Goal: Task Accomplishment & Management: Manage account settings

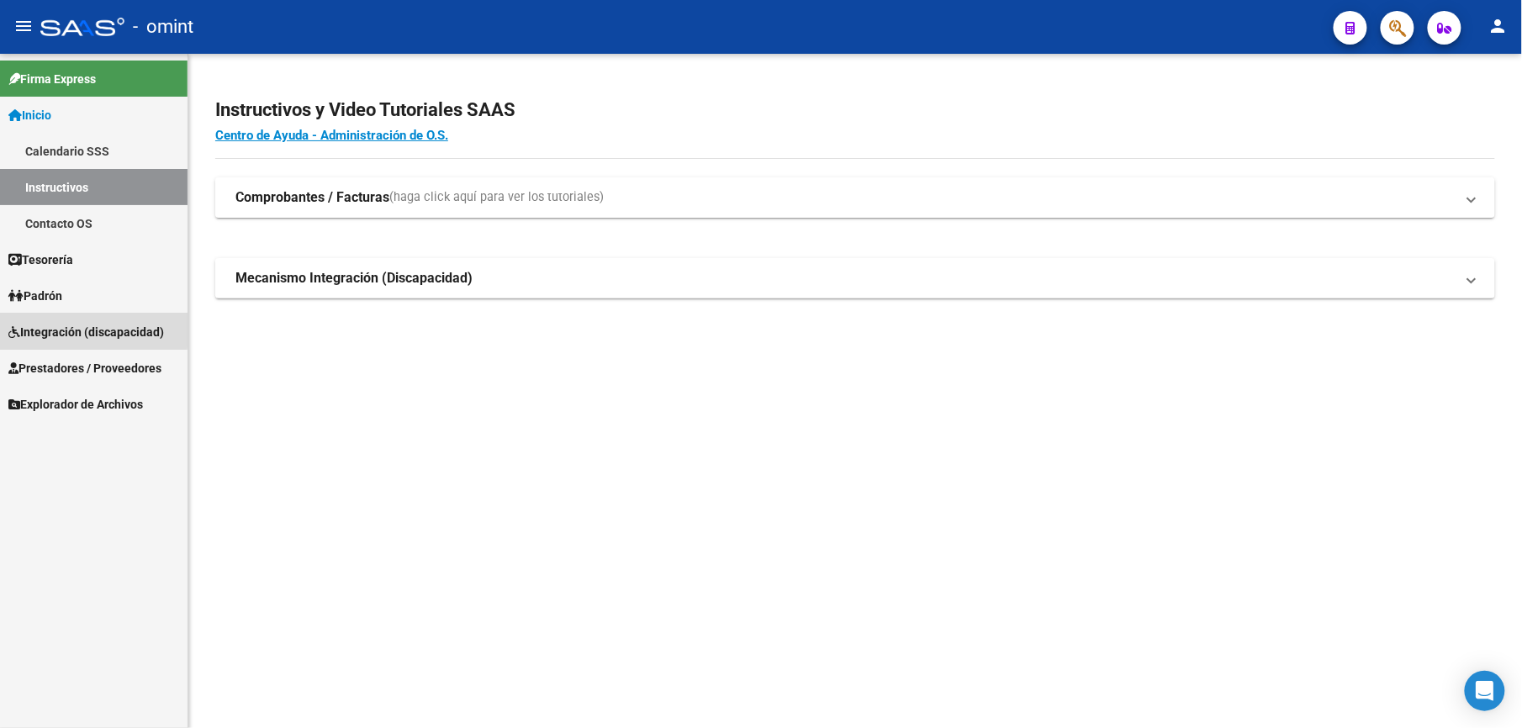
click at [35, 327] on span "Integración (discapacidad)" at bounding box center [86, 332] width 156 height 19
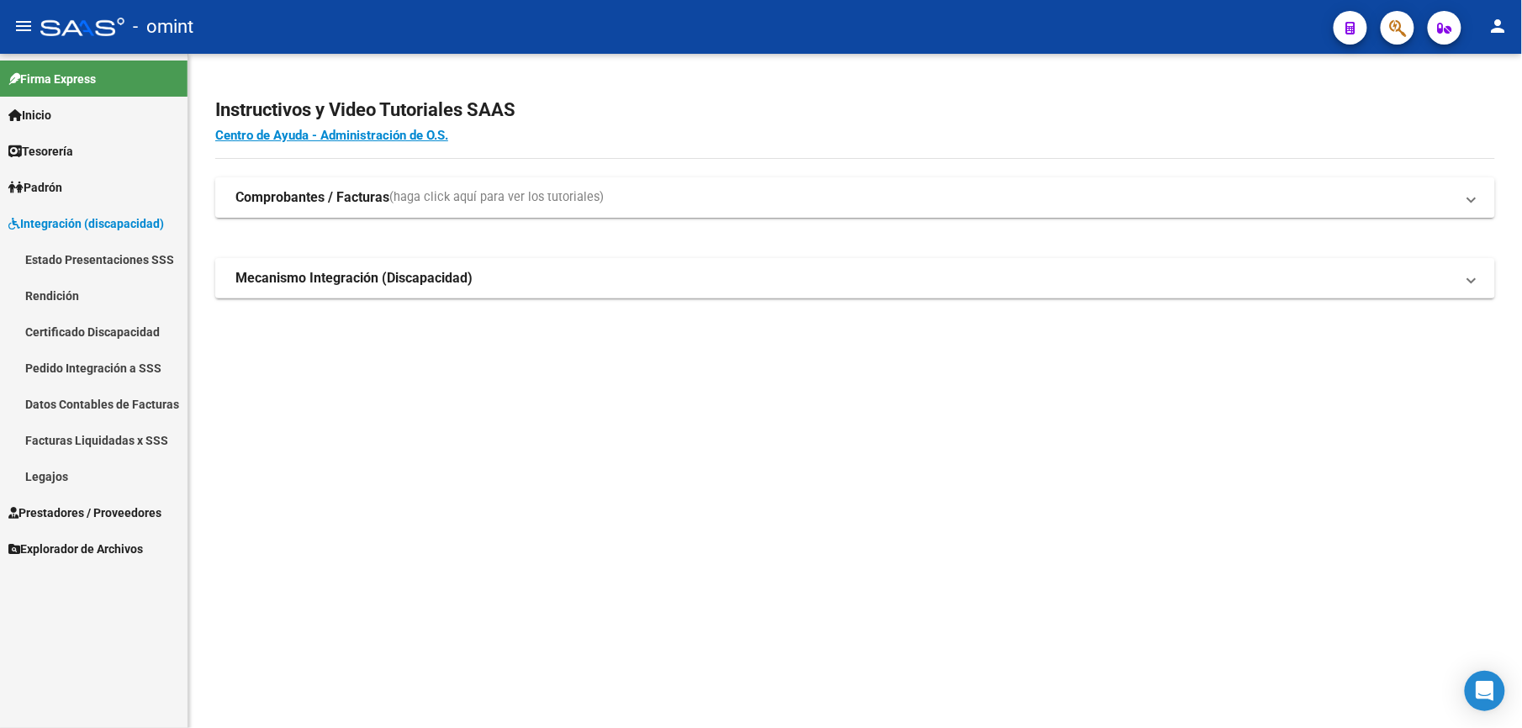
click at [42, 472] on link "Legajos" at bounding box center [94, 476] width 188 height 36
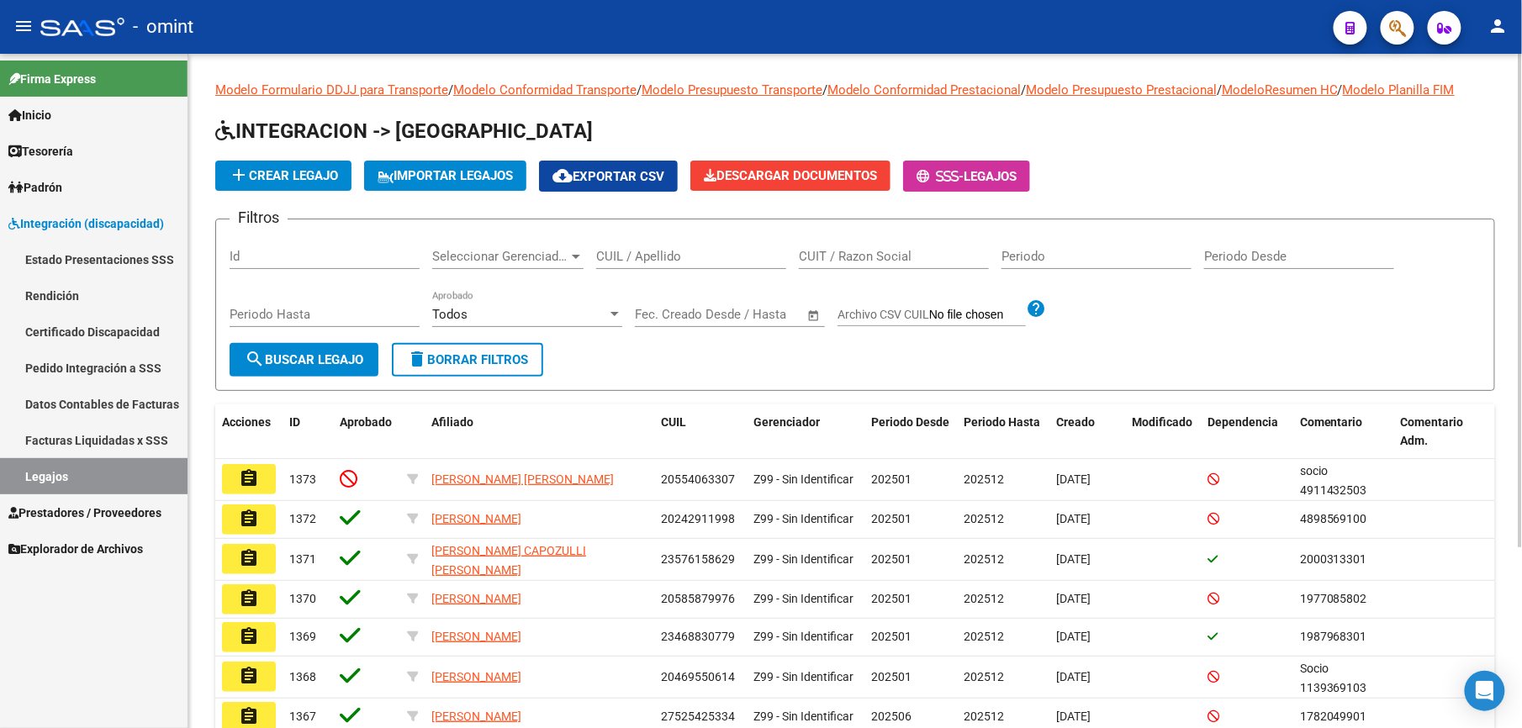
click at [630, 246] on div "CUIL / Apellido" at bounding box center [691, 251] width 190 height 36
paste input "20554063307"
type input "20554063307"
click at [313, 353] on span "search Buscar Legajo" at bounding box center [304, 359] width 119 height 15
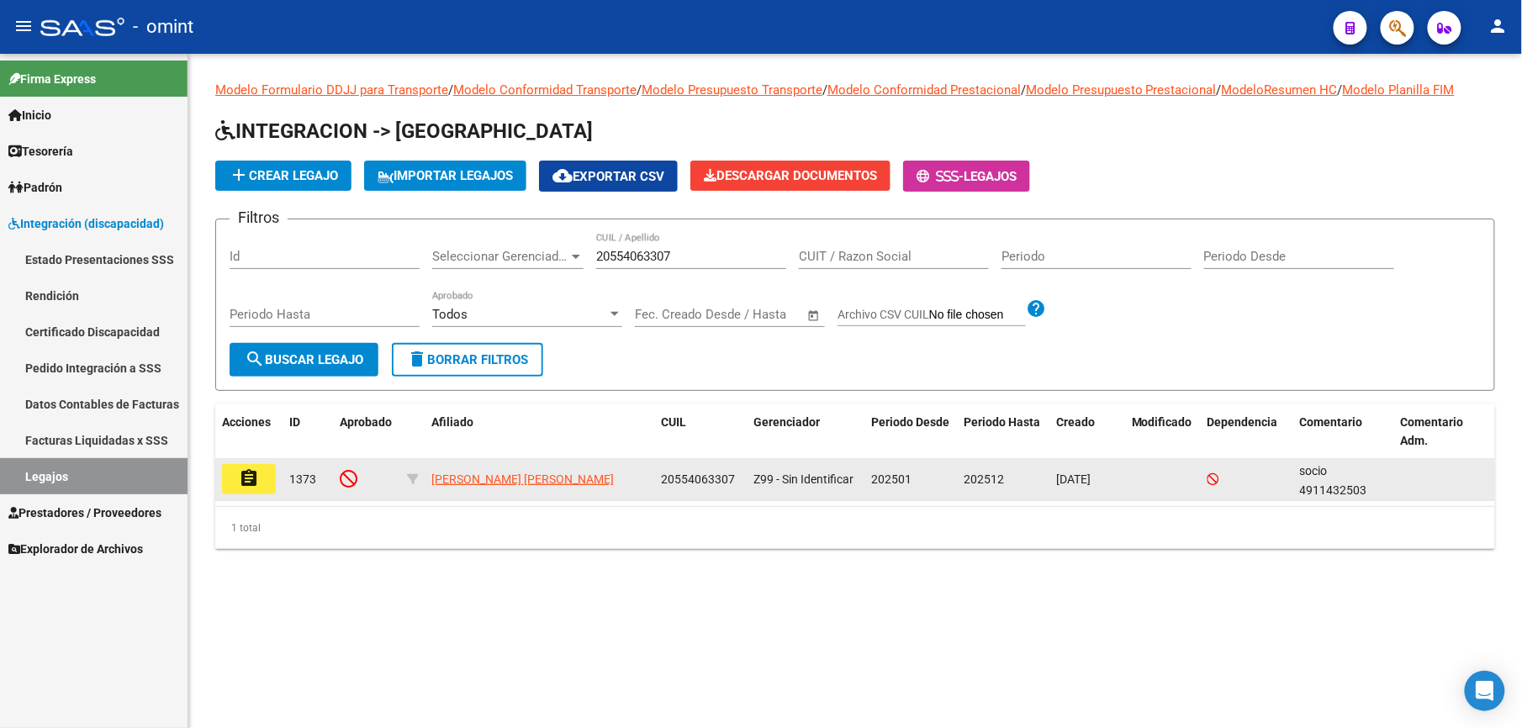
click at [246, 478] on mat-icon "assignment" at bounding box center [249, 478] width 20 height 20
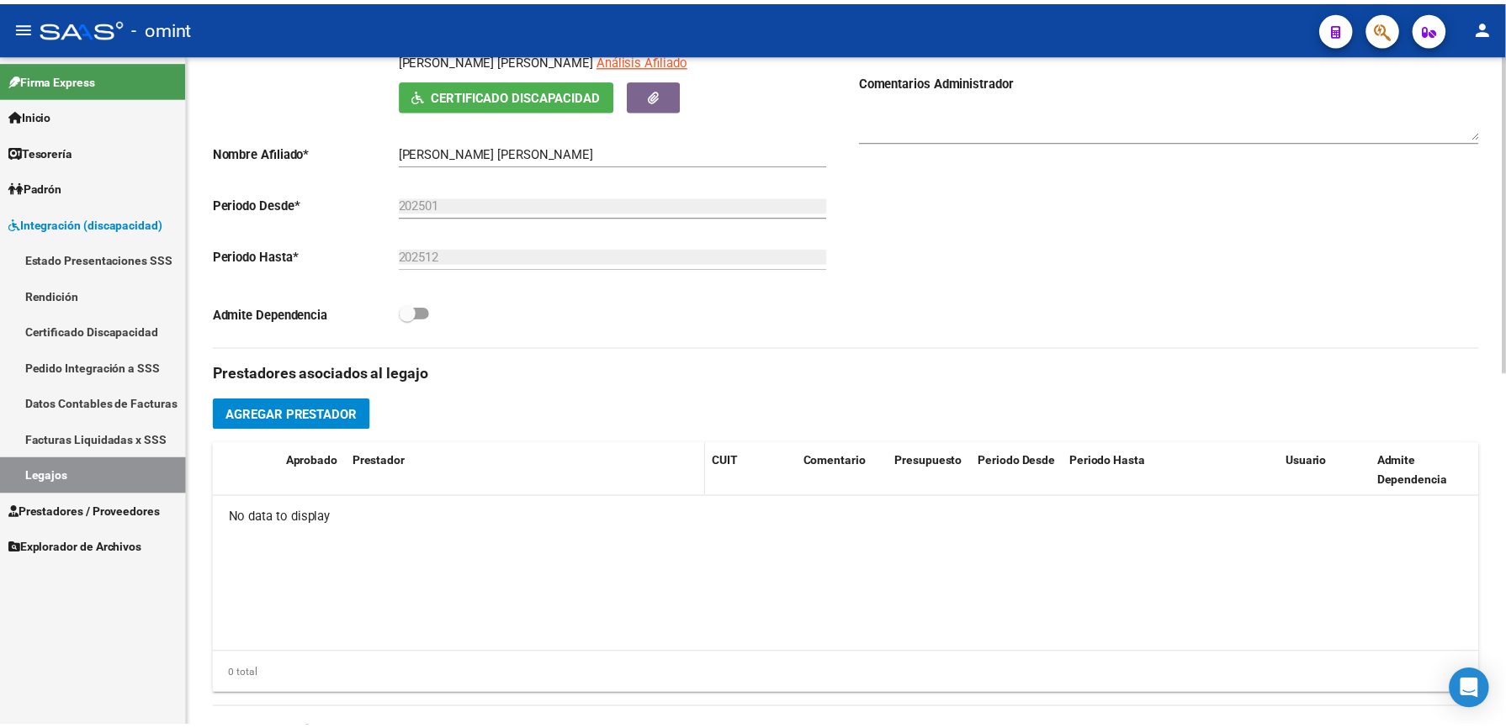
scroll to position [224, 0]
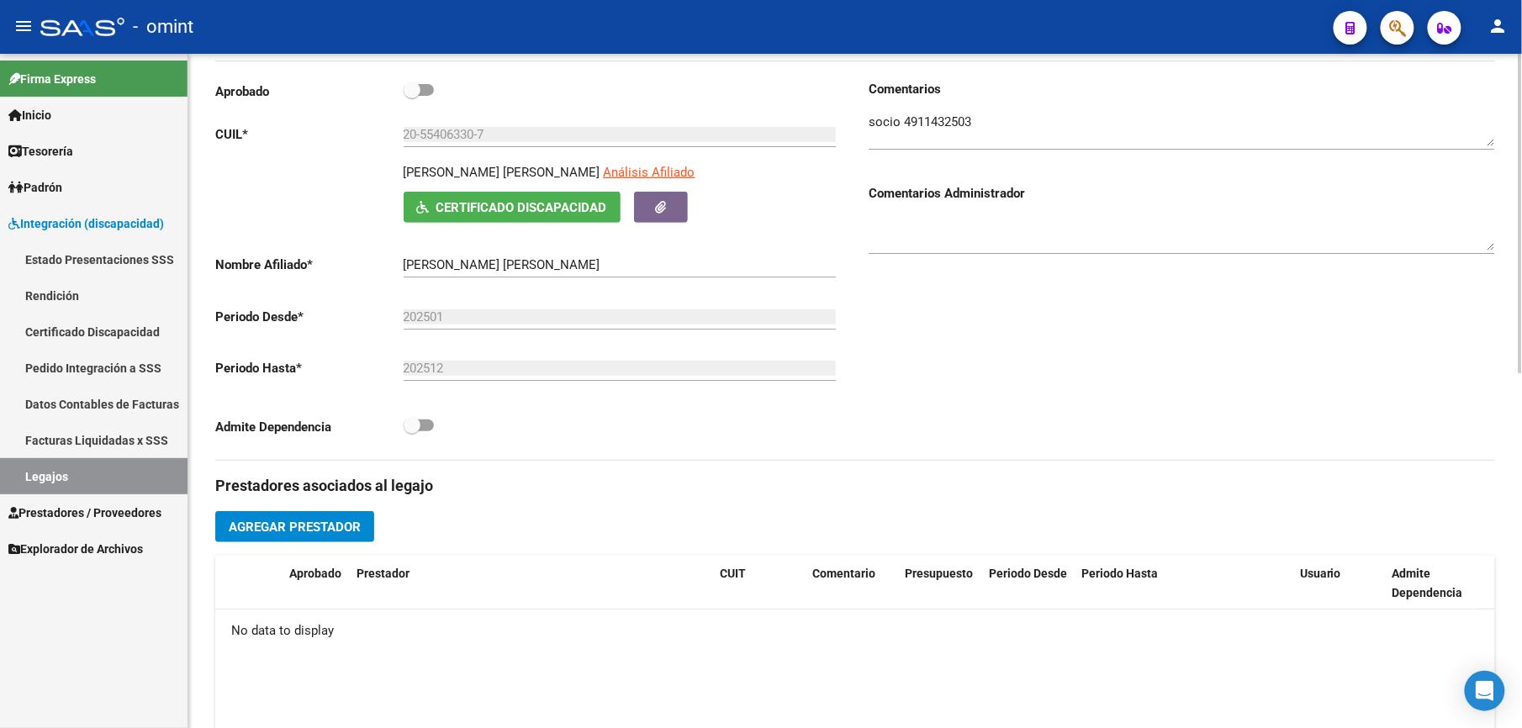
click at [331, 525] on span "Agregar Prestador" at bounding box center [295, 527] width 132 height 15
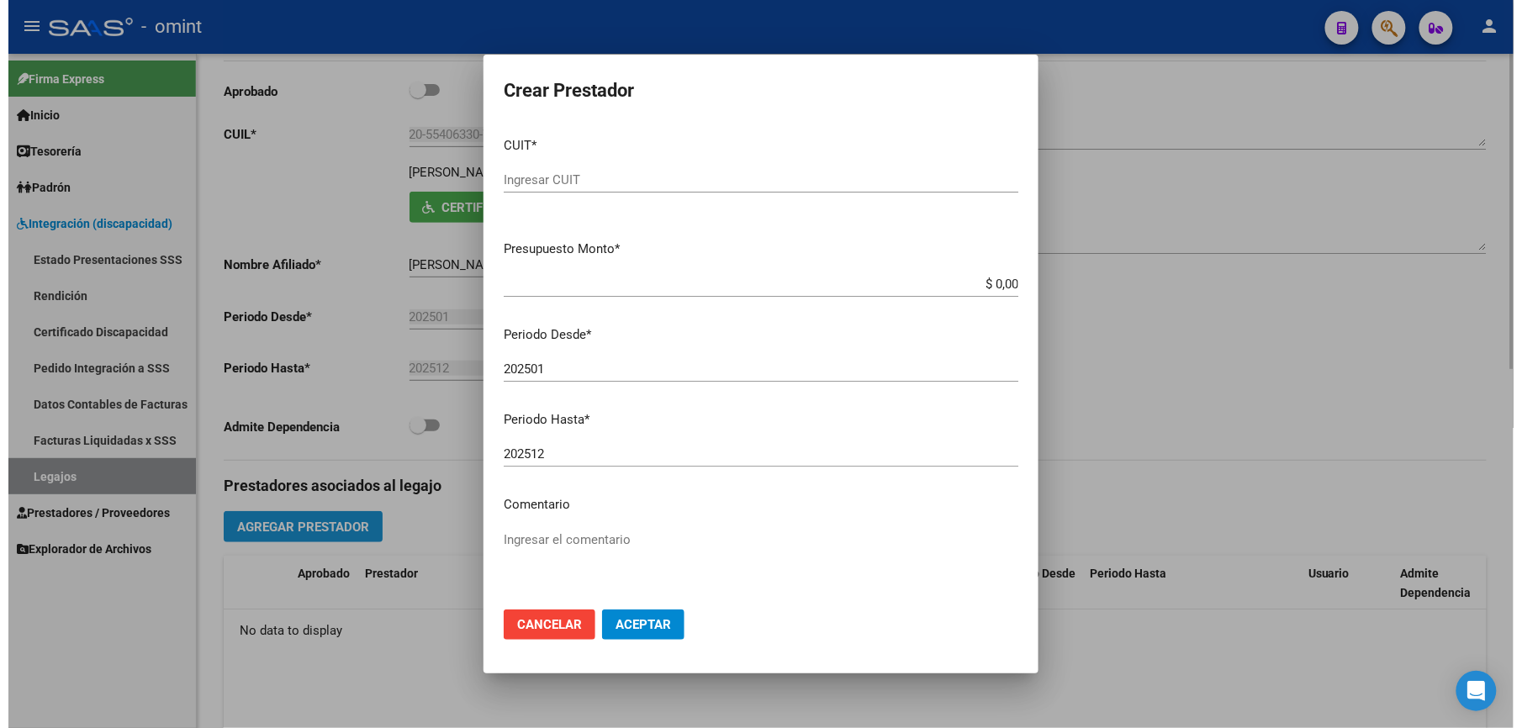
scroll to position [243, 0]
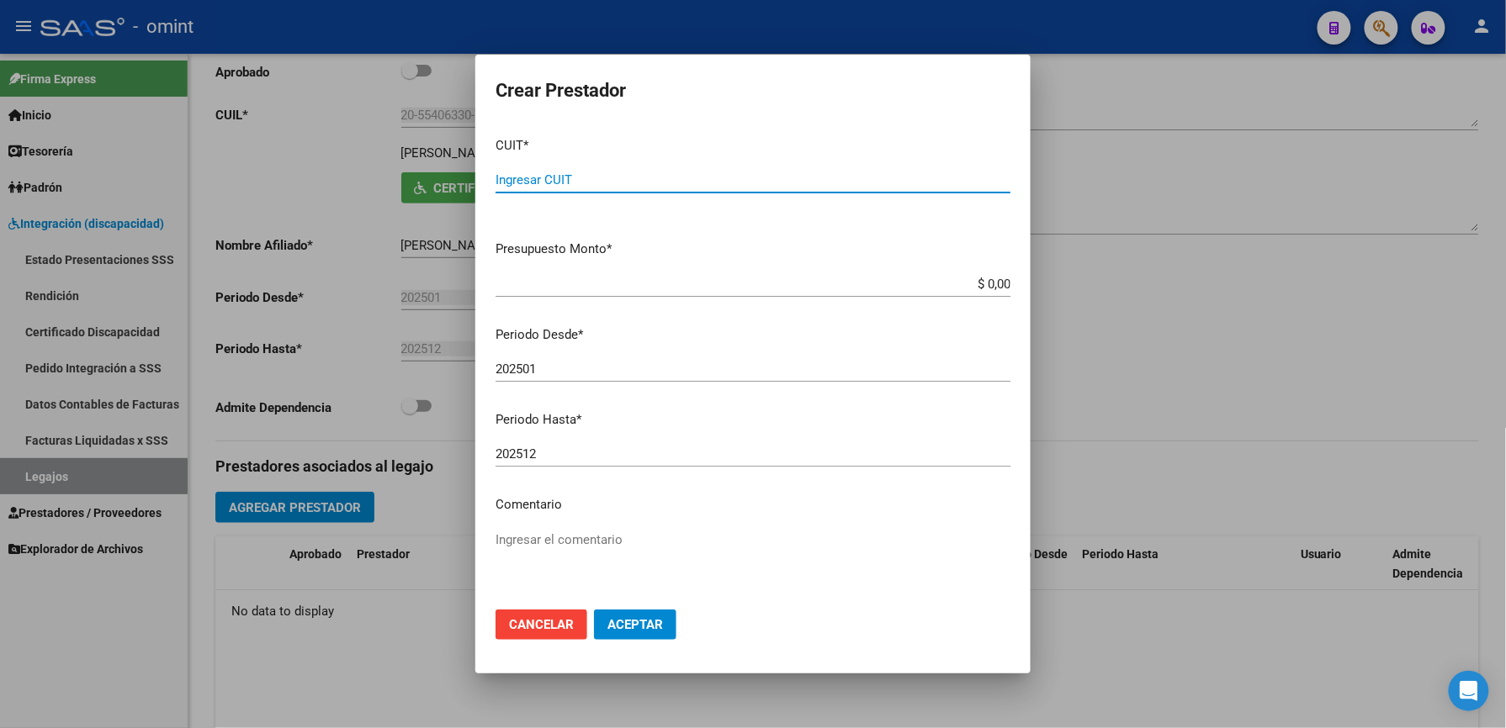
click at [537, 172] on input "Ingresar CUIT" at bounding box center [752, 179] width 515 height 15
type input "27-38902814-8"
click at [594, 610] on button "Aceptar" at bounding box center [635, 625] width 82 height 30
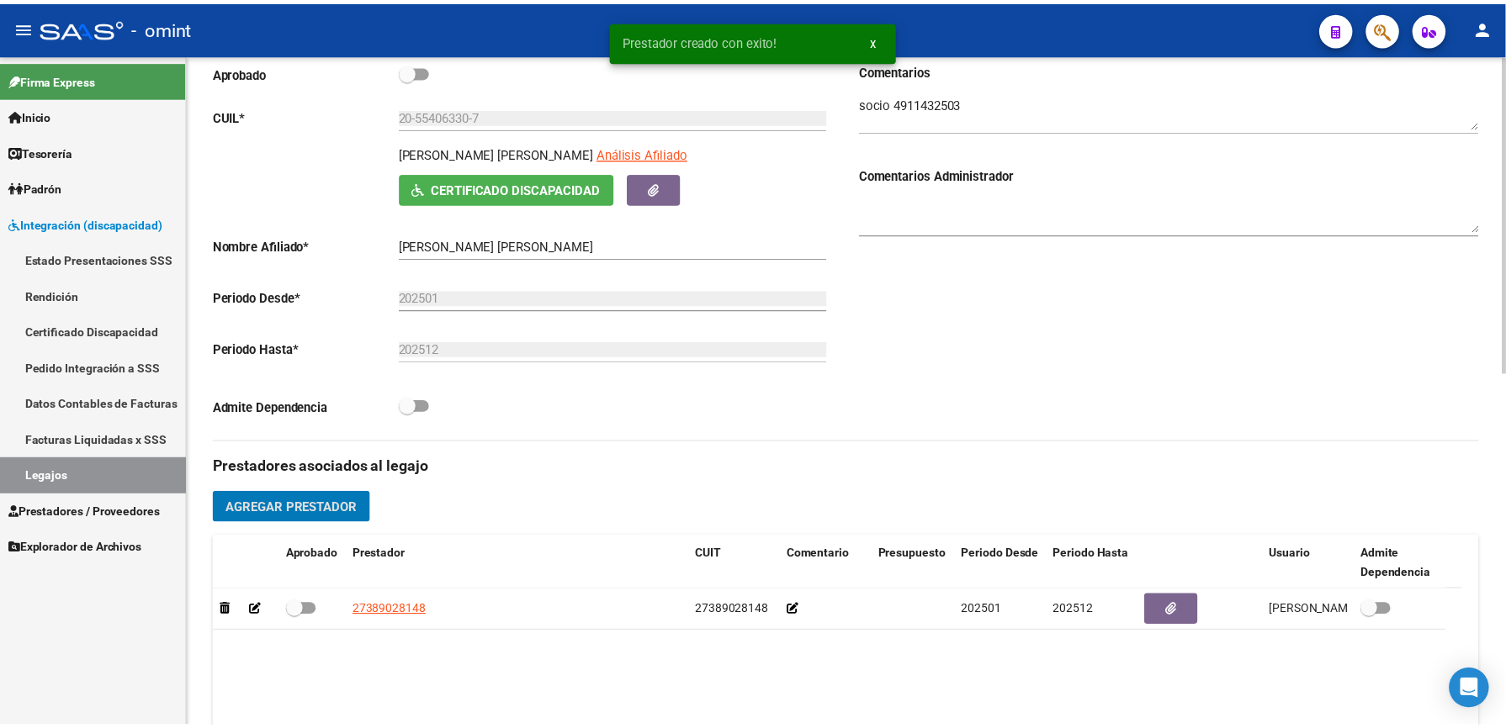
scroll to position [224, 0]
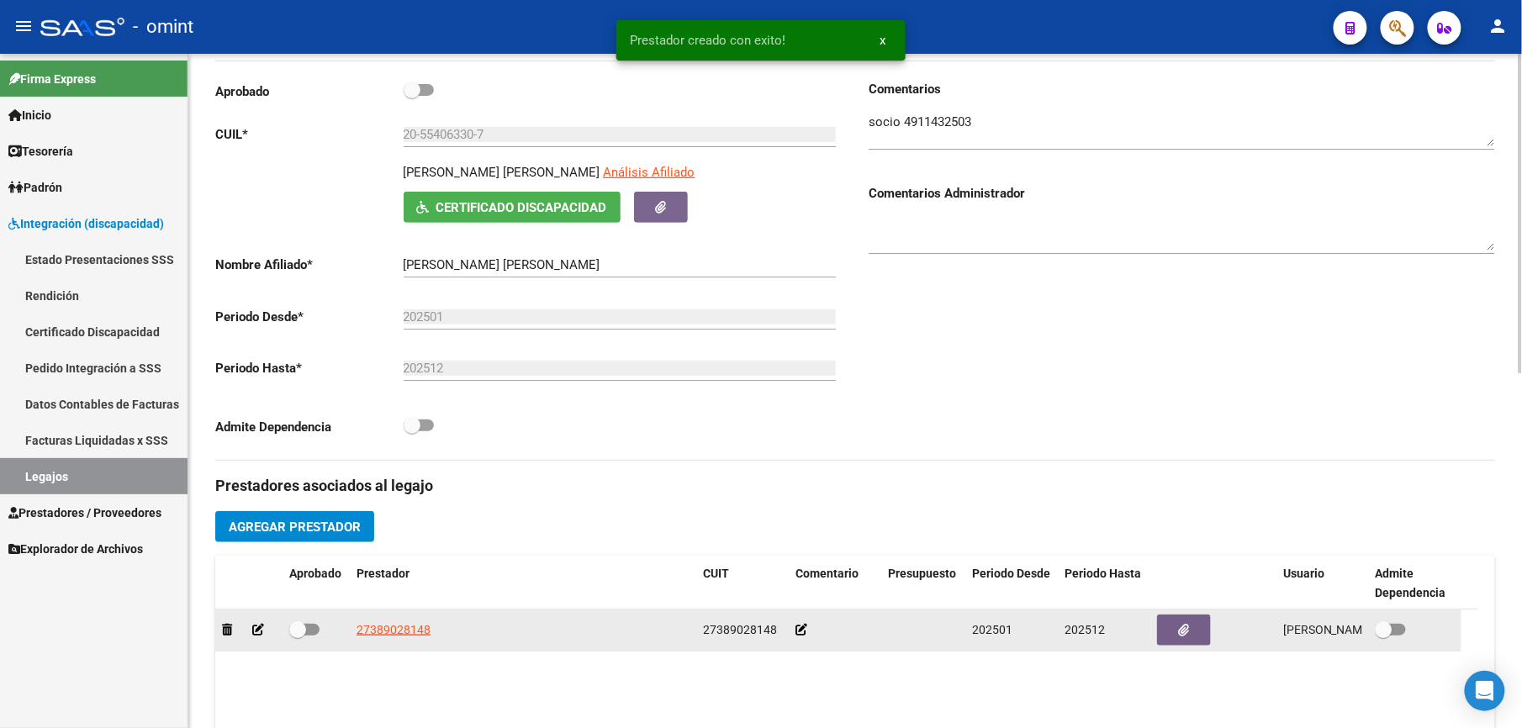
click at [253, 636] on icon at bounding box center [258, 630] width 12 height 12
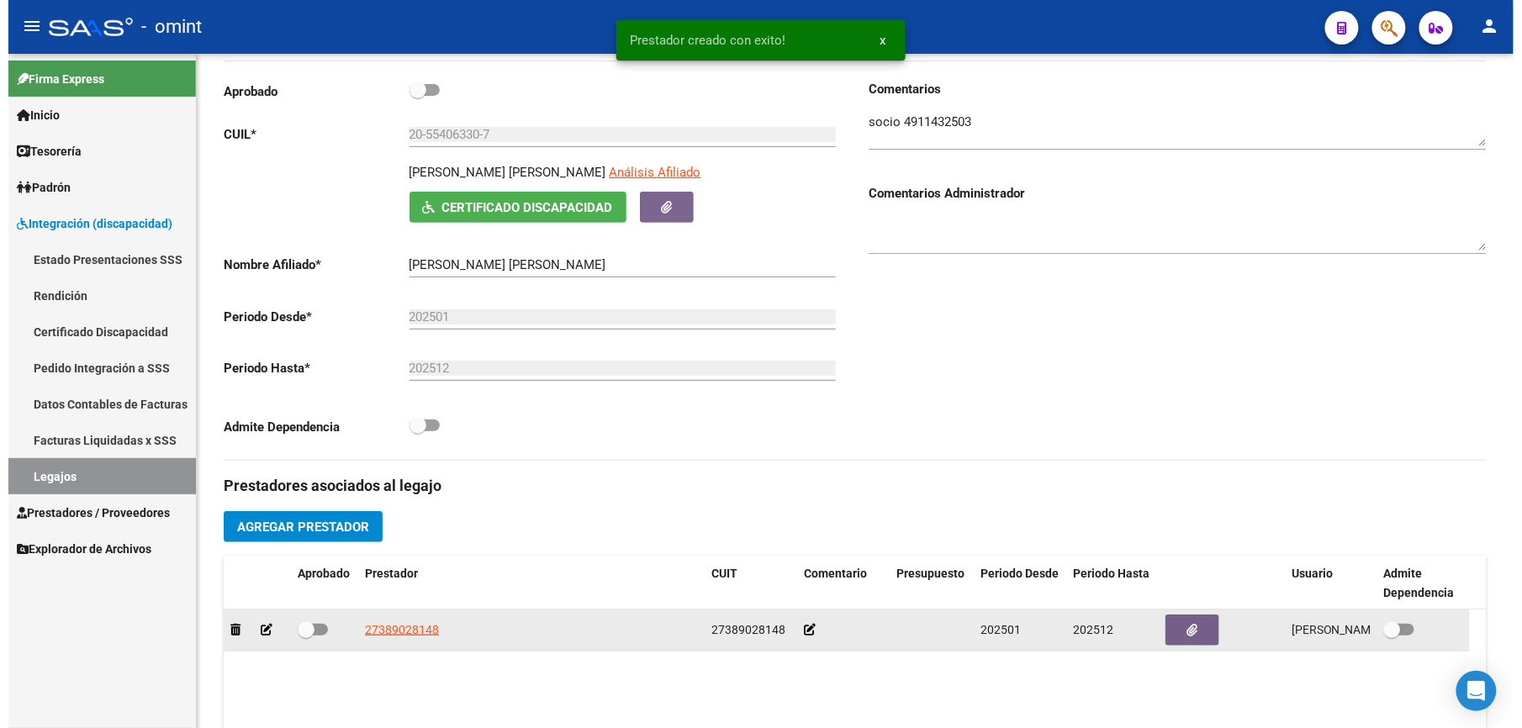
scroll to position [243, 0]
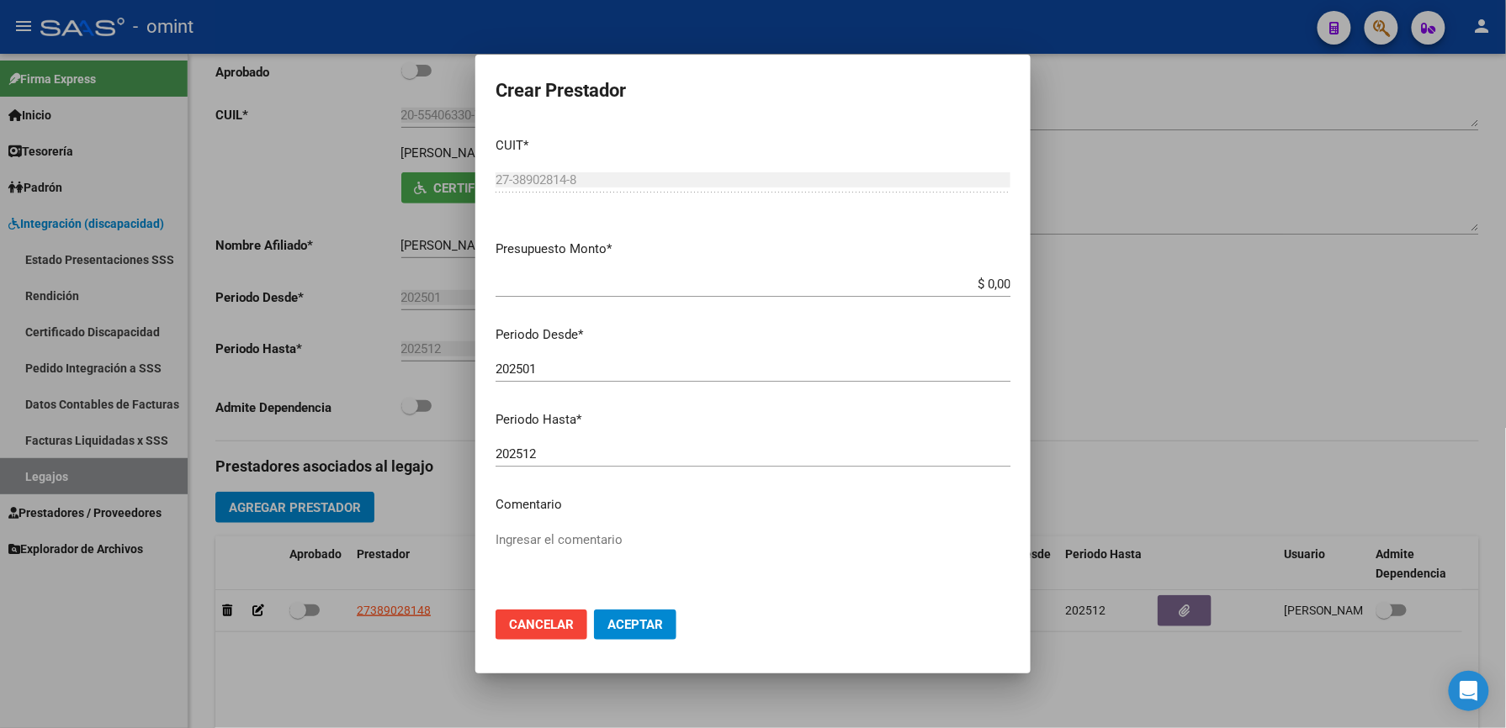
click at [609, 273] on div "$ 0,00 Ingresar el monto" at bounding box center [752, 284] width 515 height 25
type input "$ 98.964,88"
click at [547, 368] on input "202501" at bounding box center [752, 369] width 515 height 15
click at [651, 627] on span "Aceptar" at bounding box center [635, 624] width 56 height 15
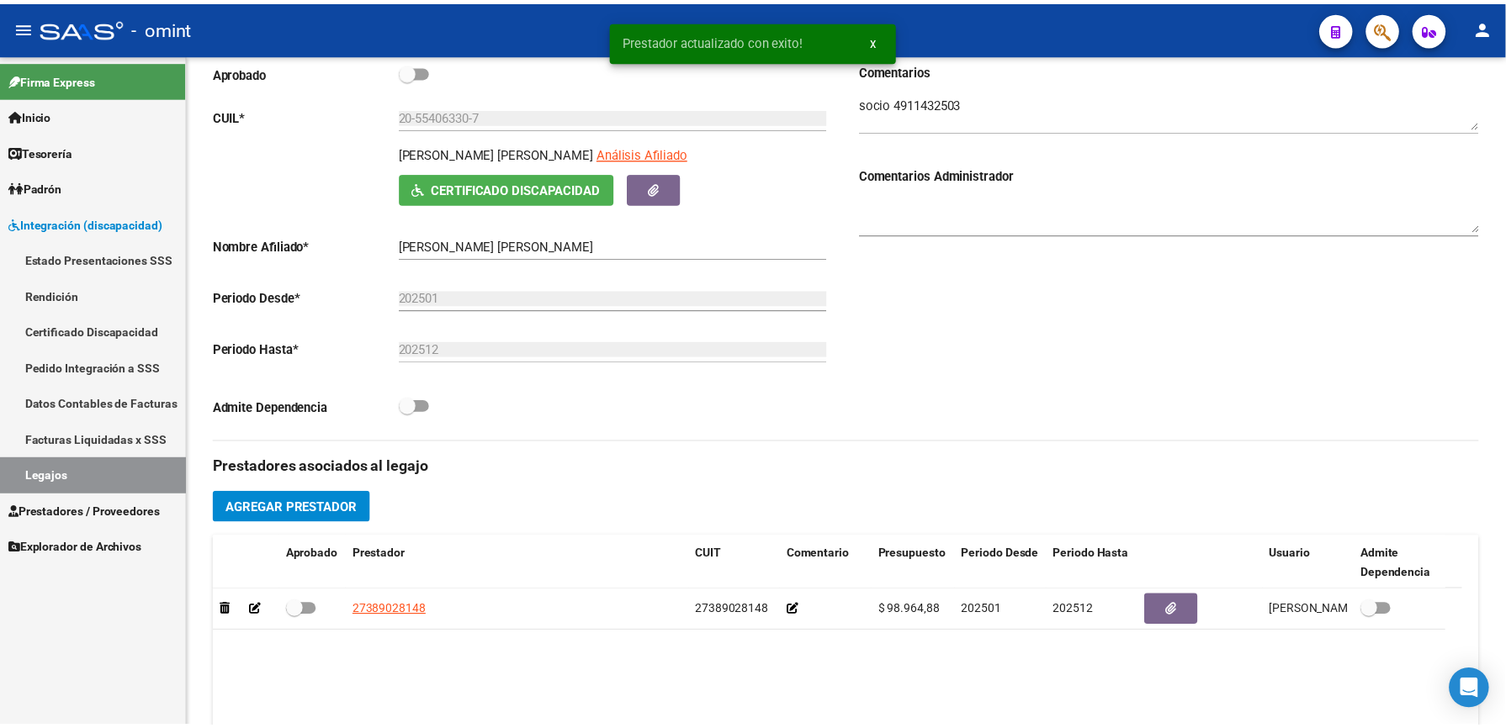
scroll to position [224, 0]
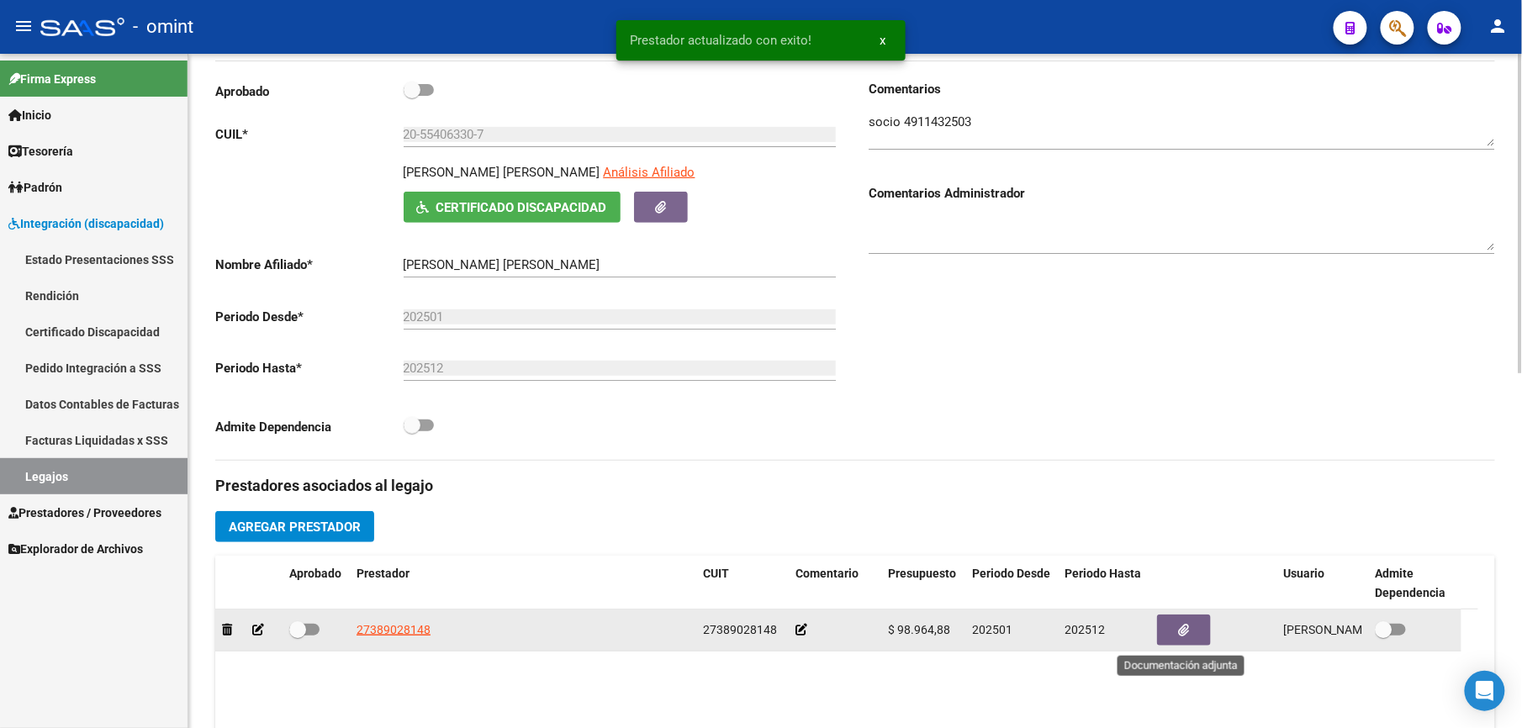
click at [1183, 634] on icon "button" at bounding box center [1184, 630] width 11 height 13
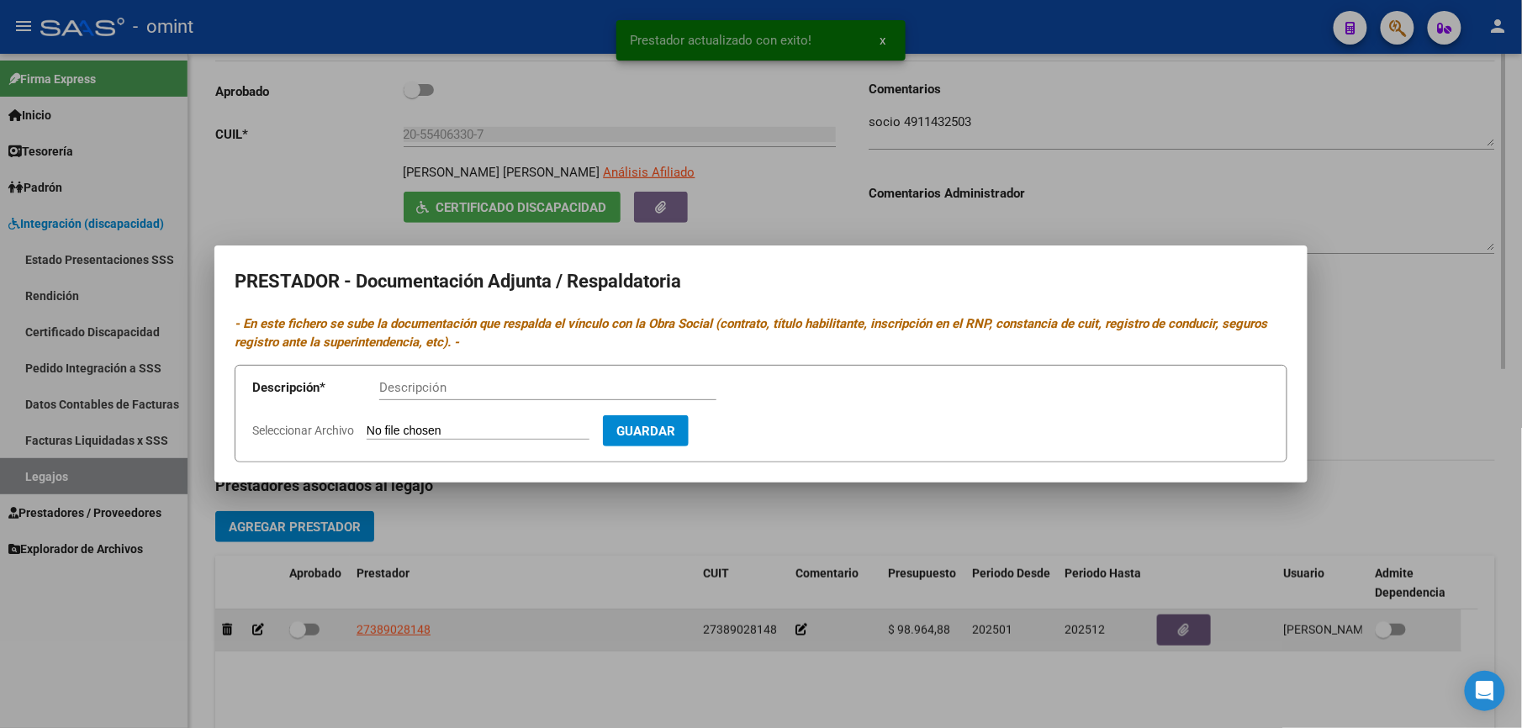
scroll to position [243, 0]
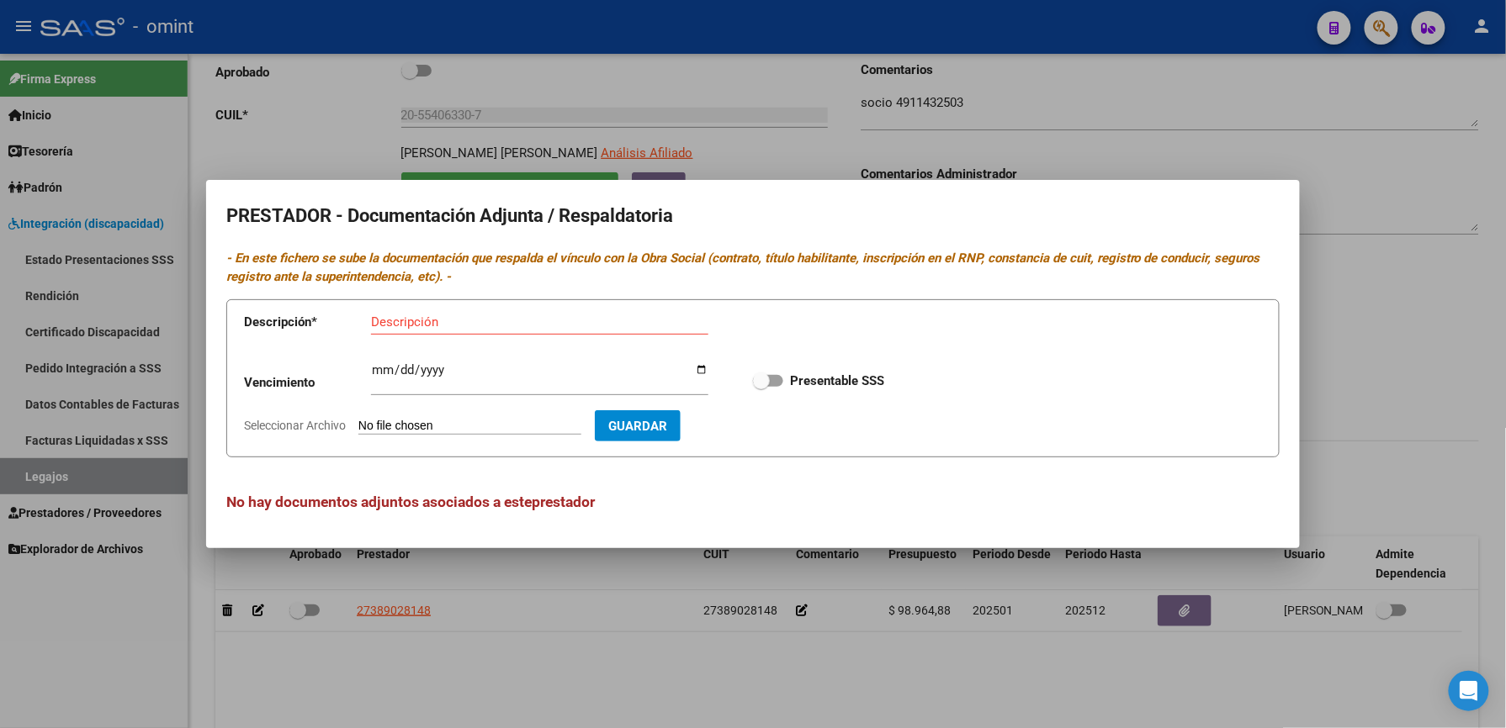
click at [431, 428] on input "Seleccionar Archivo" at bounding box center [469, 427] width 223 height 16
type input "C:\fakepath\FONO prestador.pdf"
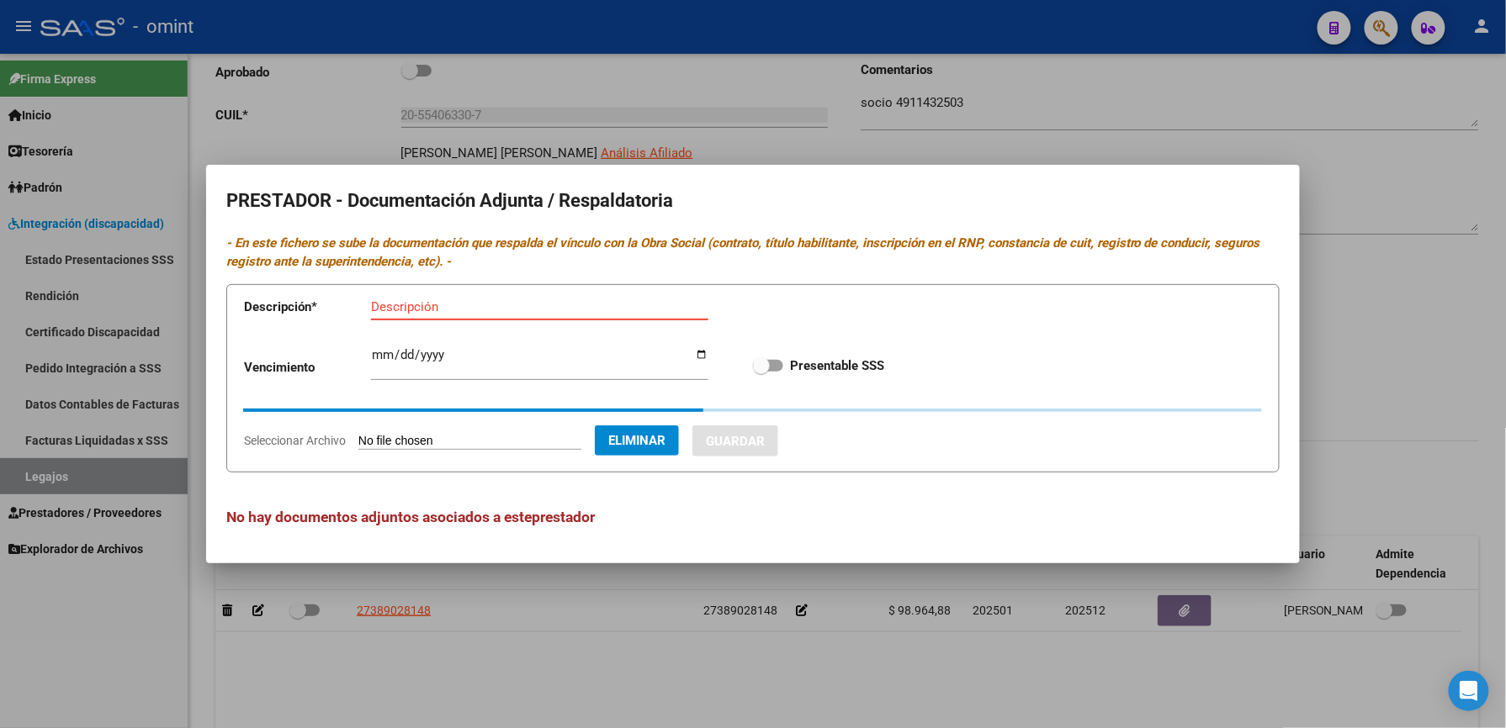
click at [419, 311] on input "Descripción" at bounding box center [539, 306] width 337 height 15
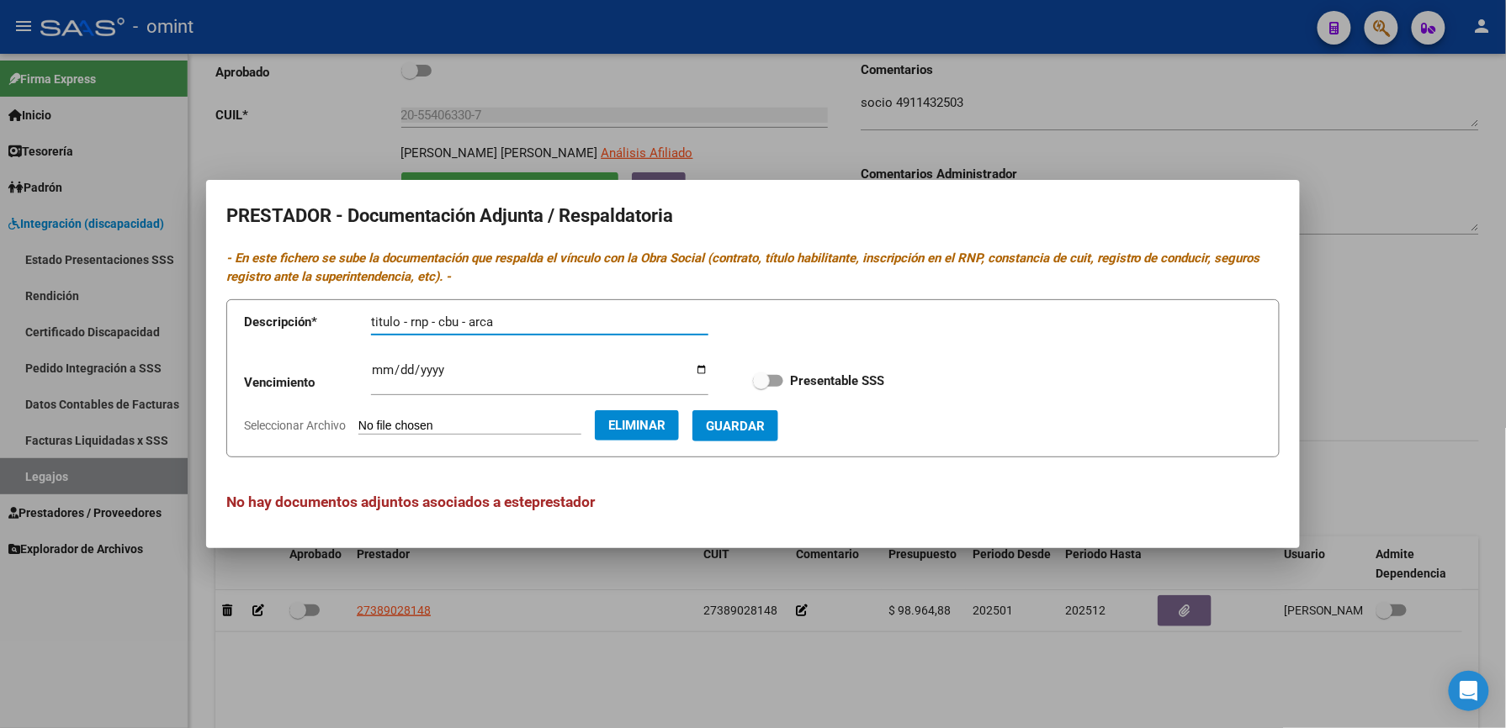
type input "titulo - rnp - cbu - arca"
click at [370, 370] on app-form-text-field "Vencimiento Ingresar vencimiento" at bounding box center [488, 384] width 489 height 51
click at [380, 370] on input "Ingresar vencimiento" at bounding box center [539, 376] width 337 height 27
type input "2026-05-07"
click at [778, 417] on button "Guardar" at bounding box center [735, 425] width 86 height 31
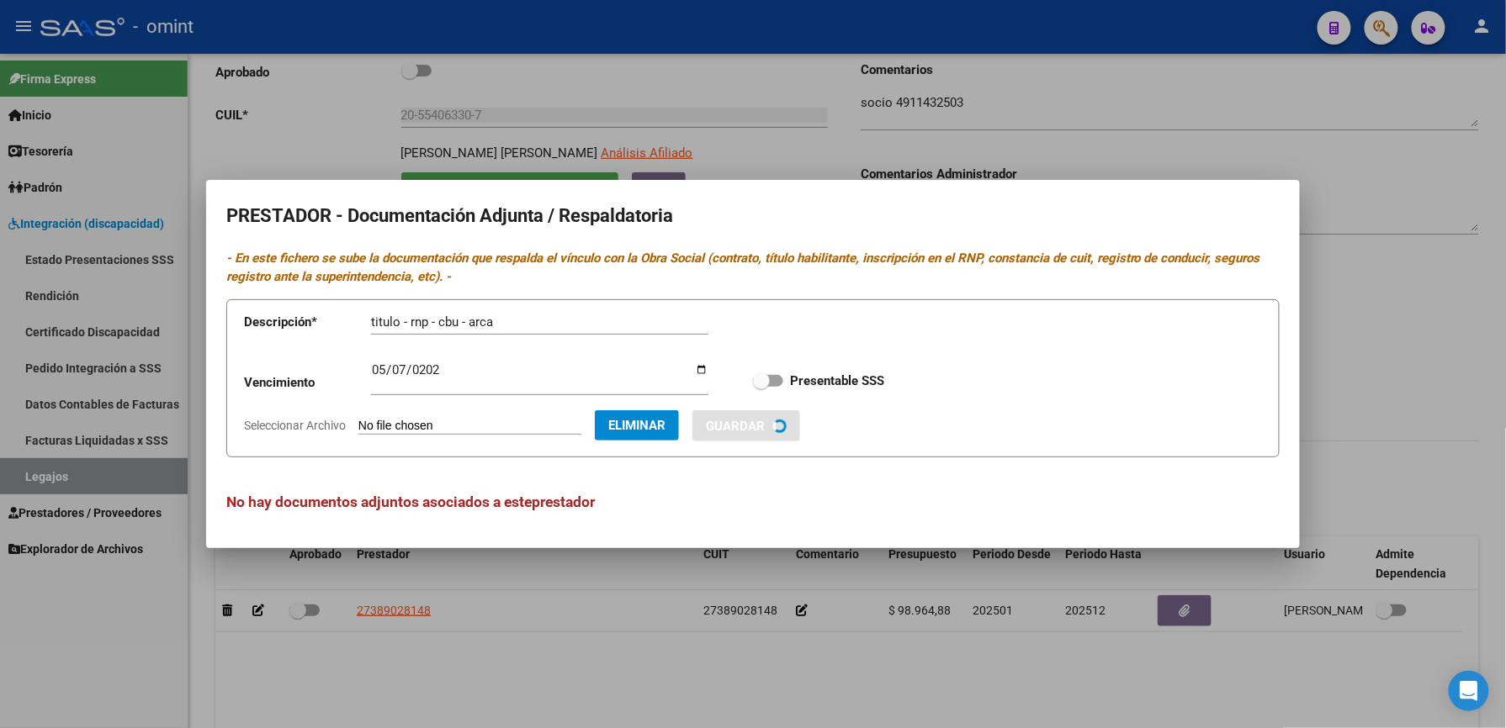
checkbox input "true"
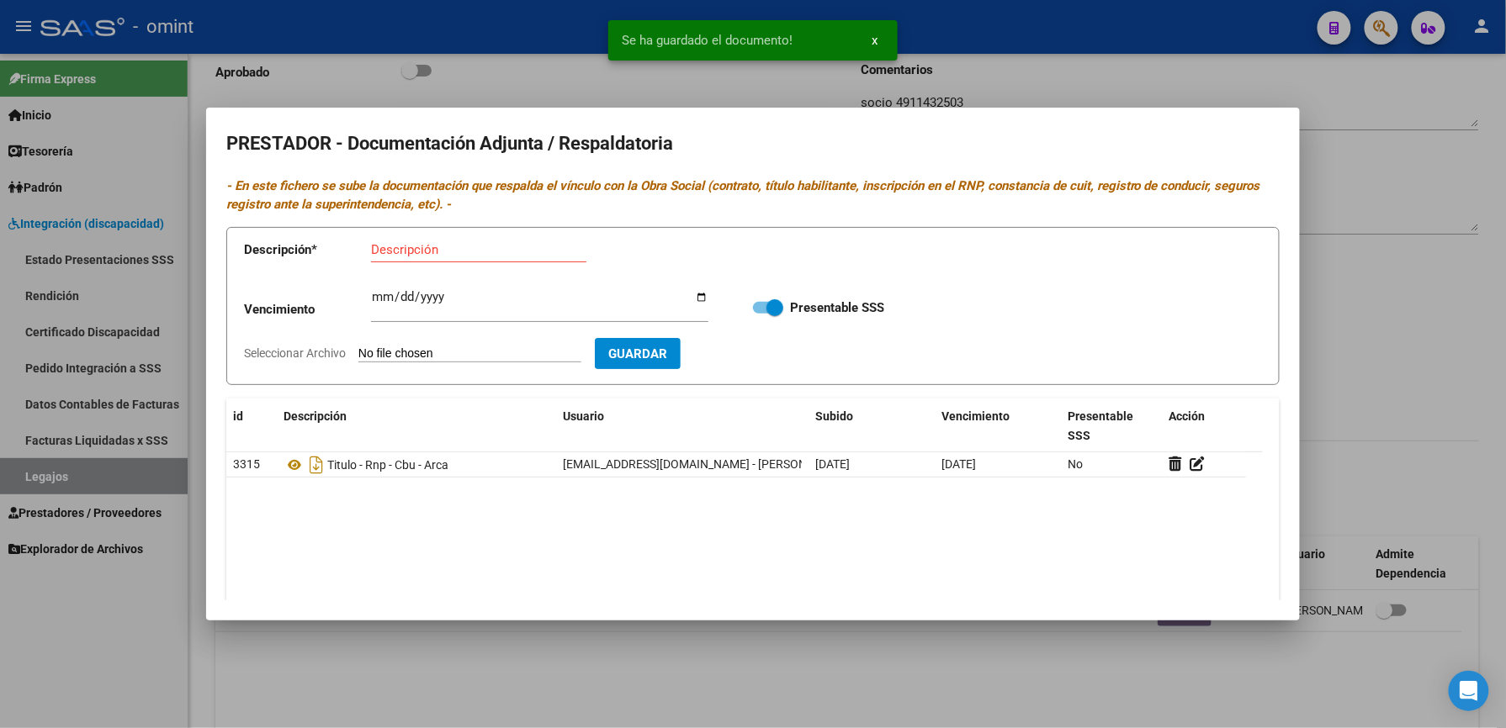
click at [1384, 357] on div at bounding box center [753, 364] width 1506 height 728
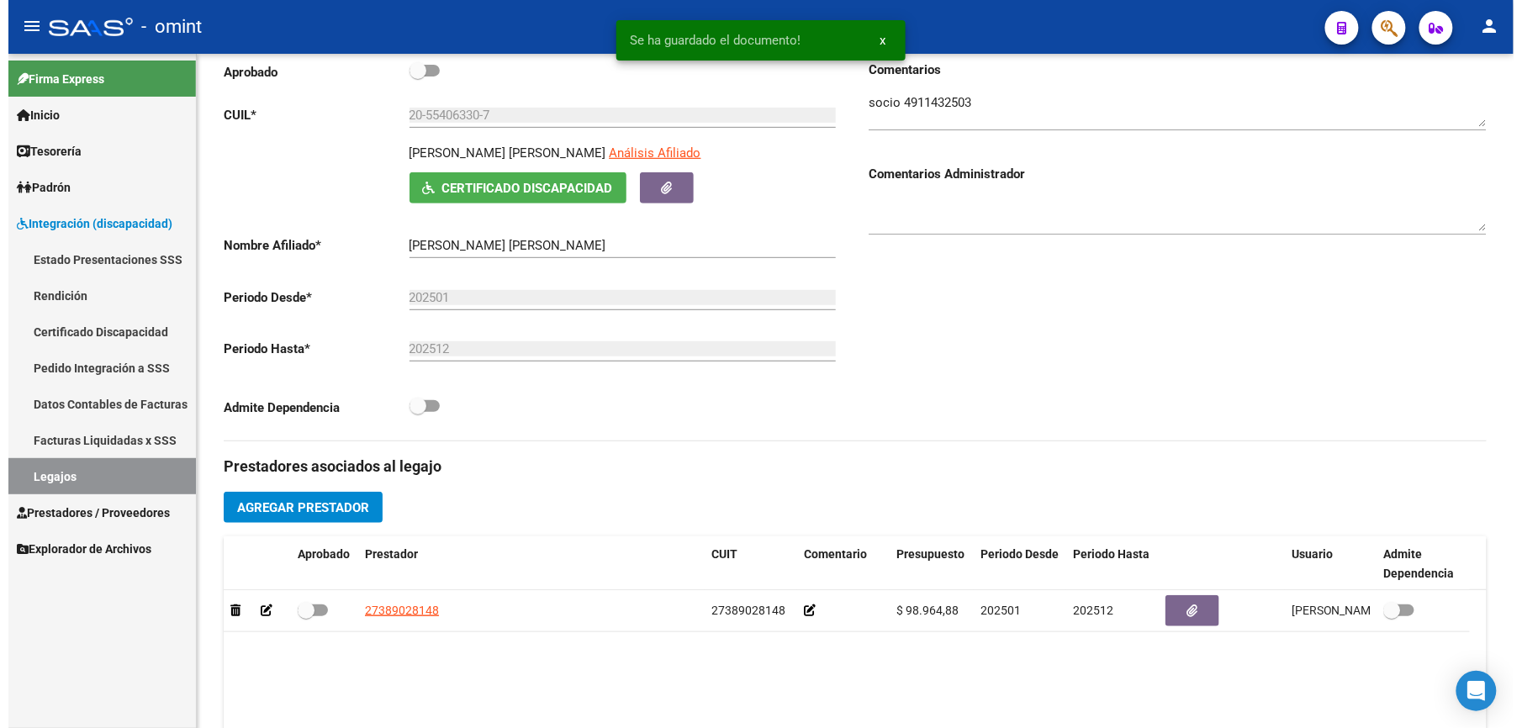
scroll to position [224, 0]
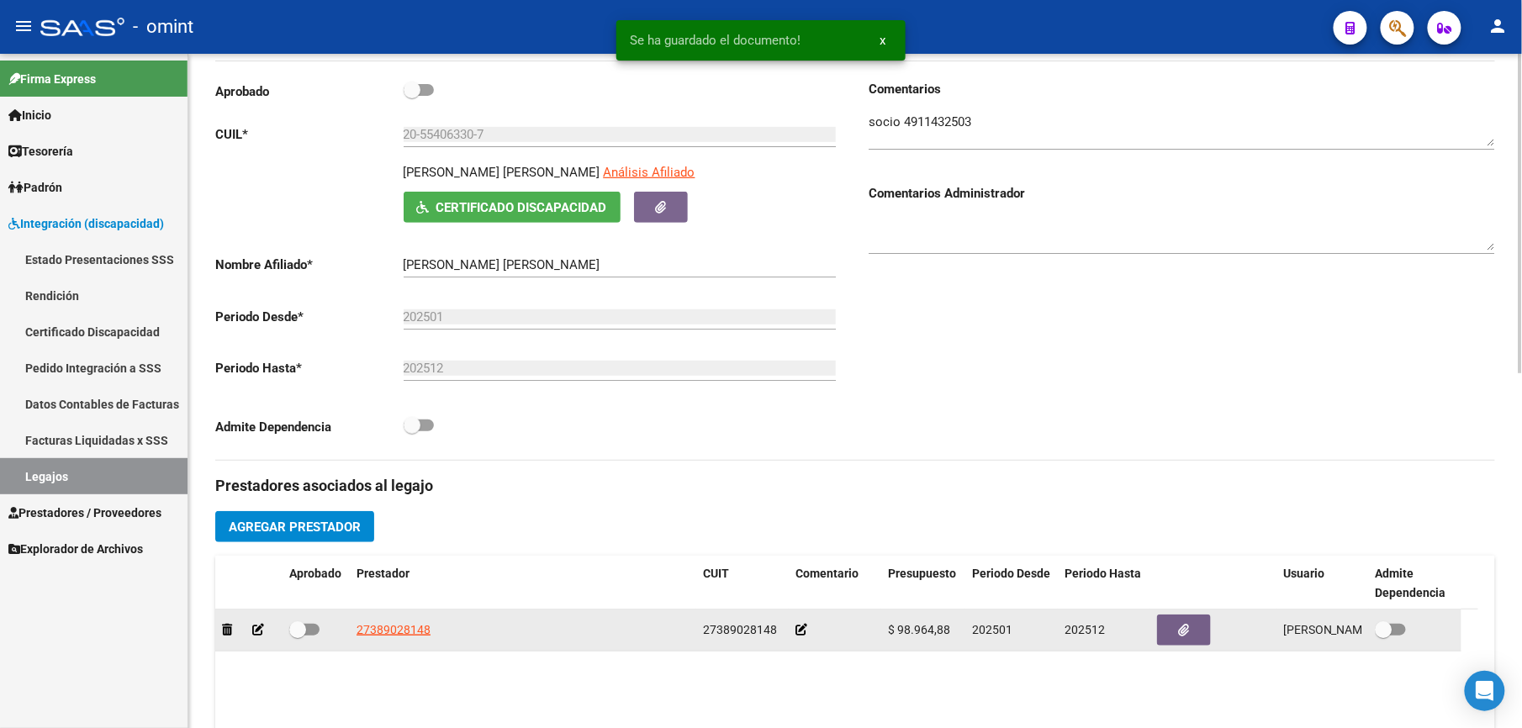
click at [314, 632] on span at bounding box center [304, 630] width 30 height 12
click at [298, 636] on input "checkbox" at bounding box center [297, 636] width 1 height 1
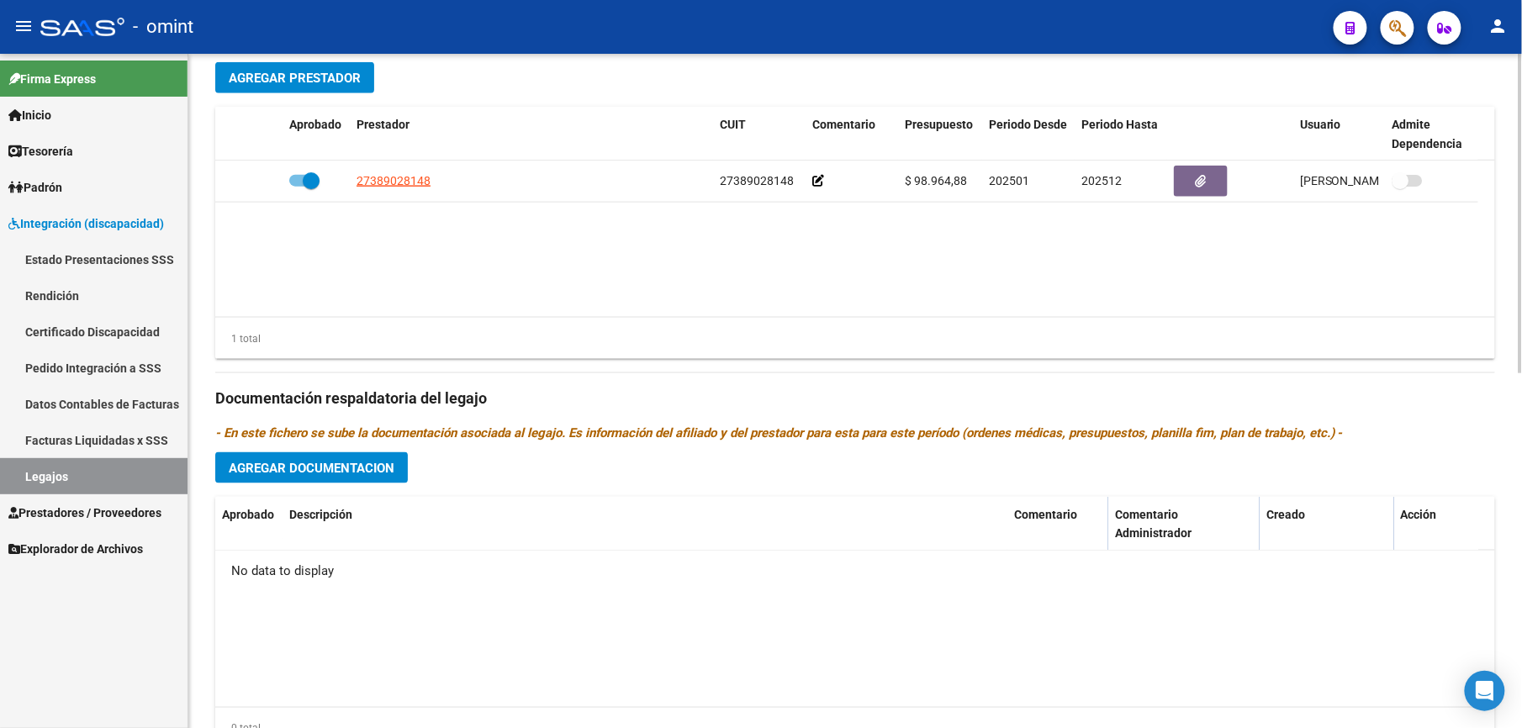
scroll to position [0, 0]
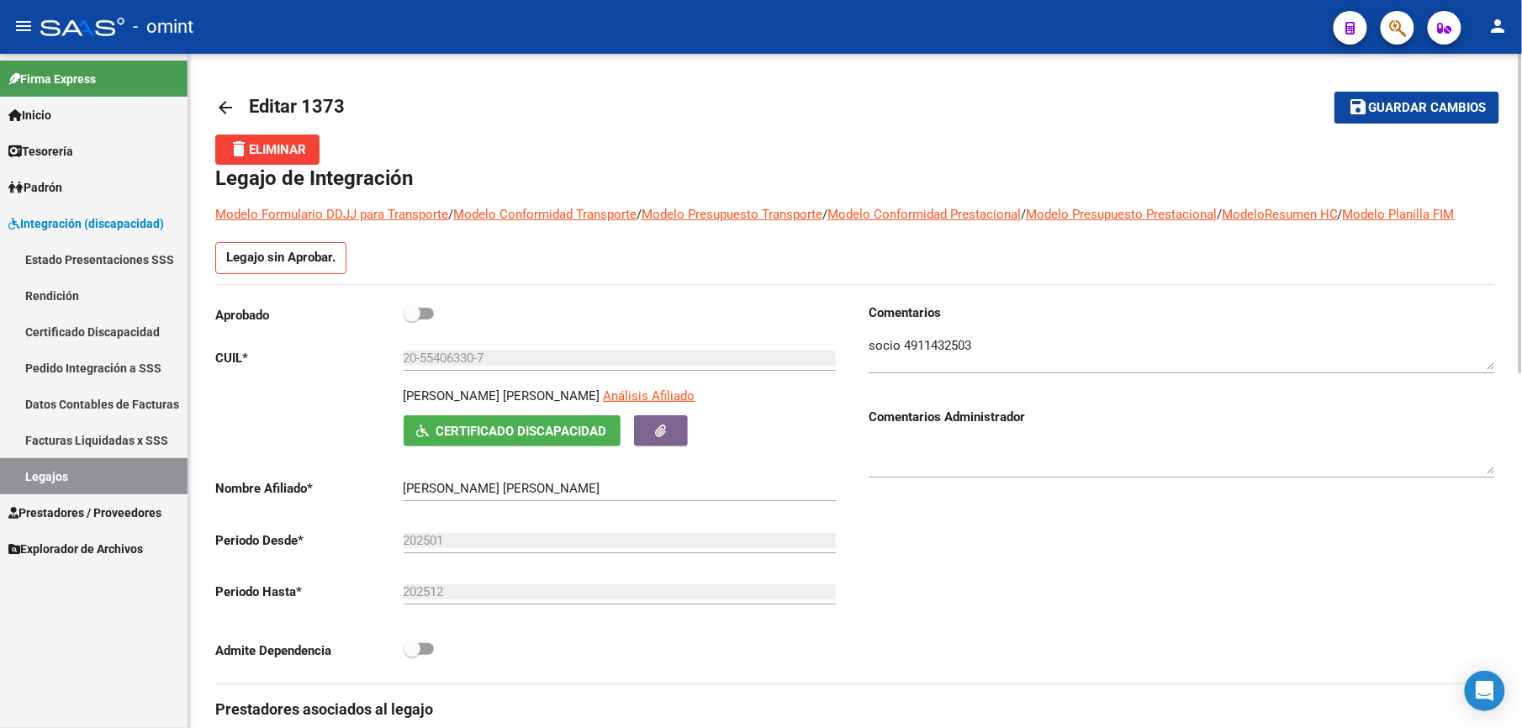
click at [1408, 109] on span "Guardar cambios" at bounding box center [1427, 108] width 118 height 15
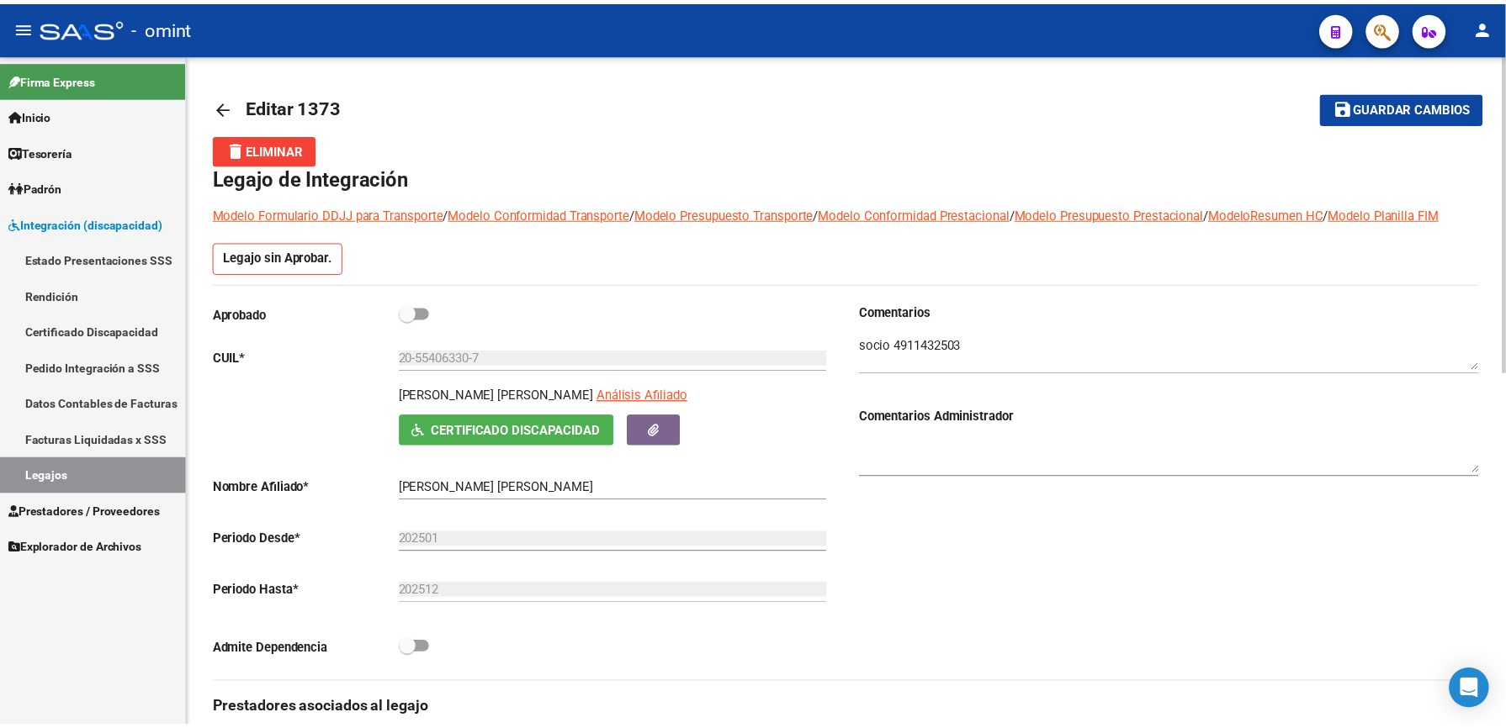
scroll to position [448, 0]
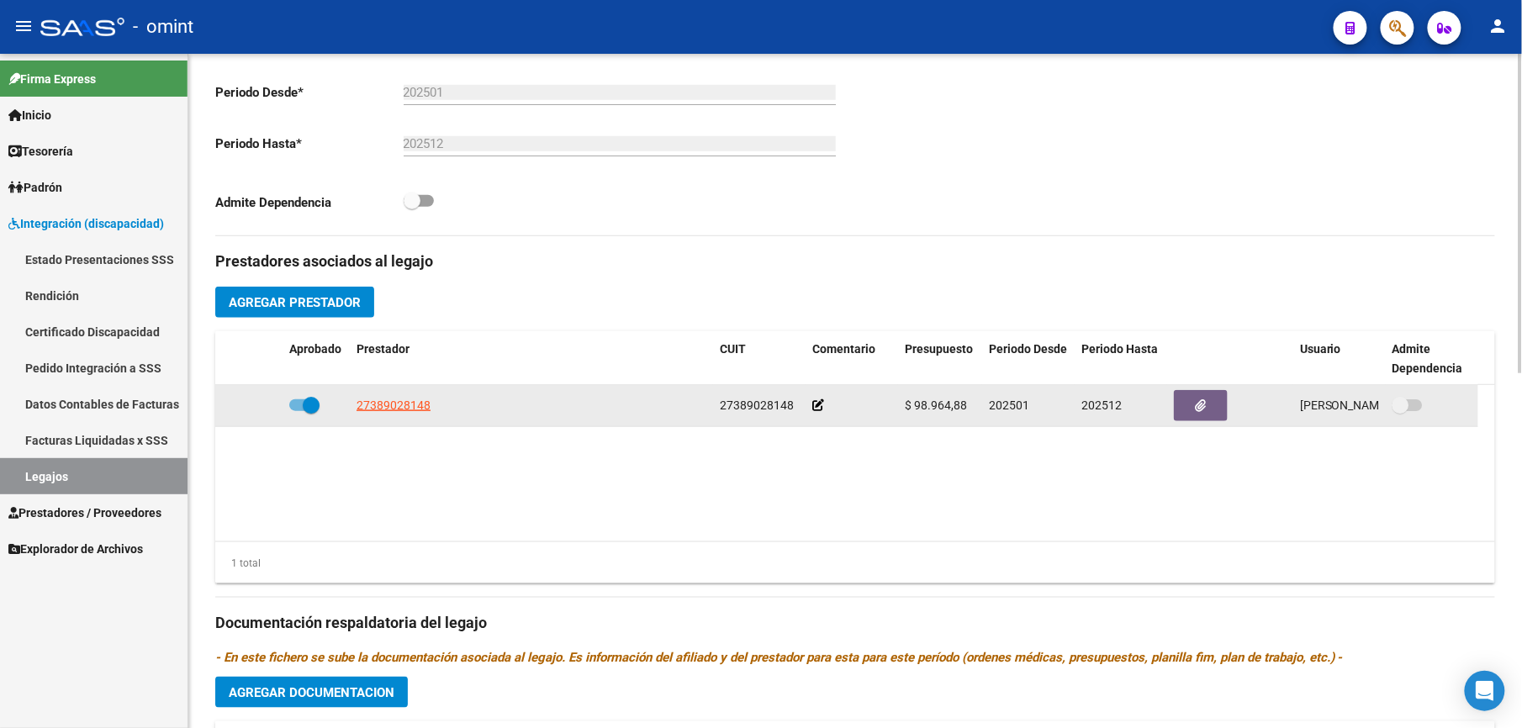
click at [293, 405] on span at bounding box center [304, 406] width 30 height 12
click at [297, 411] on input "checkbox" at bounding box center [297, 411] width 1 height 1
checkbox input "false"
click at [254, 408] on icon at bounding box center [258, 406] width 12 height 12
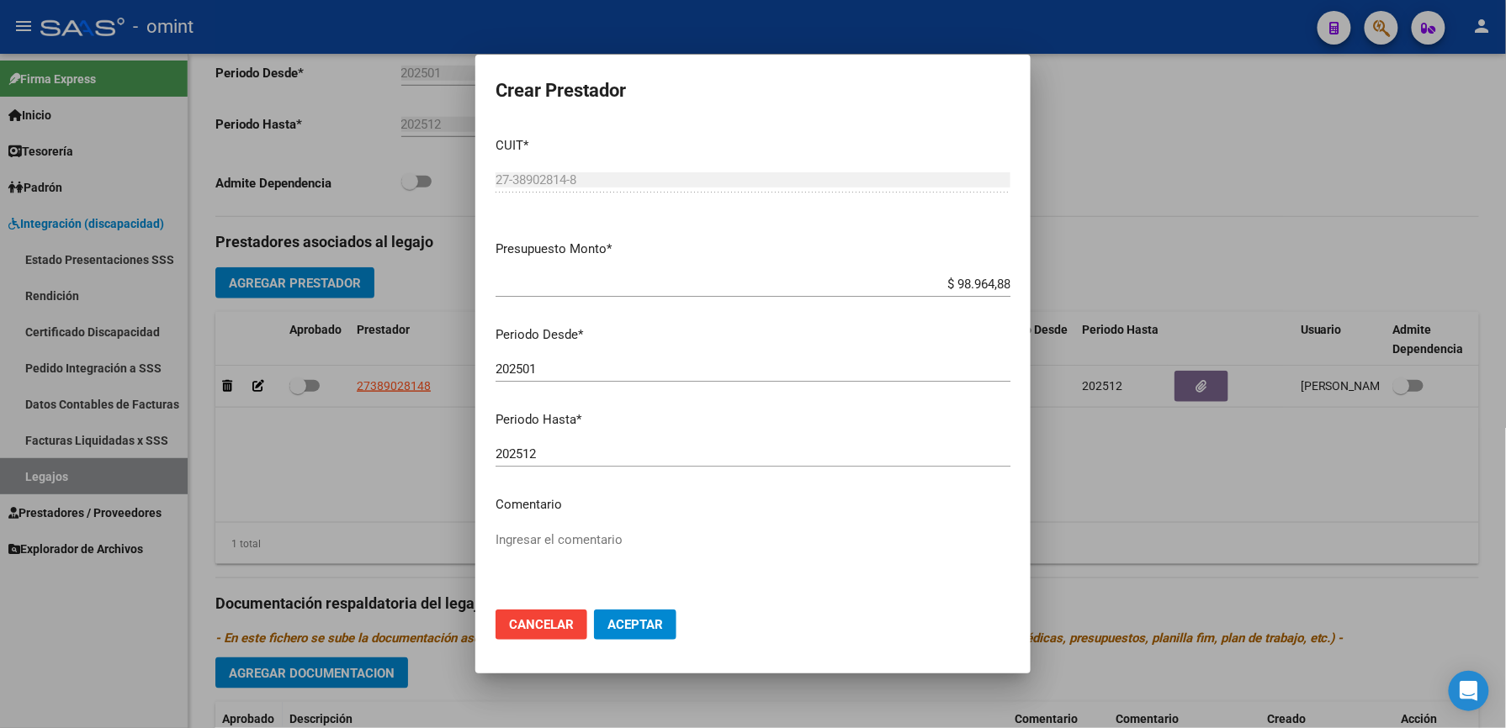
click at [575, 493] on mat-dialog-content "CUIT * 27-38902814-8 Ingresar CUIT ARCA Padrón Presupuesto Monto * $ 98.964,88 …" at bounding box center [752, 361] width 555 height 474
click at [575, 501] on p "Comentario" at bounding box center [752, 504] width 515 height 19
click at [529, 499] on p "Comentario" at bounding box center [752, 504] width 515 height 19
click at [548, 505] on p "Comentario" at bounding box center [752, 504] width 515 height 19
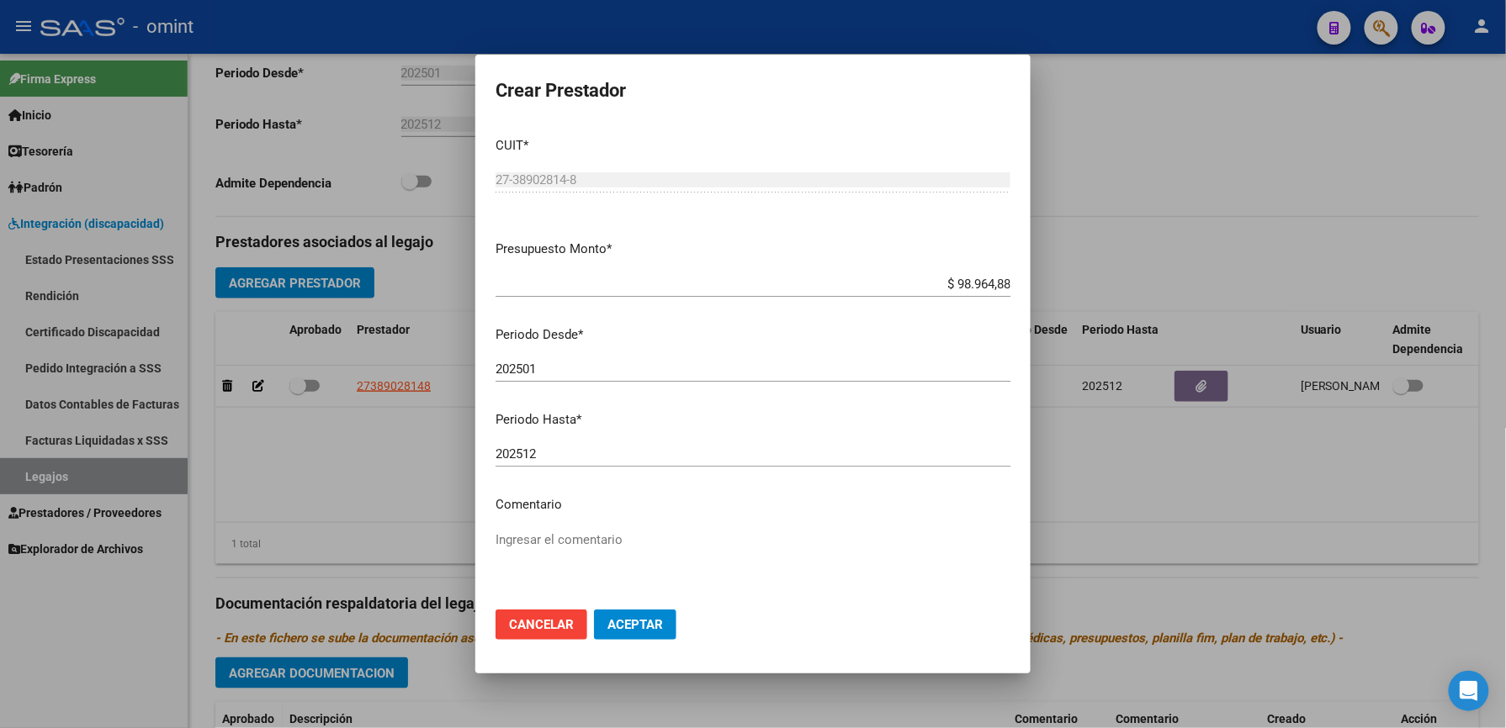
click at [548, 505] on p "Comentario" at bounding box center [752, 504] width 515 height 19
drag, startPoint x: 548, startPoint y: 505, endPoint x: 540, endPoint y: 540, distance: 36.3
click at [540, 540] on textarea "Ingresar el comentario" at bounding box center [752, 570] width 515 height 79
type textarea "s"
type textarea "8"
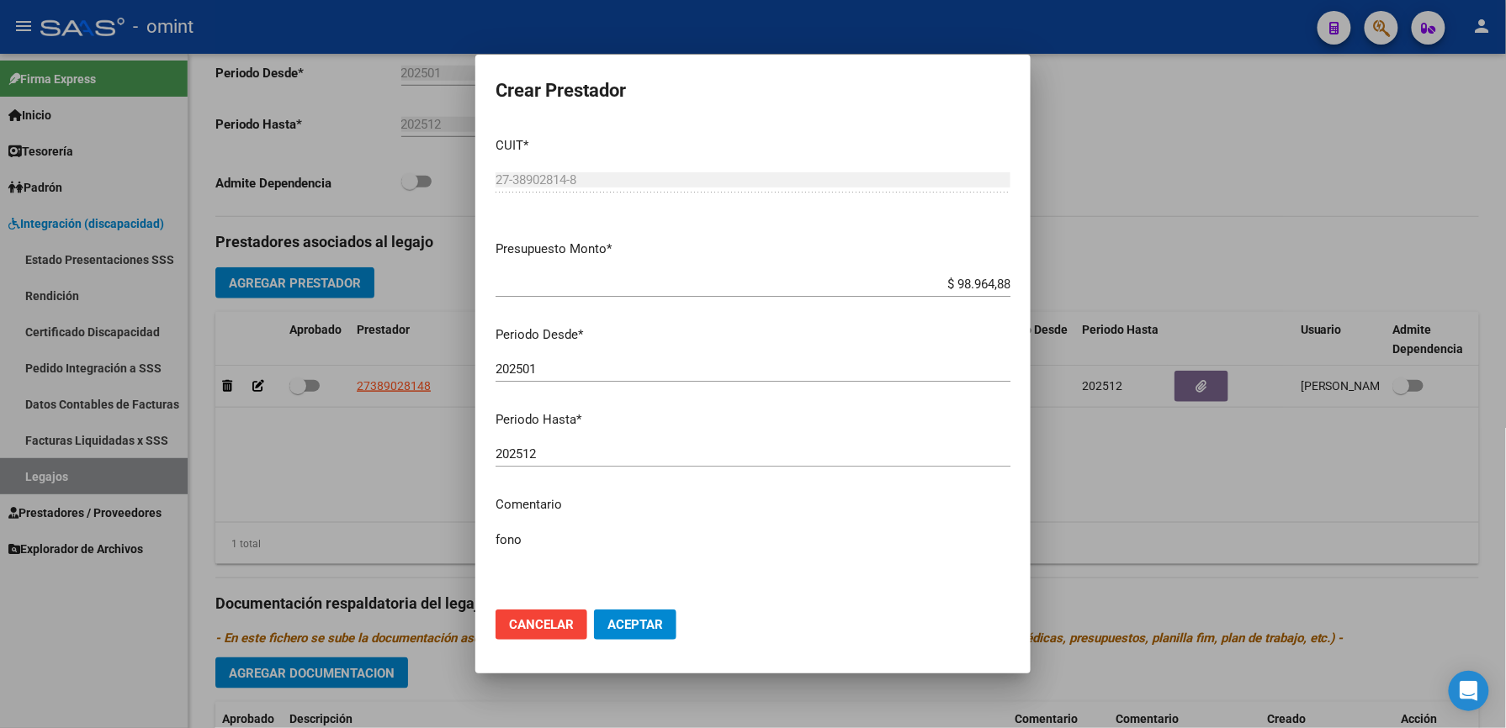
type textarea "fono"
click at [1267, 503] on div at bounding box center [753, 364] width 1506 height 728
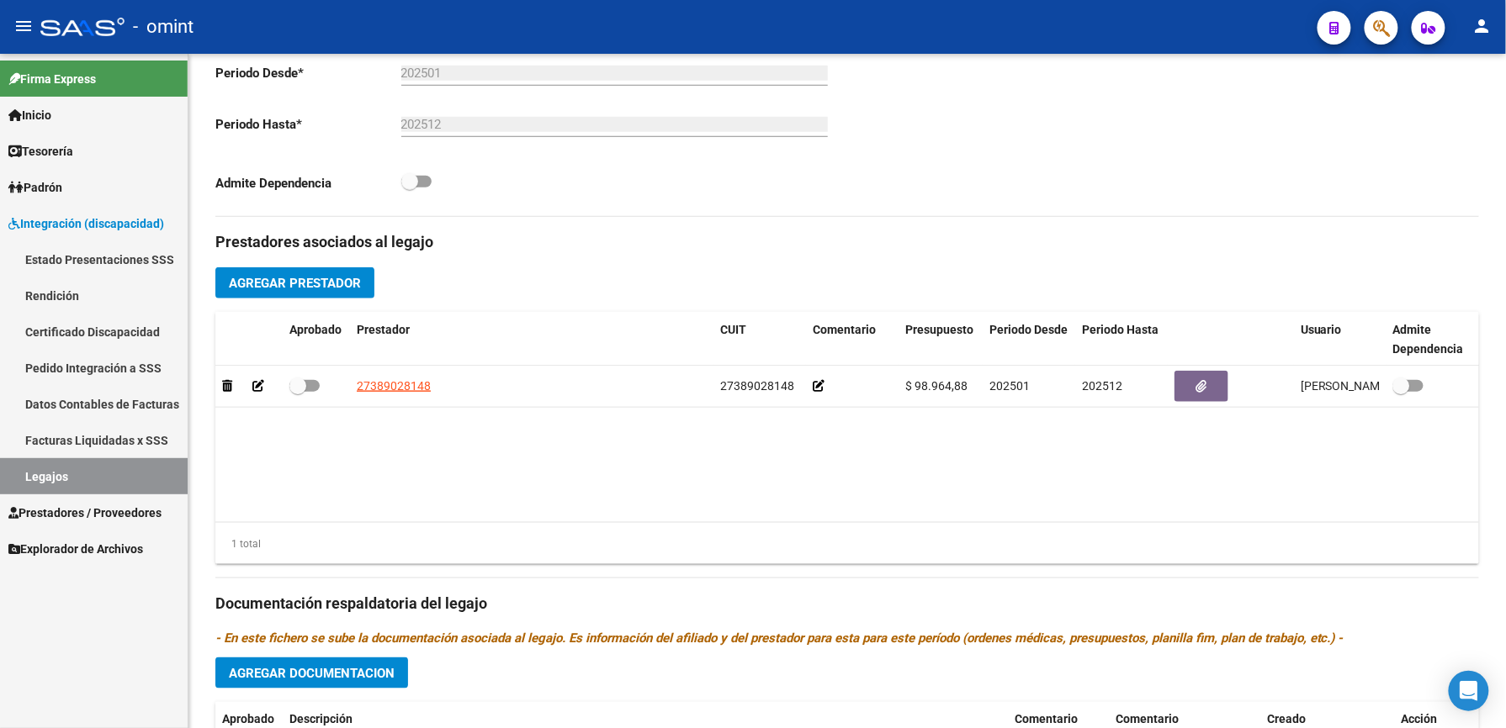
scroll to position [448, 0]
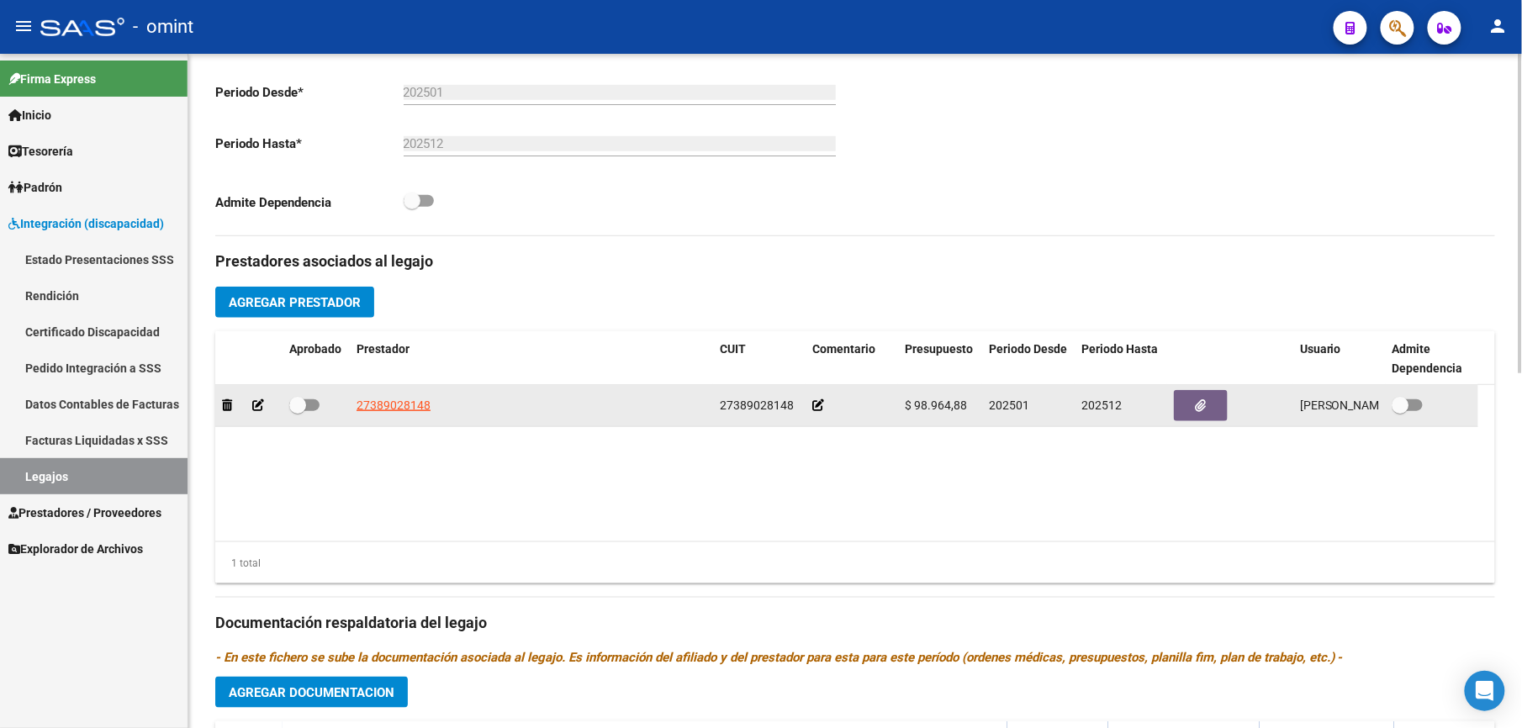
click at [254, 408] on icon at bounding box center [258, 406] width 12 height 12
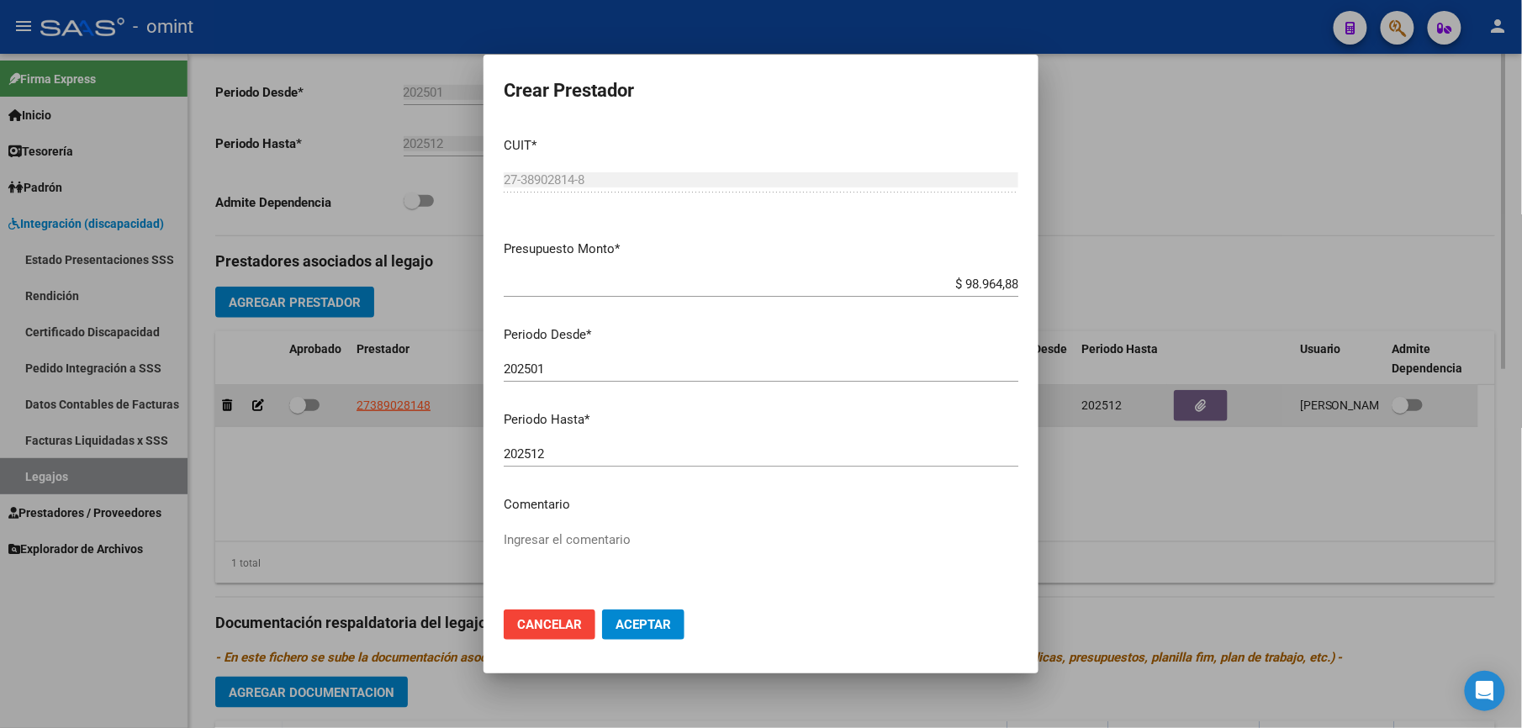
scroll to position [468, 0]
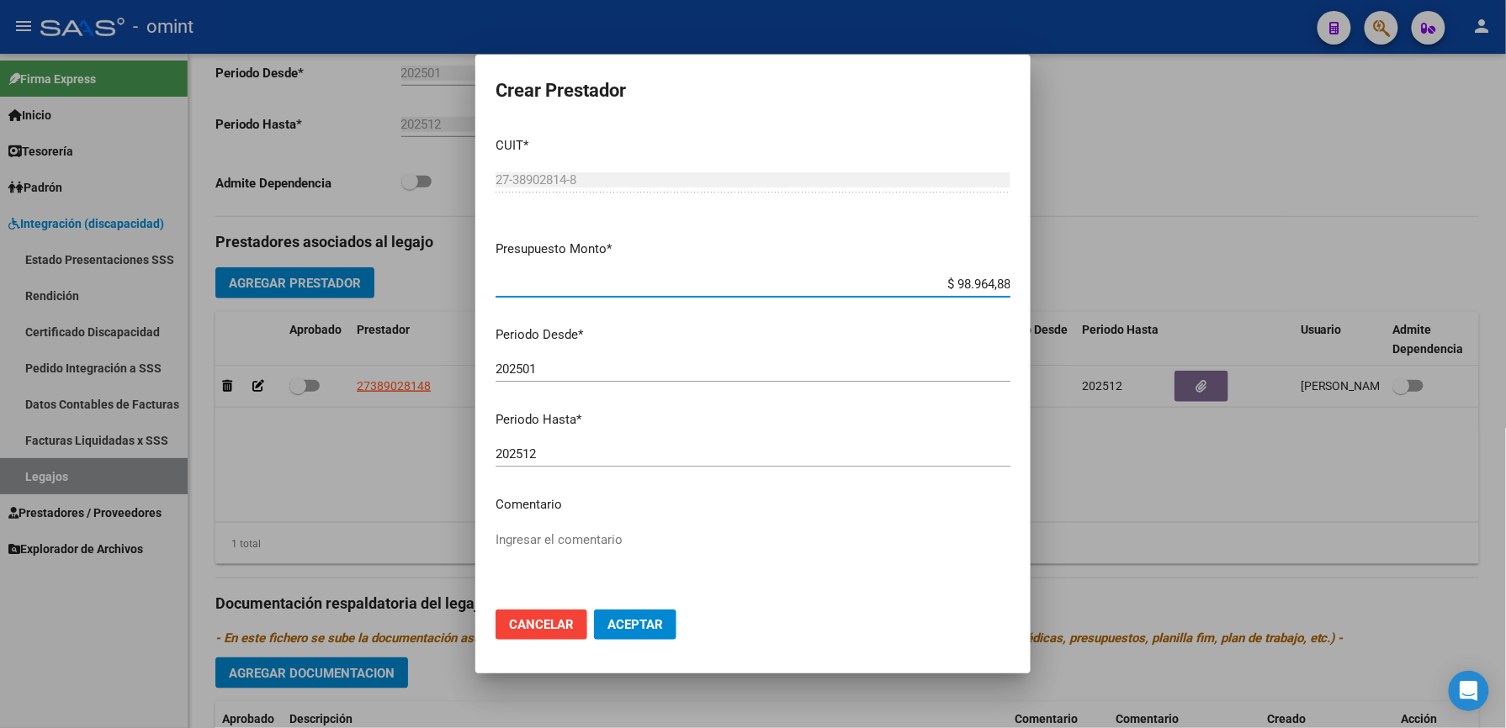
click at [523, 546] on textarea "Ingresar el comentario" at bounding box center [752, 570] width 515 height 79
type textarea "FONO 8s x mes"
click at [651, 617] on span "Aceptar" at bounding box center [635, 624] width 56 height 15
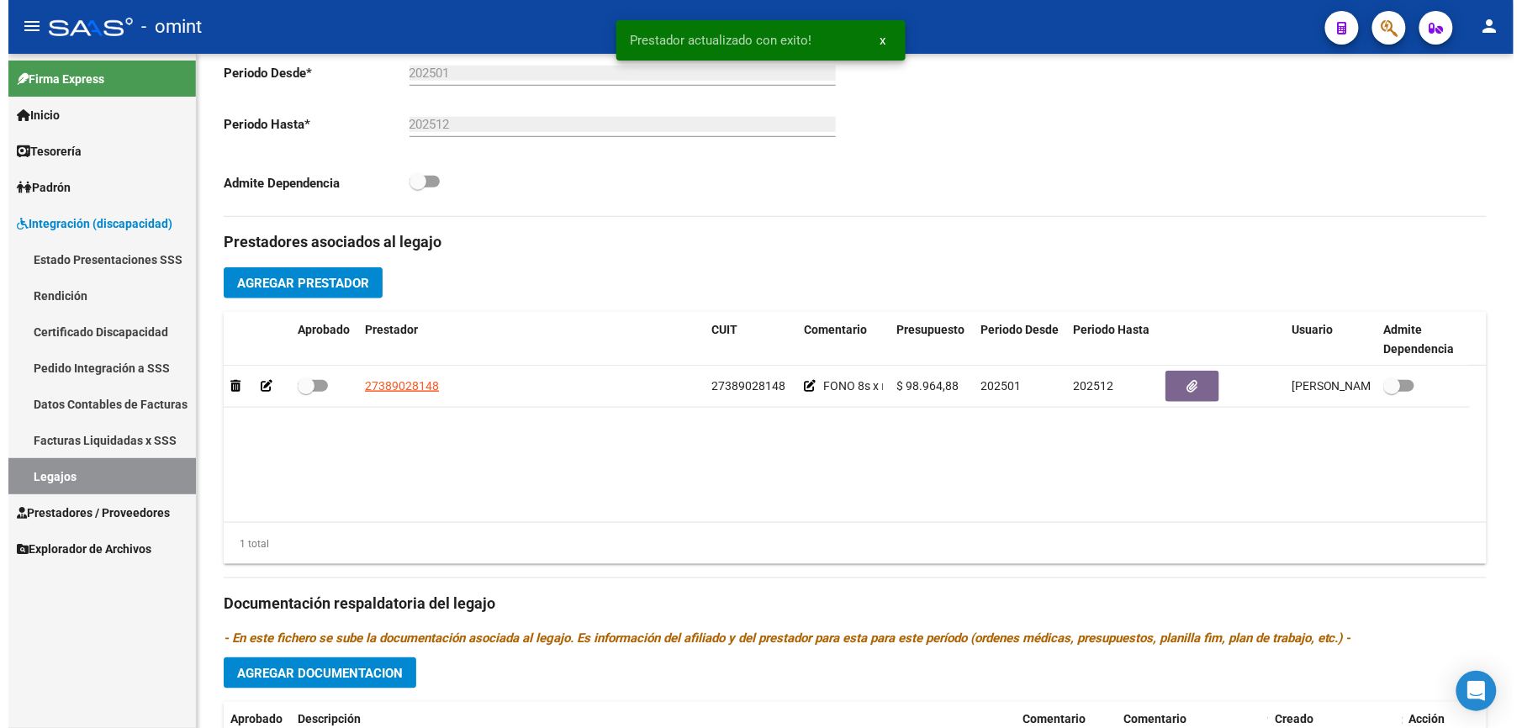
scroll to position [448, 0]
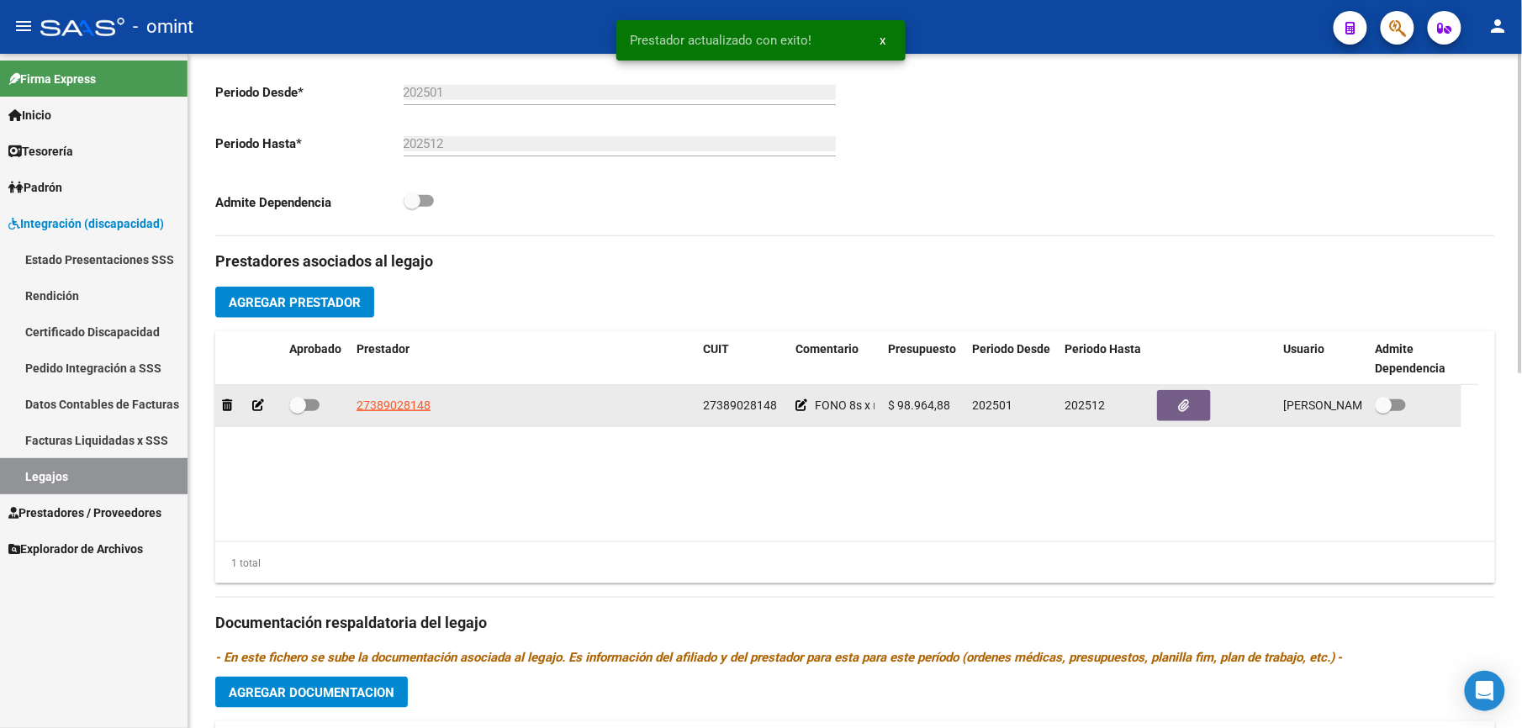
click at [307, 405] on span at bounding box center [304, 406] width 30 height 12
click at [298, 411] on input "checkbox" at bounding box center [297, 411] width 1 height 1
checkbox input "true"
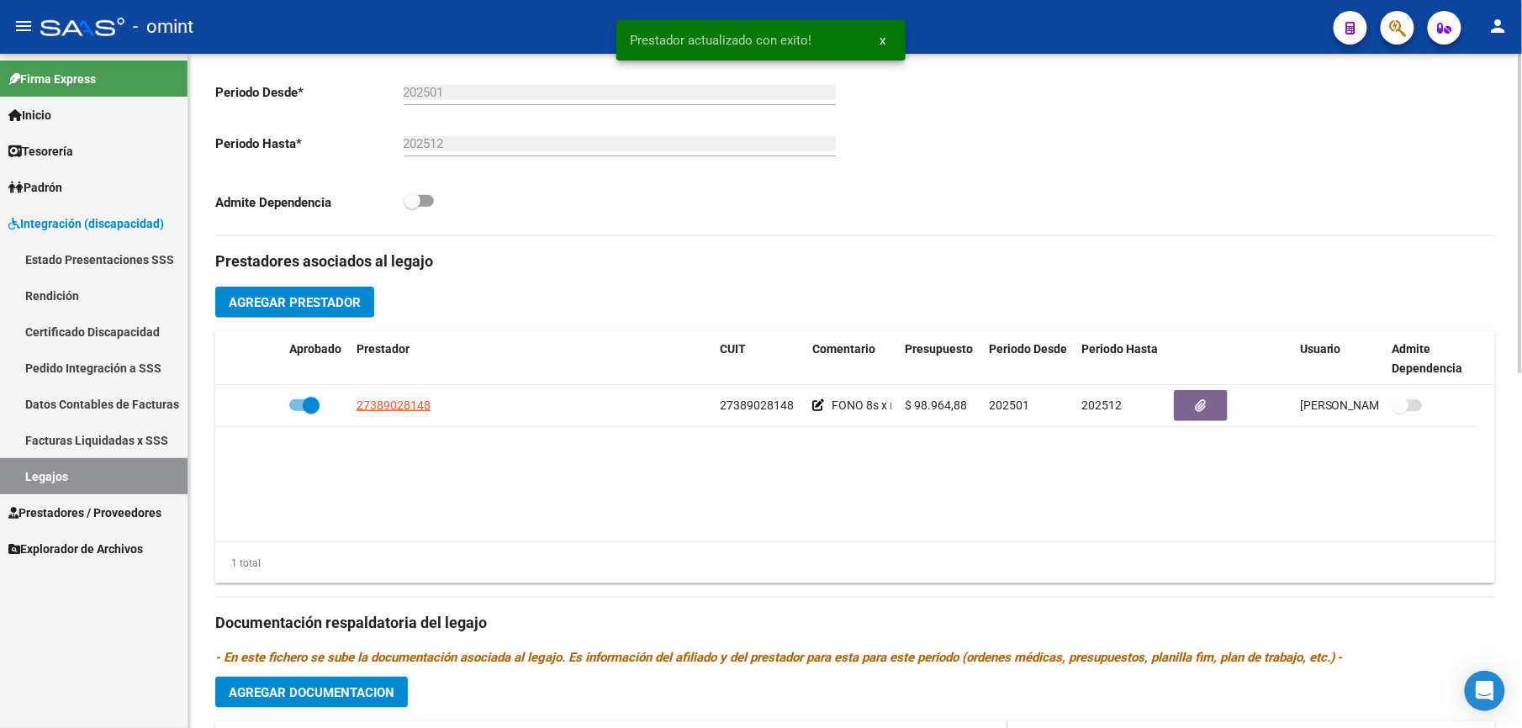
click at [390, 491] on datatable-body "27389028148 27389028148 FONO 8s x mes $ 98.964,88 202501 202512 Mariela Malano …" at bounding box center [855, 463] width 1280 height 156
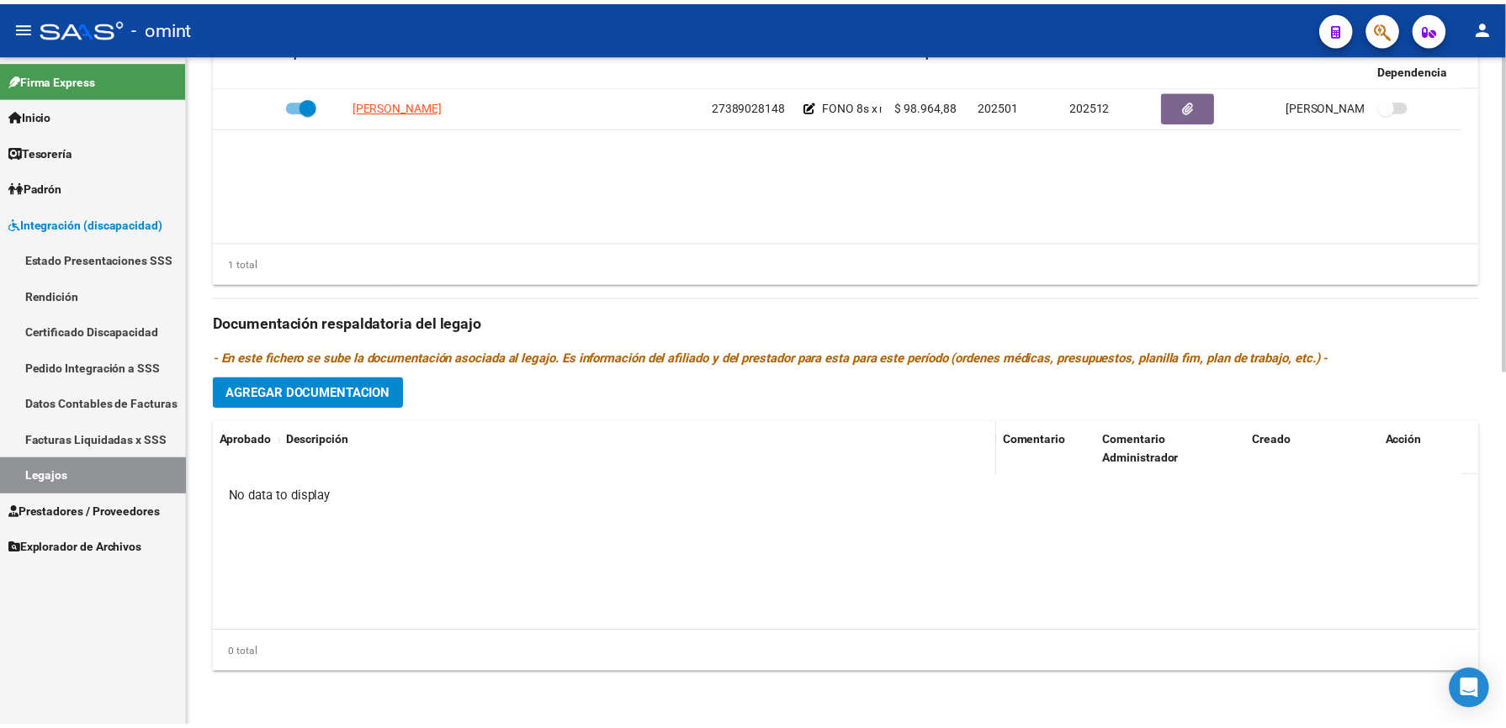
scroll to position [527, 0]
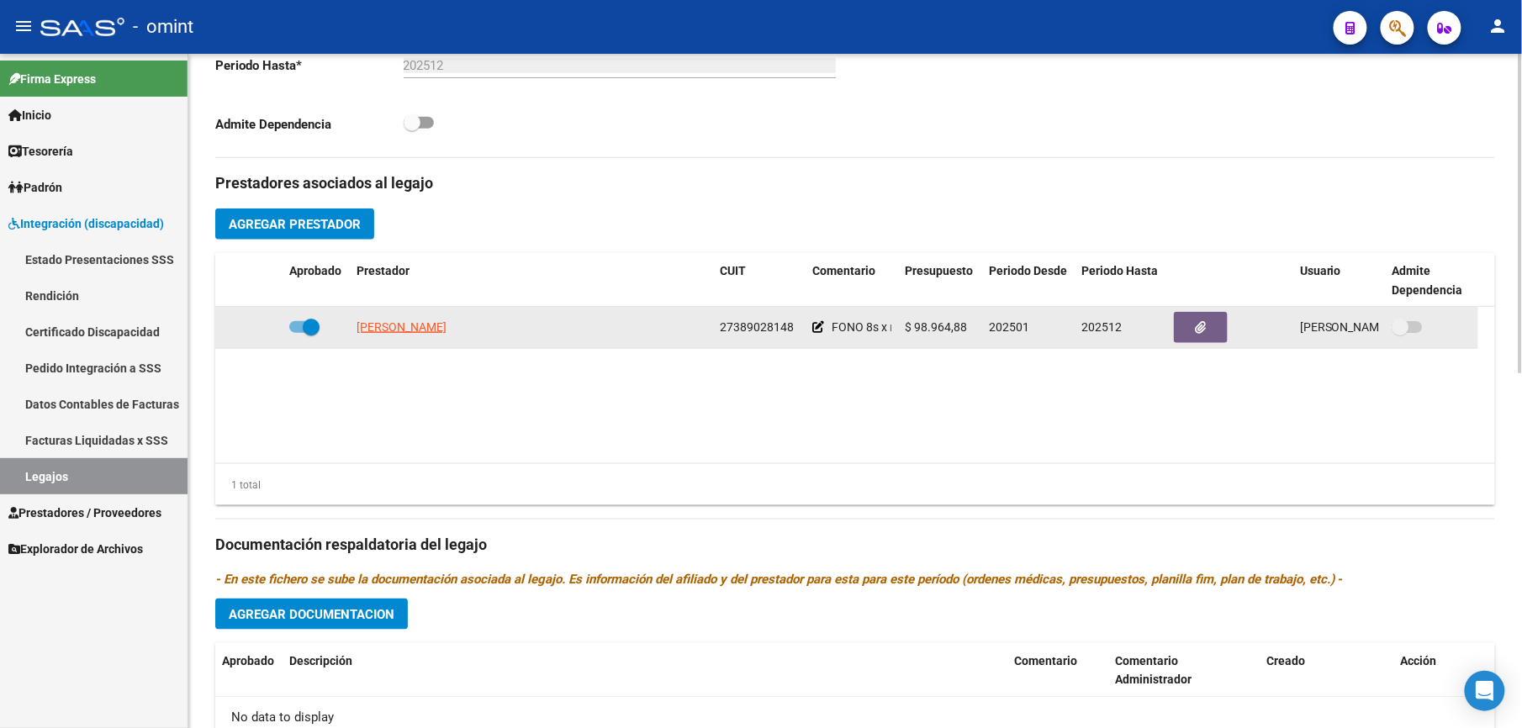
click at [290, 330] on span at bounding box center [304, 327] width 30 height 12
click at [297, 333] on input "checkbox" at bounding box center [297, 333] width 1 height 1
click at [1213, 333] on button "button" at bounding box center [1201, 327] width 54 height 31
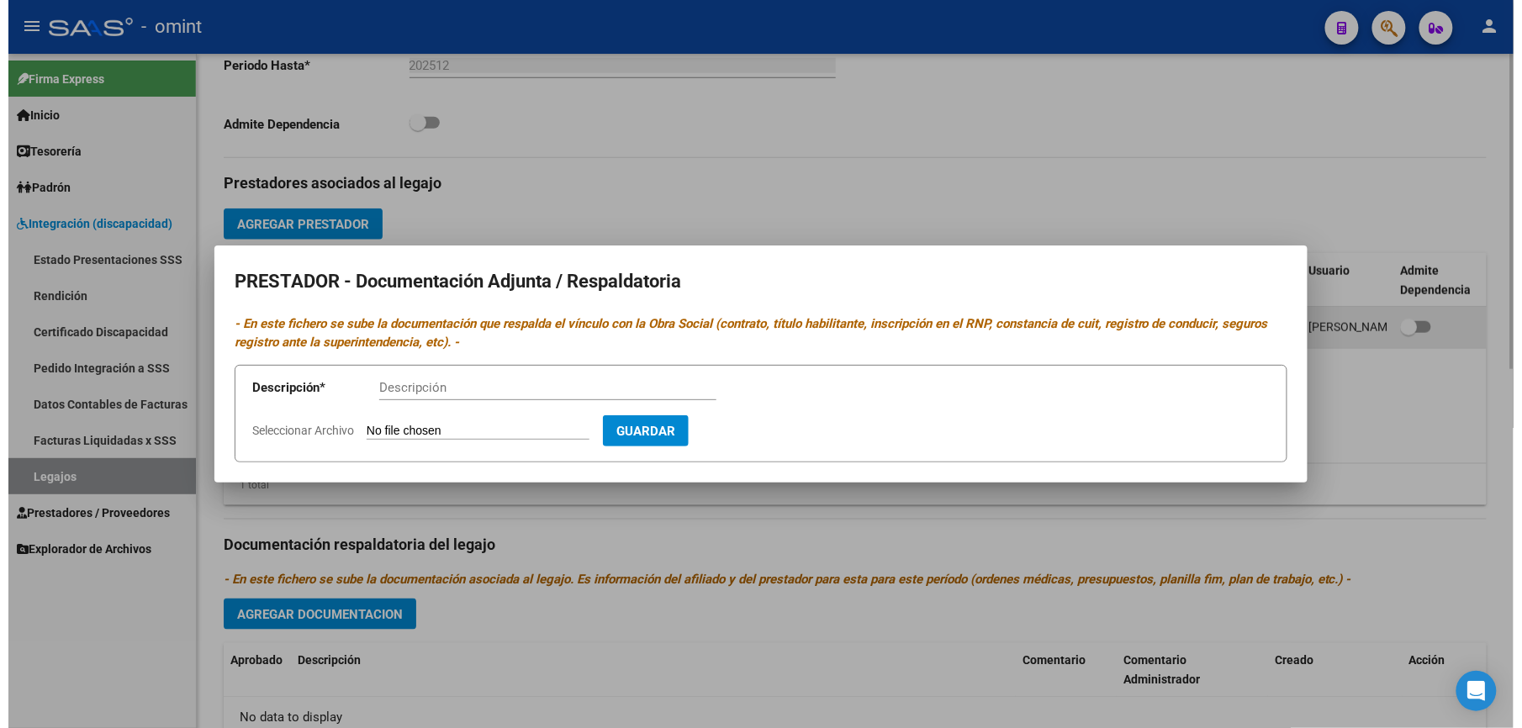
scroll to position [545, 0]
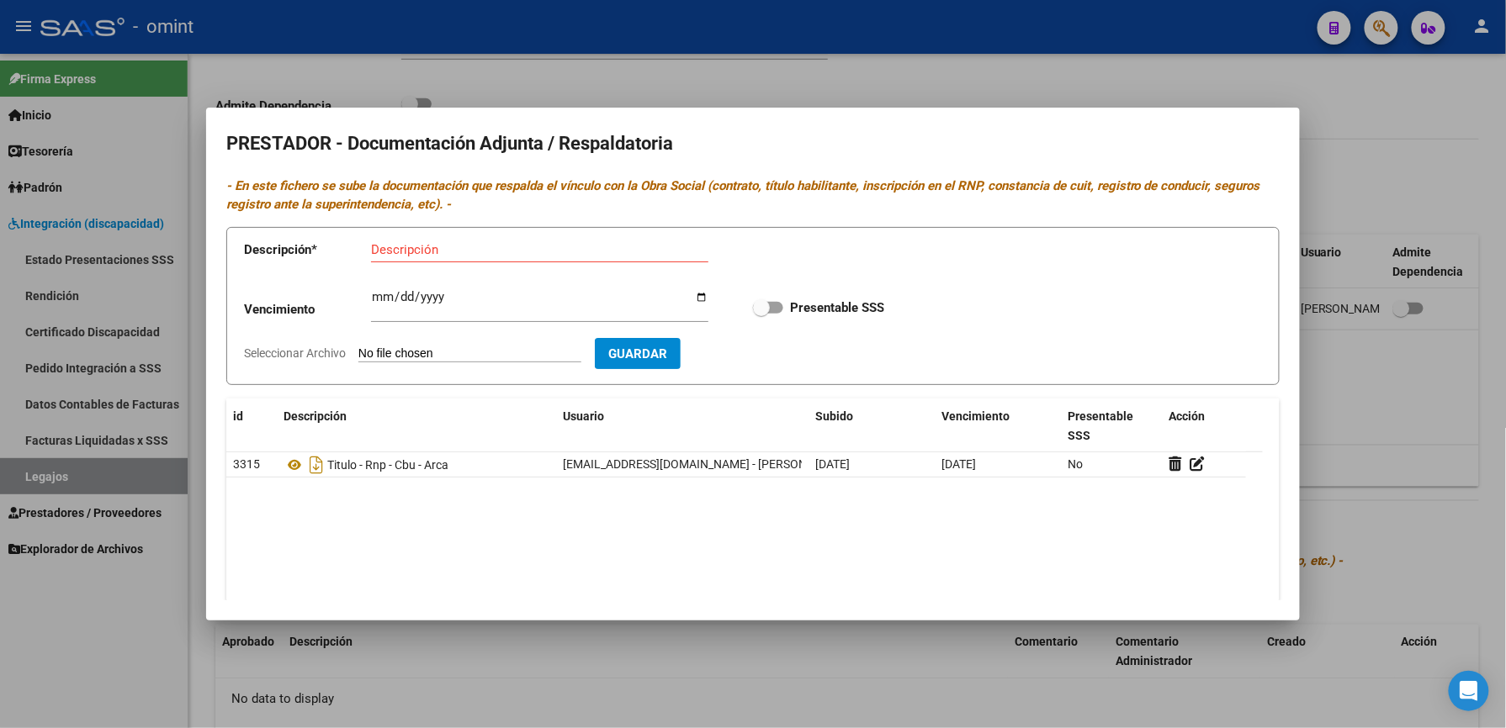
click at [1425, 139] on div at bounding box center [753, 364] width 1506 height 728
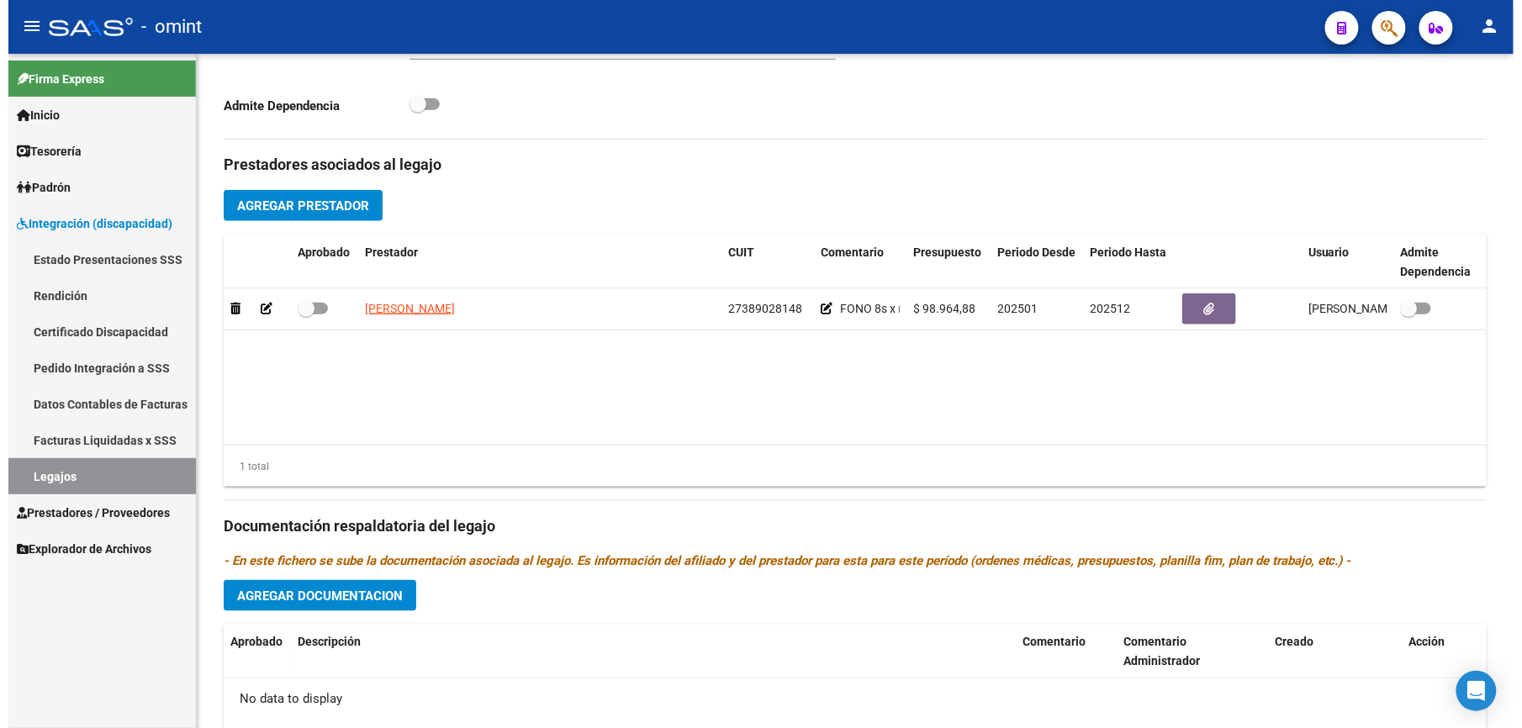
scroll to position [527, 0]
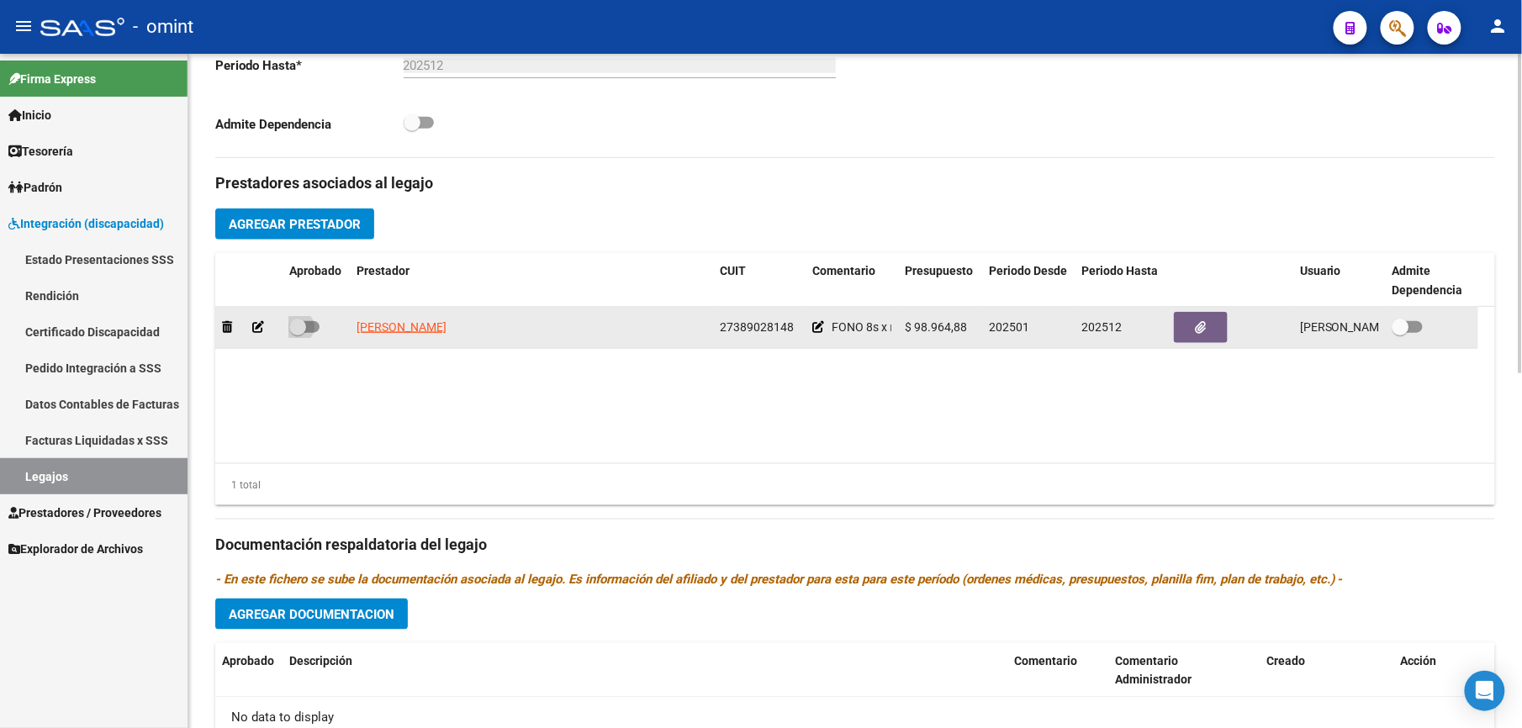
click at [315, 330] on span at bounding box center [304, 327] width 30 height 12
click at [298, 333] on input "checkbox" at bounding box center [297, 333] width 1 height 1
checkbox input "true"
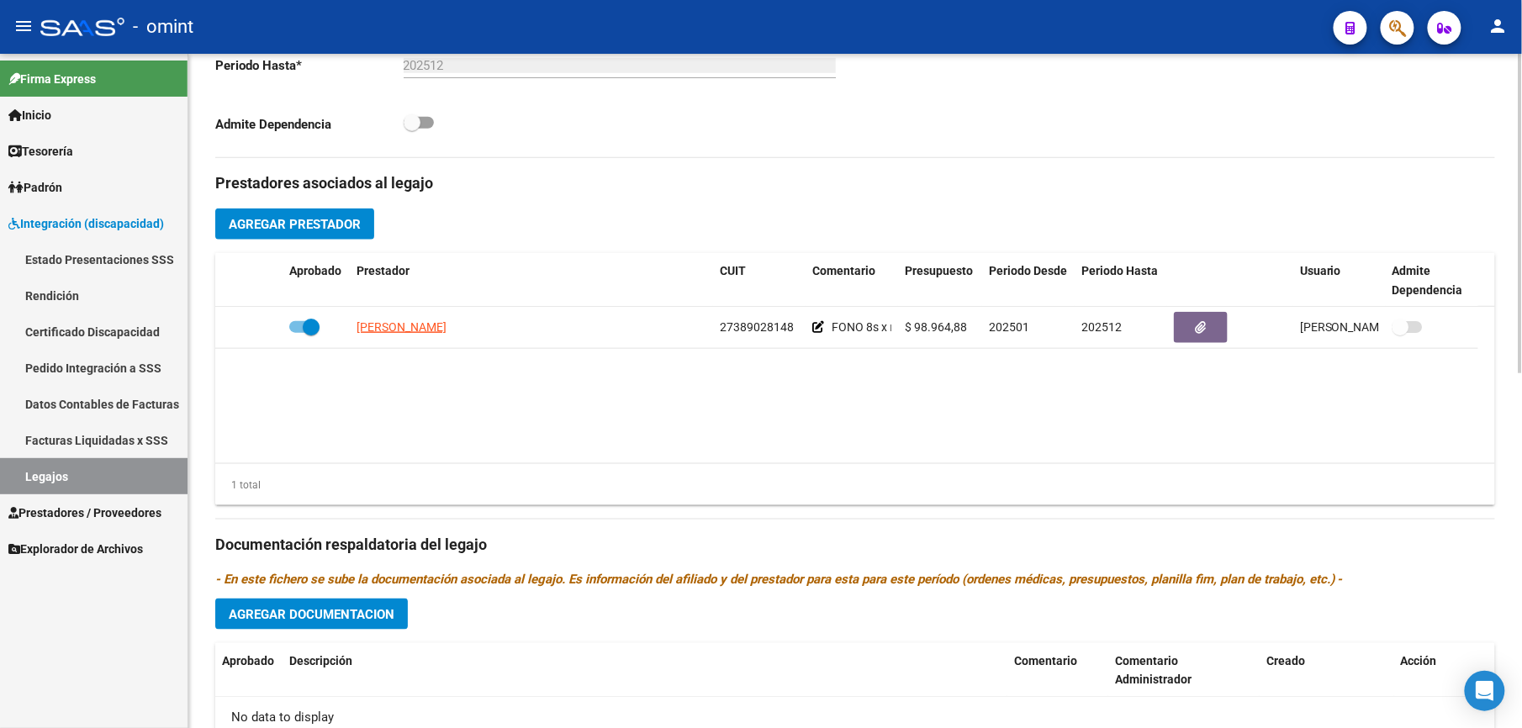
scroll to position [0, 0]
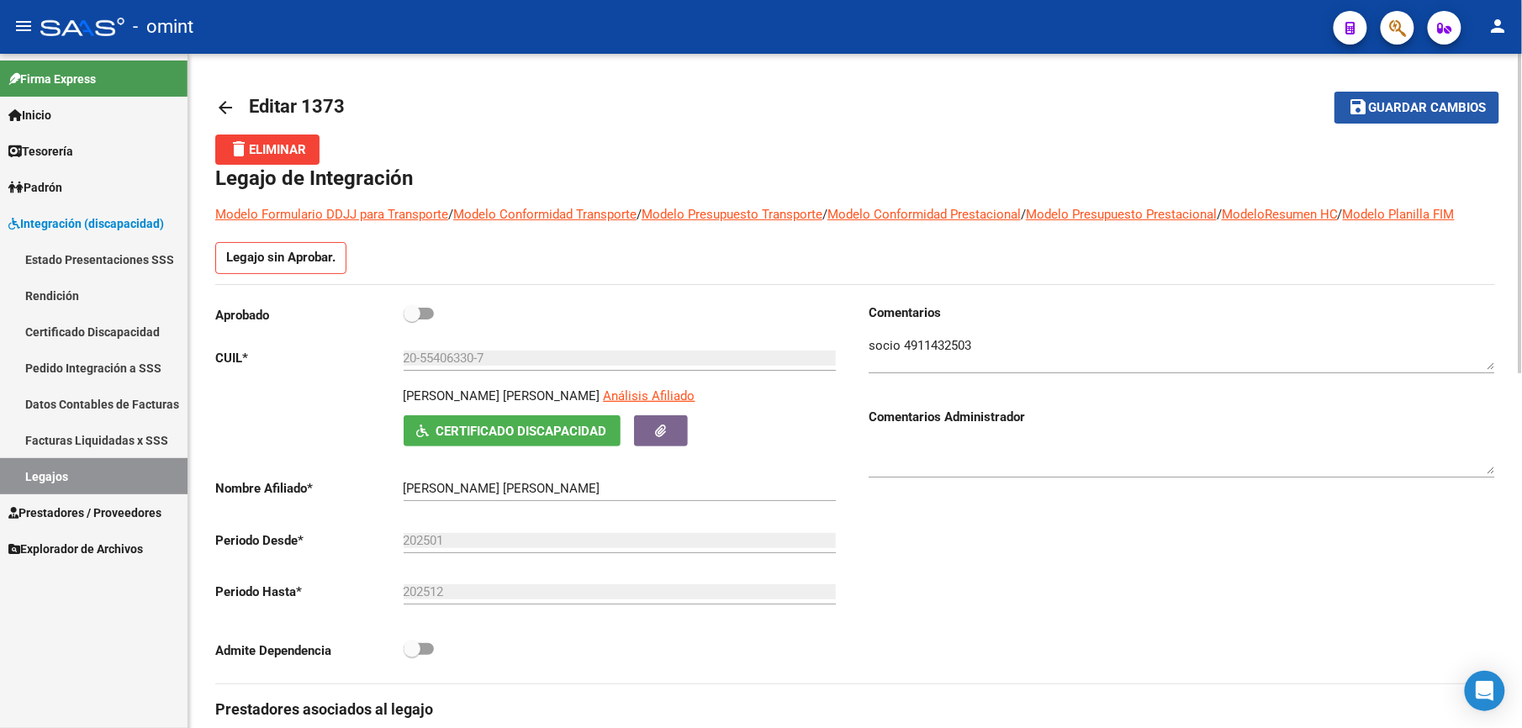
click at [1450, 101] on span "Guardar cambios" at bounding box center [1427, 108] width 118 height 15
click at [431, 313] on span at bounding box center [419, 314] width 30 height 12
click at [412, 320] on input "checkbox" at bounding box center [411, 320] width 1 height 1
checkbox input "true"
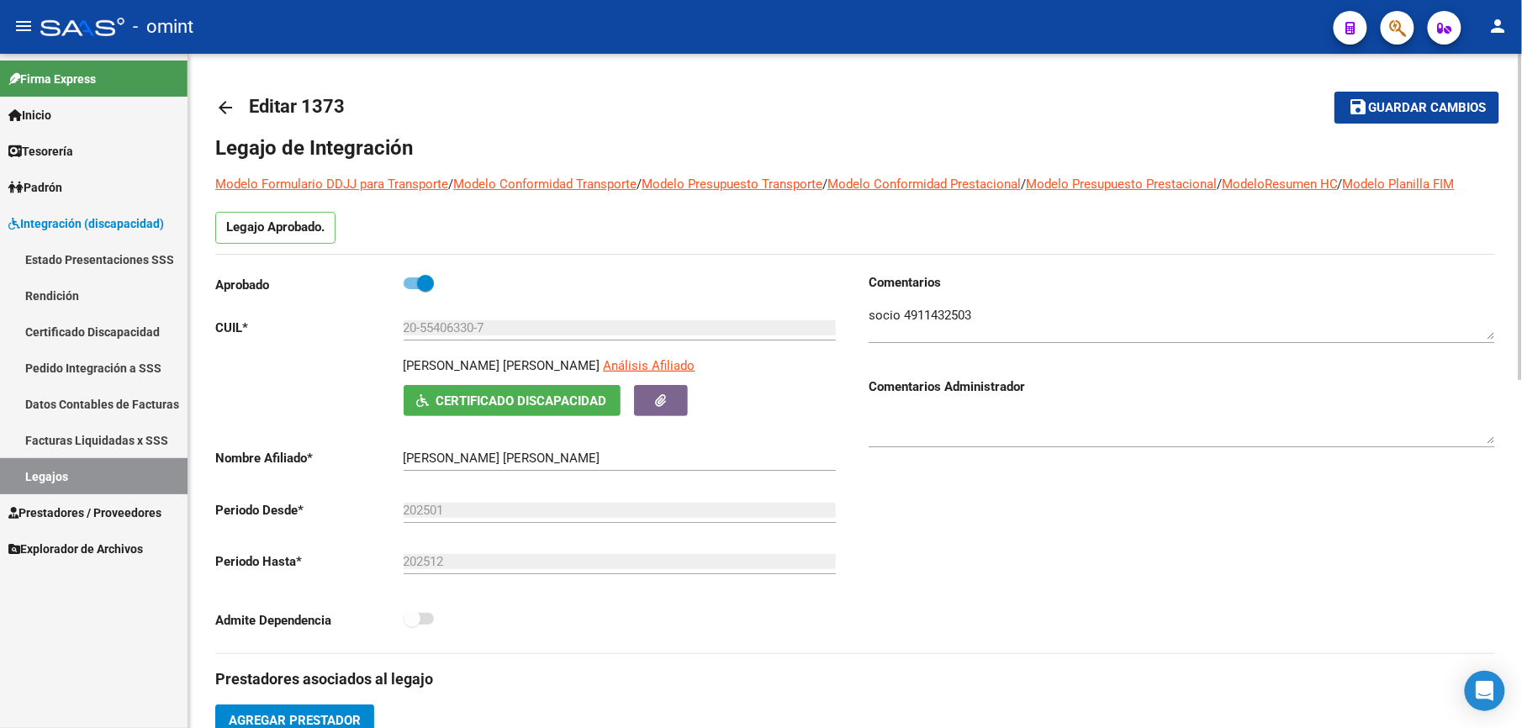
click at [1450, 112] on span "Guardar cambios" at bounding box center [1427, 108] width 118 height 15
click at [1420, 104] on span "Guardar cambios" at bounding box center [1427, 108] width 118 height 15
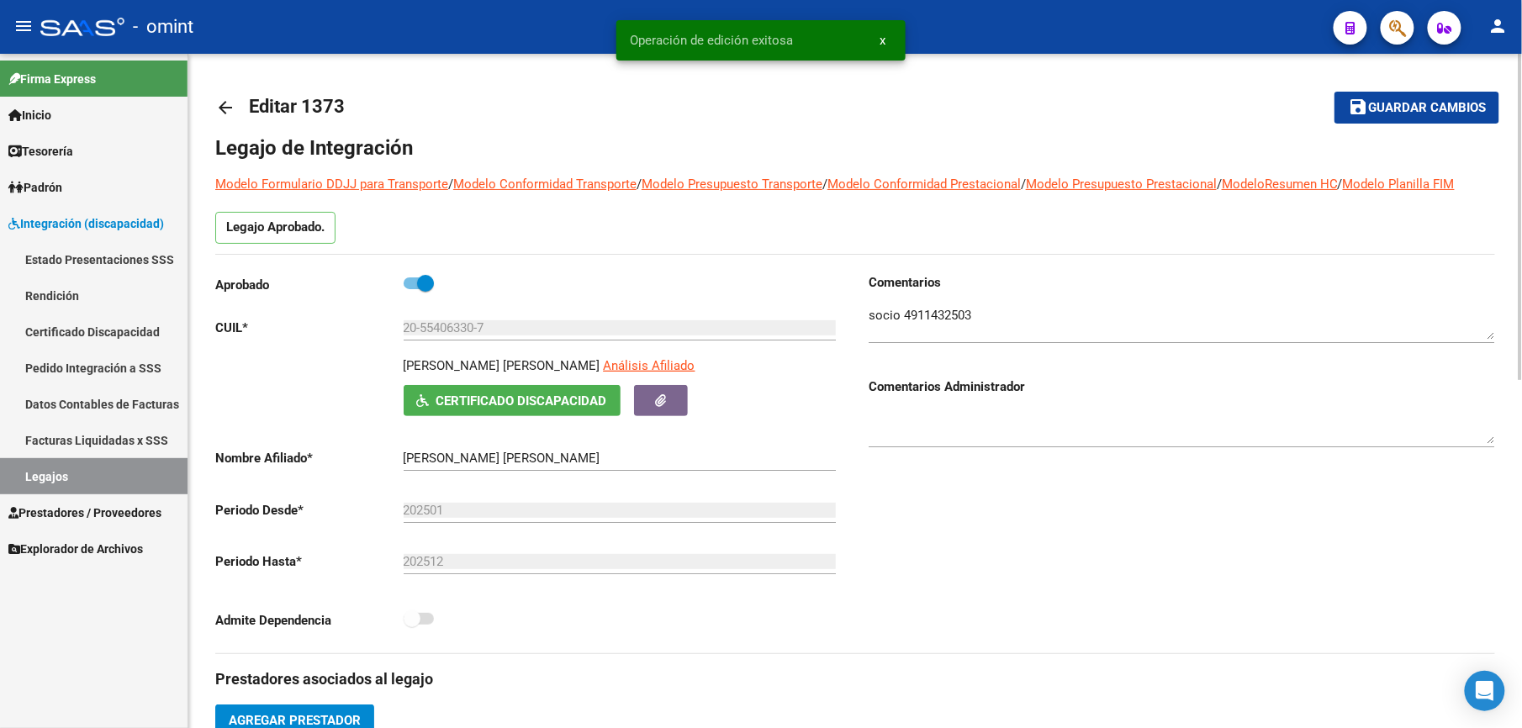
click at [1024, 550] on div "Comentarios Comentarios Administrador" at bounding box center [1175, 463] width 640 height 380
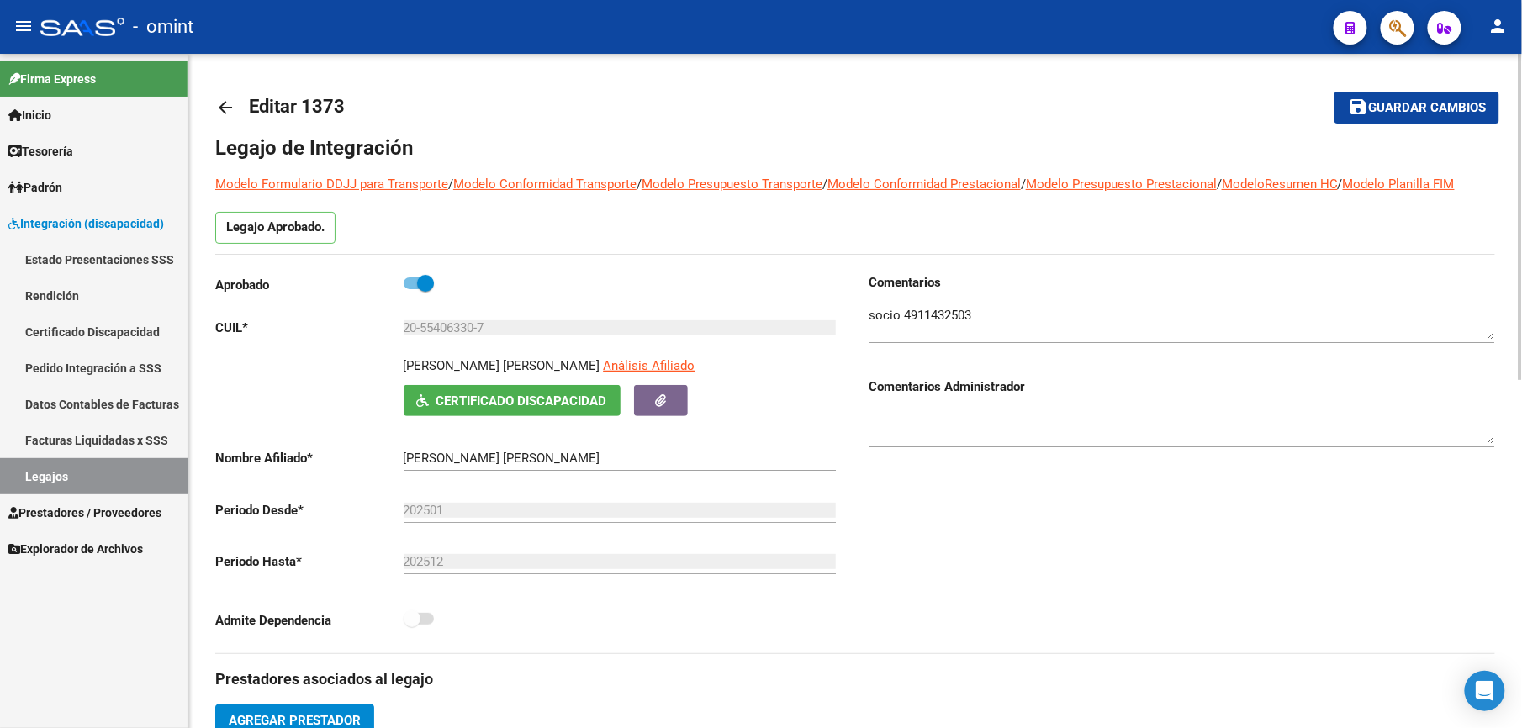
click at [1400, 109] on span "Guardar cambios" at bounding box center [1427, 108] width 118 height 15
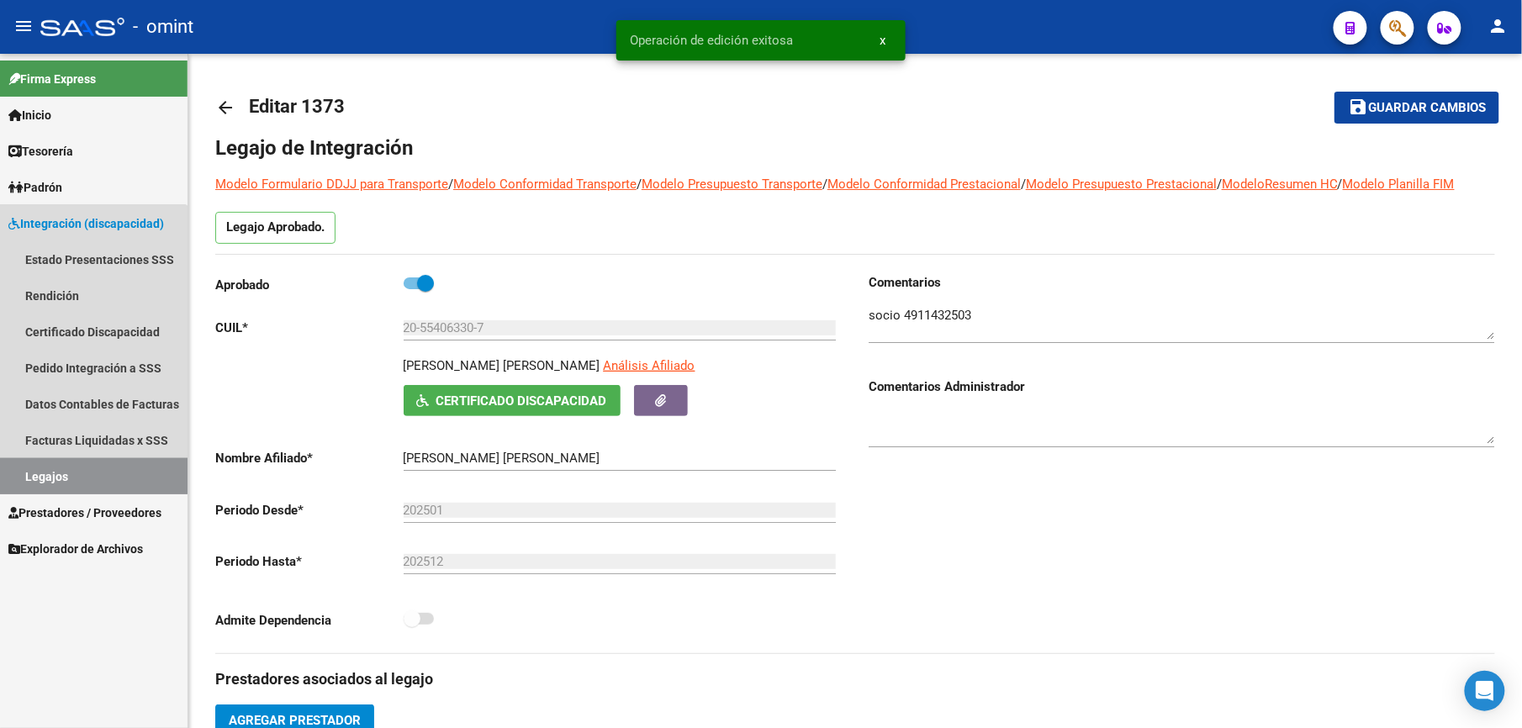
click at [44, 465] on link "Legajos" at bounding box center [94, 476] width 188 height 36
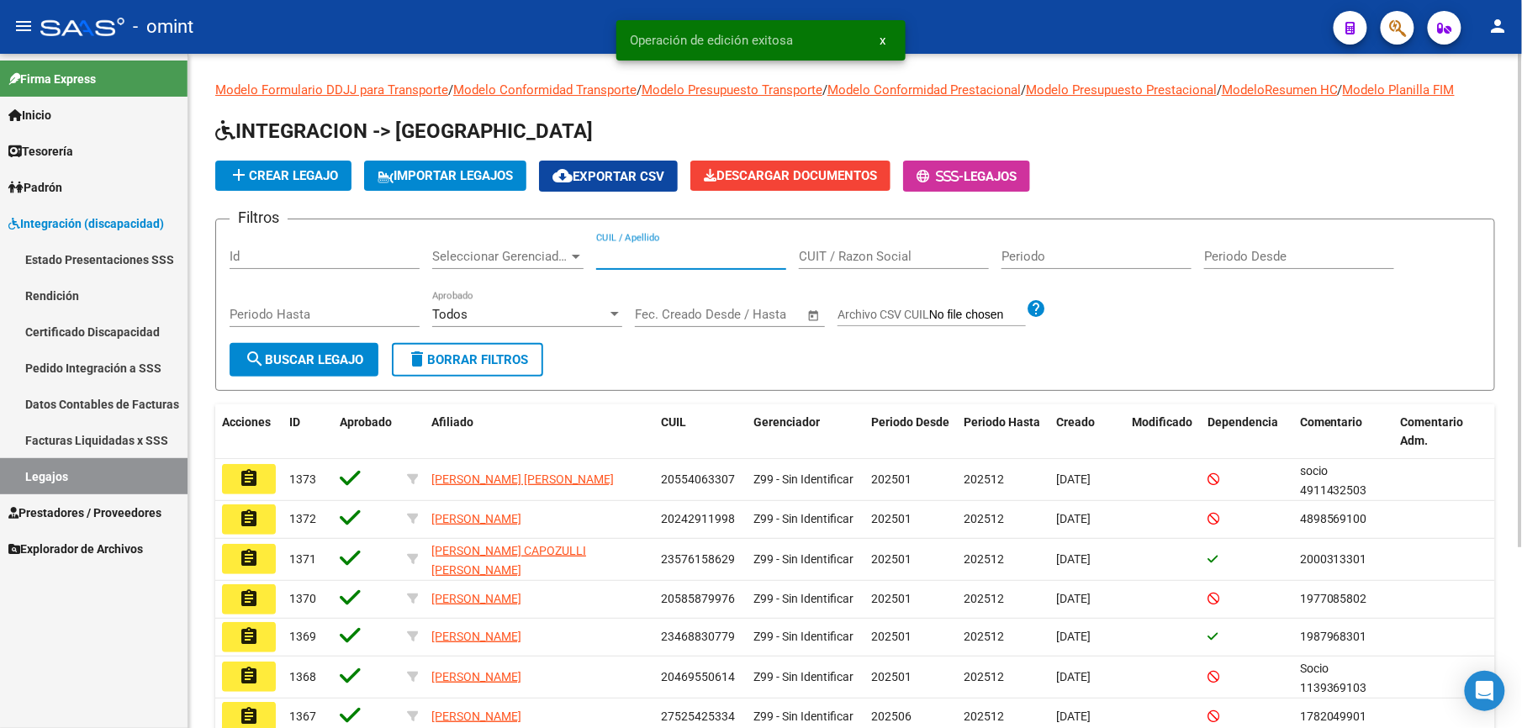
click at [633, 260] on input "CUIL / Apellido" at bounding box center [691, 256] width 190 height 15
paste input "27552886890"
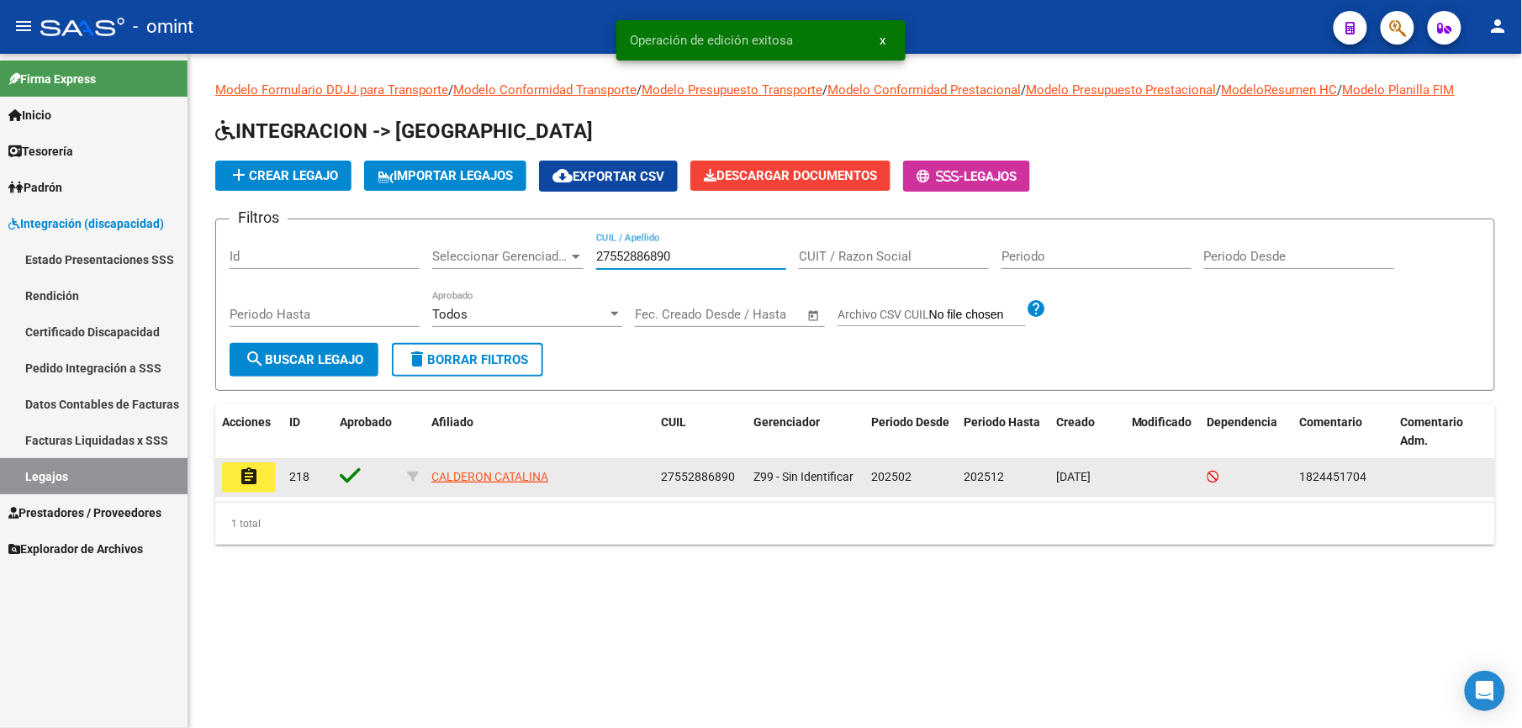
type input "27552886890"
click at [256, 472] on mat-icon "assignment" at bounding box center [249, 477] width 20 height 20
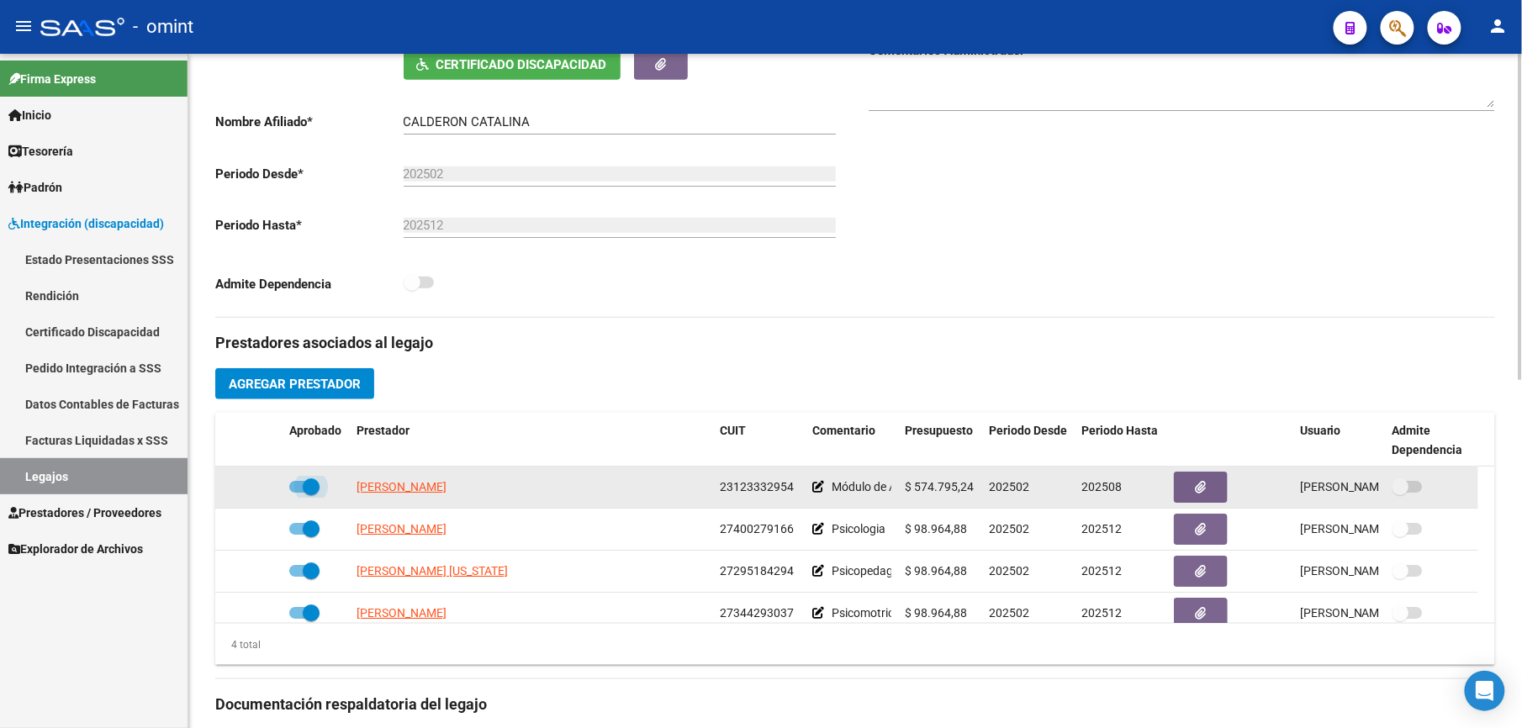
click at [298, 488] on span at bounding box center [304, 487] width 30 height 12
click at [298, 493] on input "checkbox" at bounding box center [297, 493] width 1 height 1
checkbox input "false"
click at [256, 489] on icon at bounding box center [258, 487] width 12 height 12
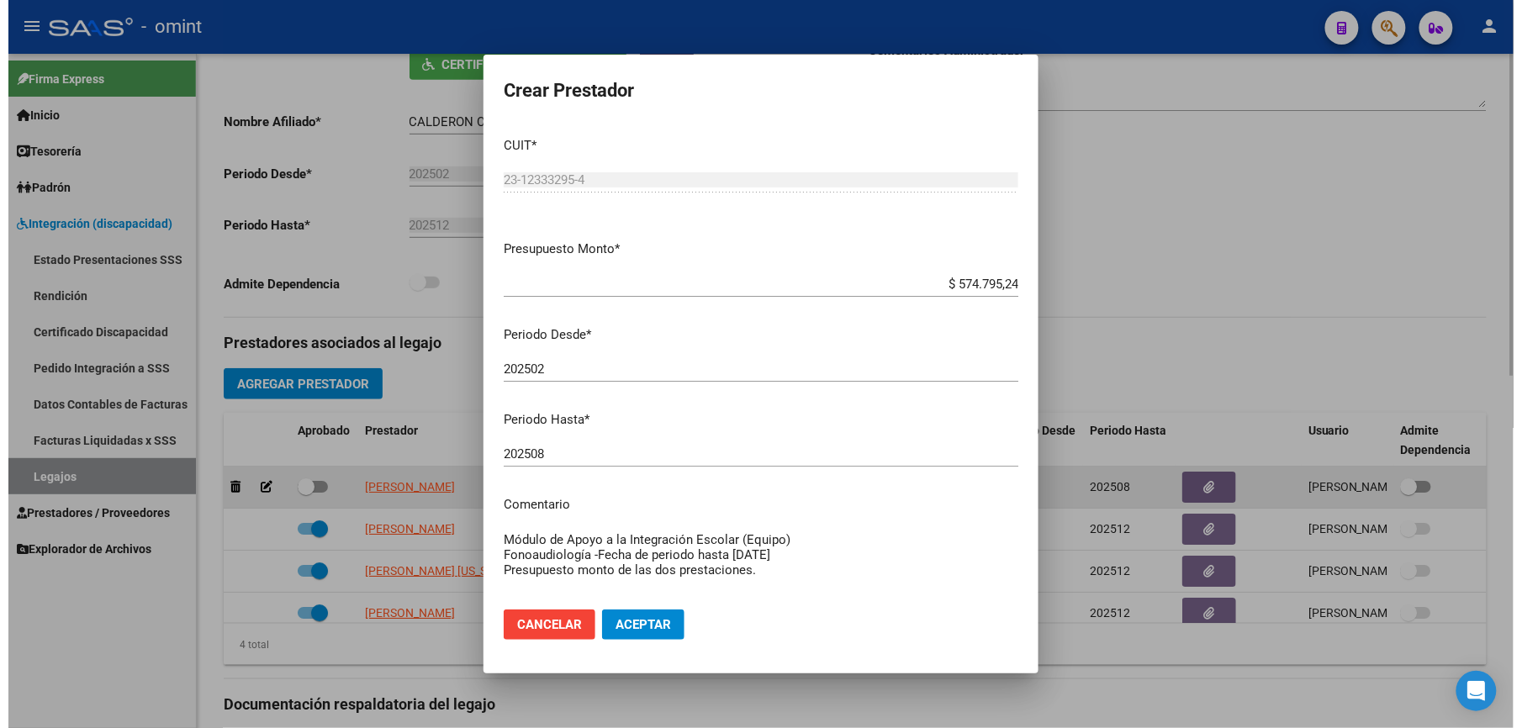
scroll to position [354, 0]
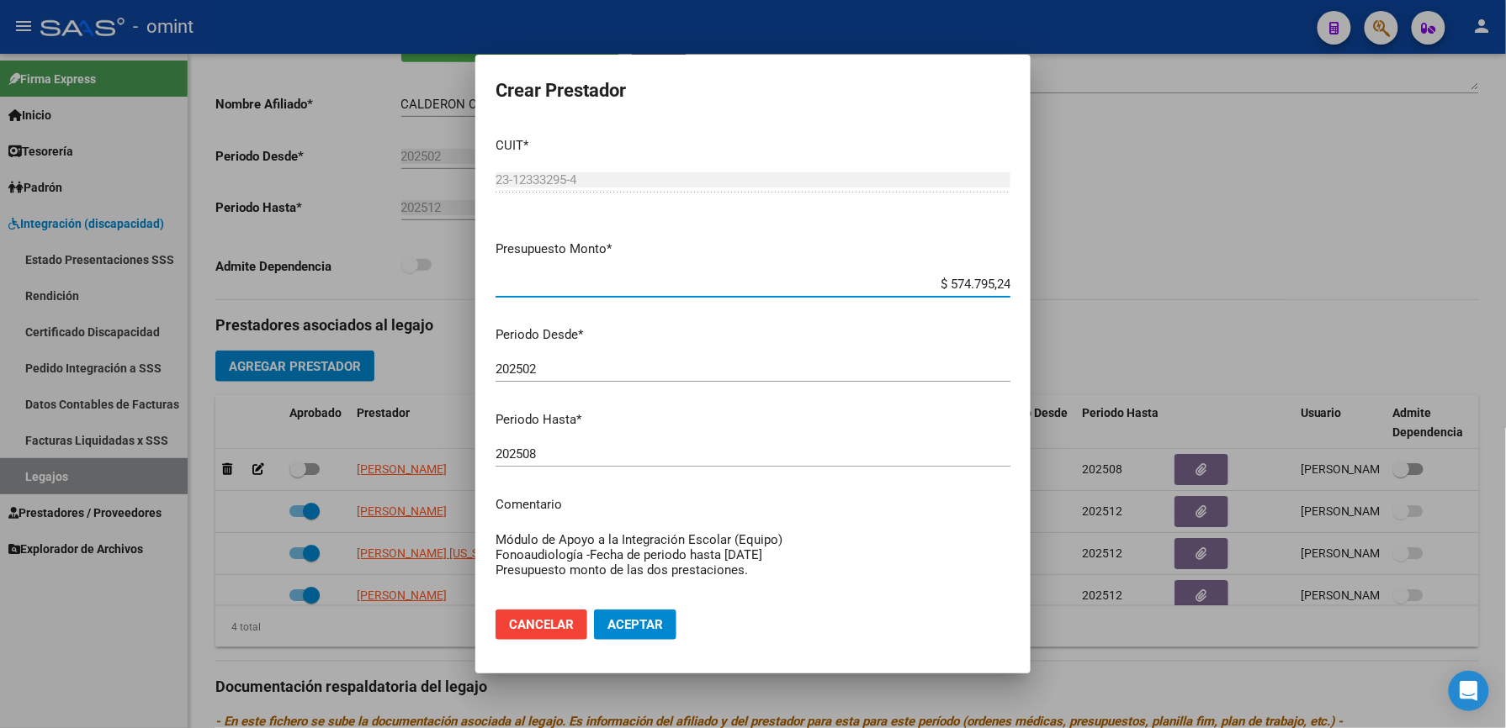
click at [543, 458] on input "202508" at bounding box center [752, 454] width 515 height 15
type input "202512"
click at [748, 569] on textarea "Módulo de Apoyo a la Integración Escolar (Equipo) Fonoaudiología -Fecha de peri…" at bounding box center [752, 570] width 515 height 79
paste textarea "35492272/01"
type textarea "Módulo de Apoyo a la Integración Escolar (Equipo) Fonoaudiología -Fecha de peri…"
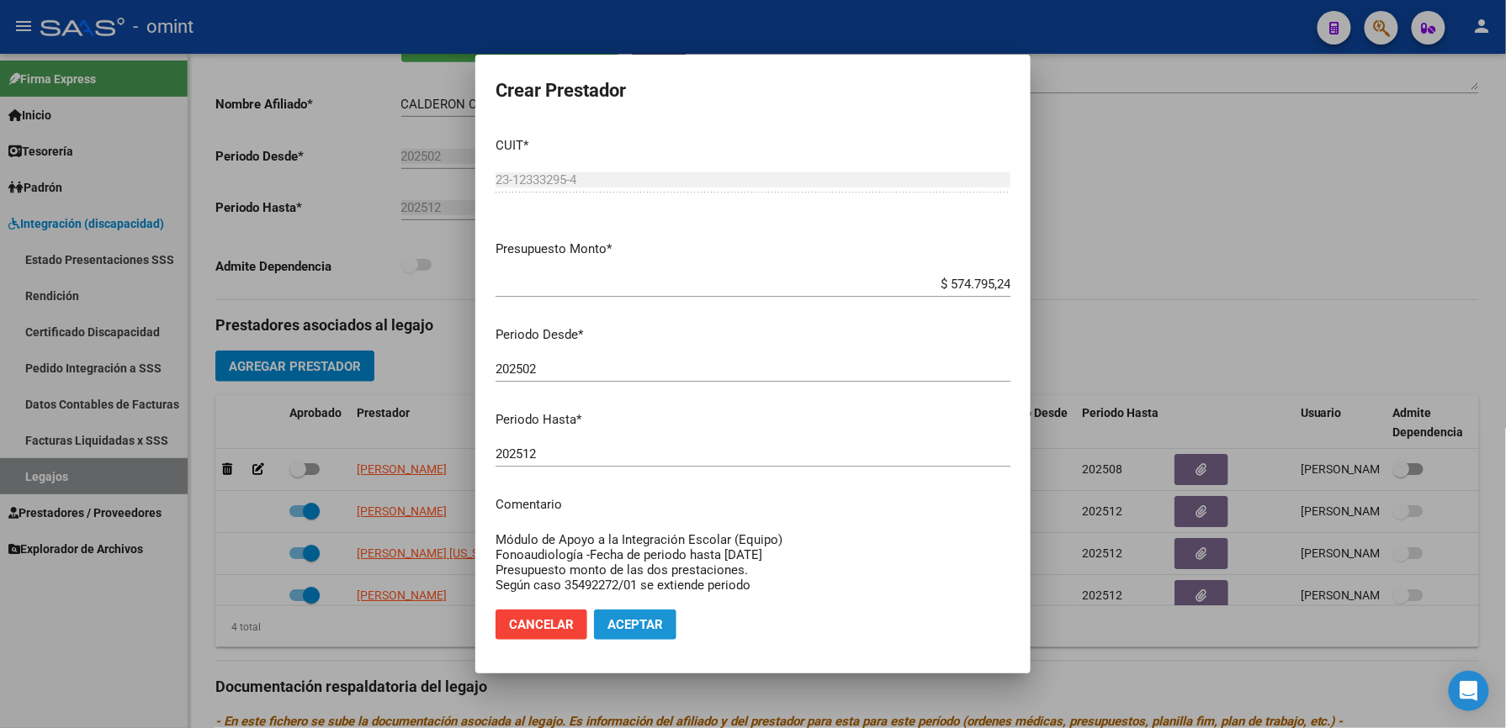
click at [629, 624] on span "Aceptar" at bounding box center [635, 624] width 56 height 15
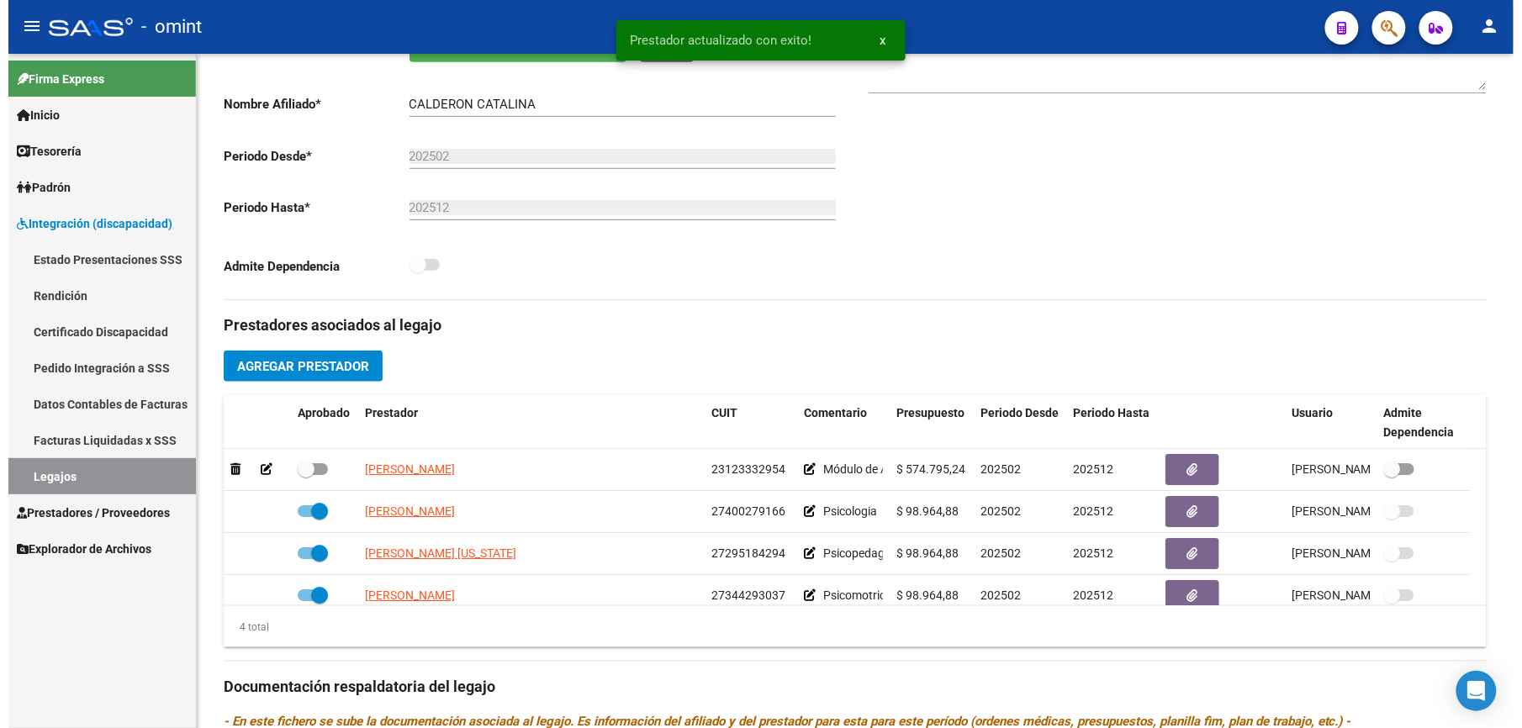
scroll to position [336, 0]
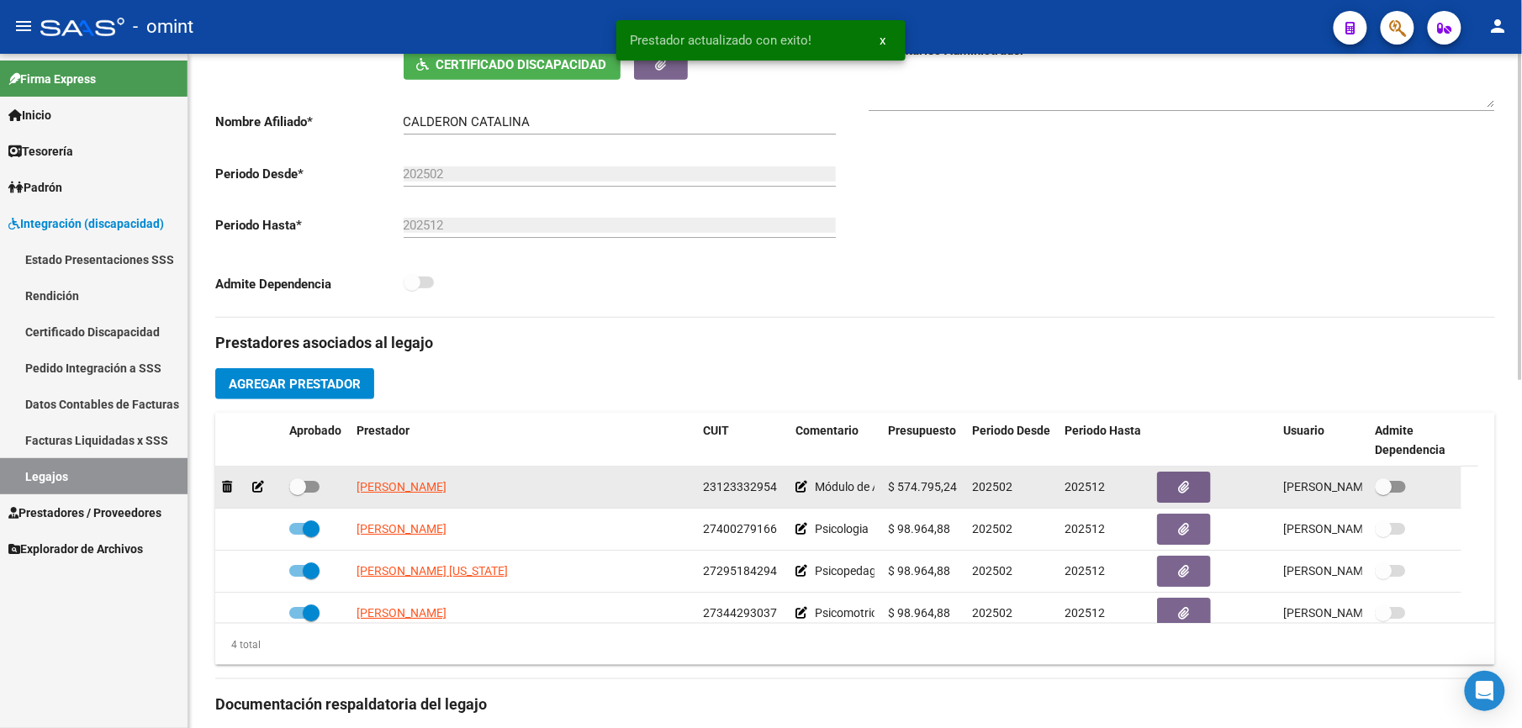
click at [320, 489] on div at bounding box center [316, 488] width 54 height 22
click at [316, 484] on span at bounding box center [304, 487] width 30 height 12
click at [298, 493] on input "checkbox" at bounding box center [297, 493] width 1 height 1
checkbox input "true"
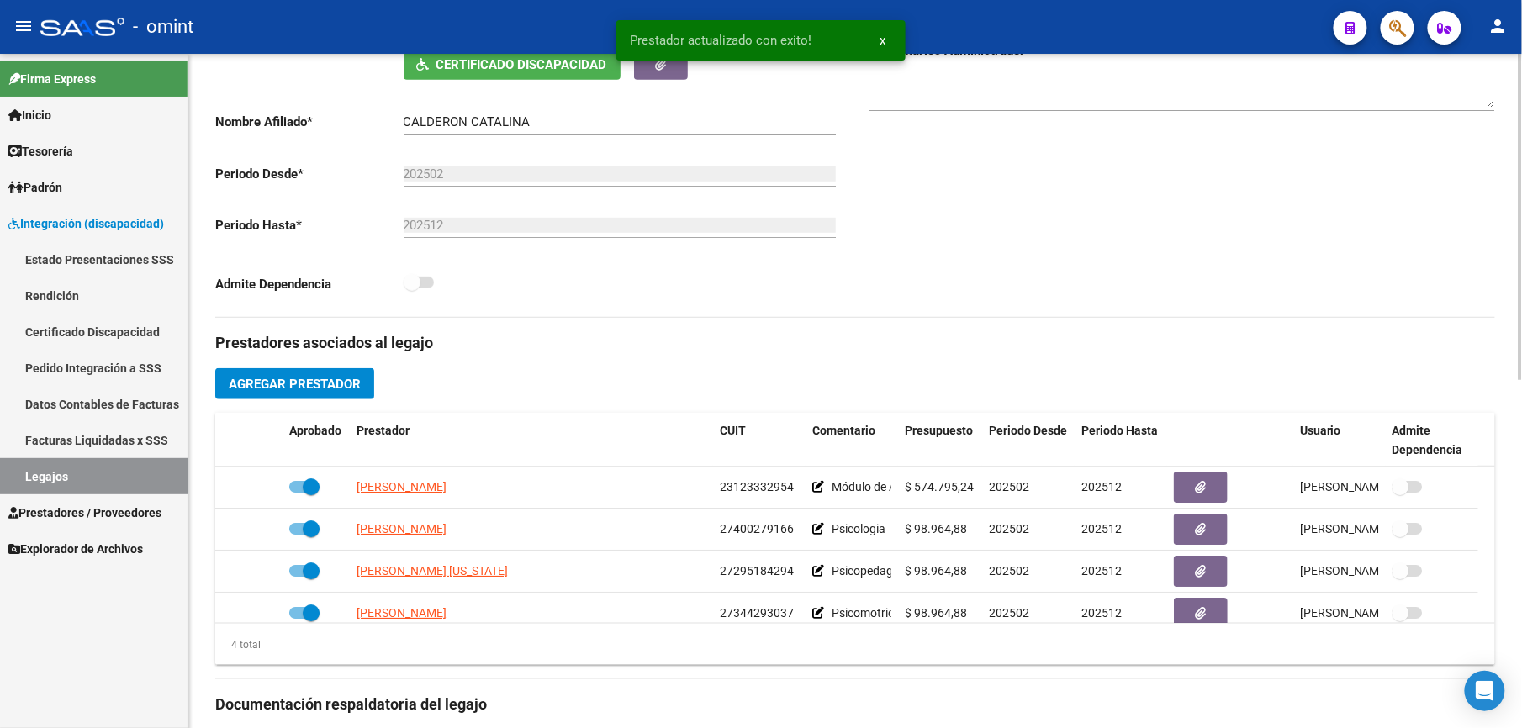
scroll to position [0, 0]
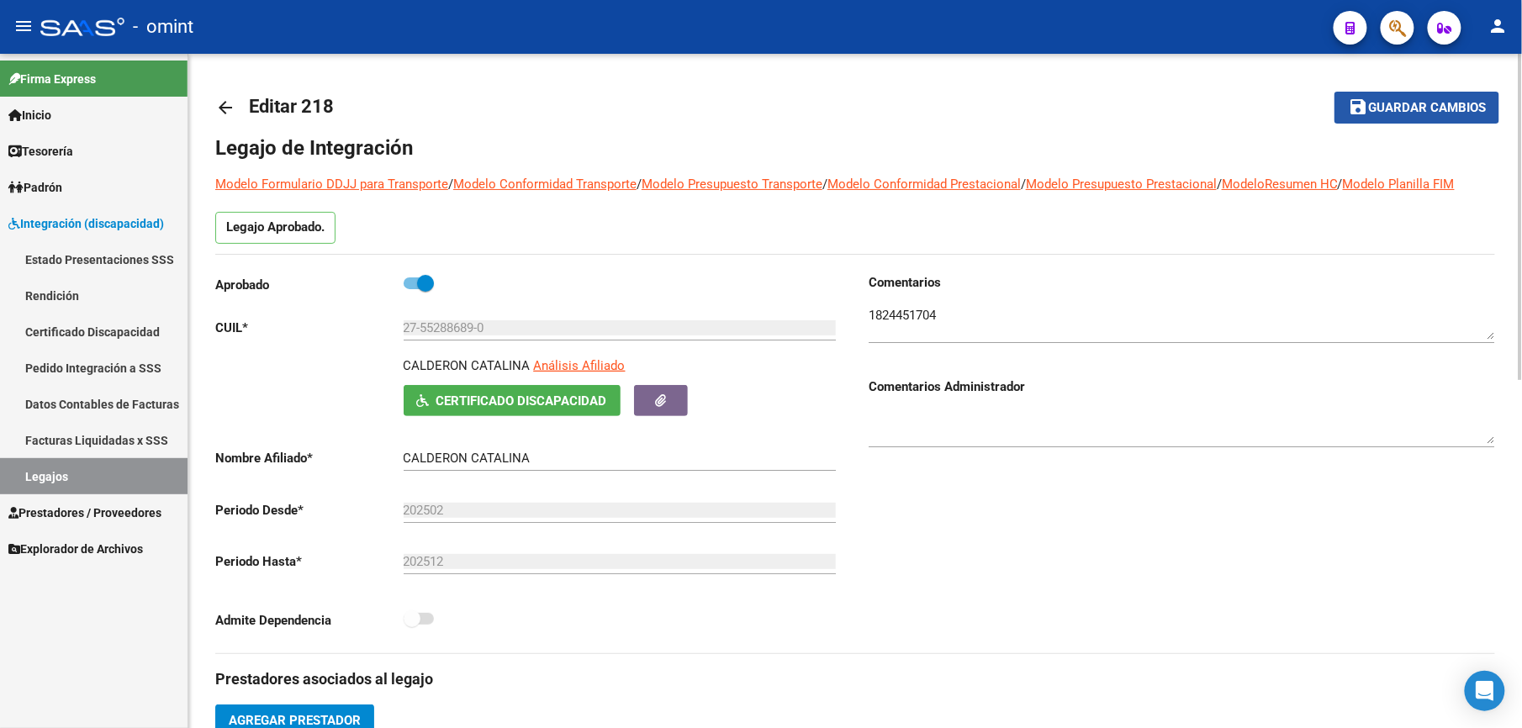
click at [1441, 104] on span "Guardar cambios" at bounding box center [1427, 108] width 118 height 15
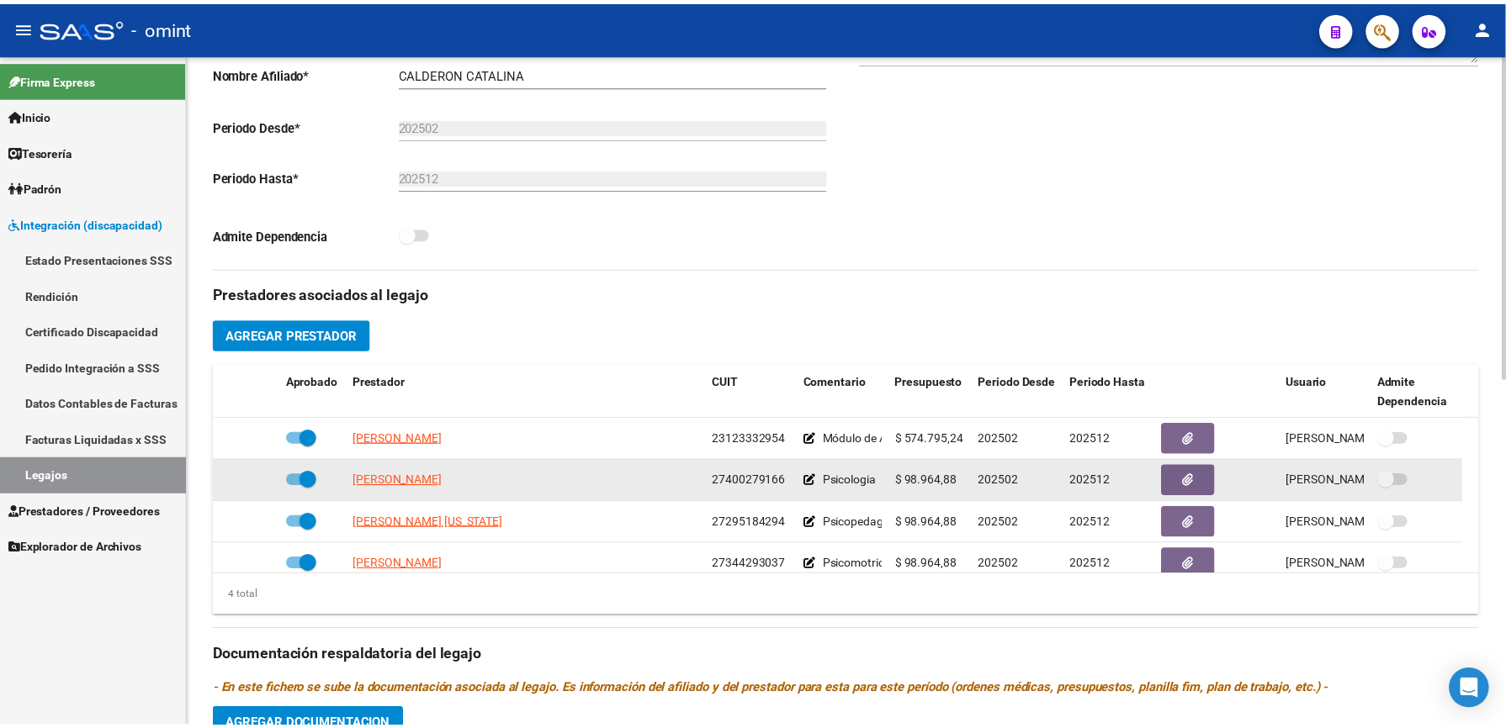
scroll to position [496, 0]
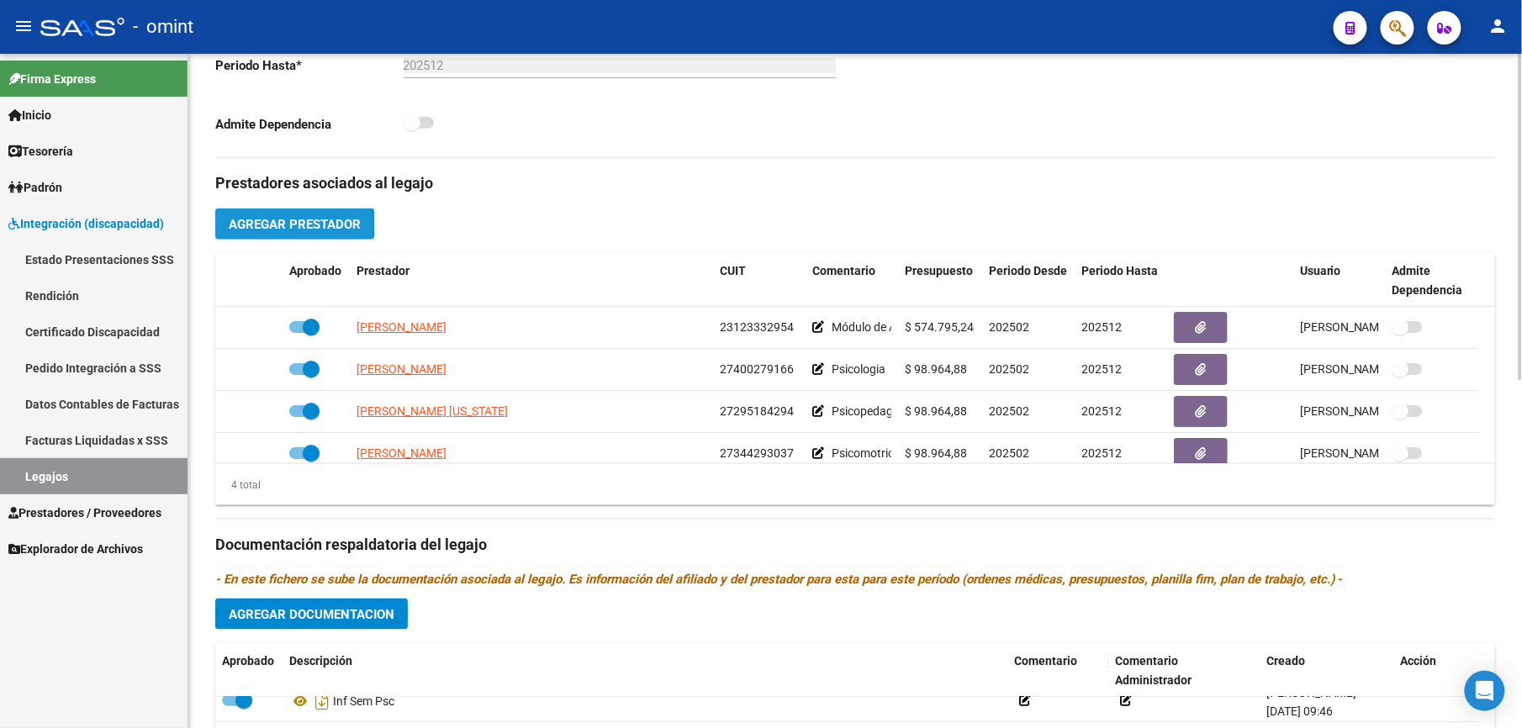
click at [294, 230] on span "Agregar Prestador" at bounding box center [295, 224] width 132 height 15
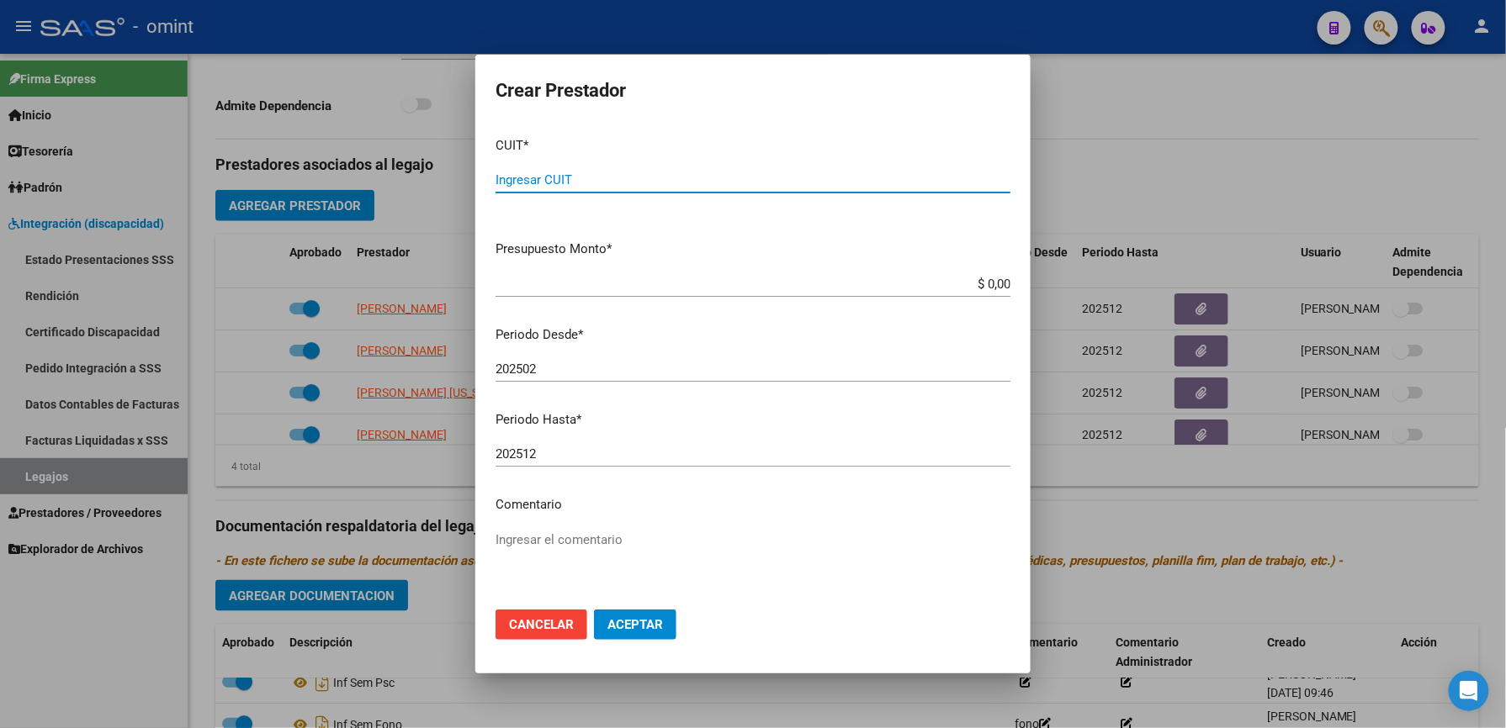
click at [519, 637] on button "Cancelar" at bounding box center [541, 625] width 92 height 30
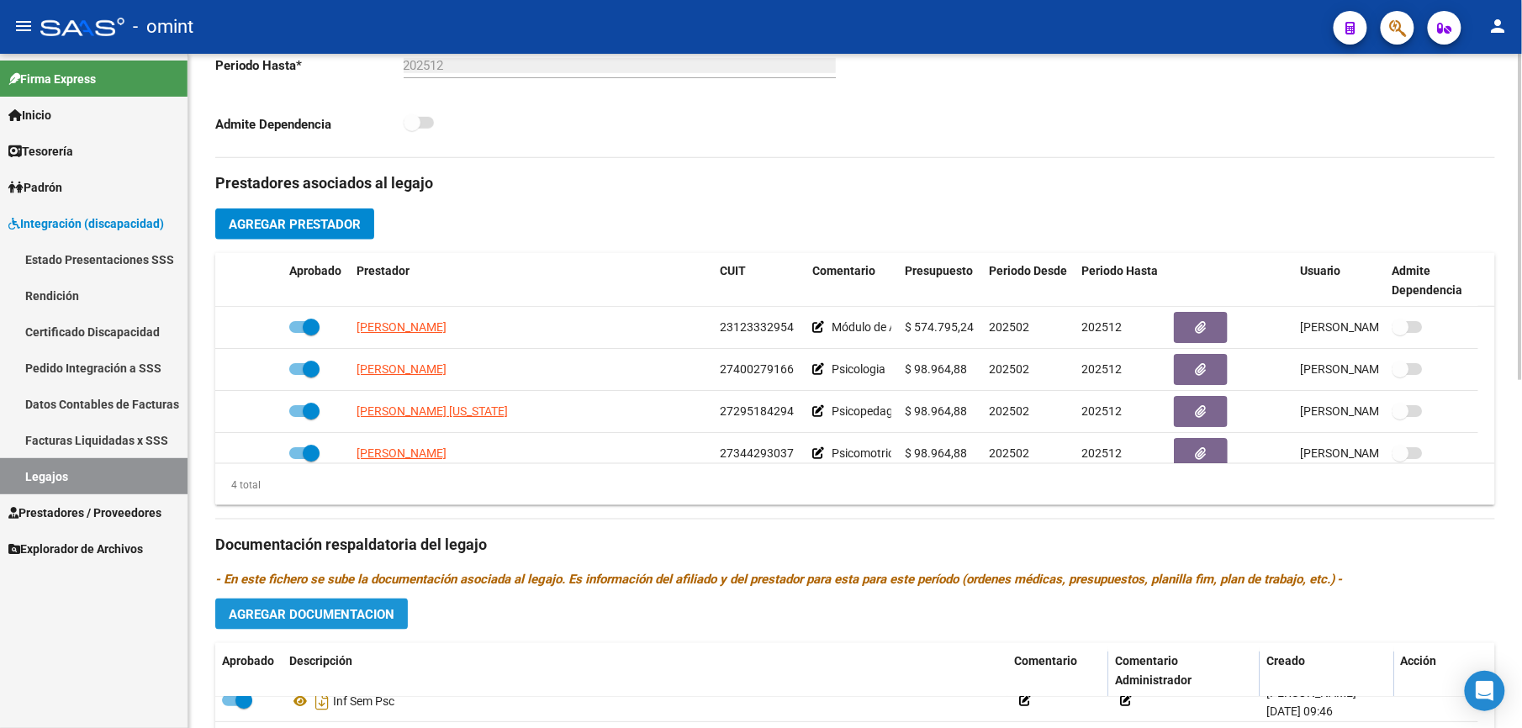
click at [314, 619] on span "Agregar Documentacion" at bounding box center [312, 614] width 166 height 15
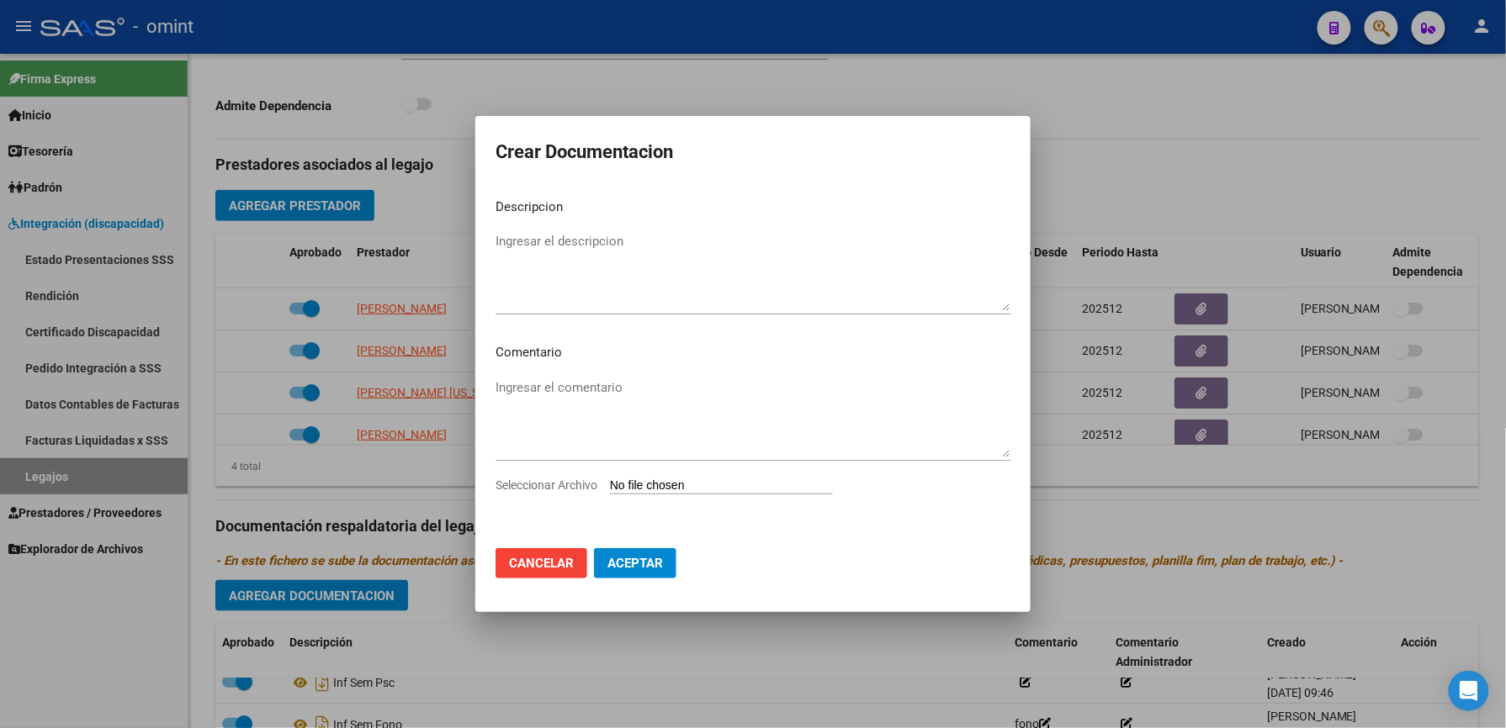
click at [738, 476] on div "Ingresar el comentario" at bounding box center [752, 426] width 515 height 102
click at [755, 486] on input "Seleccionar Archivo" at bounding box center [721, 487] width 223 height 16
type input "C:\fakepath\PLAN DE ADECUACIONES CURRICULARES [PERSON_NAME] 2025.pdf"
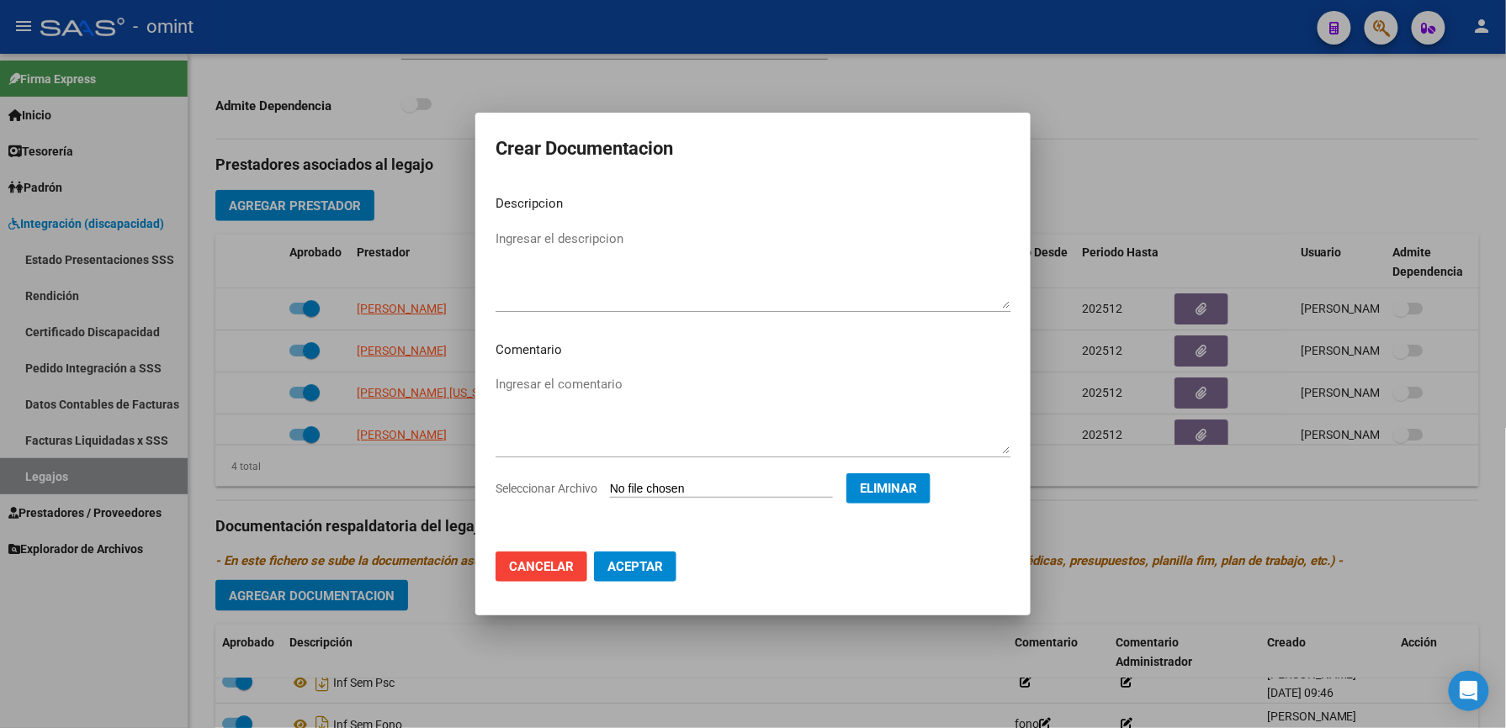
click at [540, 236] on textarea "Ingresar el descripcion" at bounding box center [752, 269] width 515 height 79
type textarea "adap curriculares"
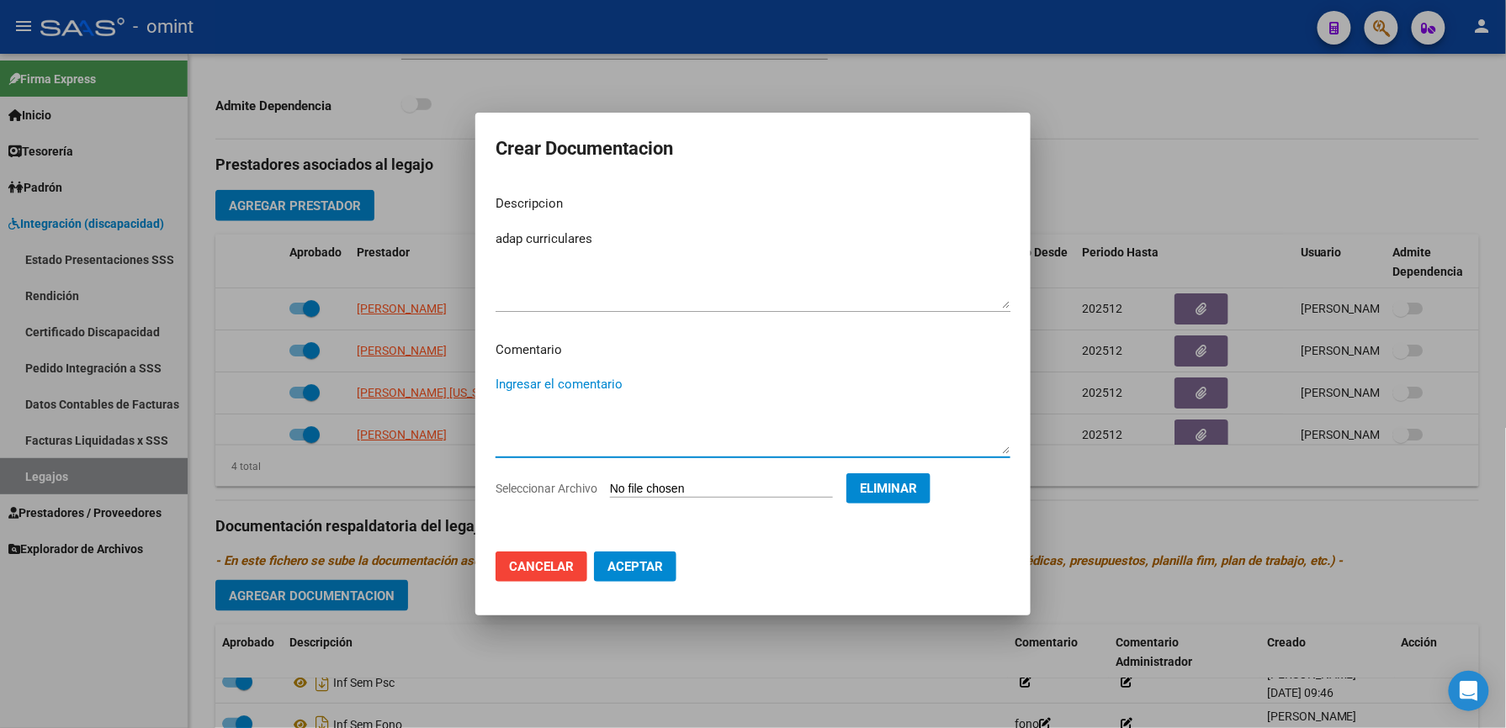
click at [543, 384] on textarea "Ingresar el comentario" at bounding box center [752, 414] width 515 height 79
click at [529, 382] on textarea "Ingresar el comentario" at bounding box center [752, 414] width 515 height 79
type textarea "con firma y sello"
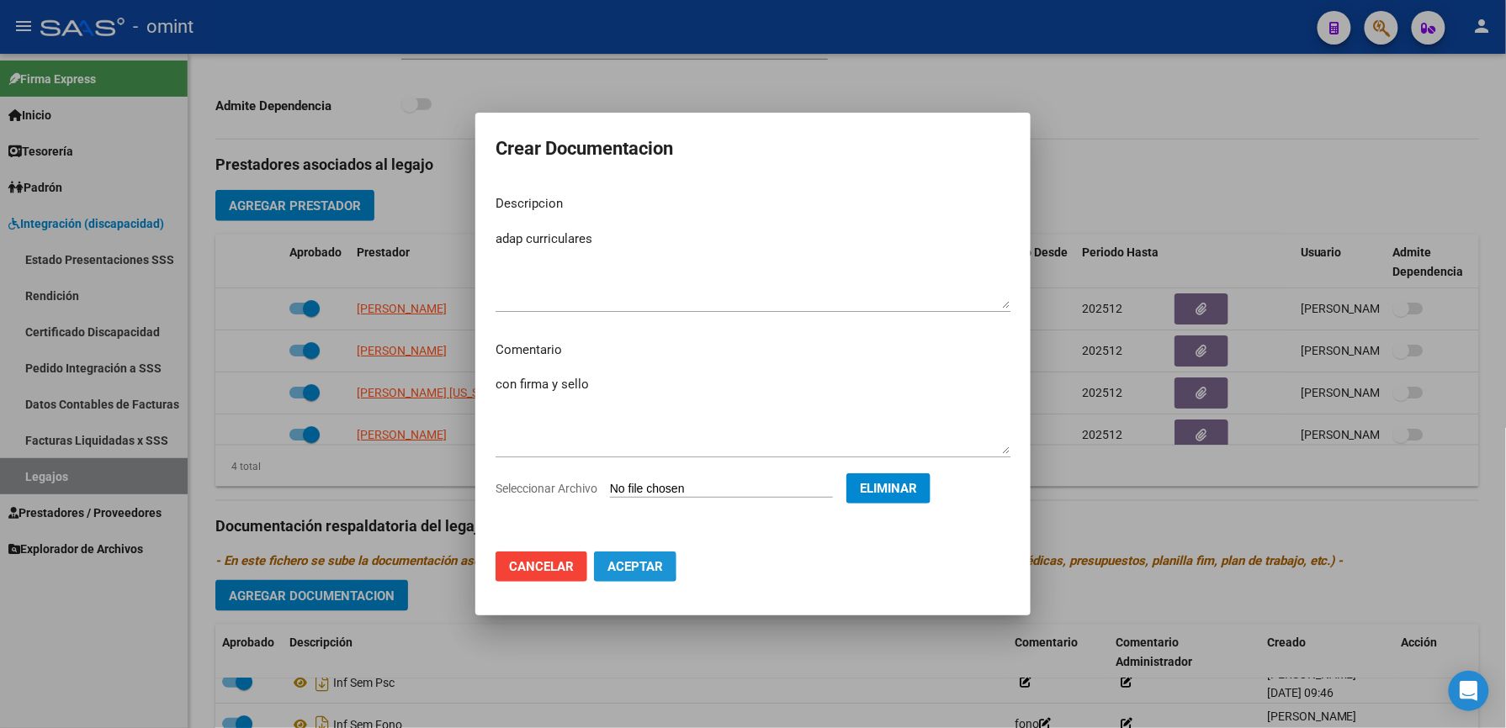
click at [629, 560] on span "Aceptar" at bounding box center [635, 566] width 56 height 15
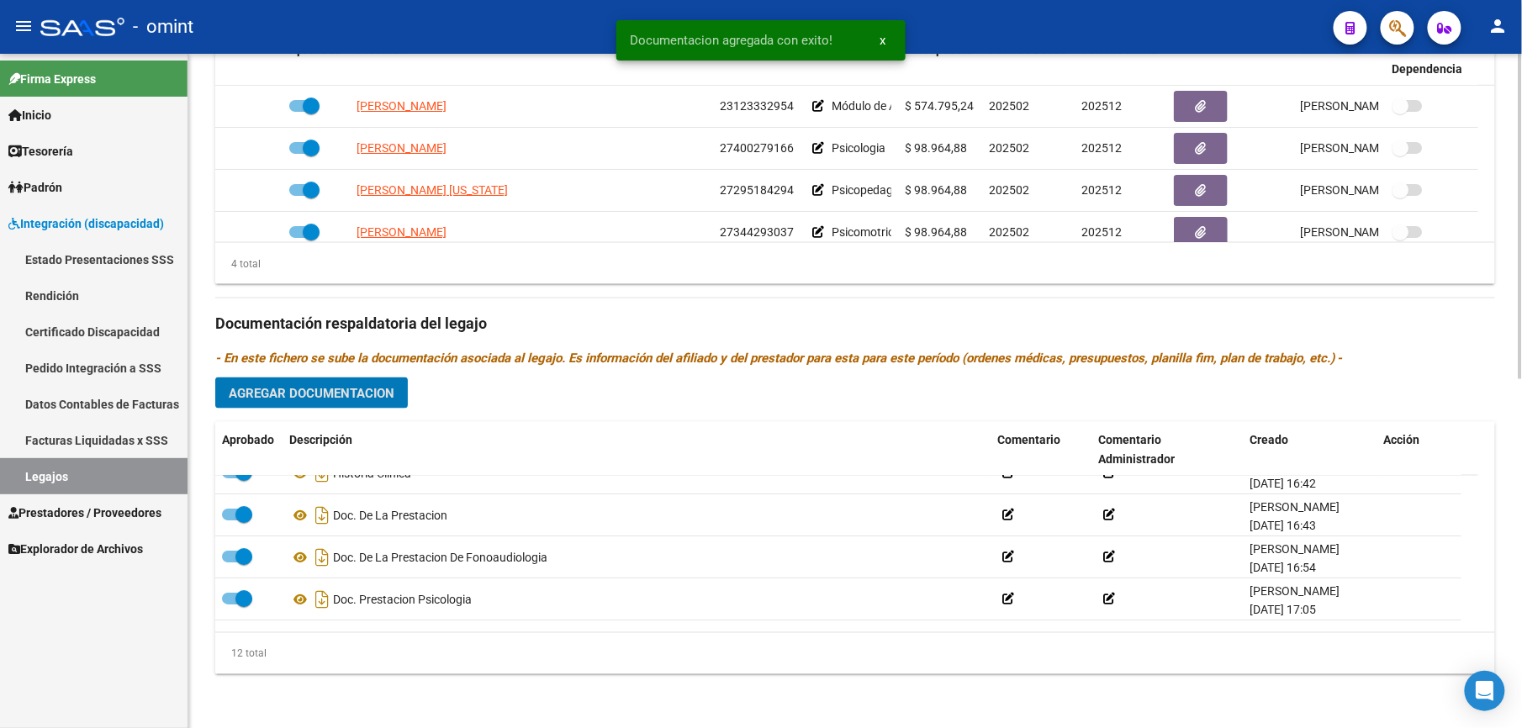
scroll to position [0, 0]
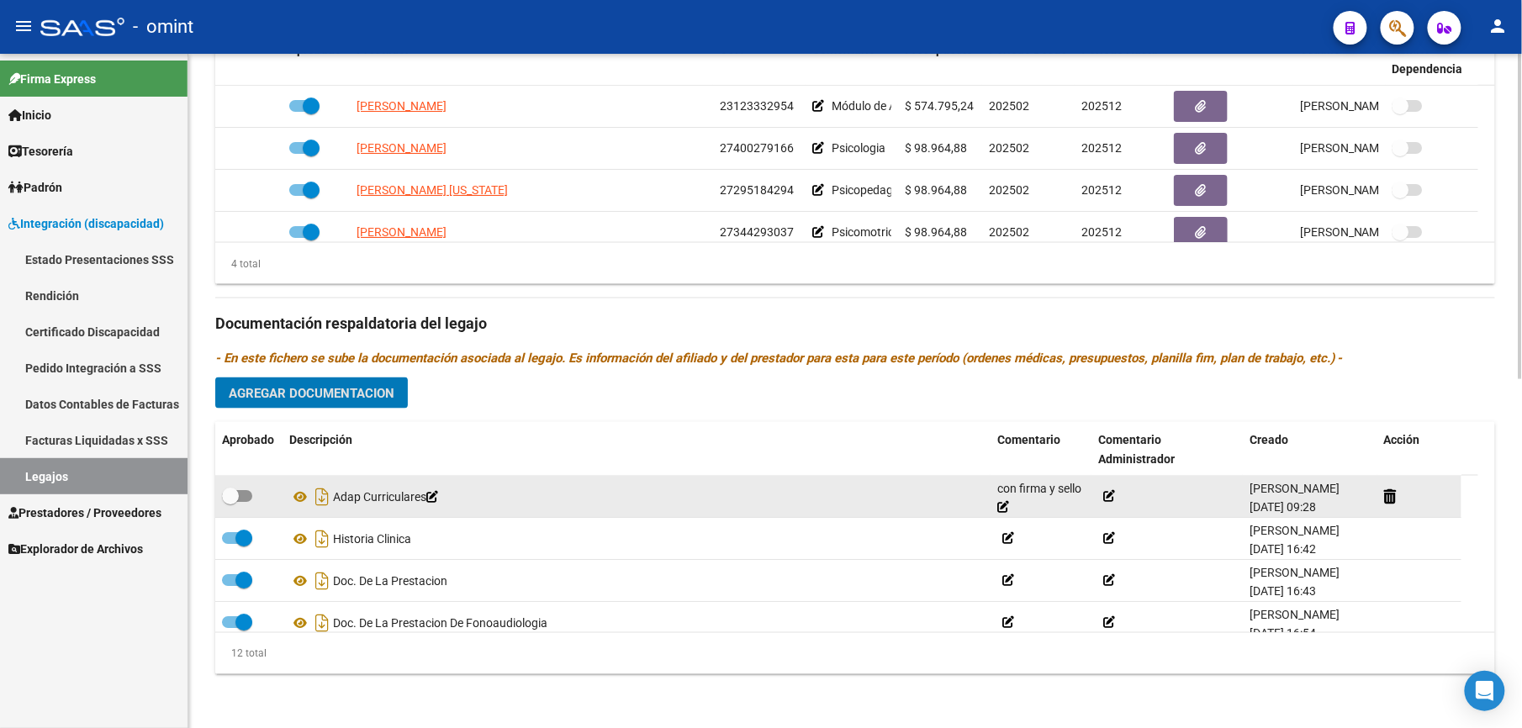
click at [251, 495] on span at bounding box center [237, 496] width 30 height 12
click at [230, 502] on input "checkbox" at bounding box center [230, 502] width 1 height 1
checkbox input "true"
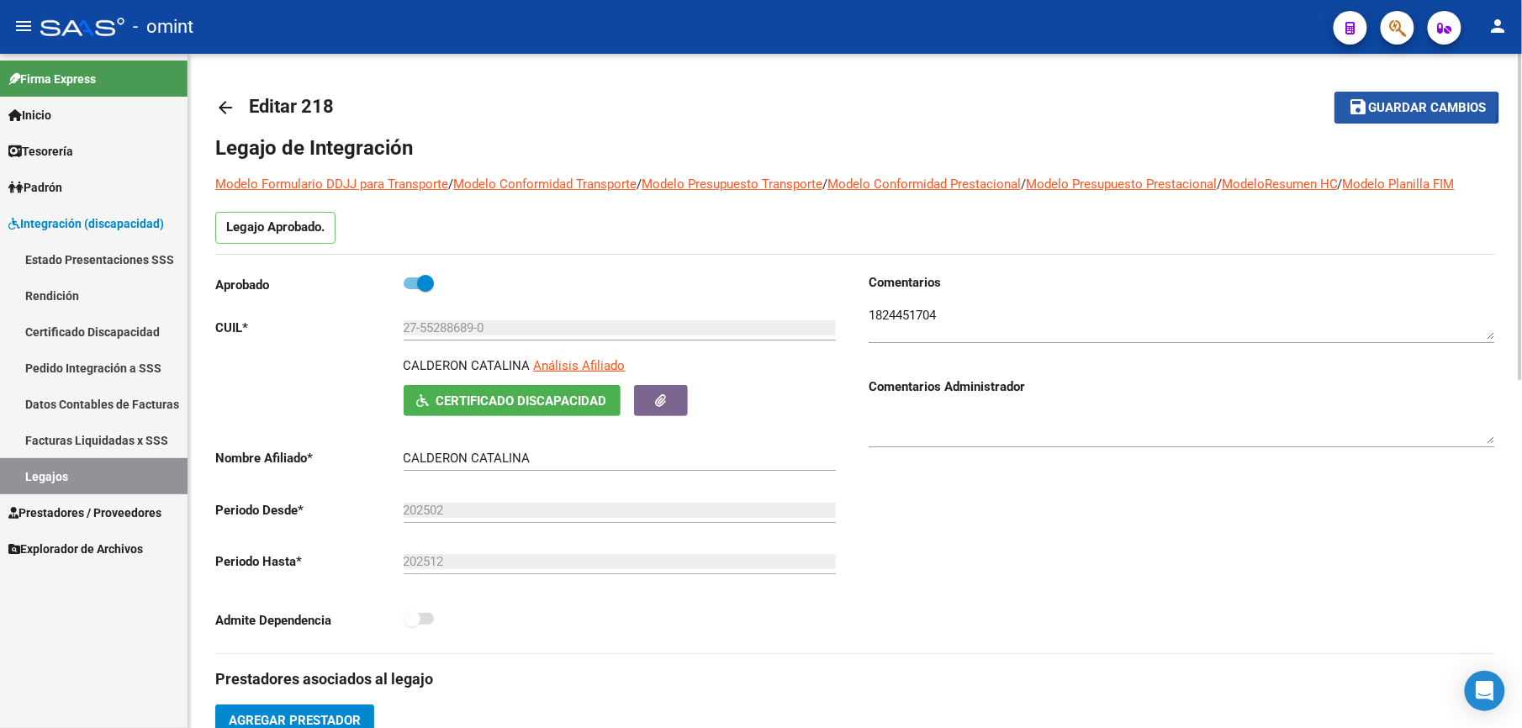
click at [1405, 104] on span "Guardar cambios" at bounding box center [1427, 108] width 118 height 15
click at [1389, 109] on span "Guardar cambios" at bounding box center [1427, 108] width 118 height 15
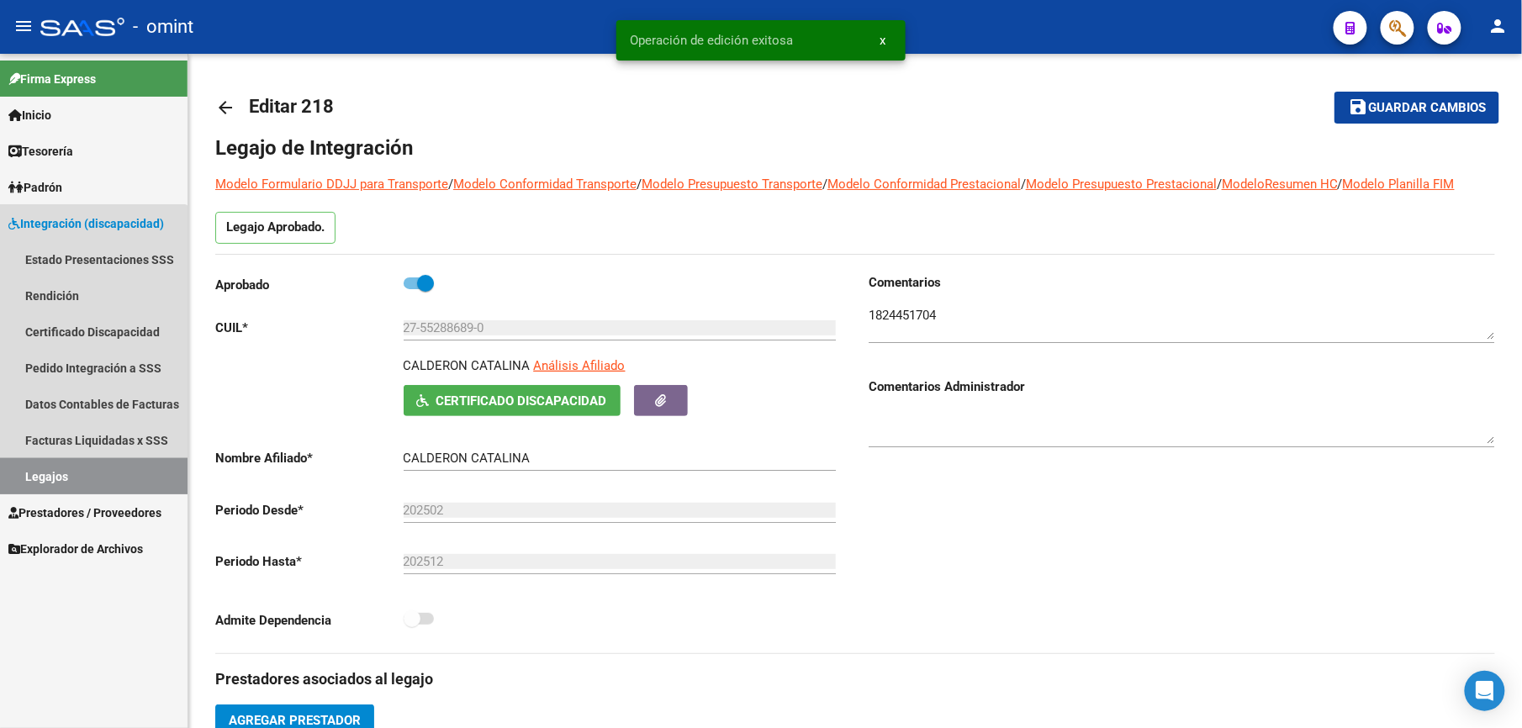
click at [48, 468] on link "Legajos" at bounding box center [94, 476] width 188 height 36
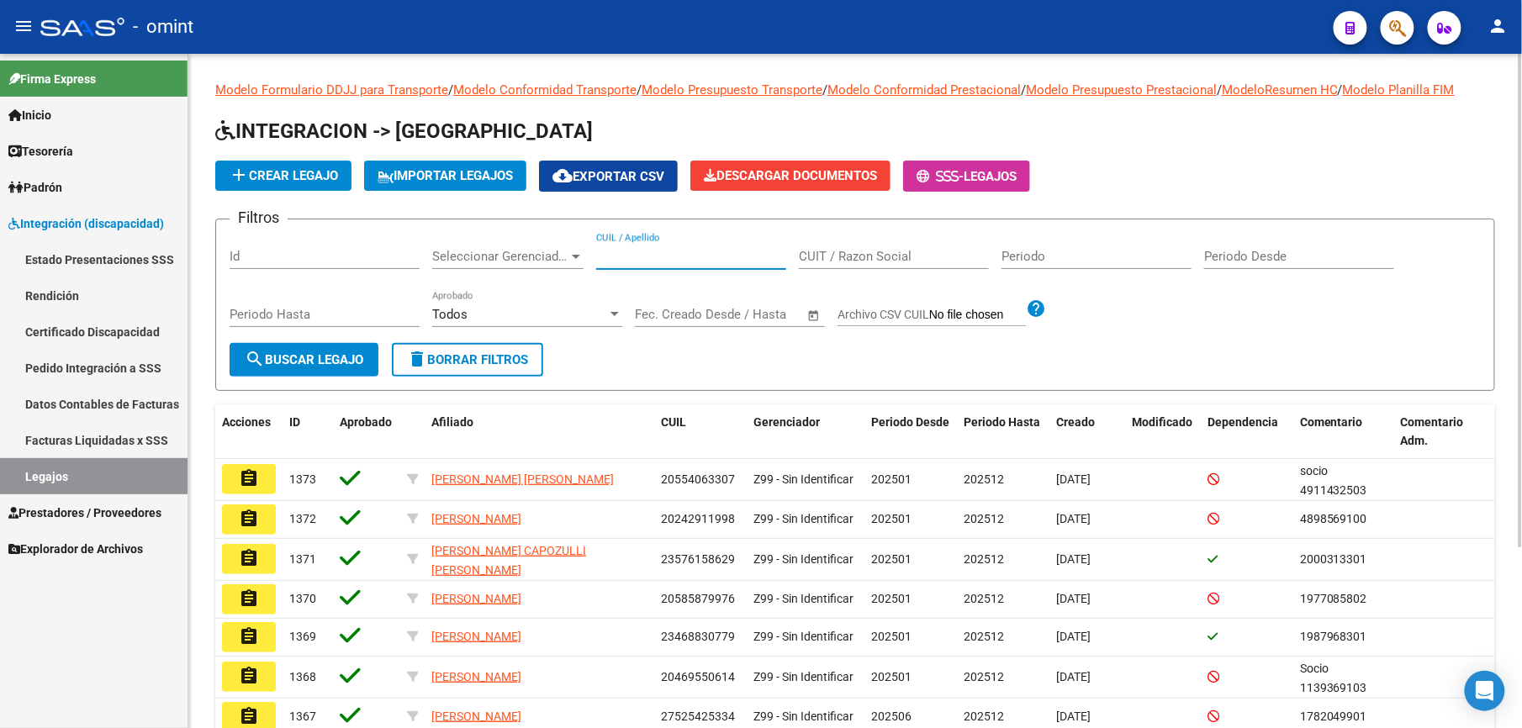
click at [705, 259] on input "CUIL / Apellido" at bounding box center [691, 256] width 190 height 15
paste input "20554063307"
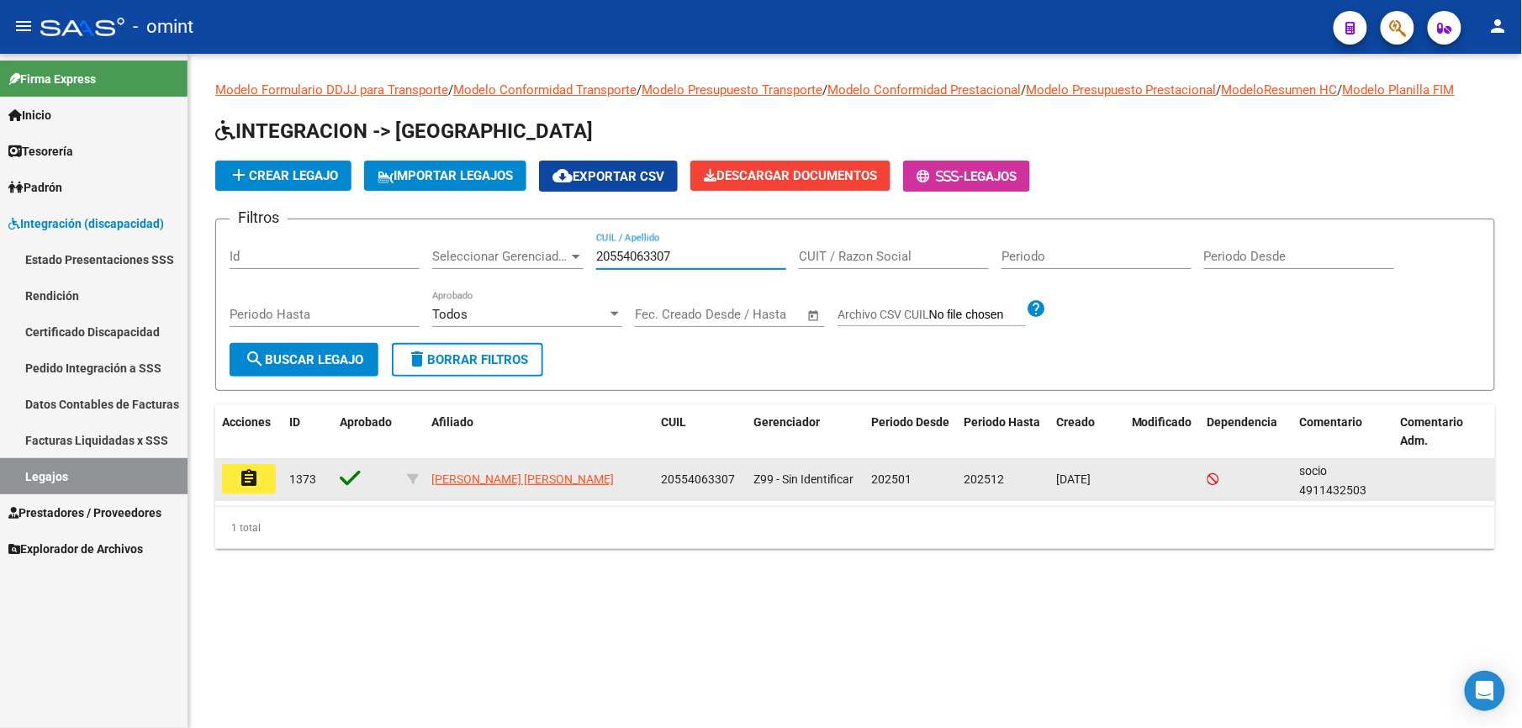
type input "20554063307"
click at [247, 479] on mat-icon "assignment" at bounding box center [249, 478] width 20 height 20
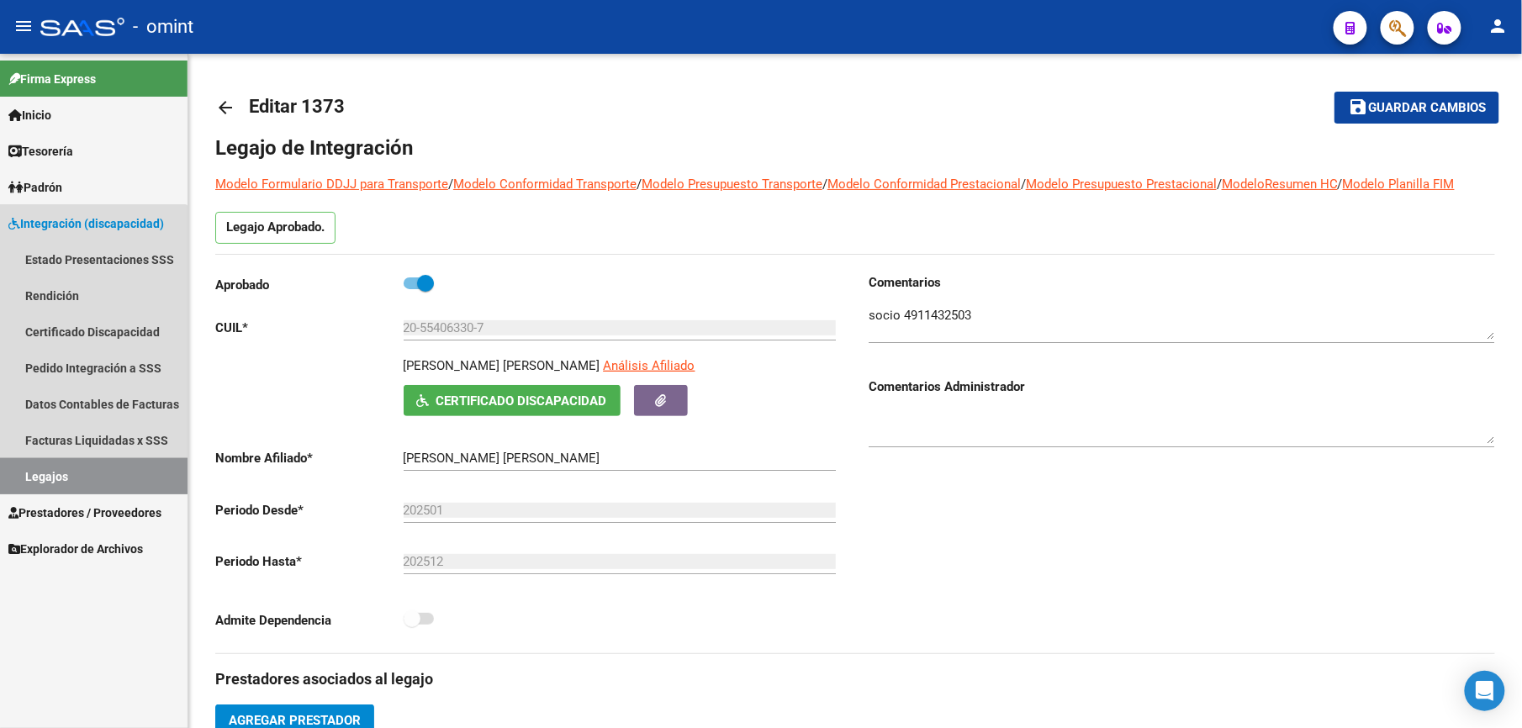
click at [31, 468] on link "Legajos" at bounding box center [94, 476] width 188 height 36
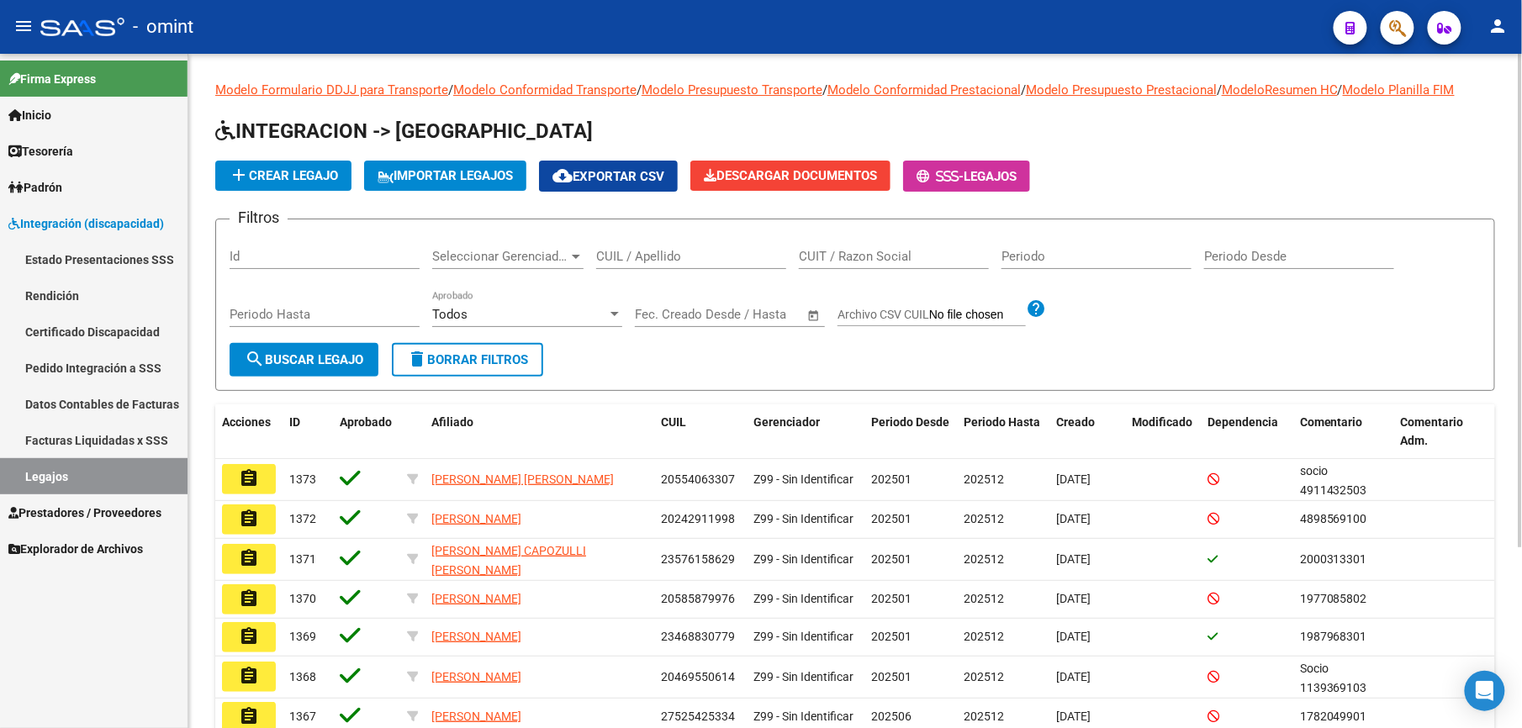
click at [663, 252] on input "CUIL / Apellido" at bounding box center [691, 256] width 190 height 15
paste input "20547660448"
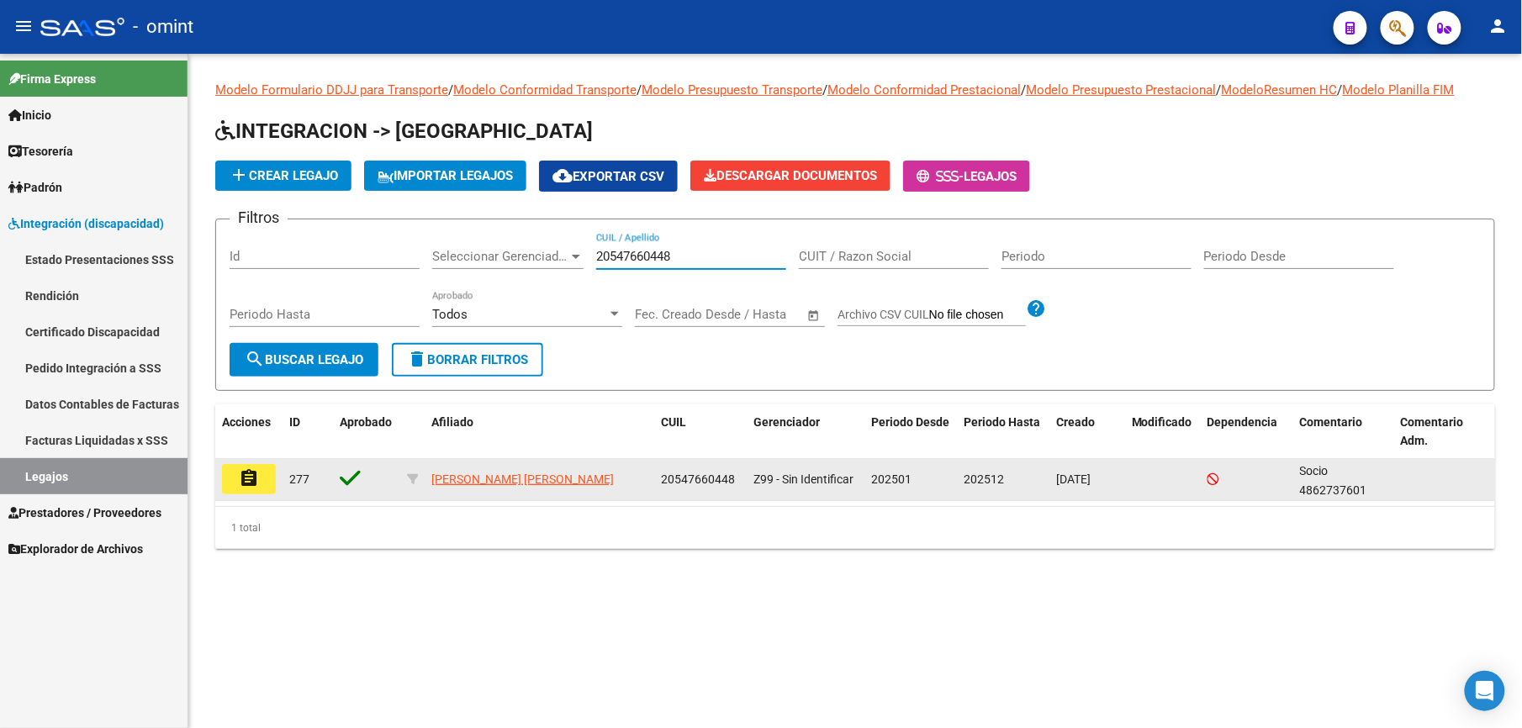
type input "20547660448"
click at [266, 484] on button "assignment" at bounding box center [249, 479] width 54 height 30
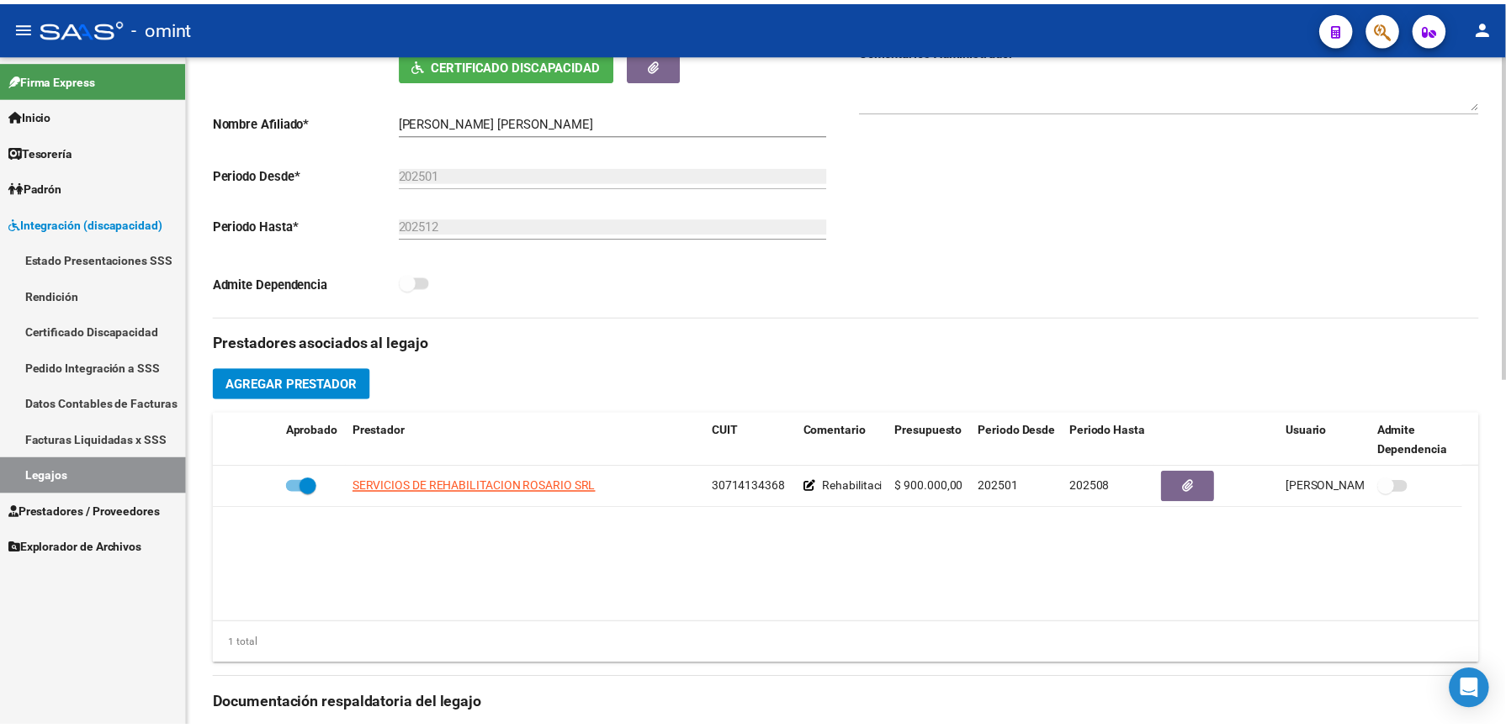
scroll to position [448, 0]
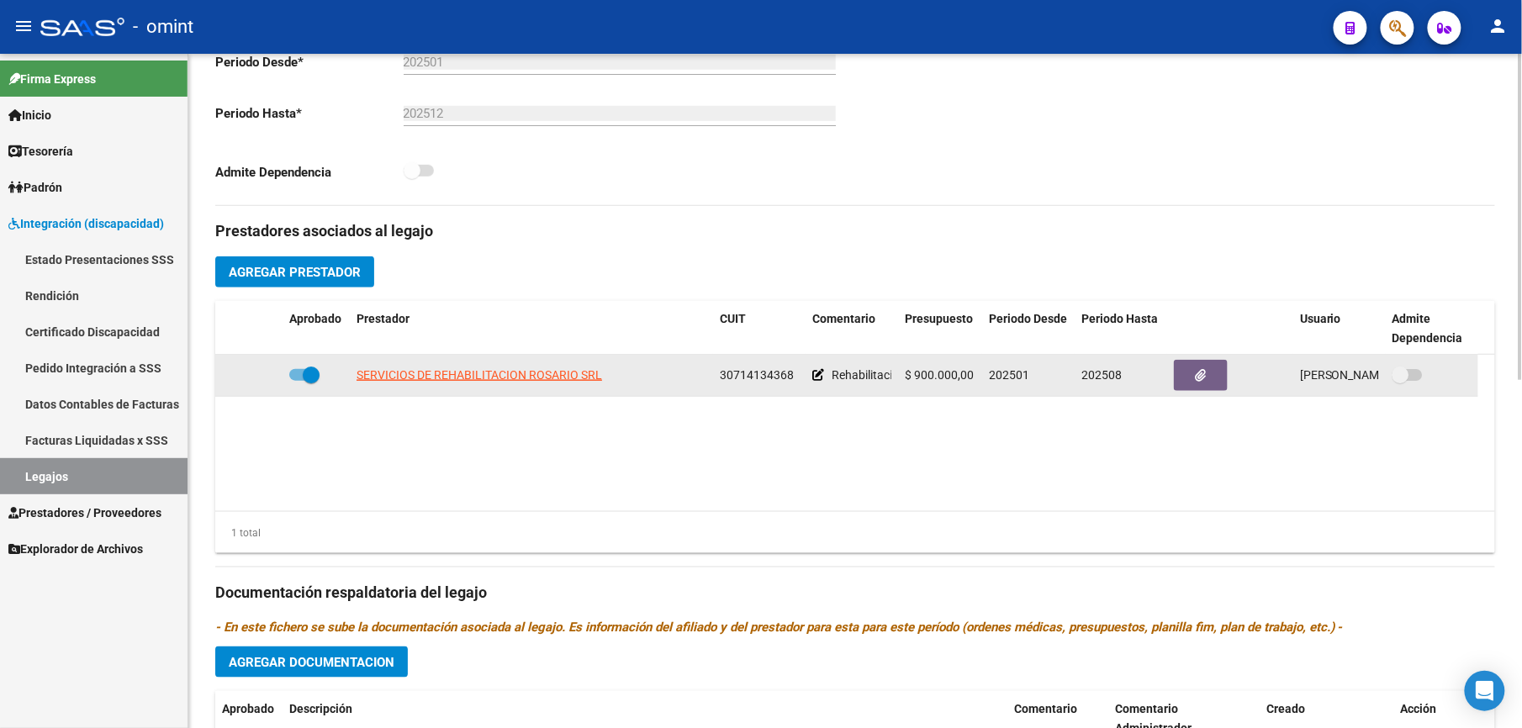
click at [294, 380] on span at bounding box center [304, 375] width 30 height 12
click at [297, 381] on input "checkbox" at bounding box center [297, 381] width 1 height 1
checkbox input "false"
click at [256, 374] on icon at bounding box center [258, 375] width 12 height 12
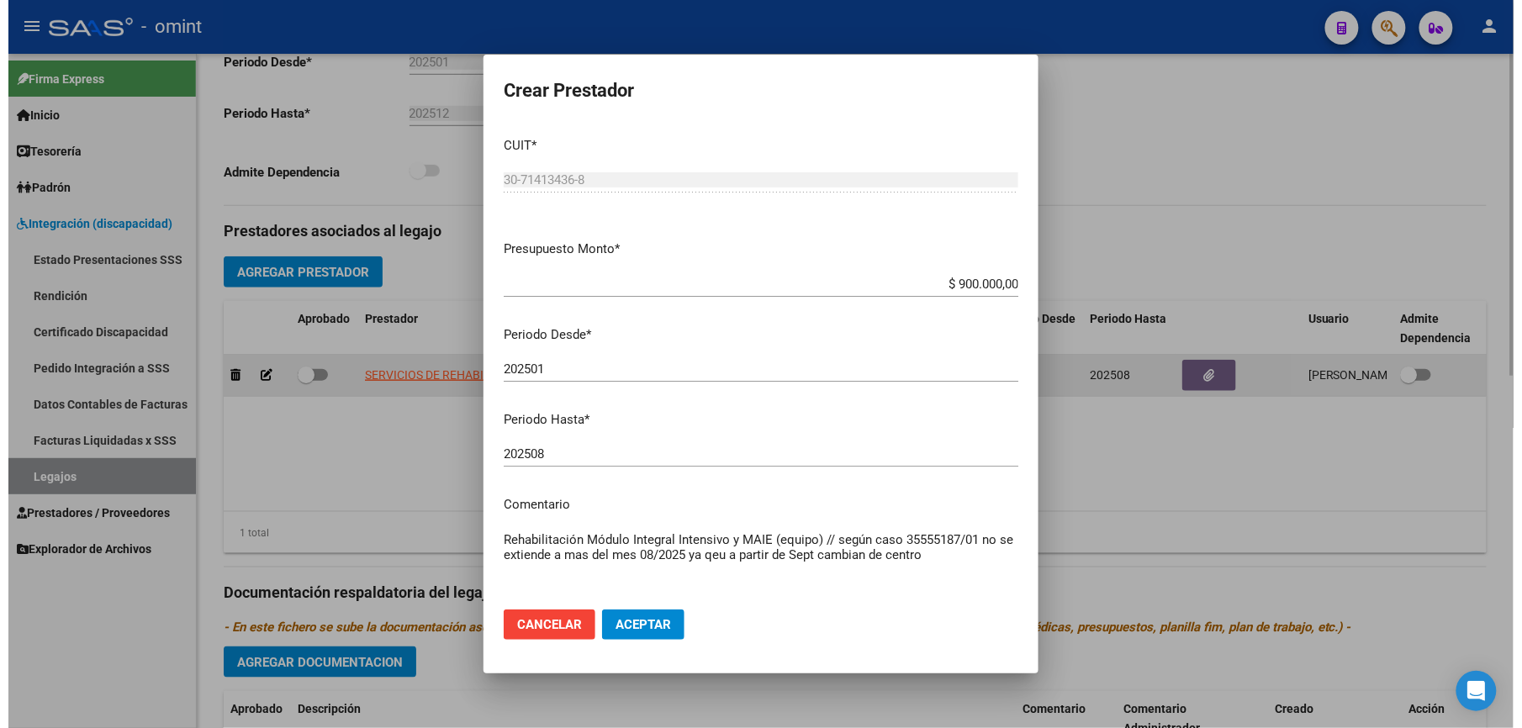
scroll to position [468, 0]
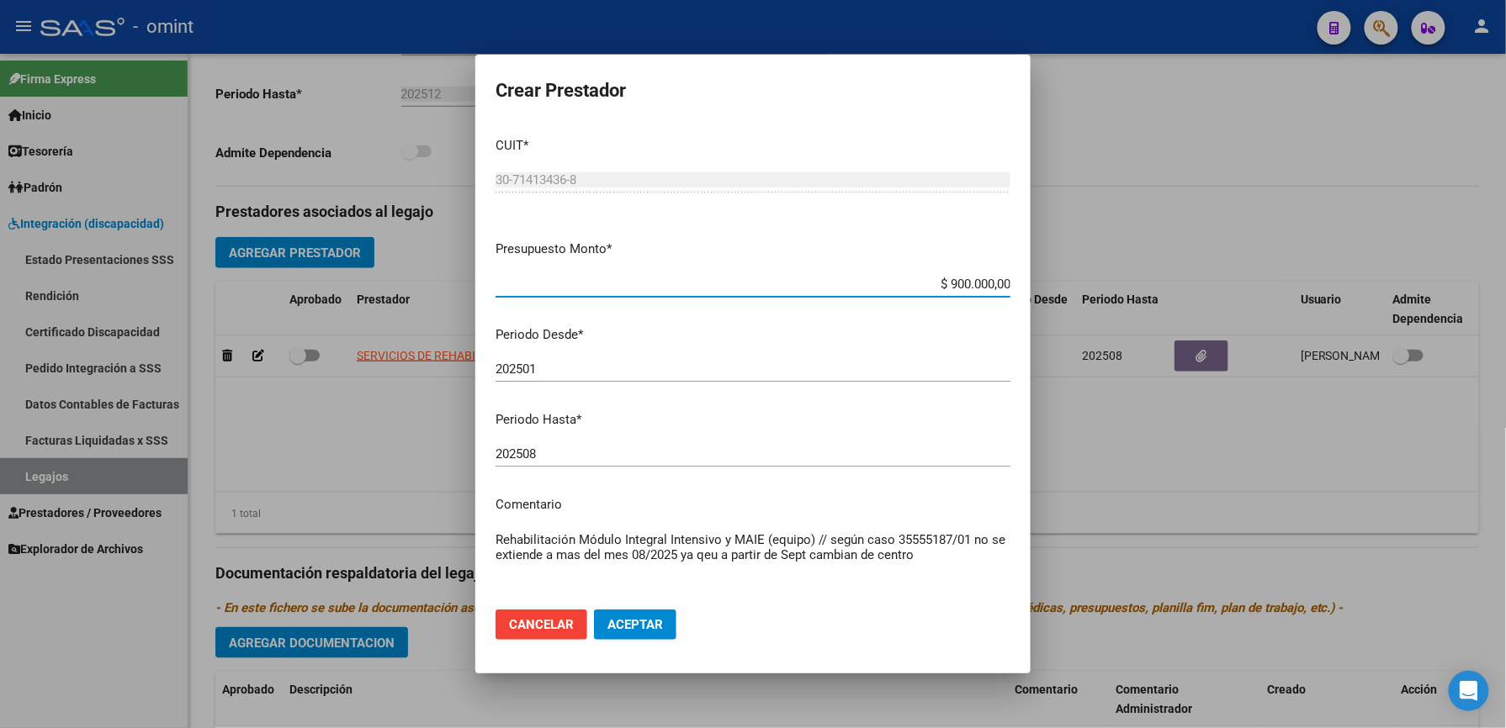
click at [540, 451] on input "202508" at bounding box center [752, 454] width 515 height 15
type input "202512"
click at [950, 553] on textarea "Rehabilitación Módulo Integral Intensivo y MAIE (equipo) // según caso 35555187…" at bounding box center [752, 570] width 515 height 79
drag, startPoint x: 523, startPoint y: 569, endPoint x: 634, endPoint y: 569, distance: 111.0
click at [532, 569] on textarea "Rehabilitación Módulo Integral Intensivo y MAIE (equipo) // según caso 35555187…" at bounding box center [752, 570] width 515 height 79
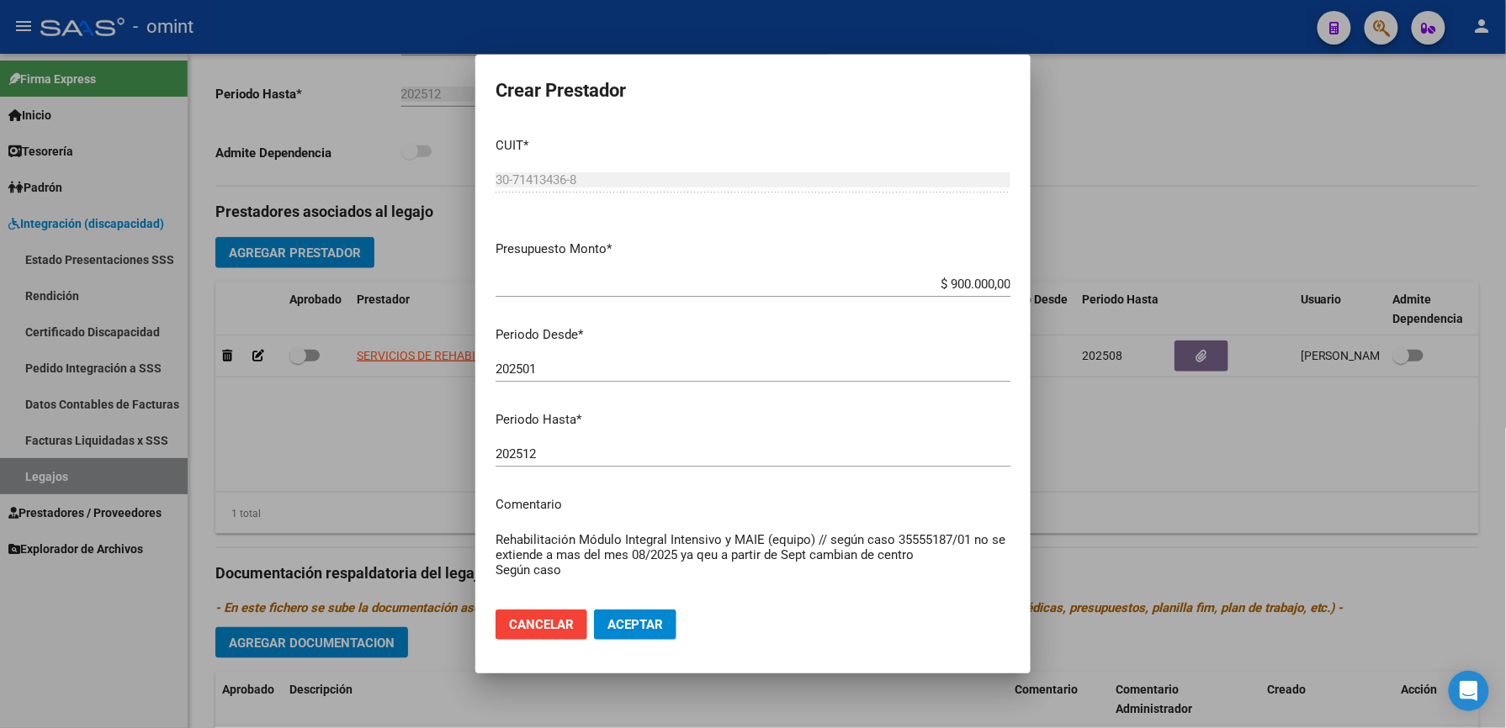
click at [573, 566] on textarea "Rehabilitación Módulo Integral Intensivo y MAIE (equipo) // según caso 35555187…" at bounding box center [752, 570] width 515 height 79
paste textarea "35663315/01"
type textarea "Rehabilitación Módulo Integral Intensivo y MAIE (equipo) // según caso 35555187…"
drag, startPoint x: 637, startPoint y: 631, endPoint x: 574, endPoint y: 455, distance: 186.8
click at [575, 455] on form "Crear Prestador CUIT * 30-71413436-8 Ingresar CUIT ARCA Padrón Presupuesto Mont…" at bounding box center [752, 365] width 515 height 580
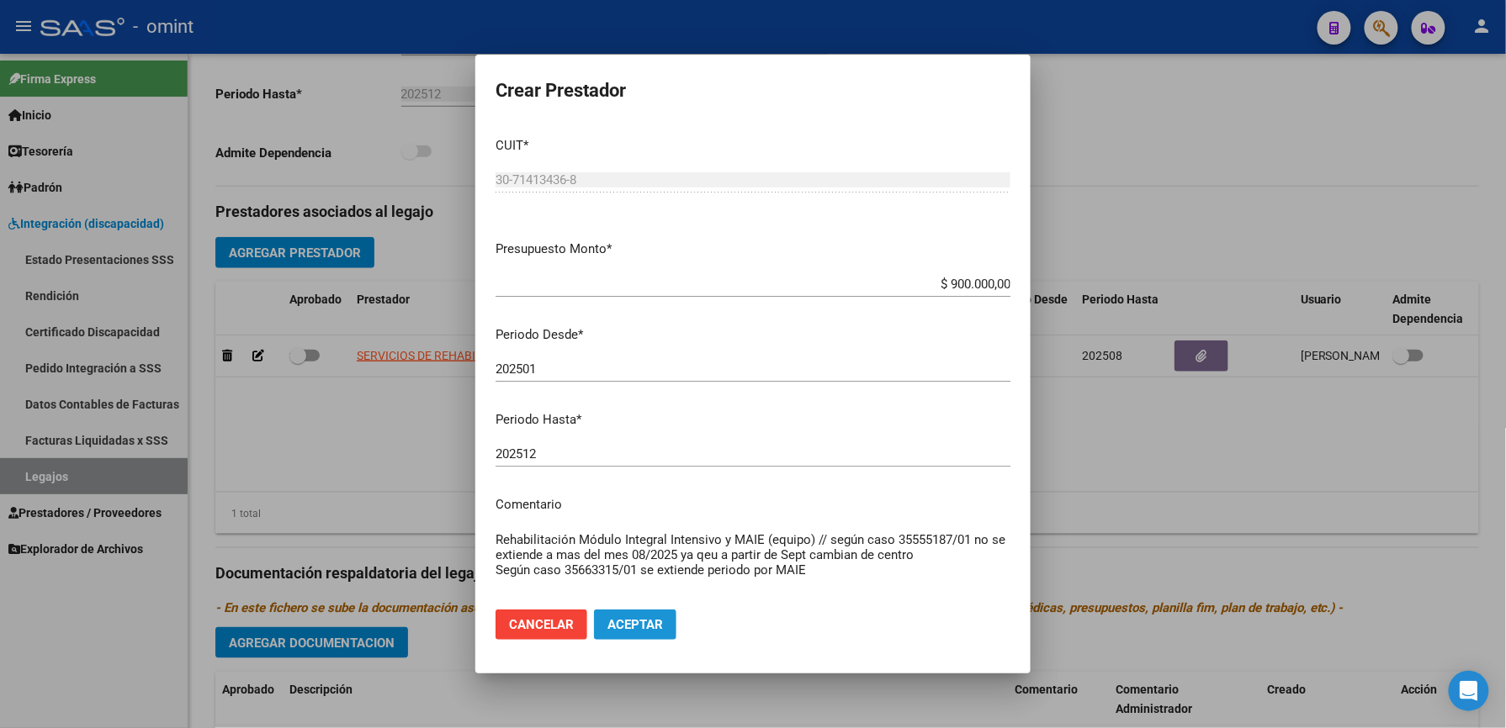
click at [660, 627] on button "Aceptar" at bounding box center [635, 625] width 82 height 30
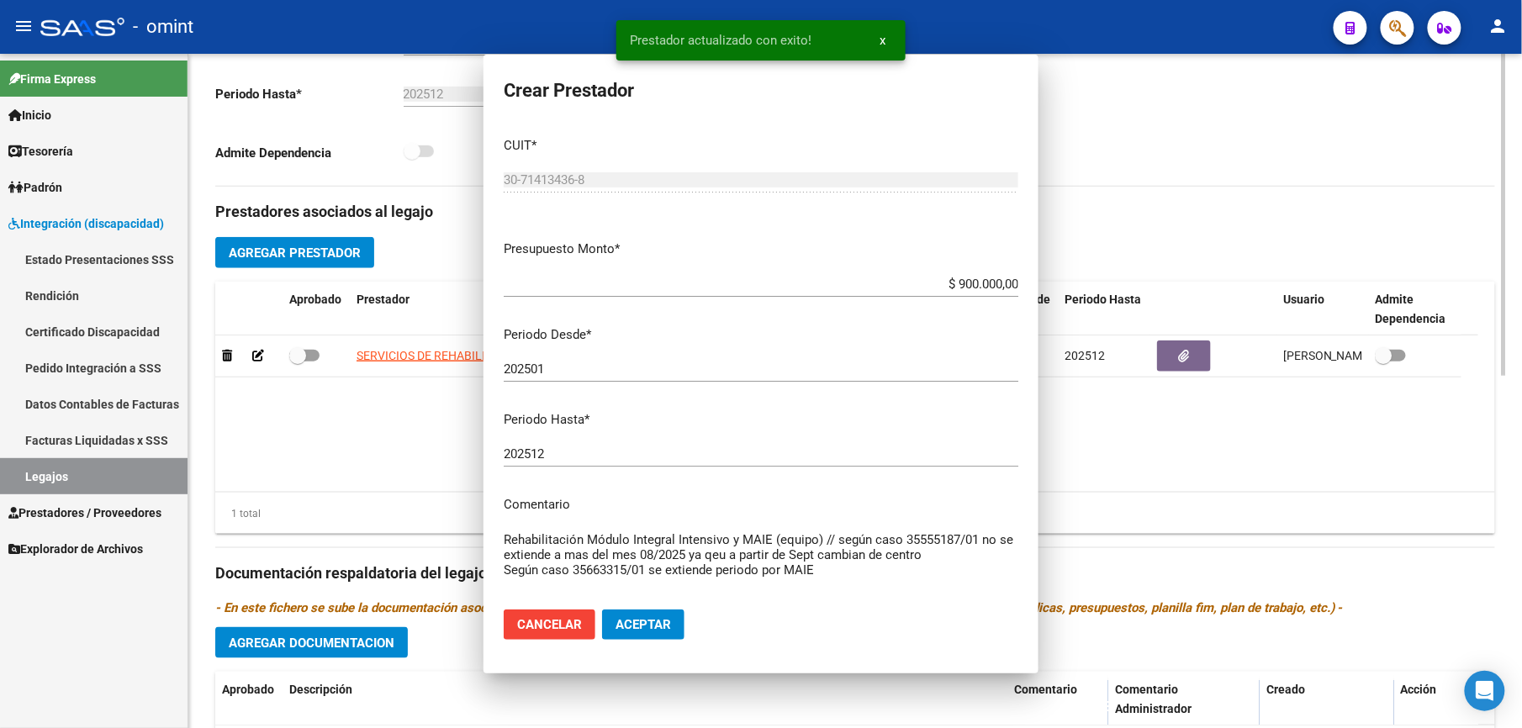
scroll to position [448, 0]
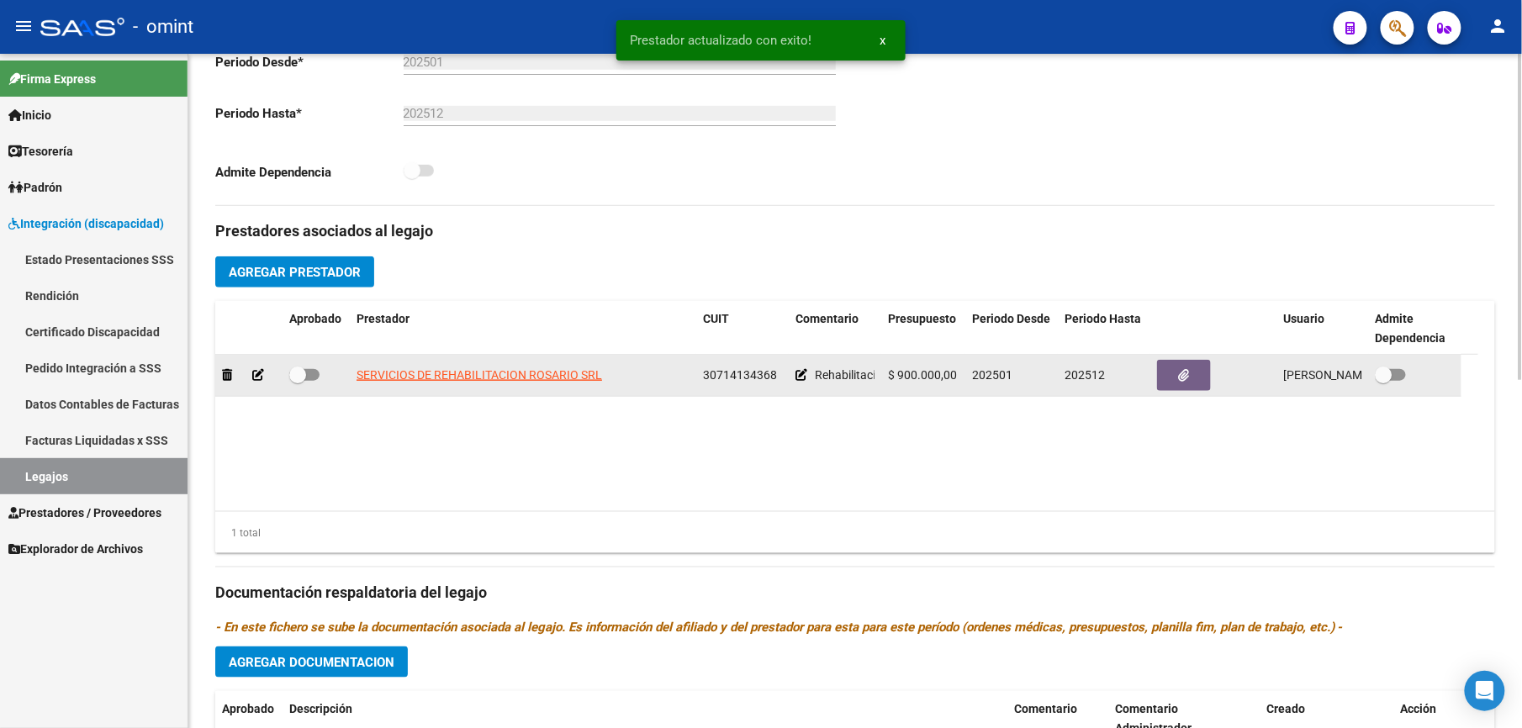
click at [315, 378] on span at bounding box center [304, 375] width 30 height 12
click at [298, 381] on input "checkbox" at bounding box center [297, 381] width 1 height 1
checkbox input "true"
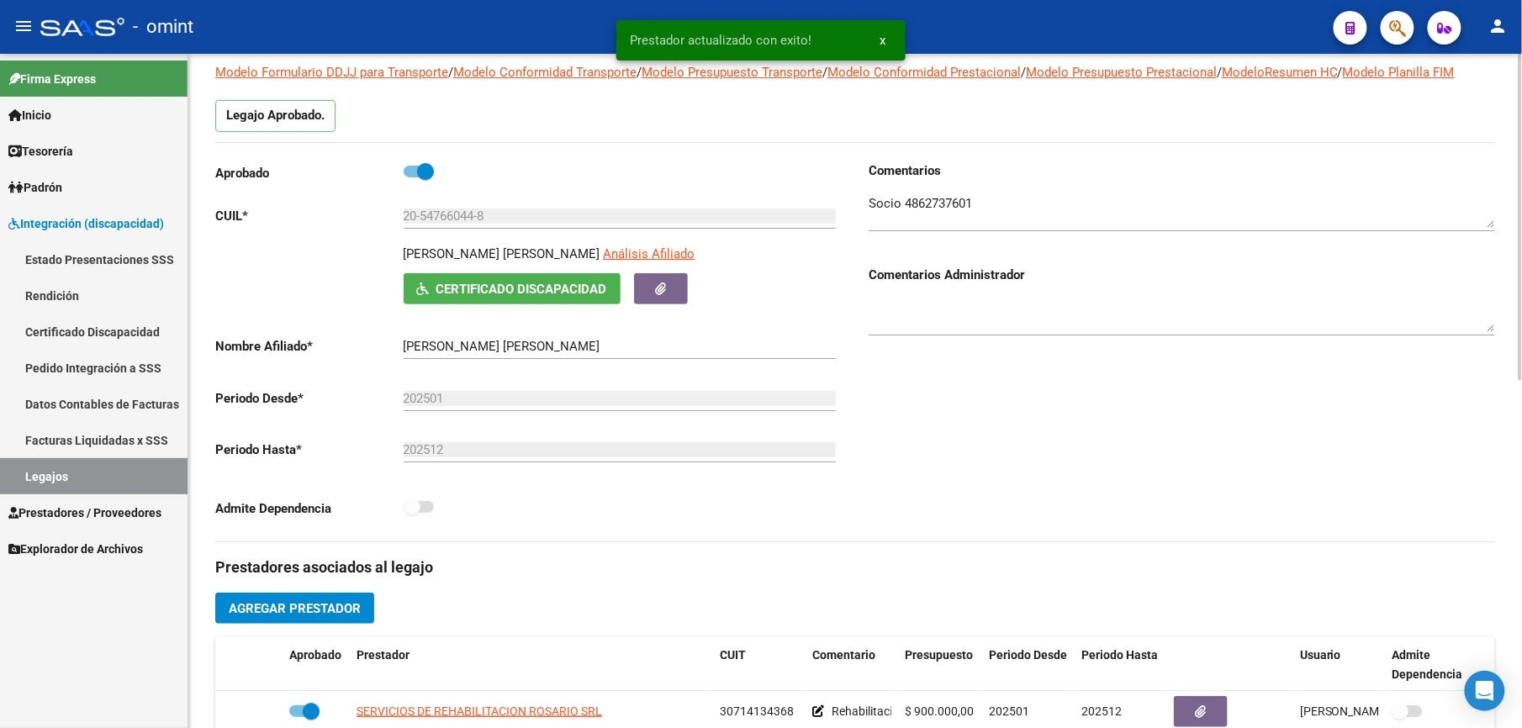
scroll to position [0, 0]
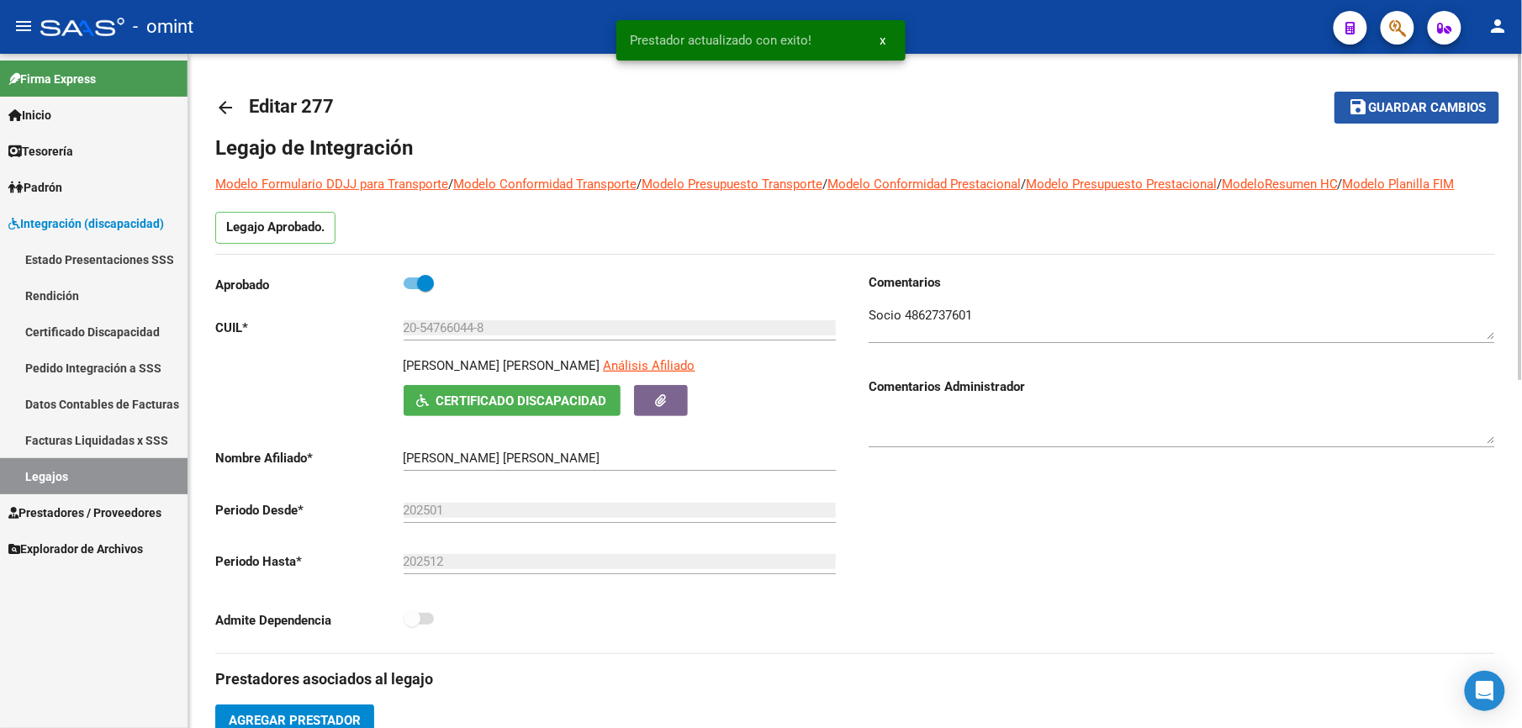
click at [1433, 118] on button "save Guardar cambios" at bounding box center [1417, 107] width 165 height 31
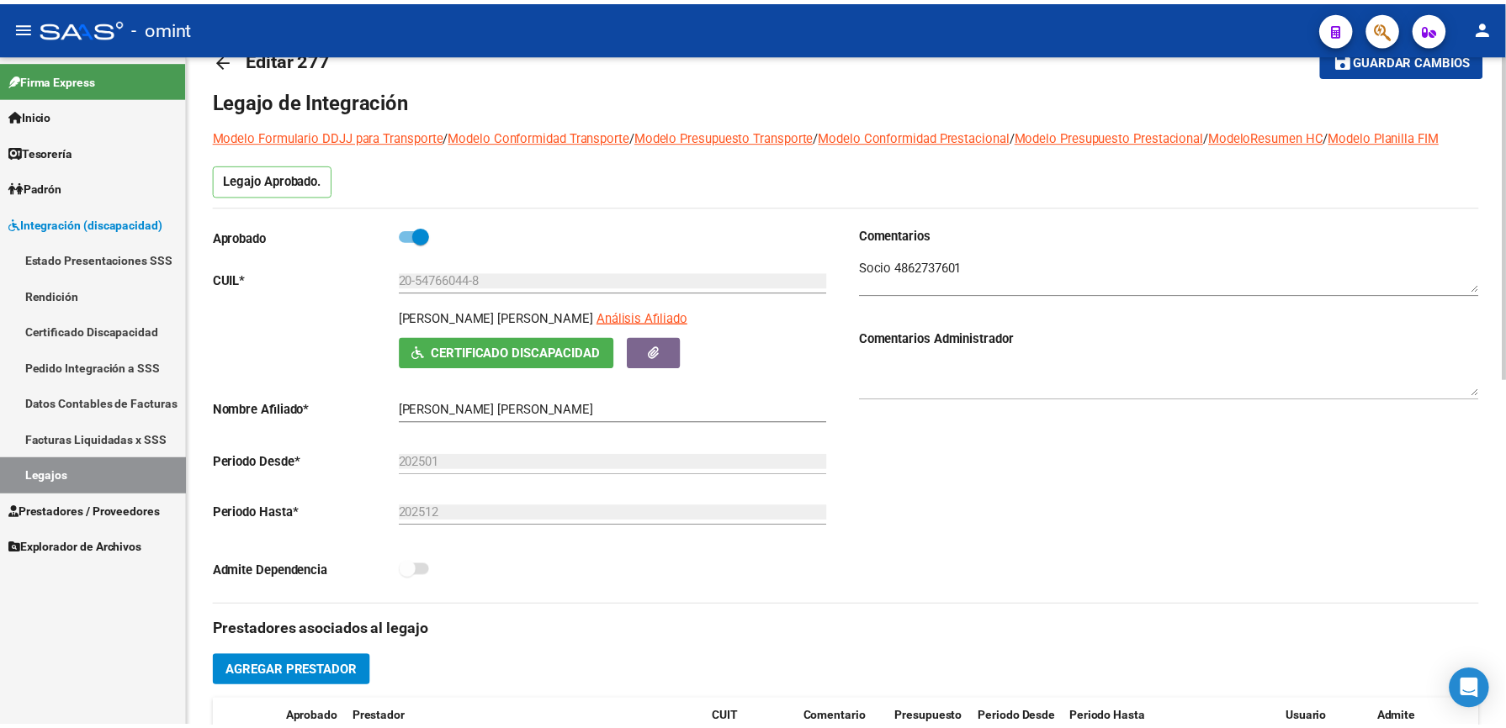
scroll to position [609, 0]
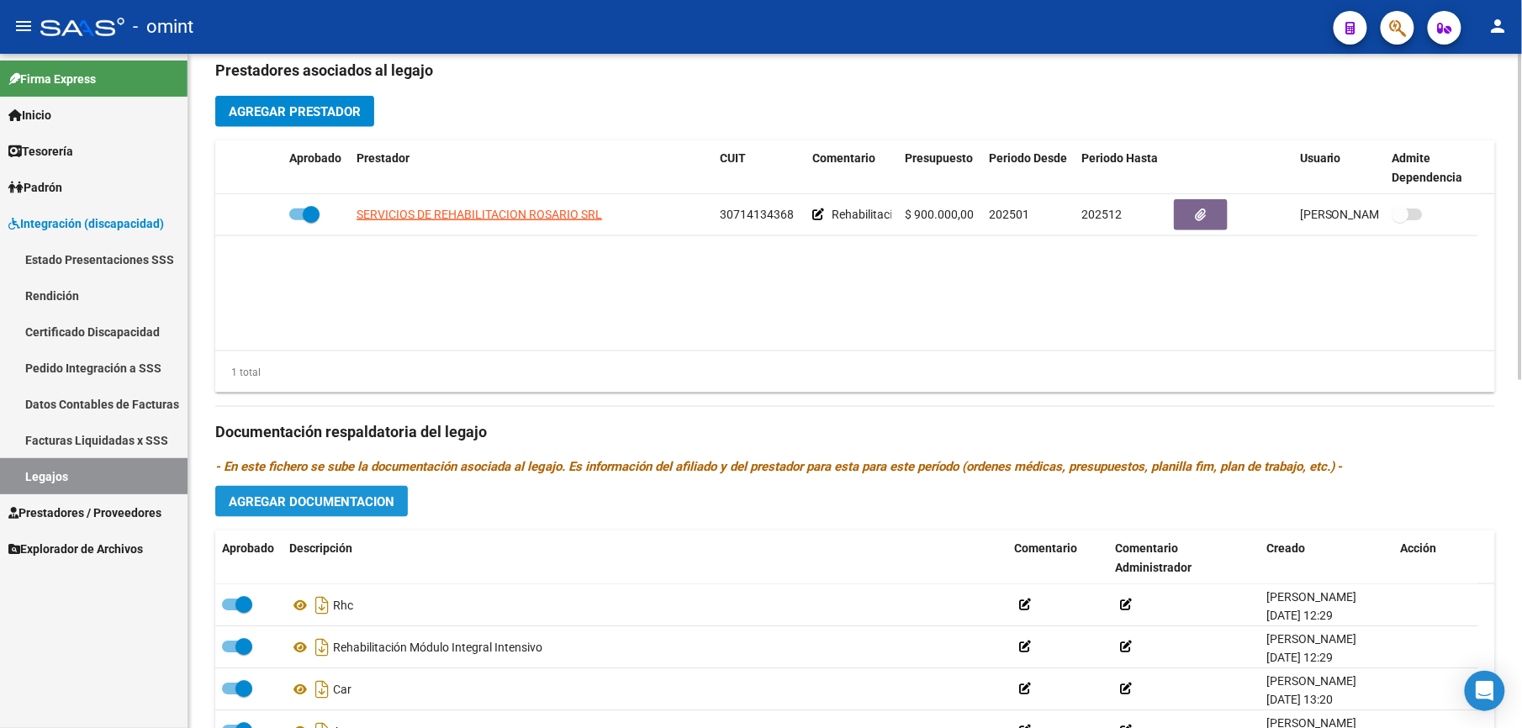
click at [325, 500] on span "Agregar Documentacion" at bounding box center [312, 502] width 166 height 15
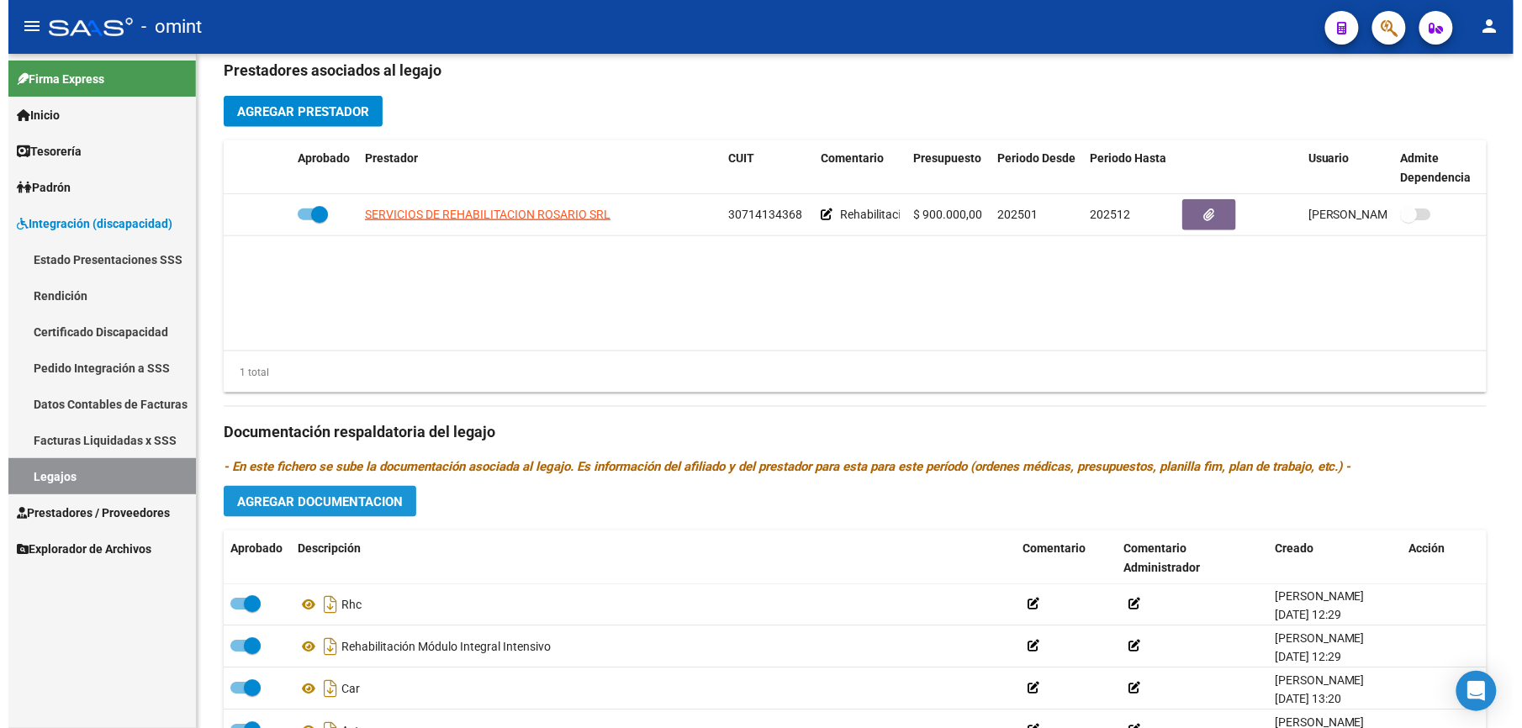
scroll to position [627, 0]
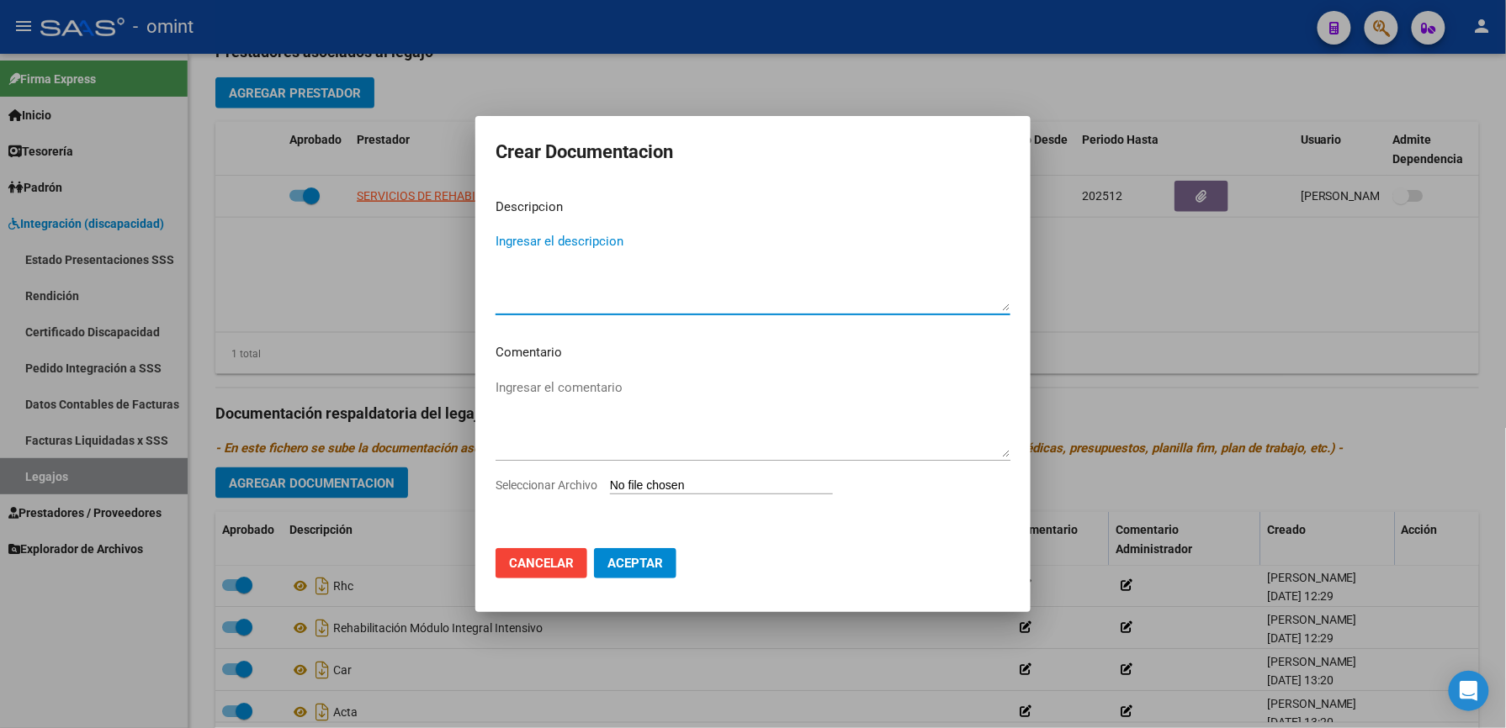
click at [714, 489] on input "Seleccionar Archivo" at bounding box center [721, 487] width 223 height 16
type input "C:\fakepath\INFORME SEMESTRAL MAIE.pdf"
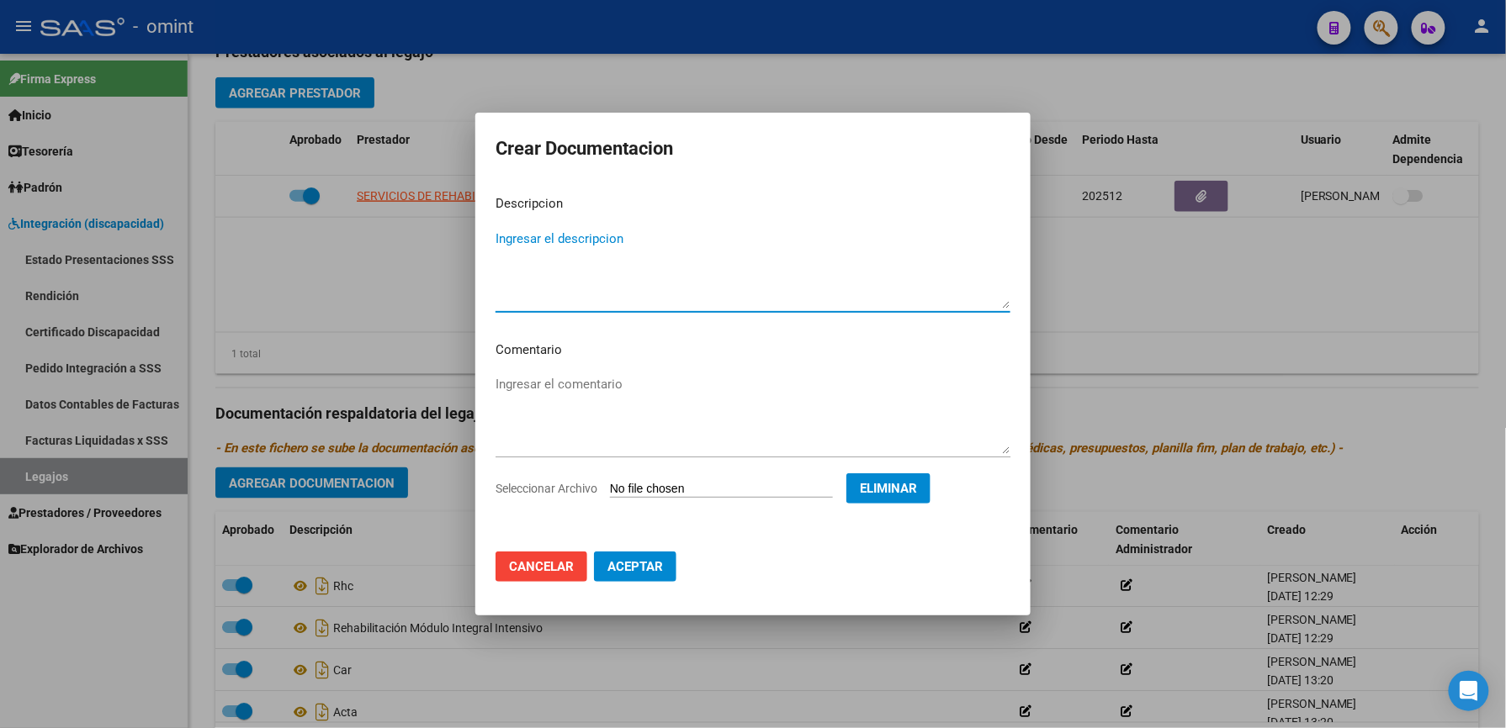
click at [563, 239] on textarea "Ingresar el descripcion" at bounding box center [752, 269] width 515 height 79
type textarea "INFORME SEMESTRAL MAIE"
click at [653, 569] on span "Aceptar" at bounding box center [635, 566] width 56 height 15
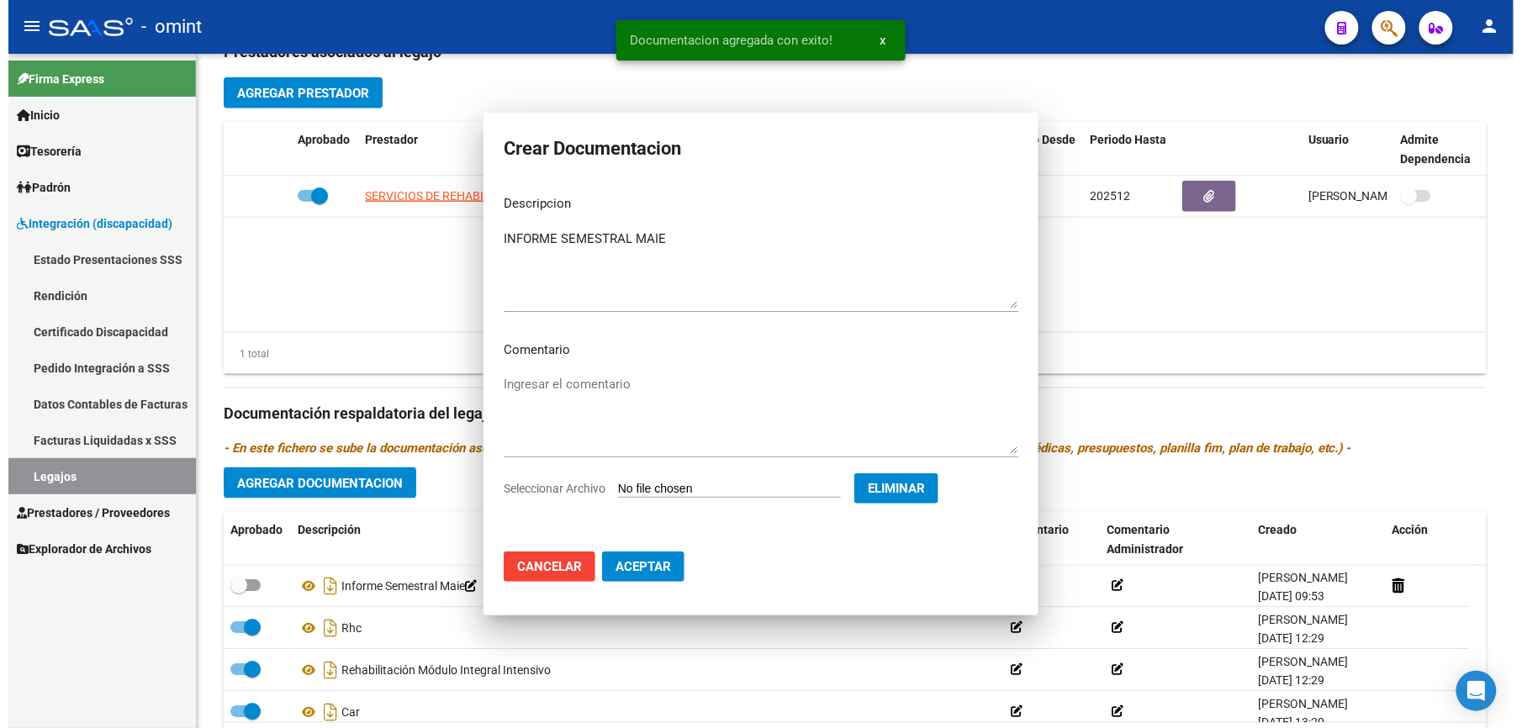
scroll to position [609, 0]
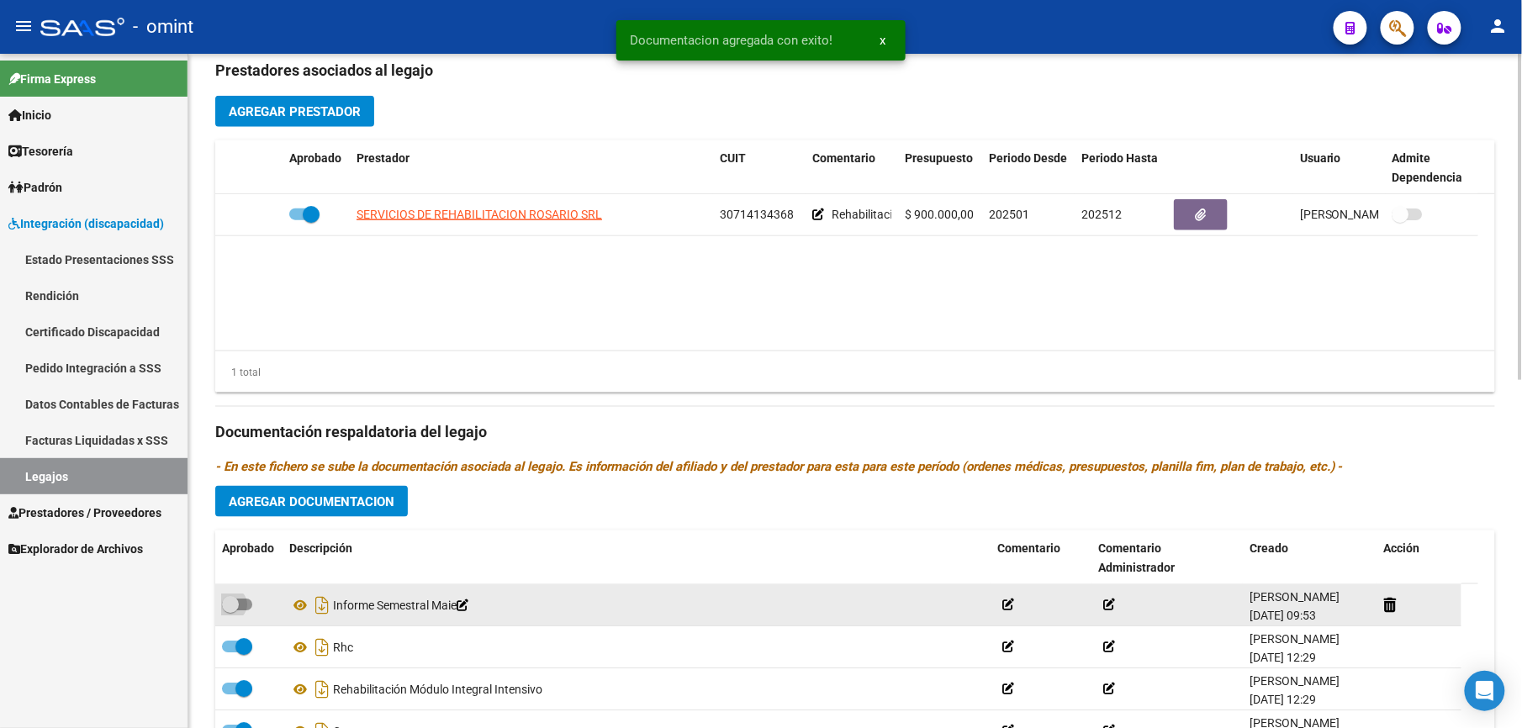
click at [244, 609] on span at bounding box center [237, 605] width 30 height 12
click at [230, 611] on input "checkbox" at bounding box center [230, 611] width 1 height 1
checkbox input "true"
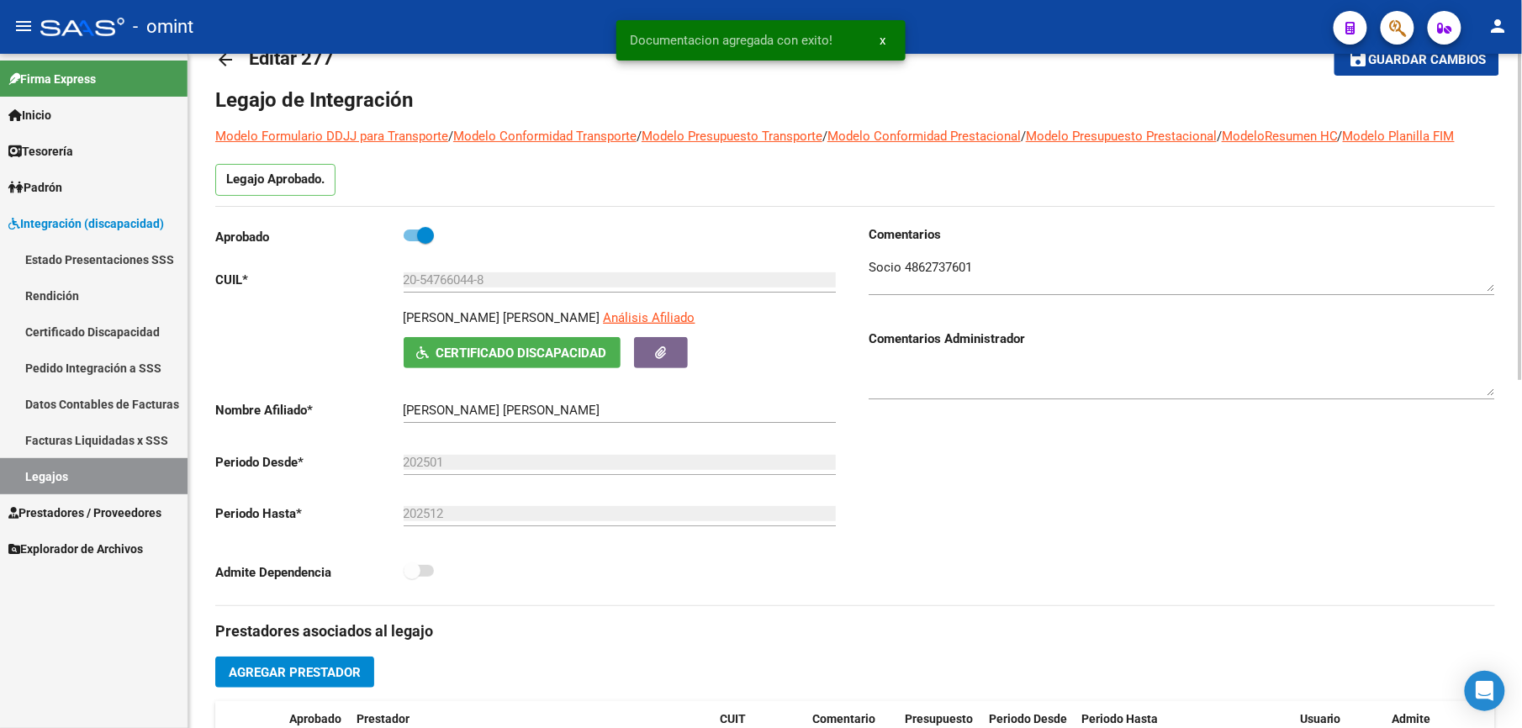
scroll to position [0, 0]
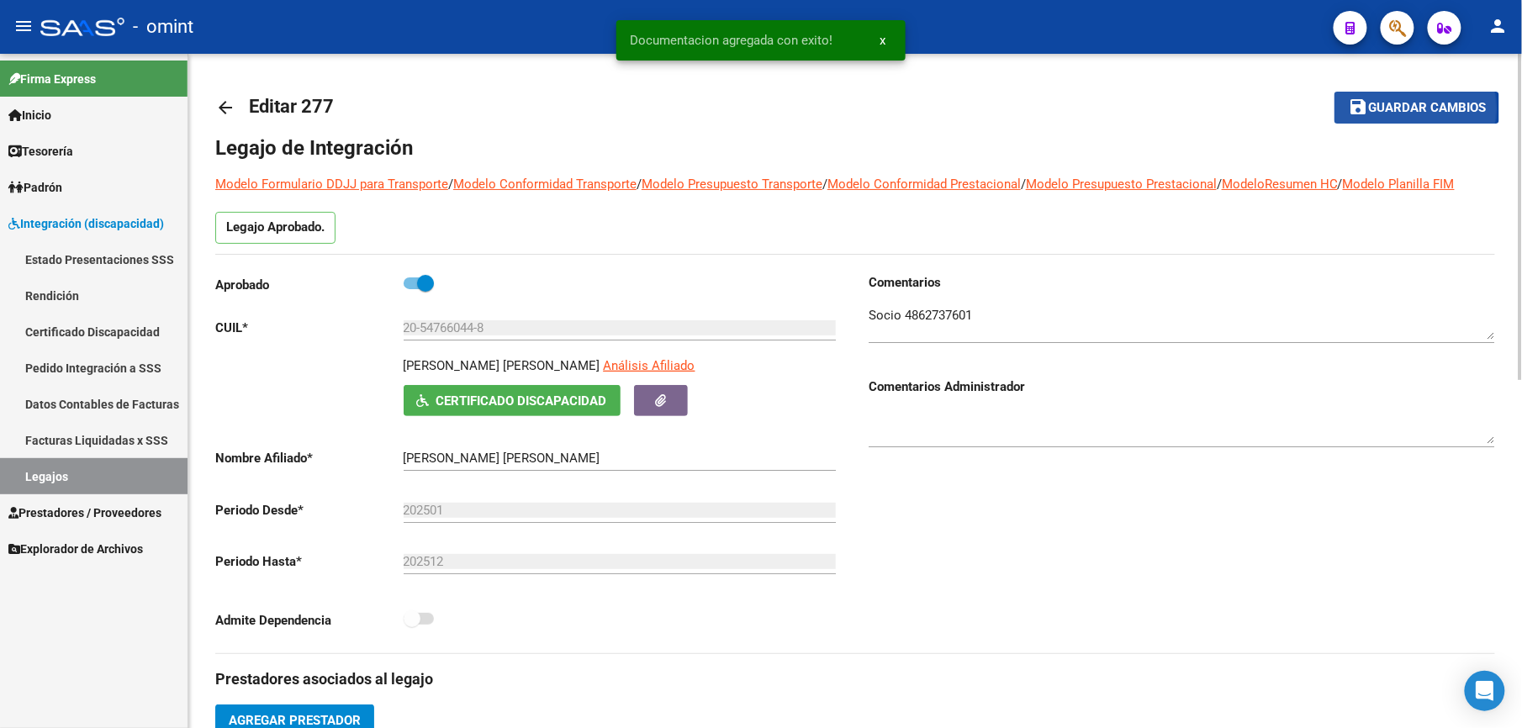
click at [1390, 108] on span "Guardar cambios" at bounding box center [1427, 108] width 118 height 15
click at [1420, 113] on span "Guardar cambios" at bounding box center [1427, 108] width 118 height 15
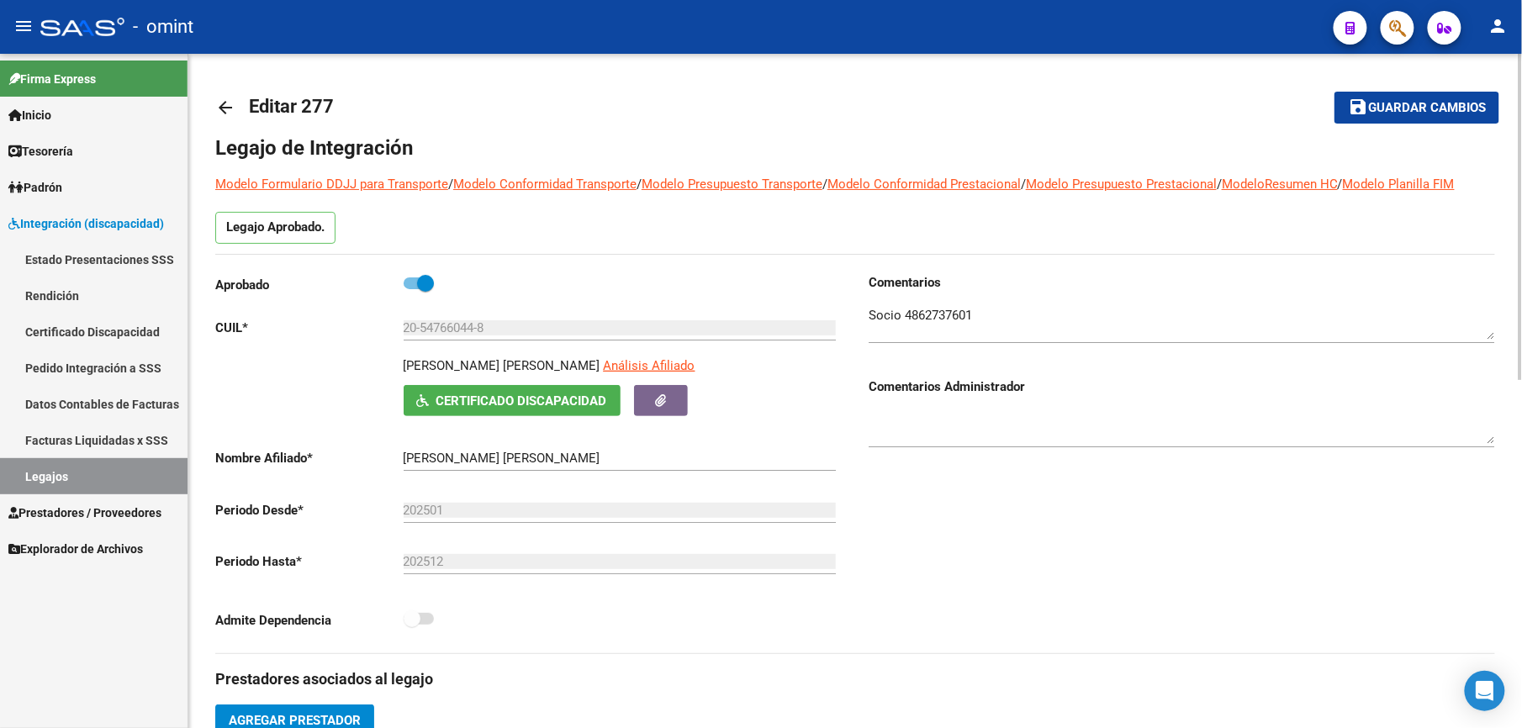
click at [1430, 106] on span "Guardar cambios" at bounding box center [1427, 108] width 118 height 15
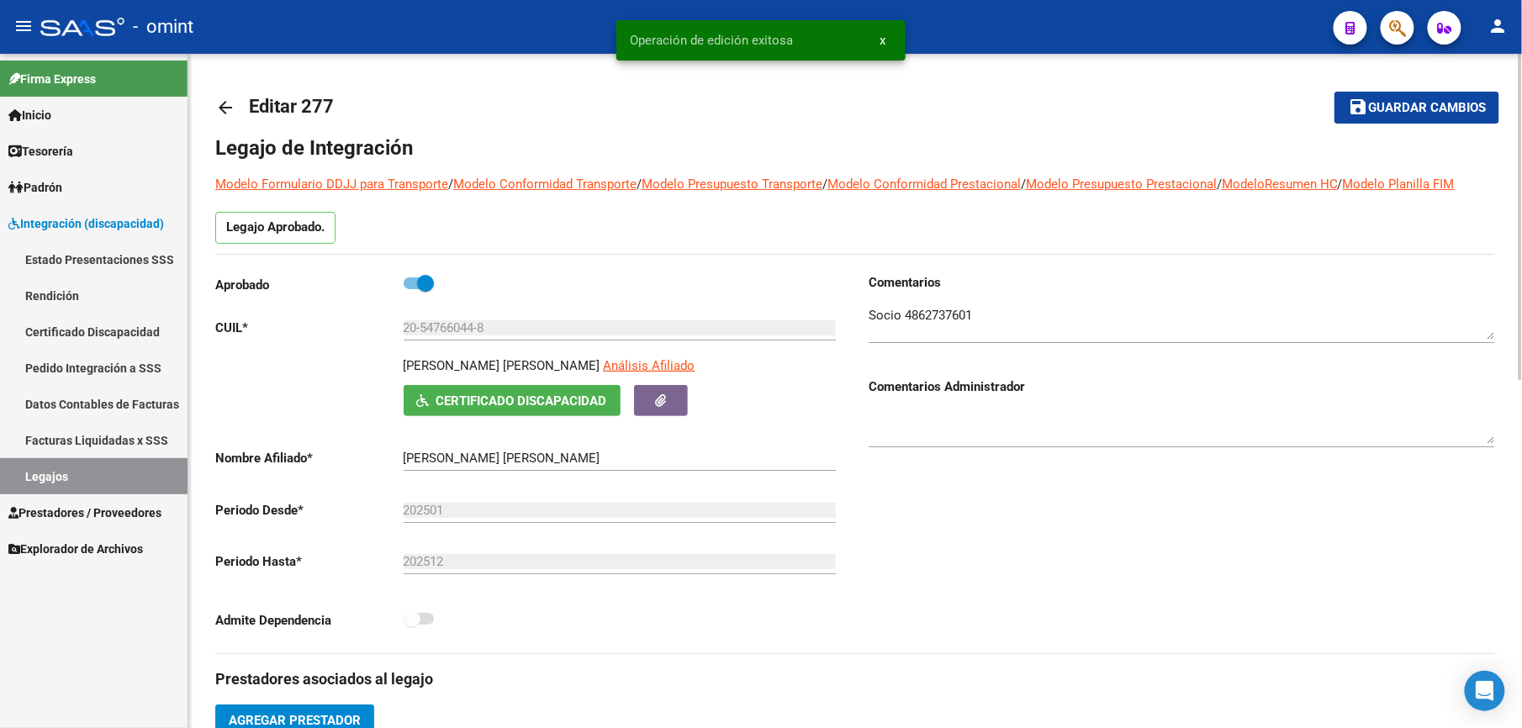
click at [600, 728] on html "menu - omint person Firma Express Inicio Calendario SSS Instructivos Contacto O…" at bounding box center [761, 364] width 1522 height 728
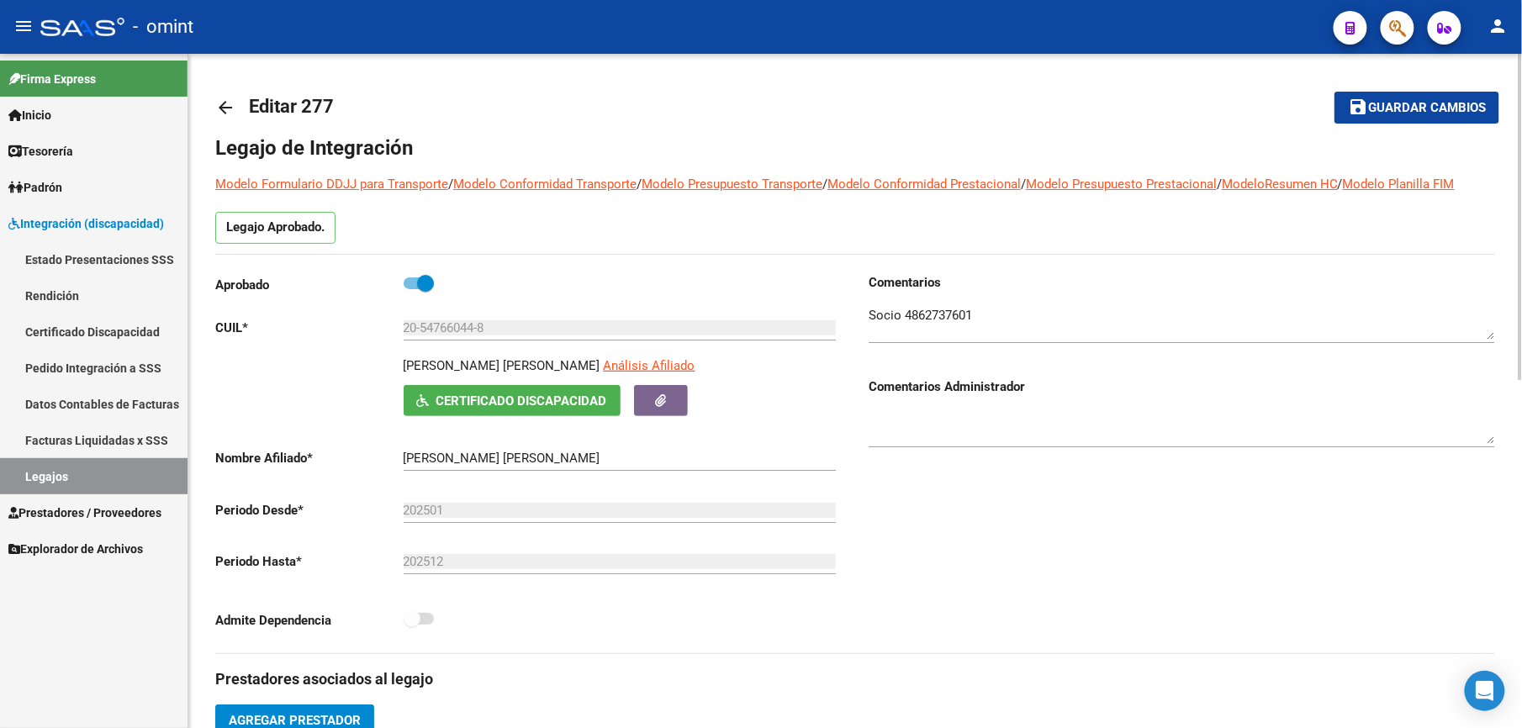
click at [1427, 108] on span "Guardar cambios" at bounding box center [1427, 108] width 118 height 15
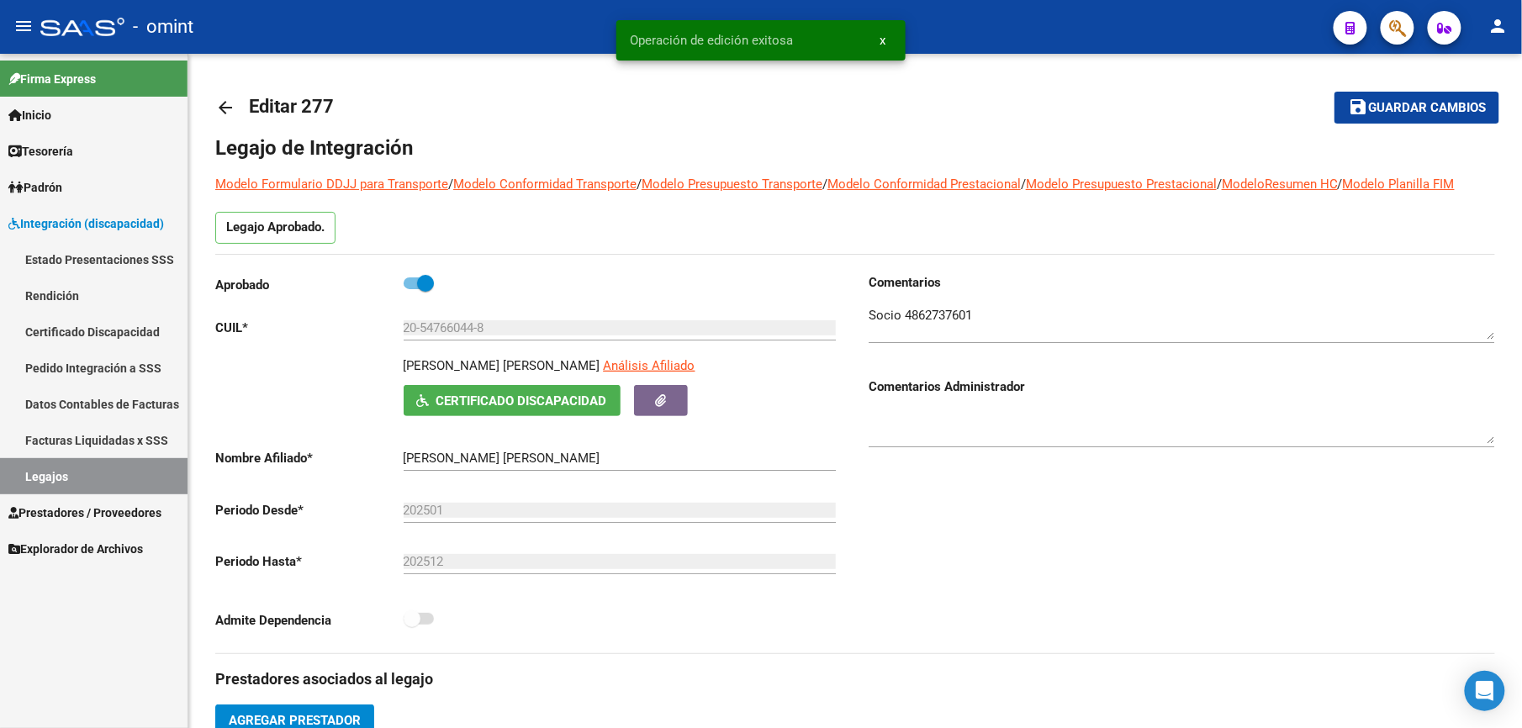
click at [40, 474] on link "Legajos" at bounding box center [94, 476] width 188 height 36
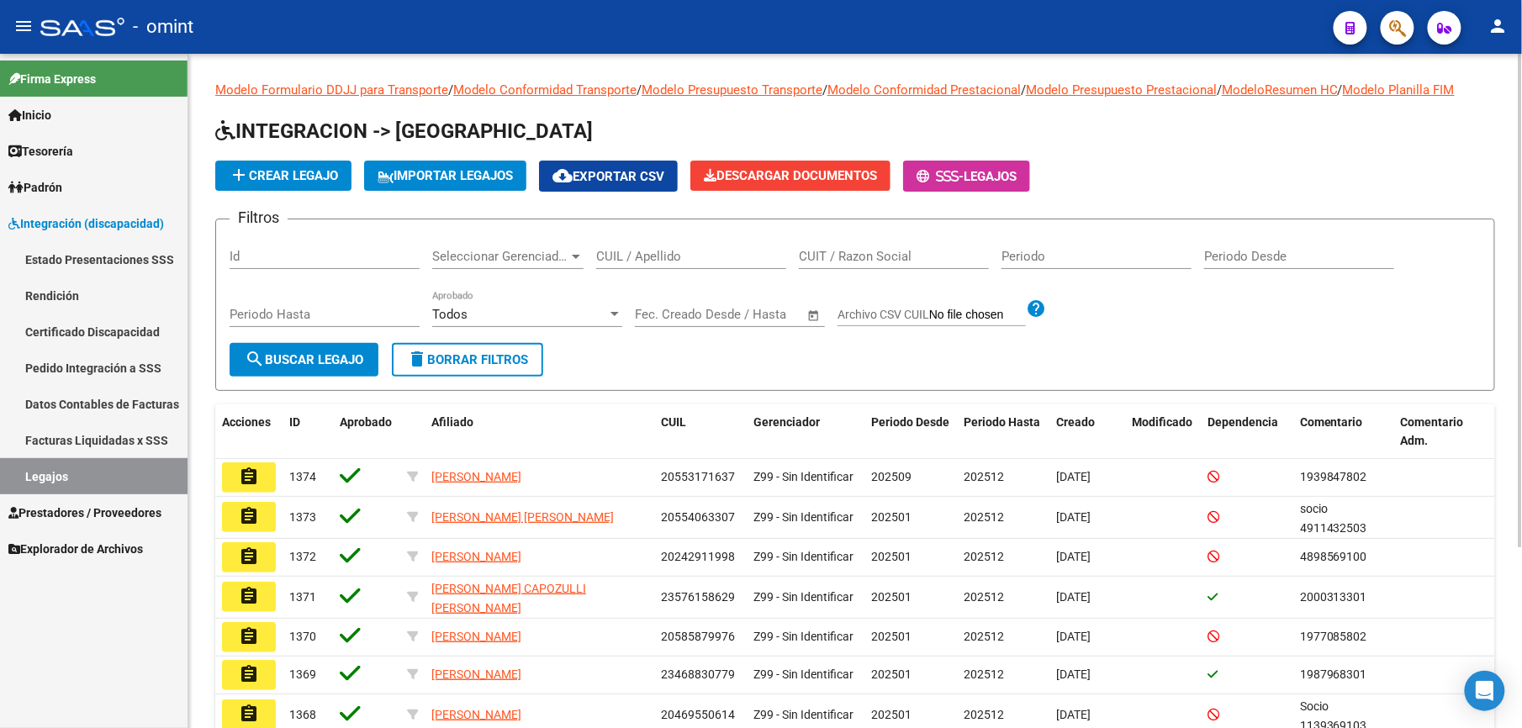
click at [674, 247] on div "CUIL / Apellido" at bounding box center [691, 251] width 190 height 36
click at [660, 257] on input "CUIL / Apellido" at bounding box center [691, 256] width 190 height 15
paste input "20544411188"
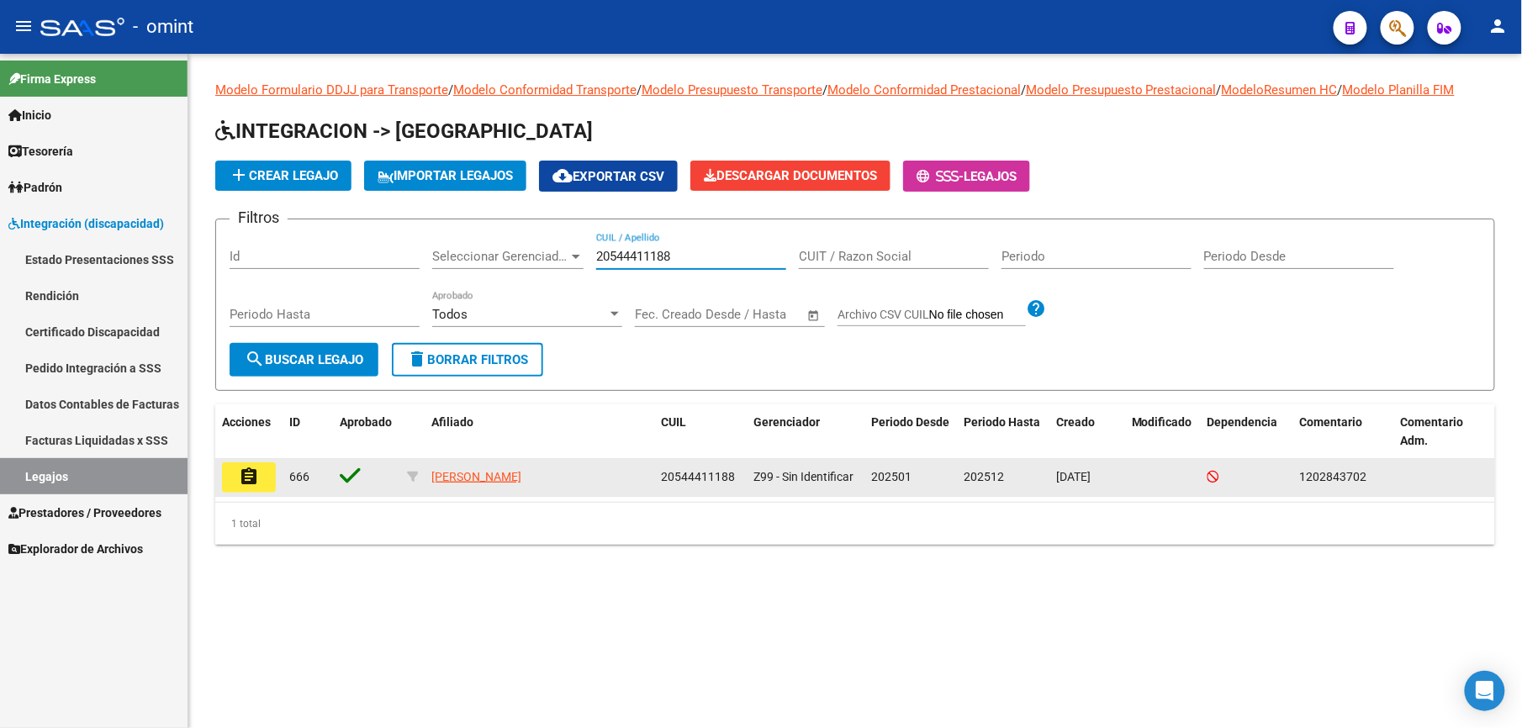
type input "20544411188"
click at [254, 475] on mat-icon "assignment" at bounding box center [249, 477] width 20 height 20
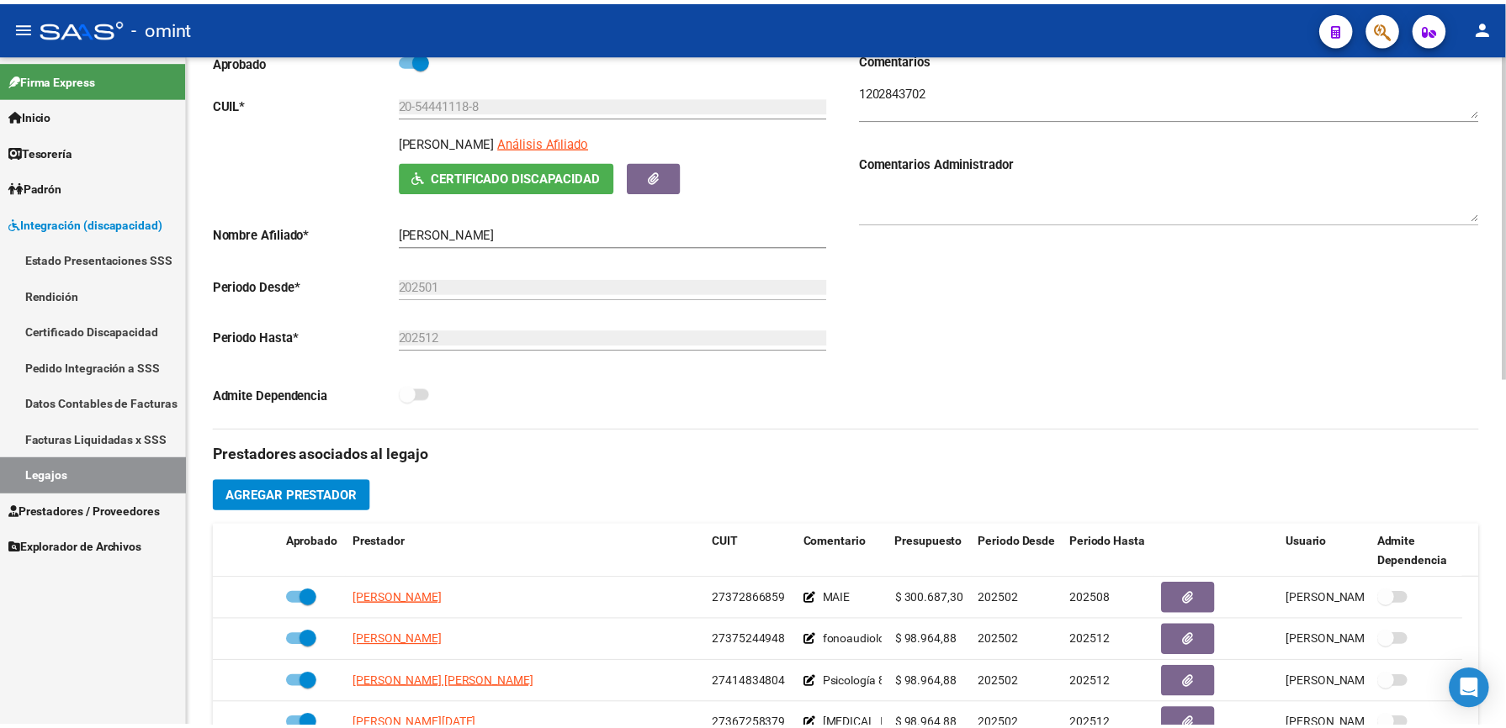
scroll to position [448, 0]
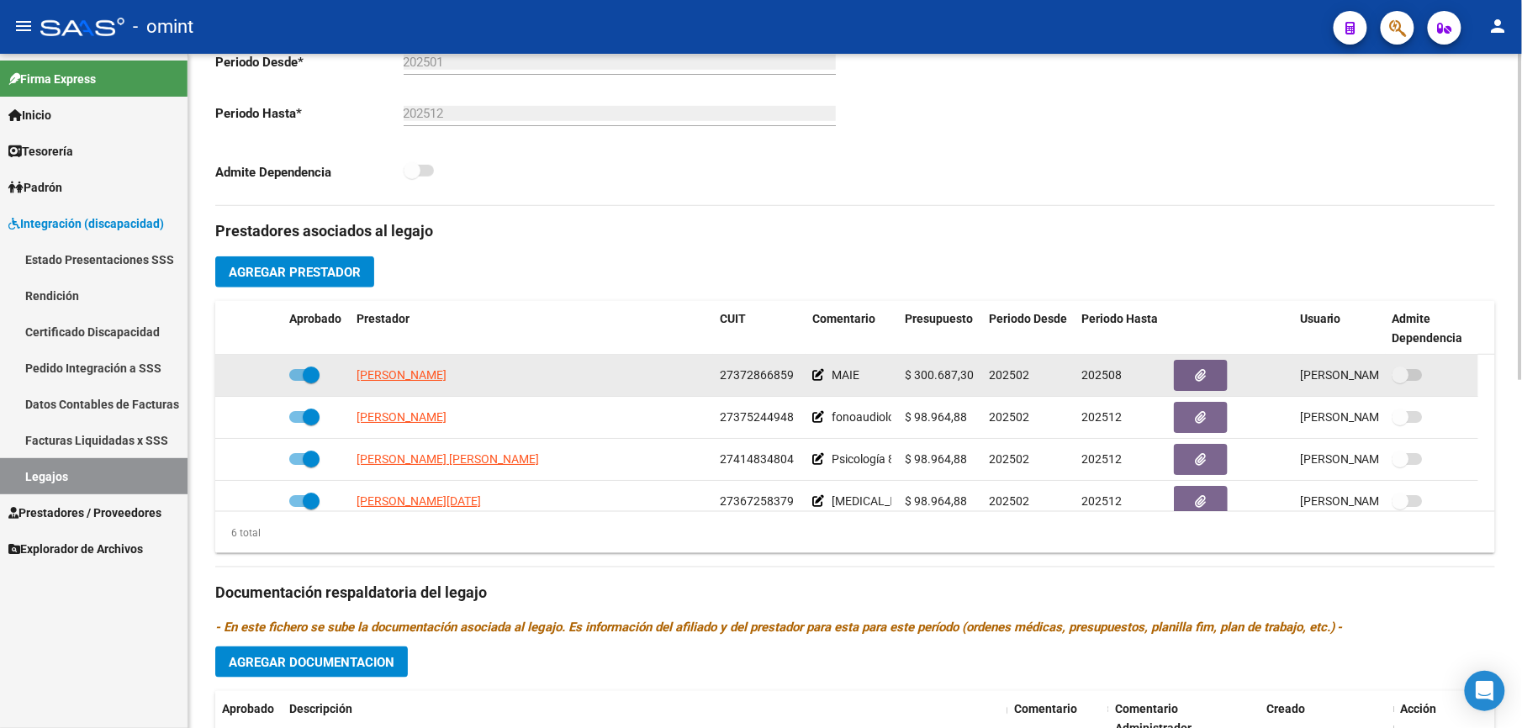
click at [290, 373] on span at bounding box center [304, 375] width 30 height 12
click at [297, 381] on input "checkbox" at bounding box center [297, 381] width 1 height 1
checkbox input "false"
click at [256, 377] on icon at bounding box center [258, 375] width 12 height 12
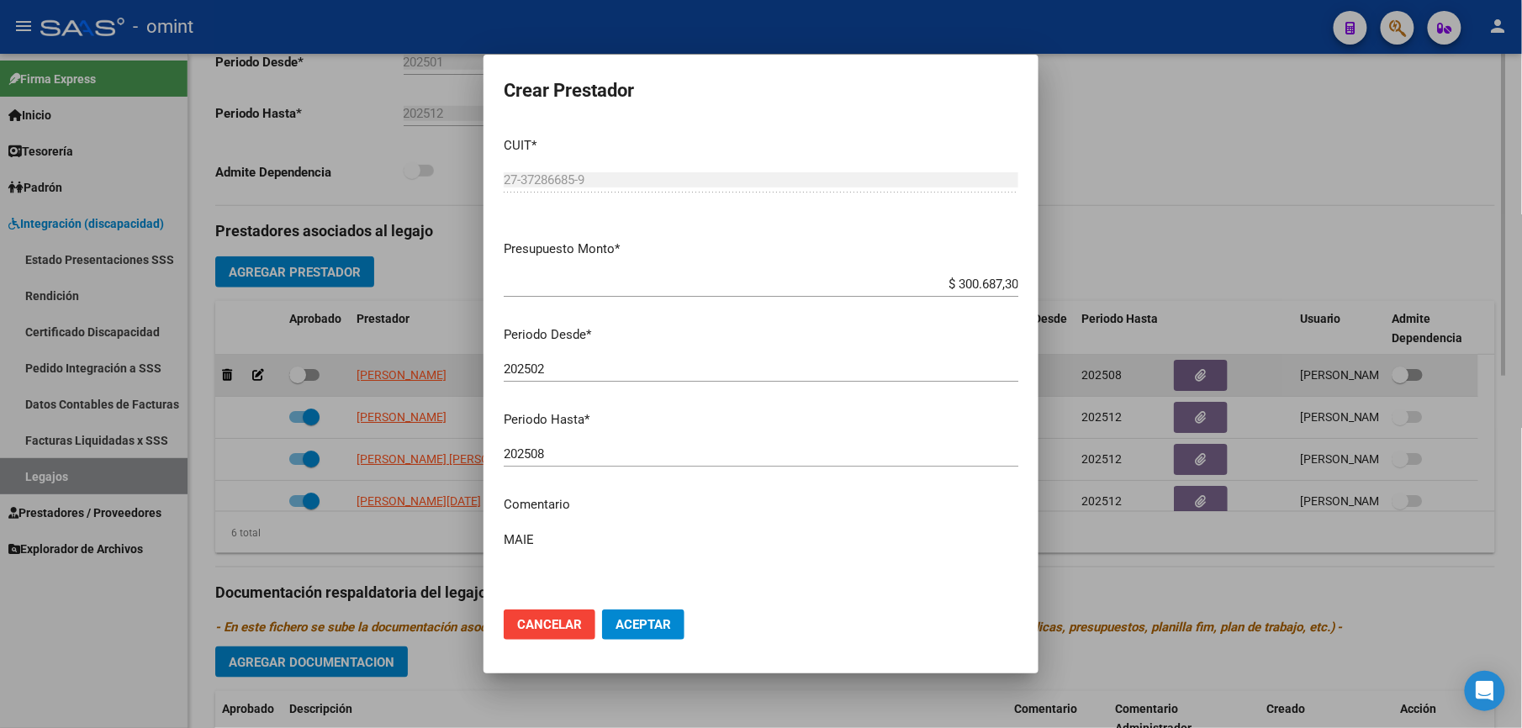
scroll to position [468, 0]
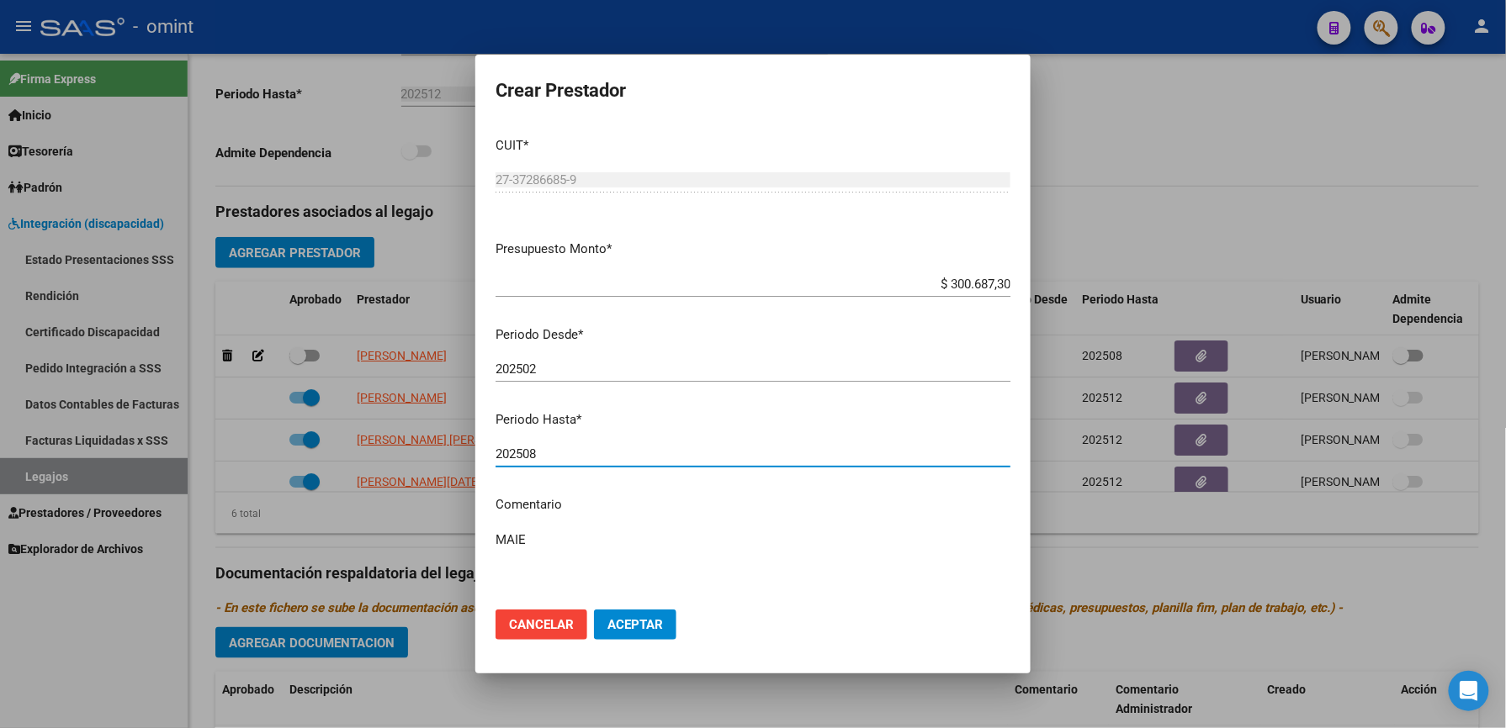
click at [539, 451] on input "202508" at bounding box center [752, 454] width 515 height 15
type input "202512"
click at [538, 539] on textarea "MAIE" at bounding box center [752, 570] width 515 height 79
paste textarea "35708033/01"
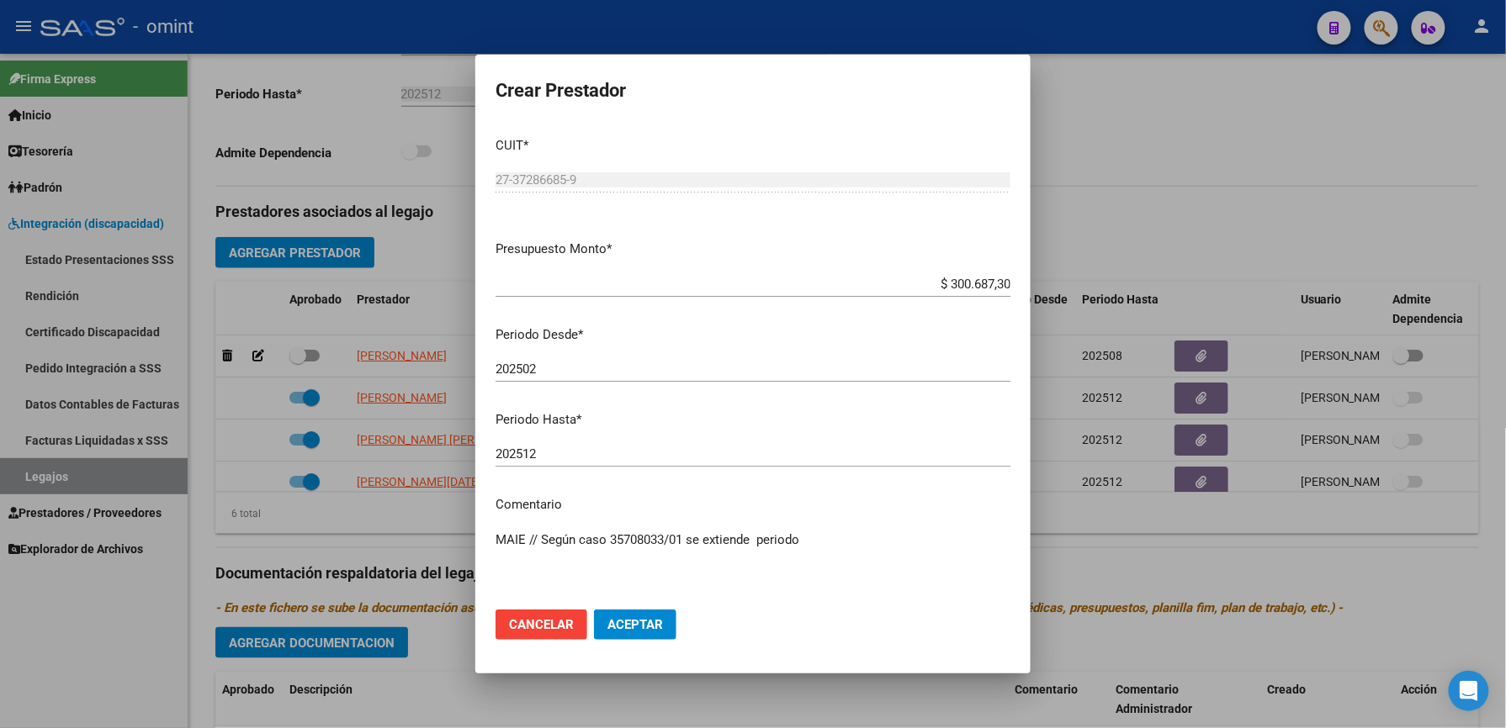
click at [982, 536] on textarea "MAIE // Según caso 35708033/01 se extiende periodo" at bounding box center [752, 570] width 515 height 79
type textarea "MAIE // Según caso 35708033/01 se extiende periodo"
click at [627, 624] on span "Aceptar" at bounding box center [635, 624] width 56 height 15
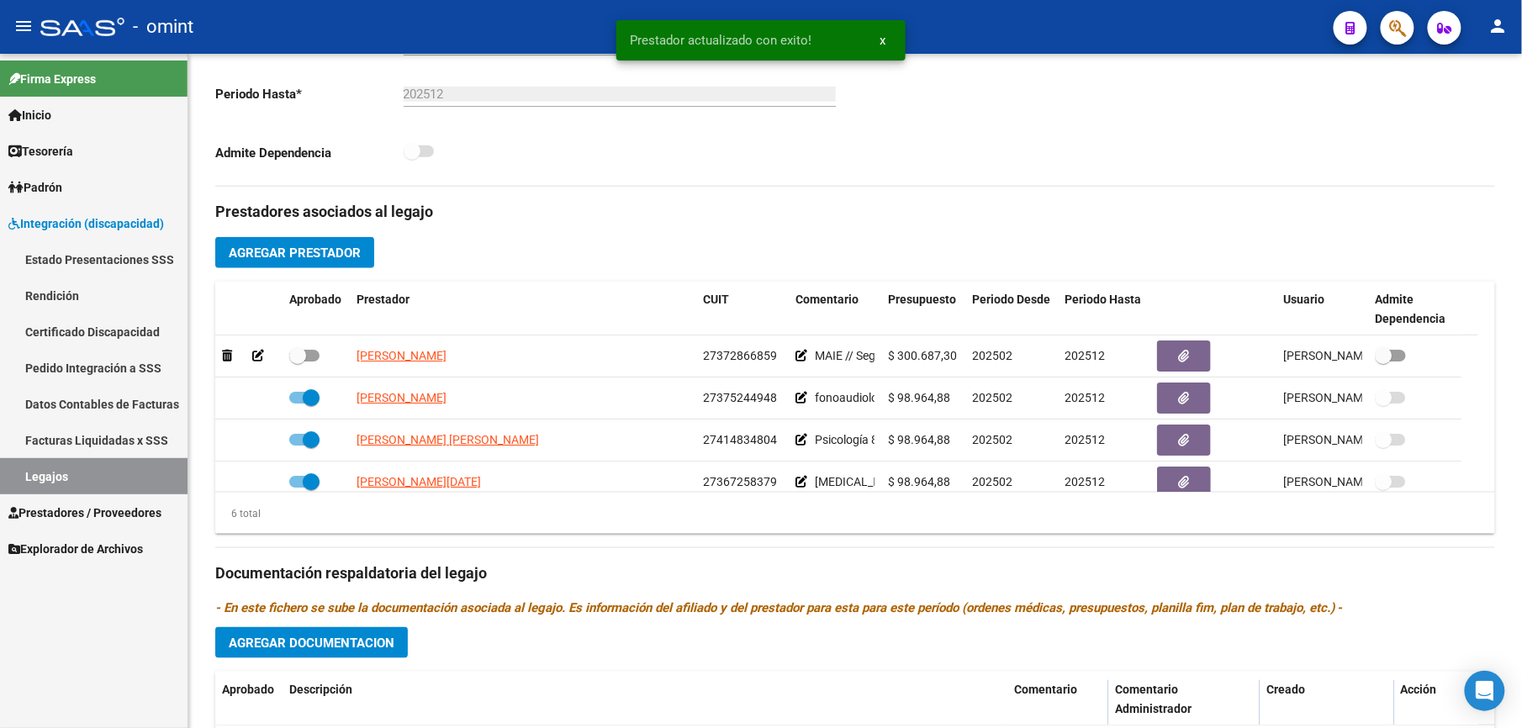
scroll to position [448, 0]
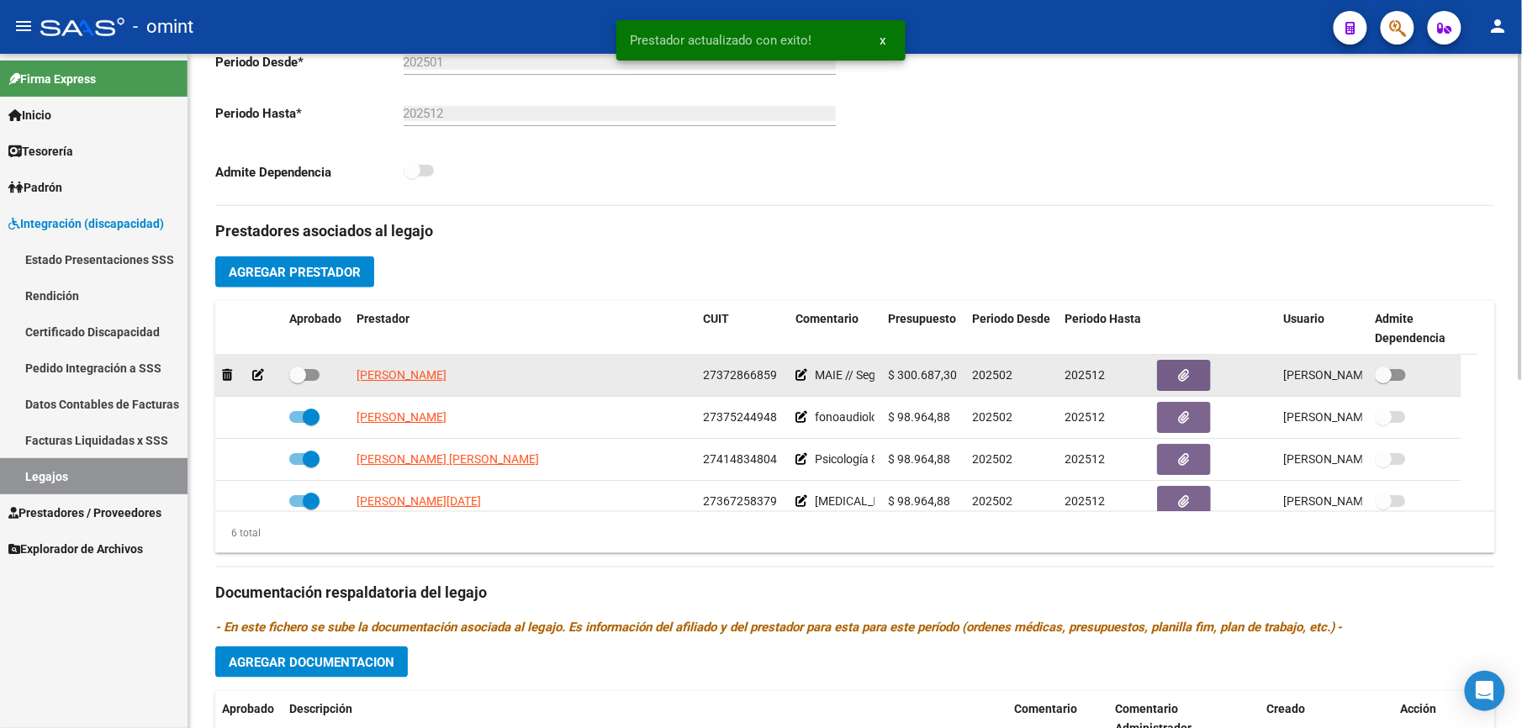
click at [313, 375] on span at bounding box center [304, 375] width 30 height 12
click at [298, 381] on input "checkbox" at bounding box center [297, 381] width 1 height 1
checkbox input "true"
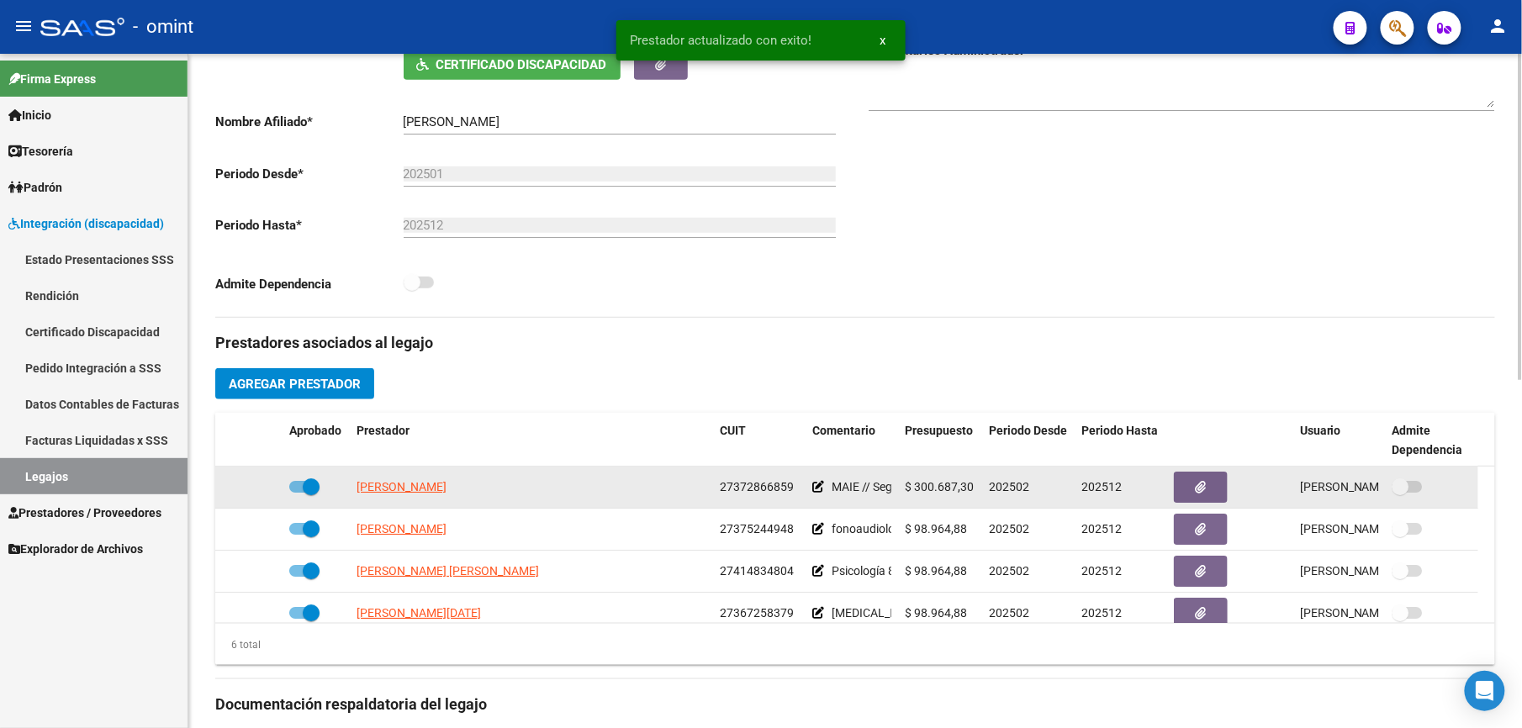
scroll to position [0, 0]
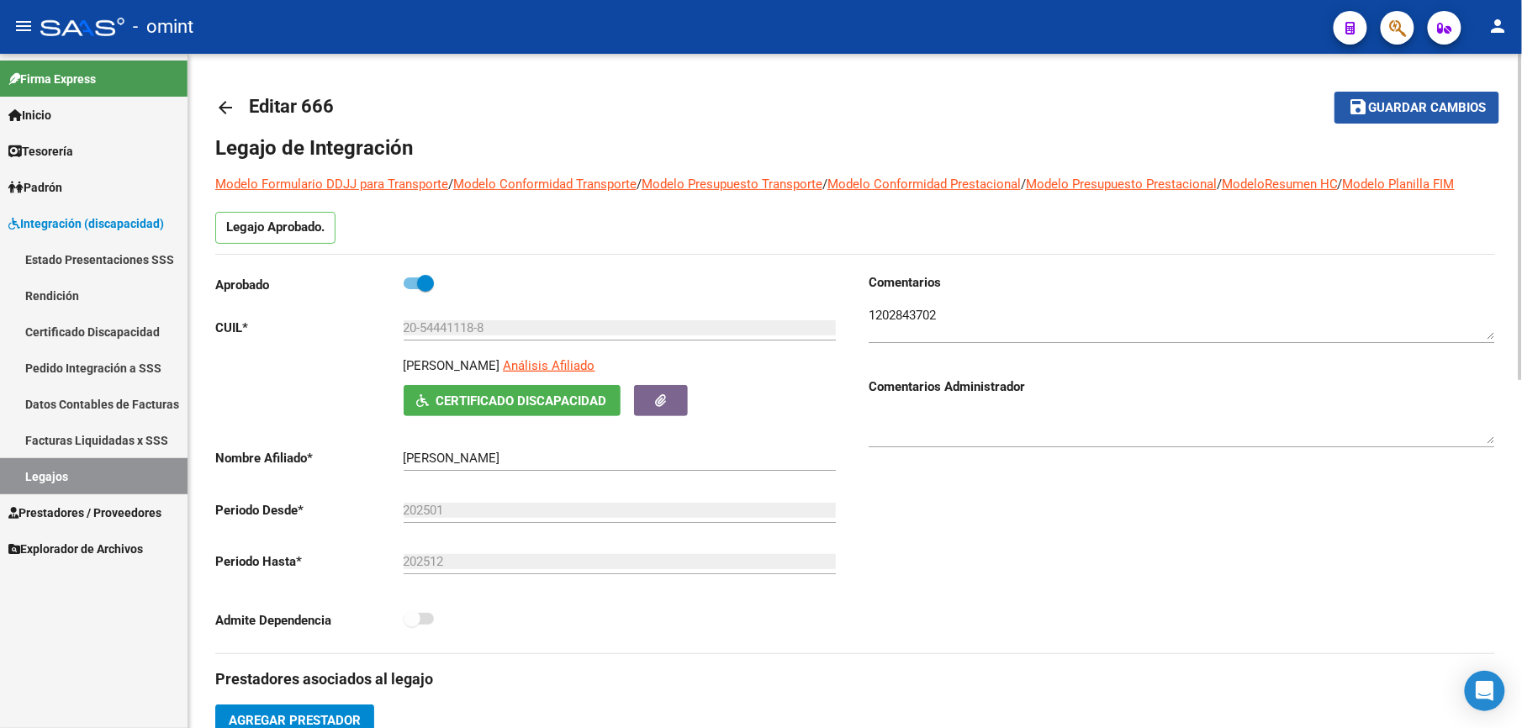
click at [1427, 109] on span "Guardar cambios" at bounding box center [1427, 108] width 118 height 15
click at [1415, 101] on span "Guardar cambios" at bounding box center [1427, 108] width 118 height 15
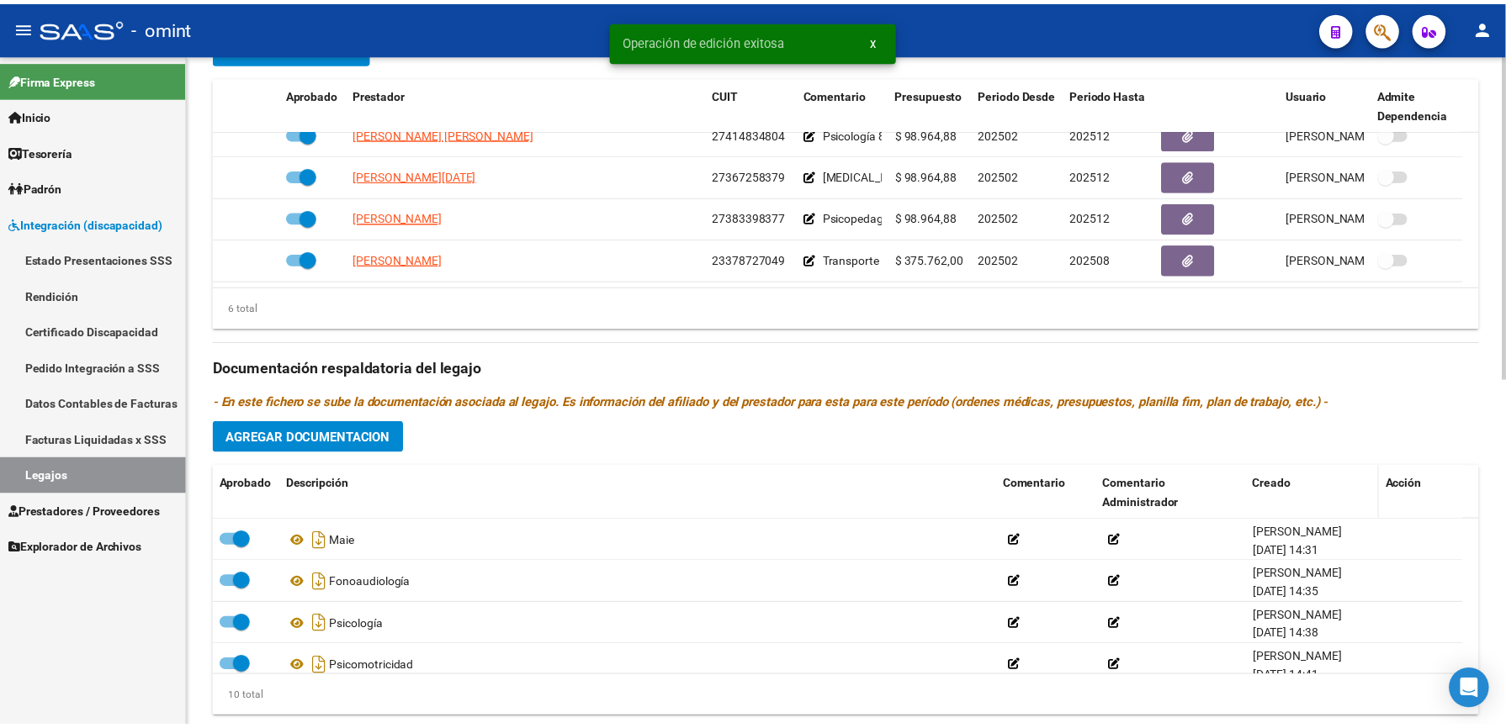
scroll to position [721, 0]
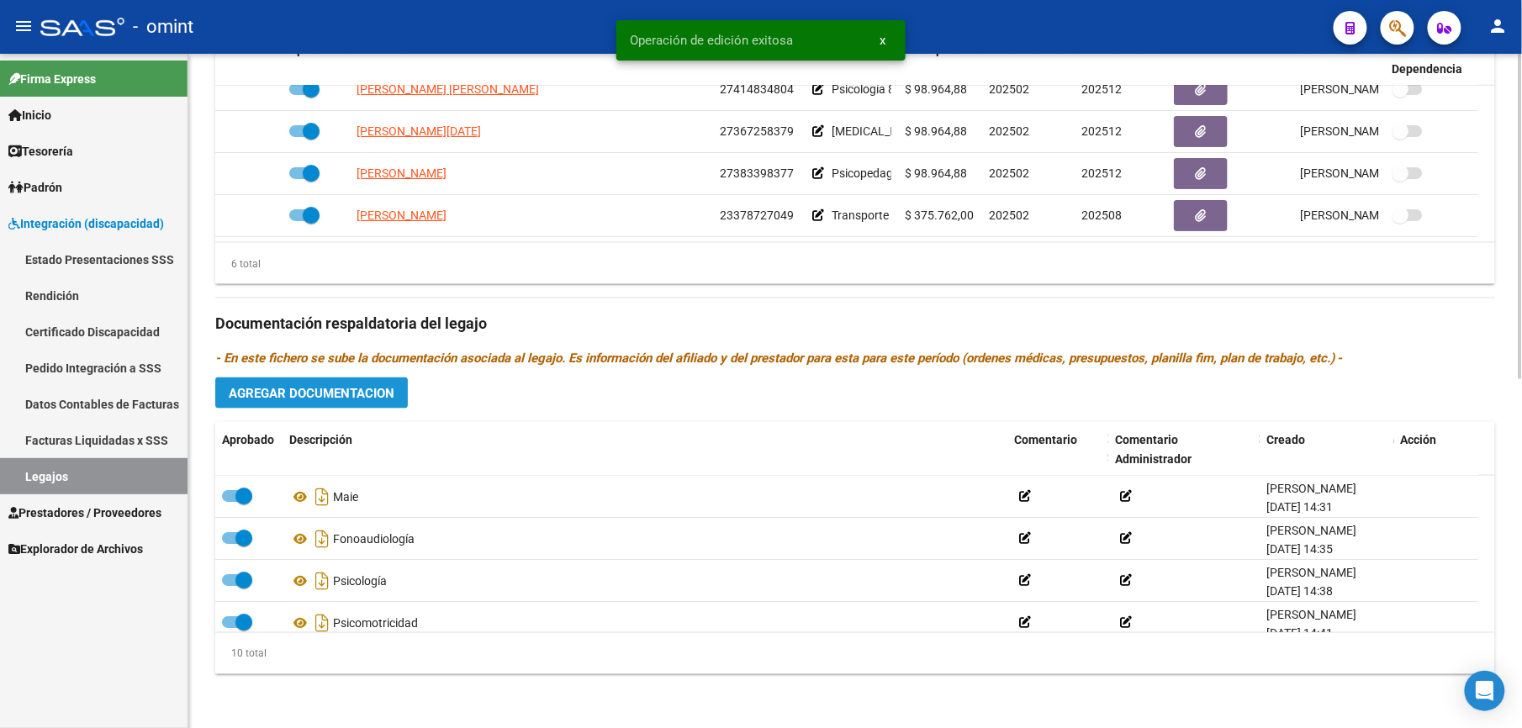
click at [335, 399] on span "Agregar Documentacion" at bounding box center [312, 393] width 166 height 15
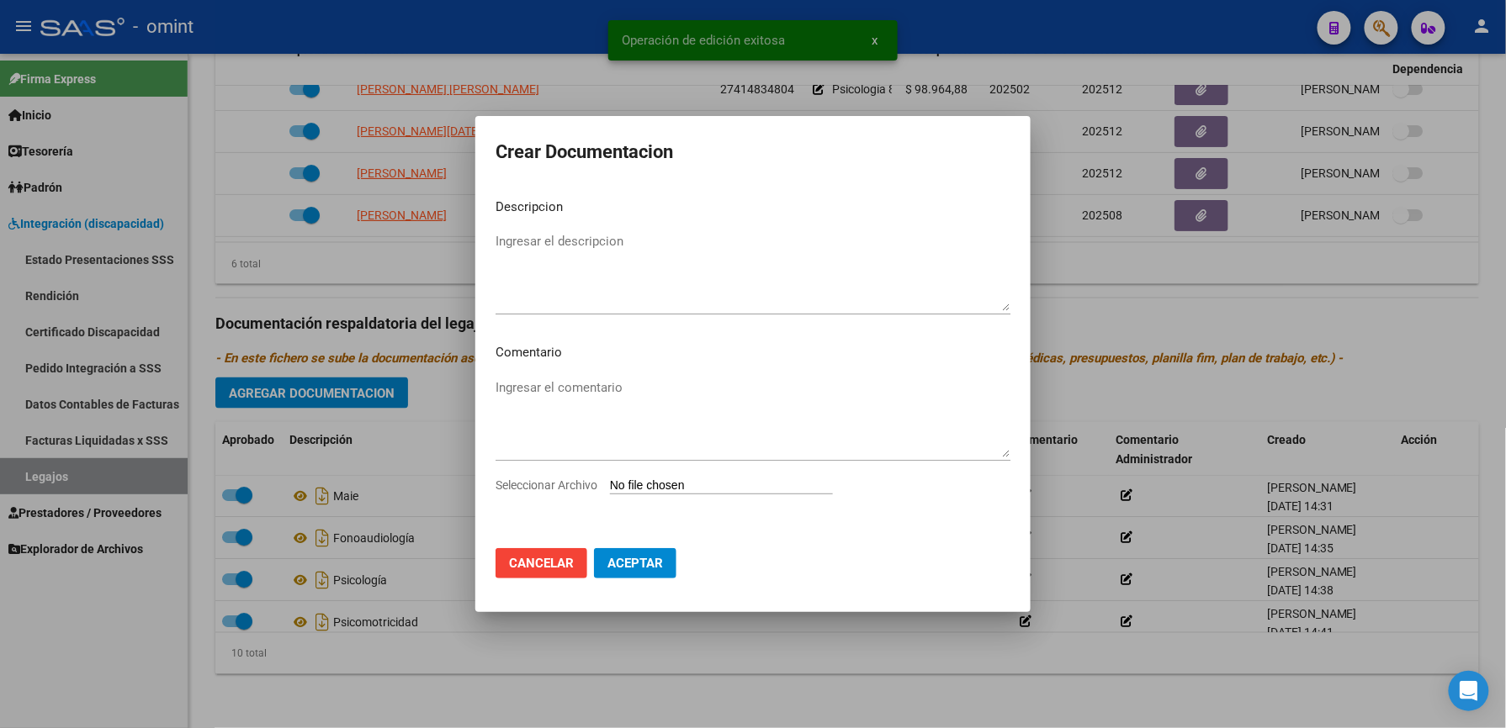
click at [680, 483] on input "Seleccionar Archivo" at bounding box center [721, 487] width 223 height 16
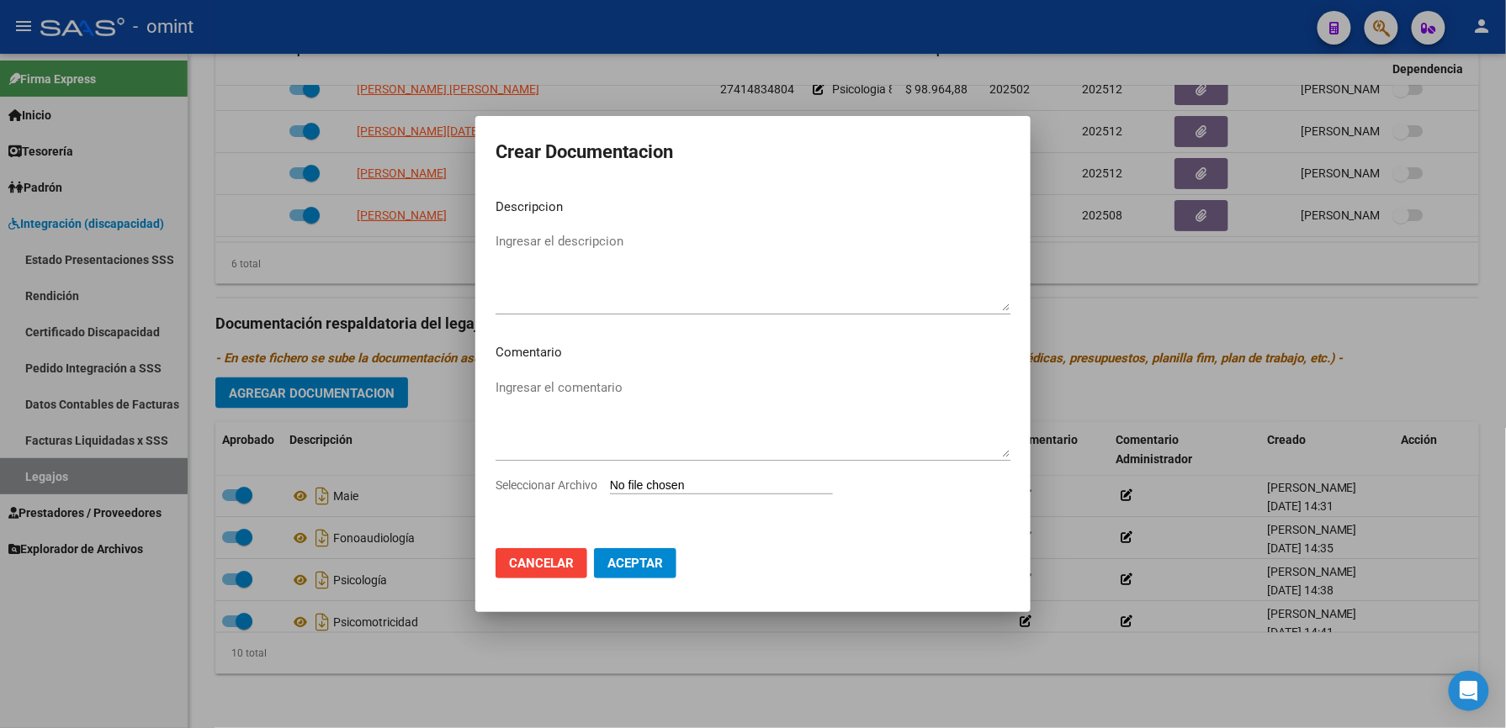
type input "C:\fakepath\1202843702_25072404270_inf-seg-eval-sem.pdf"
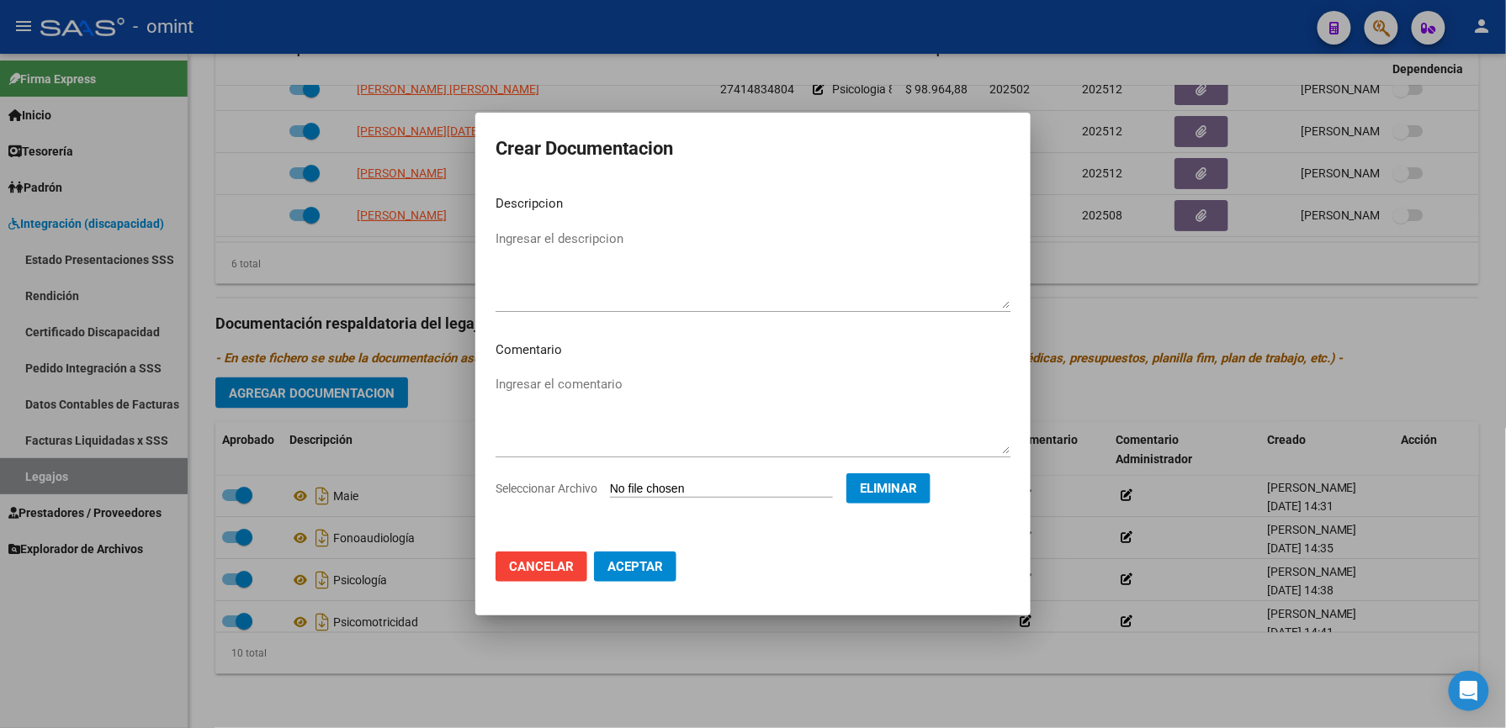
click at [560, 234] on textarea "Ingresar el descripcion" at bounding box center [752, 269] width 515 height 79
type textarea "informe semestral MAIE"
click at [623, 564] on span "Aceptar" at bounding box center [635, 566] width 56 height 15
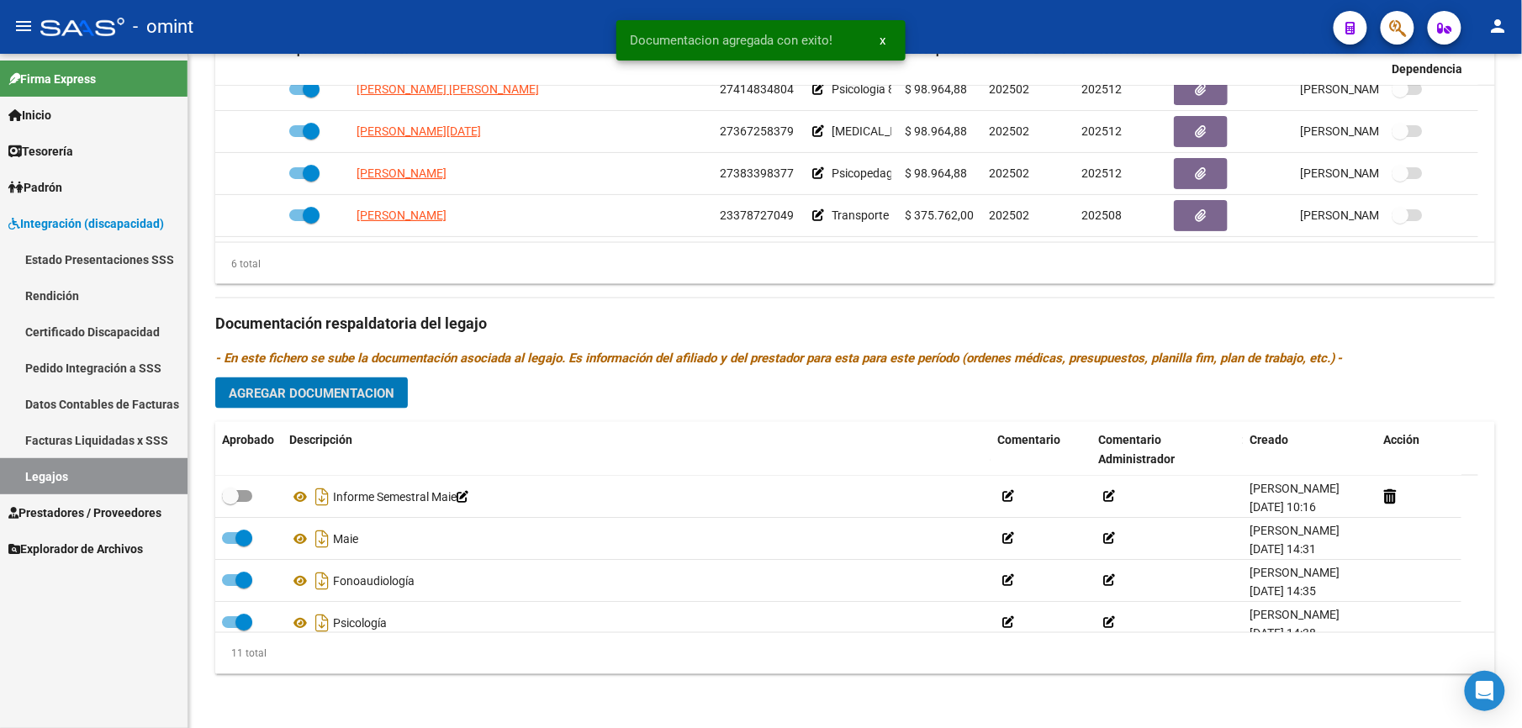
scroll to position [720, 0]
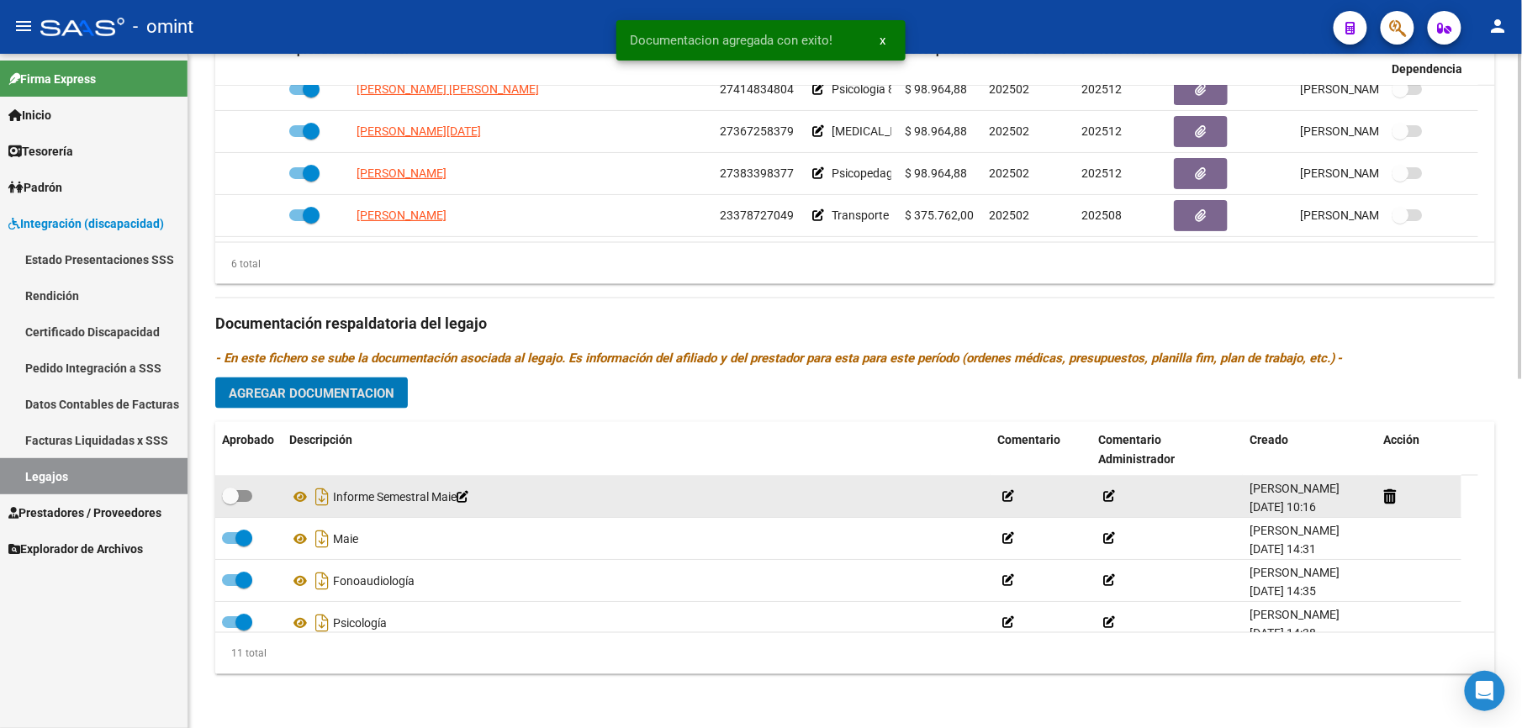
click at [252, 493] on div at bounding box center [249, 497] width 54 height 22
click at [246, 495] on span at bounding box center [237, 496] width 30 height 12
click at [230, 502] on input "checkbox" at bounding box center [230, 502] width 1 height 1
checkbox input "true"
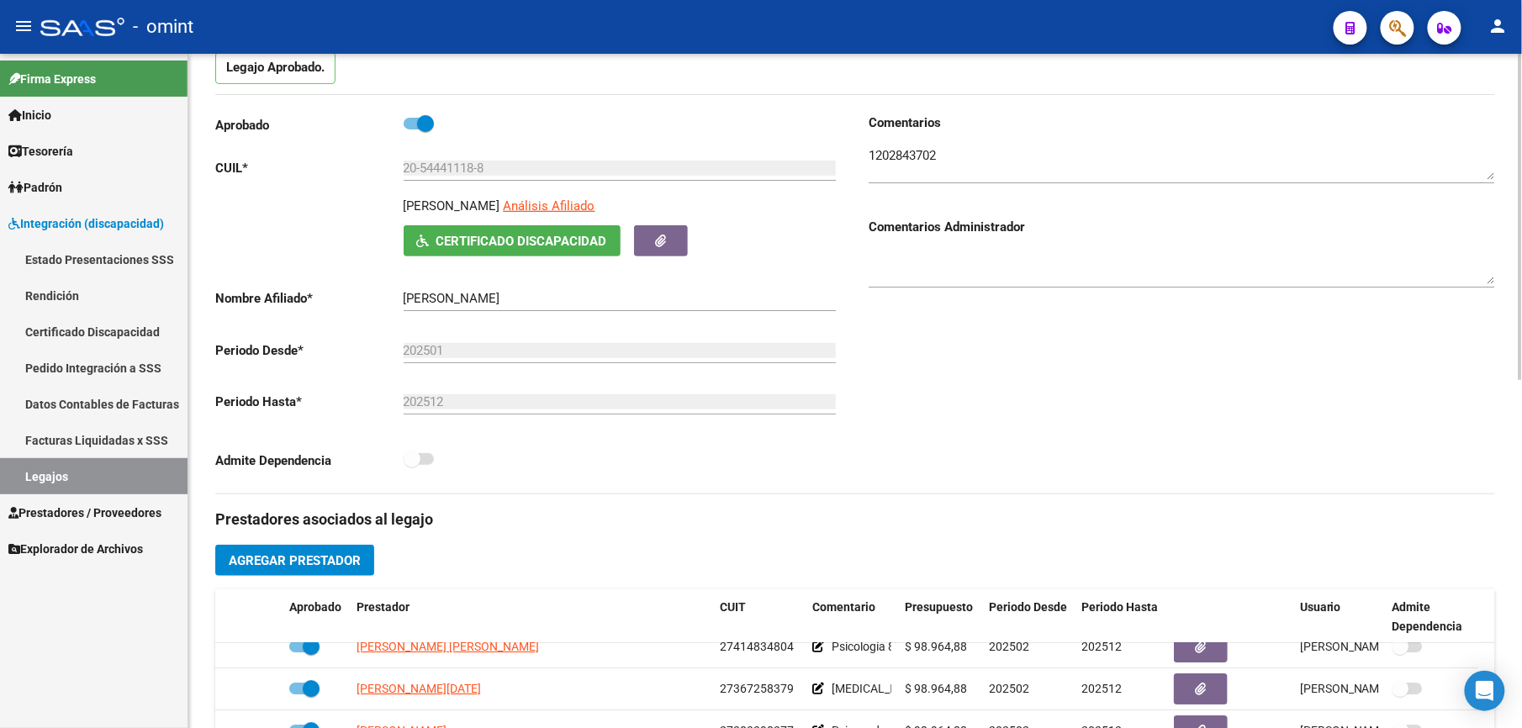
scroll to position [0, 0]
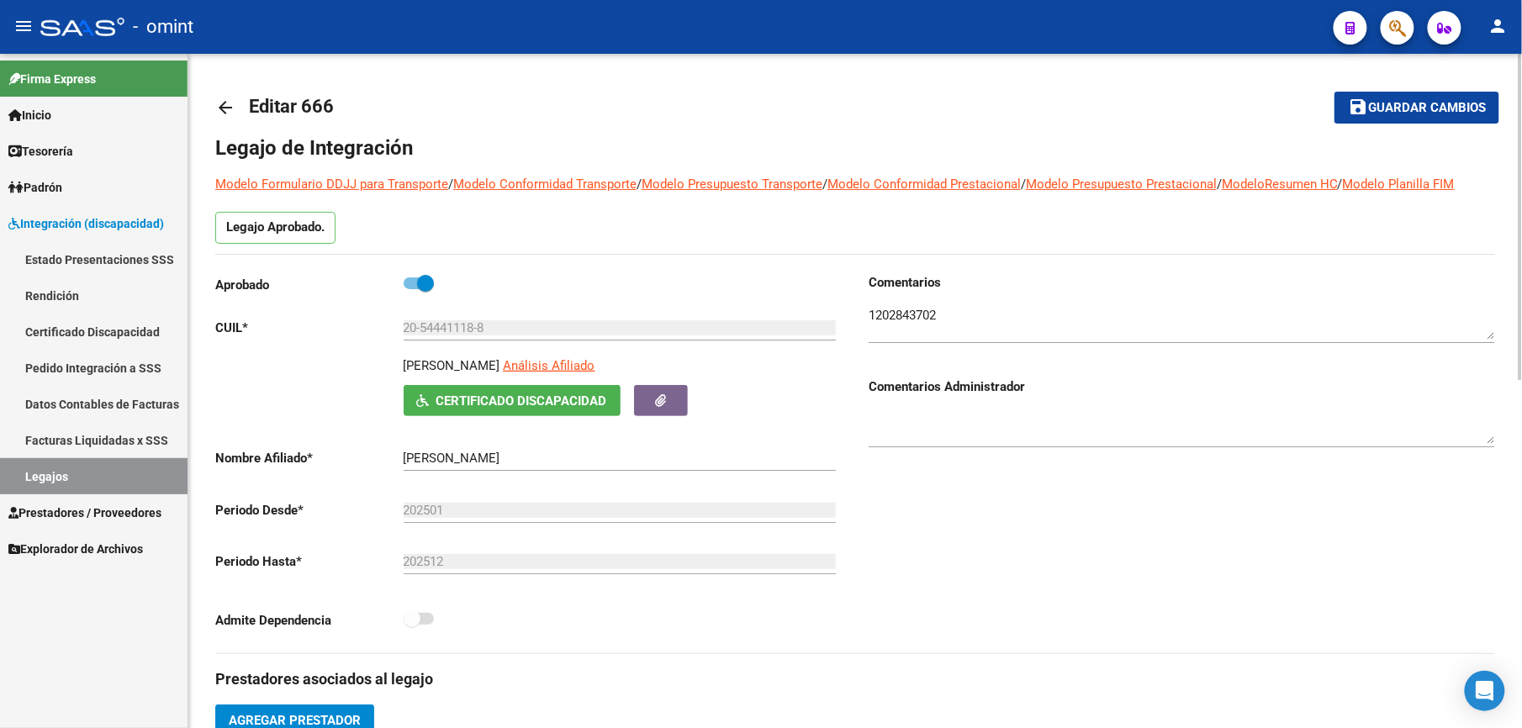
click at [1425, 109] on span "Guardar cambios" at bounding box center [1427, 108] width 118 height 15
click at [1453, 101] on span "Guardar cambios" at bounding box center [1427, 108] width 118 height 15
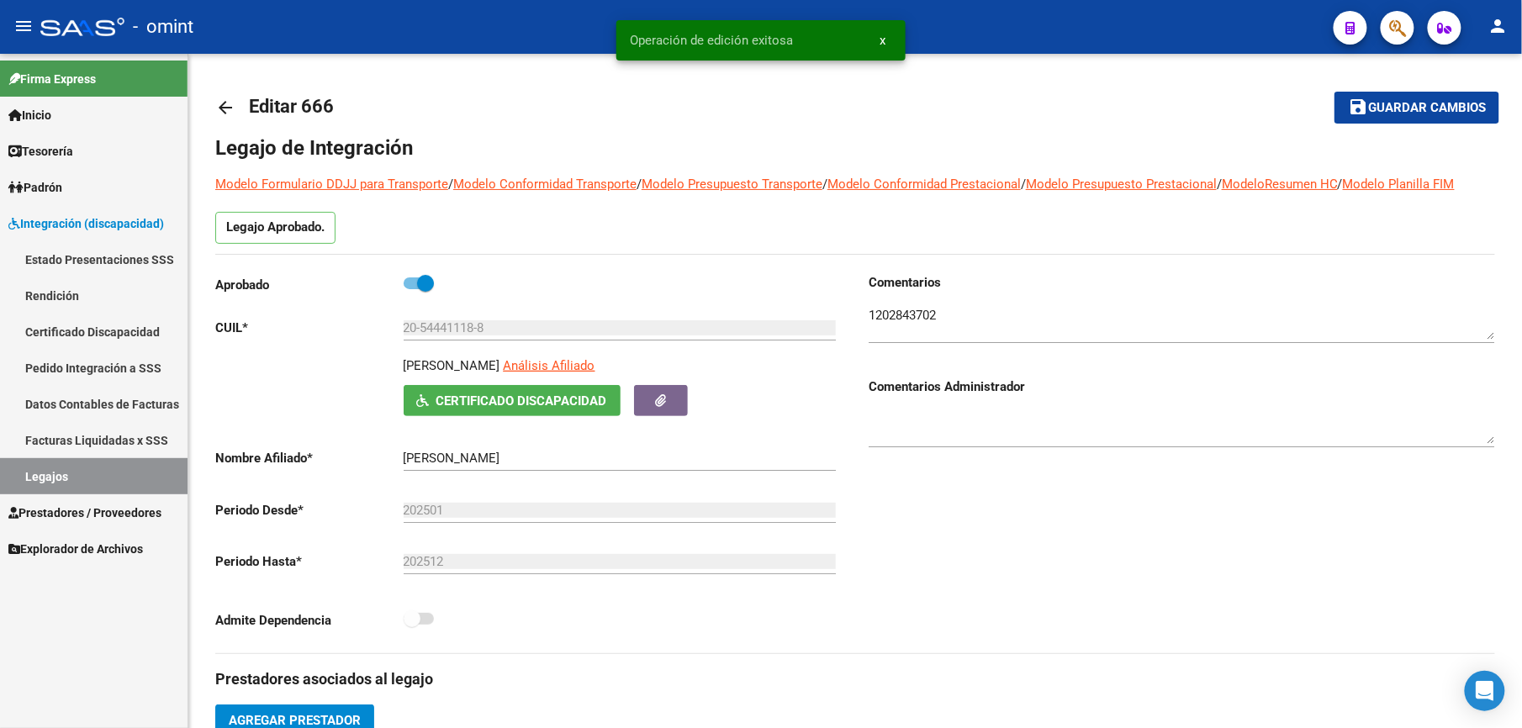
click at [50, 474] on link "Legajos" at bounding box center [94, 476] width 188 height 36
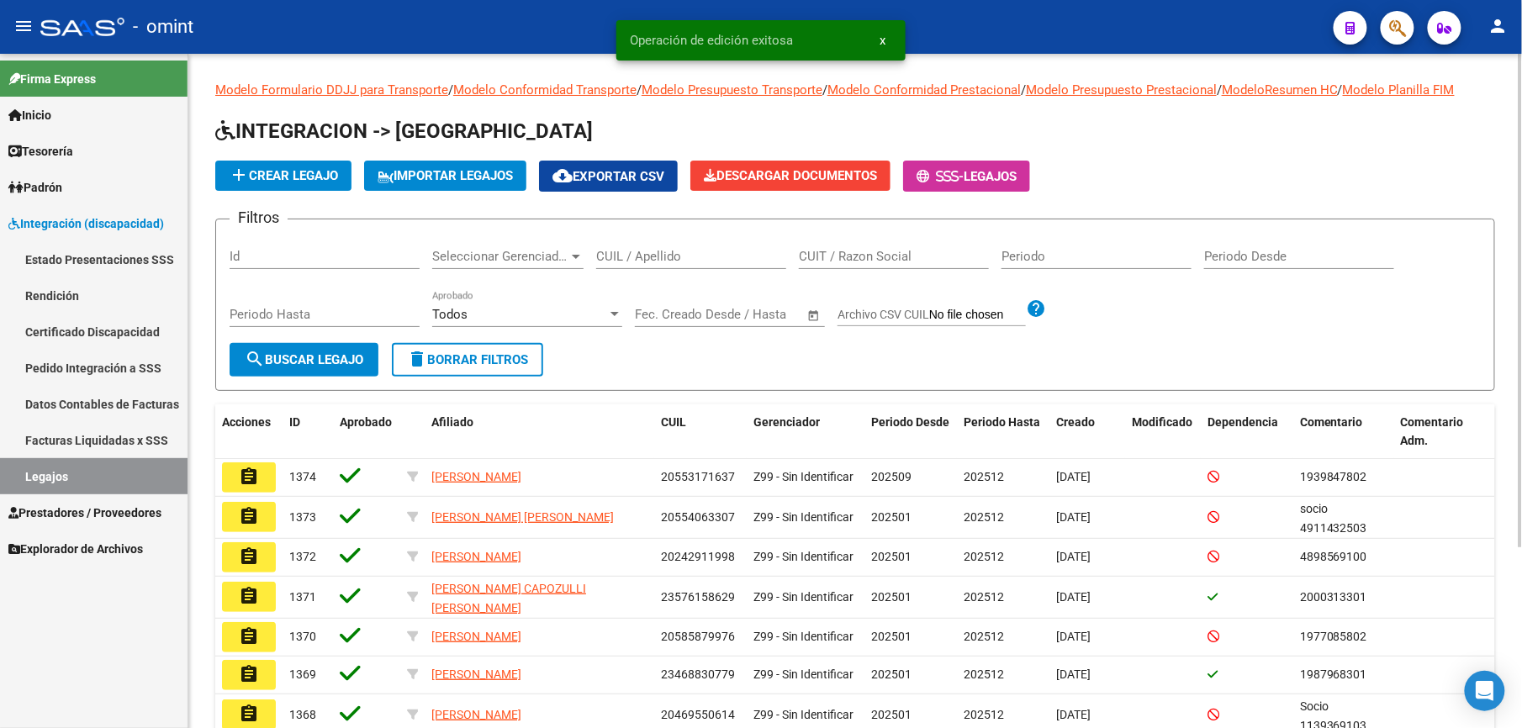
click at [647, 247] on div "CUIL / Apellido" at bounding box center [691, 251] width 190 height 36
paste input "27571405372"
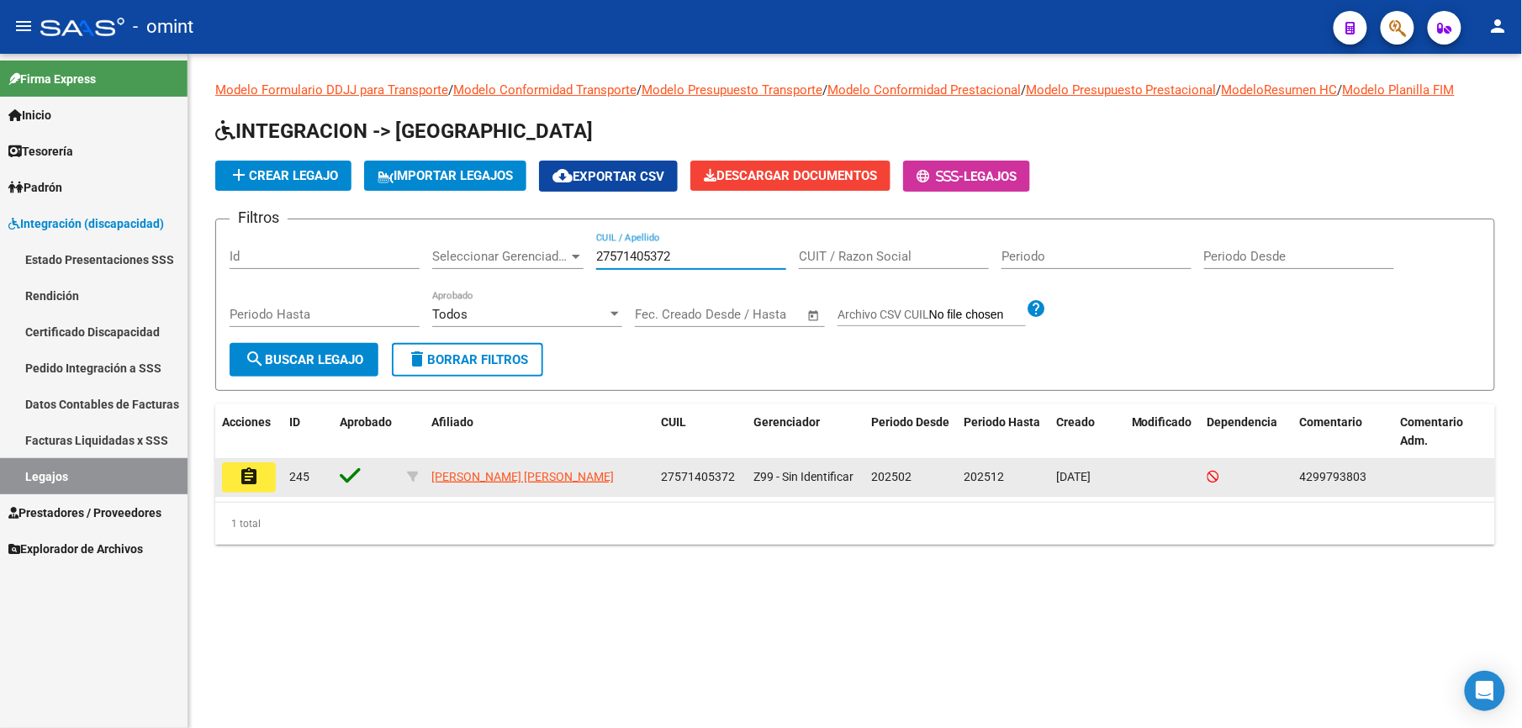
type input "27571405372"
click at [254, 468] on mat-icon "assignment" at bounding box center [249, 477] width 20 height 20
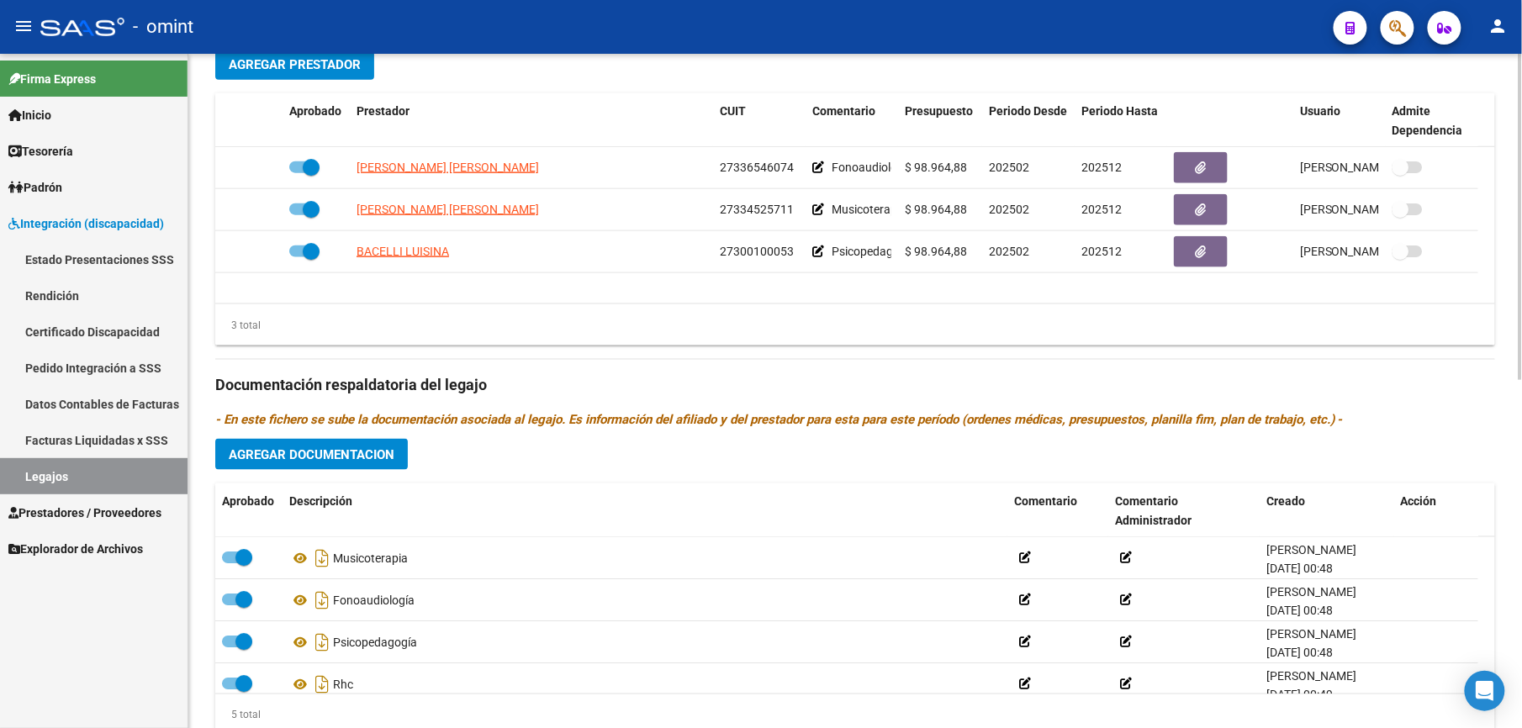
scroll to position [721, 0]
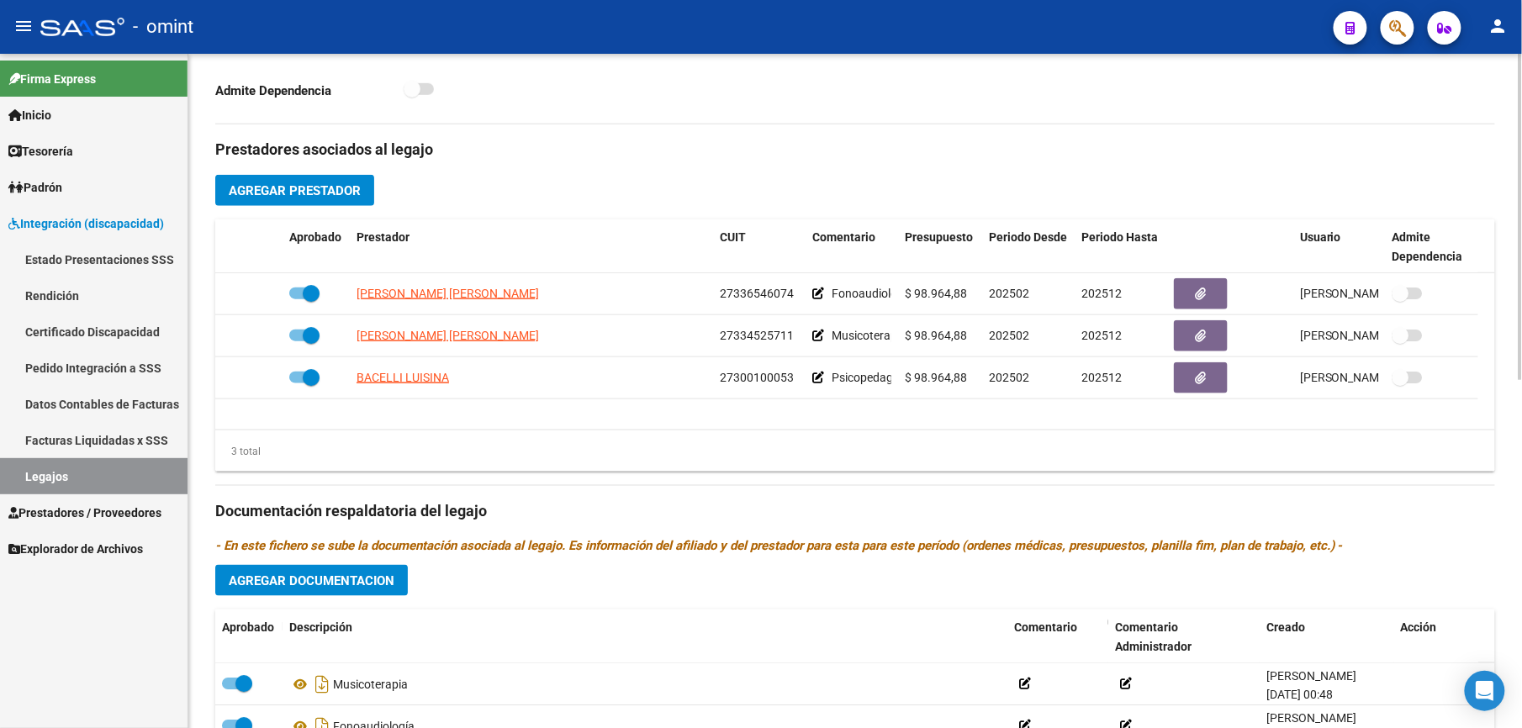
click at [1522, 345] on html "menu - omint person Firma Express Inicio Calendario SSS Instructivos Contacto O…" at bounding box center [761, 364] width 1522 height 728
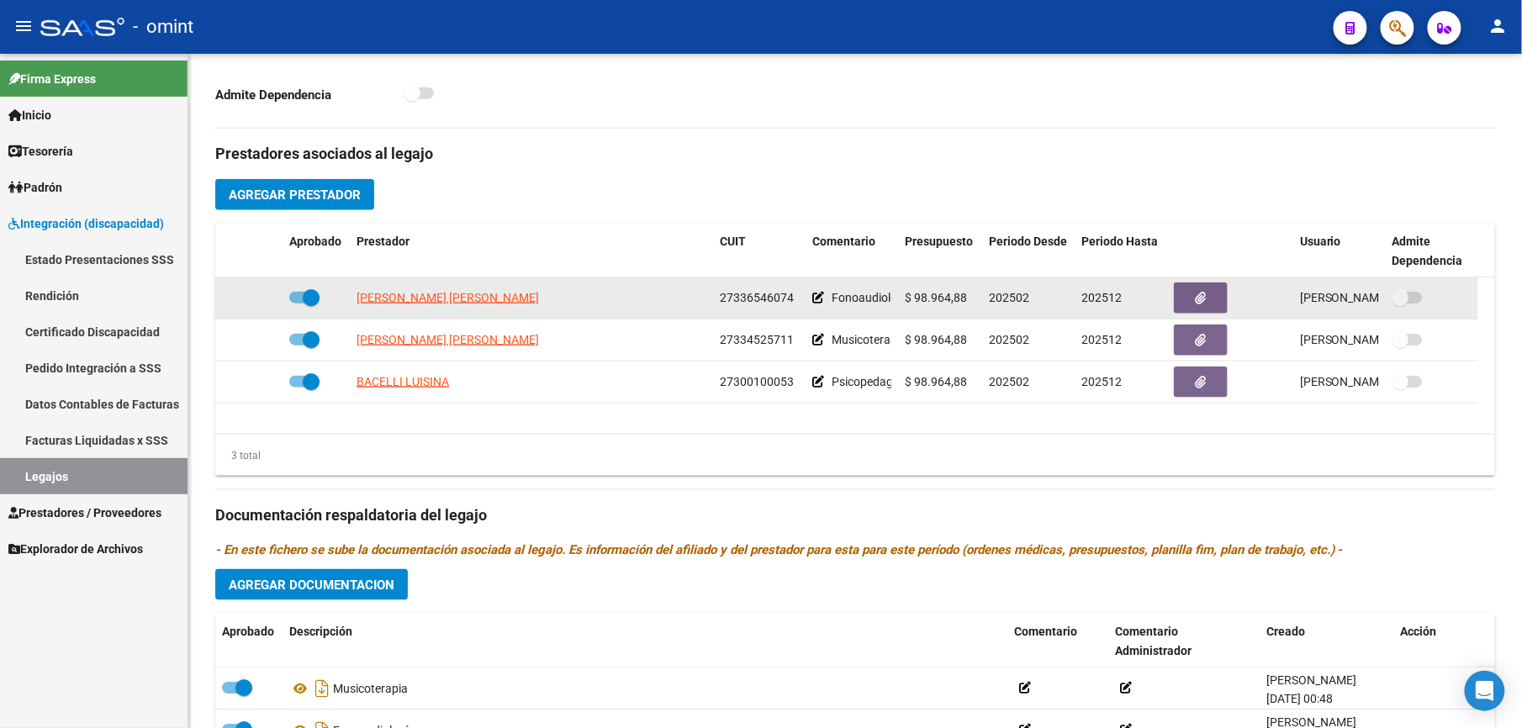
scroll to position [77, 0]
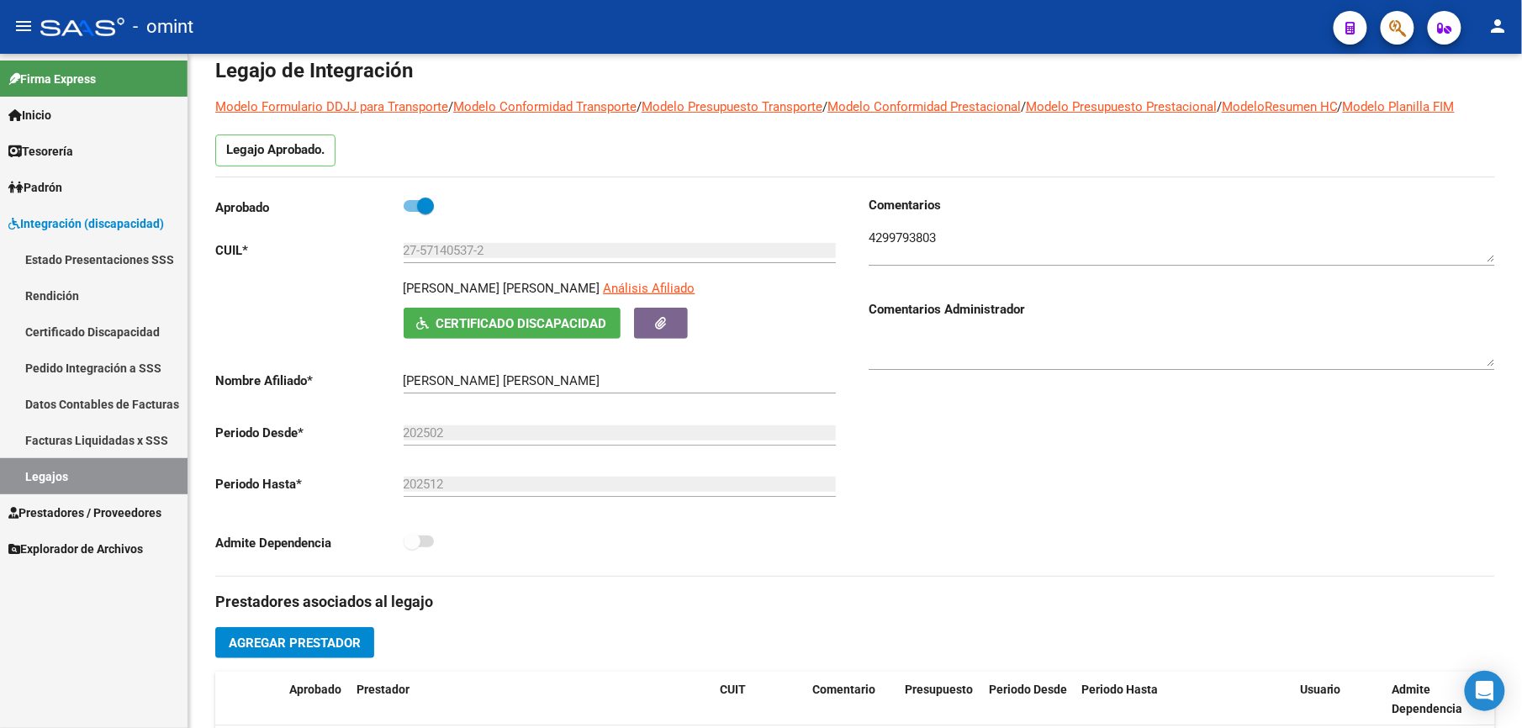
click at [906, 242] on textarea at bounding box center [1182, 246] width 627 height 34
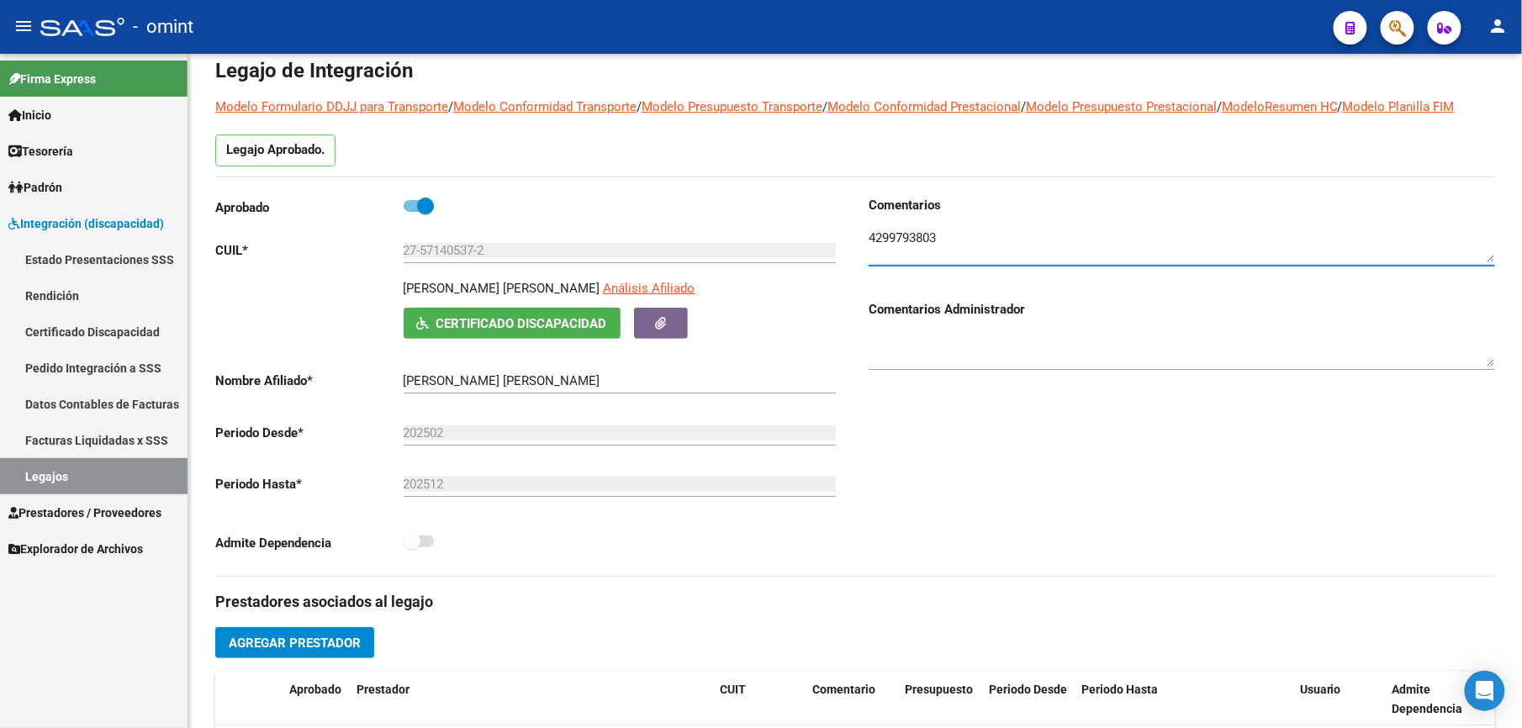
click at [906, 242] on textarea at bounding box center [1182, 246] width 627 height 34
click at [55, 436] on link "Facturas Liquidadas x SSS" at bounding box center [94, 440] width 188 height 36
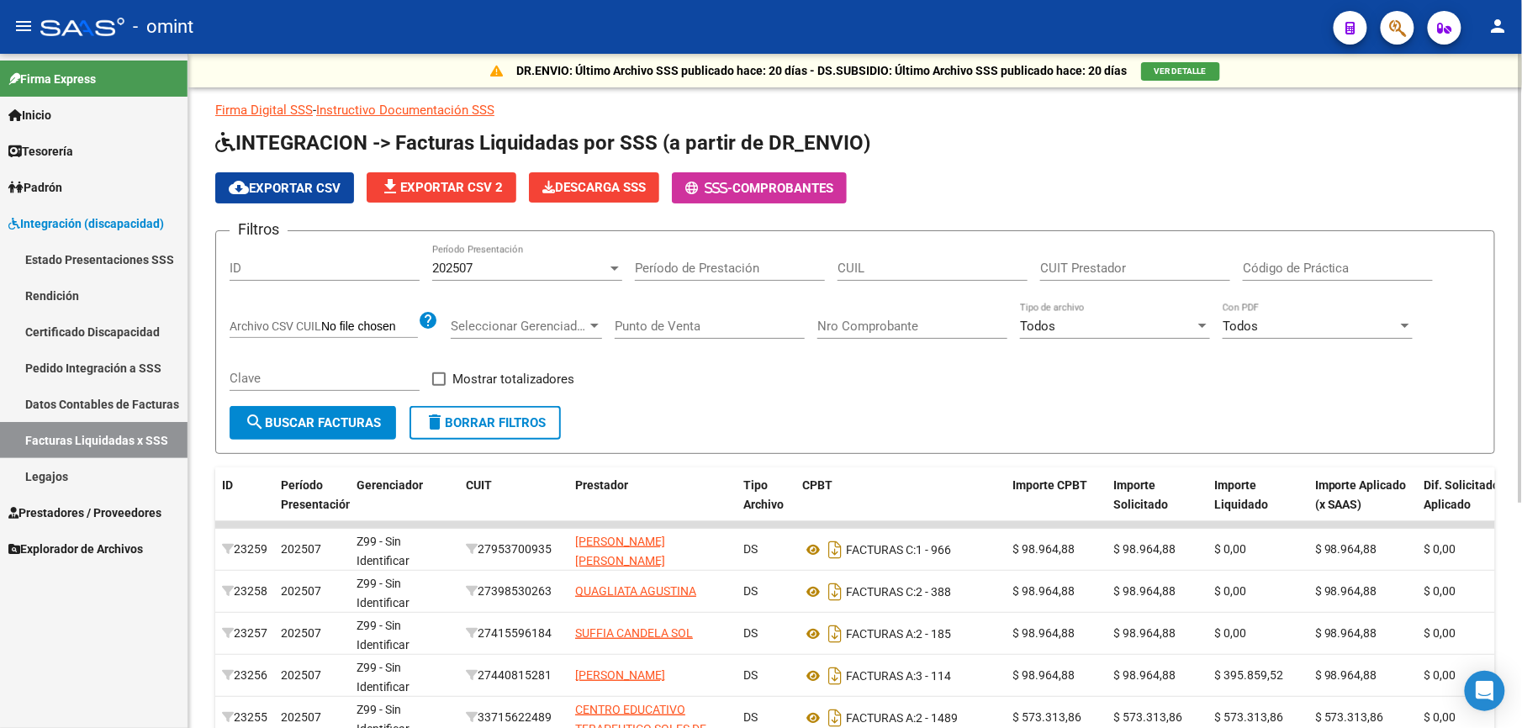
click at [660, 276] on div "Período de Prestación" at bounding box center [730, 263] width 190 height 36
click at [612, 259] on div "202507 Período Presentación" at bounding box center [527, 263] width 190 height 36
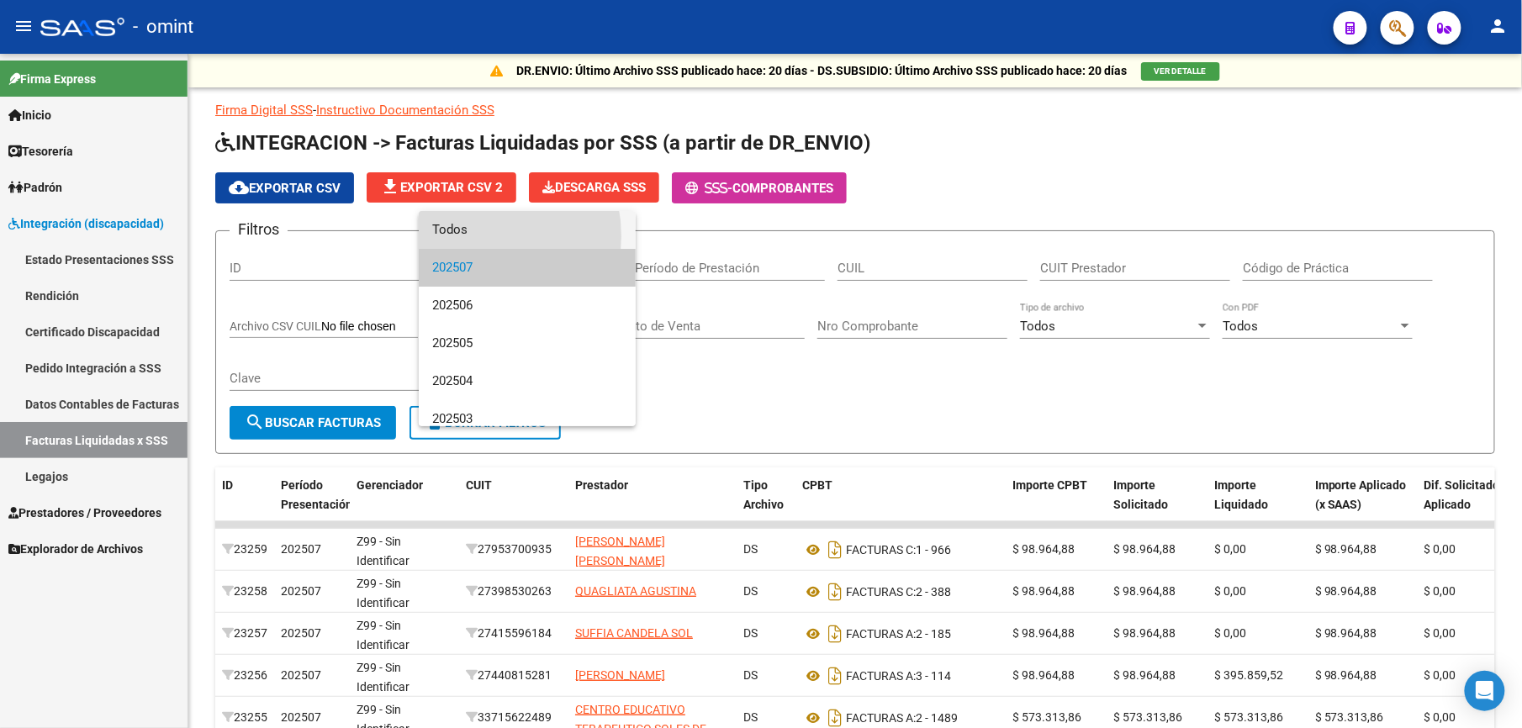
click at [465, 236] on span "Todos" at bounding box center [527, 230] width 190 height 38
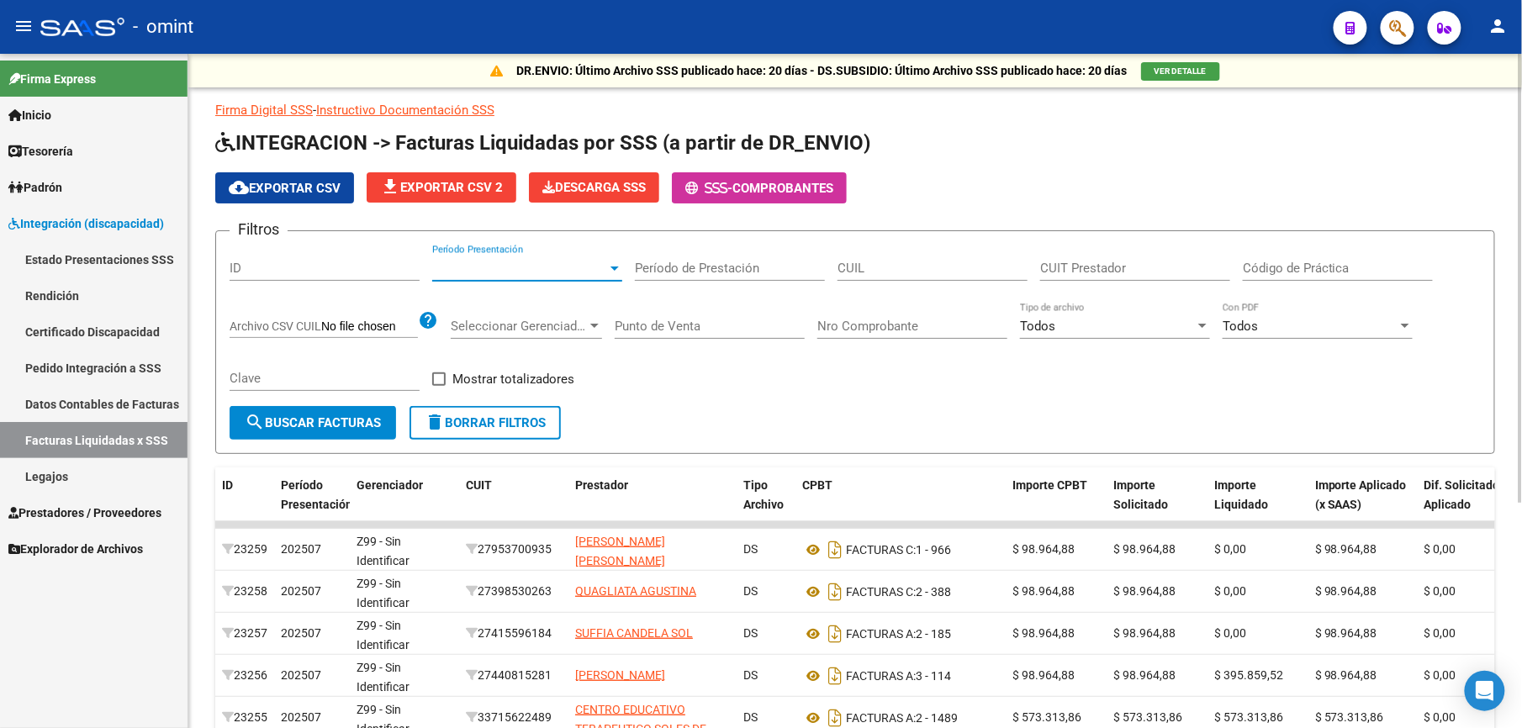
click at [898, 273] on input "CUIL" at bounding box center [933, 268] width 190 height 15
paste input "42-99793803"
type input "42-99793803-"
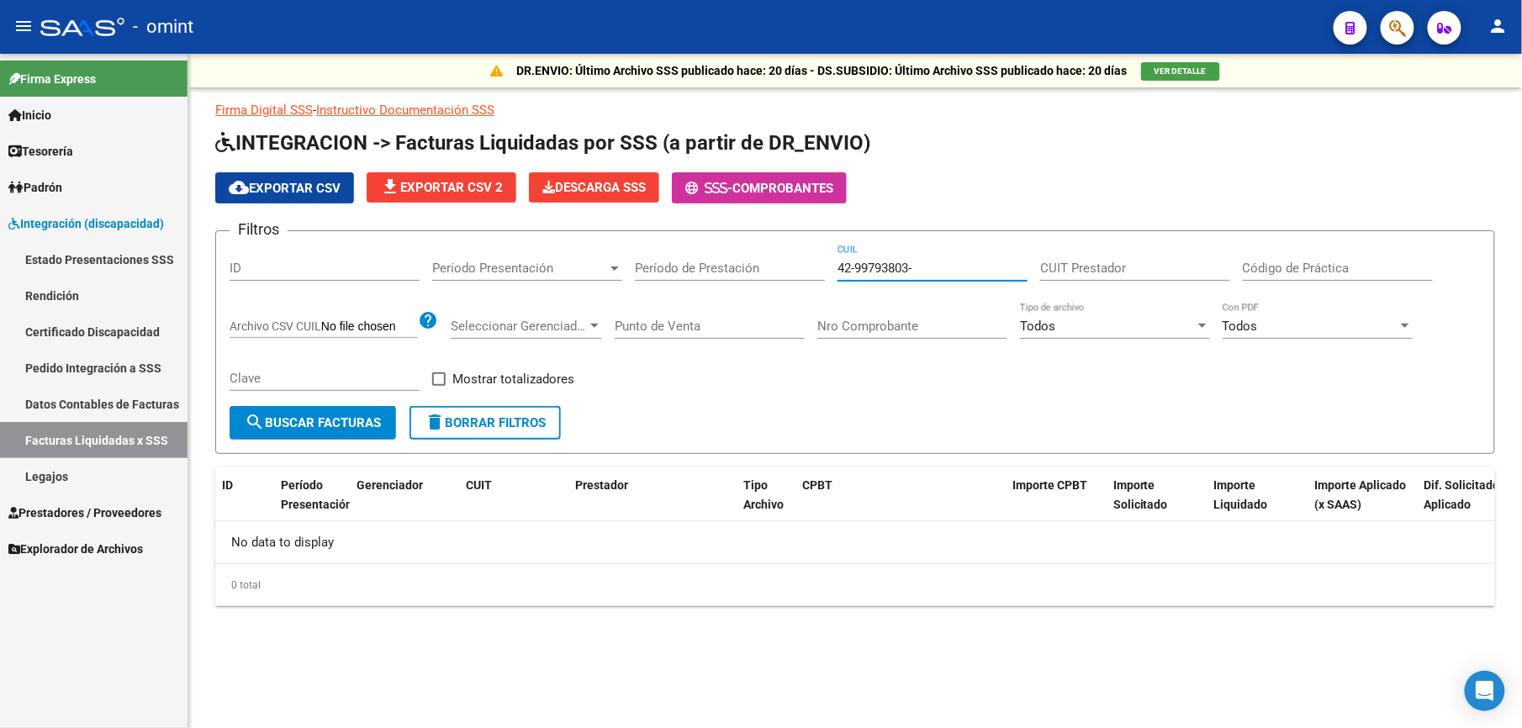
drag, startPoint x: 937, startPoint y: 270, endPoint x: 570, endPoint y: 261, distance: 366.8
click at [570, 261] on div "Filtros ID Período Presentación Período Presentación Período de Prestación 42-9…" at bounding box center [856, 325] width 1252 height 161
paste input "42-99793803"
drag, startPoint x: 916, startPoint y: 273, endPoint x: 725, endPoint y: 256, distance: 191.7
click at [725, 256] on div "Filtros ID Período Presentación Período Presentación Período de Prestación 42-9…" at bounding box center [856, 325] width 1252 height 161
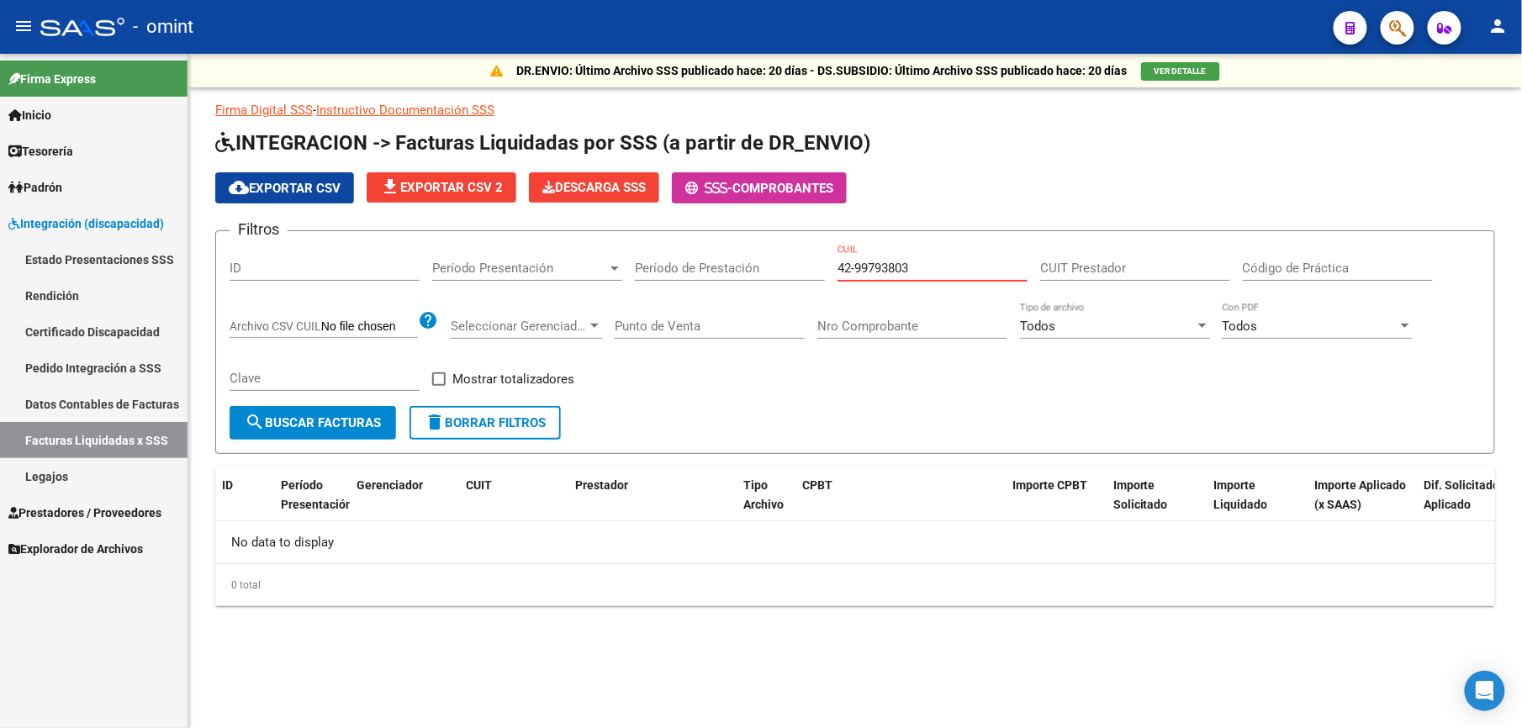
paste input "27-57140537-2"
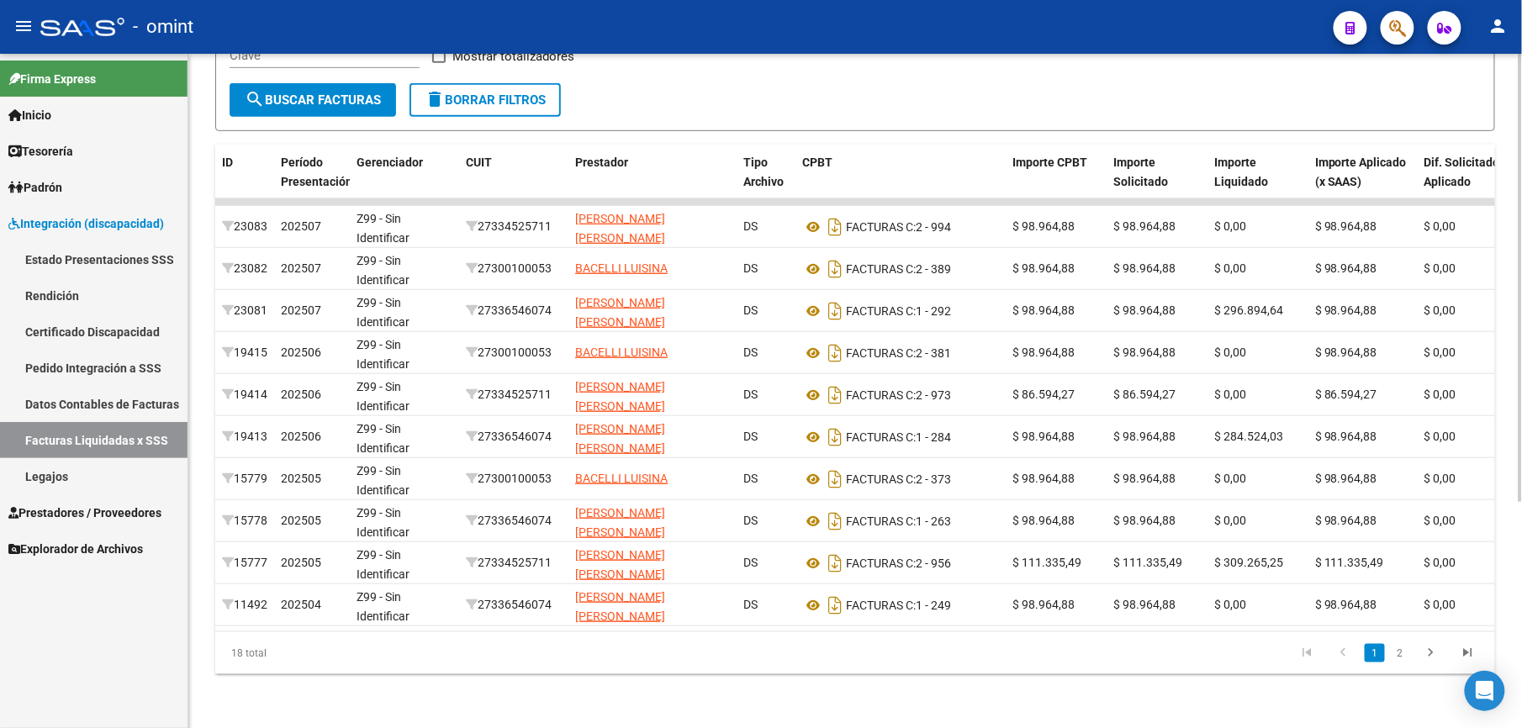
type input "27-57140537-2"
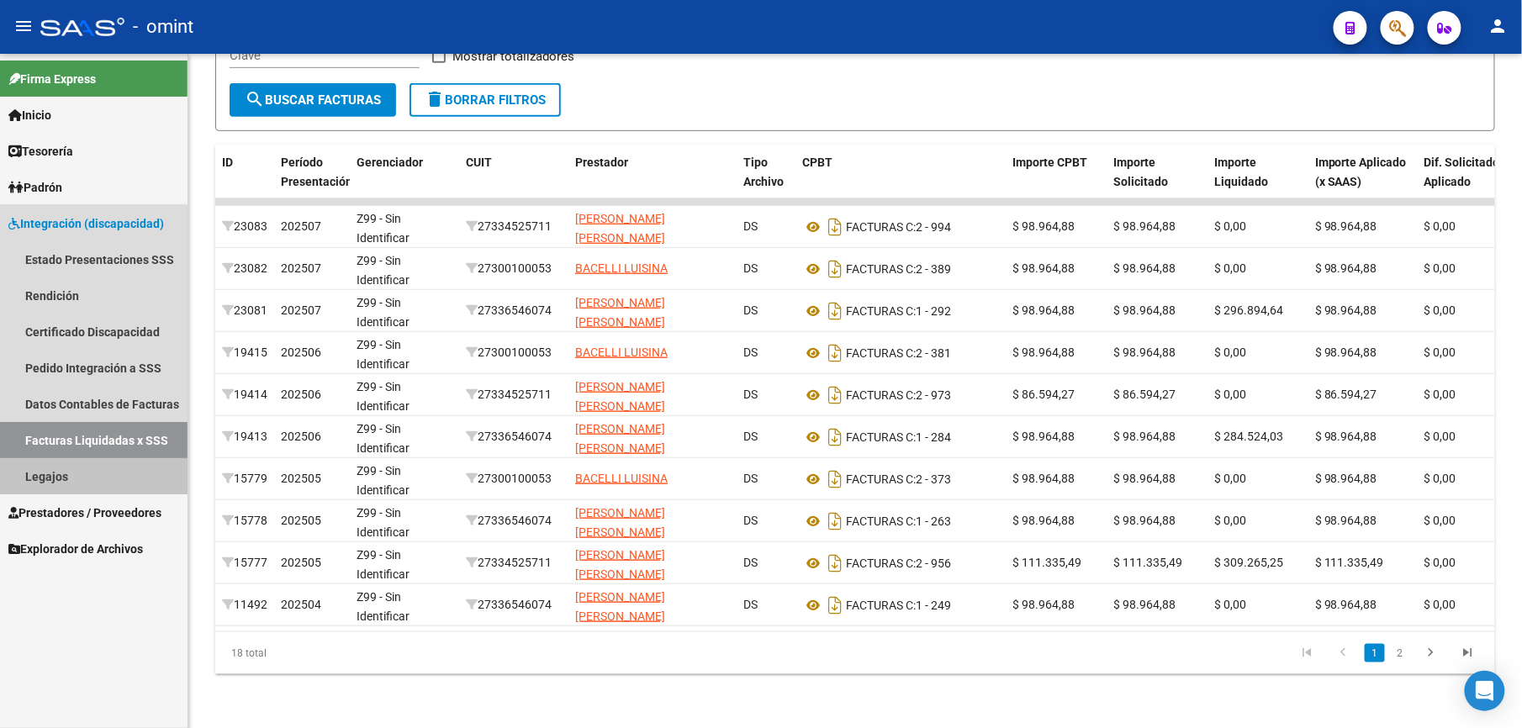
click at [51, 473] on link "Legajos" at bounding box center [94, 476] width 188 height 36
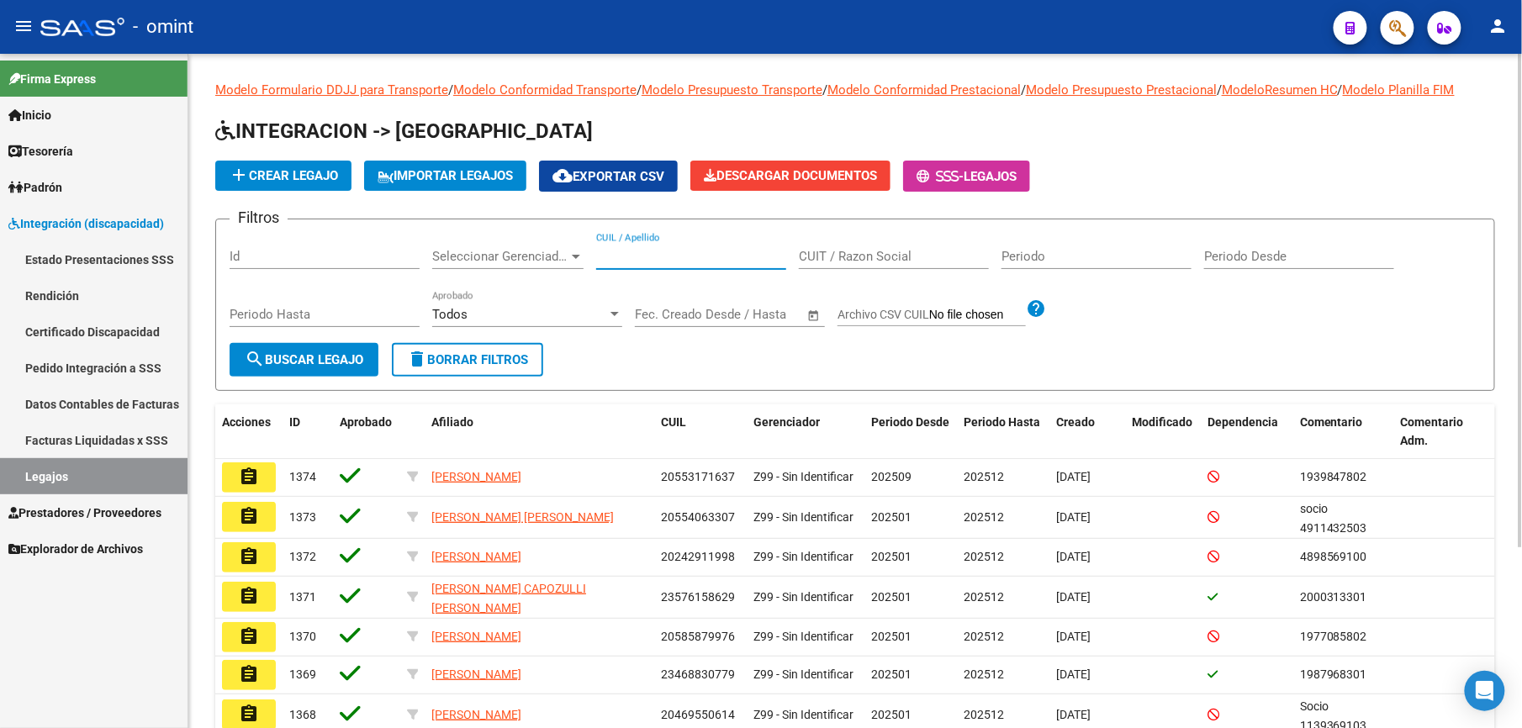
click at [678, 257] on input "CUIL / Apellido" at bounding box center [691, 256] width 190 height 15
paste input "27571405372"
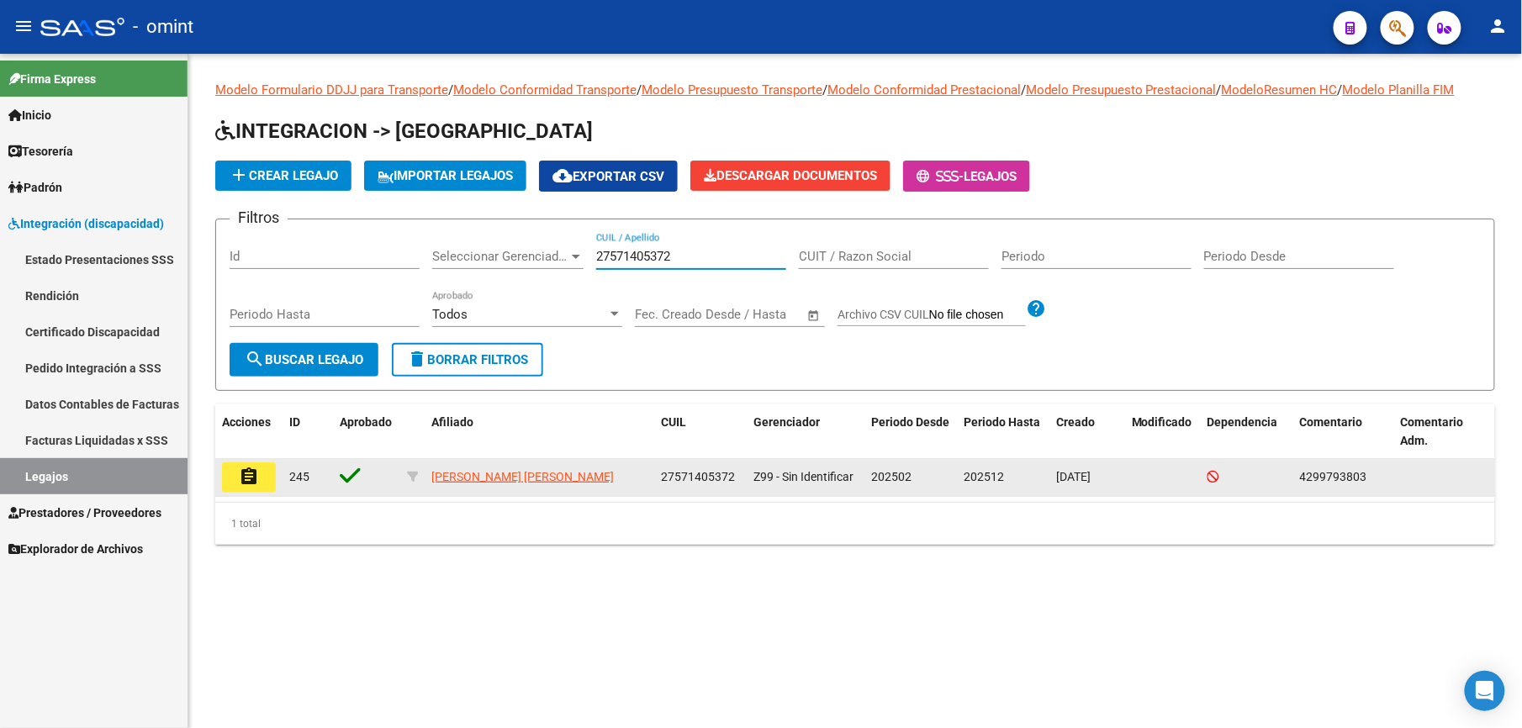
type input "27571405372"
click at [254, 479] on mat-icon "assignment" at bounding box center [249, 477] width 20 height 20
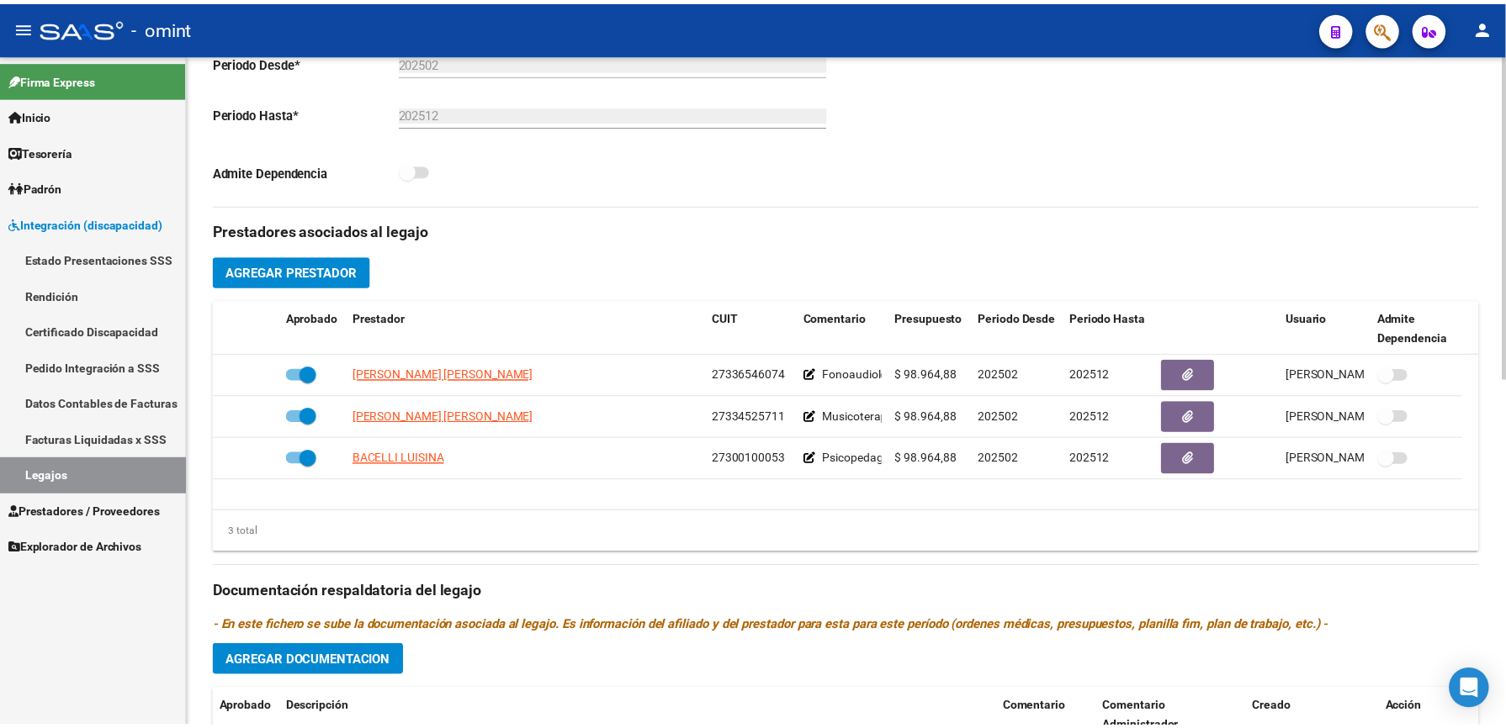
scroll to position [560, 0]
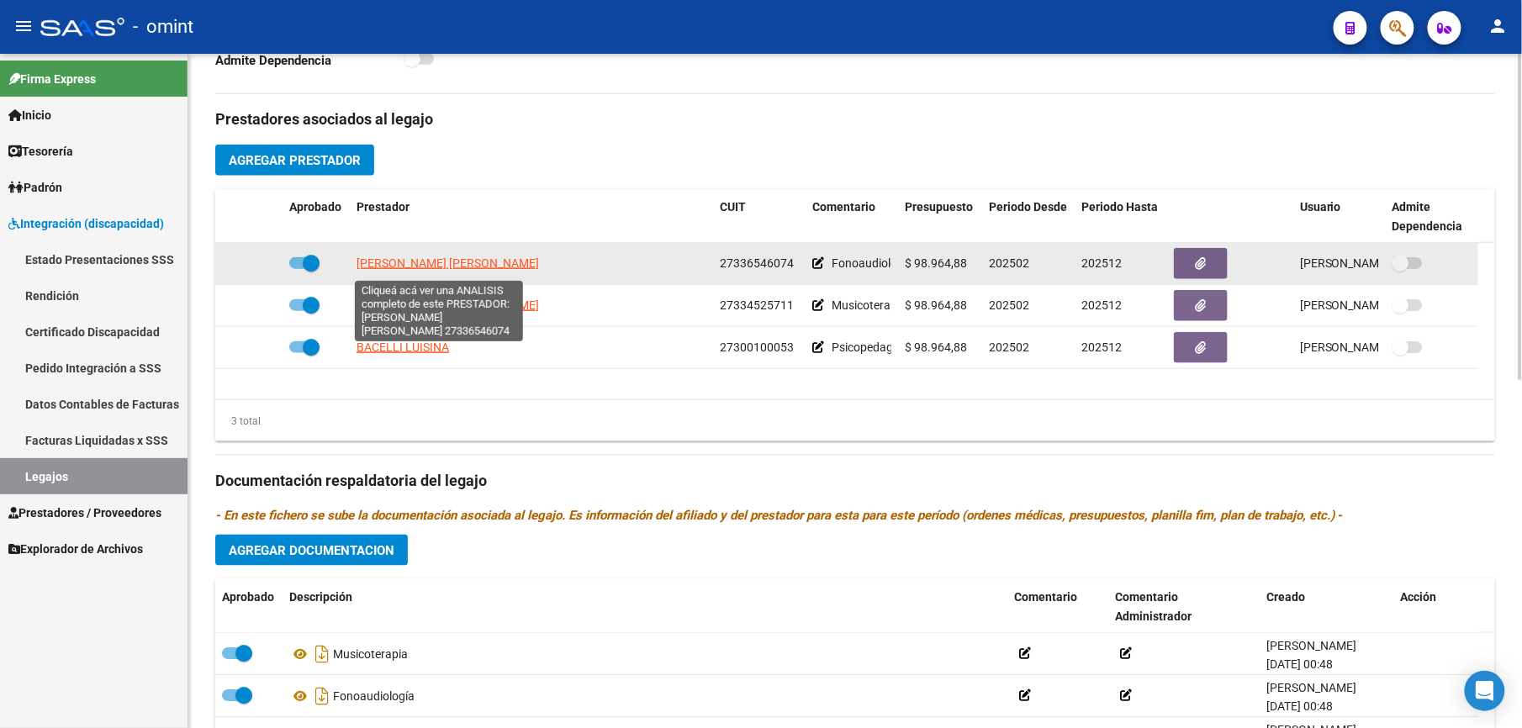
click at [444, 264] on span "[PERSON_NAME] [PERSON_NAME]" at bounding box center [448, 263] width 183 height 13
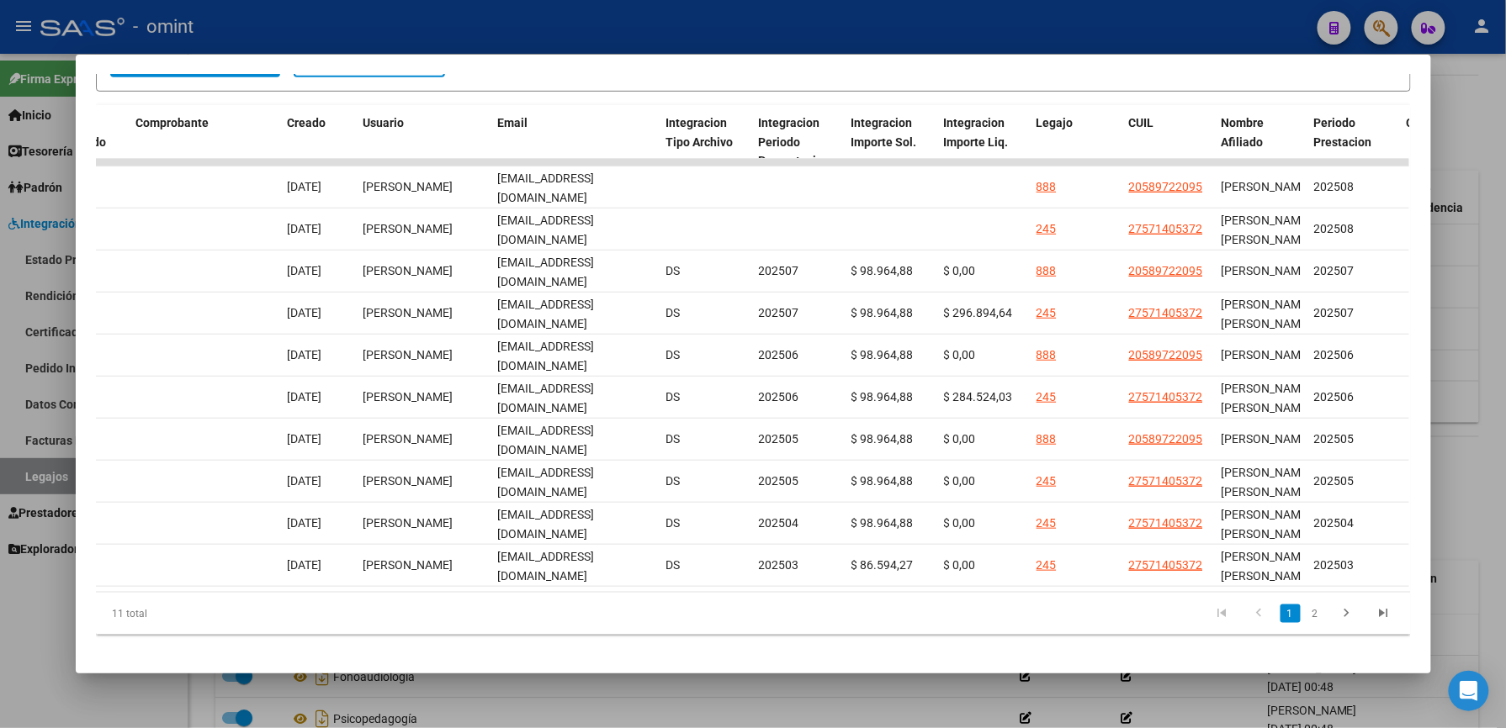
scroll to position [0, 0]
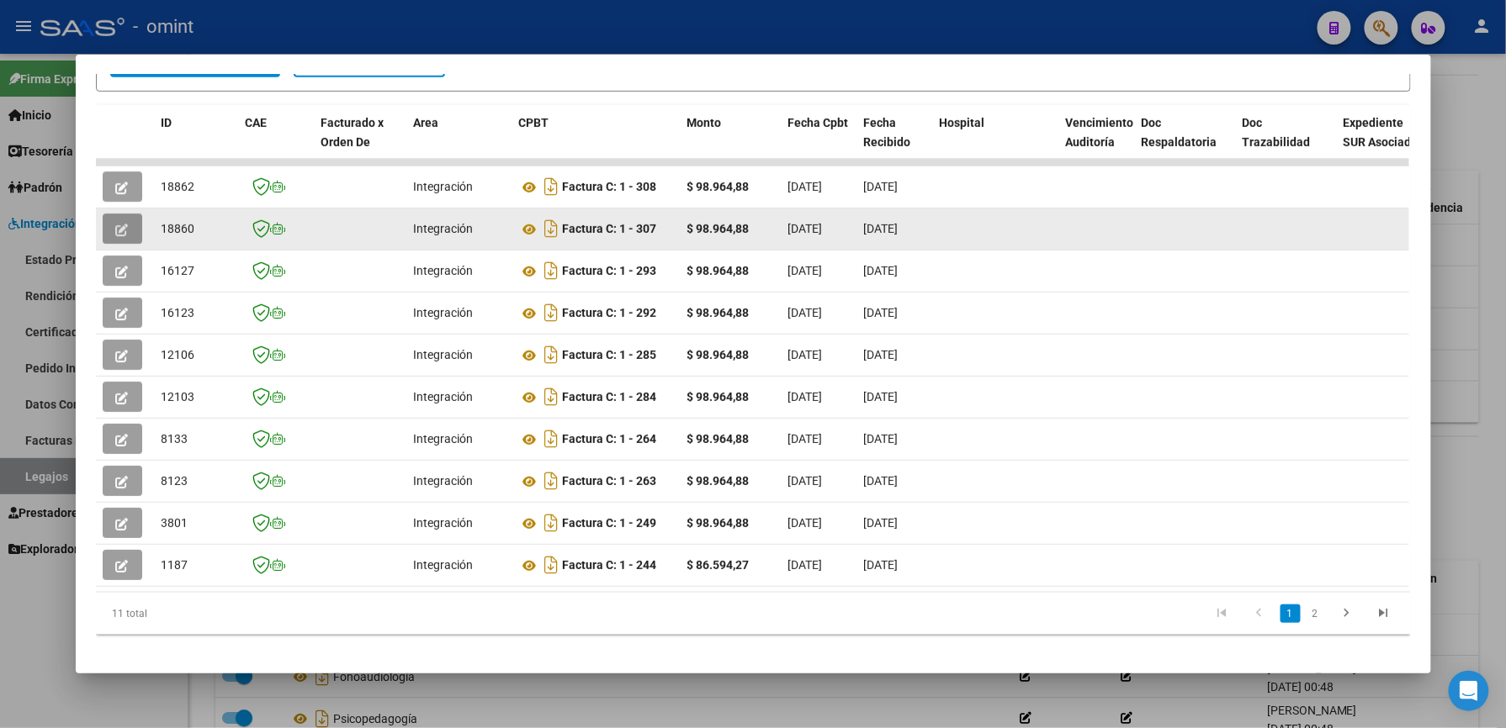
click at [119, 227] on icon "button" at bounding box center [122, 230] width 13 height 13
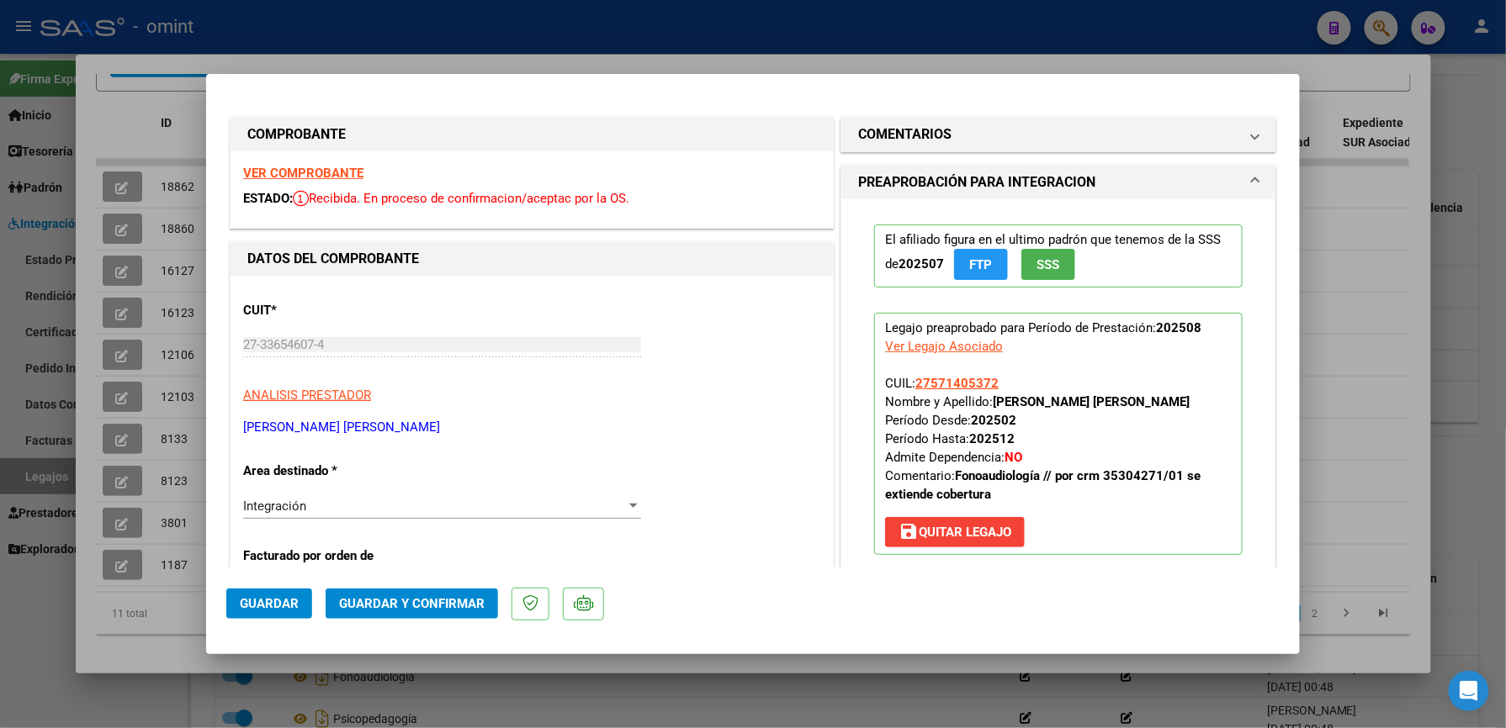
click at [326, 175] on strong "VER COMPROBANTE" at bounding box center [303, 173] width 120 height 15
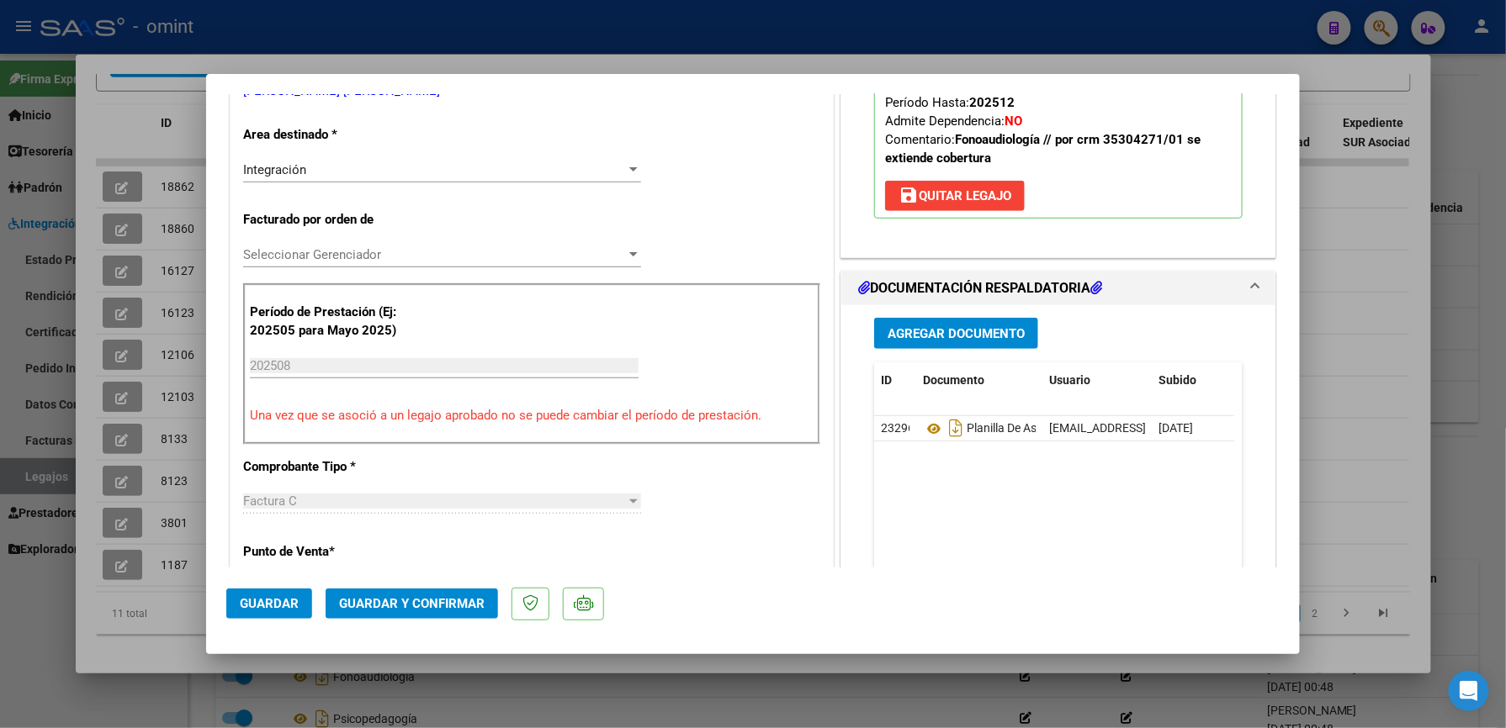
scroll to position [448, 0]
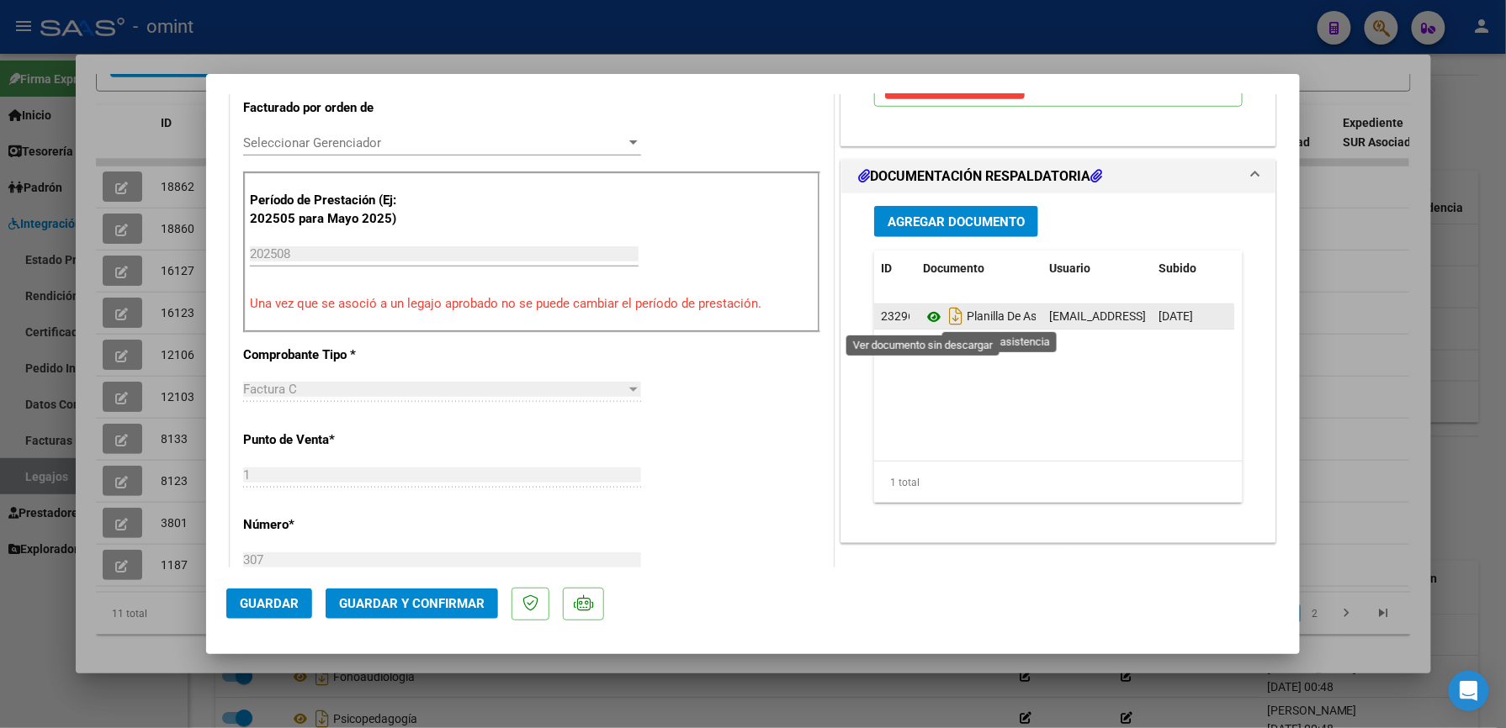
click at [926, 316] on icon at bounding box center [934, 317] width 22 height 20
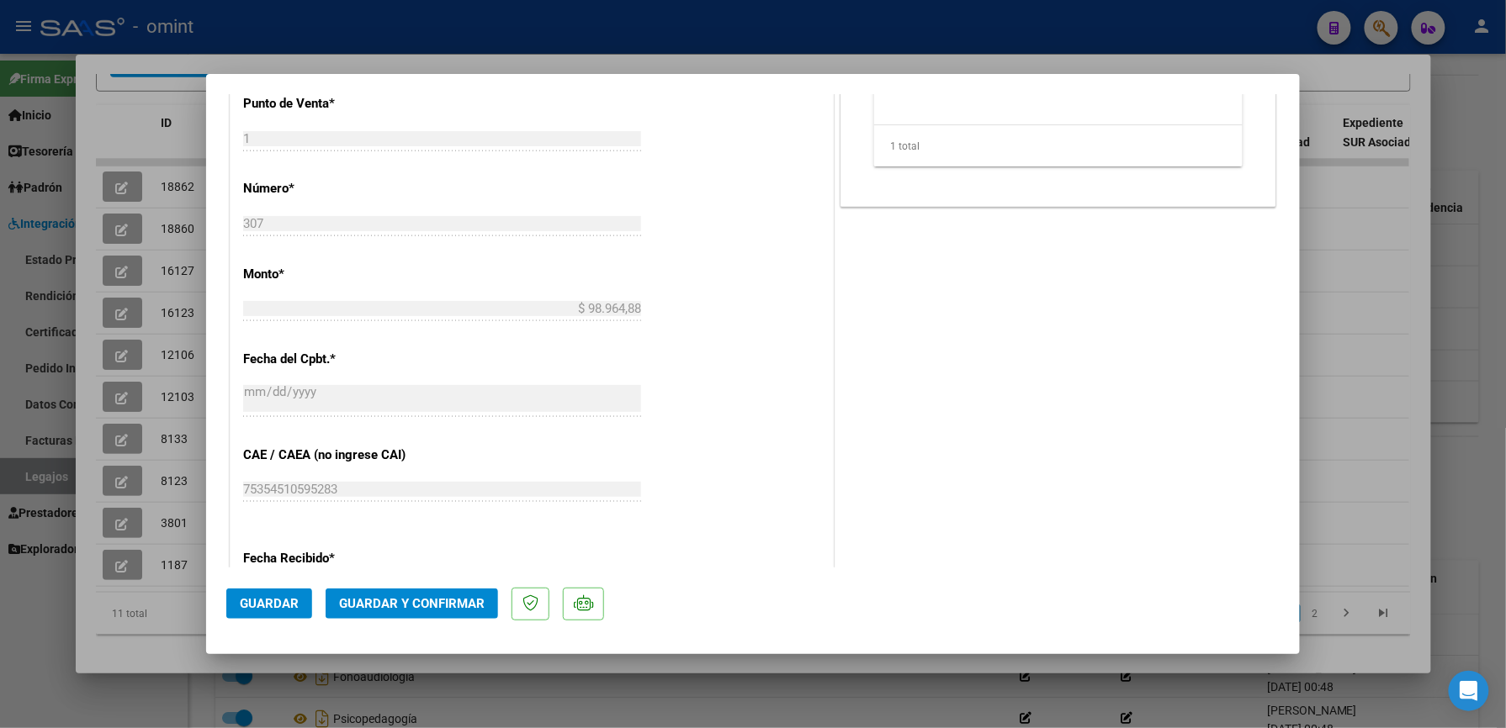
scroll to position [897, 0]
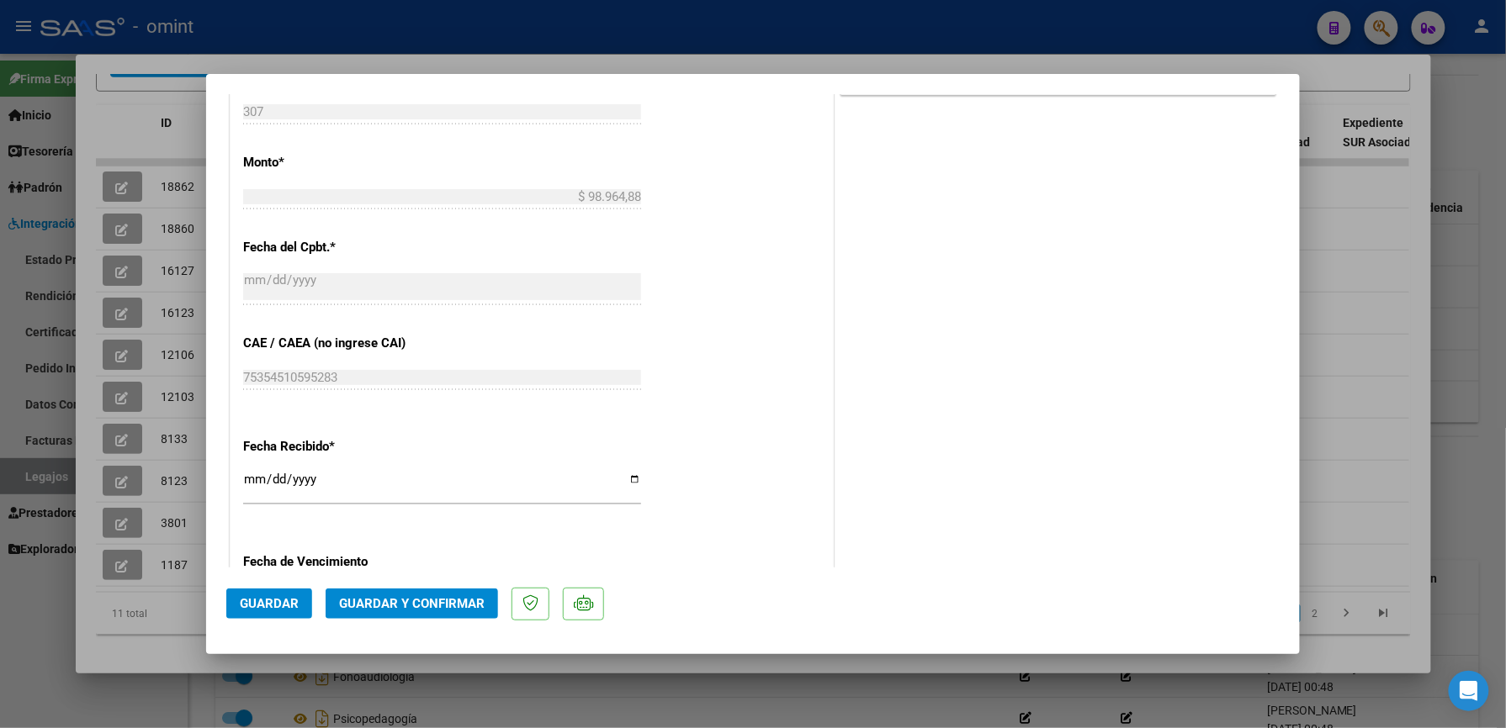
click at [431, 601] on span "Guardar y Confirmar" at bounding box center [412, 603] width 146 height 15
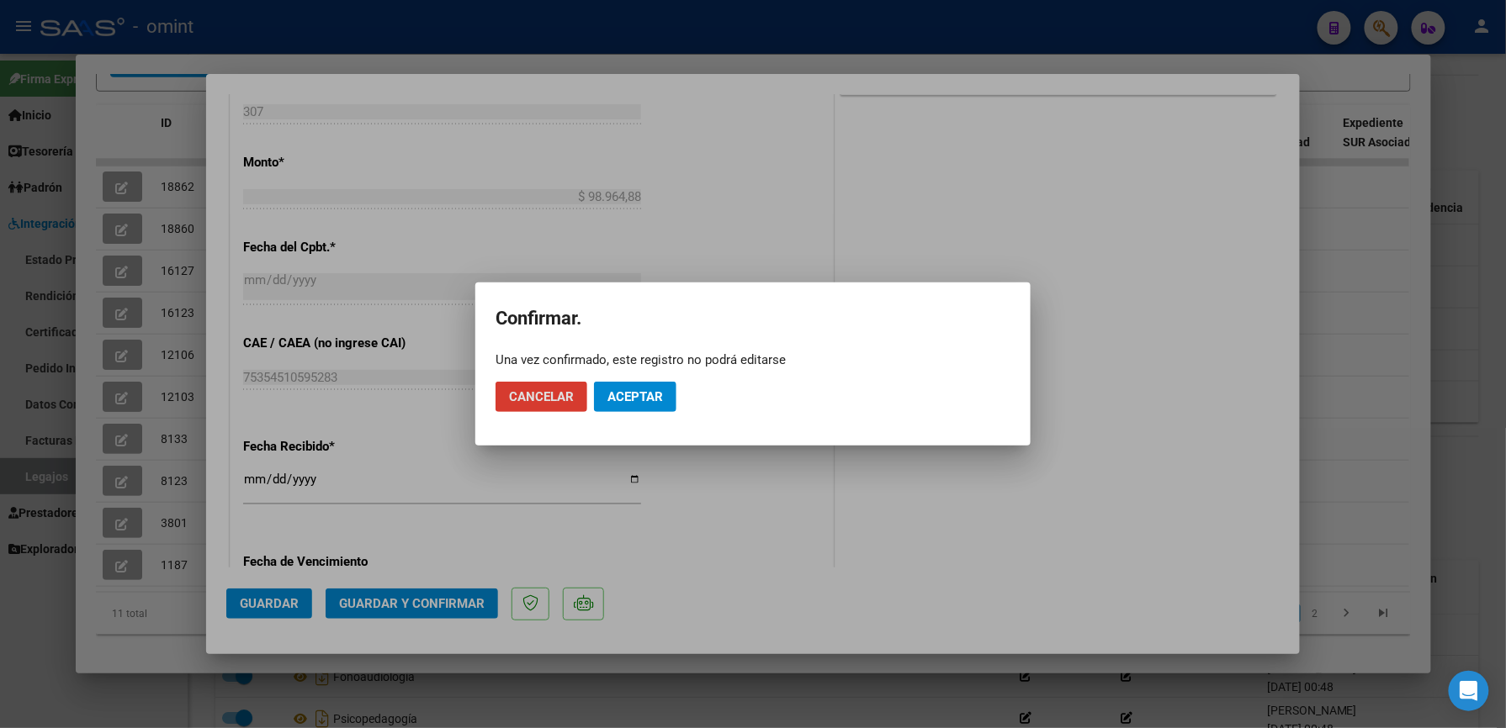
click at [630, 400] on span "Aceptar" at bounding box center [635, 396] width 56 height 15
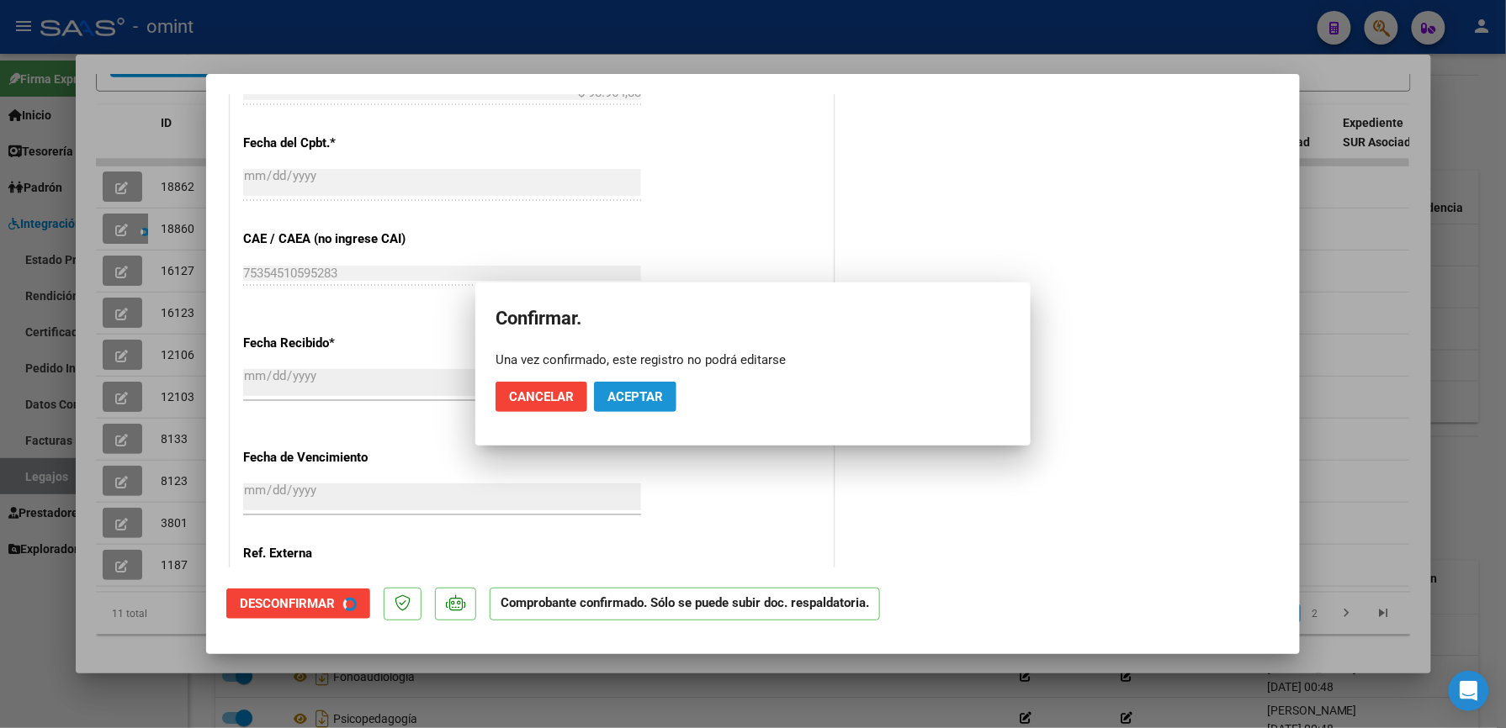
scroll to position [792, 0]
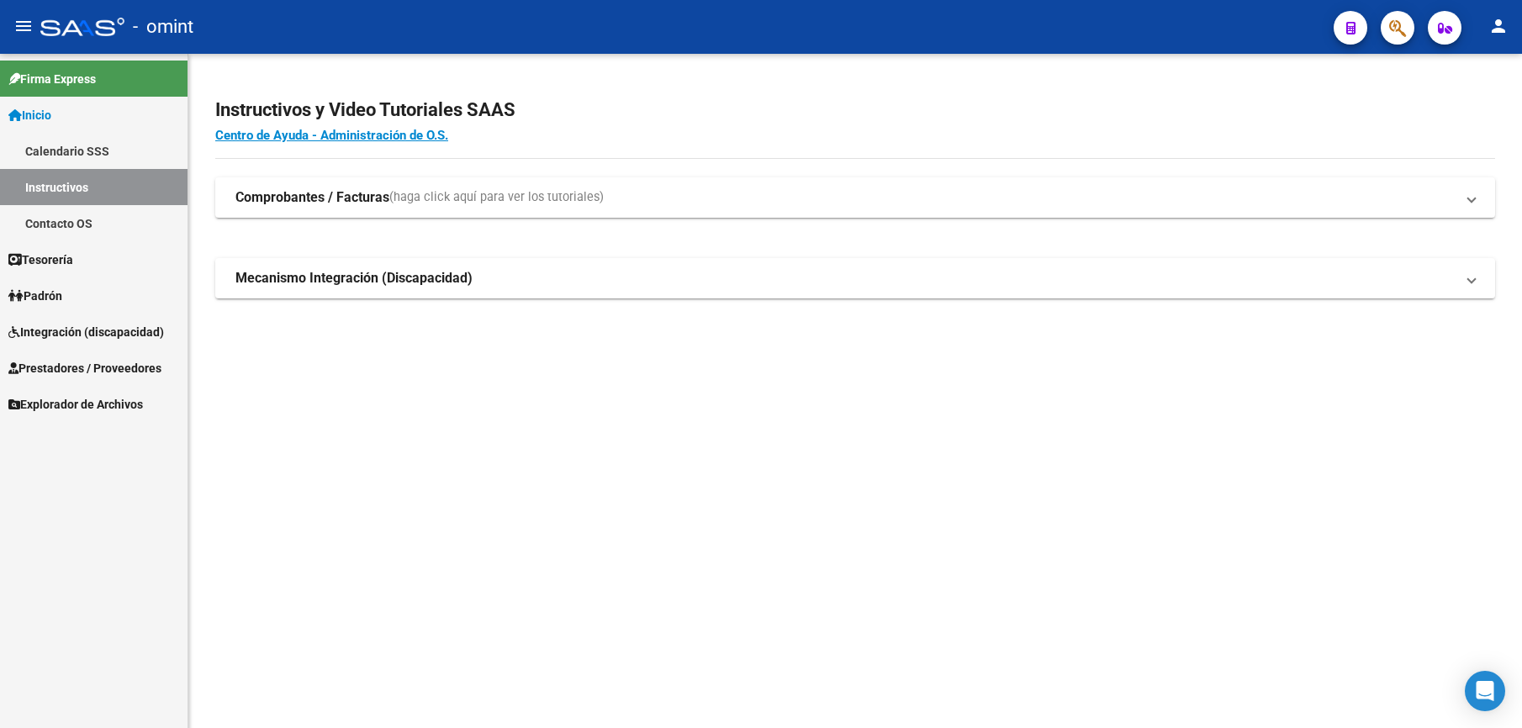
click at [58, 330] on span "Integración (discapacidad)" at bounding box center [86, 332] width 156 height 19
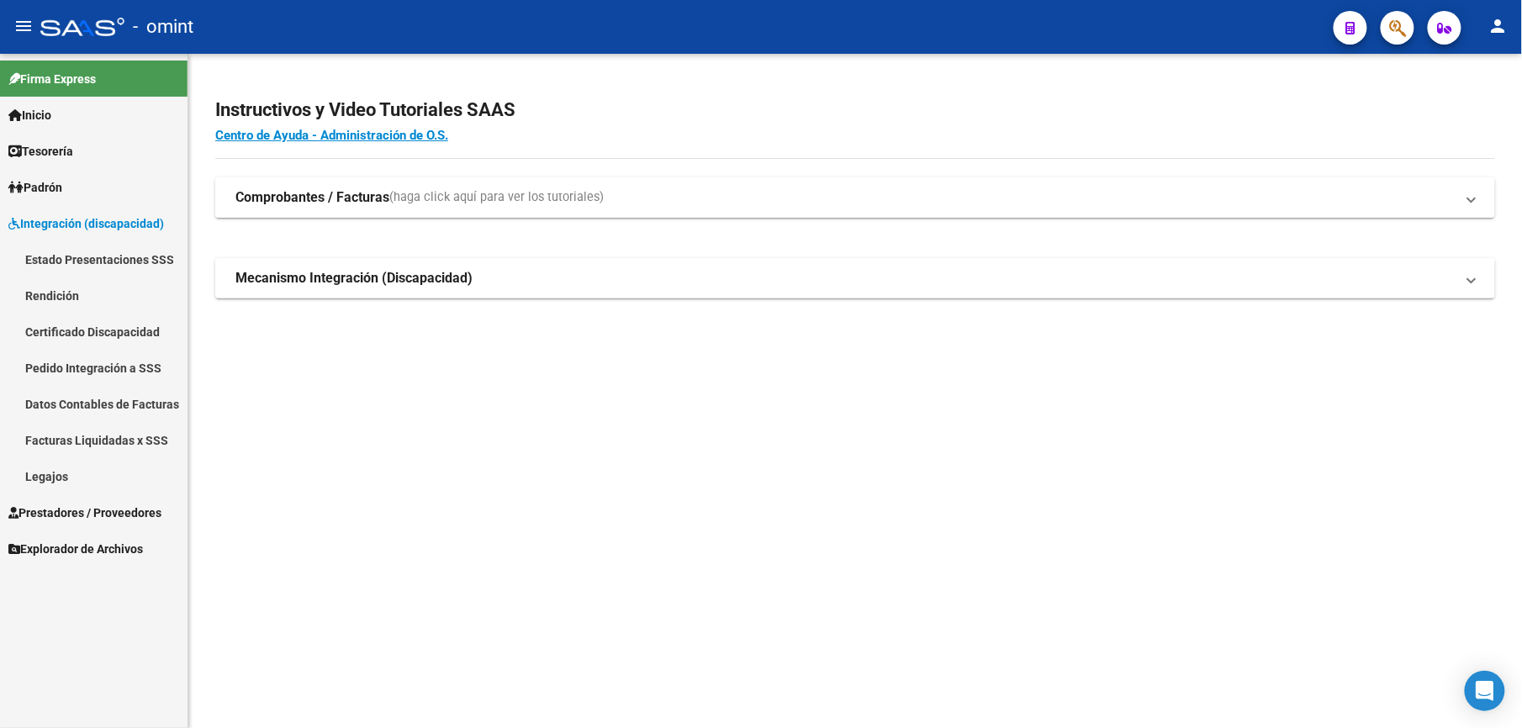
click at [58, 511] on span "Prestadores / Proveedores" at bounding box center [84, 513] width 153 height 19
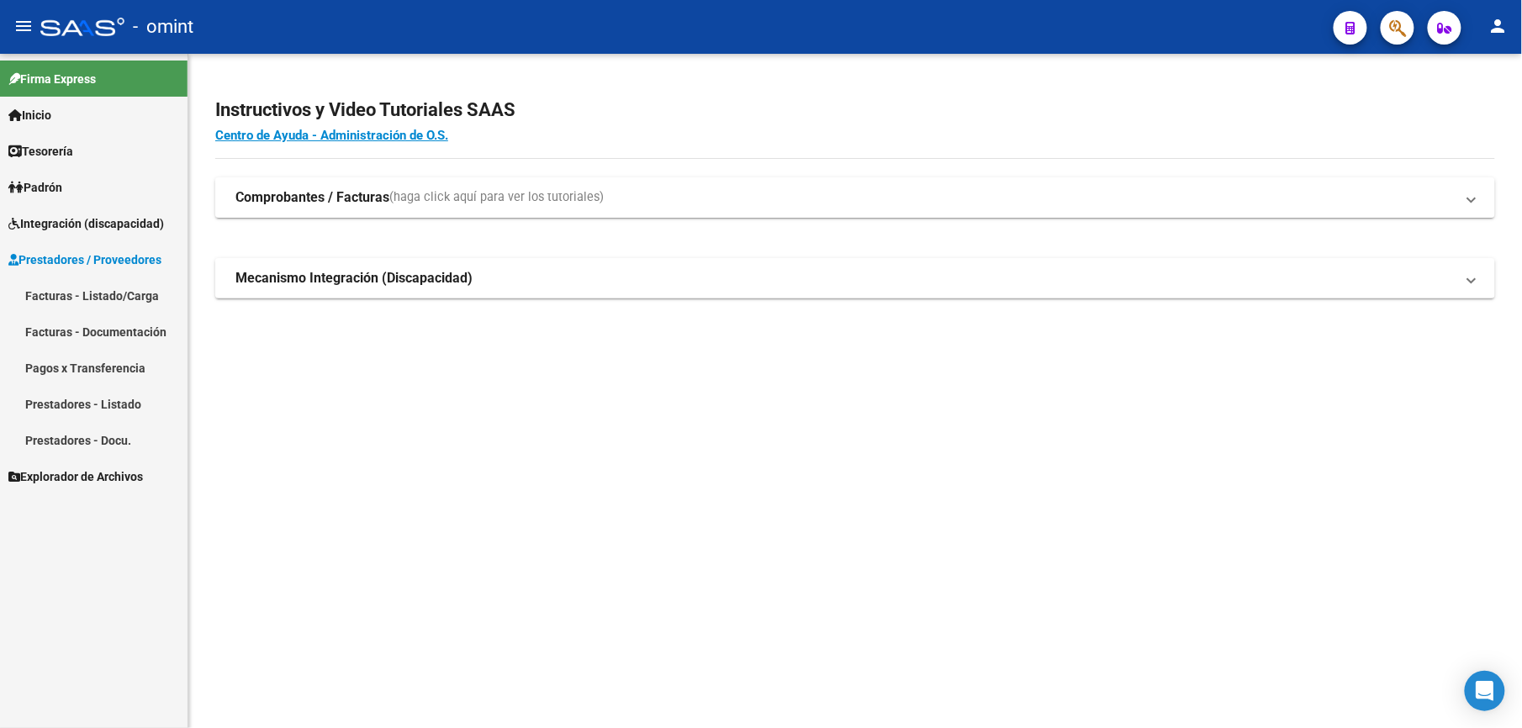
click at [78, 289] on link "Facturas - Listado/Carga" at bounding box center [94, 296] width 188 height 36
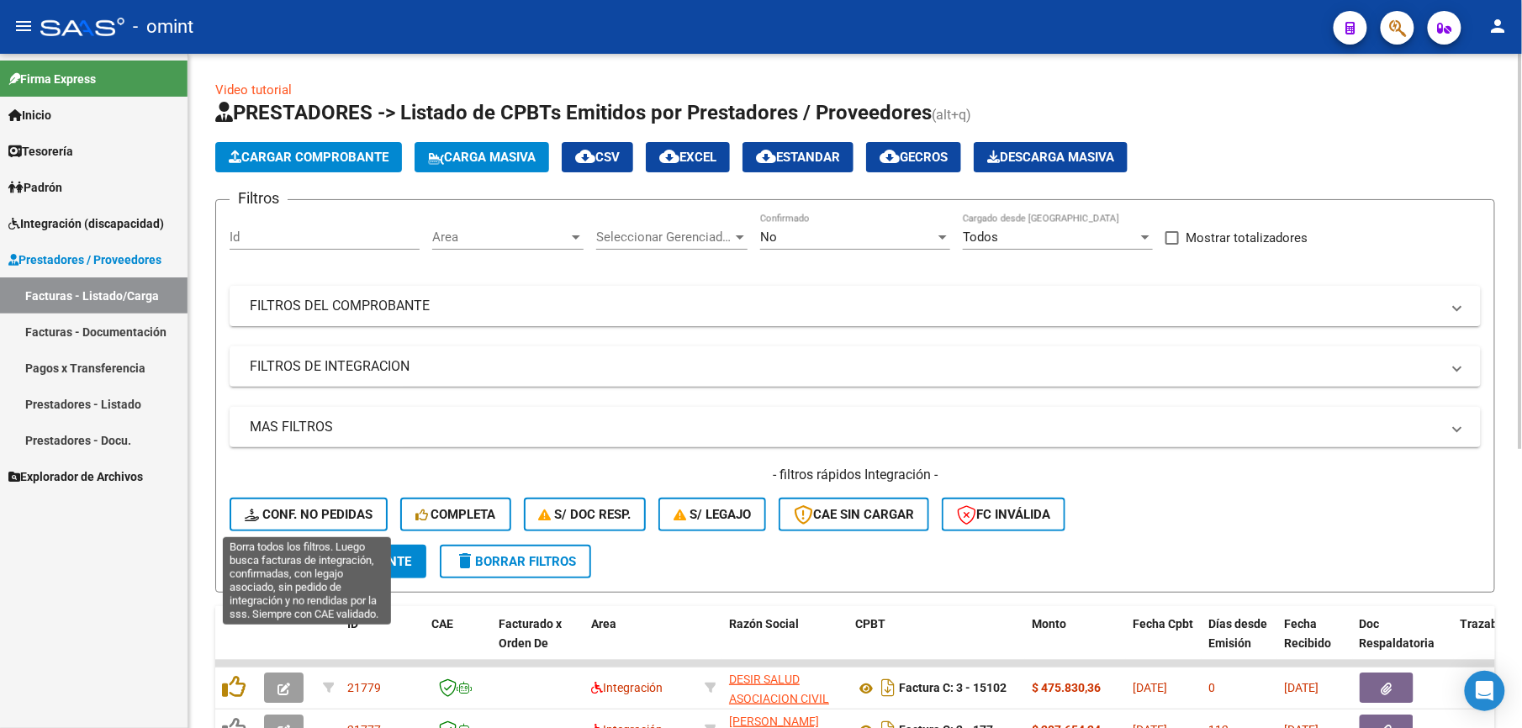
click at [310, 513] on span "Conf. no pedidas" at bounding box center [309, 514] width 128 height 15
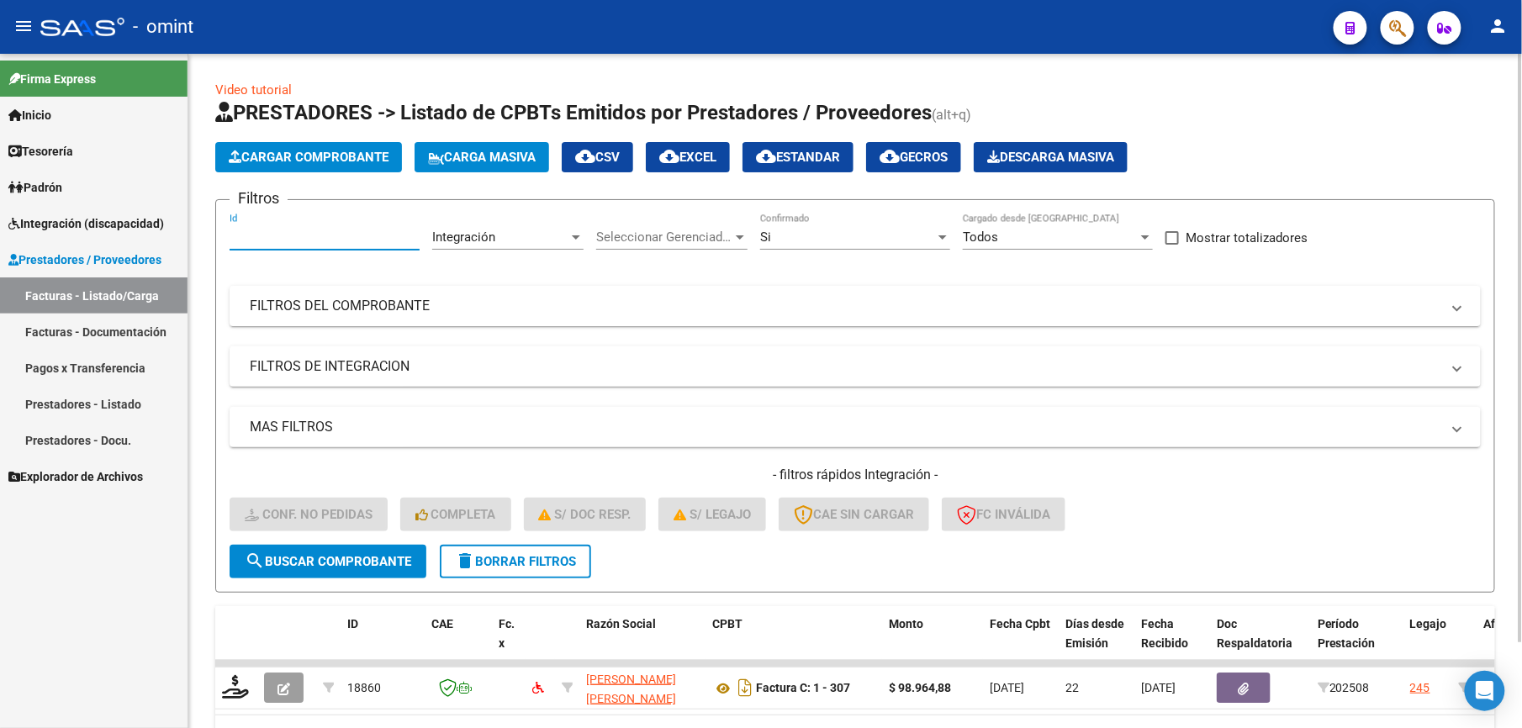
click at [274, 232] on input "Id" at bounding box center [325, 237] width 190 height 15
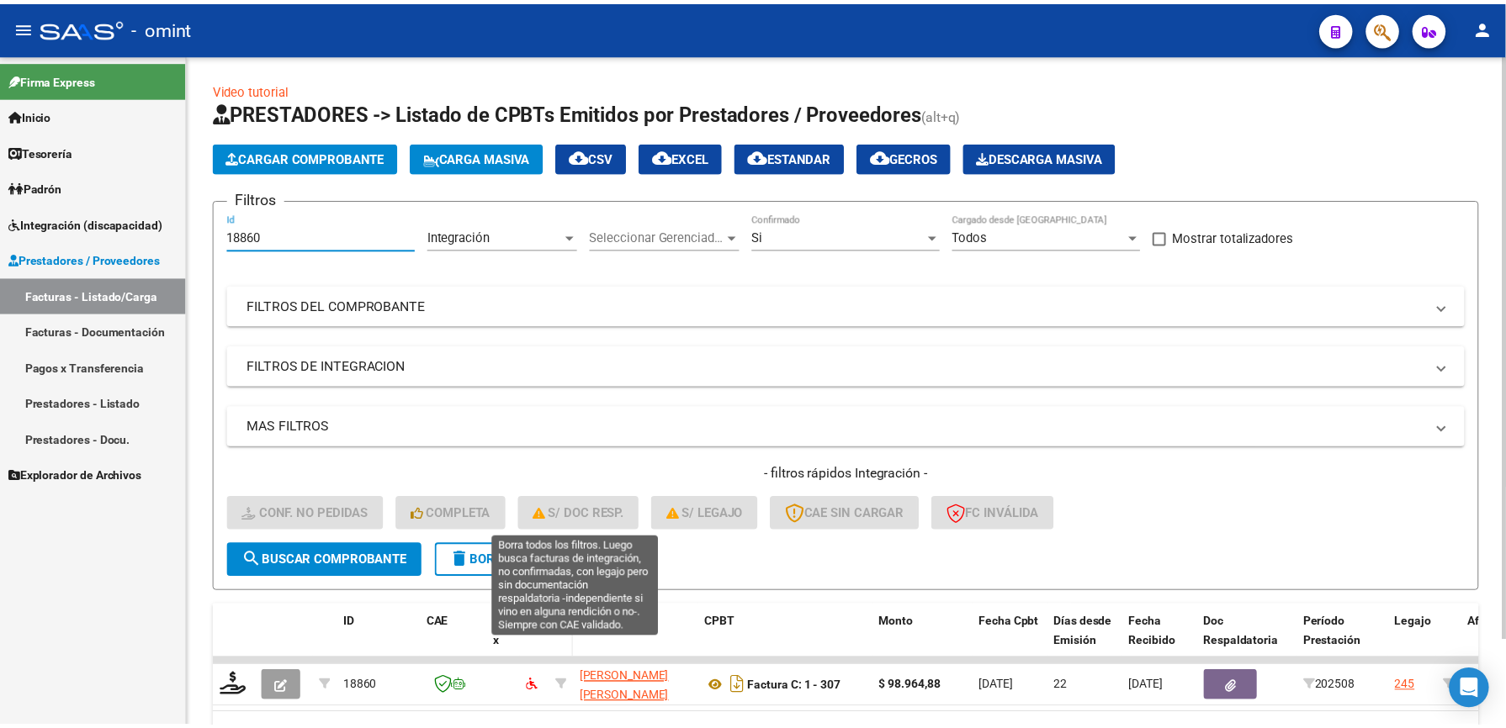
scroll to position [99, 0]
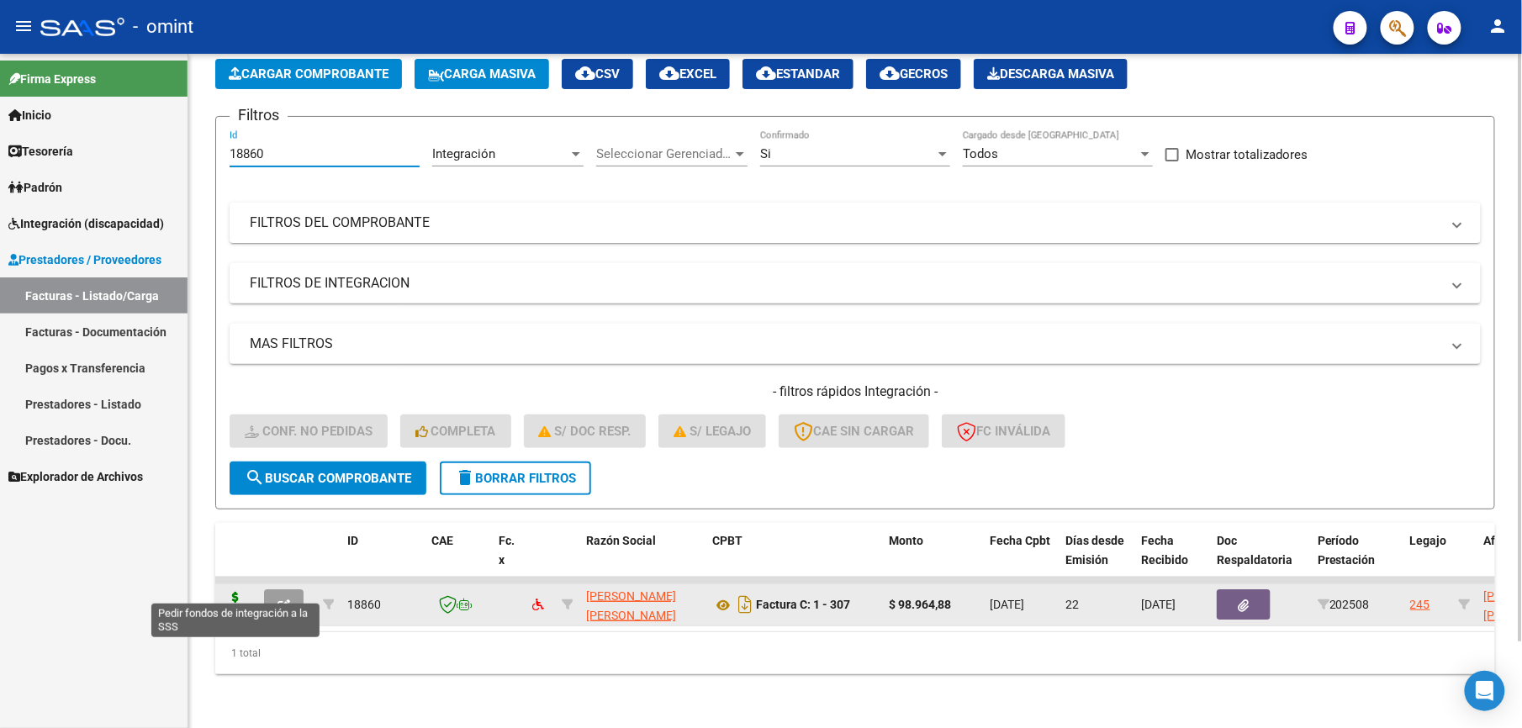
type input "18860"
click at [240, 592] on icon at bounding box center [235, 604] width 27 height 24
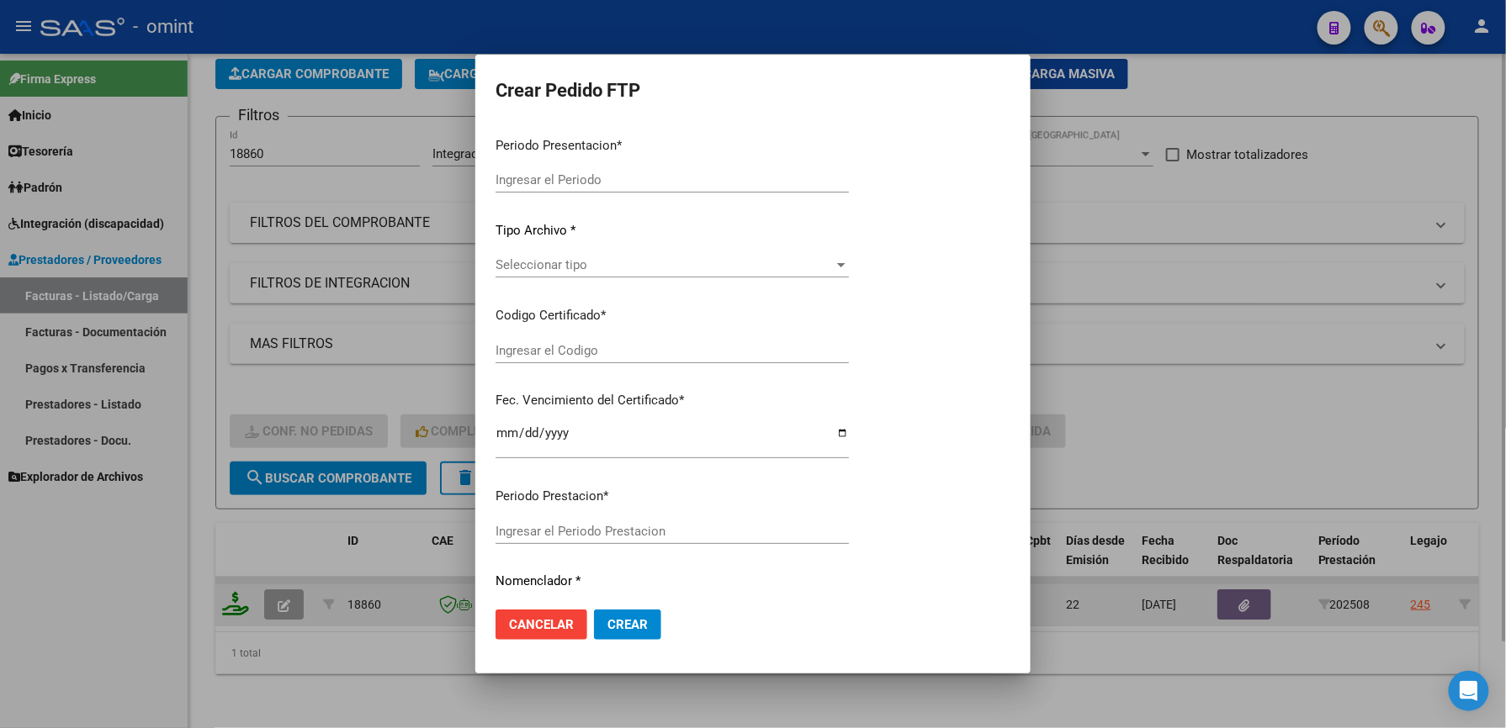
type input "202508"
type input "$ 98.964,88"
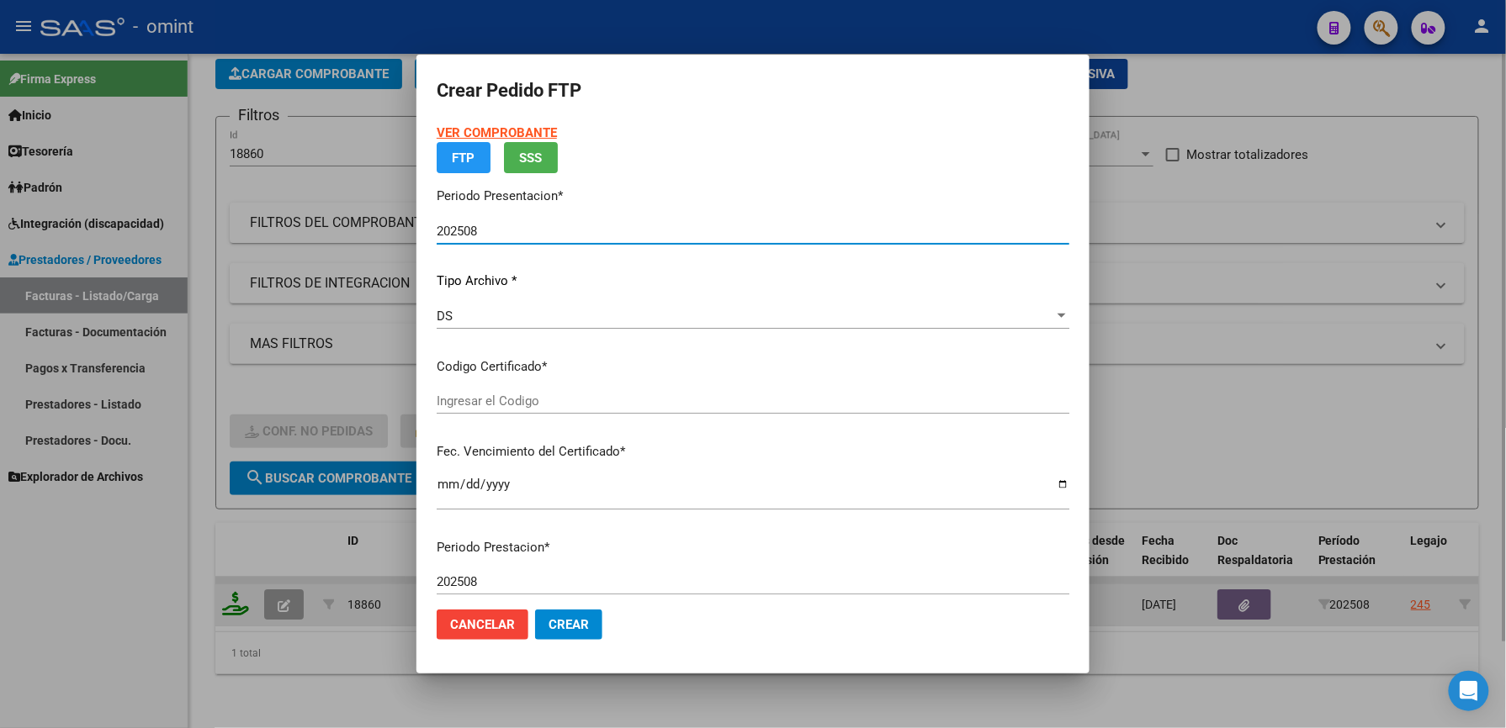
type input "1450976909"
type input "2025-11-10"
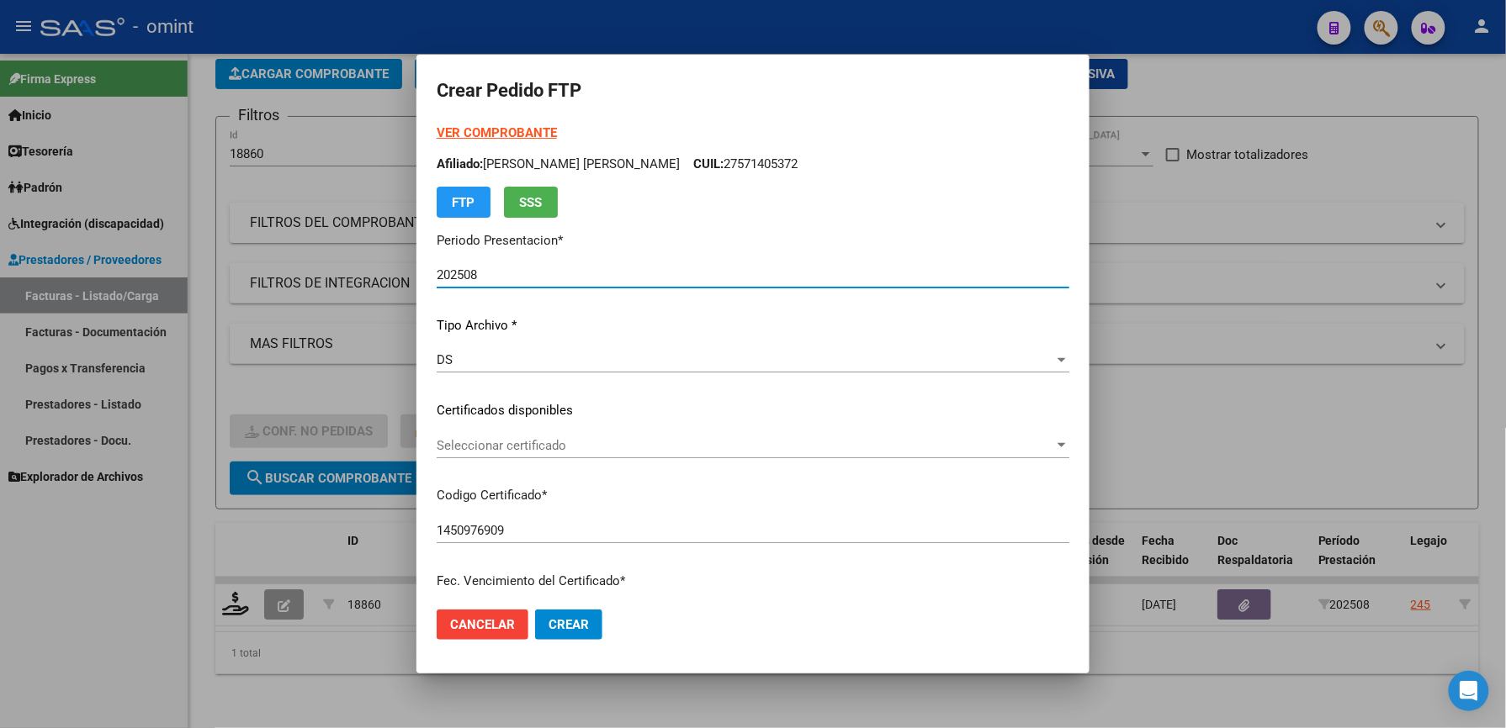
click at [481, 439] on span "Seleccionar certificado" at bounding box center [745, 445] width 617 height 15
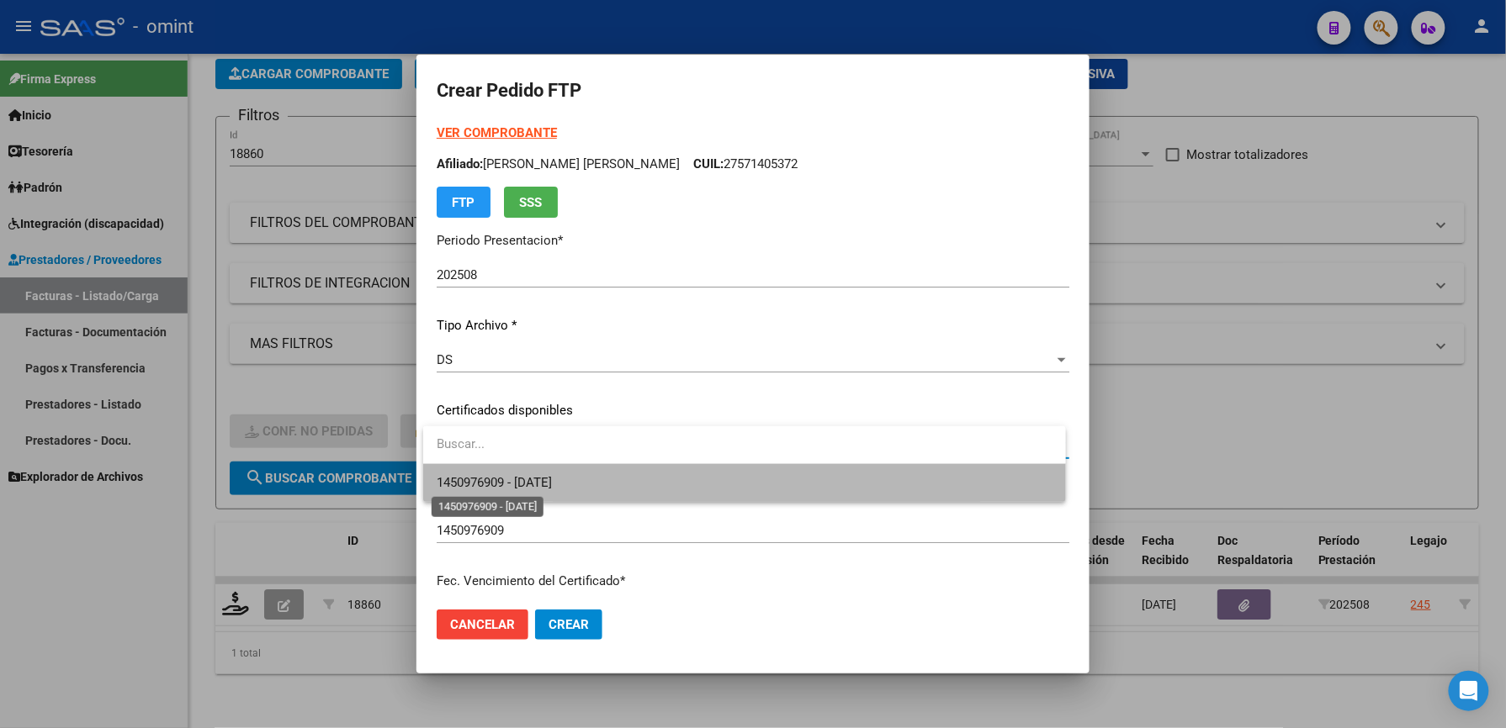
click at [489, 485] on span "1450976909 - 2025-11-10" at bounding box center [494, 482] width 115 height 15
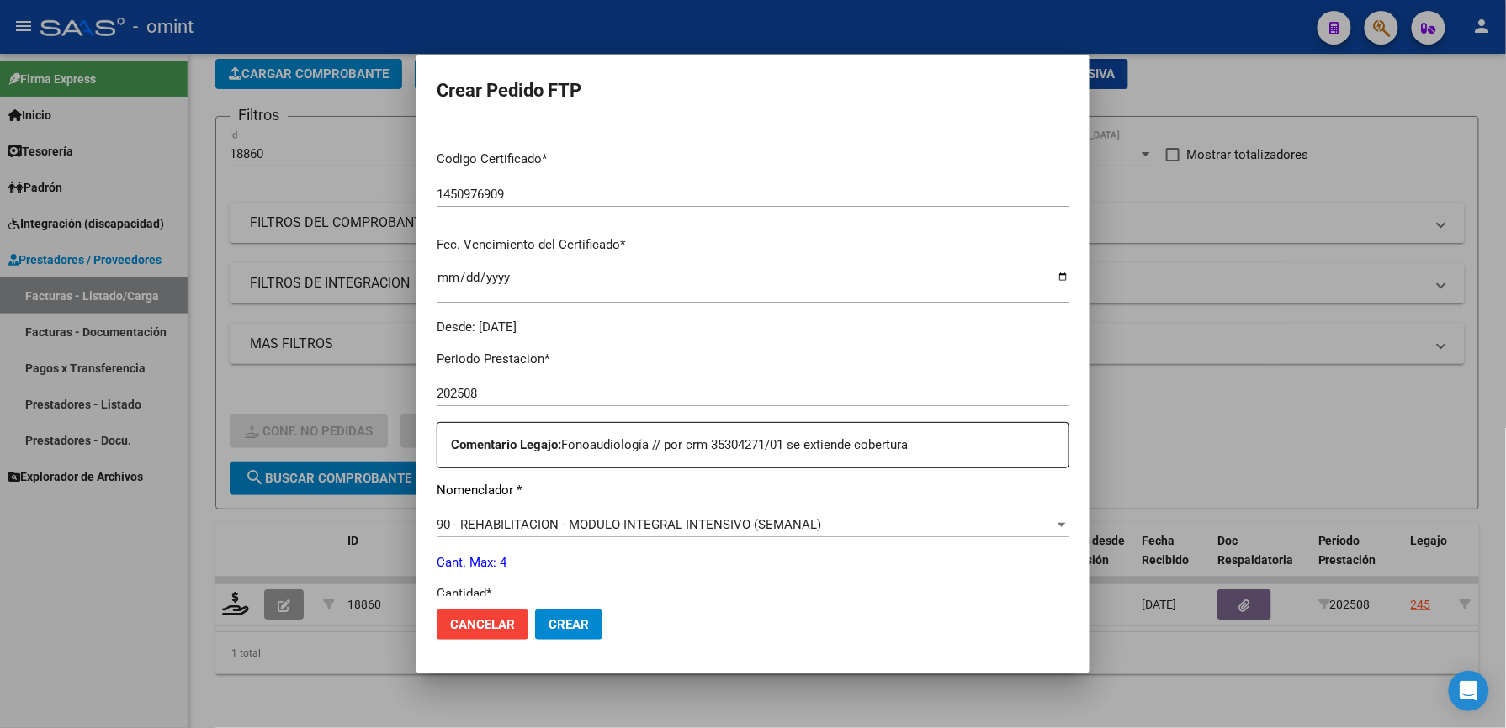
scroll to position [448, 0]
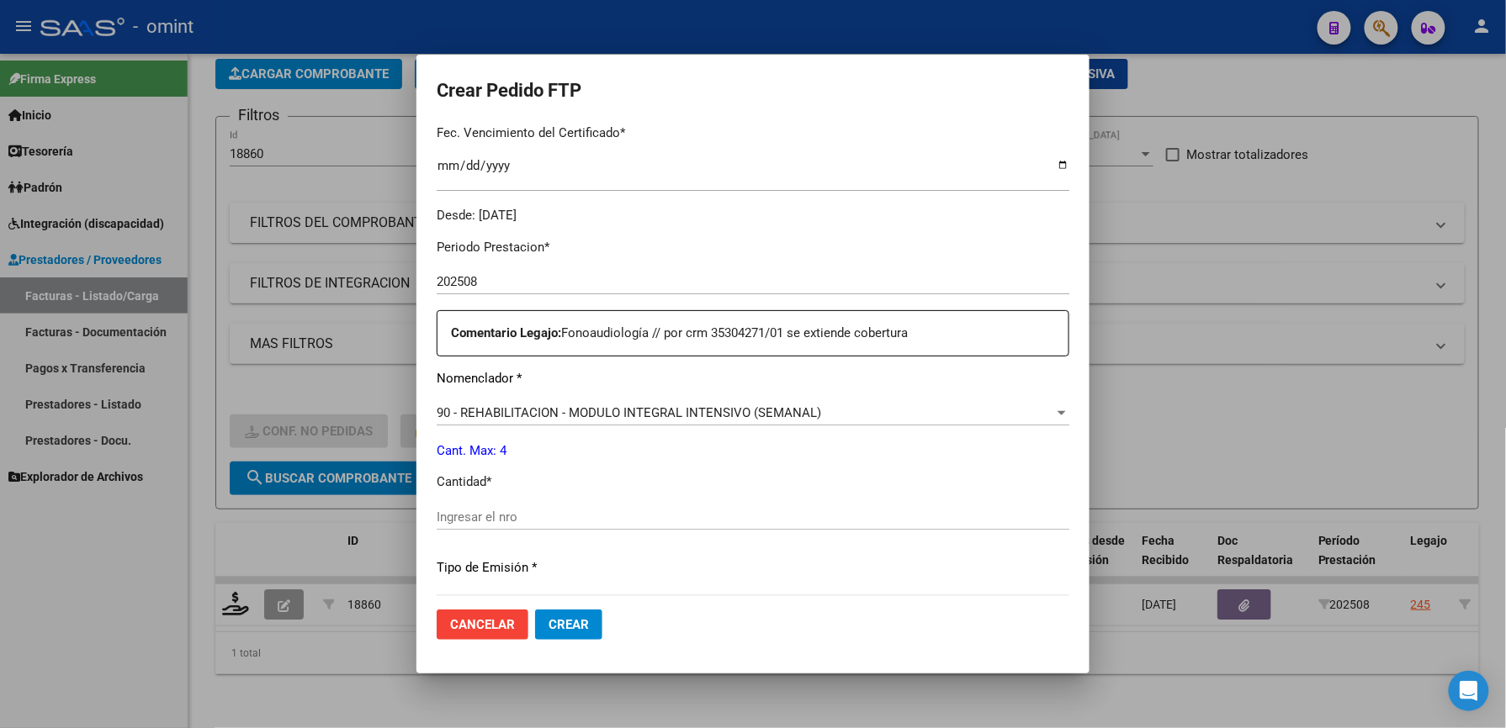
click at [458, 513] on input "Ingresar el nro" at bounding box center [753, 517] width 632 height 15
type input "4"
click at [575, 622] on span "Crear" at bounding box center [568, 624] width 40 height 15
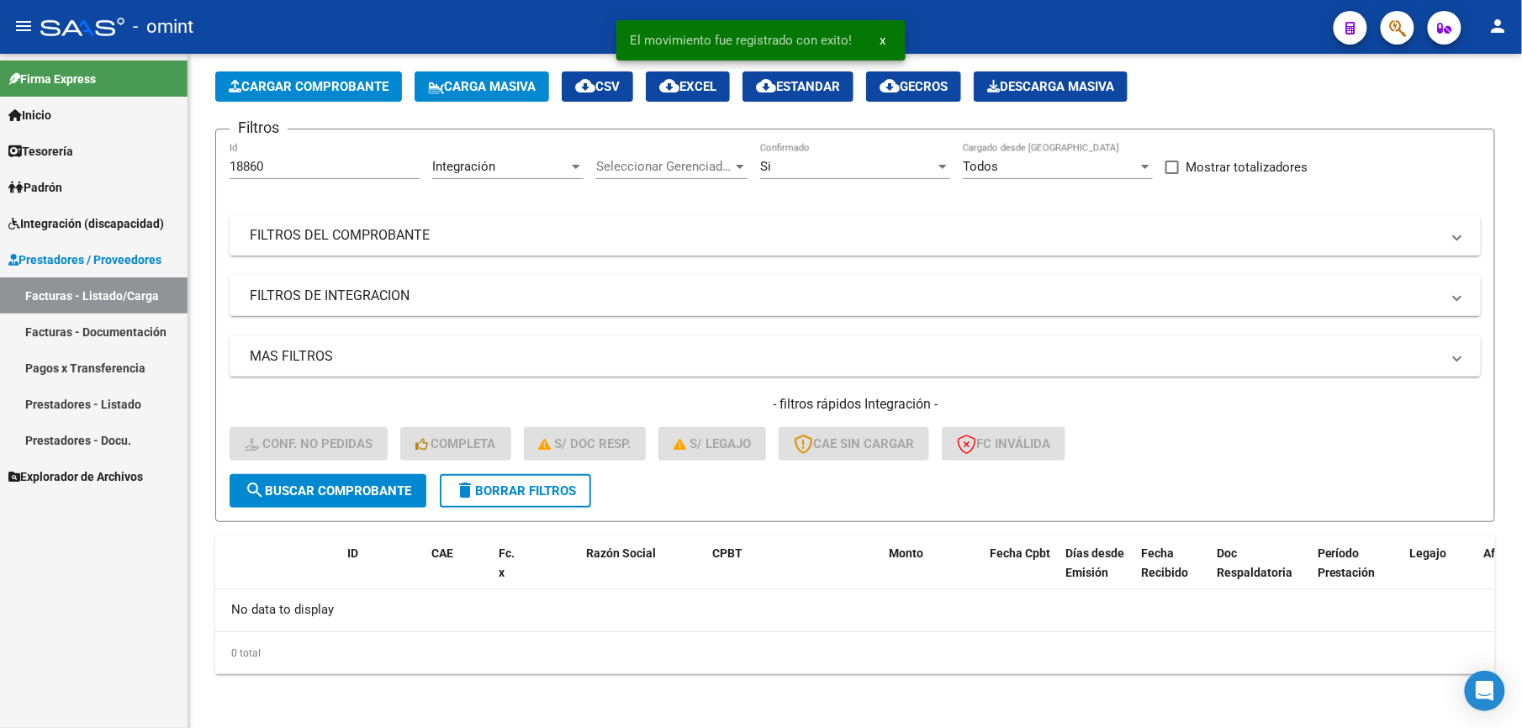
scroll to position [68, 0]
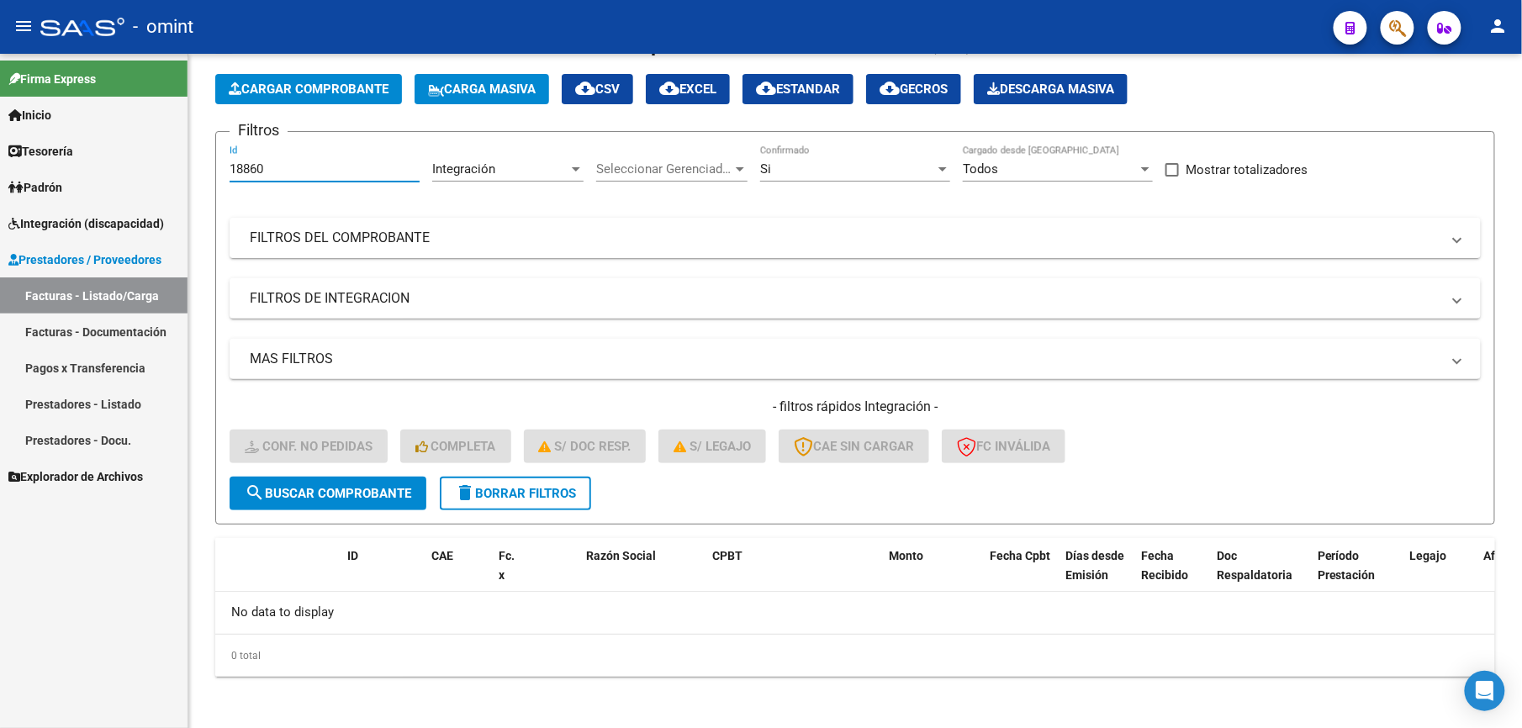
drag, startPoint x: 280, startPoint y: 175, endPoint x: 176, endPoint y: 178, distance: 104.3
click at [176, 178] on mat-sidenav-container "Firma Express Inicio Calendario SSS Instructivos Contacto OS Tesorería Extracto…" at bounding box center [761, 391] width 1522 height 675
type input "20233"
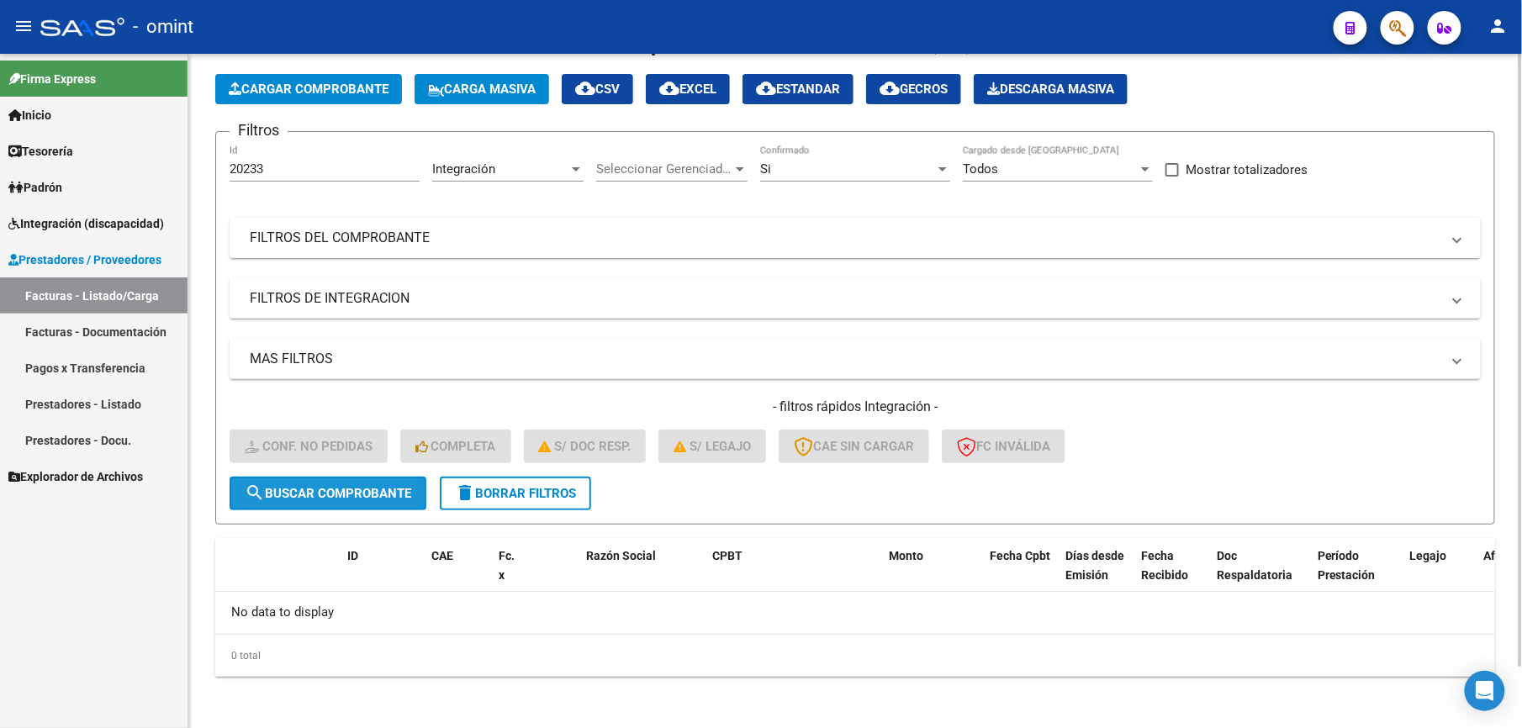
click at [341, 491] on span "search Buscar Comprobante" at bounding box center [328, 493] width 167 height 15
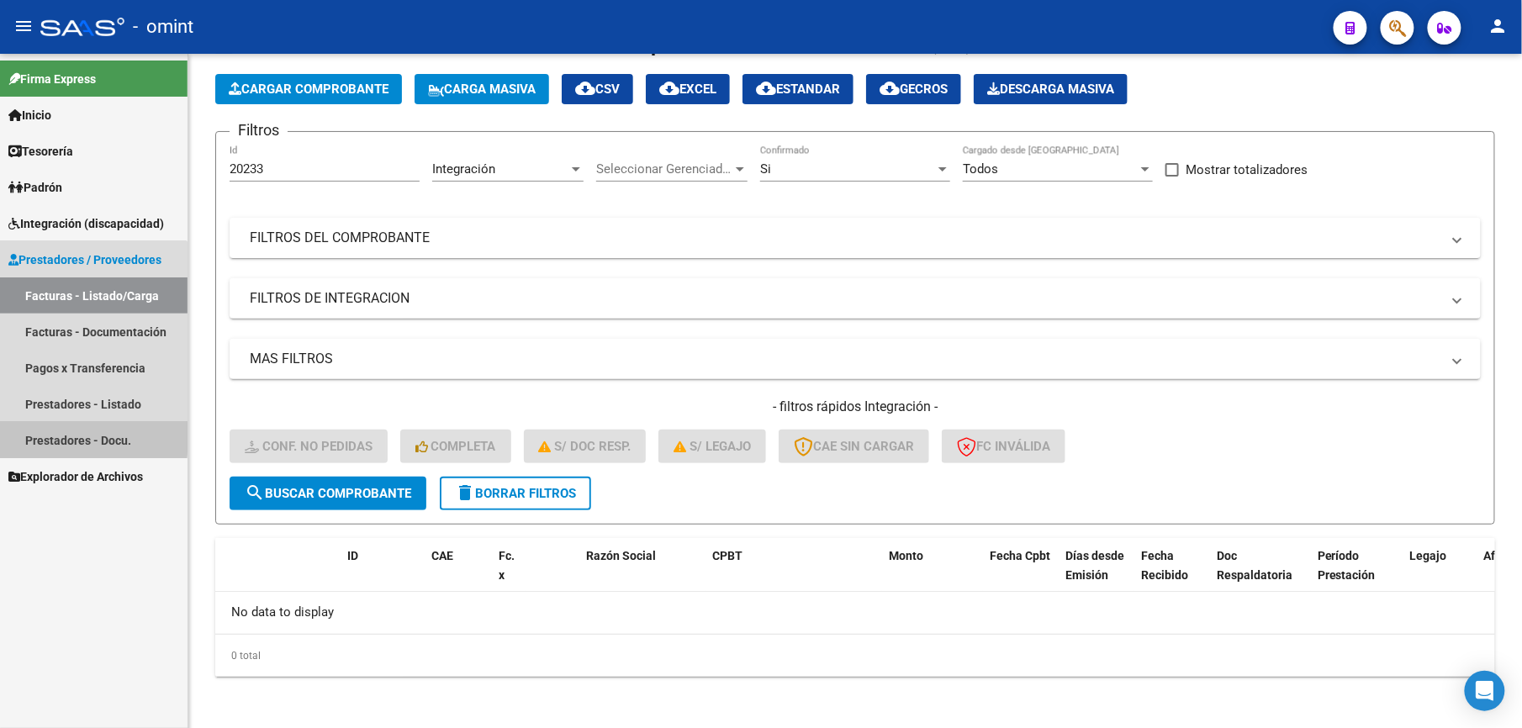
click at [55, 434] on link "Prestadores - Docu." at bounding box center [94, 440] width 188 height 36
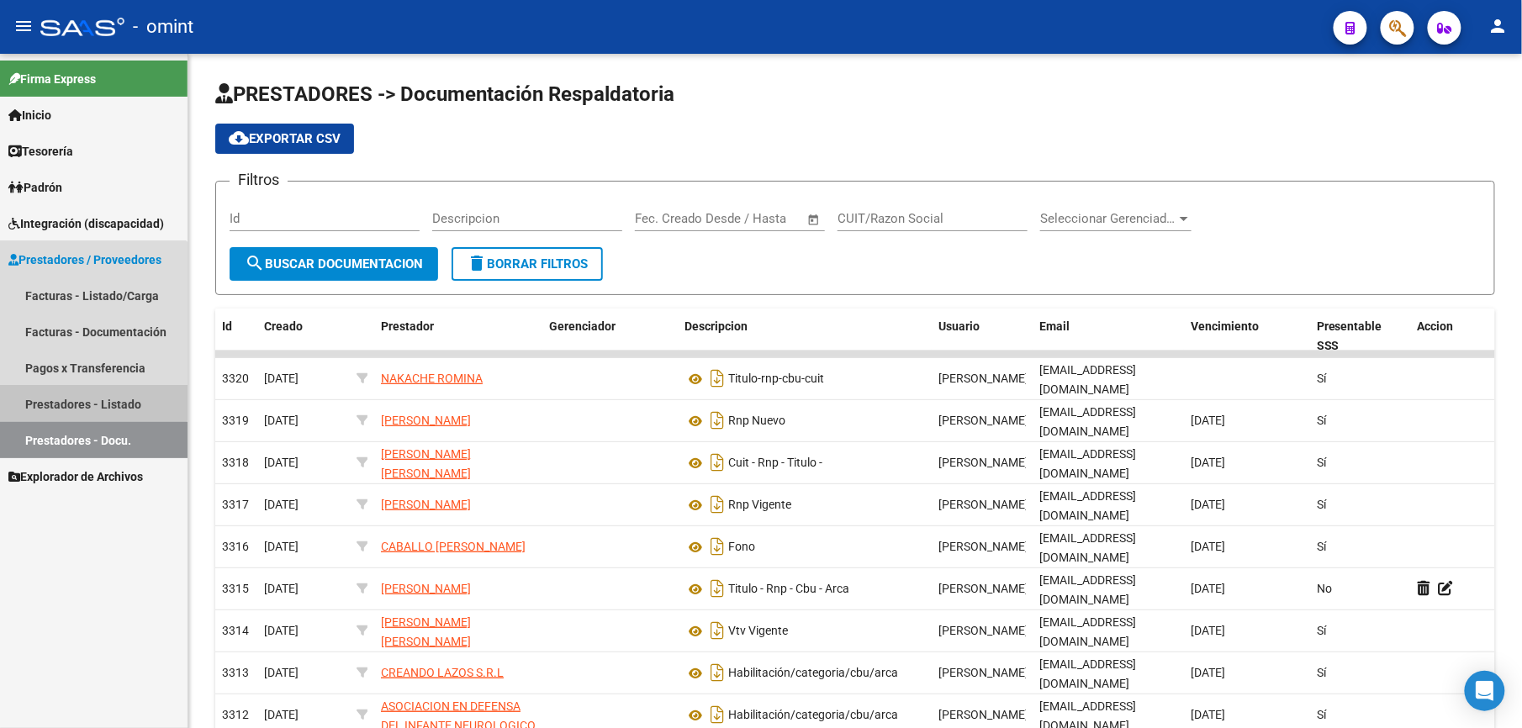
click at [61, 386] on link "Prestadores - Listado" at bounding box center [94, 404] width 188 height 36
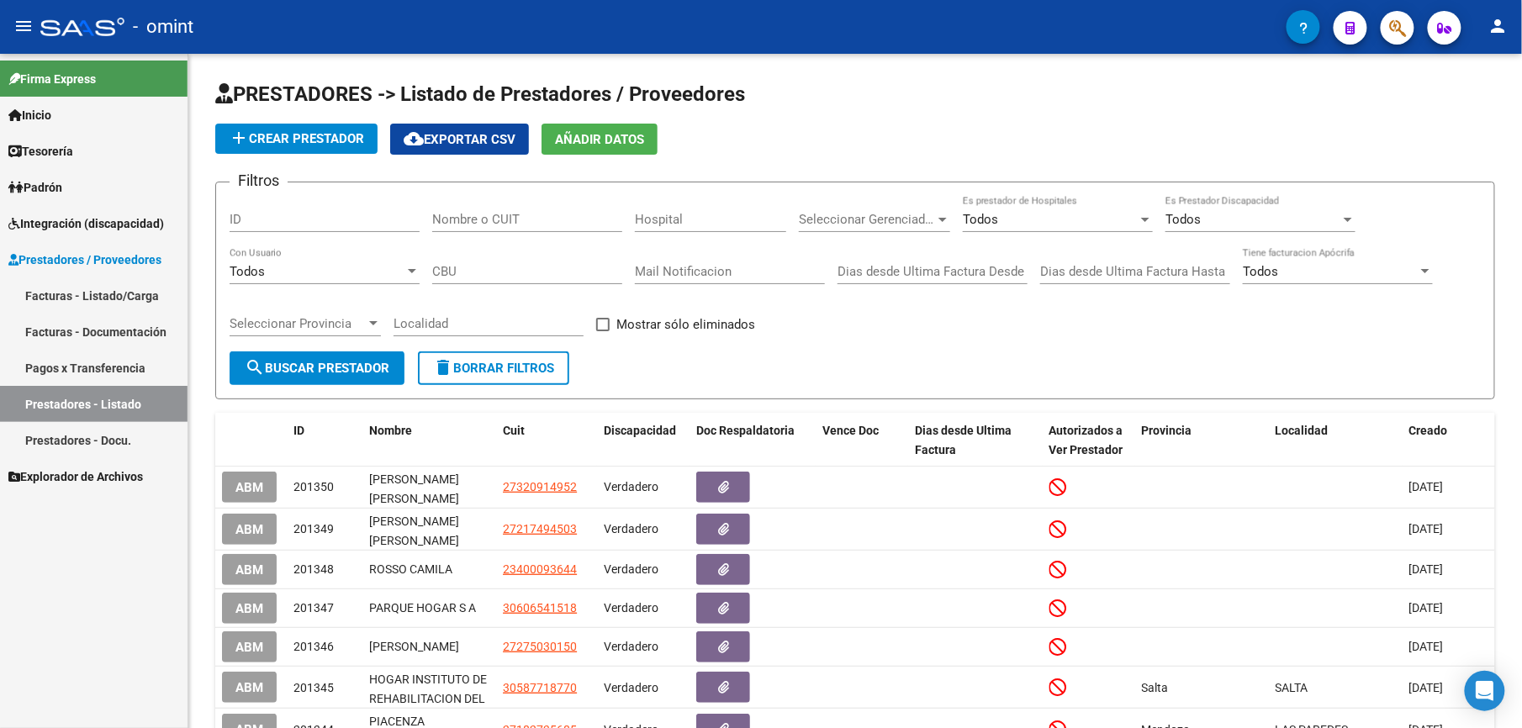
click at [82, 432] on link "Prestadores - Docu." at bounding box center [94, 440] width 188 height 36
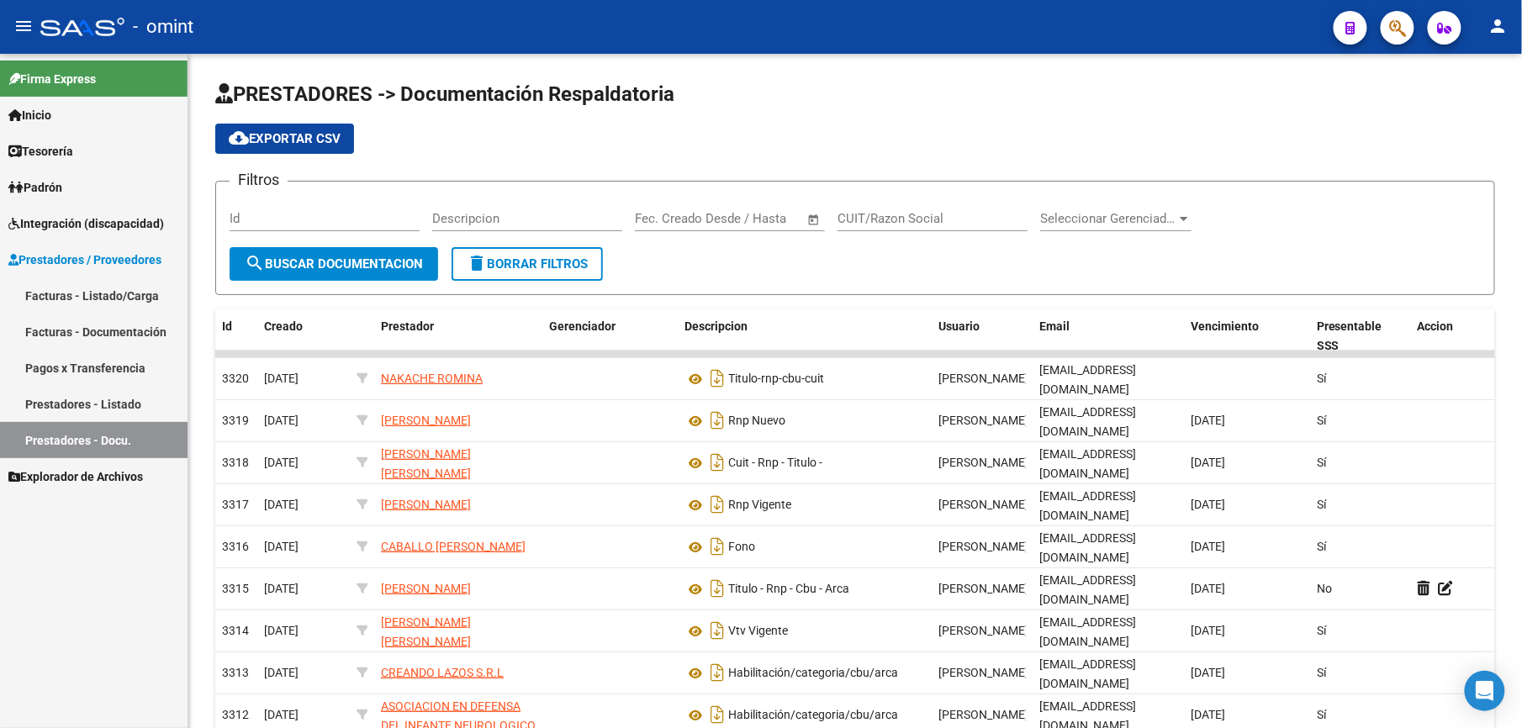
click at [48, 193] on span "Padrón" at bounding box center [35, 187] width 54 height 19
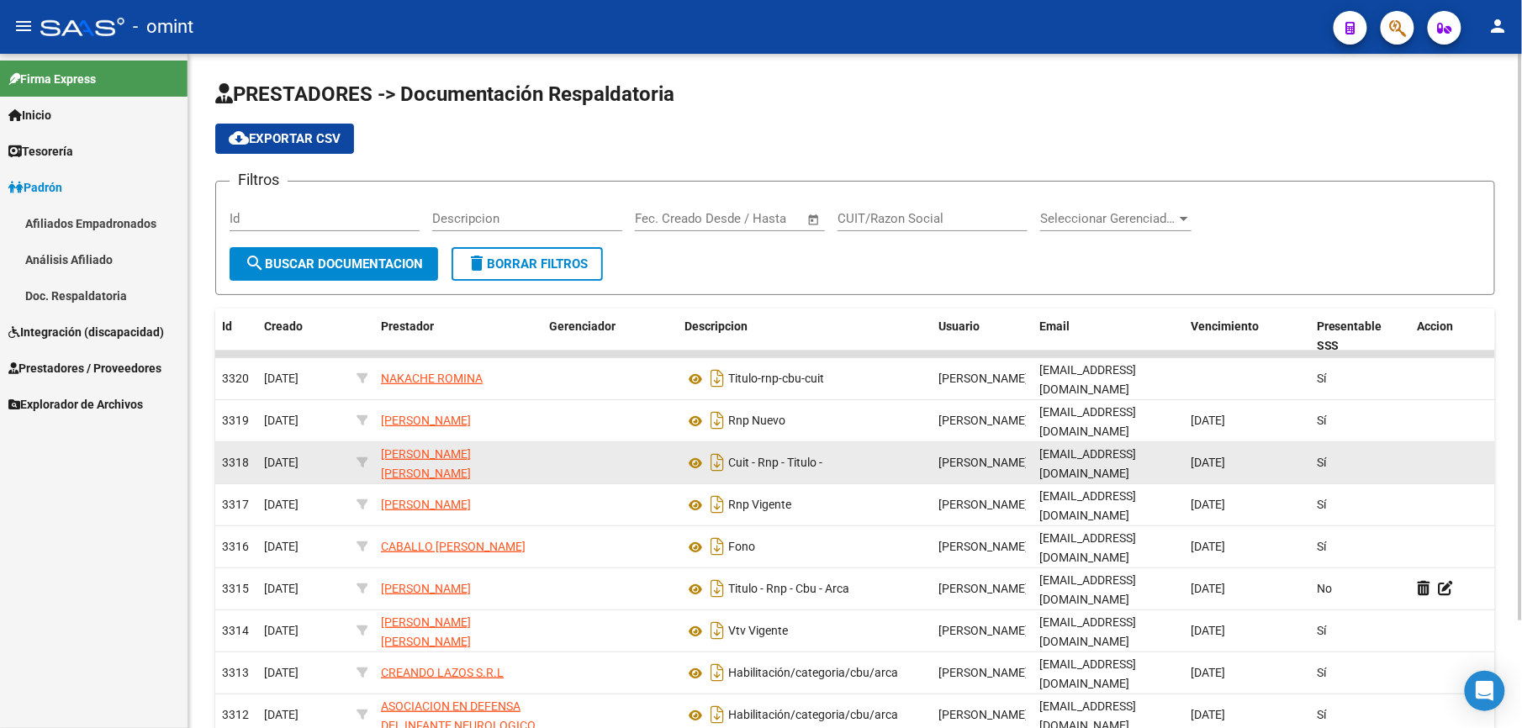
scroll to position [129, 0]
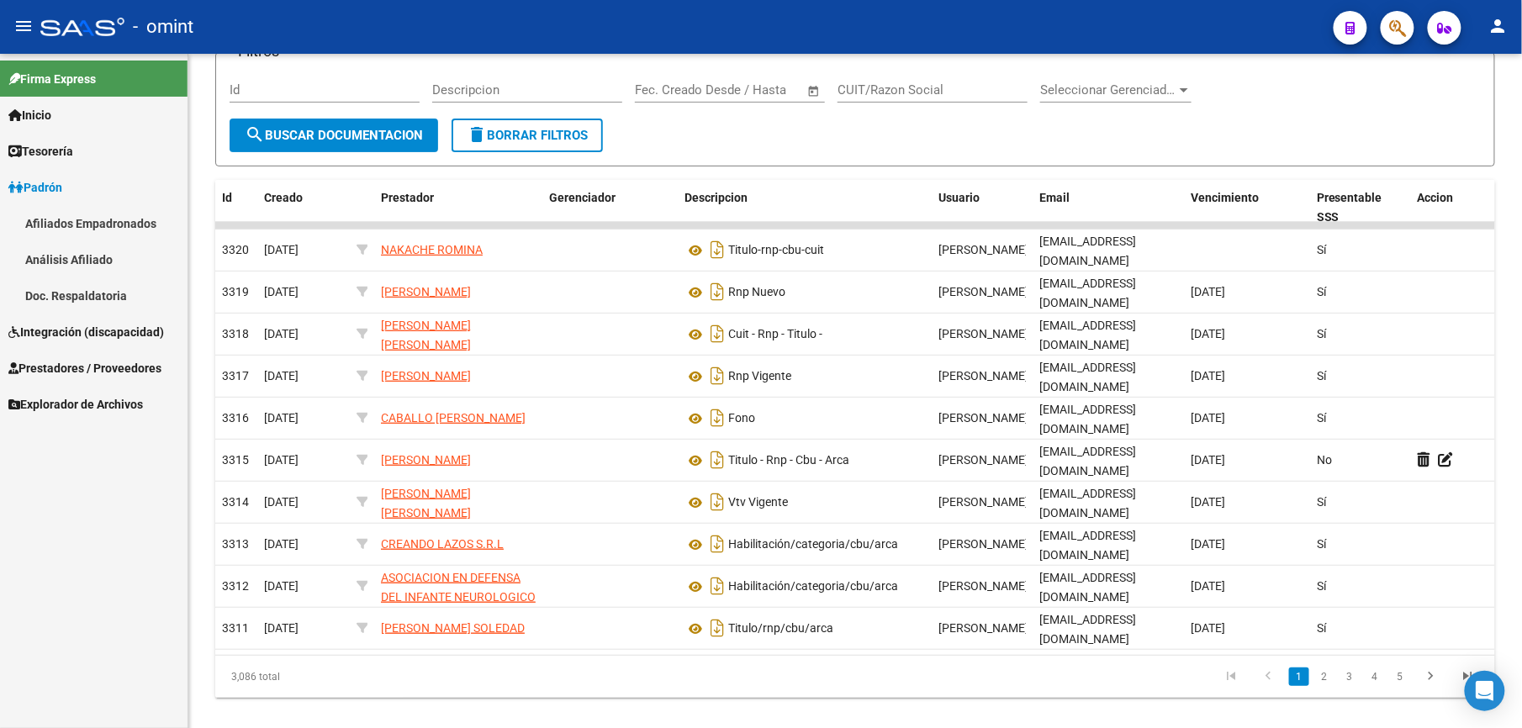
click at [35, 183] on span "Padrón" at bounding box center [35, 187] width 54 height 19
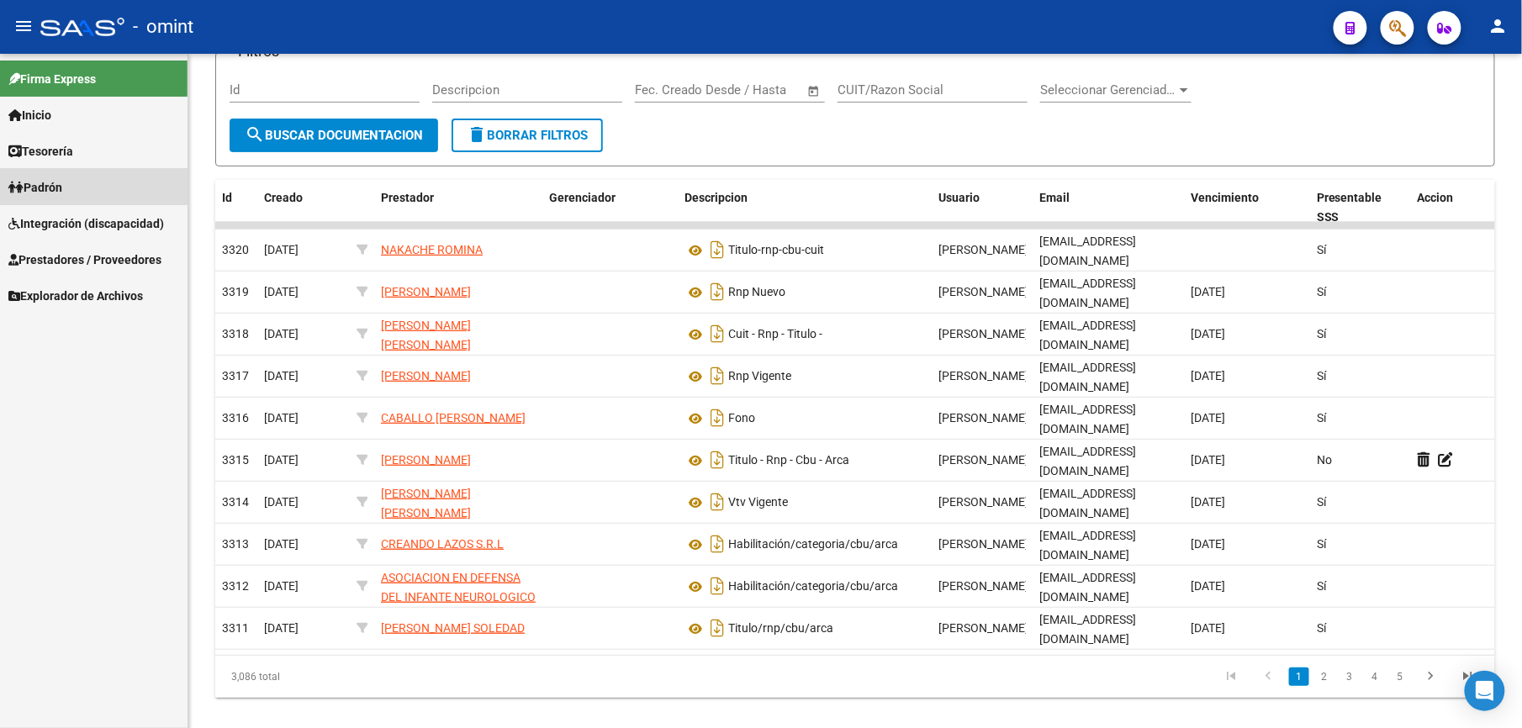
click at [40, 183] on span "Padrón" at bounding box center [35, 187] width 54 height 19
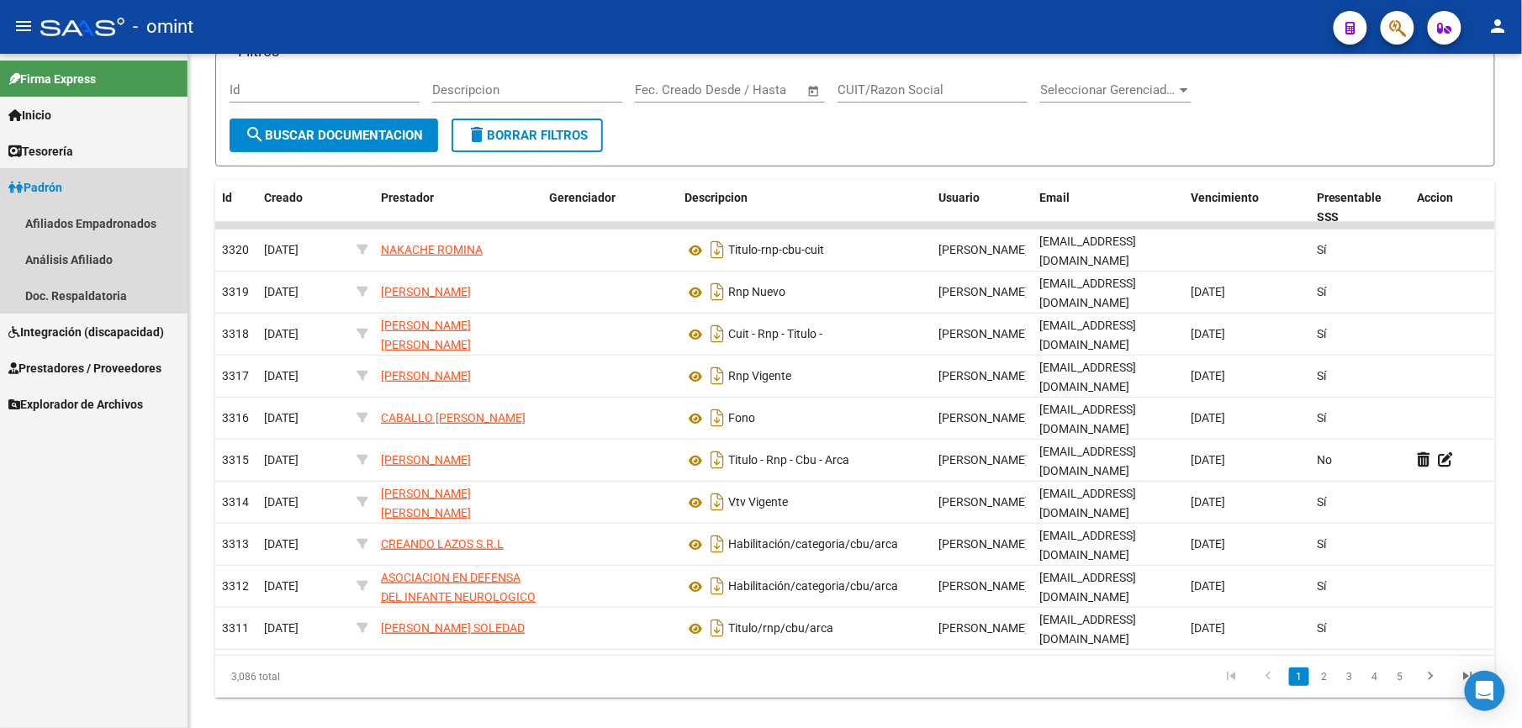
click at [45, 187] on span "Padrón" at bounding box center [35, 187] width 54 height 19
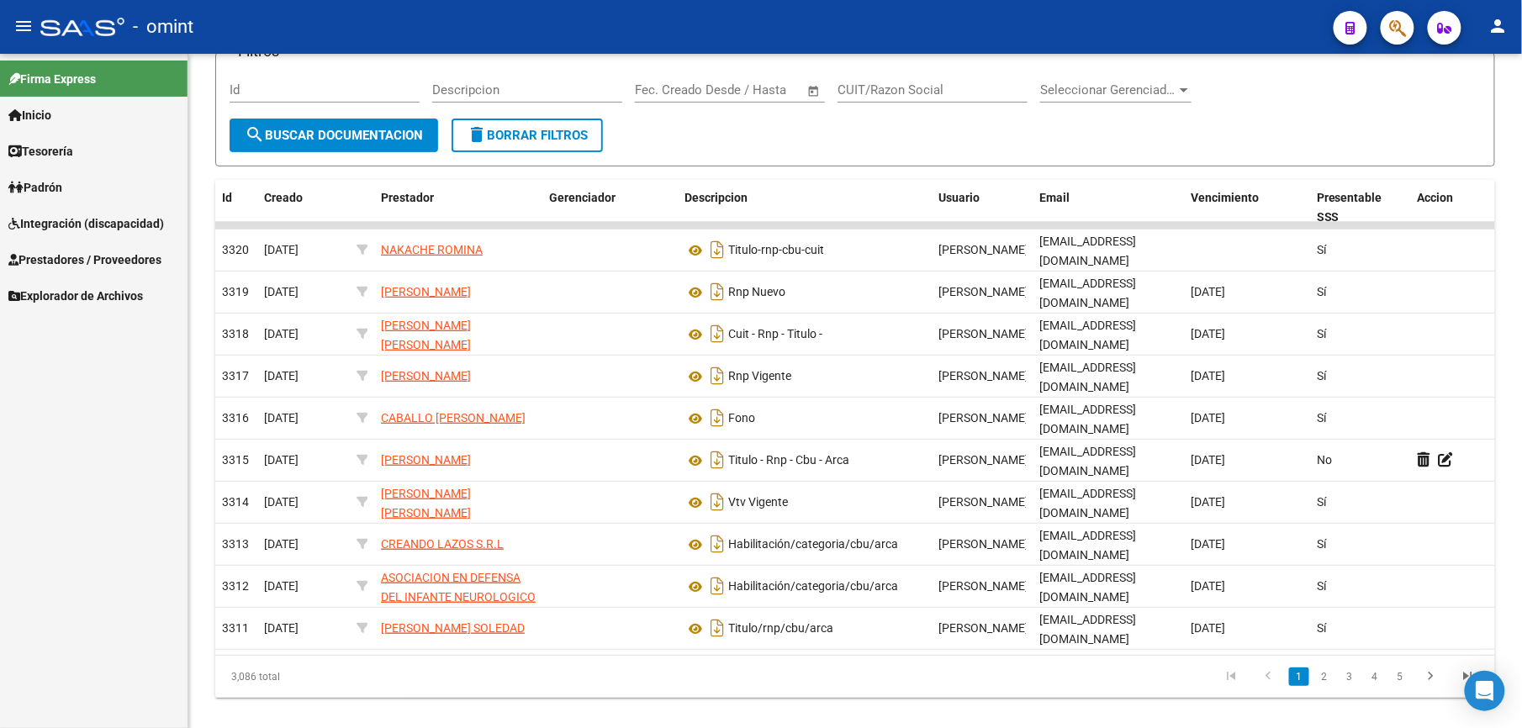
click at [65, 260] on span "Prestadores / Proveedores" at bounding box center [84, 260] width 153 height 19
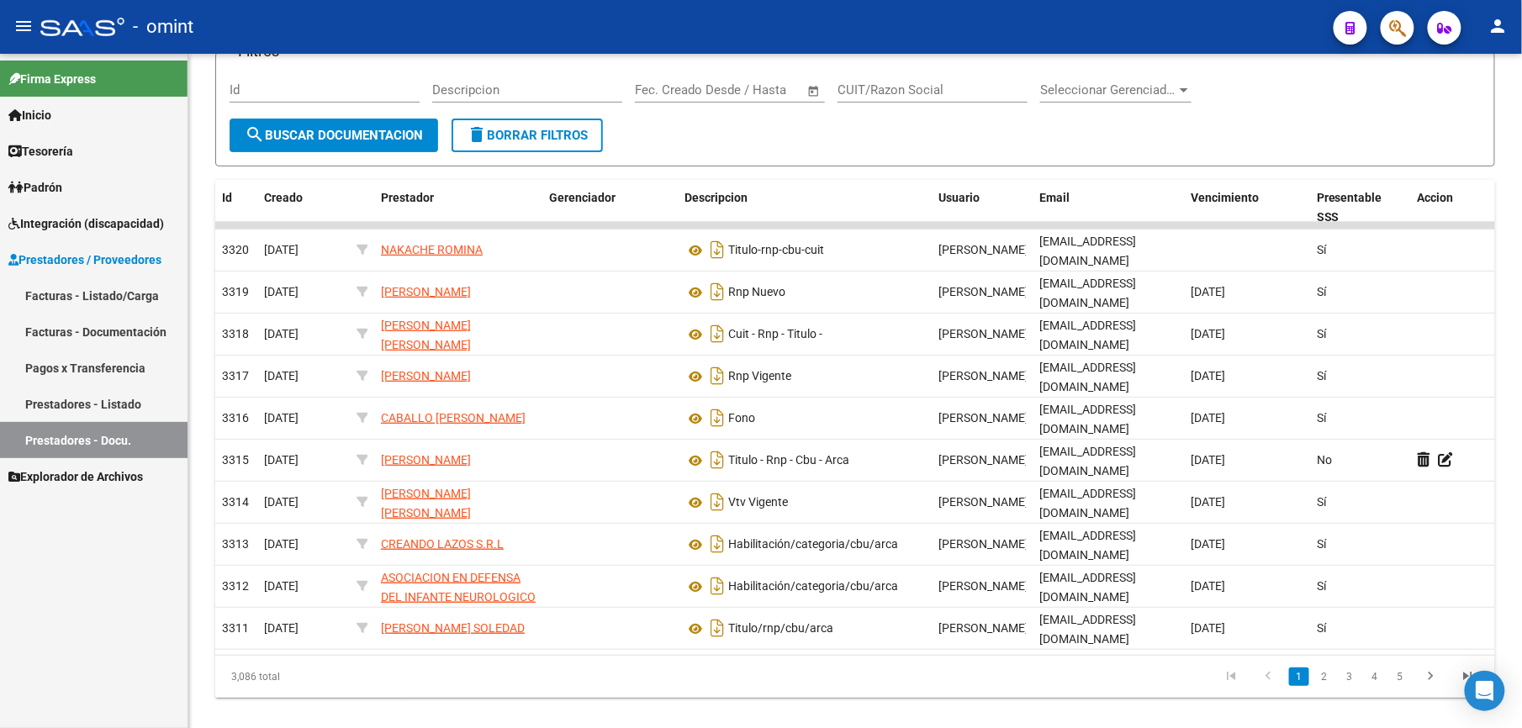
click at [38, 204] on link "Padrón" at bounding box center [94, 187] width 188 height 36
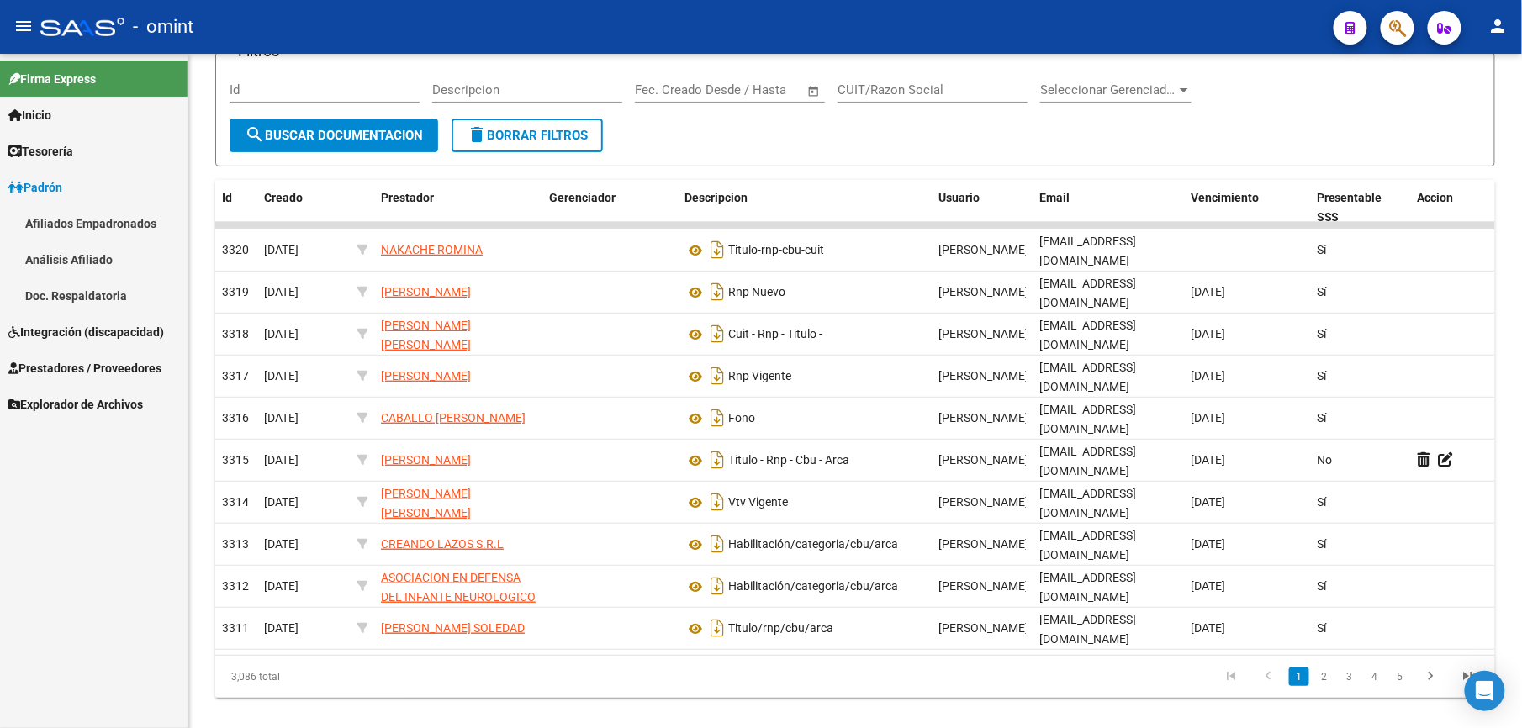
click at [42, 179] on span "Padrón" at bounding box center [35, 187] width 54 height 19
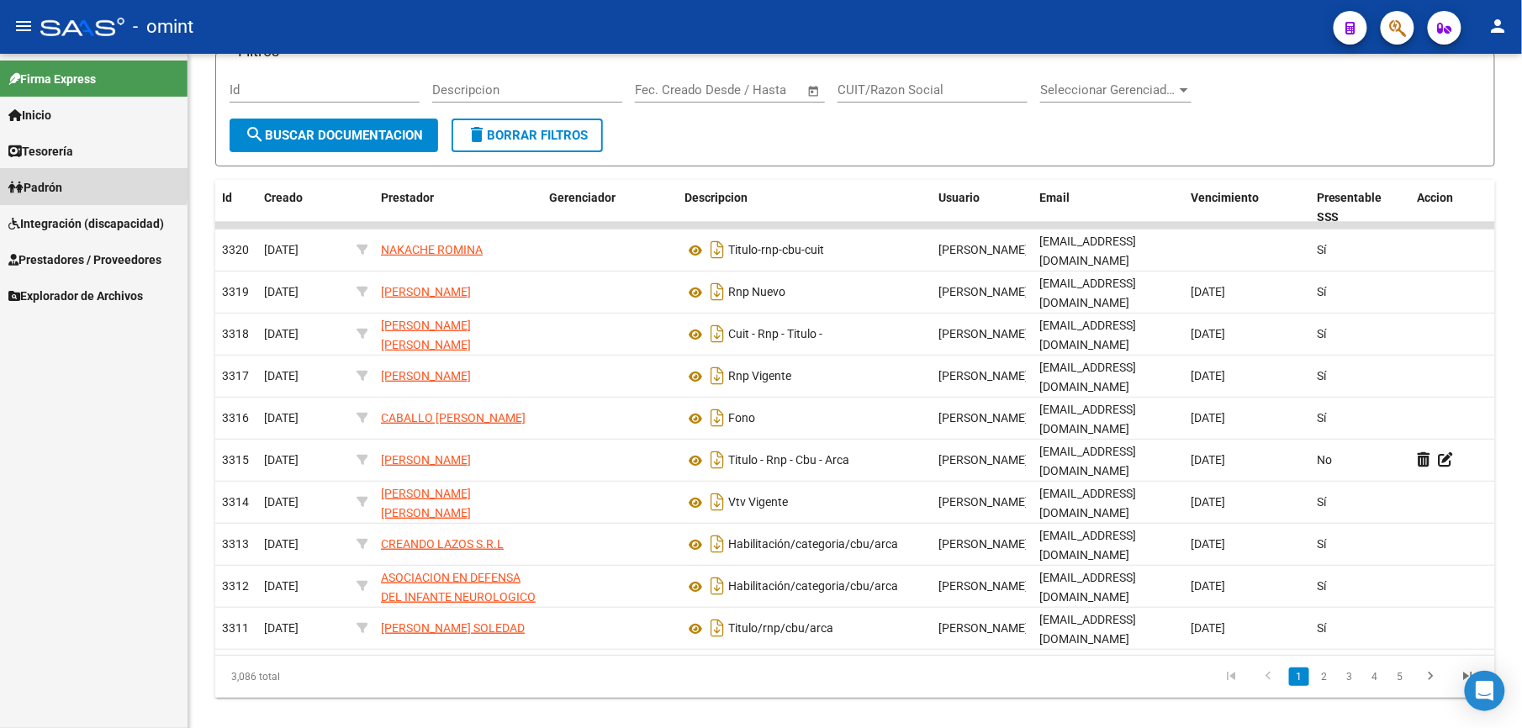
click at [42, 179] on span "Padrón" at bounding box center [35, 187] width 54 height 19
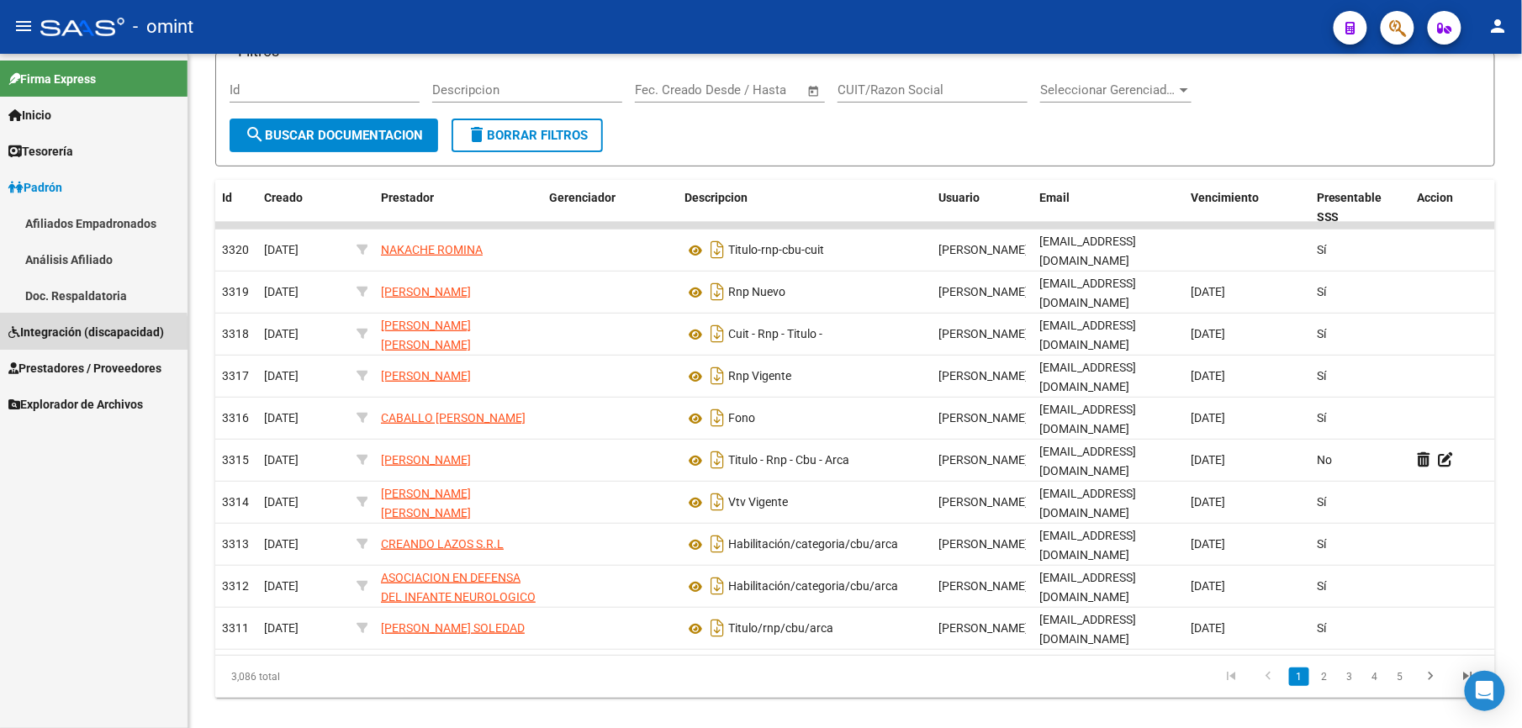
click at [58, 336] on span "Integración (discapacidad)" at bounding box center [86, 332] width 156 height 19
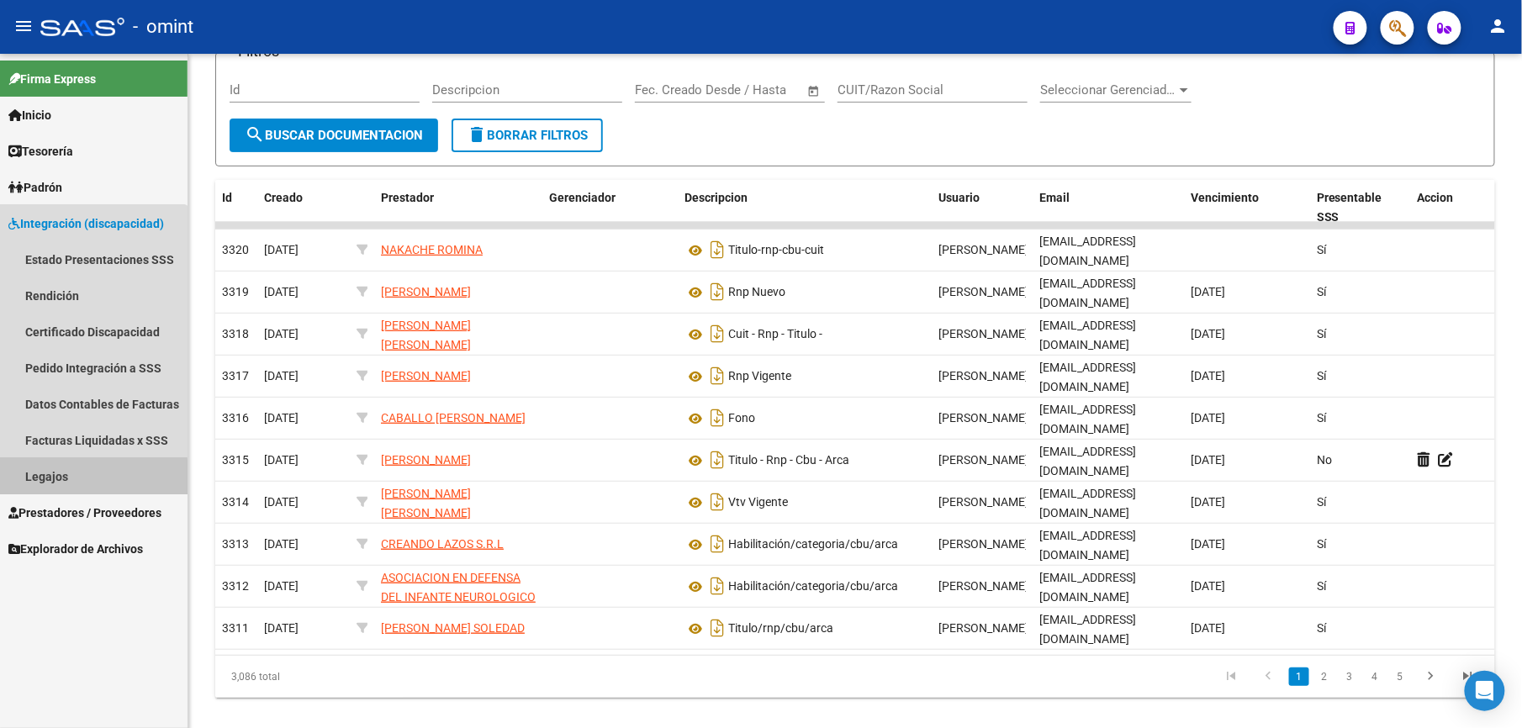
click at [45, 479] on link "Legajos" at bounding box center [94, 476] width 188 height 36
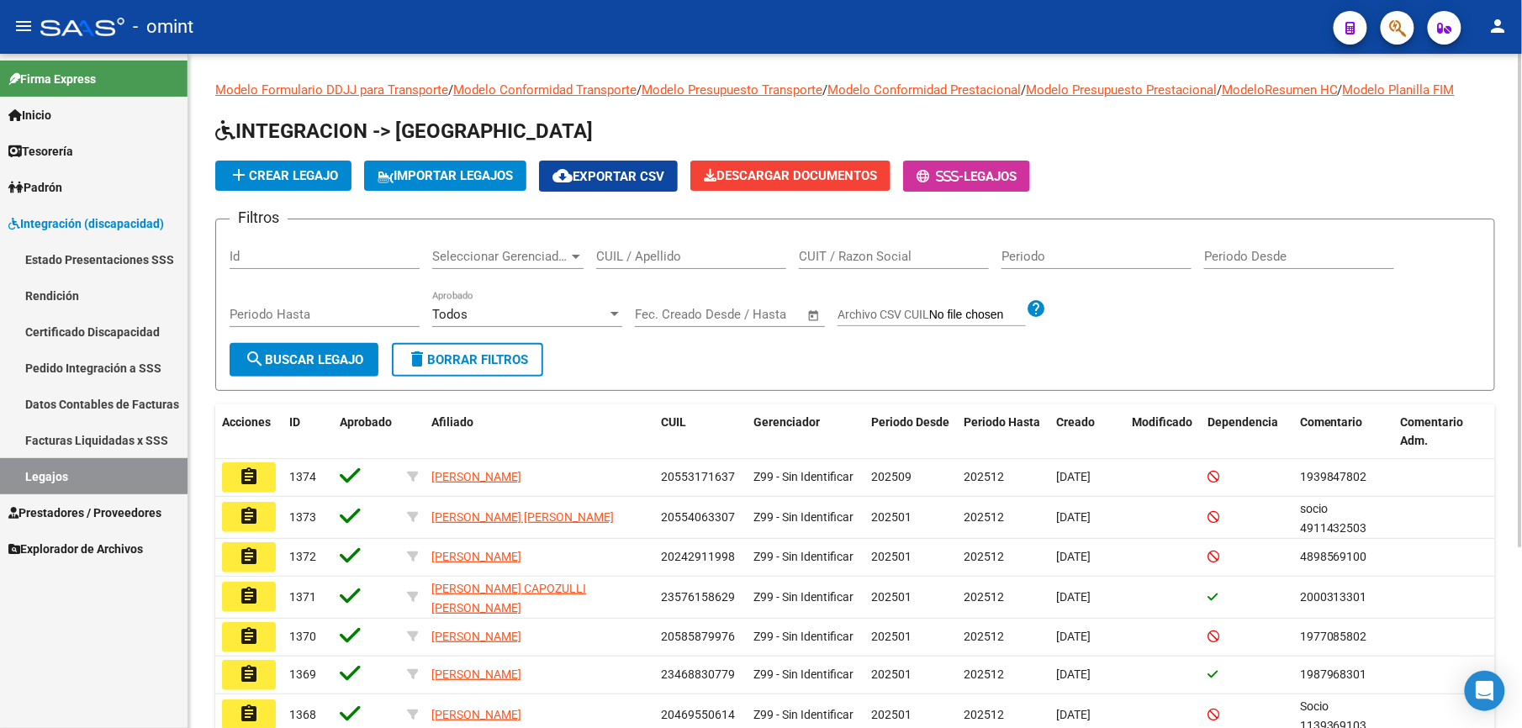
click at [243, 263] on input "Id" at bounding box center [325, 256] width 190 height 15
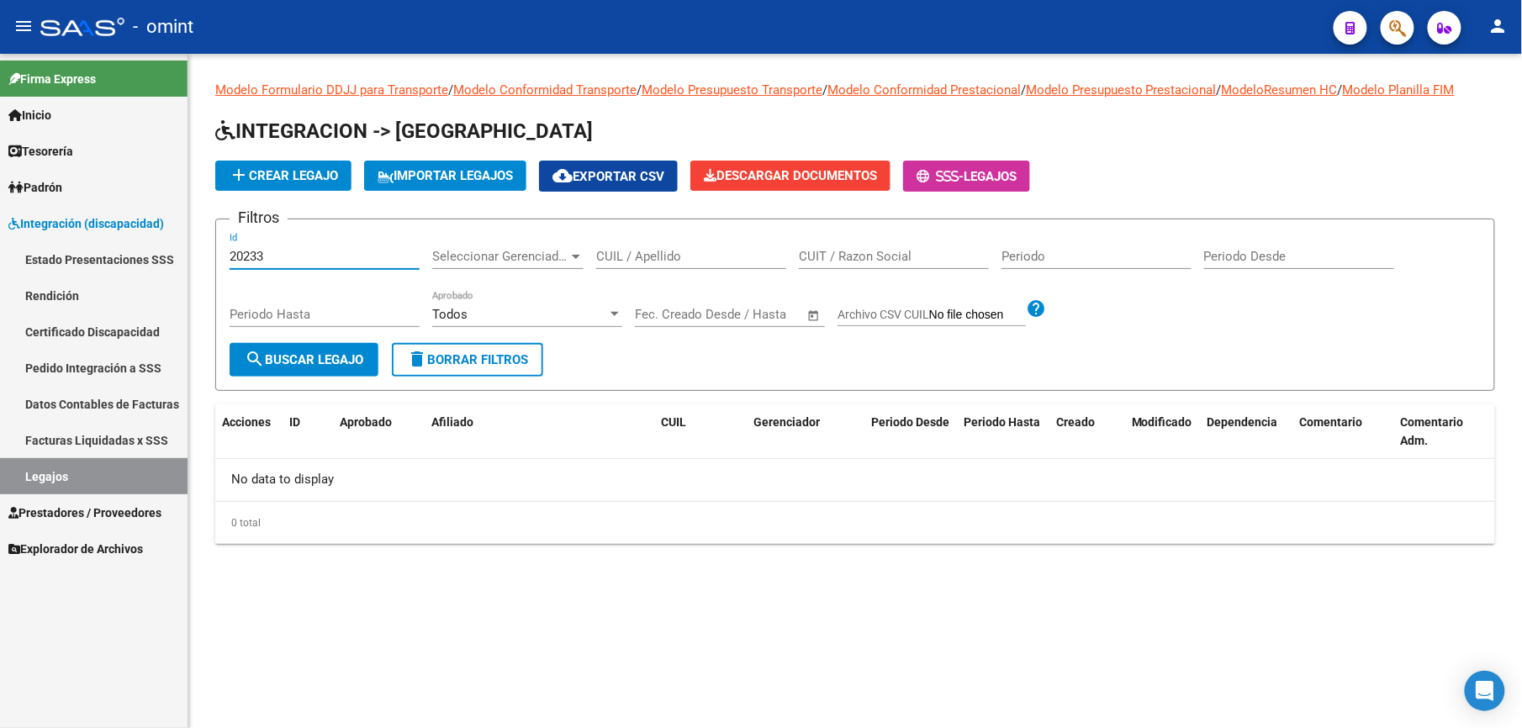
type input "20233"
click at [310, 358] on span "search Buscar Legajo" at bounding box center [304, 359] width 119 height 15
click at [56, 468] on link "Legajos" at bounding box center [94, 476] width 188 height 36
drag, startPoint x: 294, startPoint y: 257, endPoint x: 126, endPoint y: 257, distance: 167.4
click at [126, 257] on mat-sidenav-container "Firma Express Inicio Calendario SSS Instructivos Contacto OS Tesorería Extracto…" at bounding box center [761, 391] width 1522 height 675
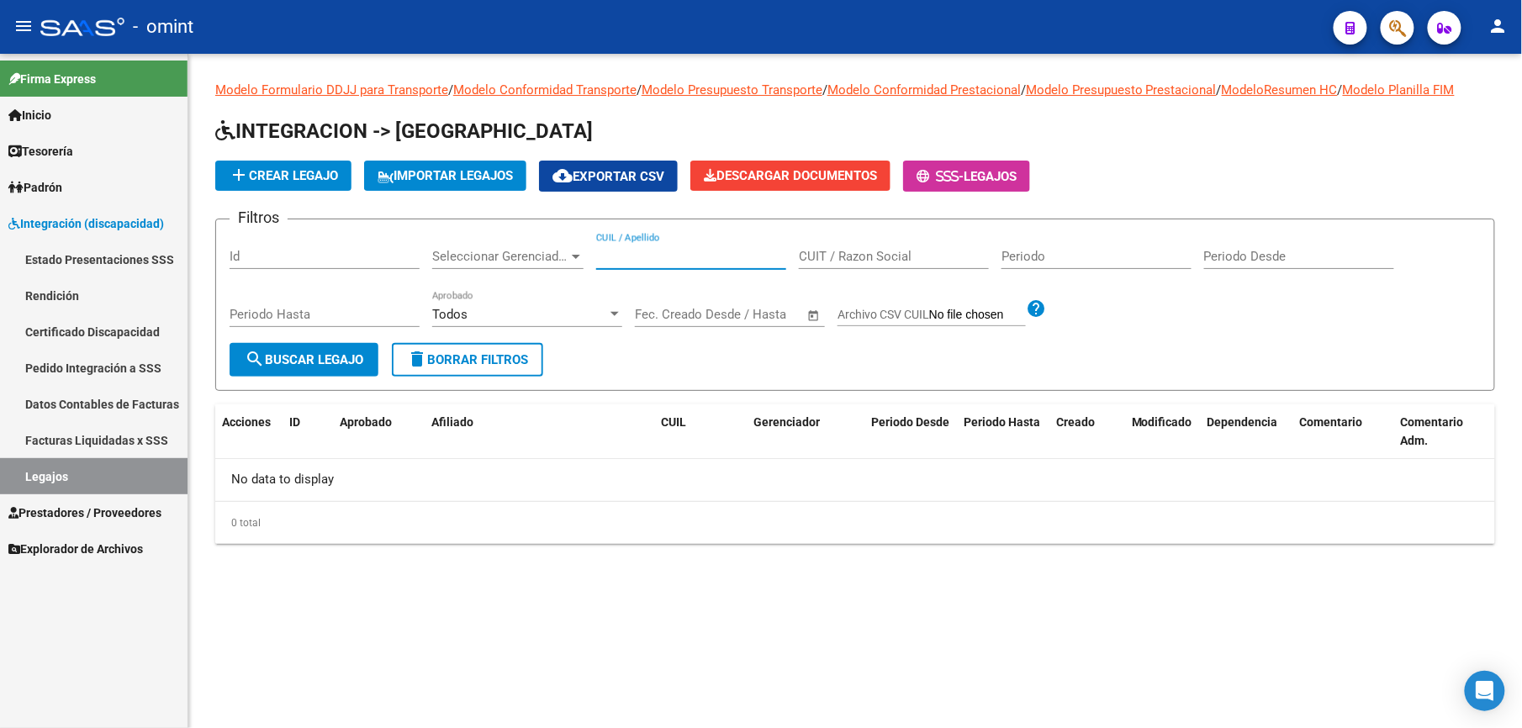
click at [649, 253] on input "CUIL / Apellido" at bounding box center [691, 256] width 190 height 15
paste input "27476622544"
type input "27476622544"
click at [334, 357] on span "search Buscar Legajo" at bounding box center [304, 359] width 119 height 15
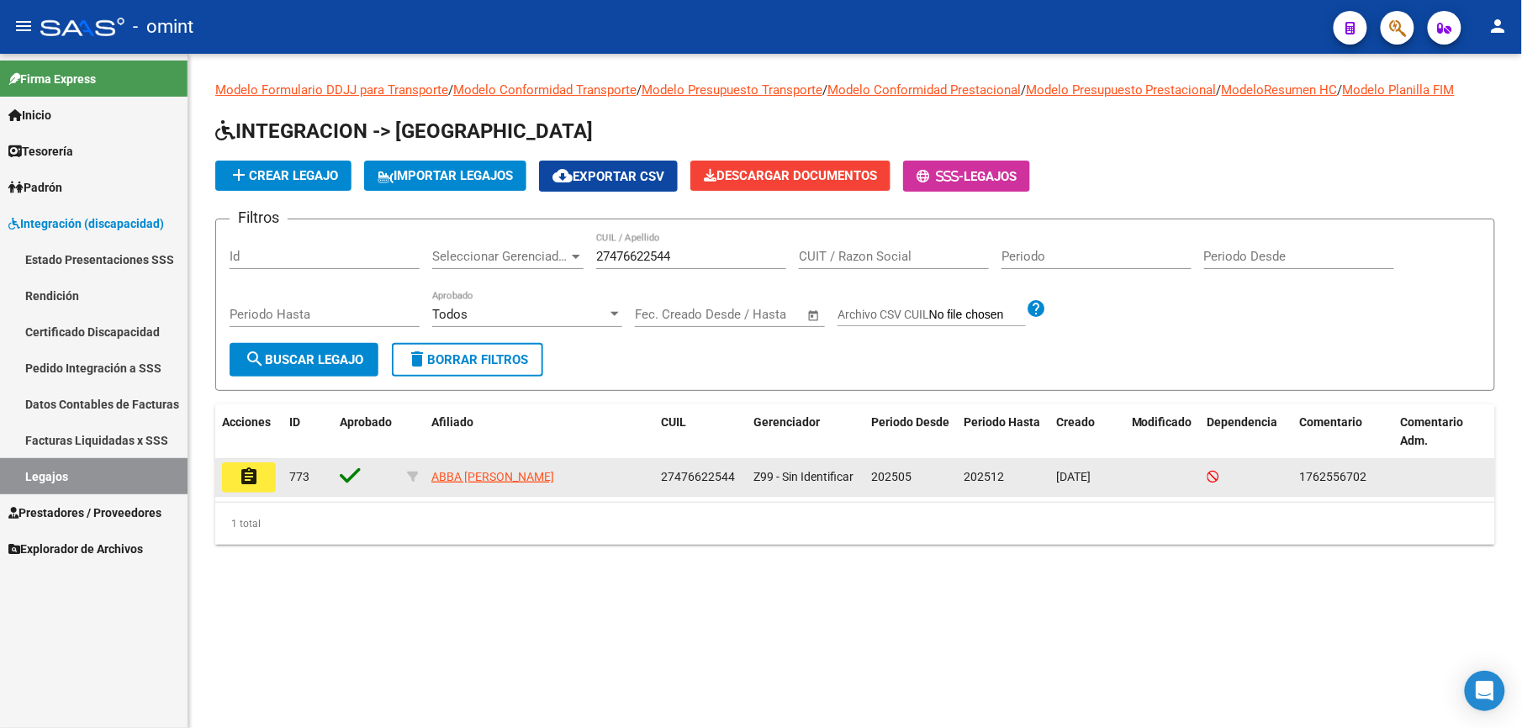
click at [249, 478] on mat-icon "assignment" at bounding box center [249, 477] width 20 height 20
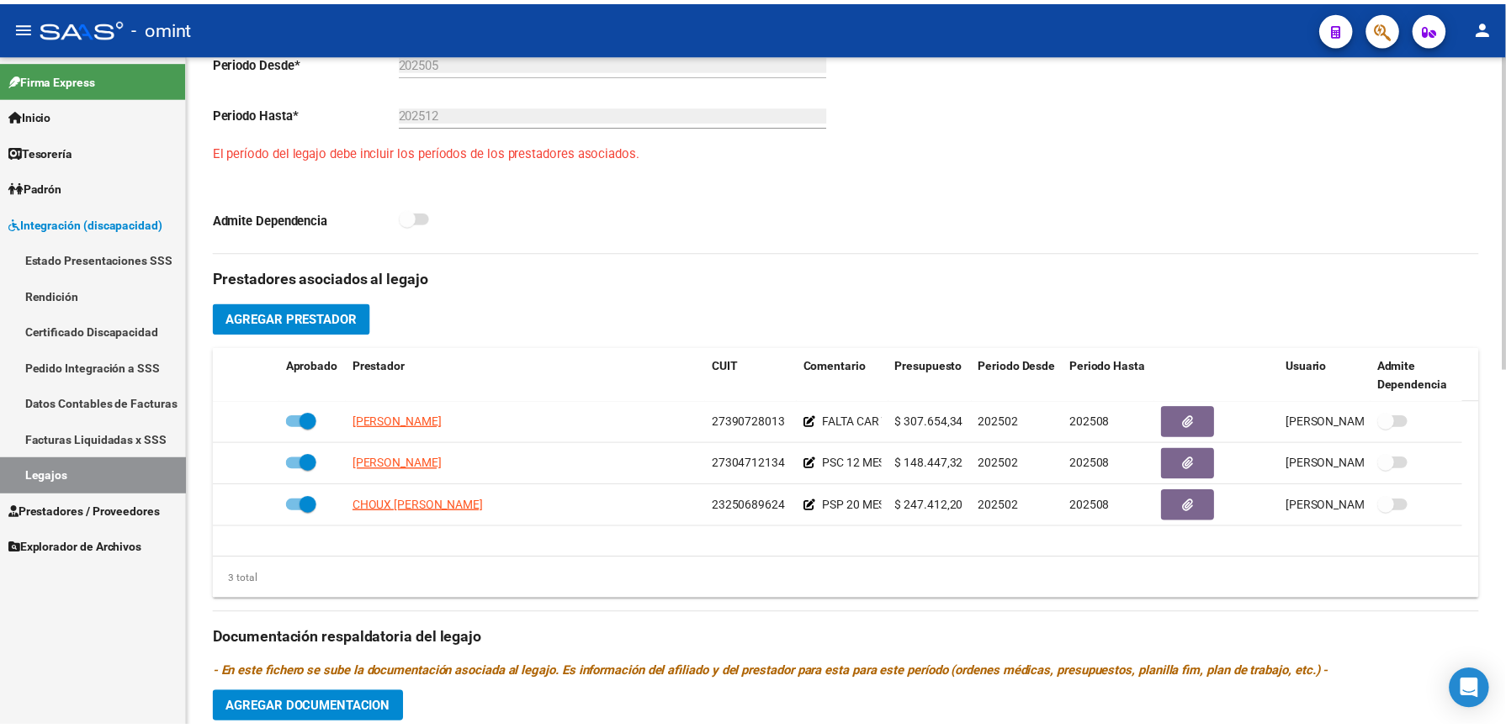
scroll to position [560, 0]
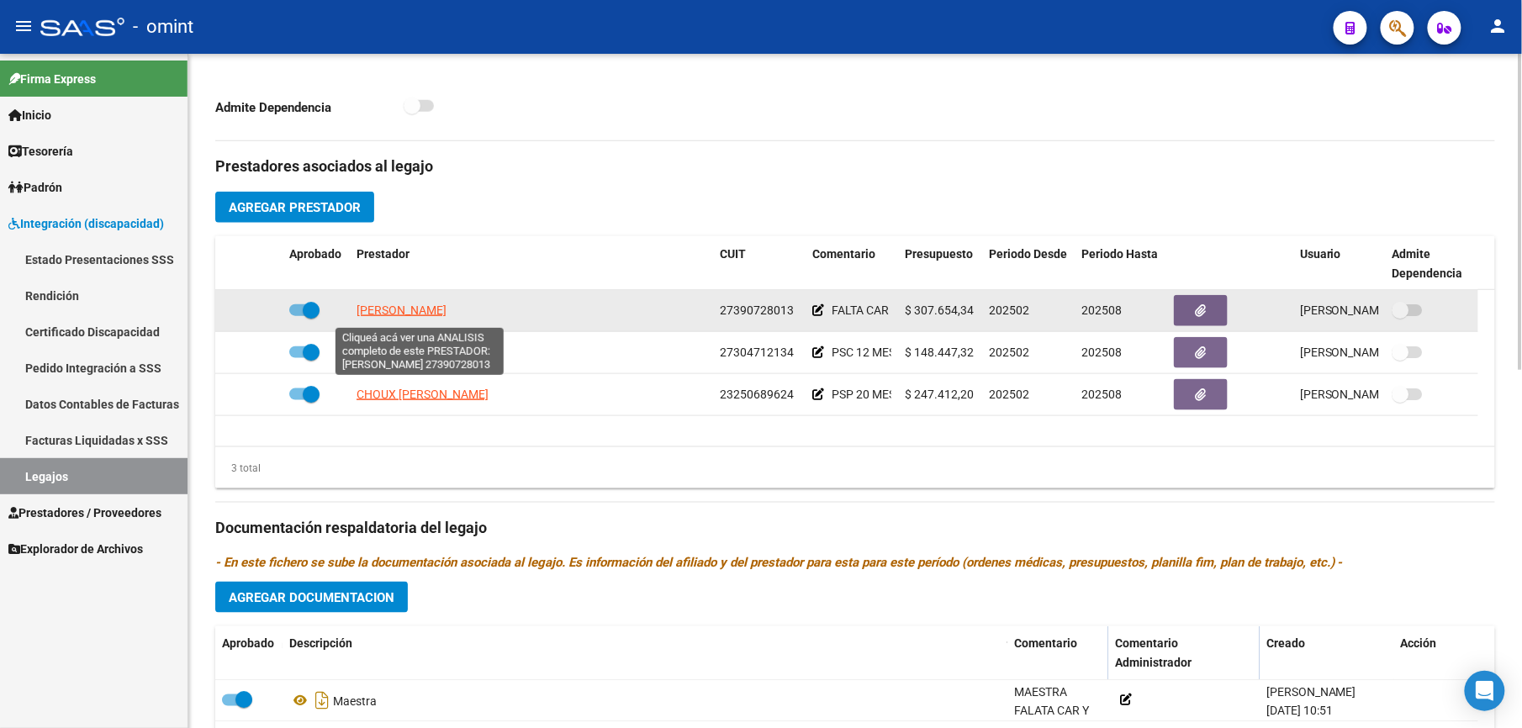
click at [391, 315] on span "REYES SIMES CAMILA" at bounding box center [402, 310] width 90 height 13
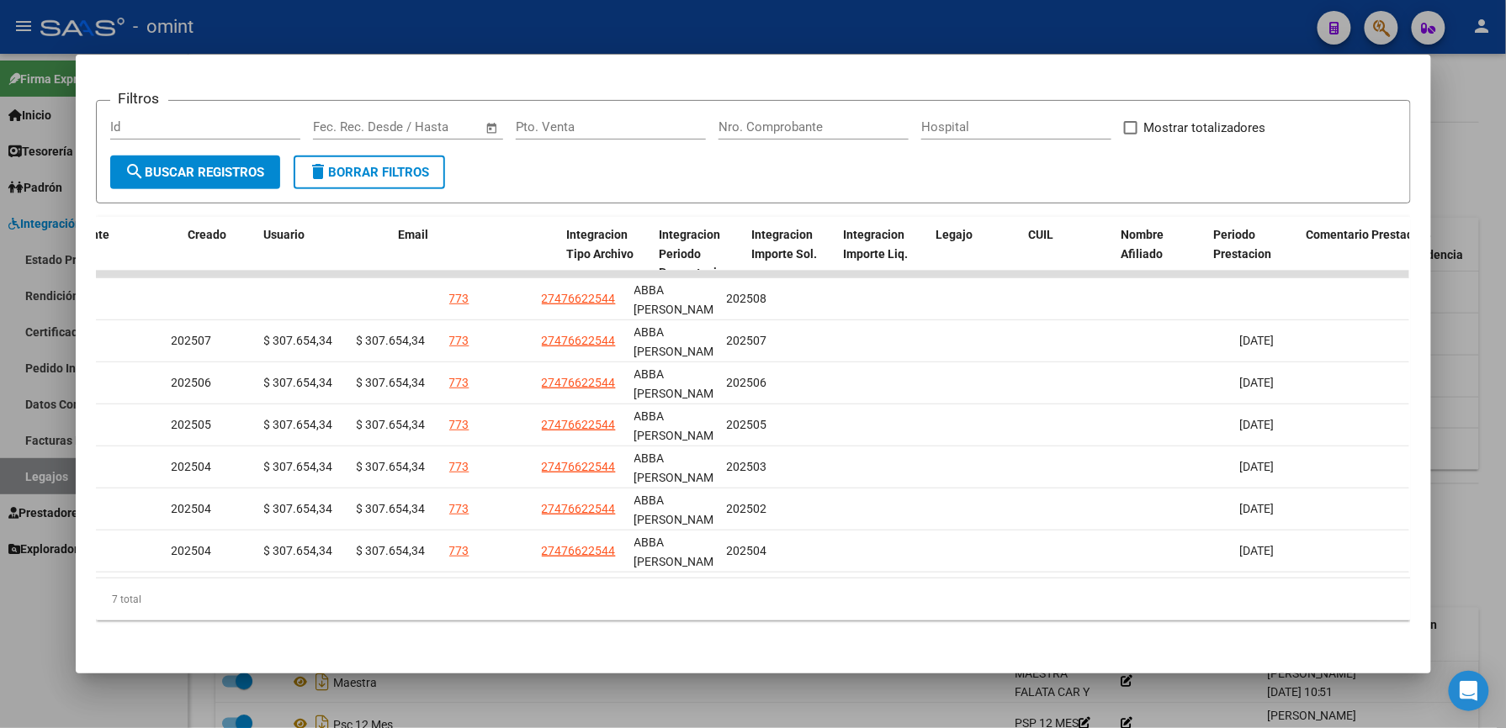
scroll to position [0, 0]
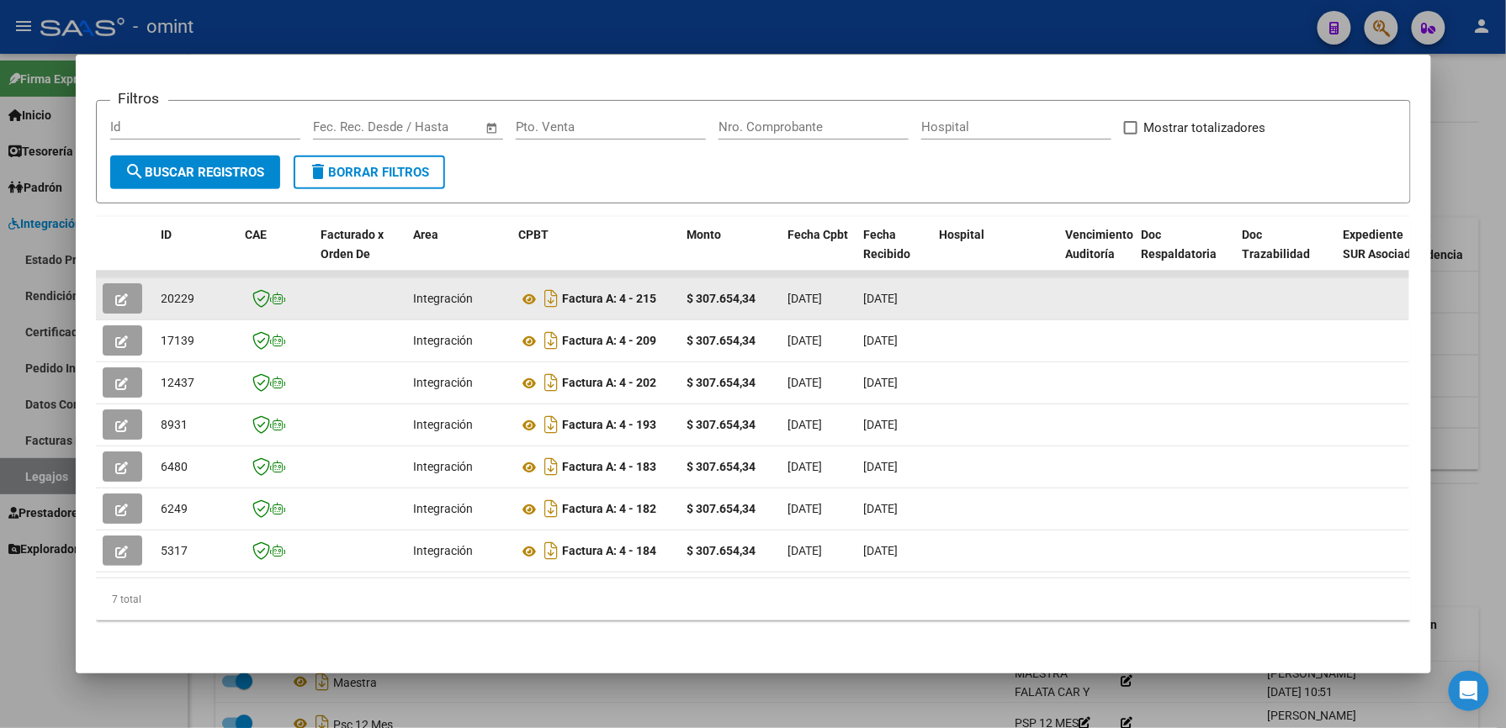
click at [116, 294] on icon "button" at bounding box center [122, 300] width 13 height 13
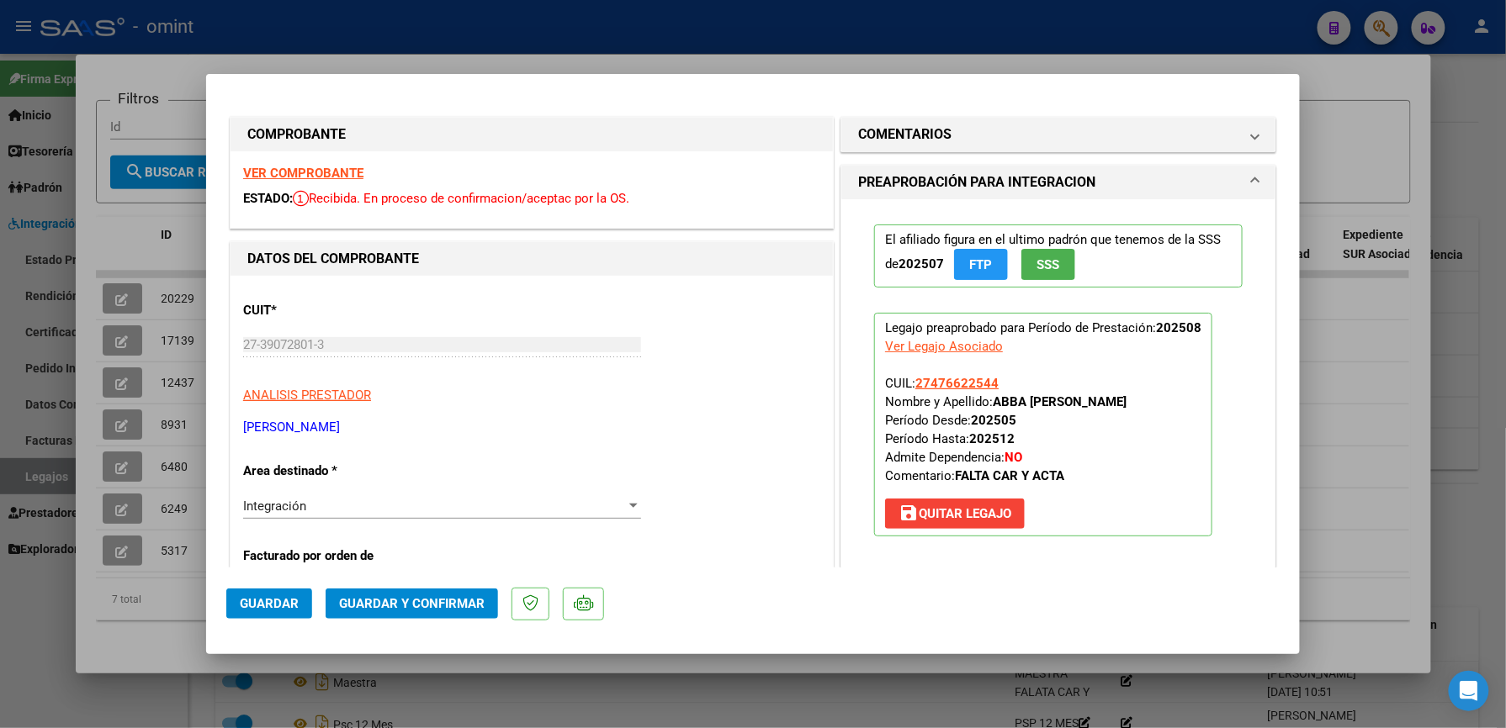
click at [294, 170] on strong "VER COMPROBANTE" at bounding box center [303, 173] width 120 height 15
click at [915, 140] on h1 "COMENTARIOS" at bounding box center [904, 134] width 93 height 20
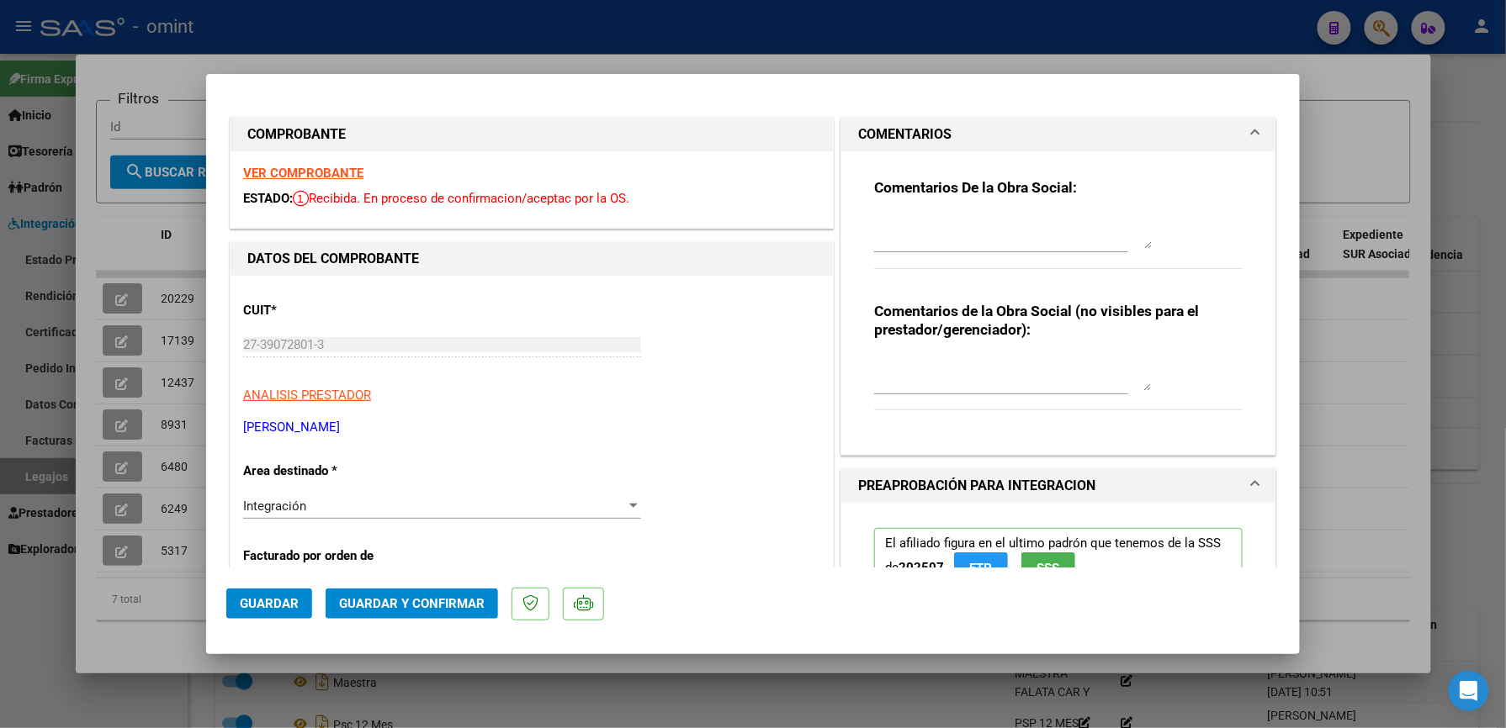
click at [909, 167] on div "Comentarios De la Obra Social: Comentarios de la Obra Social (no visibles para …" at bounding box center [1058, 296] width 394 height 291
click at [919, 183] on strong "Comentarios De la Obra Social:" at bounding box center [975, 187] width 203 height 17
click at [899, 251] on div at bounding box center [1013, 232] width 278 height 40
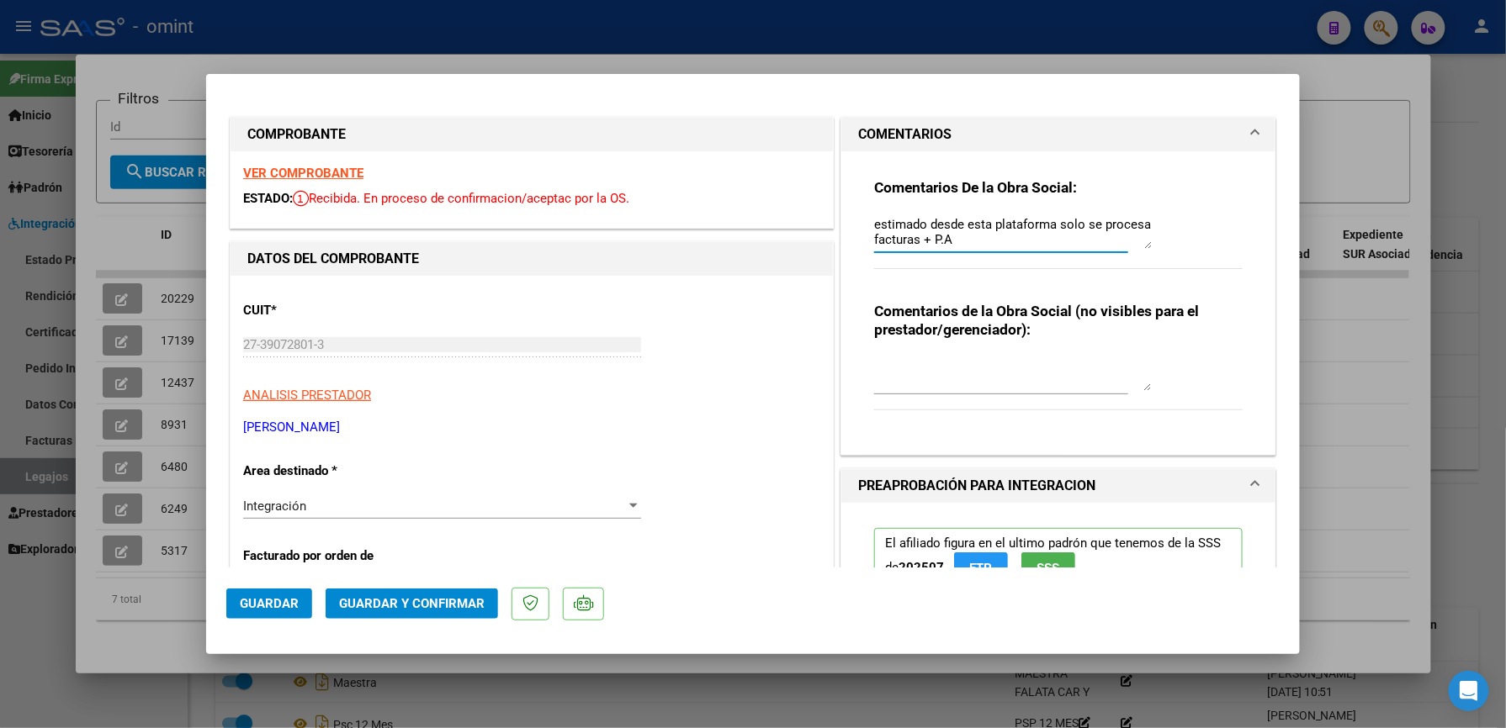
click at [874, 225] on textarea "estimado desde esta plataforma solo se procesa facturas + P.A" at bounding box center [1013, 232] width 278 height 34
click at [980, 249] on div "estimado desde esta plataforma solo se procesa facturas + P.A" at bounding box center [1013, 232] width 278 height 40
click at [971, 237] on textarea "estimado desde esta plataforma solo se procesa facturas + P.A" at bounding box center [1013, 232] width 278 height 34
click at [283, 168] on strong "VER COMPROBANTE" at bounding box center [303, 173] width 120 height 15
click at [979, 236] on textarea "estimado desde esta plataforma solo se procesa facturas + P.A" at bounding box center [1013, 232] width 278 height 34
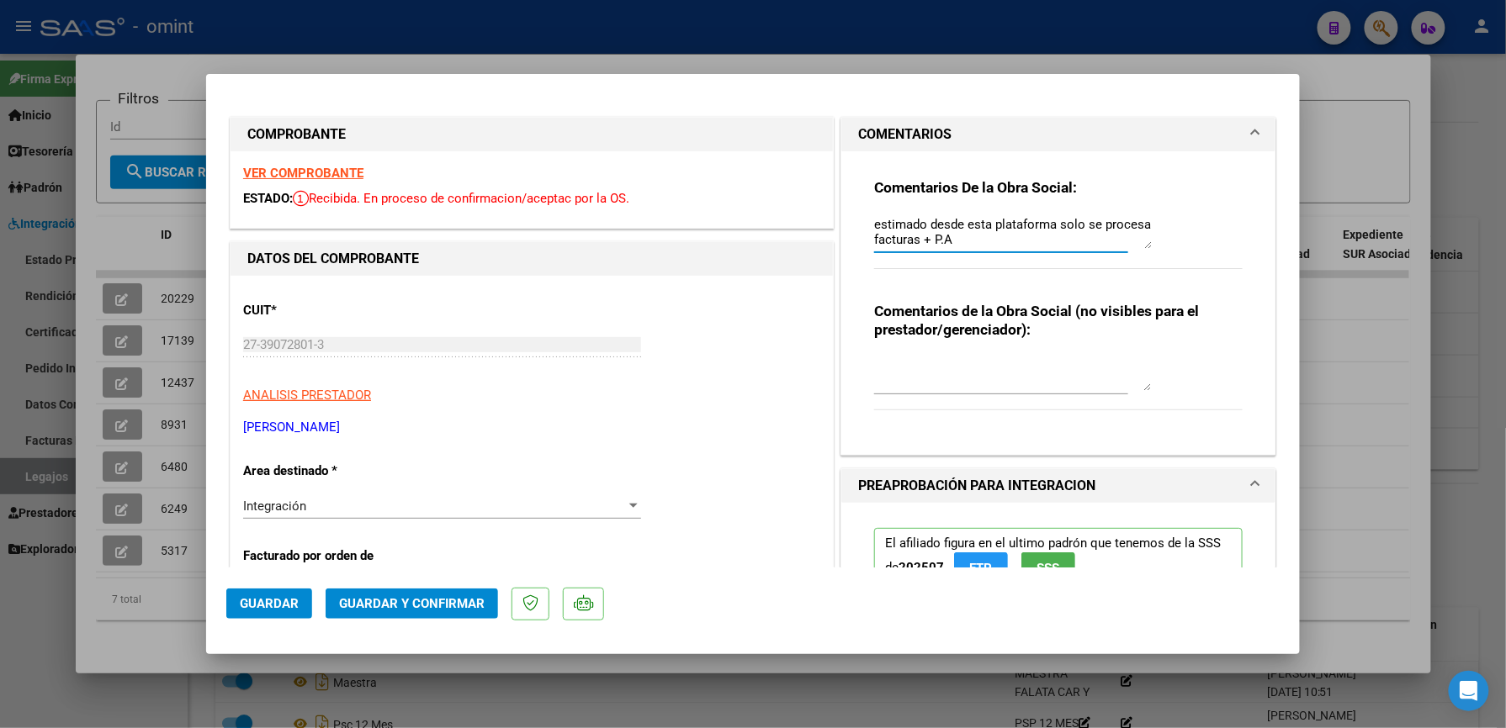
click at [874, 217] on textarea "estimado desde esta plataforma solo se procesa facturas + P.A" at bounding box center [1013, 232] width 278 height 34
click at [986, 236] on textarea "Estimado desde esta plataforma solo se procesa facturas + P.A" at bounding box center [1013, 232] width 278 height 34
click at [961, 241] on textarea "Estimado desde esta plataforma solo se procesa facturas + P.A" at bounding box center [1013, 232] width 278 height 34
type textarea "Estimado desde esta plataforma solo se procesa facturas + P.A- Por favor entreg…"
click at [405, 603] on span "Guardar y Confirmar" at bounding box center [412, 603] width 146 height 15
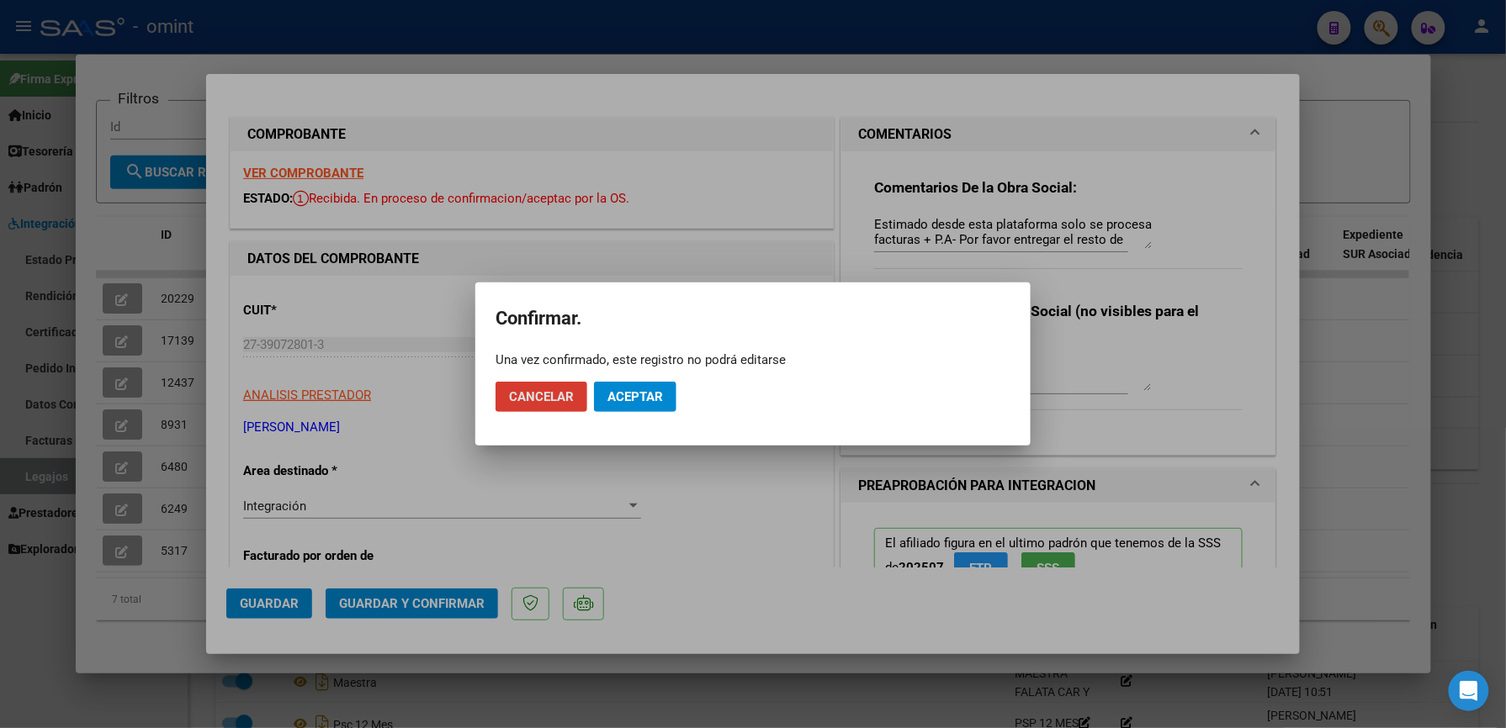
click at [648, 389] on span "Aceptar" at bounding box center [635, 396] width 56 height 15
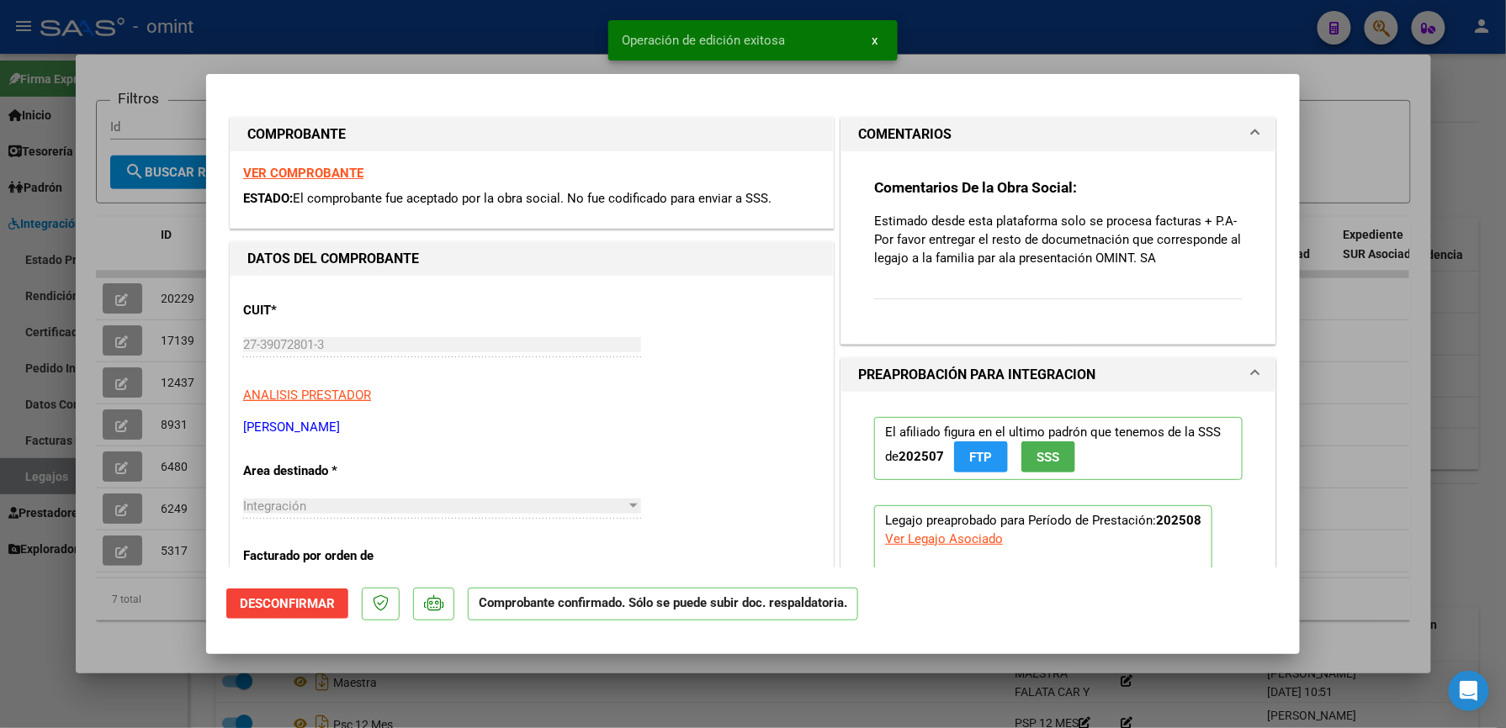
click at [1342, 314] on div at bounding box center [753, 364] width 1506 height 728
type input "$ 0,00"
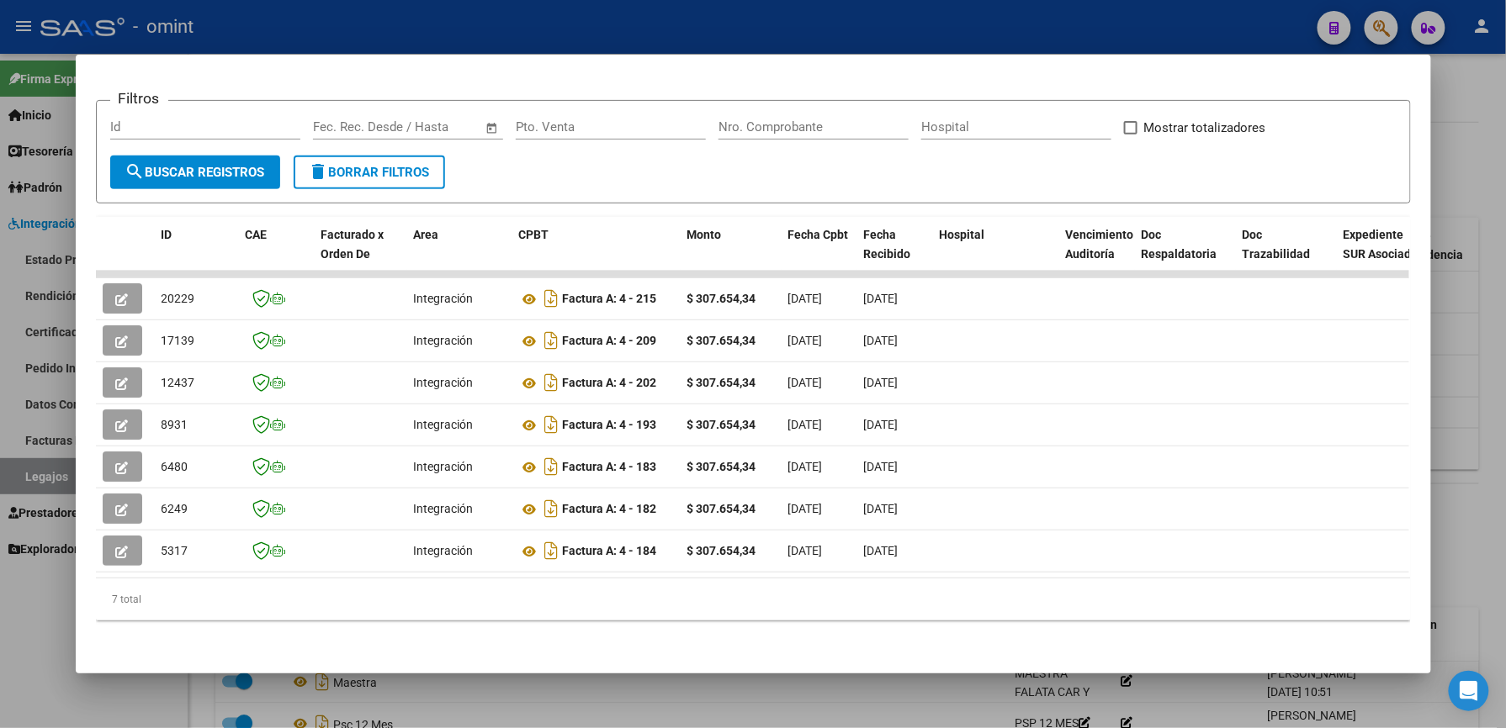
click at [1478, 404] on div at bounding box center [753, 364] width 1506 height 728
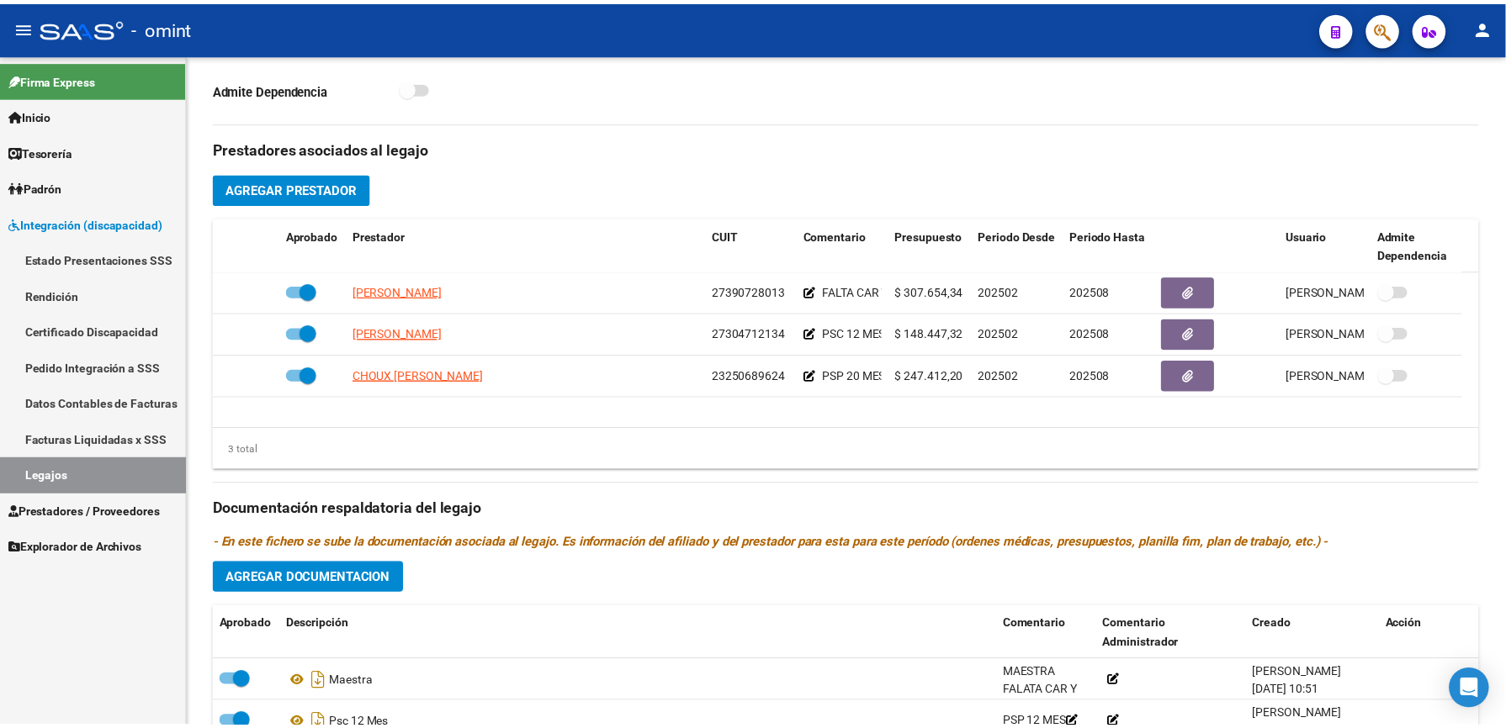
scroll to position [560, 0]
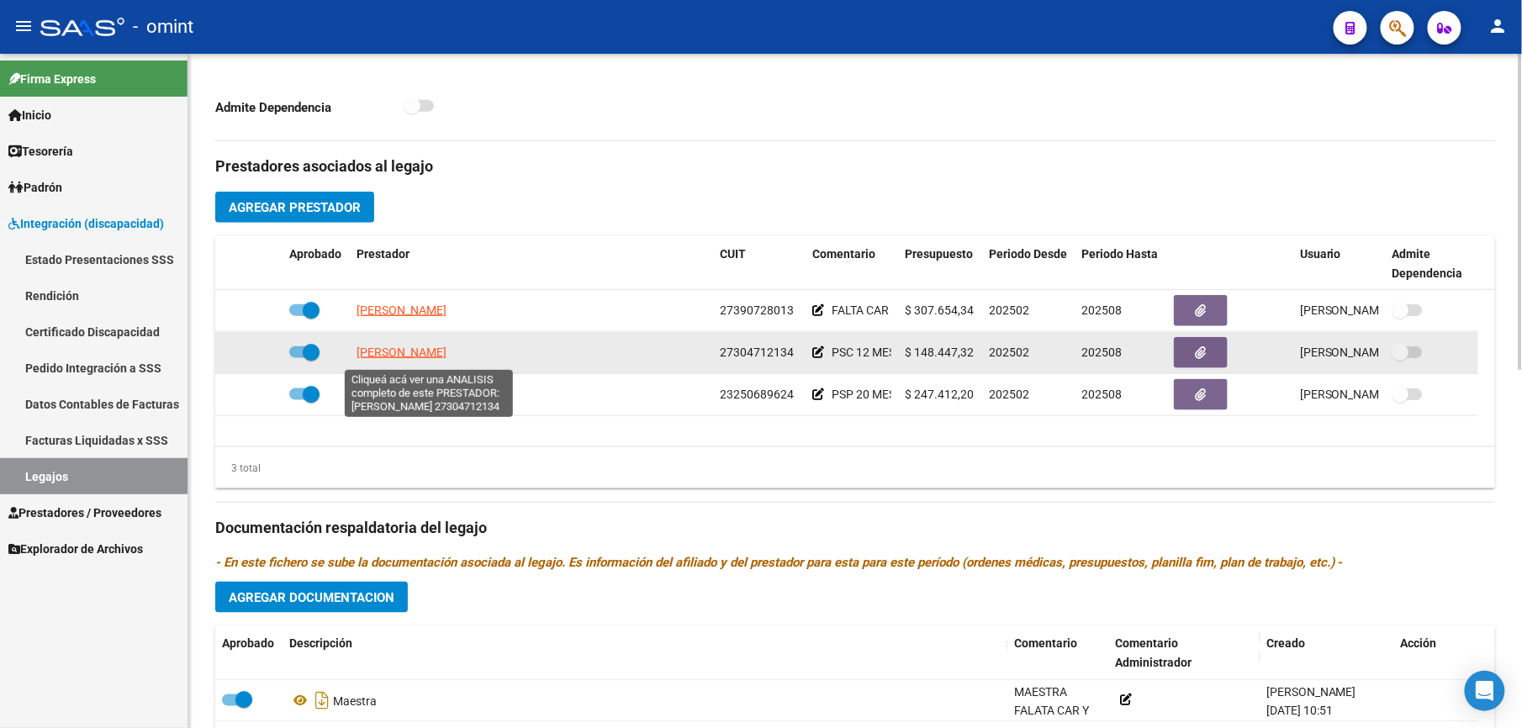
click at [418, 357] on span "PERLO DAZA ALEJANDRA" at bounding box center [402, 352] width 90 height 13
type textarea "27304712134"
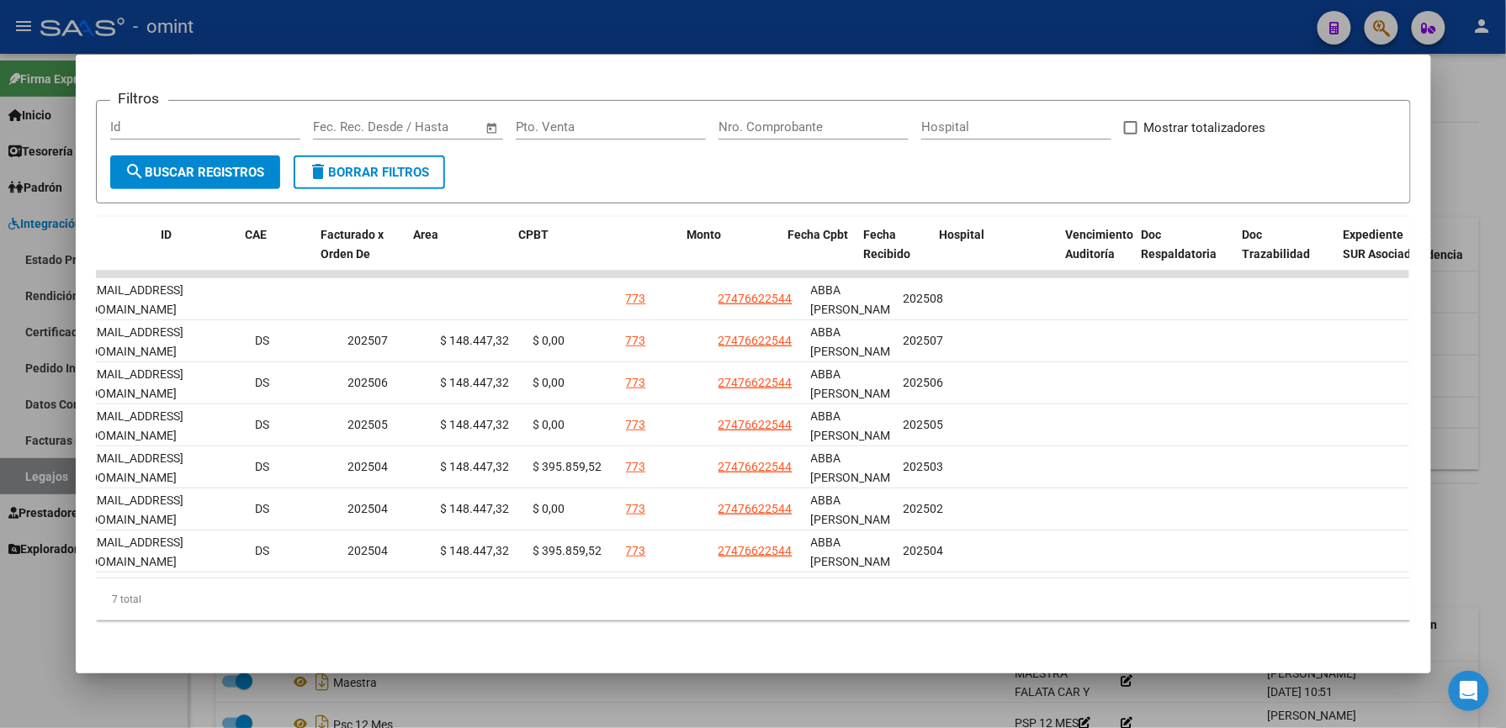
scroll to position [0, 0]
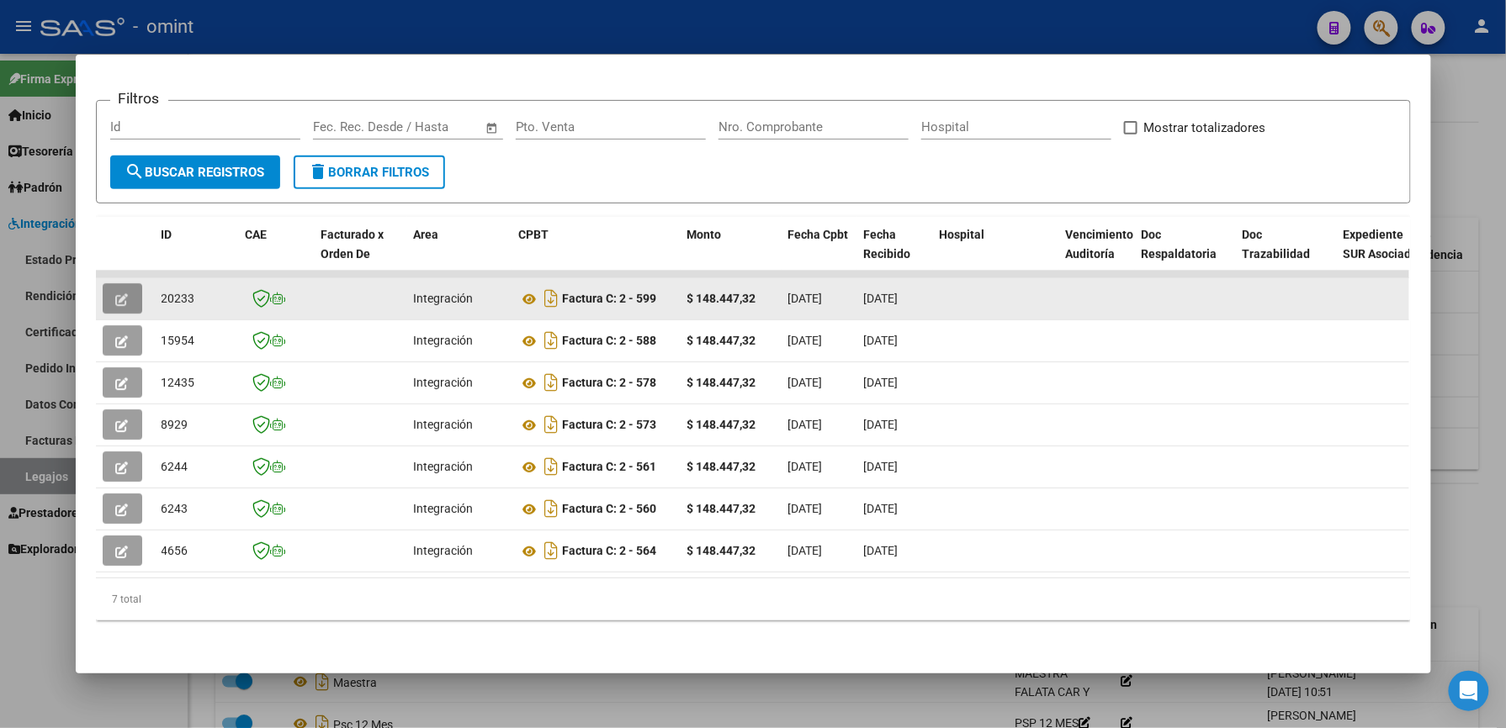
click at [116, 294] on icon "button" at bounding box center [122, 300] width 13 height 13
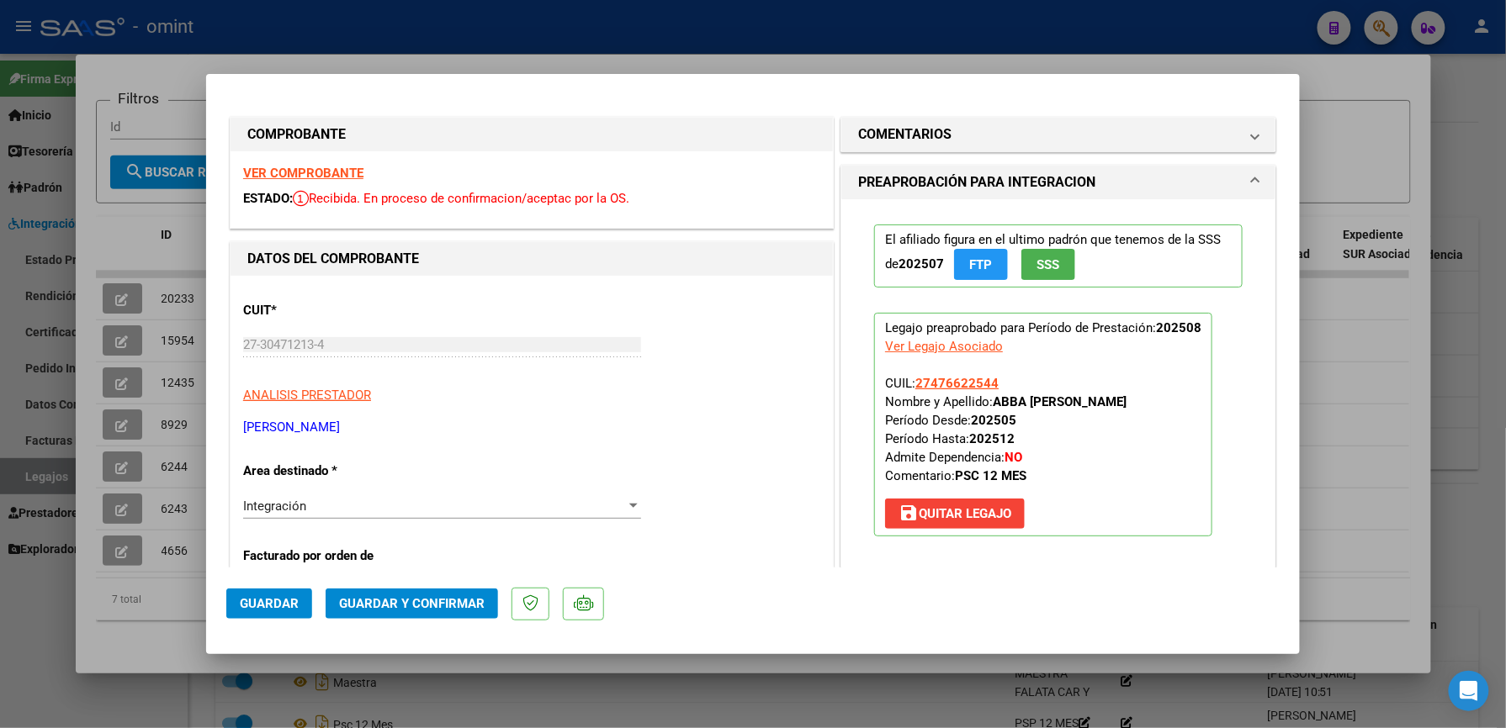
click at [304, 173] on strong "VER COMPROBANTE" at bounding box center [303, 173] width 120 height 15
click at [1356, 397] on div at bounding box center [753, 364] width 1506 height 728
type input "$ 0,00"
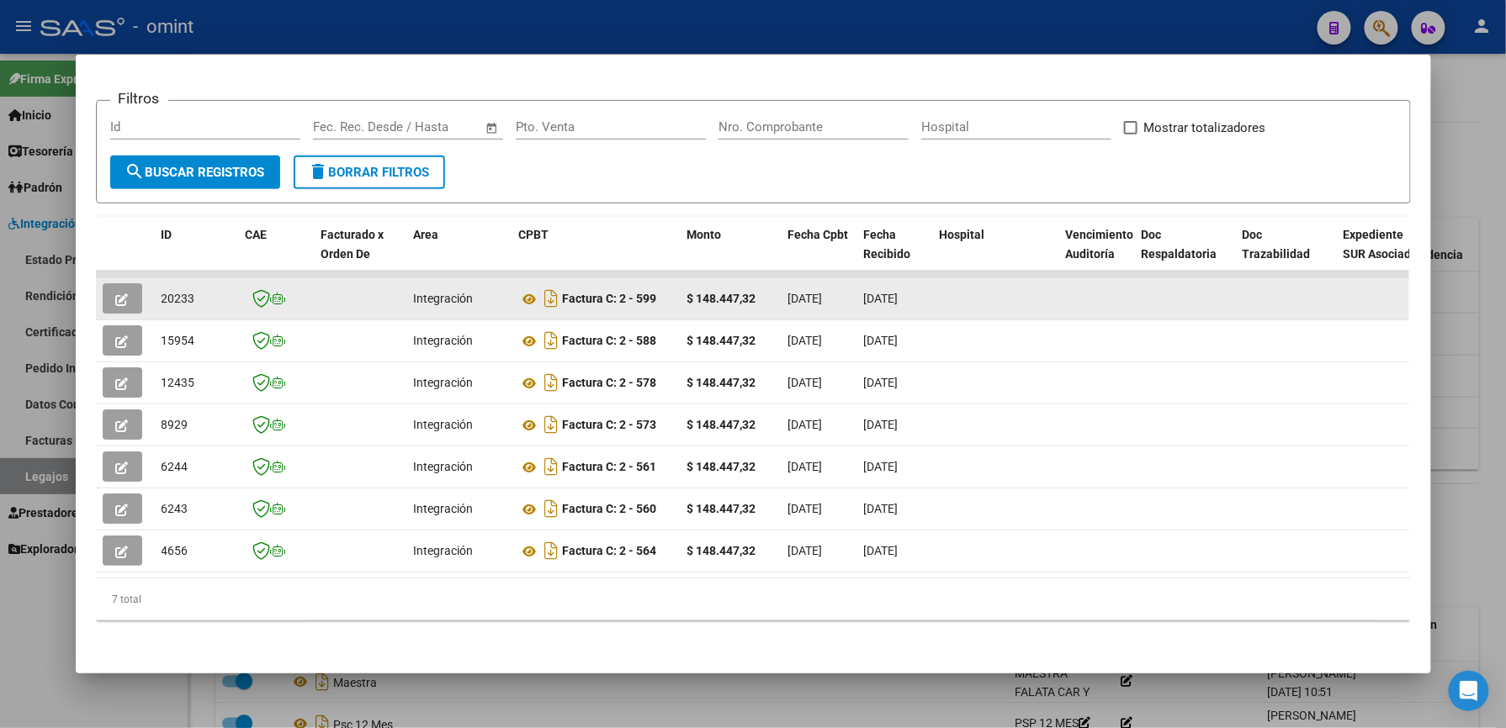
click at [105, 283] on button "button" at bounding box center [123, 298] width 40 height 30
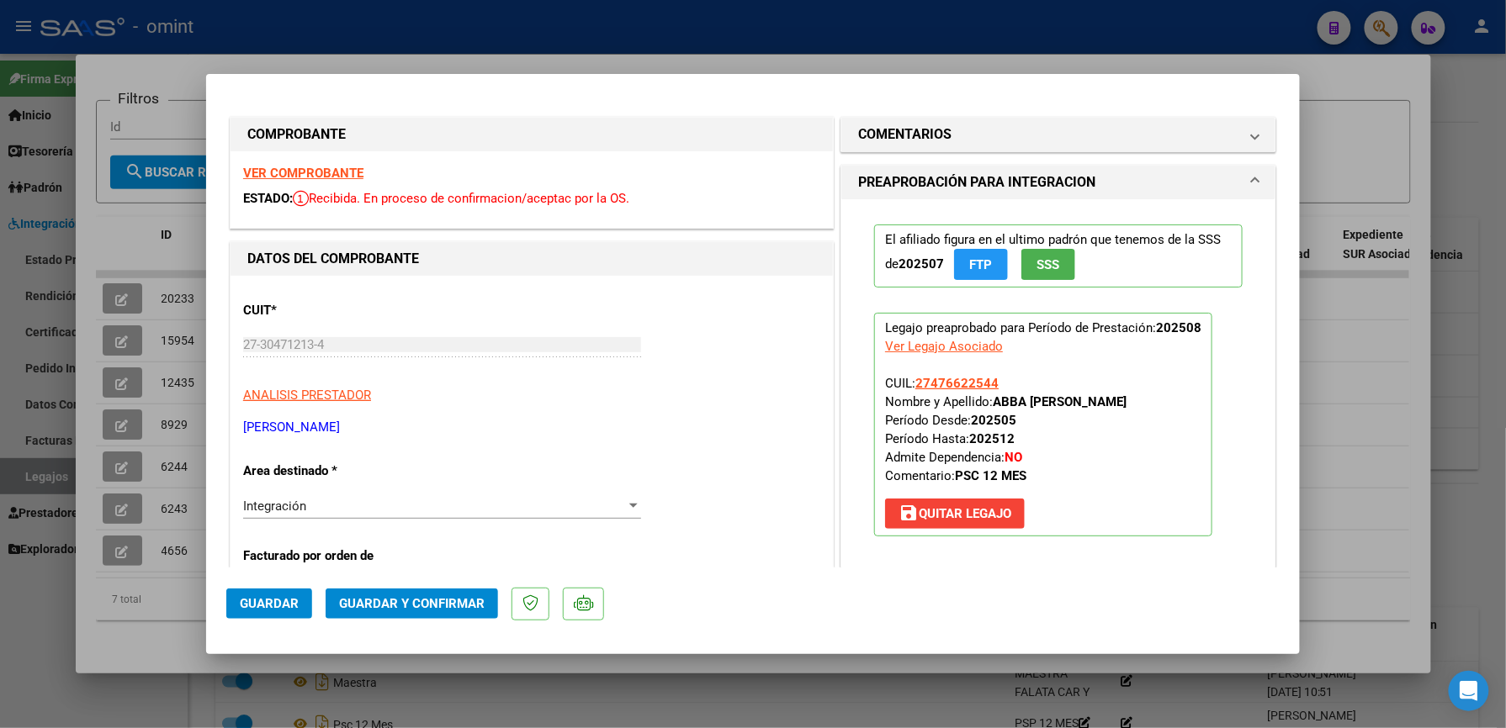
scroll to position [448, 0]
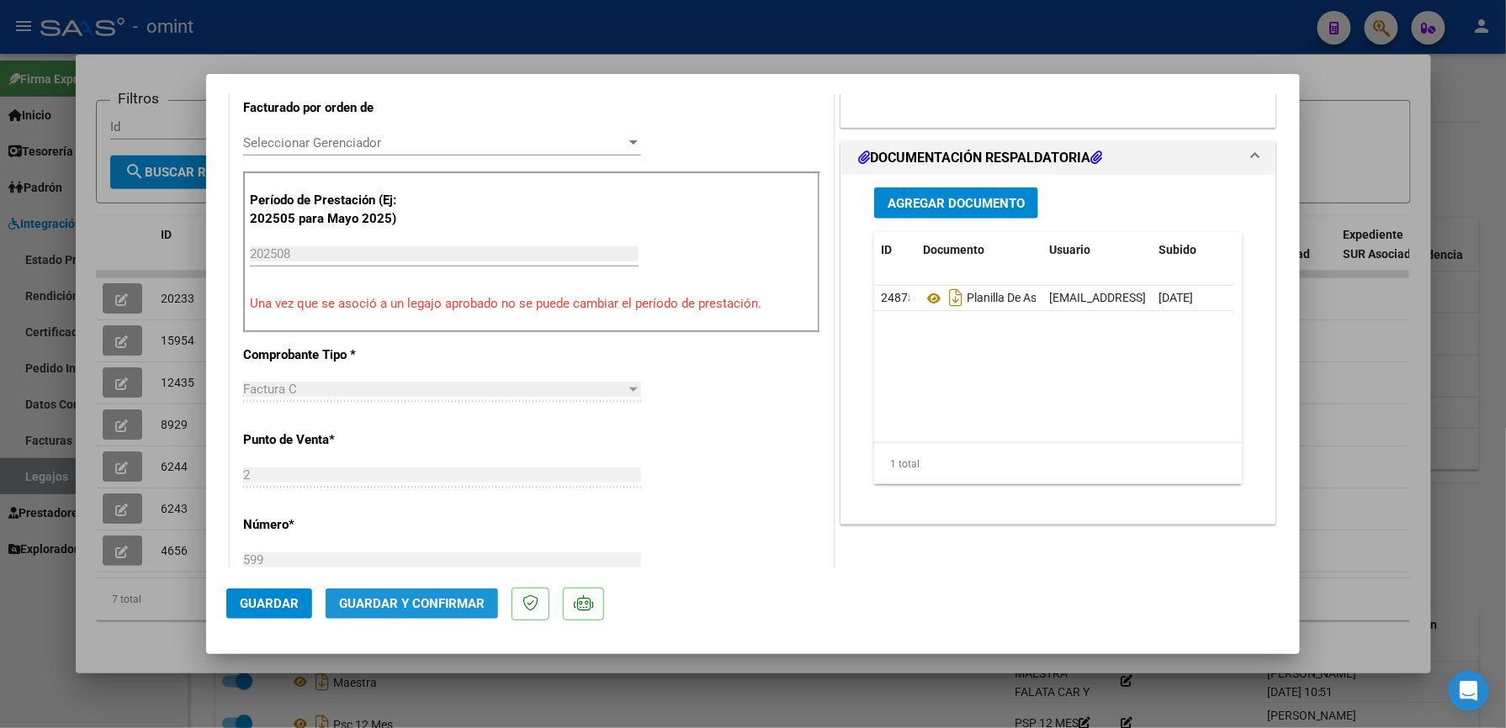
click at [421, 595] on button "Guardar y Confirmar" at bounding box center [411, 604] width 172 height 30
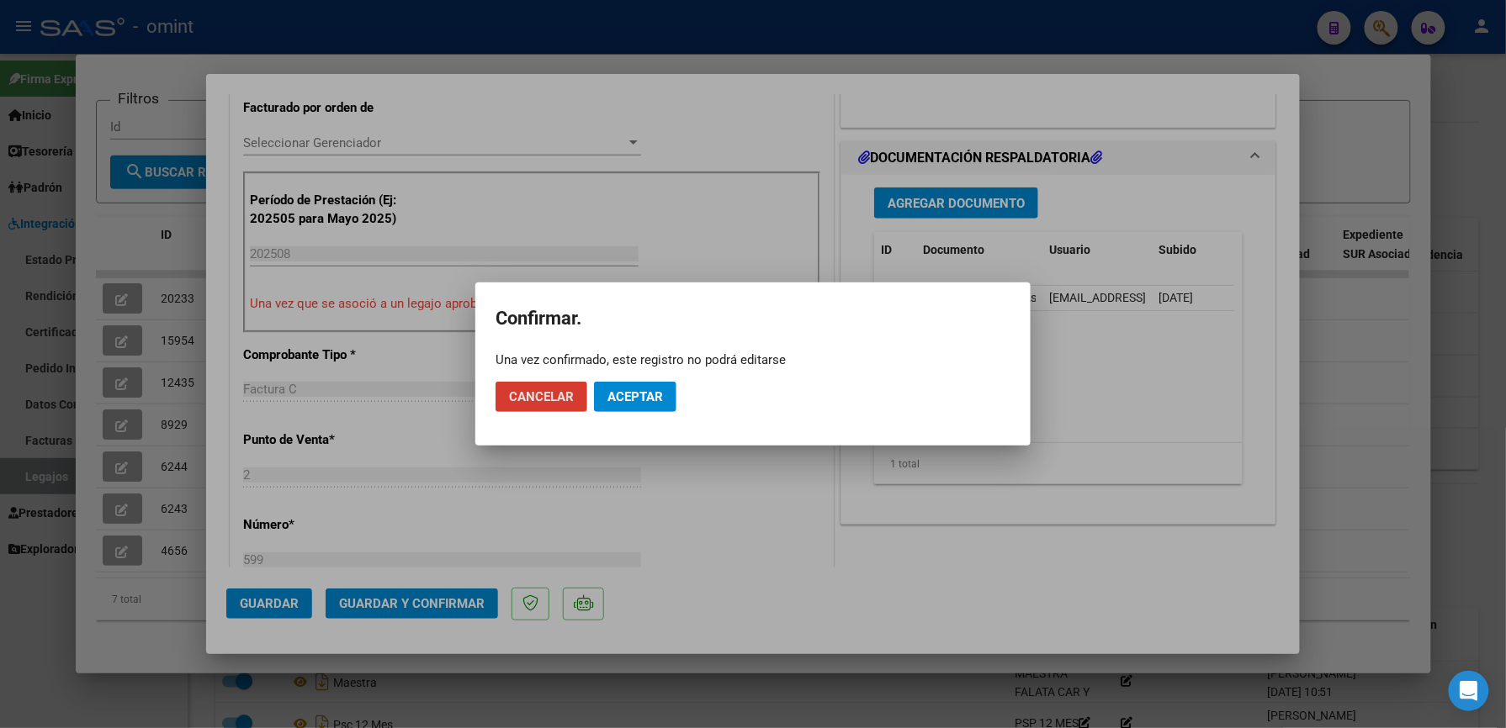
click at [623, 394] on span "Aceptar" at bounding box center [635, 396] width 56 height 15
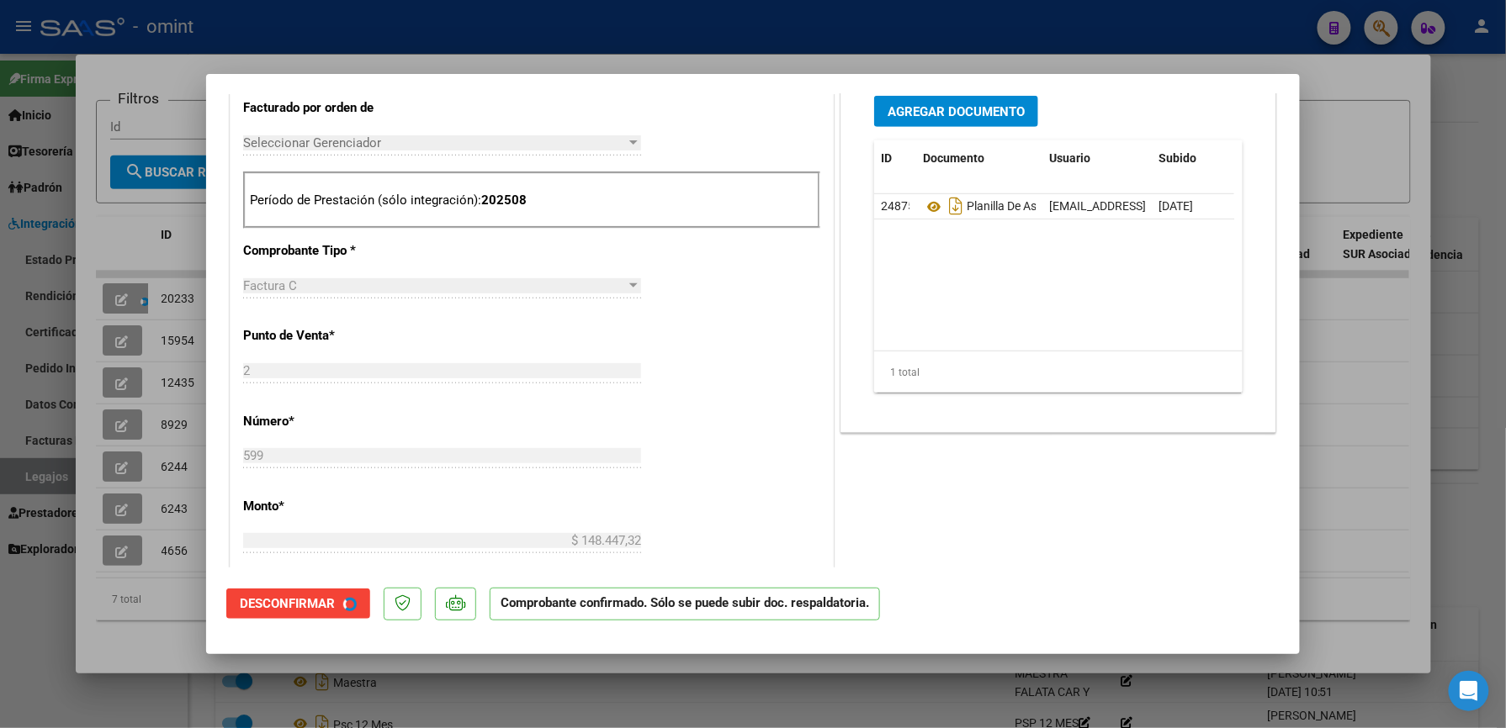
scroll to position [447, 0]
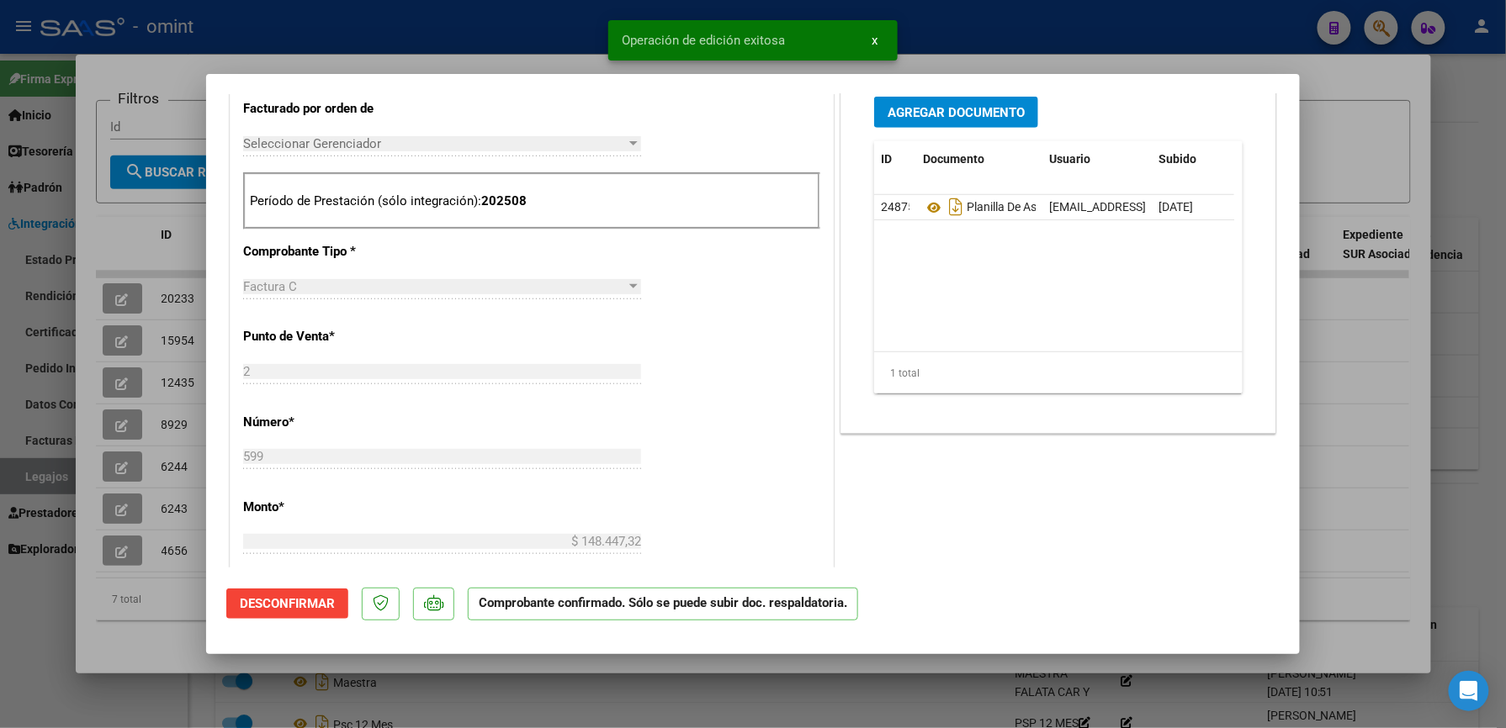
click at [1387, 119] on div at bounding box center [753, 364] width 1506 height 728
type input "$ 0,00"
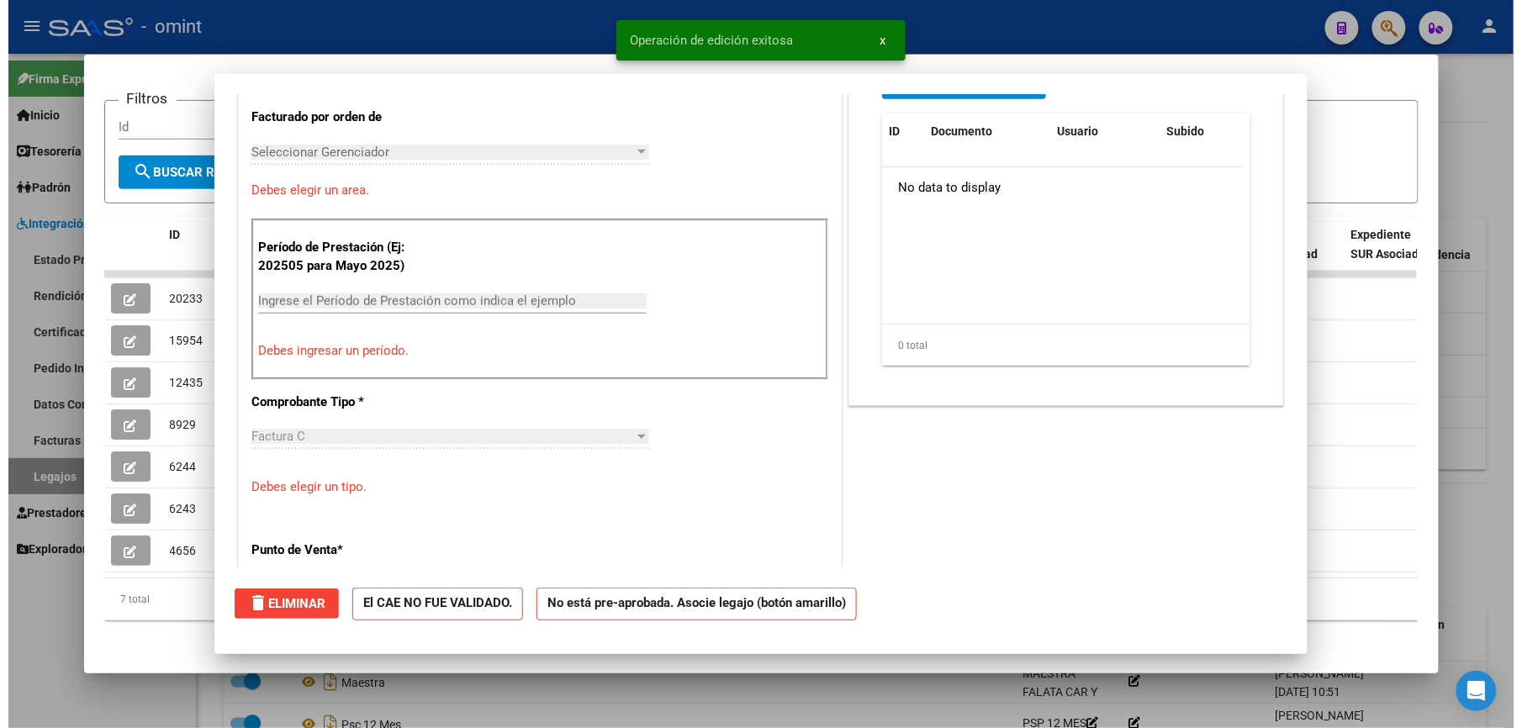
scroll to position [479, 0]
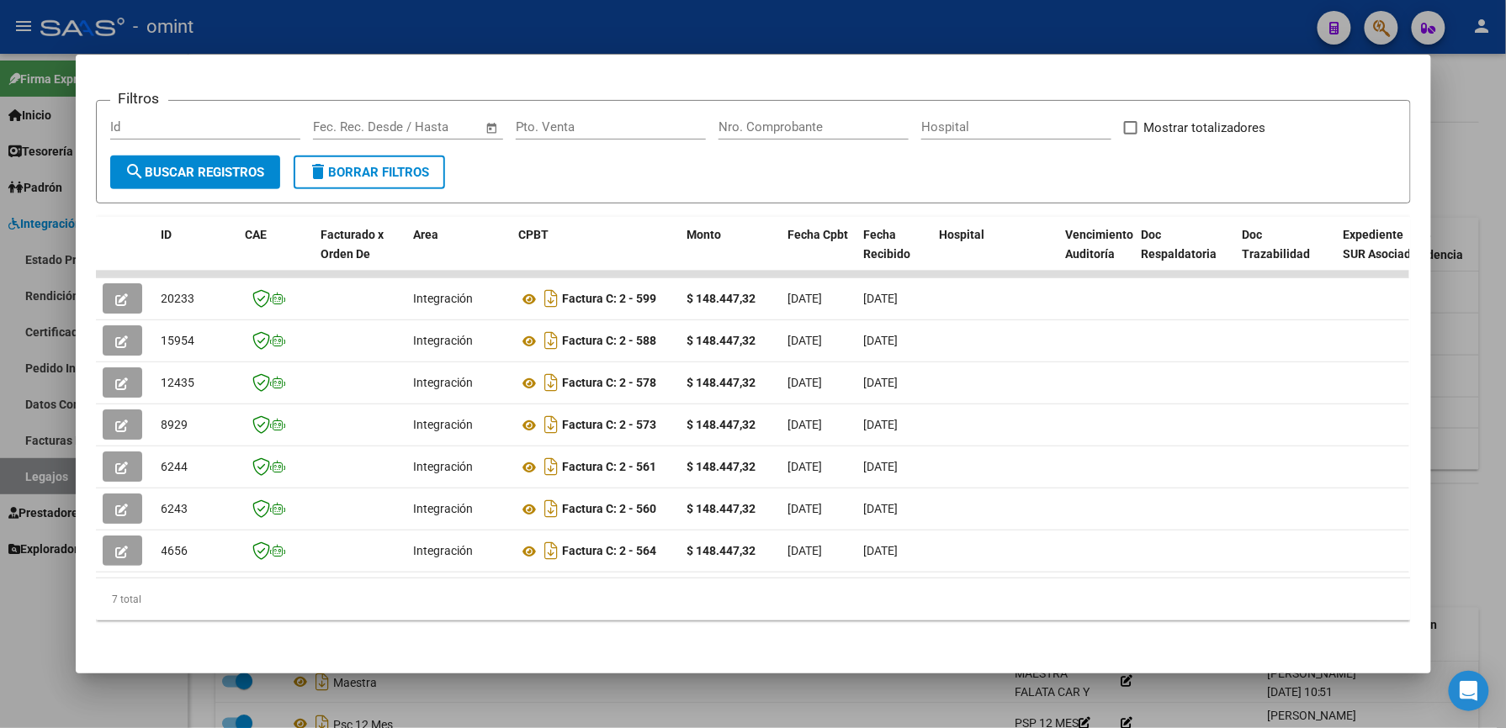
click at [1458, 347] on div at bounding box center [753, 364] width 1506 height 728
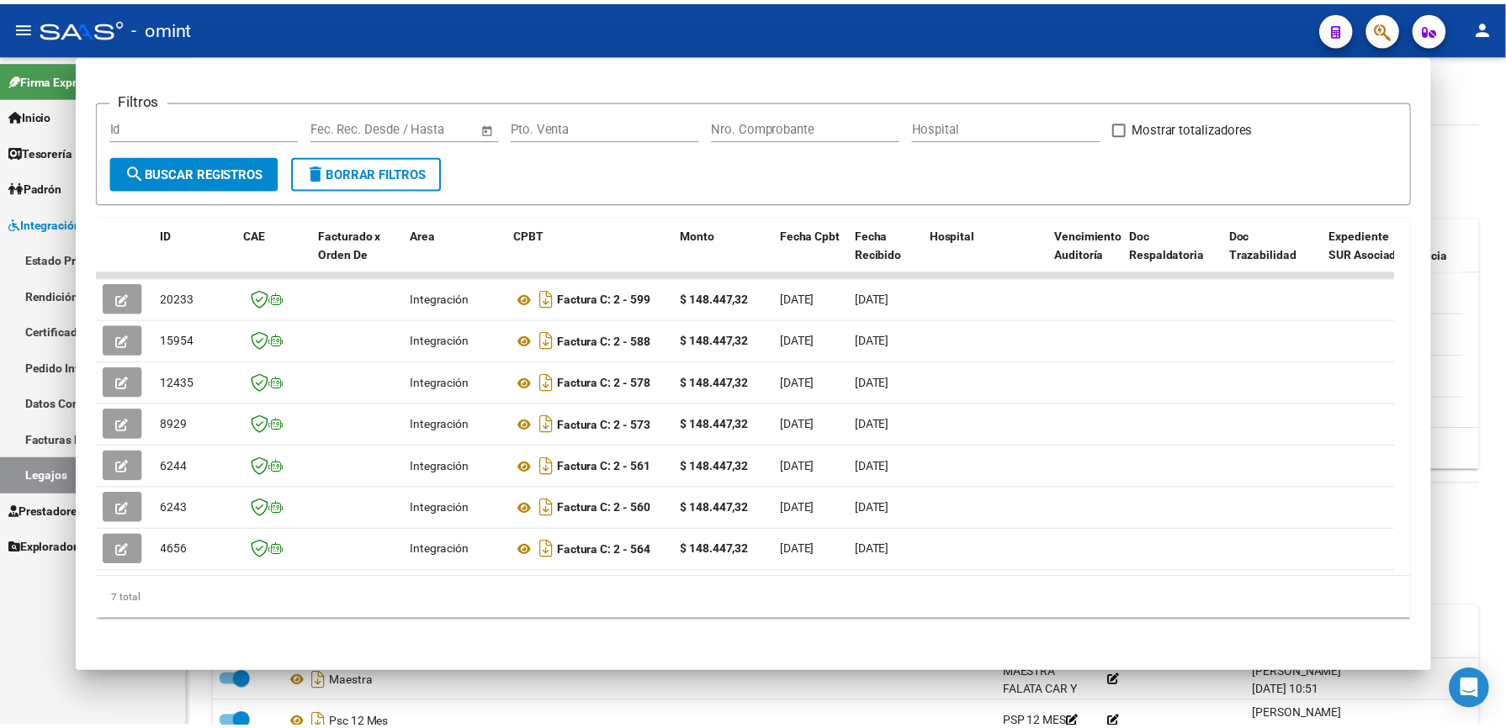
scroll to position [560, 0]
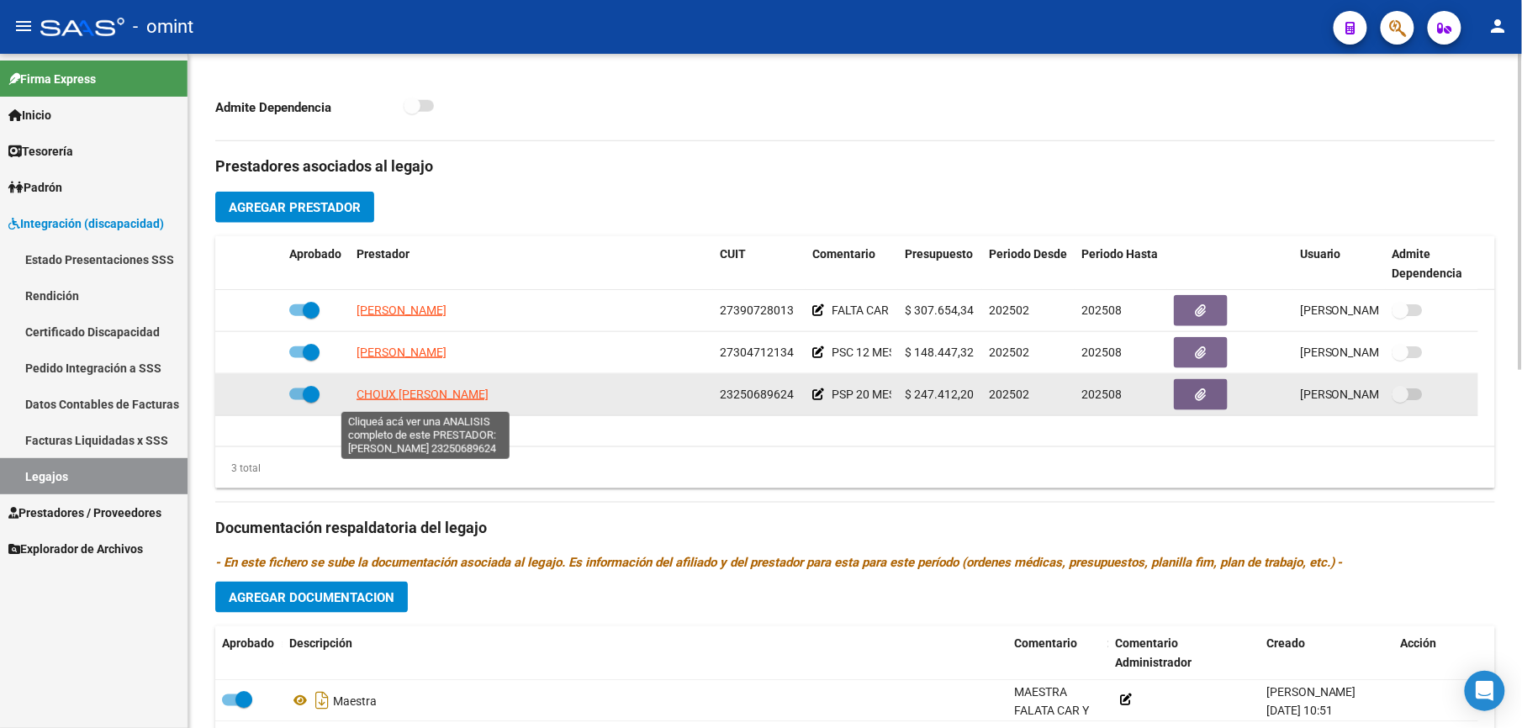
click at [429, 401] on span "CHOUX DEBORA EMILCE" at bounding box center [423, 394] width 132 height 13
type textarea "23250689624"
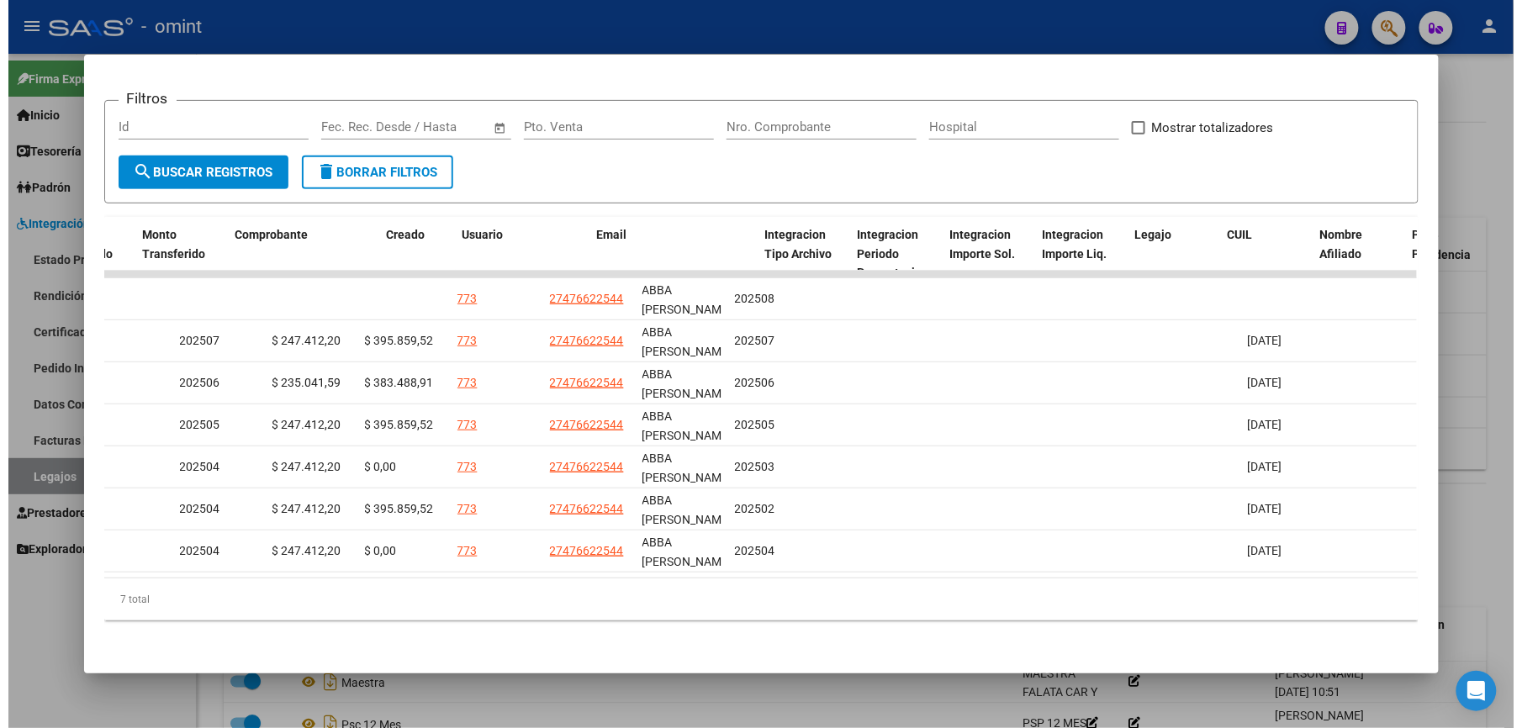
scroll to position [0, 0]
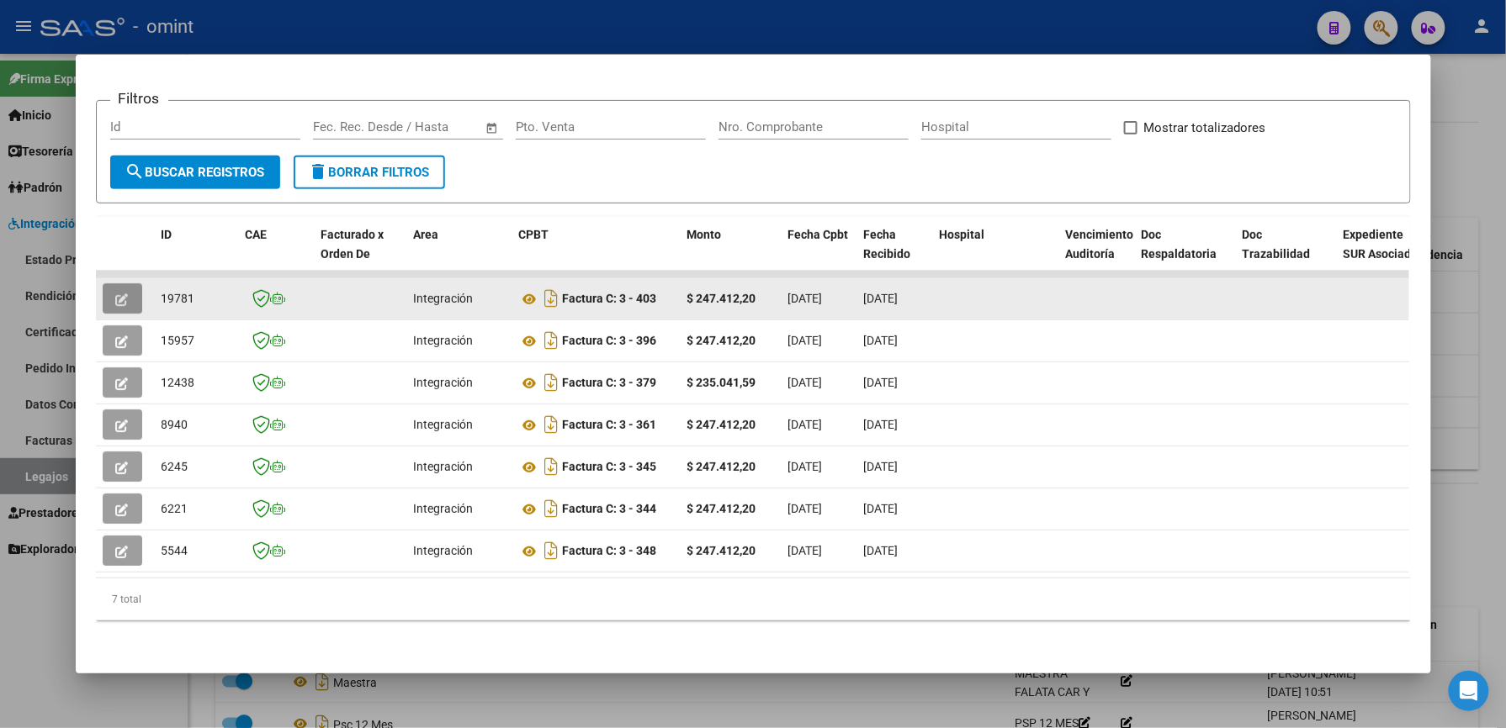
click at [108, 284] on button "button" at bounding box center [123, 298] width 40 height 30
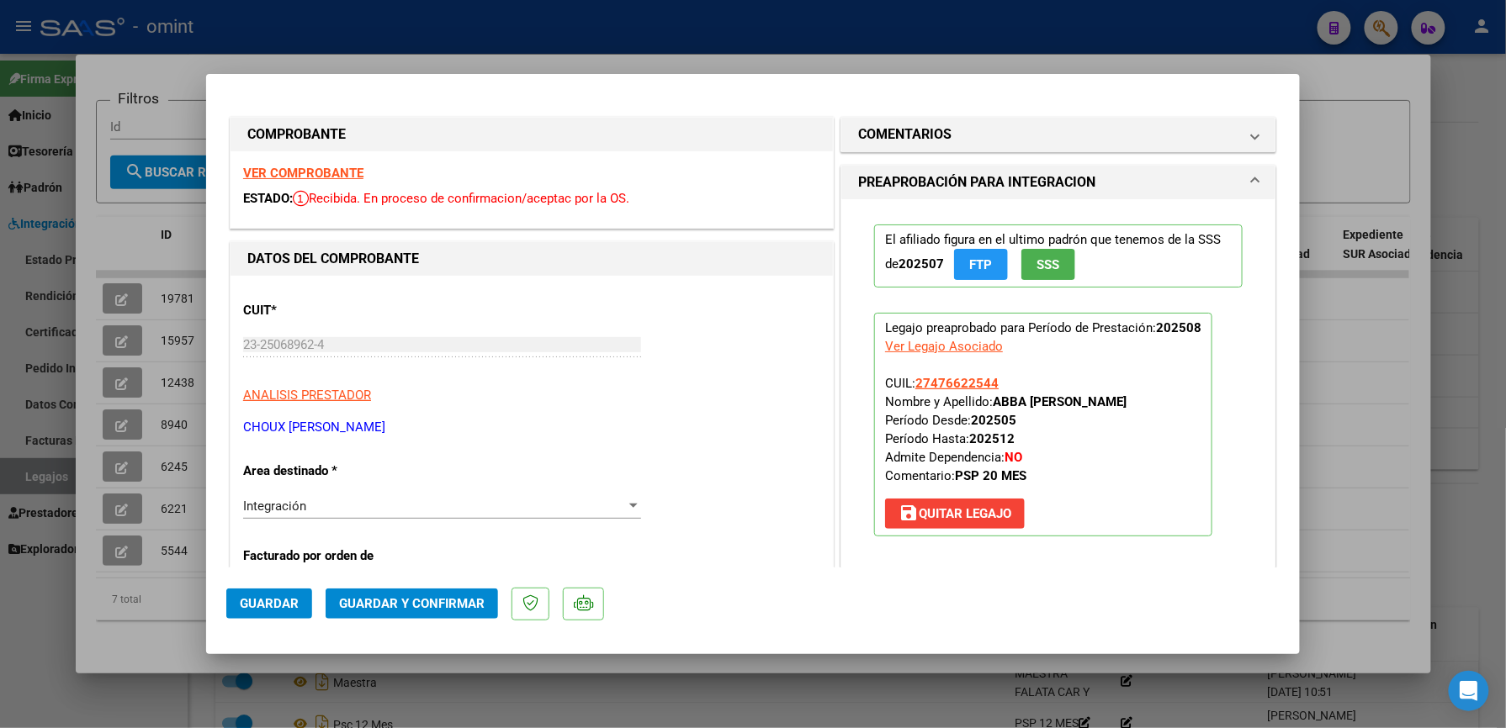
click at [321, 166] on strong "VER COMPROBANTE" at bounding box center [303, 173] width 120 height 15
click at [1314, 368] on div at bounding box center [753, 364] width 1506 height 728
type input "$ 0,00"
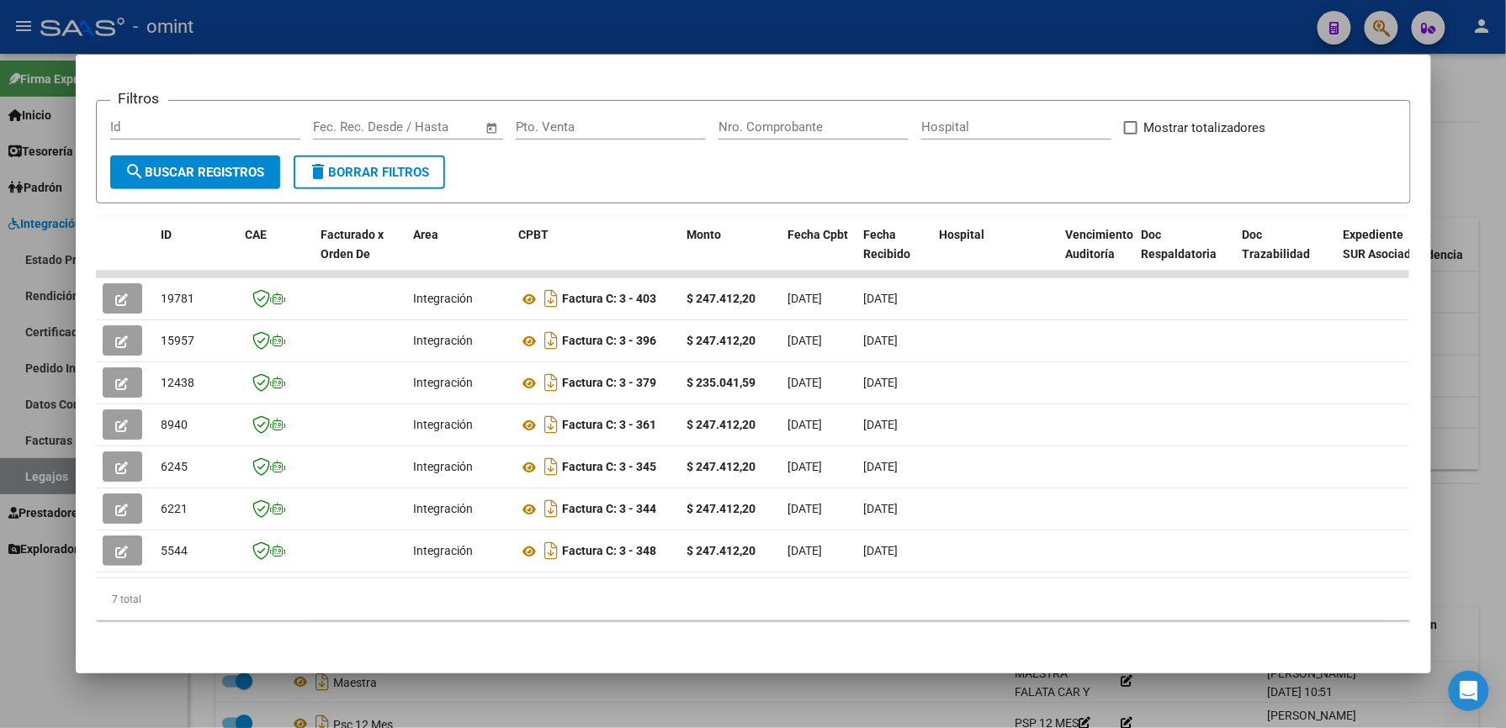
click at [1411, 373] on mat-dialog-content "Análisis Prestador - CUIT: 23250689624 cloud_download Exportar CSV ABM ARCA Imp…" at bounding box center [753, 364] width 1355 height 579
click at [1450, 373] on div at bounding box center [753, 364] width 1506 height 728
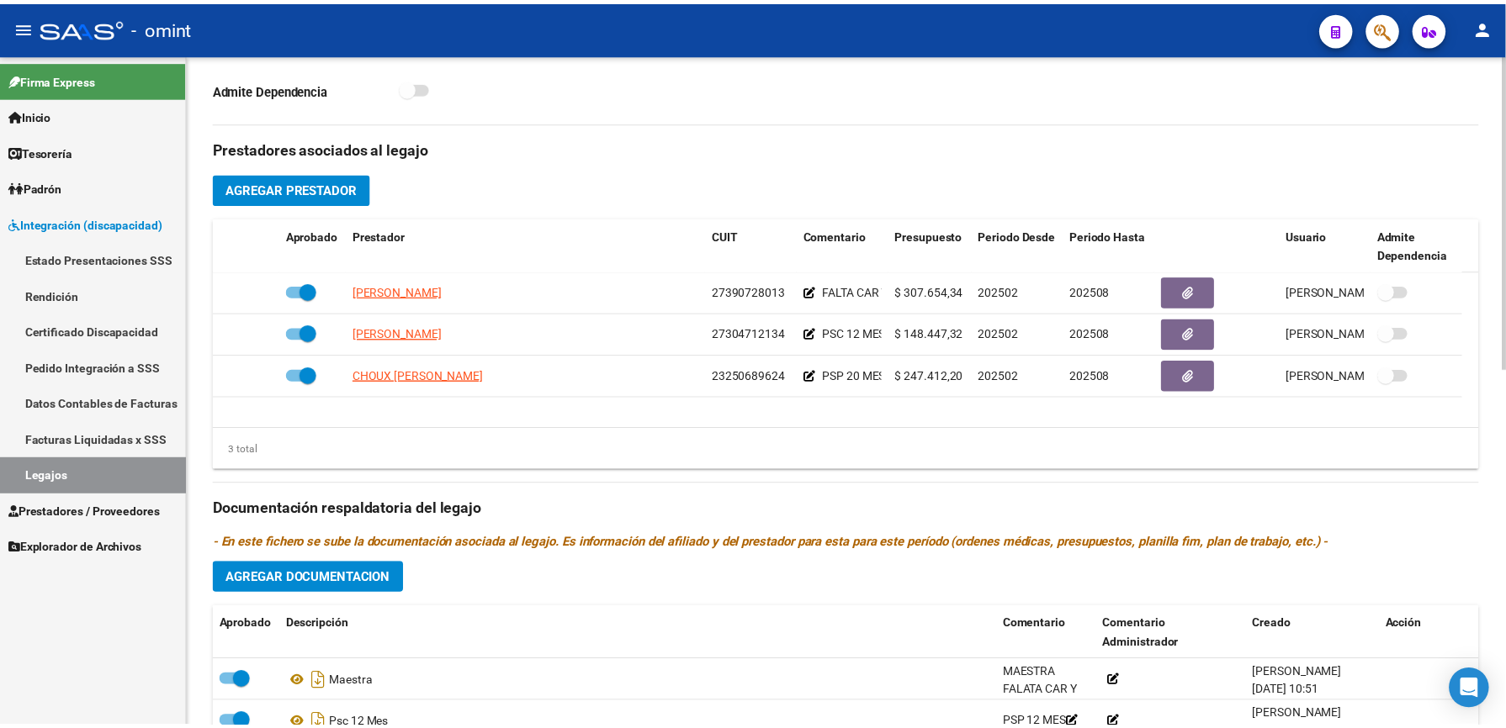
scroll to position [560, 0]
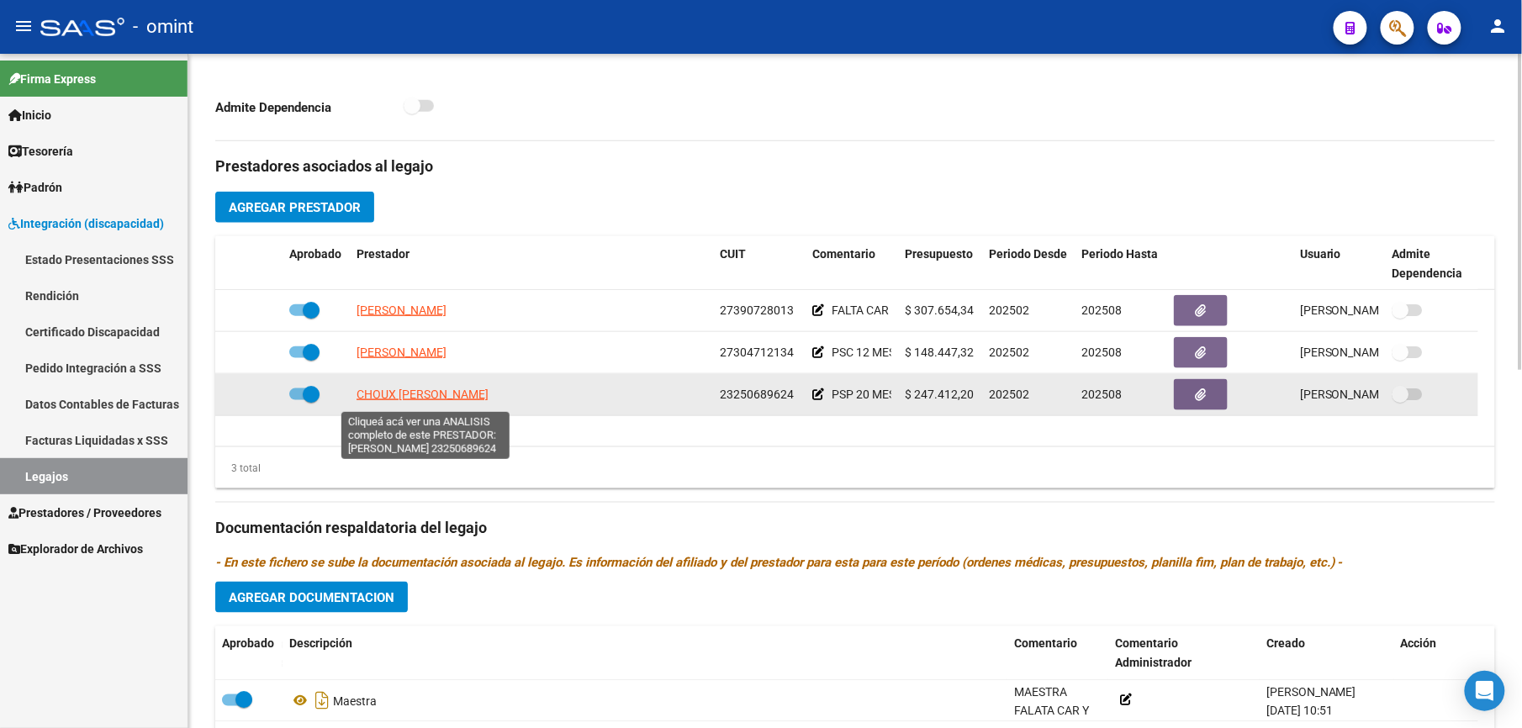
click at [408, 395] on span "CHOUX DEBORA EMILCE" at bounding box center [423, 394] width 132 height 13
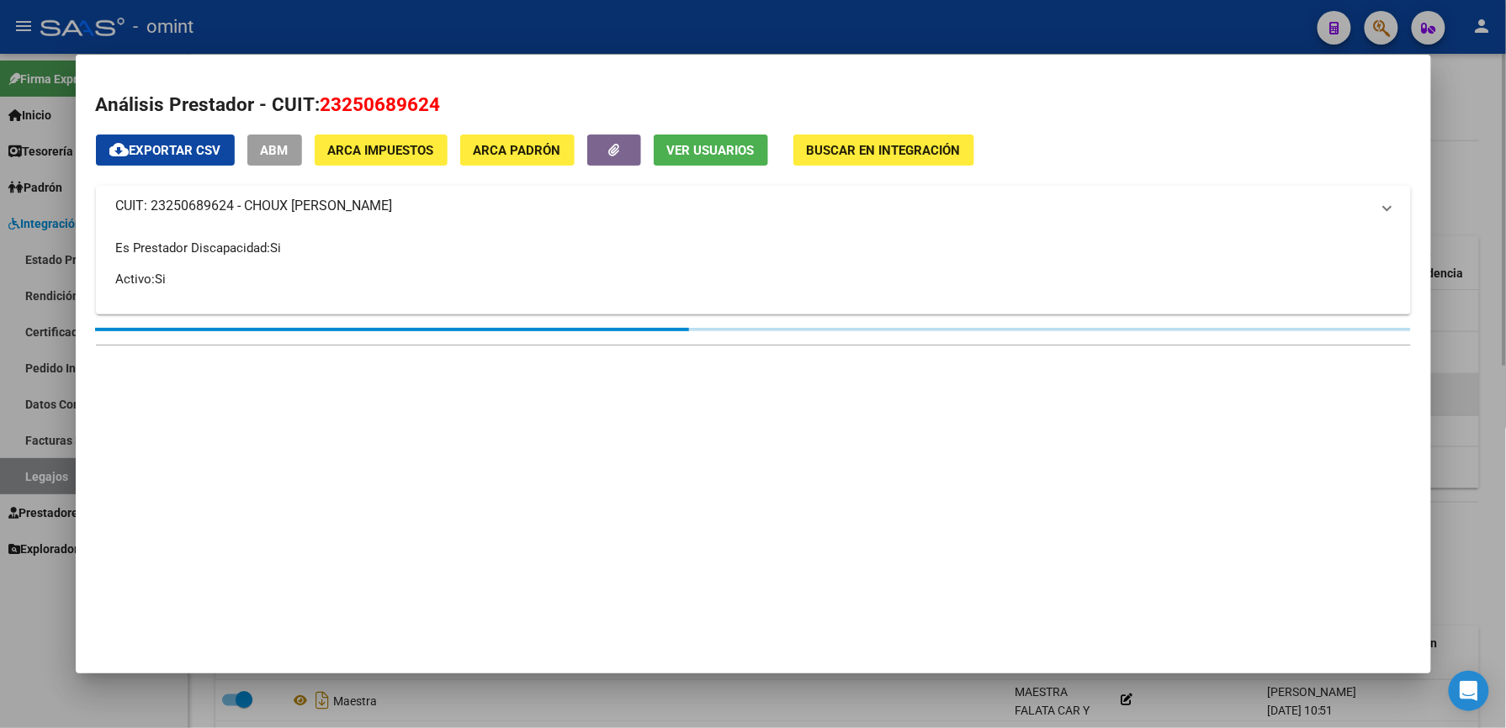
scroll to position [579, 0]
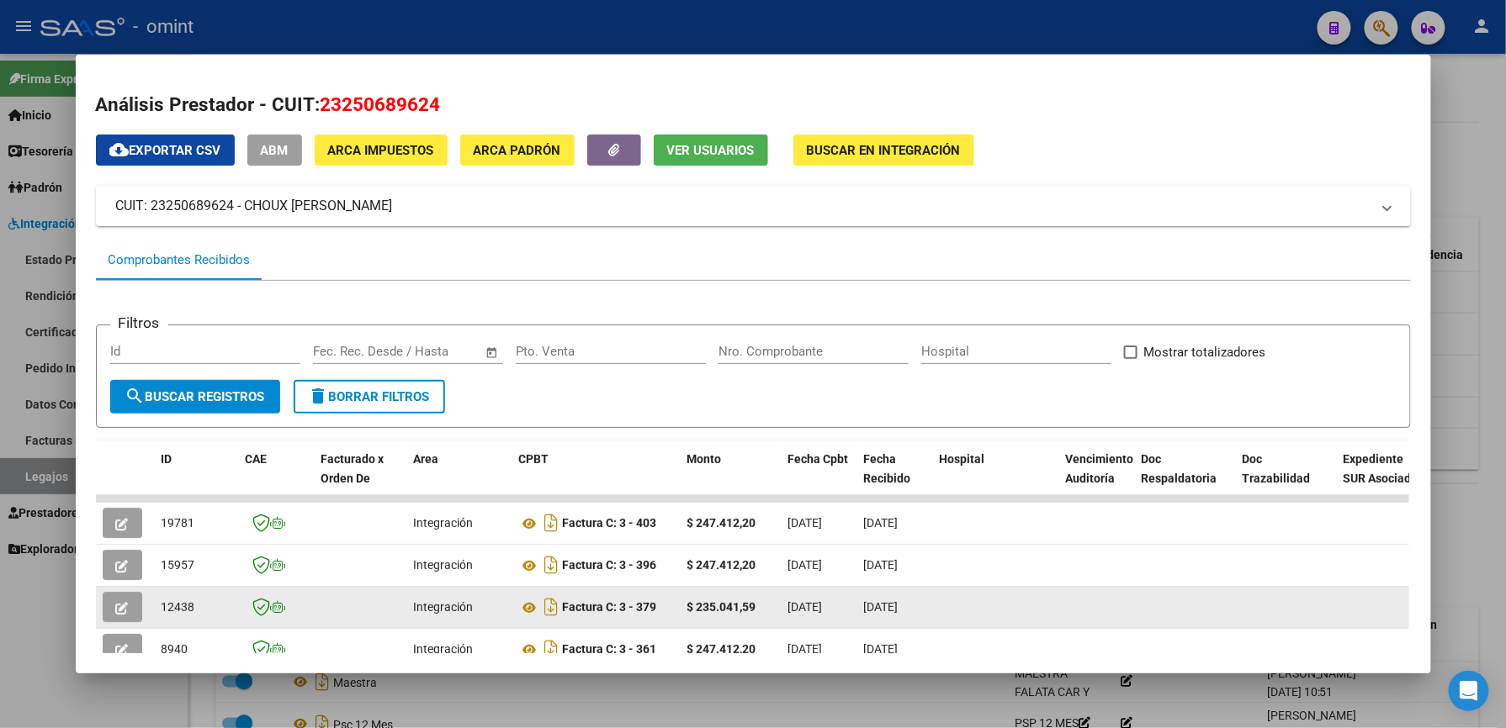
drag, startPoint x: 113, startPoint y: 513, endPoint x: 822, endPoint y: 553, distance: 710.1
click at [777, 604] on datatable-scroller "19781 Integración Factura C: 3 - 403 $ 247.412,20 03/09/2025 03/09/2025 - 03/09…" at bounding box center [752, 646] width 1313 height 302
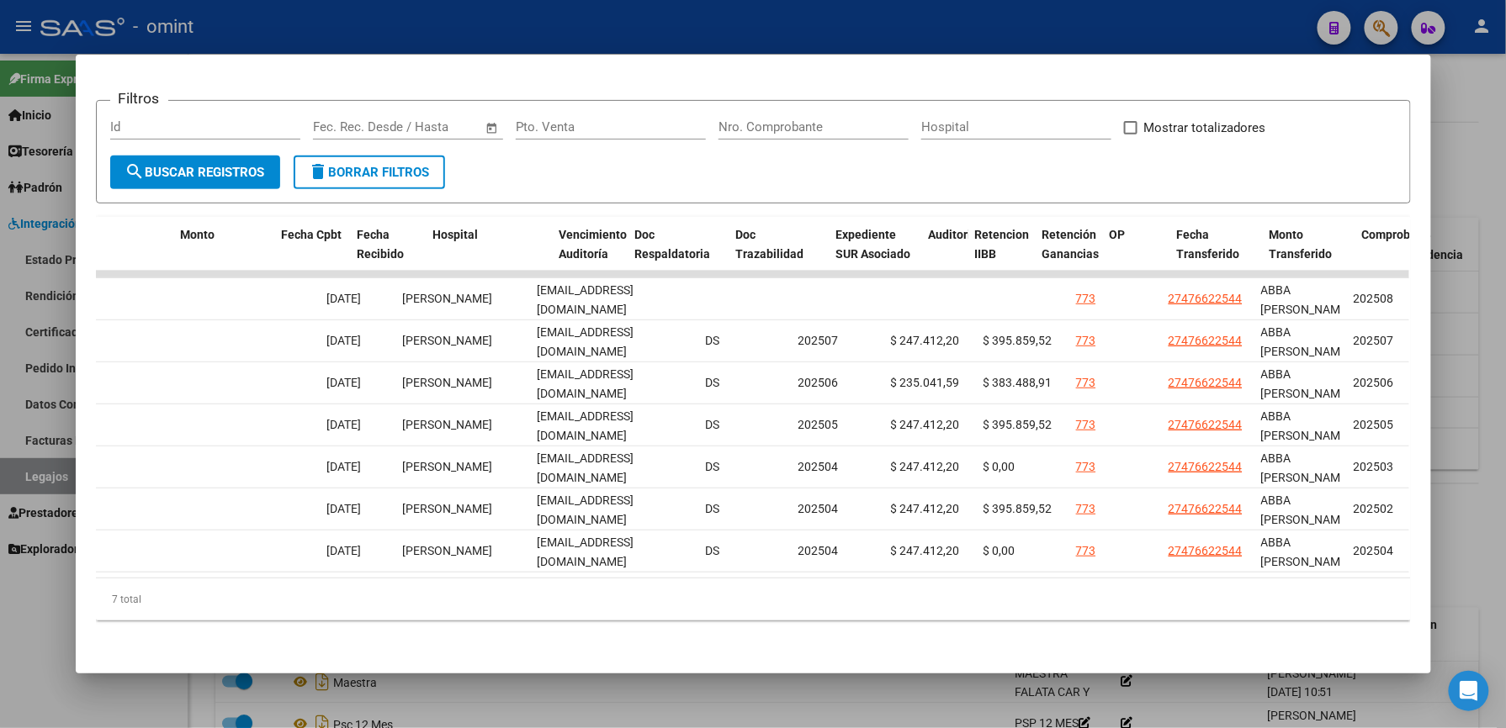
scroll to position [0, 0]
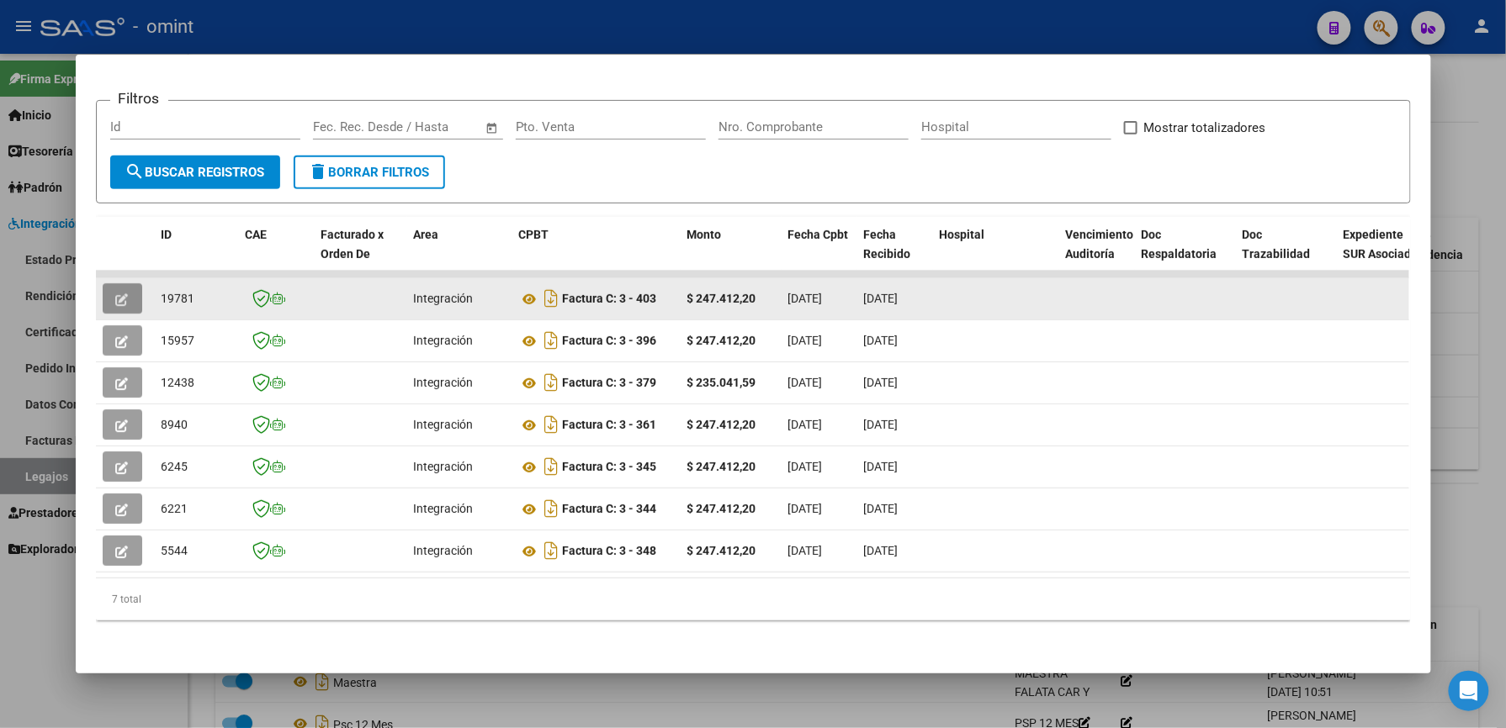
click at [116, 294] on icon "button" at bounding box center [122, 300] width 13 height 13
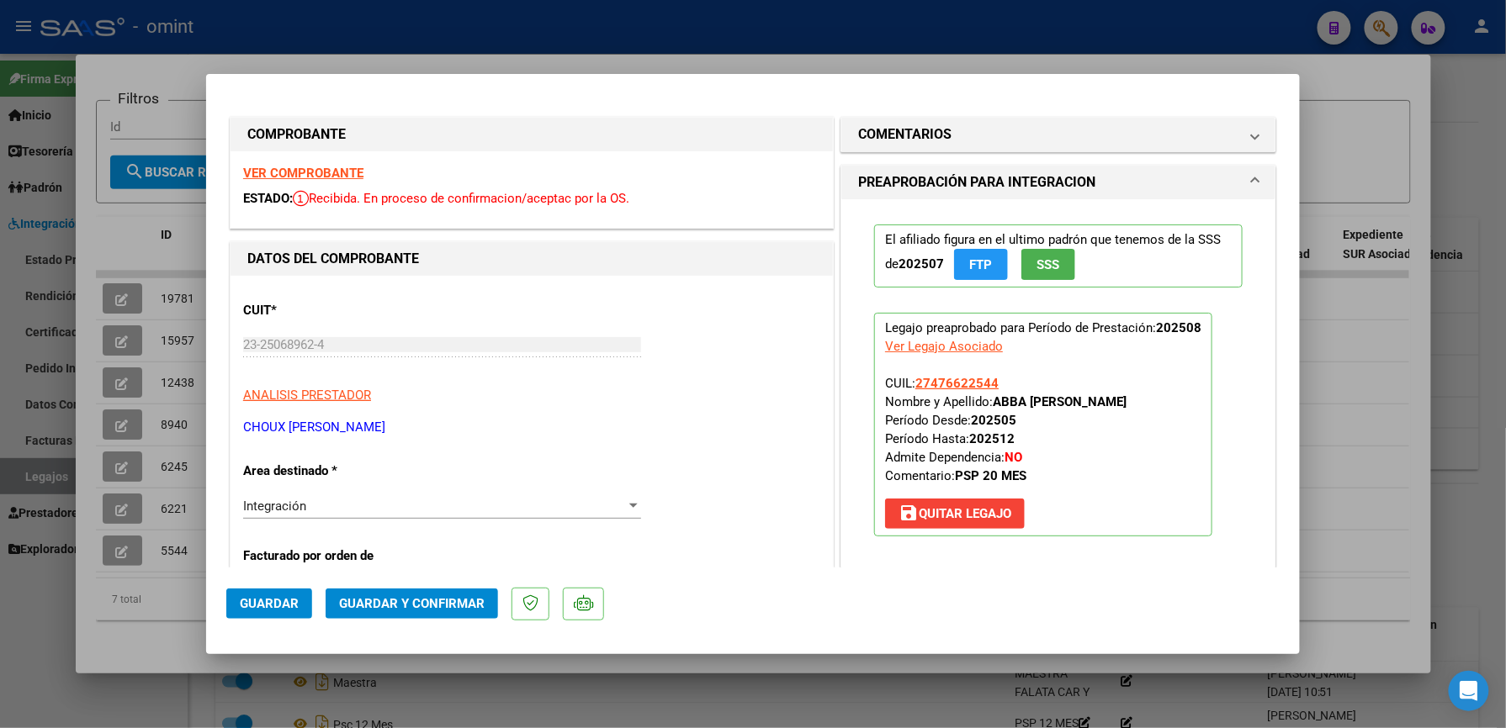
click at [304, 178] on strong "VER COMPROBANTE" at bounding box center [303, 173] width 120 height 15
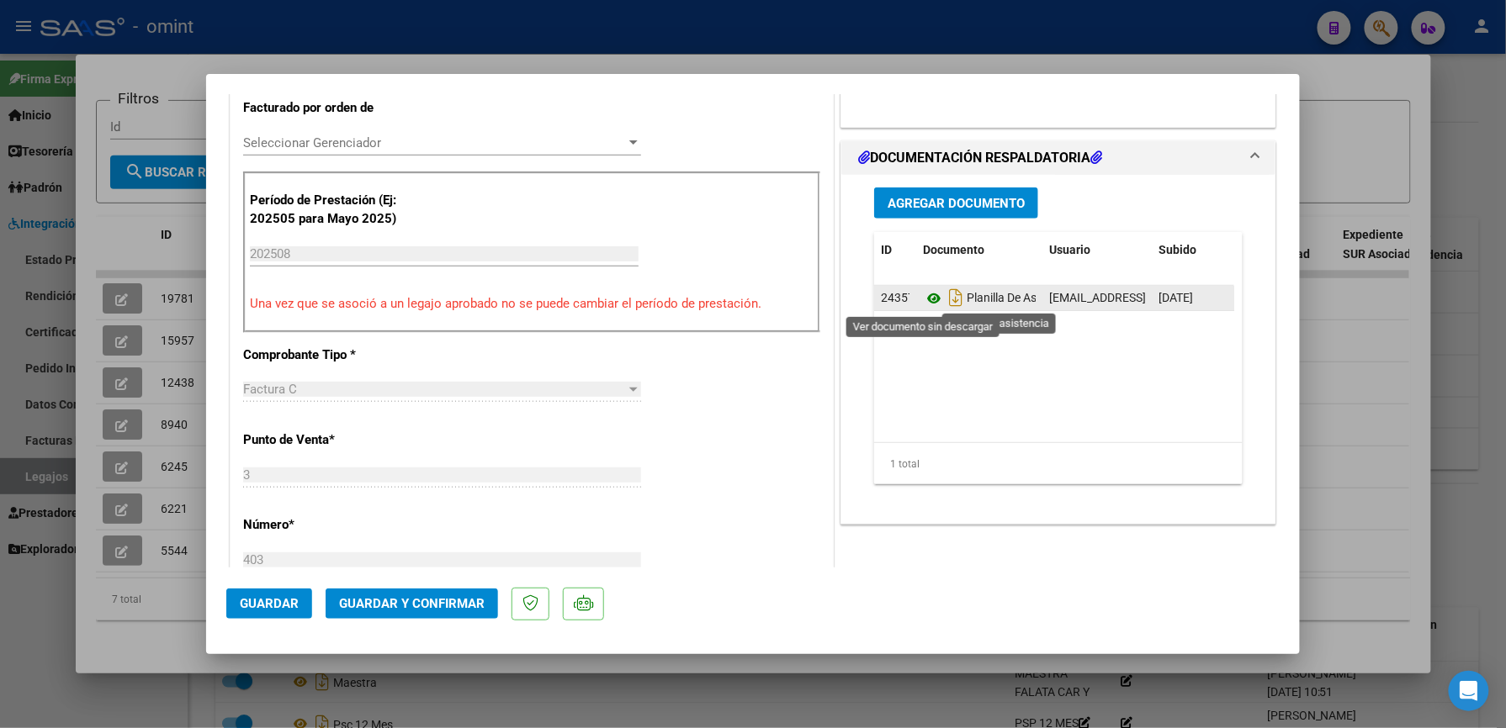
click at [925, 296] on icon at bounding box center [934, 298] width 22 height 20
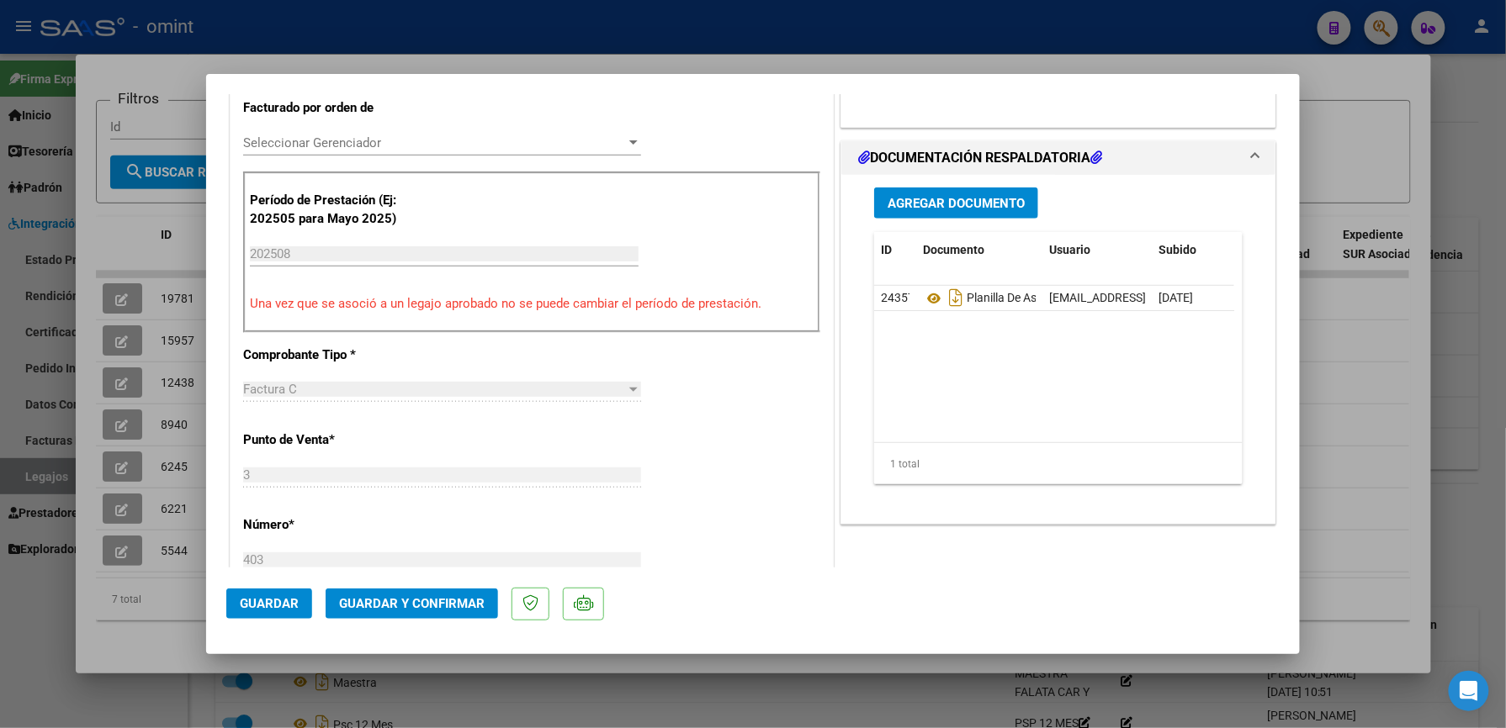
scroll to position [785, 0]
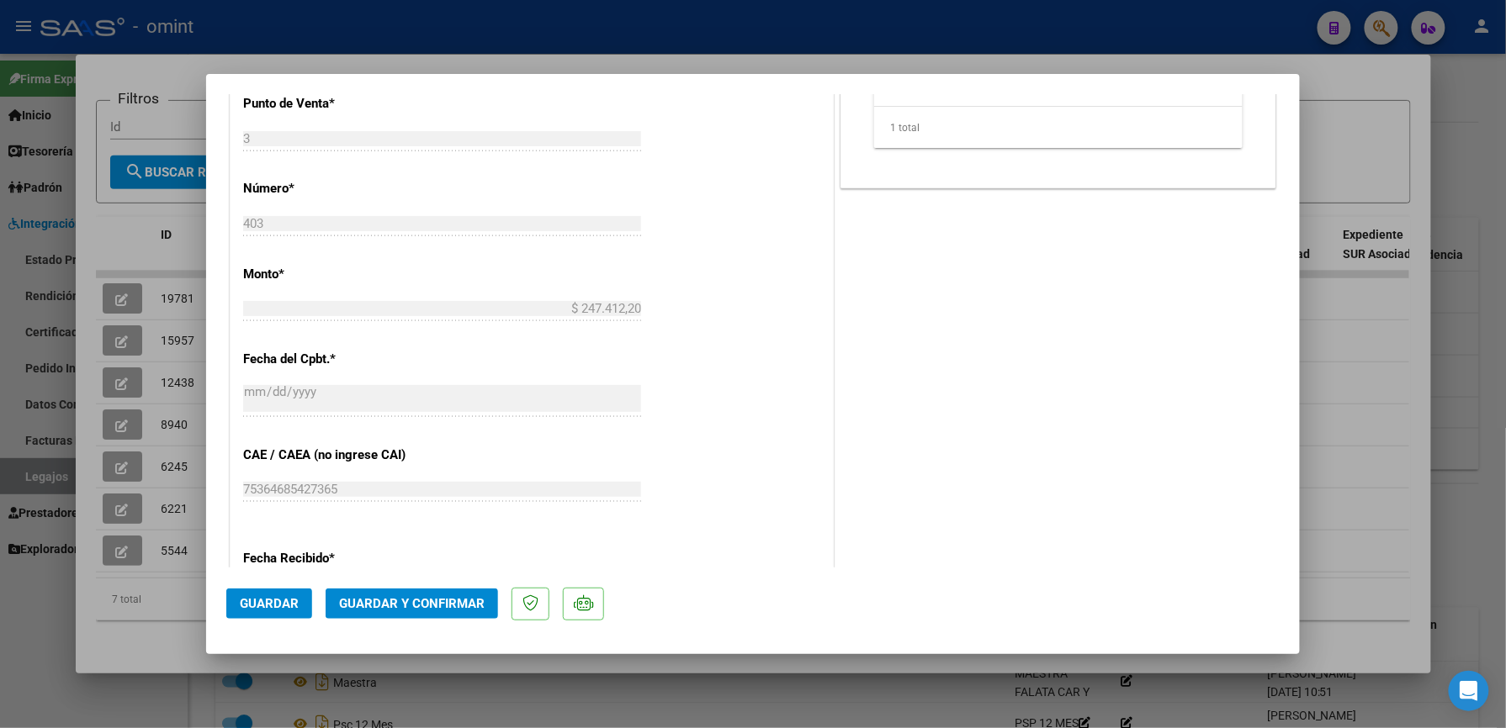
click at [424, 603] on span "Guardar y Confirmar" at bounding box center [412, 603] width 146 height 15
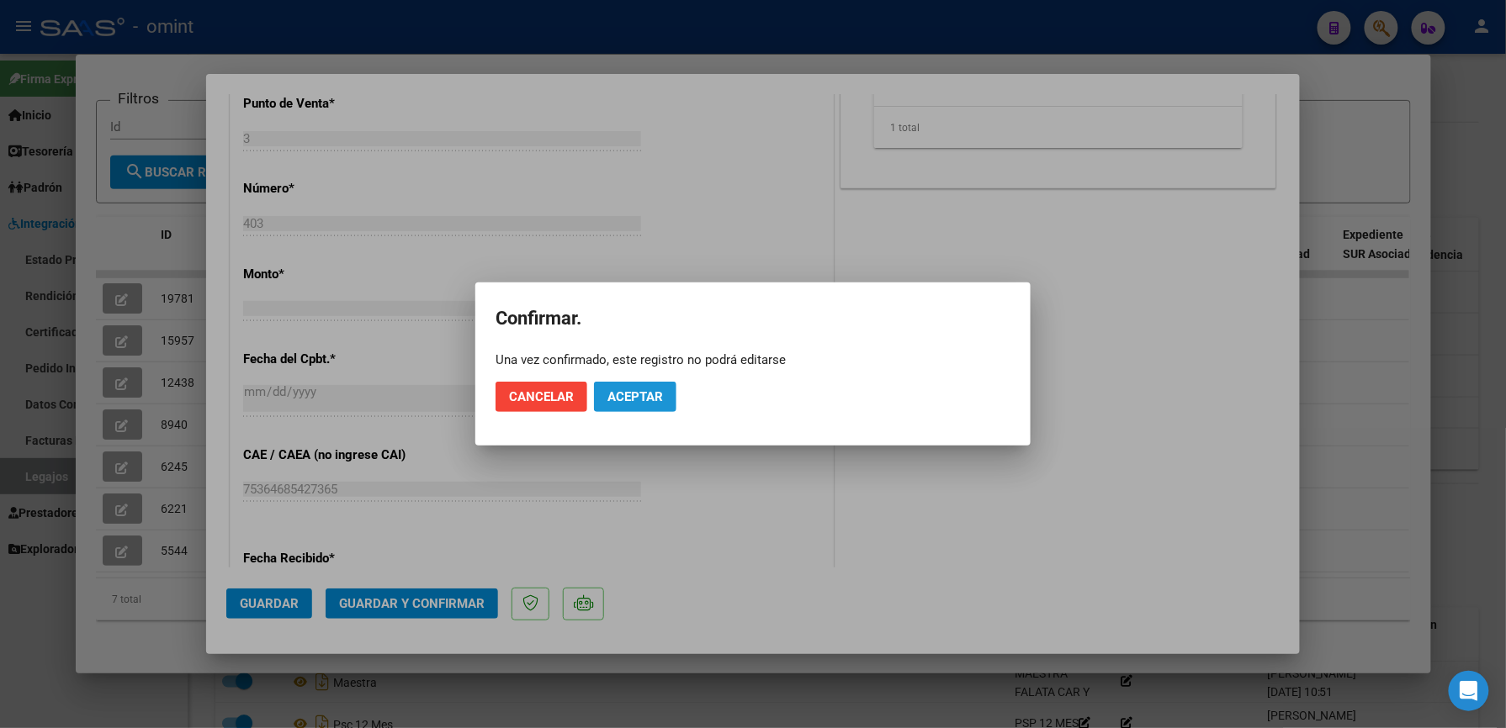
click at [632, 388] on button "Aceptar" at bounding box center [635, 397] width 82 height 30
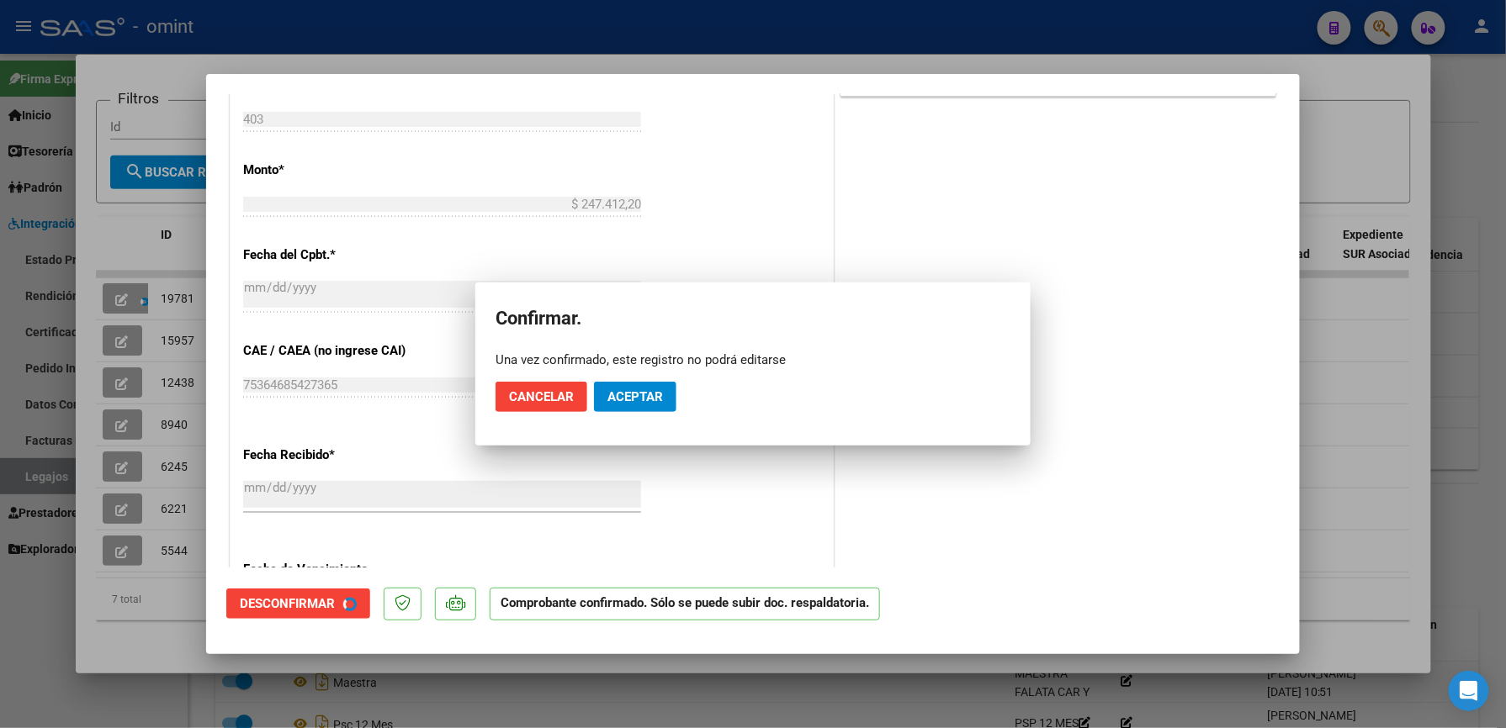
scroll to position [680, 0]
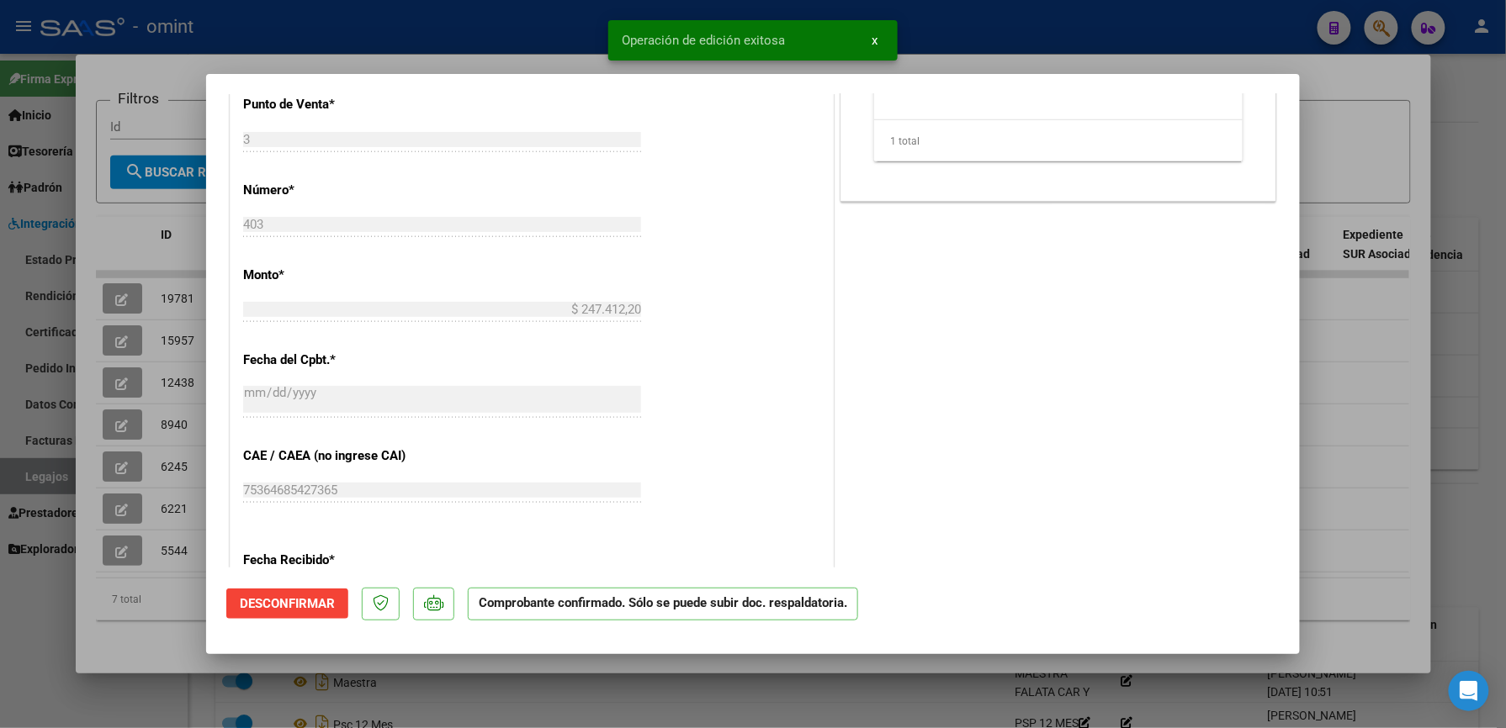
click at [1387, 352] on div at bounding box center [753, 364] width 1506 height 728
type input "$ 0,00"
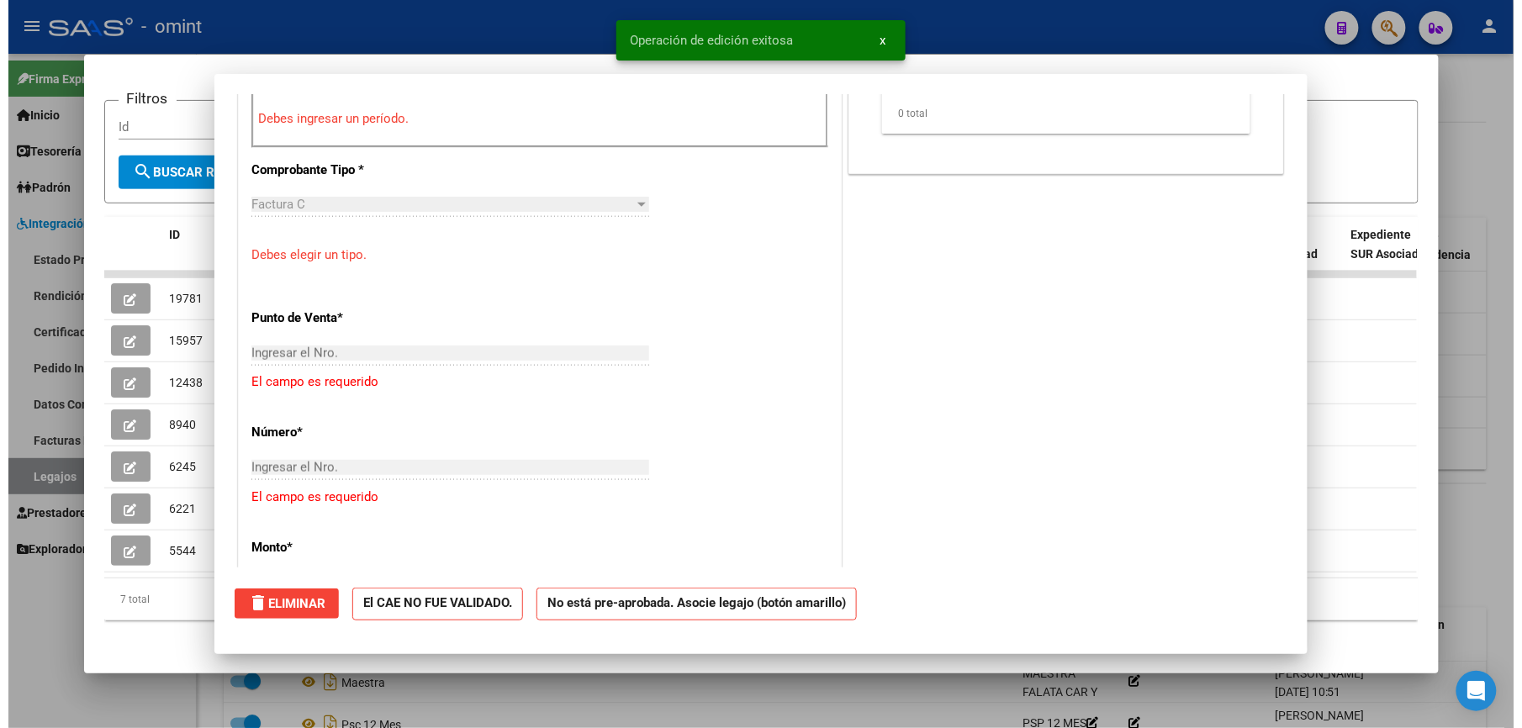
scroll to position [992, 0]
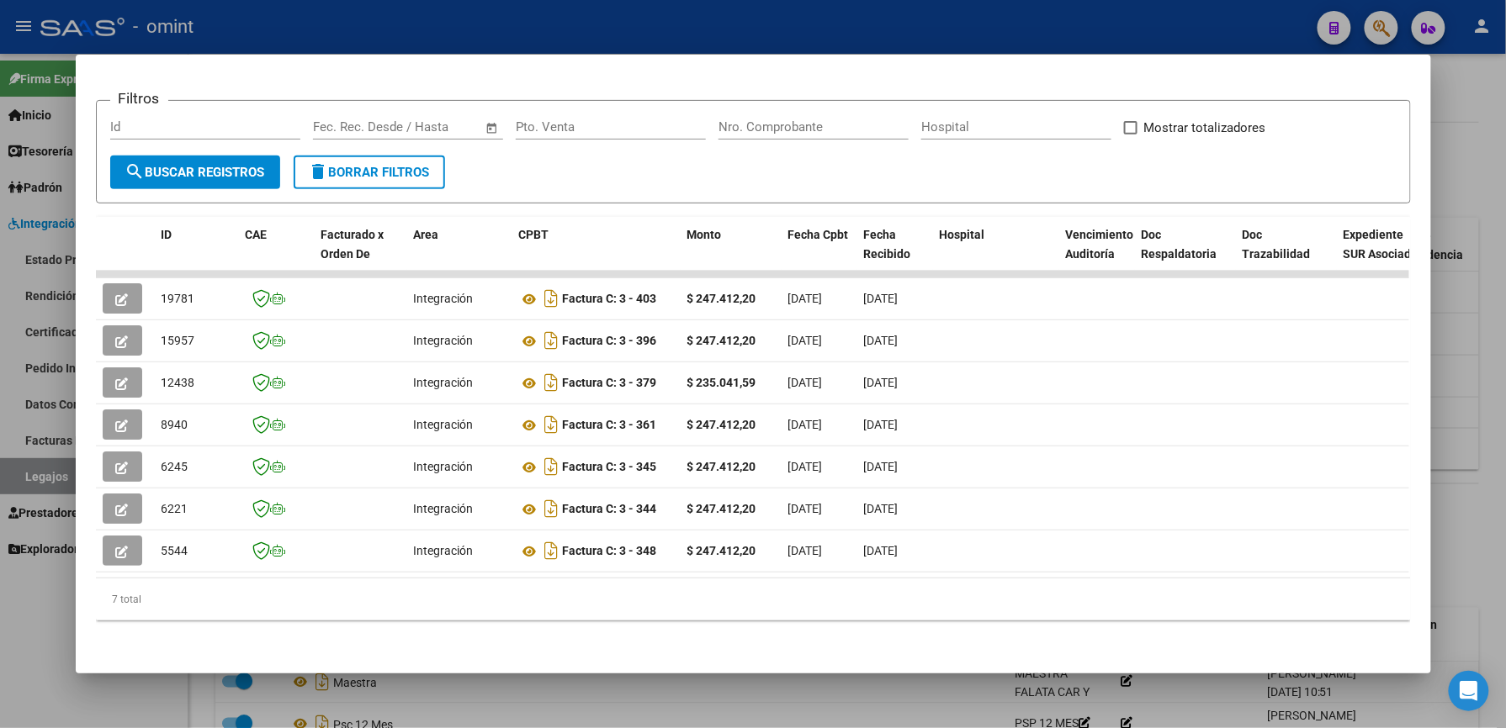
click at [1474, 334] on div at bounding box center [753, 364] width 1506 height 728
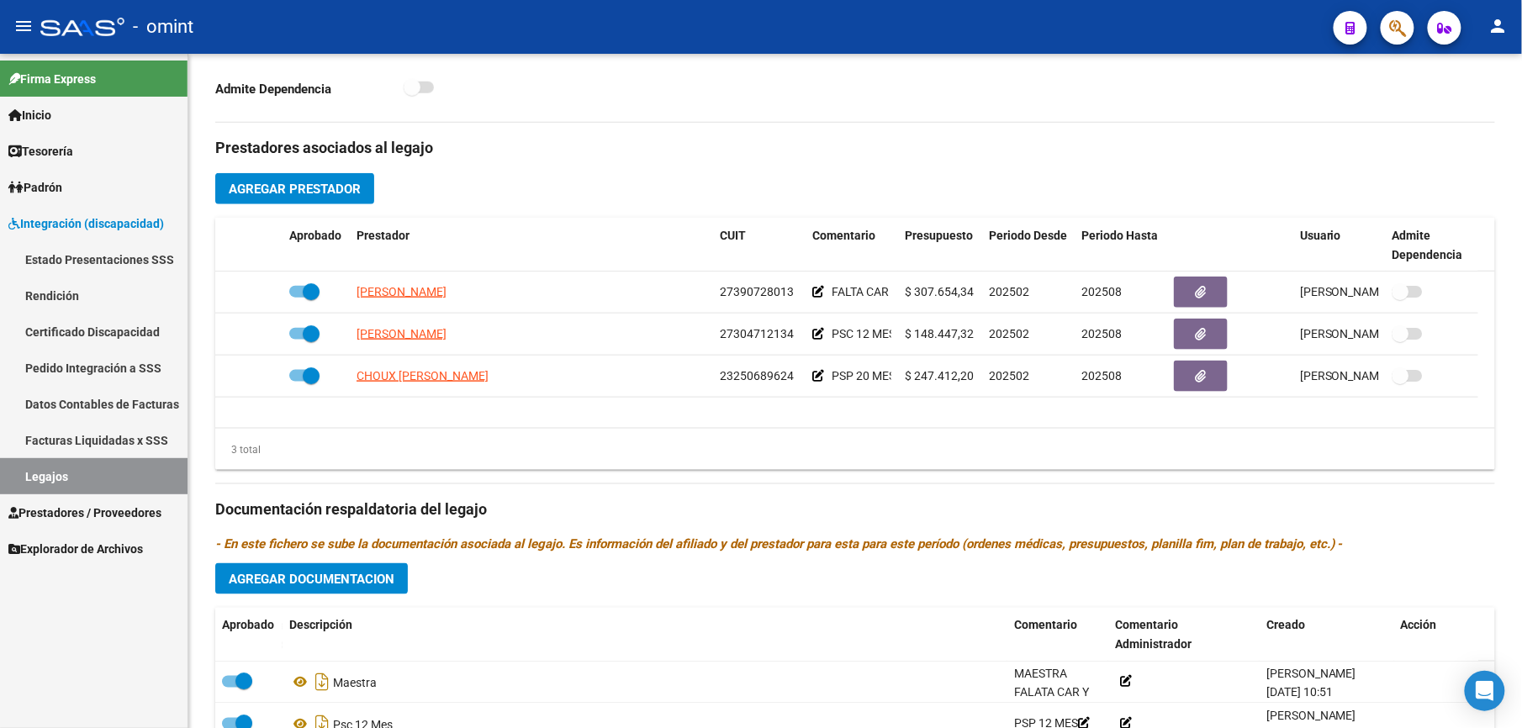
scroll to position [560, 0]
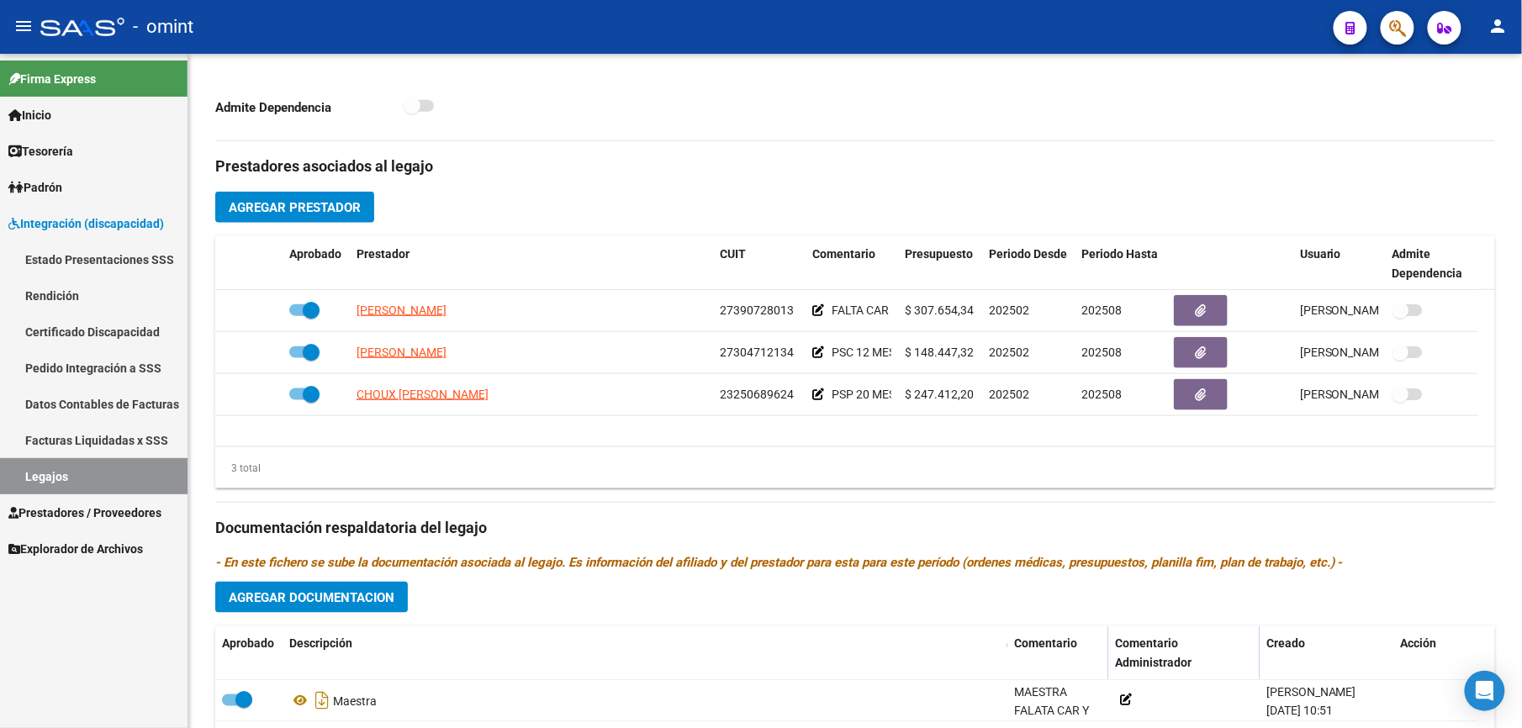
click at [74, 478] on link "Legajos" at bounding box center [94, 476] width 188 height 36
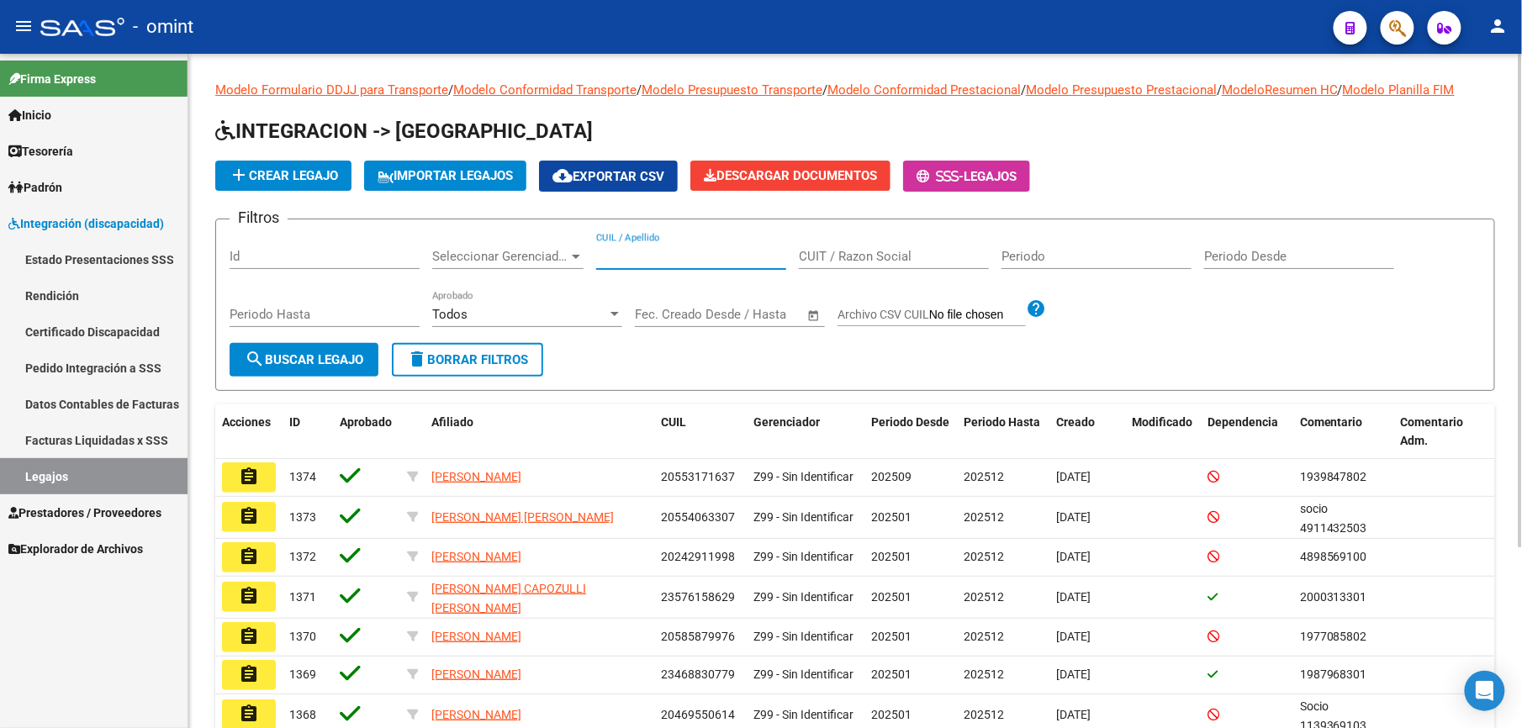
click at [643, 250] on input "CUIL / Apellido" at bounding box center [691, 256] width 190 height 15
paste input "27355772700"
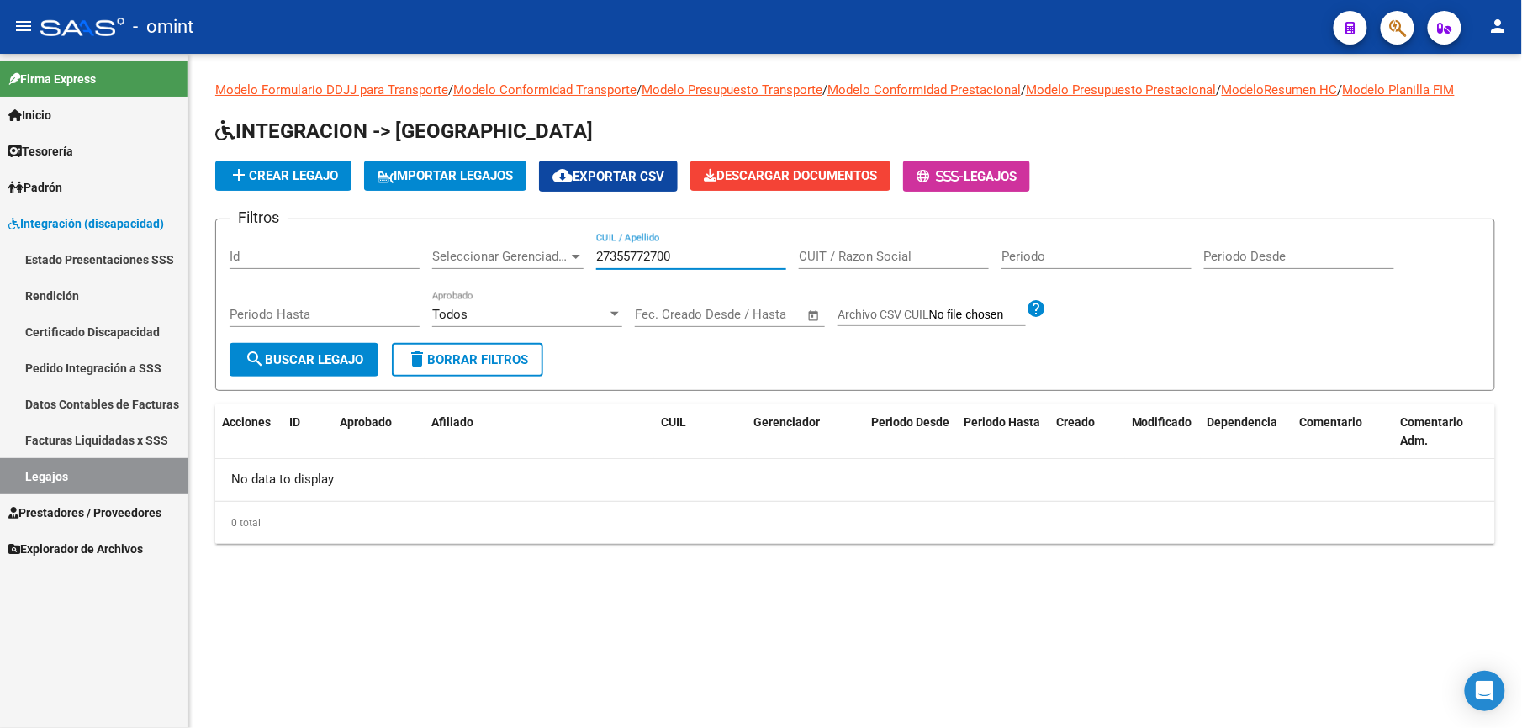
type input "27355772700"
click at [304, 355] on span "search Buscar Legajo" at bounding box center [304, 359] width 119 height 15
click at [337, 355] on span "search Buscar Legajo" at bounding box center [304, 359] width 119 height 15
click at [691, 252] on input "27355772700" at bounding box center [691, 256] width 190 height 15
click at [465, 363] on span "delete Borrar Filtros" at bounding box center [467, 359] width 121 height 15
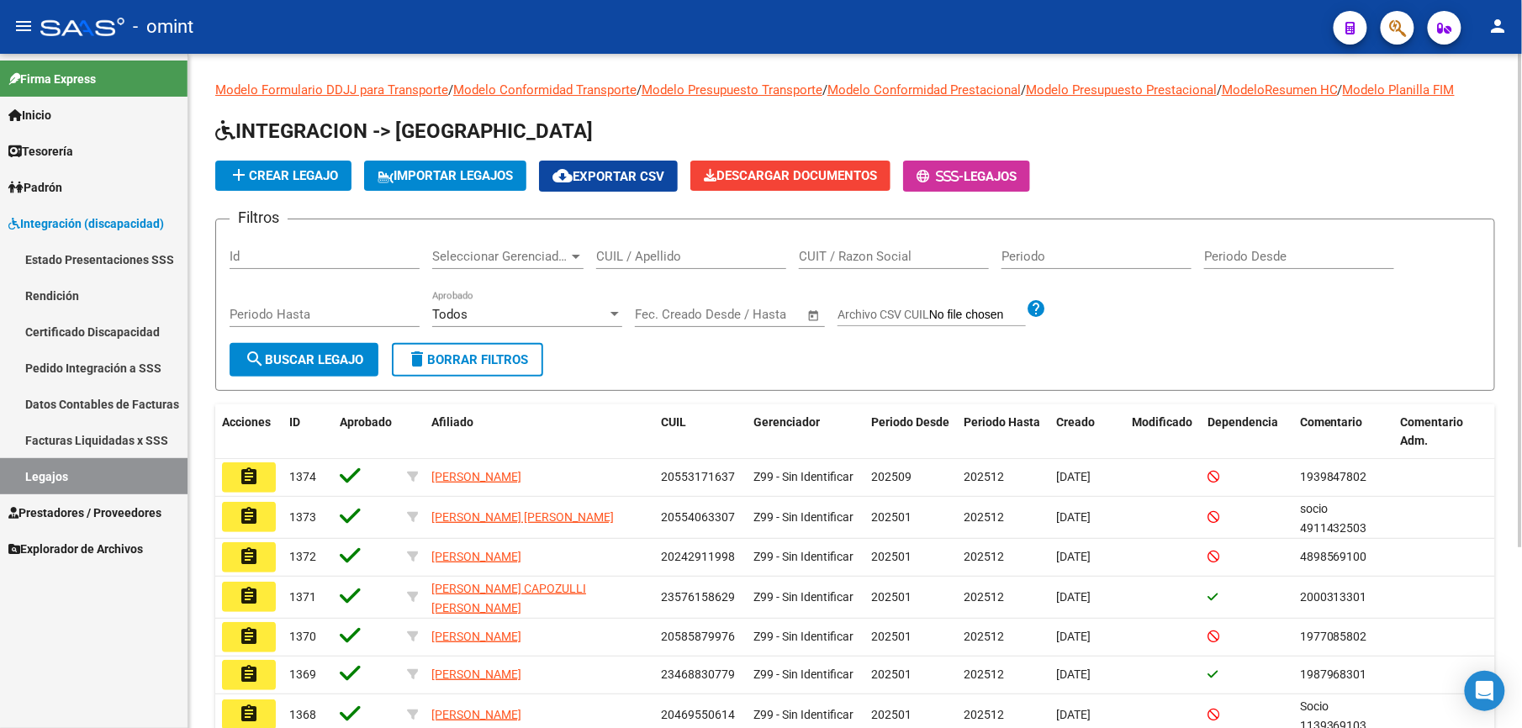
click at [641, 251] on input "CUIL / Apellido" at bounding box center [691, 256] width 190 height 15
paste input "27355772700"
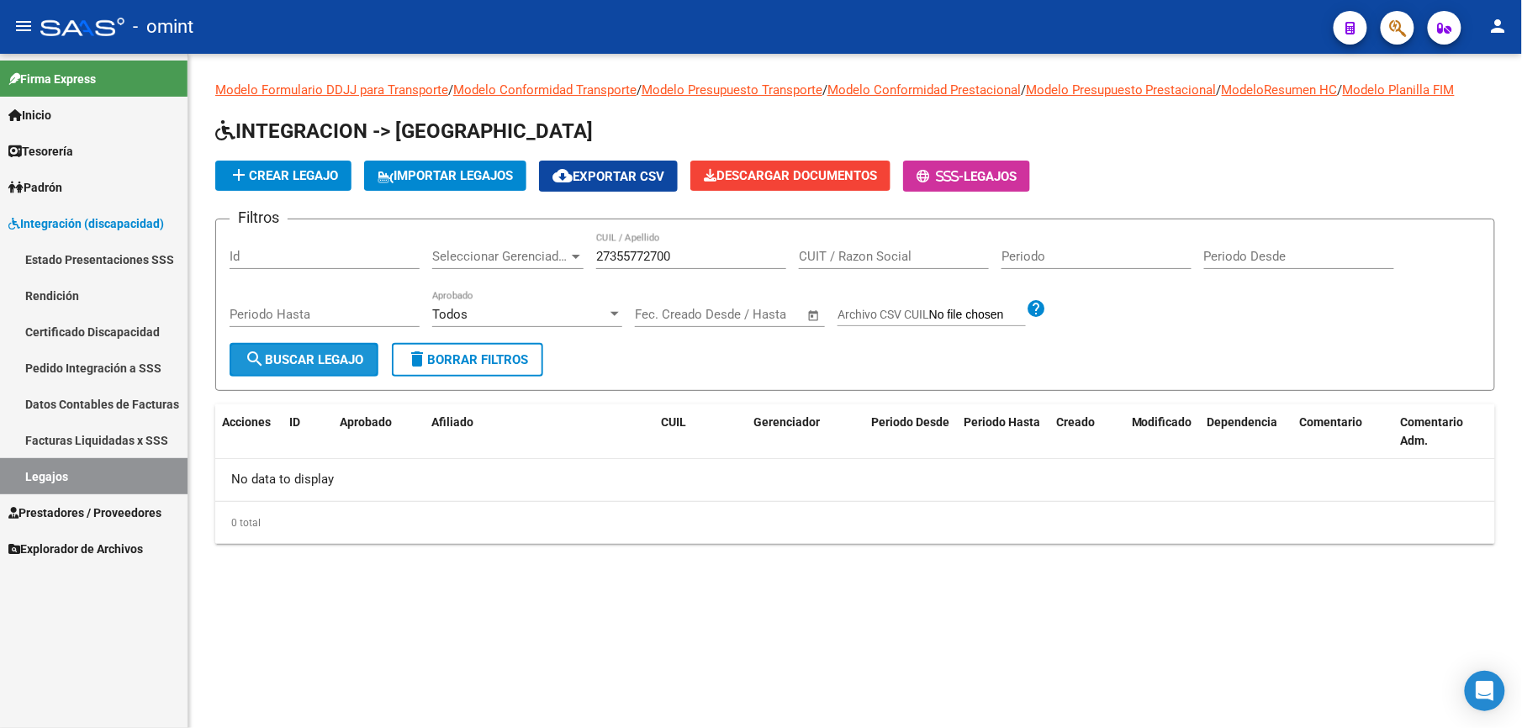
click at [364, 351] on button "search Buscar Legajo" at bounding box center [304, 360] width 149 height 34
drag, startPoint x: 673, startPoint y: 251, endPoint x: 474, endPoint y: 243, distance: 198.6
click at [475, 243] on div "Filtros Id Seleccionar Gerenciador Seleccionar Gerenciador 27355772700 CUIL / A…" at bounding box center [856, 288] width 1252 height 110
paste input "536163528"
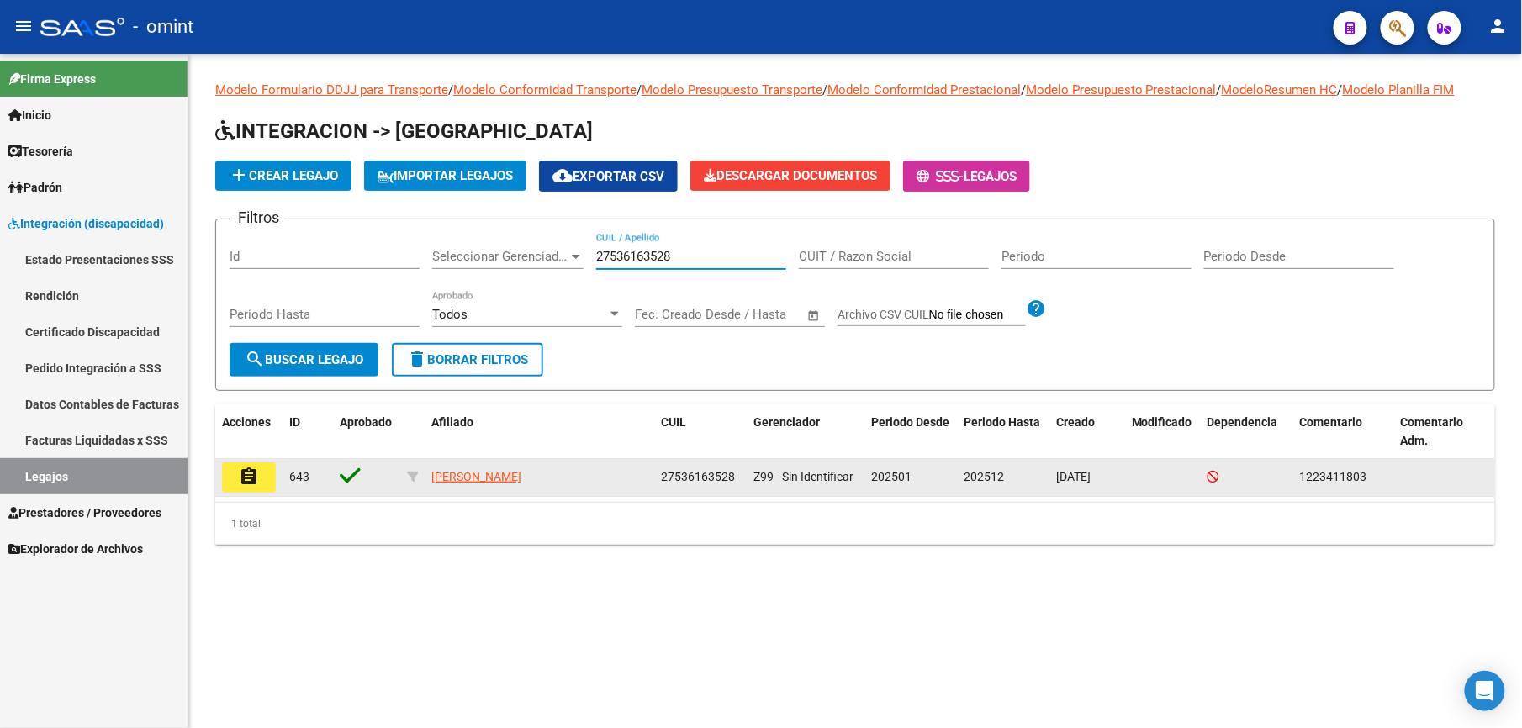
type input "27536163528"
click at [271, 479] on button "assignment" at bounding box center [249, 478] width 54 height 30
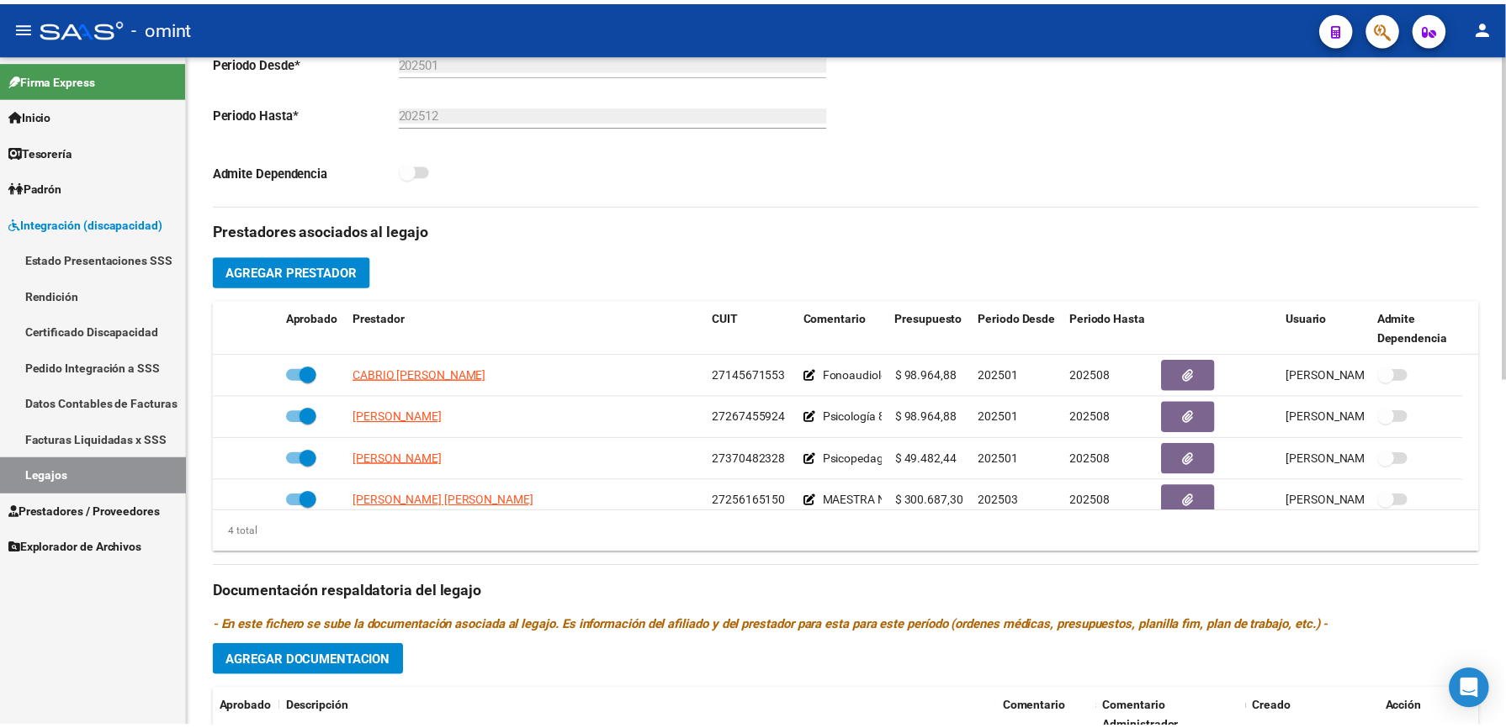
scroll to position [560, 0]
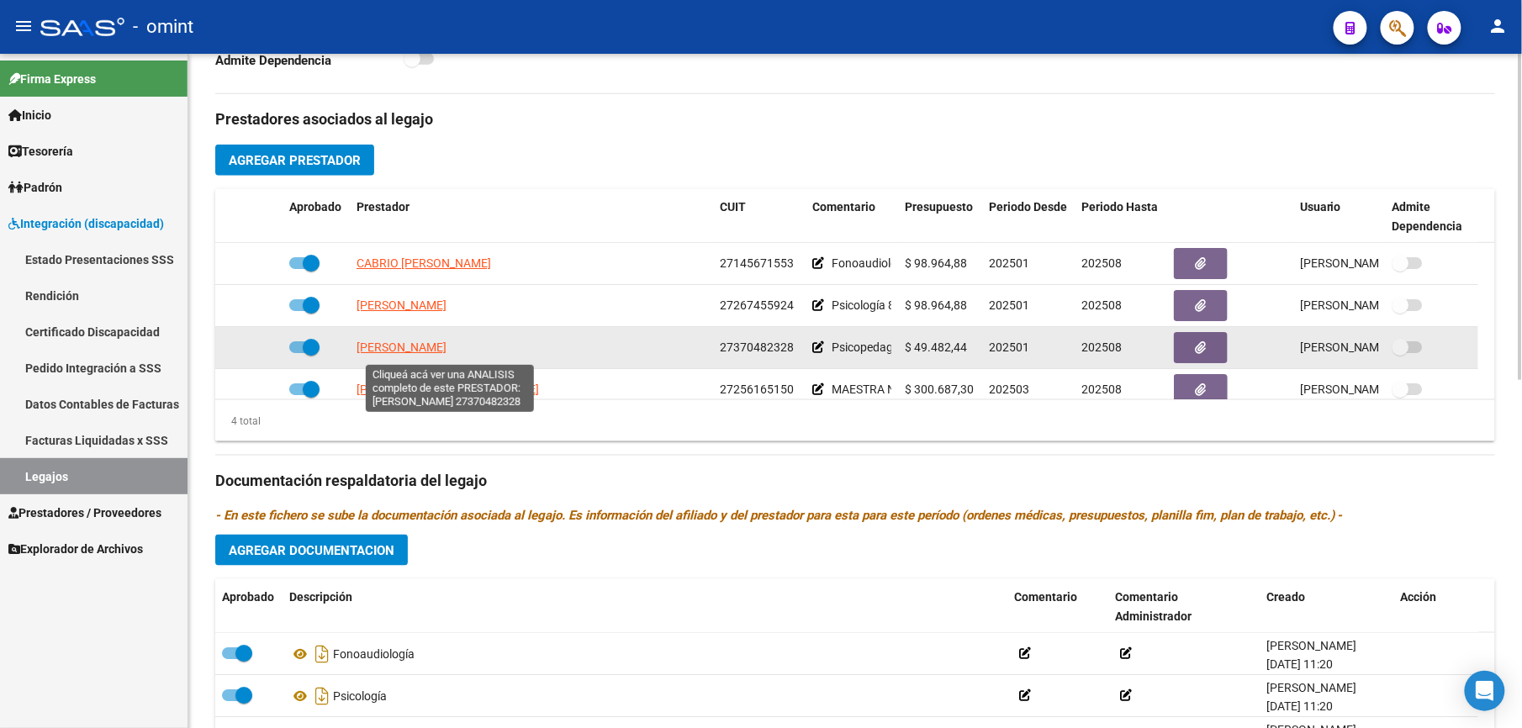
click at [417, 353] on span "AVALLONE ANTONELLA DANIELA" at bounding box center [402, 347] width 90 height 13
type textarea "27370482328"
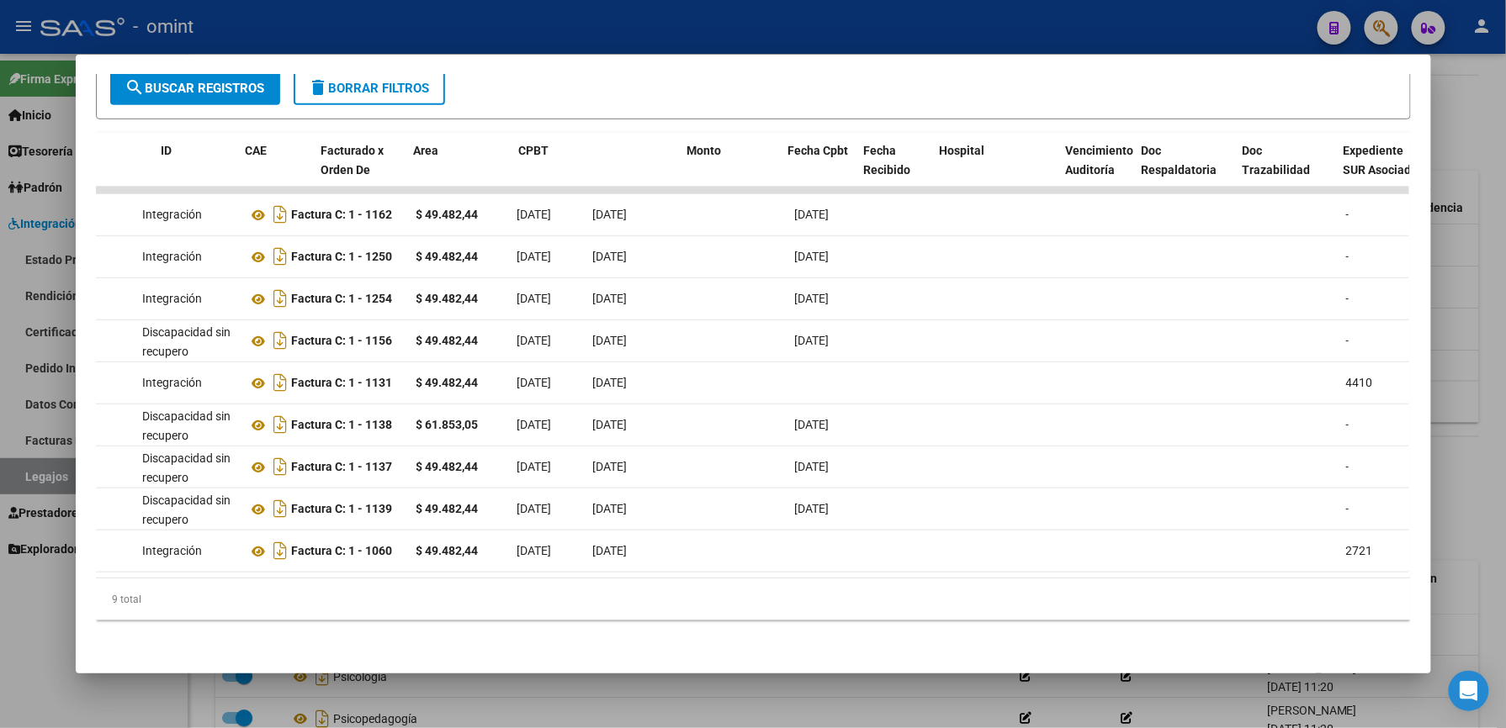
scroll to position [0, 0]
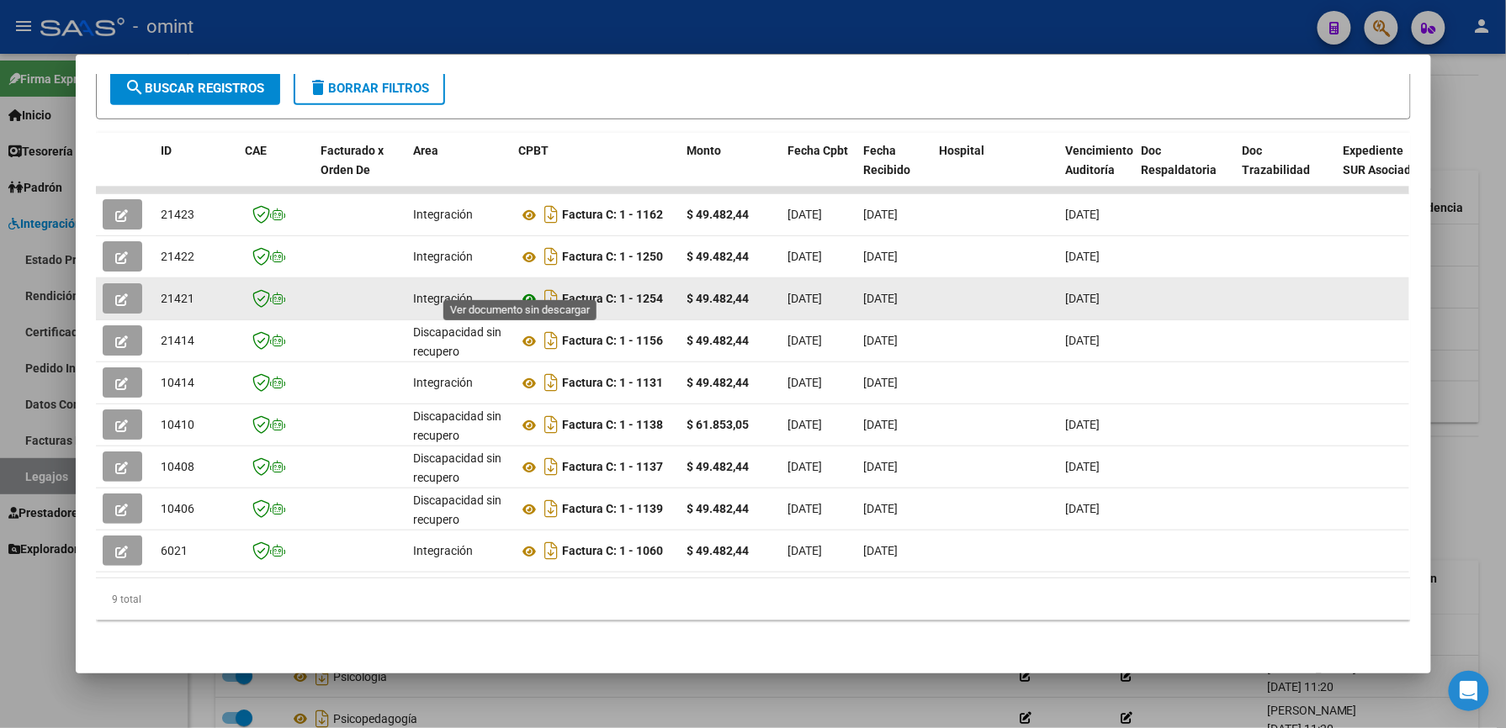
click at [520, 289] on icon at bounding box center [530, 299] width 22 height 20
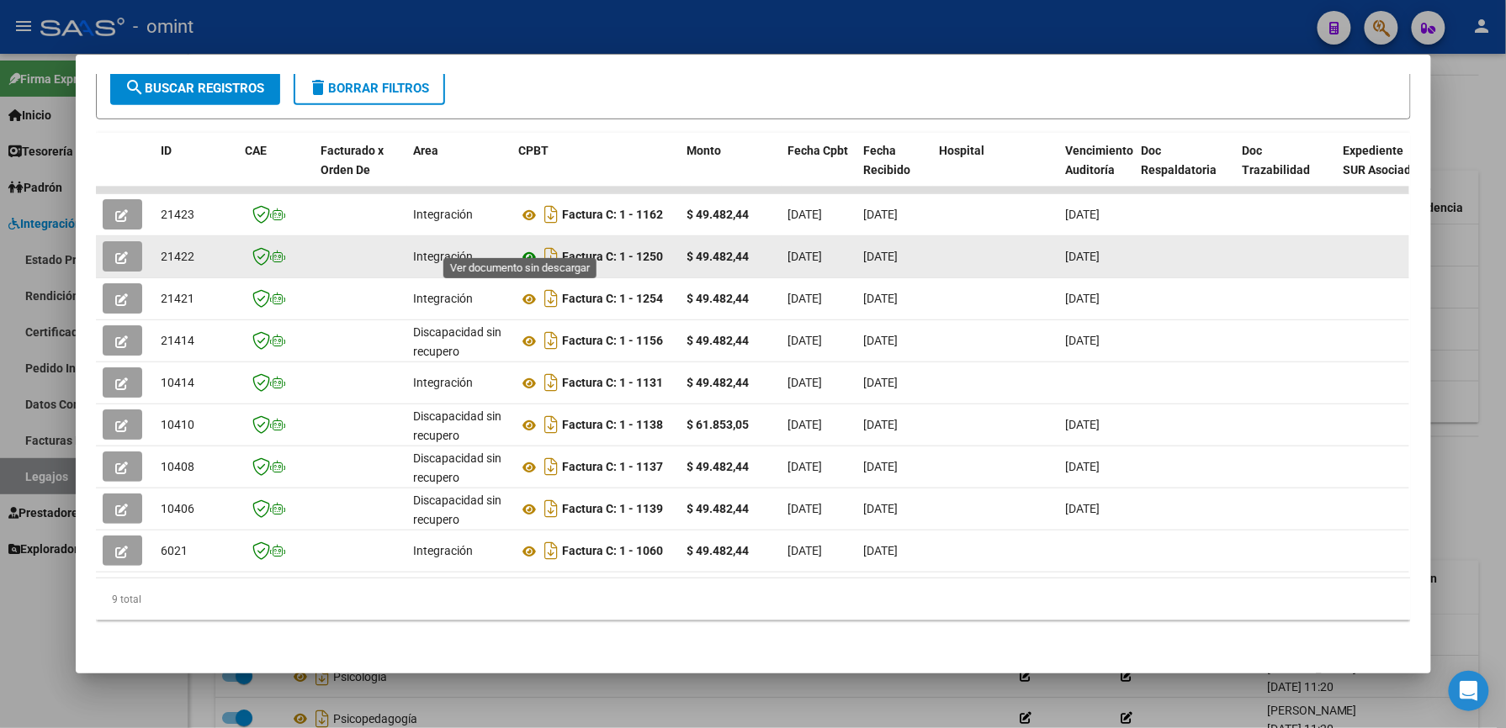
click at [525, 247] on icon at bounding box center [530, 257] width 22 height 20
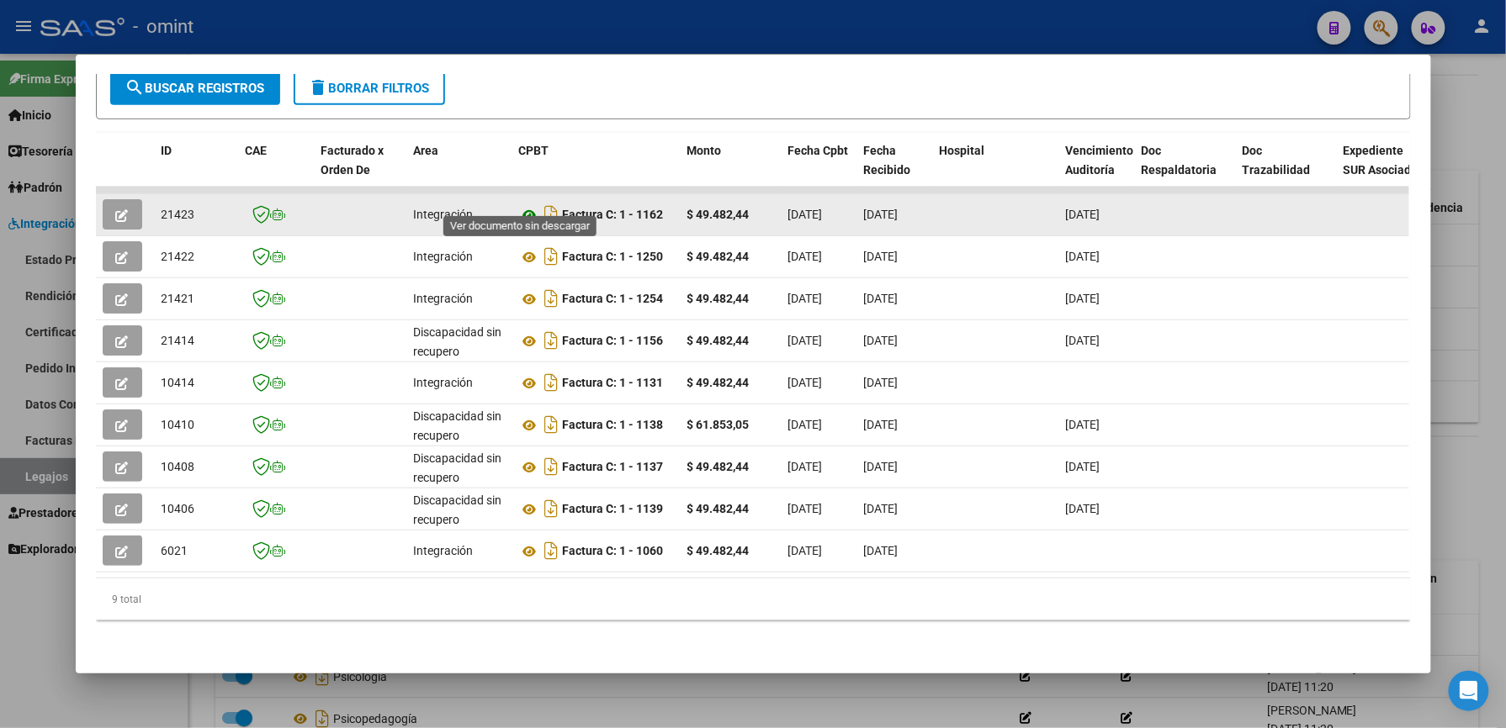
click at [519, 205] on icon at bounding box center [530, 215] width 22 height 20
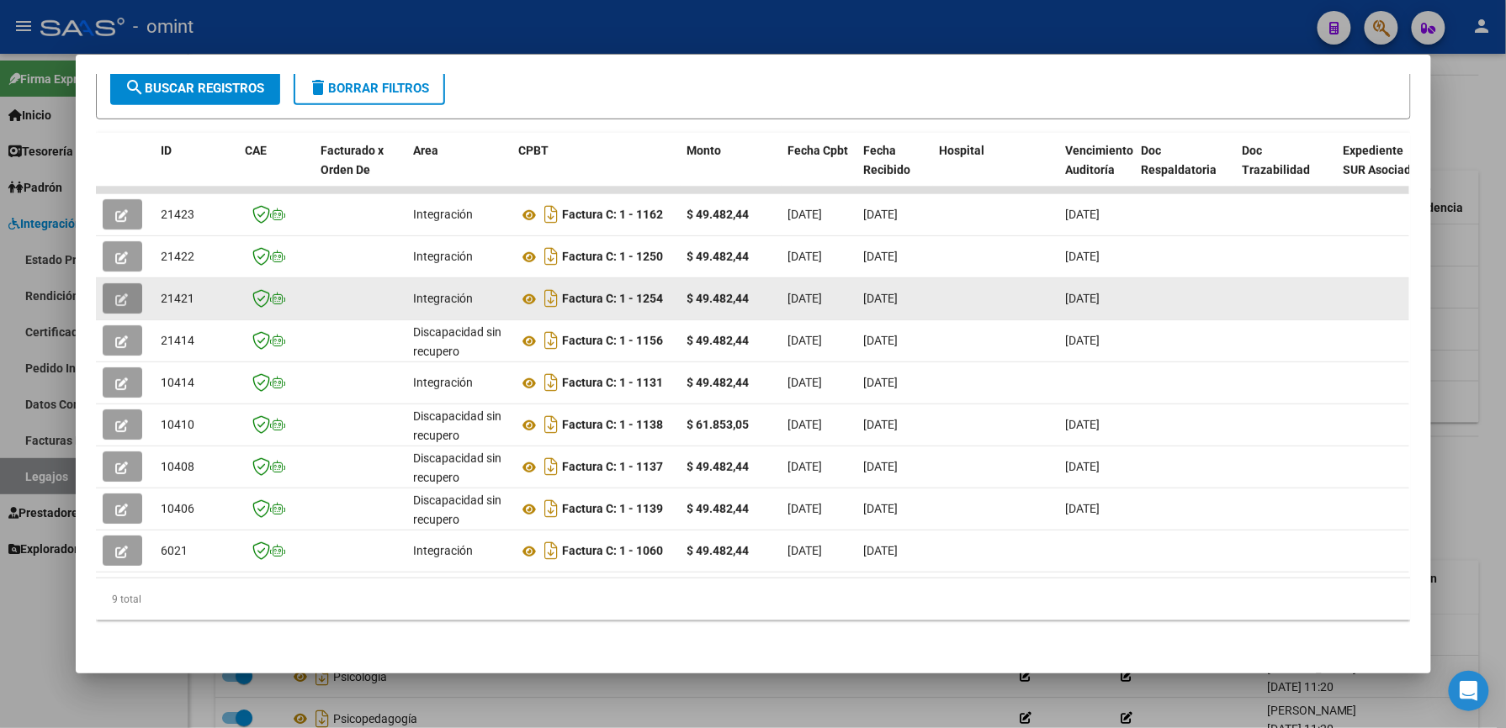
click at [121, 283] on button "button" at bounding box center [123, 298] width 40 height 30
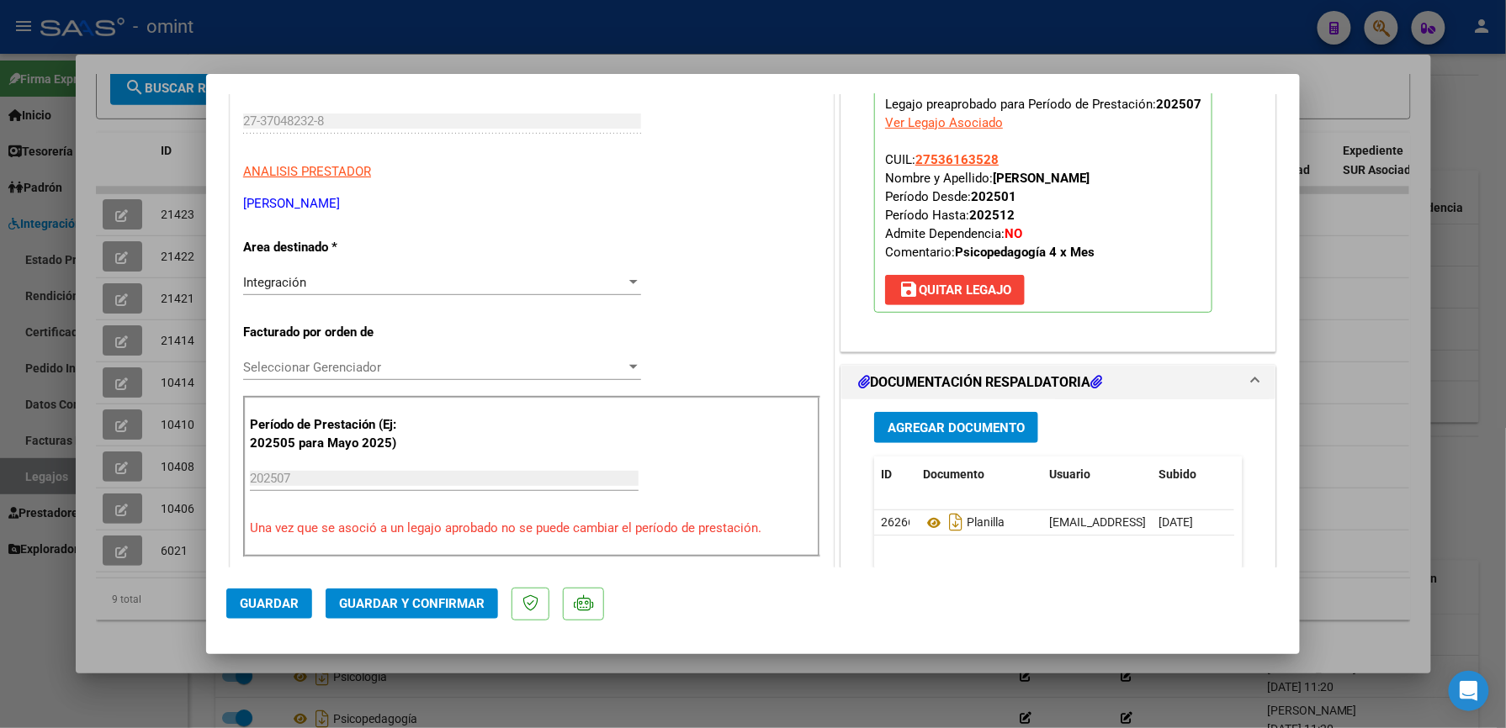
scroll to position [336, 0]
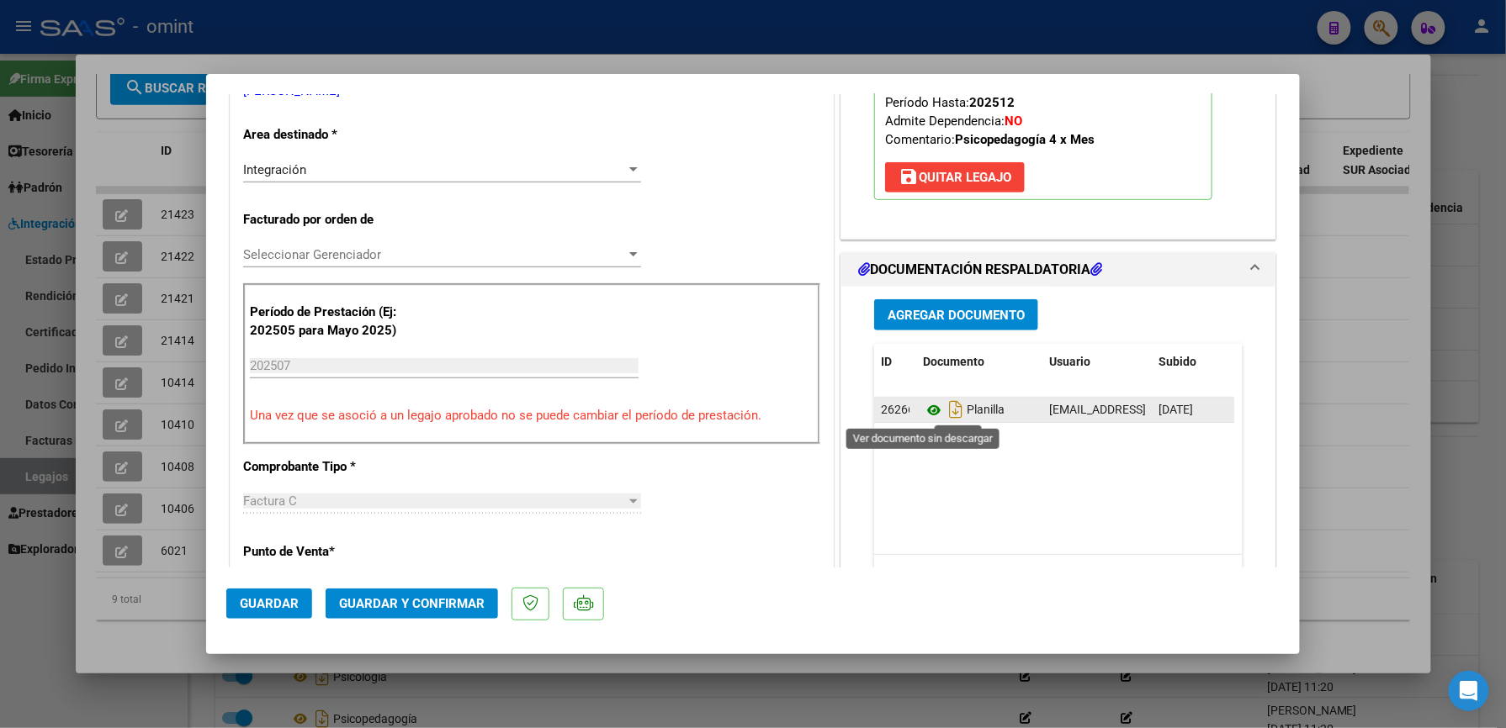
click at [927, 411] on icon at bounding box center [934, 410] width 22 height 20
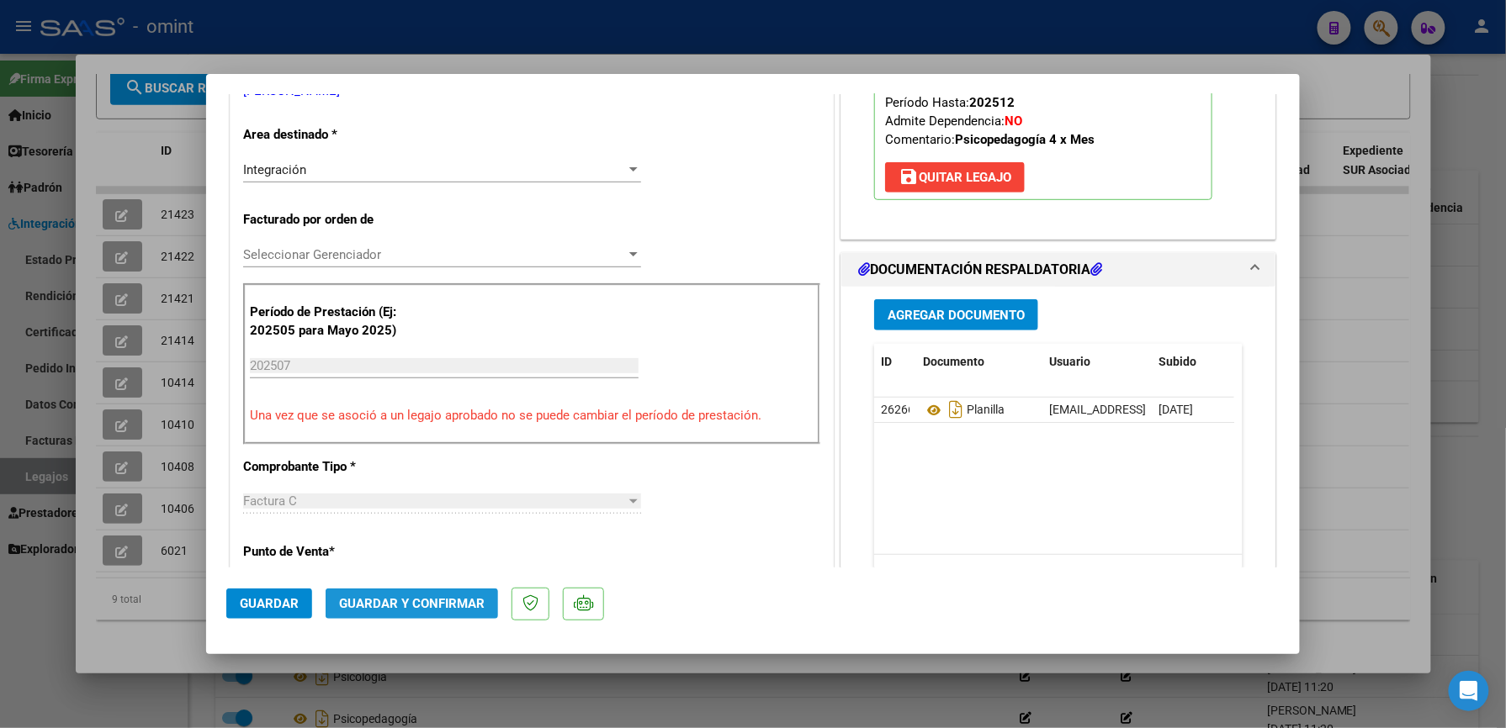
click at [434, 602] on span "Guardar y Confirmar" at bounding box center [412, 603] width 146 height 15
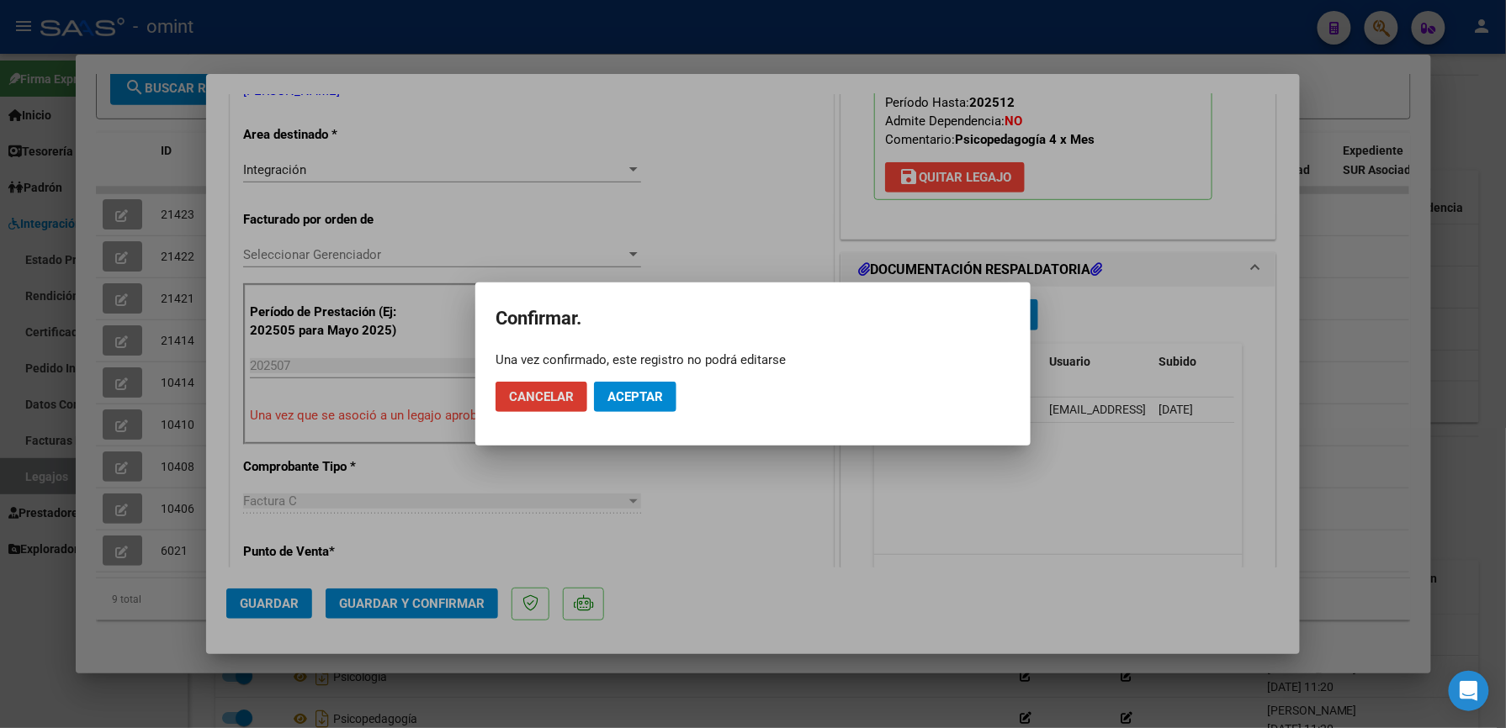
click at [632, 390] on span "Aceptar" at bounding box center [635, 396] width 56 height 15
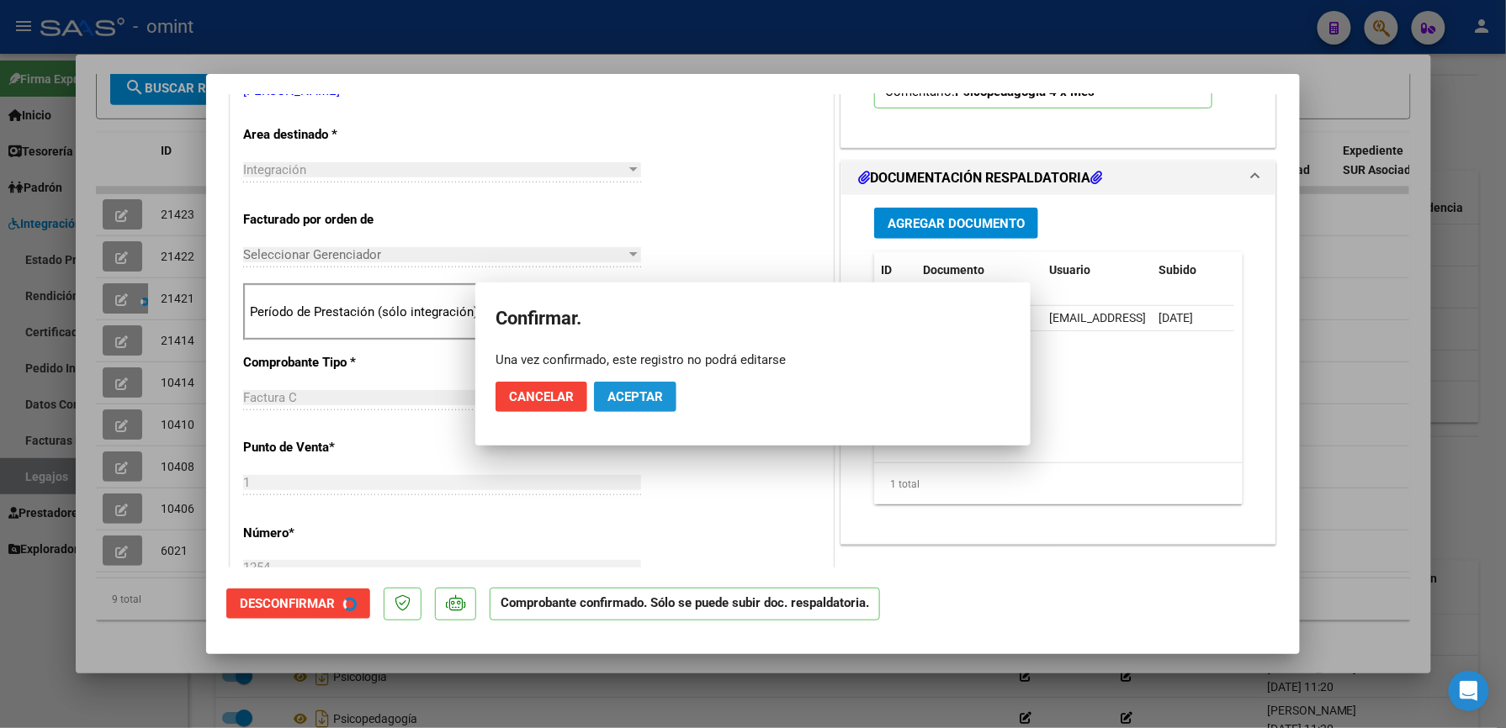
scroll to position [335, 0]
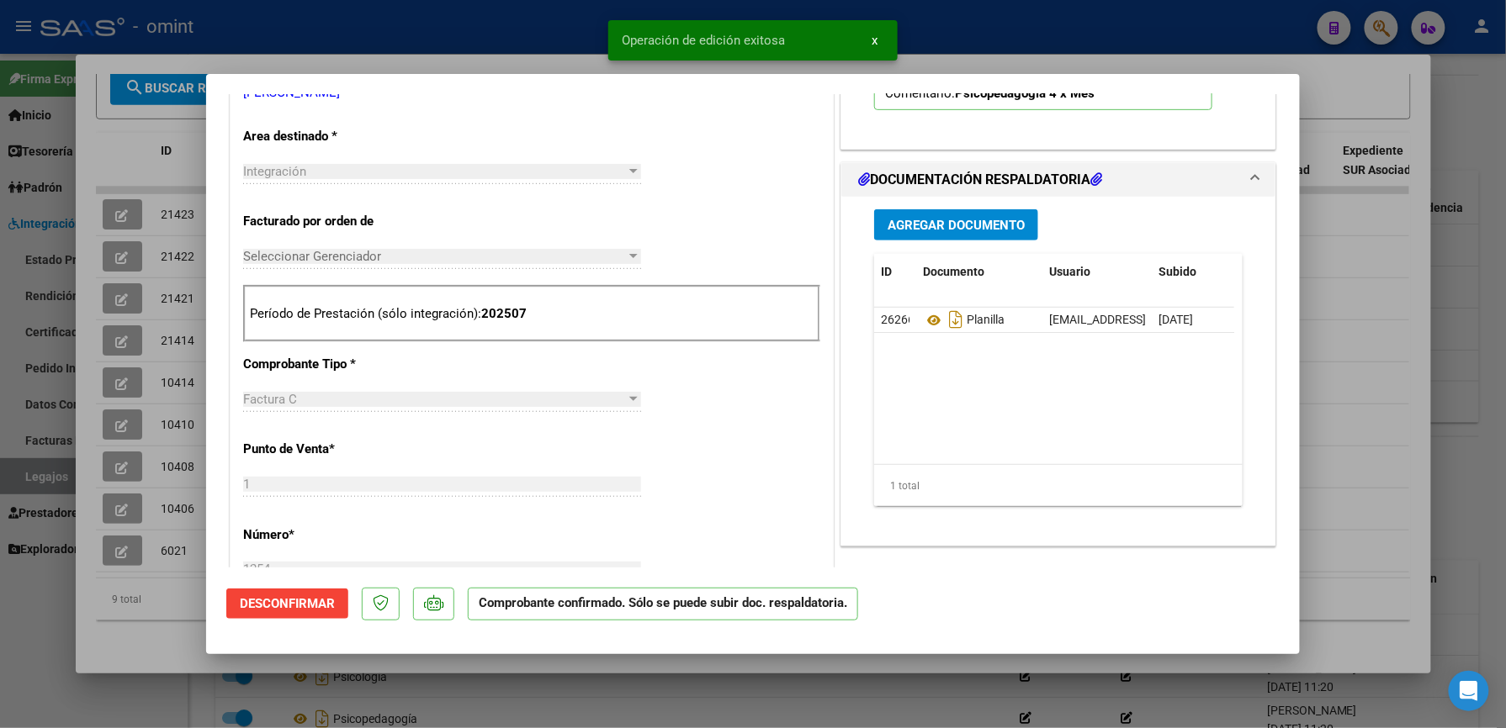
click at [1376, 290] on div at bounding box center [753, 364] width 1506 height 728
type input "$ 0,00"
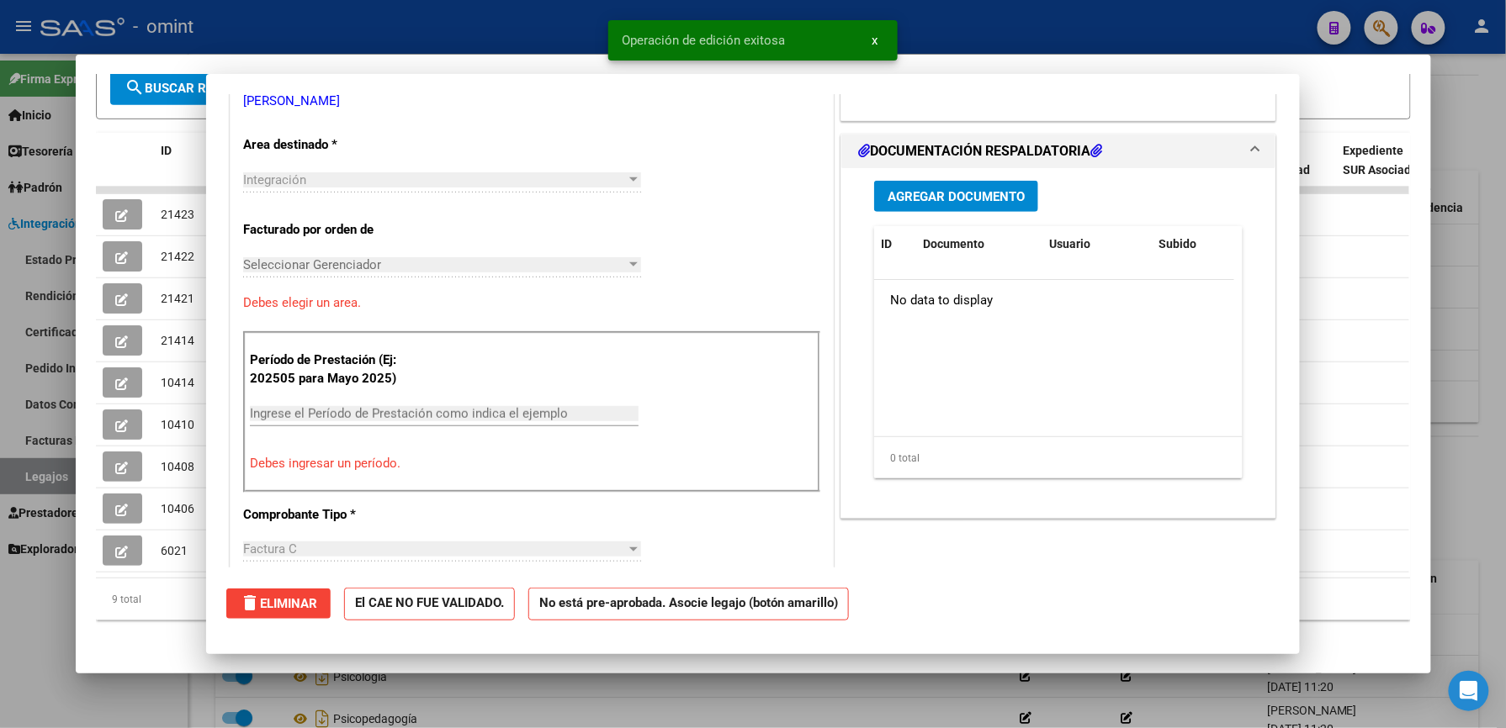
scroll to position [344, 0]
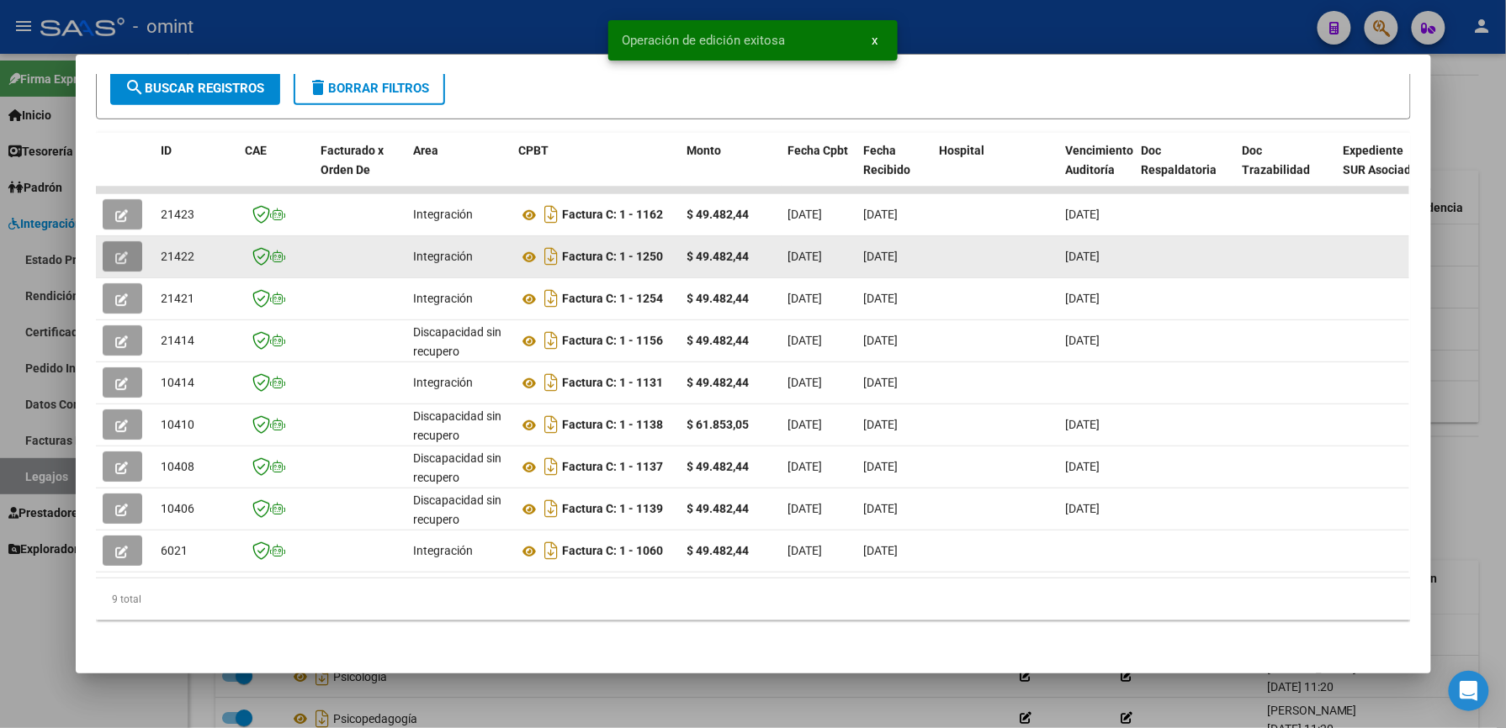
click at [119, 251] on icon "button" at bounding box center [122, 257] width 13 height 13
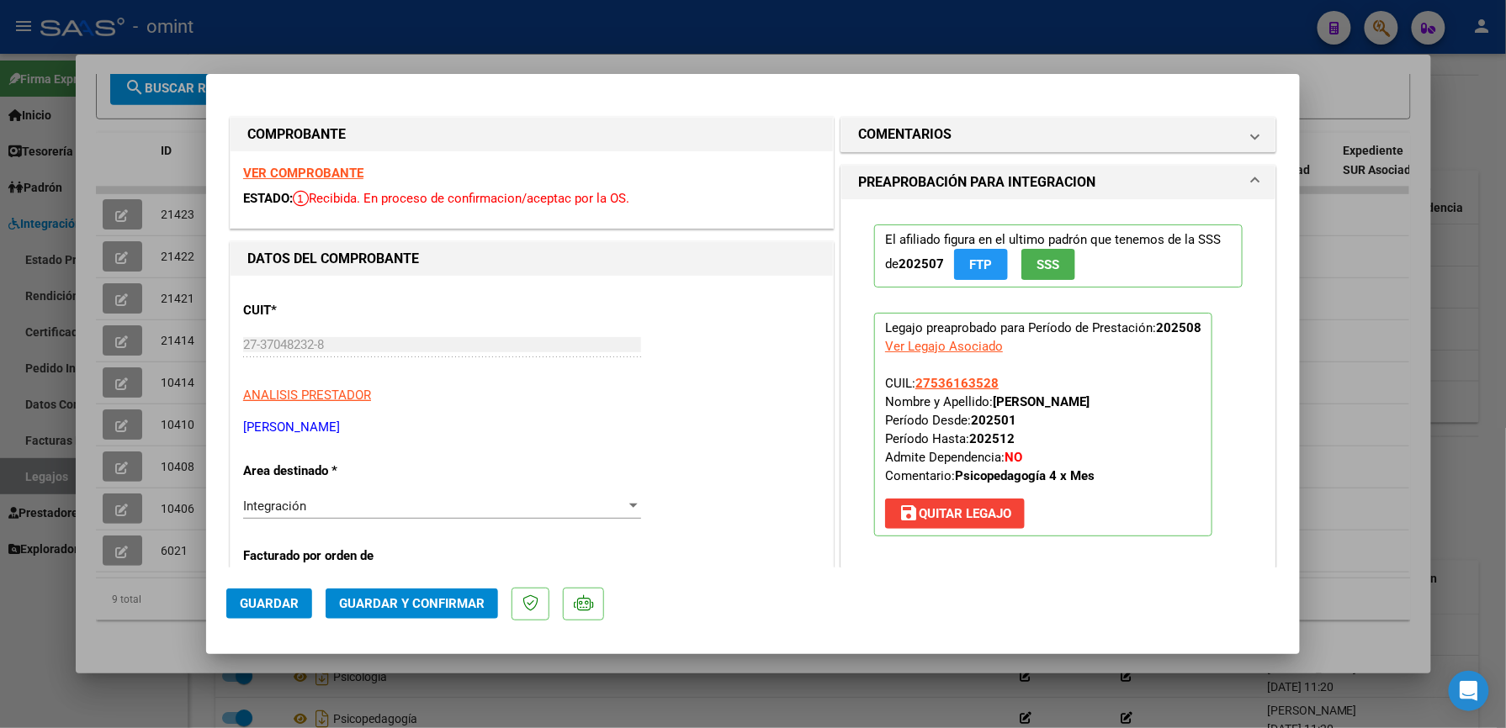
click at [321, 172] on strong "VER COMPROBANTE" at bounding box center [303, 173] width 120 height 15
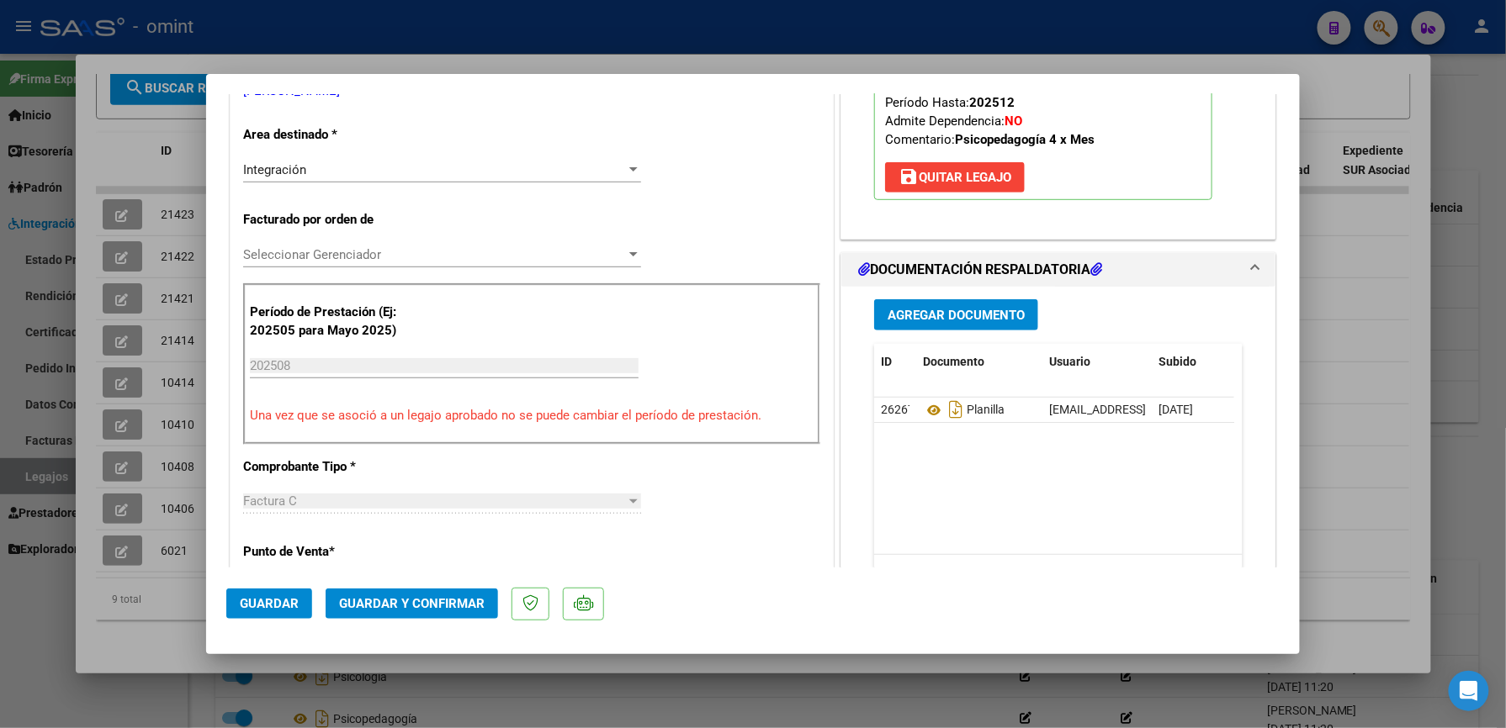
scroll to position [448, 0]
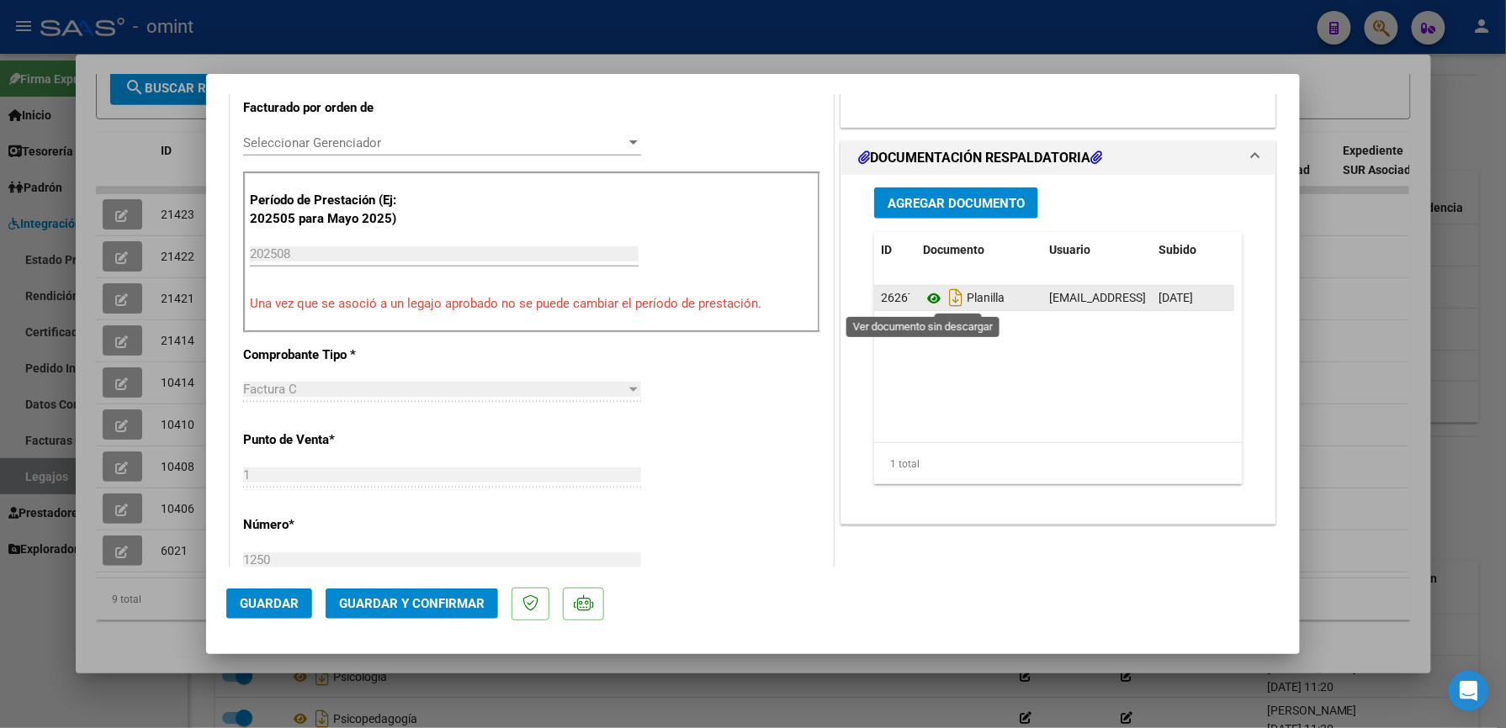
click at [926, 301] on icon at bounding box center [934, 298] width 22 height 20
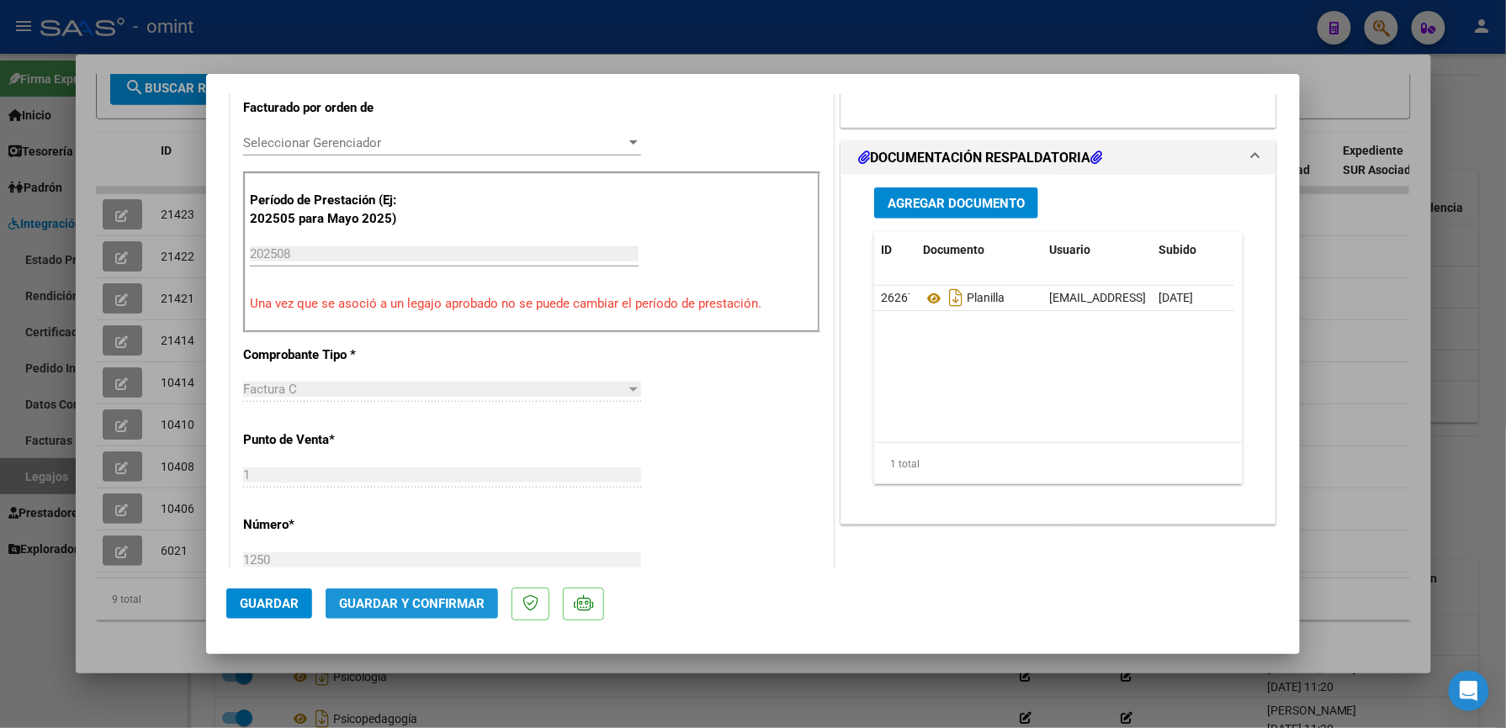
click at [421, 600] on span "Guardar y Confirmar" at bounding box center [412, 603] width 146 height 15
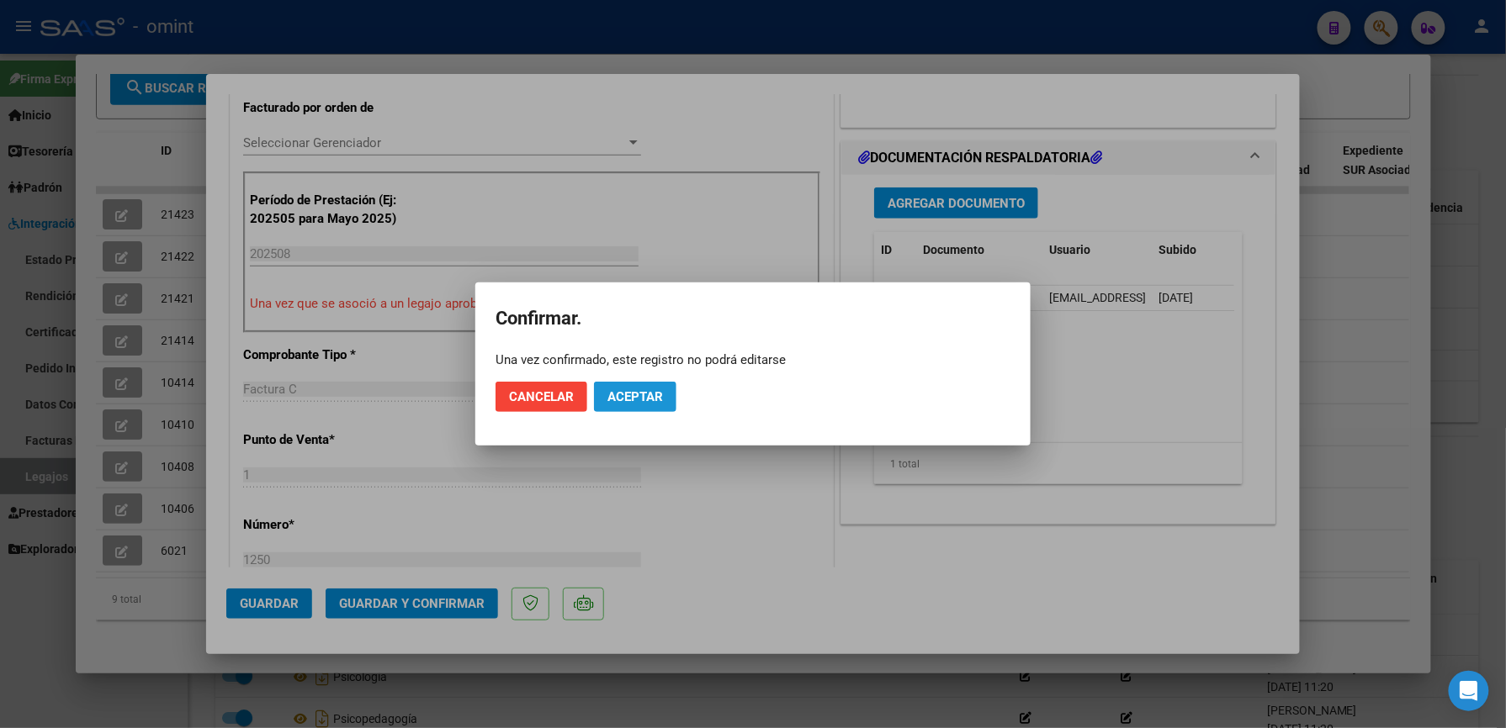
click at [649, 402] on span "Aceptar" at bounding box center [635, 396] width 56 height 15
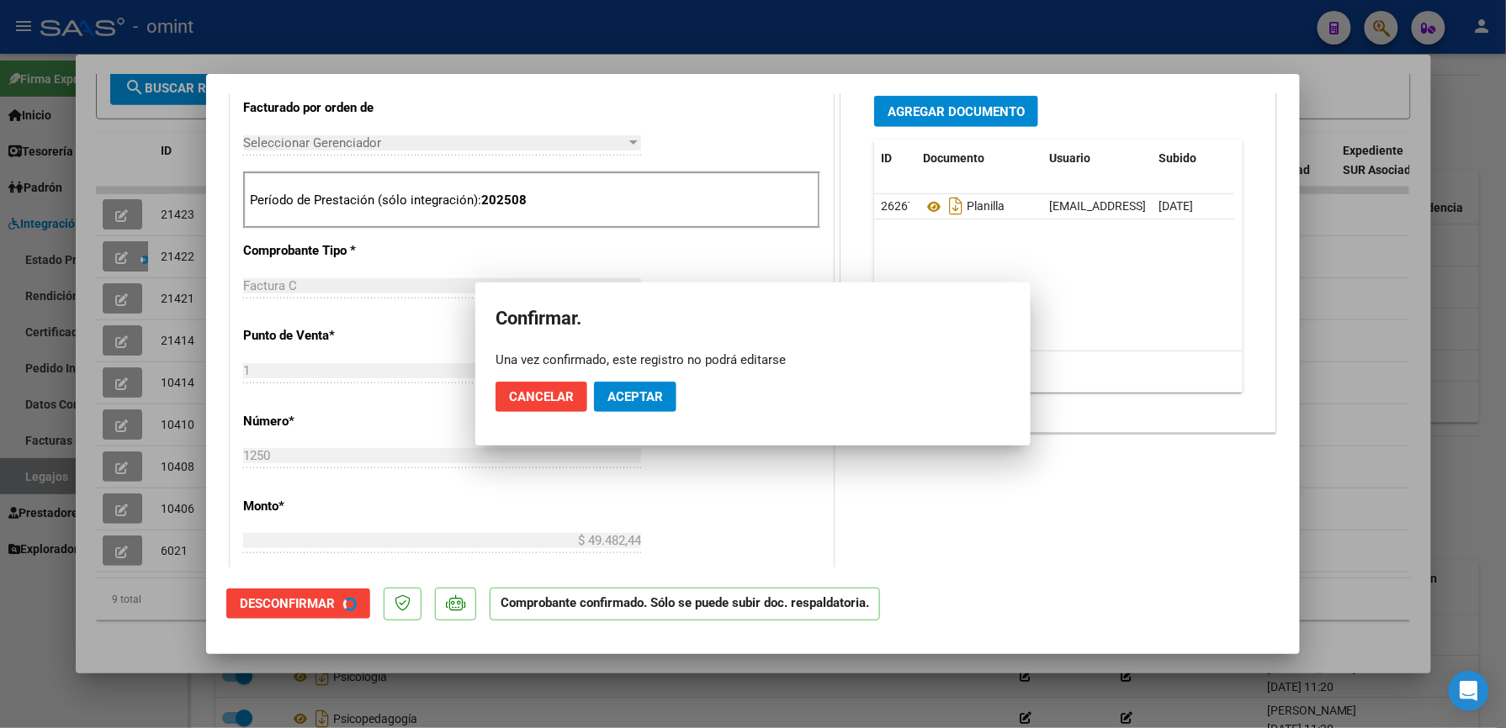
scroll to position [447, 0]
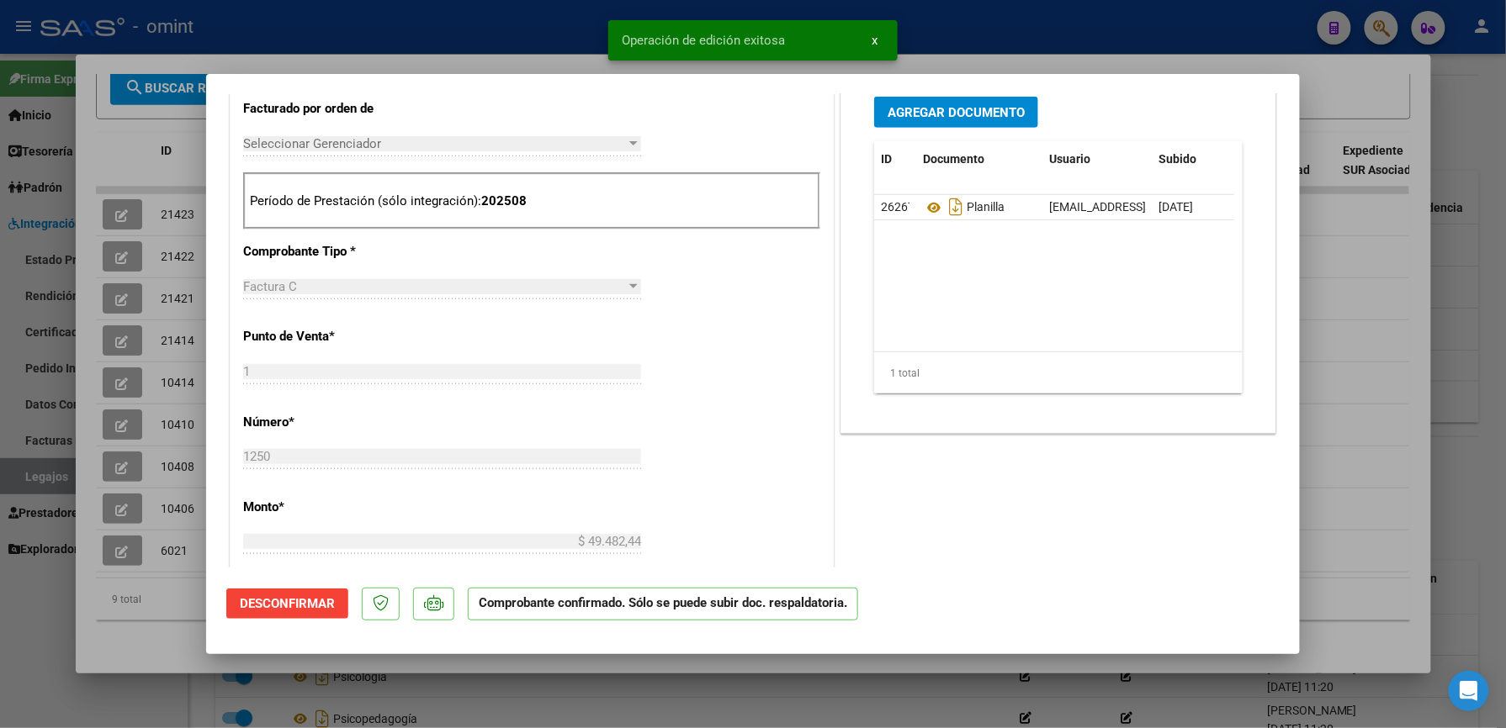
click at [114, 193] on div at bounding box center [753, 364] width 1506 height 728
type input "$ 0,00"
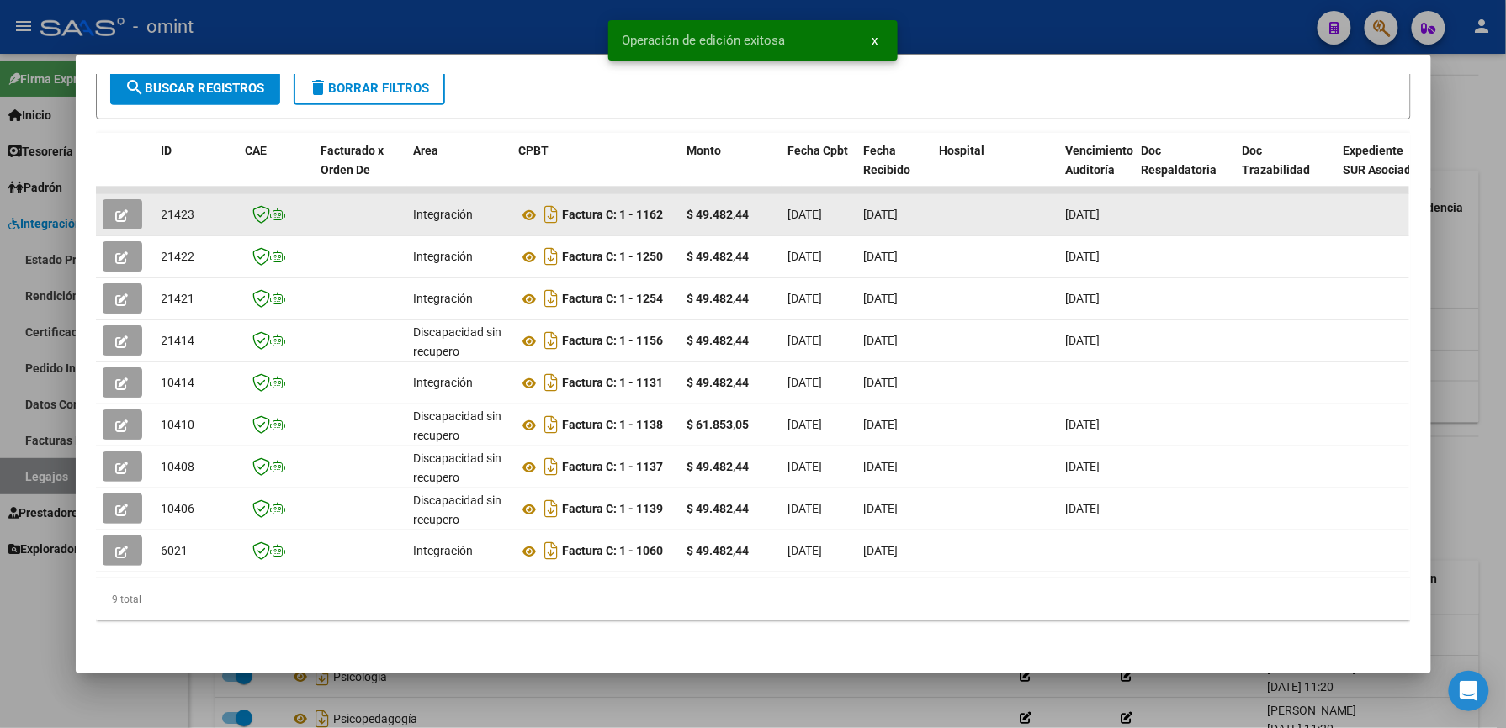
click at [122, 199] on button "button" at bounding box center [123, 214] width 40 height 30
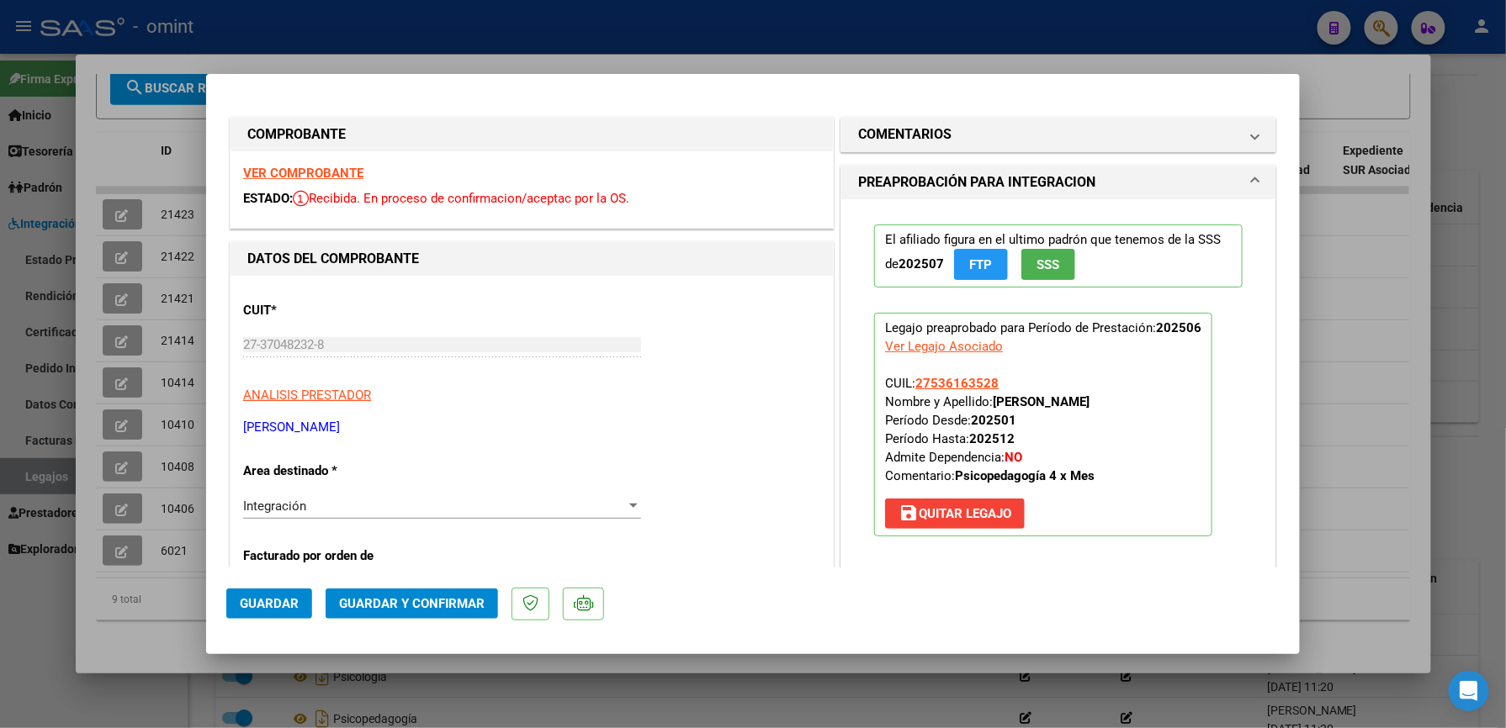
scroll to position [448, 0]
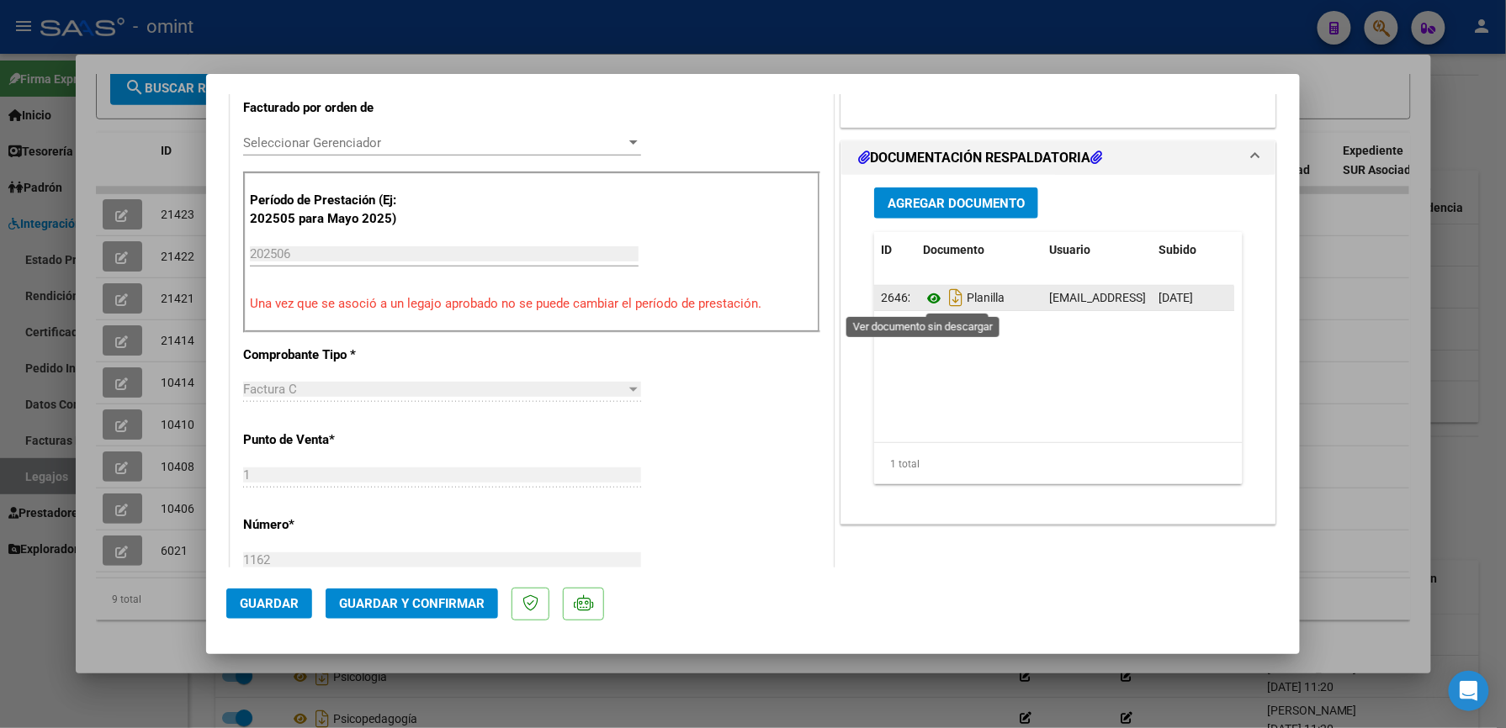
click at [924, 296] on icon at bounding box center [934, 298] width 22 height 20
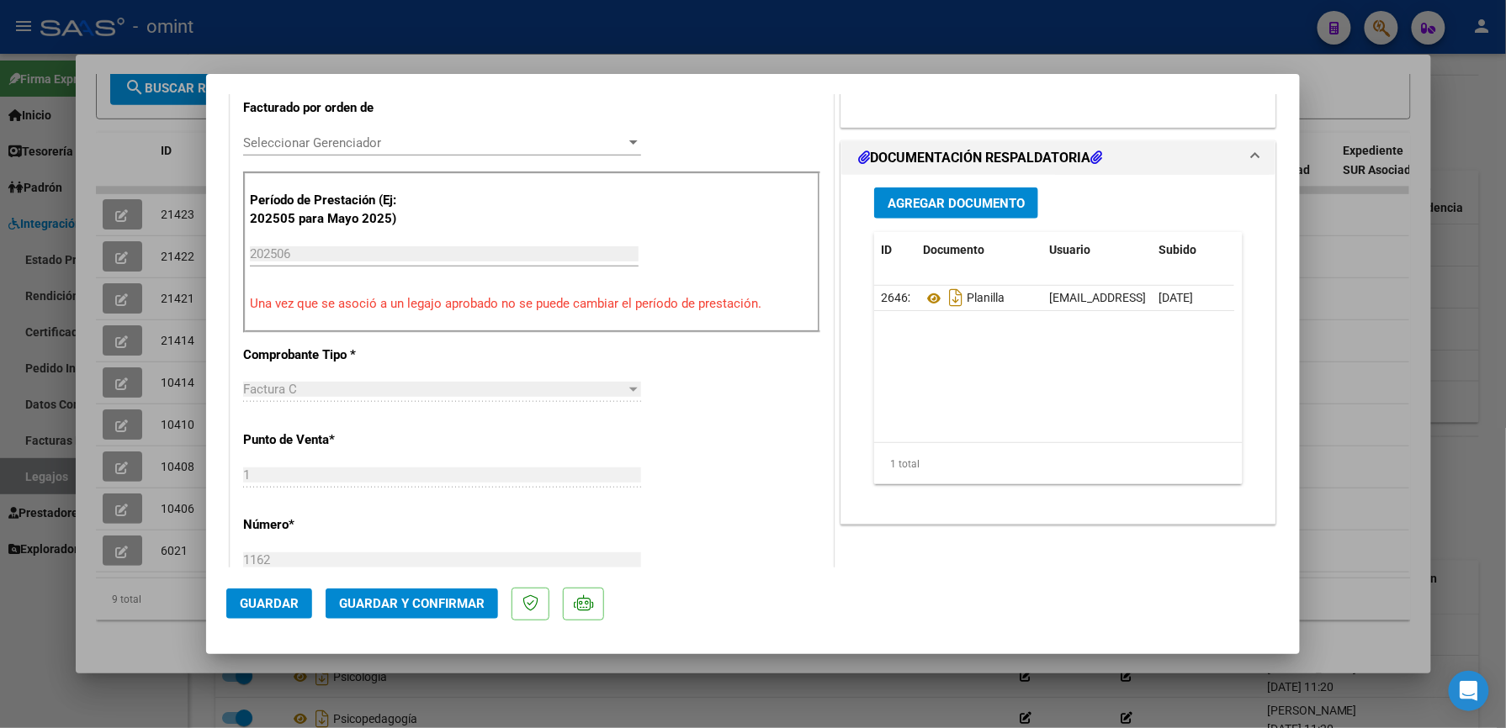
click at [1384, 240] on div at bounding box center [753, 364] width 1506 height 728
type input "$ 0,00"
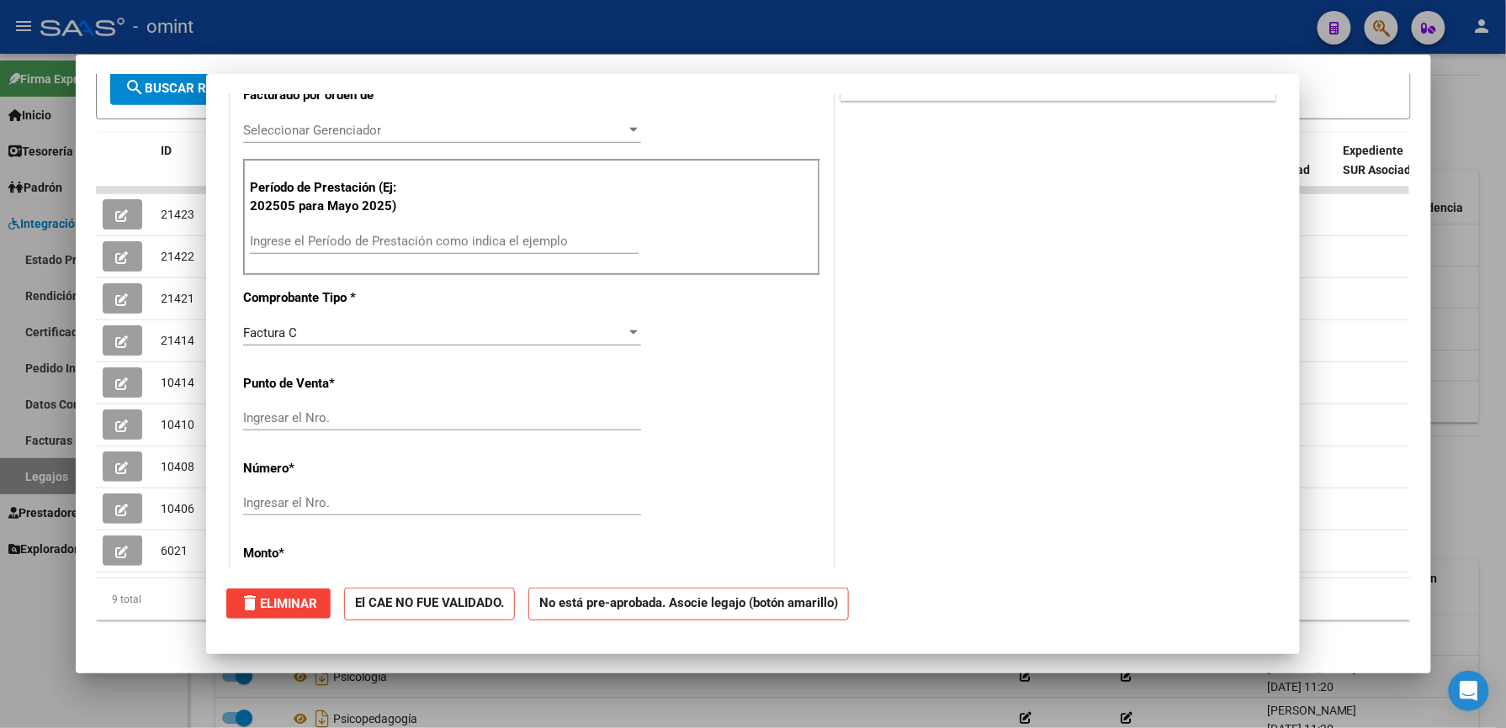
scroll to position [436, 0]
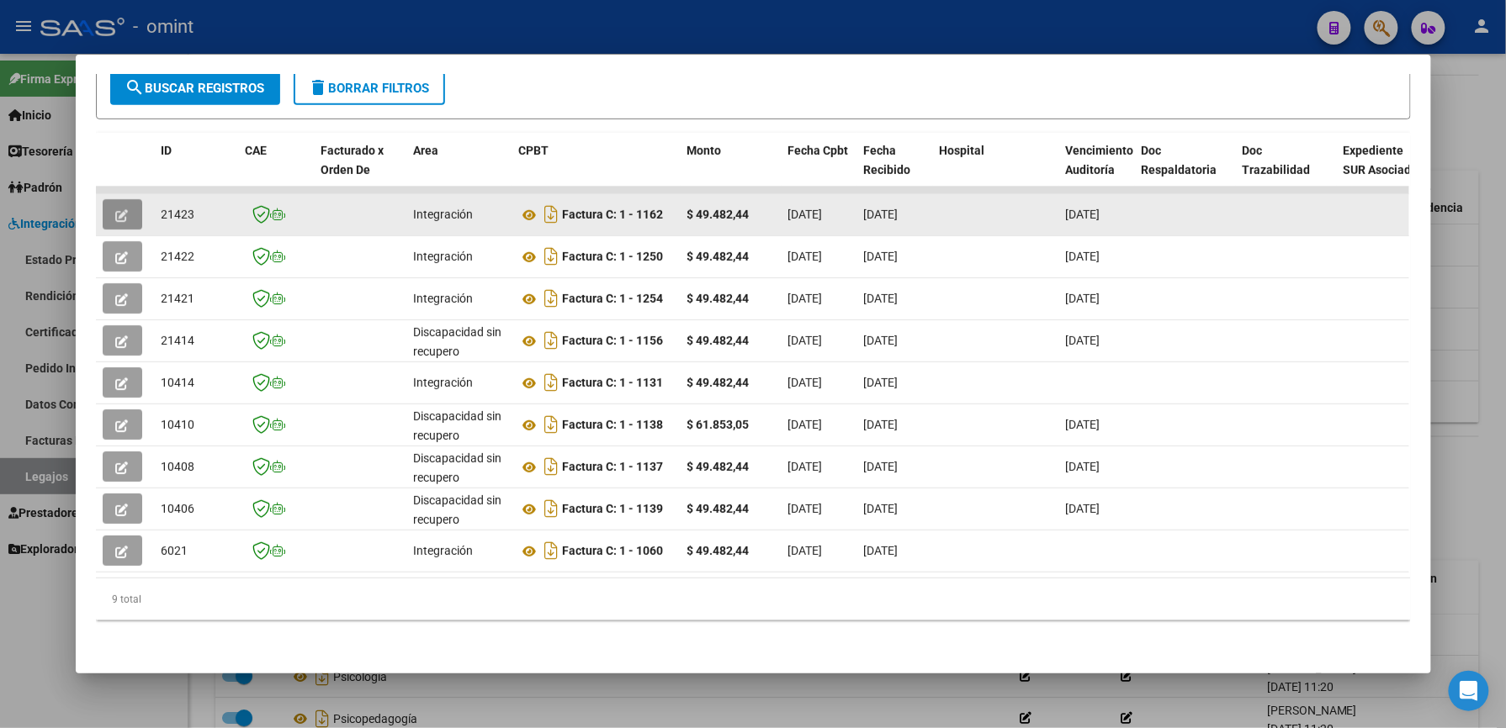
click at [116, 199] on button "button" at bounding box center [123, 214] width 40 height 30
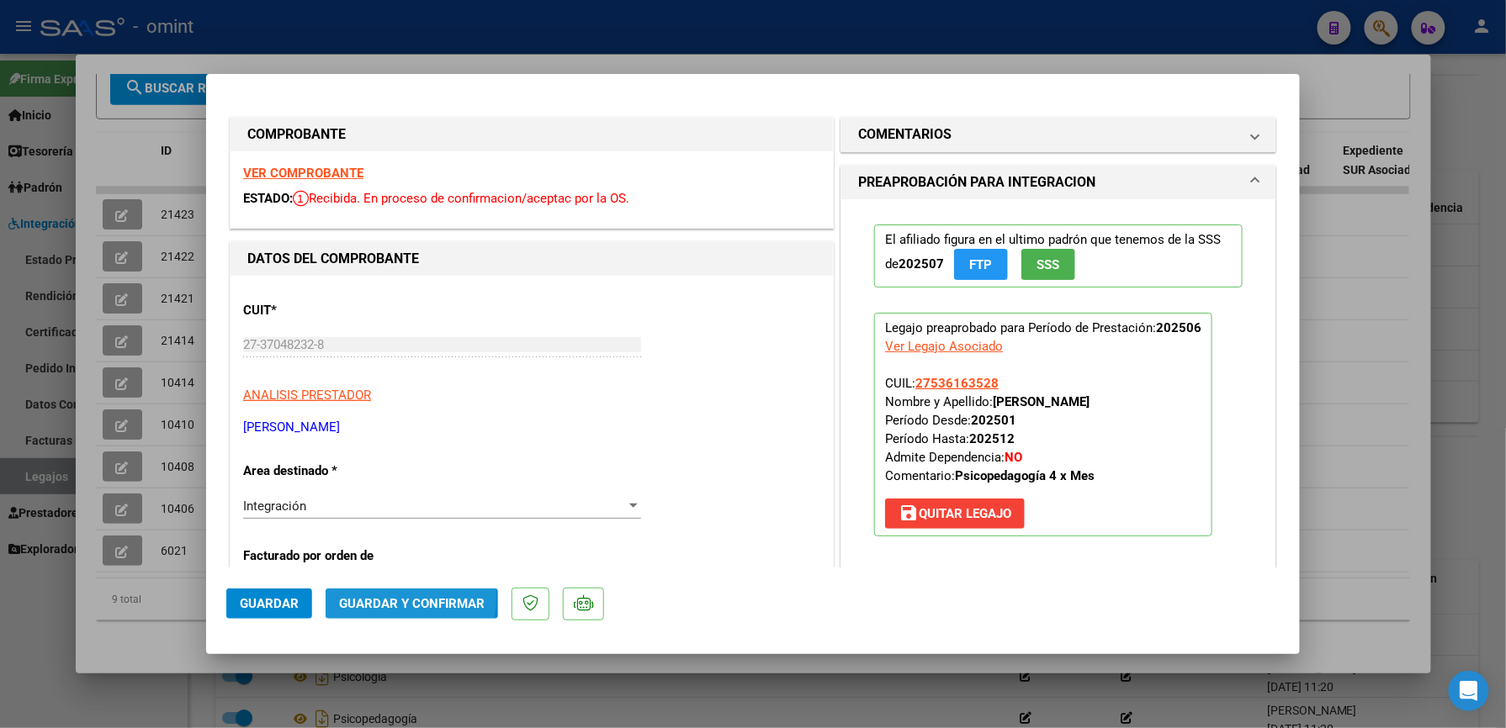
click at [399, 599] on span "Guardar y Confirmar" at bounding box center [412, 603] width 146 height 15
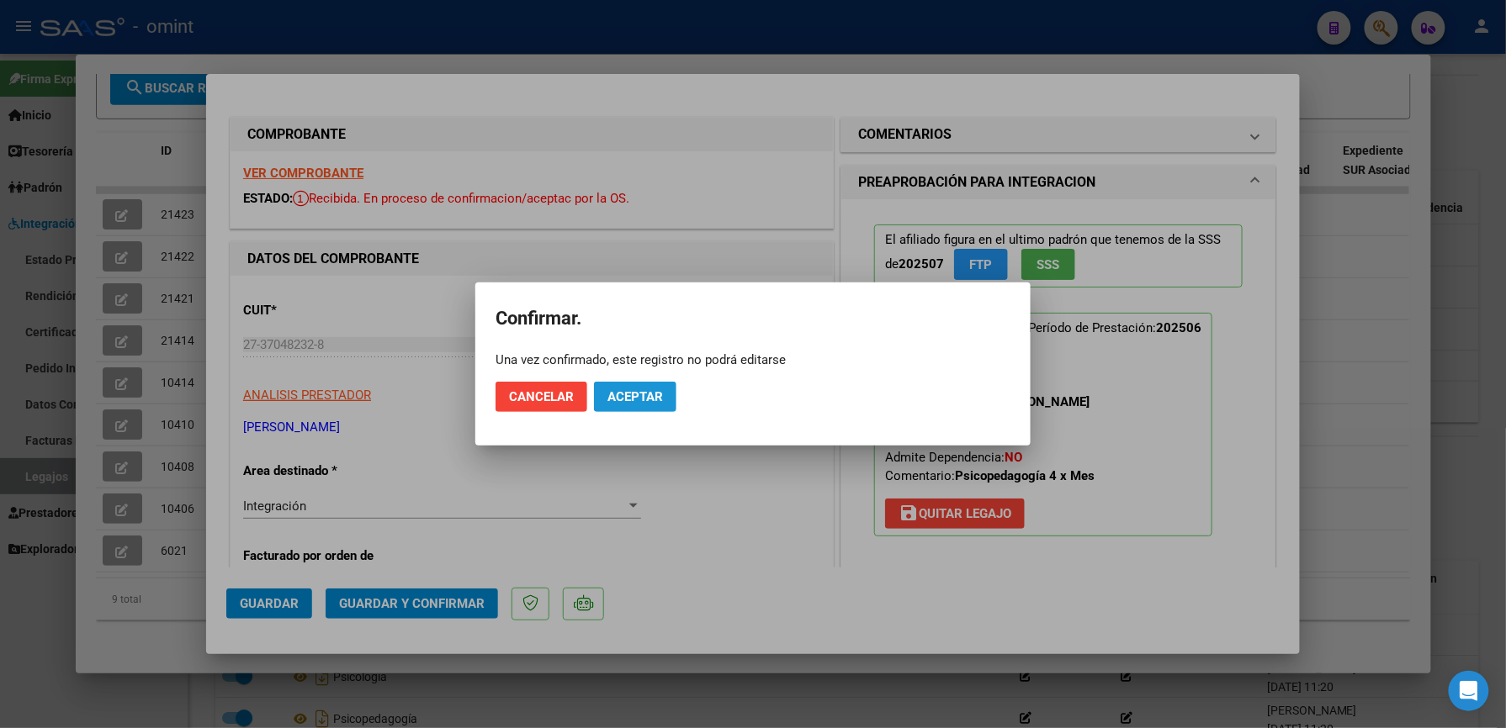
click at [636, 395] on span "Aceptar" at bounding box center [635, 396] width 56 height 15
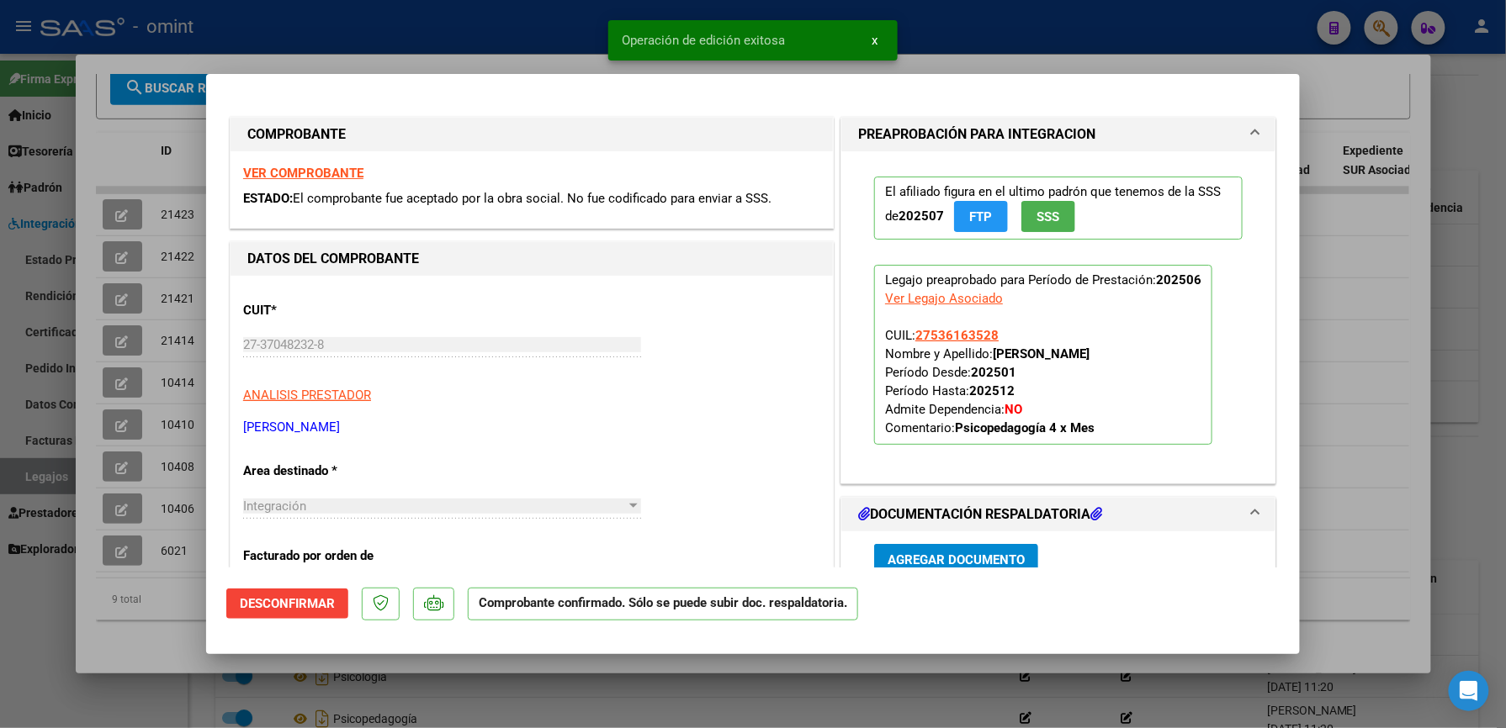
click at [1400, 290] on div at bounding box center [753, 364] width 1506 height 728
type input "$ 0,00"
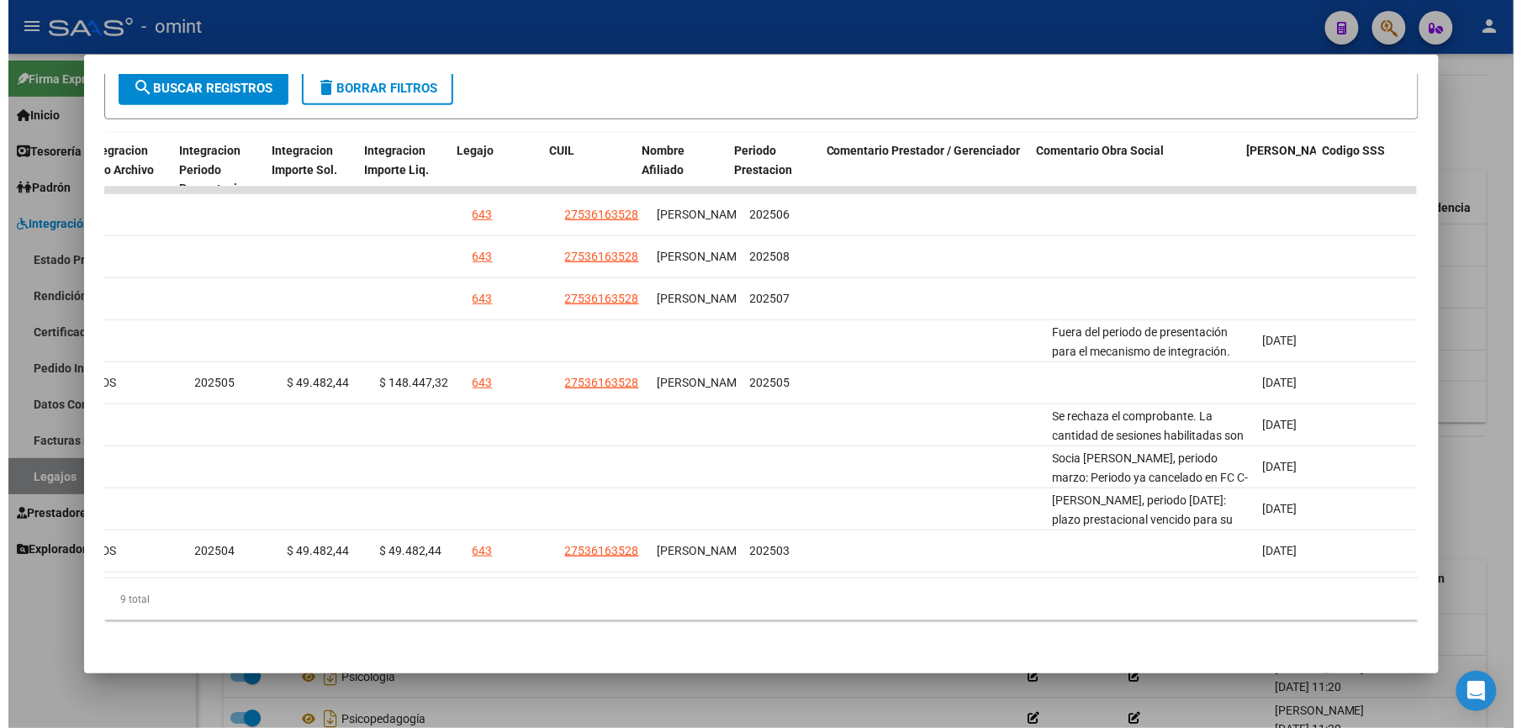
scroll to position [0, 0]
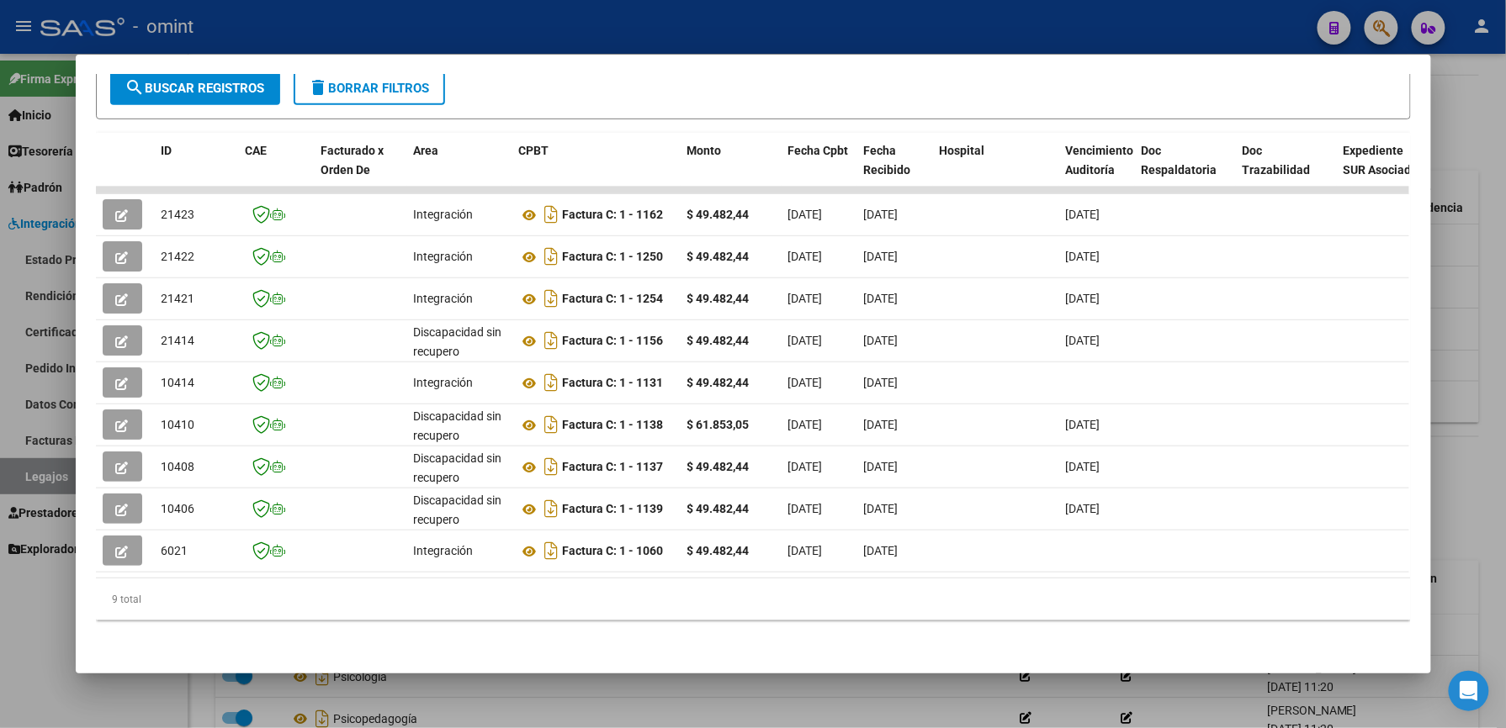
click at [1455, 380] on div at bounding box center [753, 364] width 1506 height 728
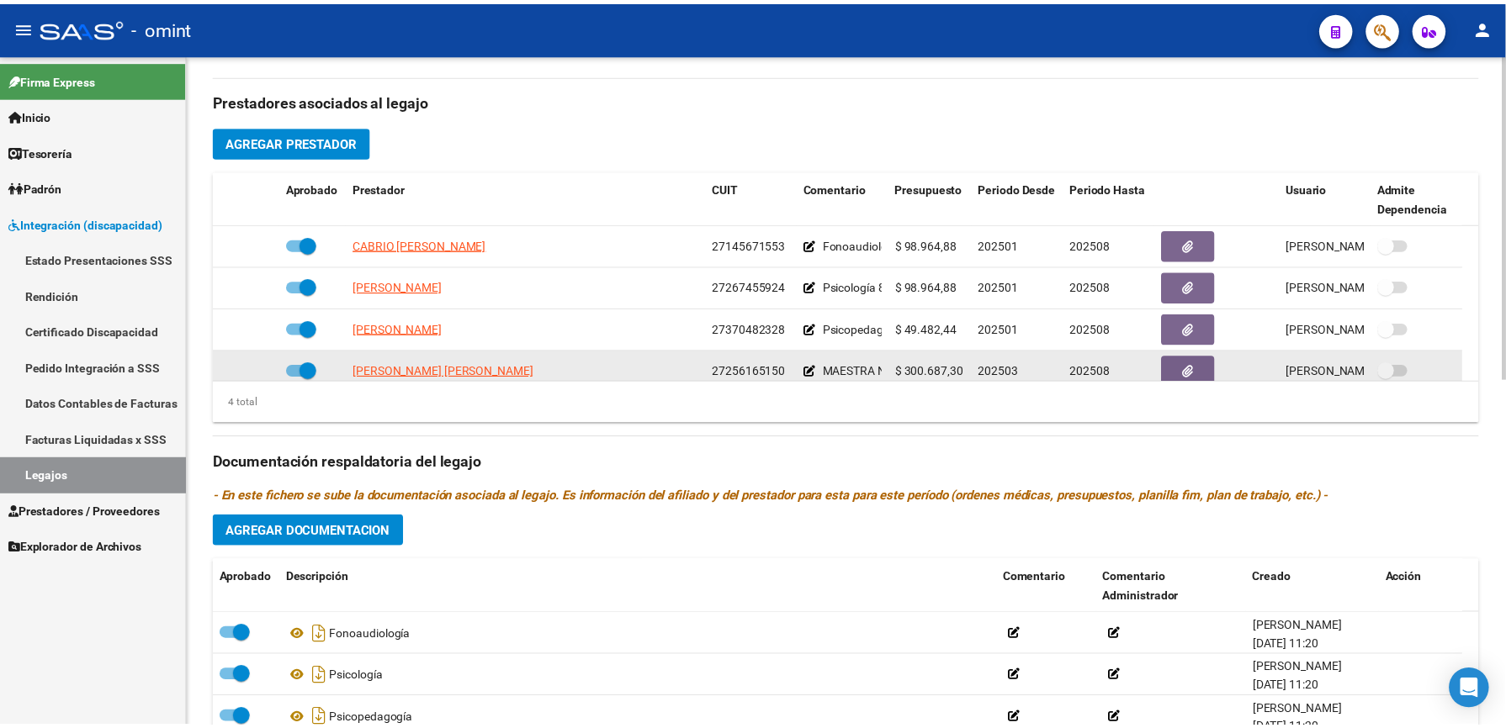
scroll to position [560, 0]
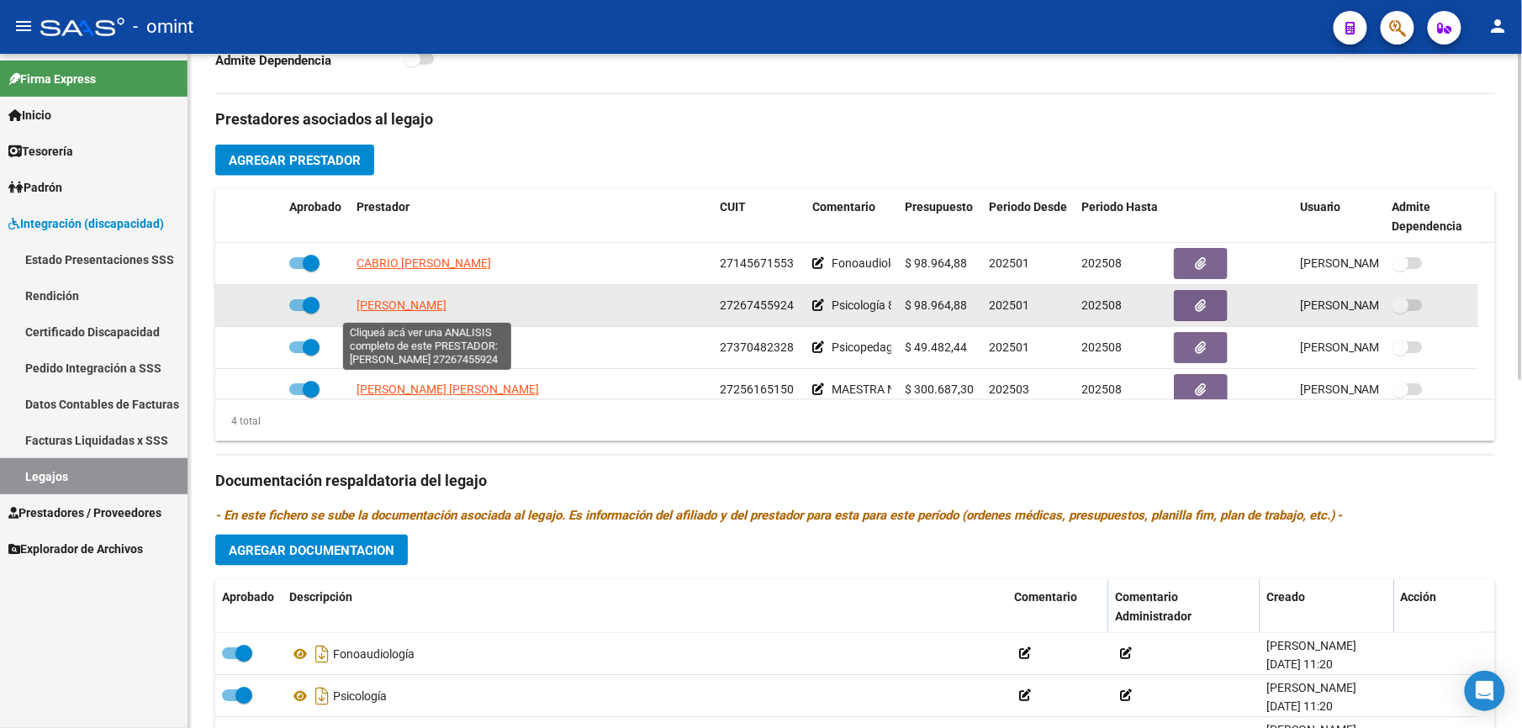
click at [415, 310] on span "CERVI MARIELA SILVANA" at bounding box center [402, 305] width 90 height 13
type textarea "27267455924"
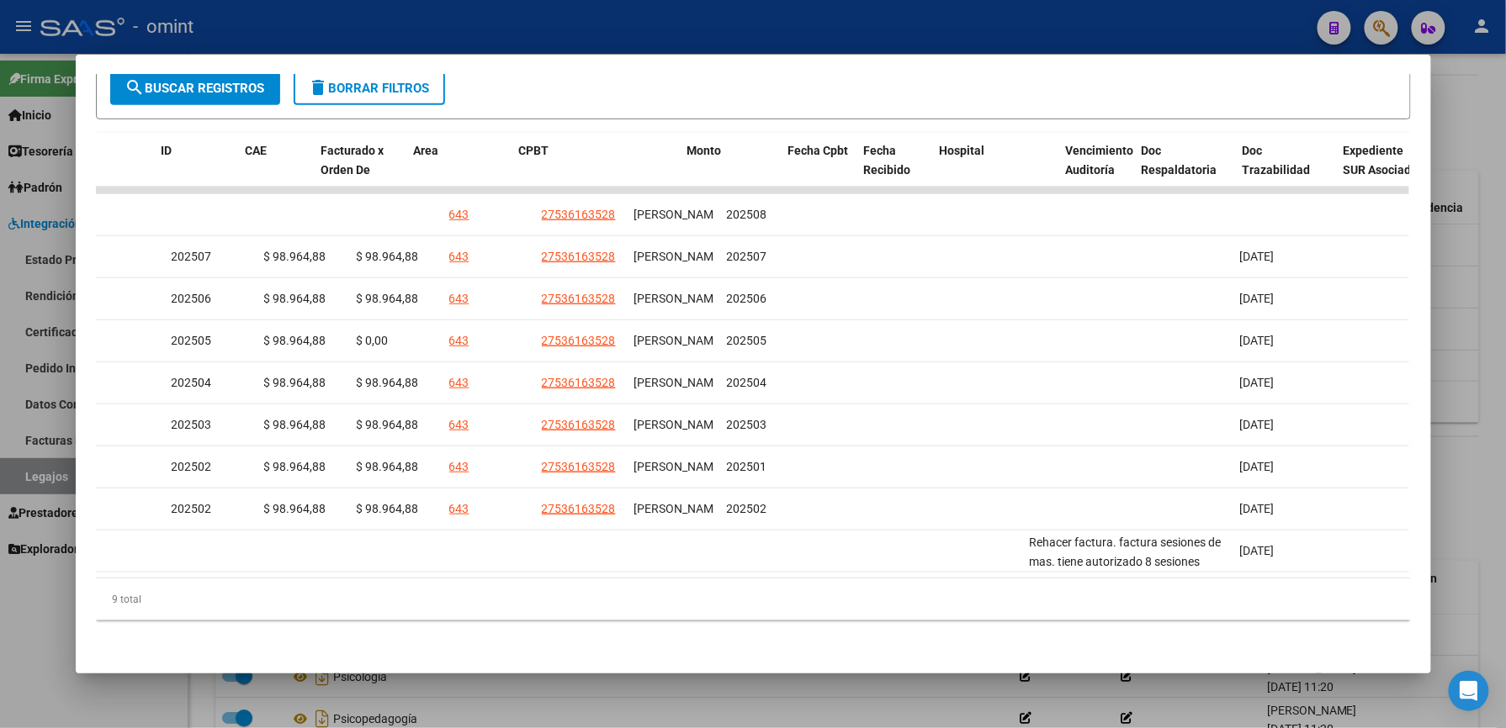
scroll to position [0, 0]
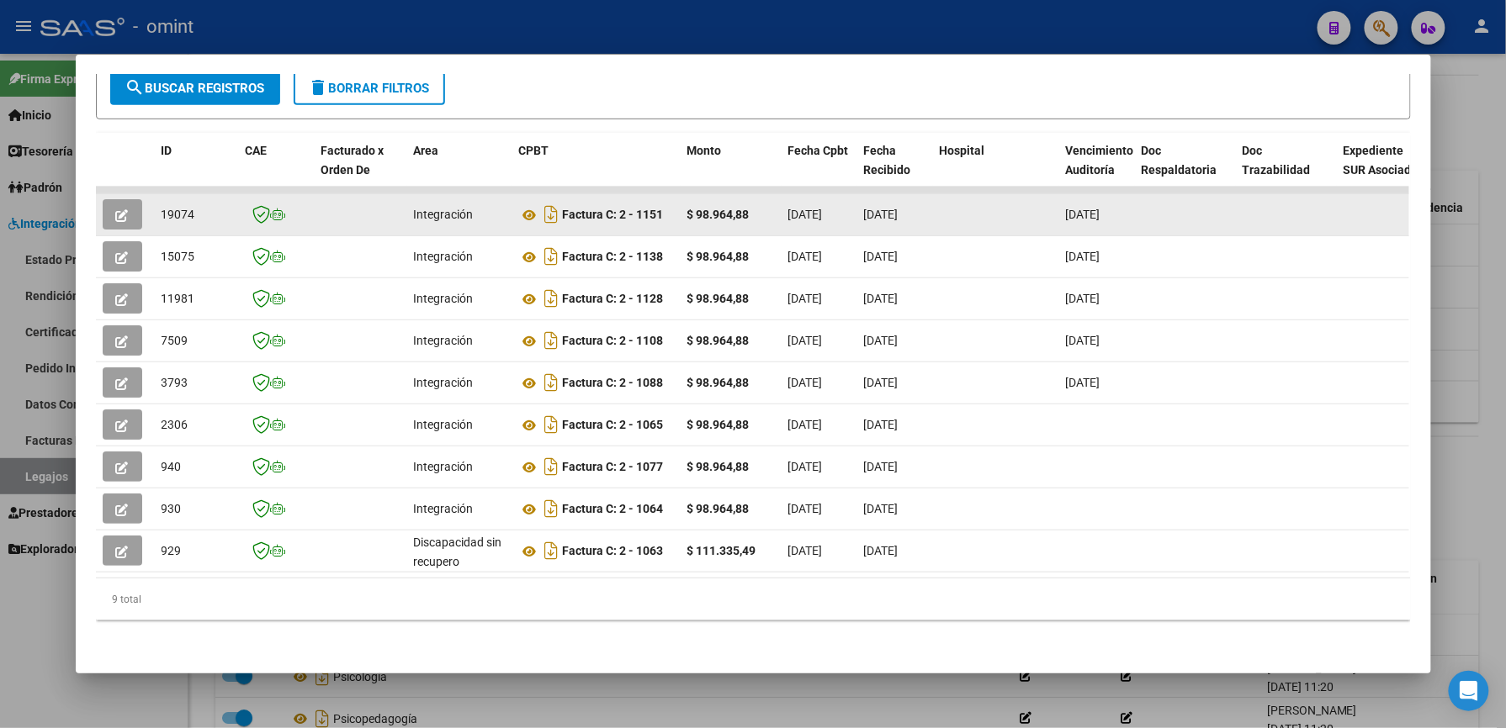
click at [116, 209] on icon "button" at bounding box center [122, 215] width 13 height 13
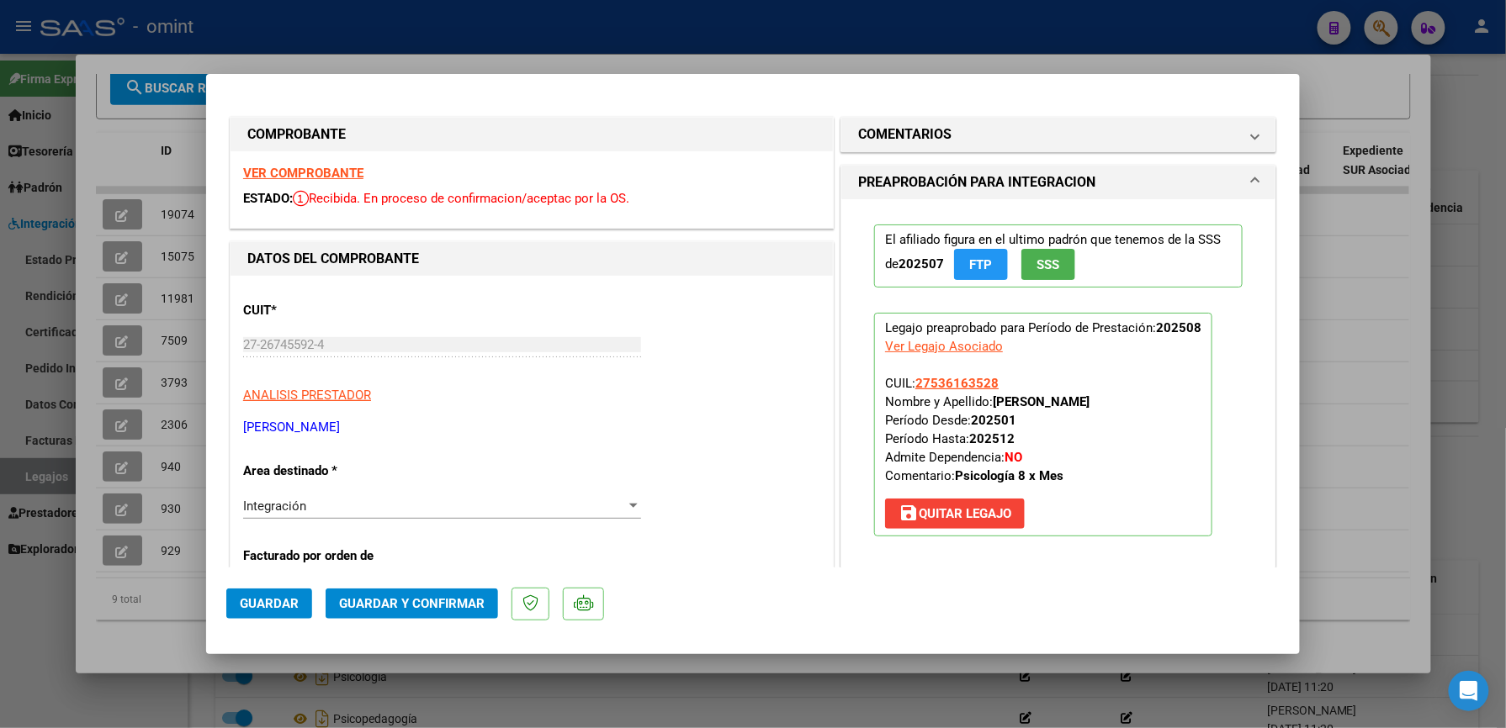
click at [328, 178] on strong "VER COMPROBANTE" at bounding box center [303, 173] width 120 height 15
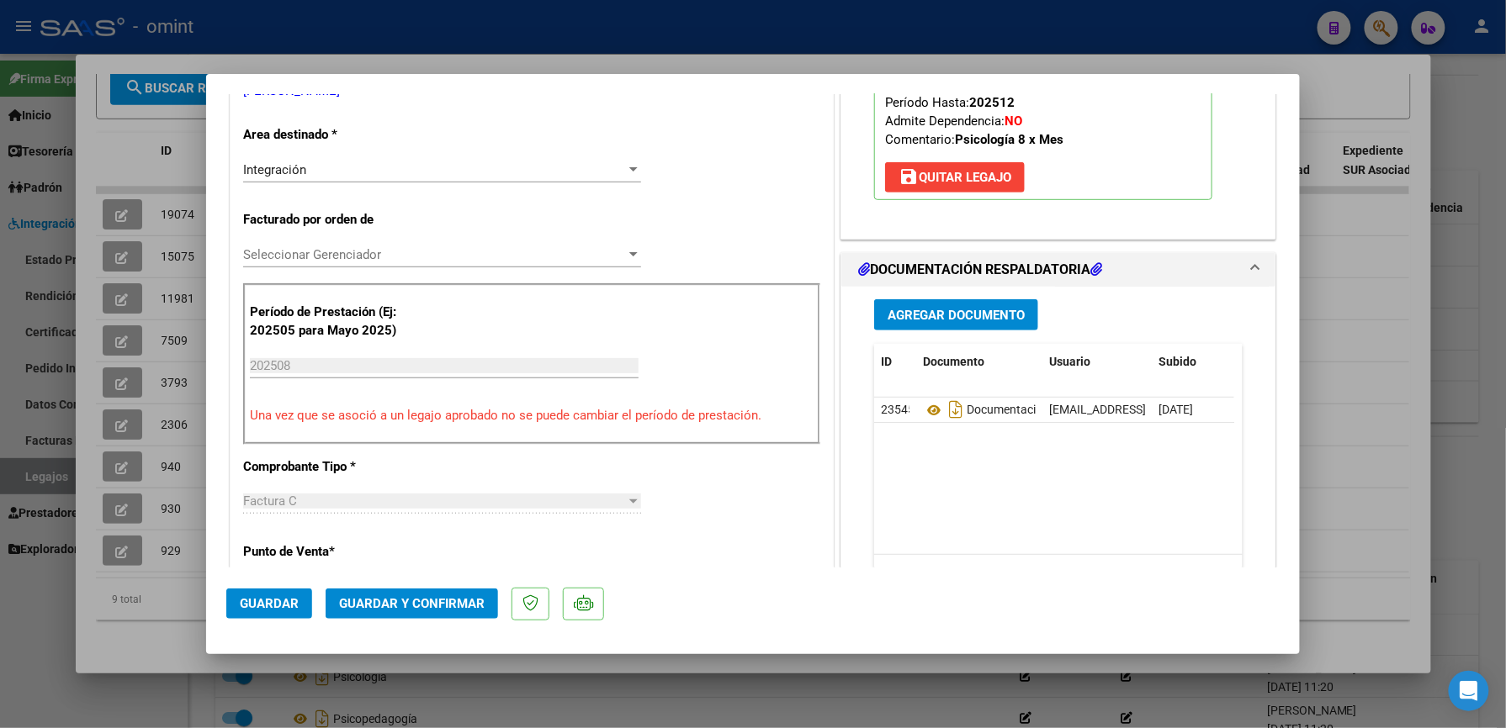
scroll to position [448, 0]
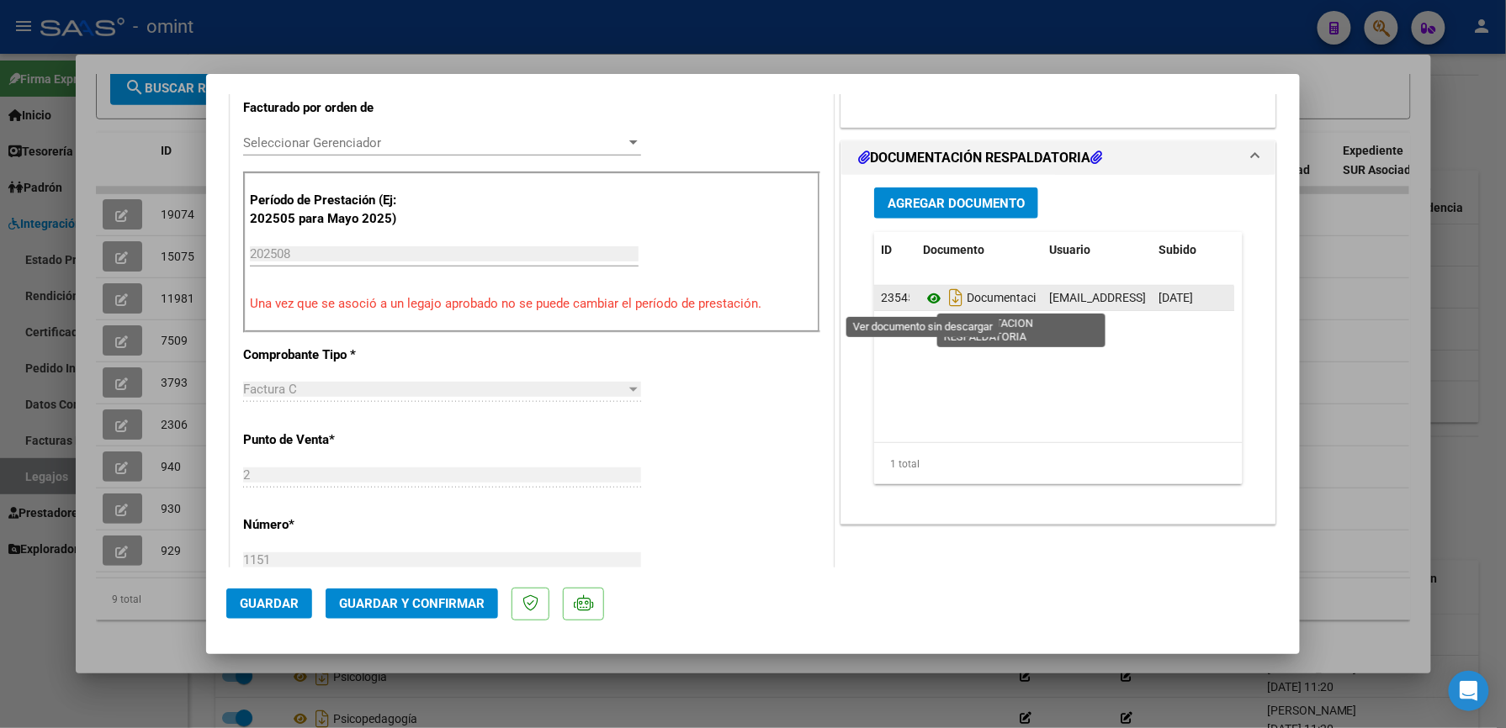
click at [929, 296] on icon at bounding box center [934, 298] width 22 height 20
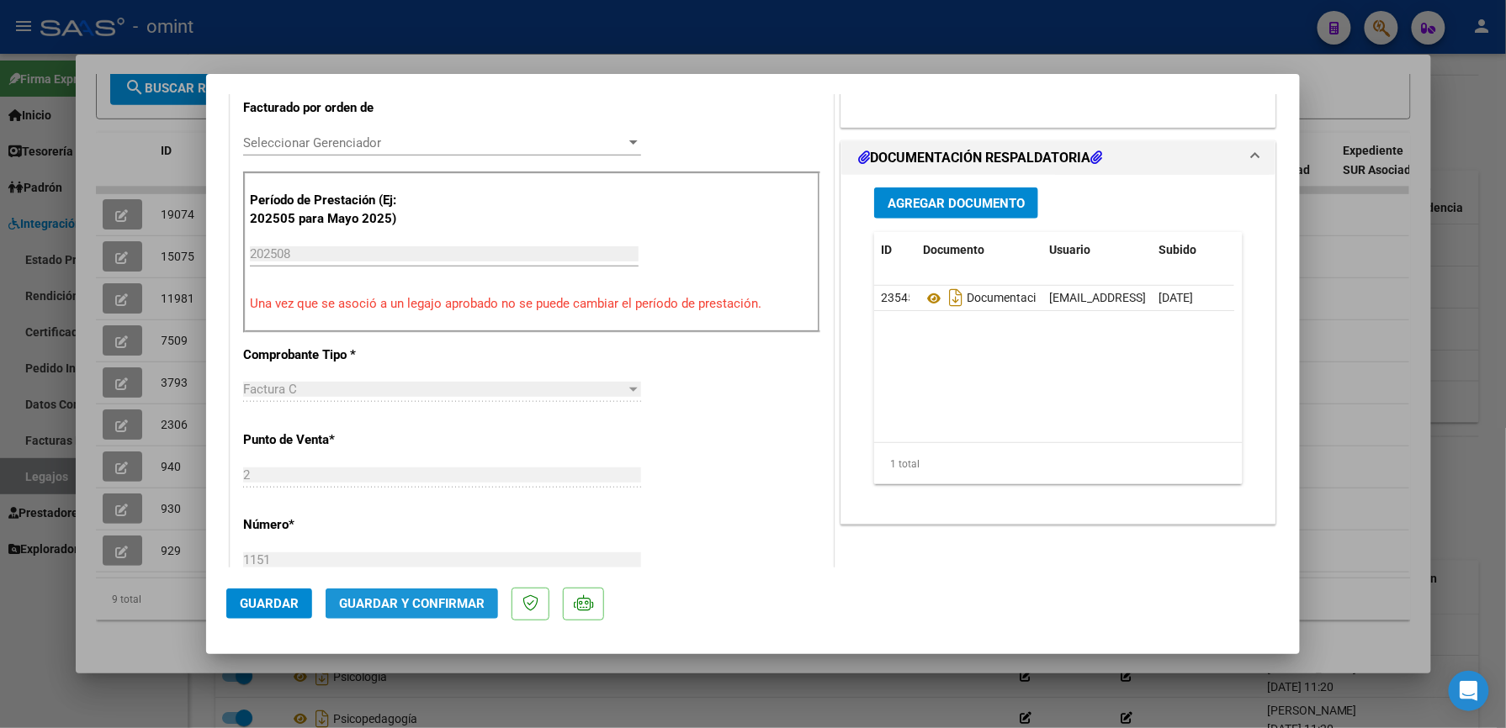
click at [409, 590] on button "Guardar y Confirmar" at bounding box center [411, 604] width 172 height 30
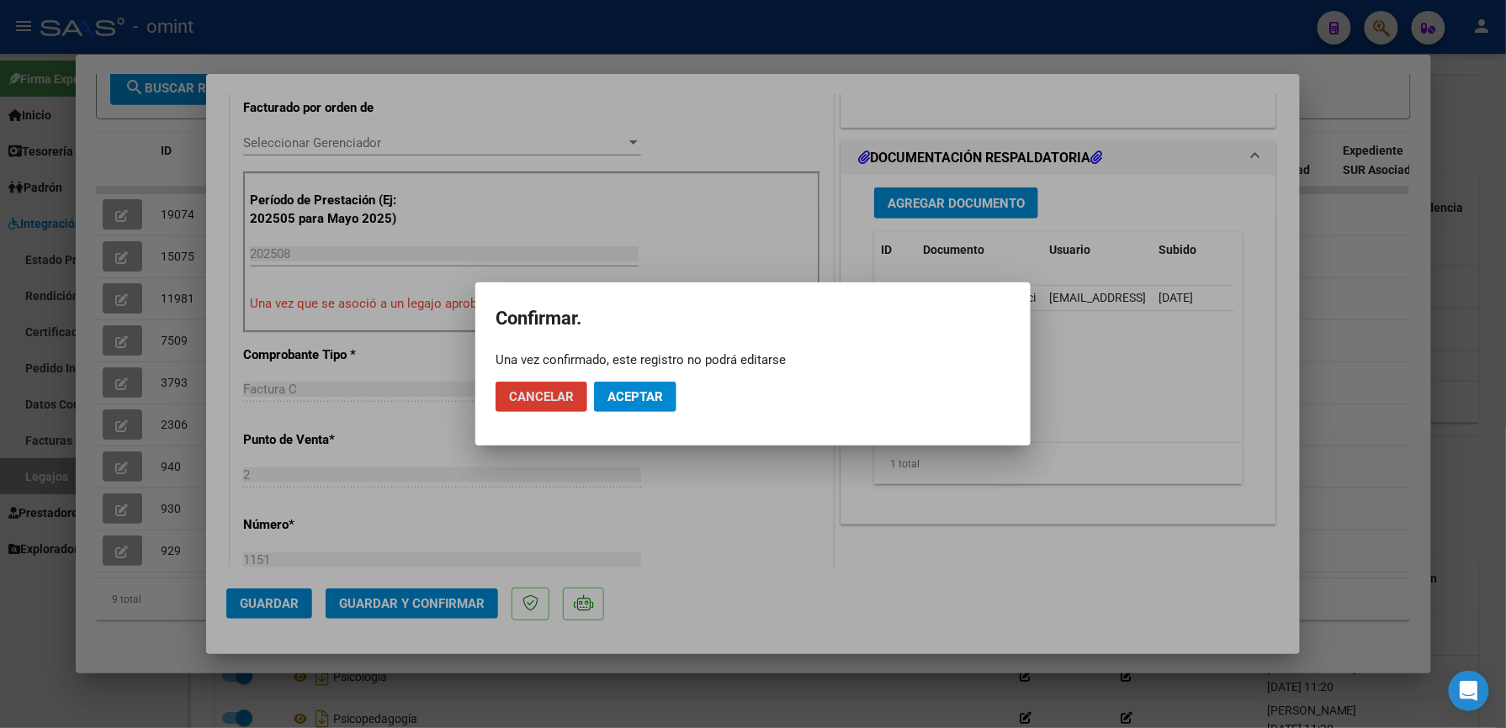
click at [617, 389] on span "Aceptar" at bounding box center [635, 396] width 56 height 15
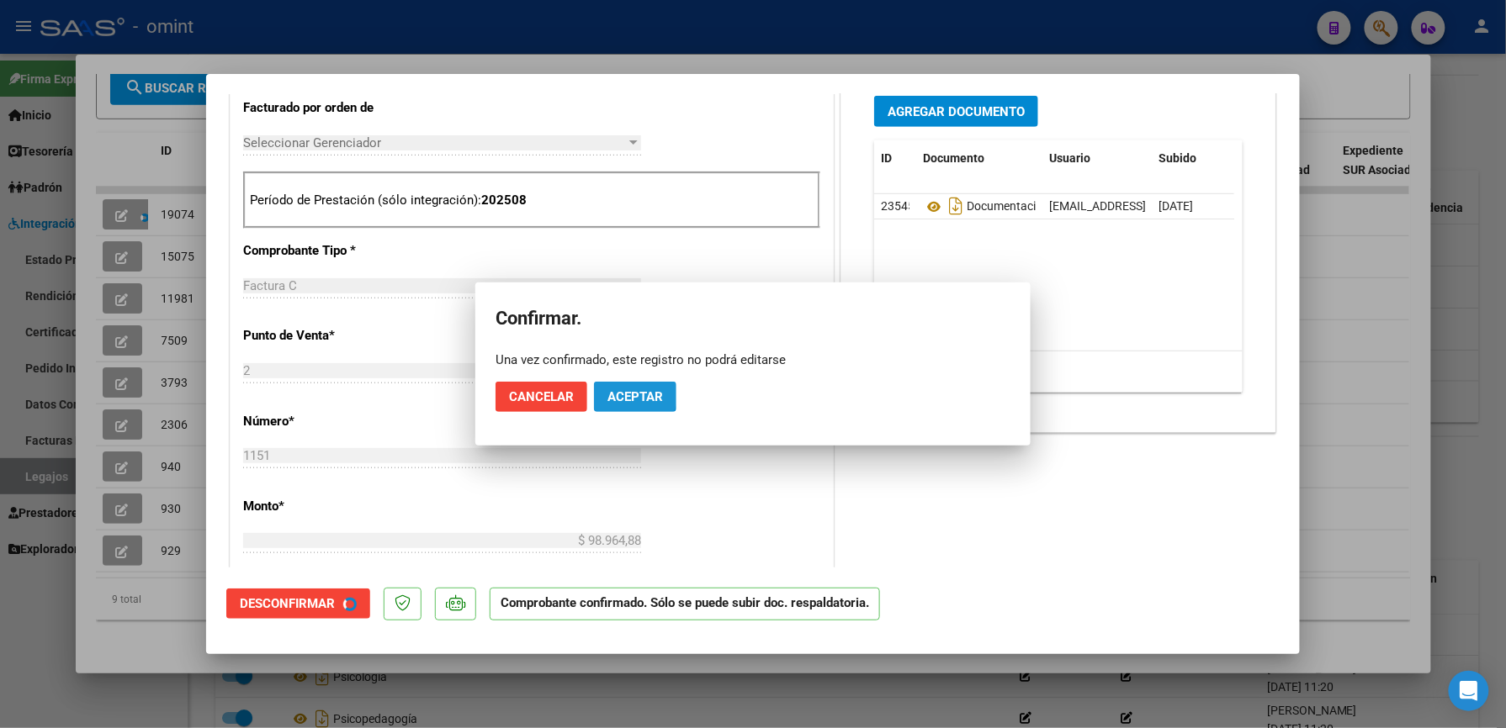
scroll to position [447, 0]
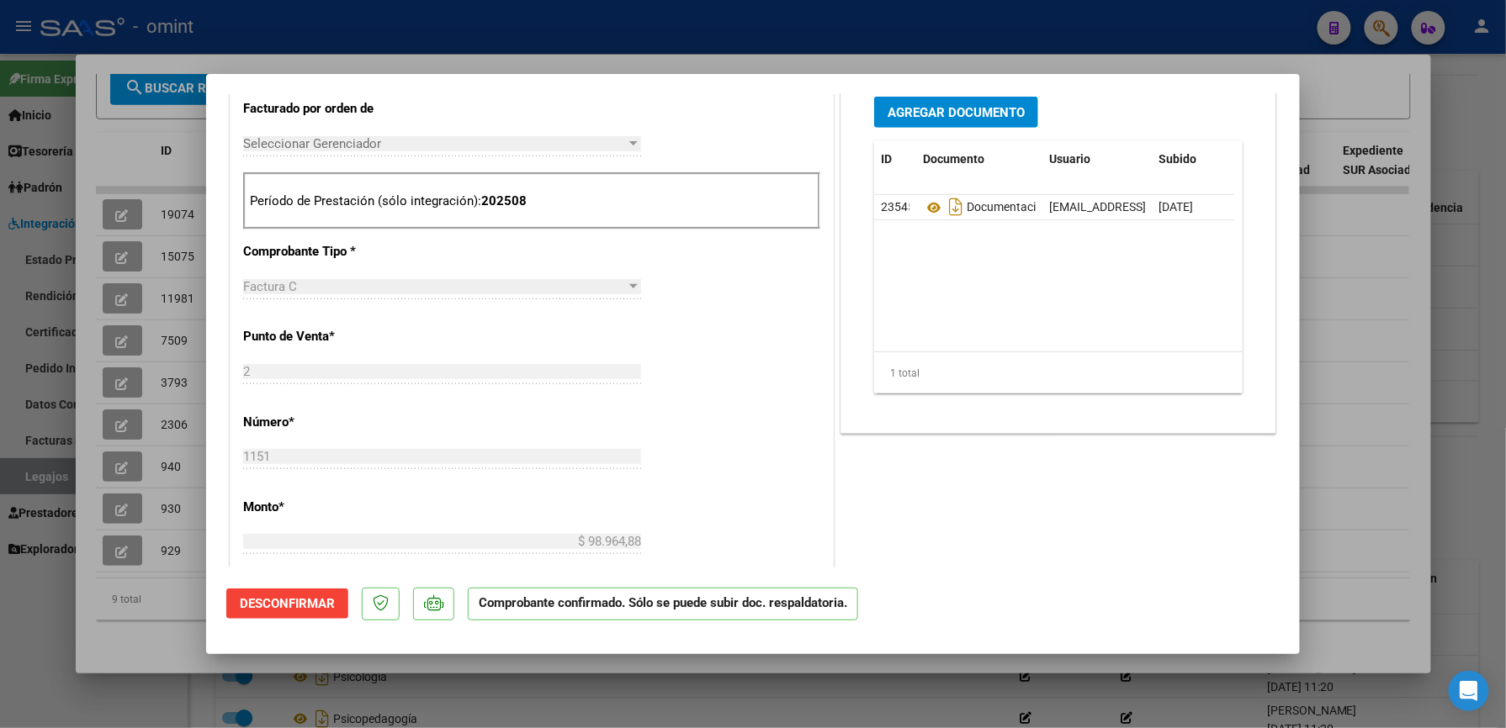
click at [1379, 303] on div at bounding box center [753, 364] width 1506 height 728
type input "$ 0,00"
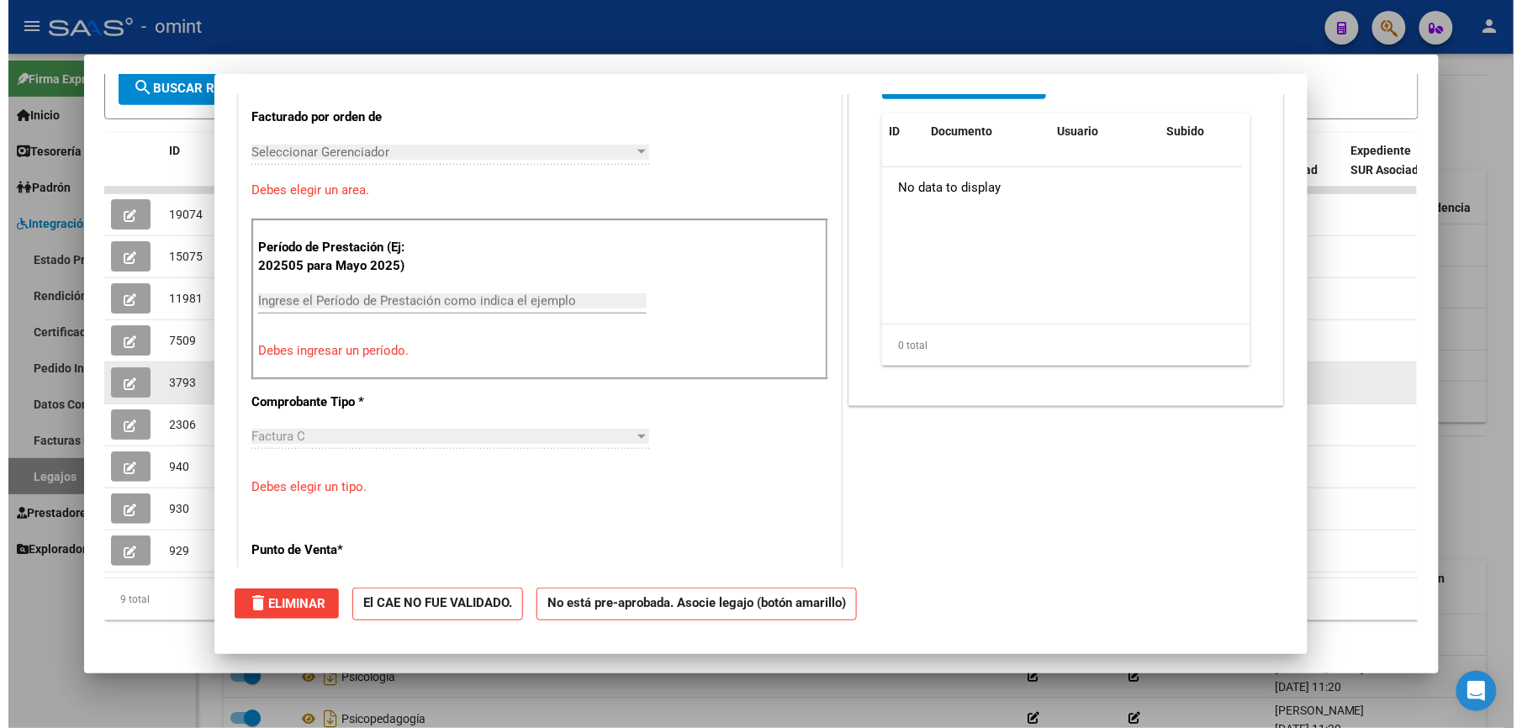
scroll to position [0, 0]
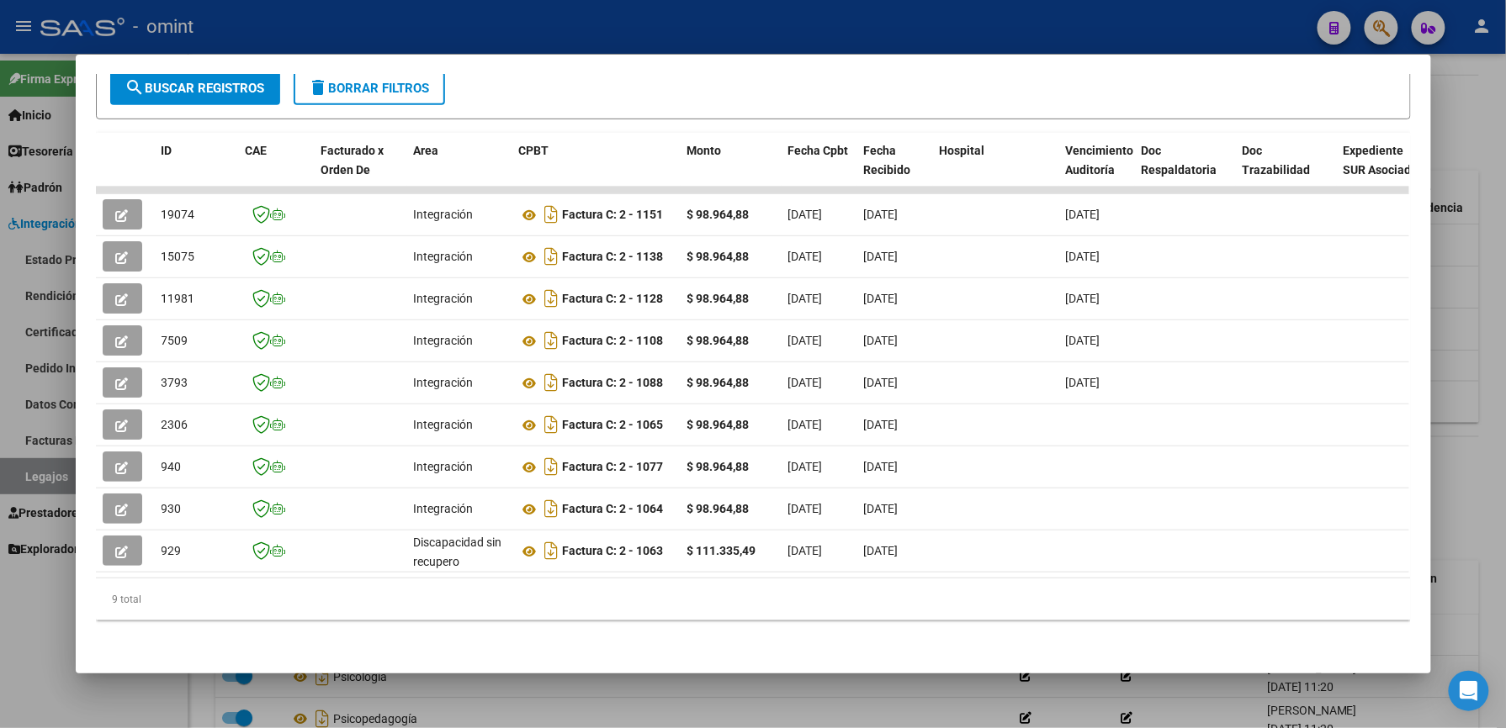
click at [1491, 404] on div at bounding box center [753, 364] width 1506 height 728
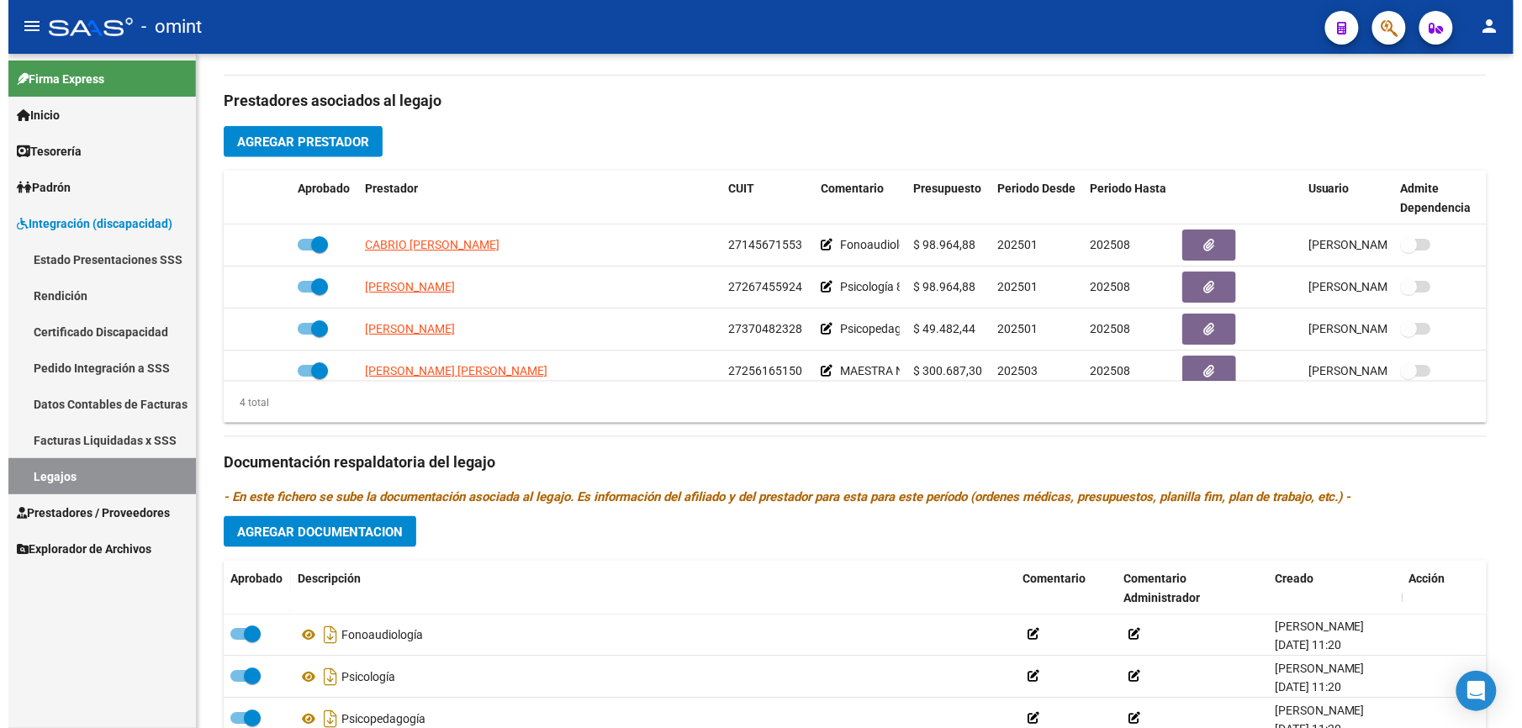
scroll to position [560, 0]
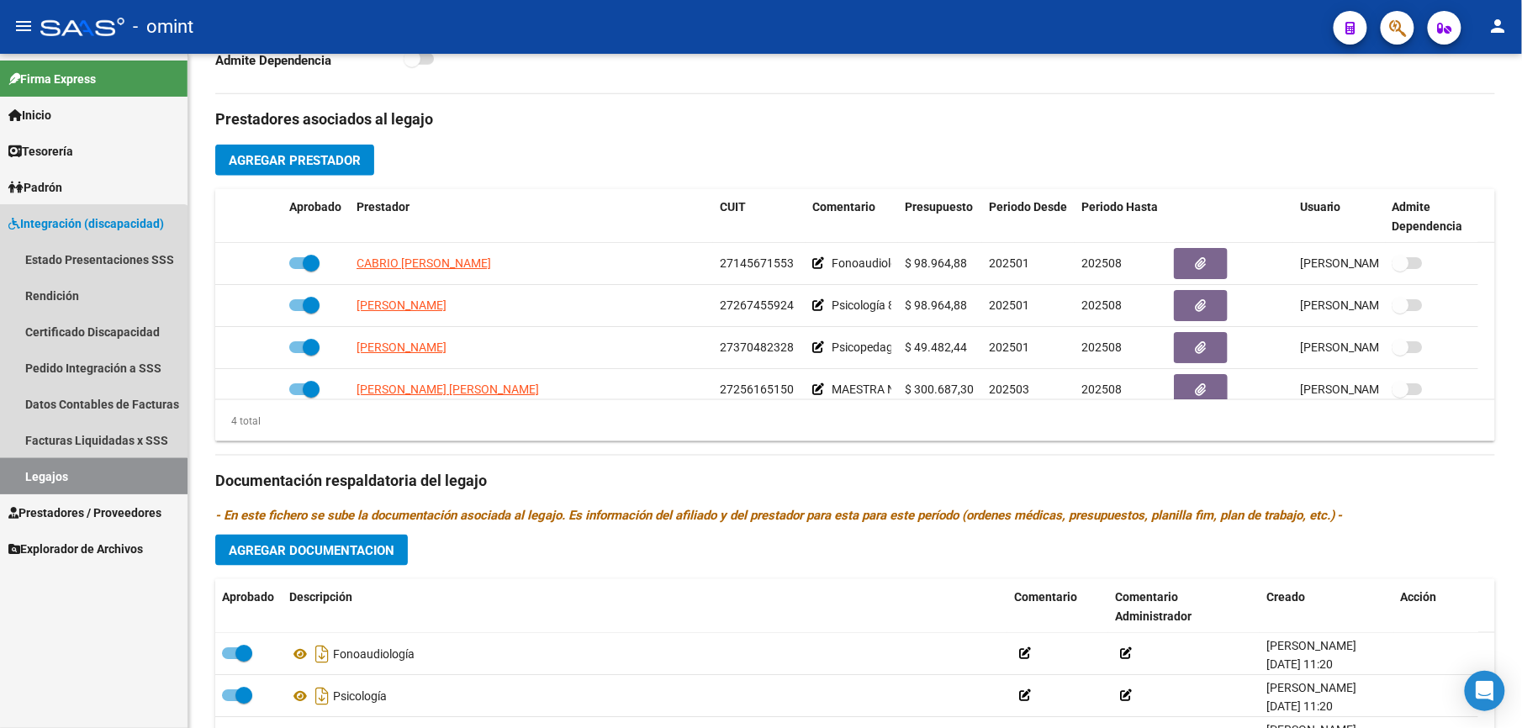
click at [65, 475] on link "Legajos" at bounding box center [94, 476] width 188 height 36
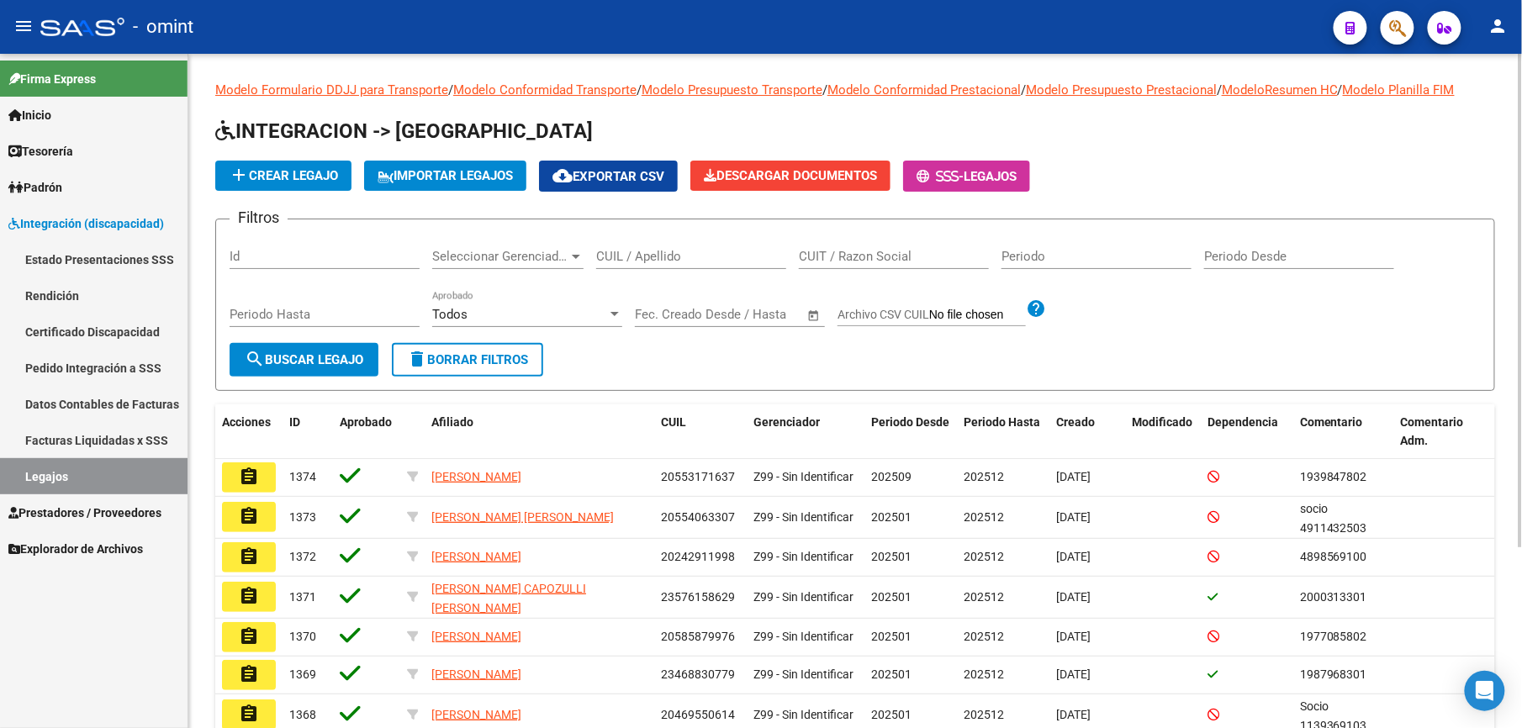
click at [629, 256] on input "CUIL / Apellido" at bounding box center [691, 256] width 190 height 15
paste input "27418195768"
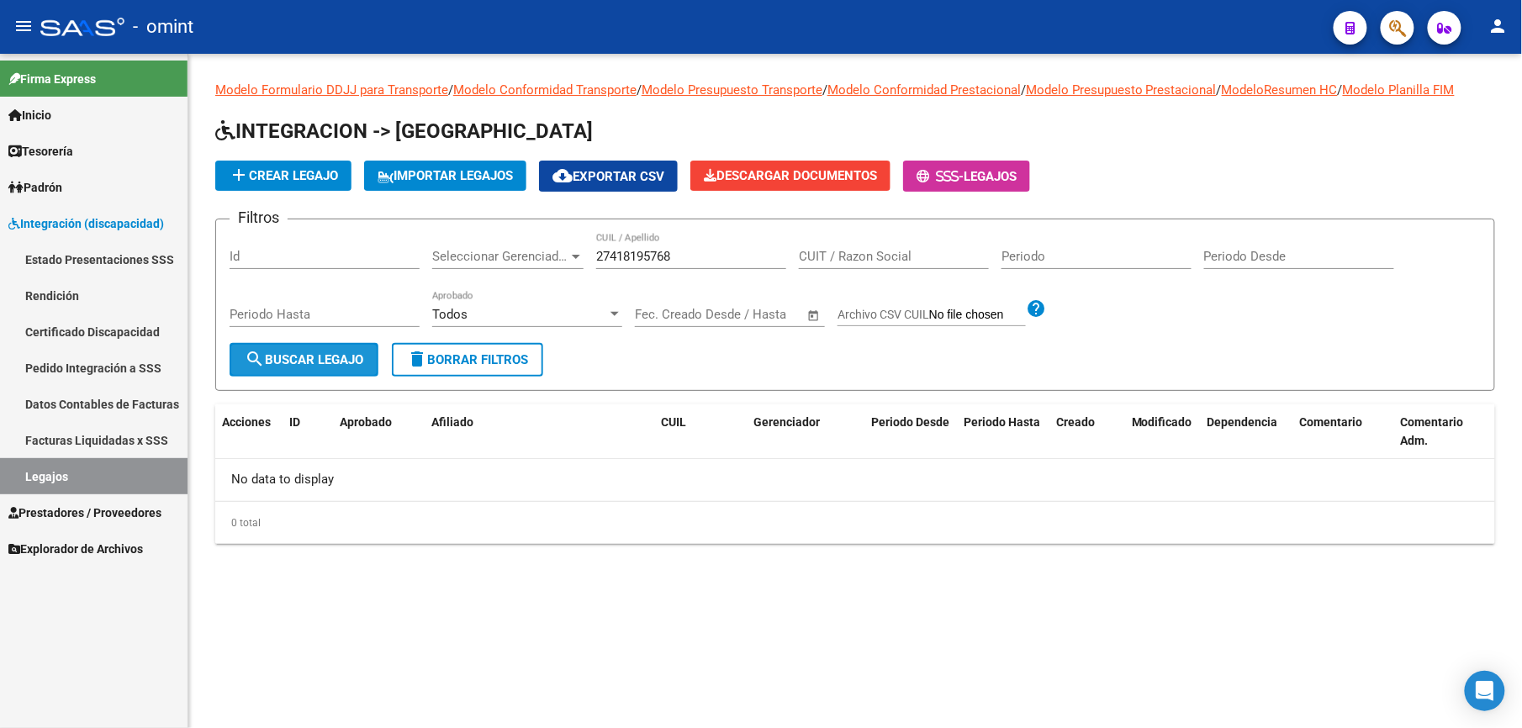
click at [330, 344] on button "search Buscar Legajo" at bounding box center [304, 360] width 149 height 34
click at [657, 256] on input "27418195768" at bounding box center [691, 256] width 190 height 15
click at [687, 247] on div "27418195768 CUIL / Apellido" at bounding box center [691, 251] width 190 height 36
click at [681, 254] on input "27418195768" at bounding box center [691, 256] width 190 height 15
click at [289, 354] on span "search Buscar Legajo" at bounding box center [304, 359] width 119 height 15
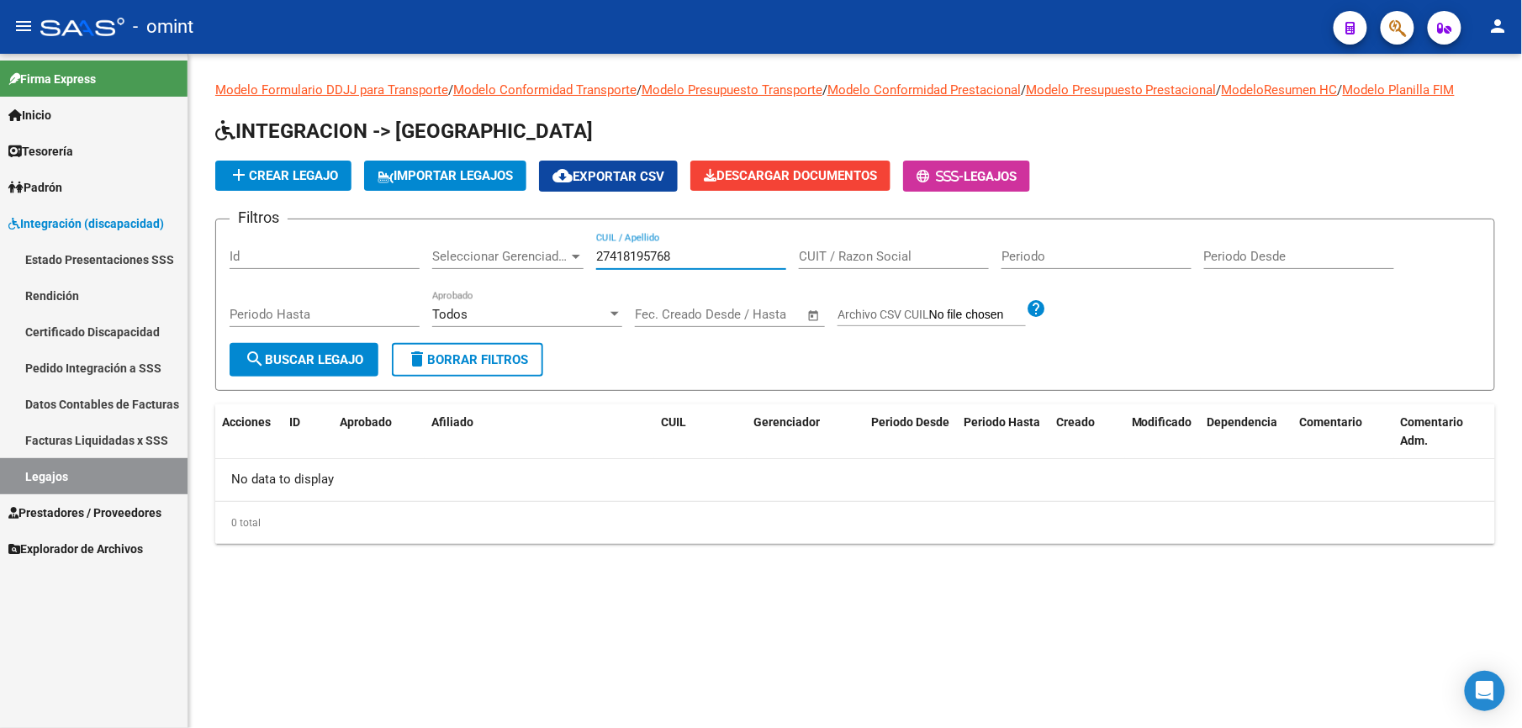
drag, startPoint x: 670, startPoint y: 254, endPoint x: 552, endPoint y: 244, distance: 119.0
click at [552, 244] on div "Filtros Id Seleccionar Gerenciador Seleccionar Gerenciador 27418195768 CUIL / A…" at bounding box center [856, 288] width 1252 height 110
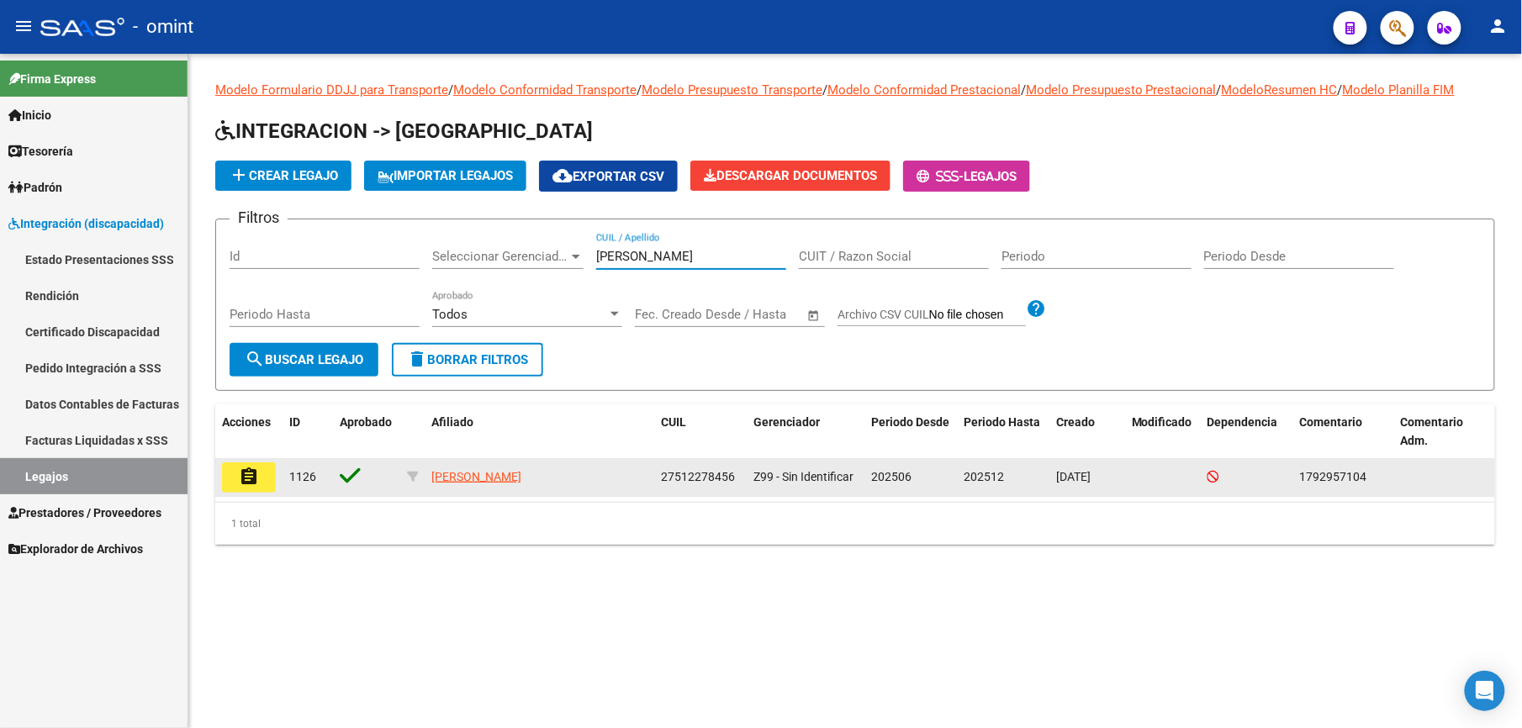
type input "CRISAFULLI"
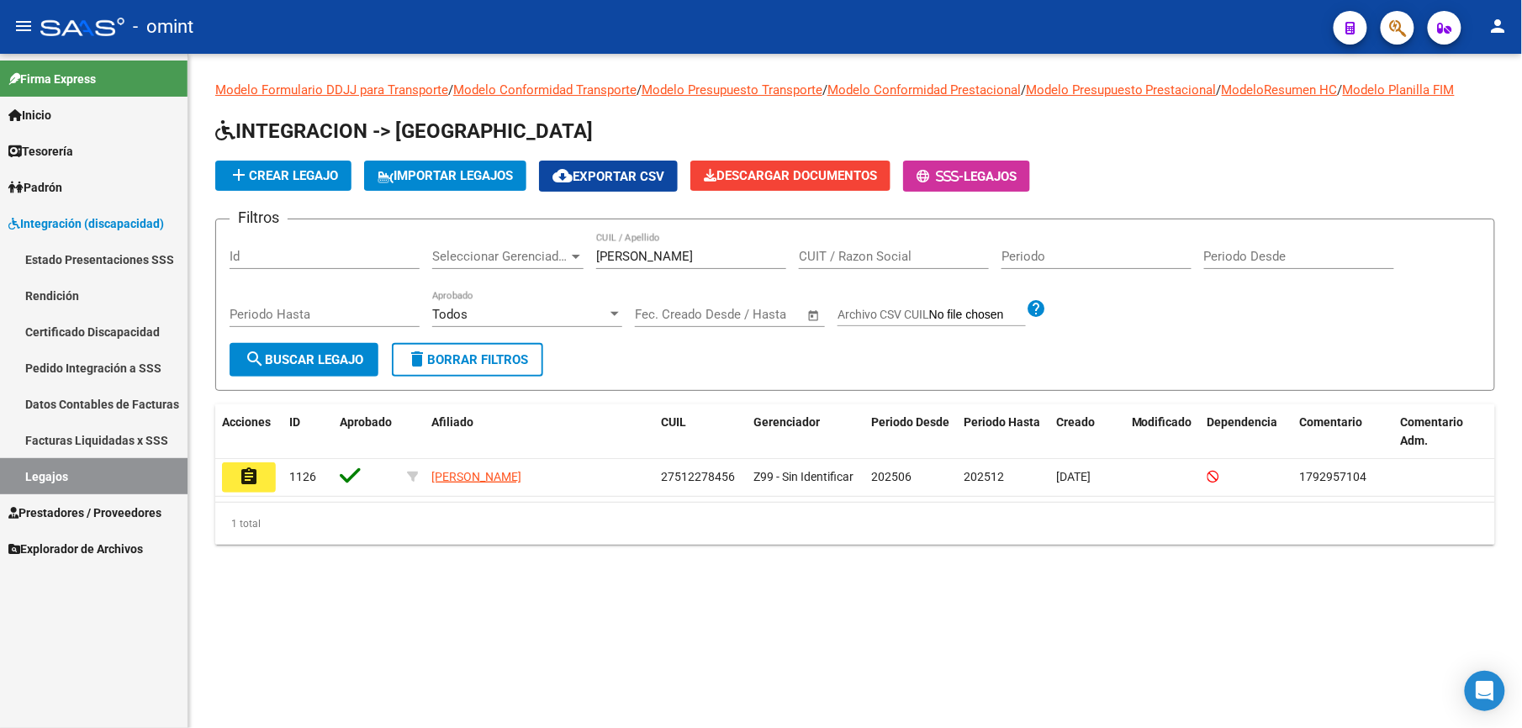
drag, startPoint x: 675, startPoint y: 246, endPoint x: 572, endPoint y: 253, distance: 102.8
click at [572, 253] on div "Filtros Id Seleccionar Gerenciador Seleccionar Gerenciador CRISAFULLI CUIL / Ap…" at bounding box center [856, 288] width 1252 height 110
drag, startPoint x: 572, startPoint y: 253, endPoint x: 667, endPoint y: 259, distance: 95.2
click at [661, 260] on input "CRISAFULLI" at bounding box center [691, 256] width 190 height 15
drag, startPoint x: 675, startPoint y: 259, endPoint x: 583, endPoint y: 257, distance: 91.7
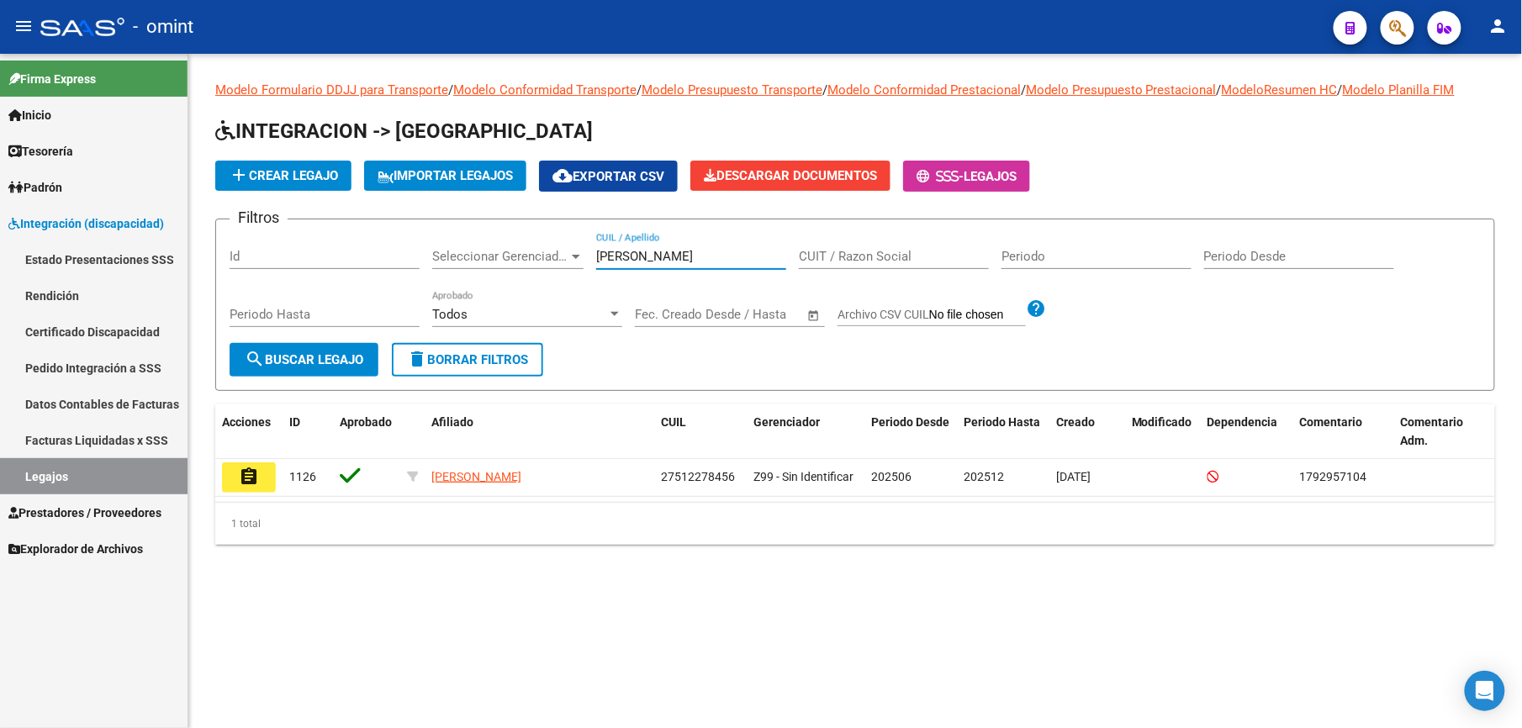
click at [583, 257] on div "Filtros Id Seleccionar Gerenciador Seleccionar Gerenciador CRISAFULLI CUIL / Ap…" at bounding box center [856, 288] width 1252 height 110
paste input "CRISAFULLI"
type input "C"
click at [638, 253] on input "CUIL / Apellido" at bounding box center [691, 256] width 190 height 15
paste input "27512278456"
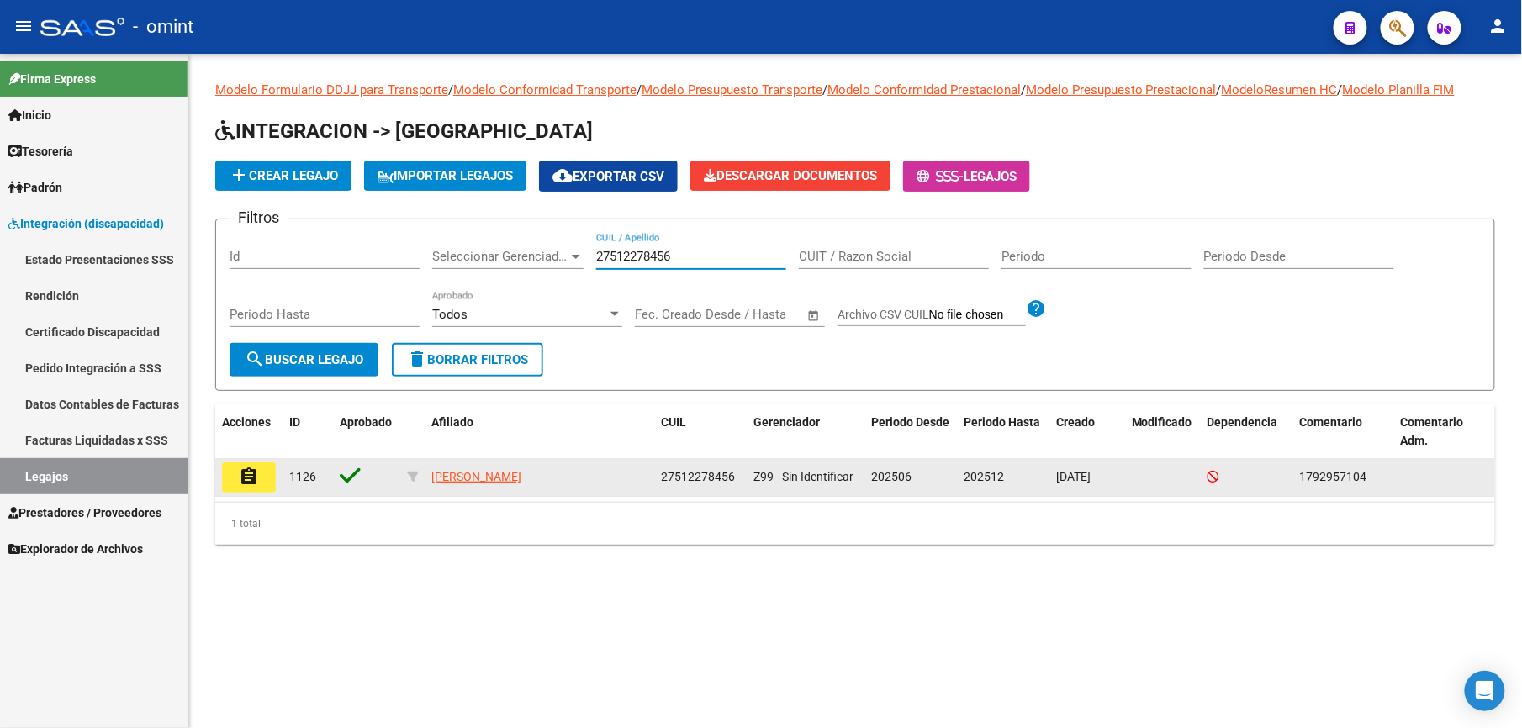
type input "27512278456"
click at [252, 472] on mat-icon "assignment" at bounding box center [249, 477] width 20 height 20
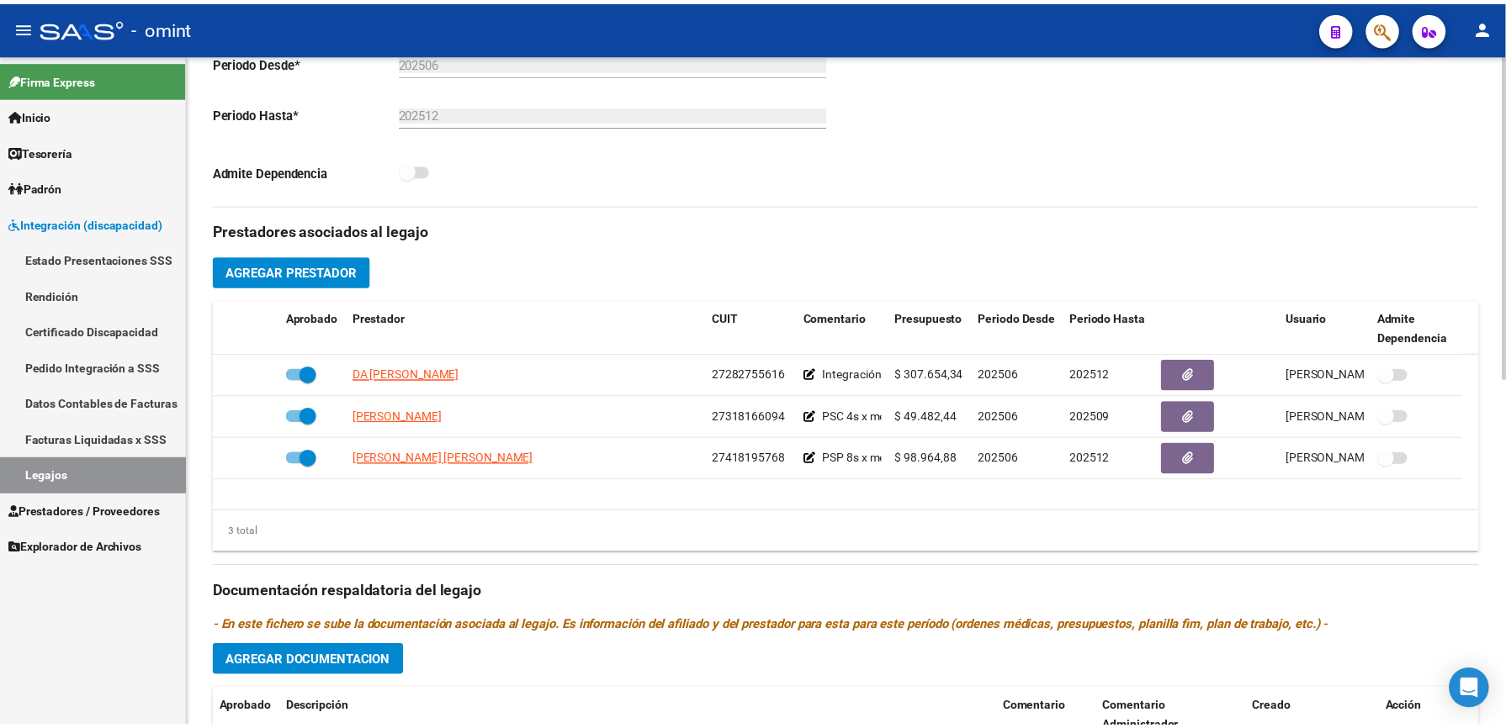
scroll to position [560, 0]
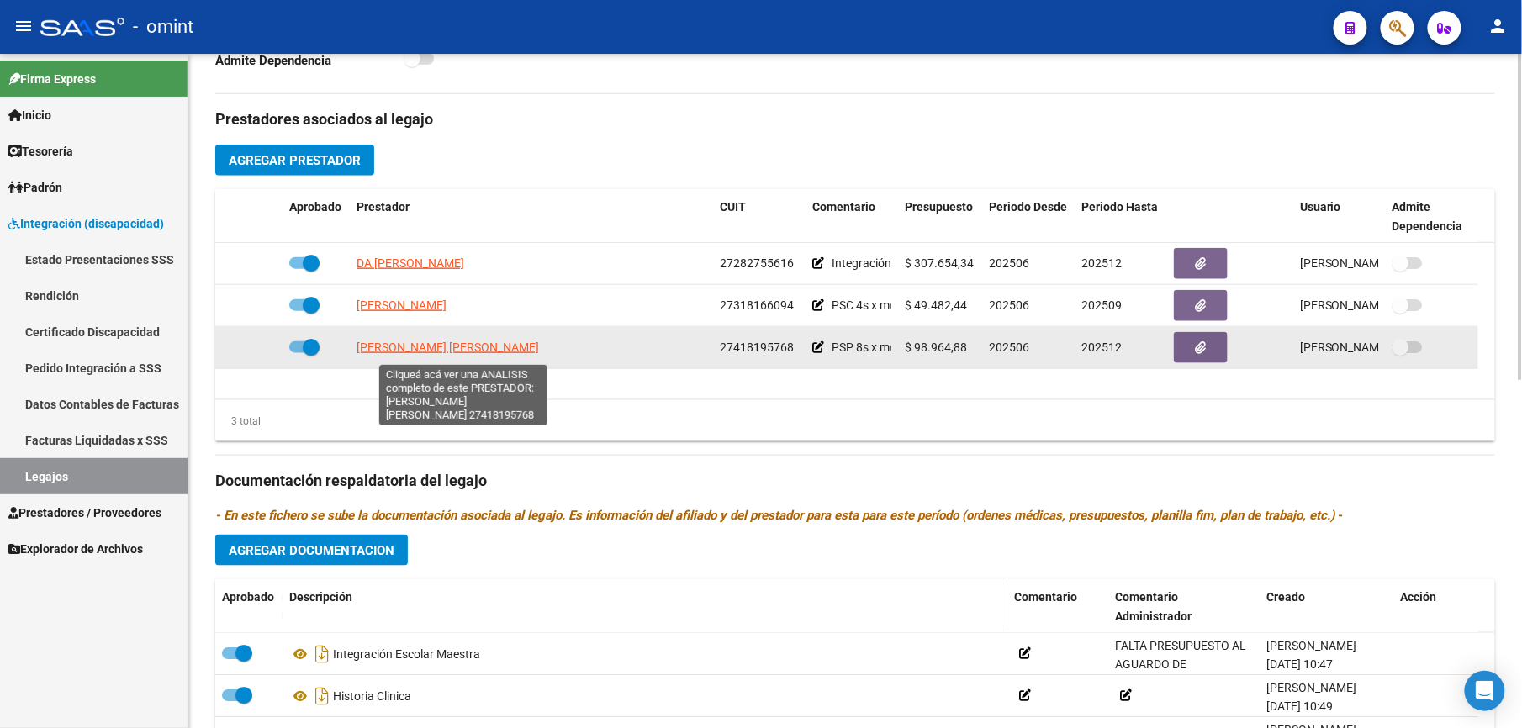
click at [478, 345] on span "RIVAS LOMBARDO MARIA FLORENCIA" at bounding box center [448, 347] width 183 height 13
type textarea "27418195768"
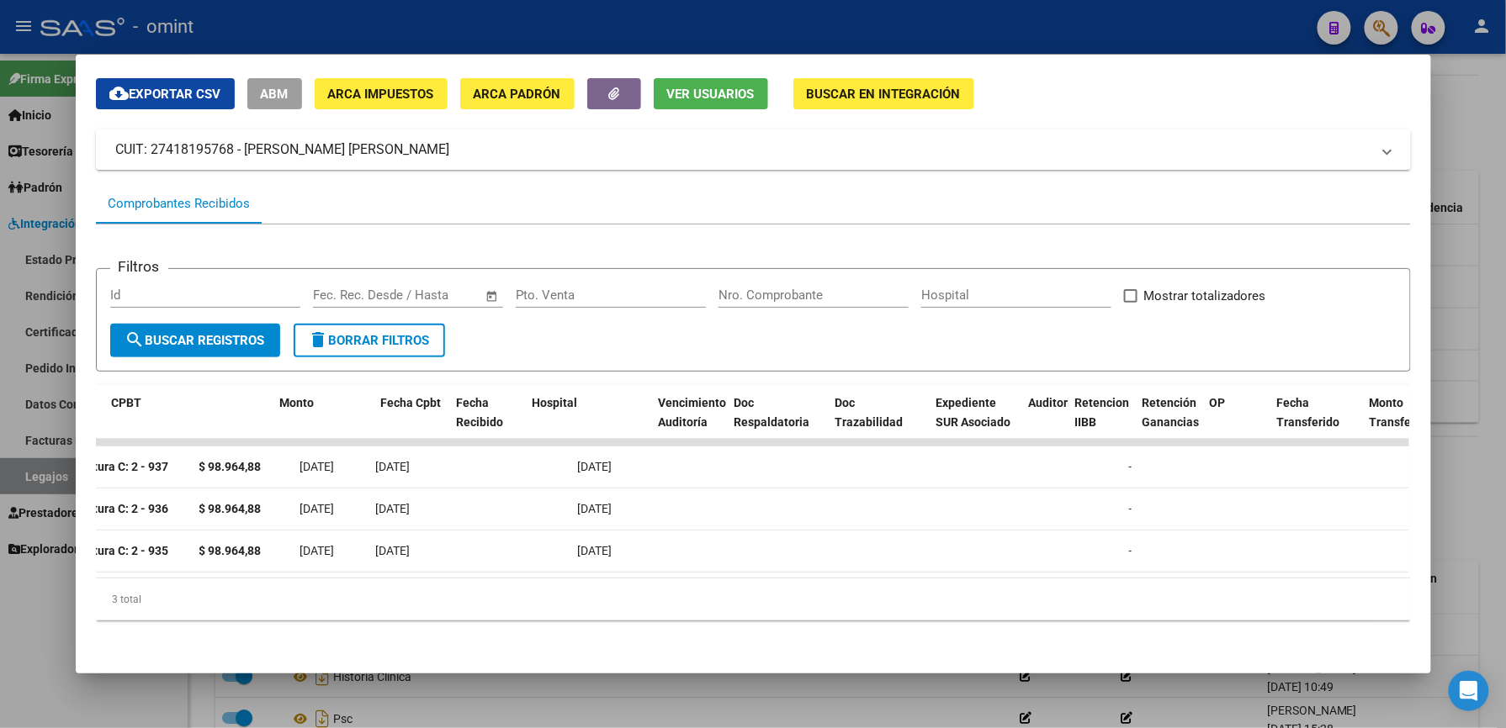
scroll to position [0, 0]
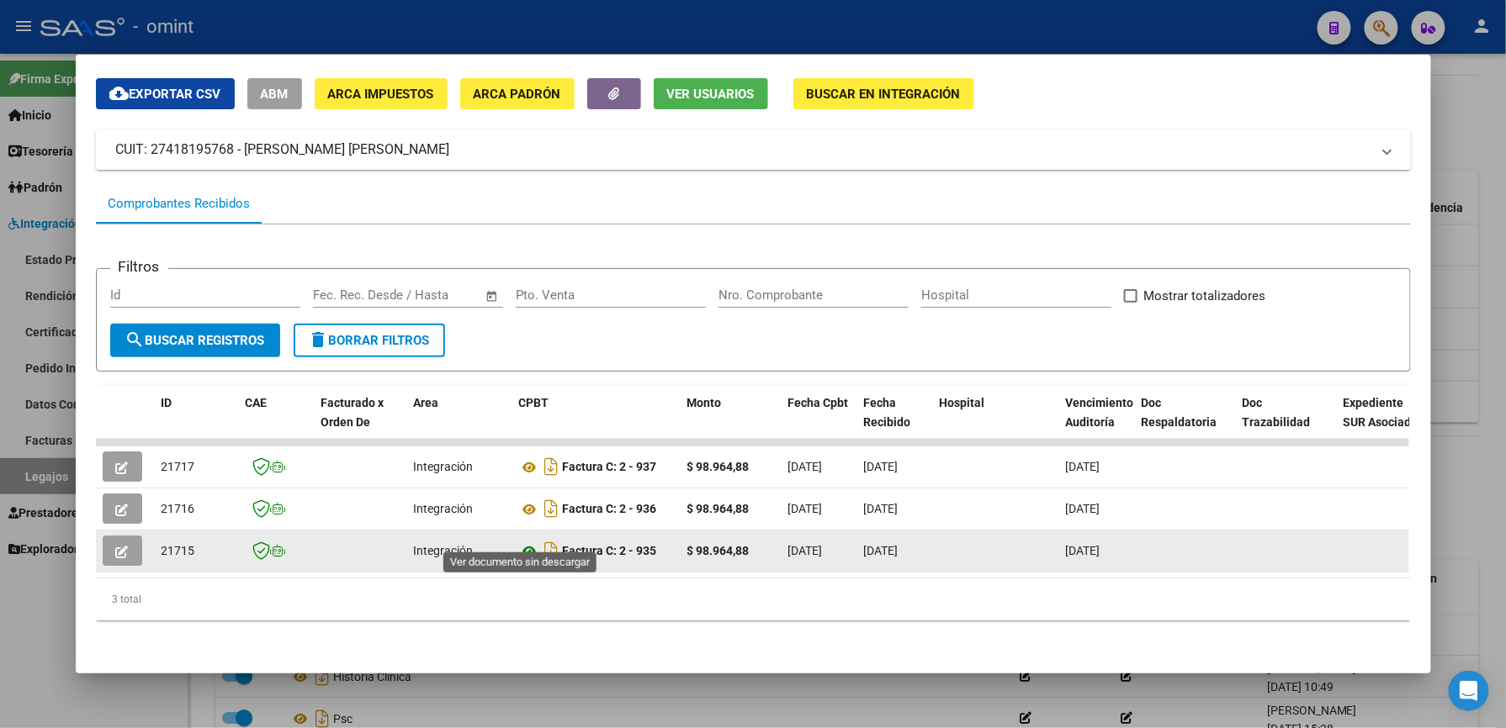
click at [522, 542] on icon at bounding box center [530, 552] width 22 height 20
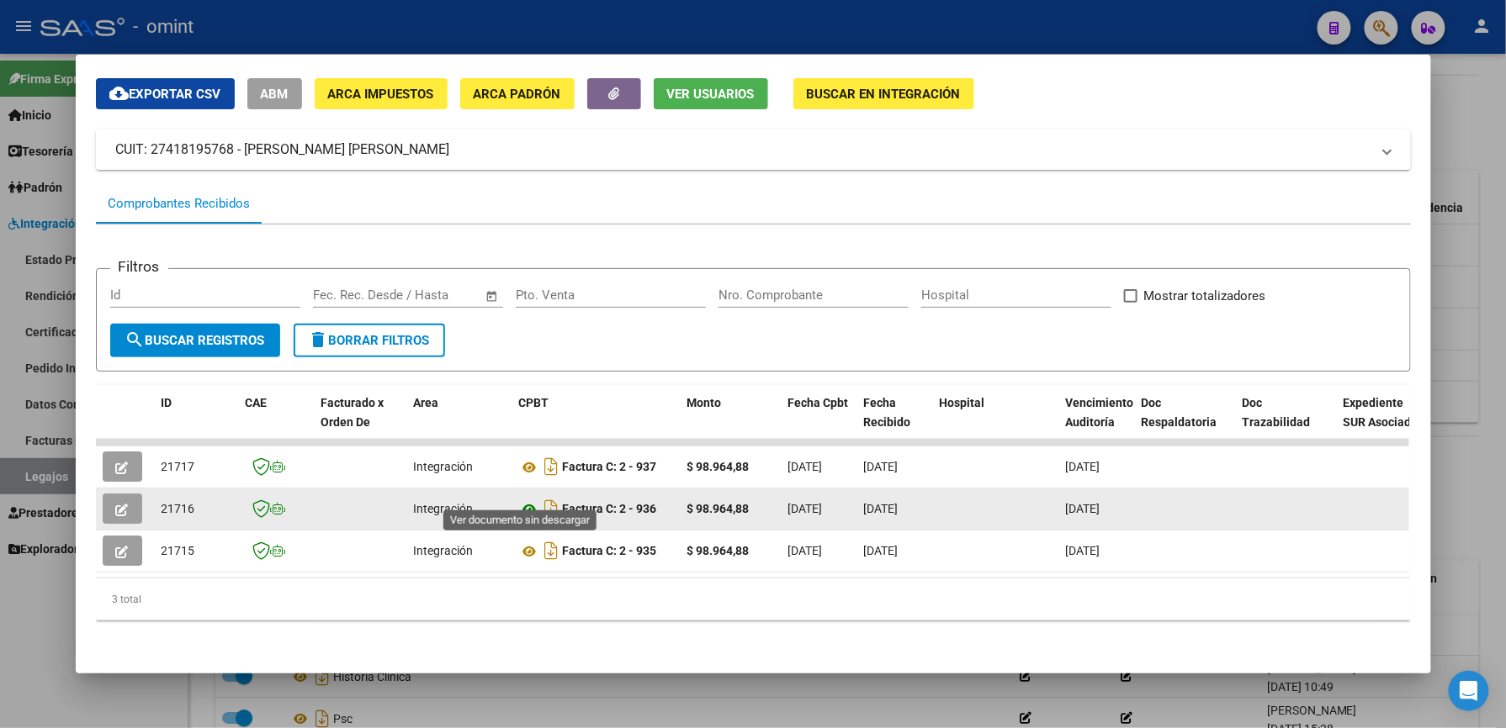
click at [522, 500] on icon at bounding box center [530, 510] width 22 height 20
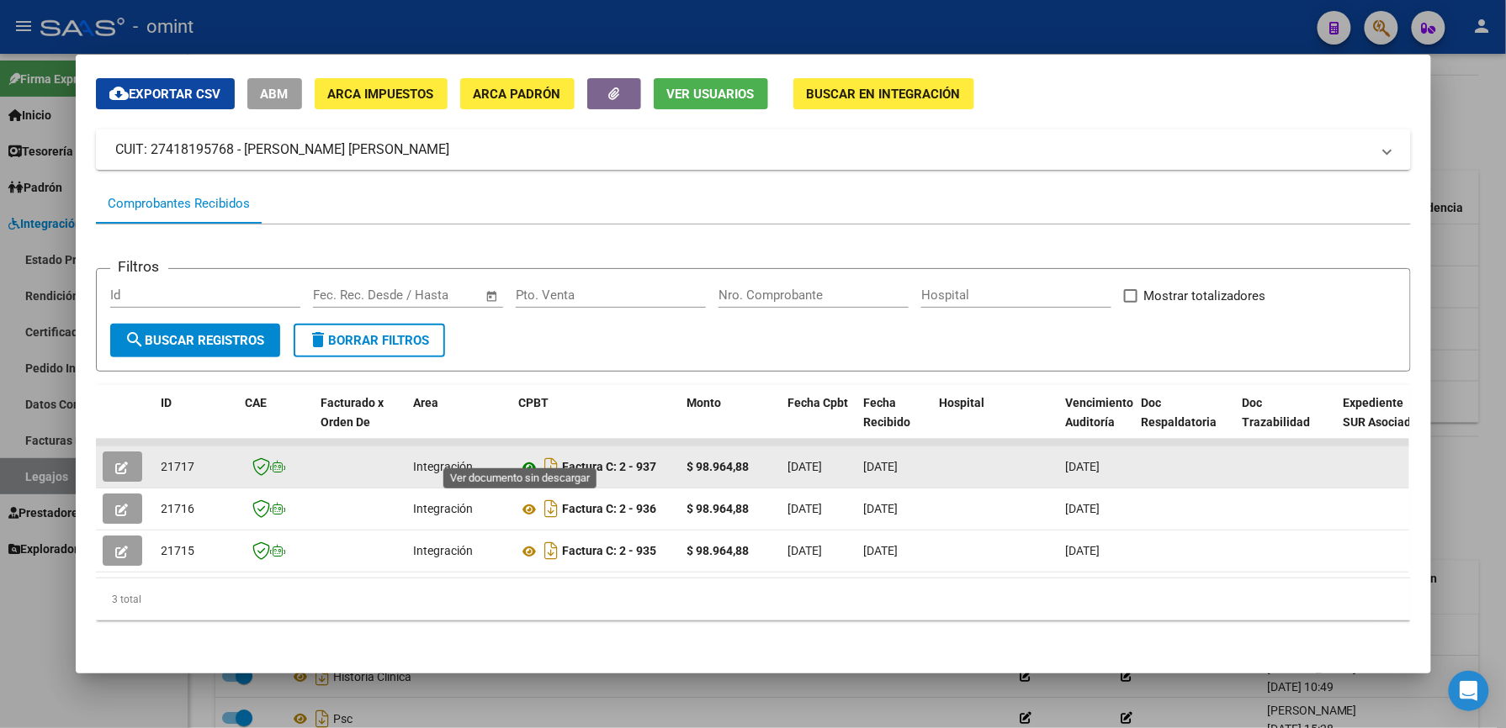
click at [521, 458] on icon at bounding box center [530, 468] width 22 height 20
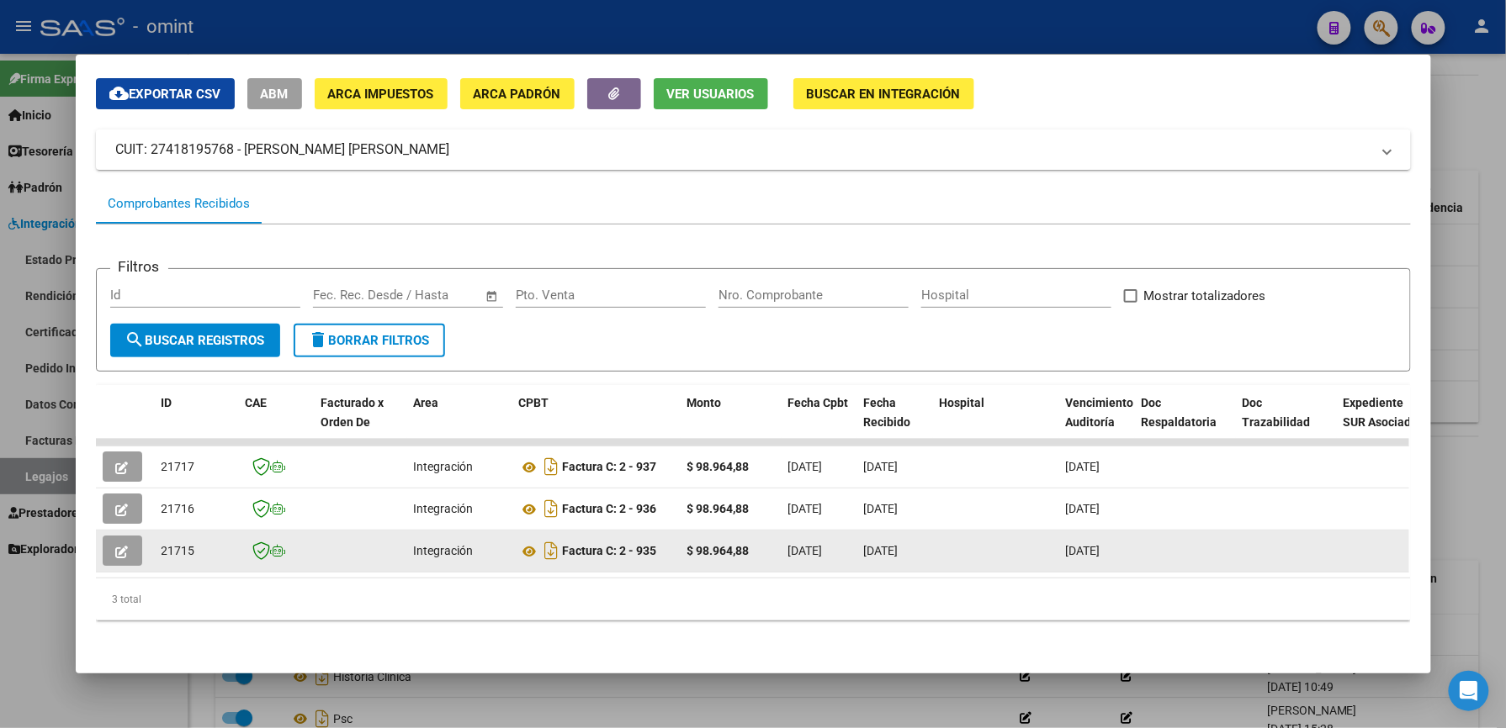
click at [116, 546] on icon "button" at bounding box center [122, 552] width 13 height 13
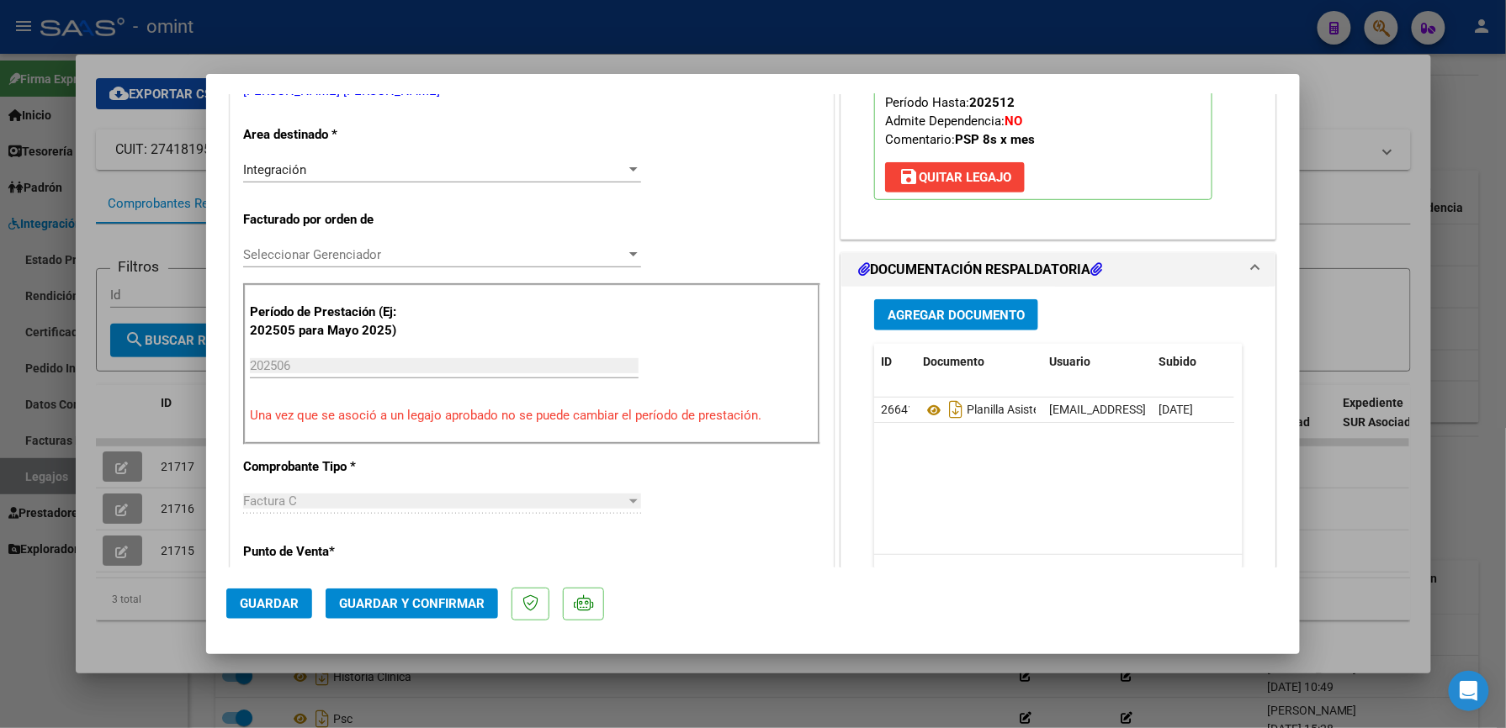
scroll to position [448, 0]
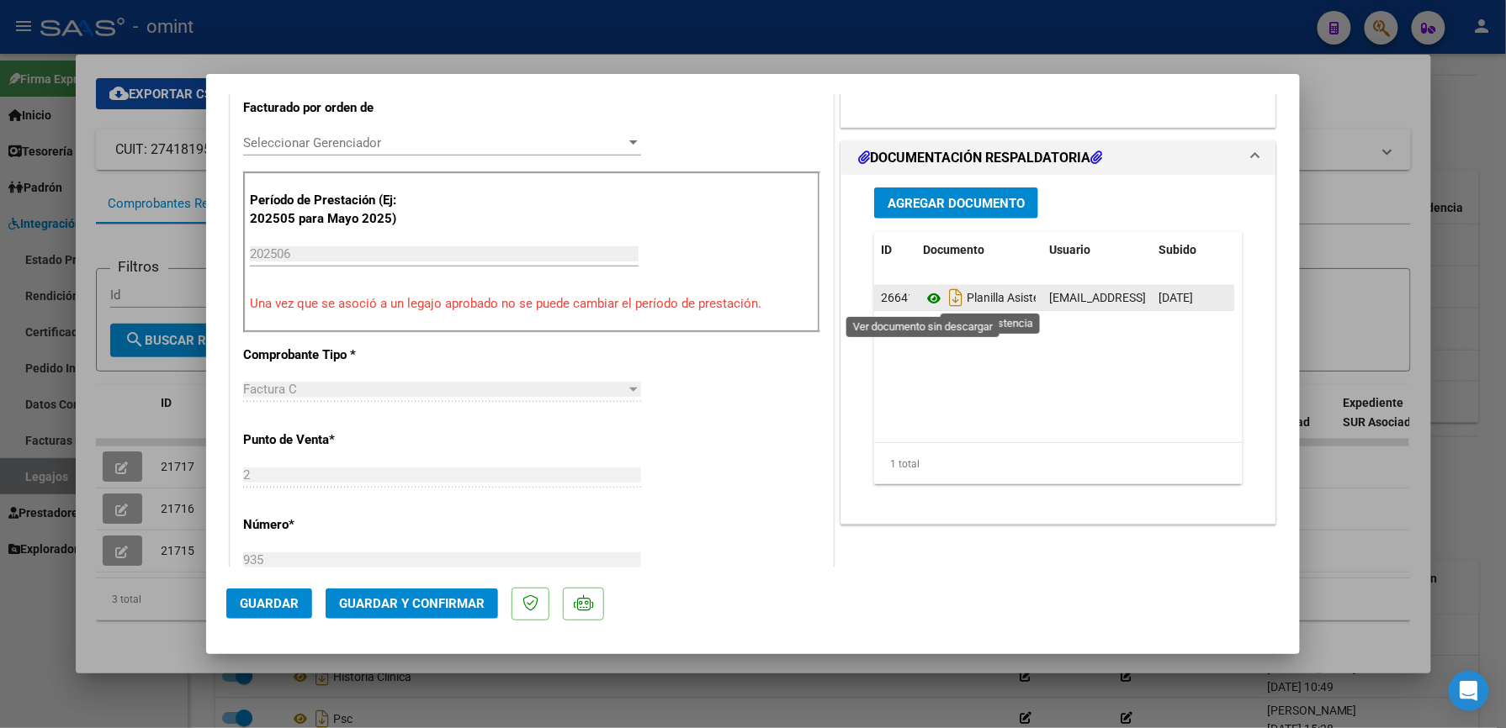
click at [925, 297] on icon at bounding box center [934, 298] width 22 height 20
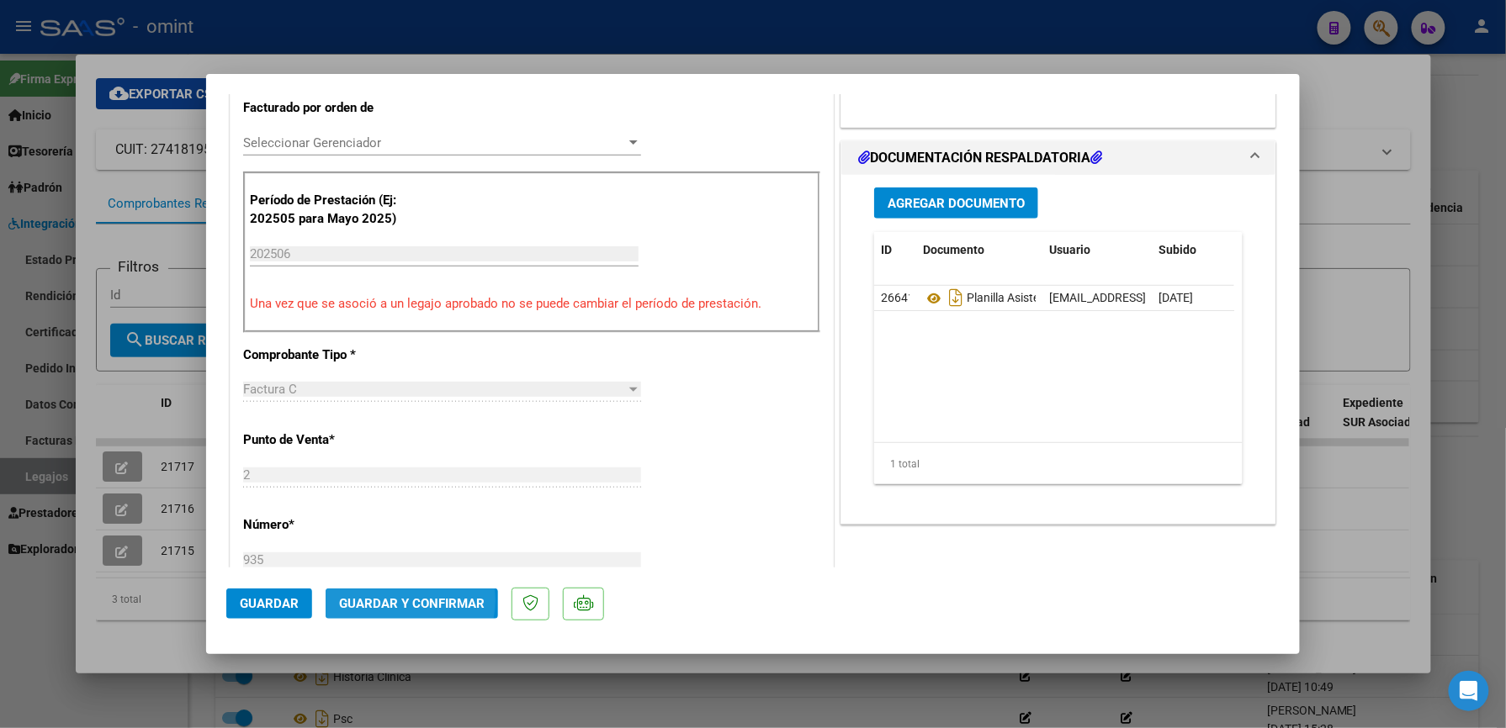
click at [394, 601] on span "Guardar y Confirmar" at bounding box center [412, 603] width 146 height 15
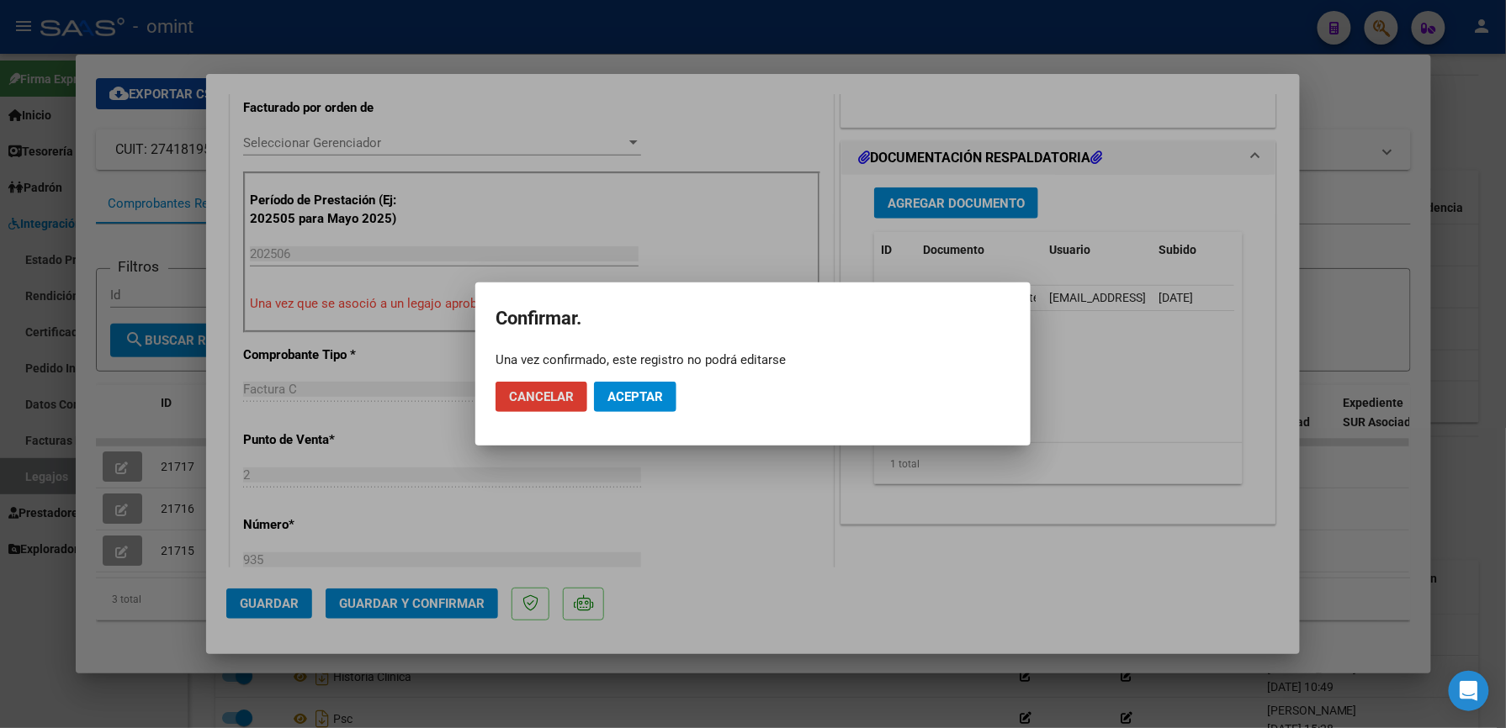
click at [619, 399] on span "Aceptar" at bounding box center [635, 396] width 56 height 15
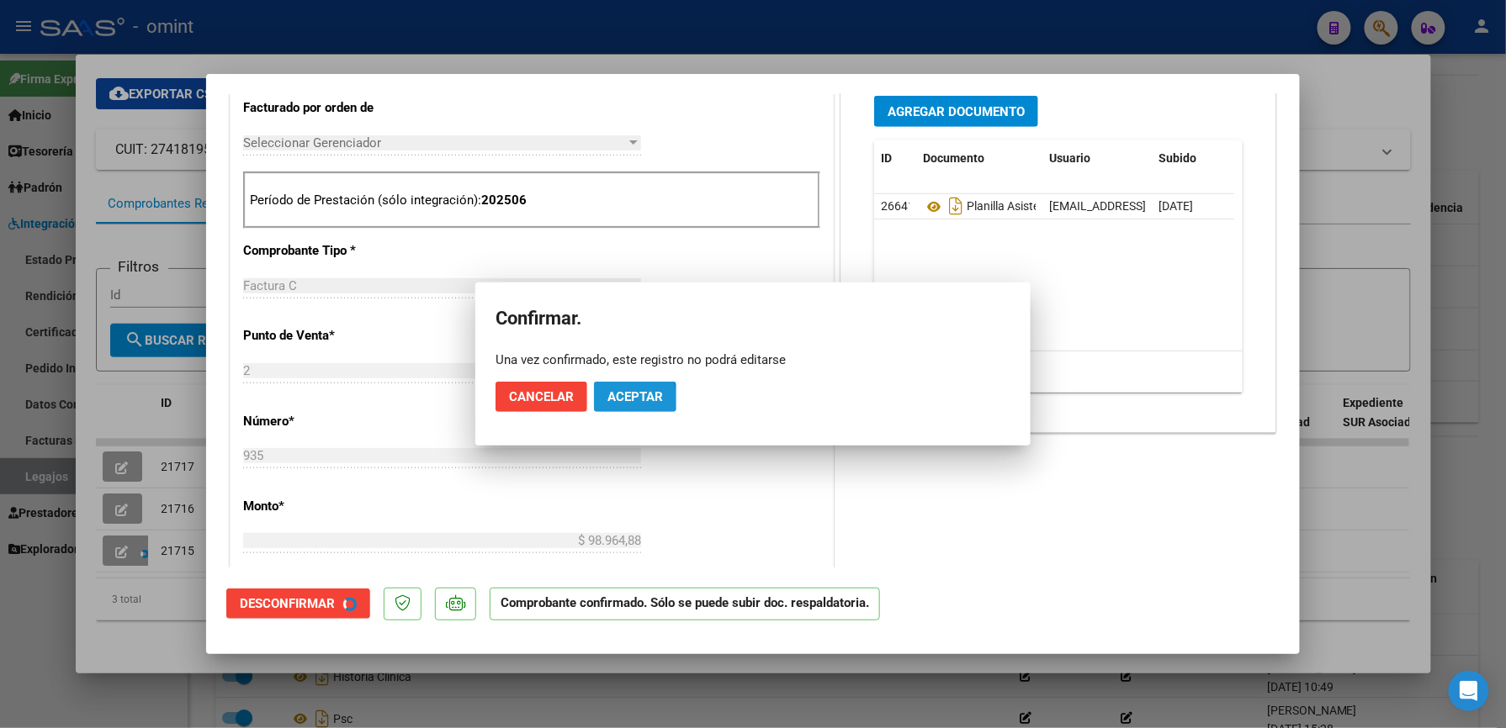
scroll to position [447, 0]
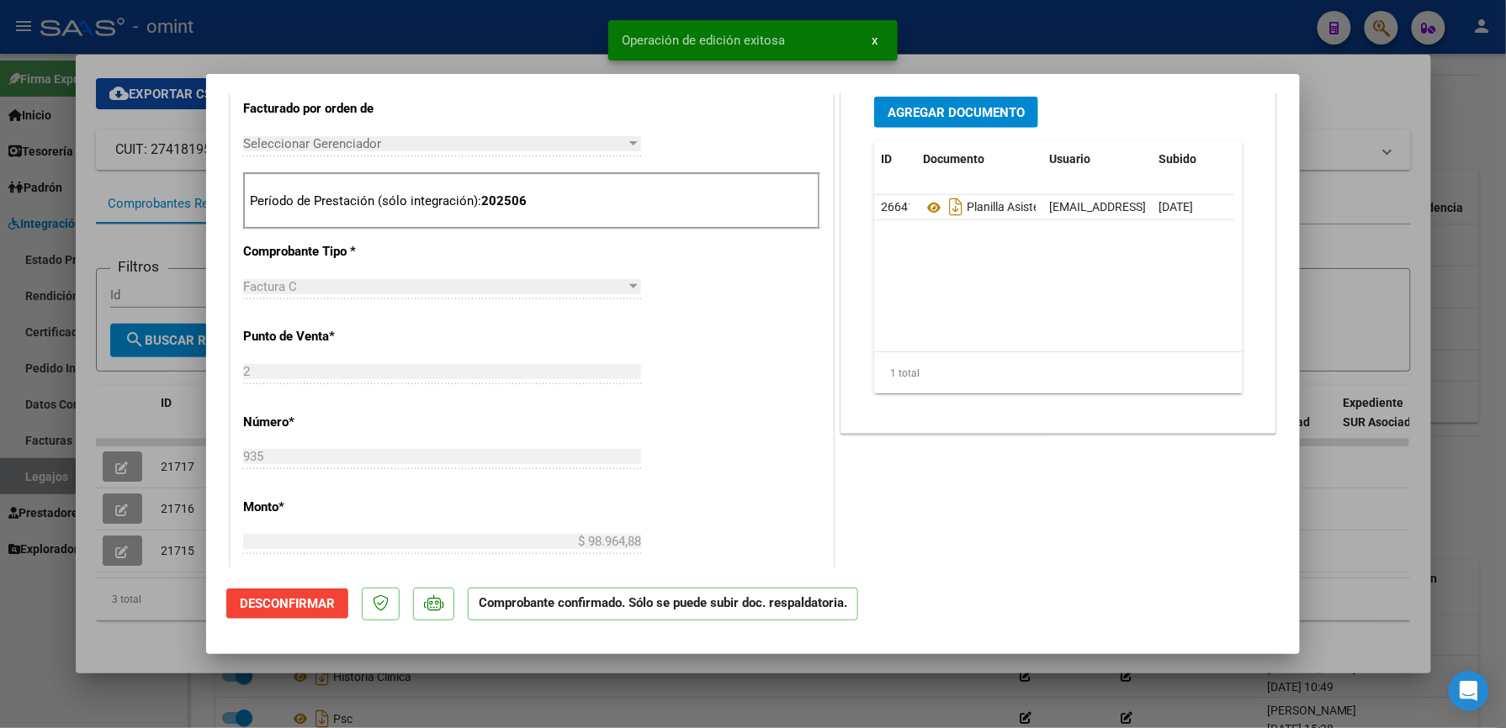
click at [106, 493] on div at bounding box center [753, 364] width 1506 height 728
type input "$ 0,00"
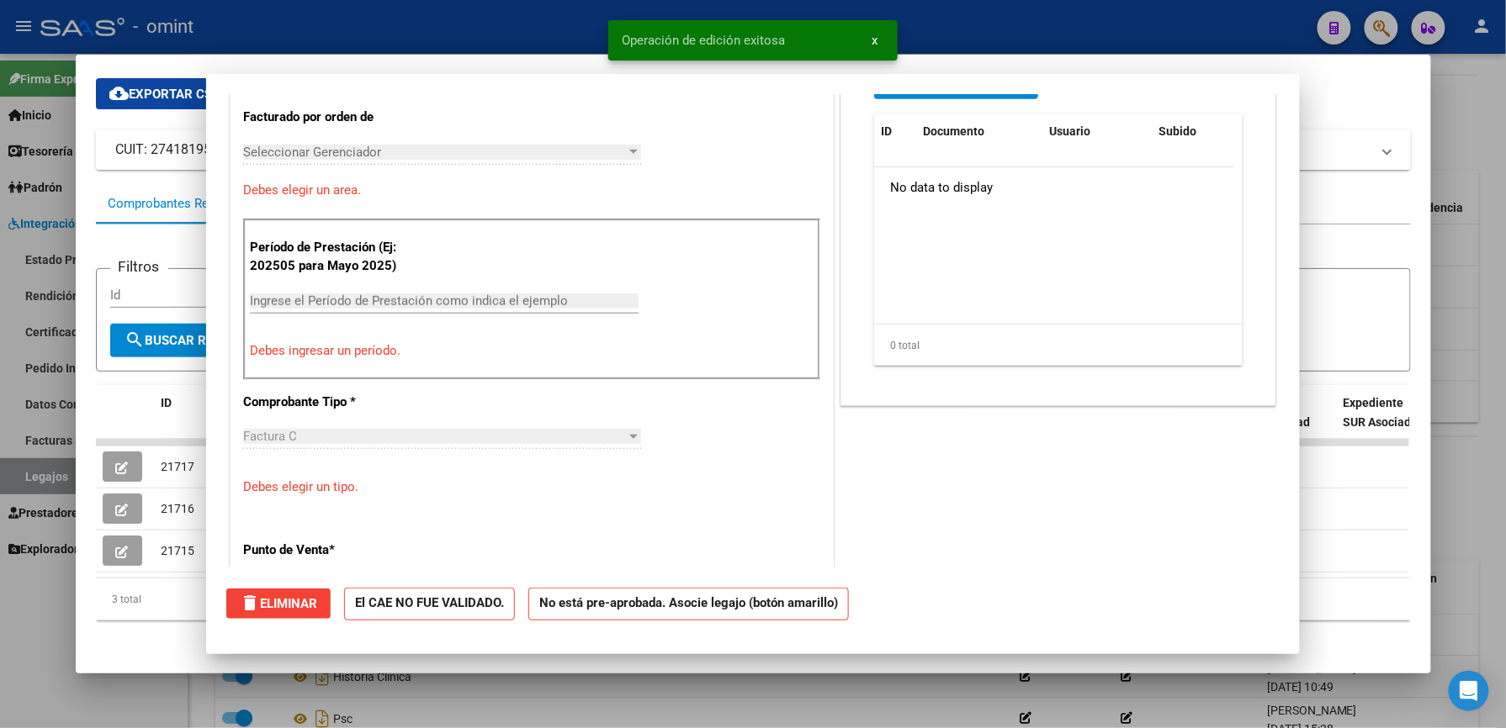
scroll to position [0, 0]
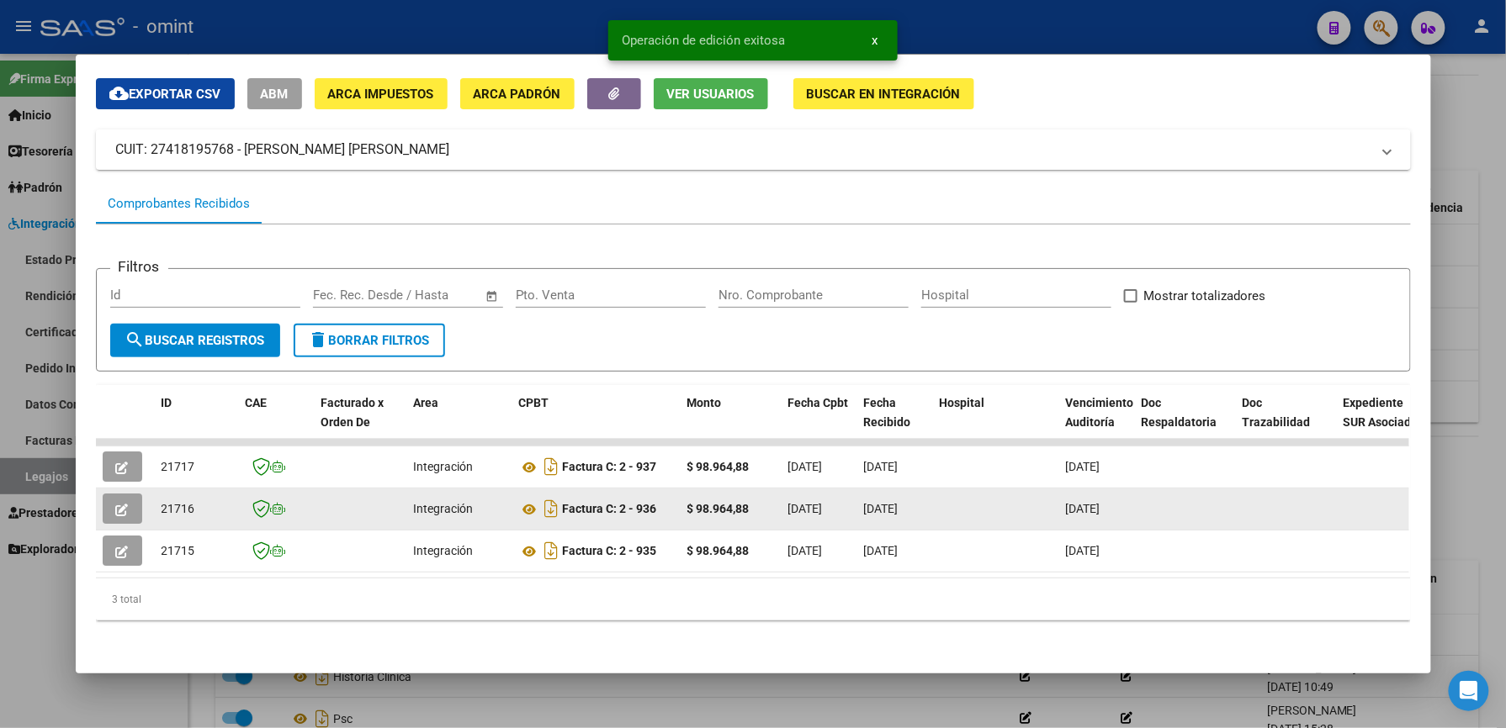
click at [116, 504] on icon "button" at bounding box center [122, 510] width 13 height 13
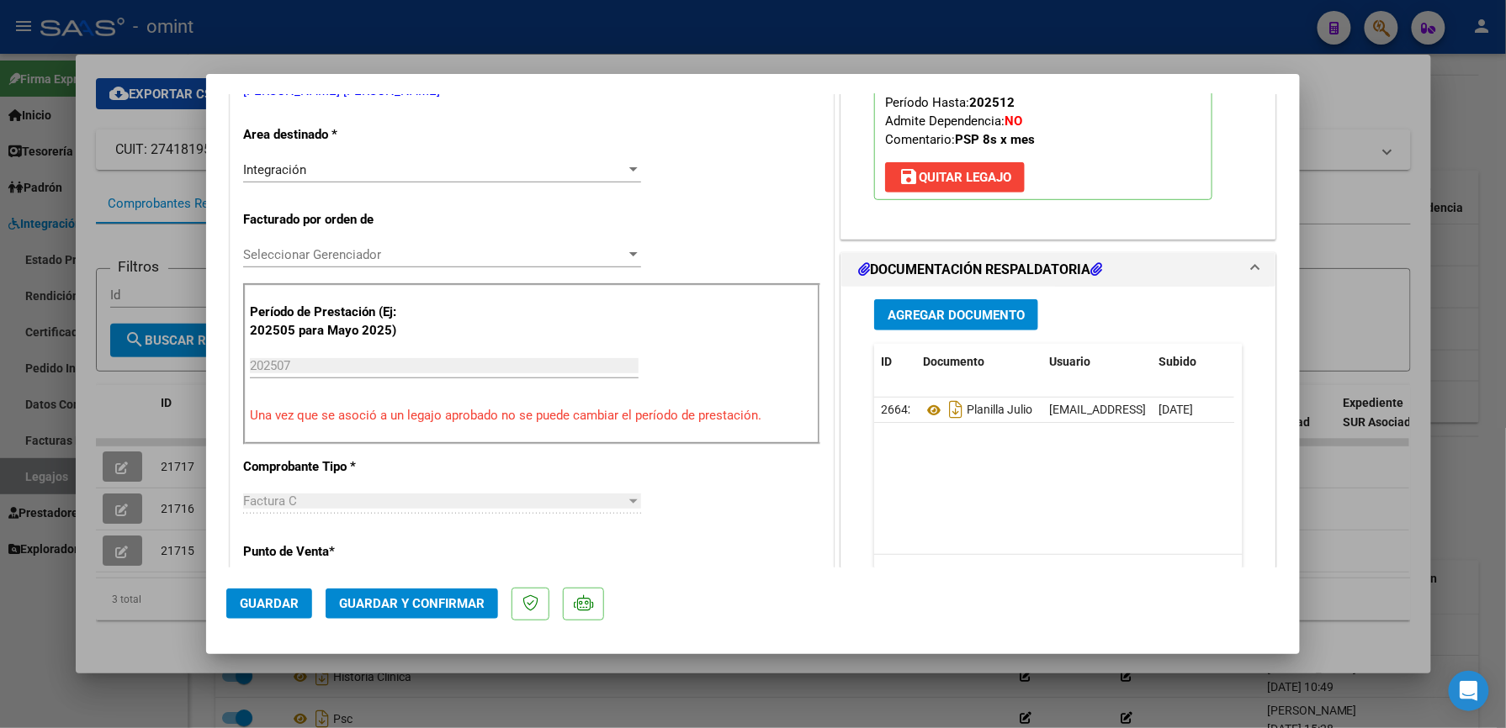
scroll to position [560, 0]
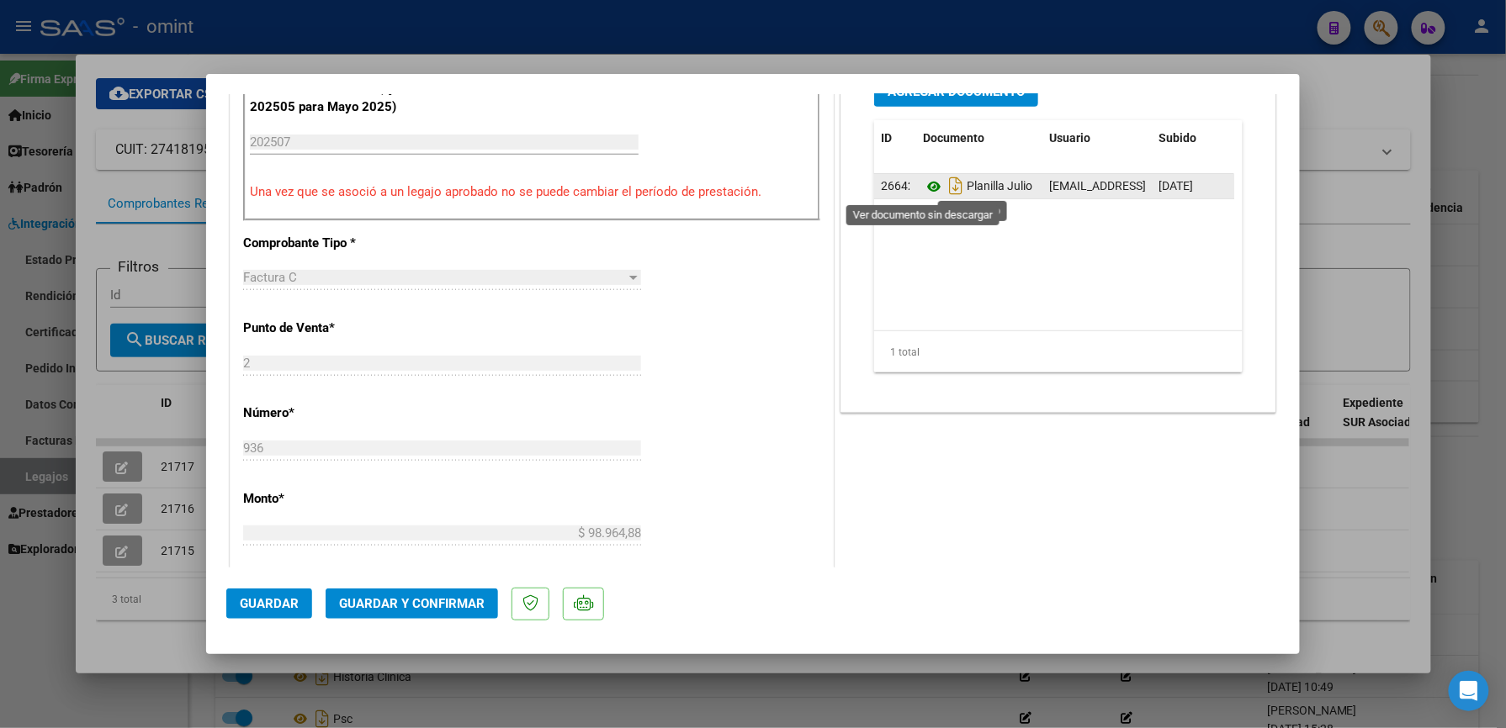
click at [929, 183] on icon at bounding box center [934, 187] width 22 height 20
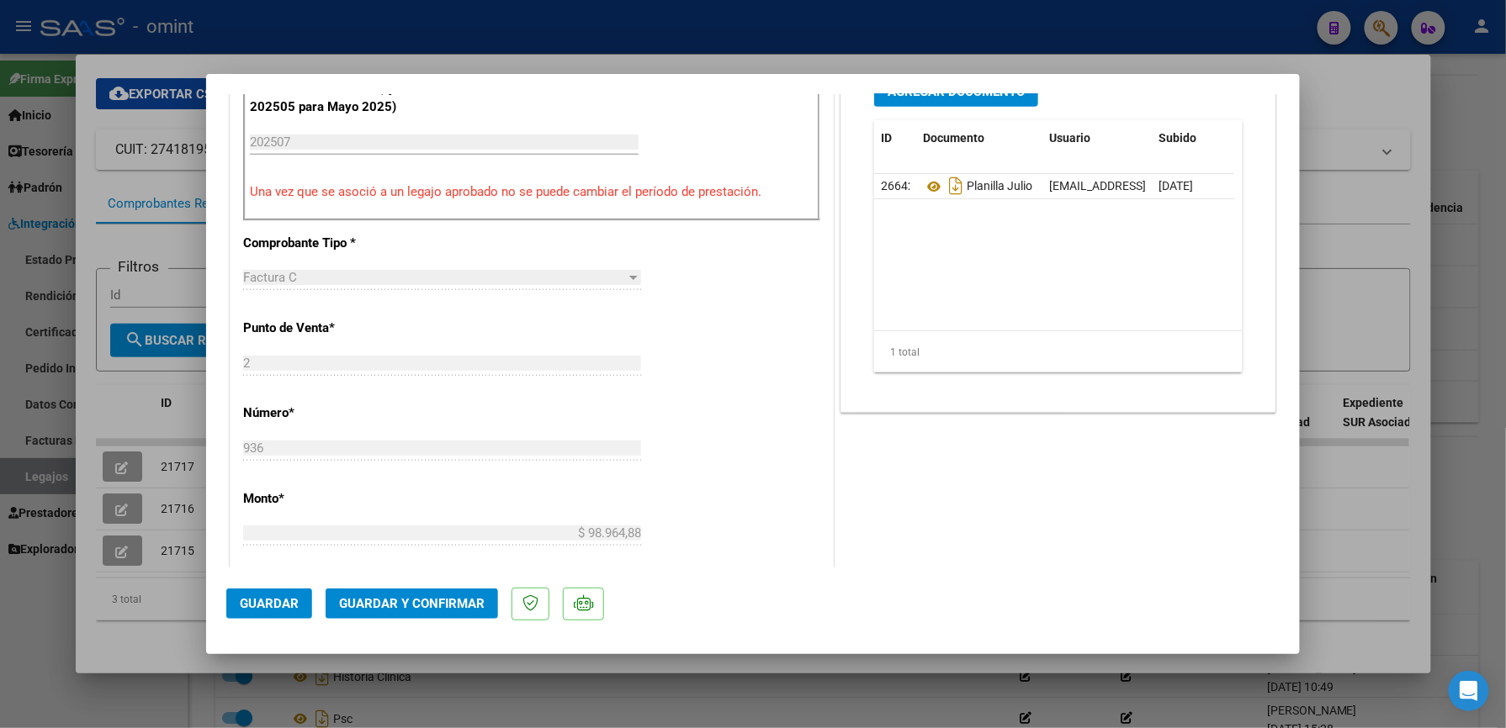
click at [404, 612] on button "Guardar y Confirmar" at bounding box center [411, 604] width 172 height 30
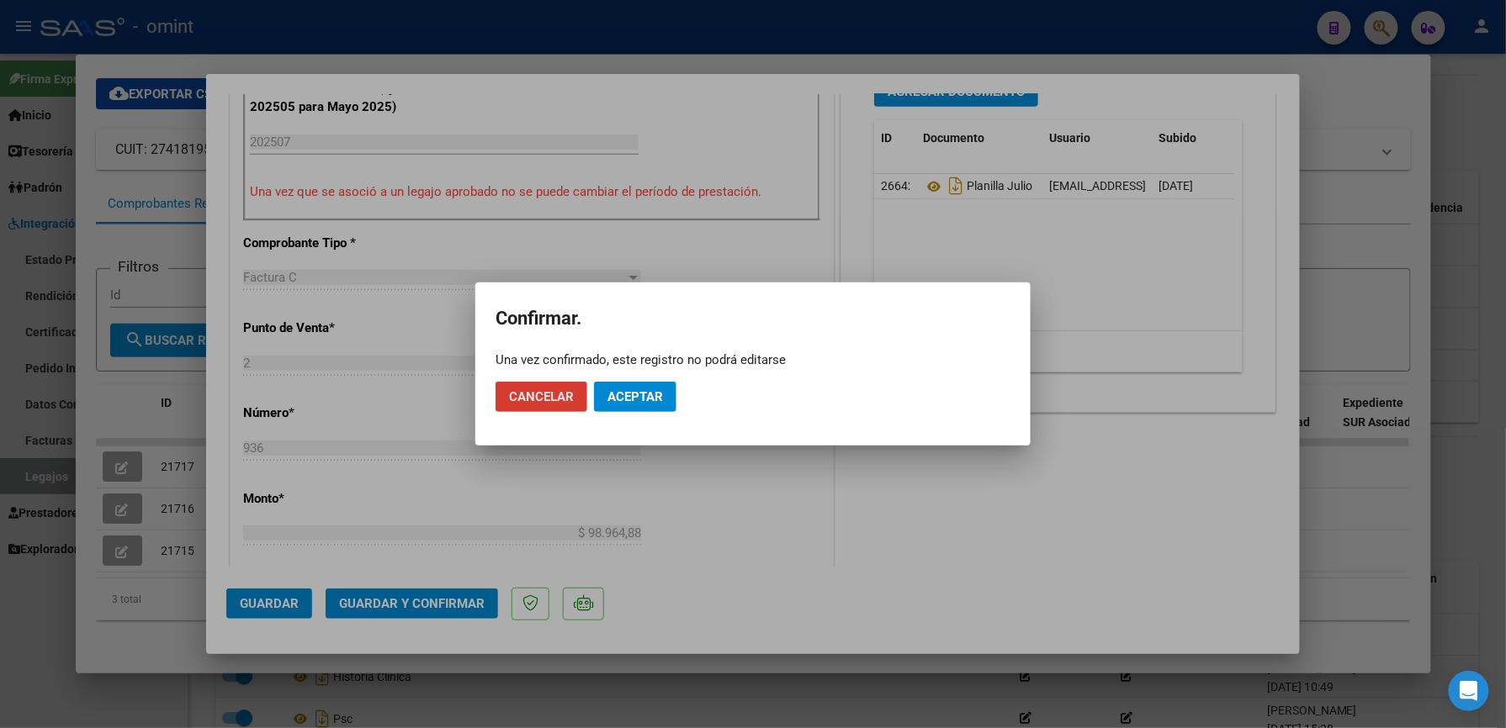
click at [643, 394] on span "Aceptar" at bounding box center [635, 396] width 56 height 15
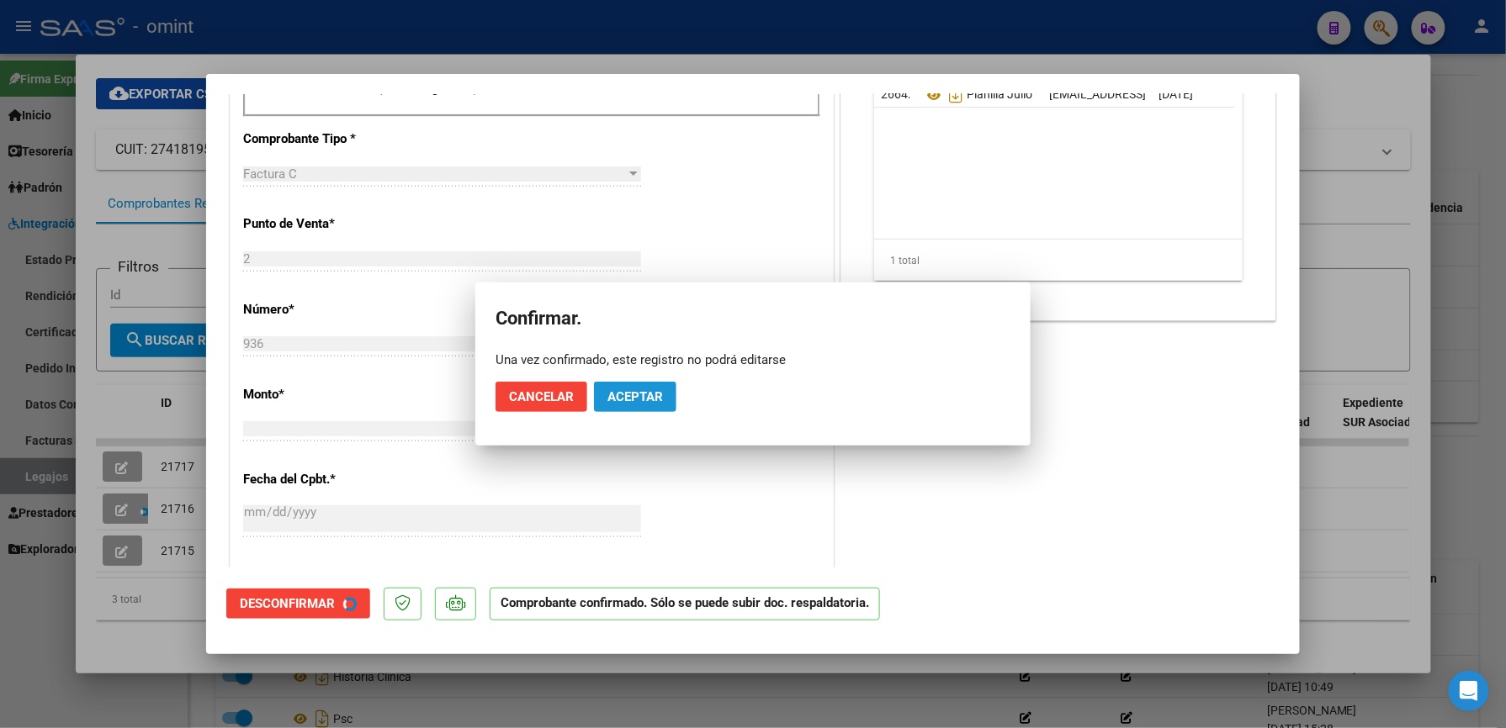
scroll to position [559, 0]
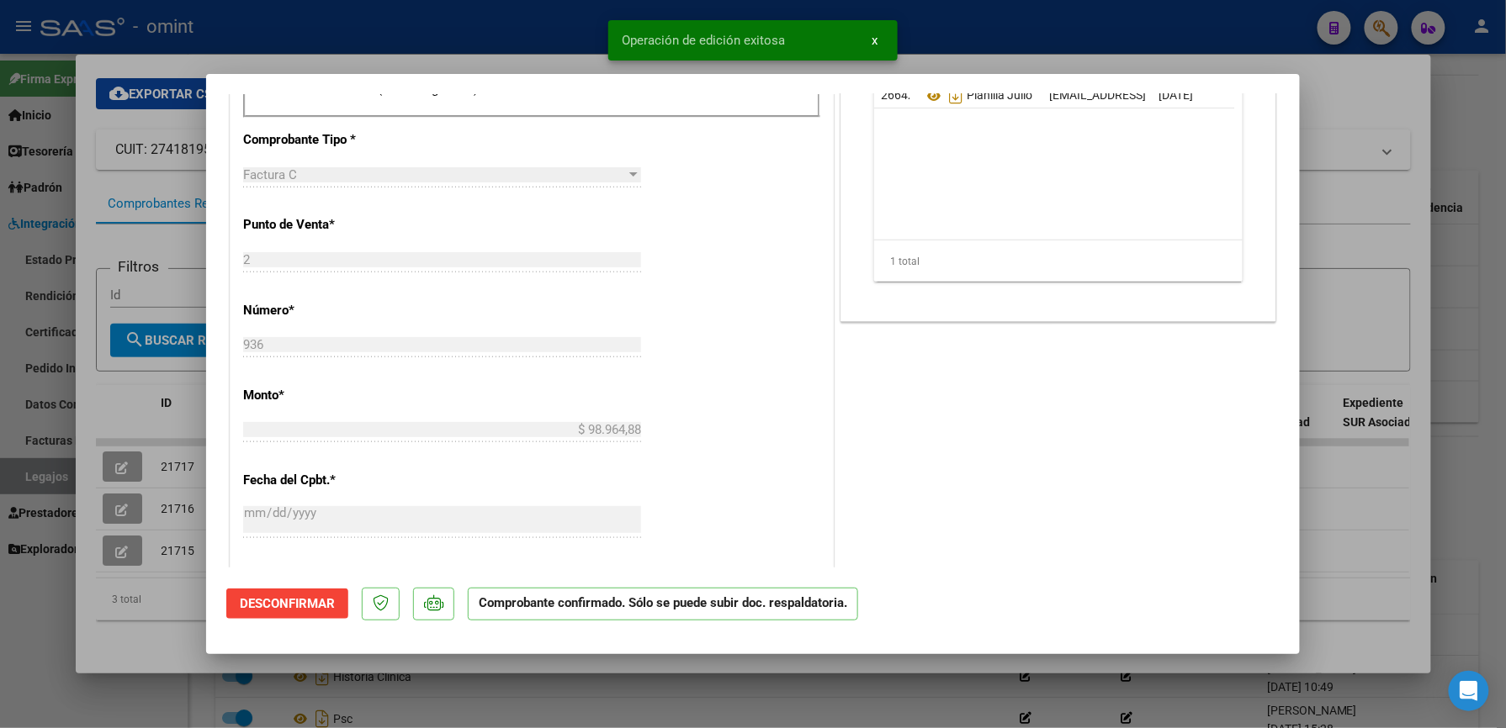
click at [1404, 224] on div at bounding box center [753, 364] width 1506 height 728
type input "$ 0,00"
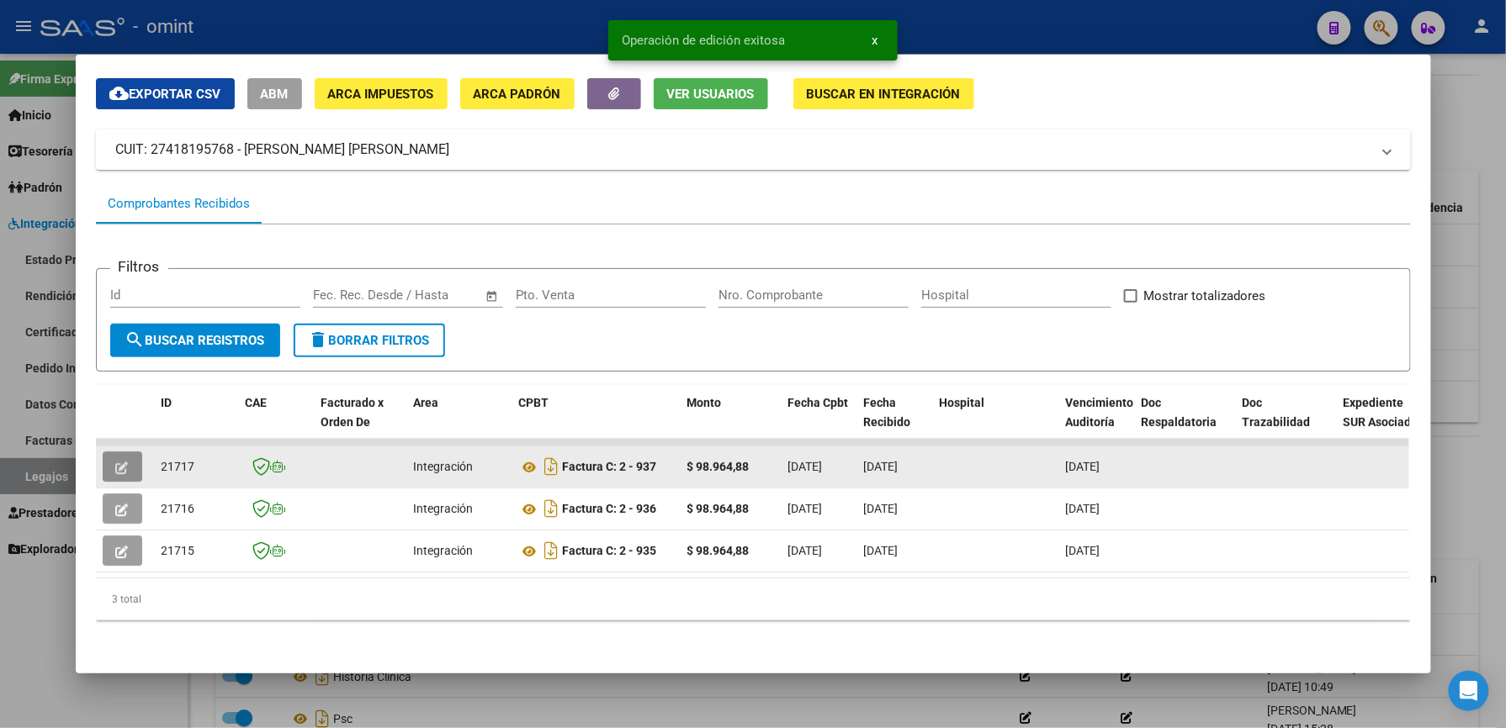
click at [125, 452] on button "button" at bounding box center [123, 467] width 40 height 30
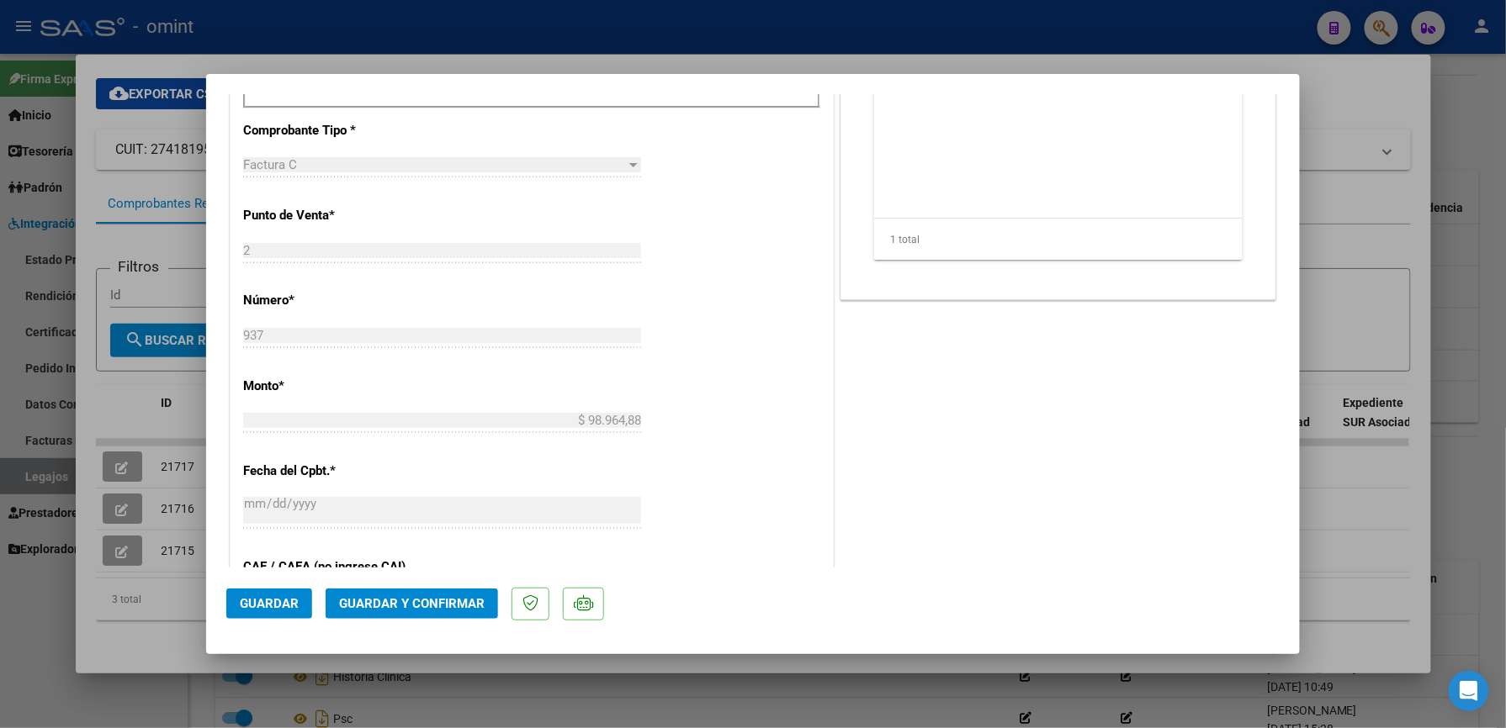
scroll to position [336, 0]
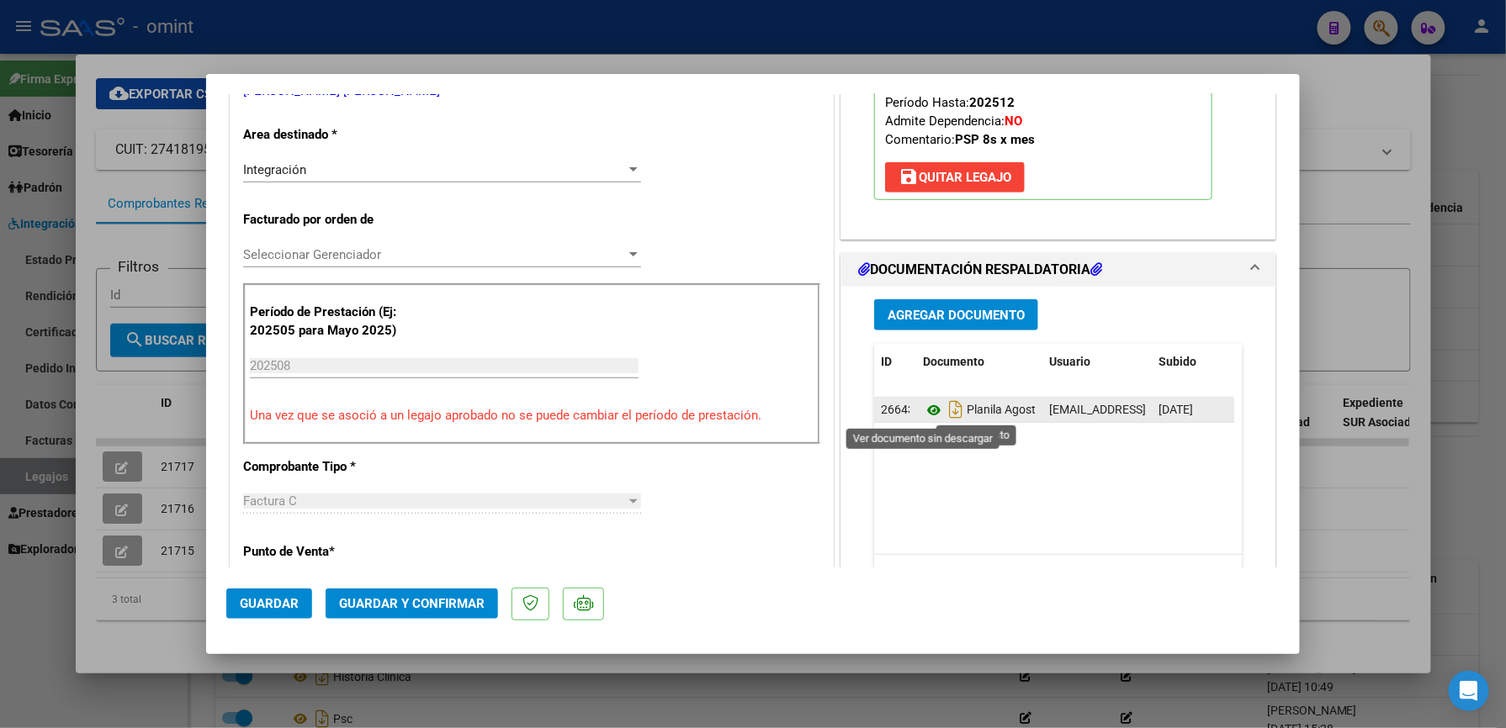
click at [926, 401] on icon at bounding box center [934, 410] width 22 height 20
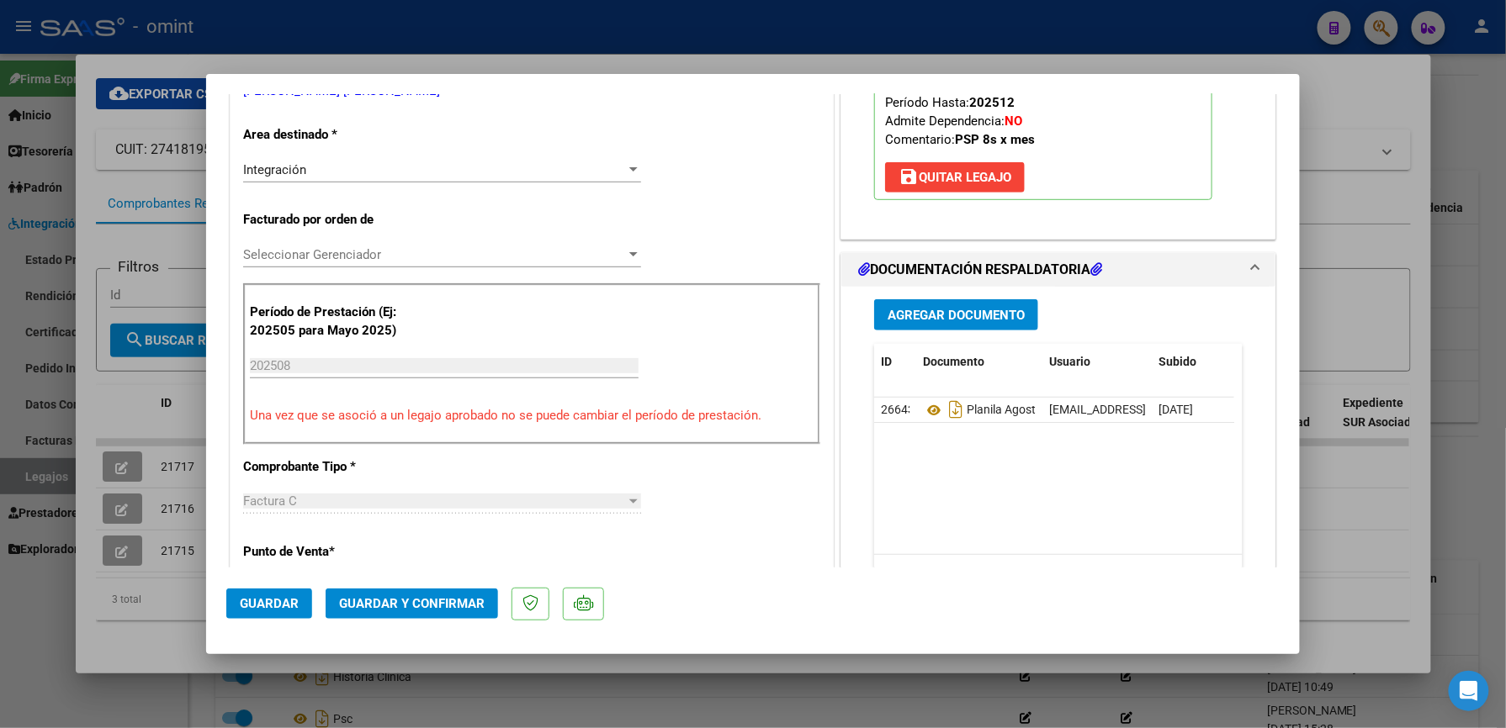
click at [394, 607] on span "Guardar y Confirmar" at bounding box center [412, 603] width 146 height 15
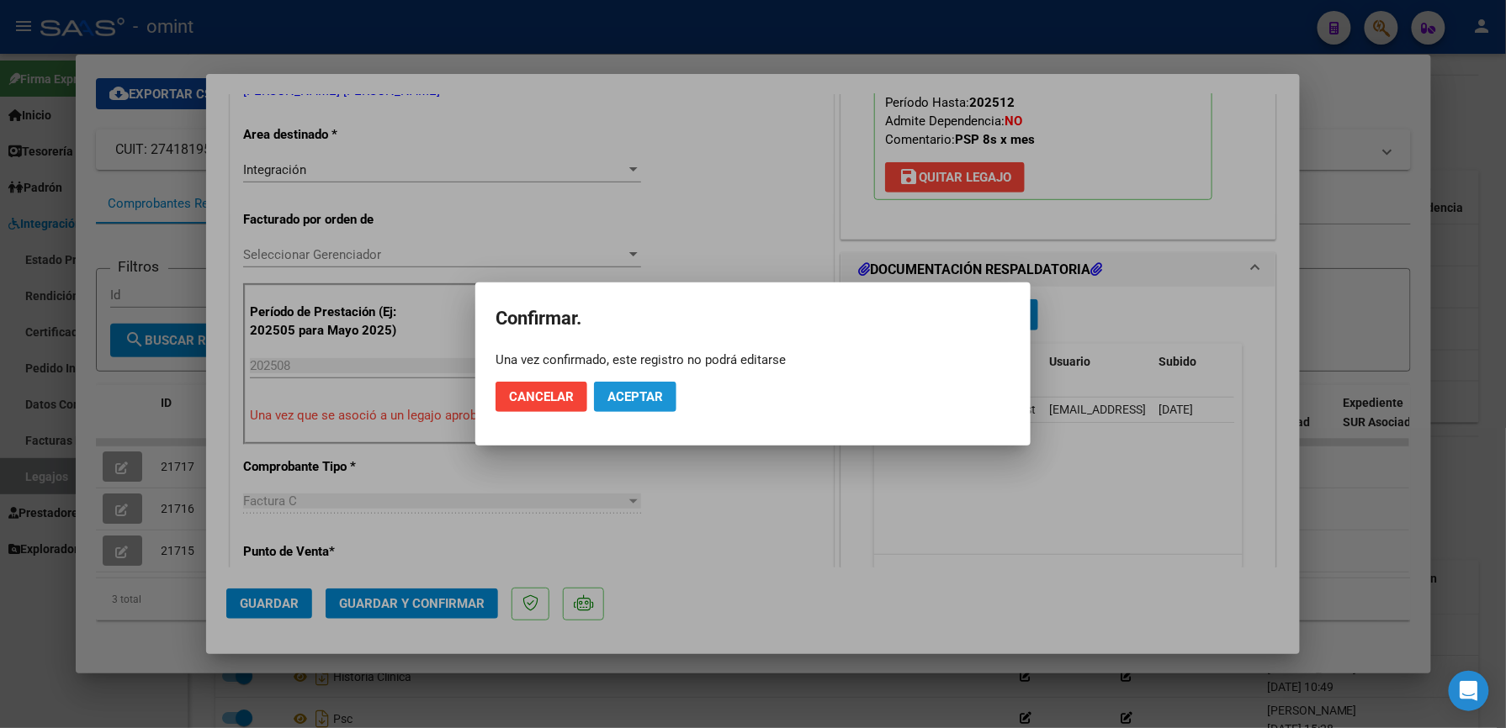
click at [648, 384] on button "Aceptar" at bounding box center [635, 397] width 82 height 30
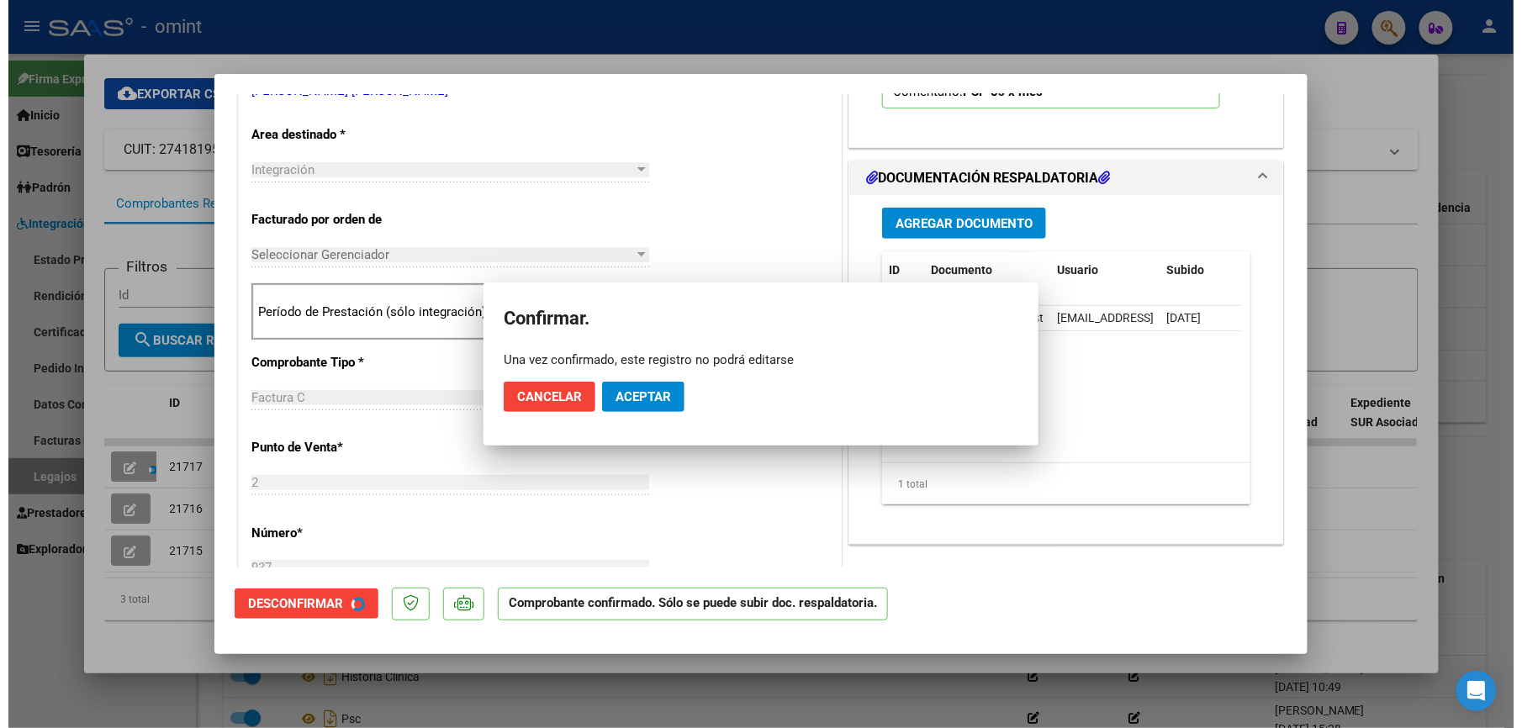
scroll to position [335, 0]
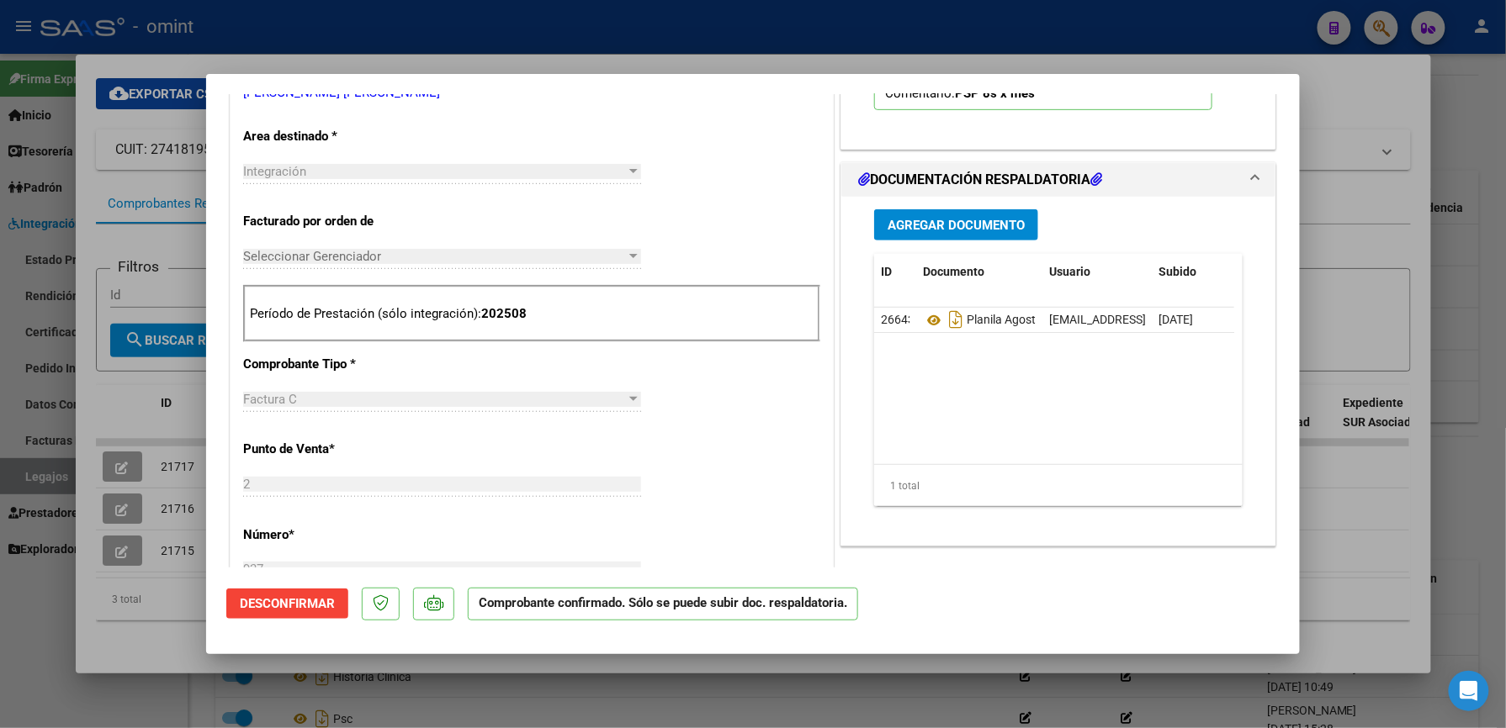
click at [1340, 479] on div at bounding box center [753, 364] width 1506 height 728
type input "$ 0,00"
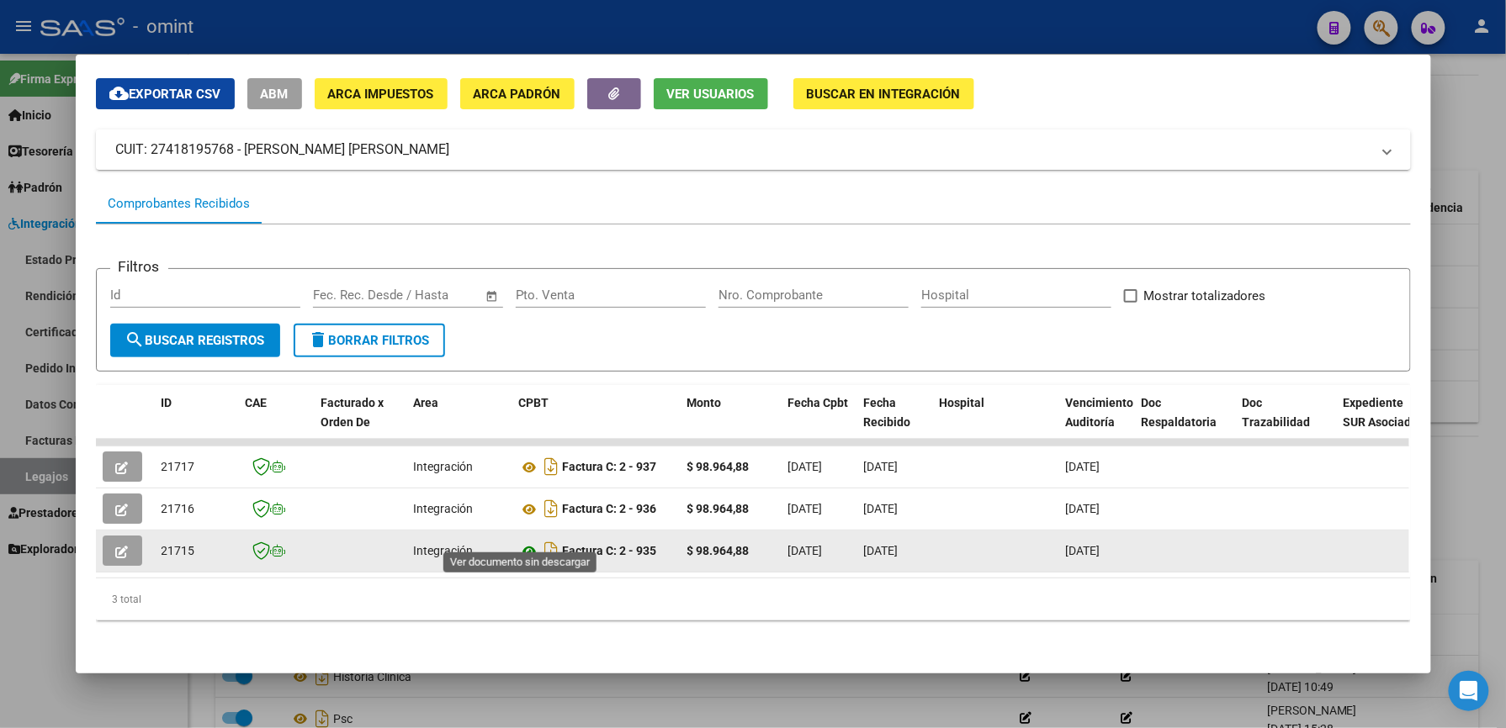
click at [525, 542] on icon at bounding box center [530, 552] width 22 height 20
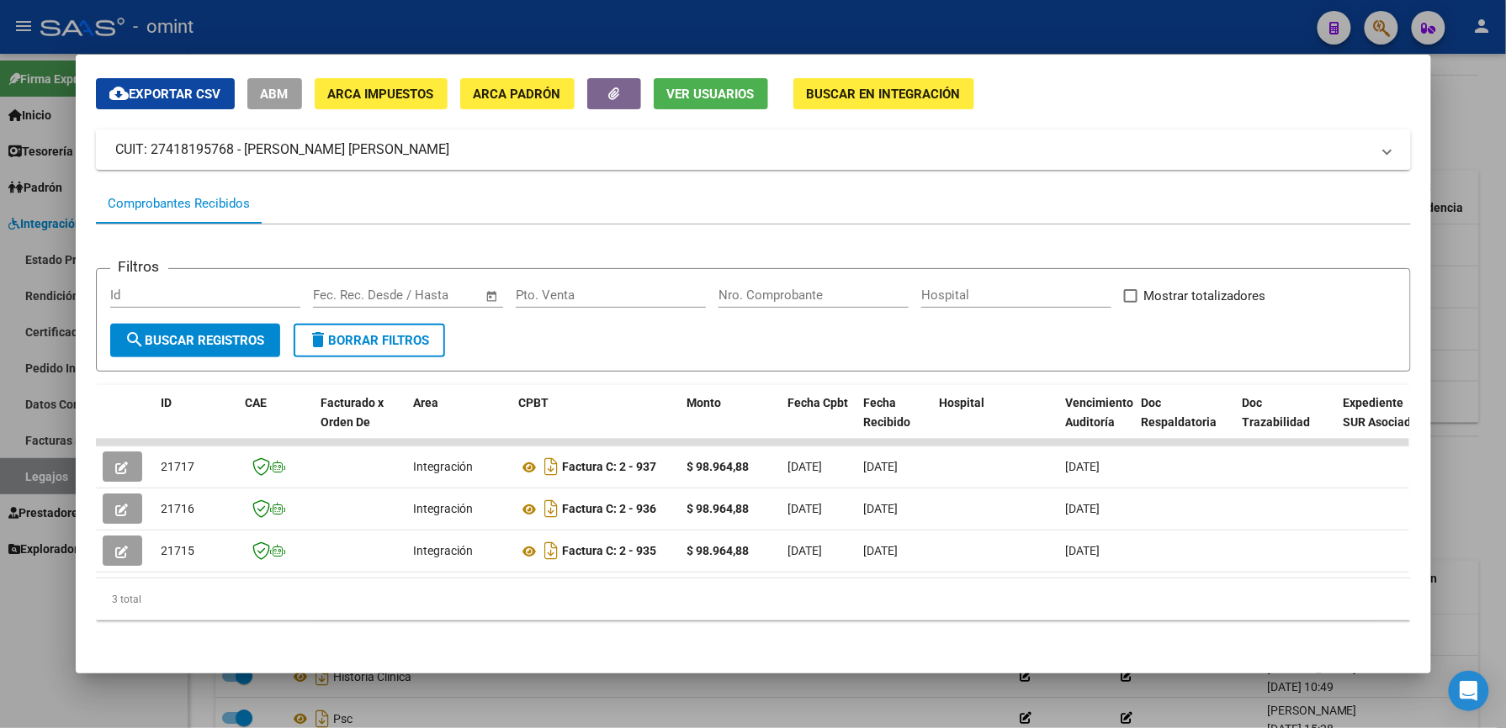
click at [1470, 385] on div at bounding box center [753, 364] width 1506 height 728
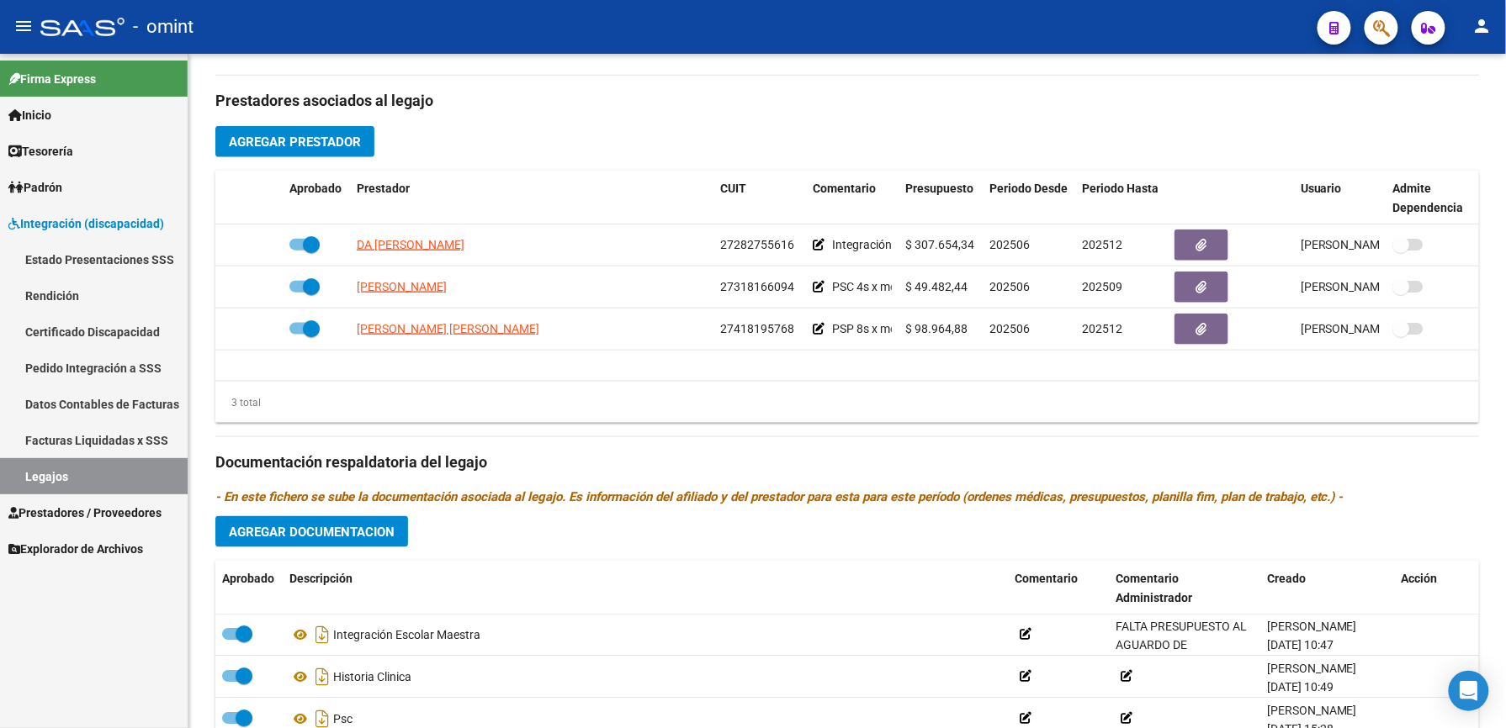
scroll to position [560, 0]
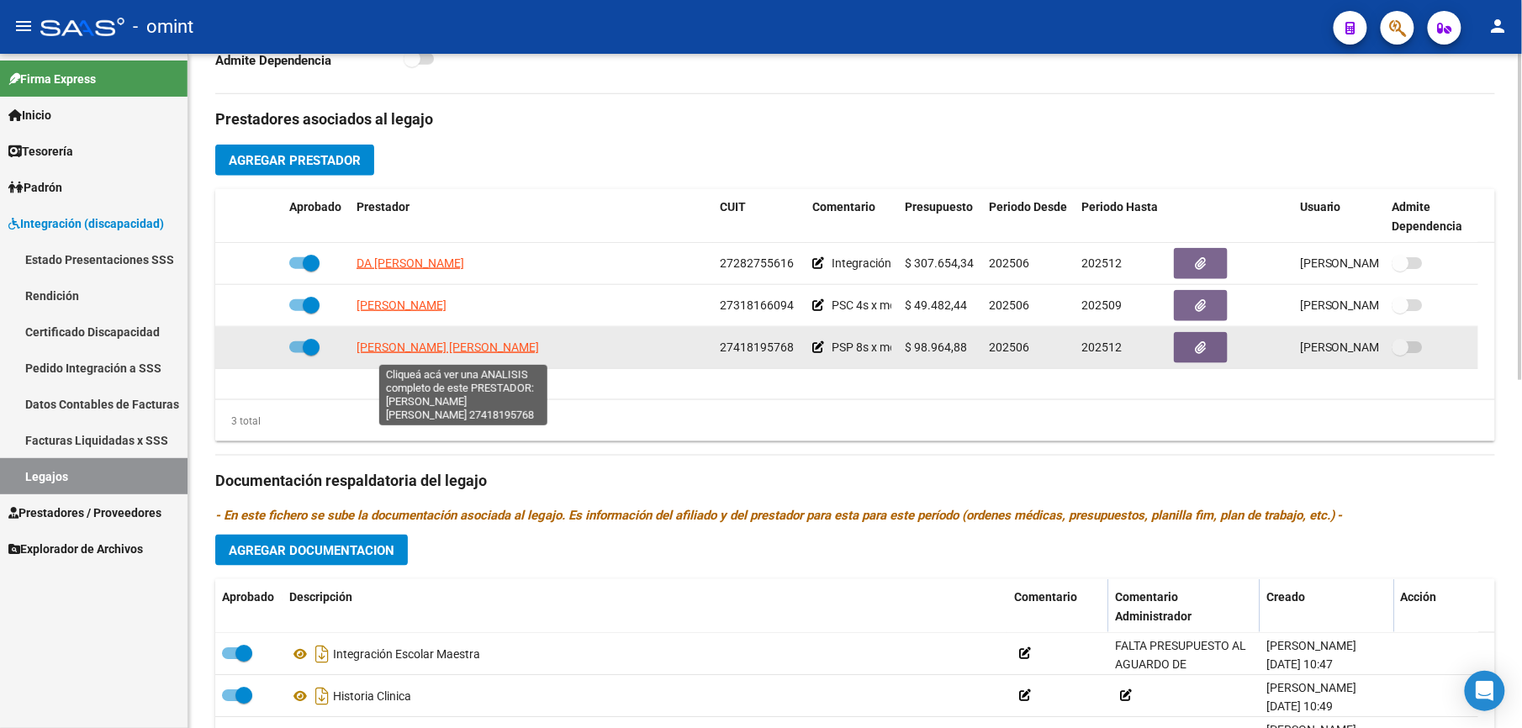
click at [455, 354] on span "RIVAS LOMBARDO MARIA FLORENCIA" at bounding box center [448, 347] width 183 height 13
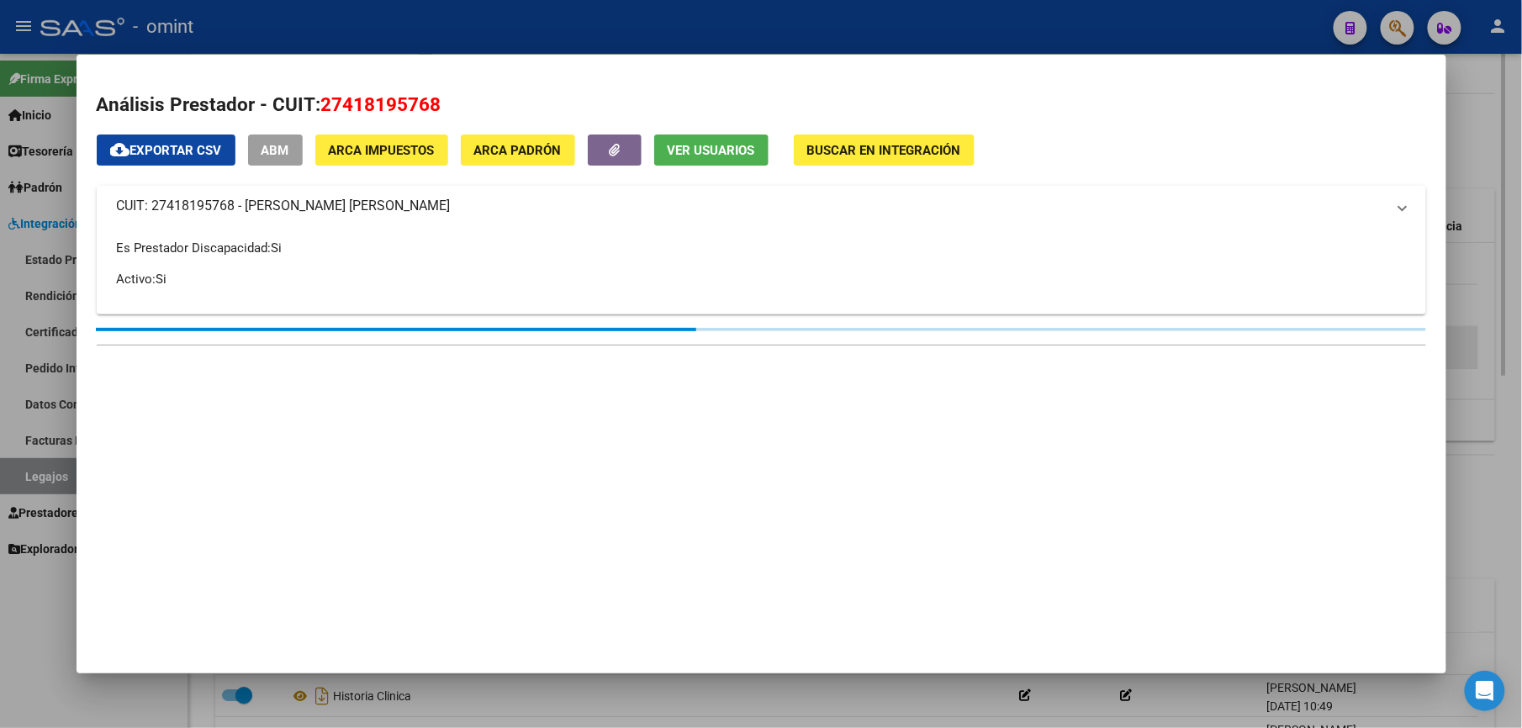
scroll to position [579, 0]
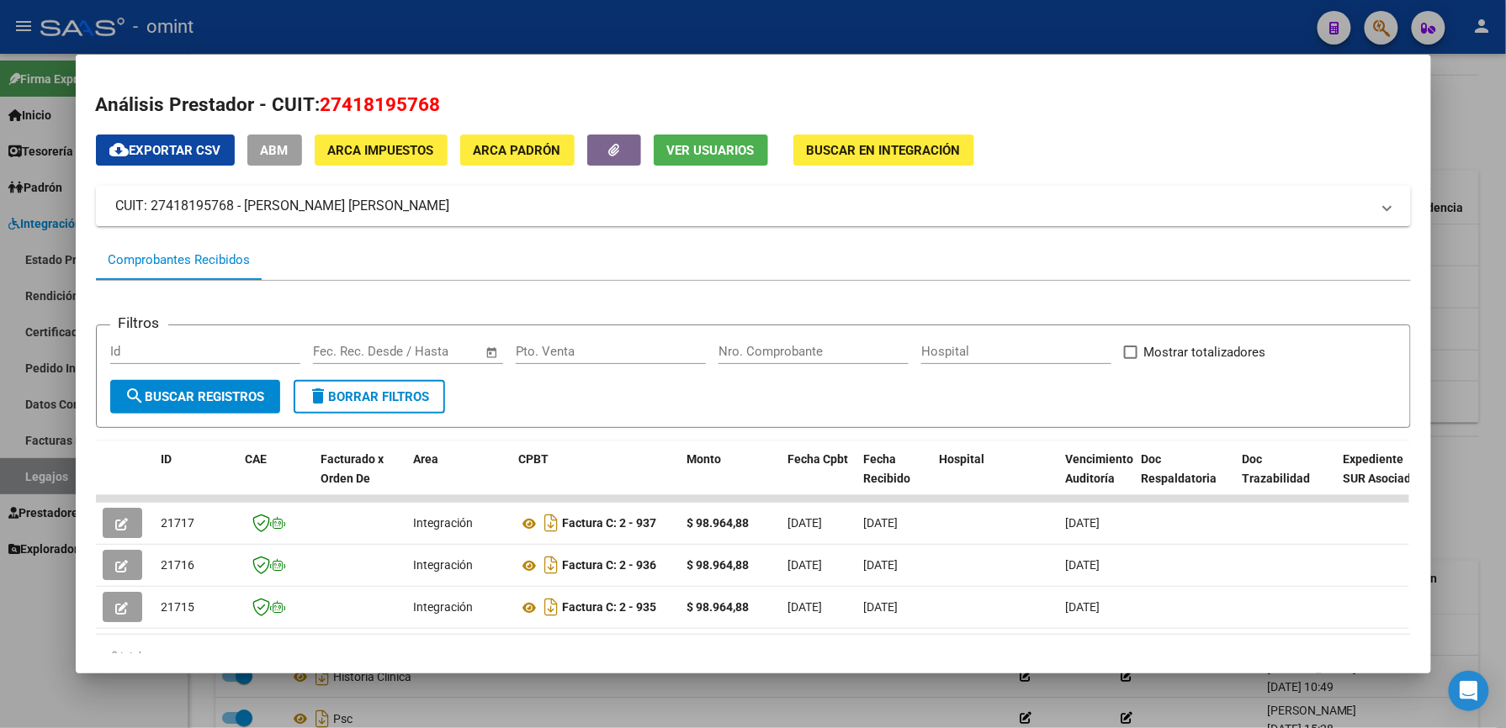
click at [1478, 385] on div at bounding box center [753, 364] width 1506 height 728
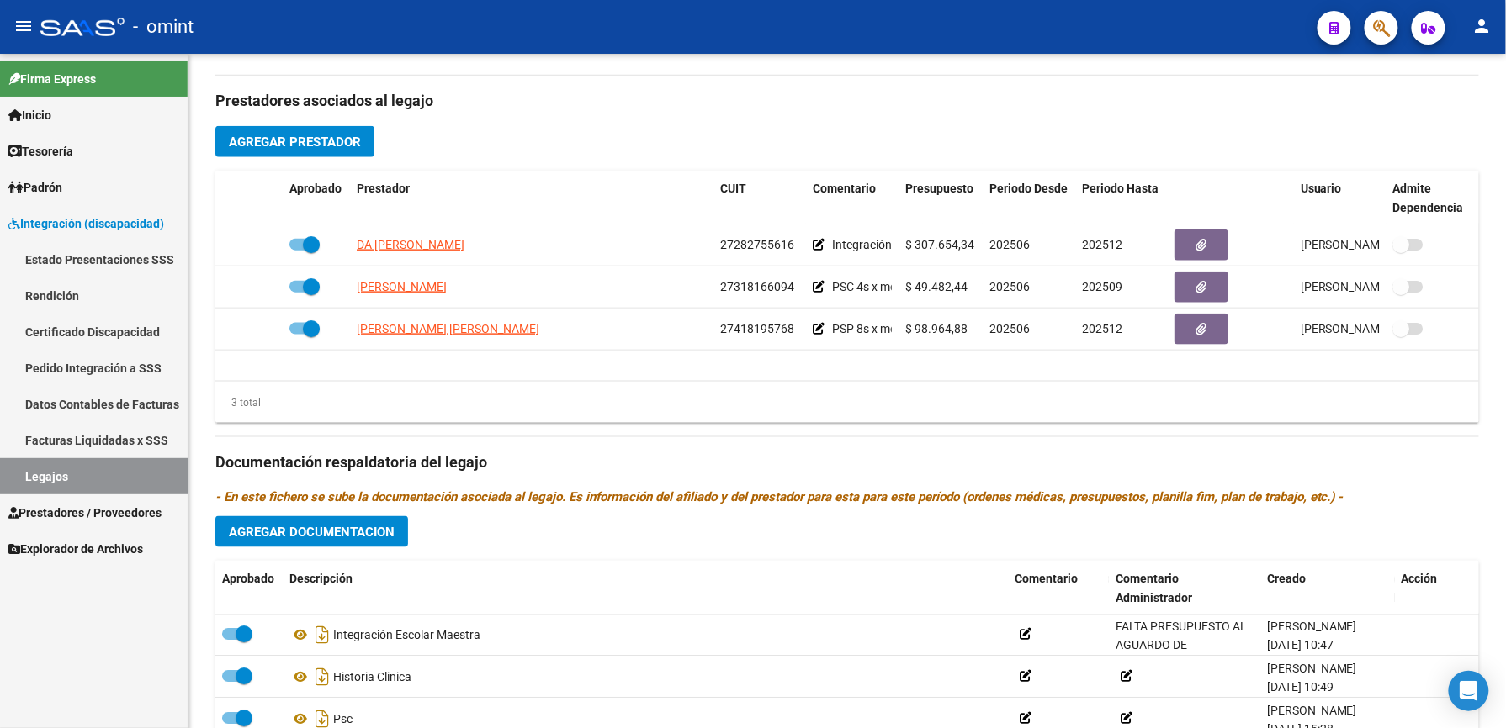
scroll to position [560, 0]
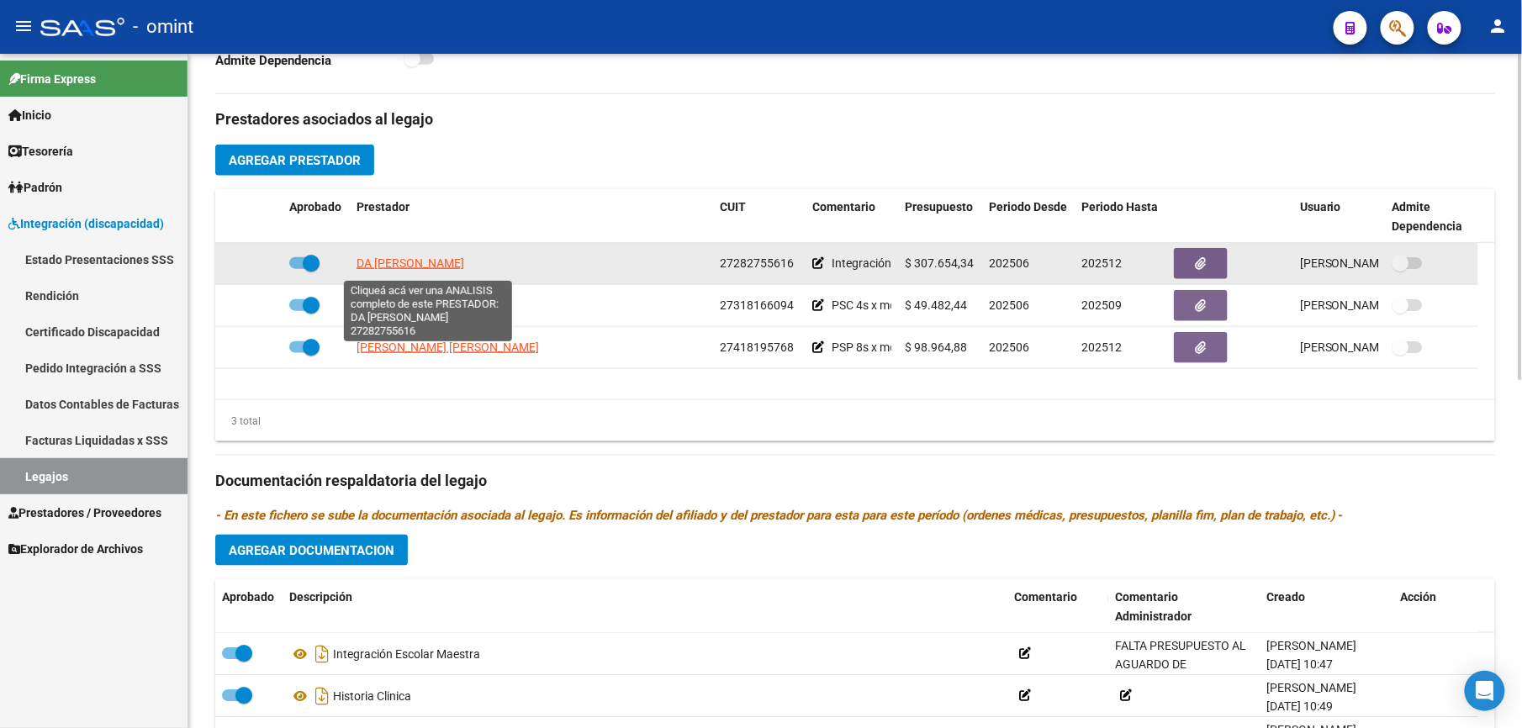
click at [419, 269] on span "DA SILVA ANALIA GISELA" at bounding box center [411, 263] width 108 height 13
type textarea "27282755616"
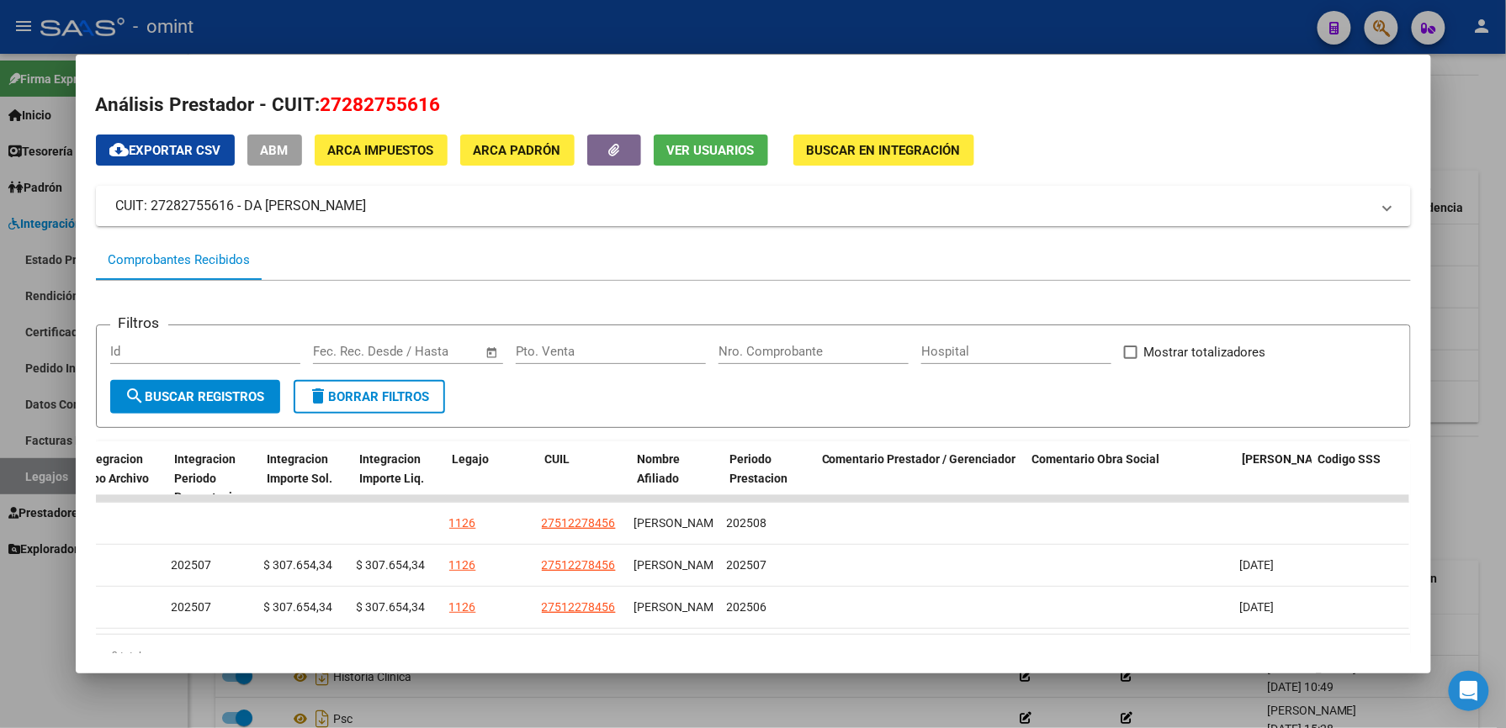
scroll to position [0, 0]
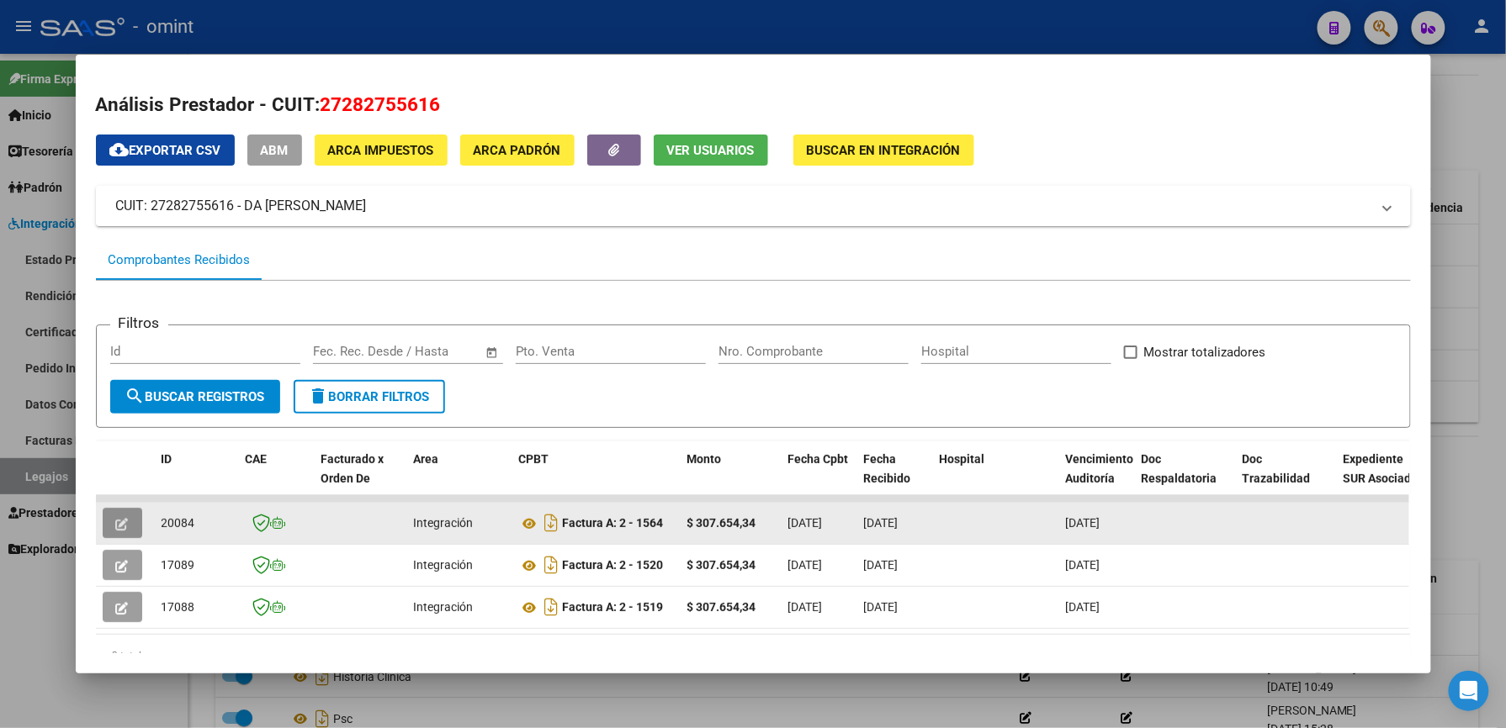
click at [113, 511] on button "button" at bounding box center [123, 523] width 40 height 30
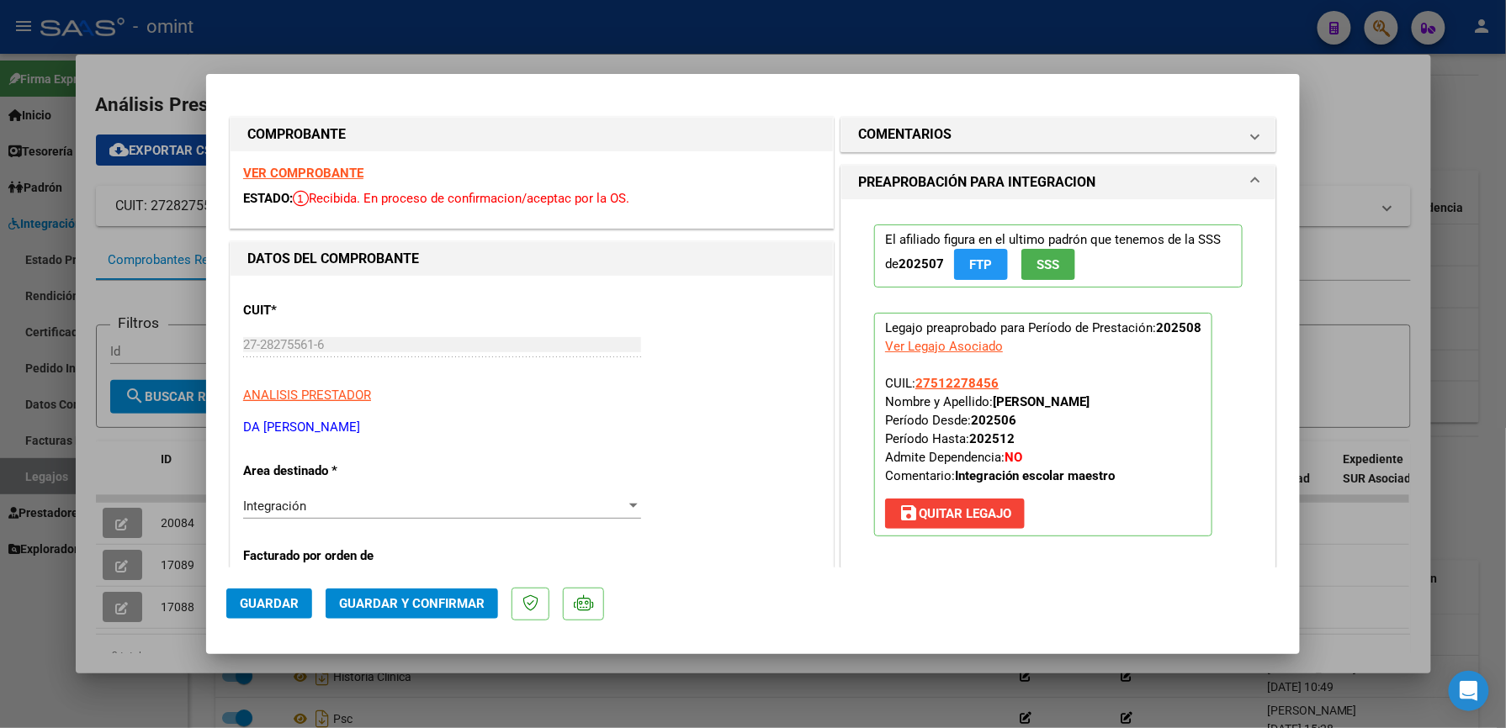
click at [316, 172] on strong "VER COMPROBANTE" at bounding box center [303, 173] width 120 height 15
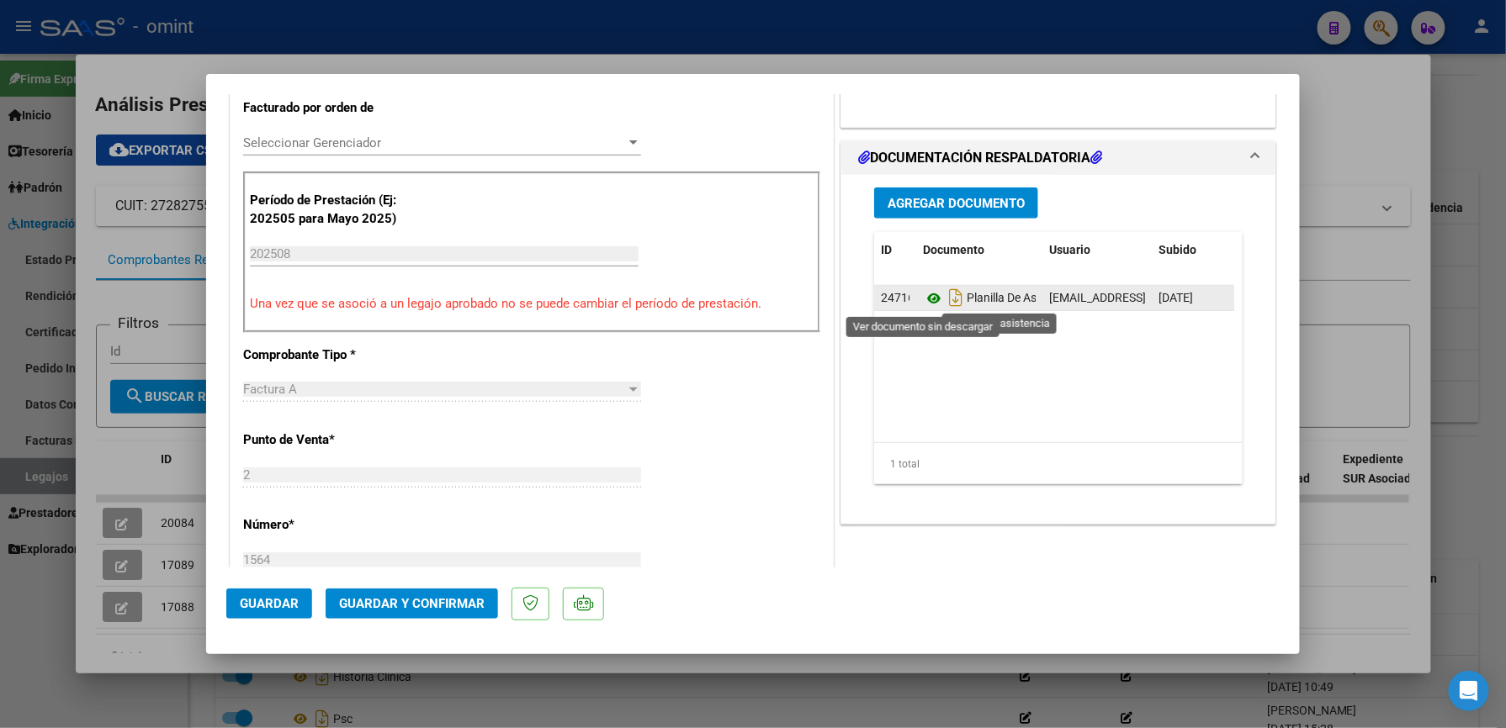
click at [926, 301] on icon at bounding box center [934, 298] width 22 height 20
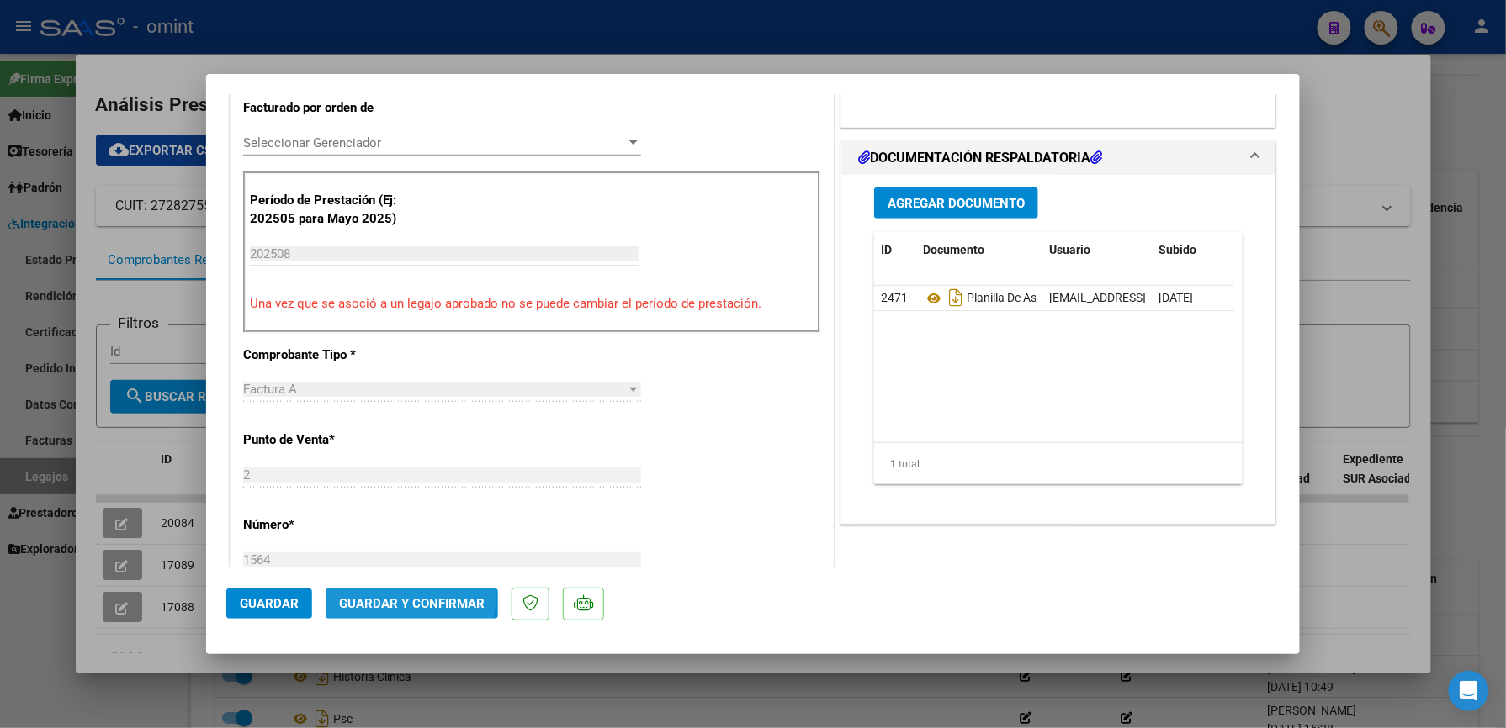
click at [380, 595] on button "Guardar y Confirmar" at bounding box center [411, 604] width 172 height 30
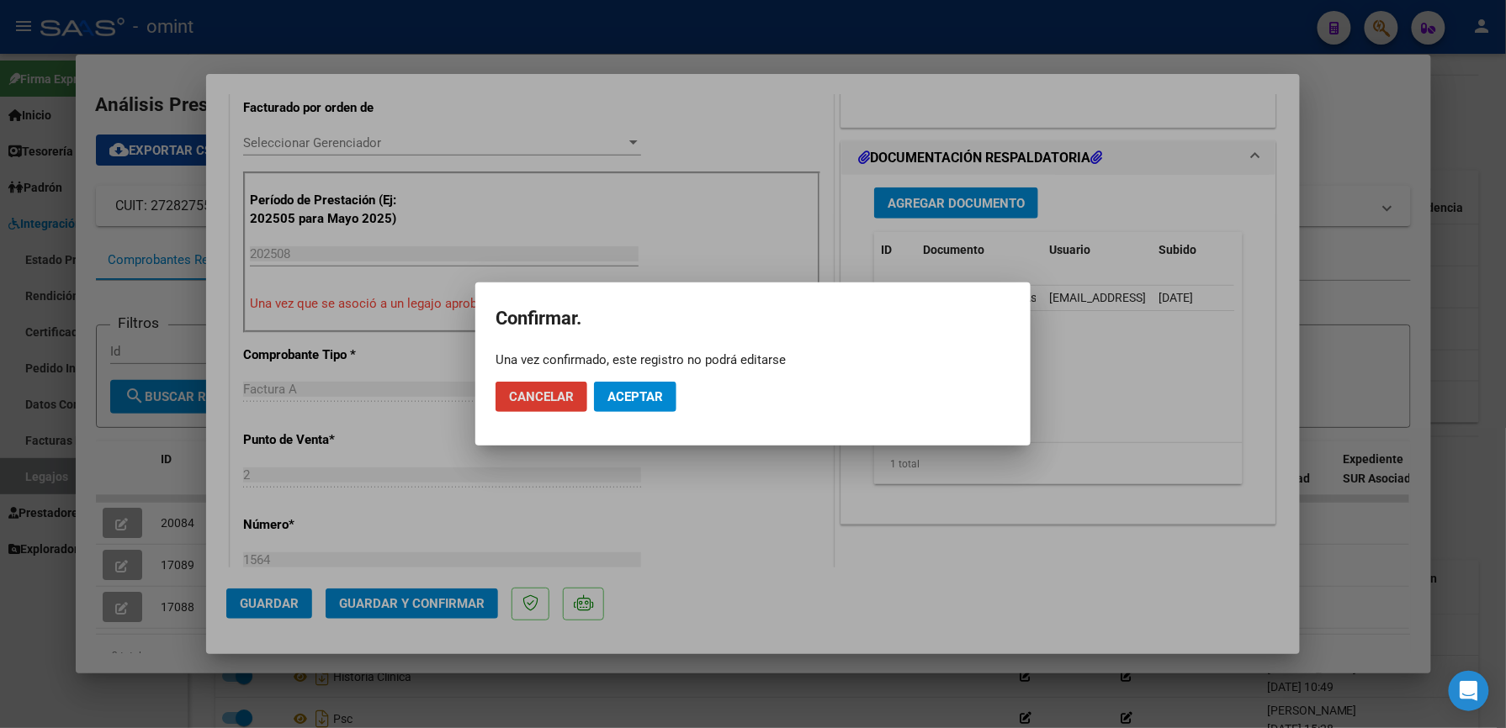
click at [624, 392] on mat-dialog-actions "Cancelar Aceptar" at bounding box center [752, 396] width 515 height 57
click at [624, 392] on span "Aceptar" at bounding box center [635, 396] width 56 height 15
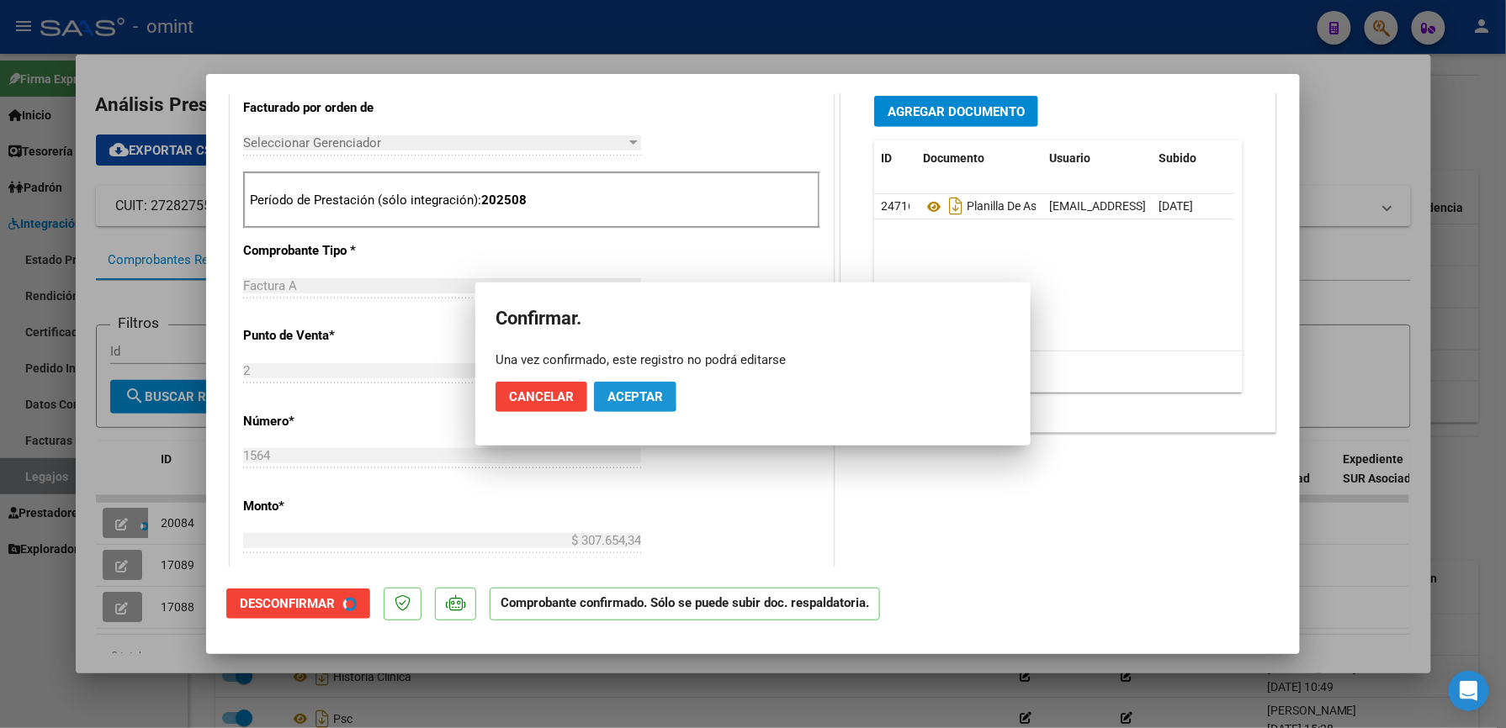
scroll to position [447, 0]
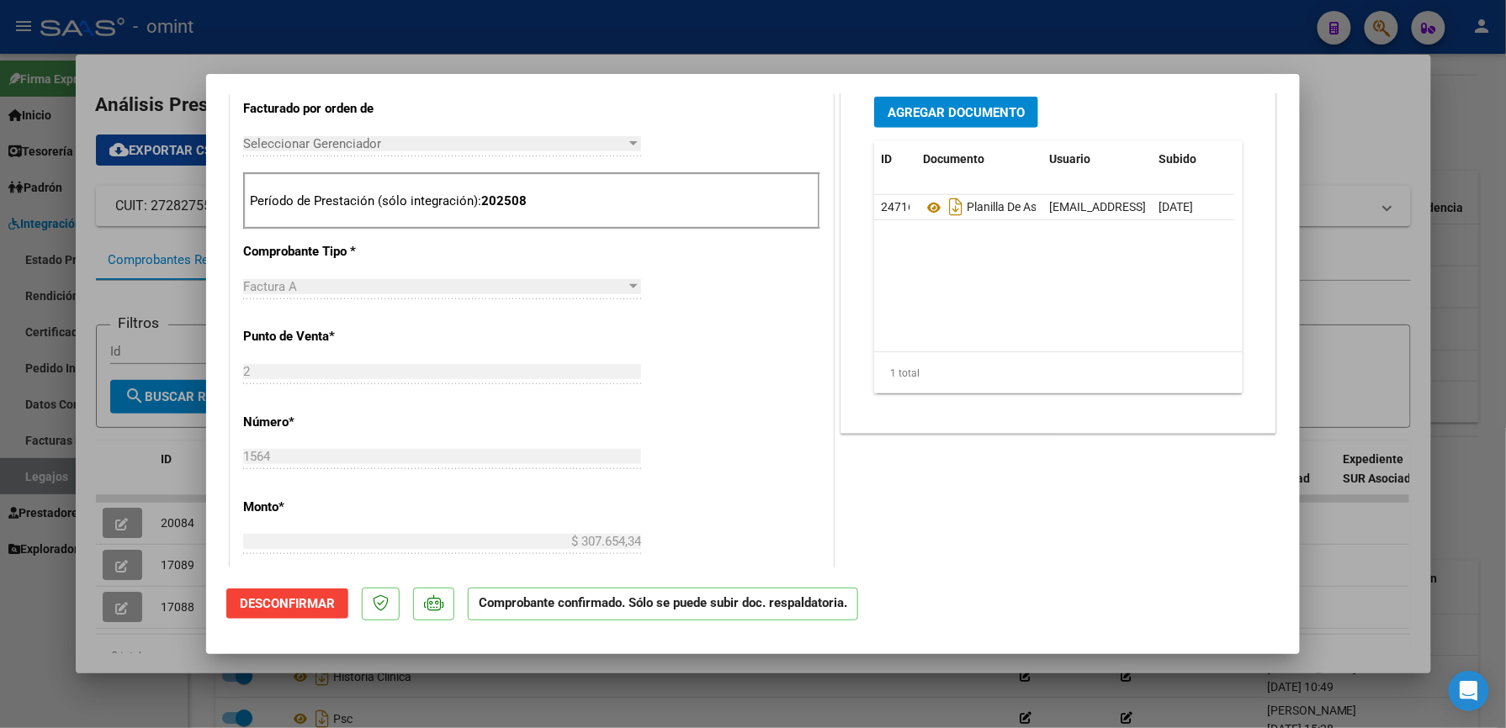
click at [1353, 347] on div at bounding box center [753, 364] width 1506 height 728
type input "$ 0,00"
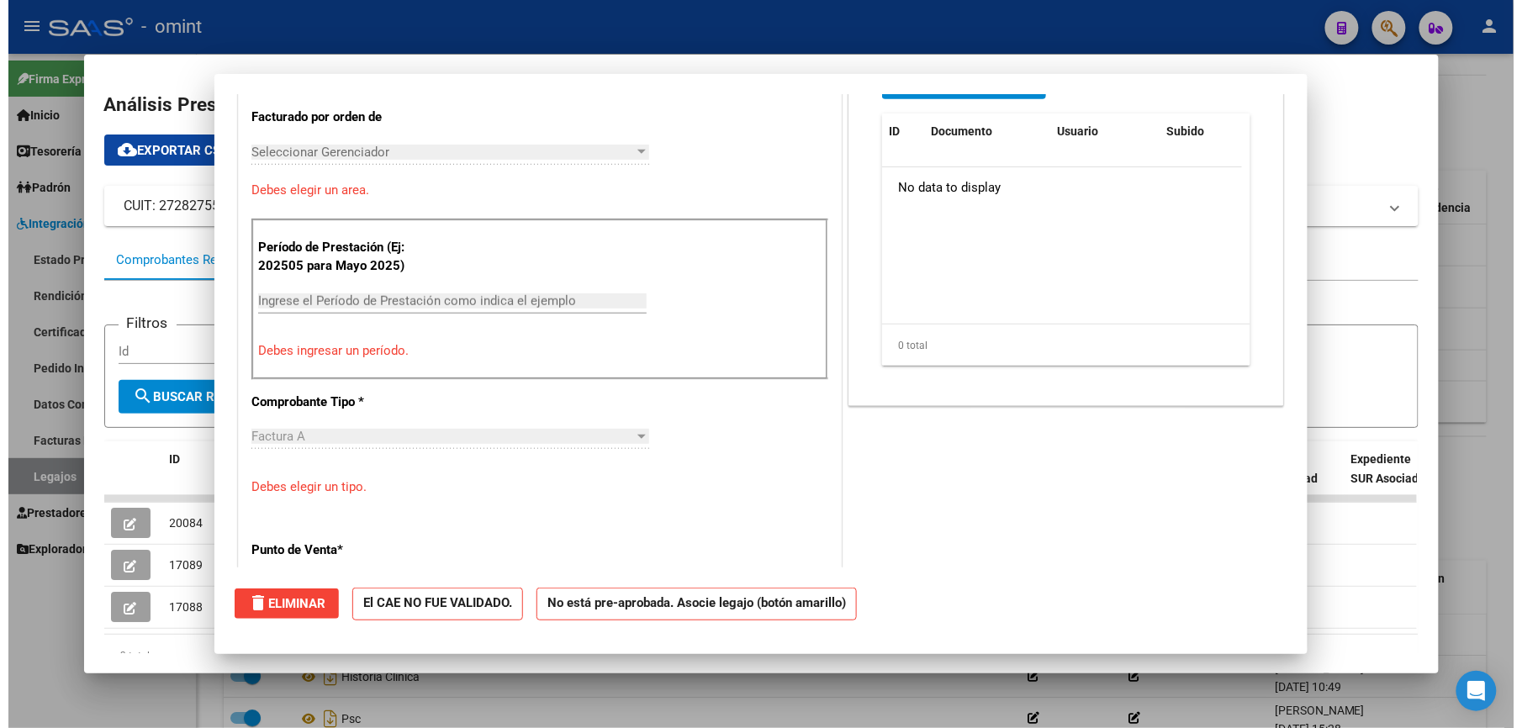
scroll to position [0, 0]
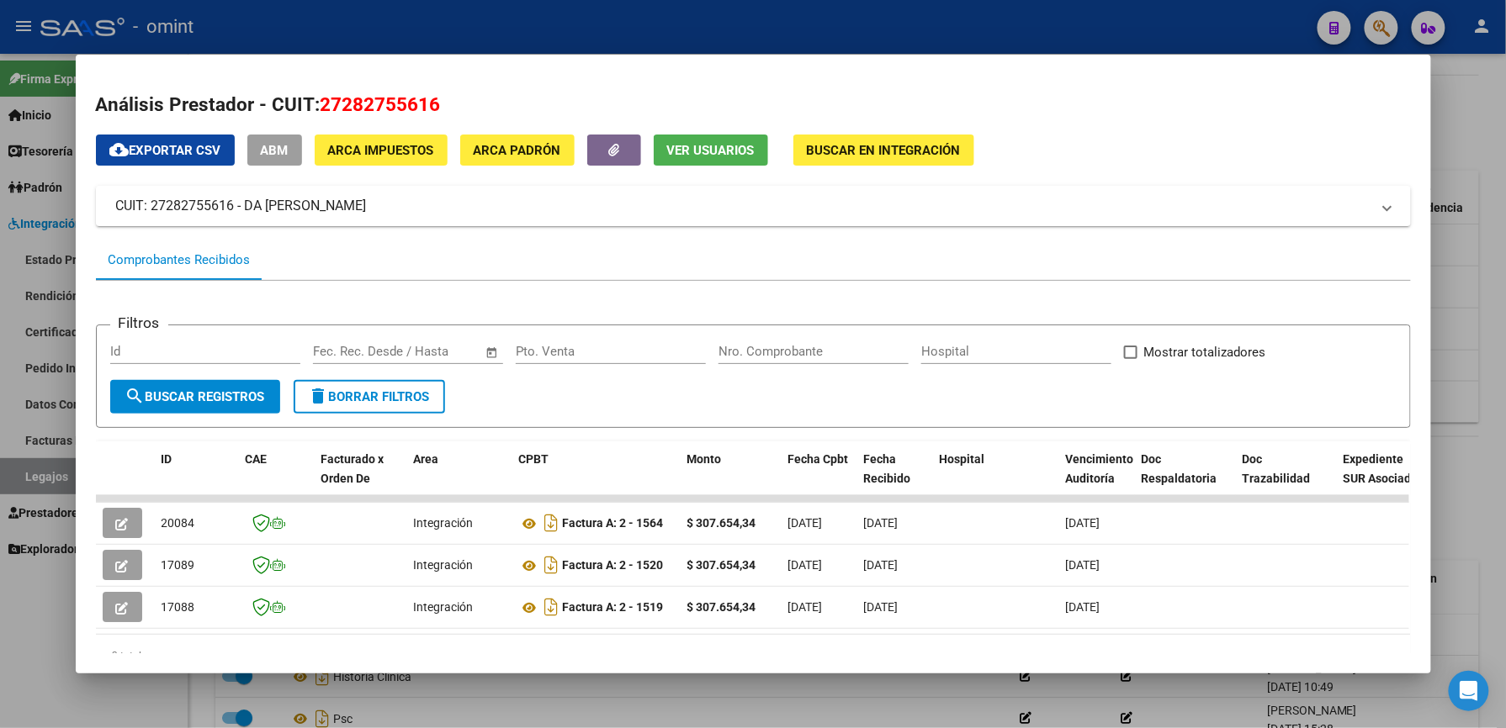
click at [1461, 327] on div at bounding box center [753, 364] width 1506 height 728
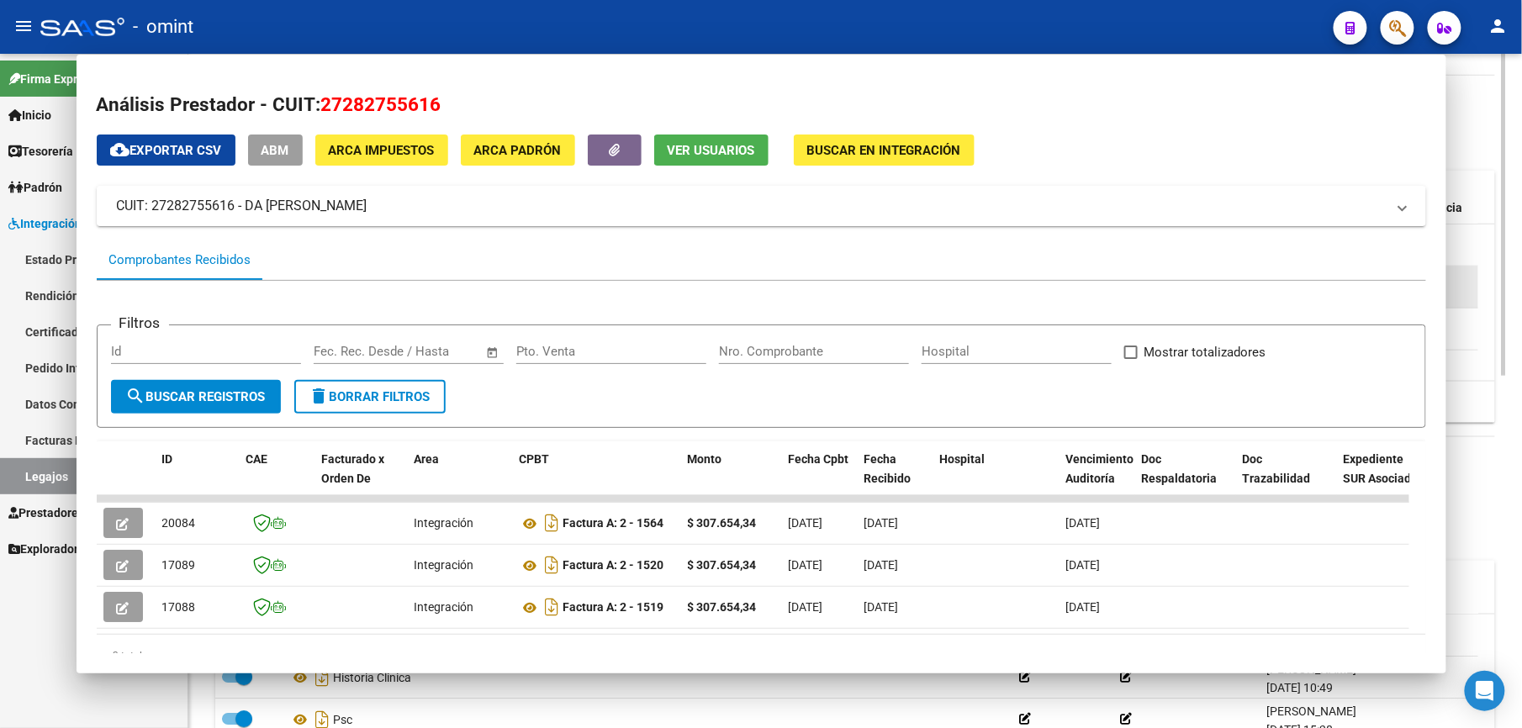
scroll to position [560, 0]
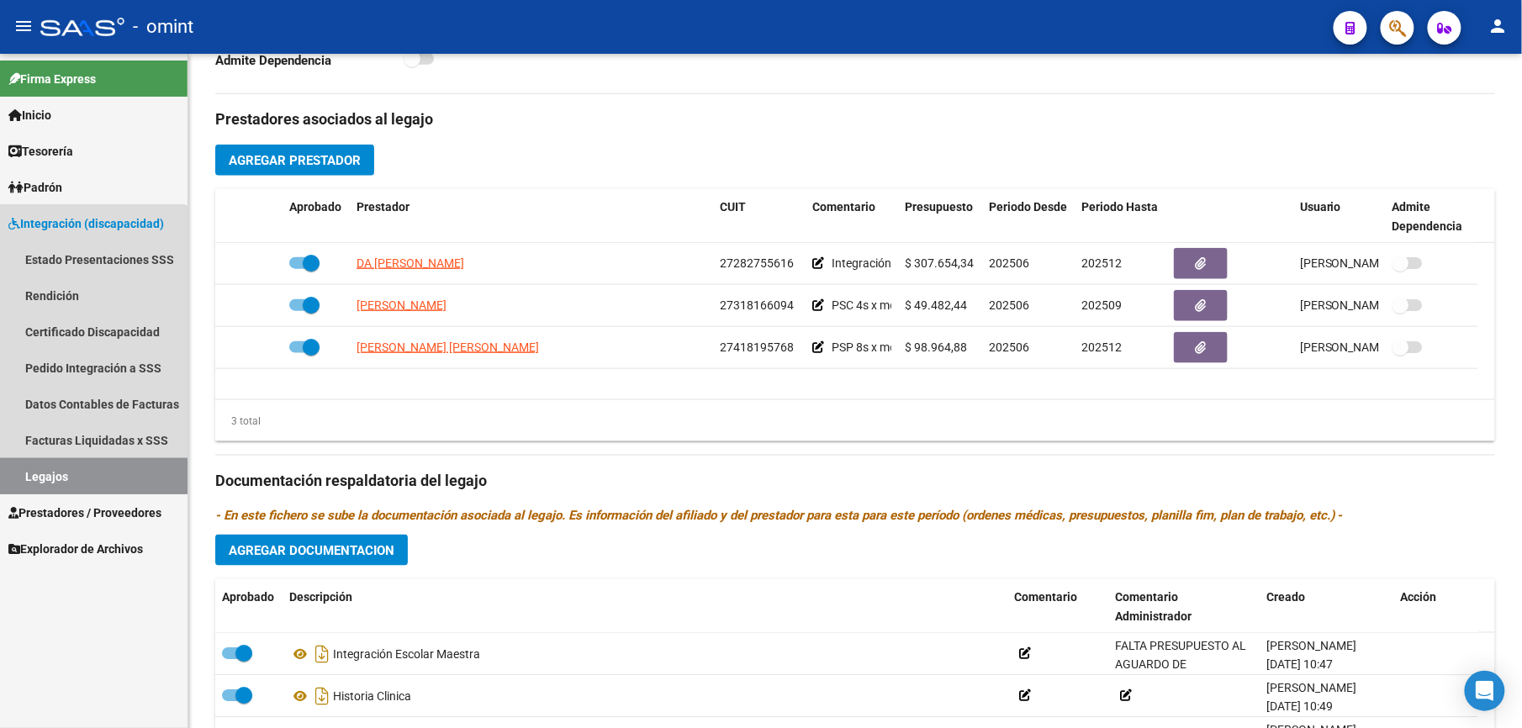
click at [40, 483] on link "Legajos" at bounding box center [94, 476] width 188 height 36
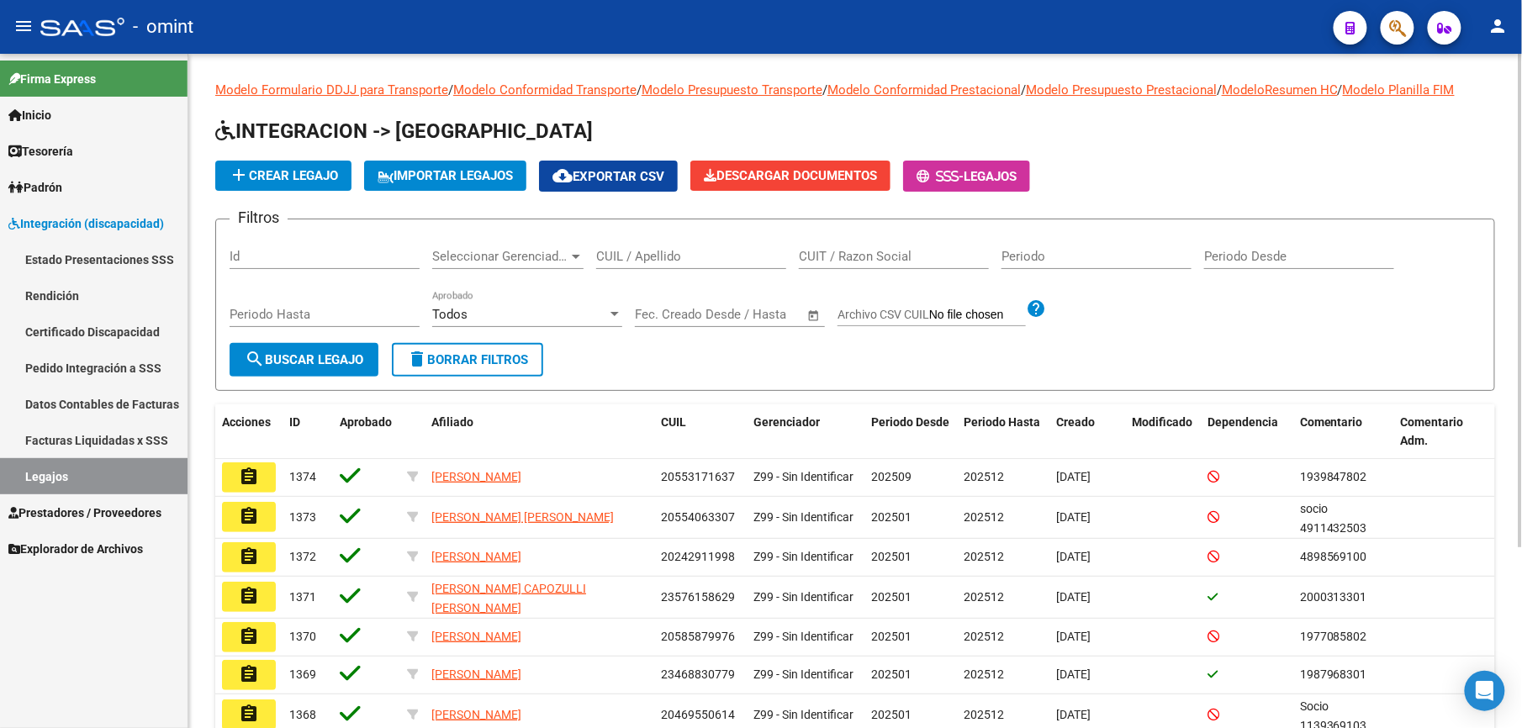
click at [631, 261] on input "CUIL / Apellido" at bounding box center [691, 256] width 190 height 15
paste input "27536163528"
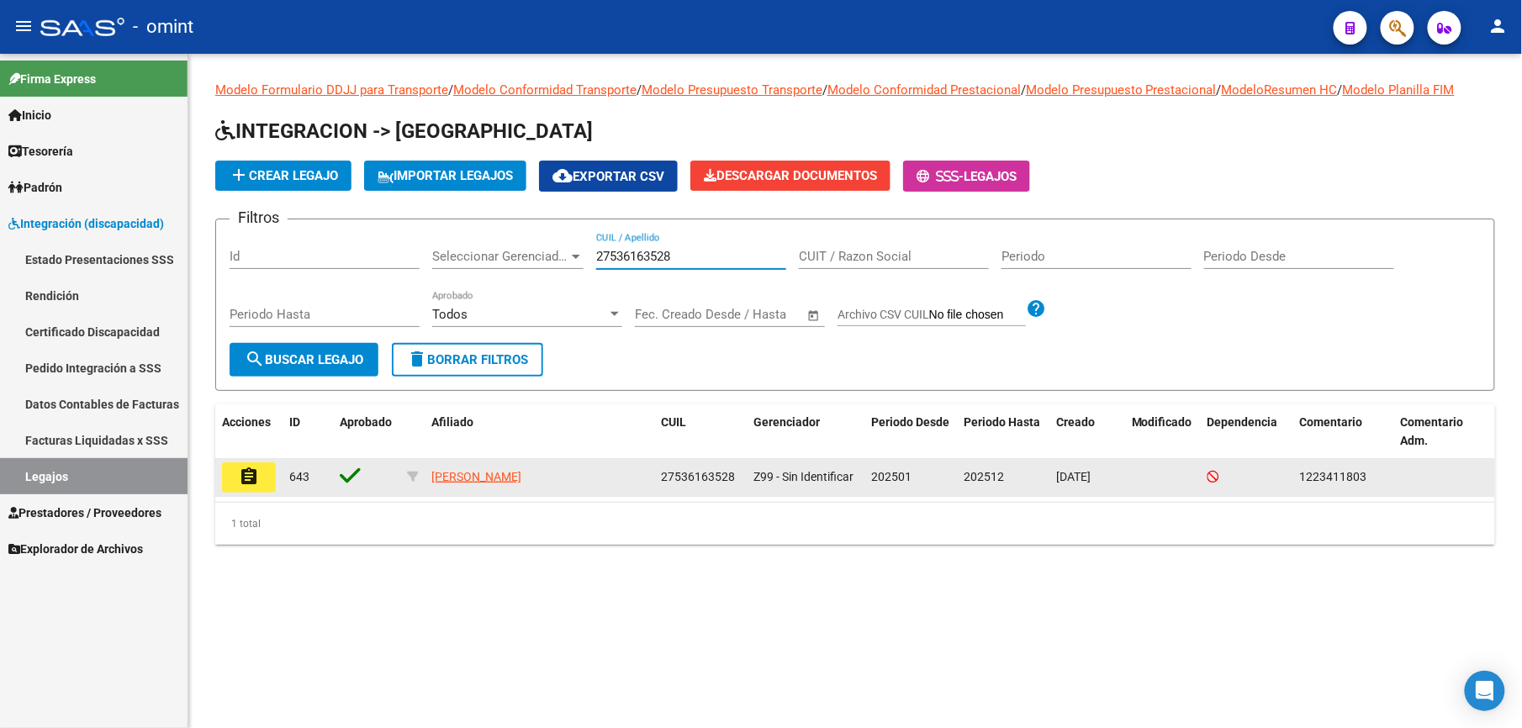
type input "27536163528"
click at [240, 474] on mat-icon "assignment" at bounding box center [249, 477] width 20 height 20
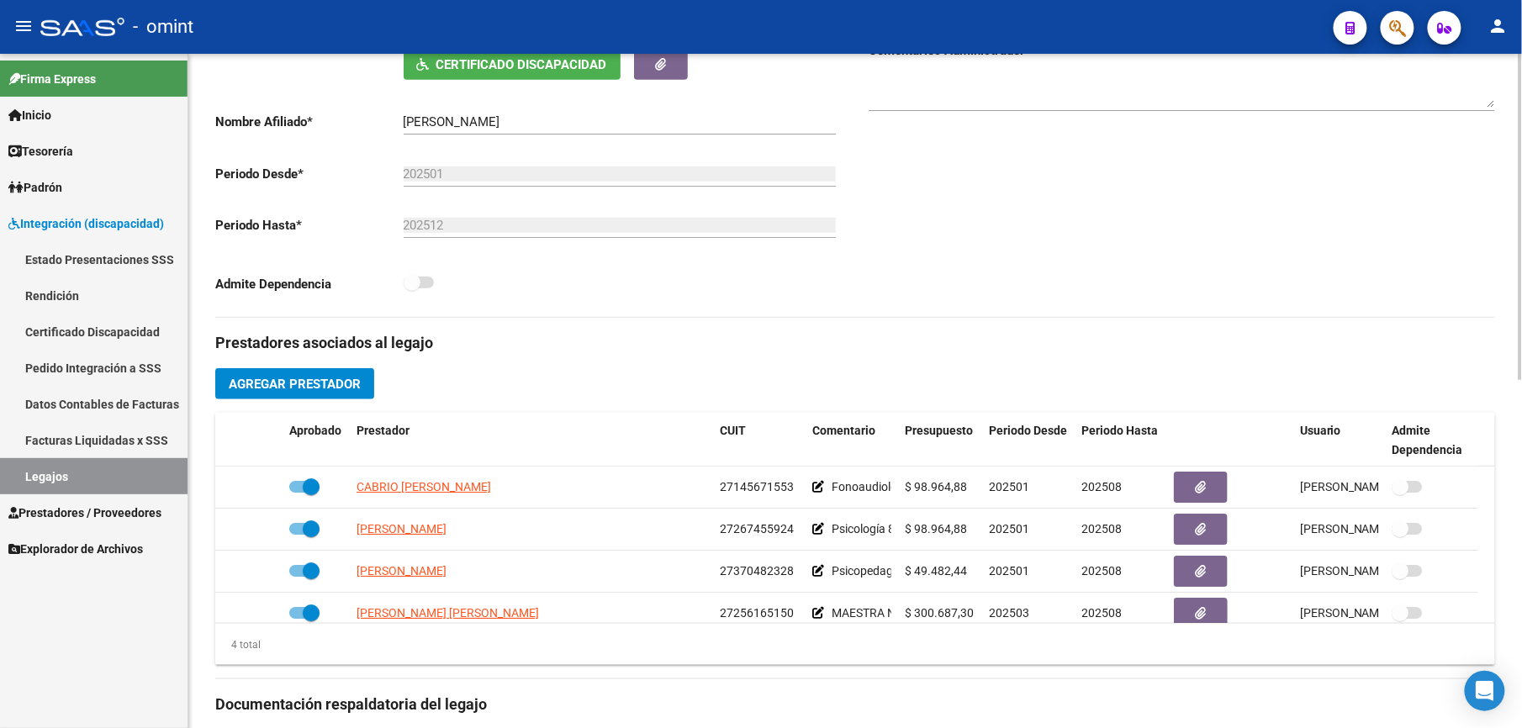
scroll to position [448, 0]
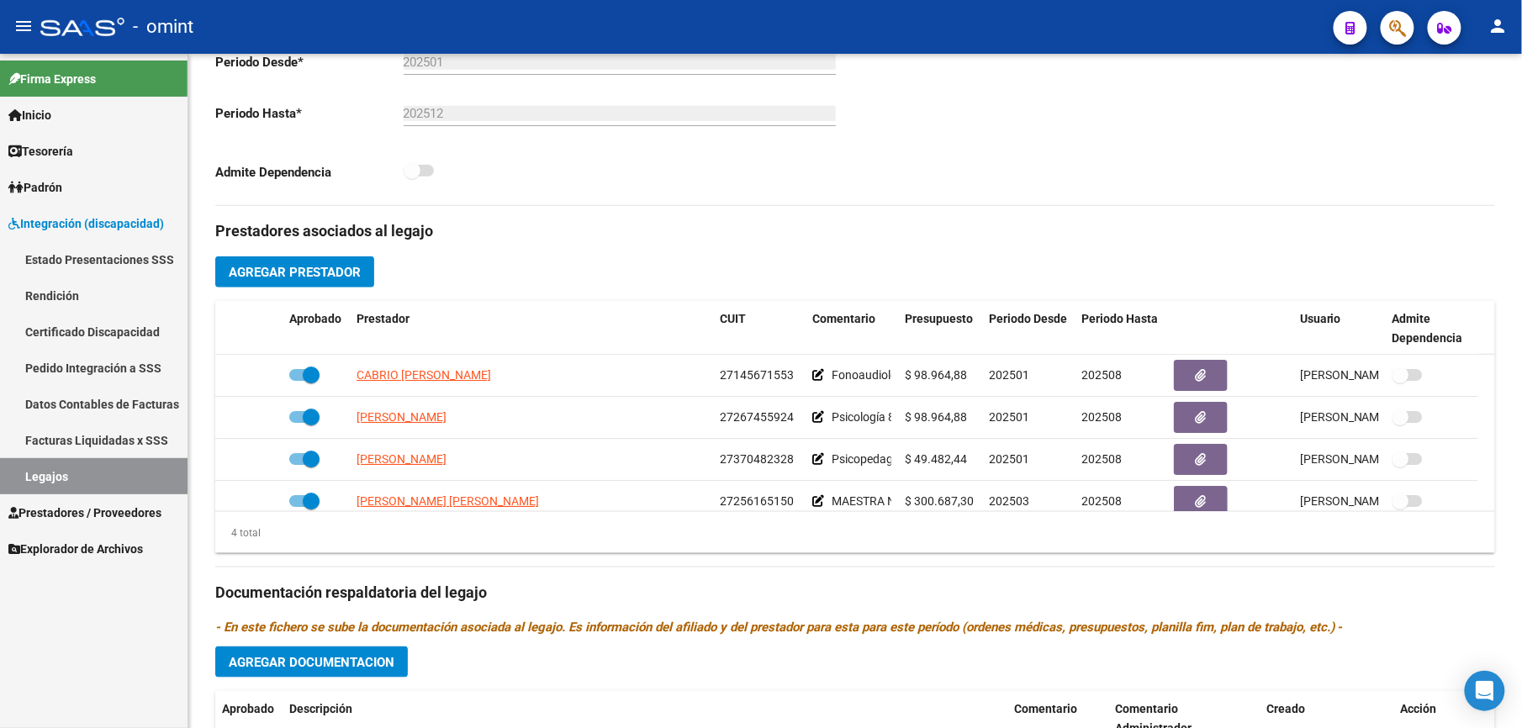
click at [39, 475] on link "Legajos" at bounding box center [94, 476] width 188 height 36
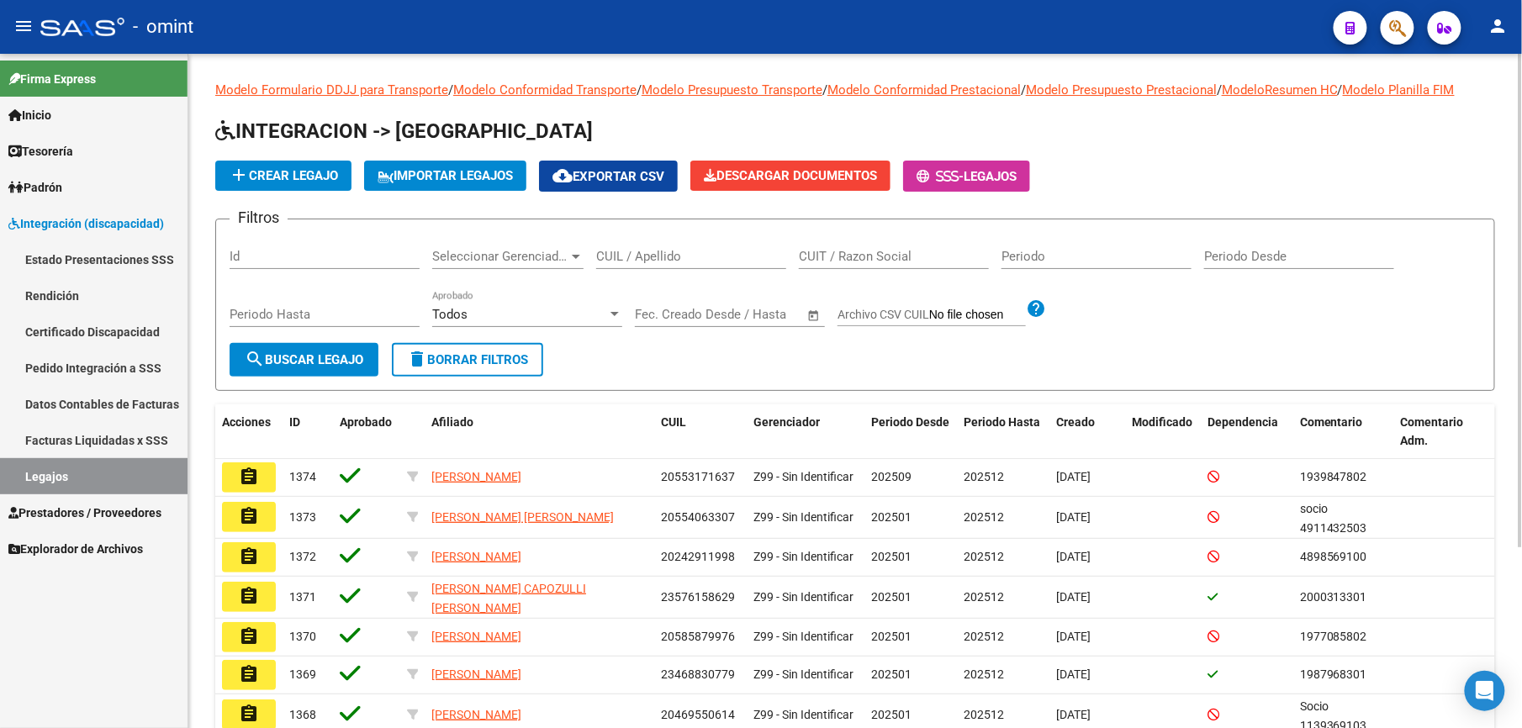
drag, startPoint x: 643, startPoint y: 236, endPoint x: 643, endPoint y: 246, distance: 10.1
click at [643, 237] on div "CUIL / Apellido" at bounding box center [691, 251] width 190 height 36
click at [643, 246] on div "CUIL / Apellido" at bounding box center [691, 251] width 190 height 36
paste input "20454884338"
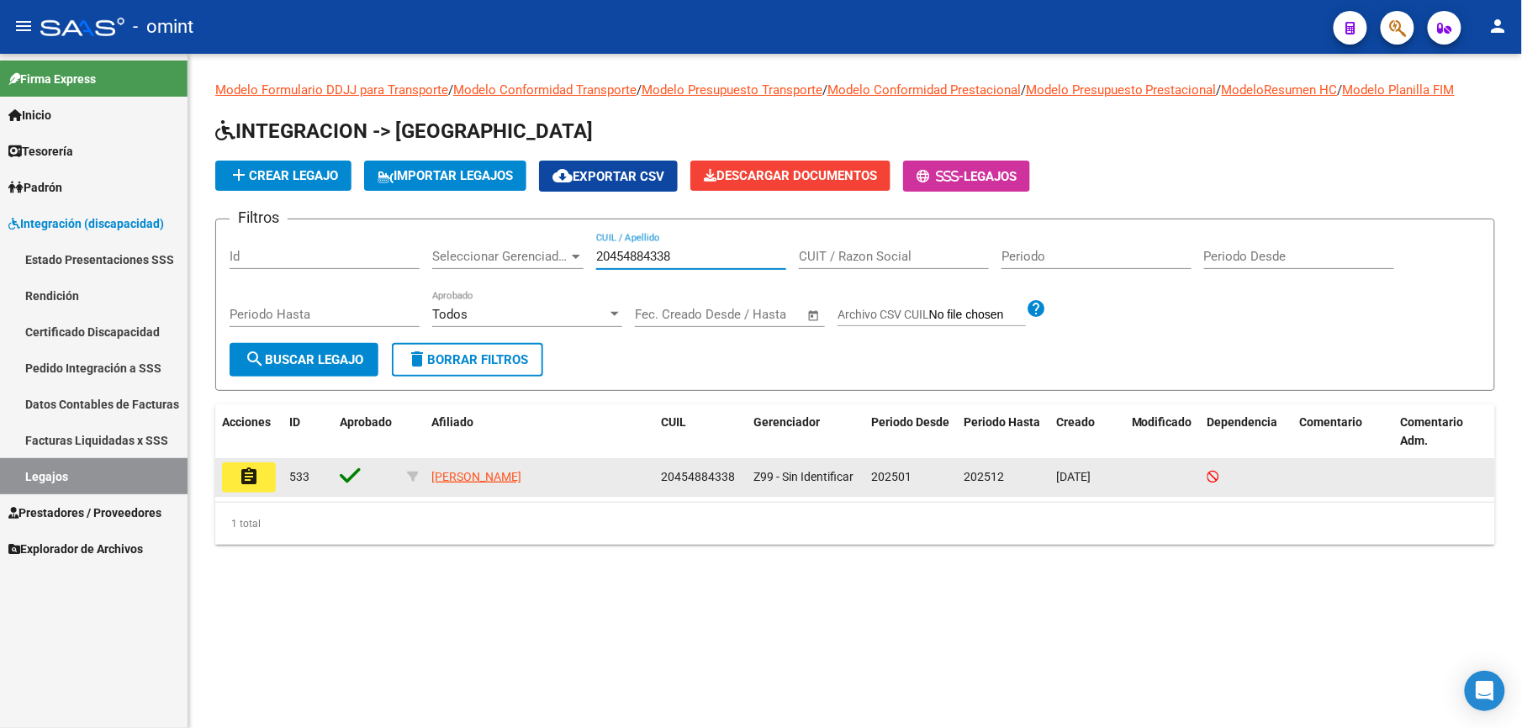
type input "20454884338"
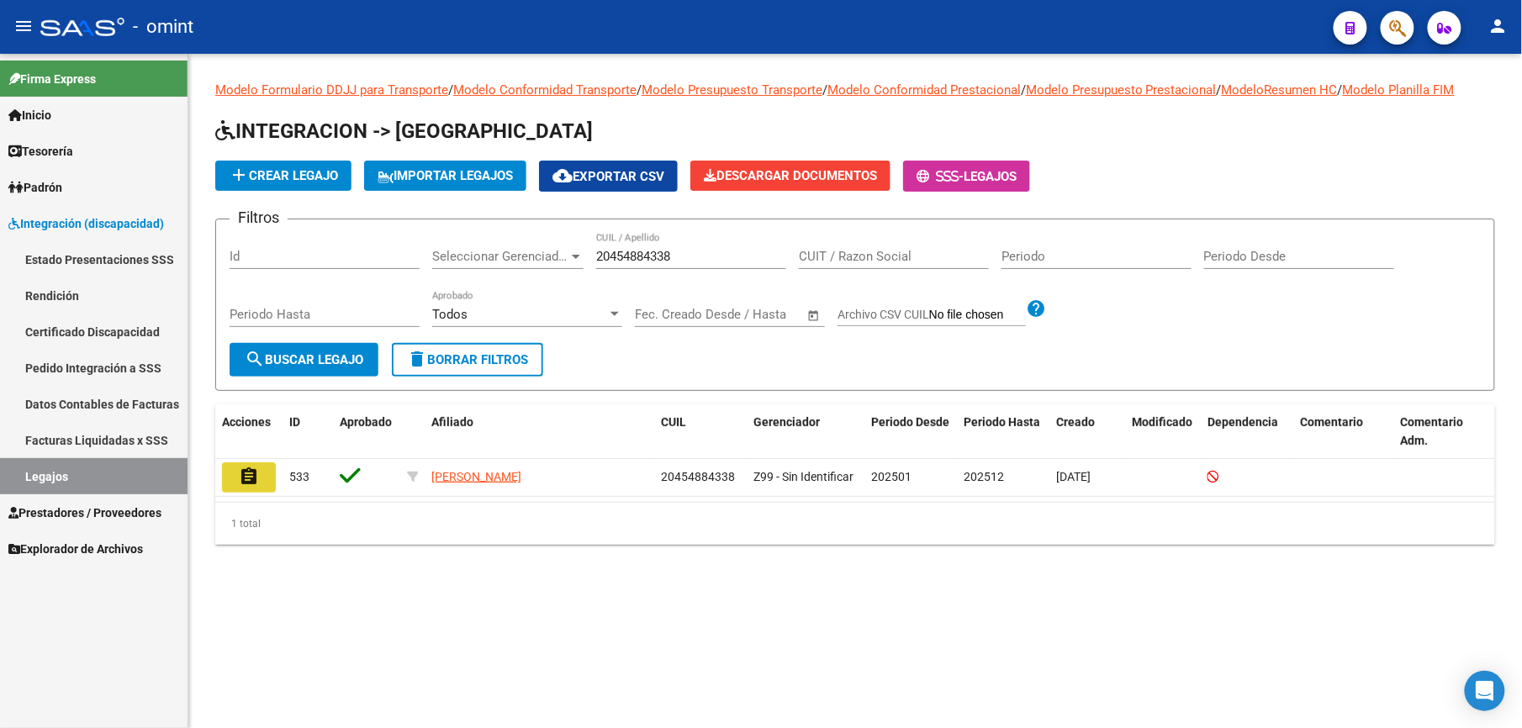
click at [262, 473] on button "assignment" at bounding box center [249, 478] width 54 height 30
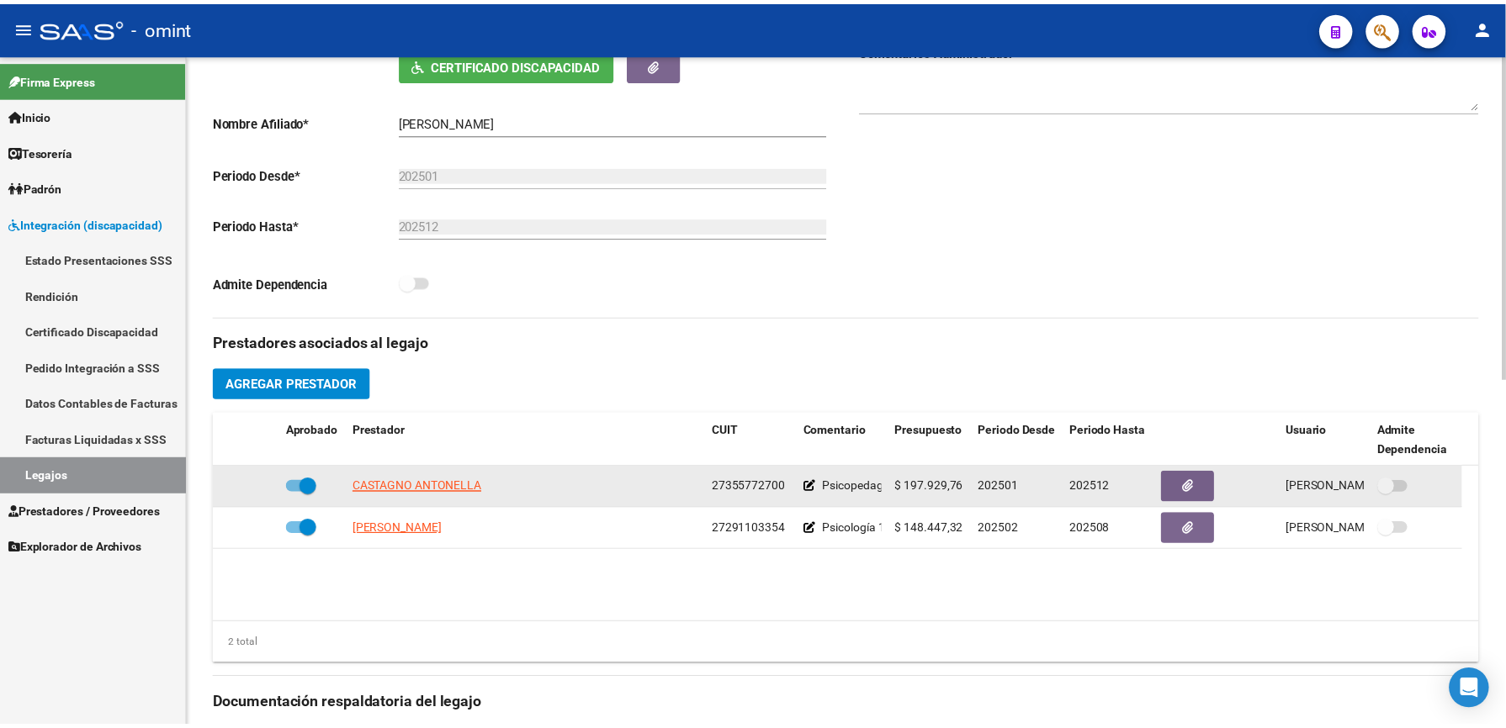
scroll to position [448, 0]
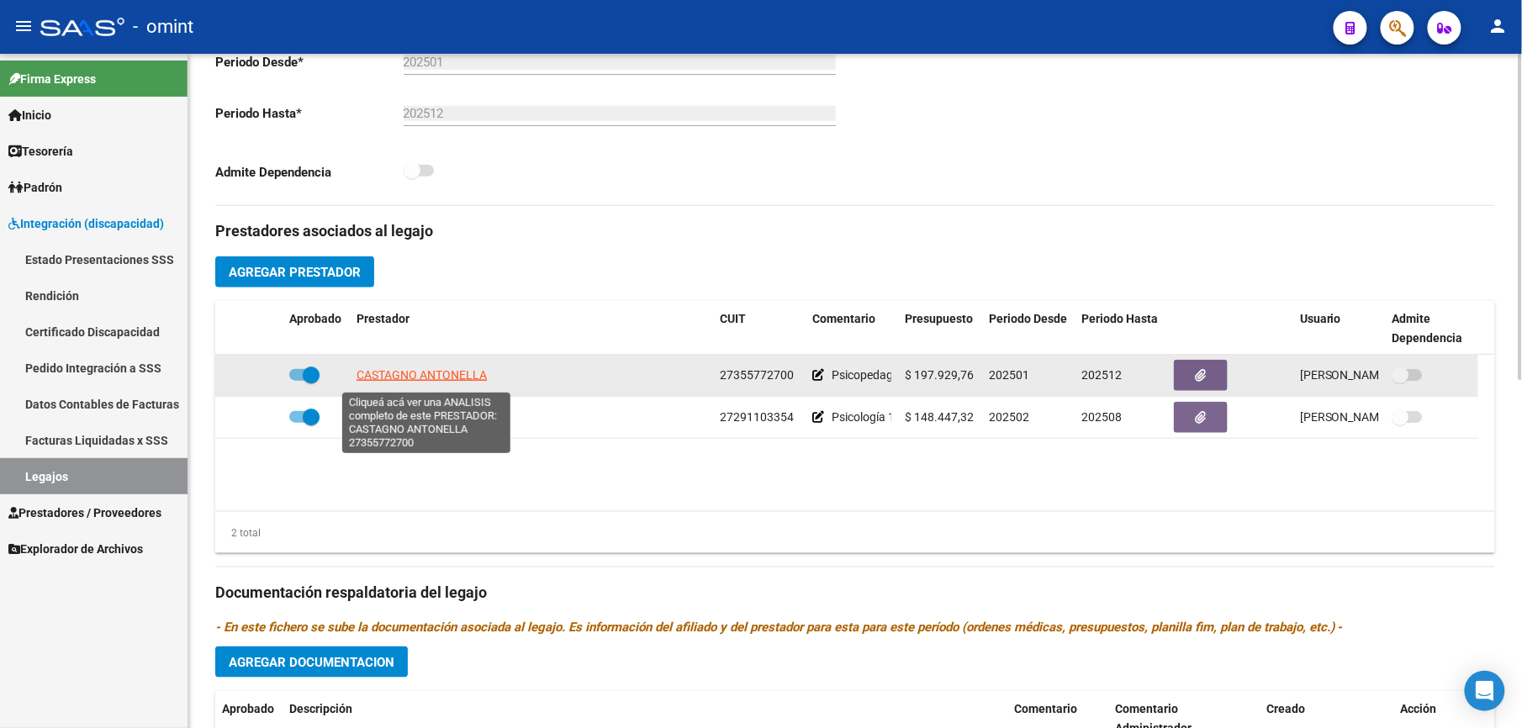
click at [439, 372] on span "CASTAGNO ANTONELLA" at bounding box center [422, 374] width 130 height 13
type textarea "27355772700"
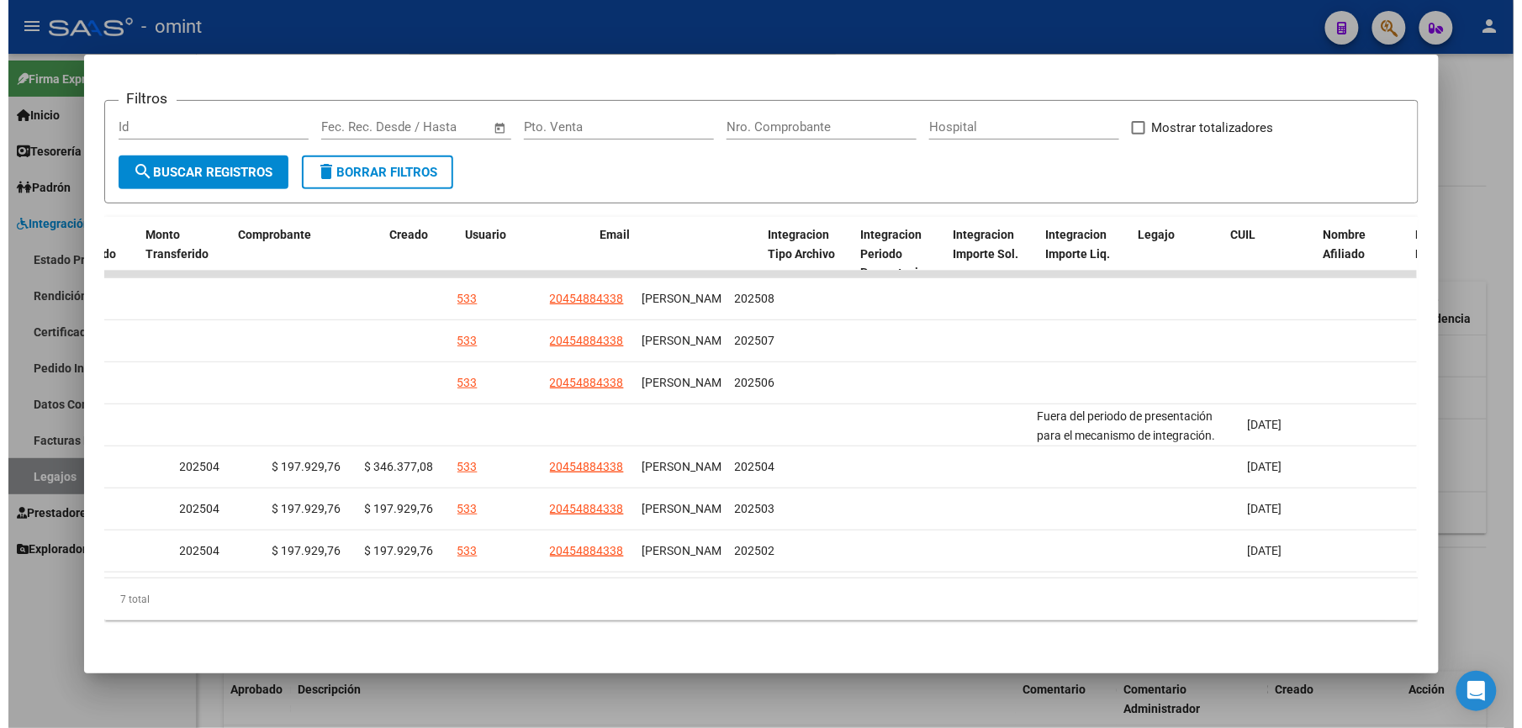
scroll to position [0, 0]
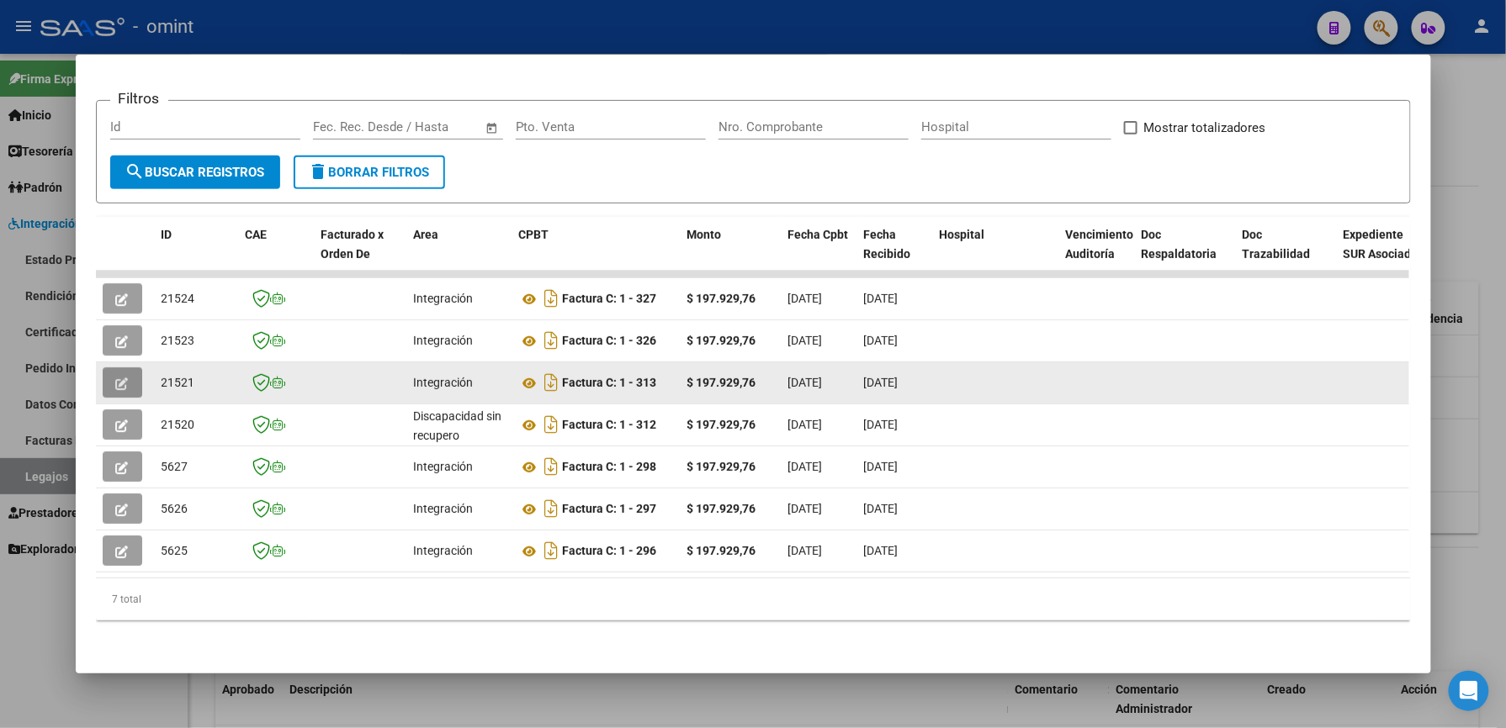
click at [126, 368] on button "button" at bounding box center [123, 383] width 40 height 30
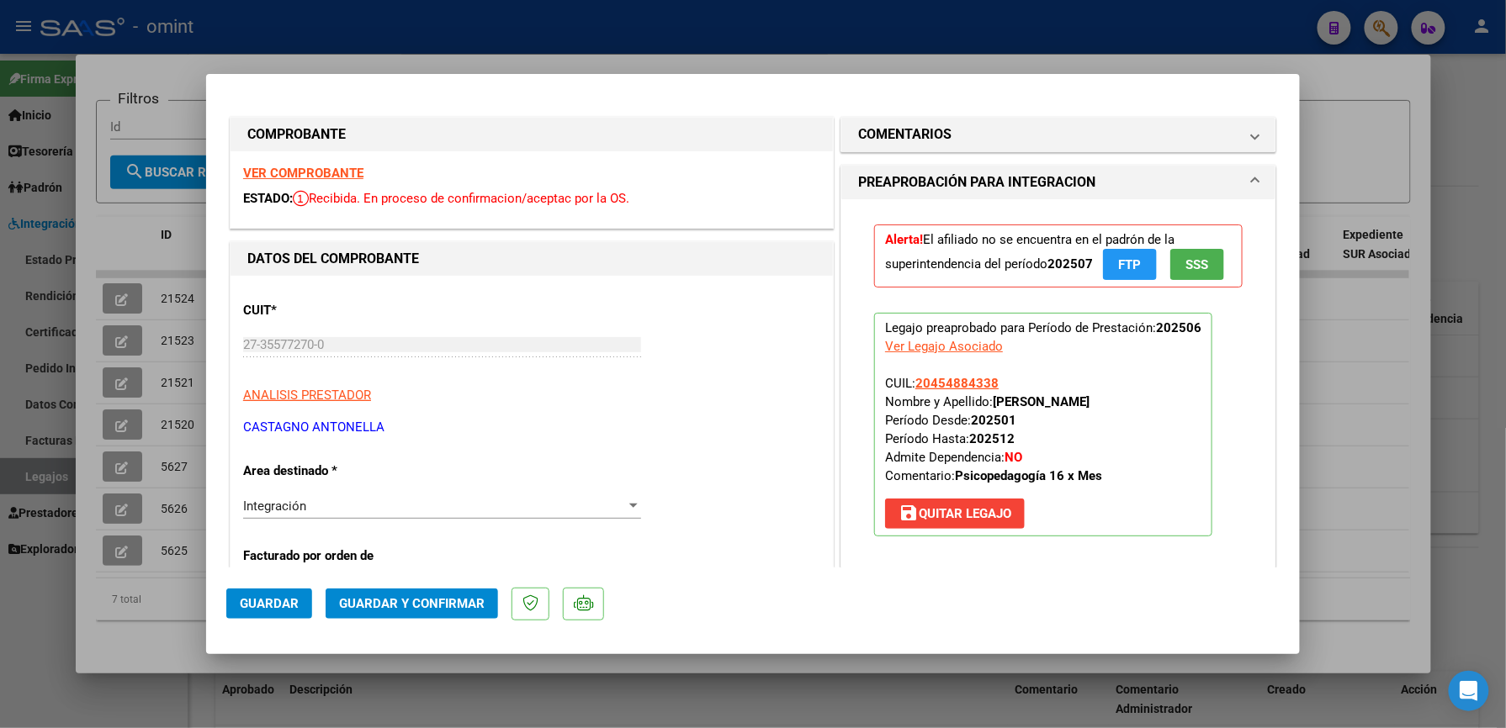
click at [298, 169] on strong "VER COMPROBANTE" at bounding box center [303, 173] width 120 height 15
click at [1357, 380] on div at bounding box center [753, 364] width 1506 height 728
type input "$ 0,00"
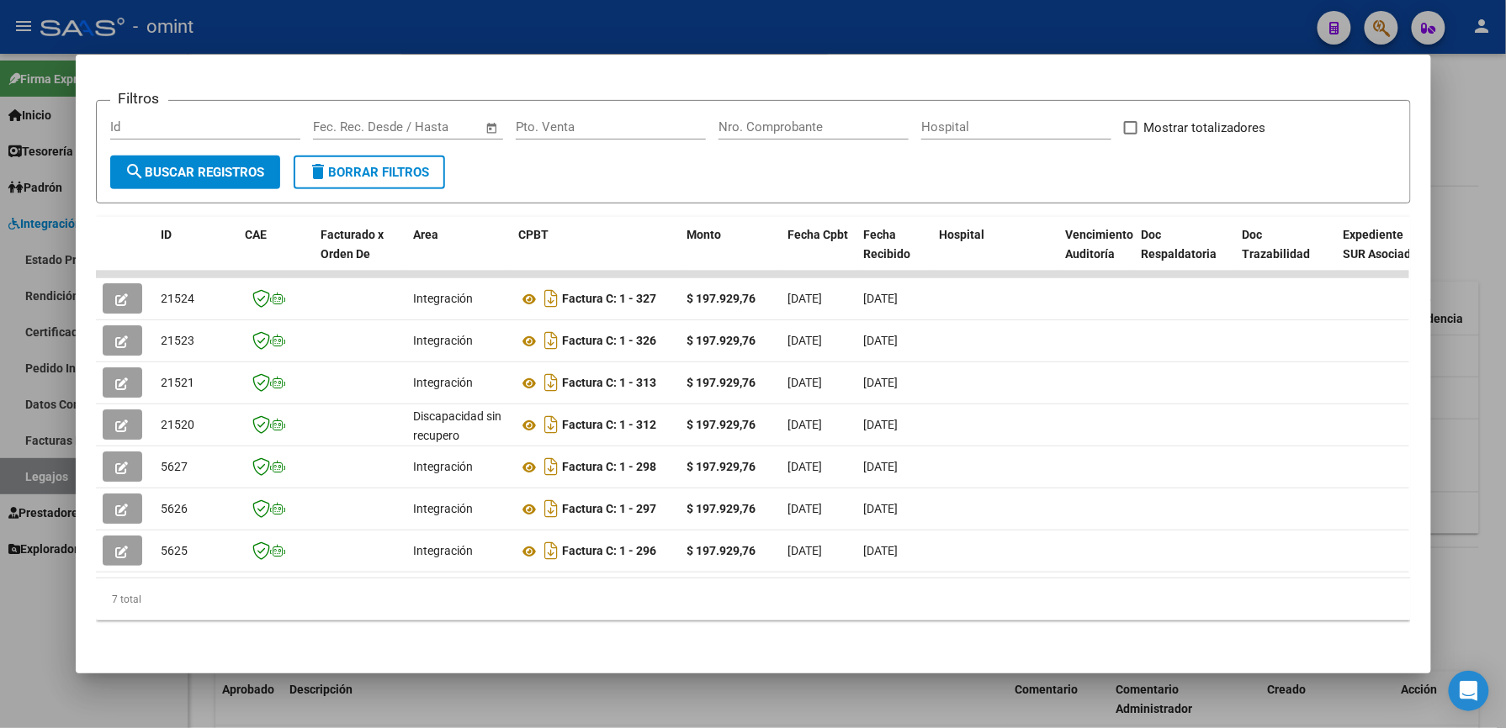
click at [1485, 405] on div at bounding box center [753, 364] width 1506 height 728
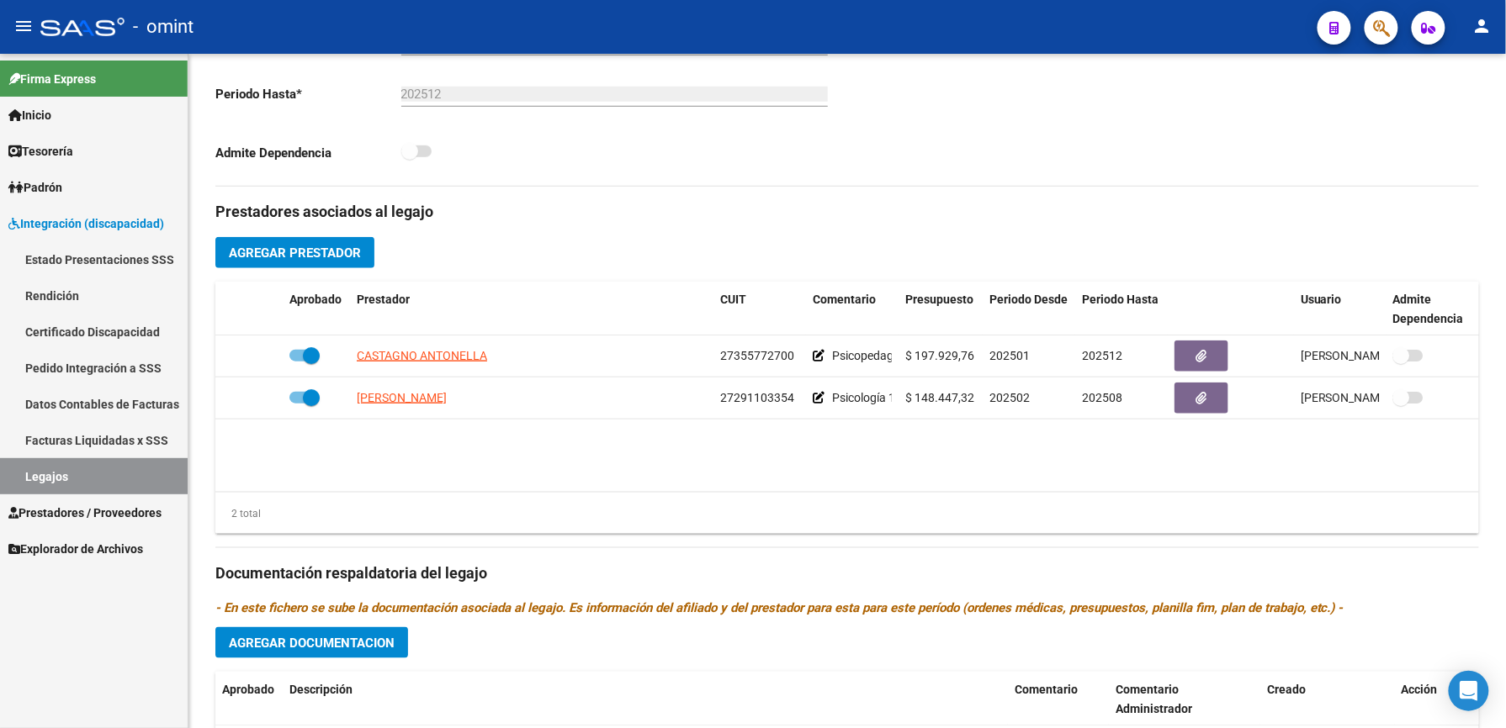
scroll to position [448, 0]
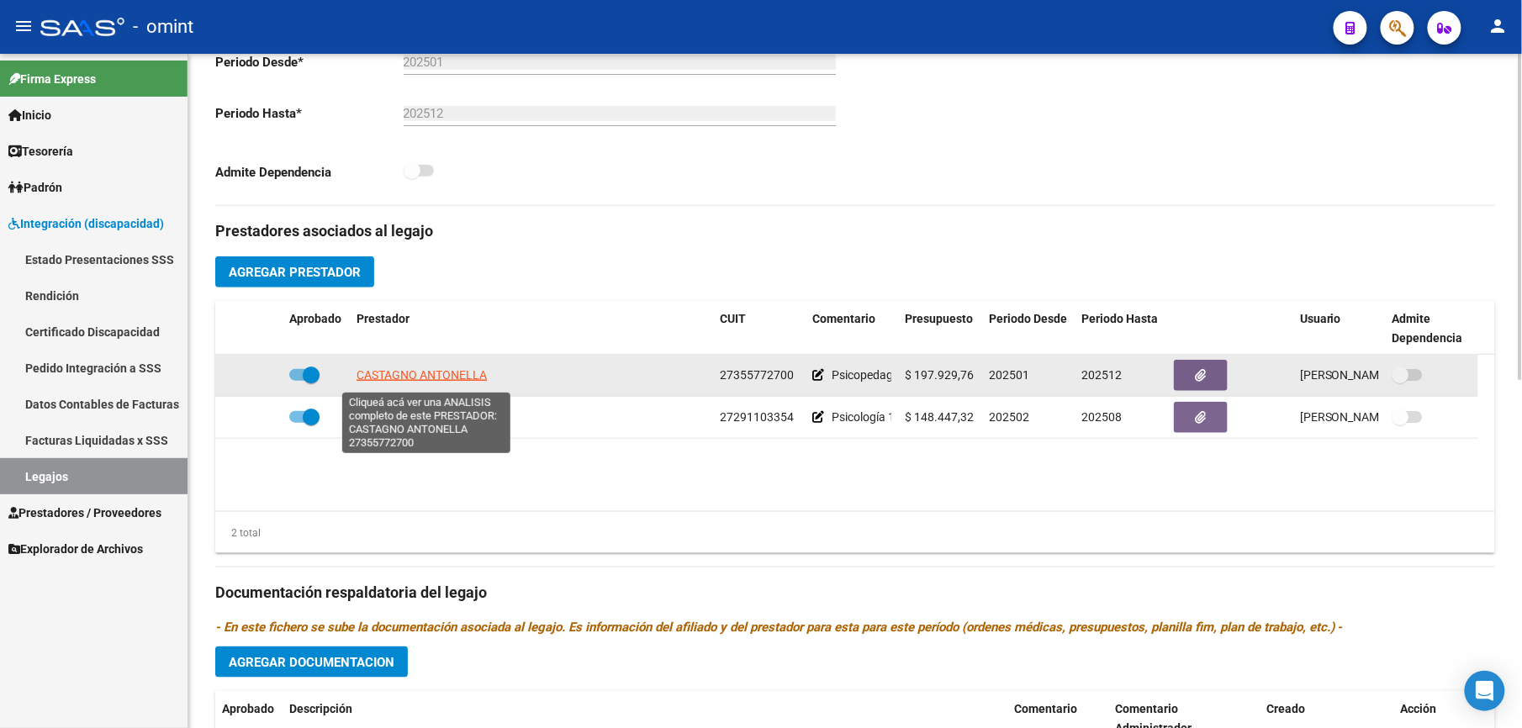
click at [429, 377] on span "CASTAGNO ANTONELLA" at bounding box center [422, 374] width 130 height 13
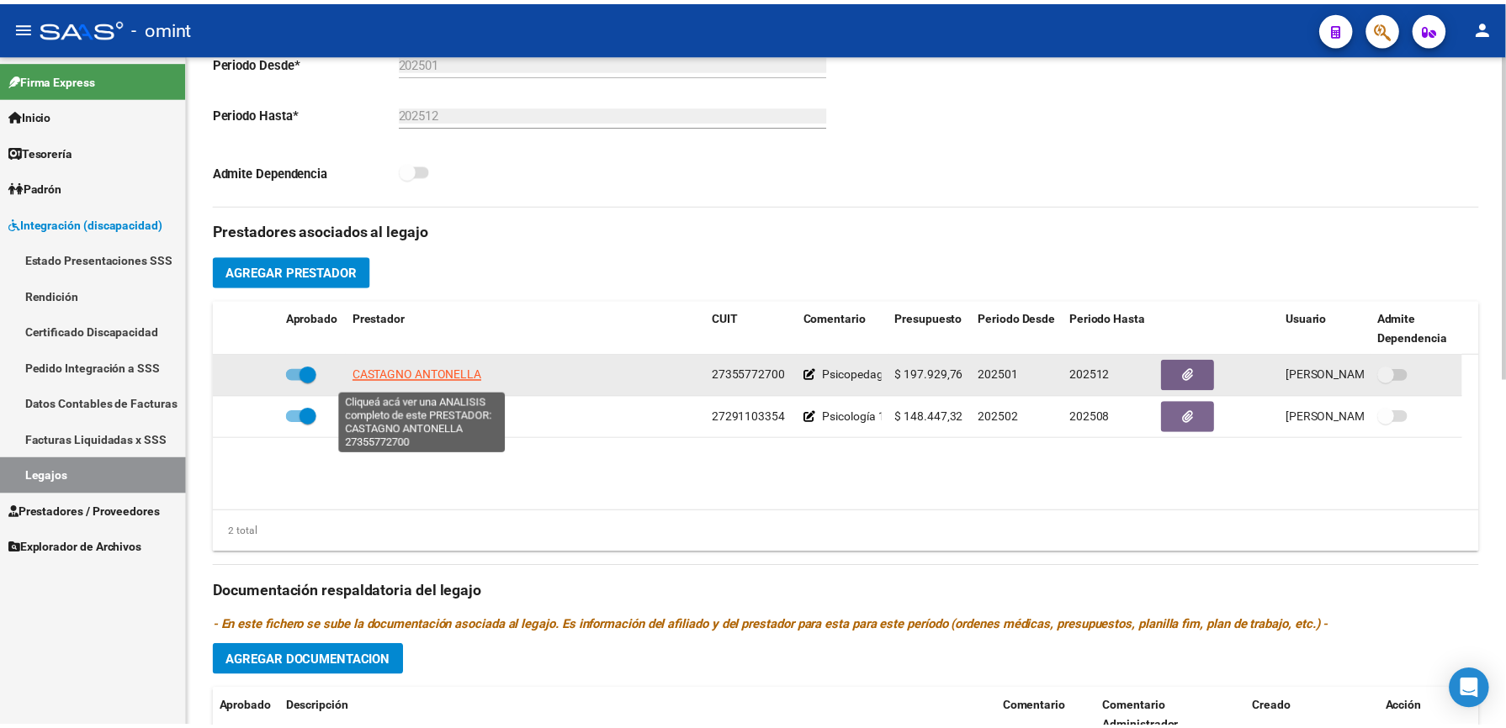
scroll to position [468, 0]
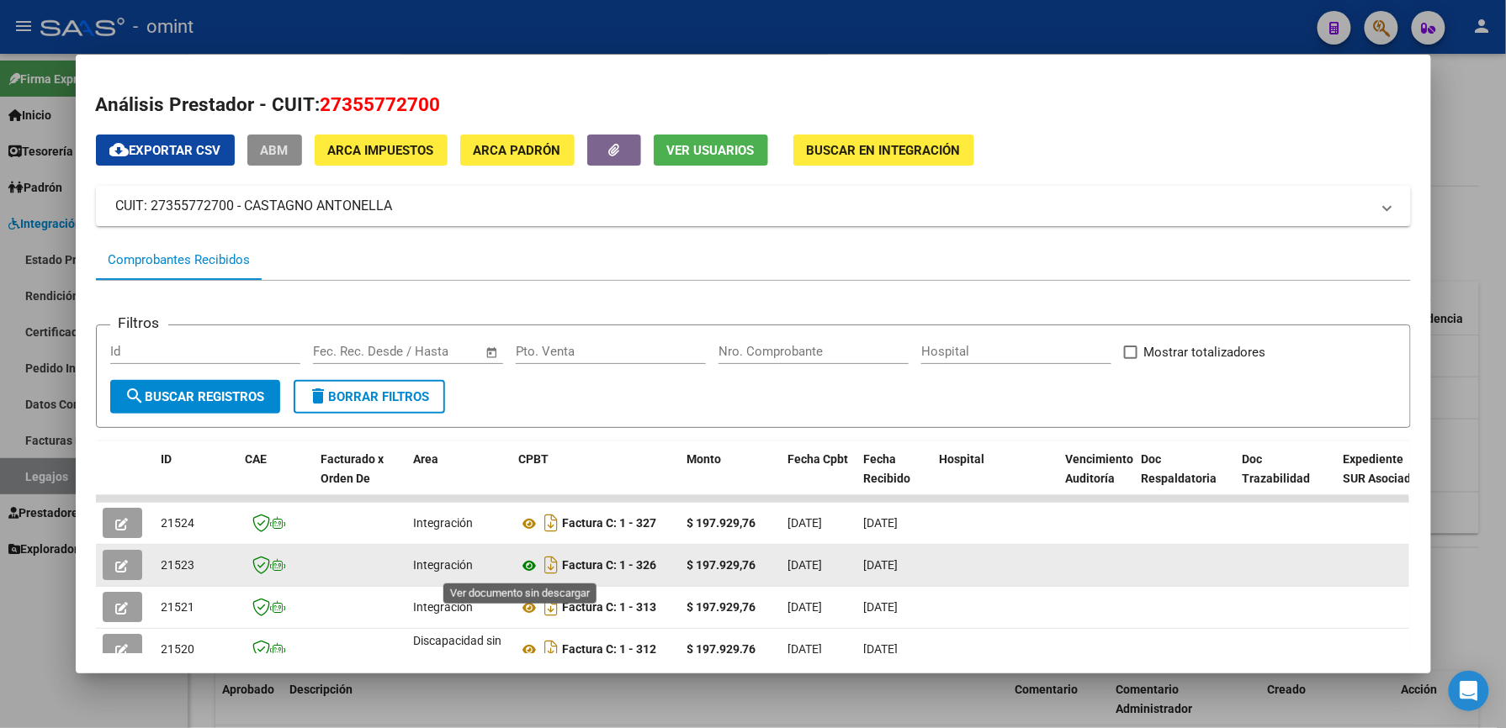
click at [519, 564] on icon at bounding box center [530, 566] width 22 height 20
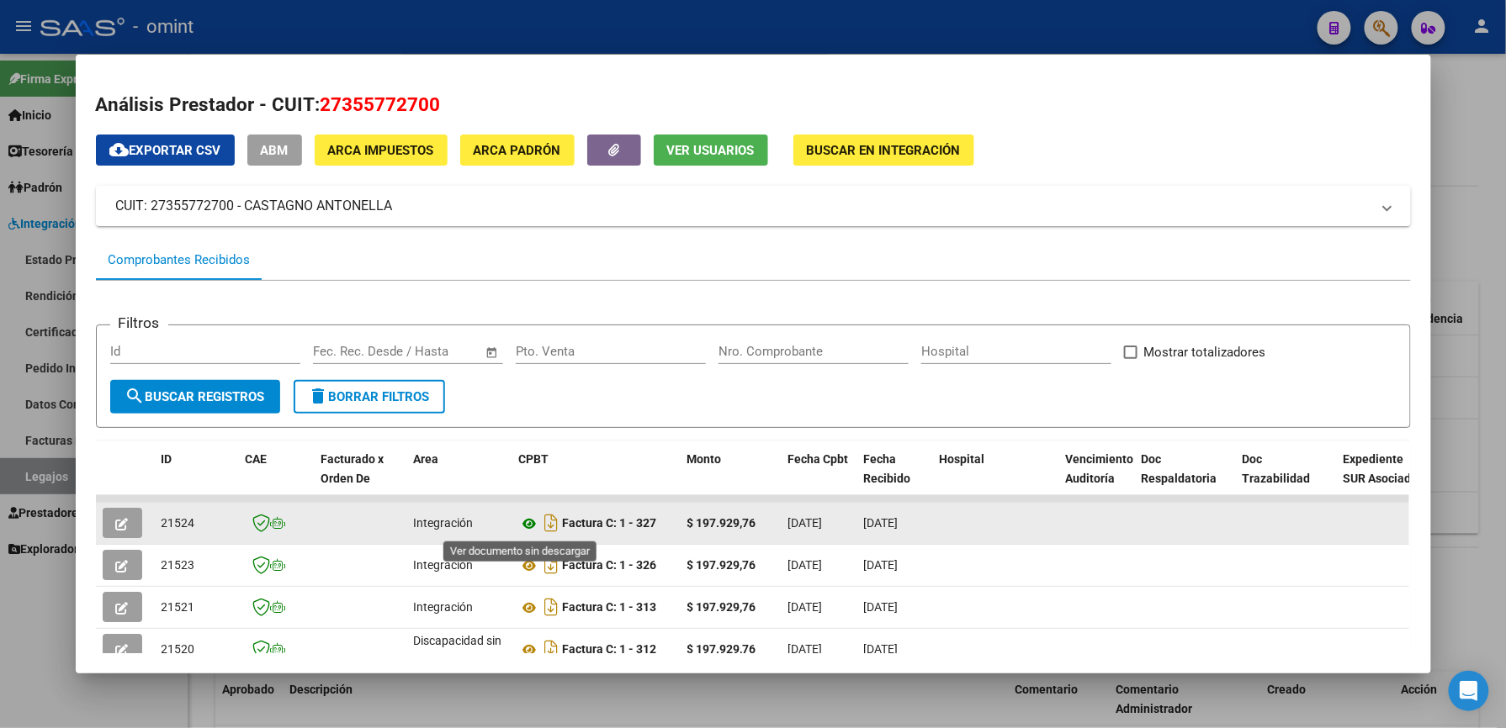
click at [523, 521] on icon at bounding box center [530, 524] width 22 height 20
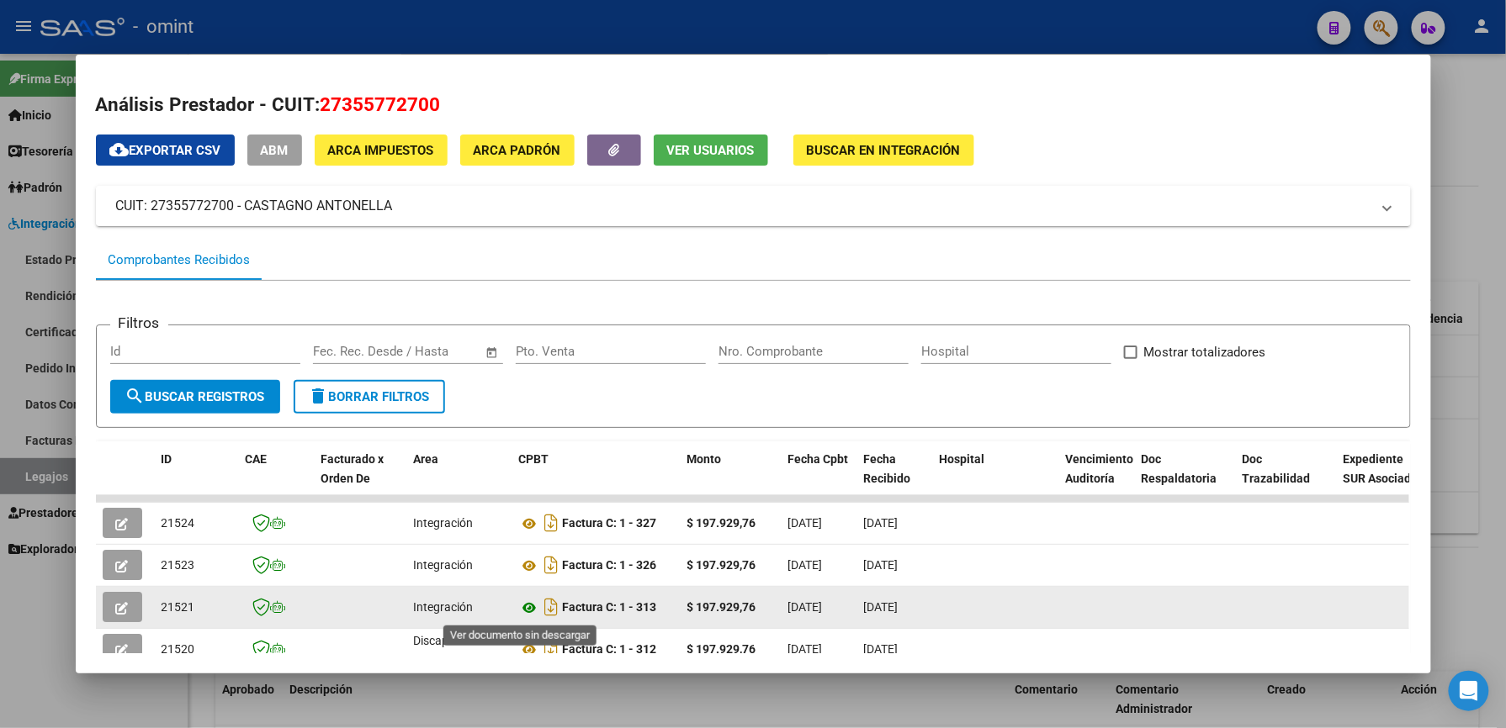
click at [520, 607] on icon at bounding box center [530, 608] width 22 height 20
click at [123, 609] on button "button" at bounding box center [123, 607] width 40 height 30
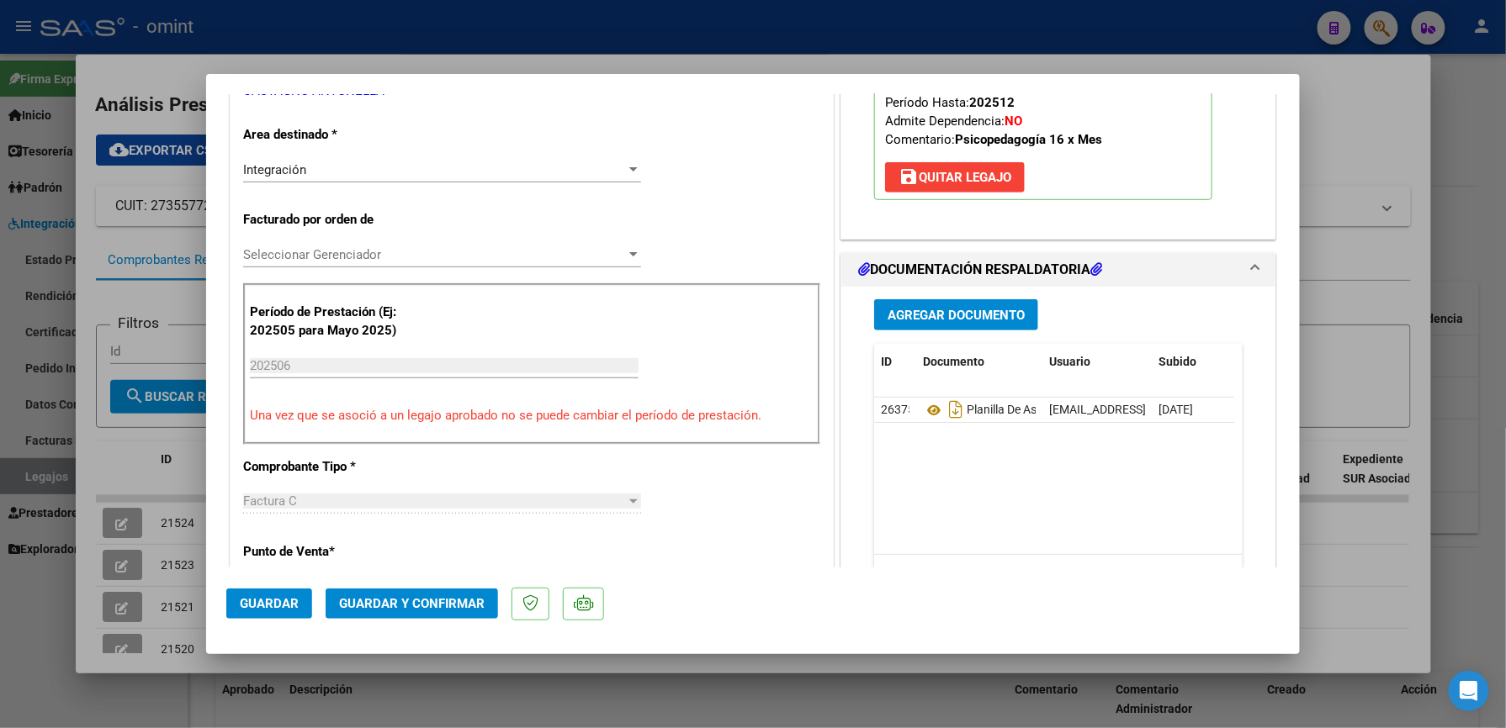
scroll to position [448, 0]
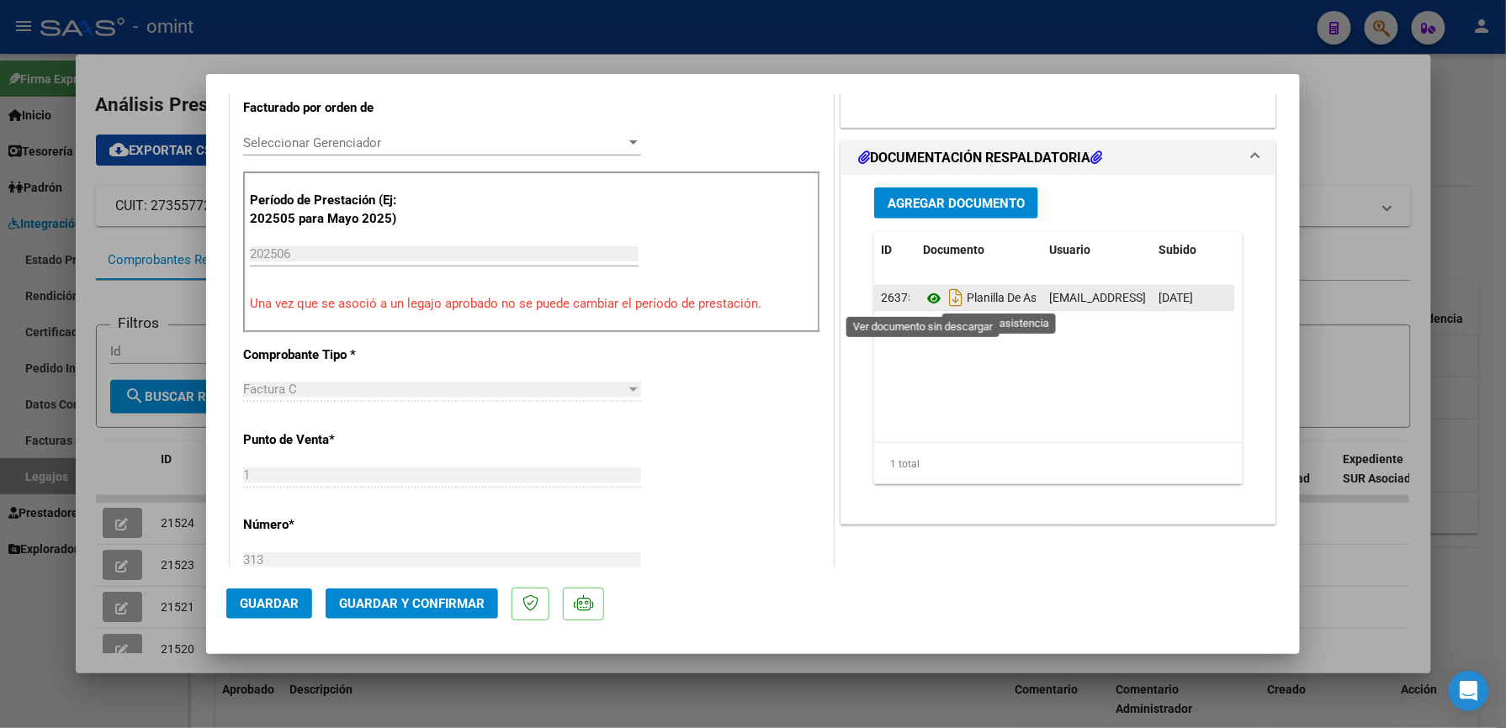
click at [929, 299] on icon at bounding box center [934, 298] width 22 height 20
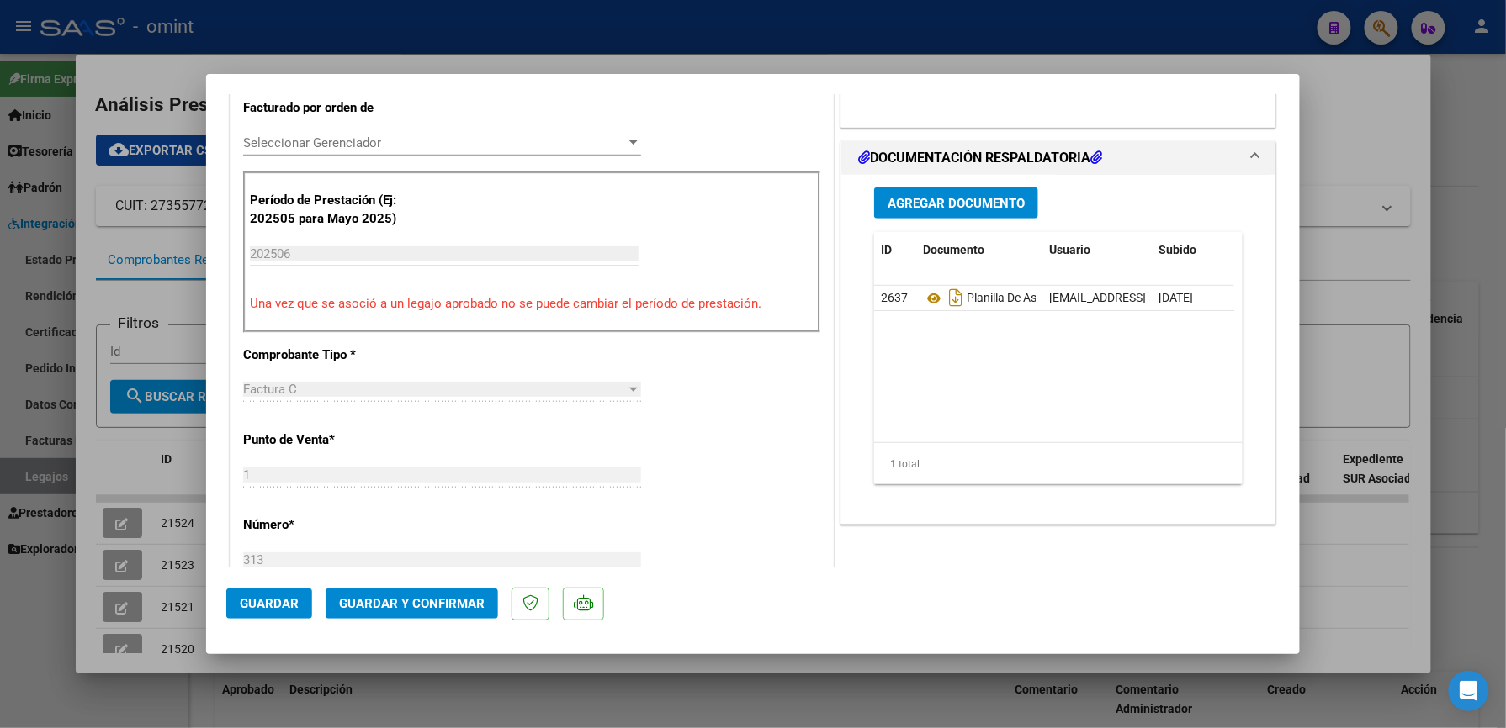
click at [405, 602] on span "Guardar y Confirmar" at bounding box center [412, 603] width 146 height 15
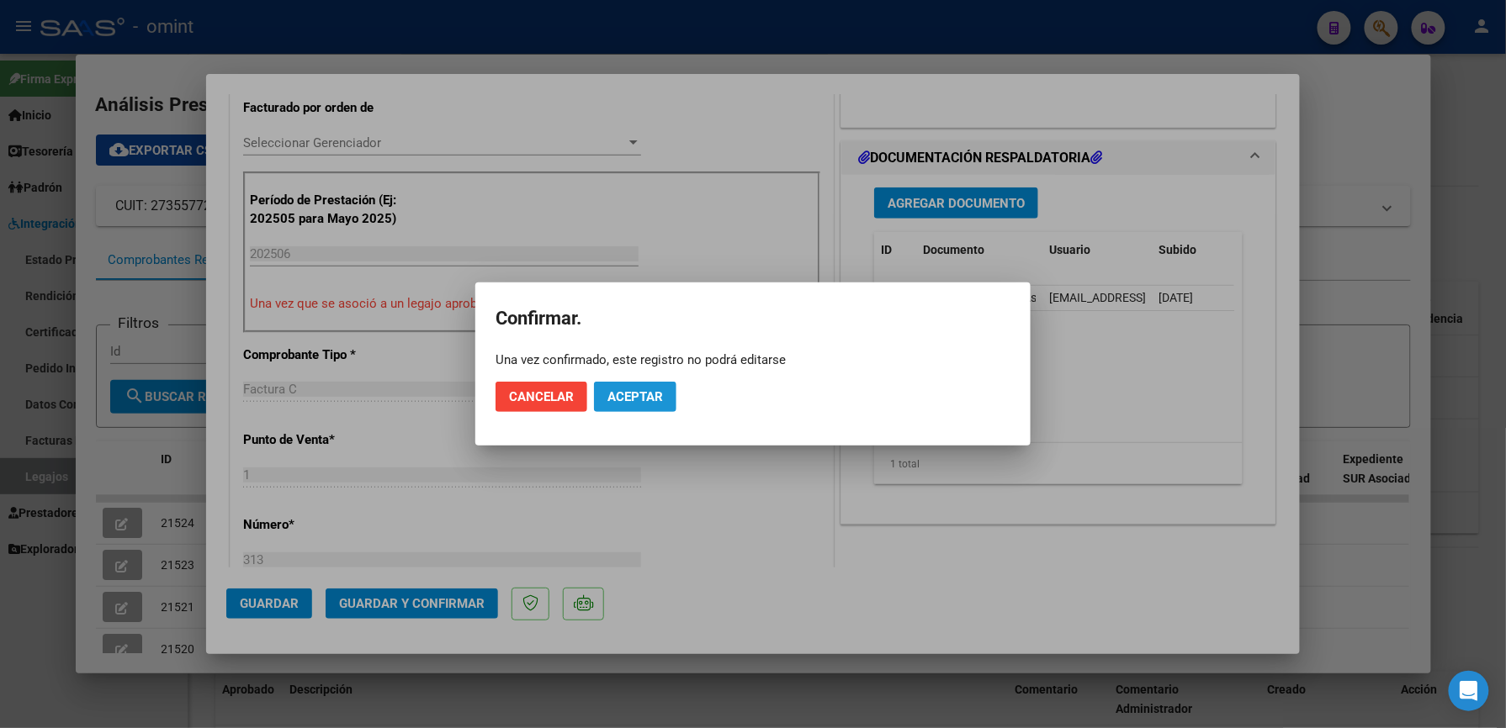
click at [640, 400] on span "Aceptar" at bounding box center [635, 396] width 56 height 15
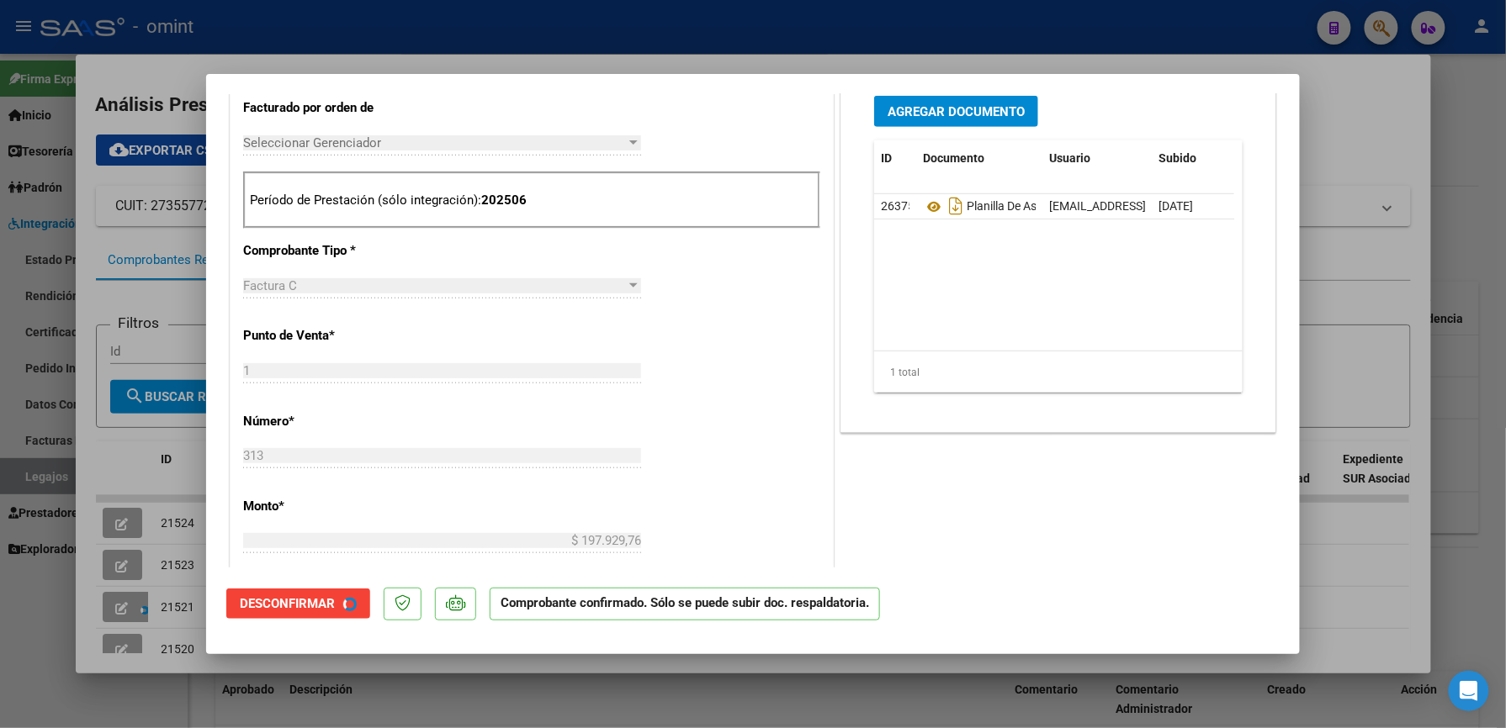
scroll to position [447, 0]
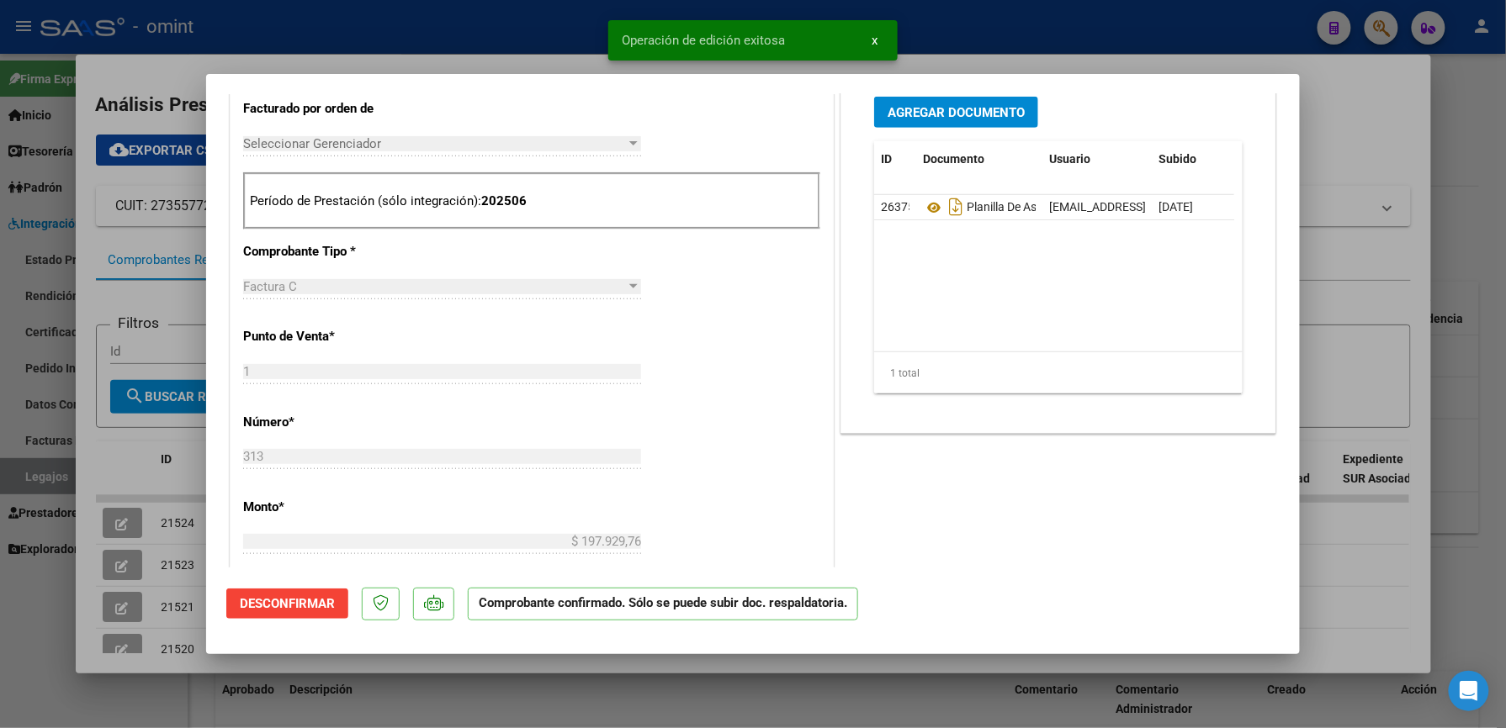
click at [114, 565] on div at bounding box center [753, 364] width 1506 height 728
type input "$ 0,00"
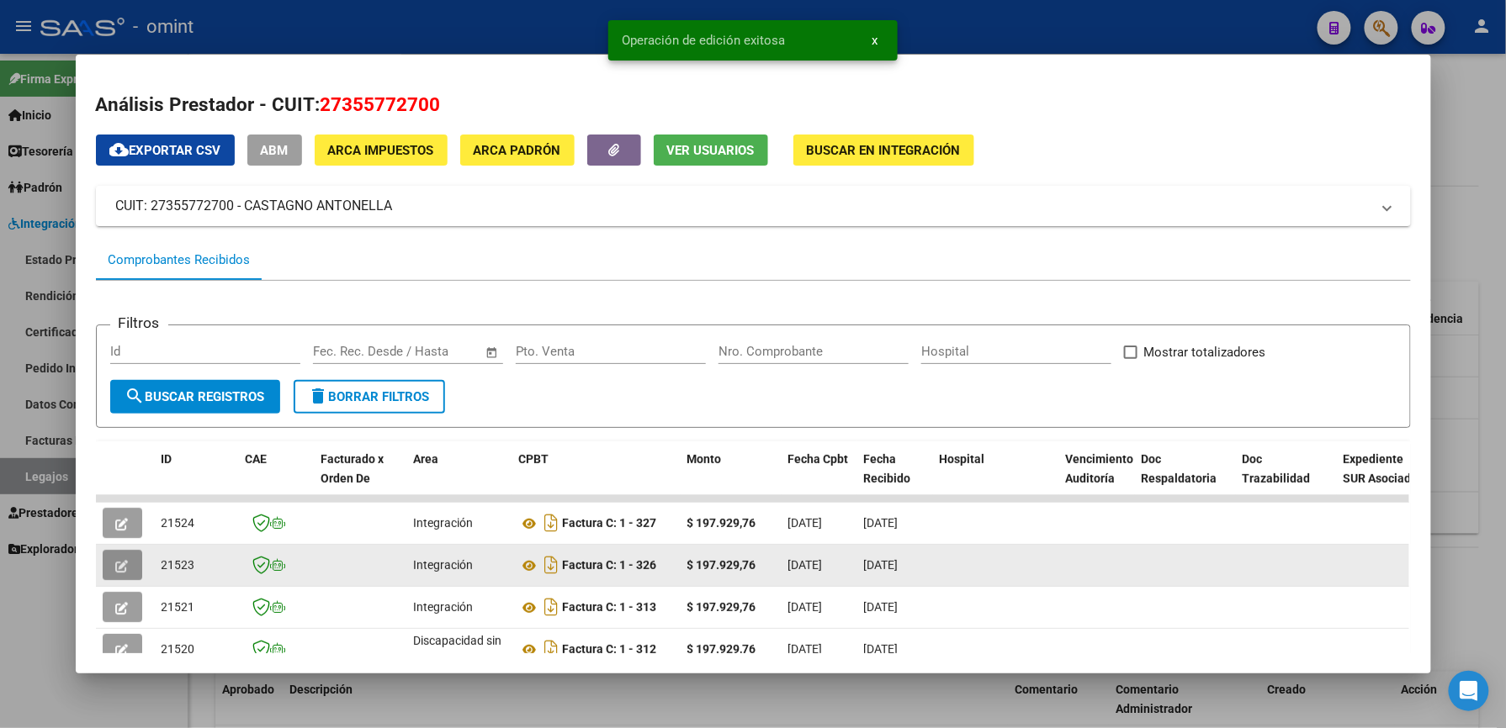
click at [116, 560] on icon "button" at bounding box center [122, 566] width 13 height 13
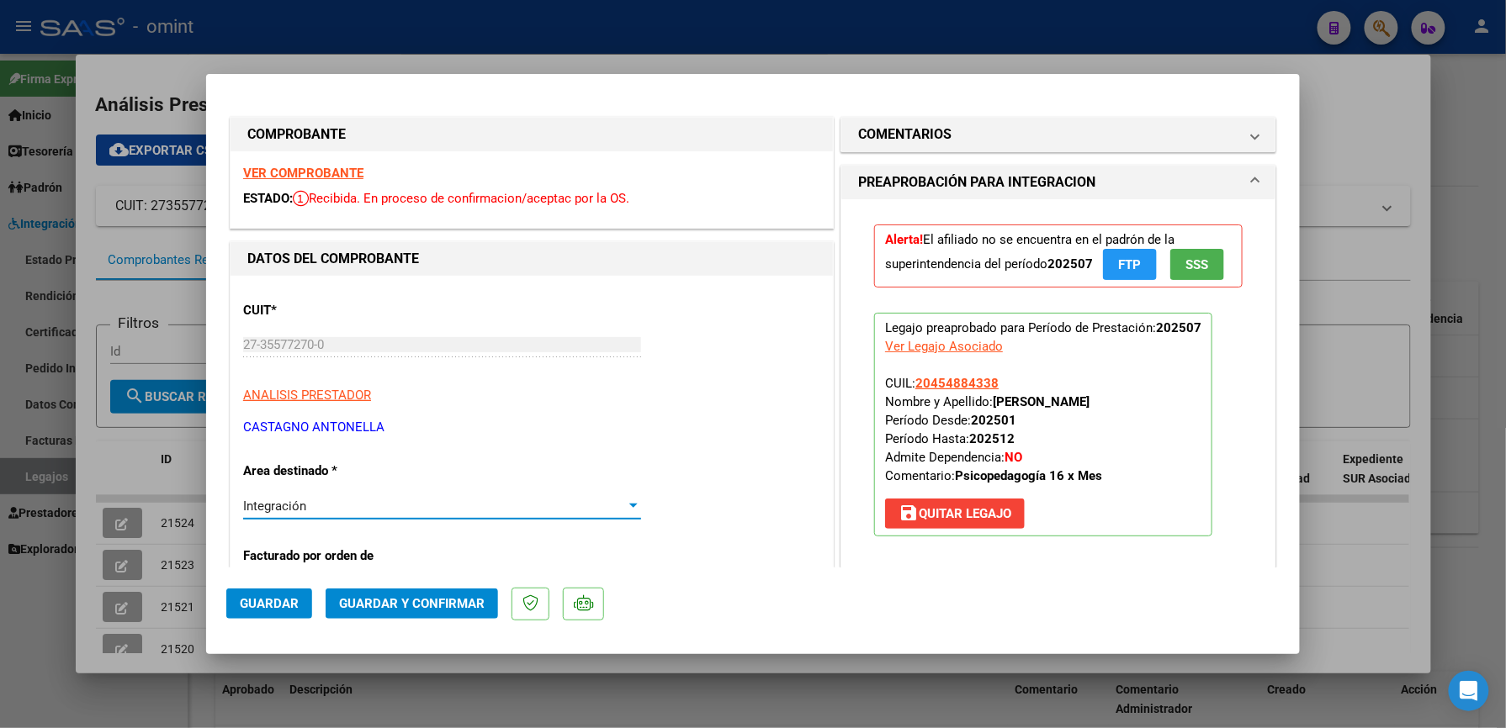
click at [633, 505] on div at bounding box center [633, 506] width 15 height 13
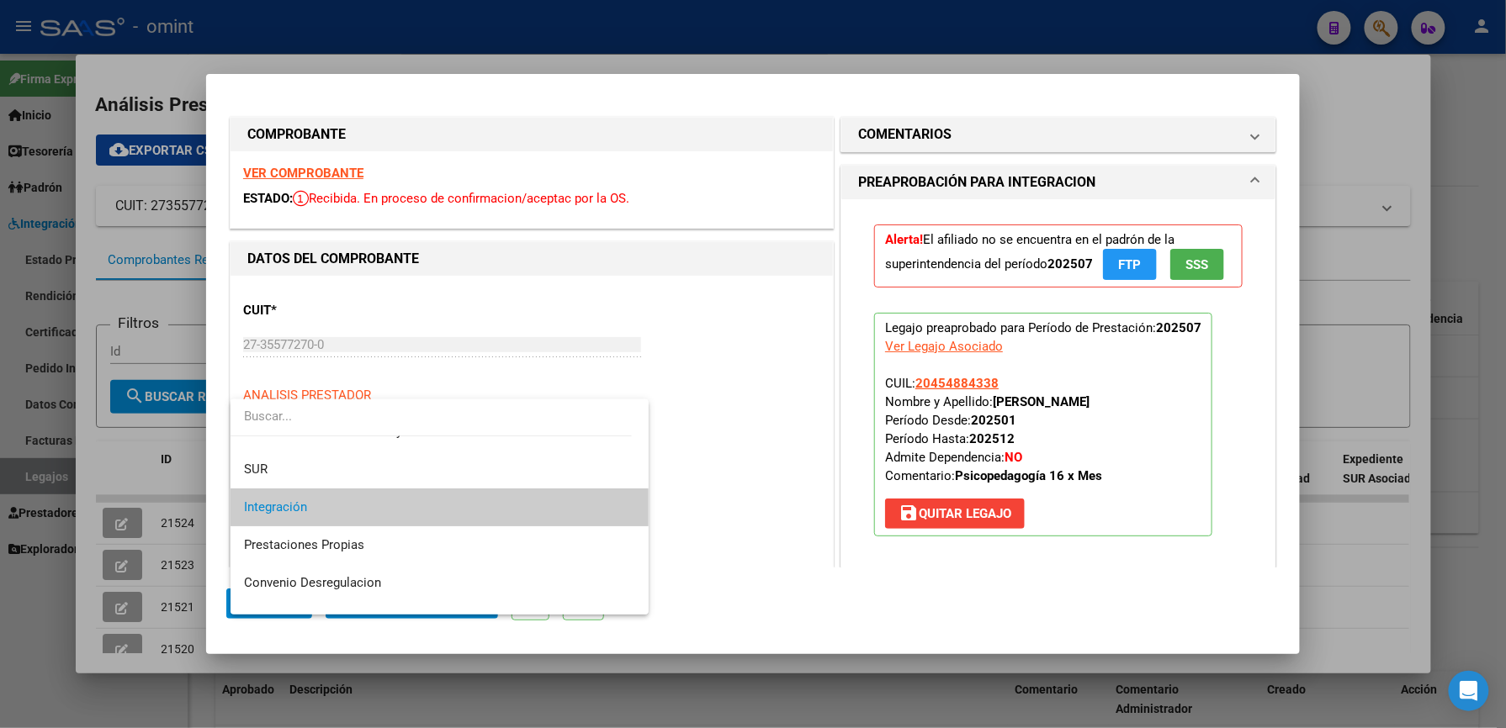
scroll to position [163, 0]
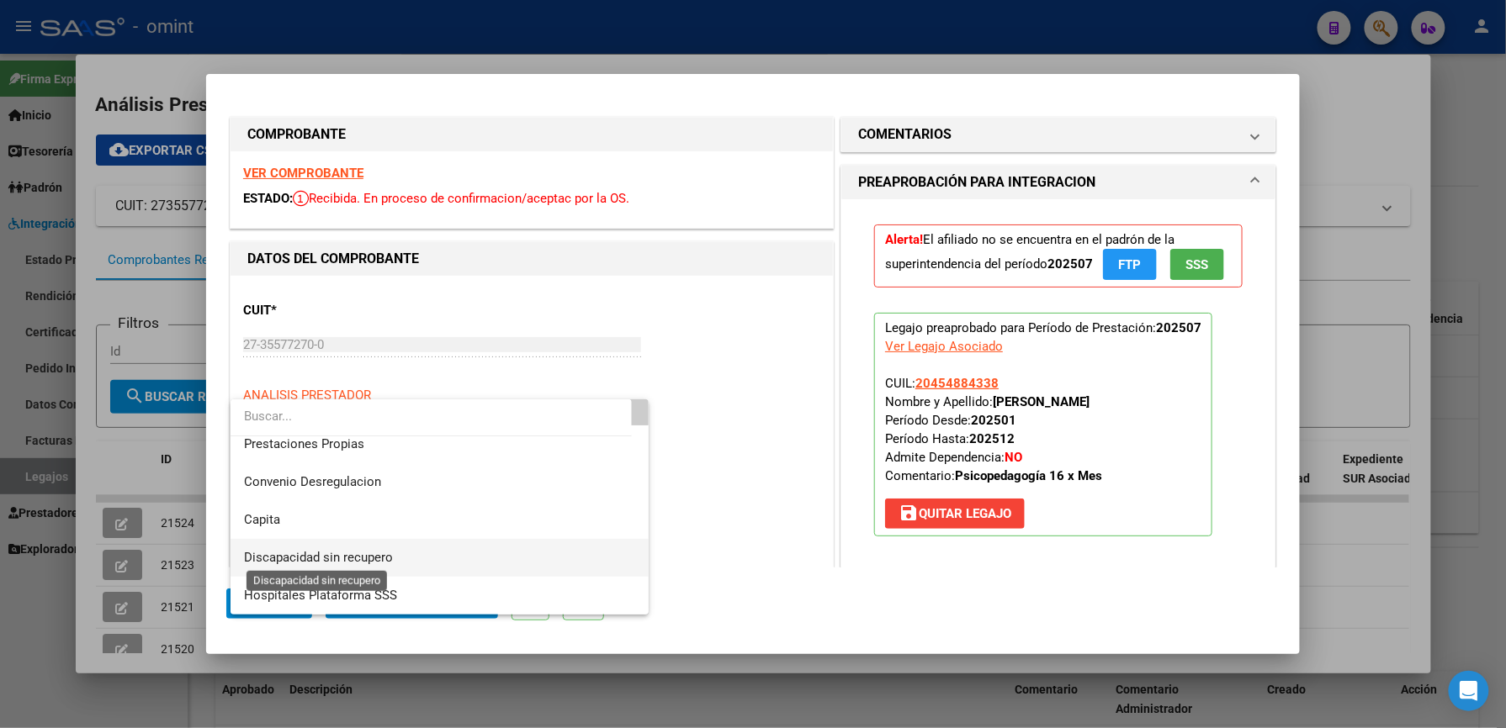
click at [315, 555] on span "Discapacidad sin recupero" at bounding box center [318, 557] width 149 height 15
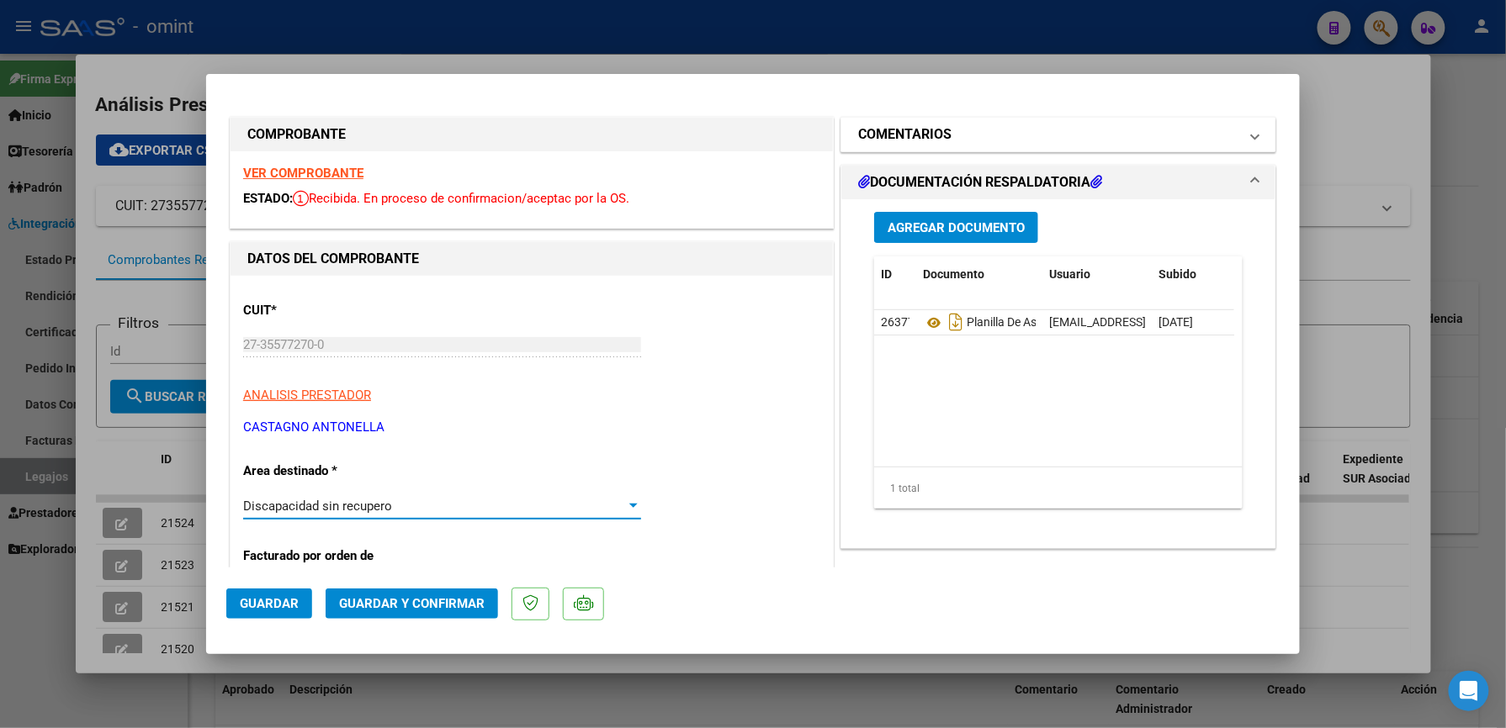
click at [878, 136] on h1 "COMENTARIOS" at bounding box center [904, 134] width 93 height 20
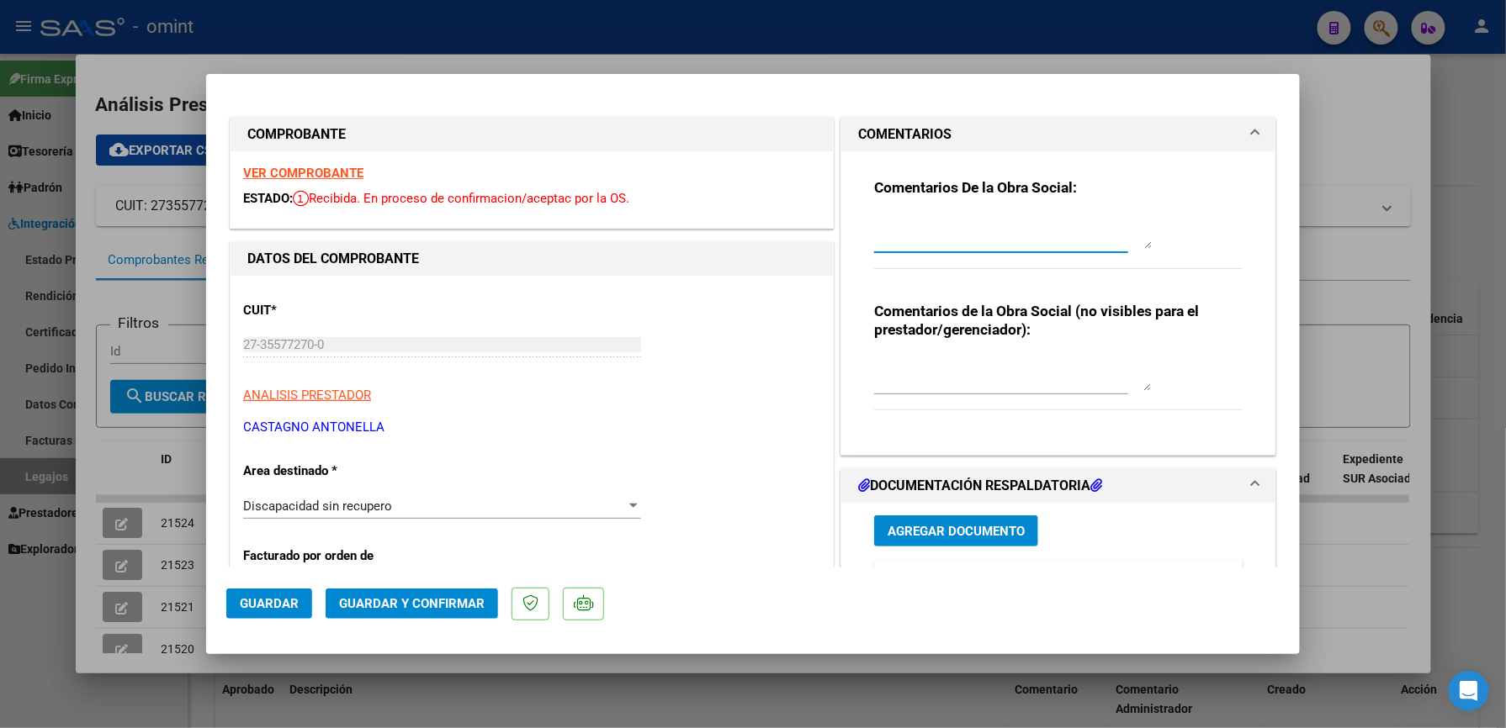
click at [903, 247] on textarea at bounding box center [1013, 232] width 278 height 34
type textarea "SE RECHAZA FACTURA EN CUERPO DE LA MISMA SE DETALLA MES DE JUNIO. ANULAR Y VOLV…"
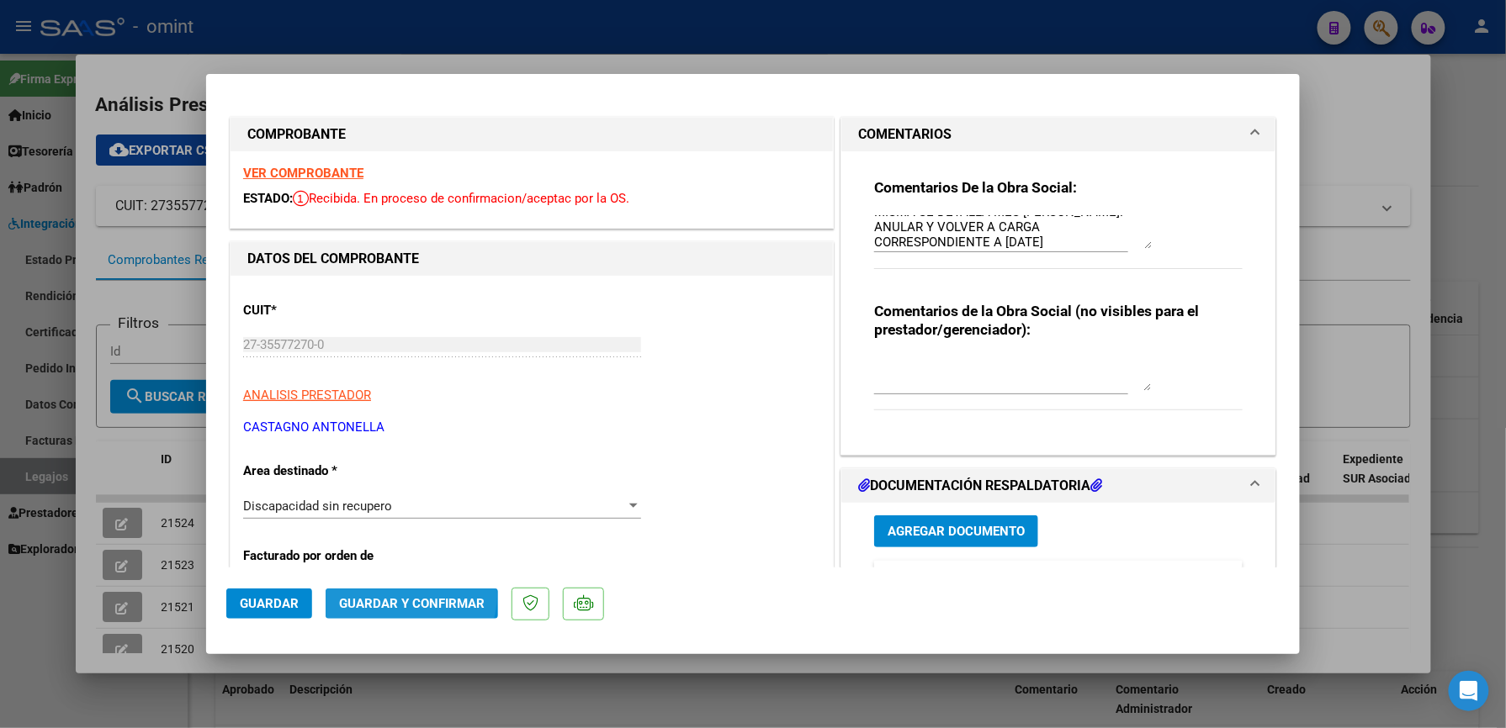
click at [404, 596] on span "Guardar y Confirmar" at bounding box center [412, 603] width 146 height 15
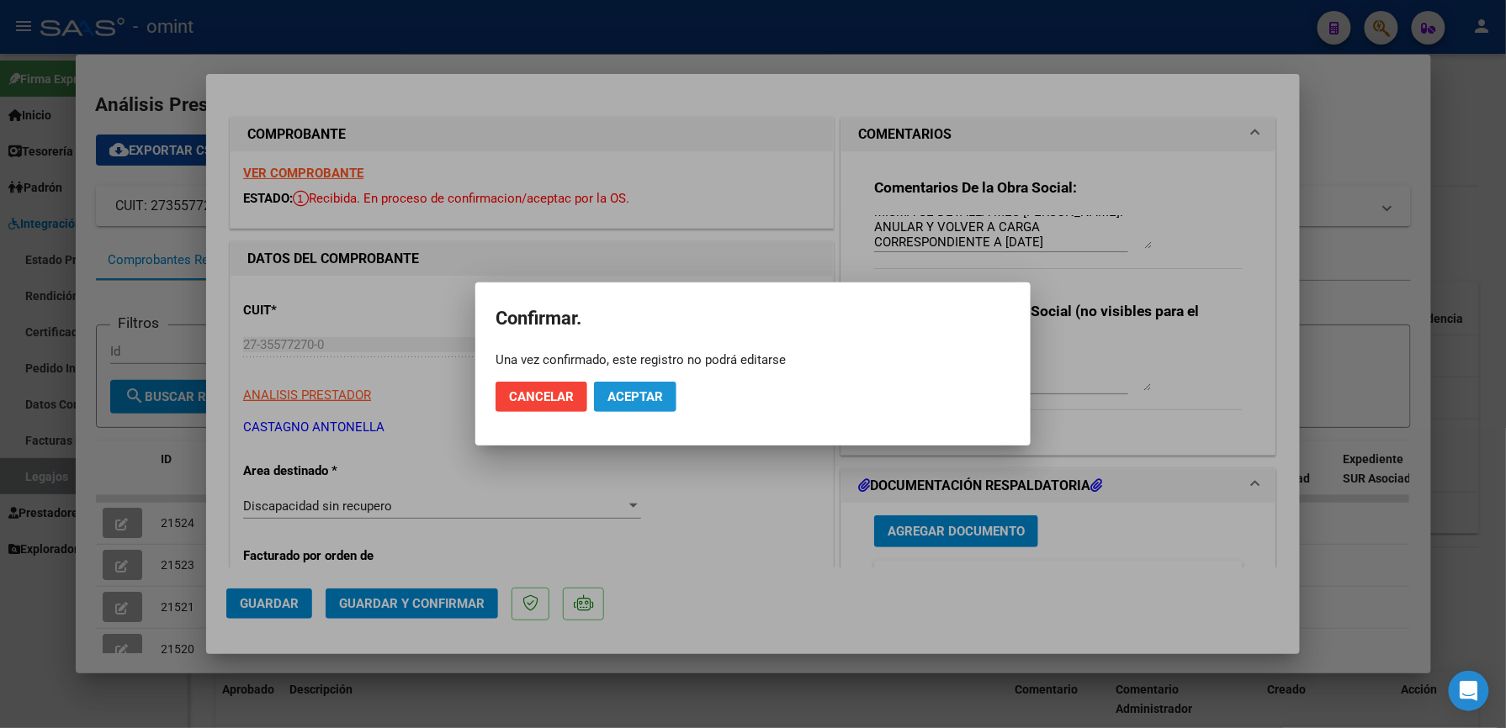
click at [632, 400] on span "Aceptar" at bounding box center [635, 396] width 56 height 15
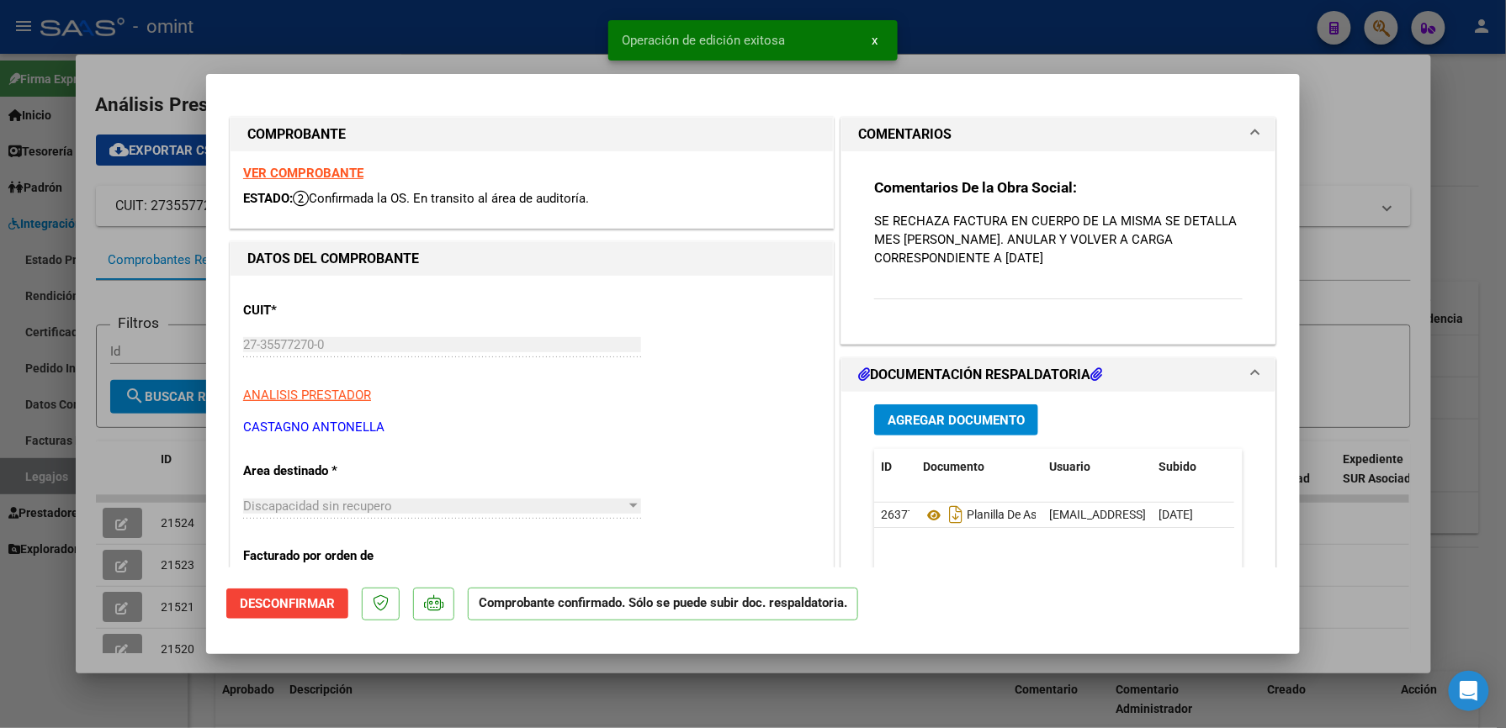
click at [1373, 266] on div at bounding box center [753, 364] width 1506 height 728
type input "$ 0,00"
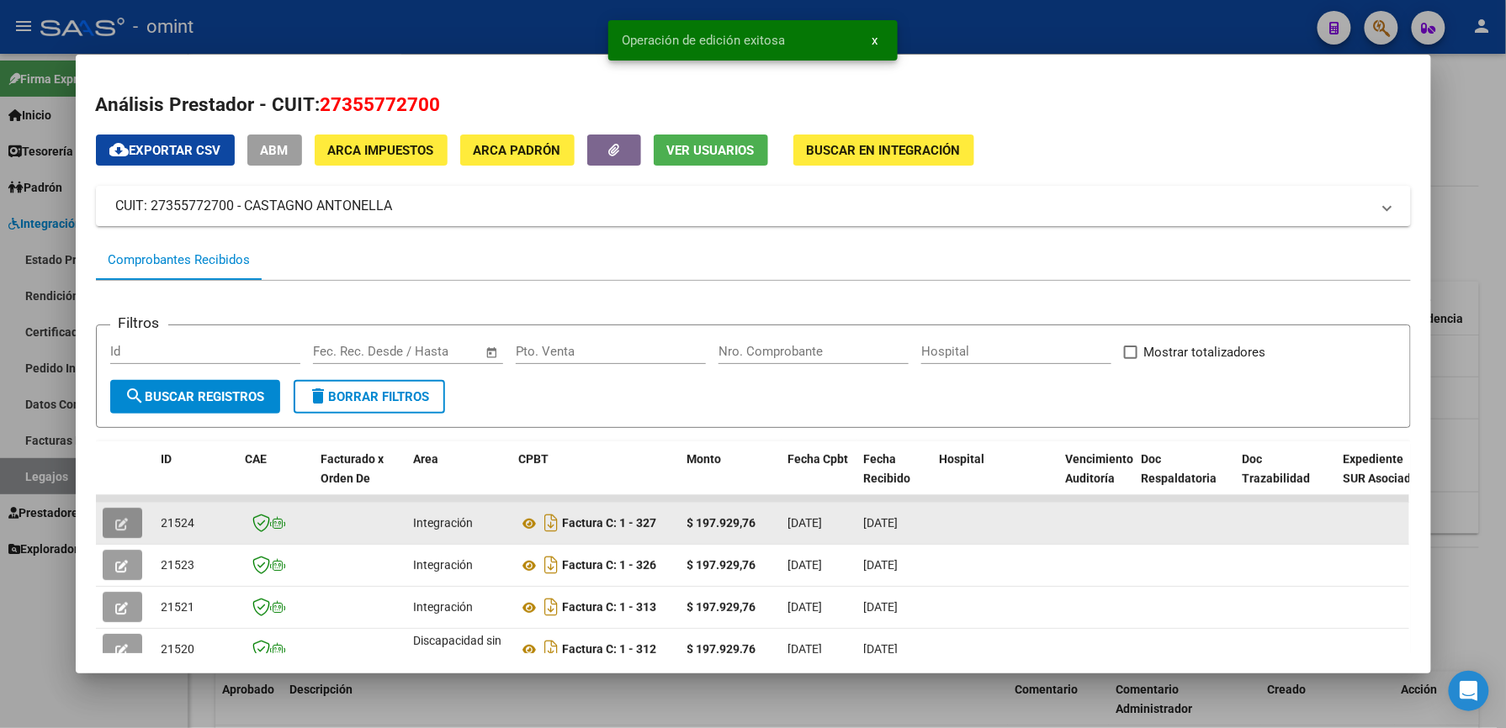
click at [116, 521] on icon "button" at bounding box center [122, 524] width 13 height 13
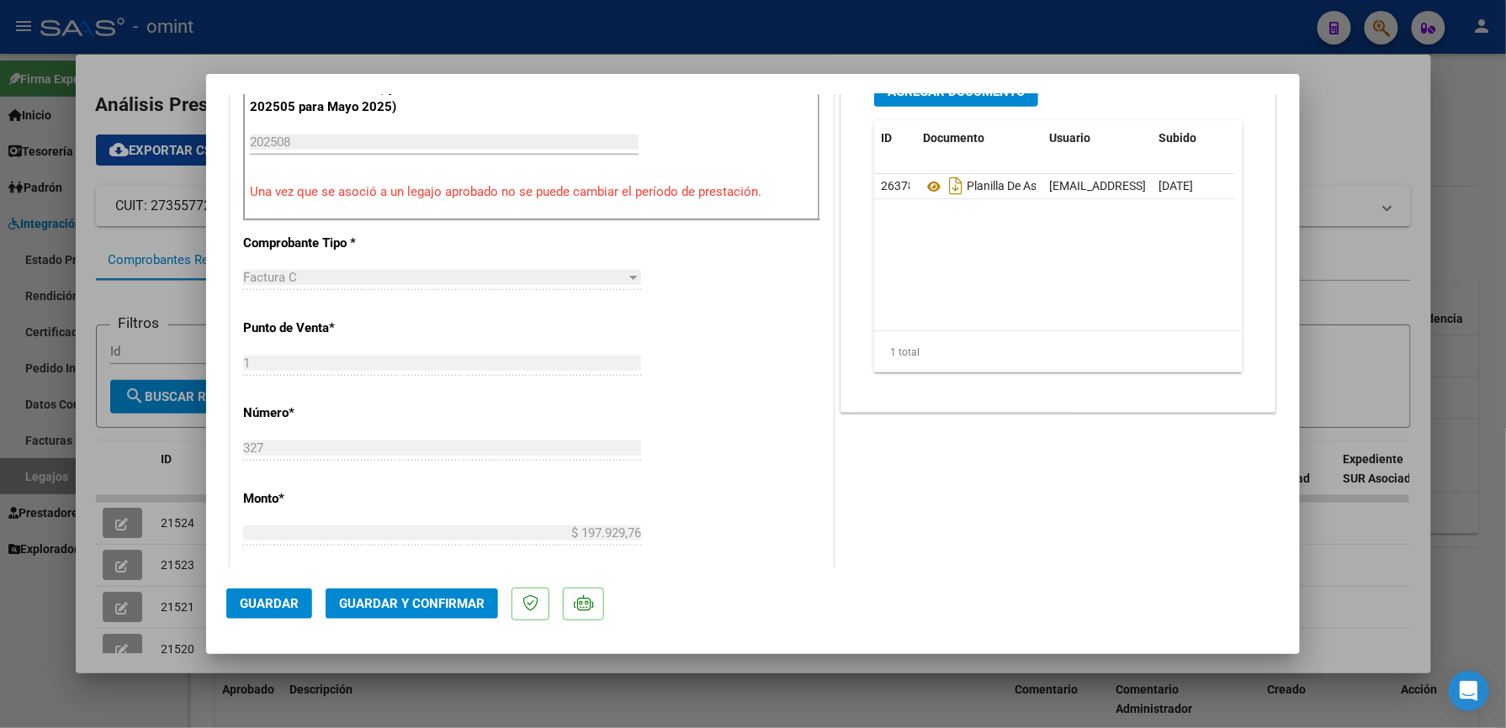
scroll to position [448, 0]
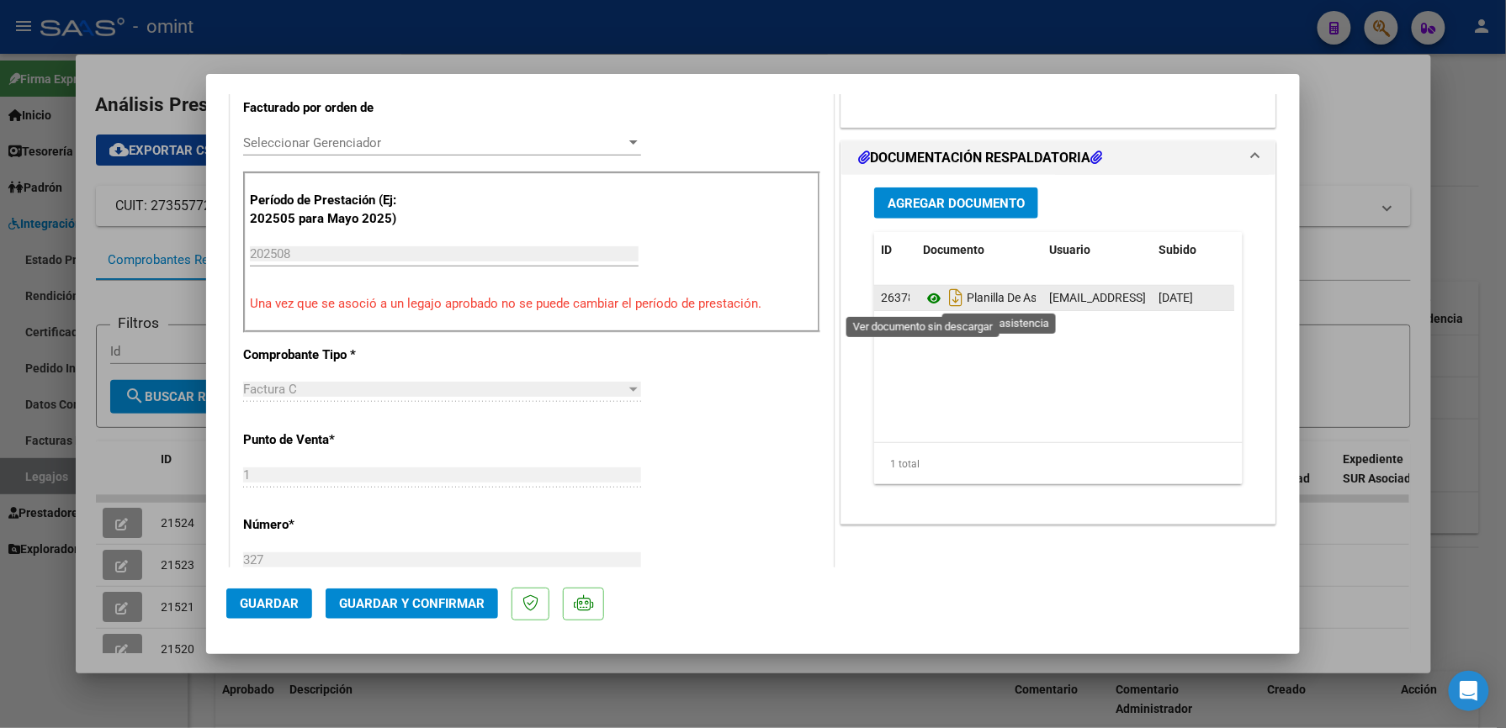
click at [924, 297] on icon at bounding box center [934, 298] width 22 height 20
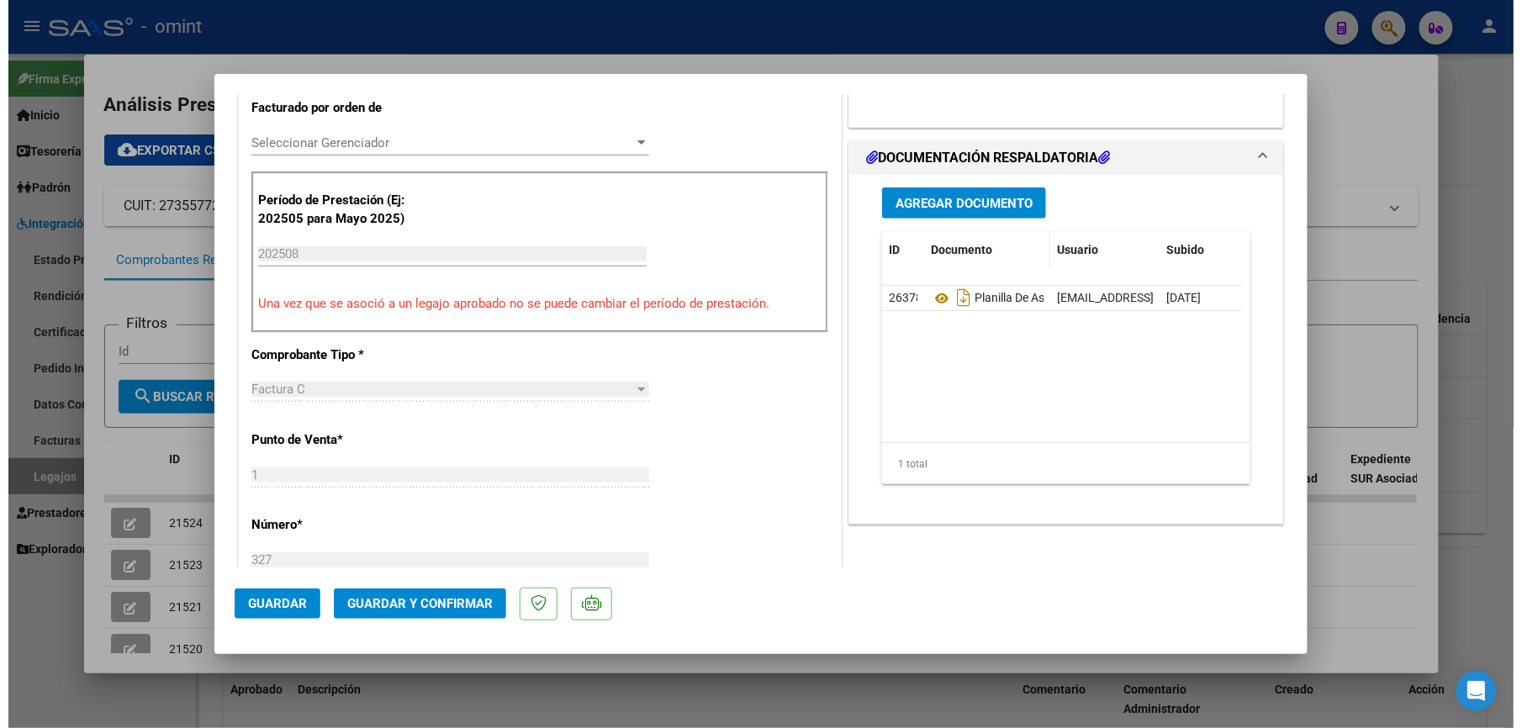
scroll to position [0, 0]
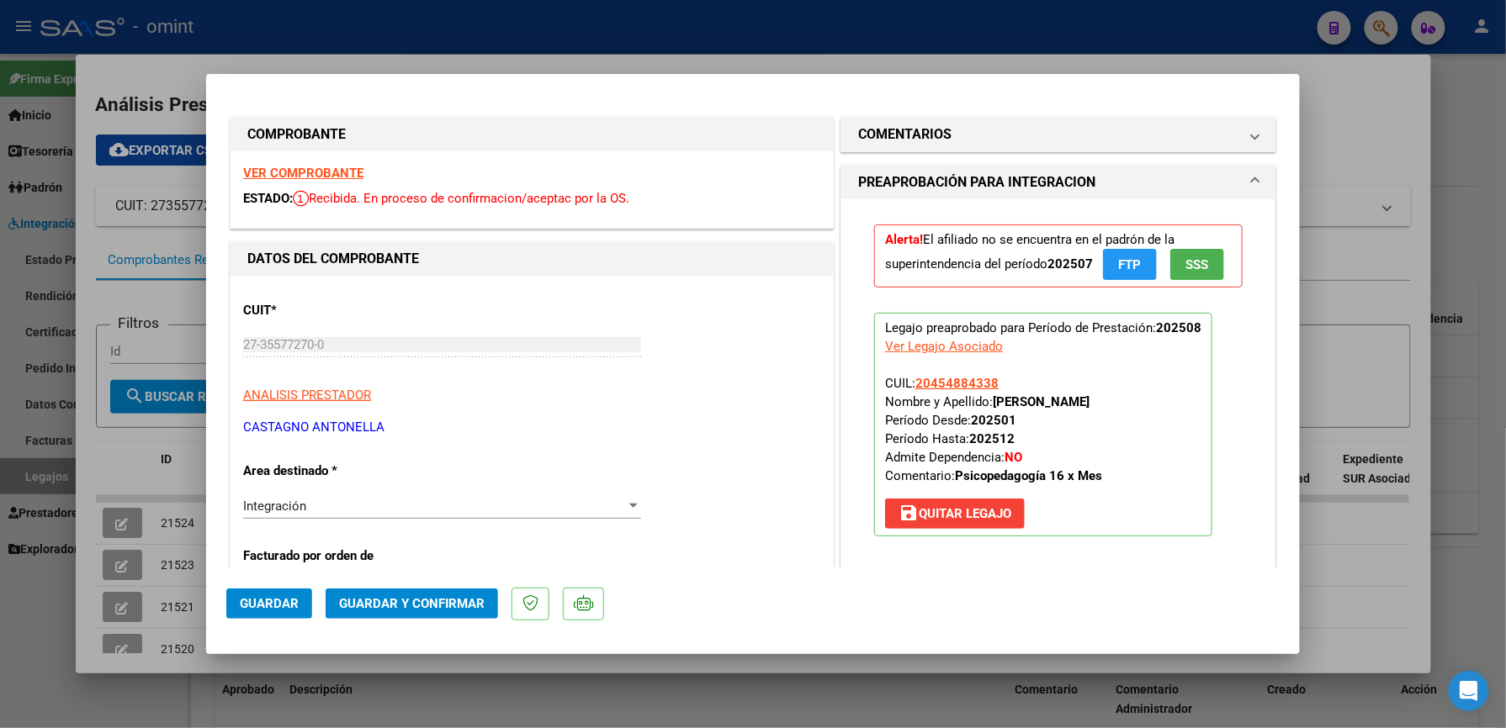
click at [915, 173] on h1 "PREAPROBACIÓN PARA INTEGRACION" at bounding box center [976, 182] width 237 height 20
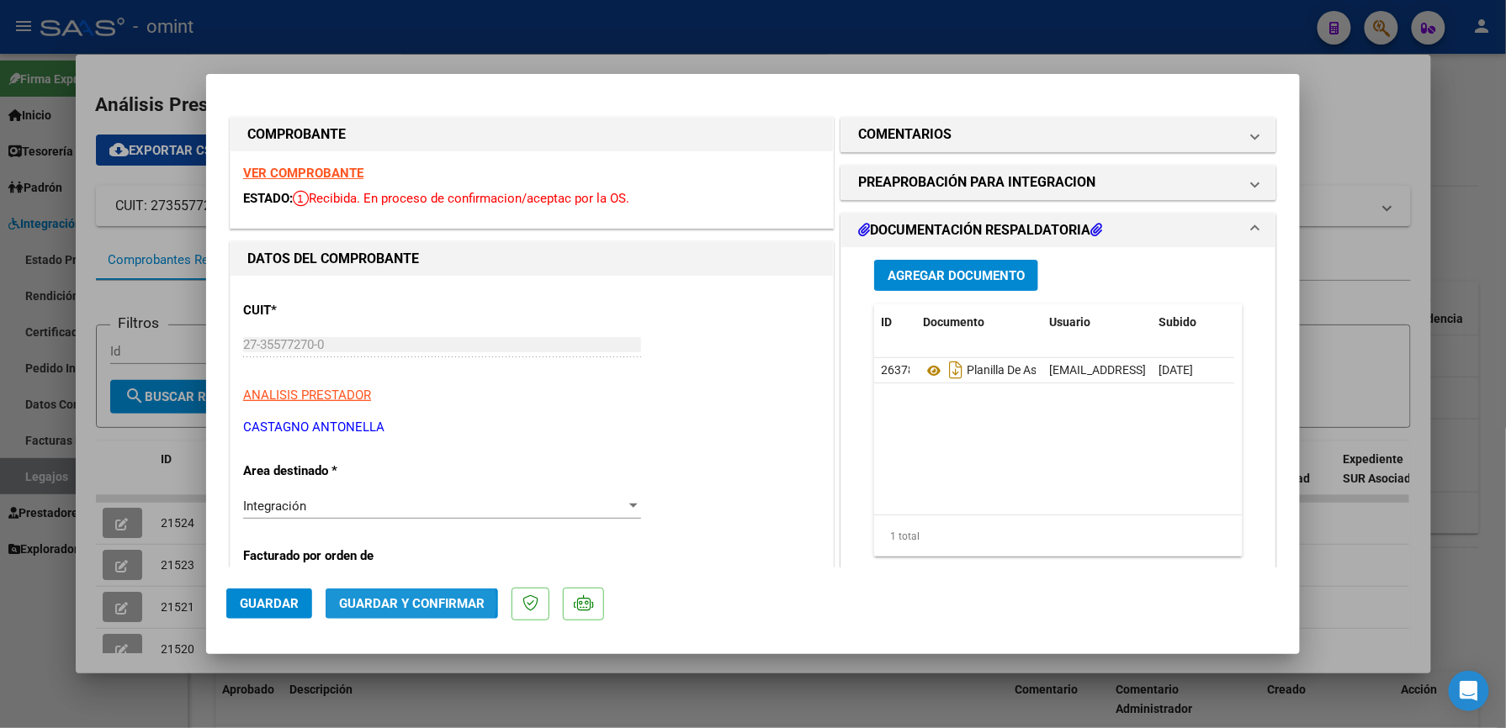
click at [407, 603] on span "Guardar y Confirmar" at bounding box center [412, 603] width 146 height 15
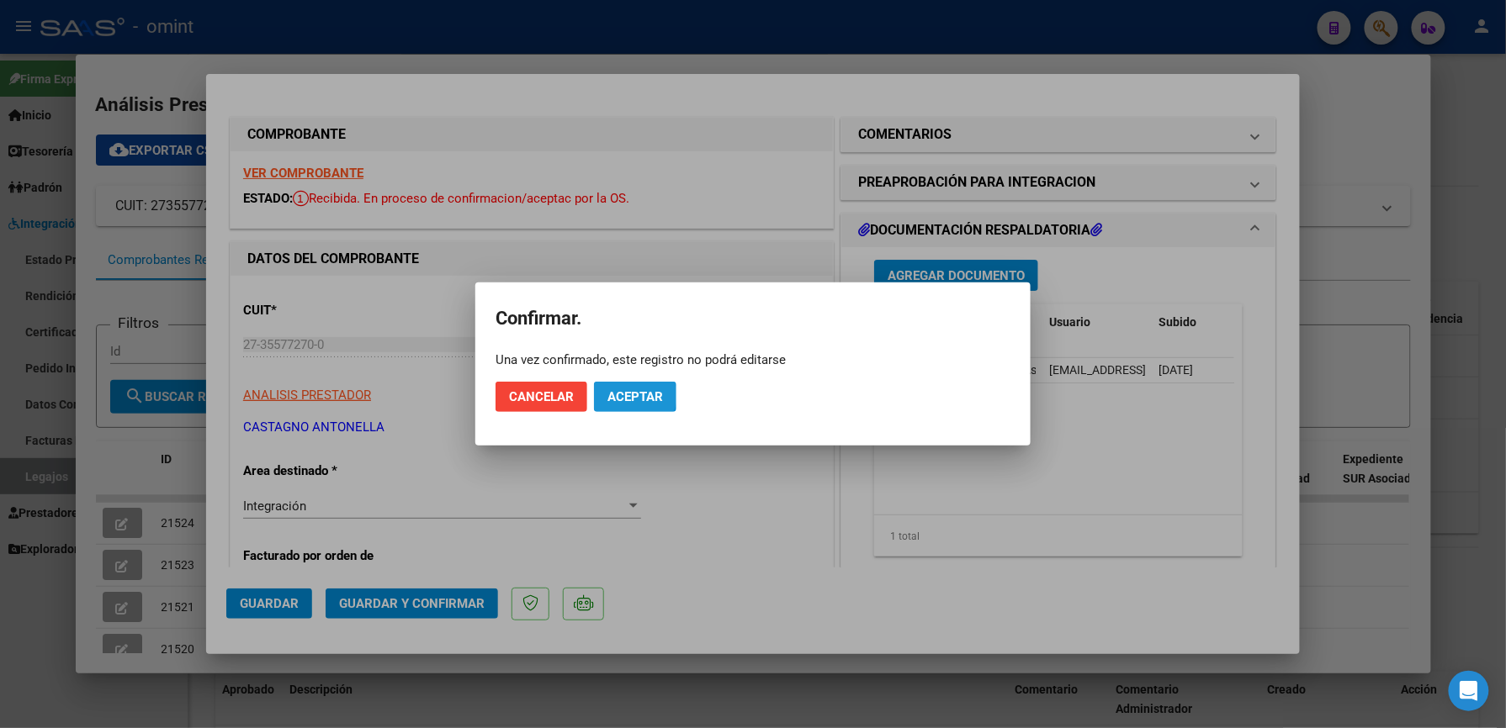
click at [630, 395] on span "Aceptar" at bounding box center [635, 396] width 56 height 15
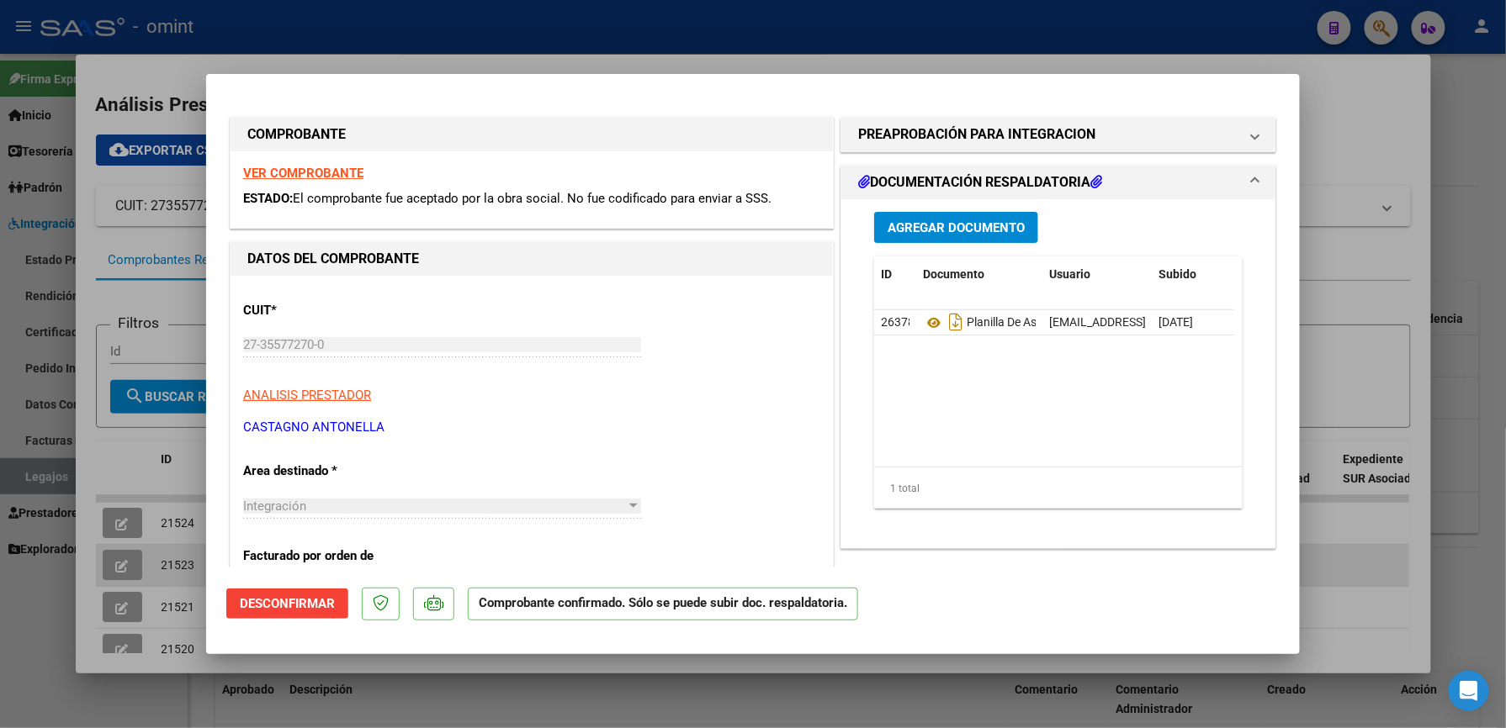
click at [1370, 566] on div at bounding box center [753, 364] width 1506 height 728
type input "$ 0,00"
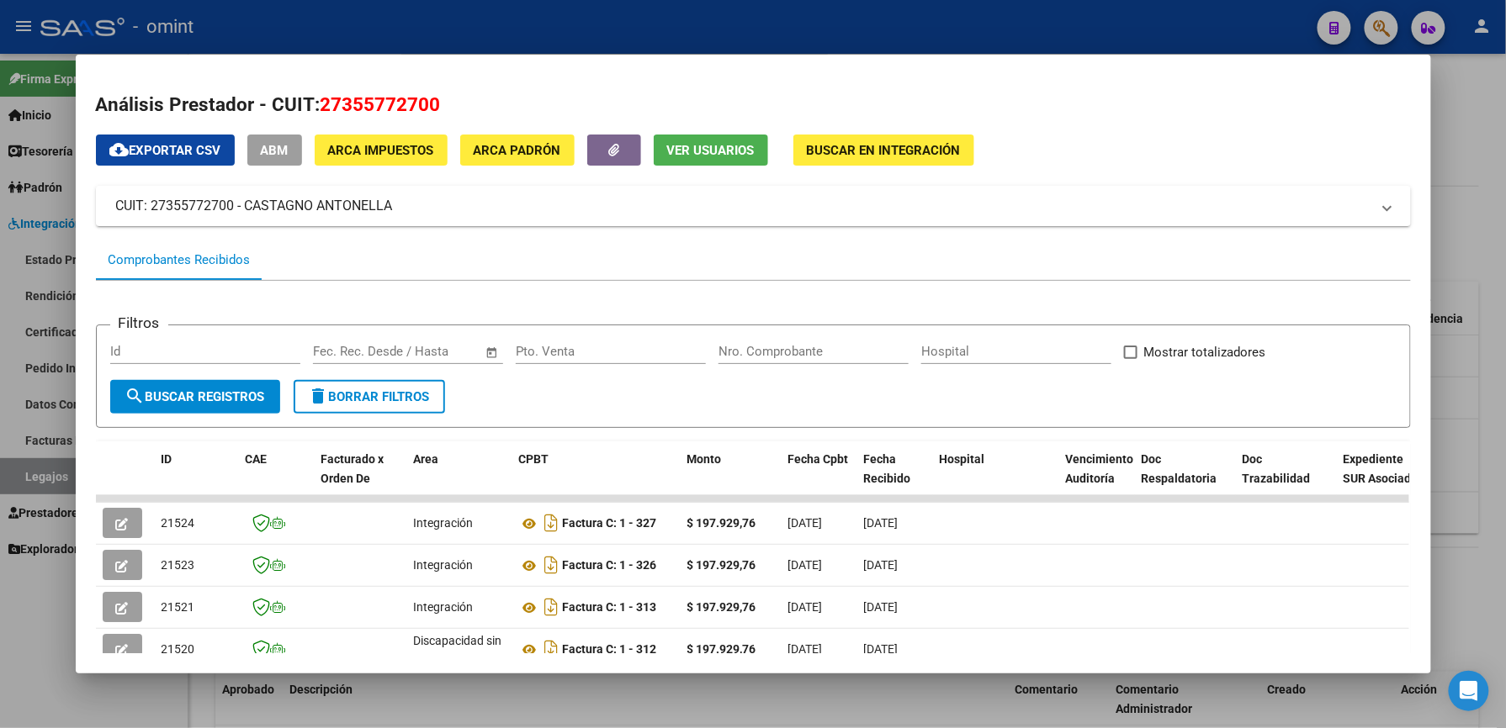
click at [1467, 395] on div at bounding box center [753, 364] width 1506 height 728
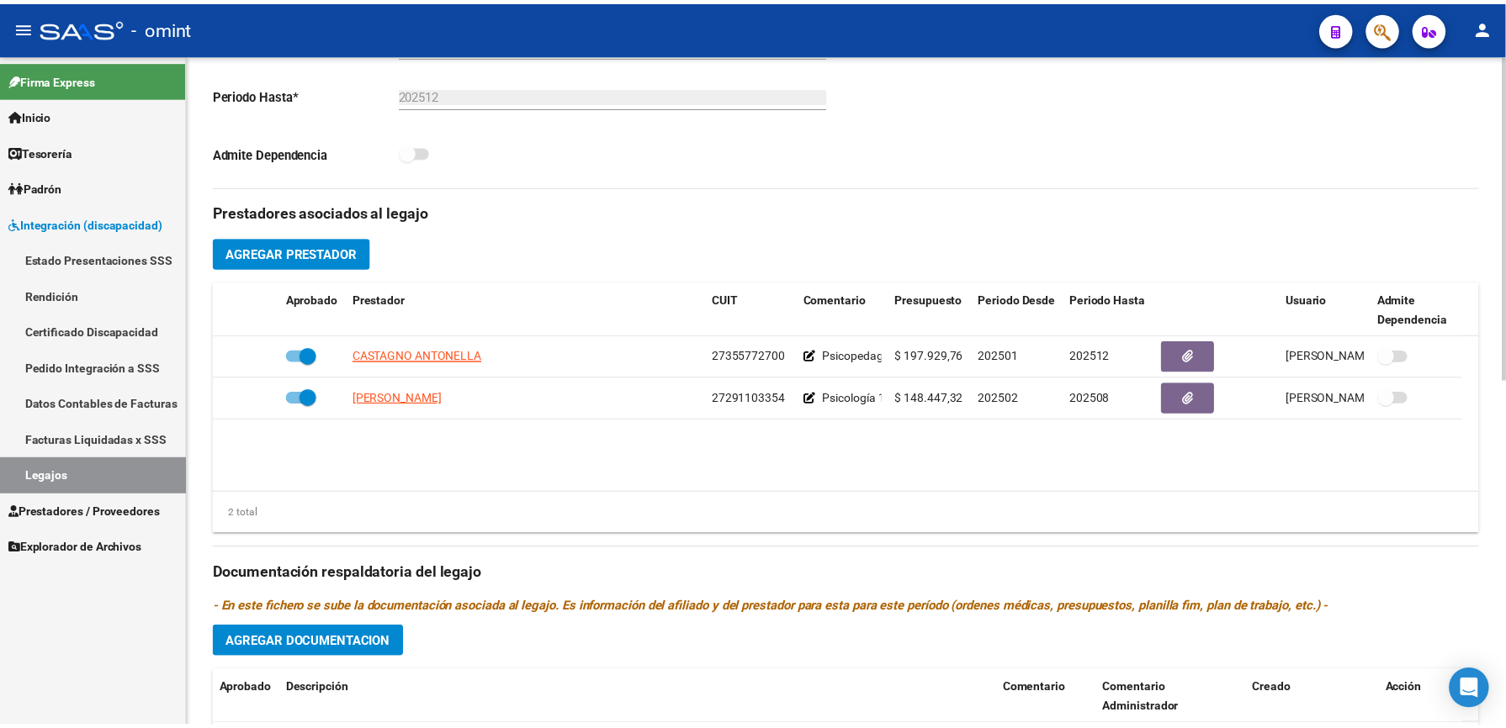
scroll to position [448, 0]
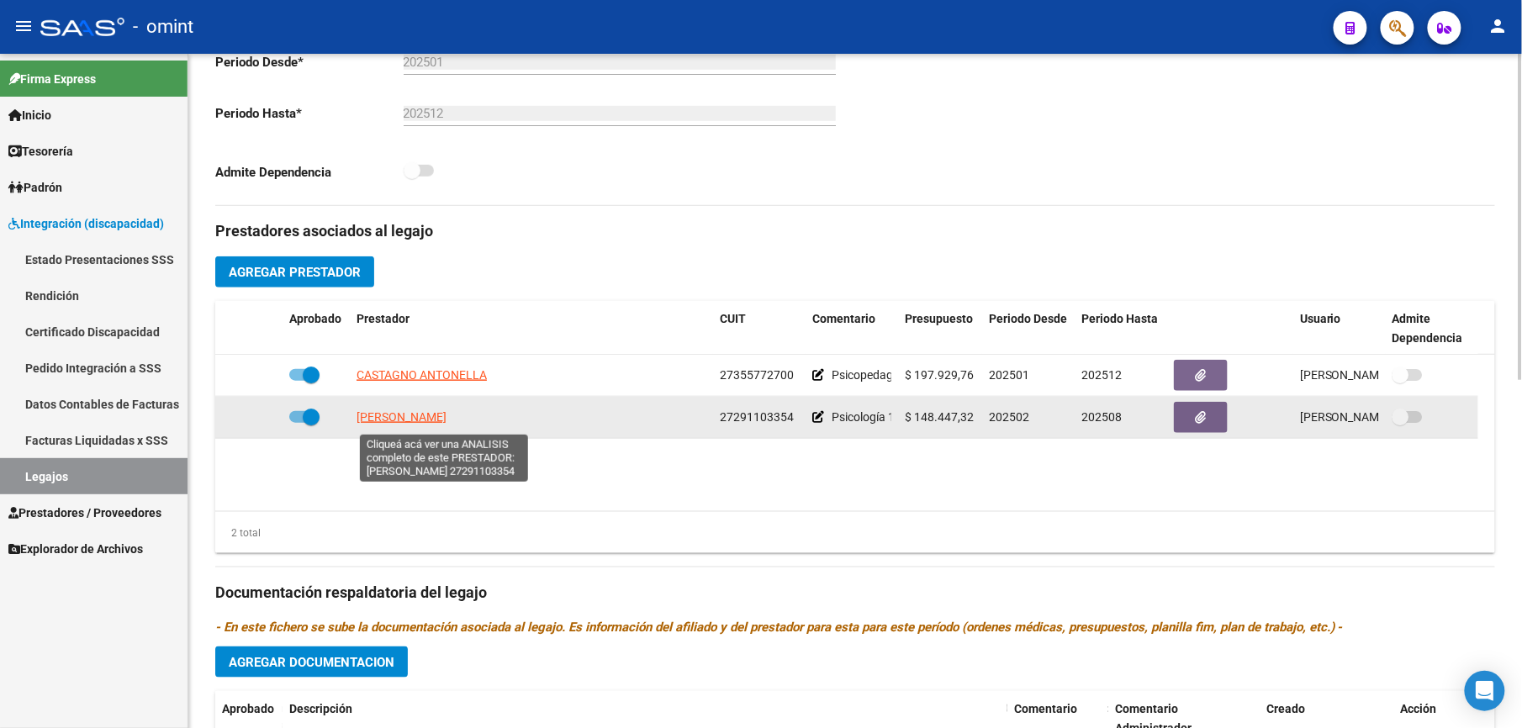
click at [447, 424] on span "AIMARETTO PAOLA VERONICA" at bounding box center [402, 416] width 90 height 13
type textarea "27291103354"
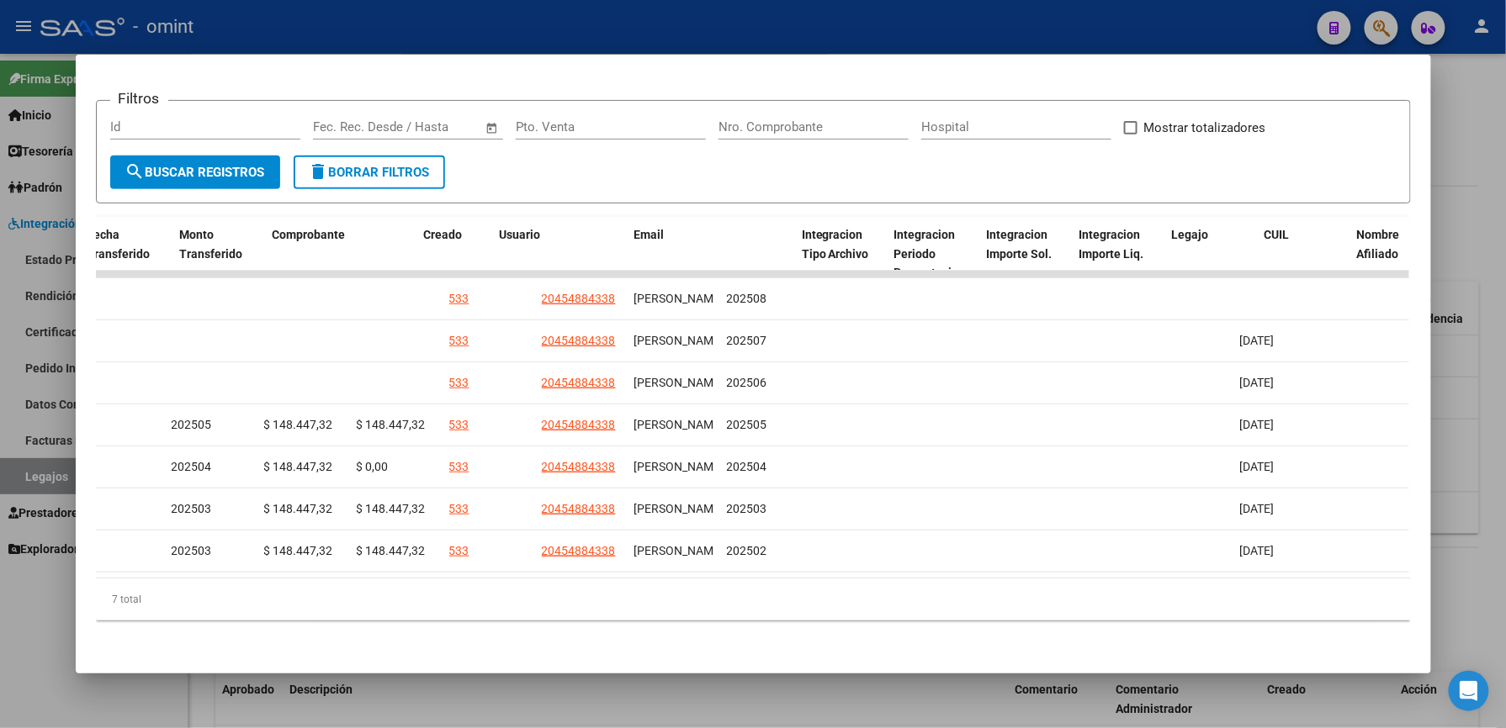
scroll to position [0, 0]
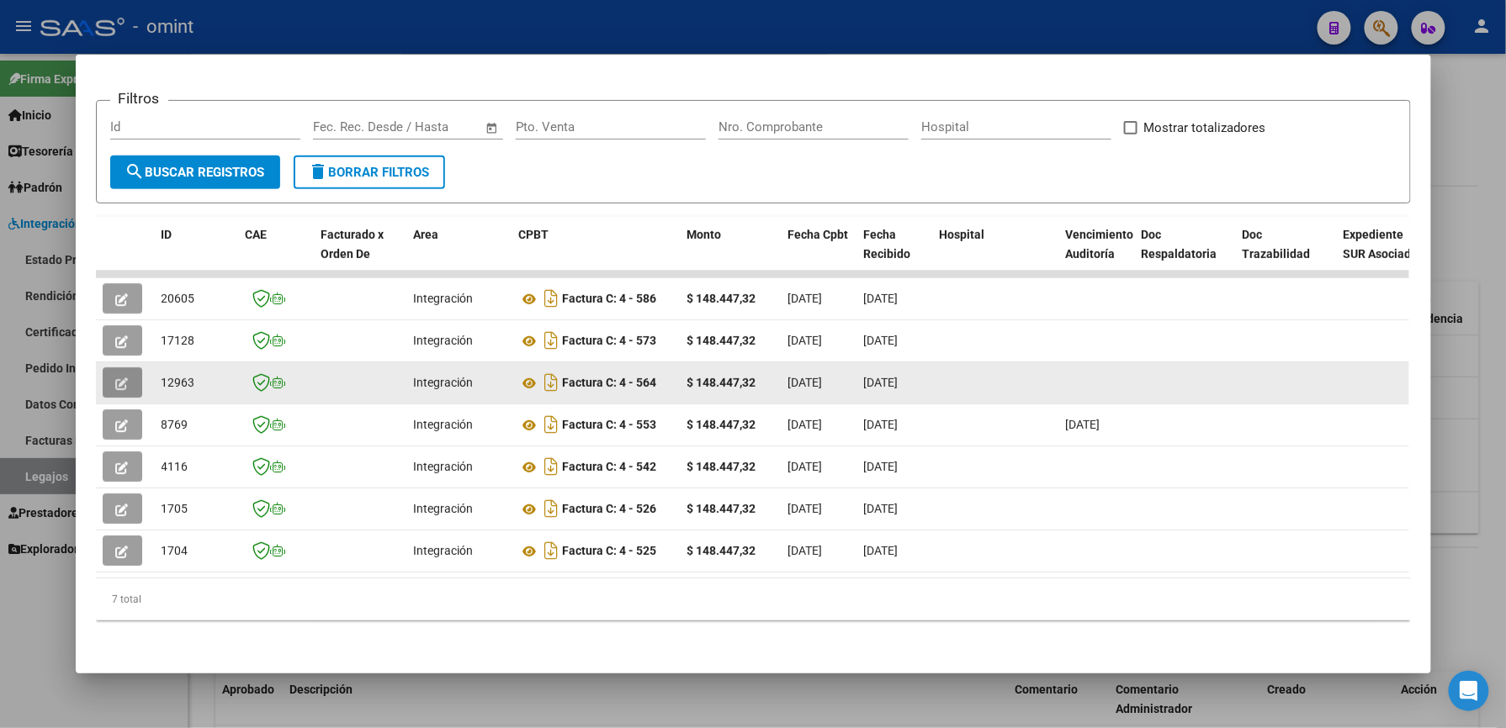
click at [103, 368] on button "button" at bounding box center [123, 383] width 40 height 30
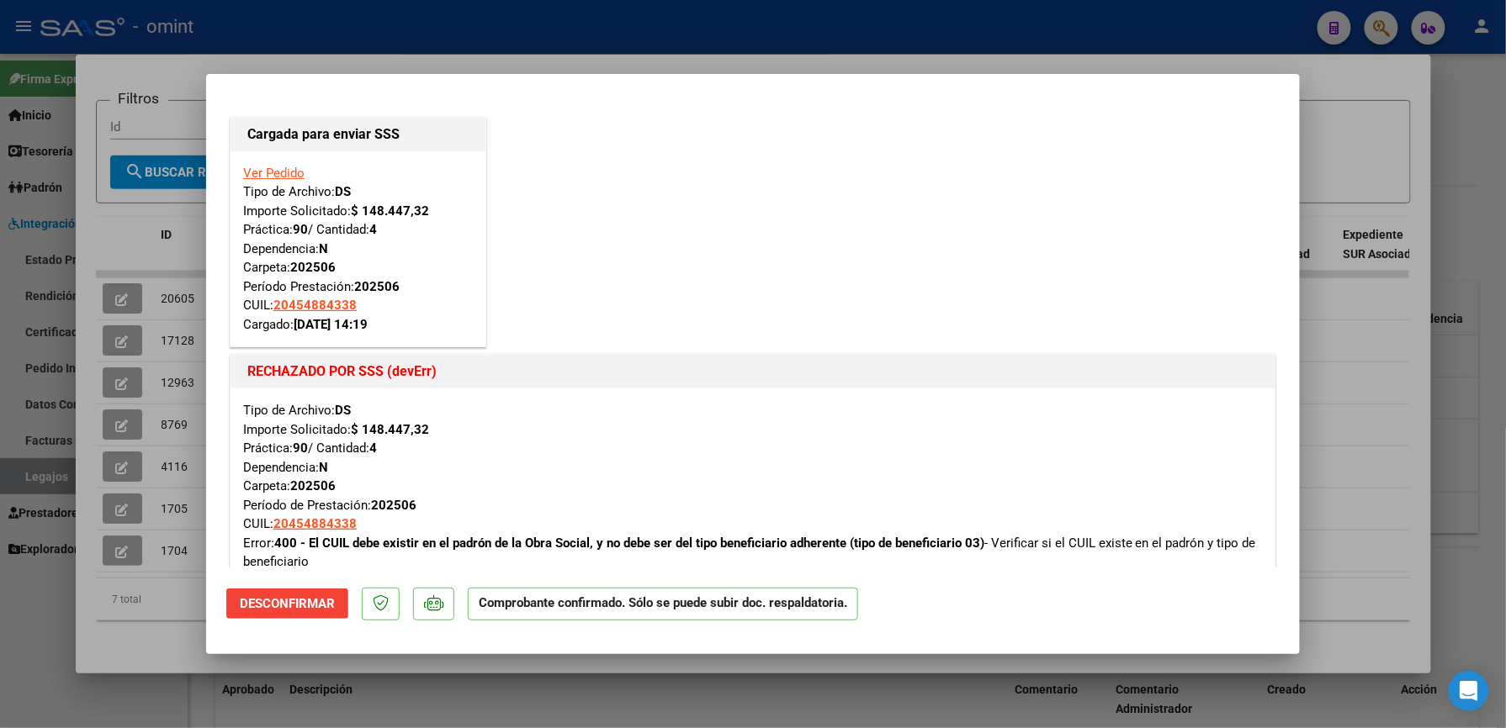
click at [1349, 365] on div at bounding box center [753, 364] width 1506 height 728
type input "$ 0,00"
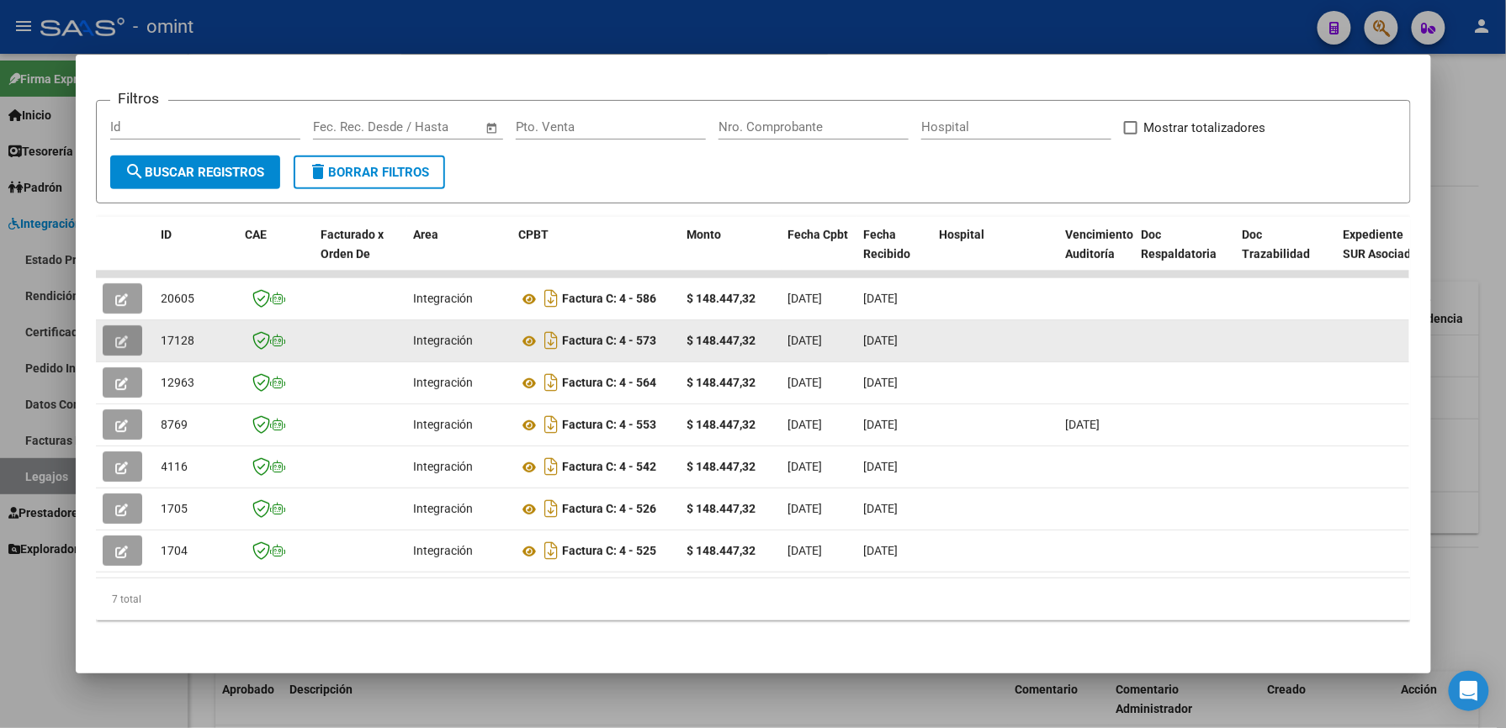
click at [105, 325] on button "button" at bounding box center [123, 340] width 40 height 30
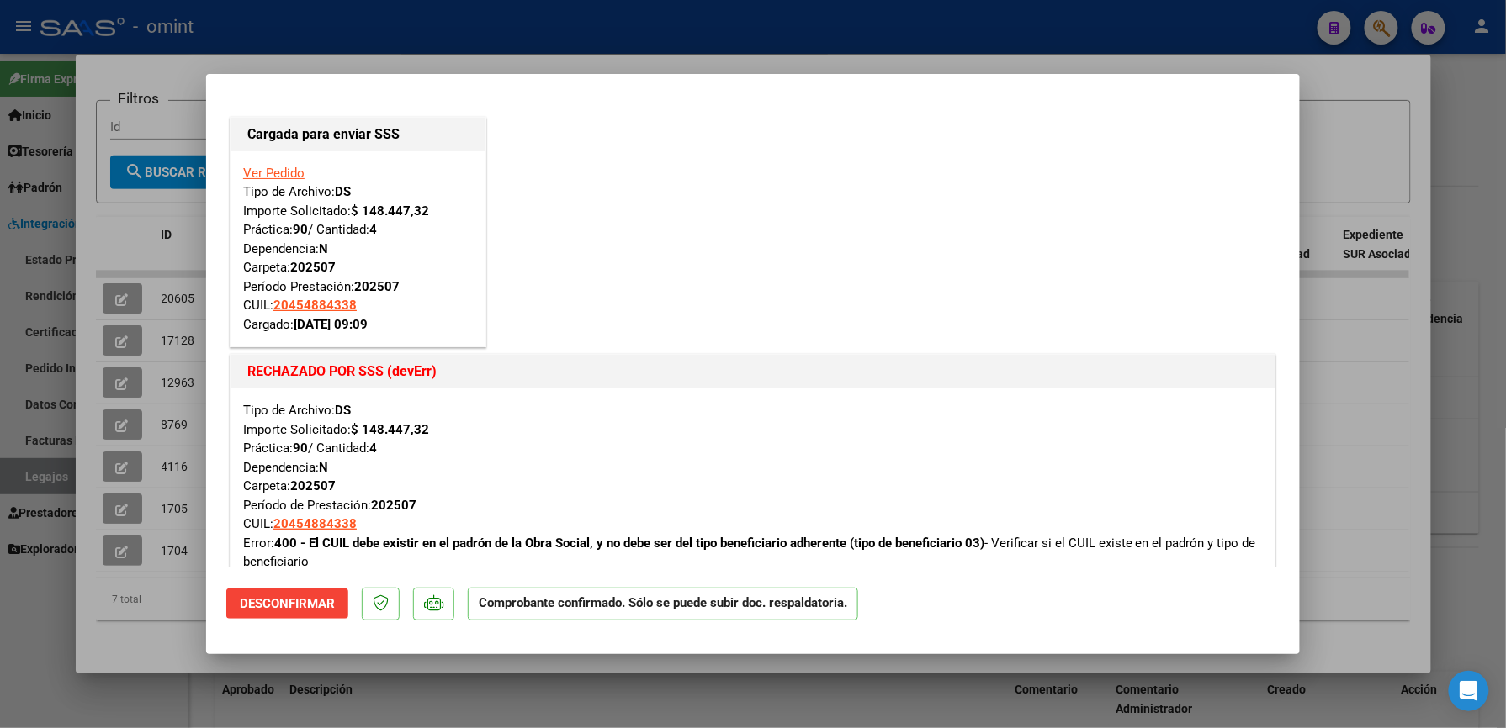
click at [1313, 344] on div at bounding box center [753, 364] width 1506 height 728
type input "$ 0,00"
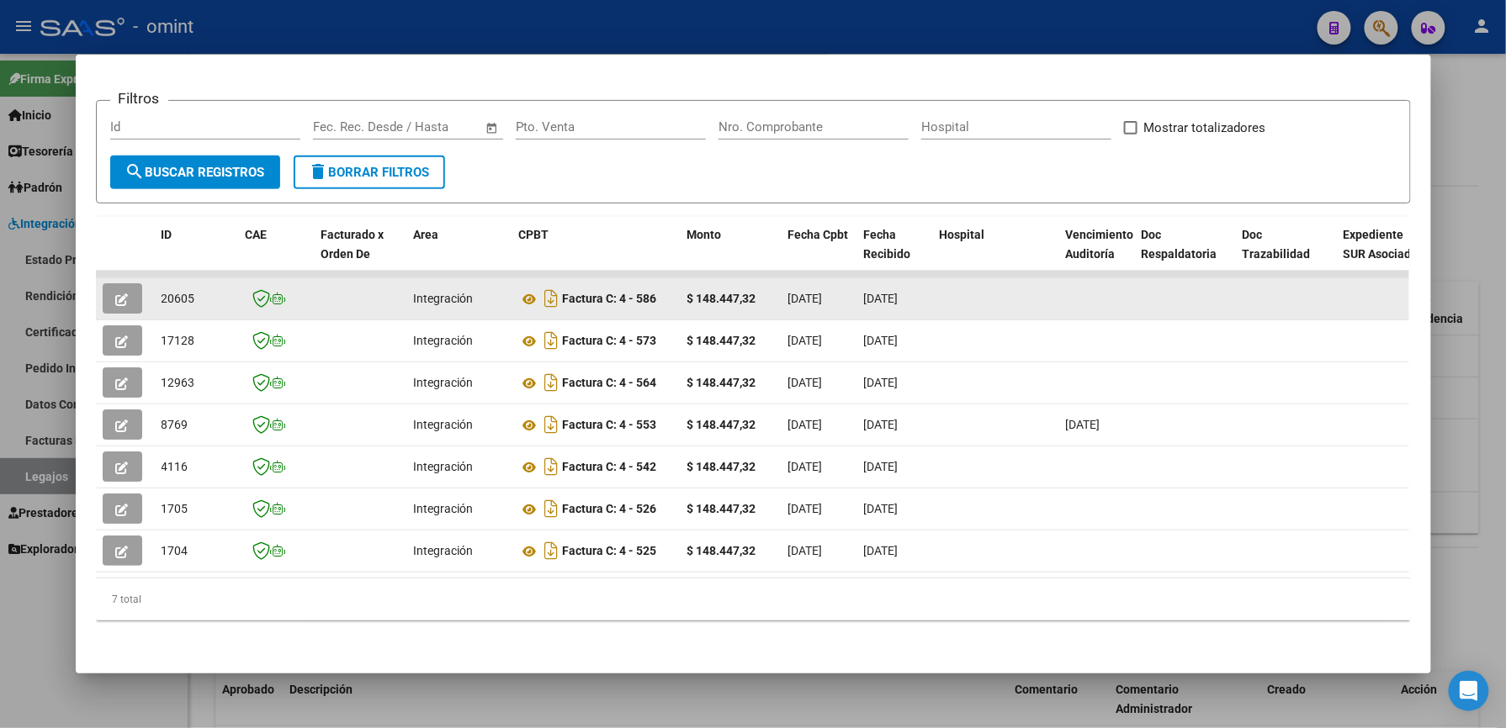
click at [116, 294] on icon "button" at bounding box center [122, 300] width 13 height 13
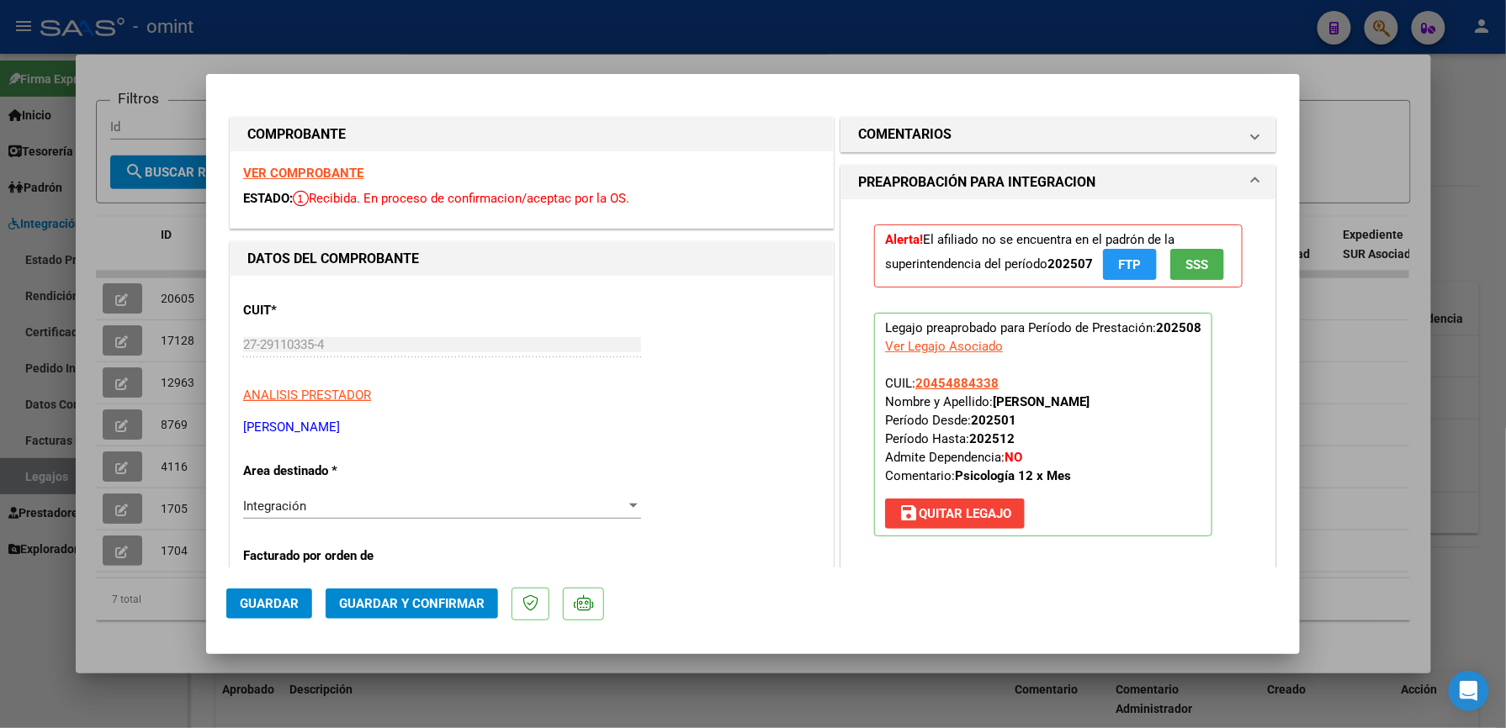
click at [303, 173] on strong "VER COMPROBANTE" at bounding box center [303, 173] width 120 height 15
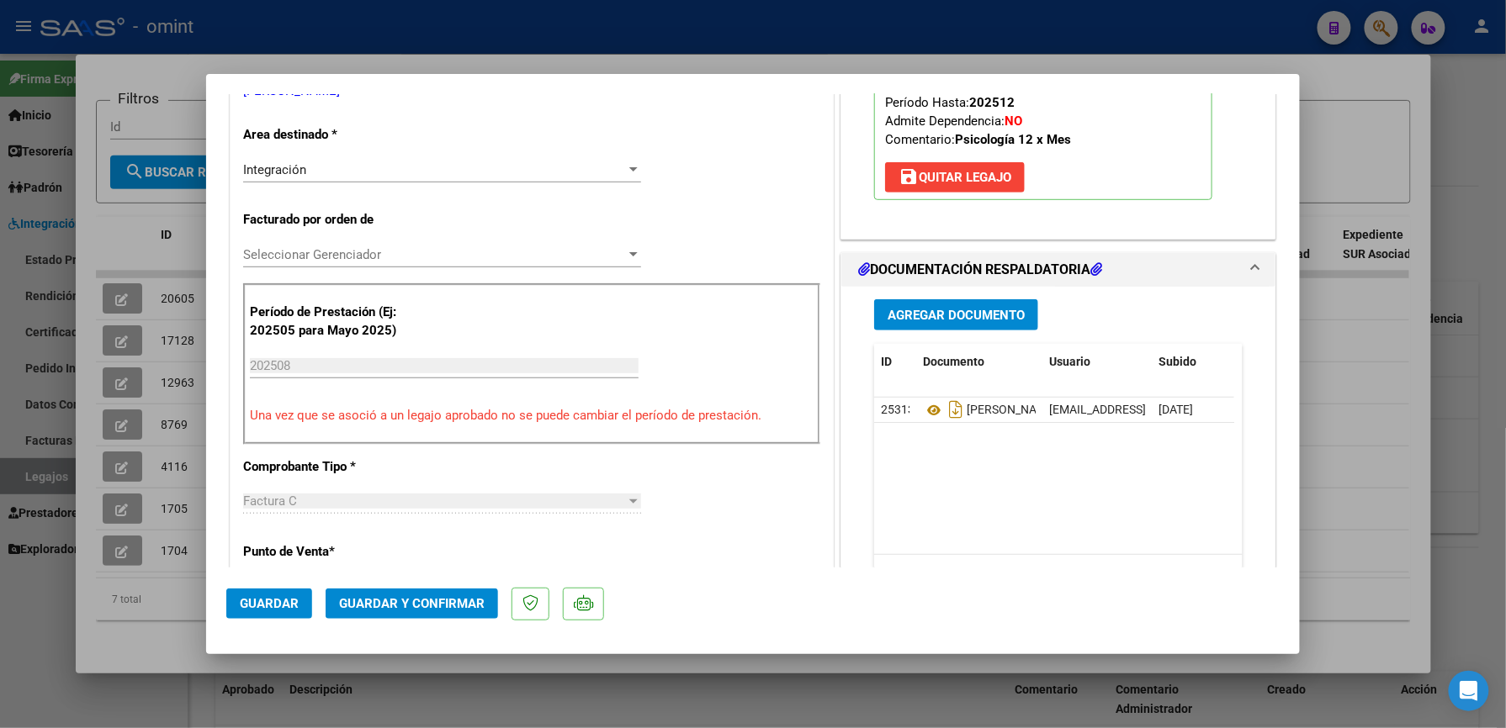
scroll to position [448, 0]
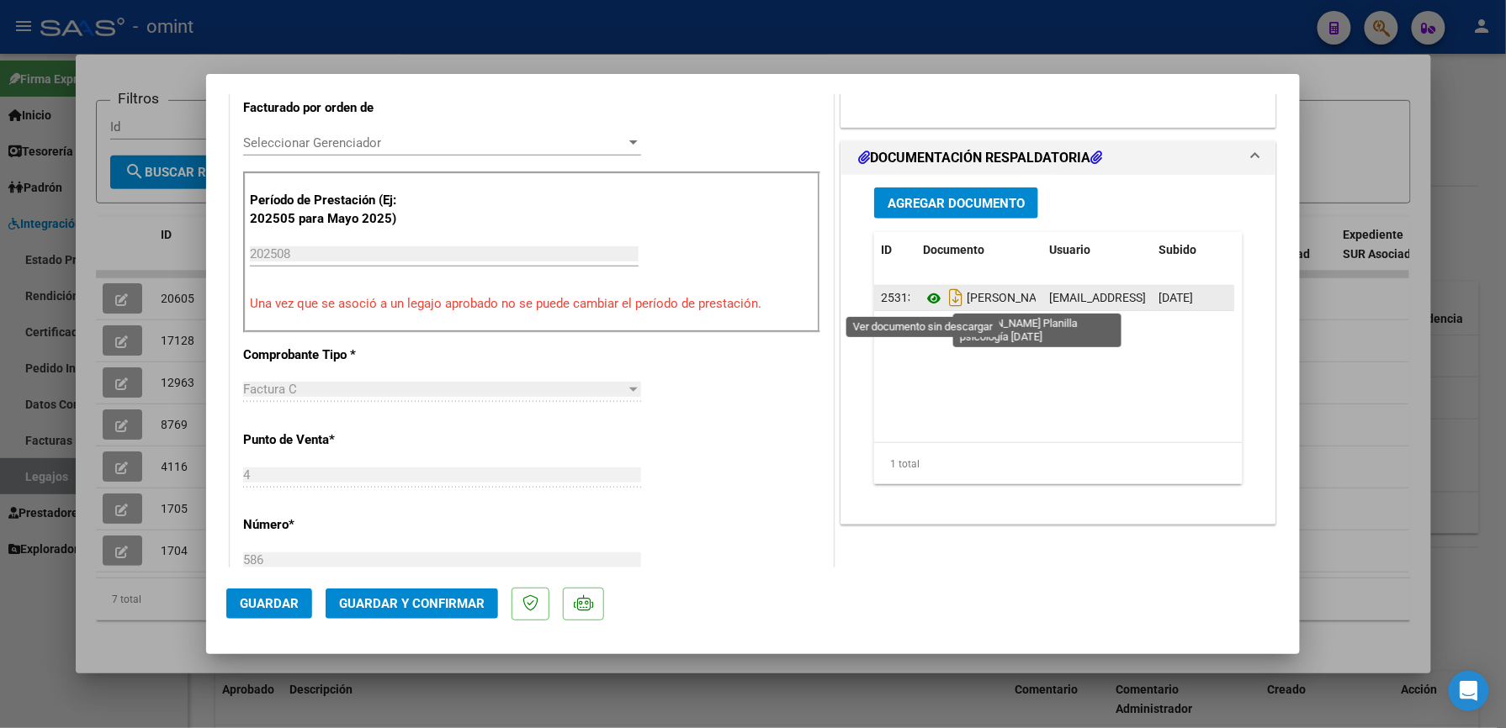
click at [923, 301] on icon at bounding box center [934, 298] width 22 height 20
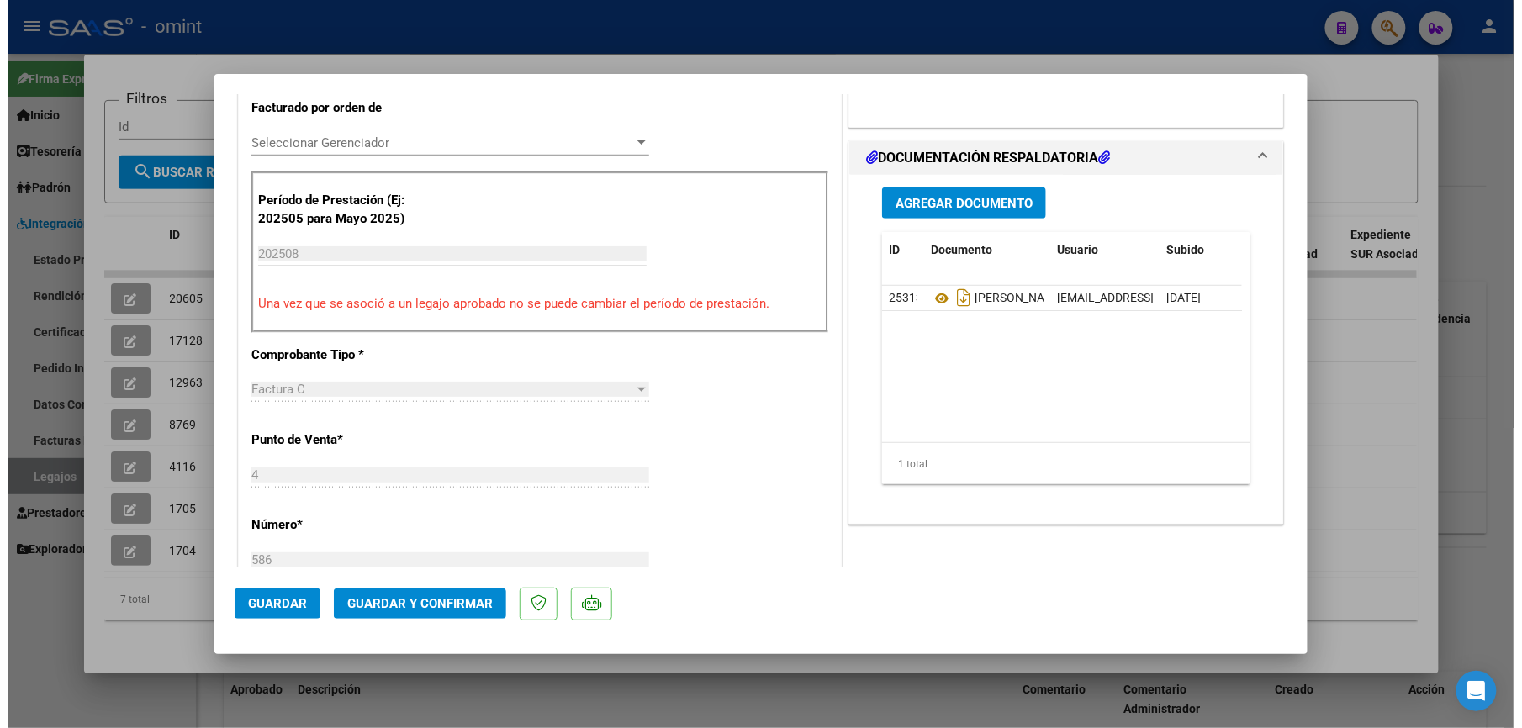
scroll to position [0, 0]
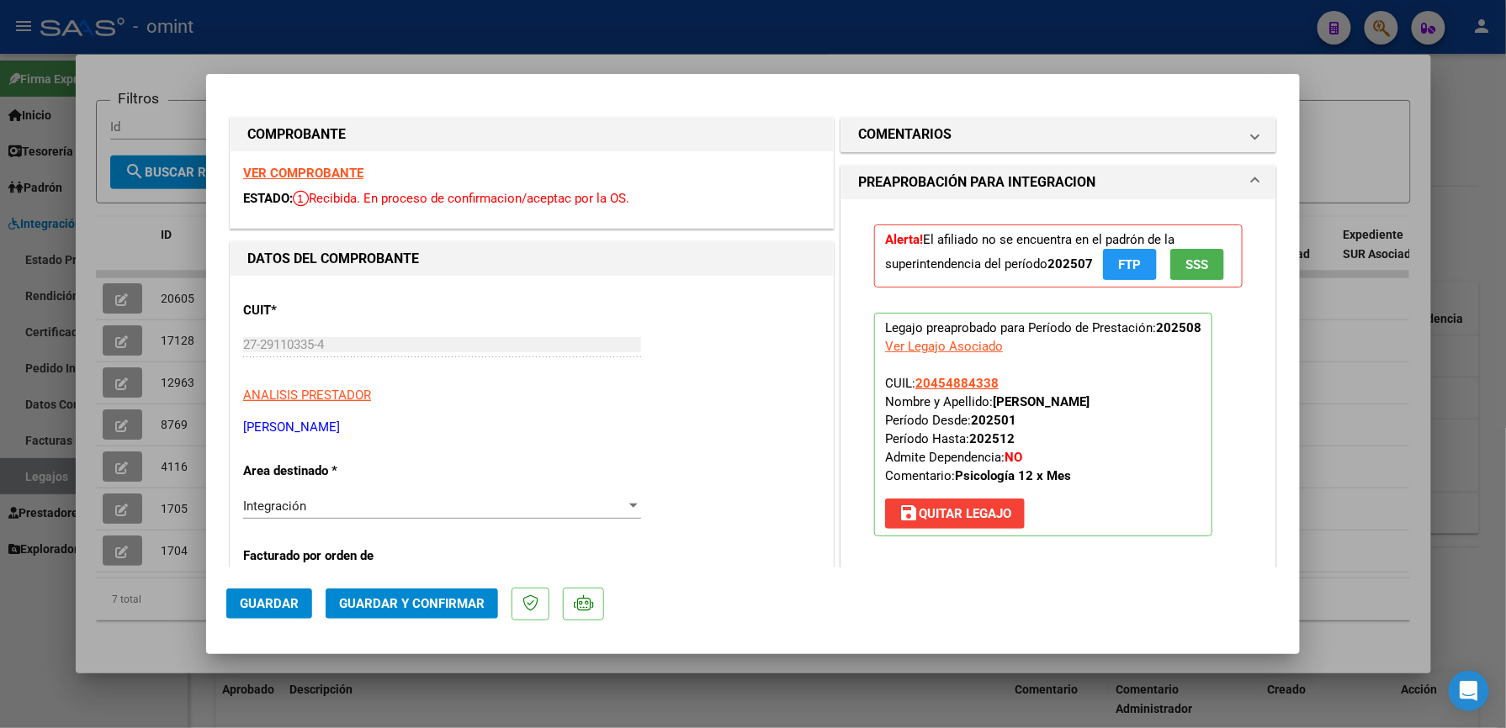
click at [320, 162] on div "VER COMPROBANTE ESTADO: Recibida. En proceso de confirmacion/aceptac por la OS." at bounding box center [531, 189] width 602 height 77
click at [323, 172] on strong "VER COMPROBANTE" at bounding box center [303, 173] width 120 height 15
click at [405, 606] on span "Guardar y Confirmar" at bounding box center [412, 603] width 146 height 15
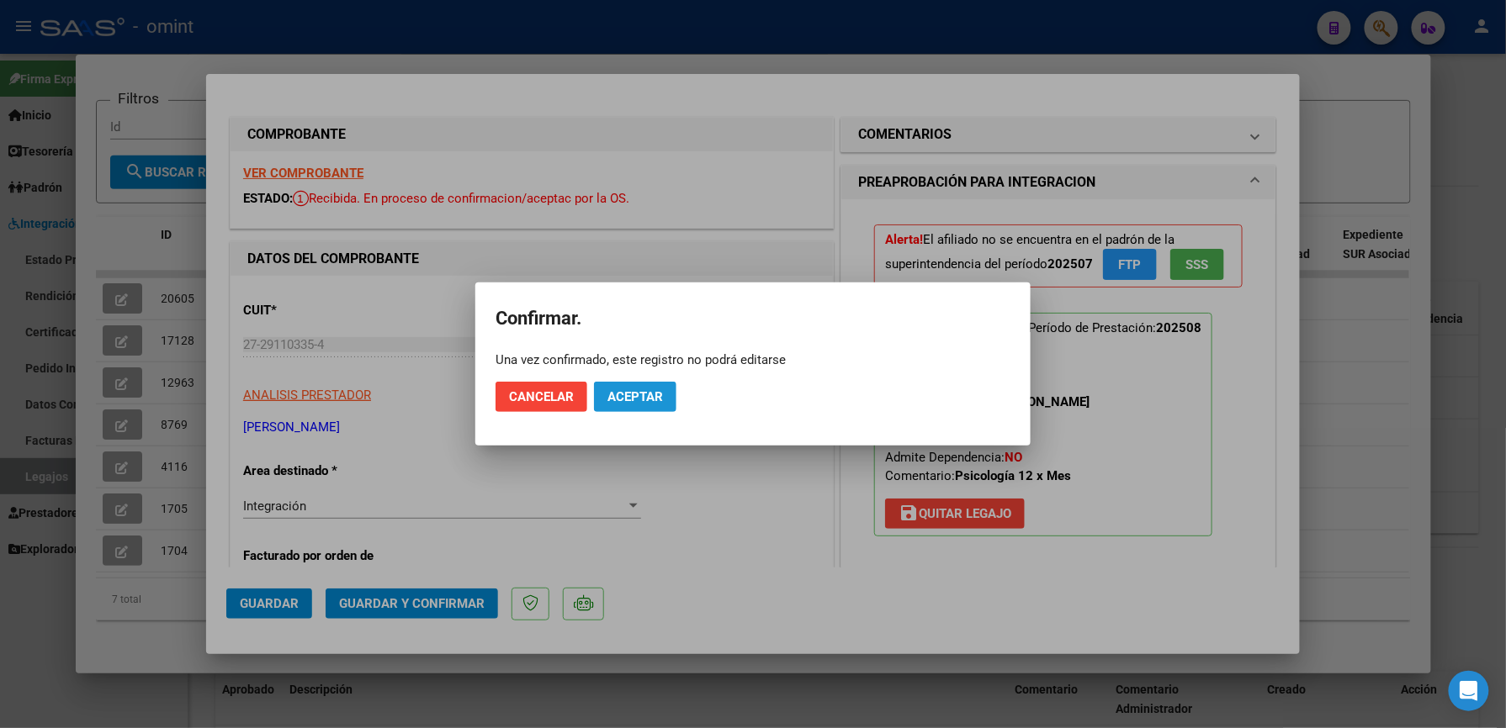
click at [636, 394] on span "Aceptar" at bounding box center [635, 396] width 56 height 15
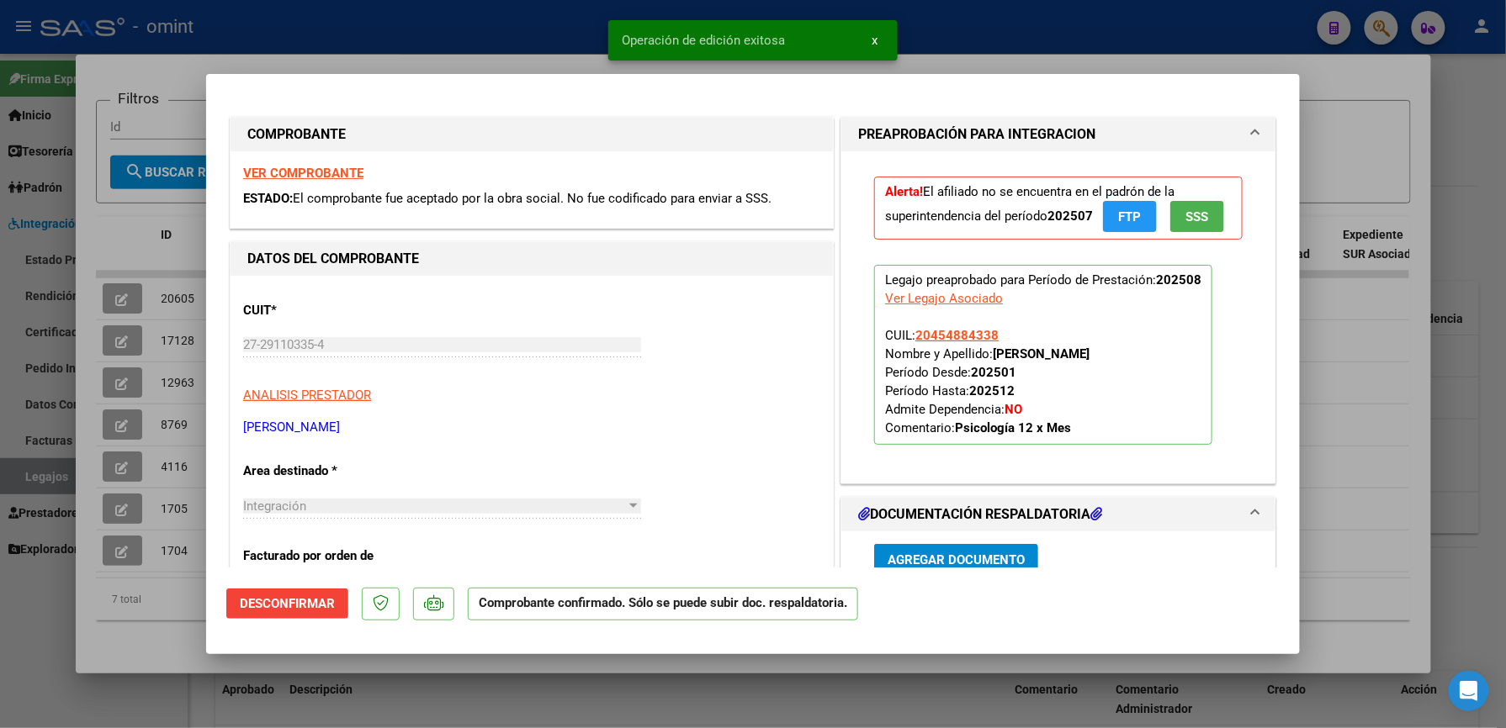
click at [1341, 424] on div at bounding box center [753, 364] width 1506 height 728
type input "$ 0,00"
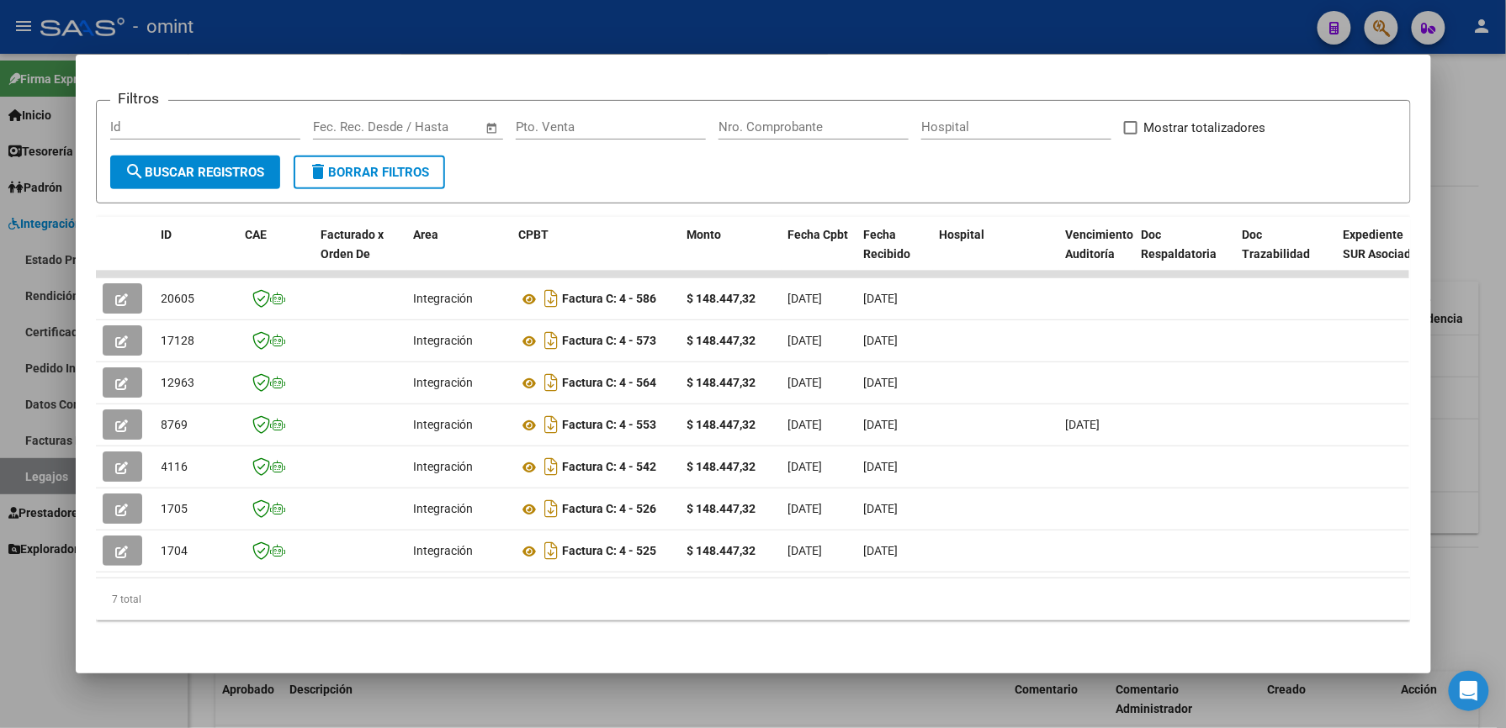
click at [1467, 451] on div at bounding box center [753, 364] width 1506 height 728
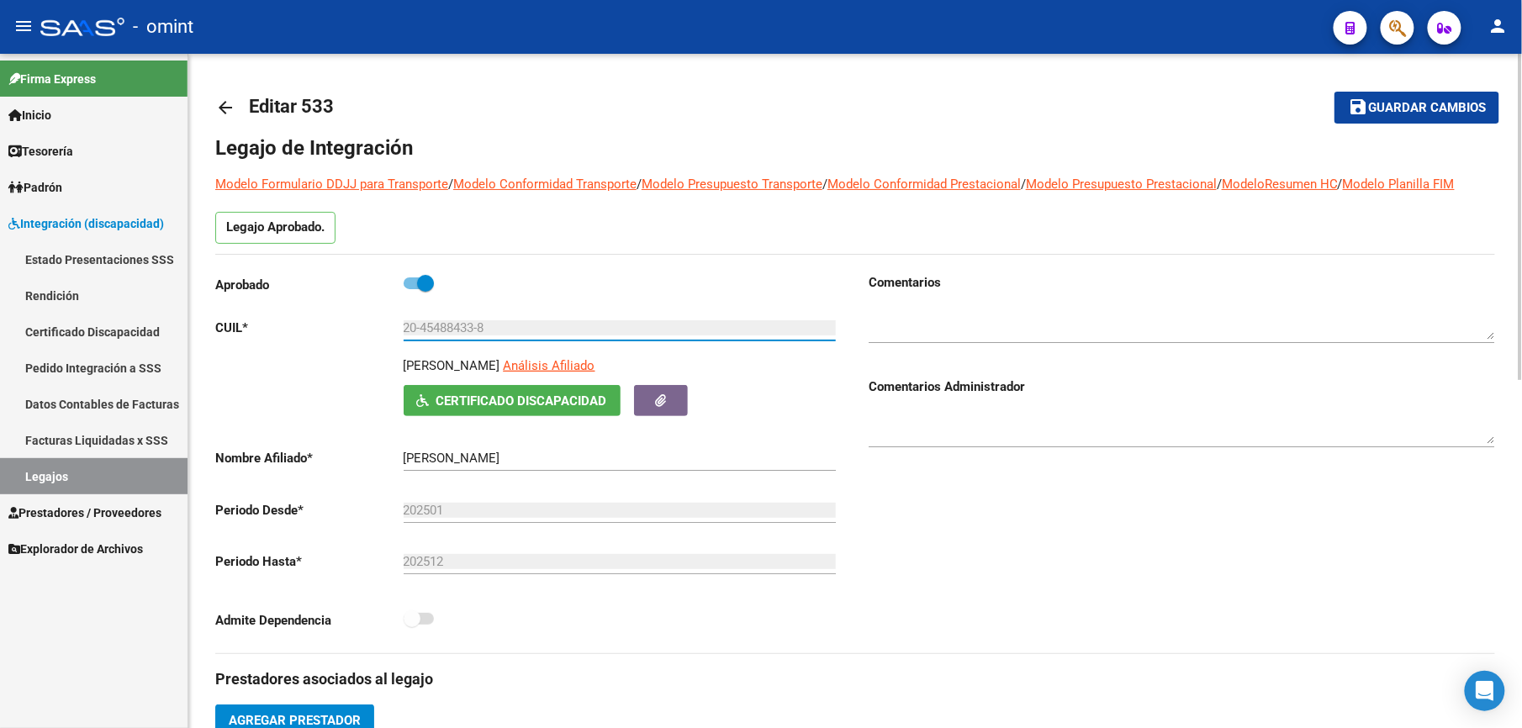
drag, startPoint x: 471, startPoint y: 327, endPoint x: 421, endPoint y: 321, distance: 50.8
click at [421, 321] on input "20-45488433-8" at bounding box center [620, 327] width 432 height 15
click at [924, 336] on textarea at bounding box center [1182, 323] width 627 height 34
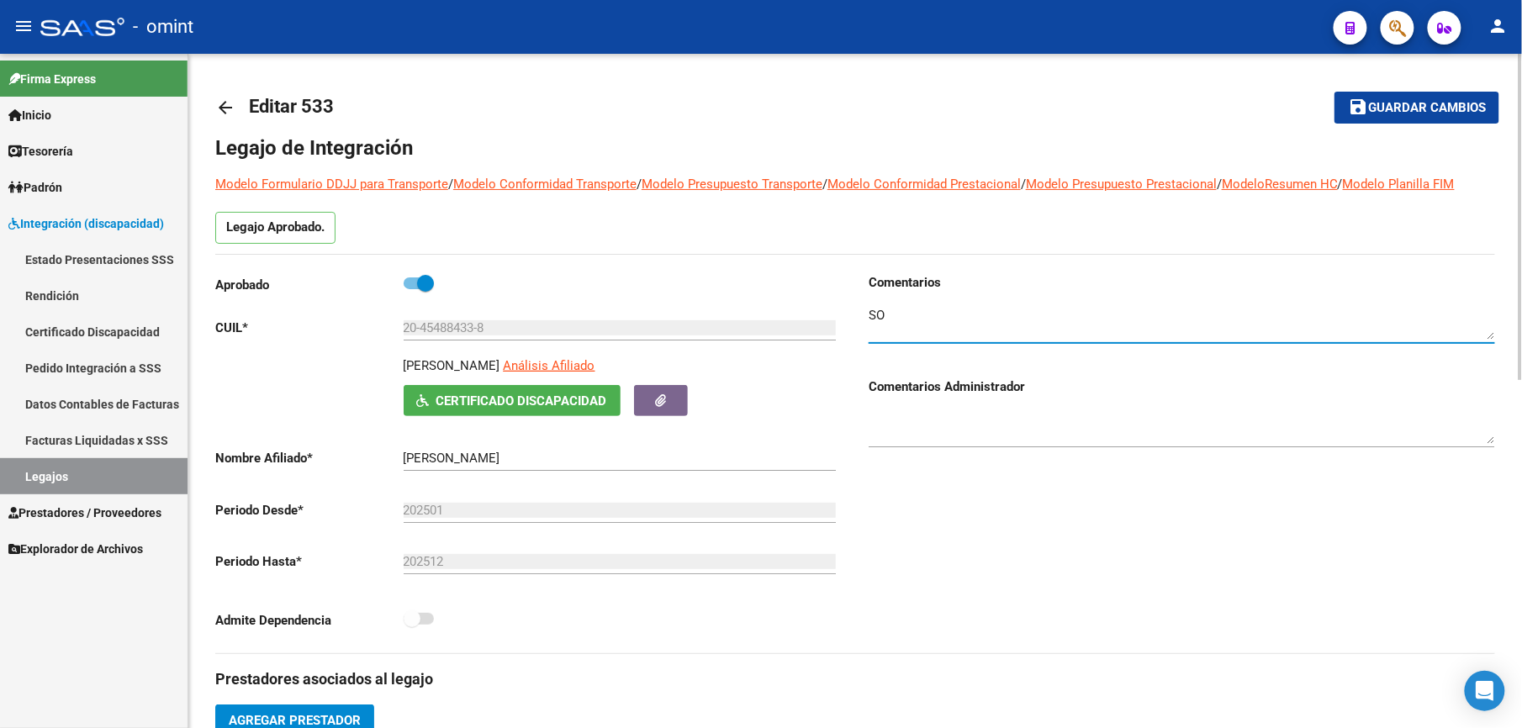
type textarea "S"
click at [908, 341] on div at bounding box center [1182, 317] width 627 height 51
type textarea "Socio 1215763202"
click at [1424, 125] on mat-toolbar-row "save Guardar cambios" at bounding box center [1365, 108] width 267 height 54
click at [1421, 102] on span "Guardar cambios" at bounding box center [1427, 108] width 118 height 15
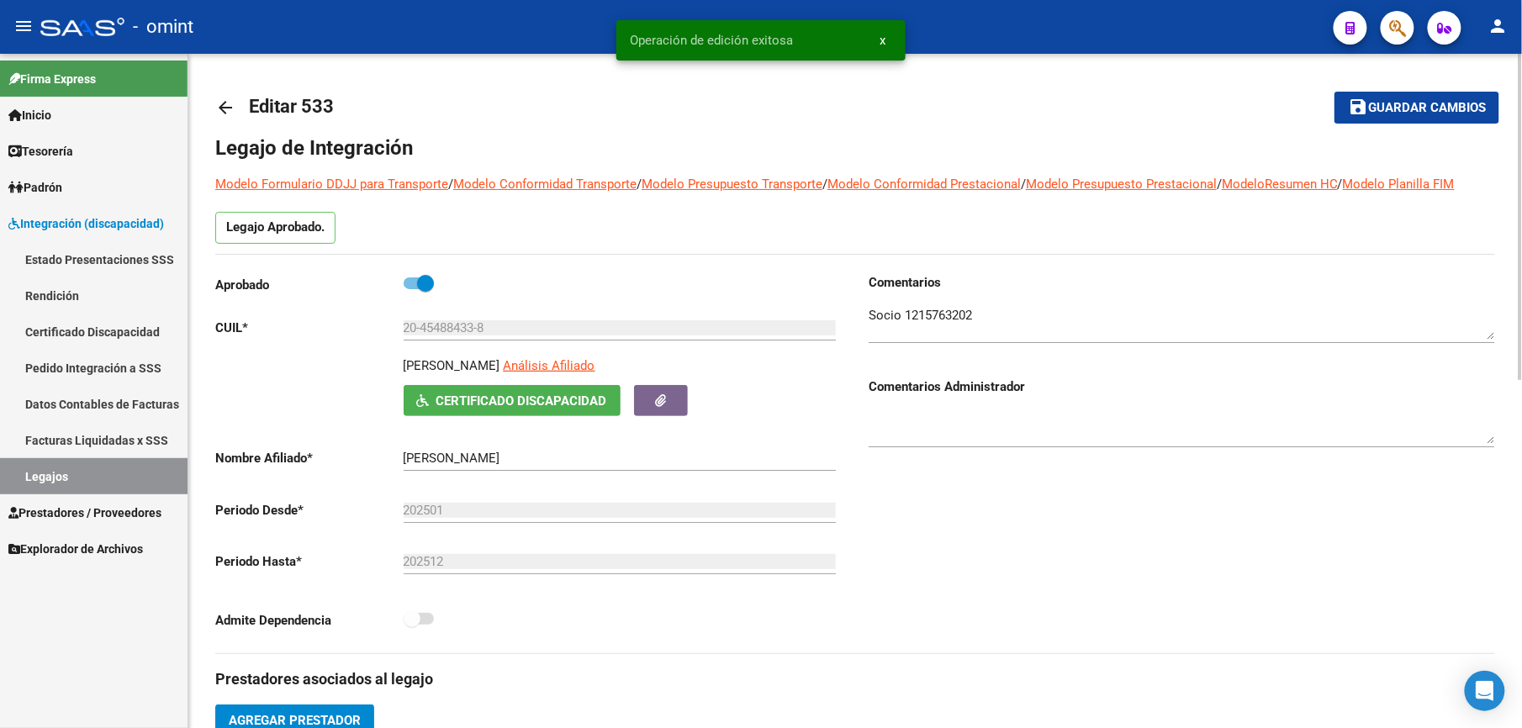
click at [799, 552] on div "202512 Ej: 202212" at bounding box center [620, 556] width 432 height 36
drag, startPoint x: 501, startPoint y: 338, endPoint x: 405, endPoint y: 321, distance: 97.3
click at [405, 321] on div "20-45488433-8 Ingresar CUIL" at bounding box center [620, 322] width 432 height 36
click at [28, 473] on link "Legajos" at bounding box center [94, 476] width 188 height 36
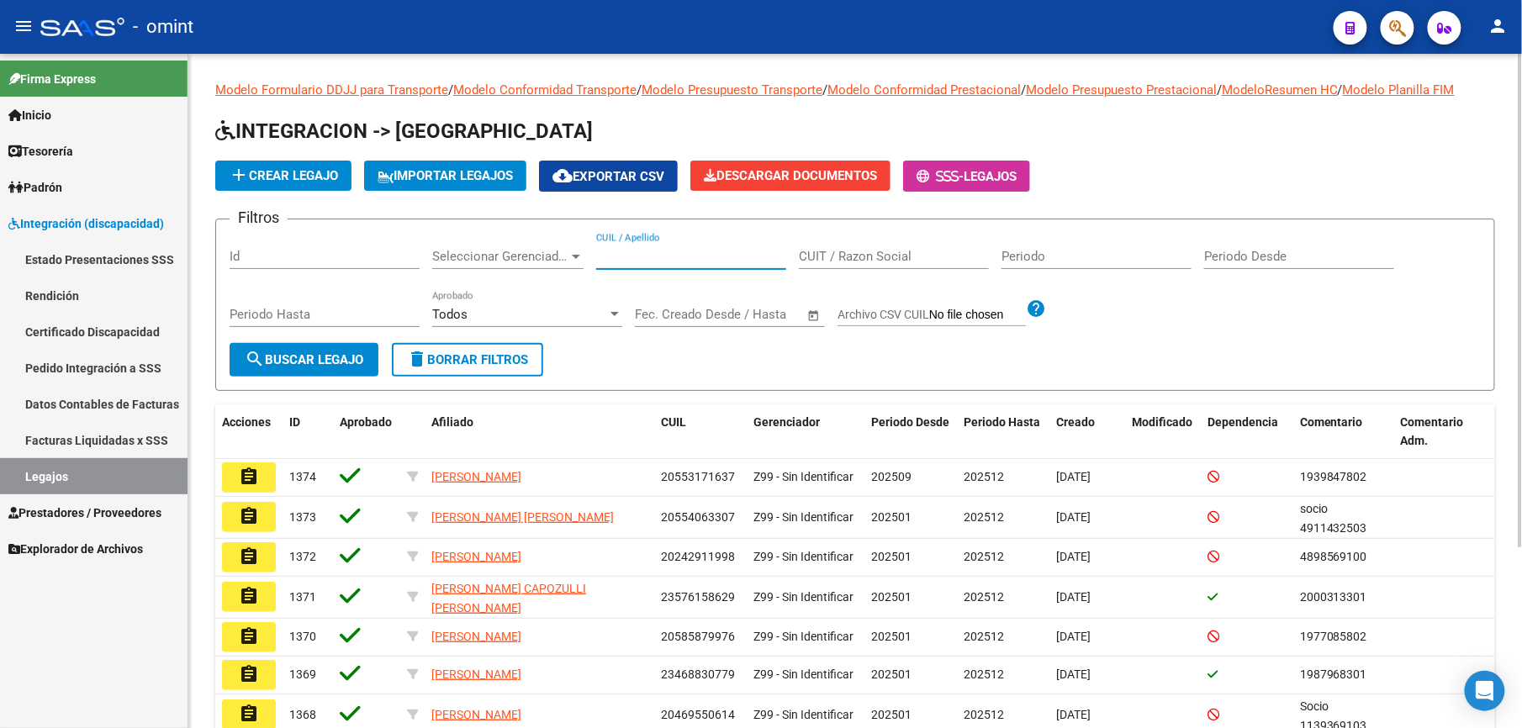
click at [630, 257] on input "CUIL / Apellido" at bounding box center [691, 256] width 190 height 15
paste input "45488433"
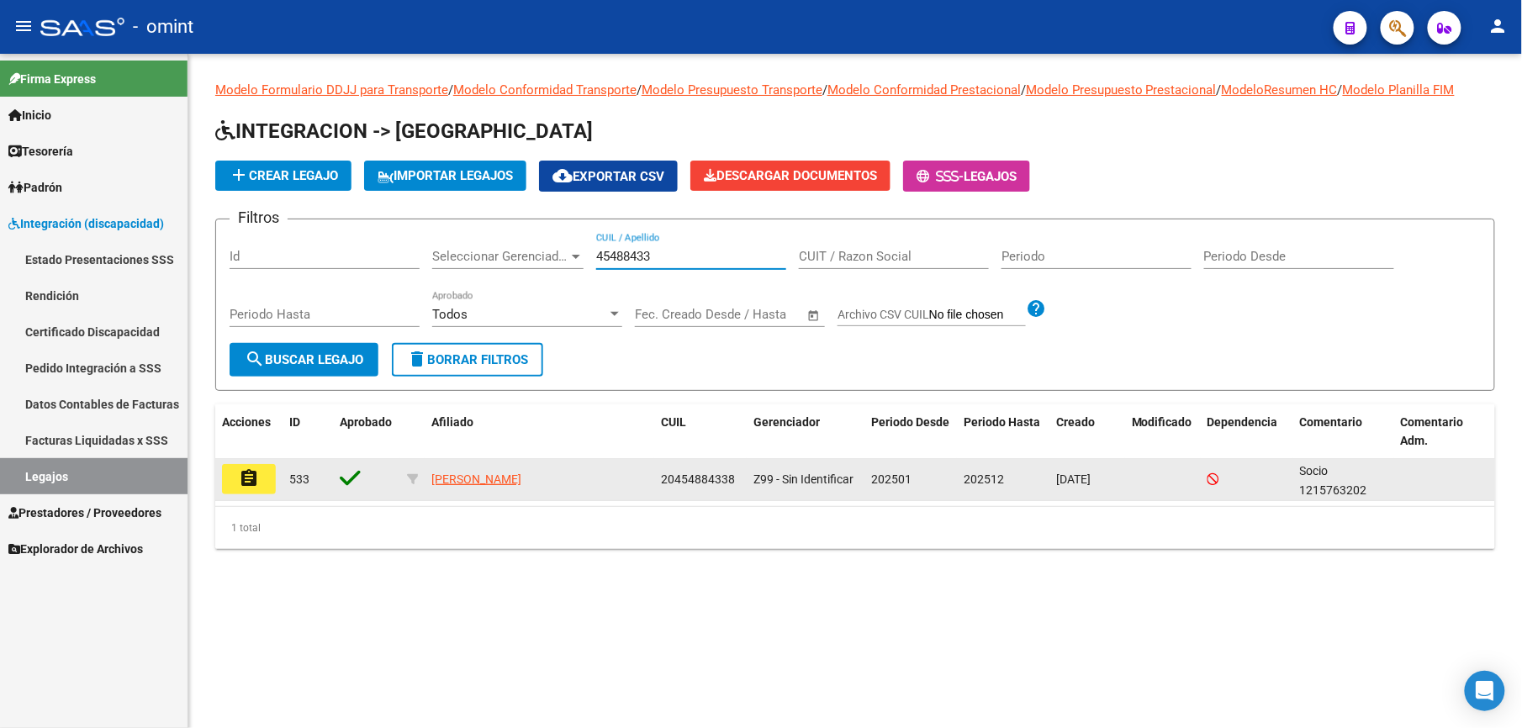
type input "45488433"
click at [234, 478] on button "assignment" at bounding box center [249, 479] width 54 height 30
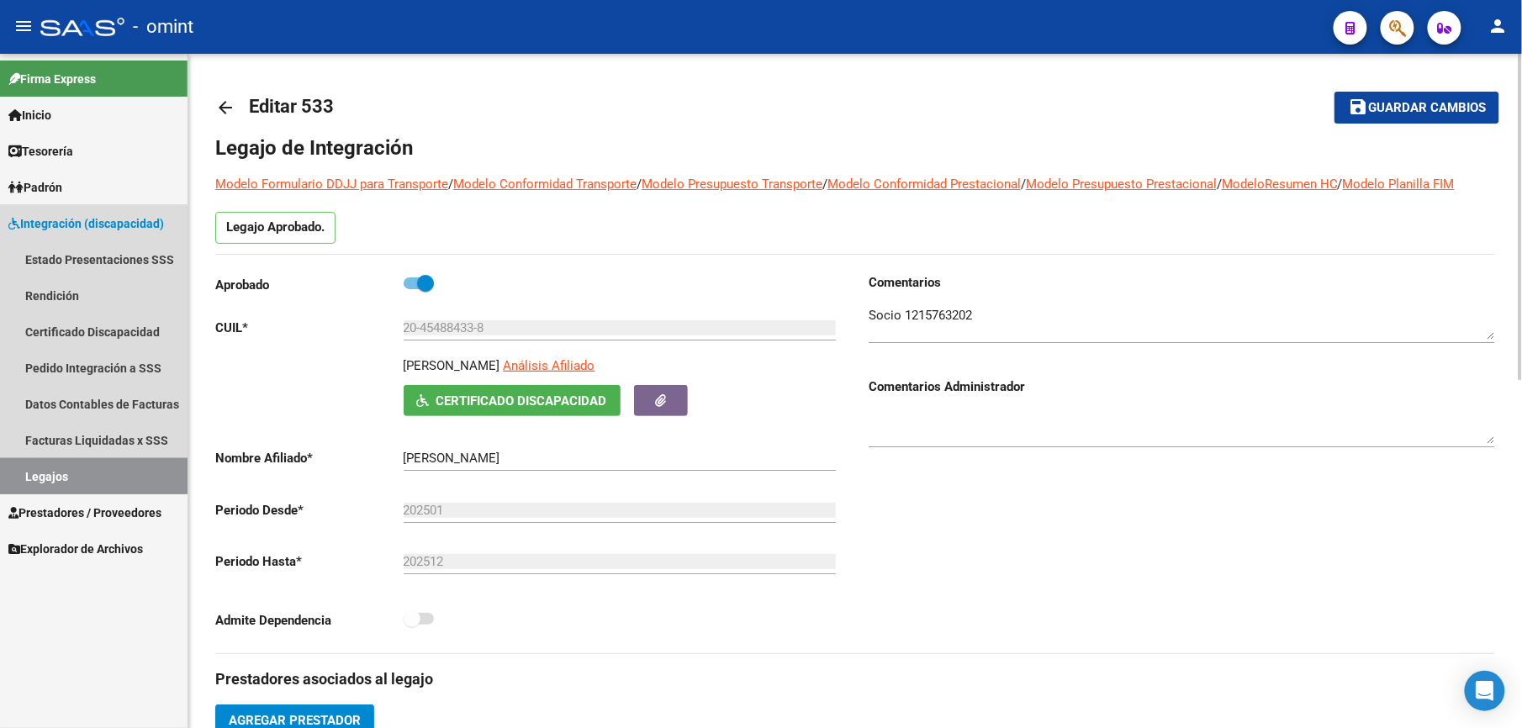
click at [51, 466] on link "Legajos" at bounding box center [94, 476] width 188 height 36
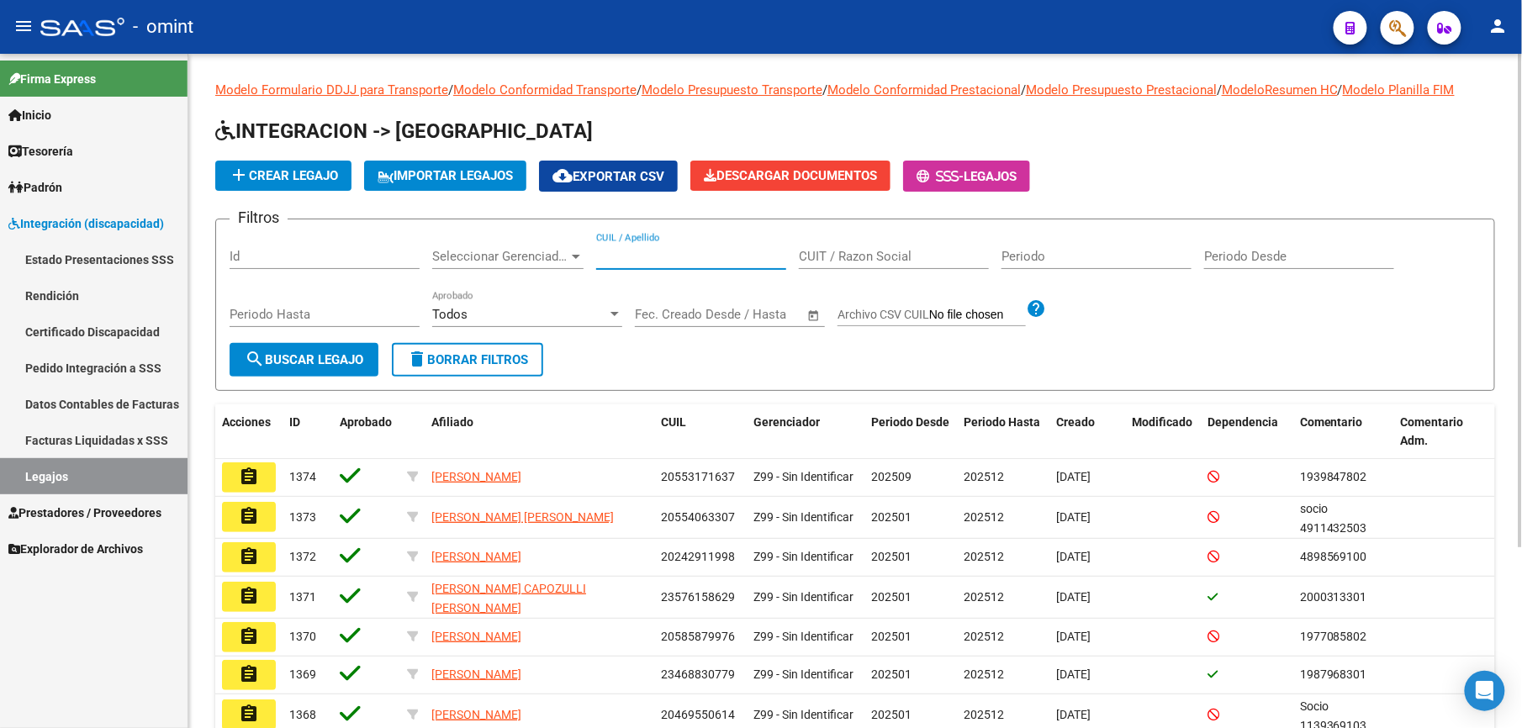
click at [644, 250] on input "CUIL / Apellido" at bounding box center [691, 256] width 190 height 15
paste input "20495879500"
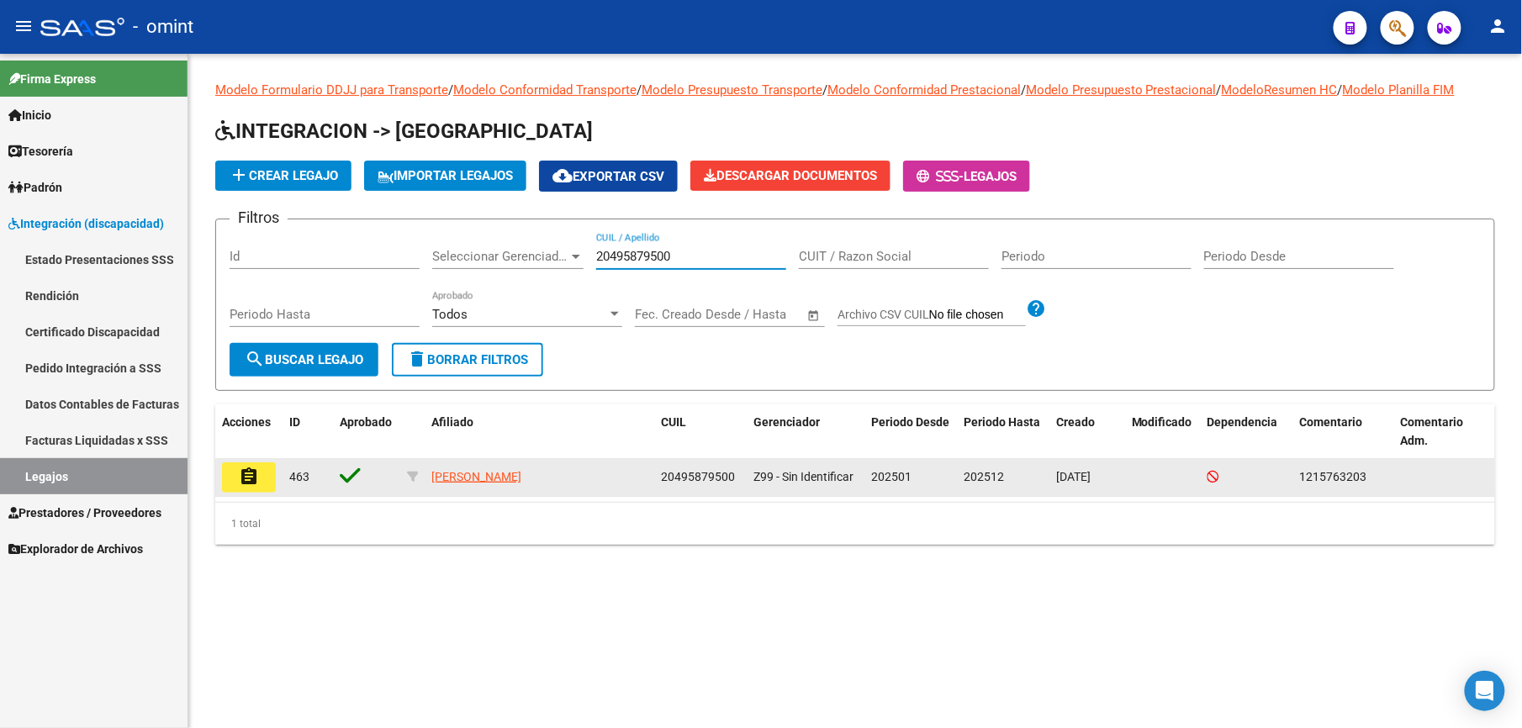
type input "20495879500"
click at [246, 474] on mat-icon "assignment" at bounding box center [249, 477] width 20 height 20
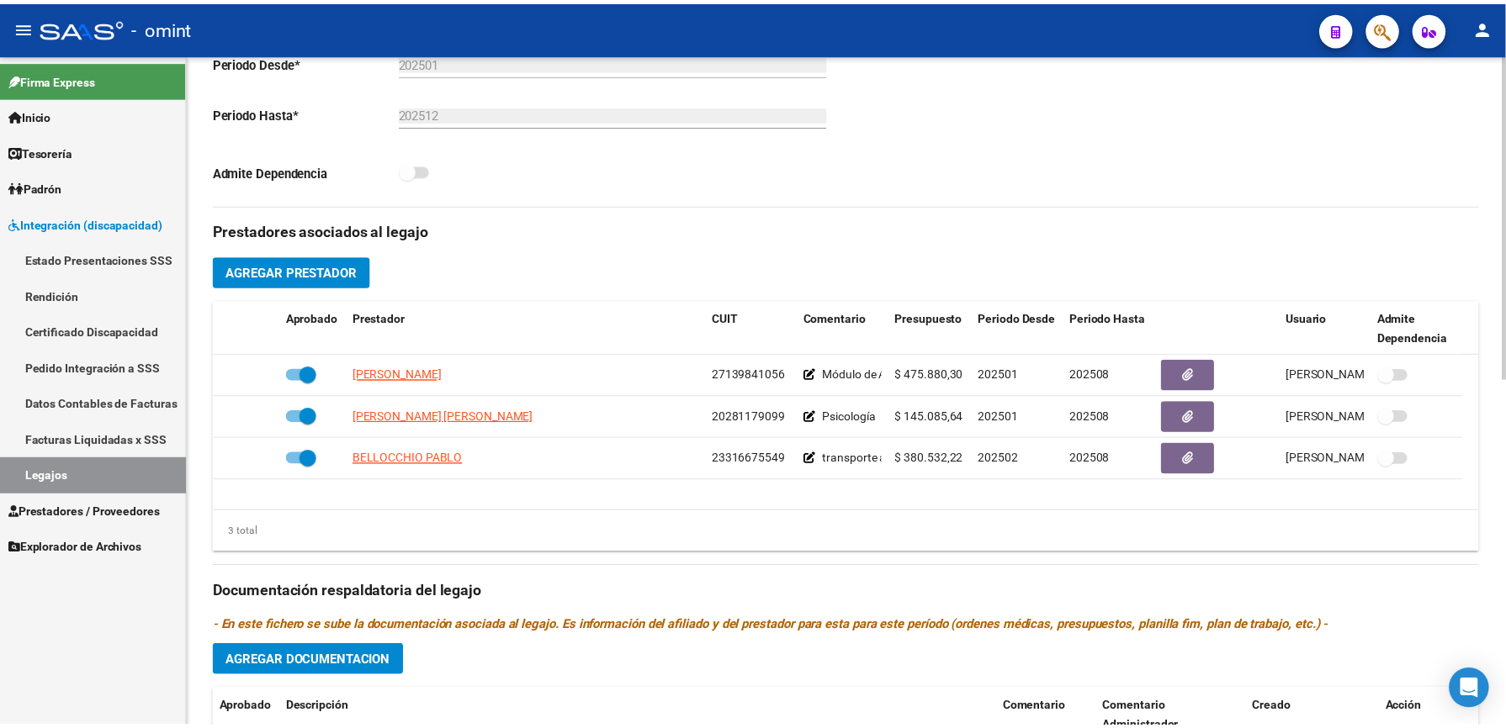
scroll to position [560, 0]
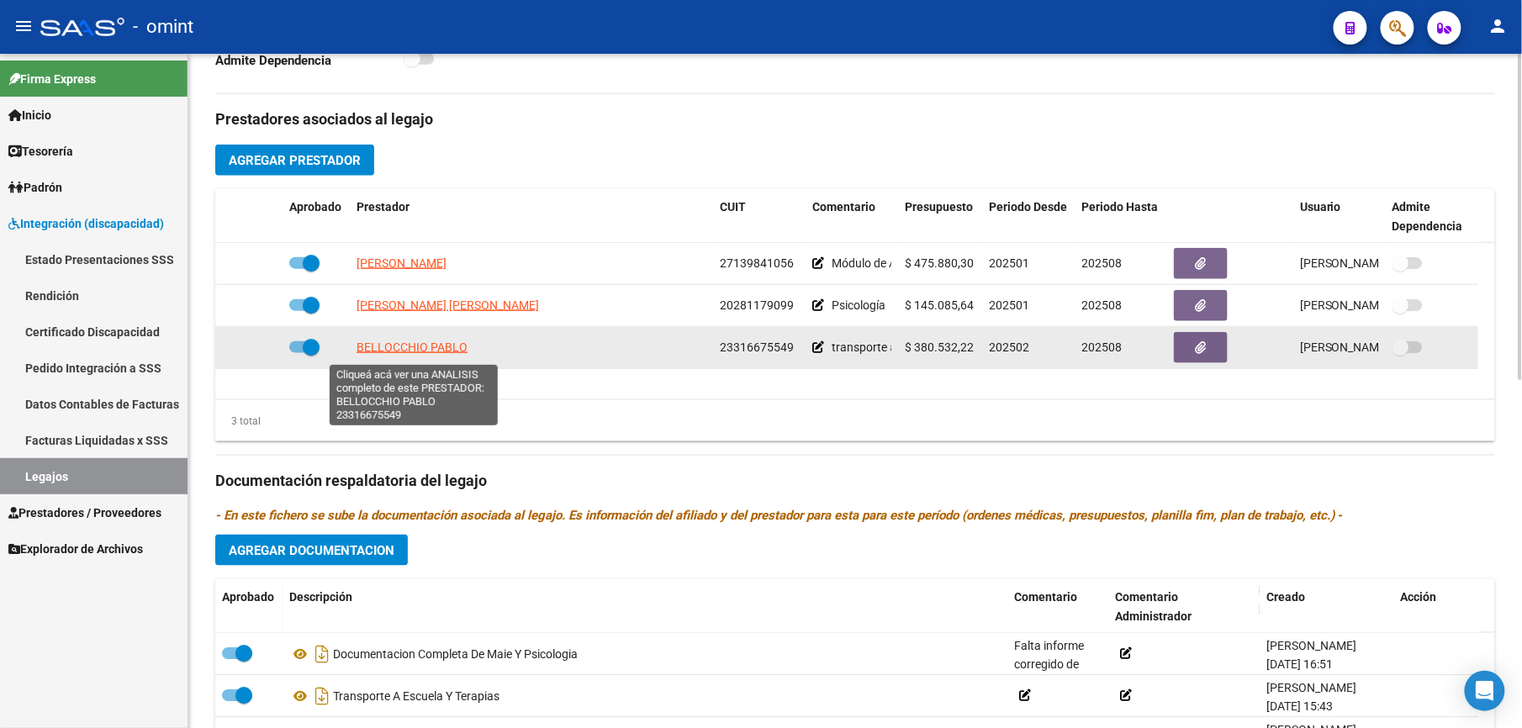
click at [427, 352] on span "BELLOCCHIO PABLO" at bounding box center [412, 347] width 111 height 13
type textarea "23316675549"
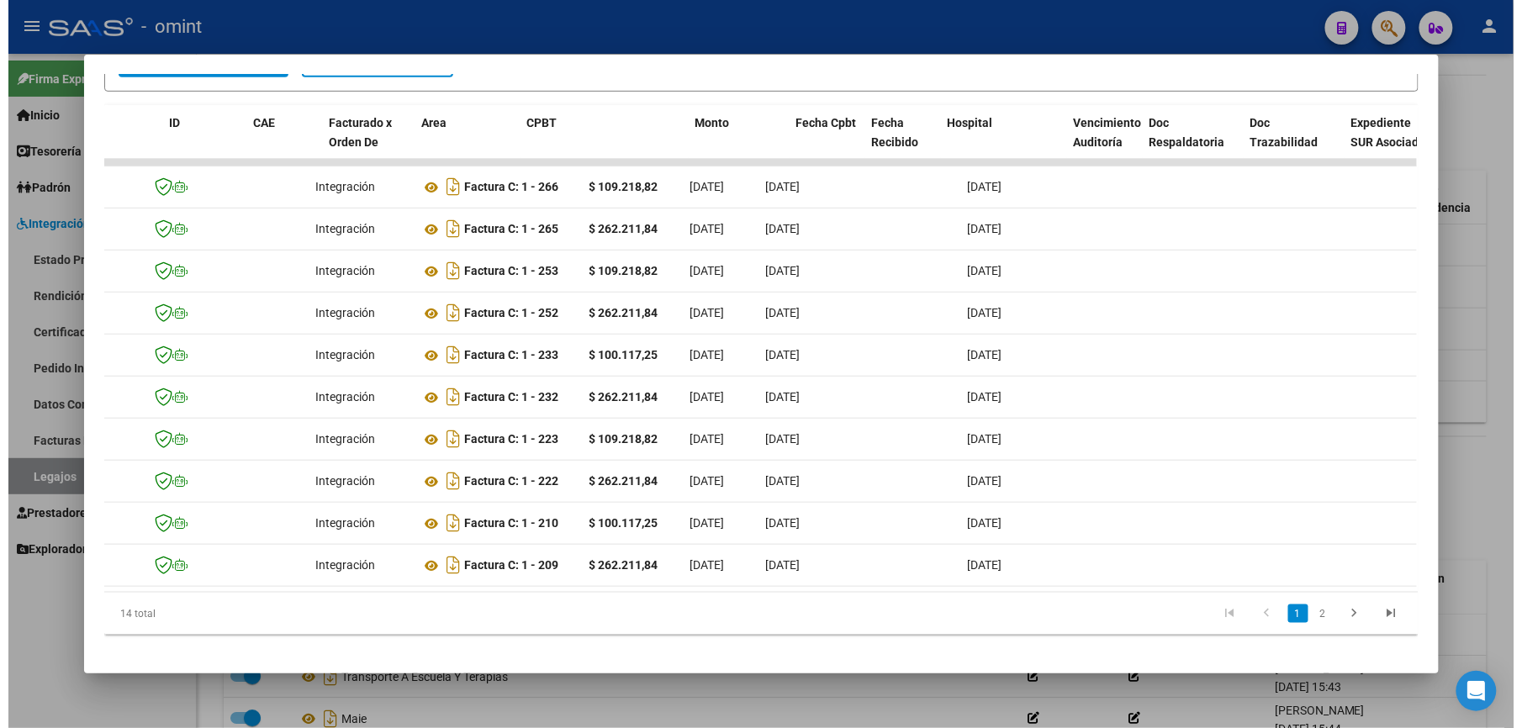
scroll to position [0, 0]
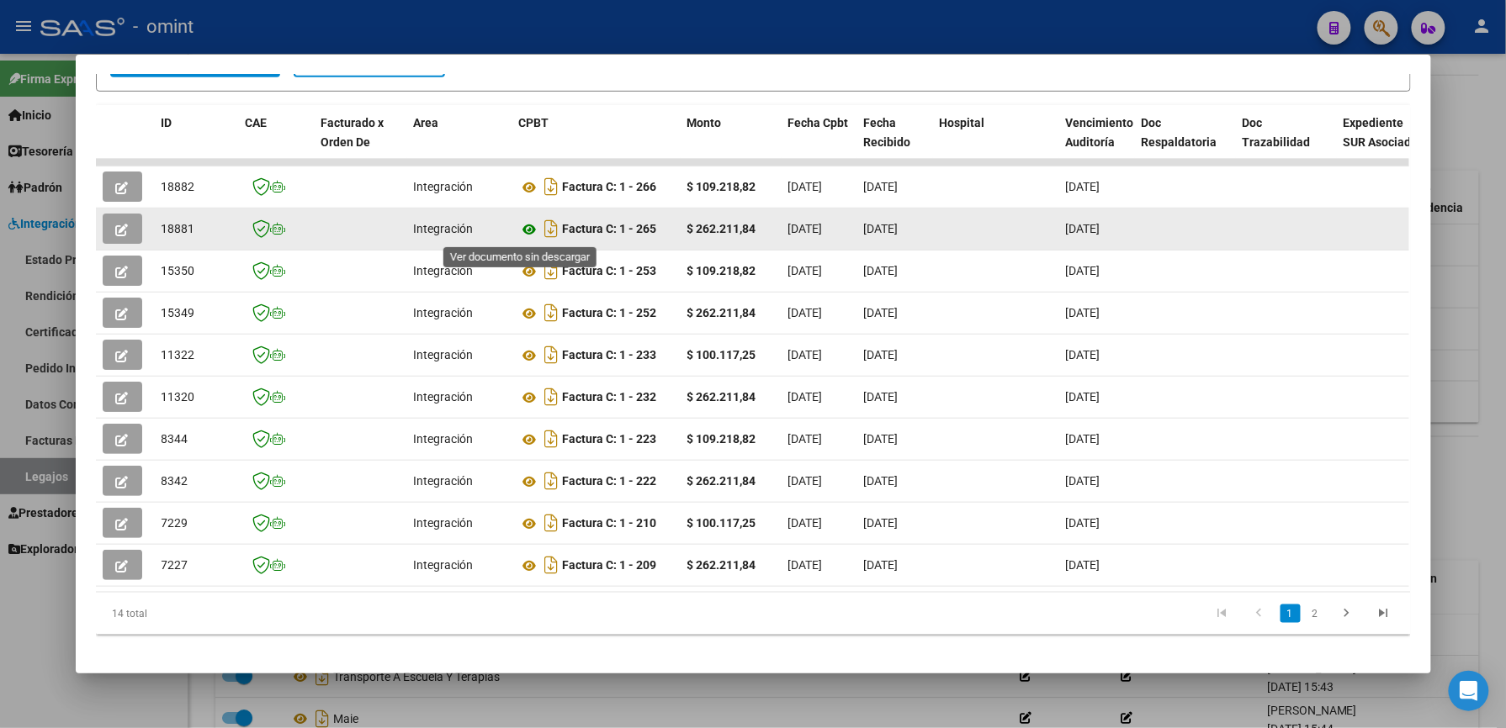
click at [520, 227] on icon at bounding box center [530, 230] width 22 height 20
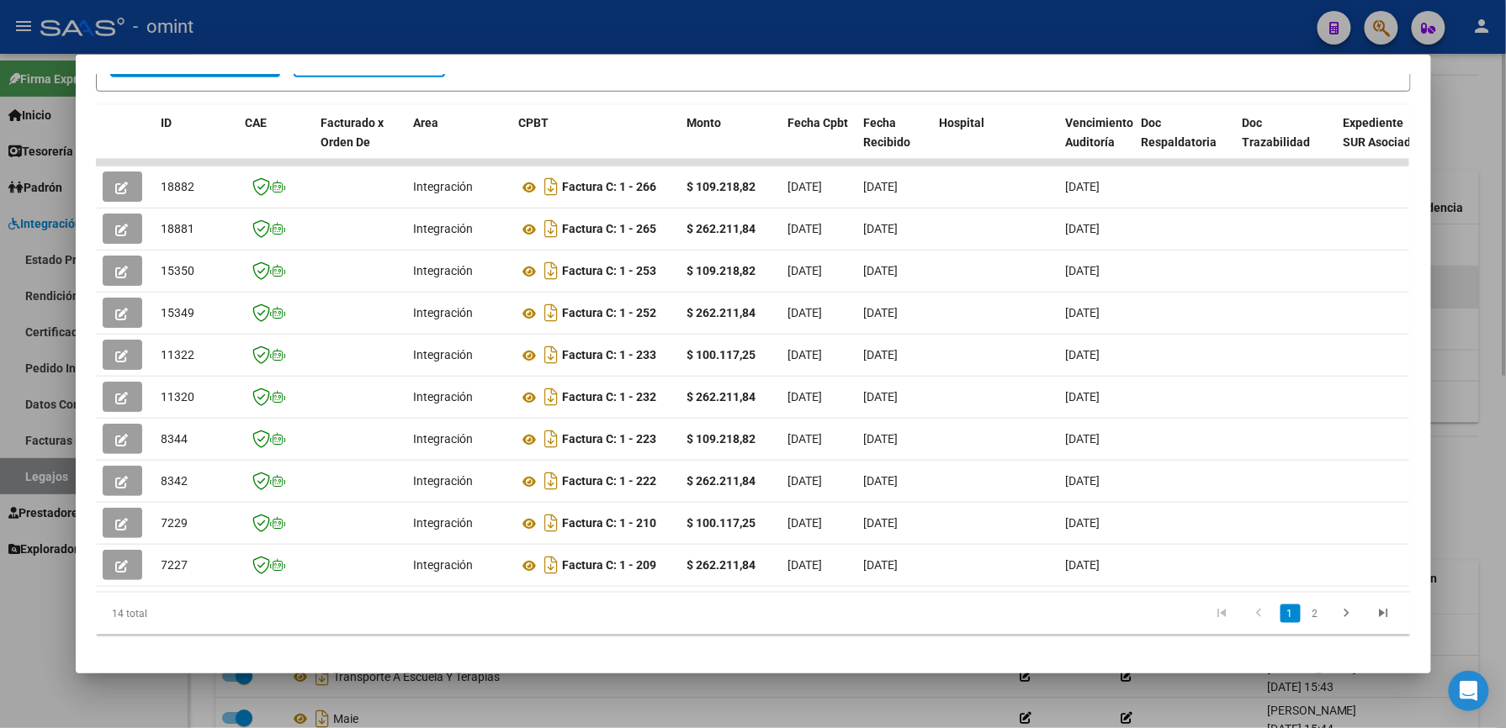
click at [1464, 297] on div at bounding box center [753, 364] width 1506 height 728
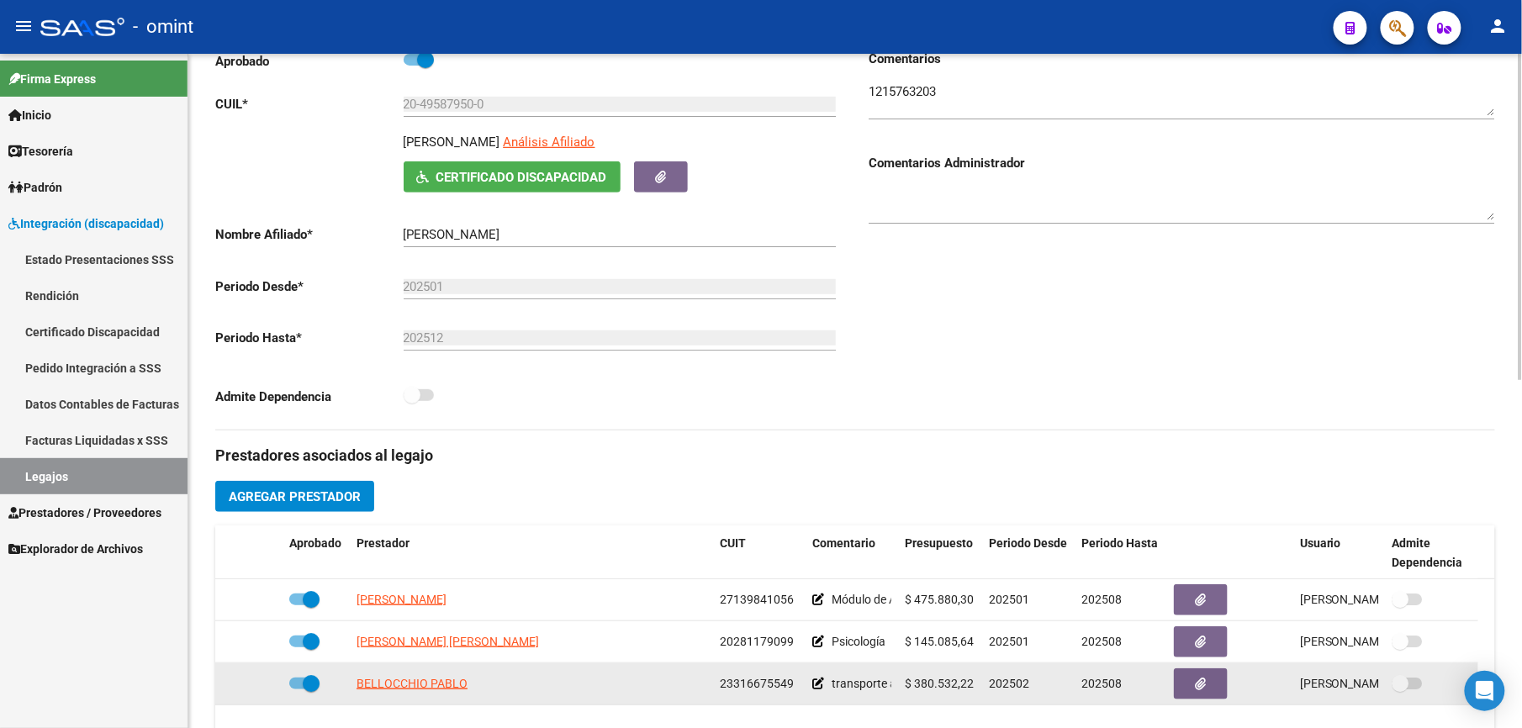
scroll to position [112, 0]
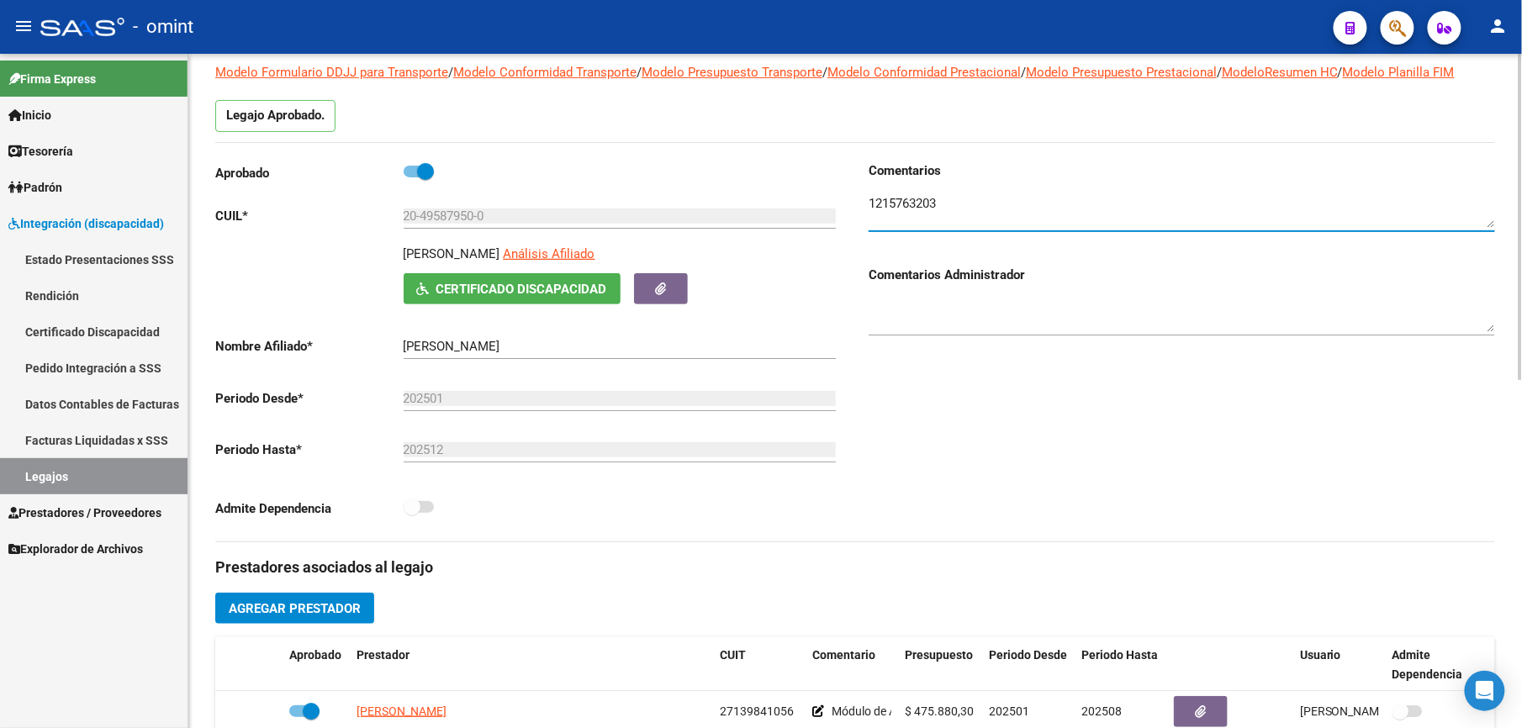
drag, startPoint x: 950, startPoint y: 214, endPoint x: 866, endPoint y: 209, distance: 83.4
click at [866, 209] on div "Comentarios Comentarios Administrador" at bounding box center [1175, 351] width 640 height 380
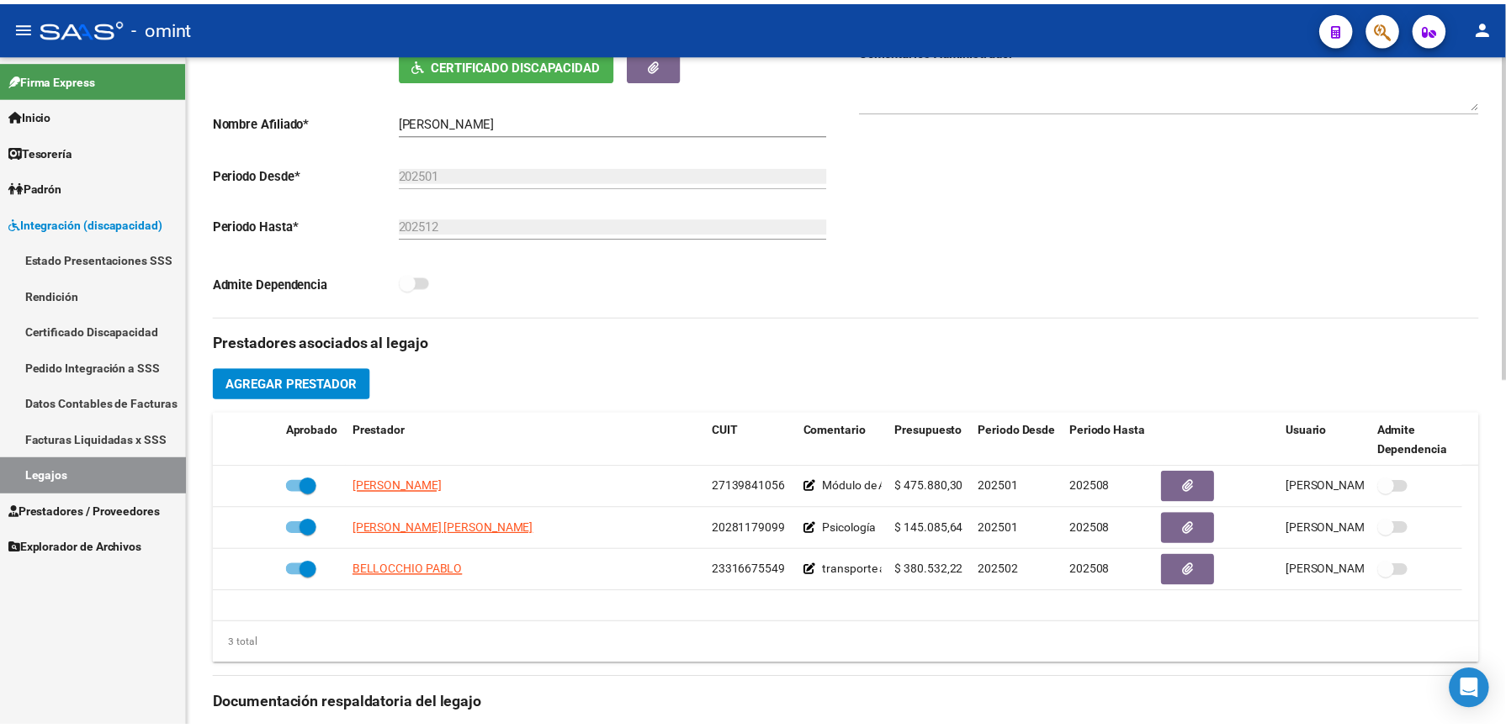
scroll to position [560, 0]
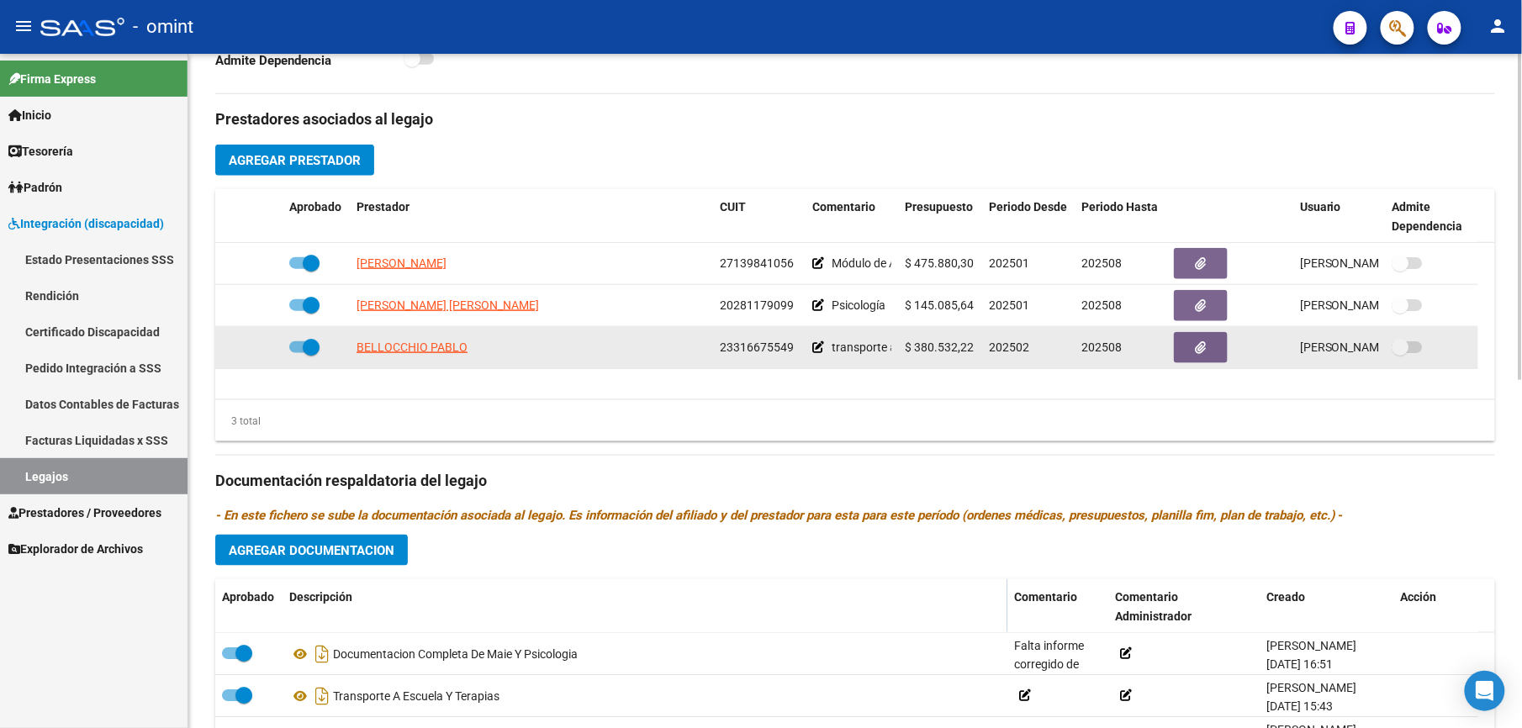
click at [283, 347] on datatable-body-cell at bounding box center [316, 347] width 67 height 41
click at [289, 351] on span at bounding box center [304, 347] width 30 height 12
click at [297, 353] on input "checkbox" at bounding box center [297, 353] width 1 height 1
checkbox input "false"
click at [254, 351] on icon at bounding box center [258, 347] width 12 height 12
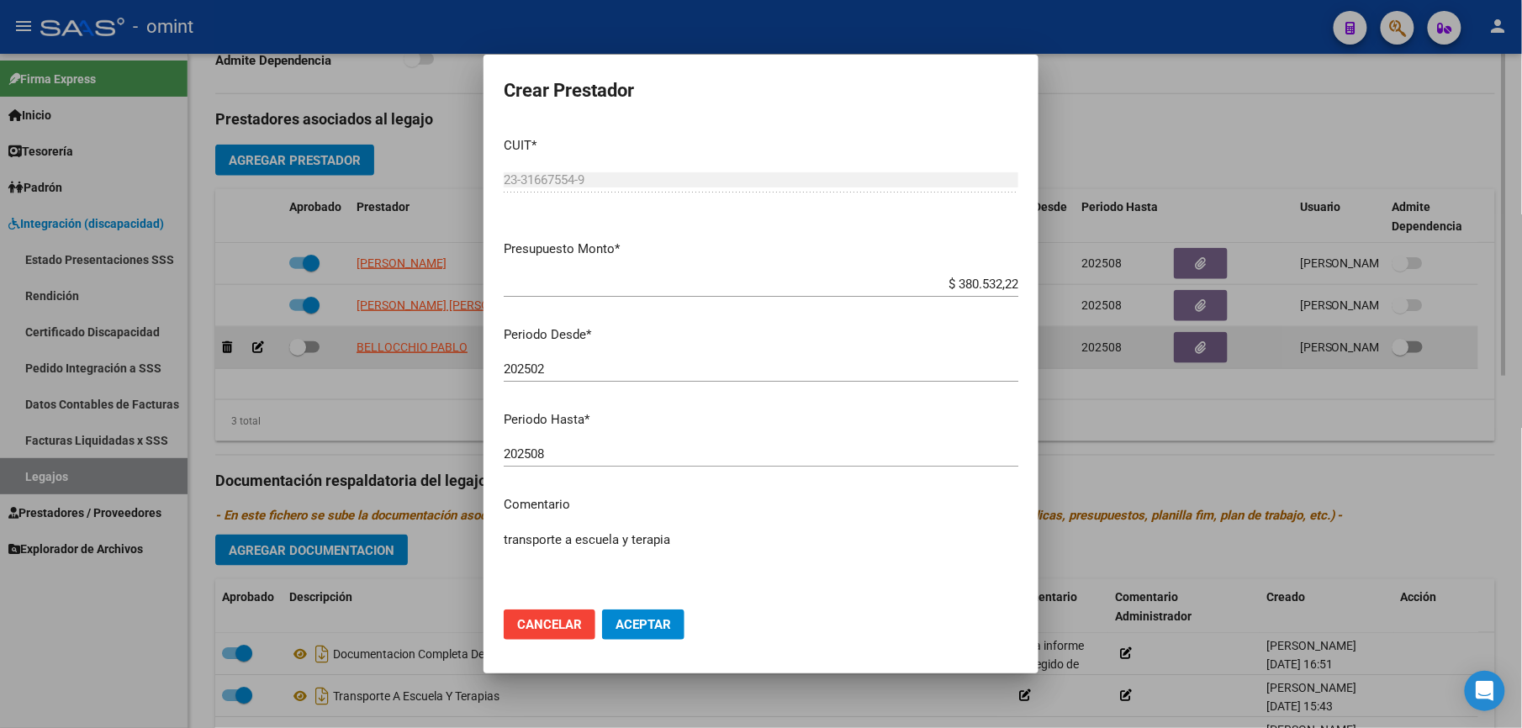
scroll to position [579, 0]
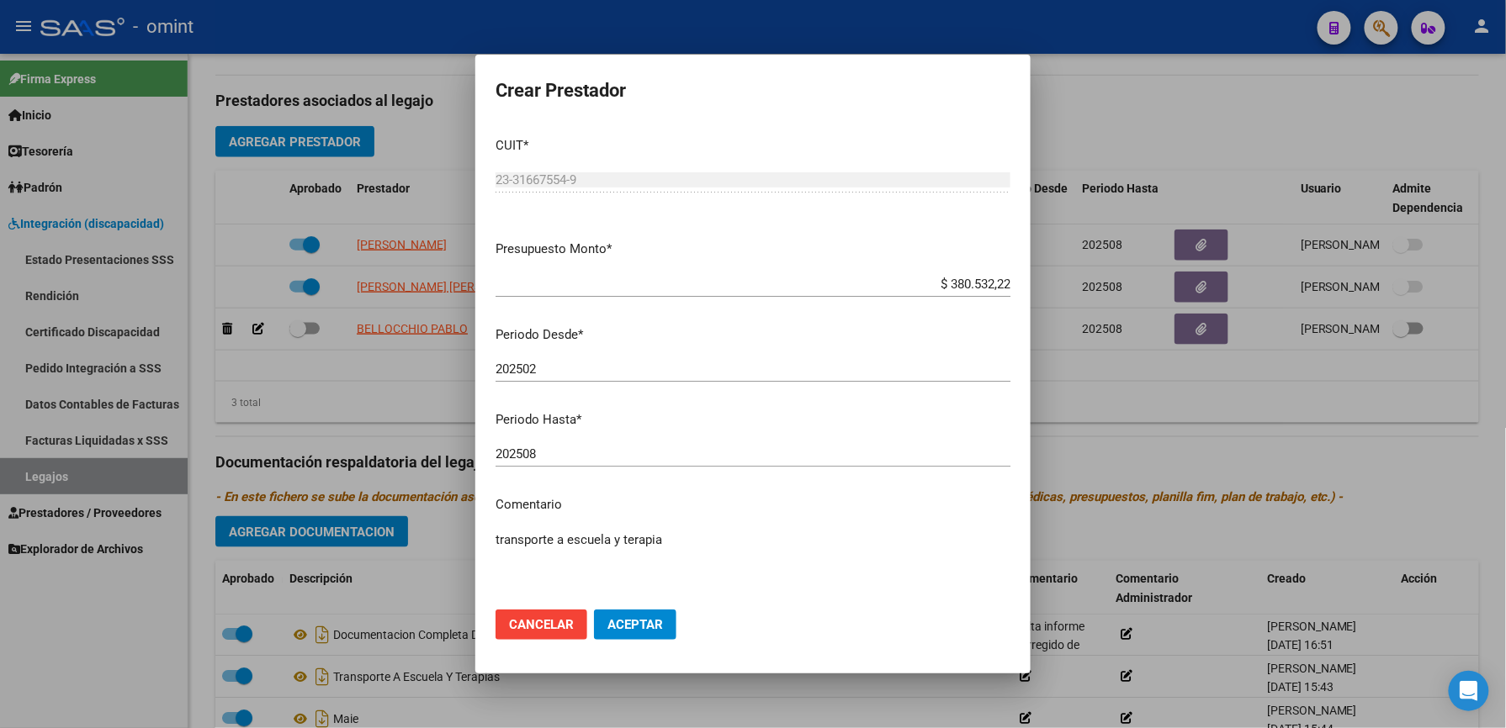
drag, startPoint x: 611, startPoint y: 537, endPoint x: 788, endPoint y: 530, distance: 177.6
click at [680, 537] on textarea "transporte a escuela y terapia" at bounding box center [752, 570] width 515 height 79
click at [609, 542] on textarea "transporte a escuela y terapia" at bounding box center [752, 570] width 515 height 79
click at [721, 540] on textarea "transporte a escuela 440km y terapia" at bounding box center [752, 570] width 515 height 79
type textarea "transporte a escuela 440km y terapia PSC 219KM"
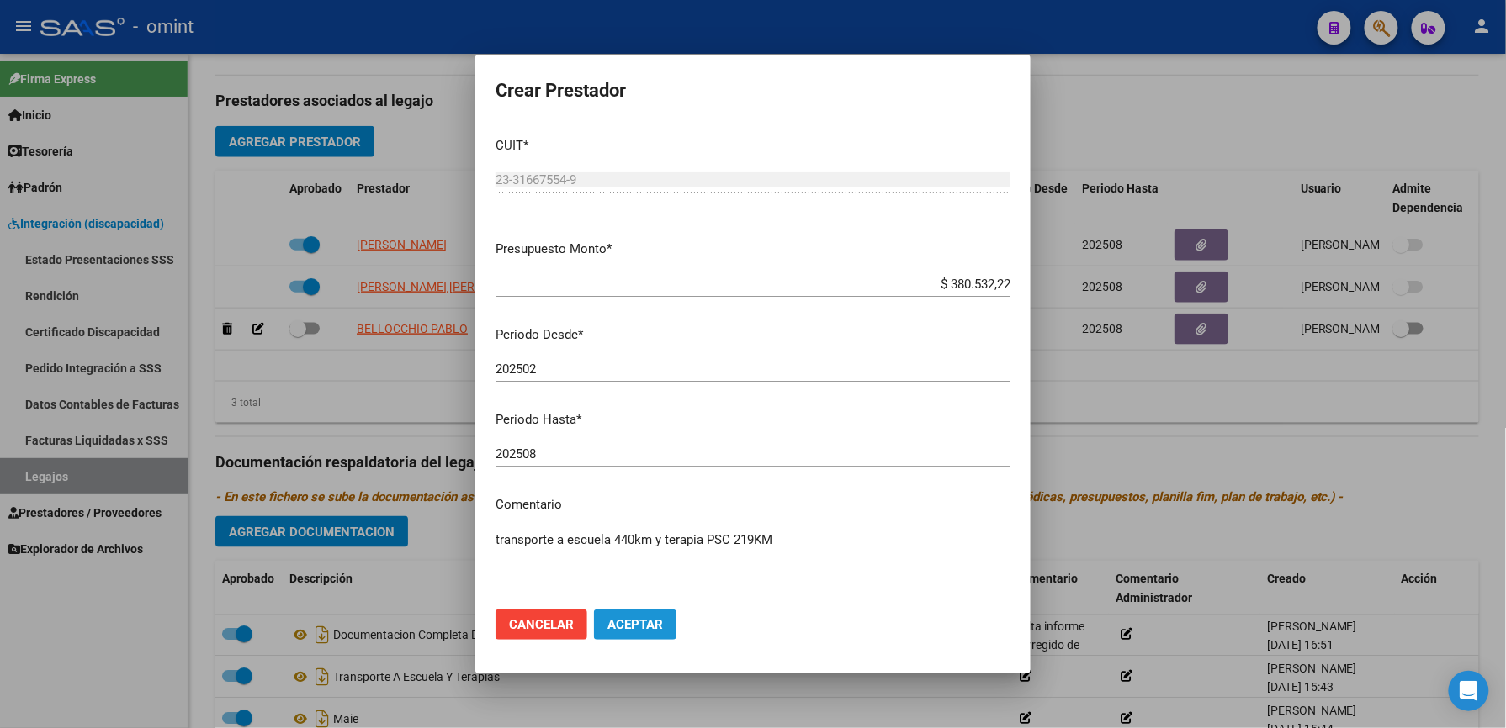
click at [644, 624] on span "Aceptar" at bounding box center [635, 624] width 56 height 15
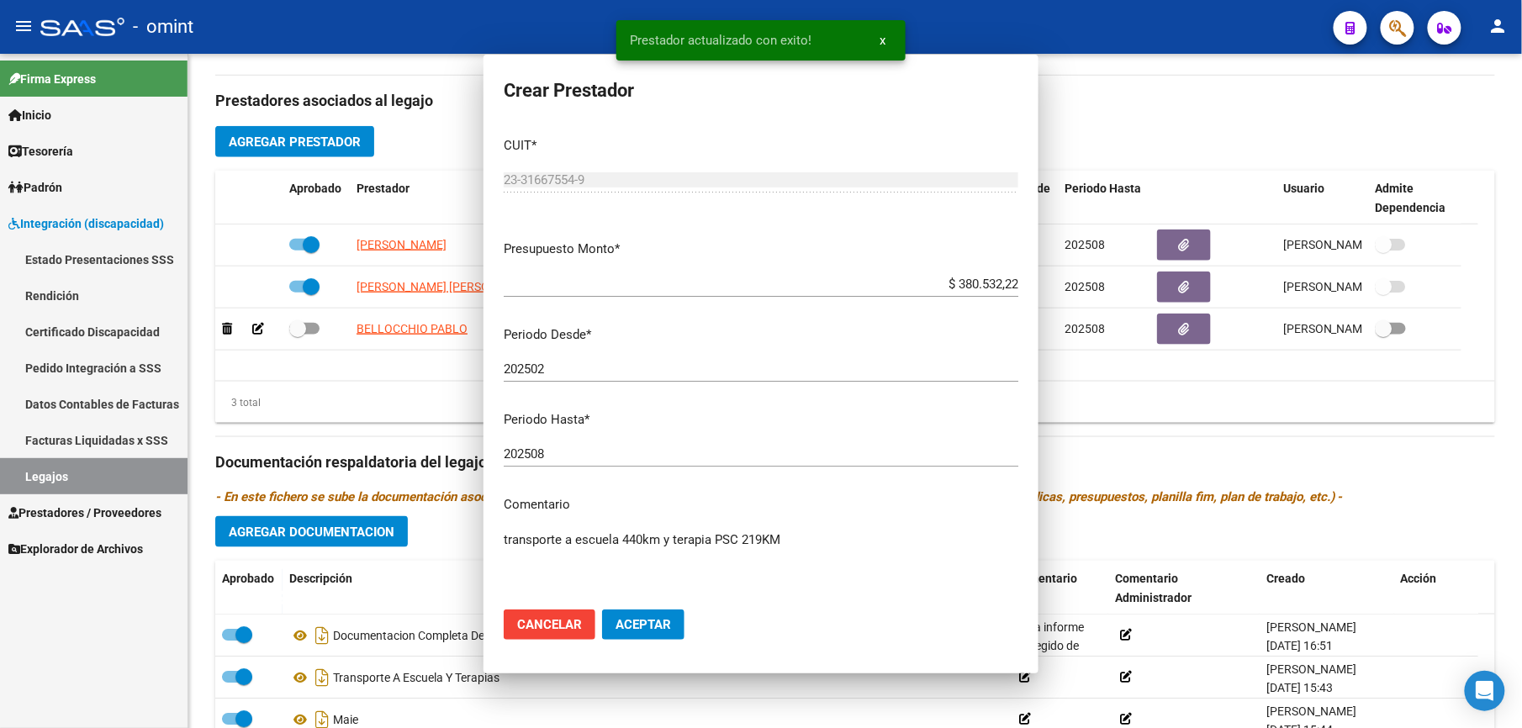
scroll to position [560, 0]
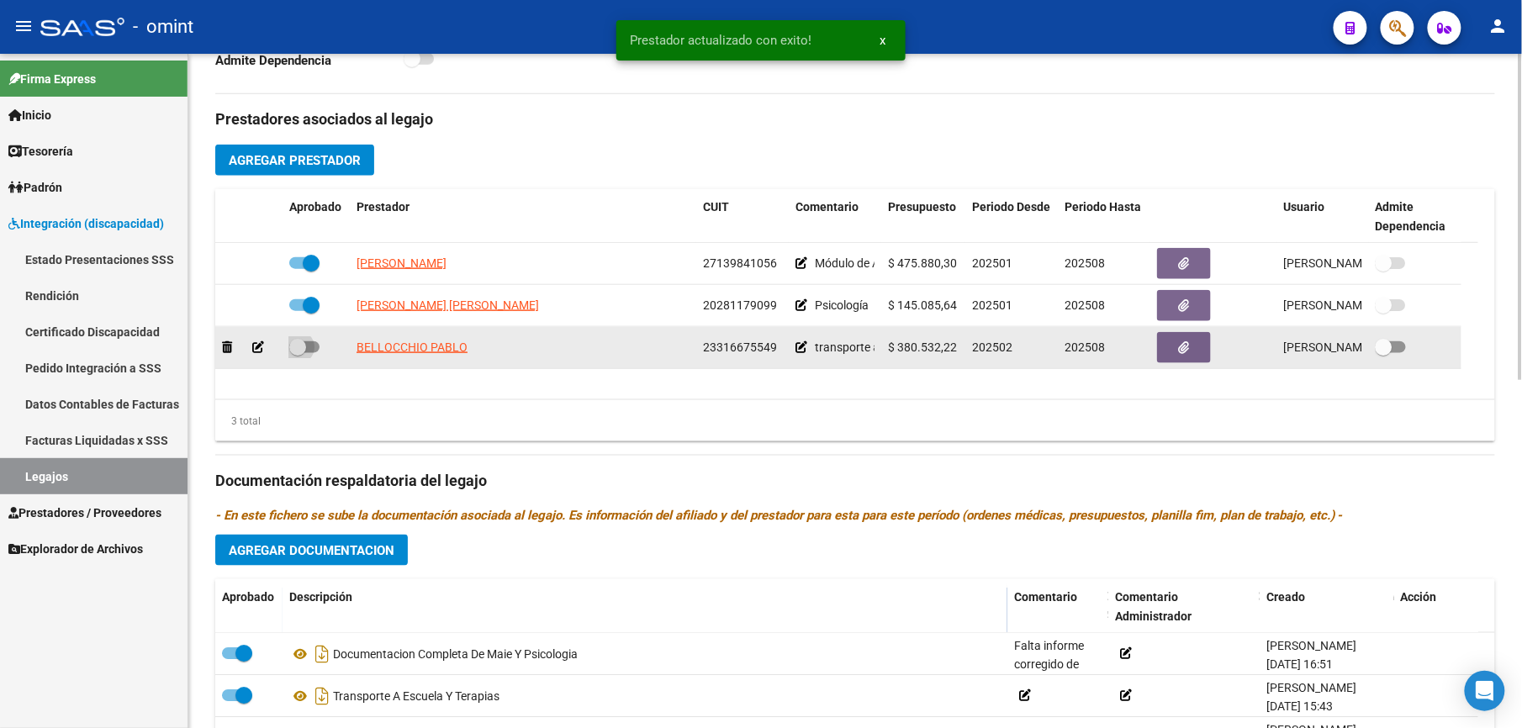
click at [318, 354] on label at bounding box center [304, 347] width 30 height 20
click at [298, 354] on input "checkbox" at bounding box center [297, 353] width 1 height 1
checkbox input "true"
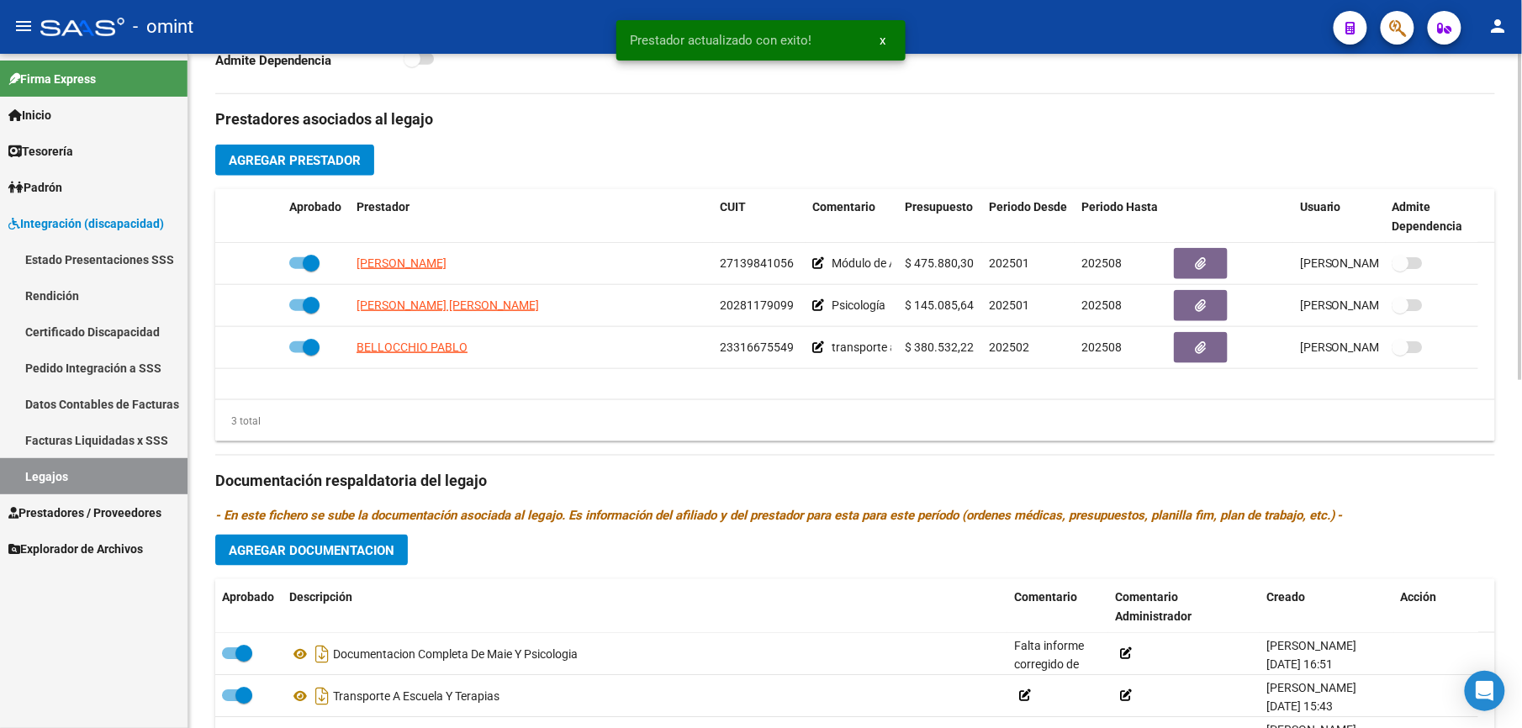
scroll to position [0, 0]
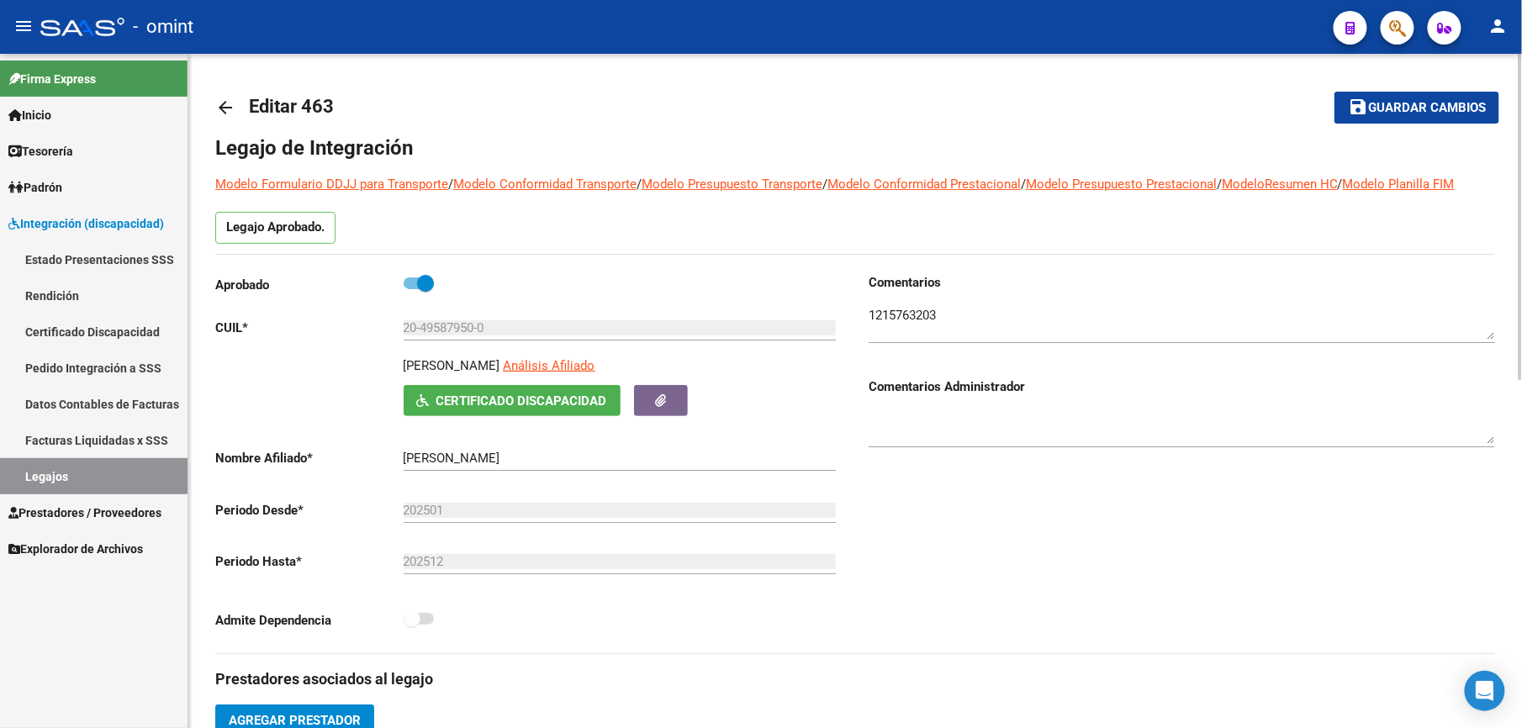
click at [1438, 105] on span "Guardar cambios" at bounding box center [1427, 108] width 118 height 15
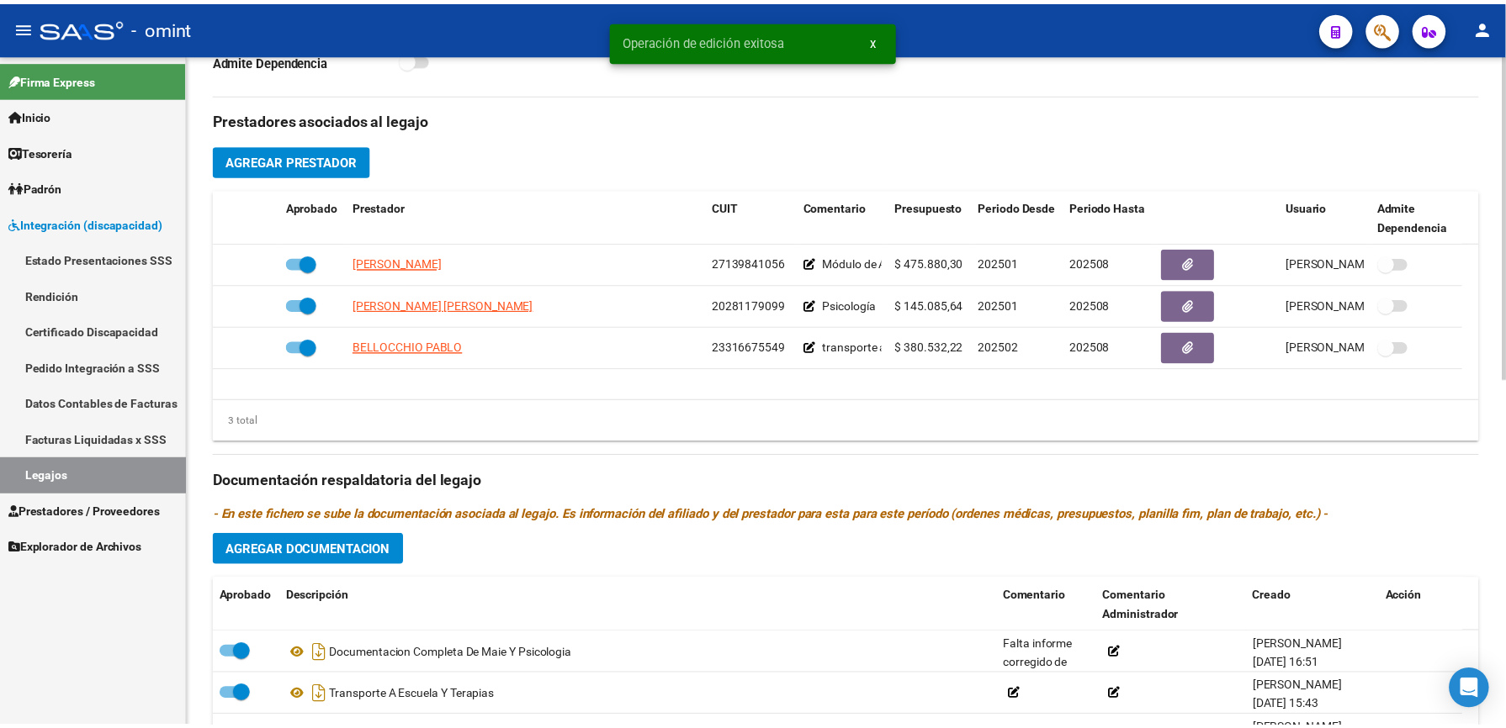
scroll to position [673, 0]
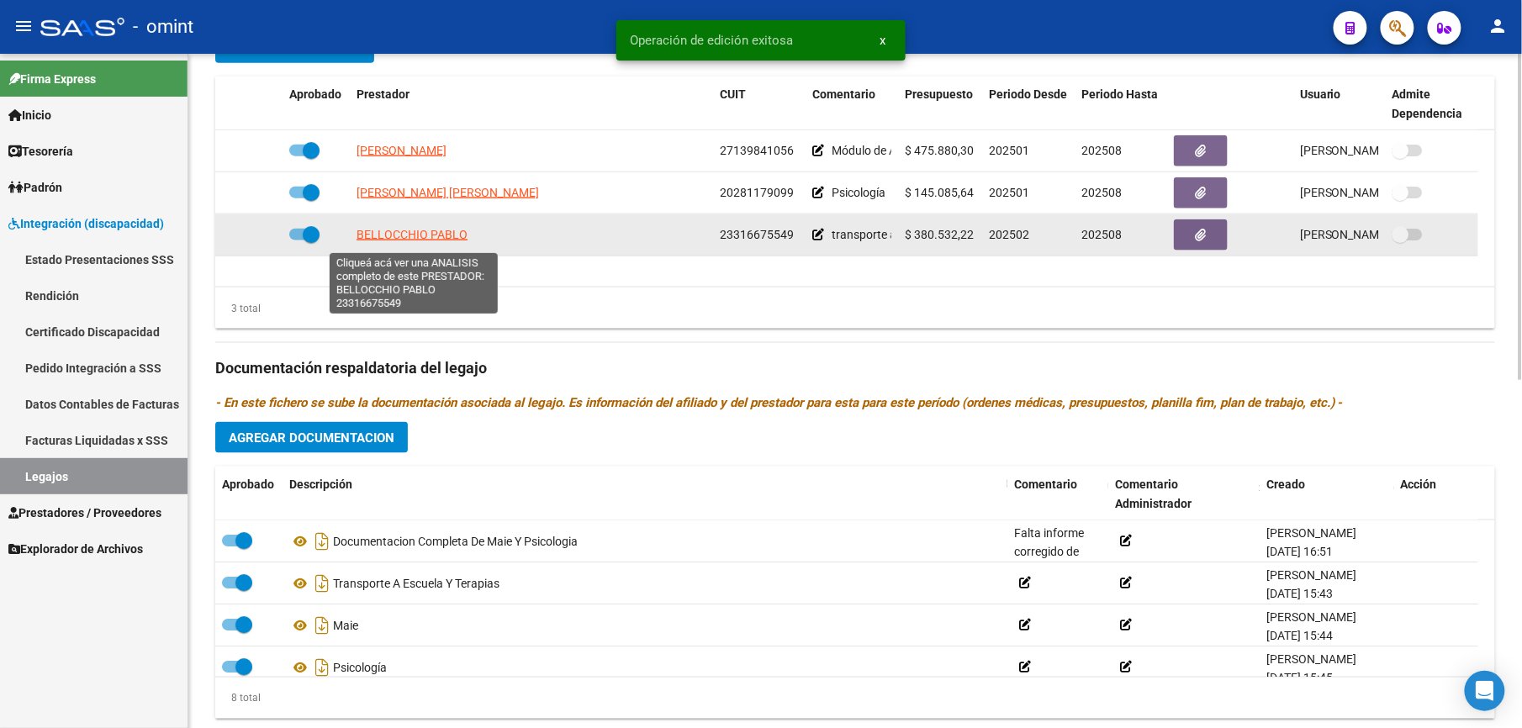
click at [391, 241] on span "BELLOCCHIO PABLO" at bounding box center [412, 234] width 111 height 13
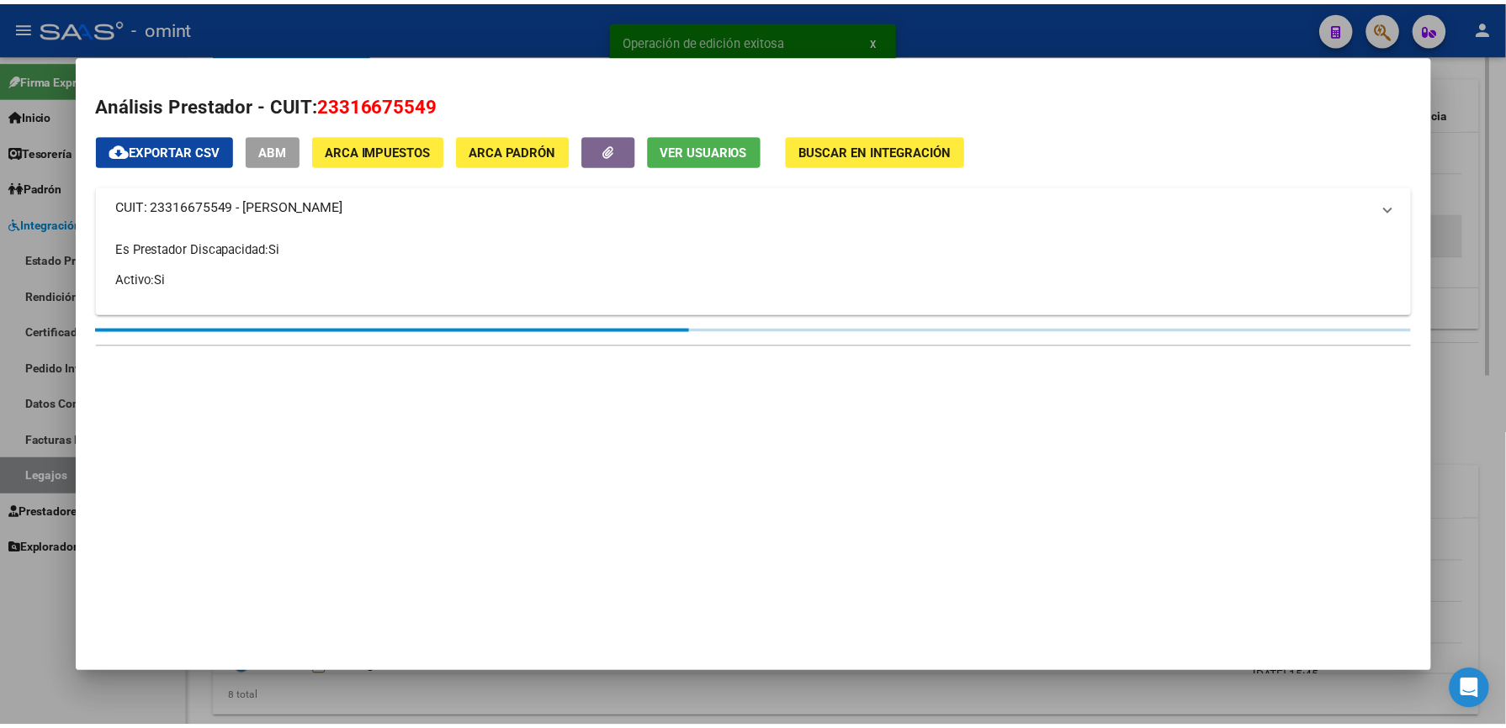
scroll to position [691, 0]
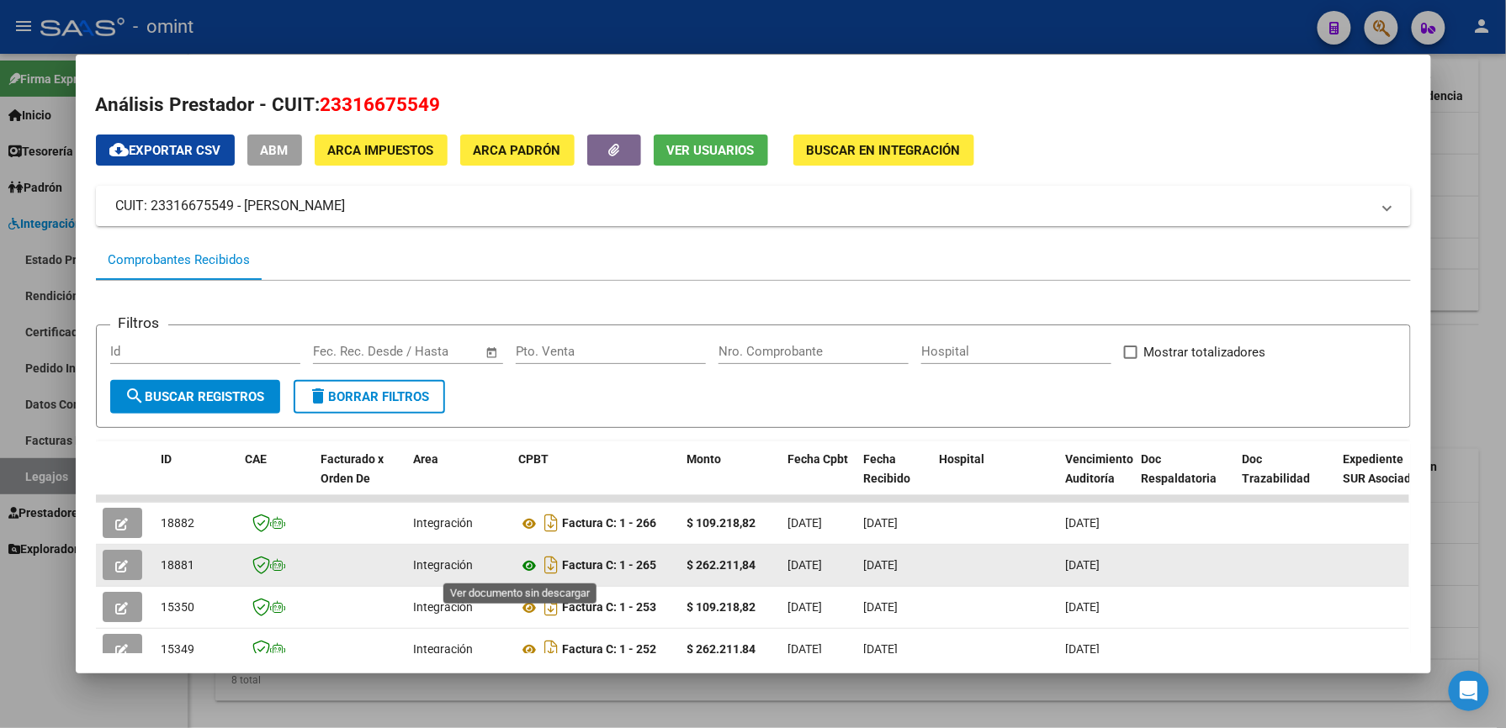
click at [522, 565] on icon at bounding box center [530, 566] width 22 height 20
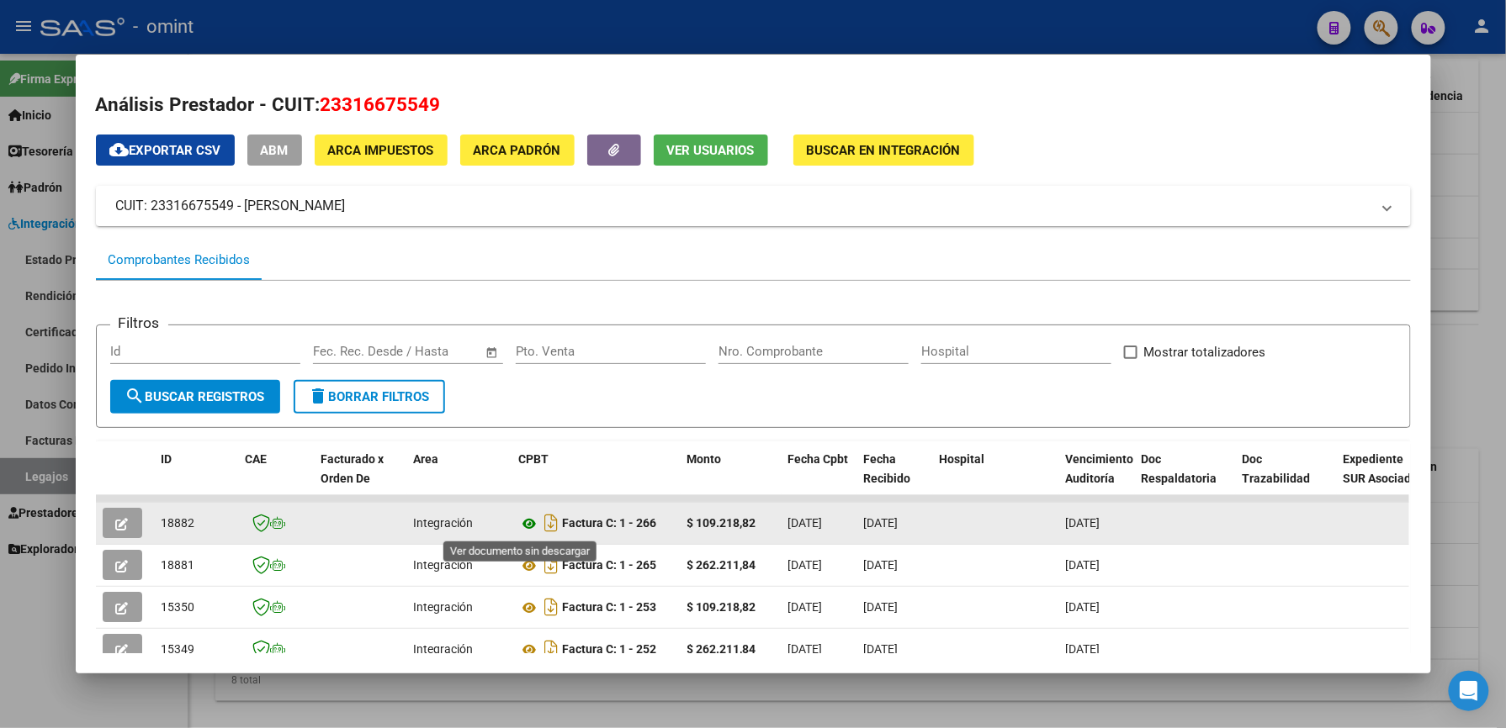
click at [530, 525] on icon at bounding box center [530, 524] width 22 height 20
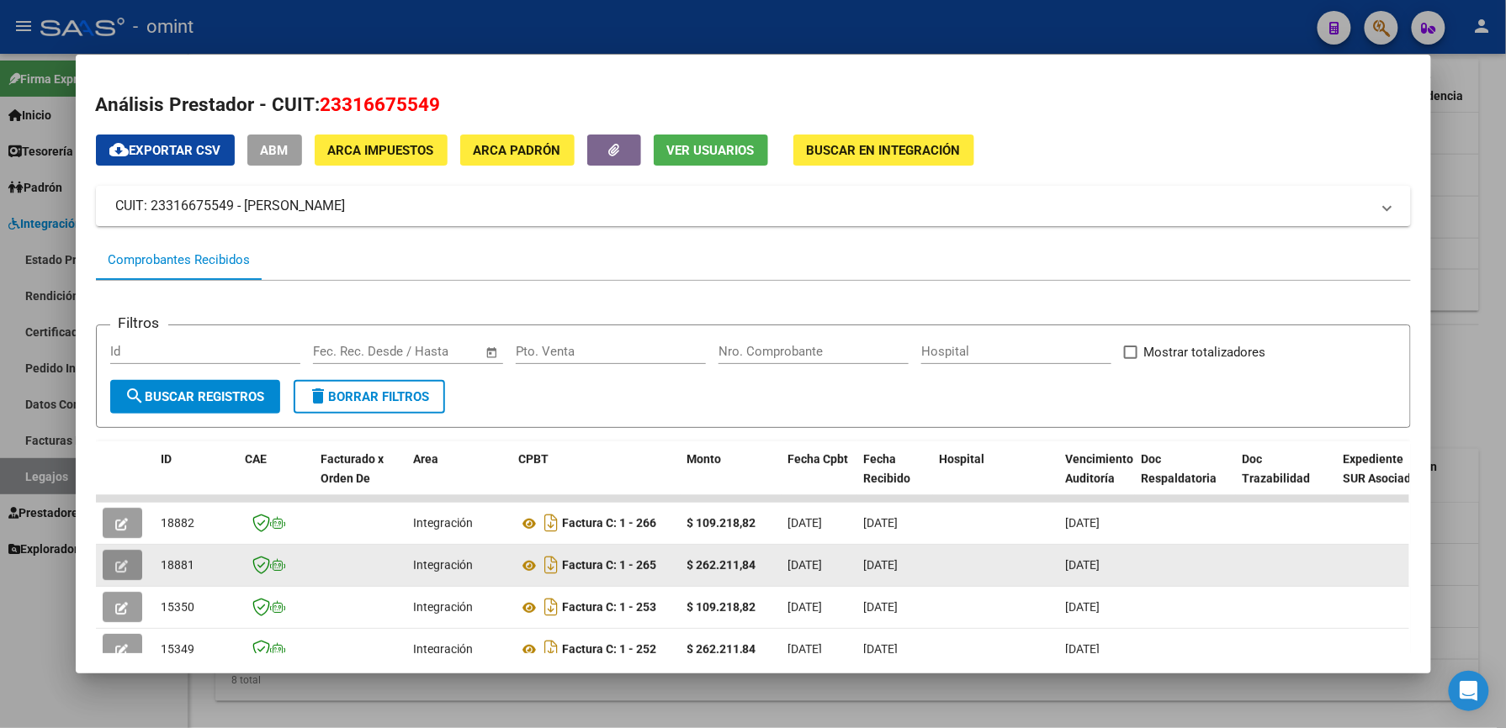
click at [119, 562] on icon "button" at bounding box center [122, 566] width 13 height 13
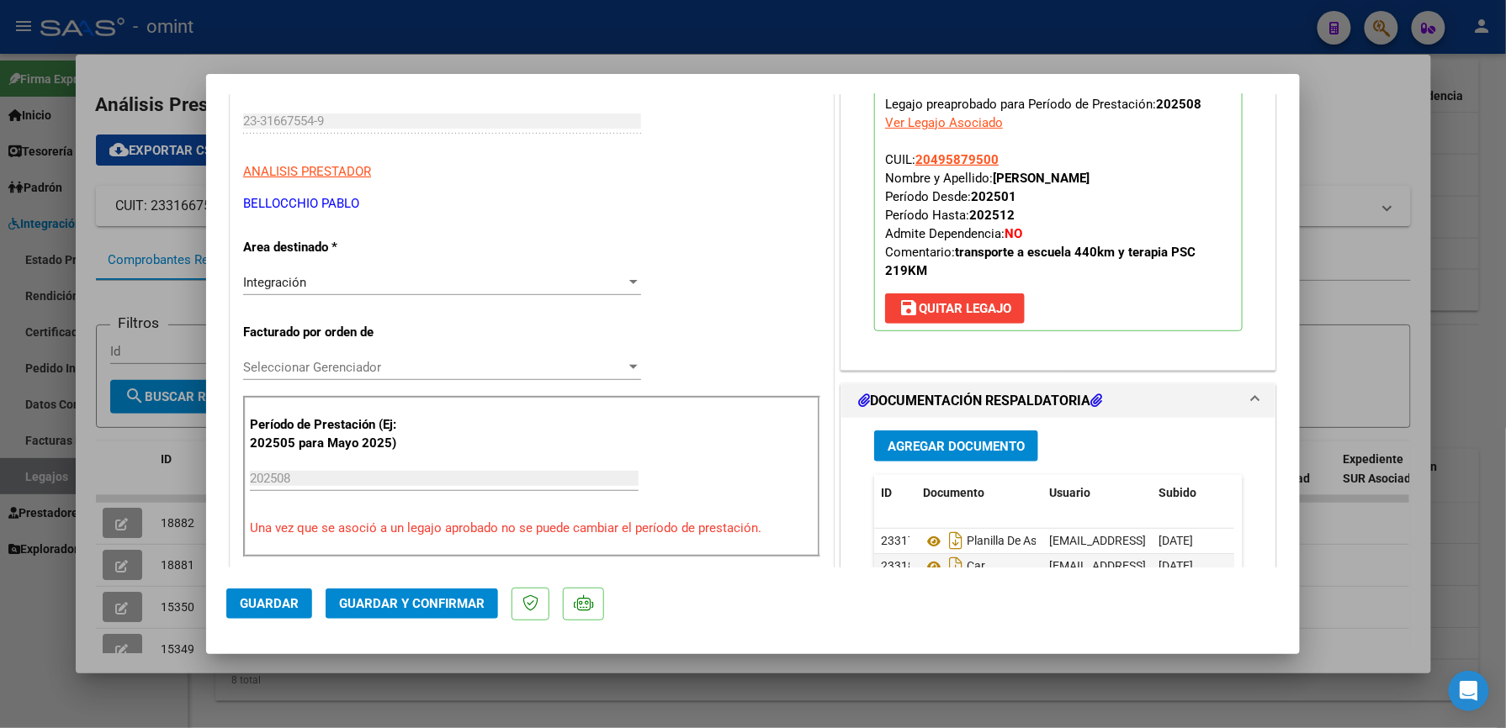
scroll to position [448, 0]
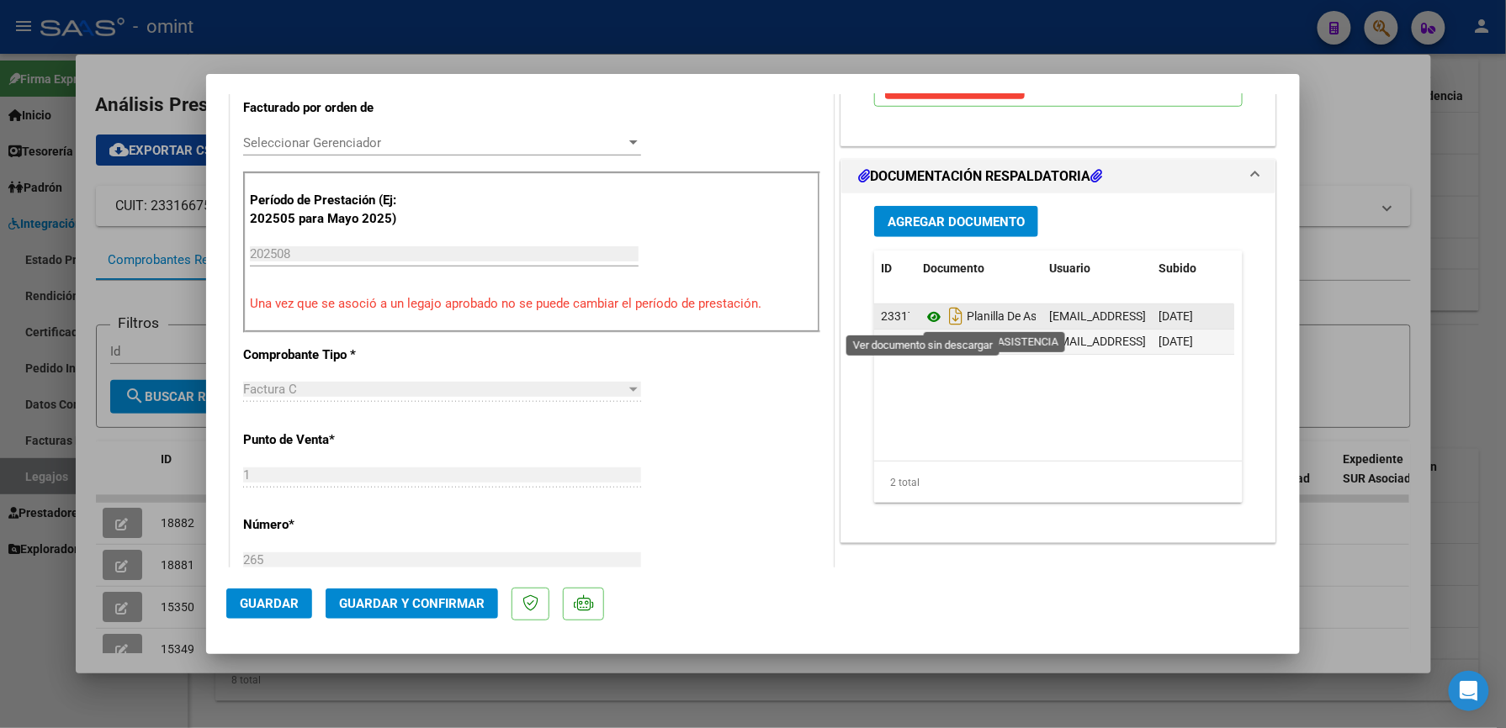
click at [923, 317] on icon at bounding box center [934, 317] width 22 height 20
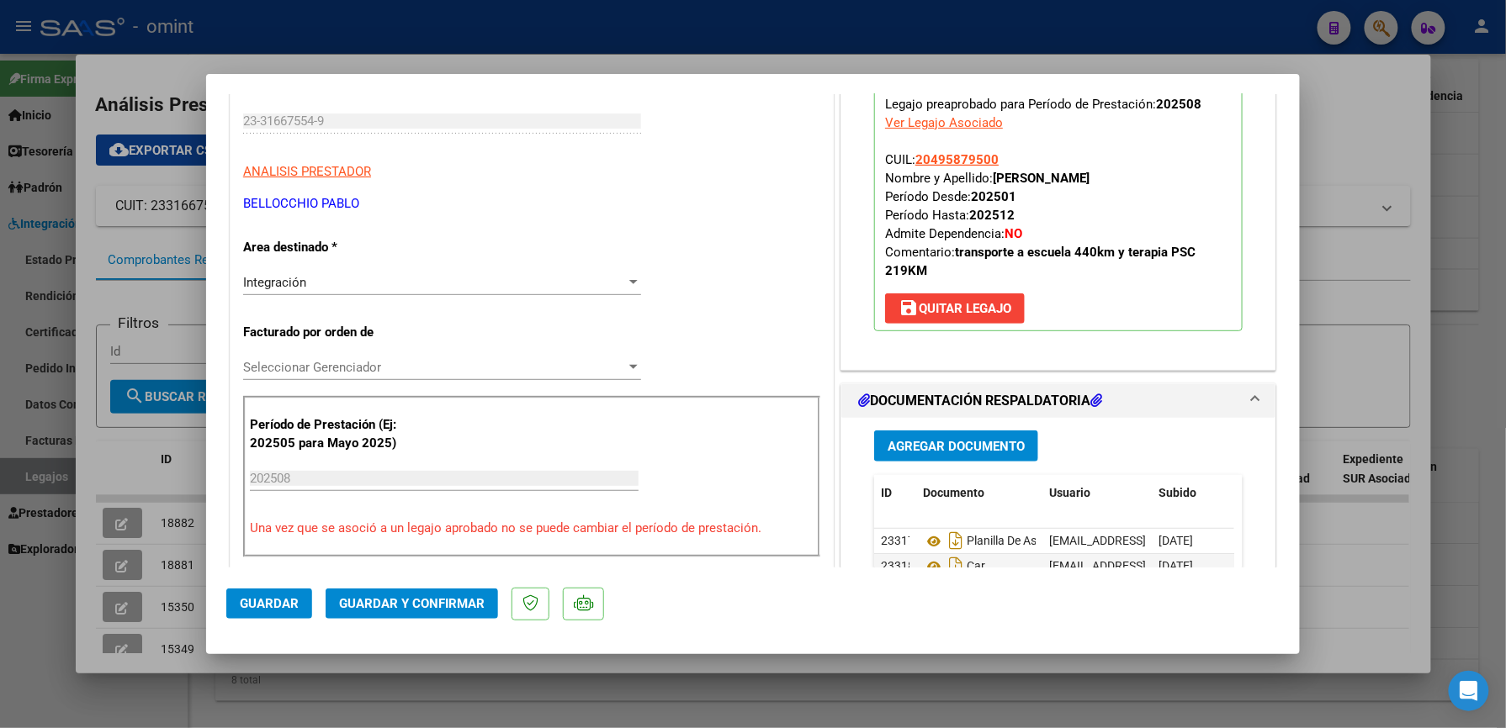
scroll to position [0, 0]
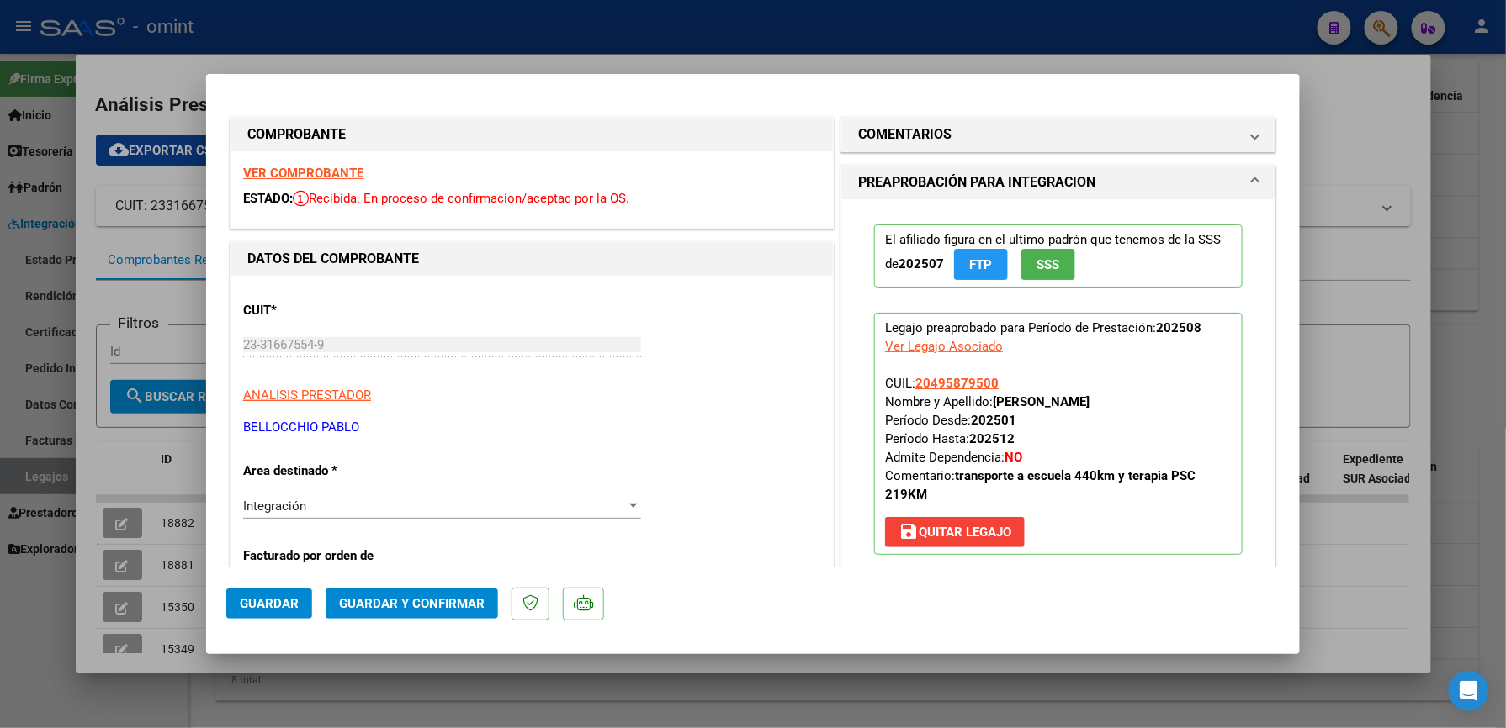
click at [399, 525] on div "Integración Seleccionar Area" at bounding box center [442, 514] width 398 height 41
click at [400, 513] on div "Integración" at bounding box center [434, 506] width 383 height 15
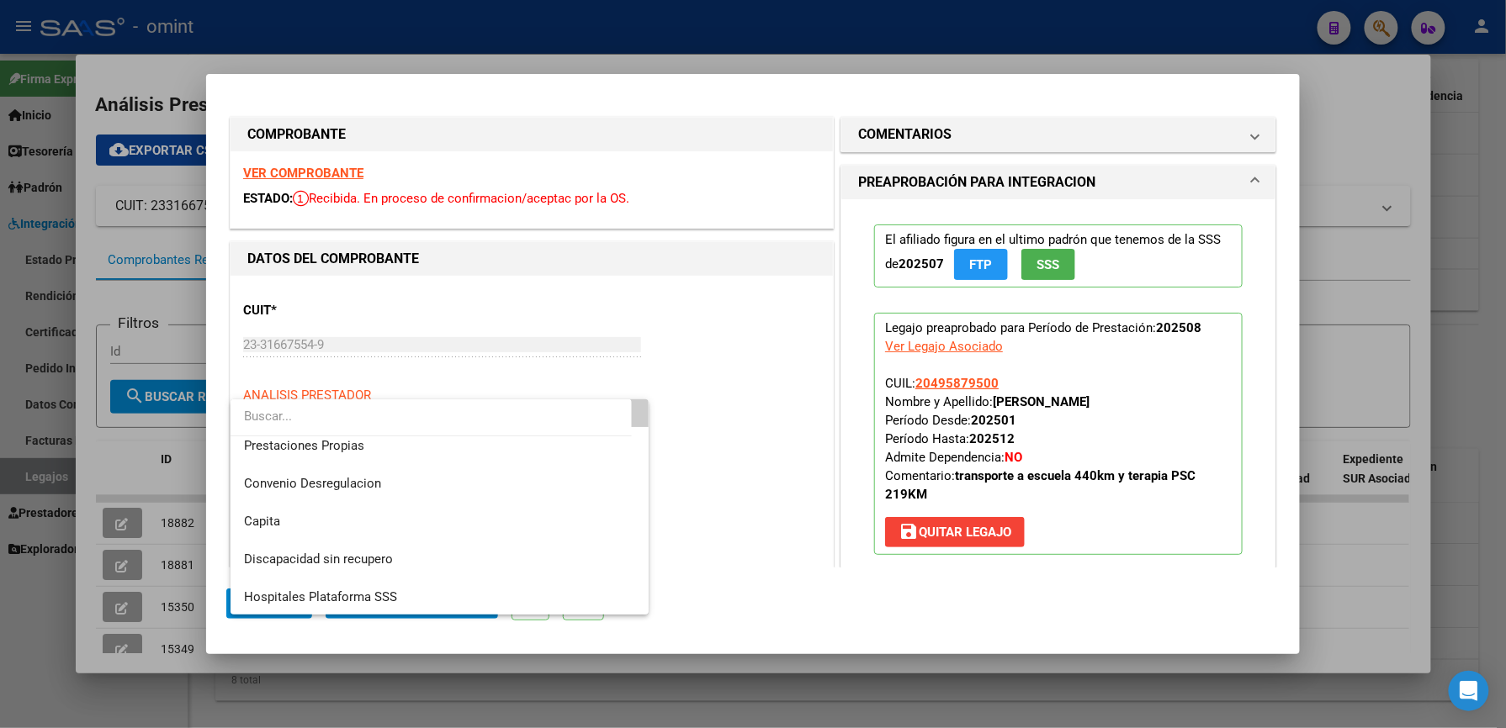
scroll to position [163, 0]
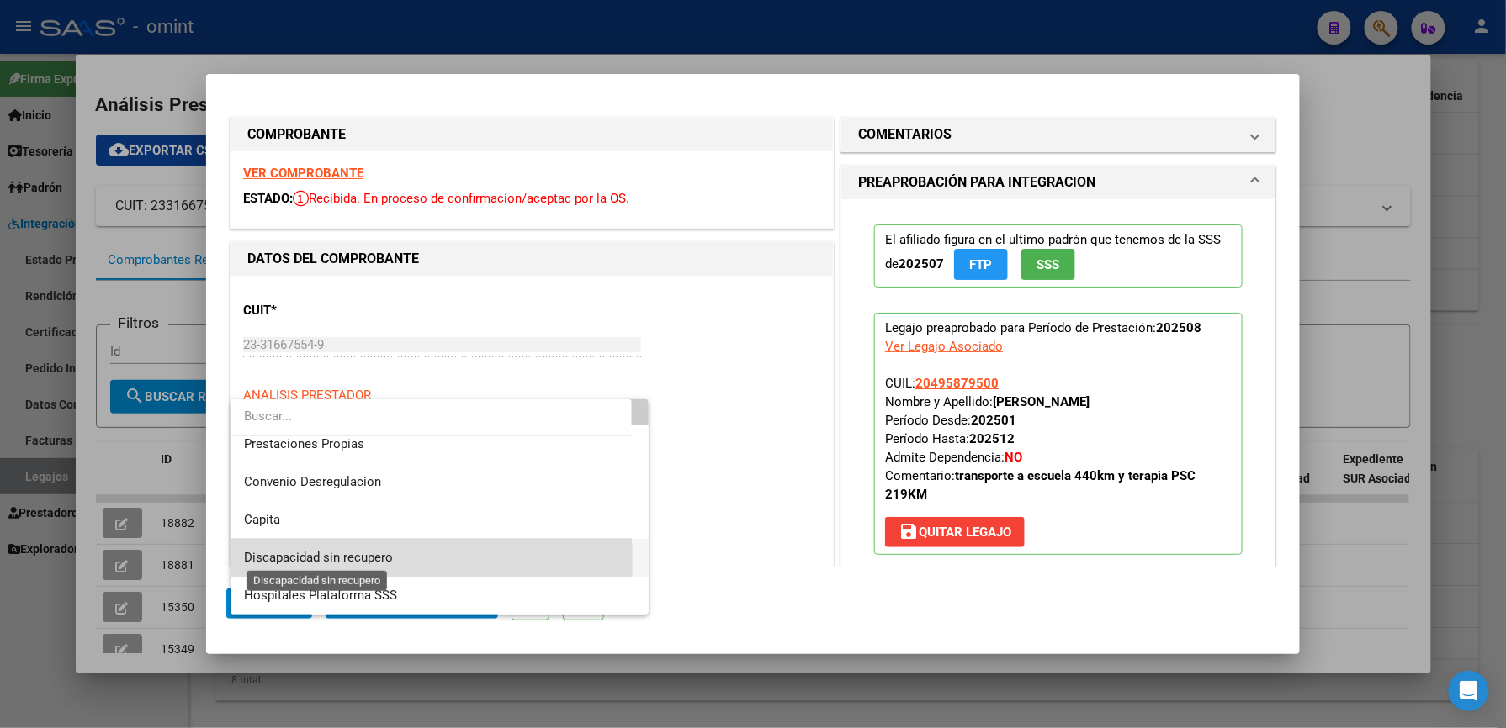
click at [328, 560] on span "Discapacidad sin recupero" at bounding box center [318, 557] width 149 height 15
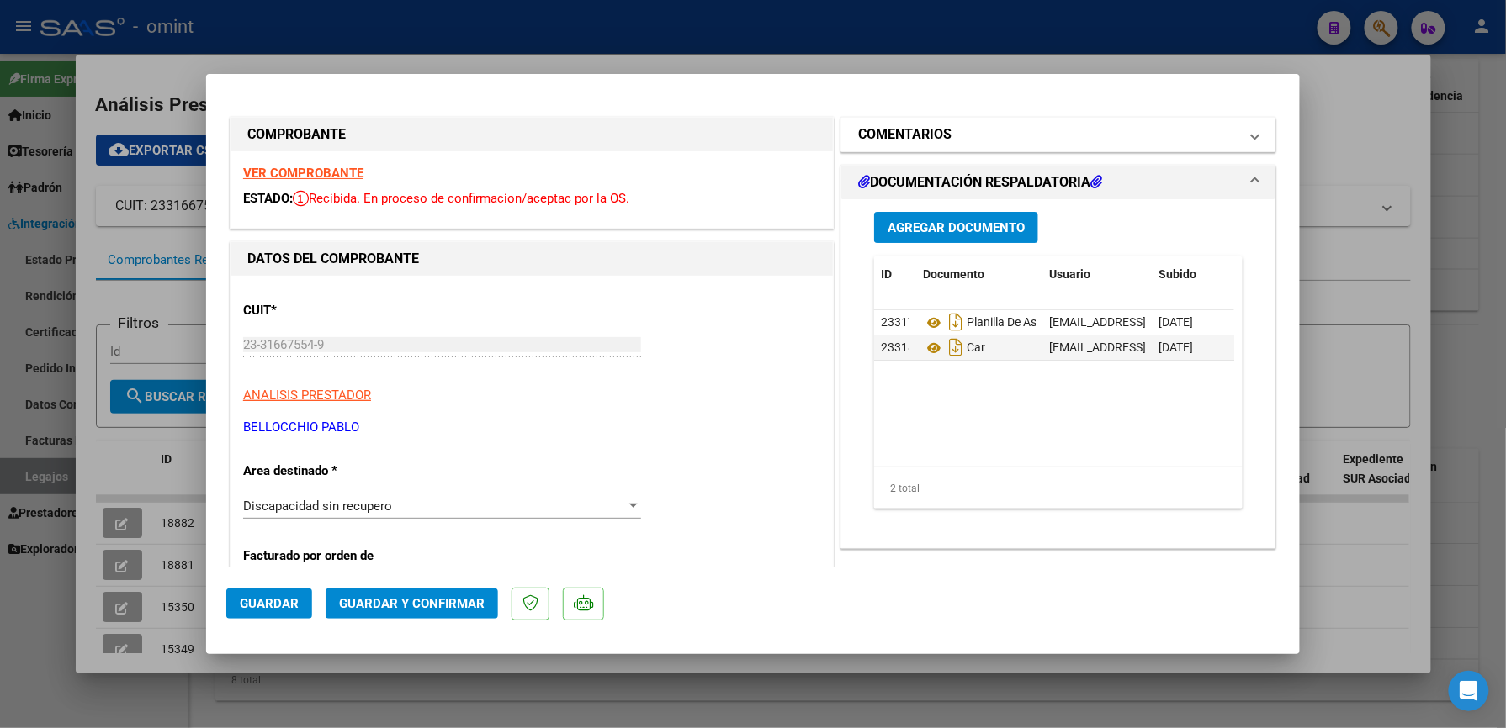
click at [959, 140] on mat-panel-title "COMENTARIOS" at bounding box center [1048, 134] width 380 height 20
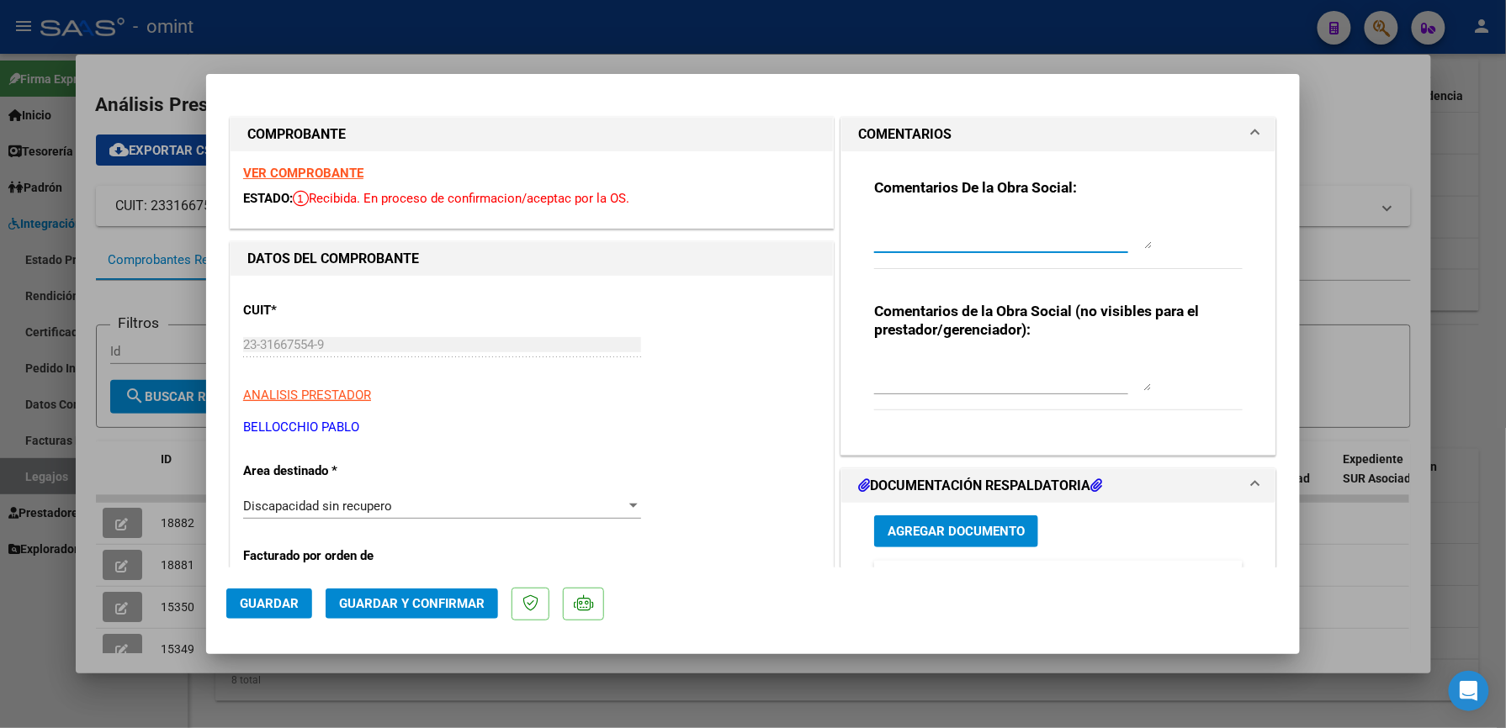
click at [918, 239] on textarea at bounding box center [1013, 232] width 278 height 34
click at [1114, 232] on textarea "Estimado prestador, se rechaza factura los km autorizados es de 440km x mes. A …" at bounding box center [1013, 232] width 278 height 34
type textarea "Estimado prestador, se rechaza factura los km autorizados es de 440km x mes. A …"
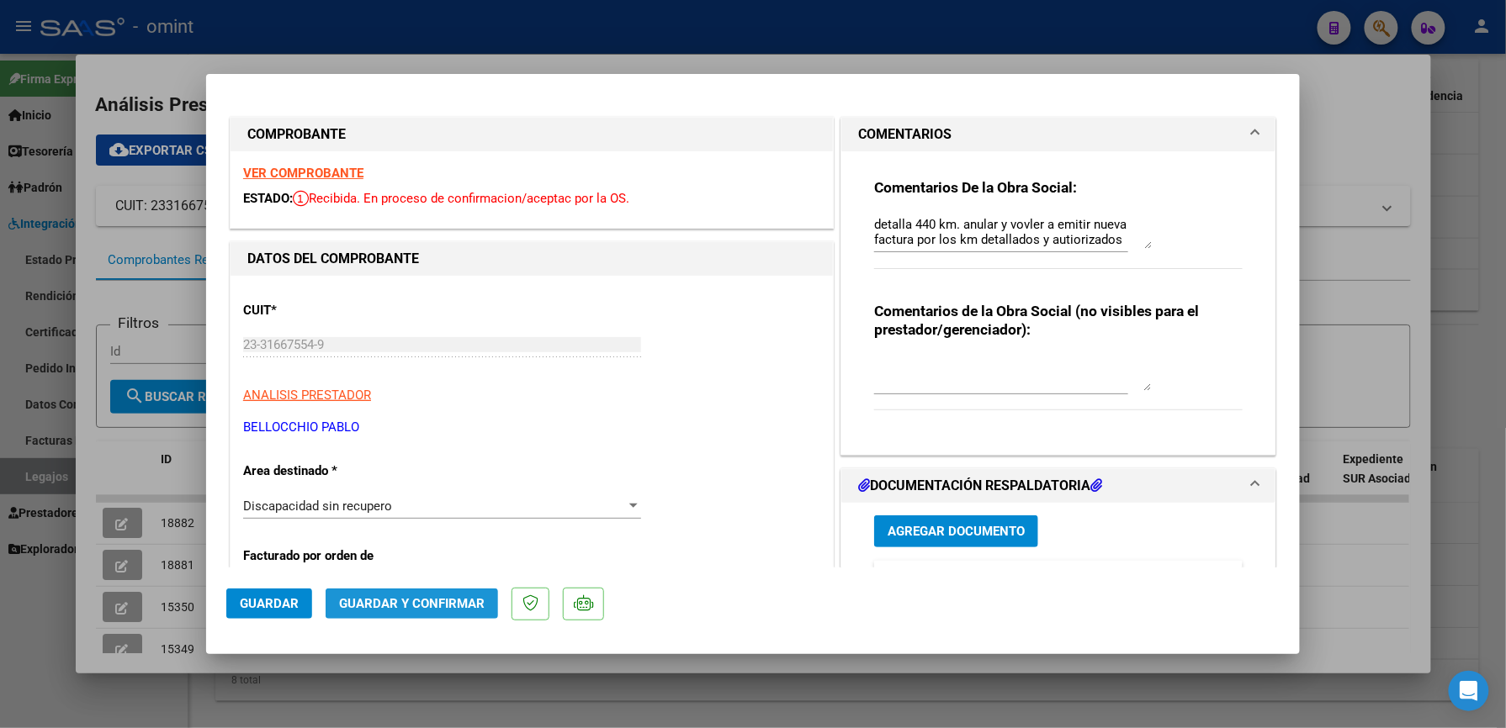
click at [412, 606] on span "Guardar y Confirmar" at bounding box center [412, 603] width 146 height 15
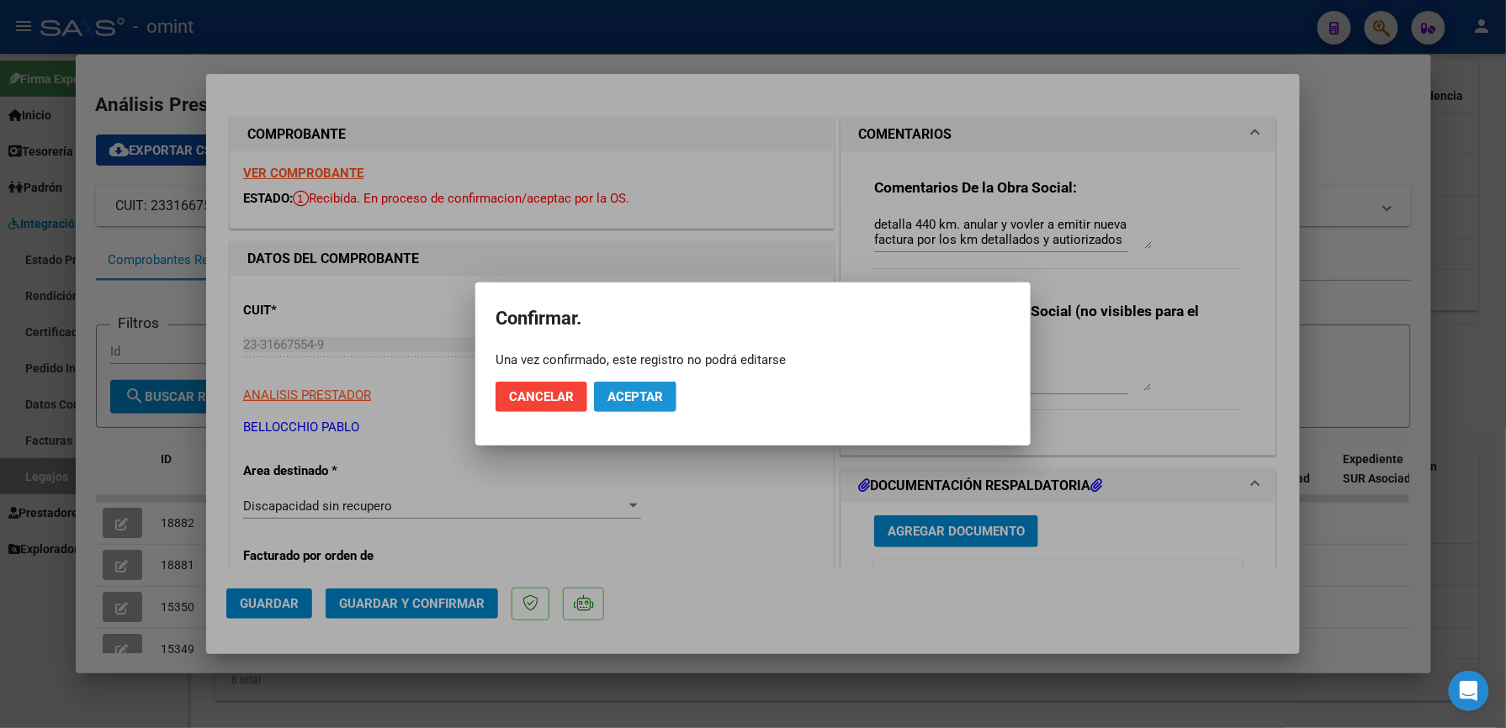
click at [627, 402] on span "Aceptar" at bounding box center [635, 396] width 56 height 15
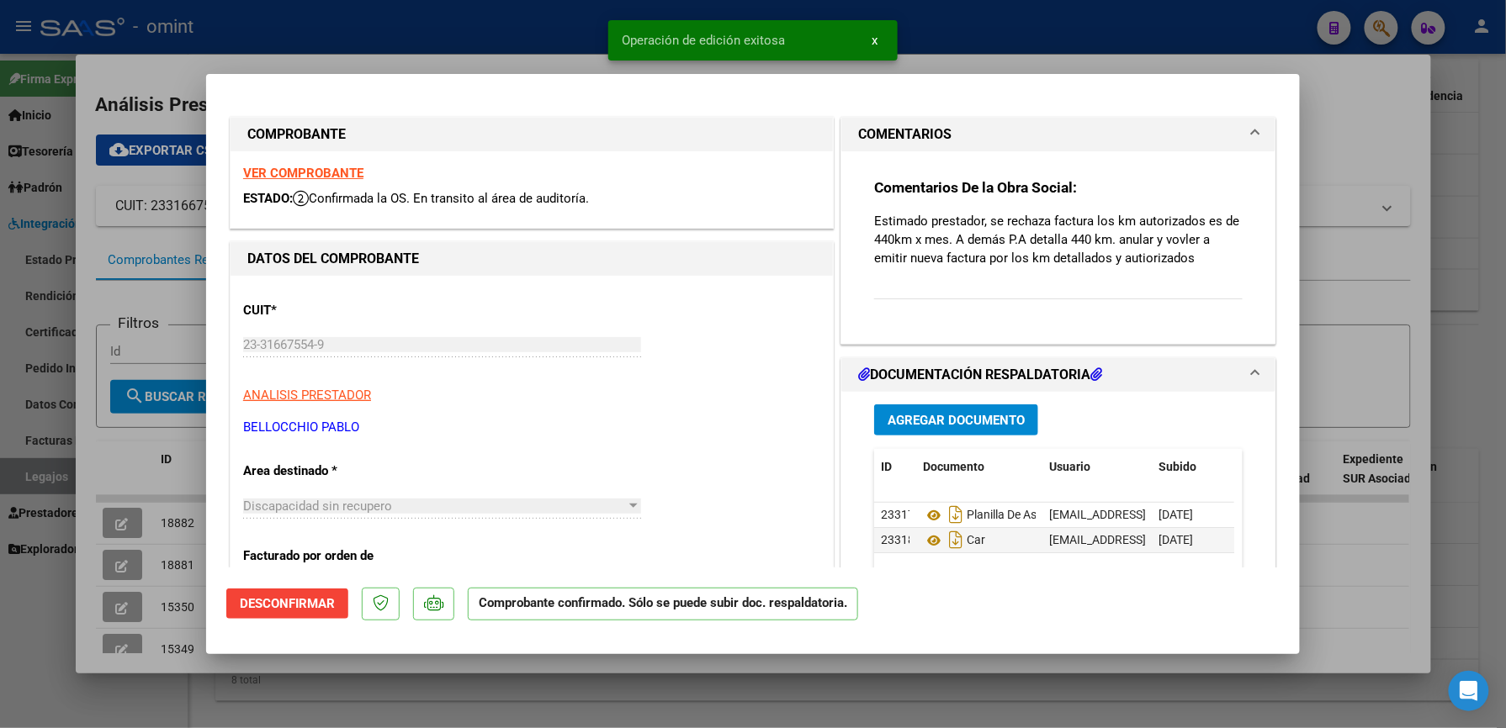
click at [113, 515] on div at bounding box center [753, 364] width 1506 height 728
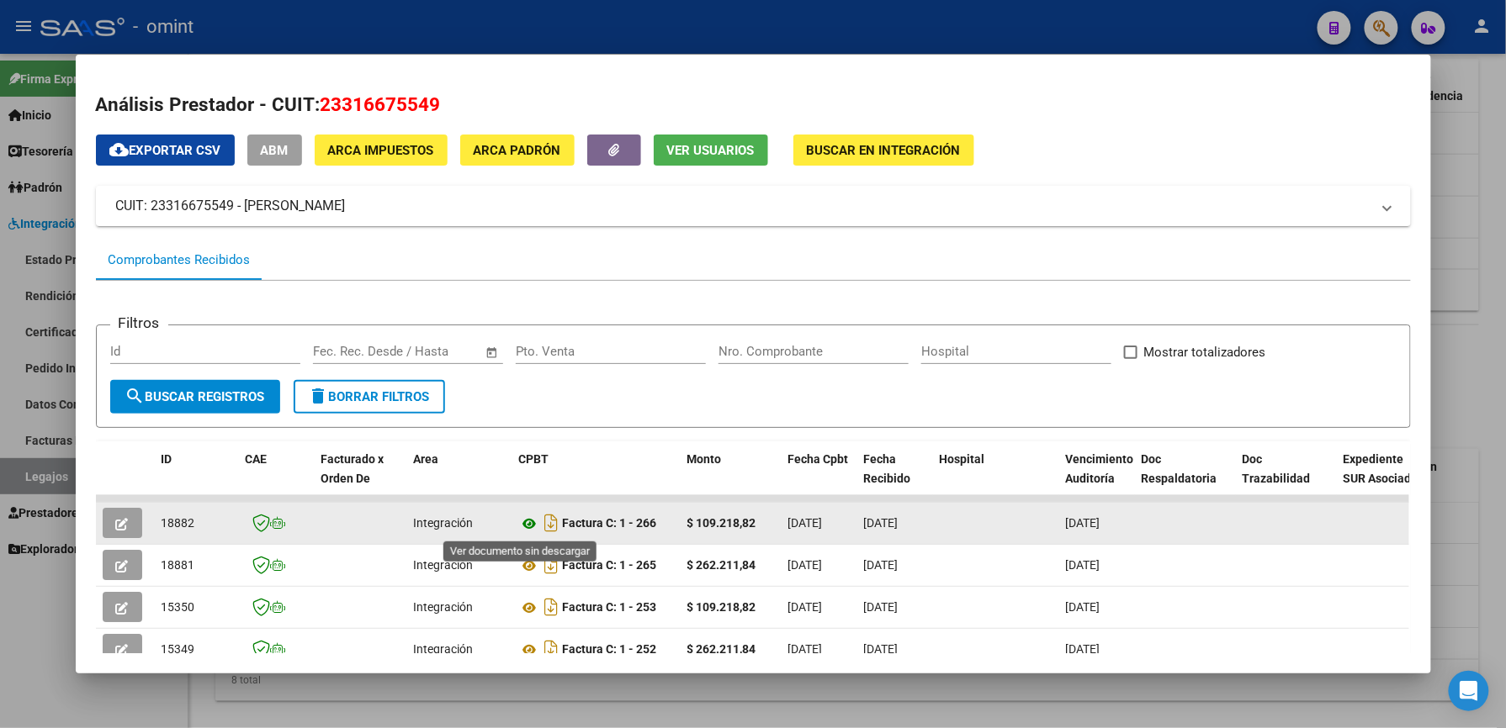
click at [519, 522] on icon at bounding box center [530, 524] width 22 height 20
click at [106, 522] on button "button" at bounding box center [123, 523] width 40 height 30
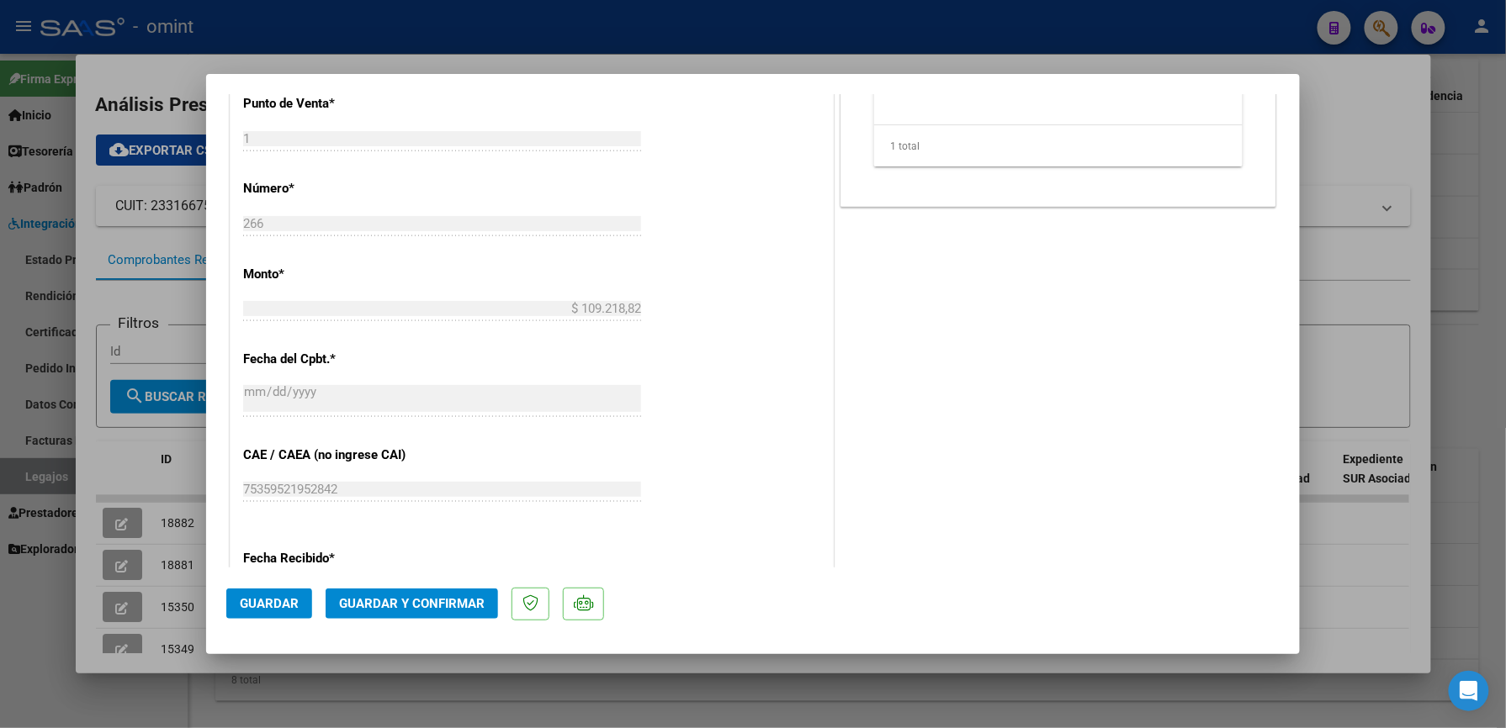
scroll to position [448, 0]
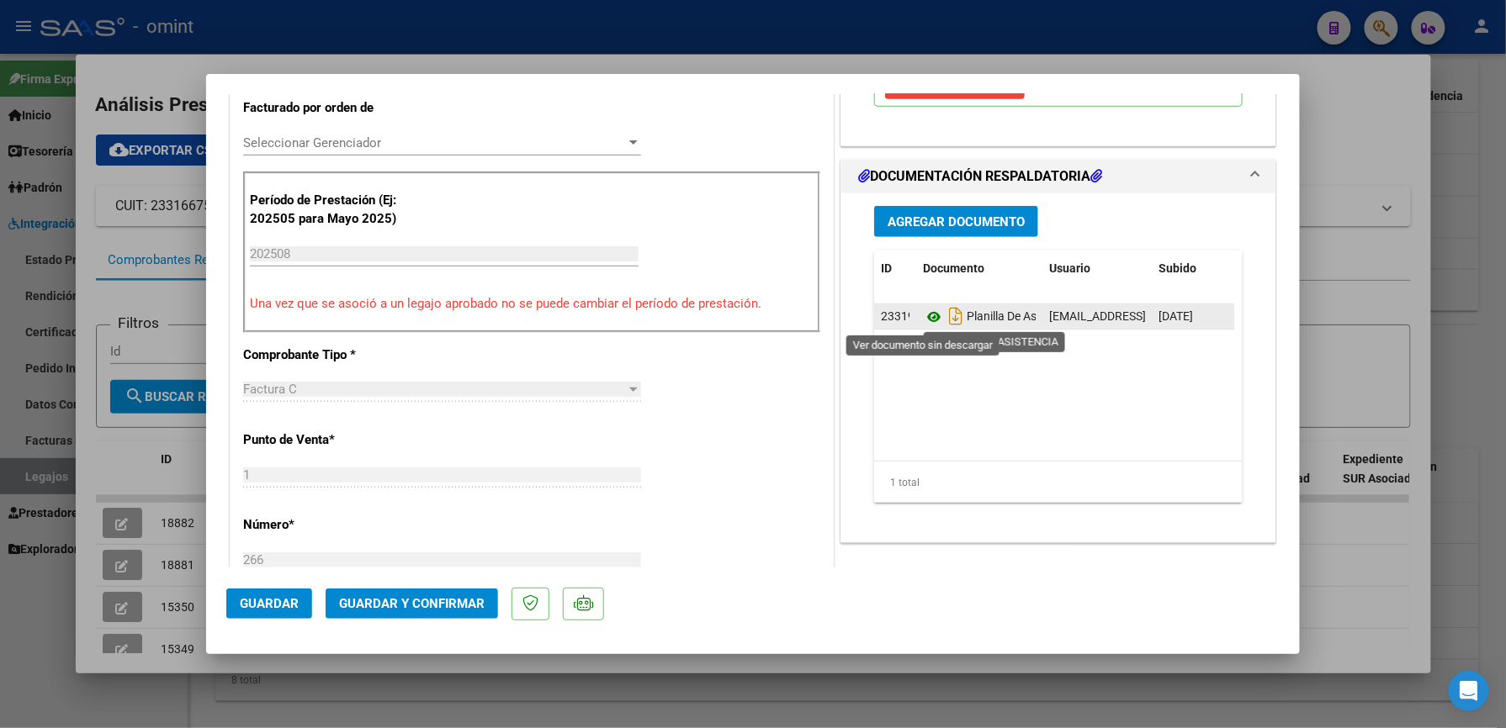
click at [923, 315] on icon at bounding box center [934, 317] width 22 height 20
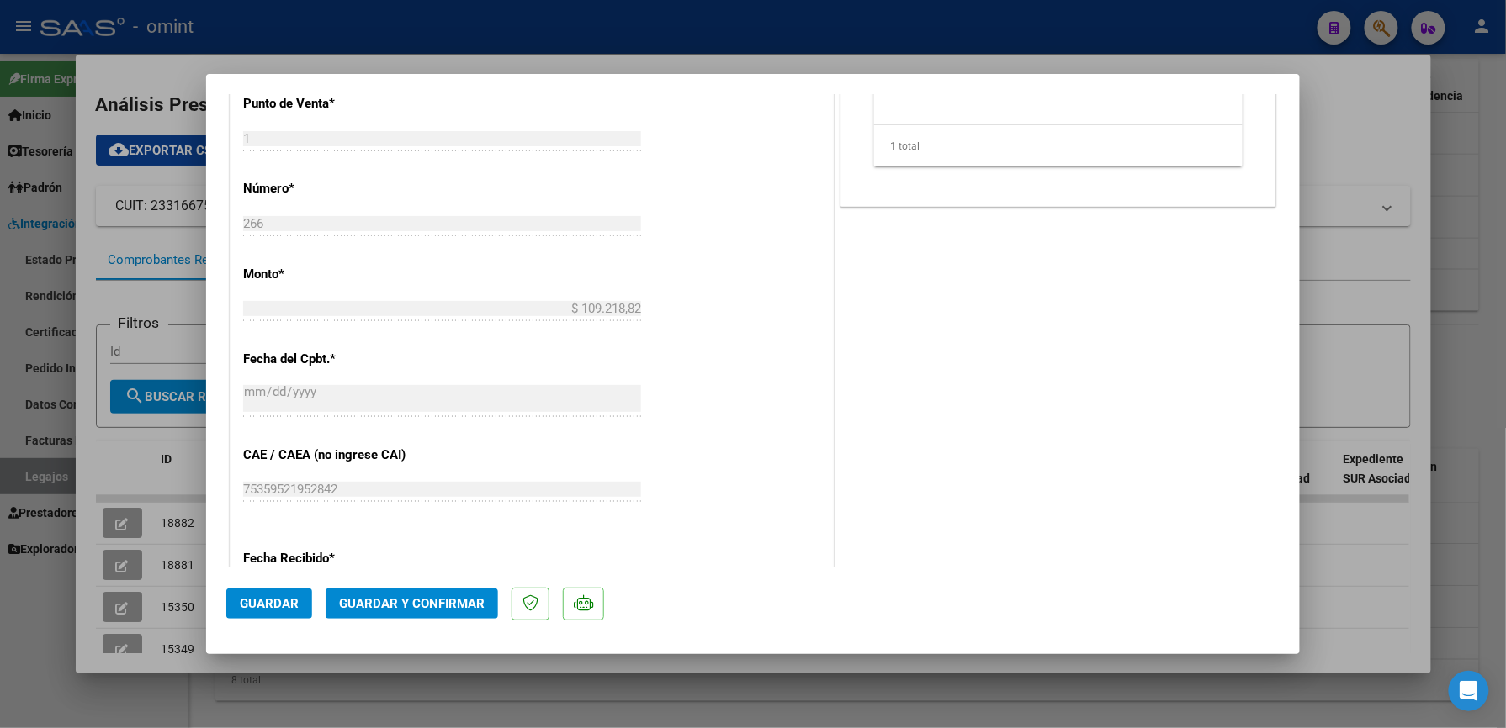
scroll to position [897, 0]
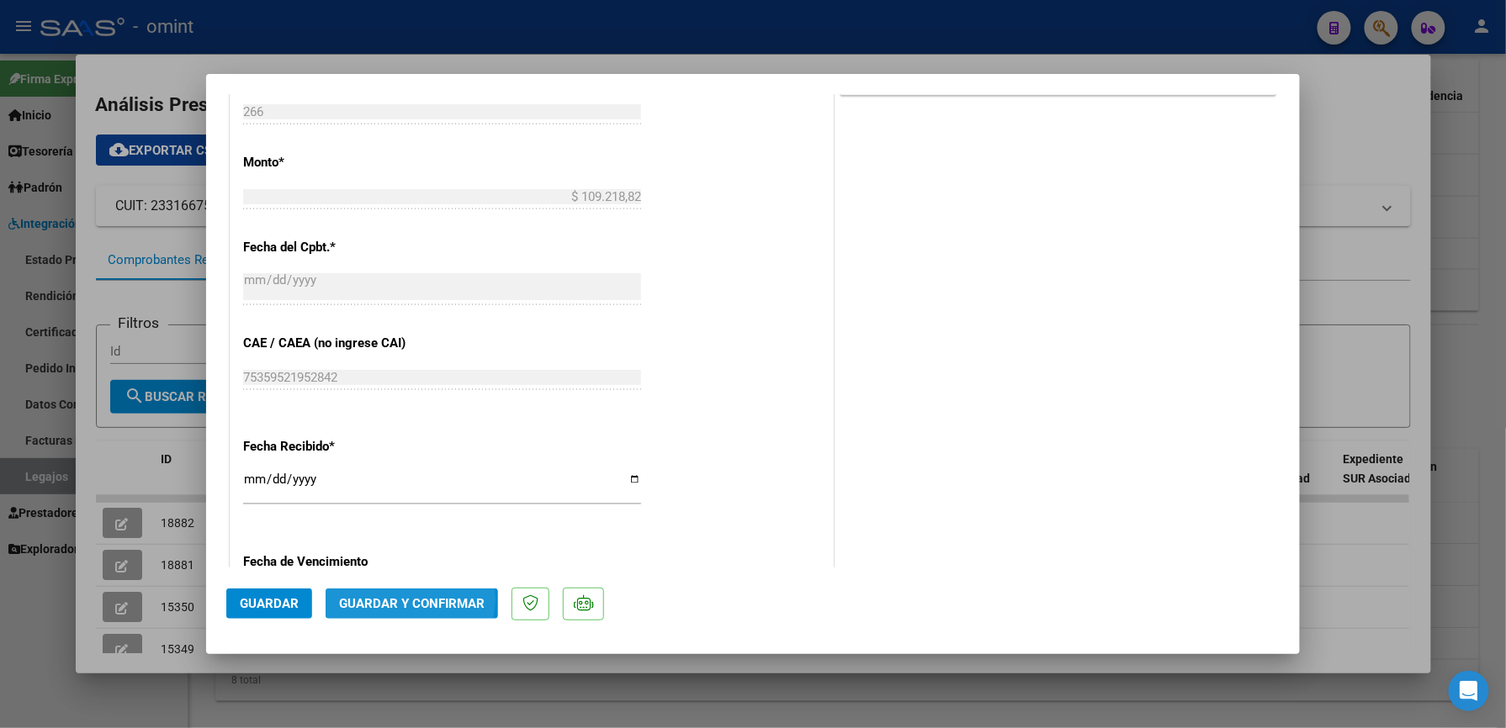
click at [402, 601] on span "Guardar y Confirmar" at bounding box center [412, 603] width 146 height 15
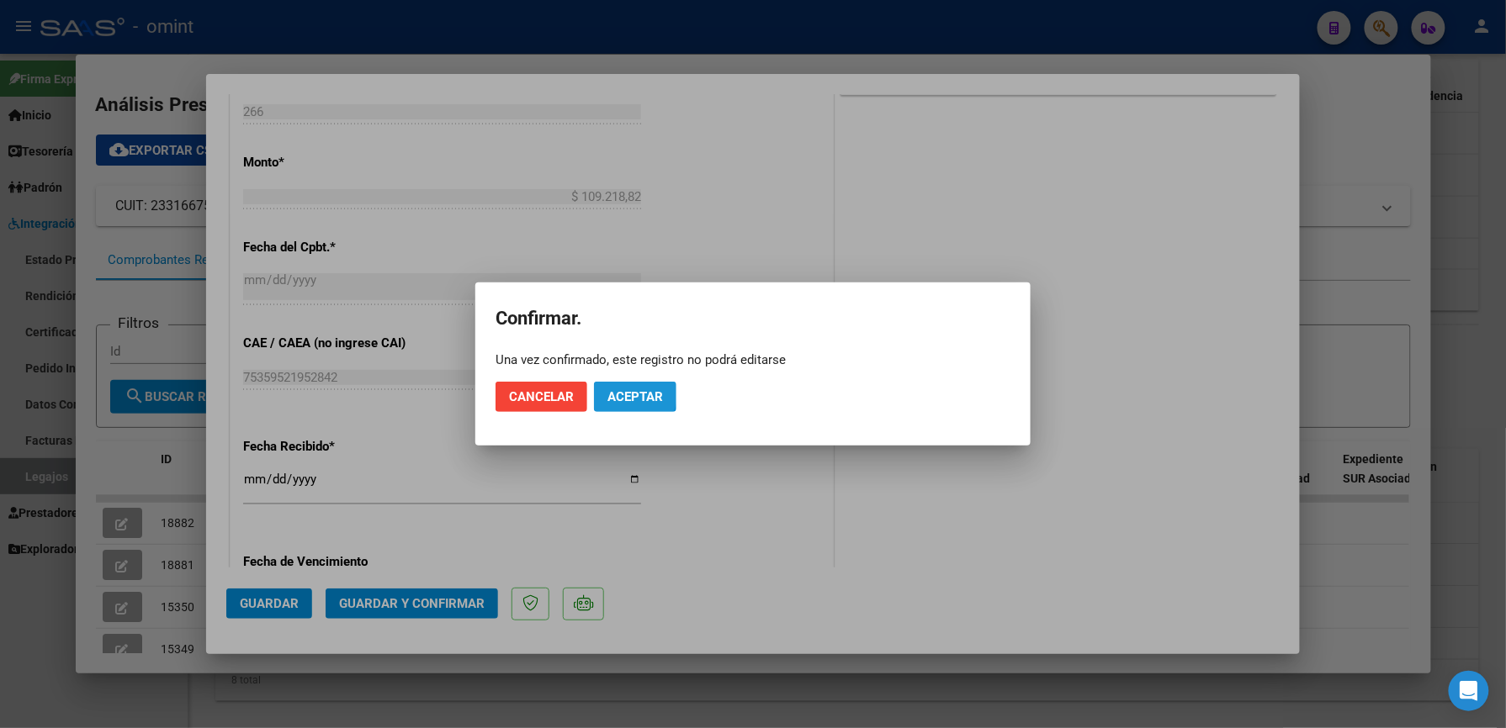
click at [607, 389] on span "Aceptar" at bounding box center [635, 396] width 56 height 15
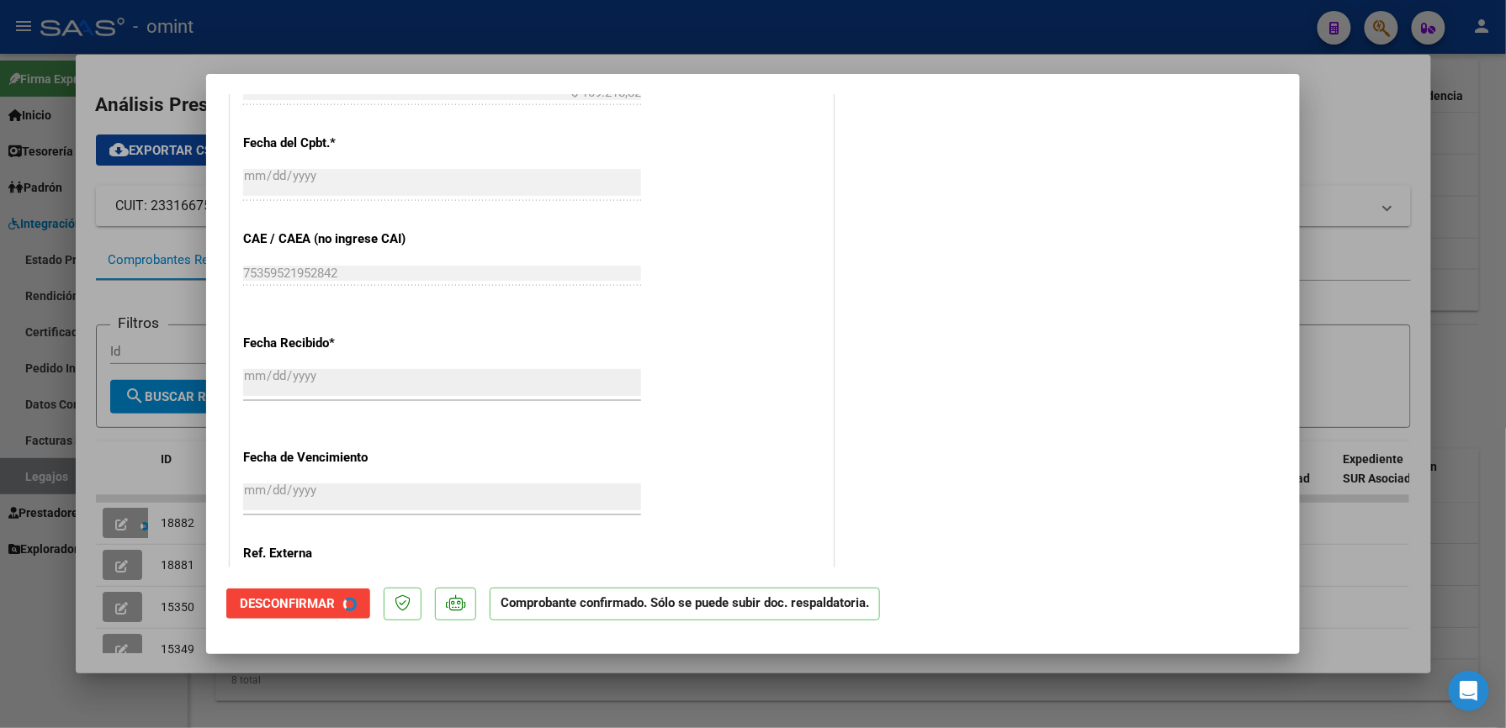
scroll to position [792, 0]
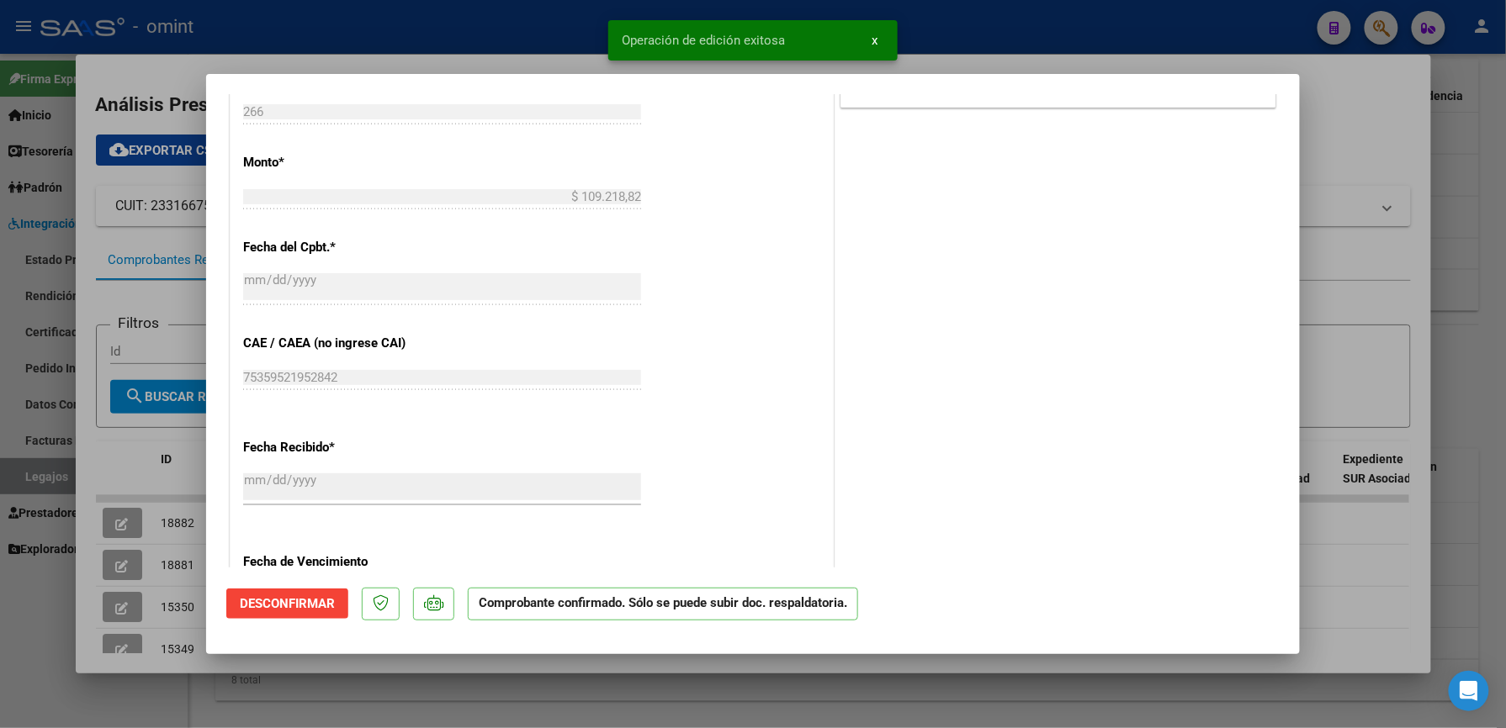
click at [1471, 257] on div at bounding box center [753, 364] width 1506 height 728
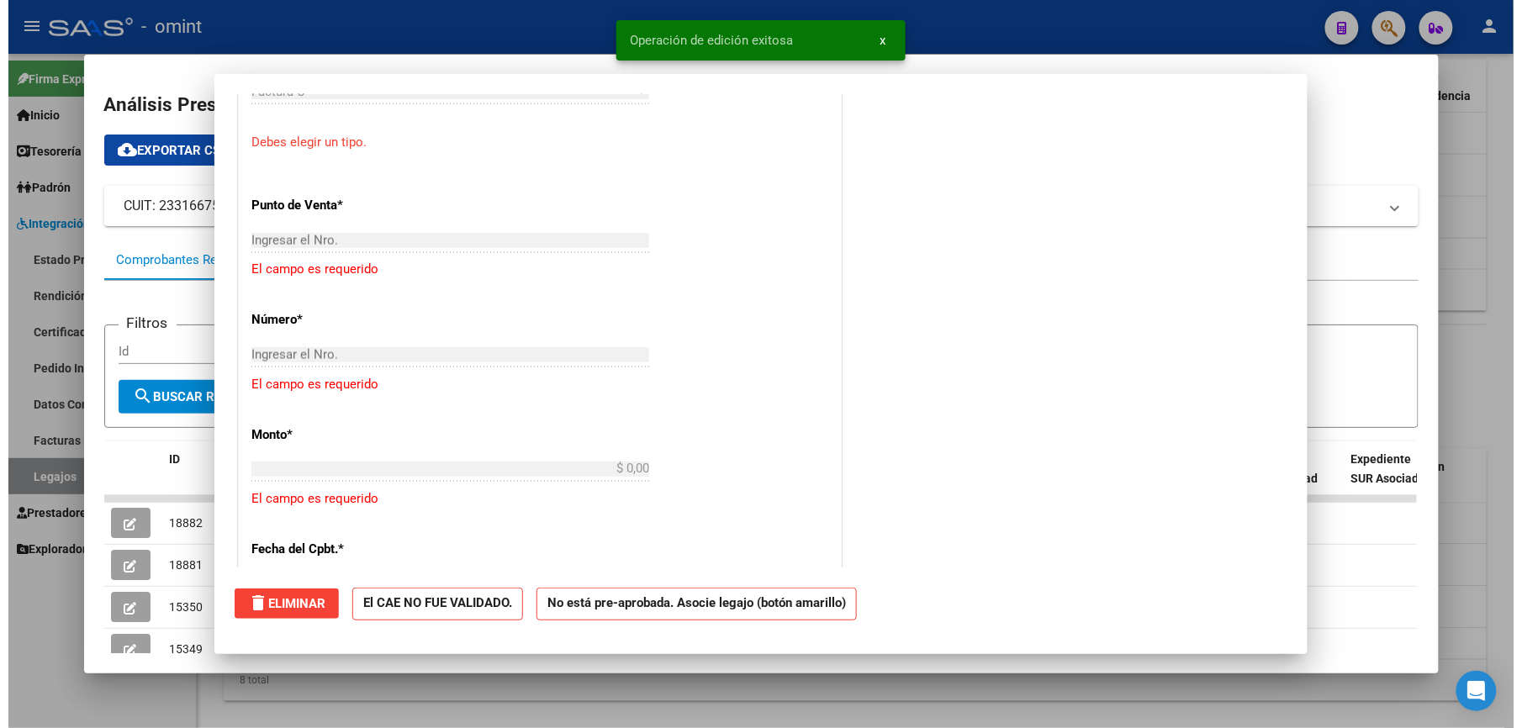
scroll to position [1105, 0]
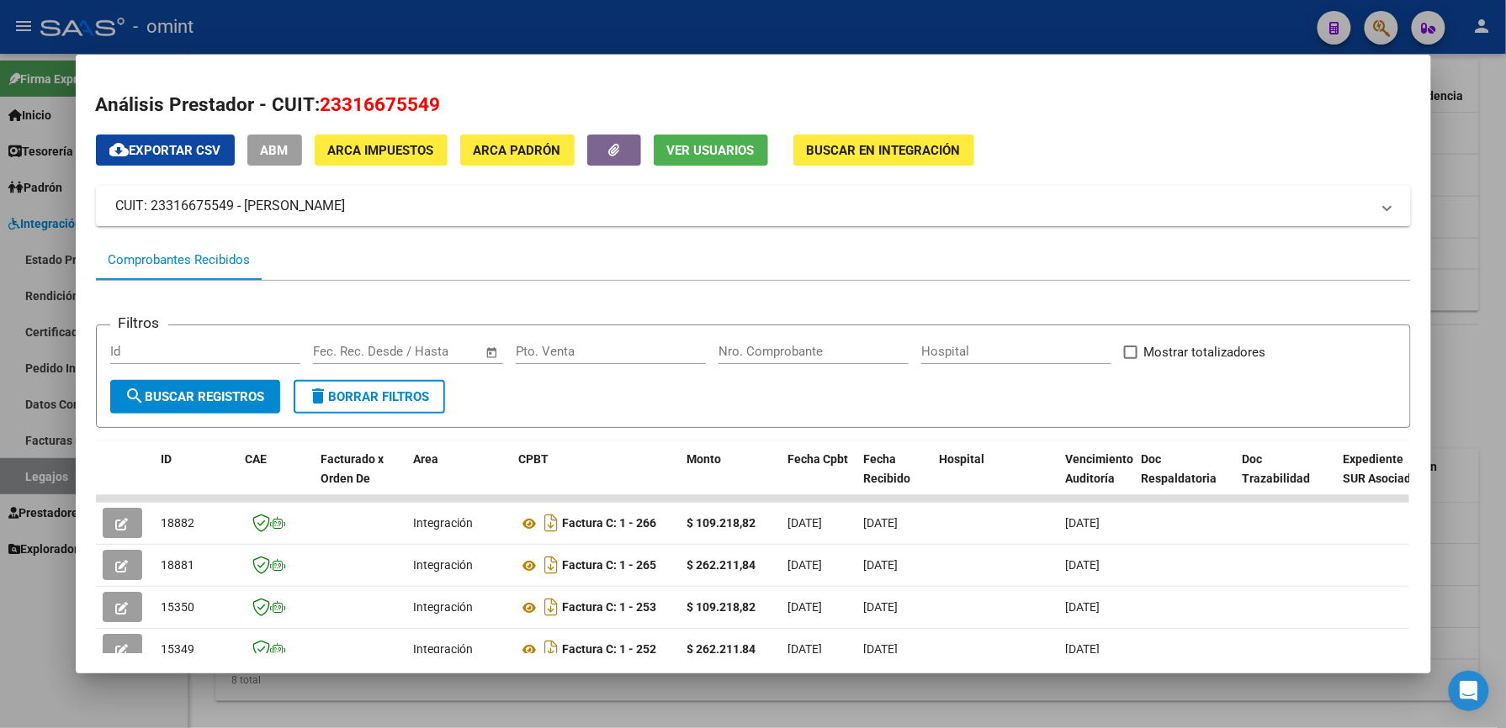
click at [1457, 495] on div at bounding box center [753, 364] width 1506 height 728
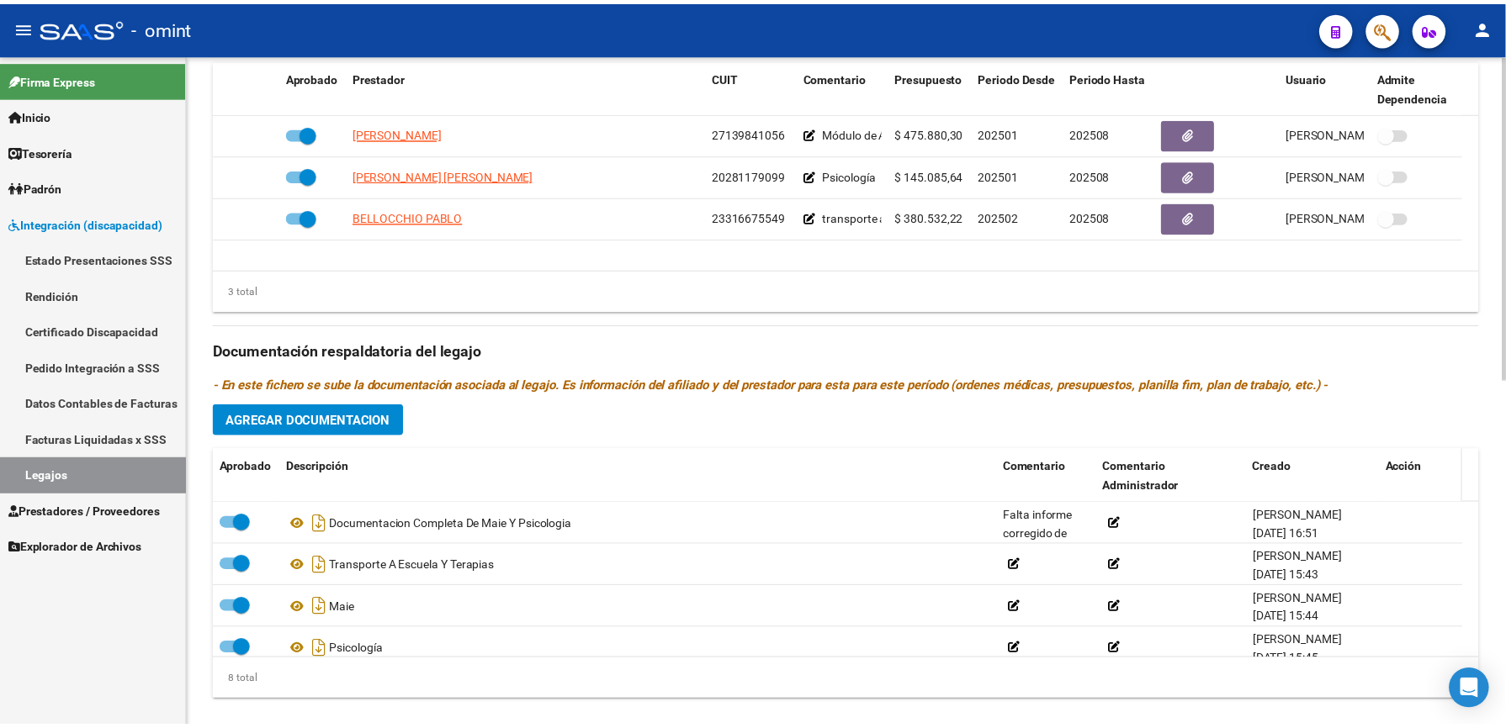
scroll to position [673, 0]
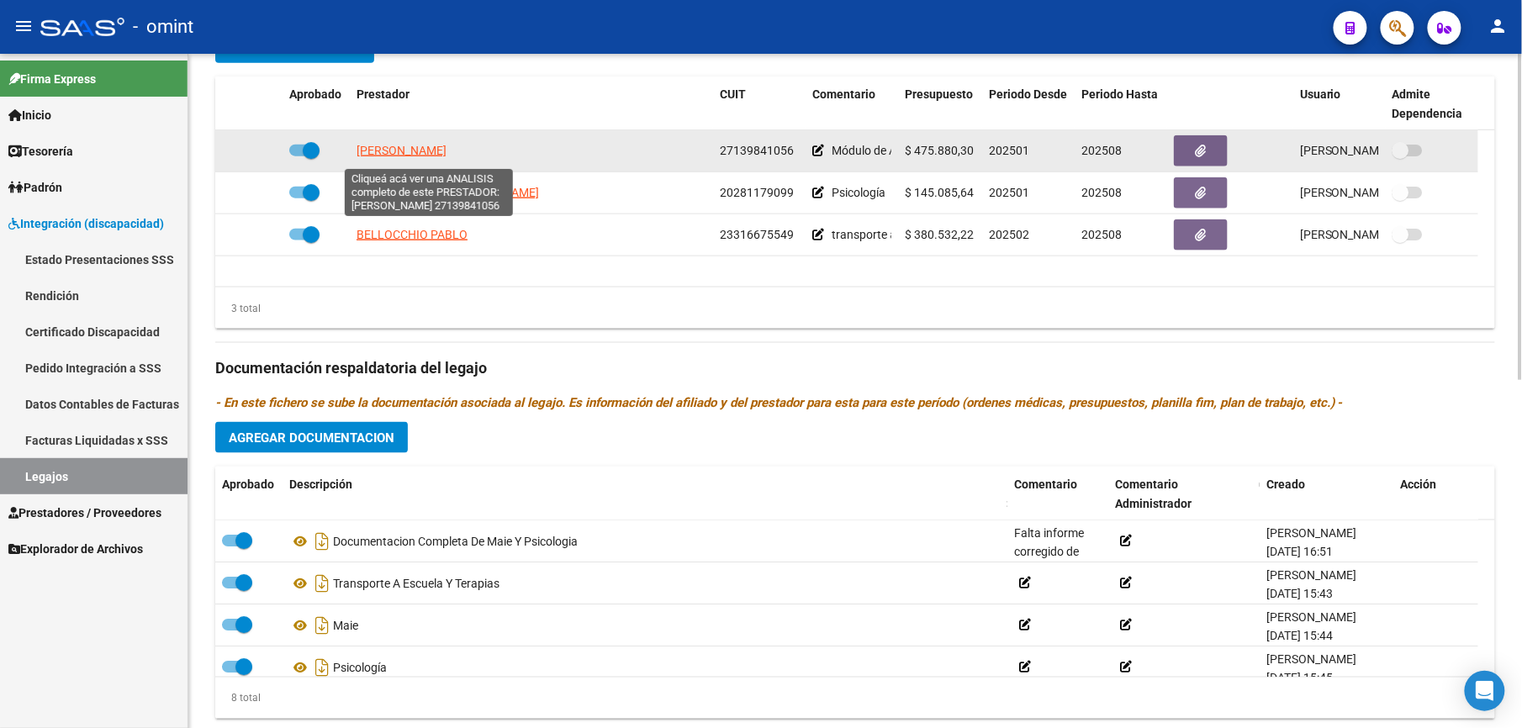
click at [432, 155] on span "GARCIA PATRICIA CELINA" at bounding box center [402, 150] width 90 height 13
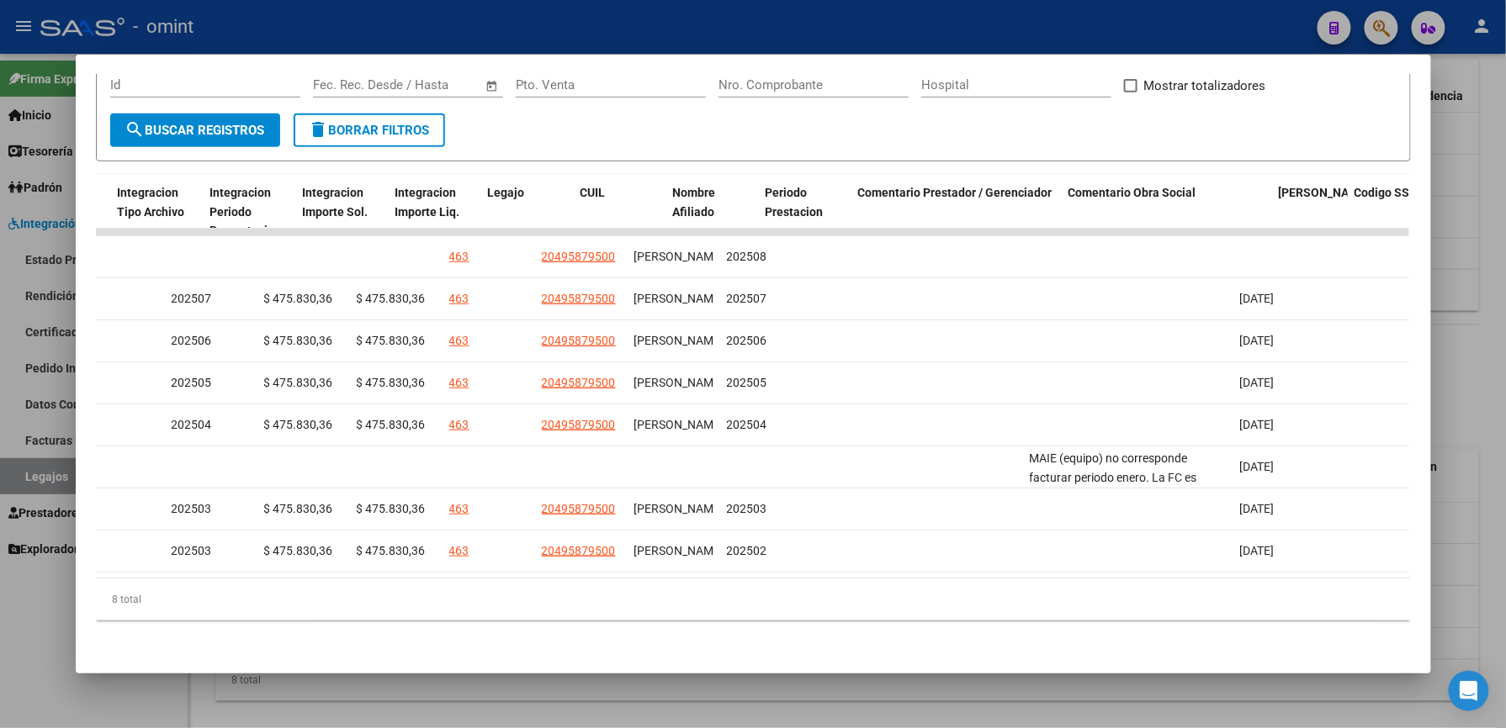
scroll to position [0, 0]
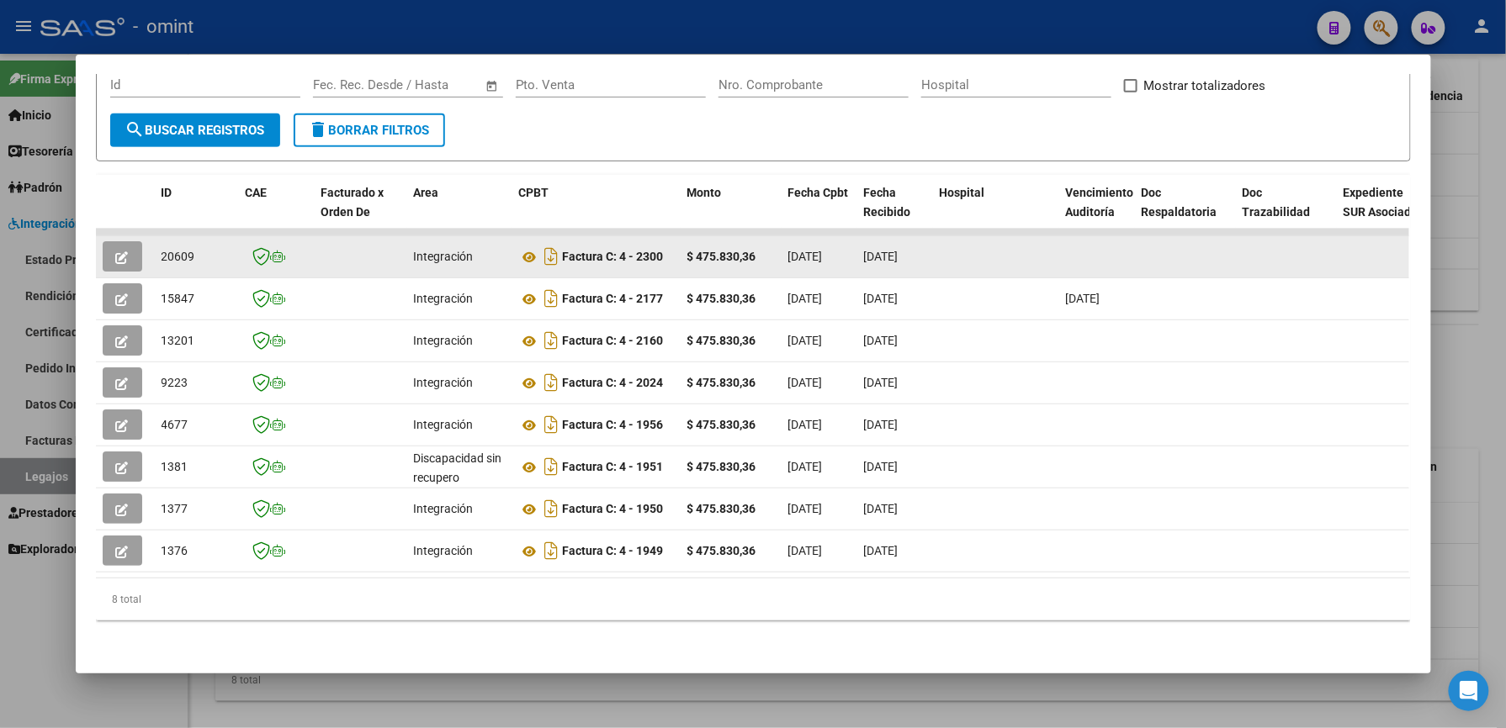
click at [119, 241] on button "button" at bounding box center [123, 256] width 40 height 30
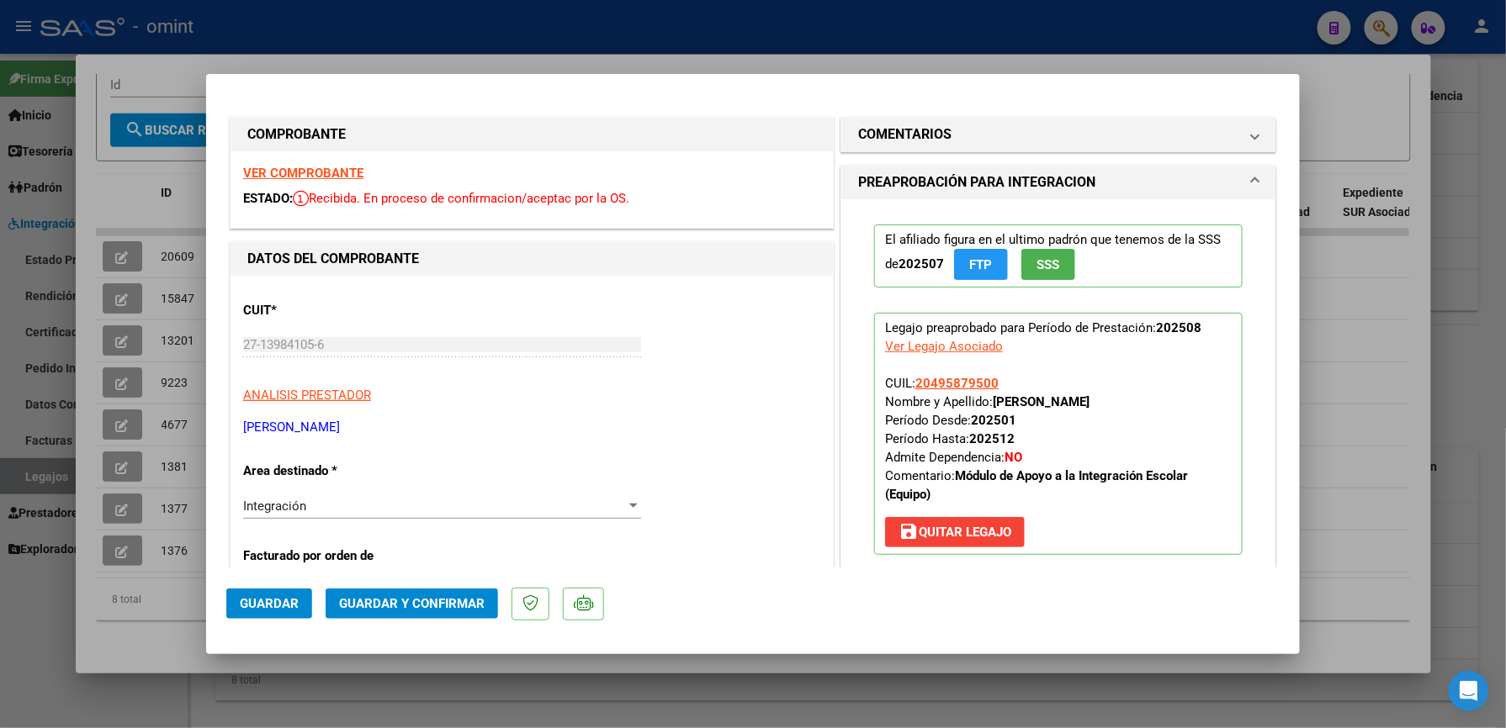
click at [294, 173] on strong "VER COMPROBANTE" at bounding box center [303, 173] width 120 height 15
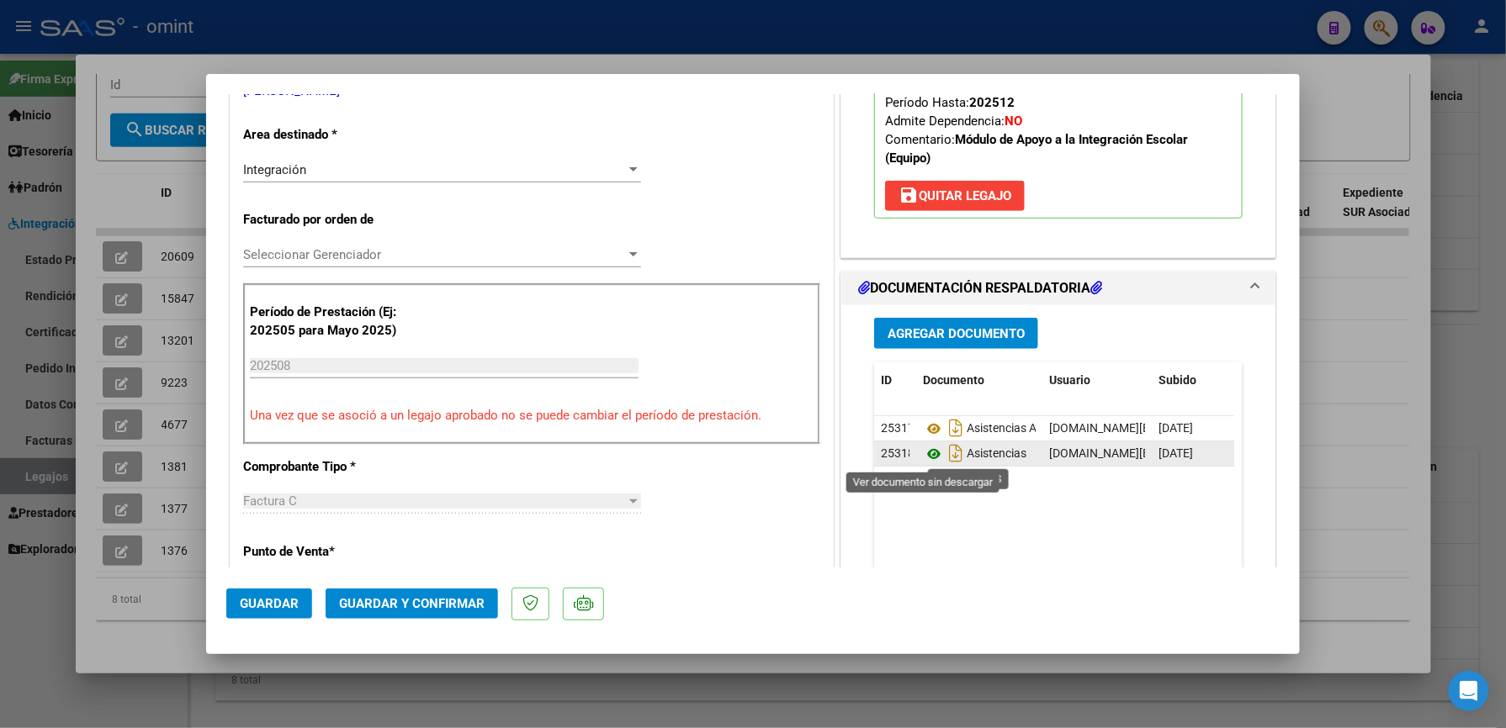
click at [927, 453] on icon at bounding box center [934, 454] width 22 height 20
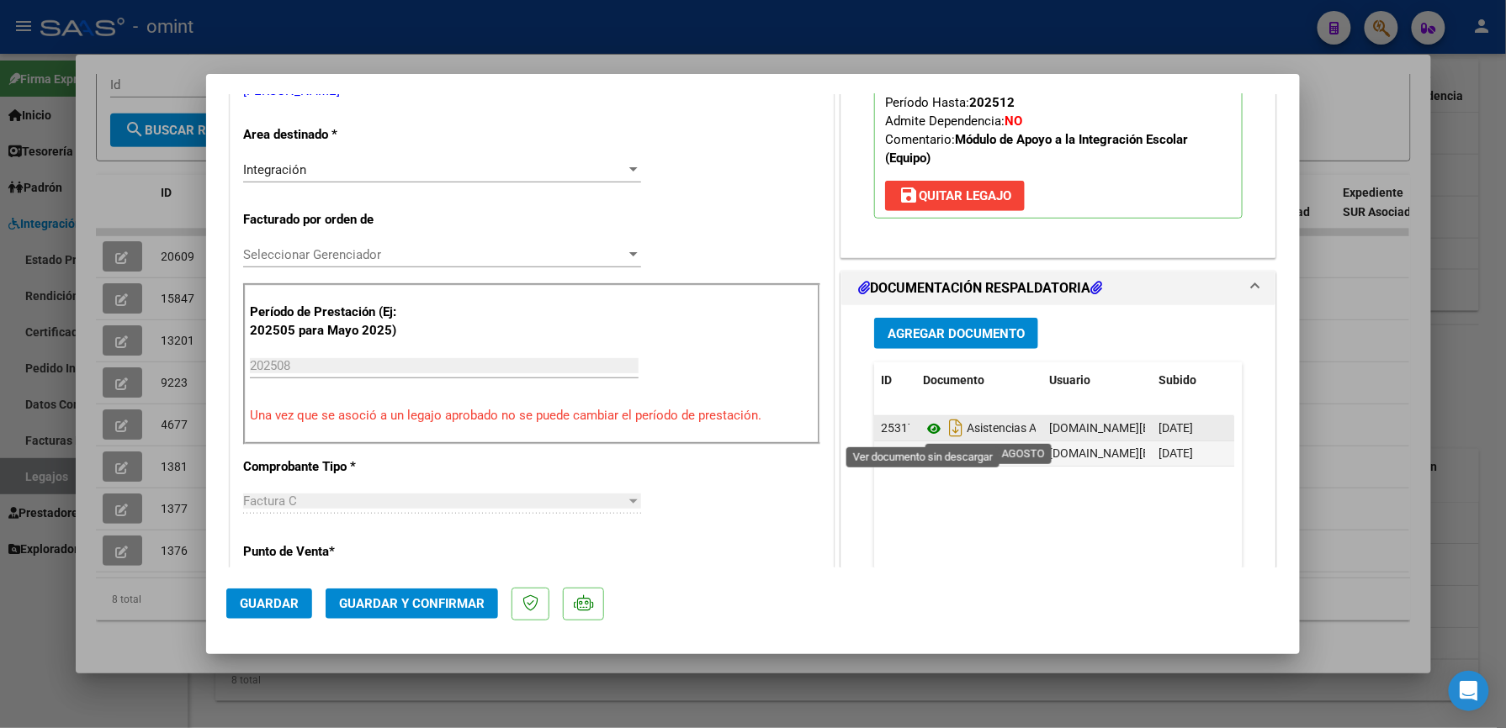
click at [929, 424] on icon at bounding box center [934, 429] width 22 height 20
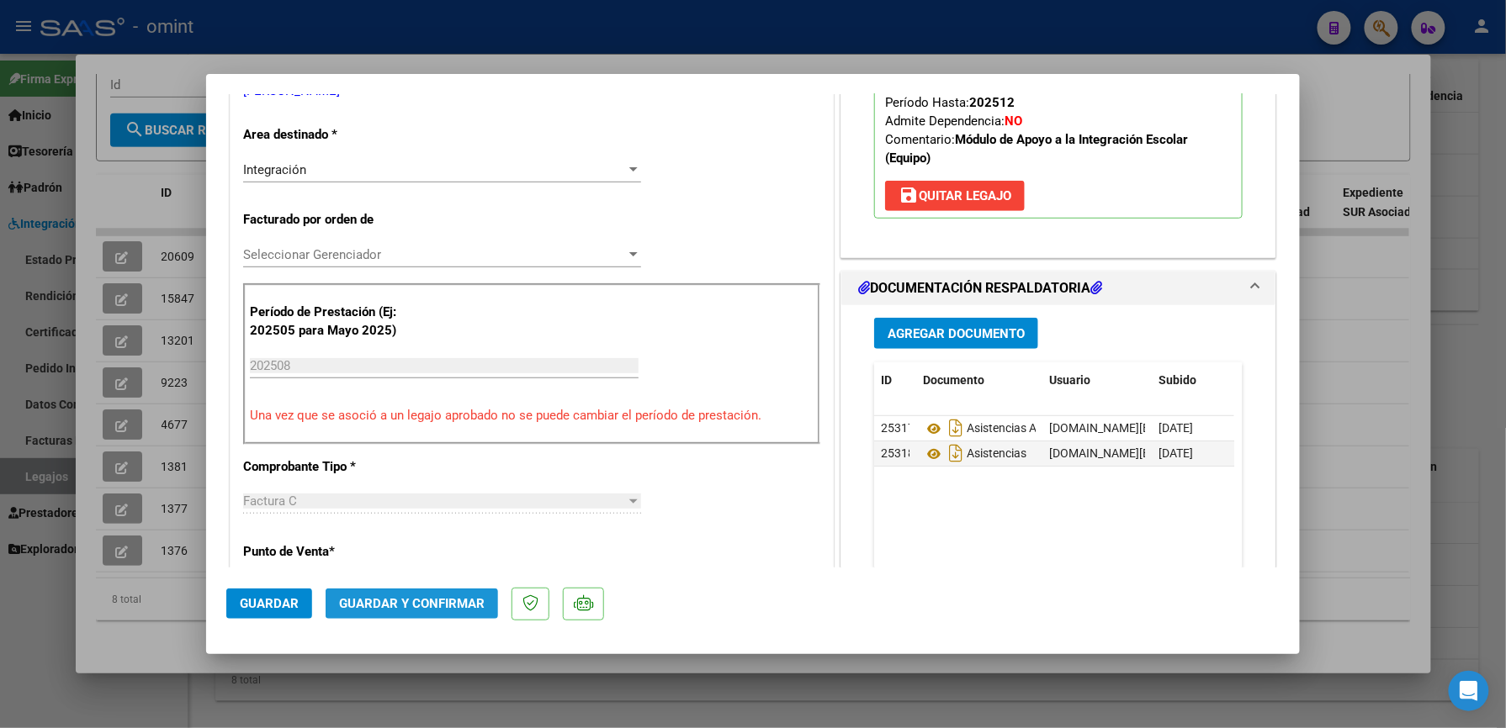
click at [410, 596] on span "Guardar y Confirmar" at bounding box center [412, 603] width 146 height 15
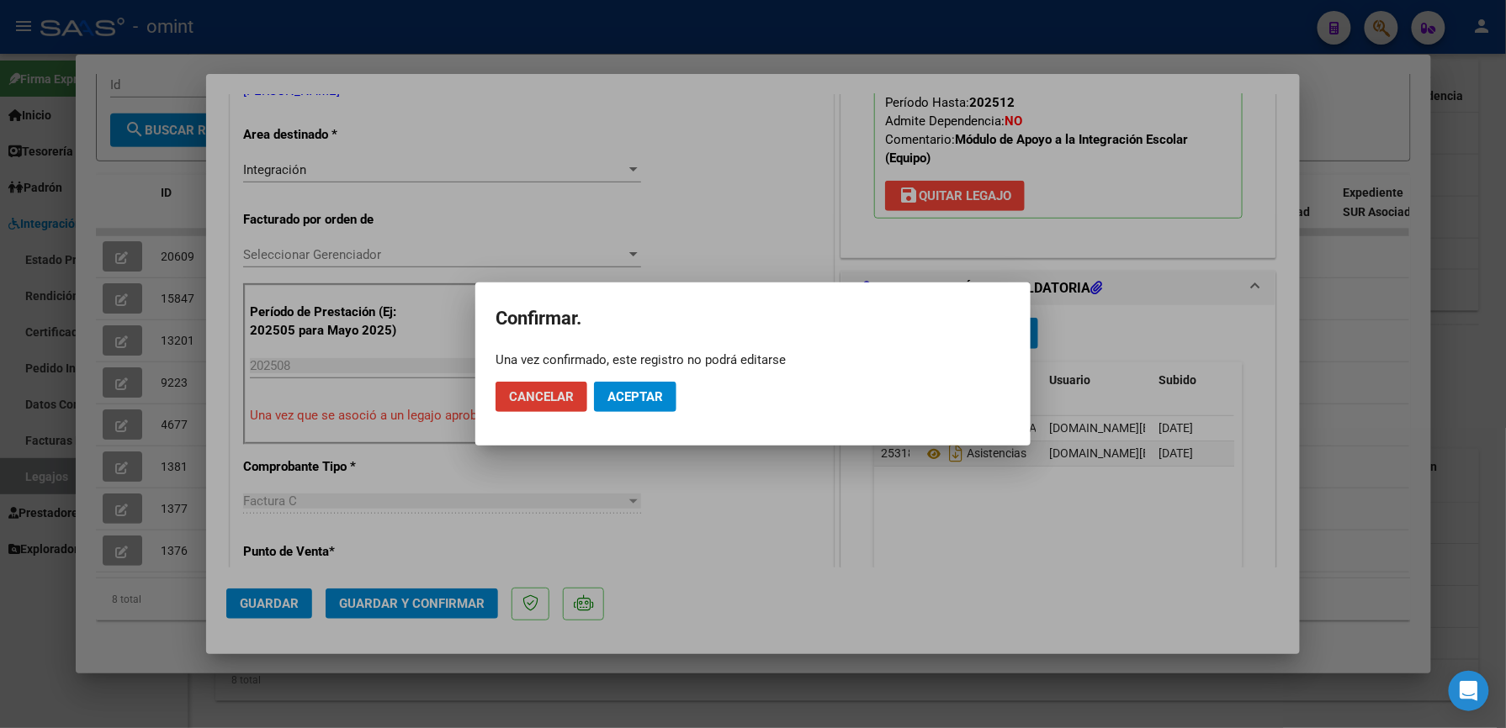
click at [633, 395] on span "Aceptar" at bounding box center [635, 396] width 56 height 15
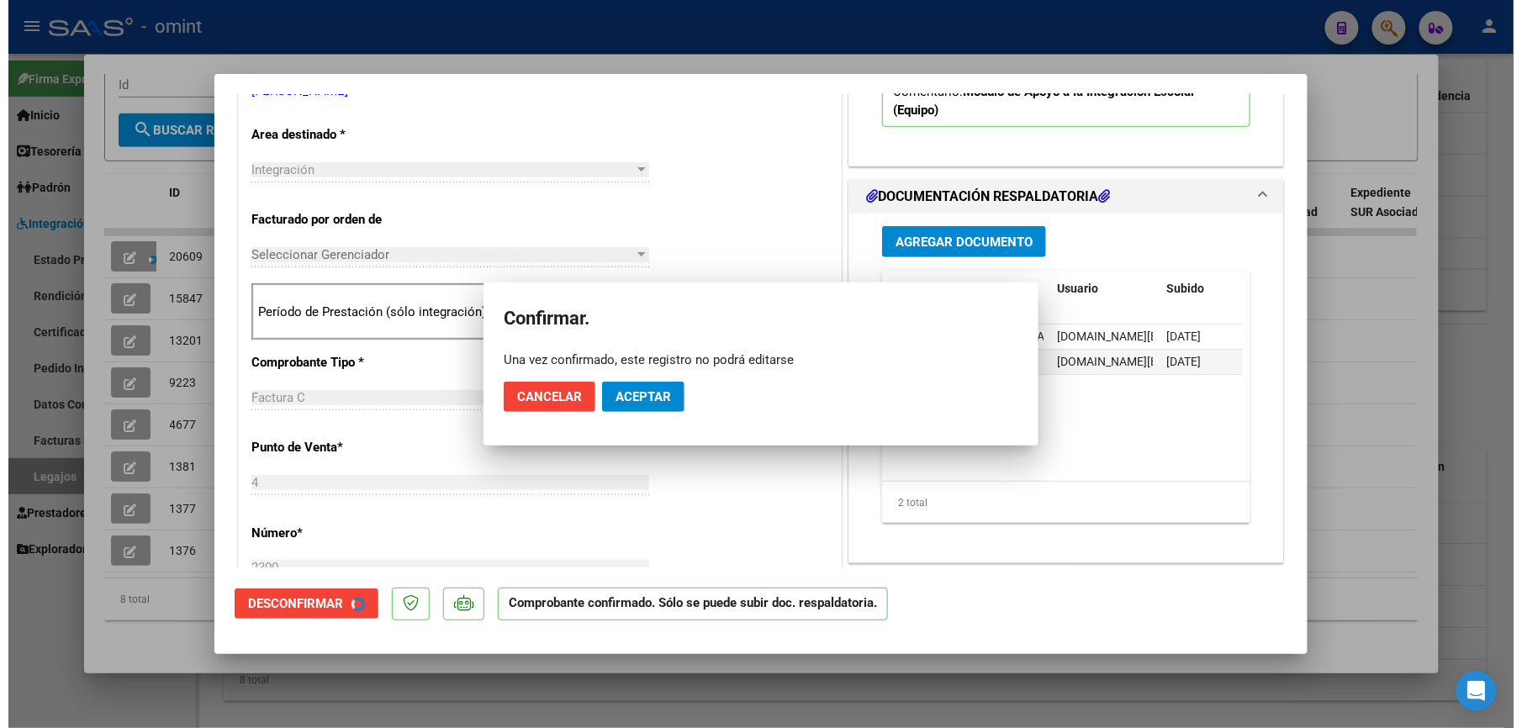
scroll to position [335, 0]
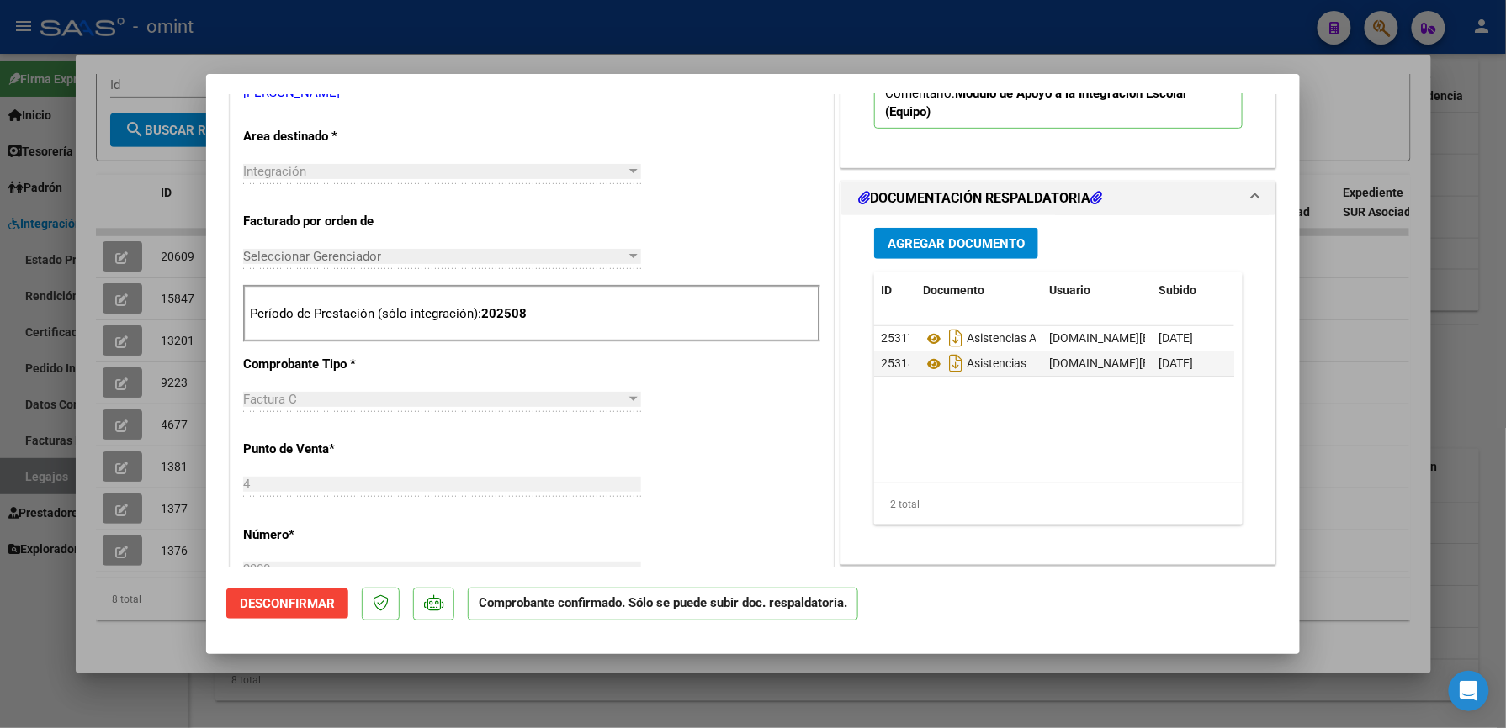
click at [1384, 431] on div at bounding box center [753, 364] width 1506 height 728
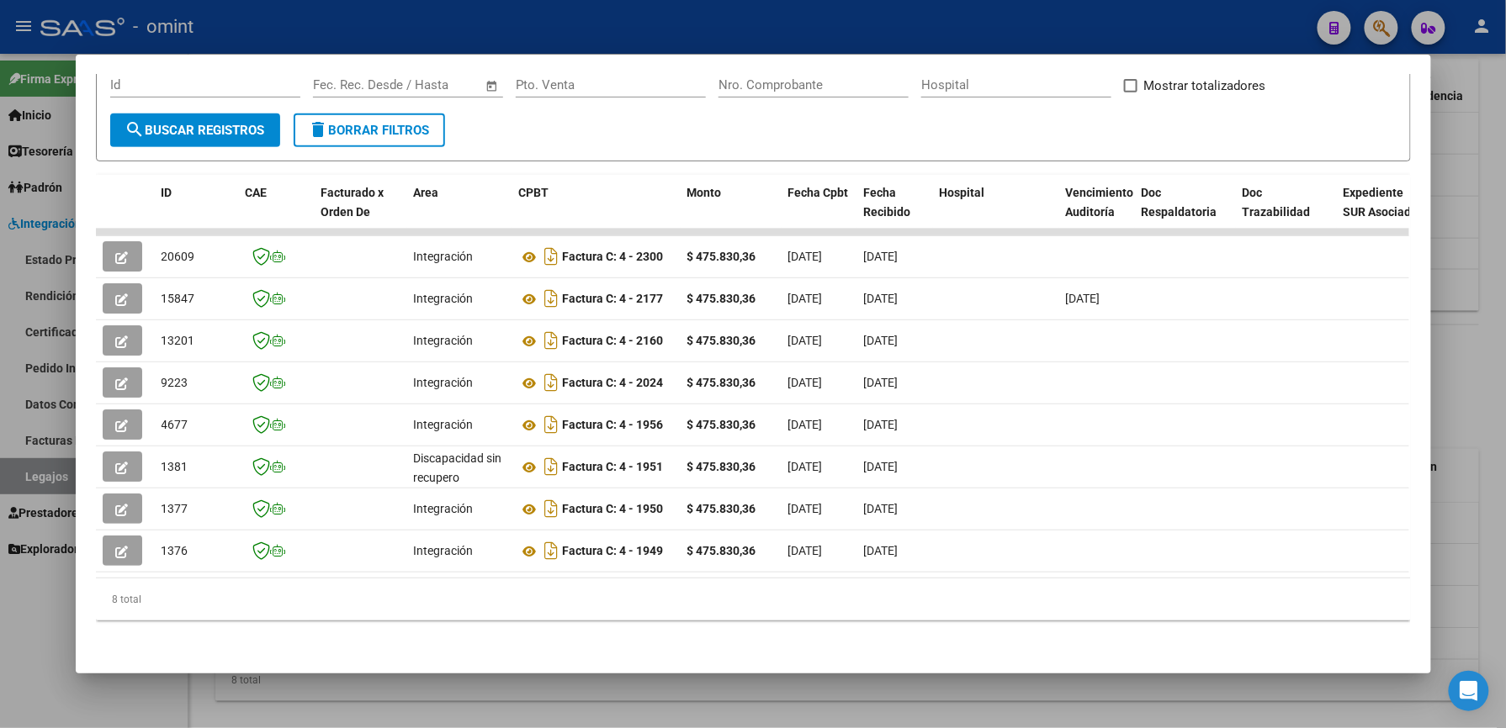
click at [1458, 421] on div at bounding box center [753, 364] width 1506 height 728
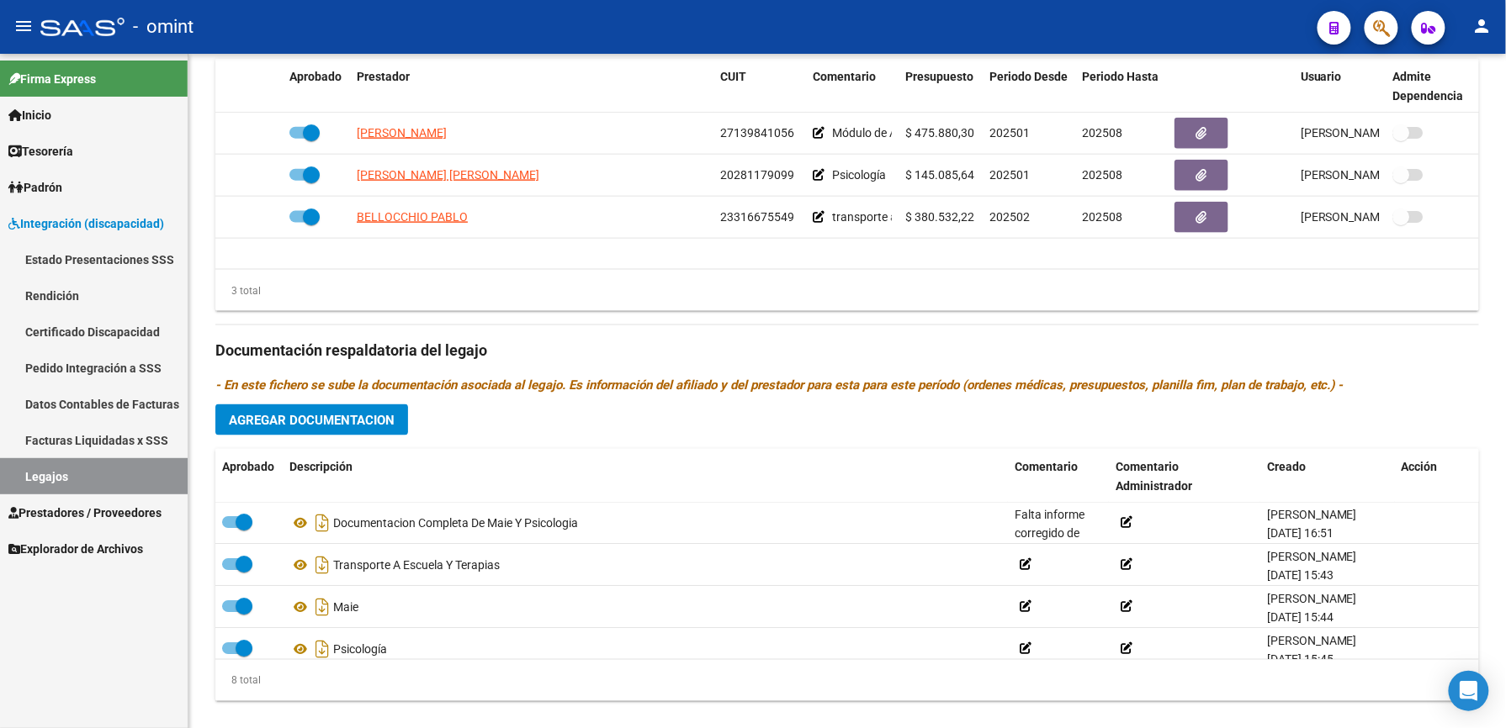
scroll to position [673, 0]
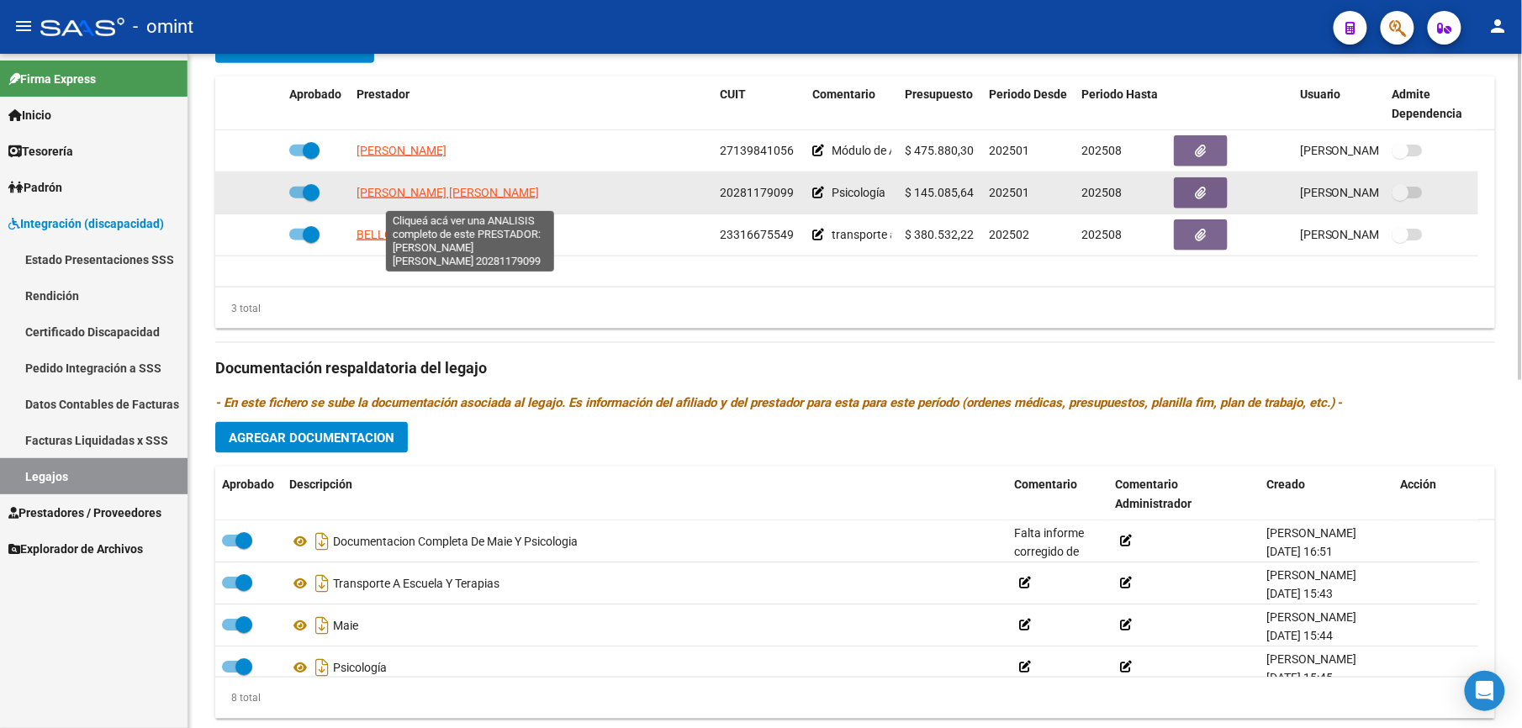
click at [410, 199] on span "LUCERO LATELLA GUILLERMO ALBERTO" at bounding box center [448, 192] width 183 height 13
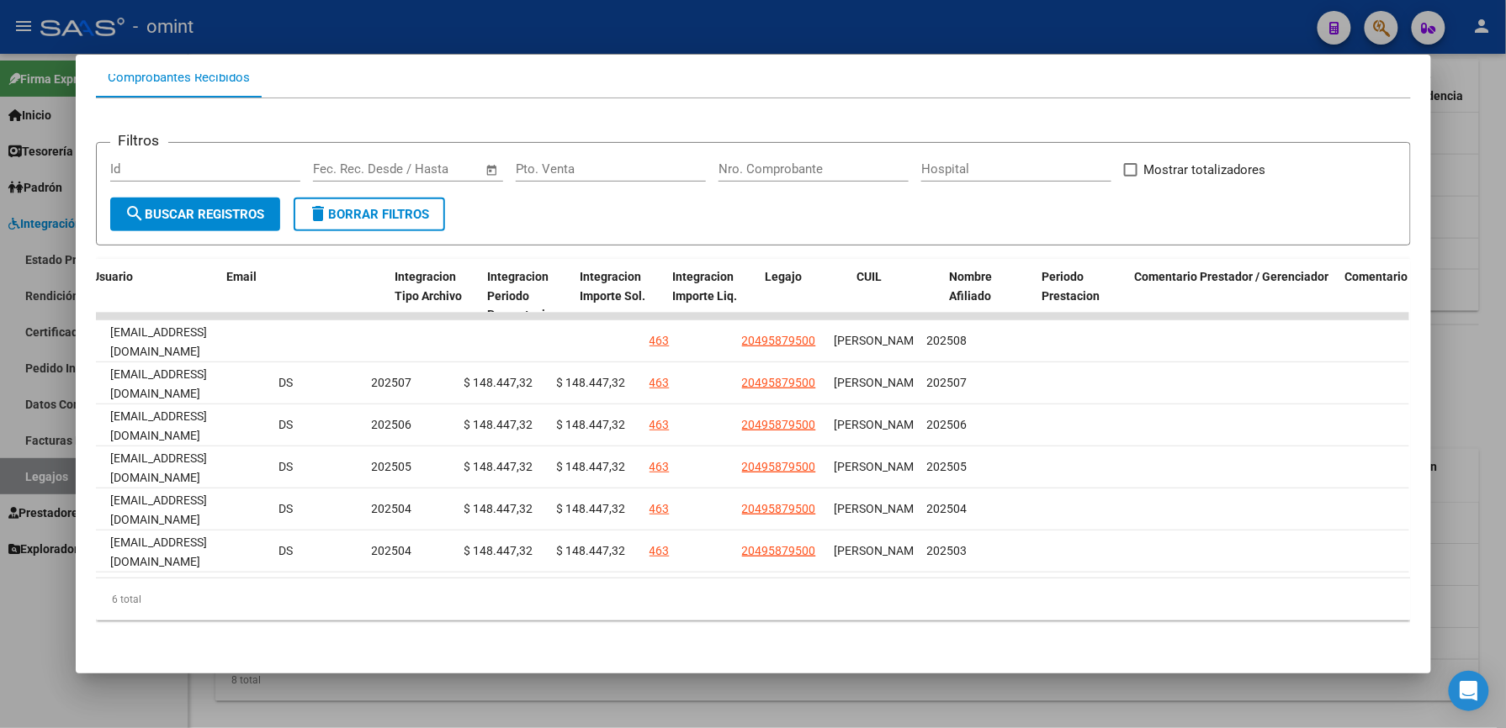
scroll to position [0, 0]
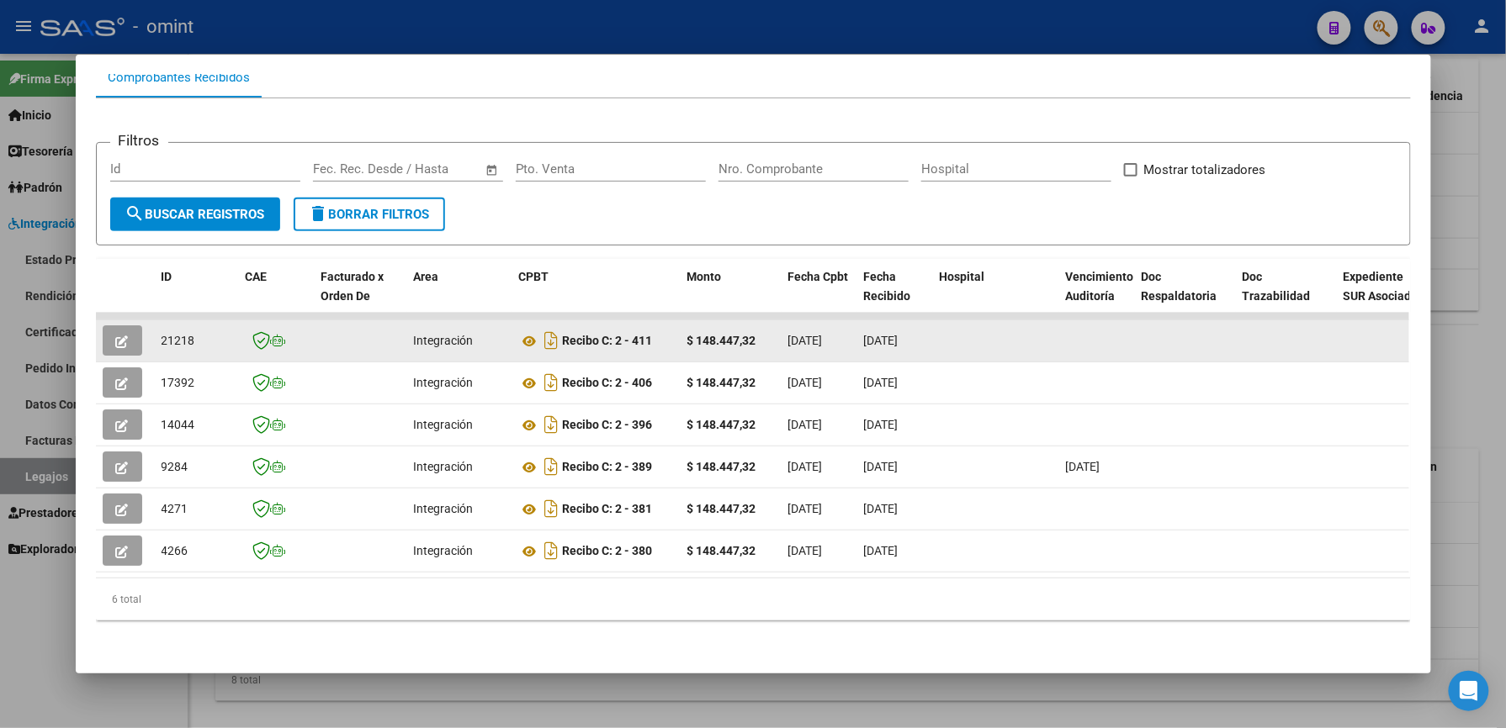
click at [113, 325] on button "button" at bounding box center [123, 340] width 40 height 30
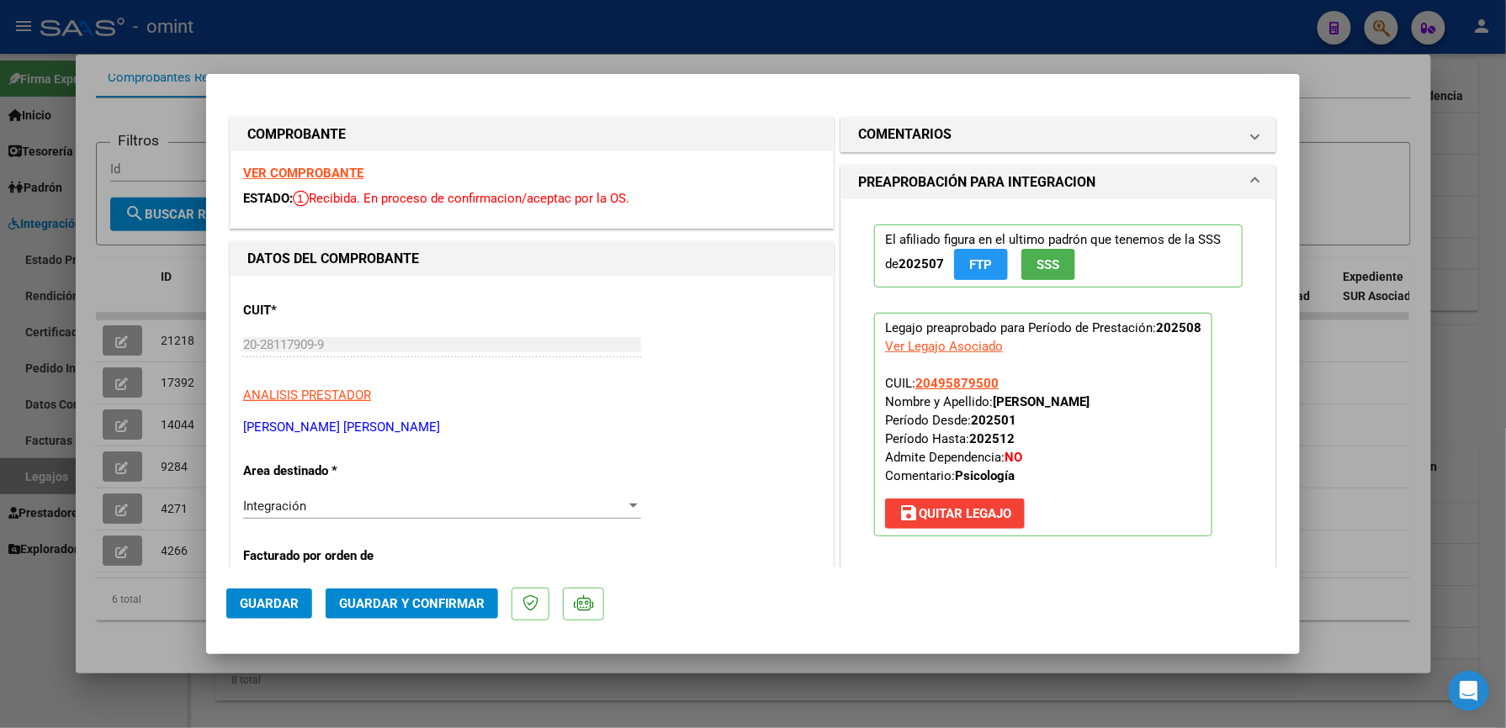
click at [310, 167] on strong "VER COMPROBANTE" at bounding box center [303, 173] width 120 height 15
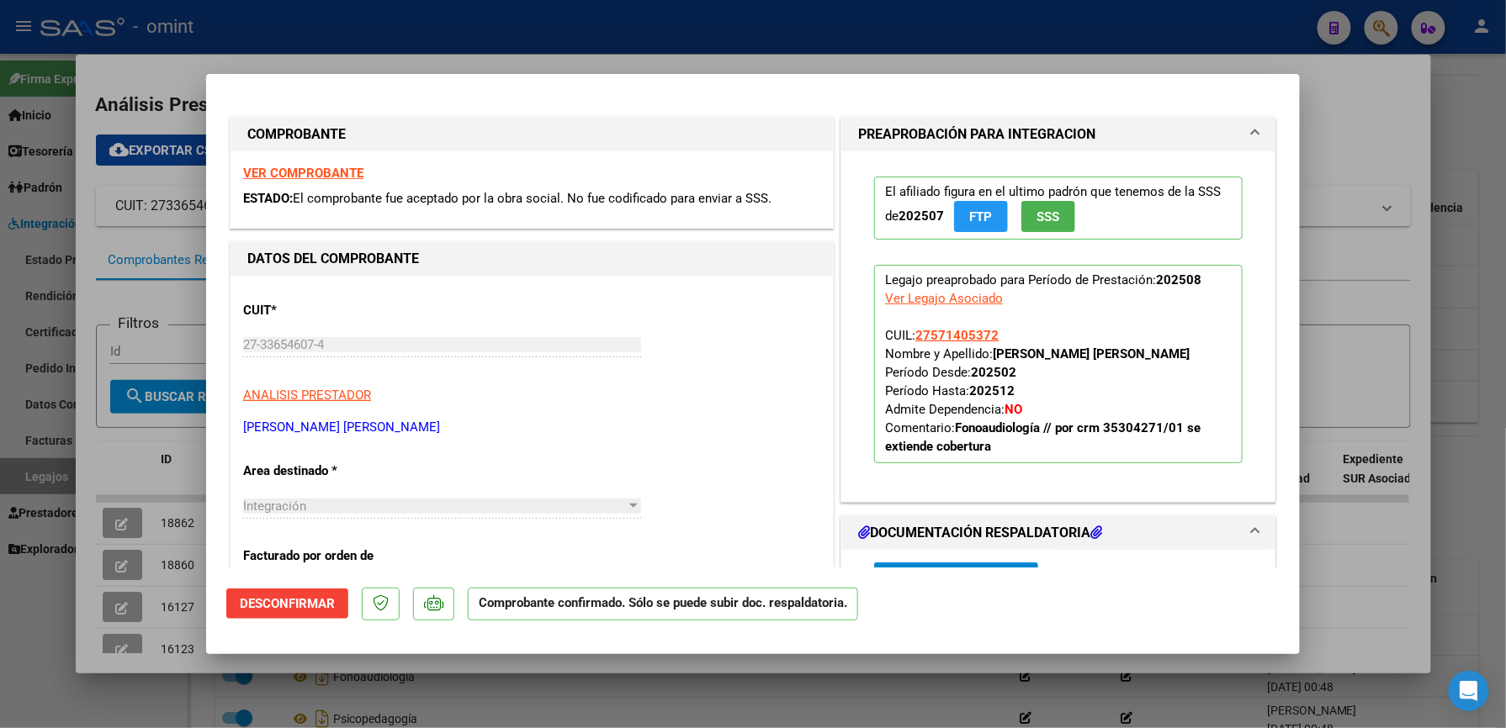
scroll to position [792, 0]
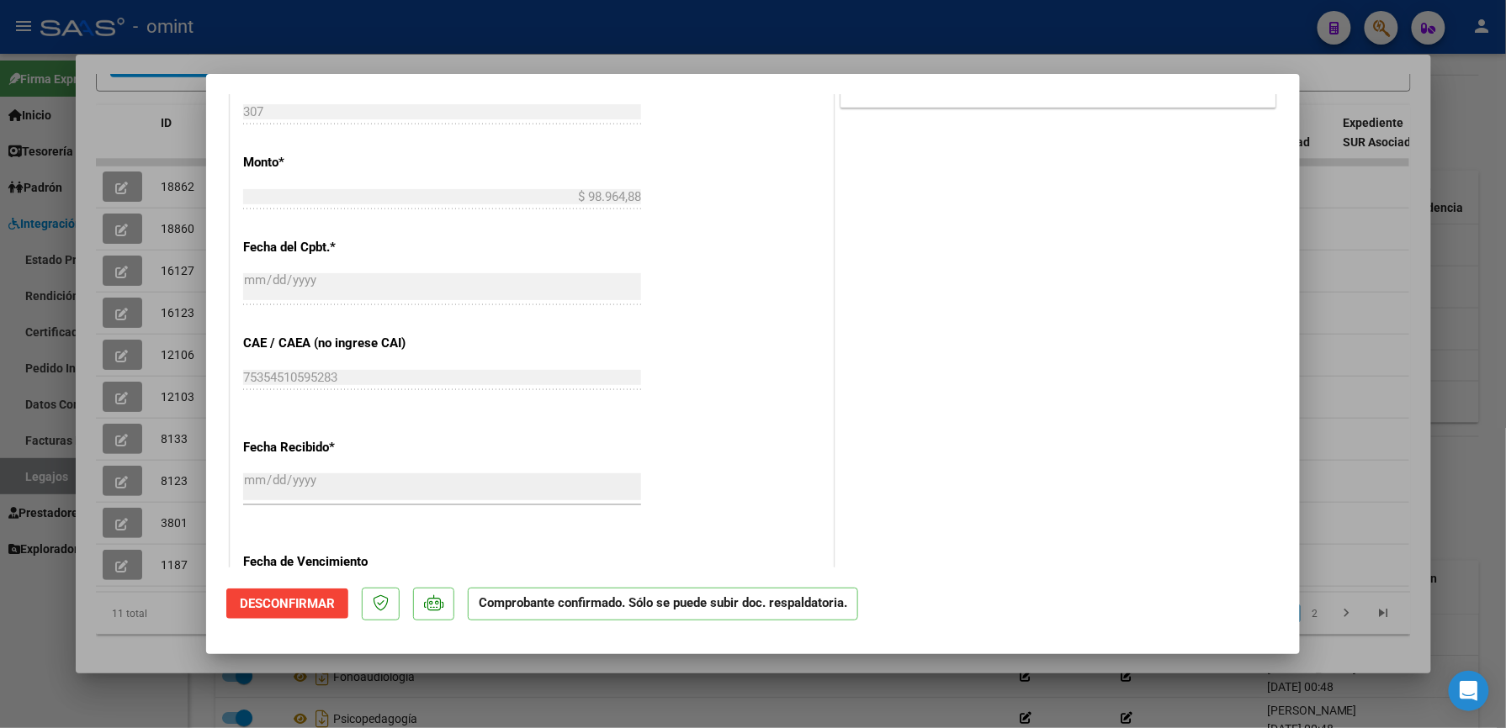
click at [1373, 261] on div at bounding box center [753, 364] width 1506 height 728
type input "$ 0,00"
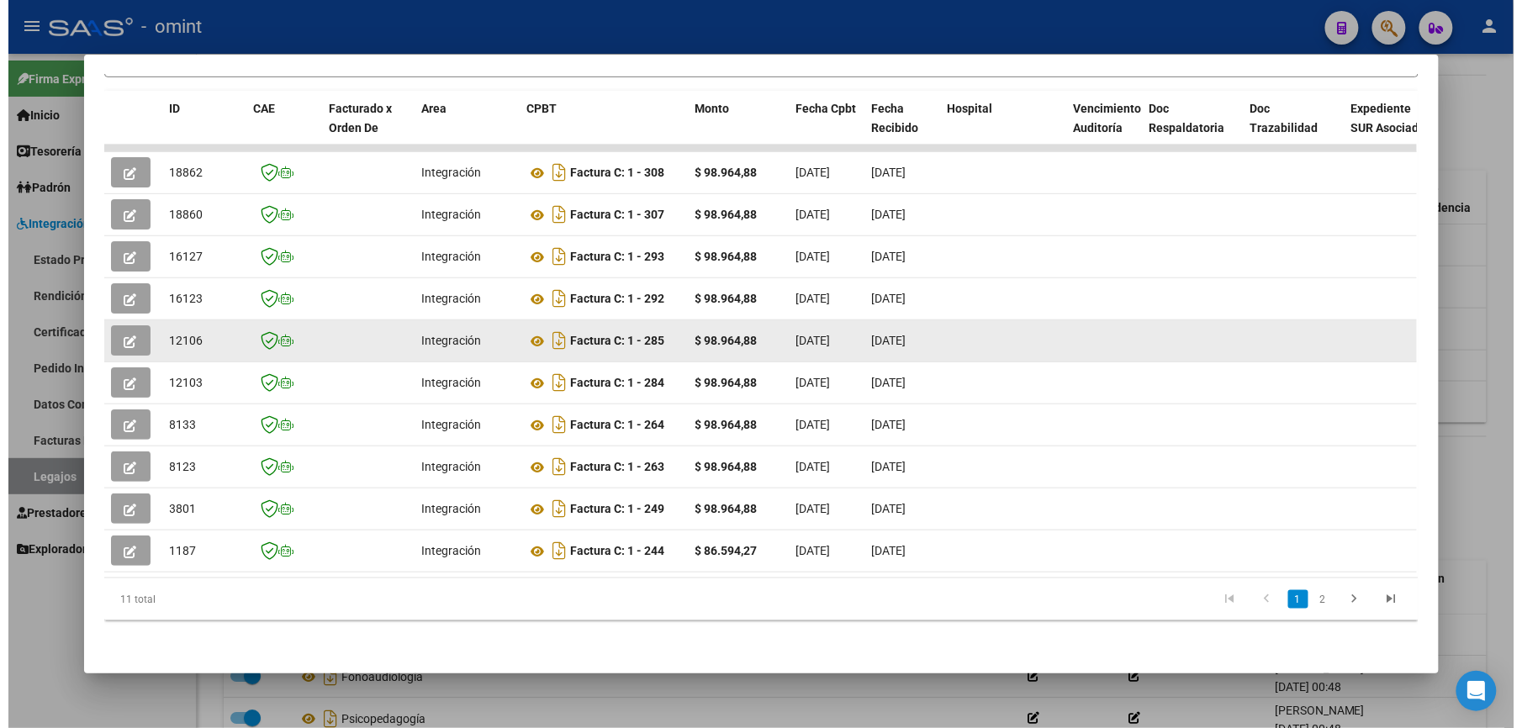
scroll to position [0, 0]
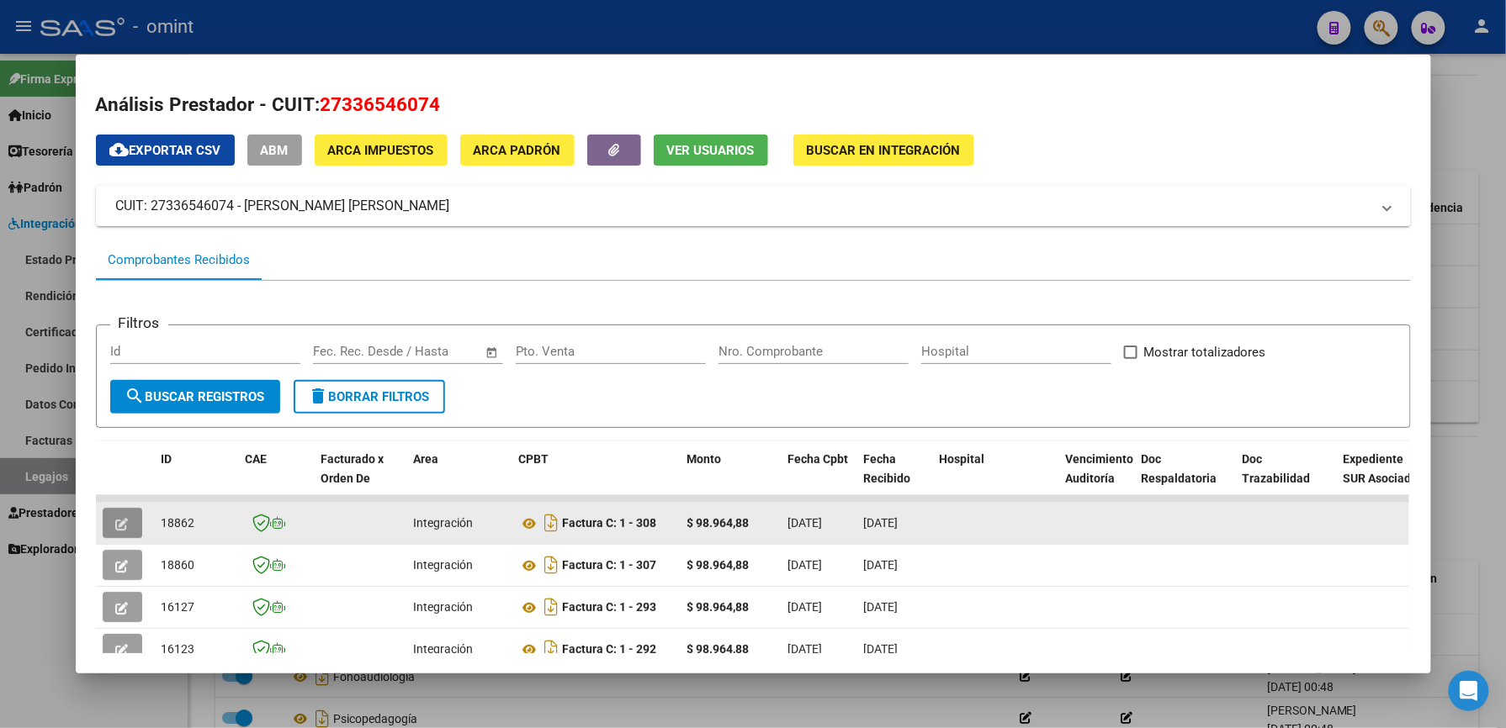
click at [116, 527] on icon "button" at bounding box center [122, 524] width 13 height 13
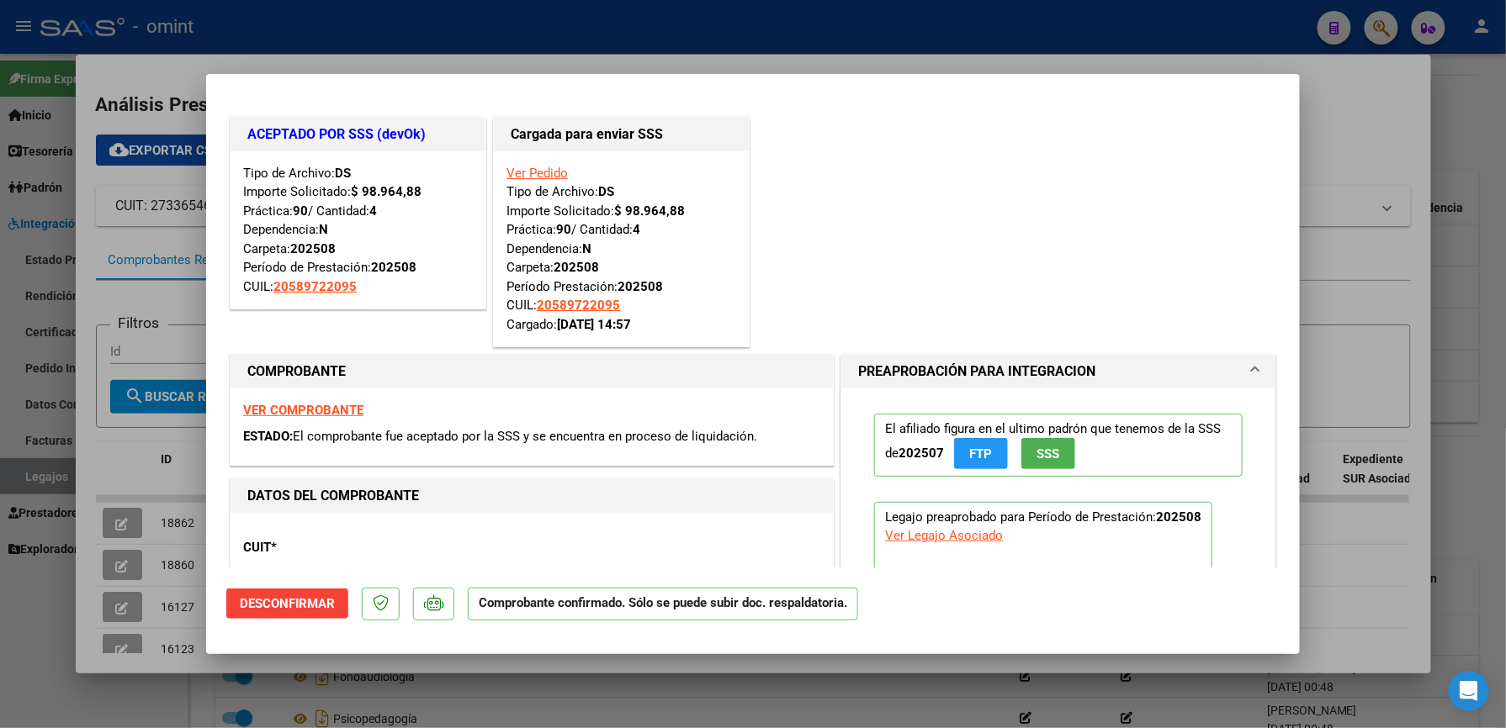
click at [1341, 273] on div at bounding box center [753, 364] width 1506 height 728
type input "$ 0,00"
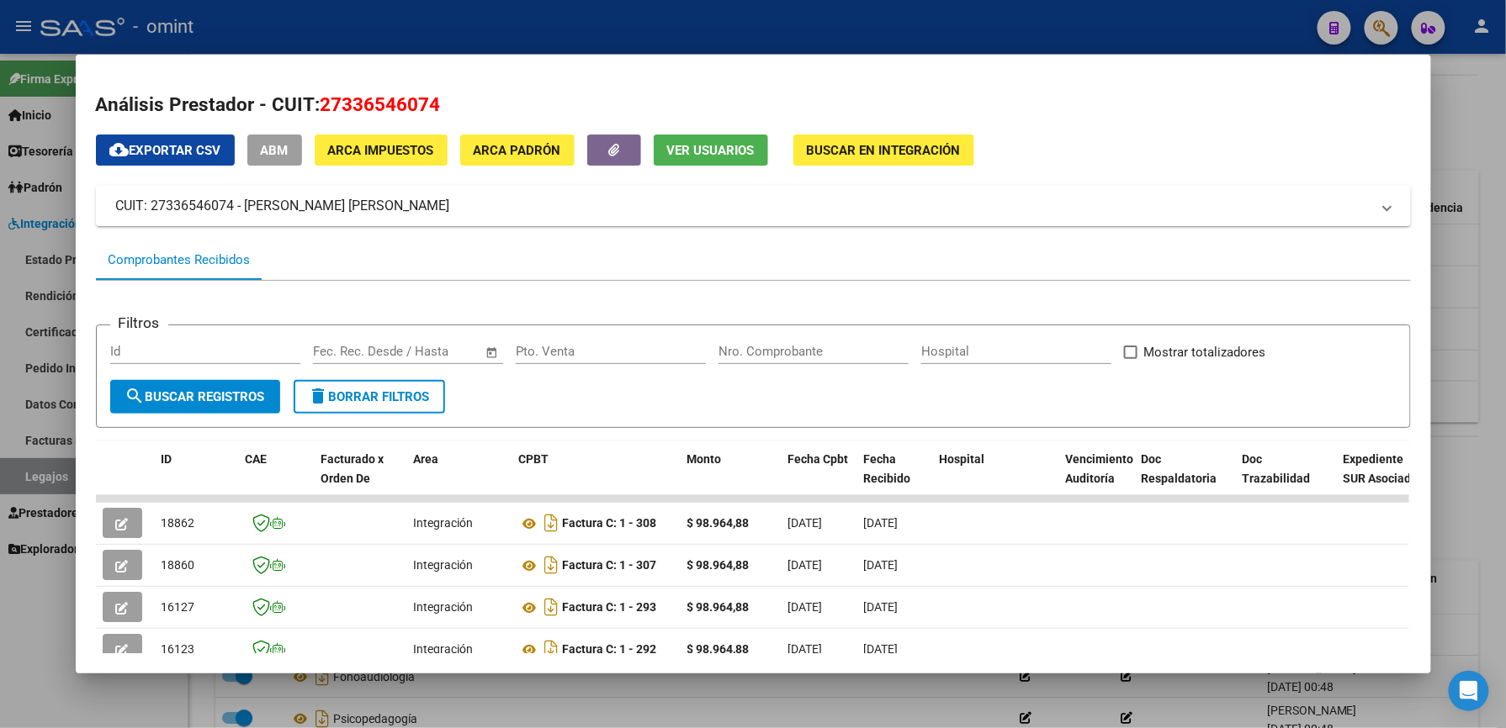
click at [1464, 150] on div at bounding box center [753, 364] width 1506 height 728
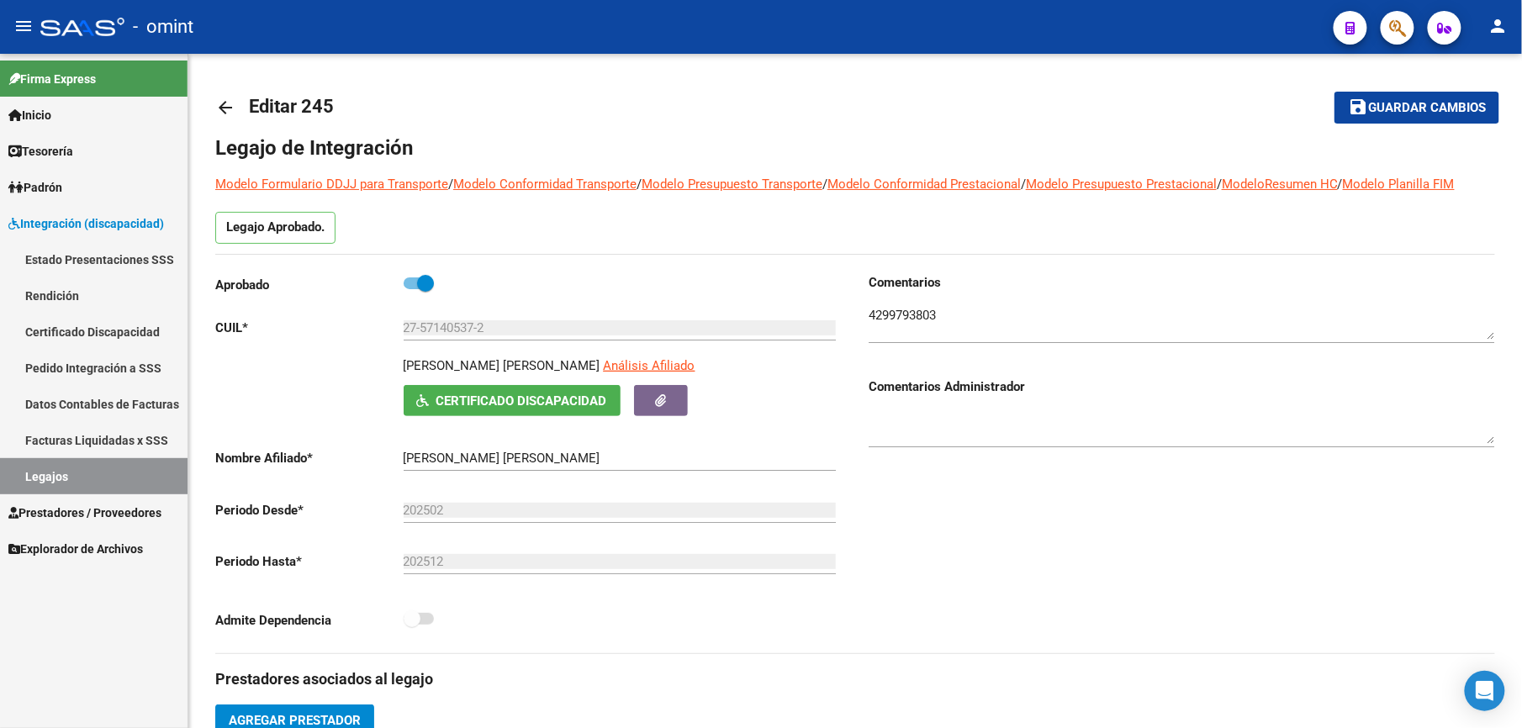
click at [58, 504] on span "Prestadores / Proveedores" at bounding box center [84, 513] width 153 height 19
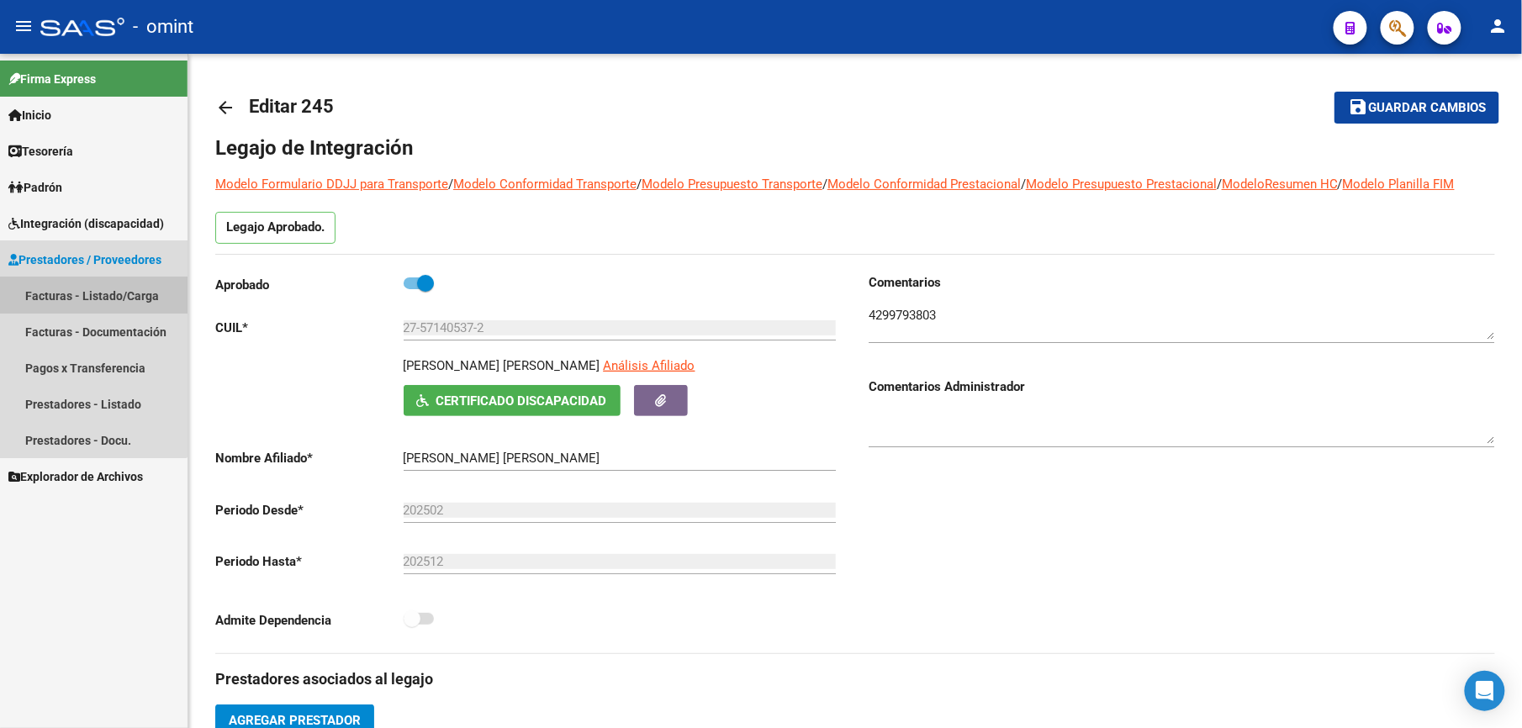
click at [69, 294] on link "Facturas - Listado/Carga" at bounding box center [94, 296] width 188 height 36
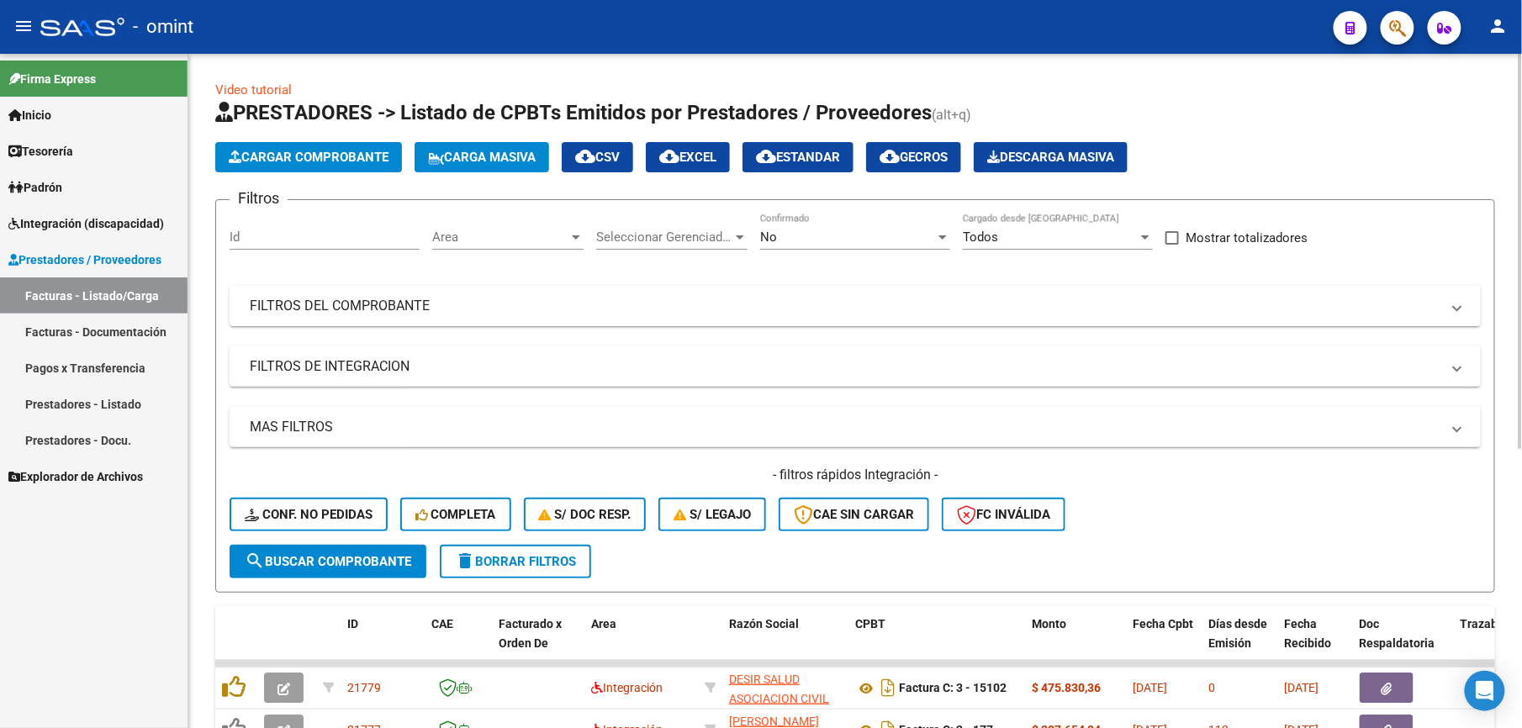
click at [261, 240] on input "Id" at bounding box center [325, 237] width 190 height 15
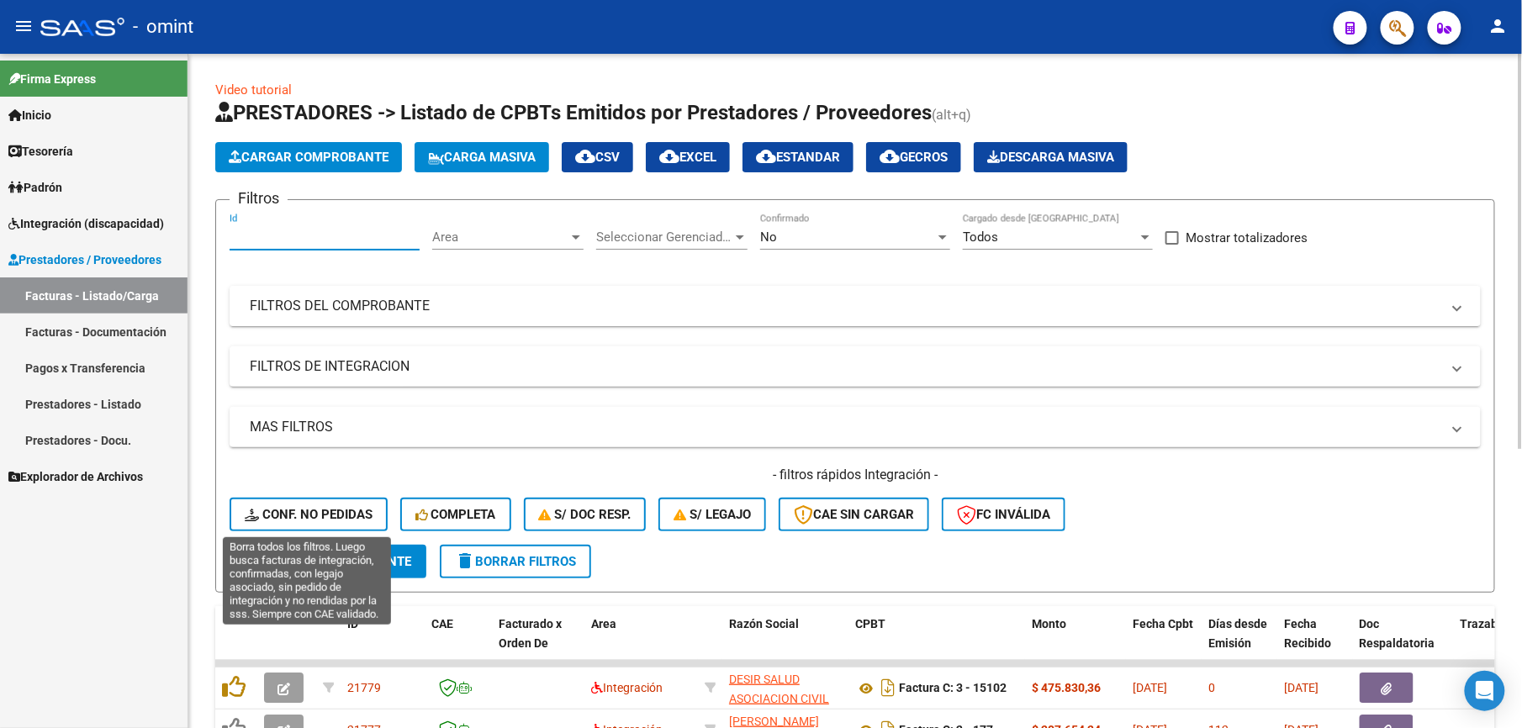
click at [306, 516] on span "Conf. no pedidas" at bounding box center [309, 514] width 128 height 15
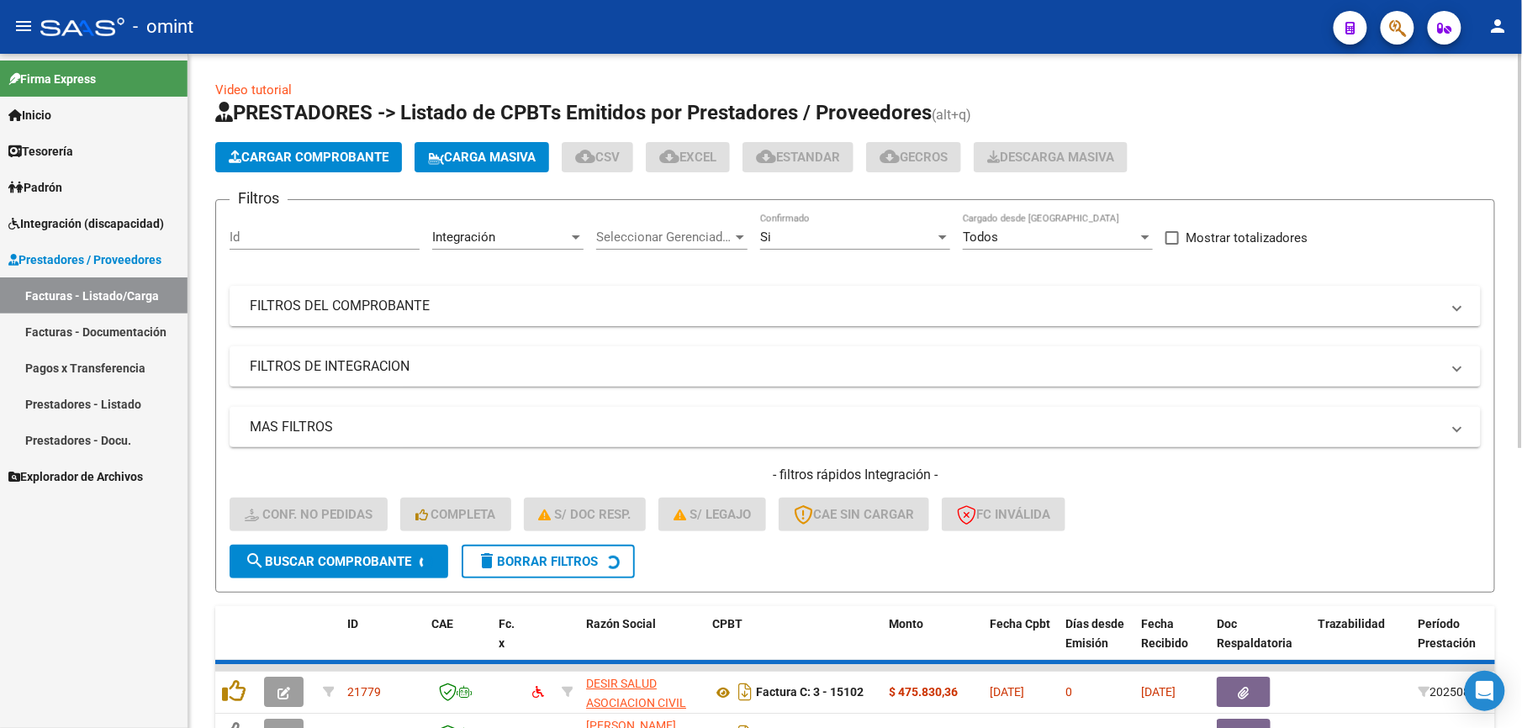
click at [256, 225] on div "Id" at bounding box center [325, 232] width 190 height 36
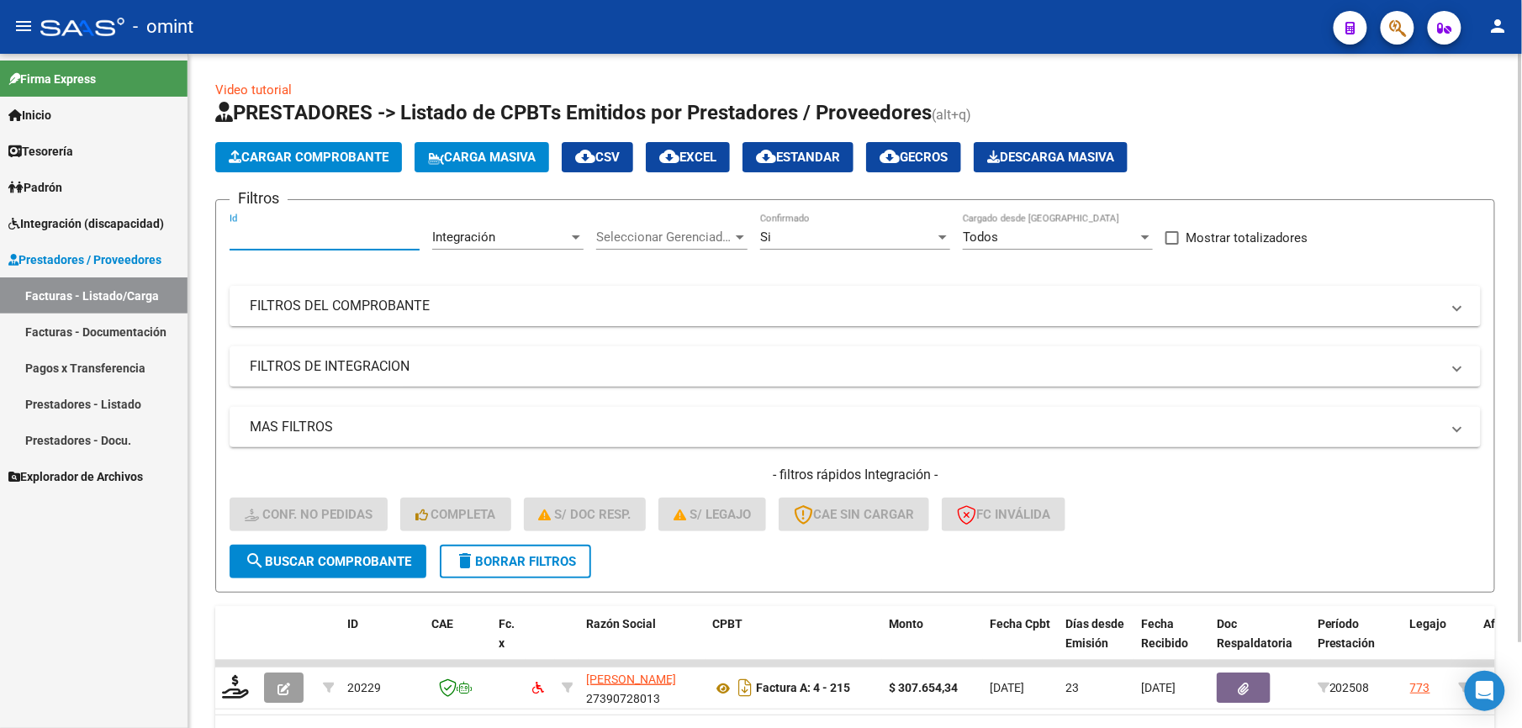
click at [254, 236] on input "Id" at bounding box center [325, 237] width 190 height 15
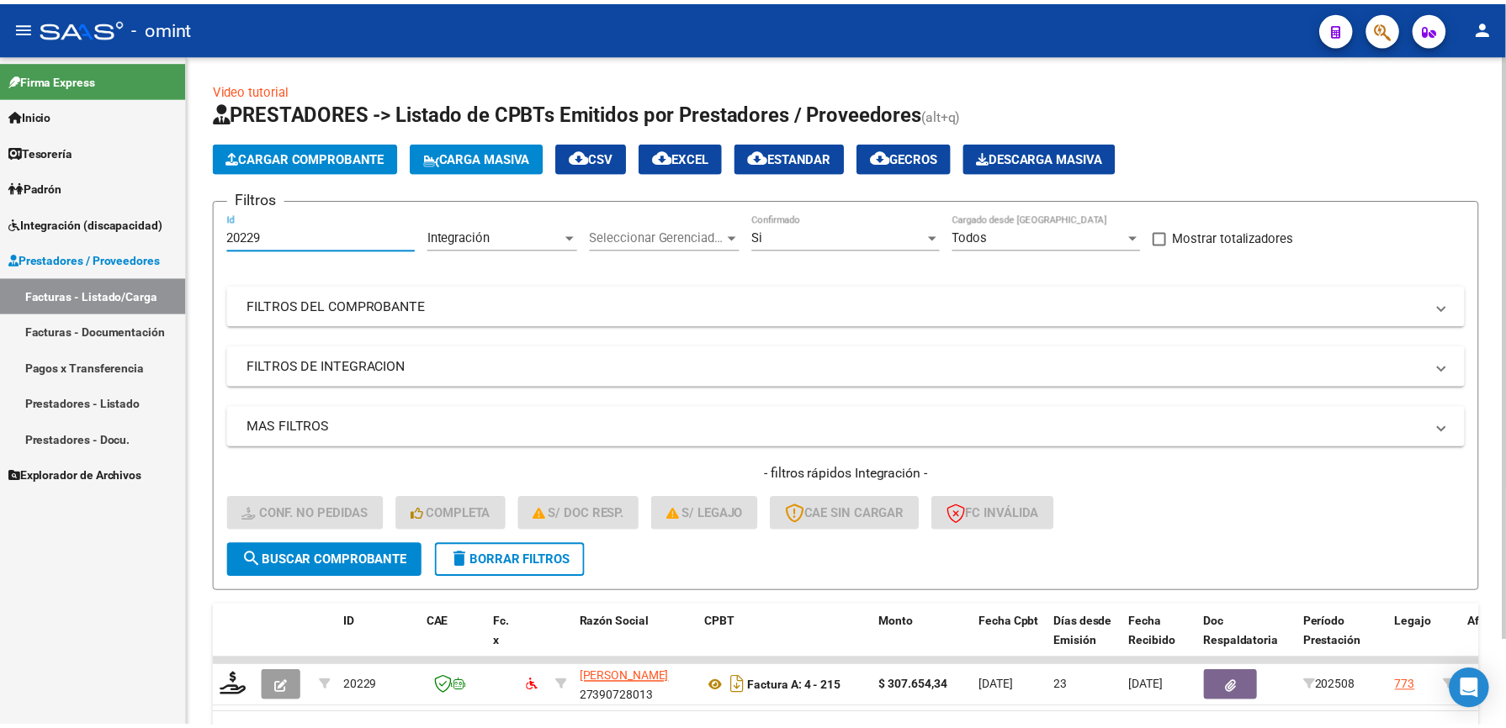
scroll to position [99, 0]
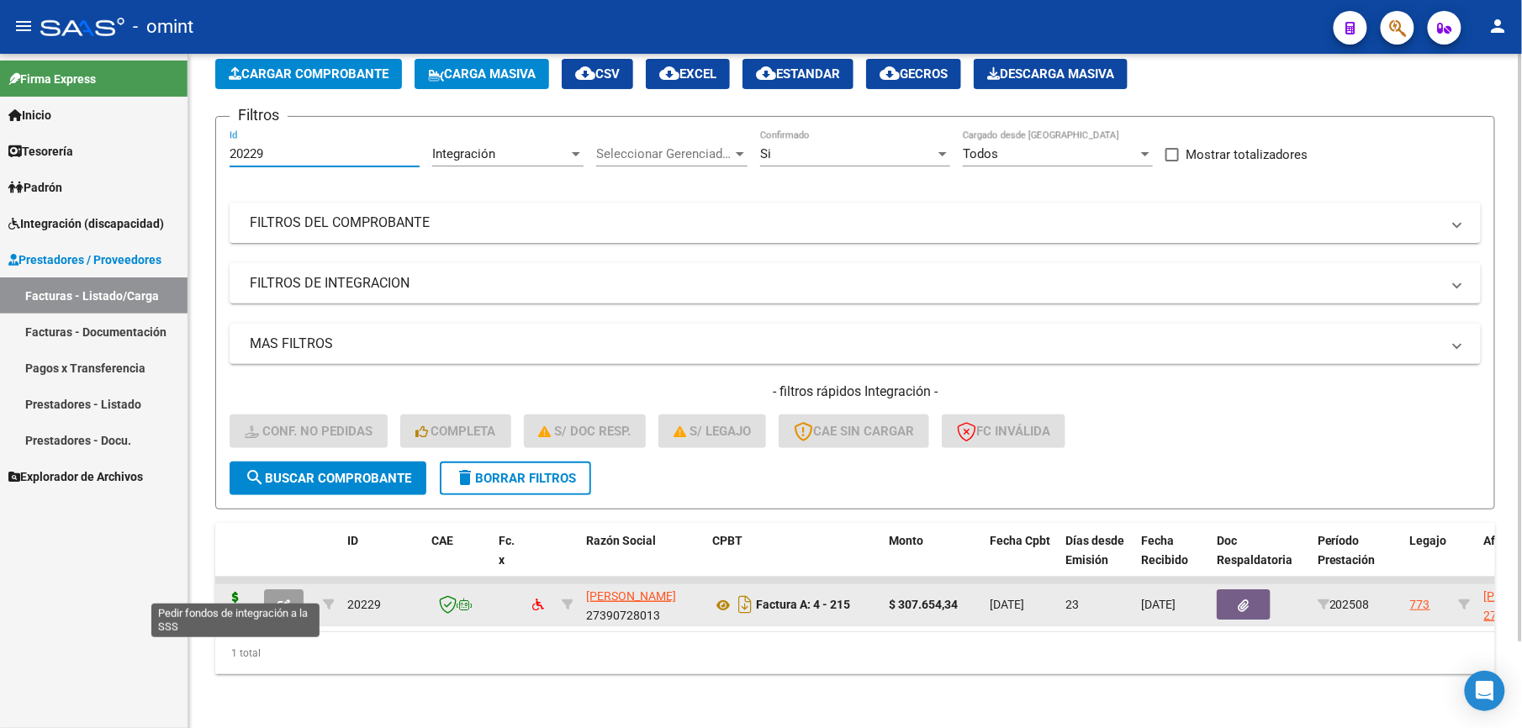
type input "20229"
click at [229, 594] on icon at bounding box center [235, 604] width 27 height 24
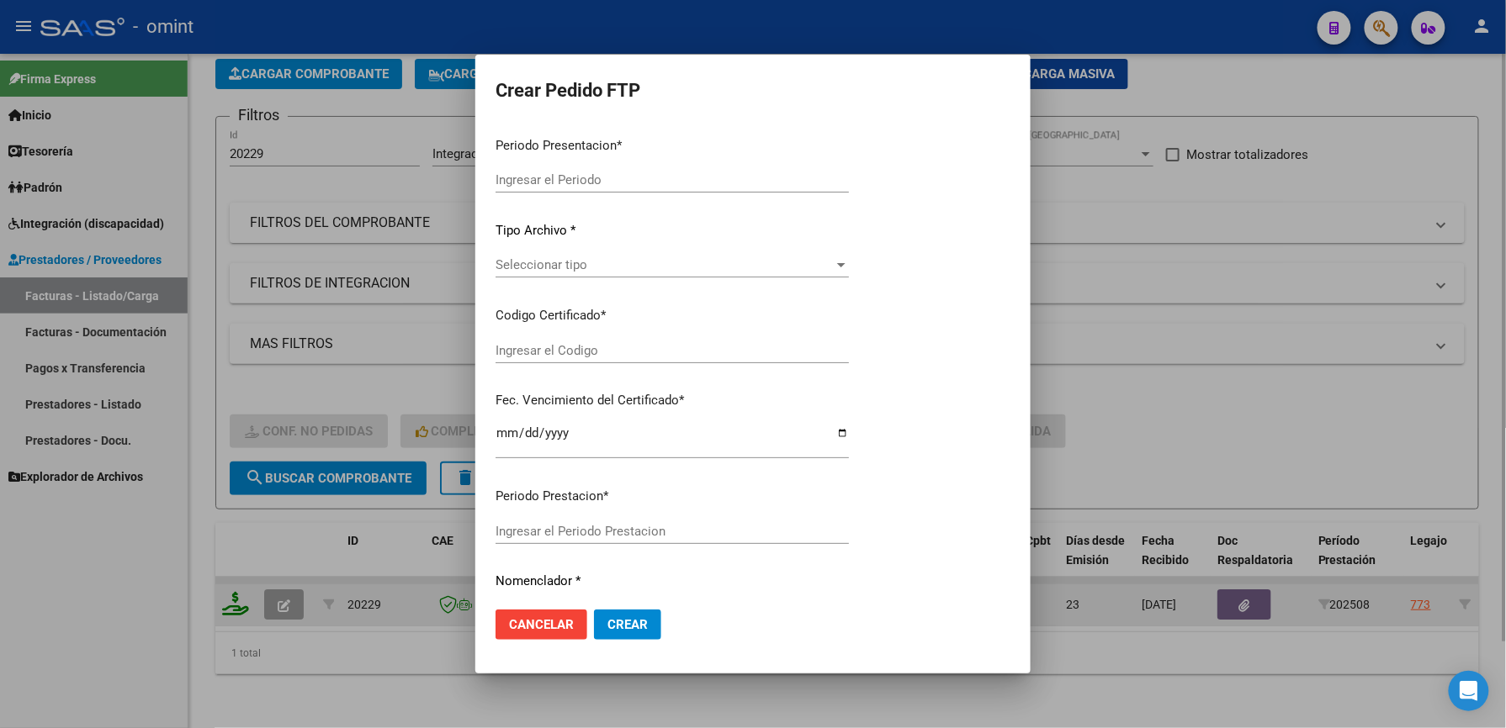
type input "202508"
type input "$ 307.654,34"
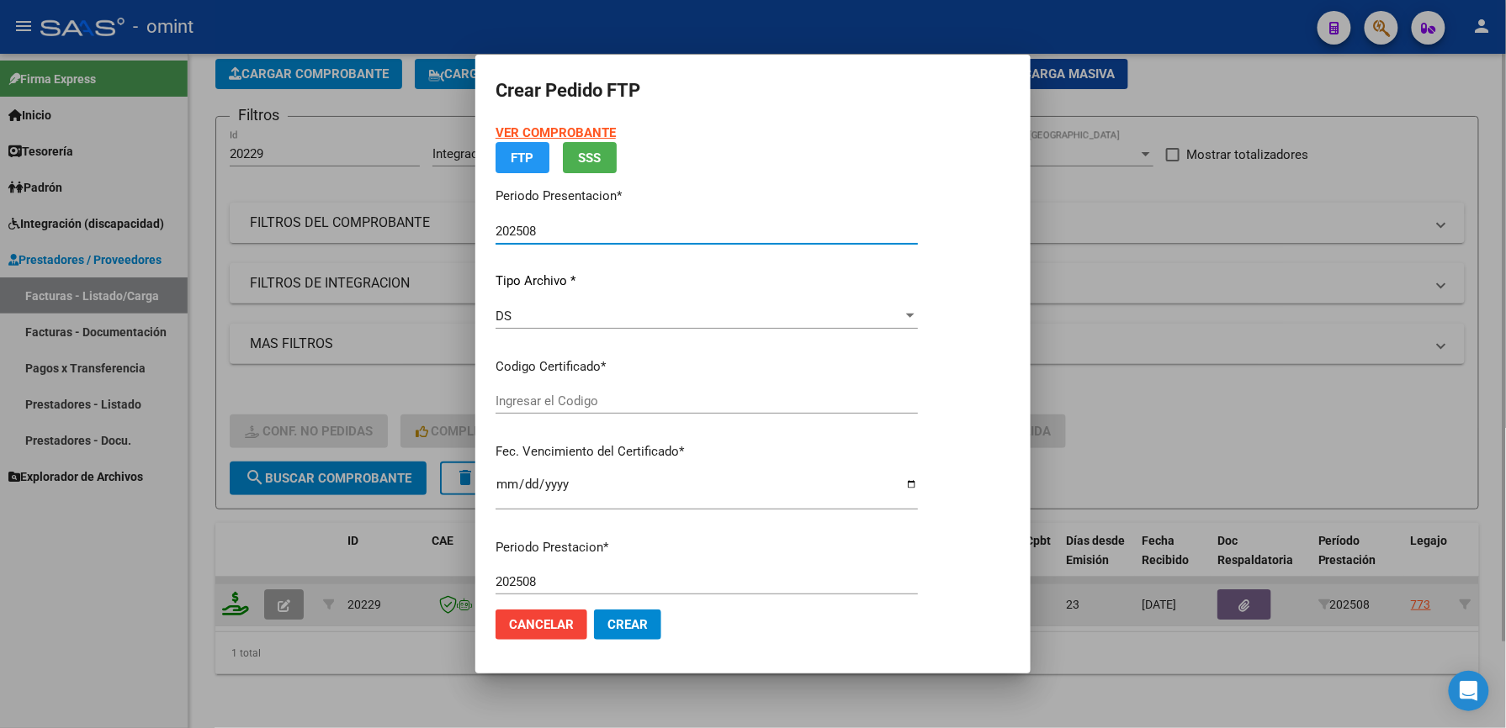
type input "2188083214"
type input "2027-06-01"
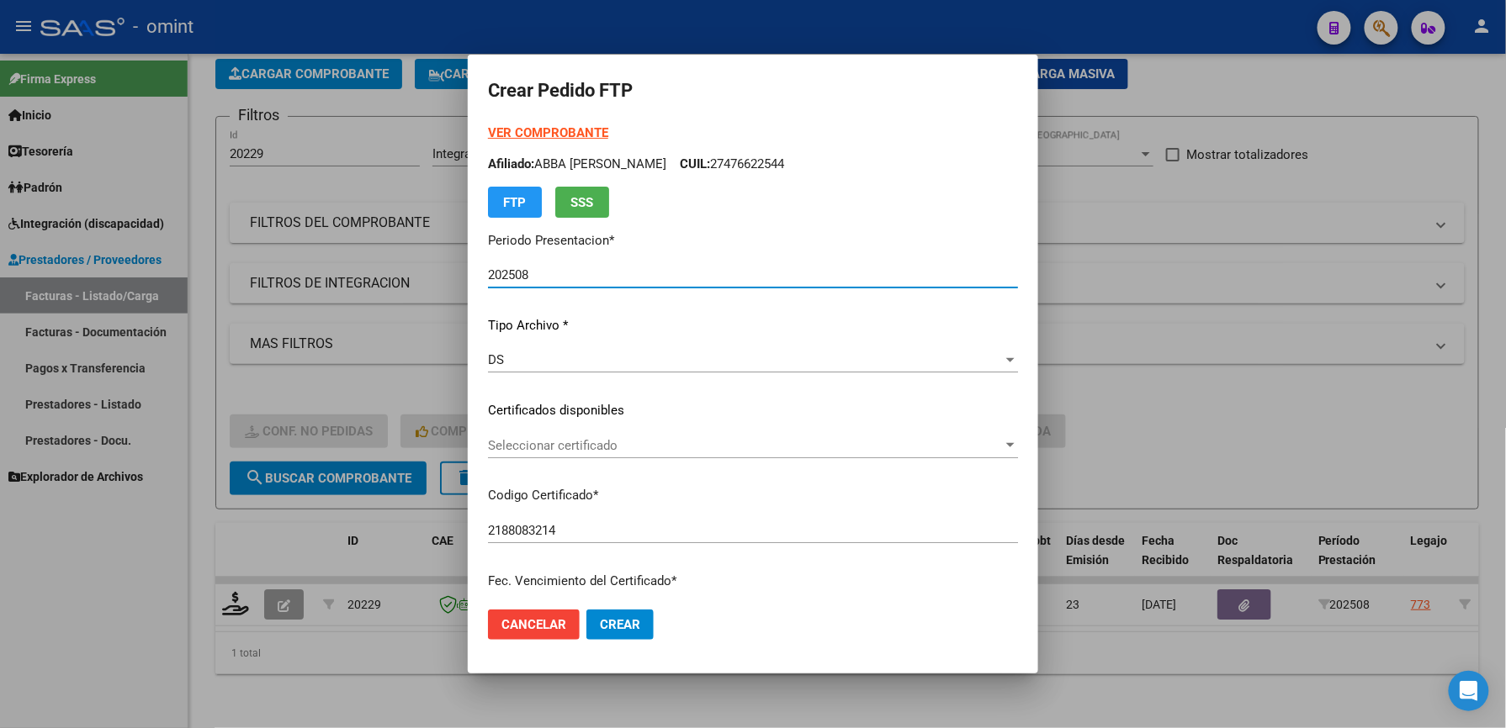
click at [556, 444] on span "Seleccionar certificado" at bounding box center [745, 445] width 515 height 15
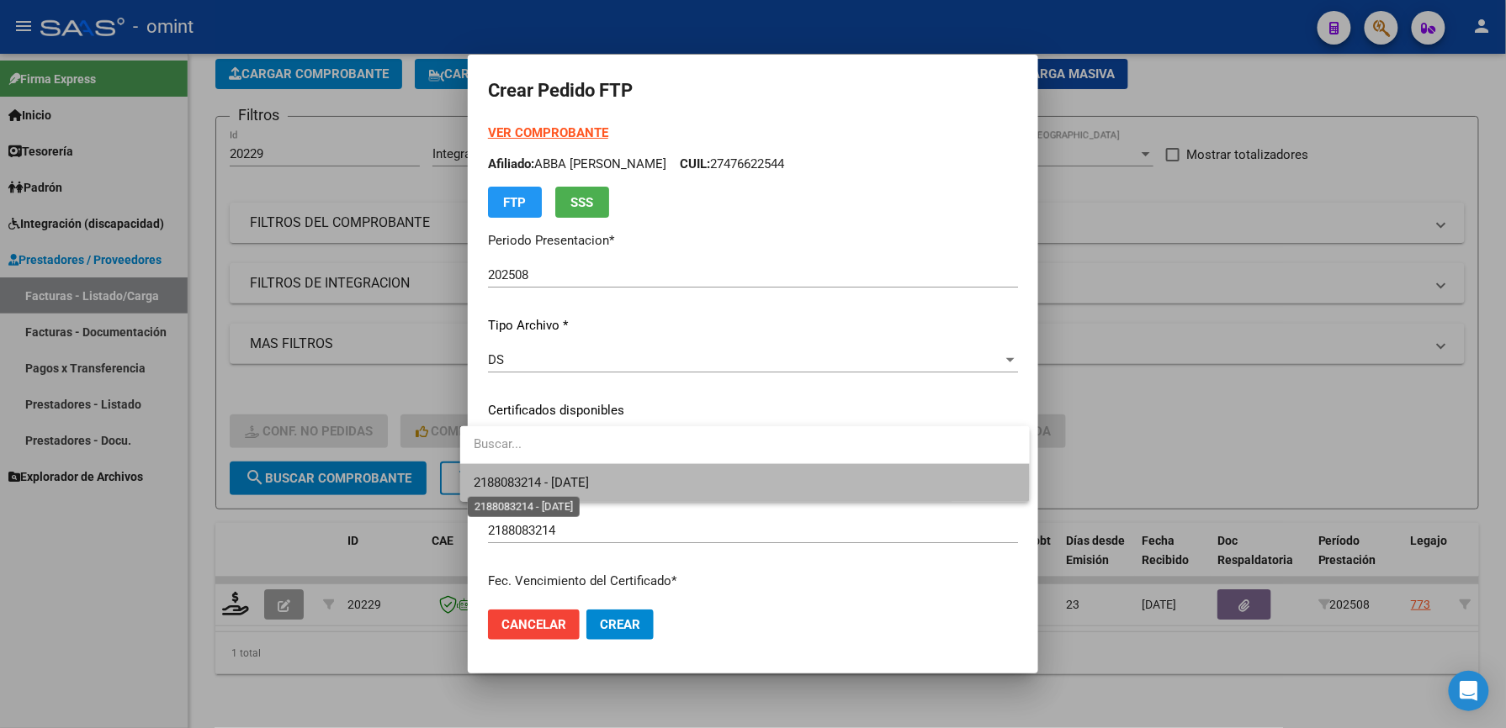
click at [563, 483] on span "2188083214 - 2027-06-01" at bounding box center [531, 482] width 115 height 15
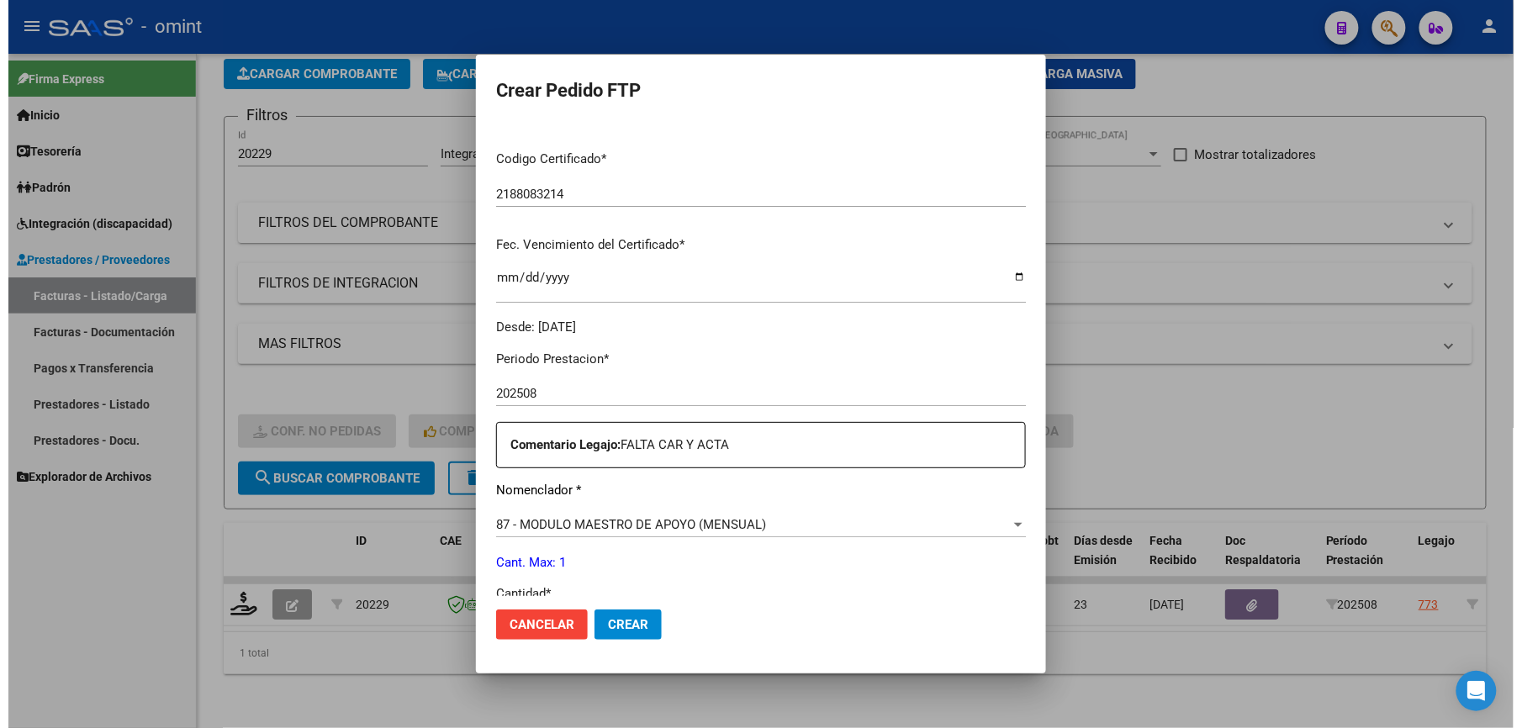
scroll to position [560, 0]
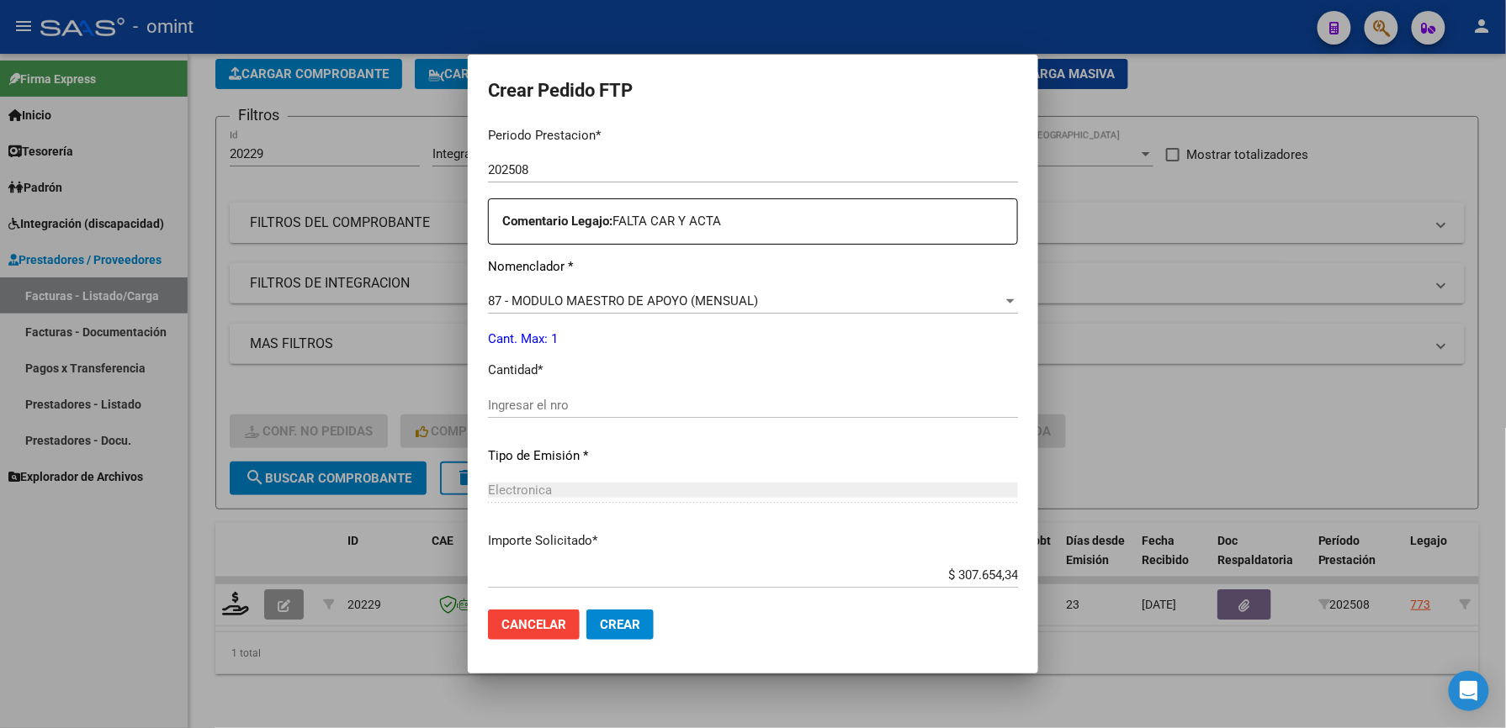
click at [522, 395] on div "Ingresar el nro" at bounding box center [753, 405] width 530 height 25
type input "1"
click at [629, 623] on button "Crear" at bounding box center [619, 625] width 67 height 30
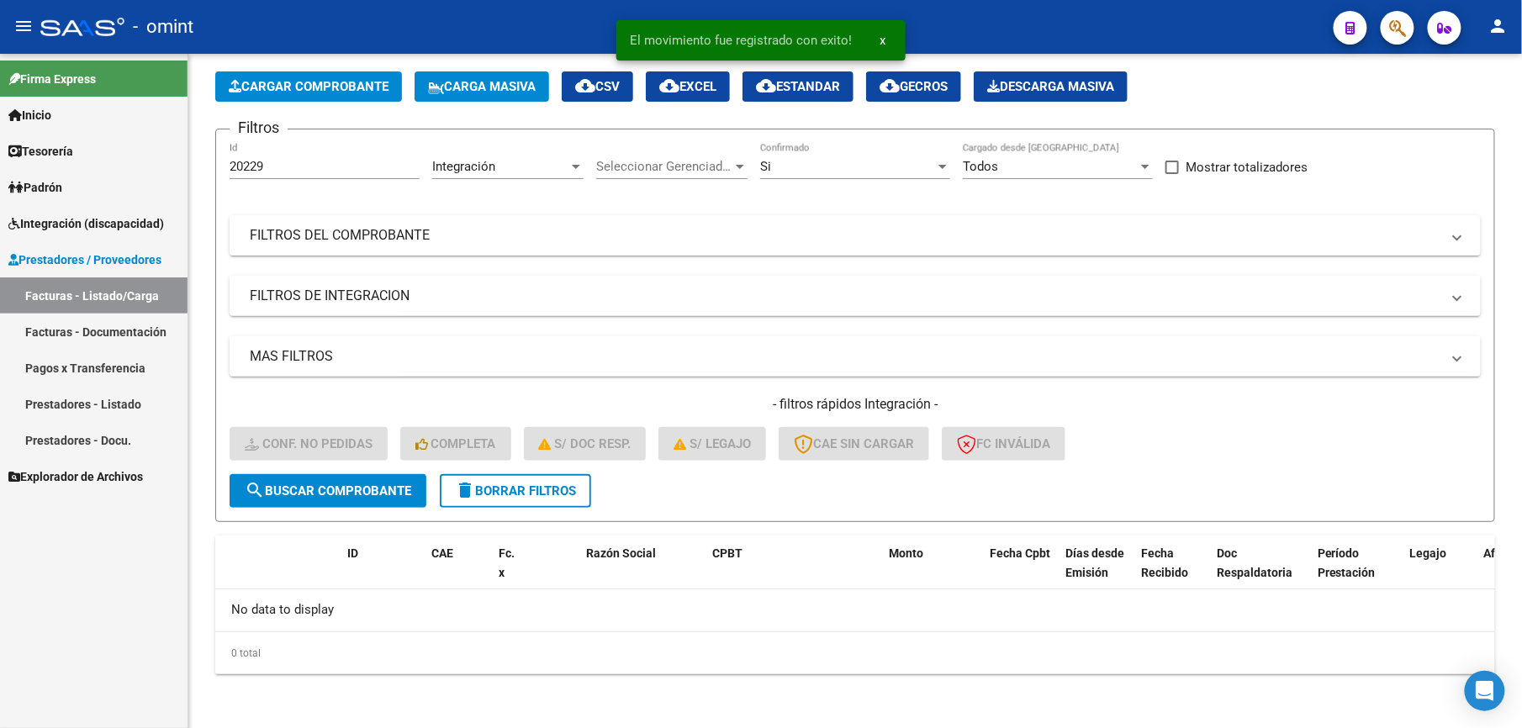
scroll to position [68, 0]
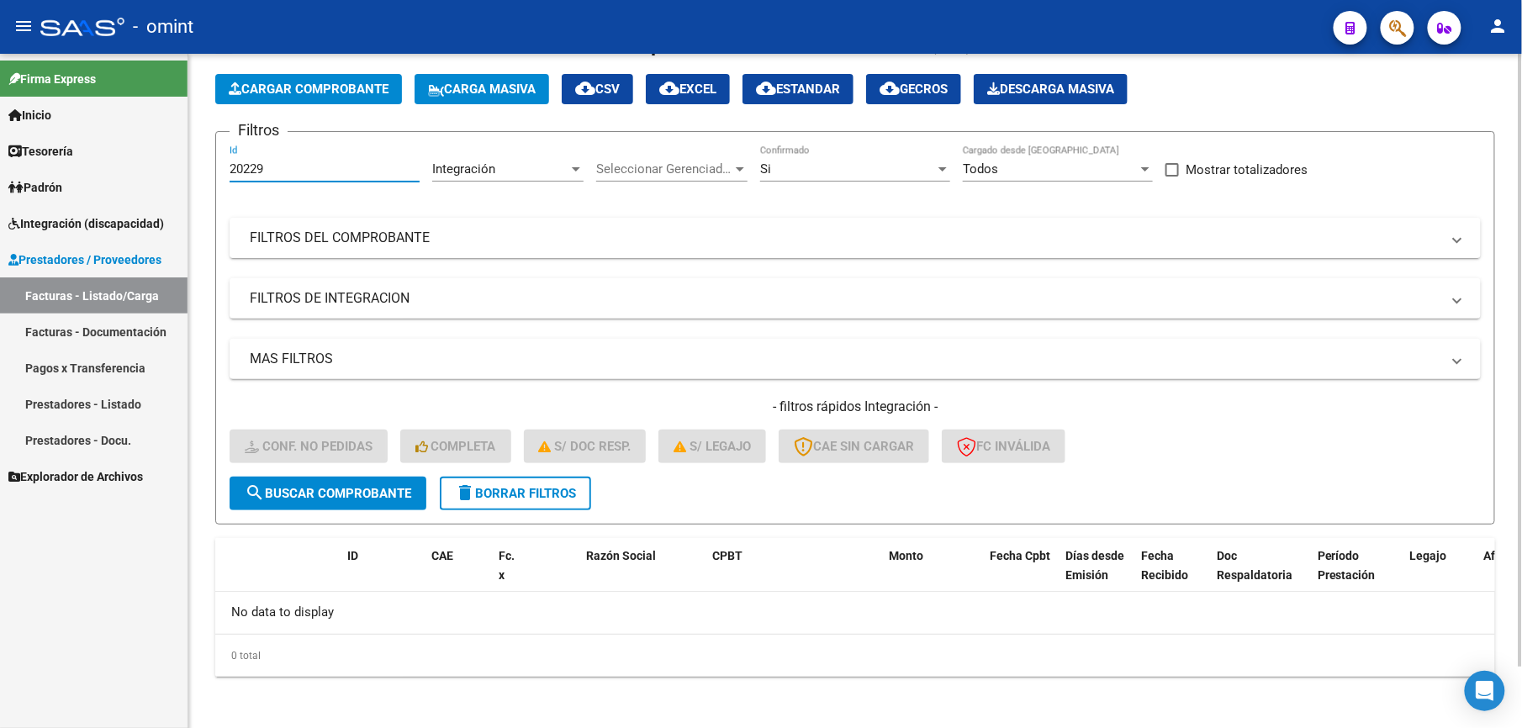
drag, startPoint x: 273, startPoint y: 167, endPoint x: 241, endPoint y: 158, distance: 33.0
click at [241, 158] on div "20229 Id" at bounding box center [325, 164] width 190 height 36
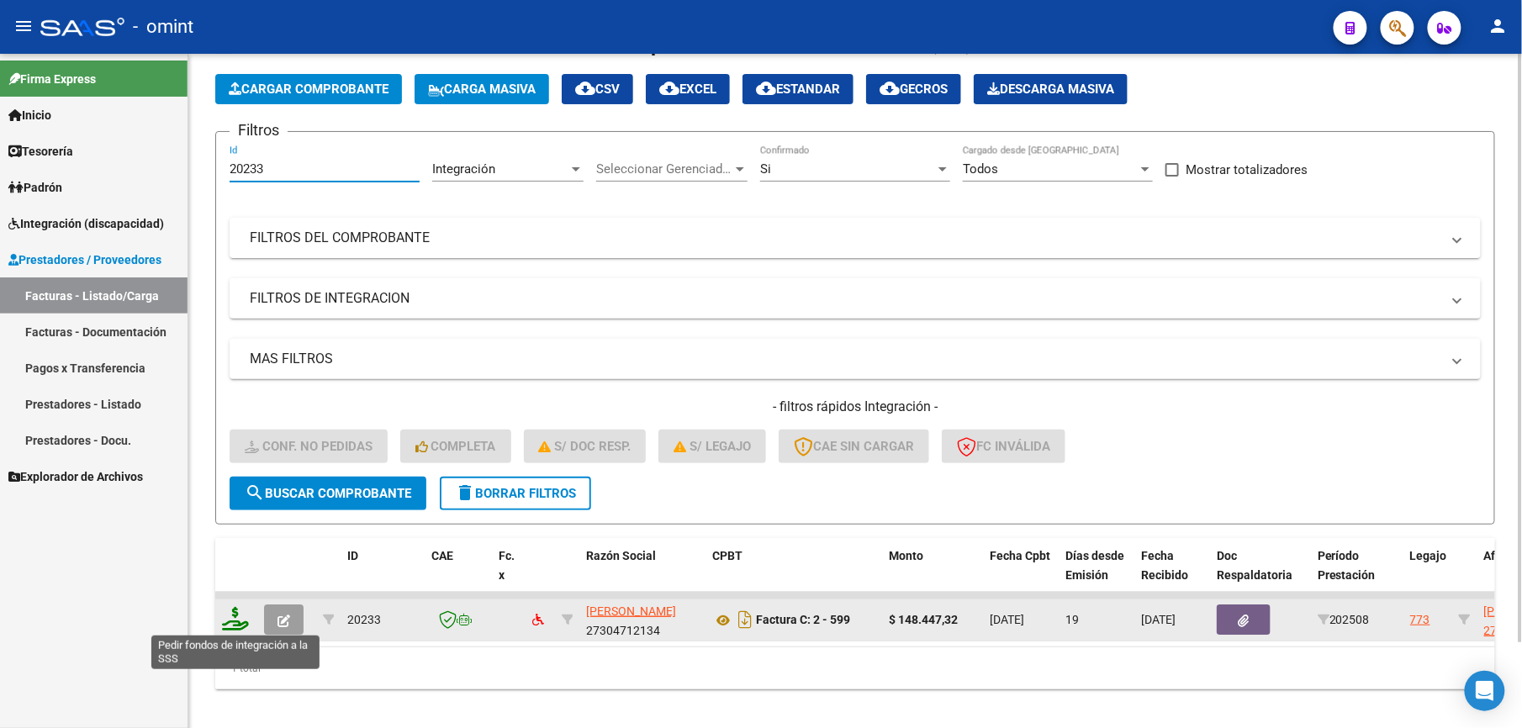
type input "20233"
click at [236, 619] on icon at bounding box center [235, 619] width 27 height 24
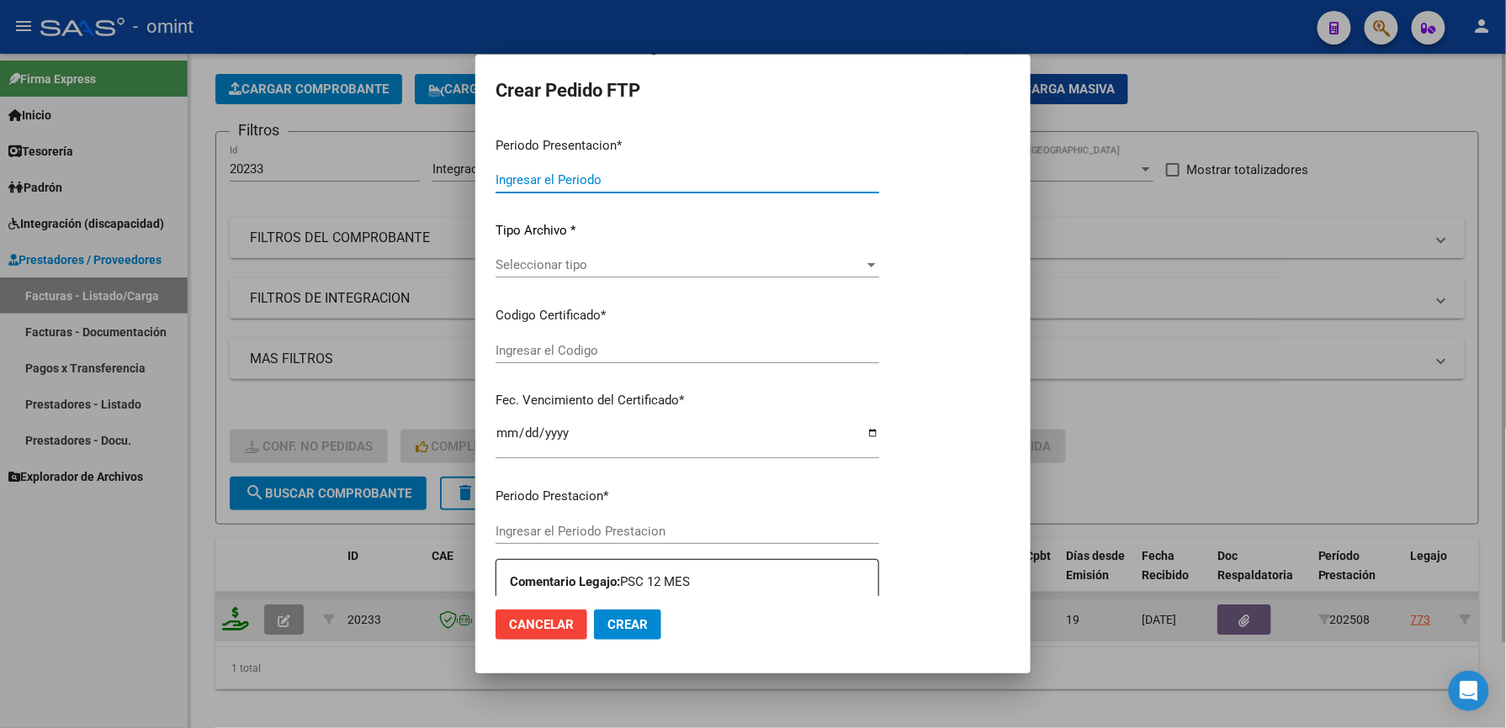
type input "202508"
type input "$ 148.447,32"
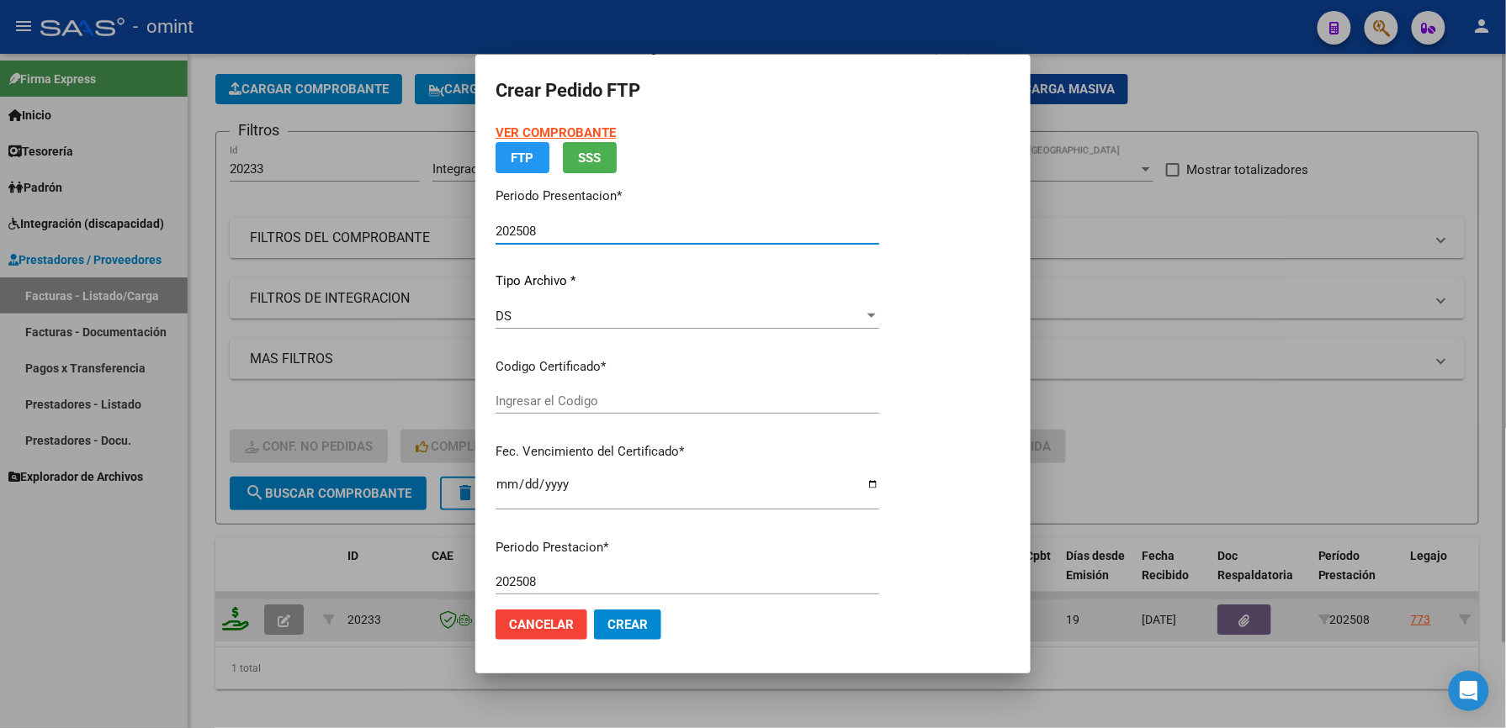
type input "2188083214"
type input "2027-06-01"
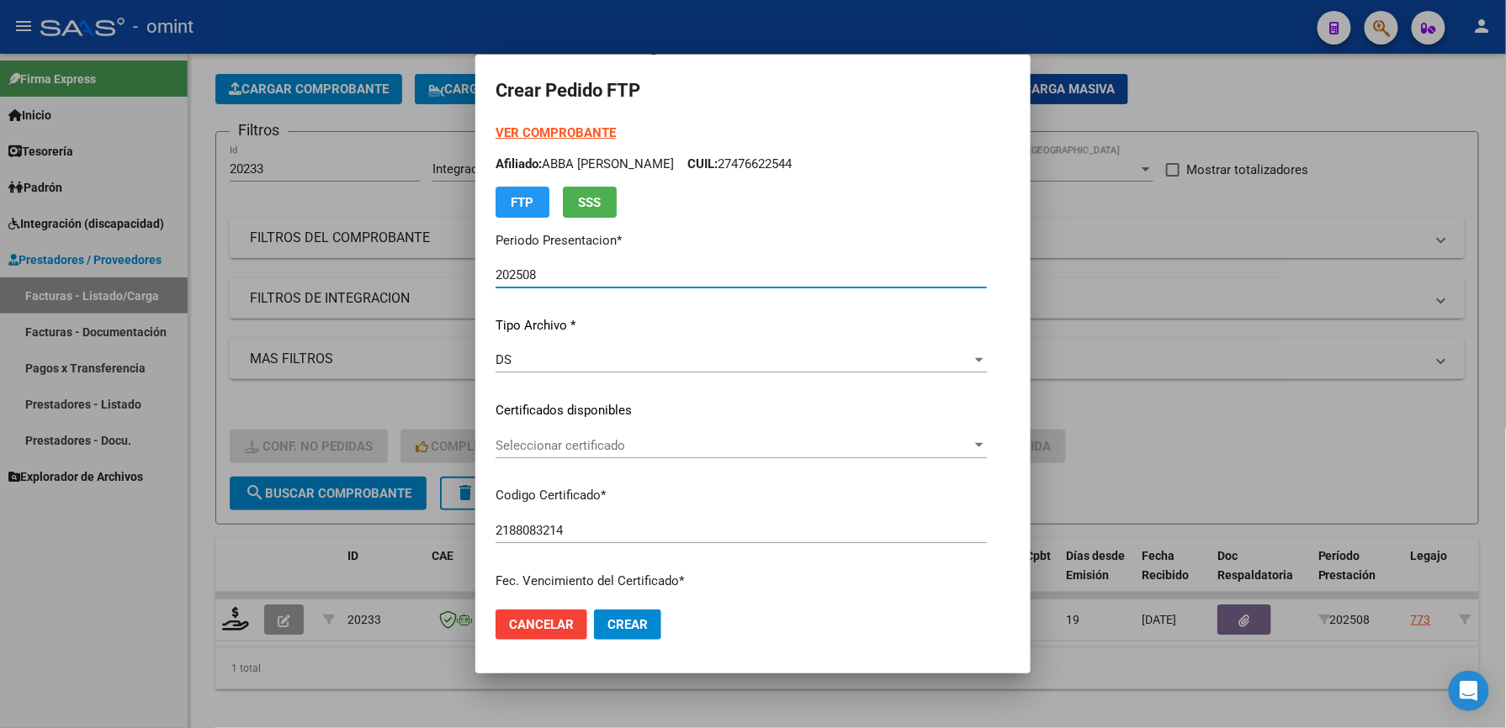
click at [547, 438] on span "Seleccionar certificado" at bounding box center [733, 445] width 476 height 15
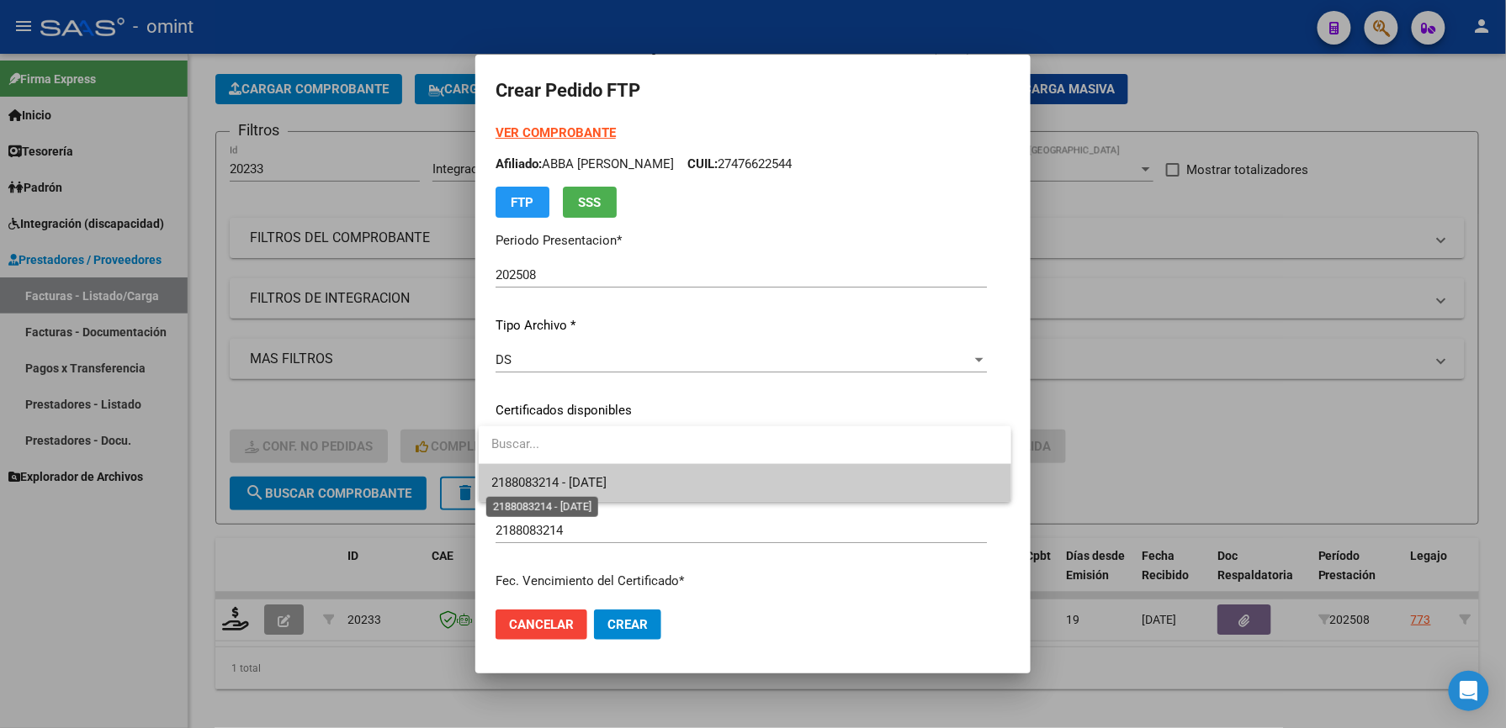
click at [559, 486] on span "2188083214 - 2027-06-01" at bounding box center [549, 482] width 115 height 15
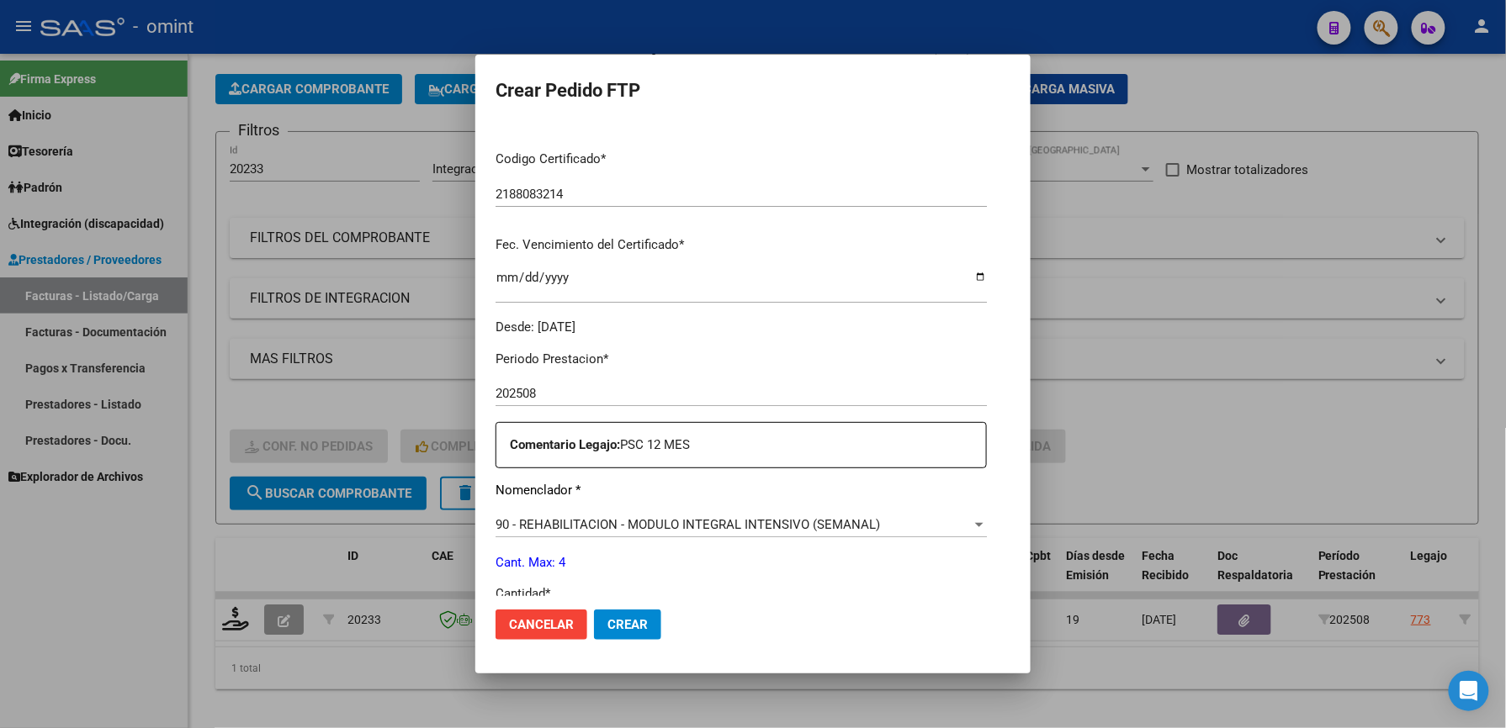
scroll to position [448, 0]
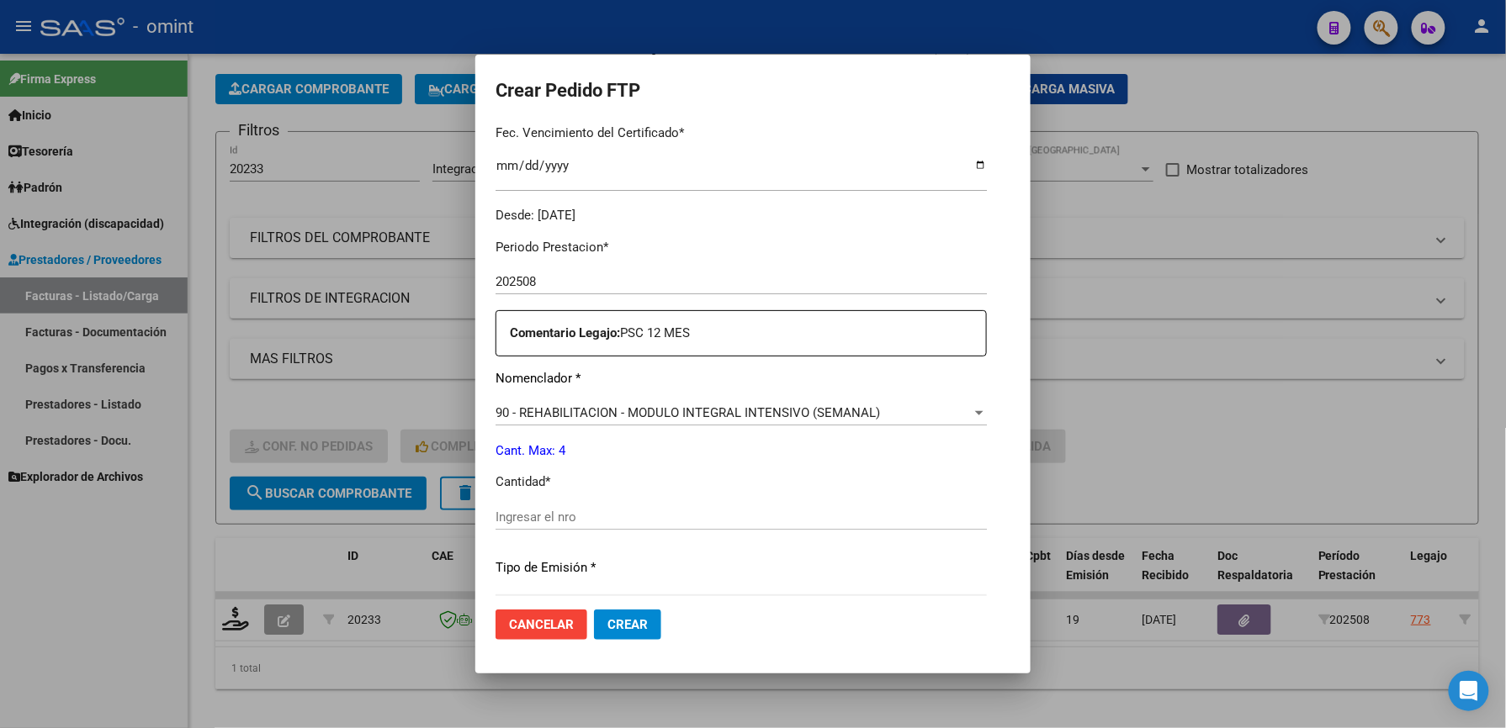
click at [525, 511] on input "Ingresar el nro" at bounding box center [740, 517] width 491 height 15
type input "4"
click at [626, 634] on button "Crear" at bounding box center [627, 625] width 67 height 30
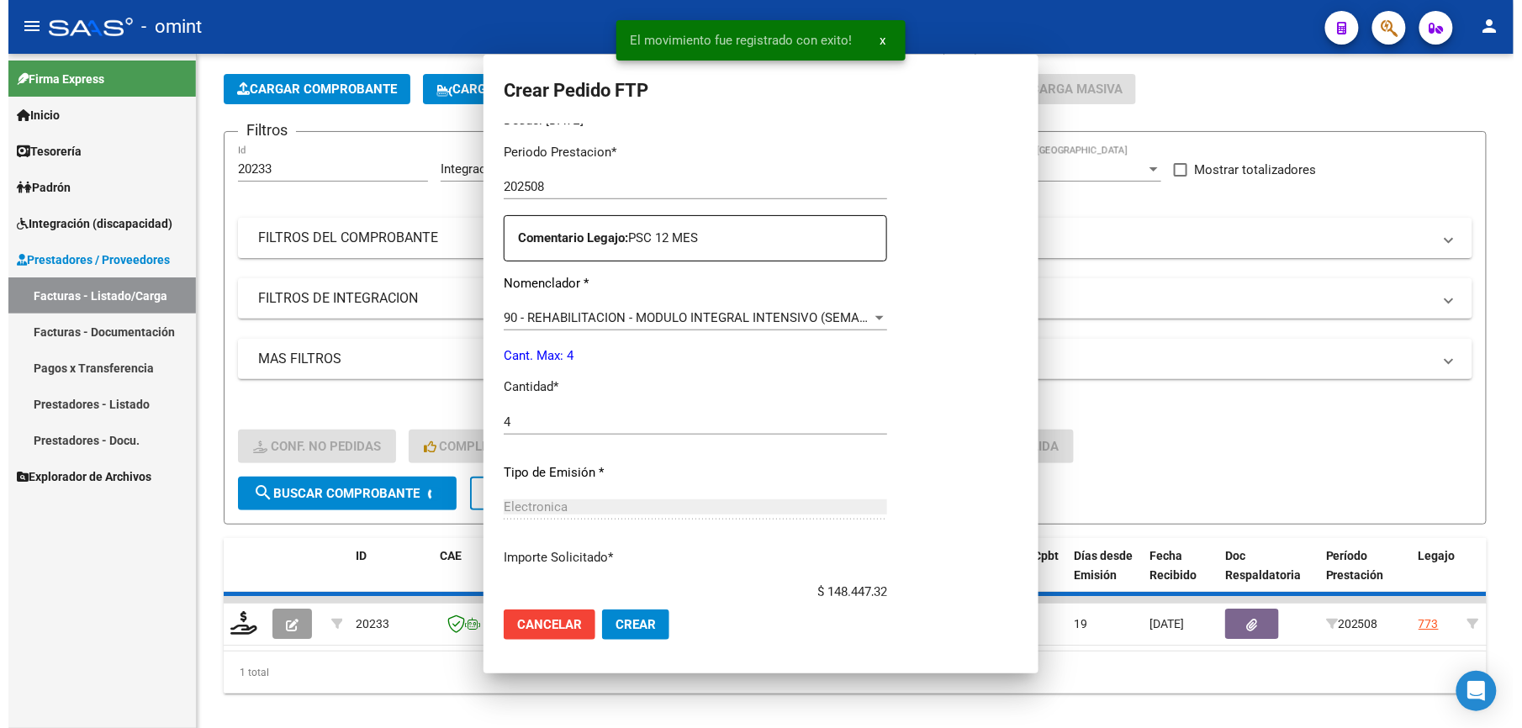
scroll to position [353, 0]
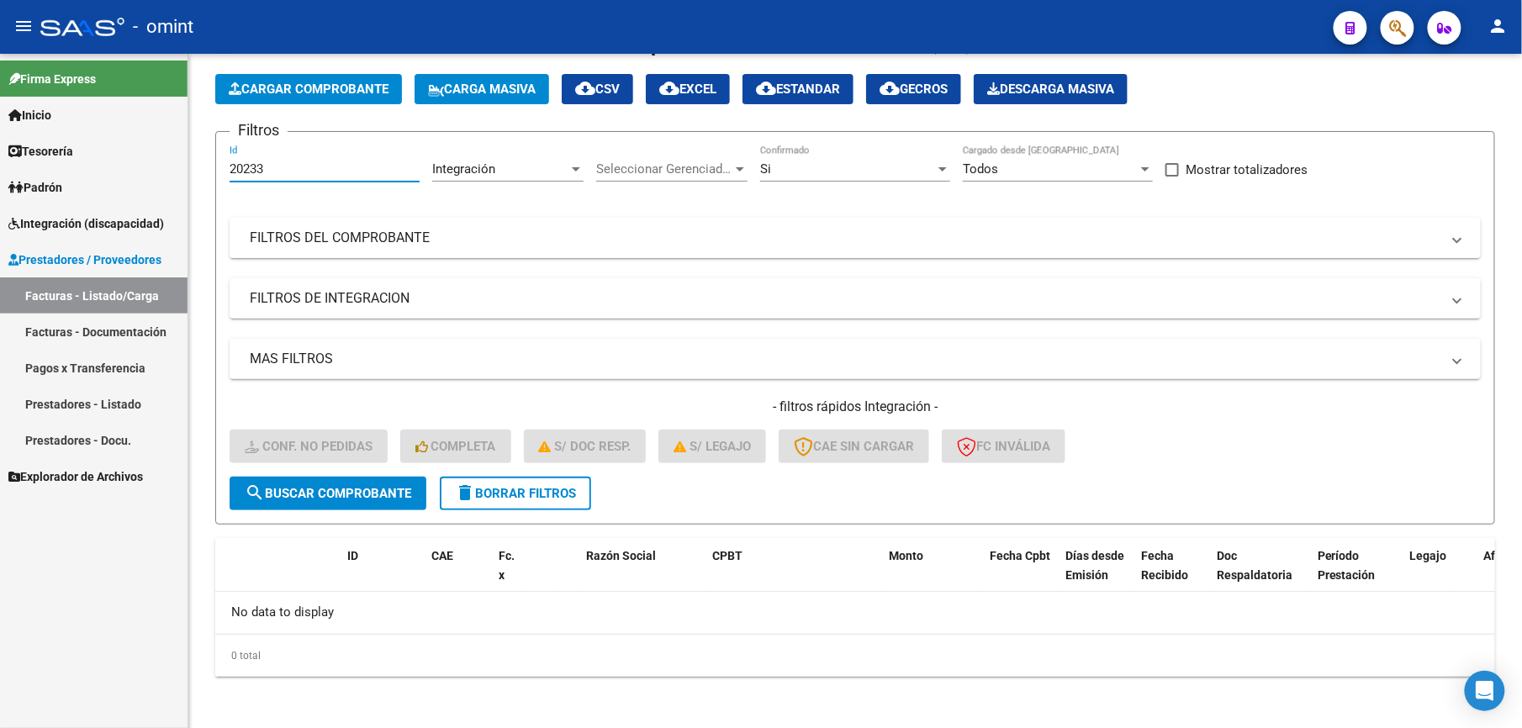
drag, startPoint x: 273, startPoint y: 170, endPoint x: 162, endPoint y: 170, distance: 111.0
click at [162, 170] on mat-sidenav-container "Firma Express Inicio Calendario SSS Instructivos Contacto OS Tesorería Extracto…" at bounding box center [761, 391] width 1522 height 675
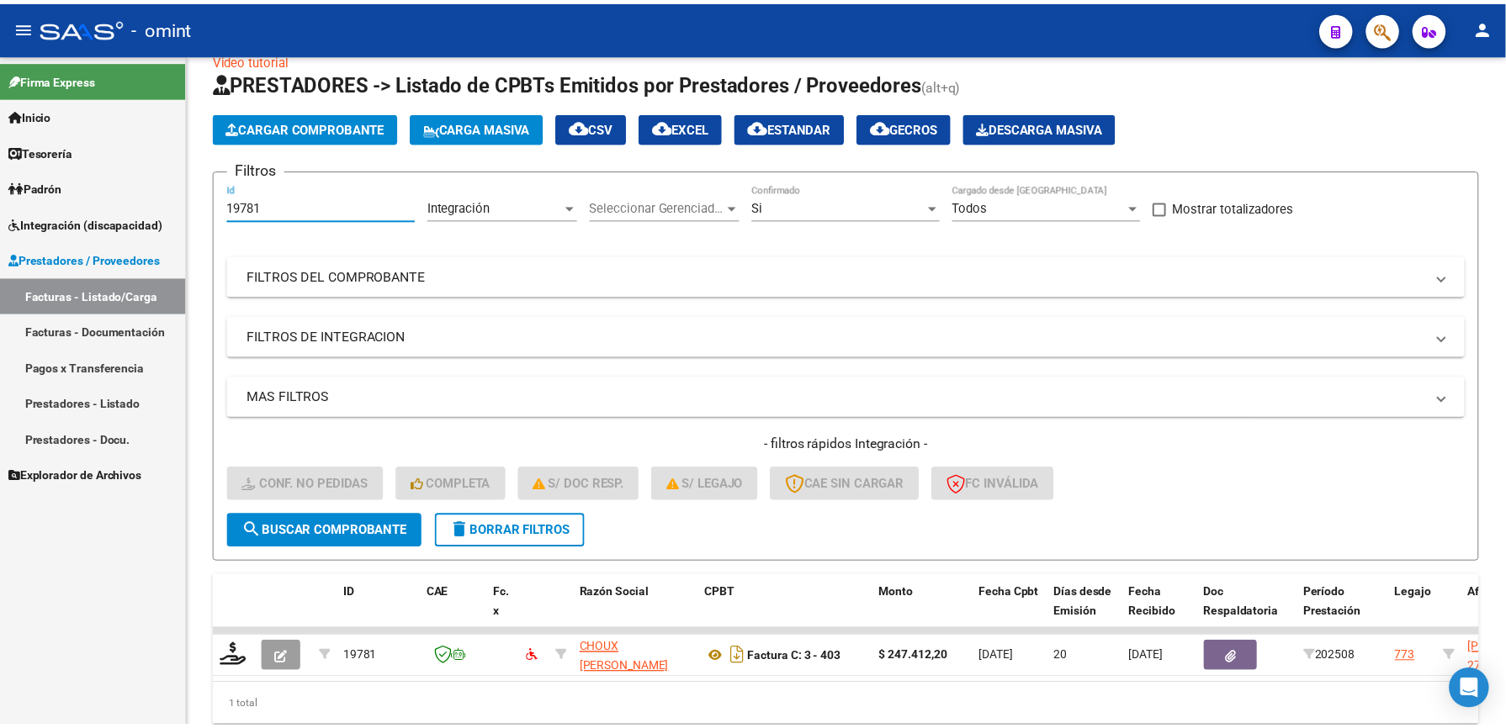
scroll to position [68, 0]
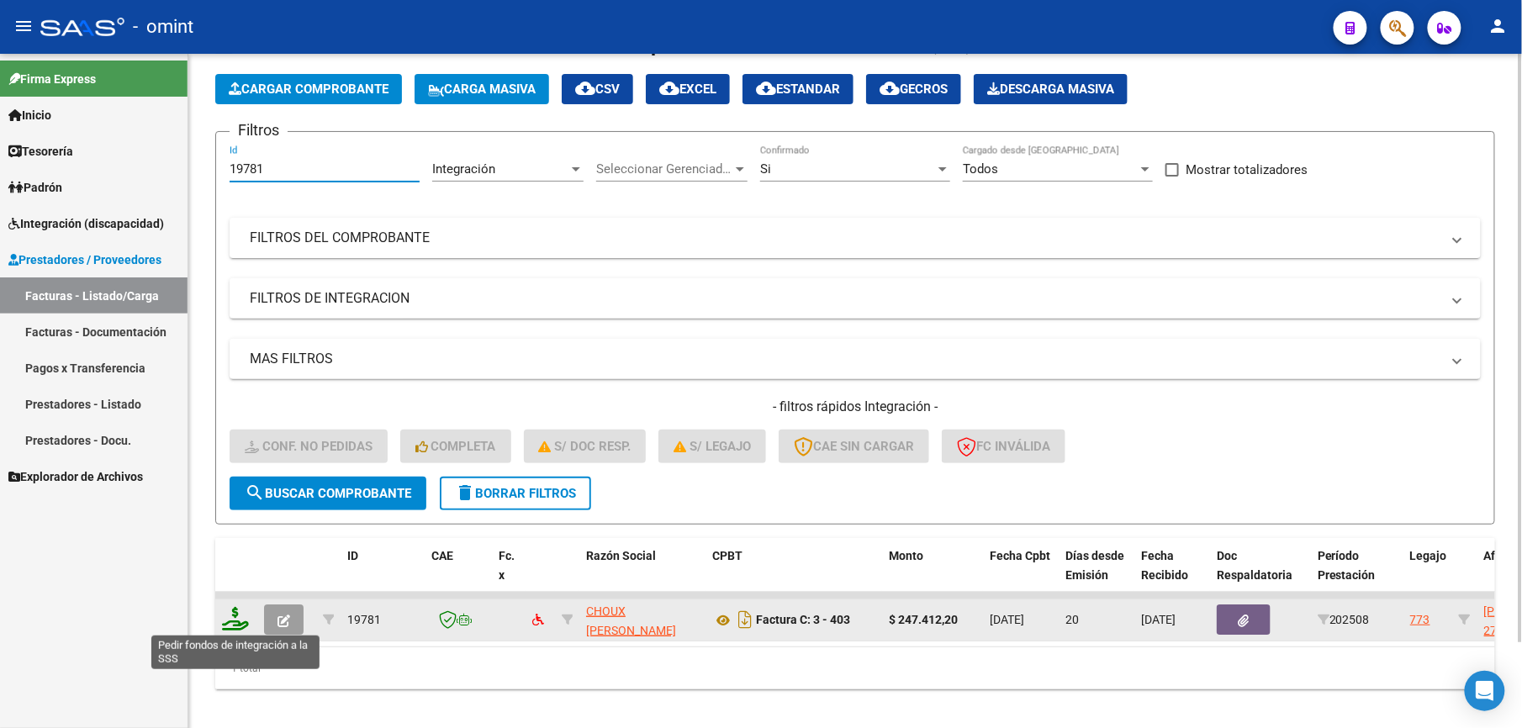
type input "19781"
click at [232, 617] on icon at bounding box center [235, 619] width 27 height 24
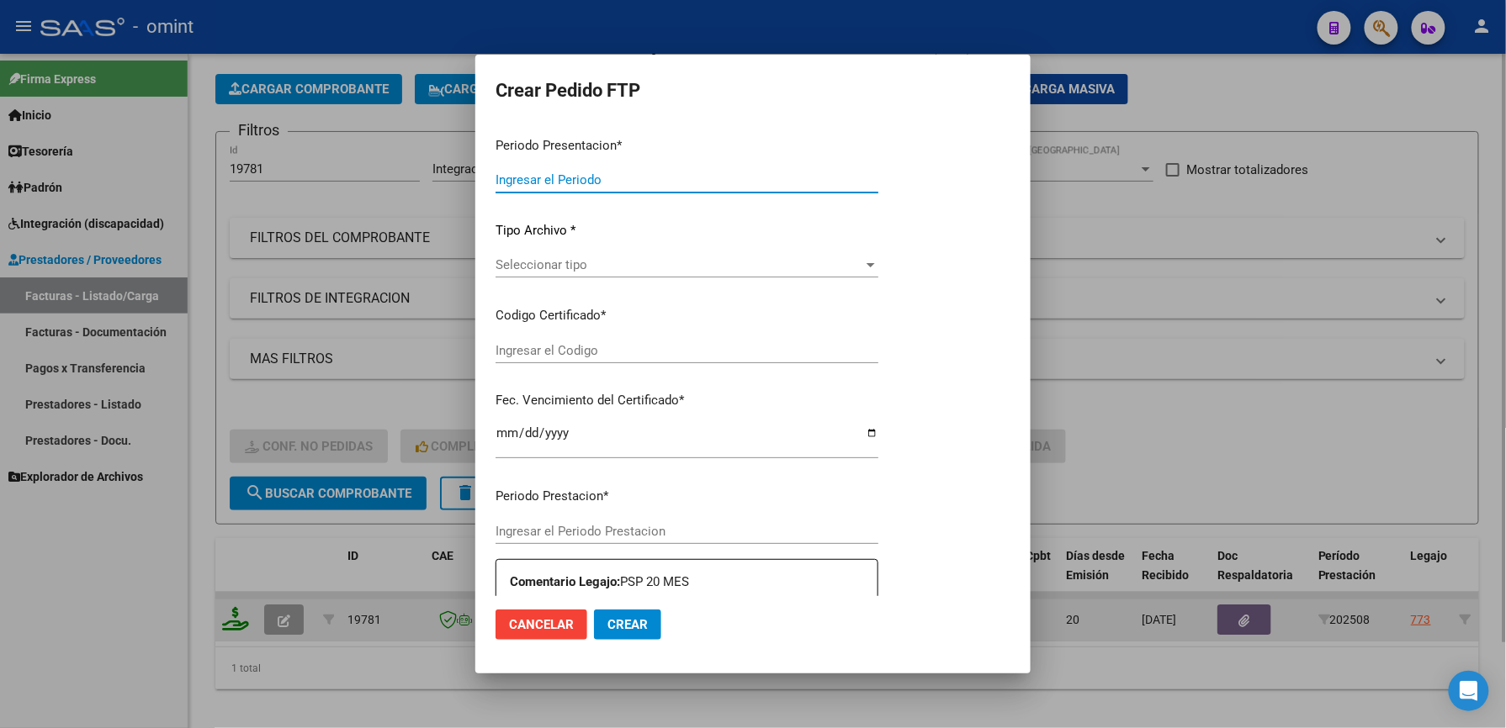
type input "202508"
type input "$ 247.412,20"
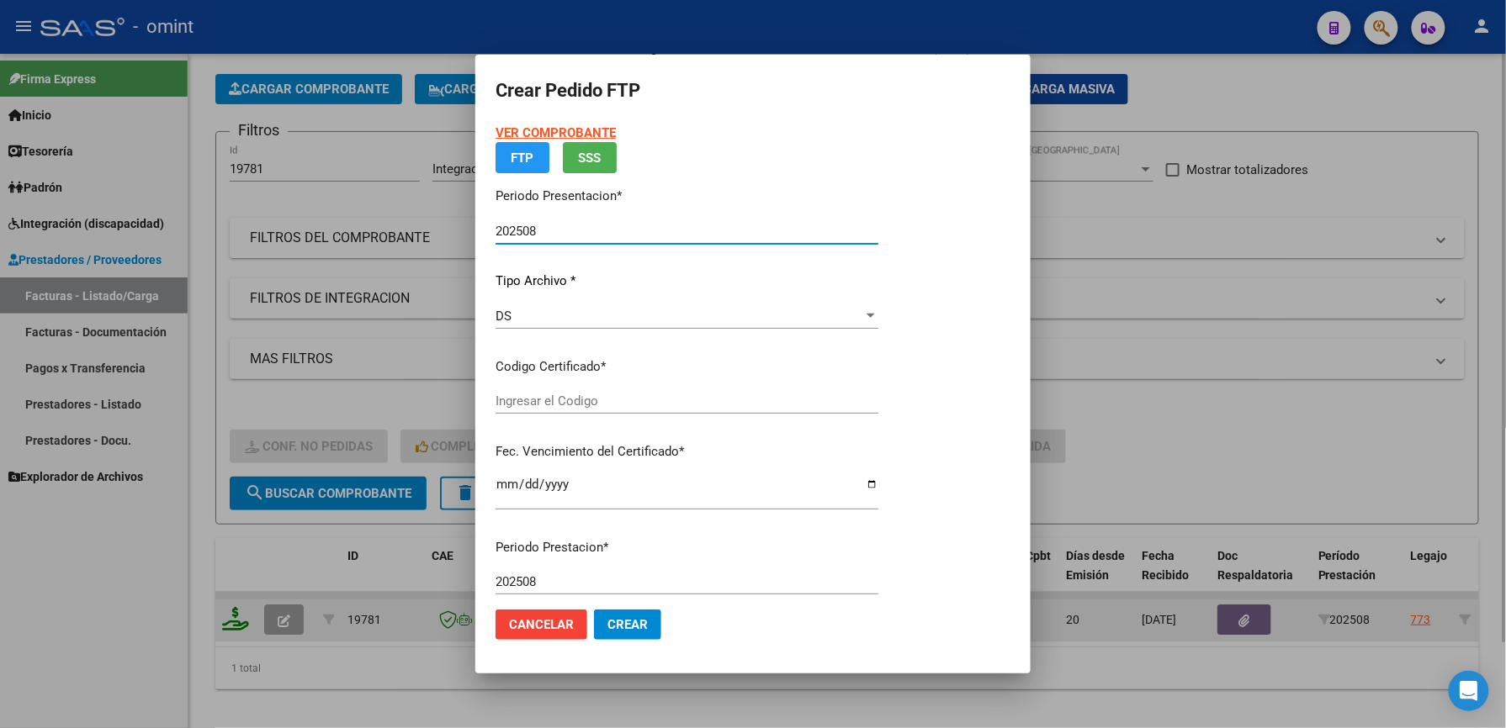
type input "2188083214"
type input "2027-06-01"
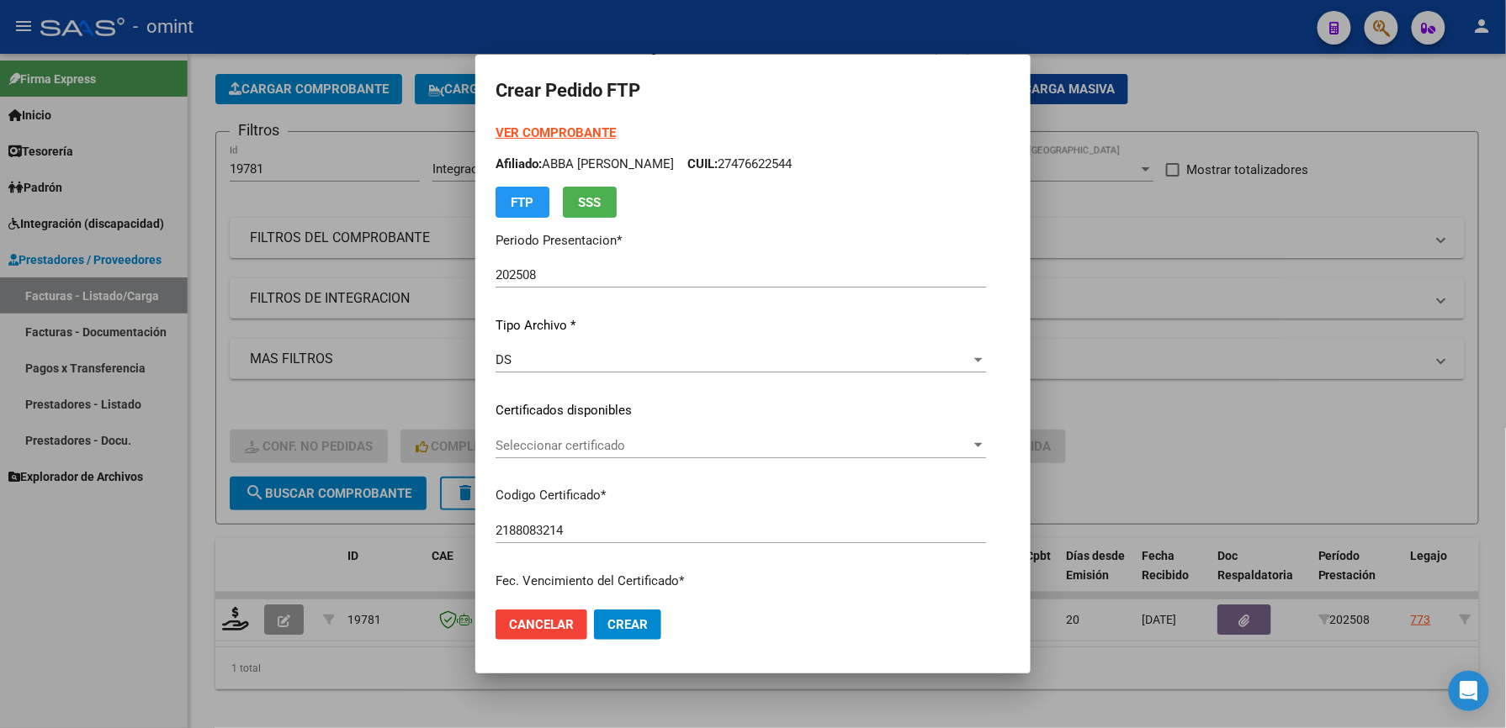
click at [575, 453] on div "Seleccionar certificado Seleccionar certificado" at bounding box center [740, 445] width 490 height 25
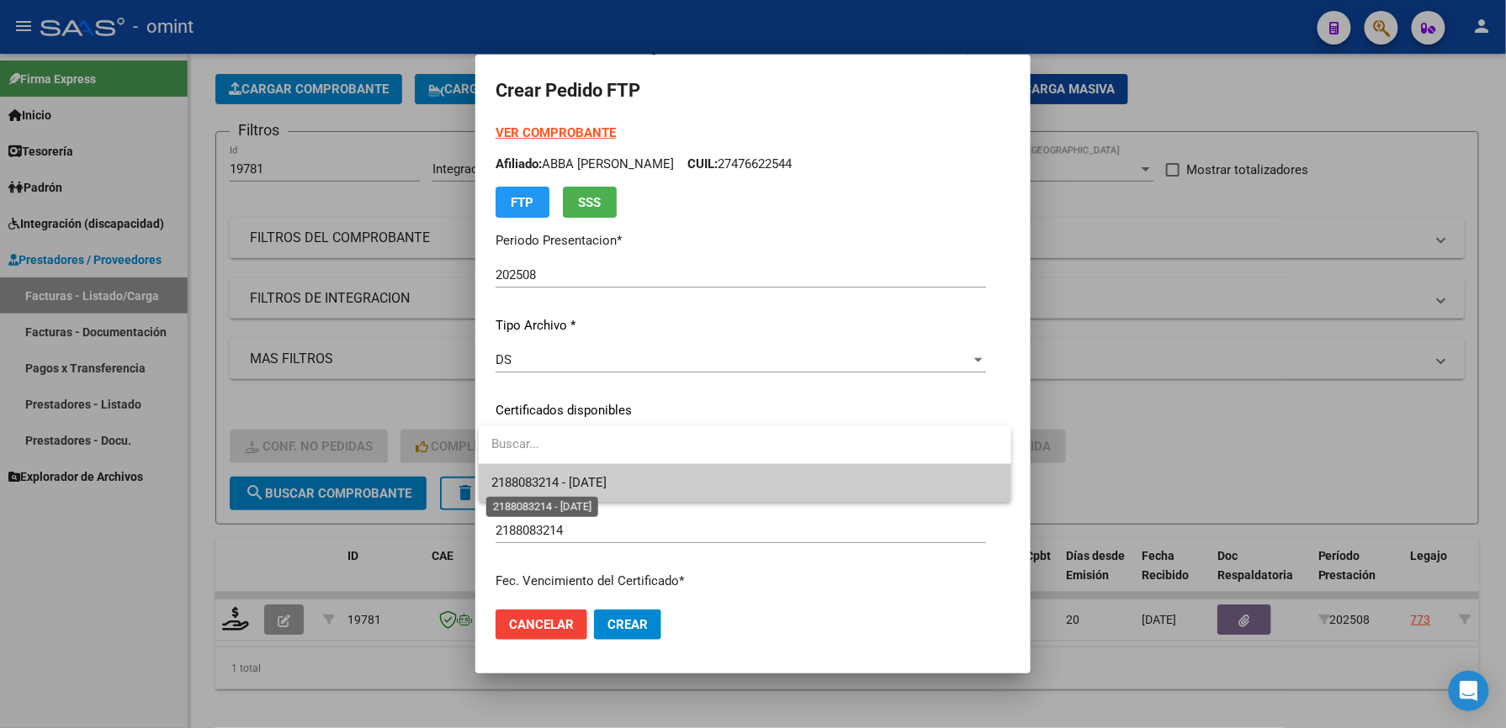
click at [542, 488] on span "2188083214 - 2027-06-01" at bounding box center [549, 482] width 115 height 15
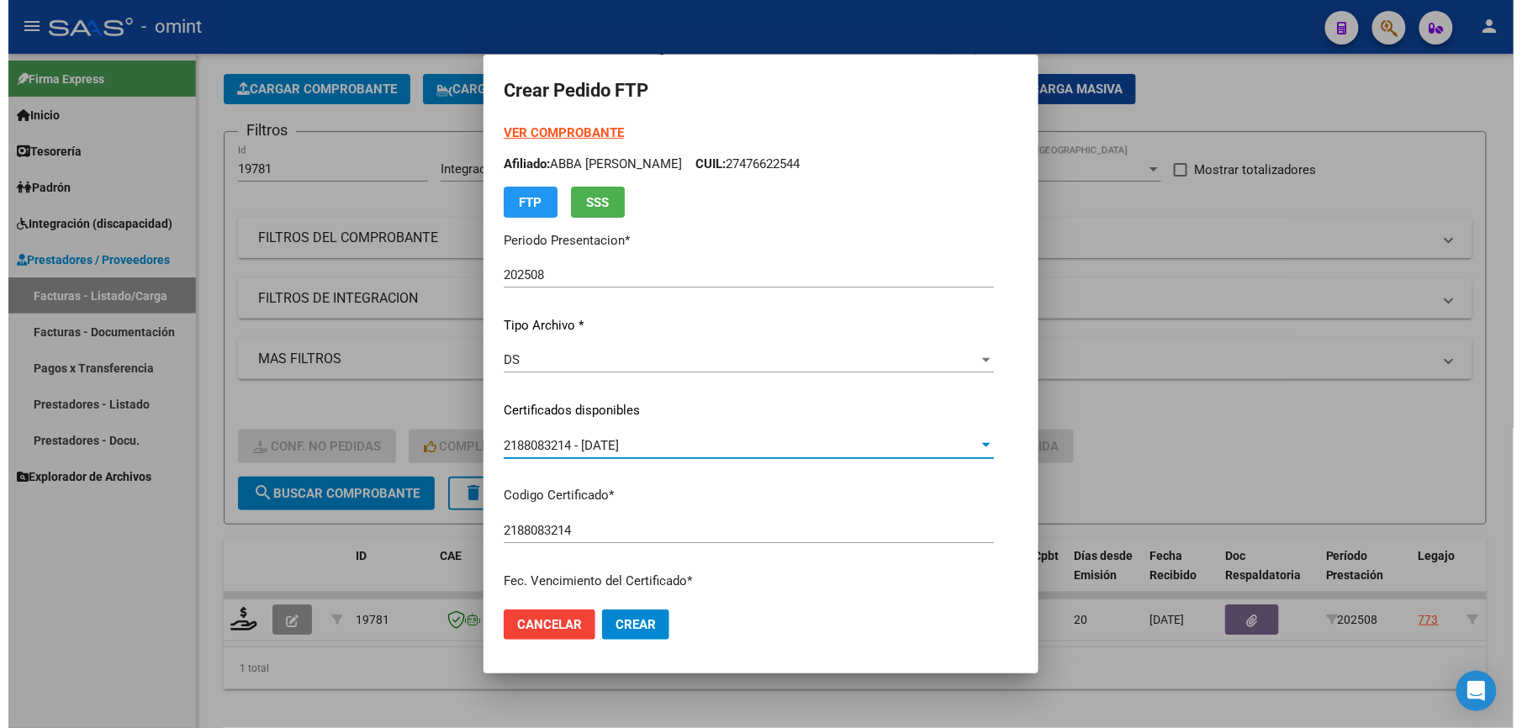
scroll to position [448, 0]
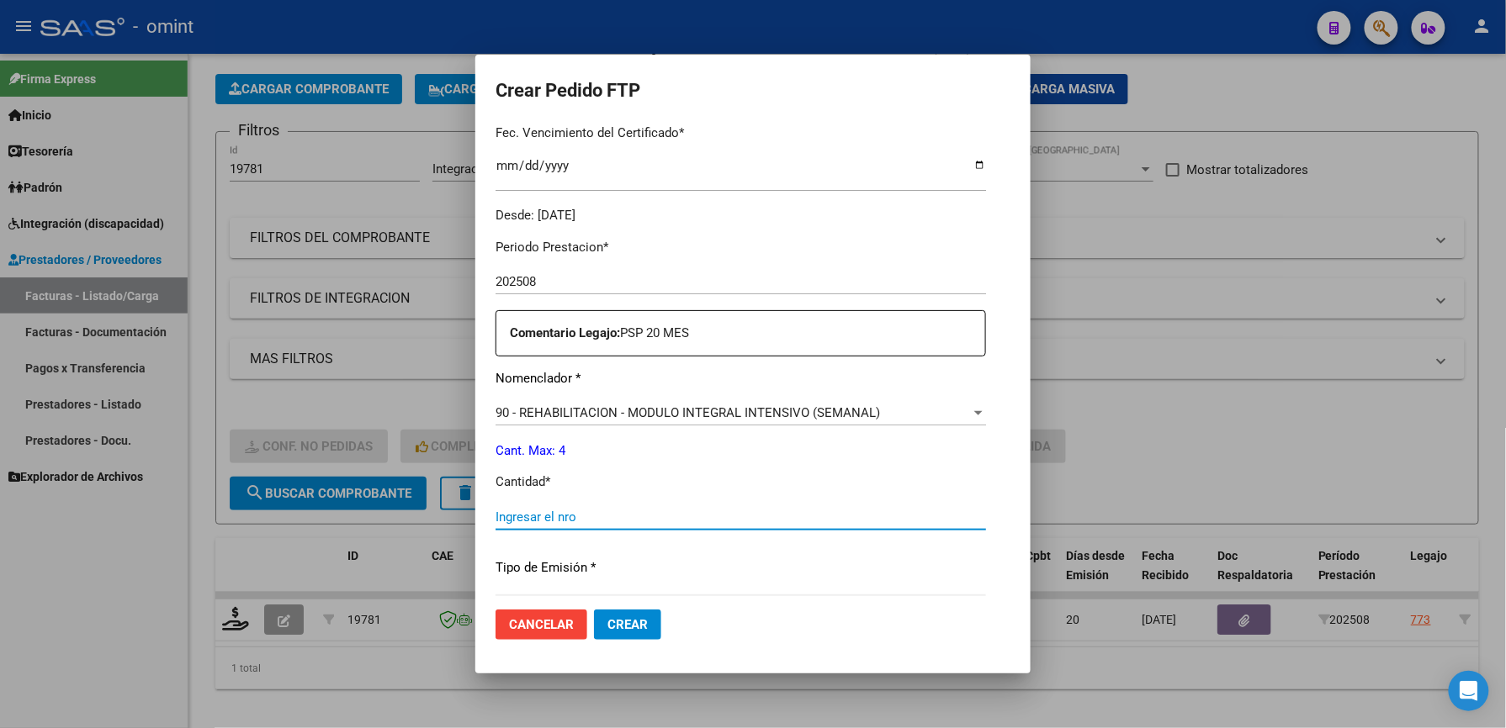
click at [522, 512] on input "Ingresar el nro" at bounding box center [740, 517] width 490 height 15
type input "4"
click at [617, 611] on button "Crear" at bounding box center [627, 625] width 67 height 30
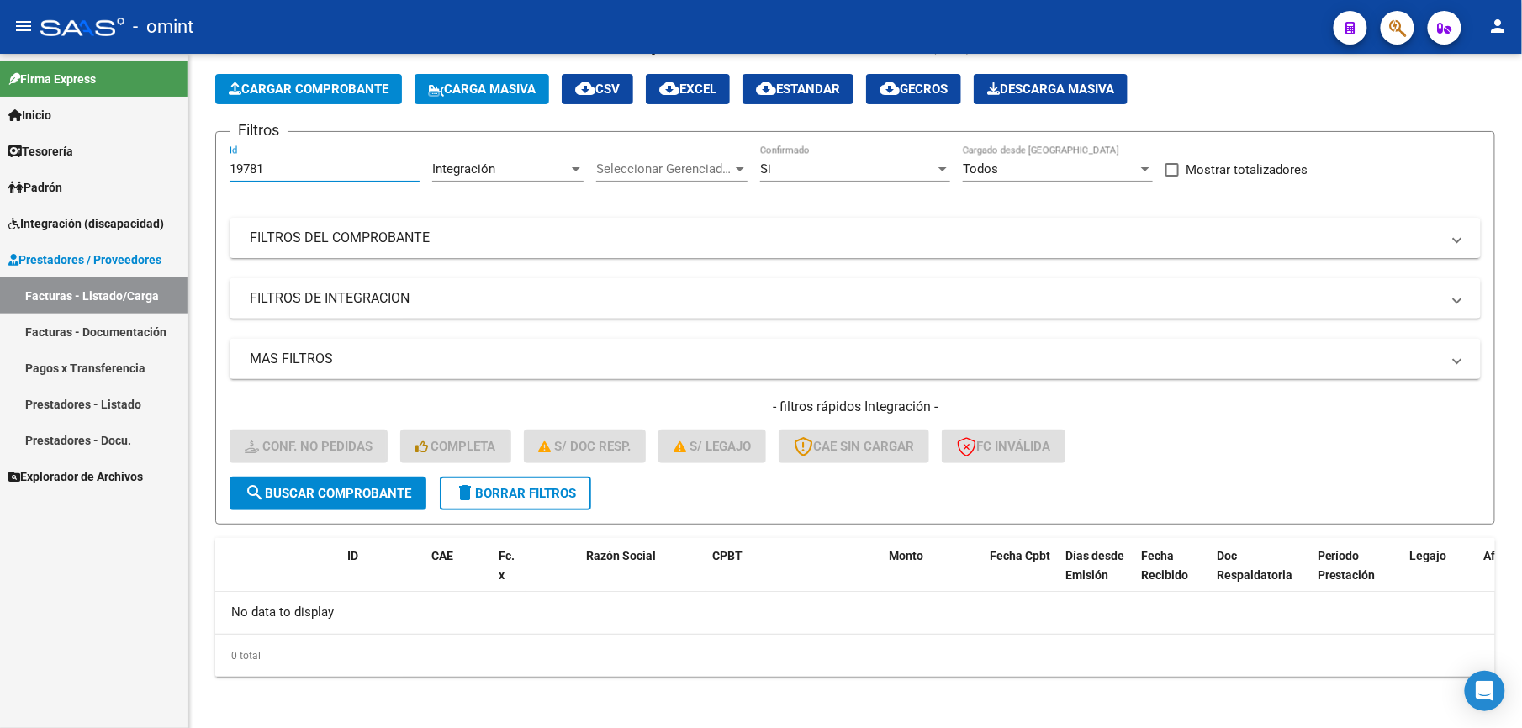
drag, startPoint x: 286, startPoint y: 165, endPoint x: 82, endPoint y: 166, distance: 203.5
click at [82, 166] on mat-sidenav-container "Firma Express Inicio Calendario SSS Instructivos Contacto OS Tesorería Extracto…" at bounding box center [761, 391] width 1522 height 675
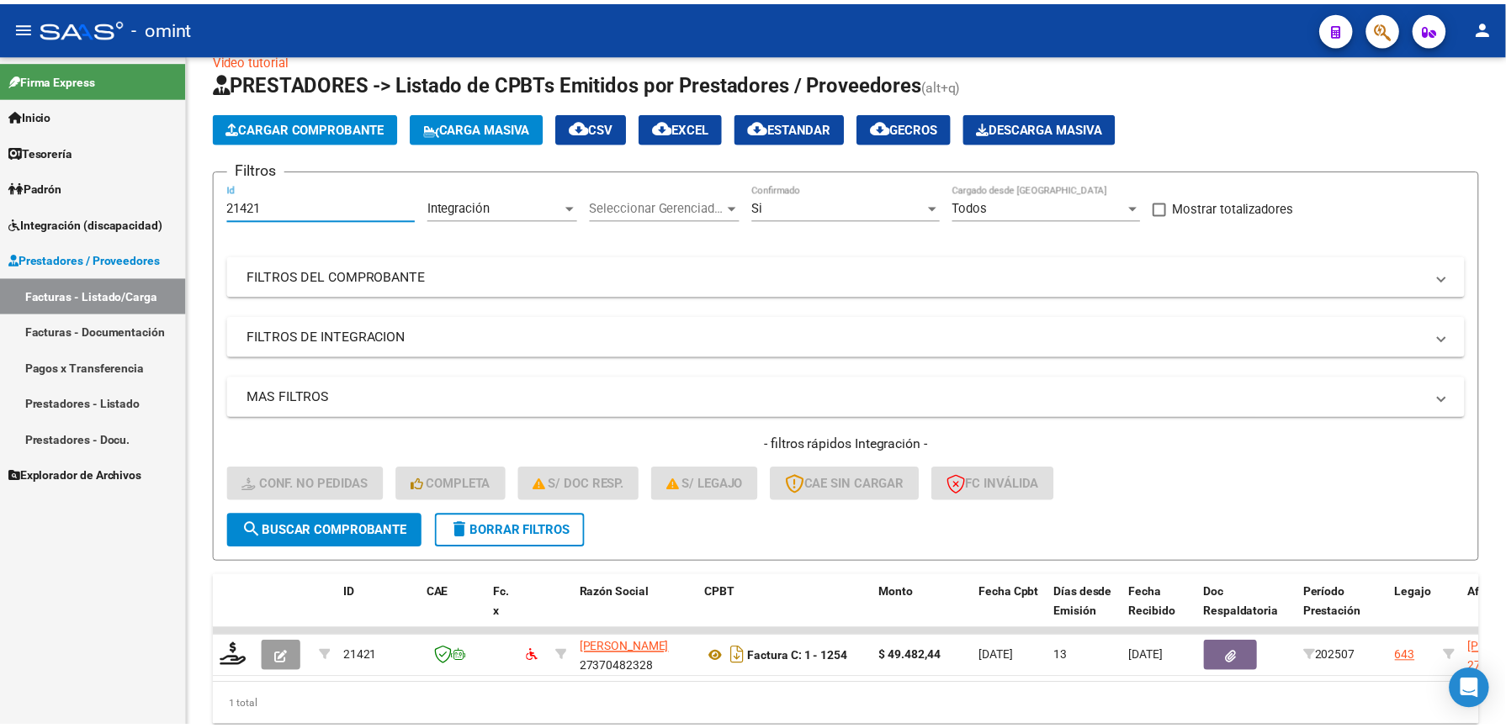
scroll to position [68, 0]
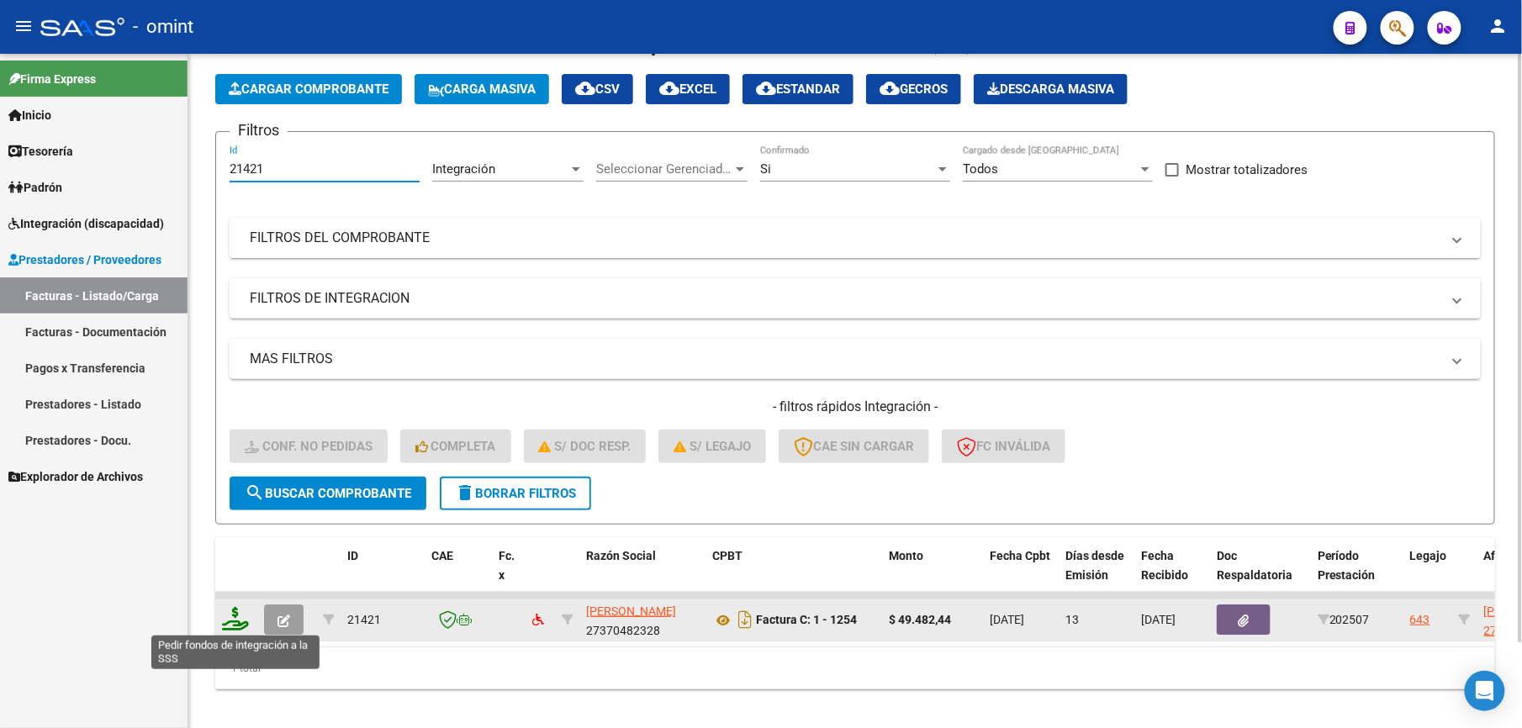
type input "21421"
click at [223, 621] on icon at bounding box center [235, 619] width 27 height 24
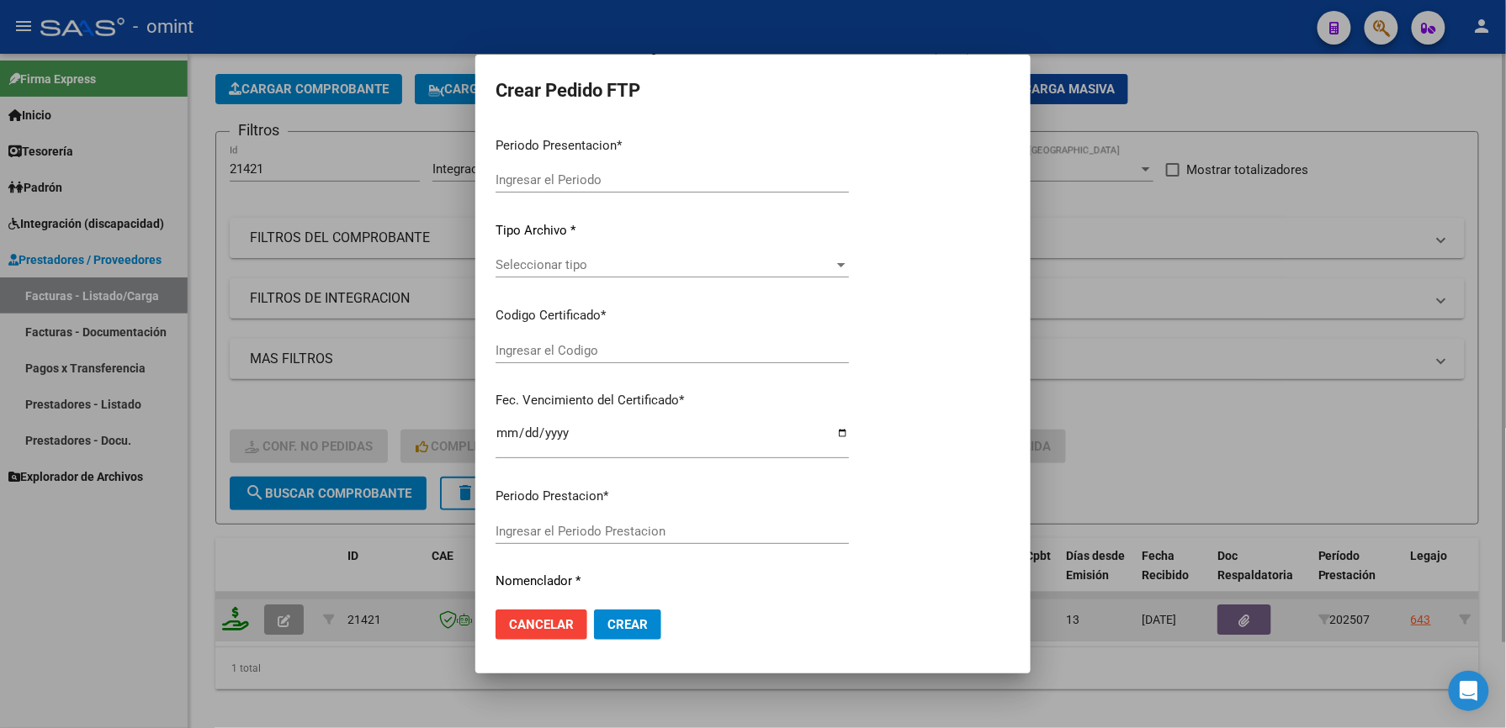
type input "202508"
type input "202507"
type input "$ 49.482,44"
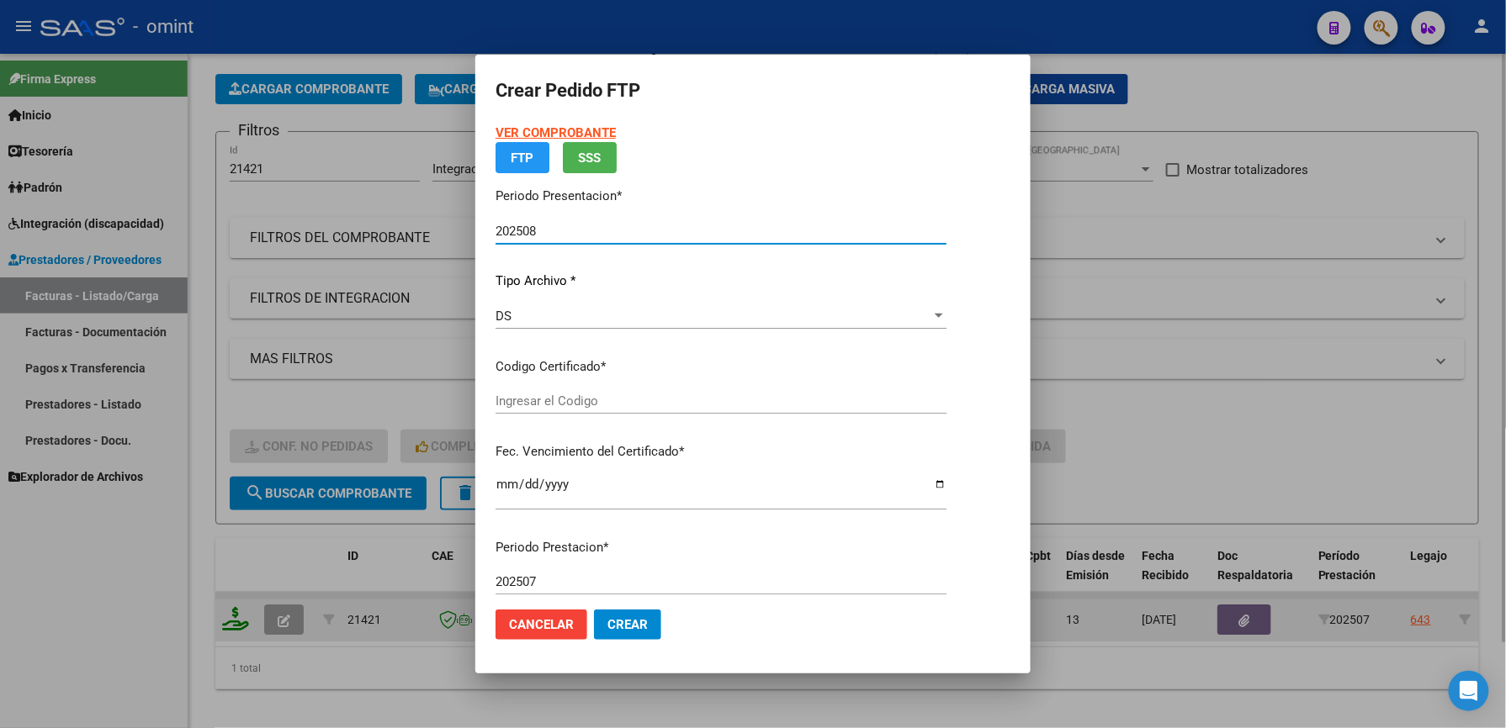
type input "222729280"
type input "2026-03-23"
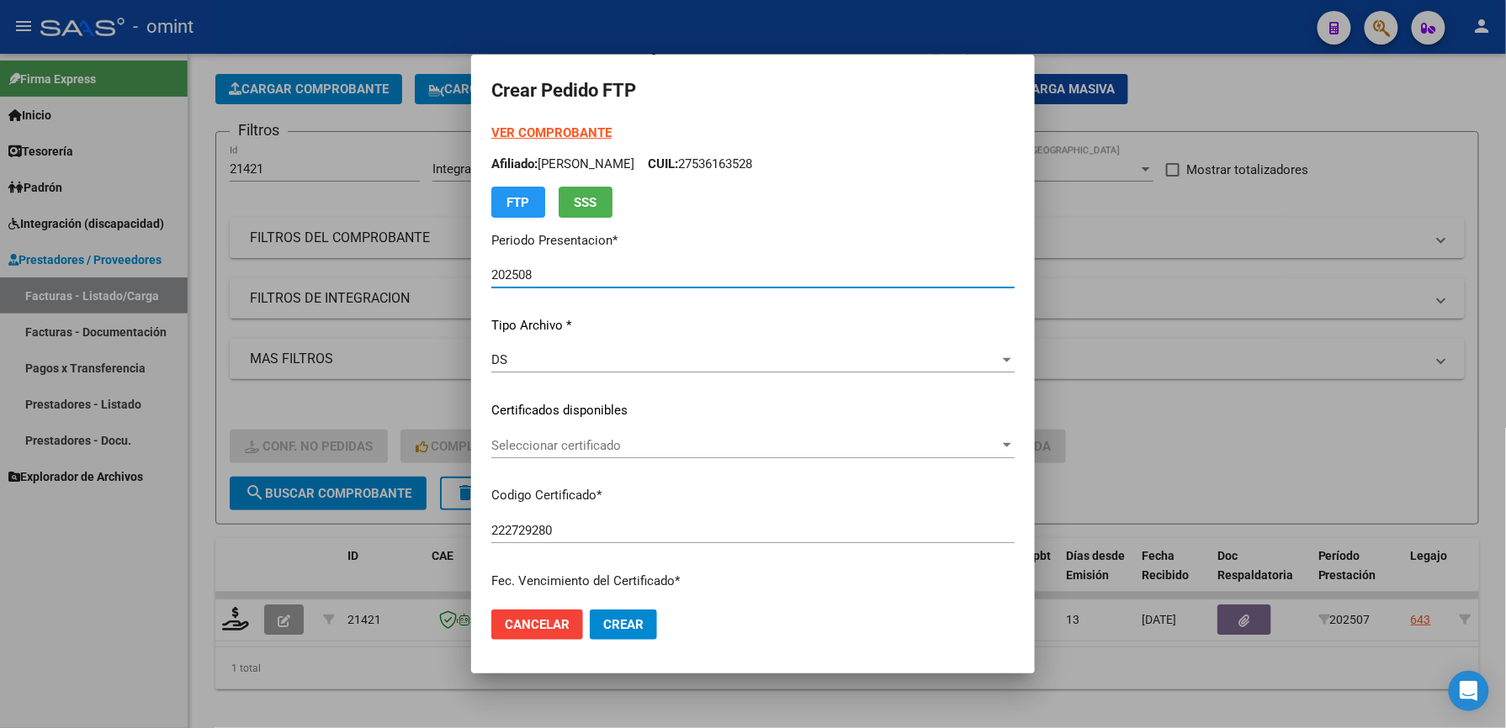
click at [513, 445] on span "Seleccionar certificado" at bounding box center [745, 445] width 508 height 15
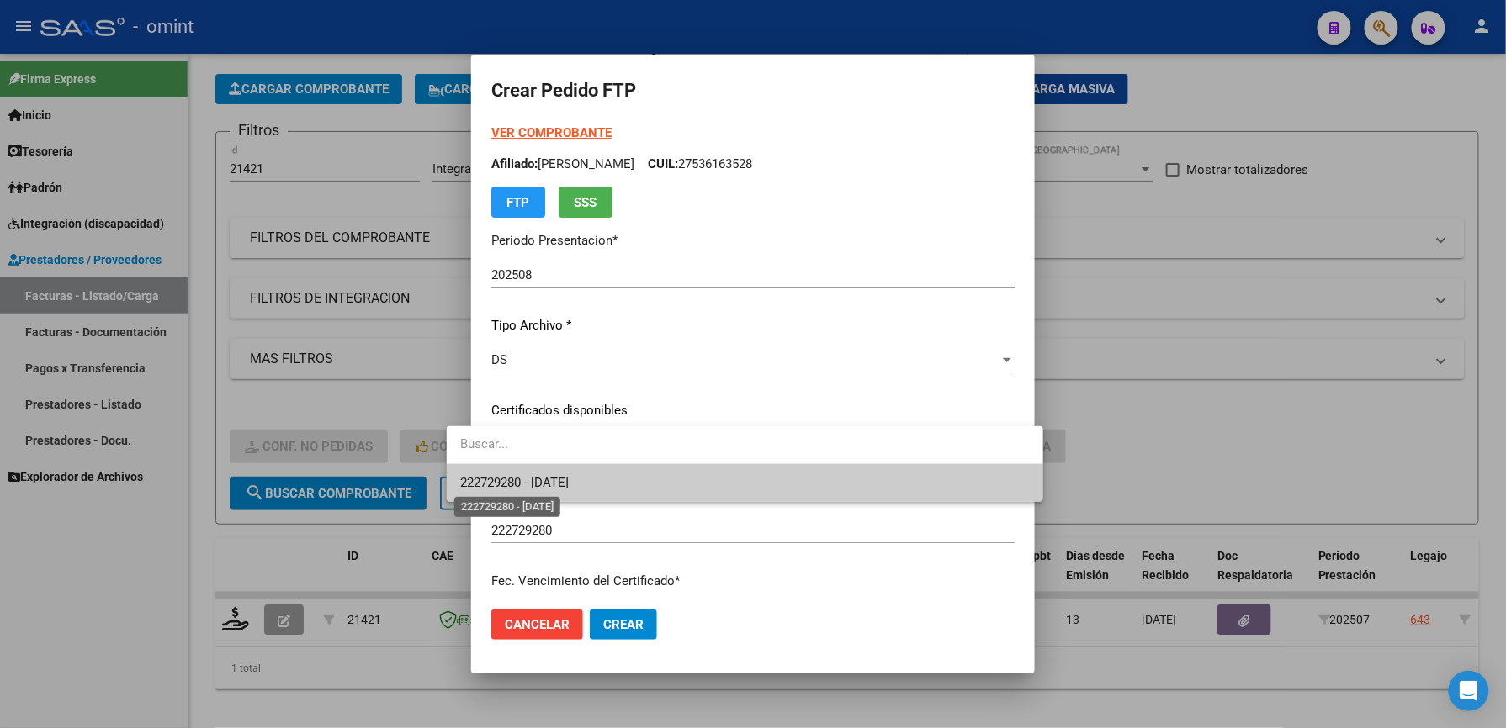
click at [539, 486] on span "222729280 - 2026-03-23" at bounding box center [514, 482] width 108 height 15
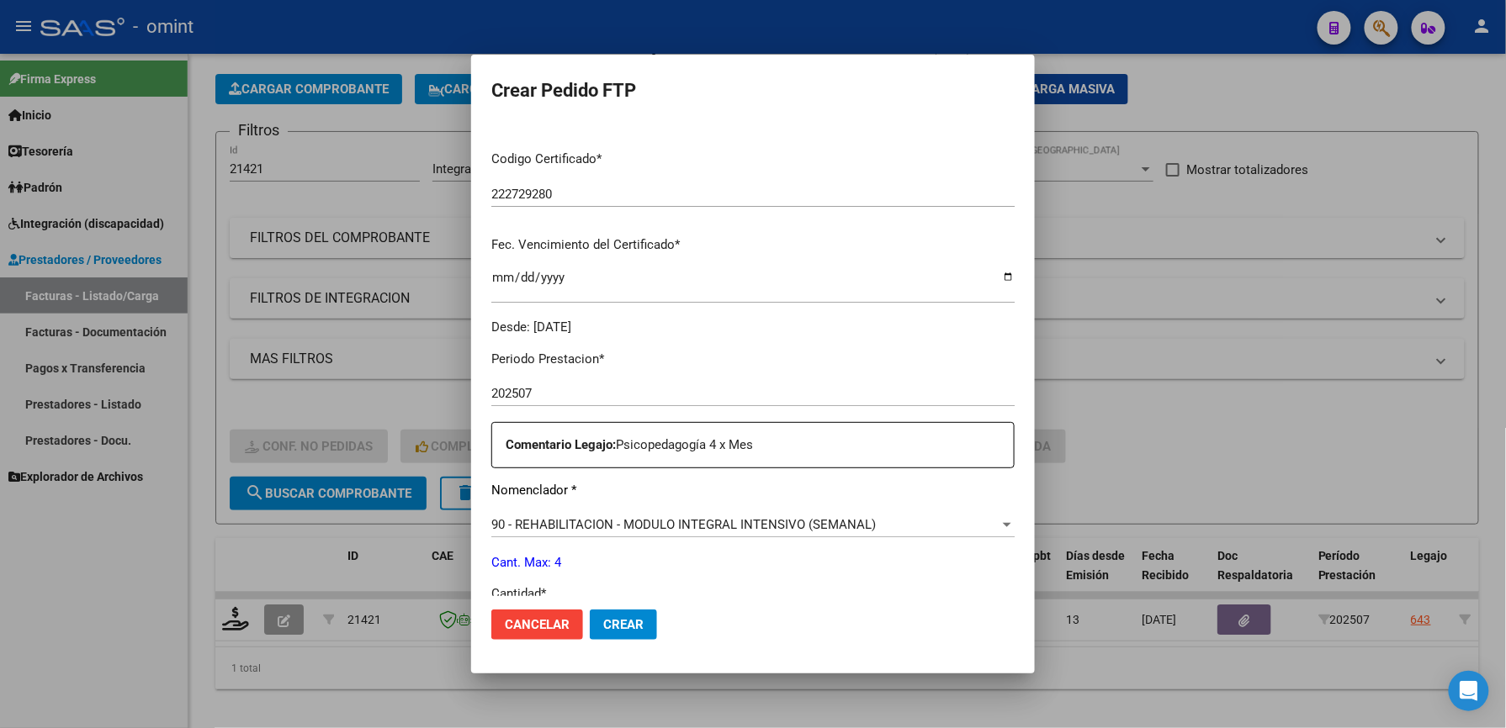
scroll to position [448, 0]
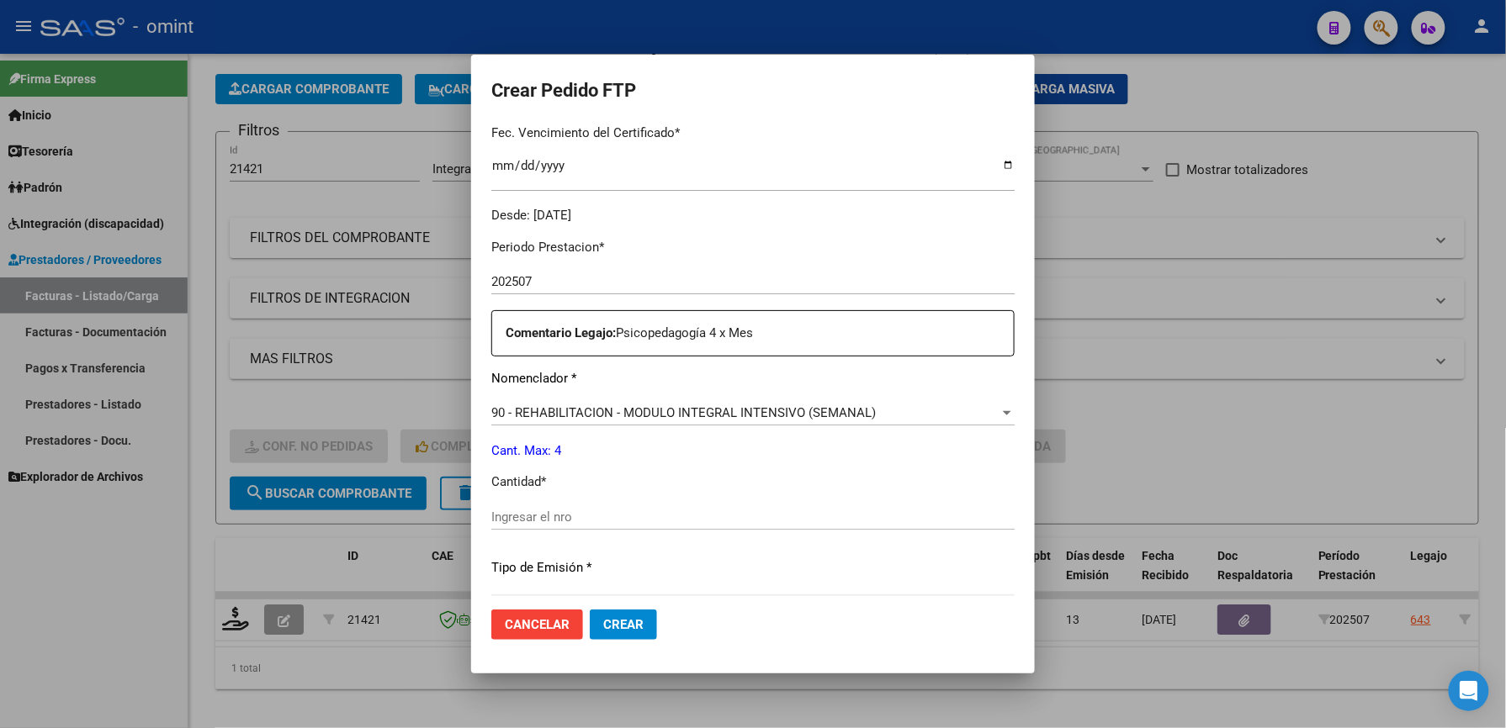
click at [491, 525] on div "Ingresar el nro" at bounding box center [752, 517] width 523 height 25
click at [491, 520] on input "Ingresar el nro" at bounding box center [752, 517] width 523 height 15
type input "4"
click at [610, 632] on button "Crear" at bounding box center [623, 625] width 67 height 30
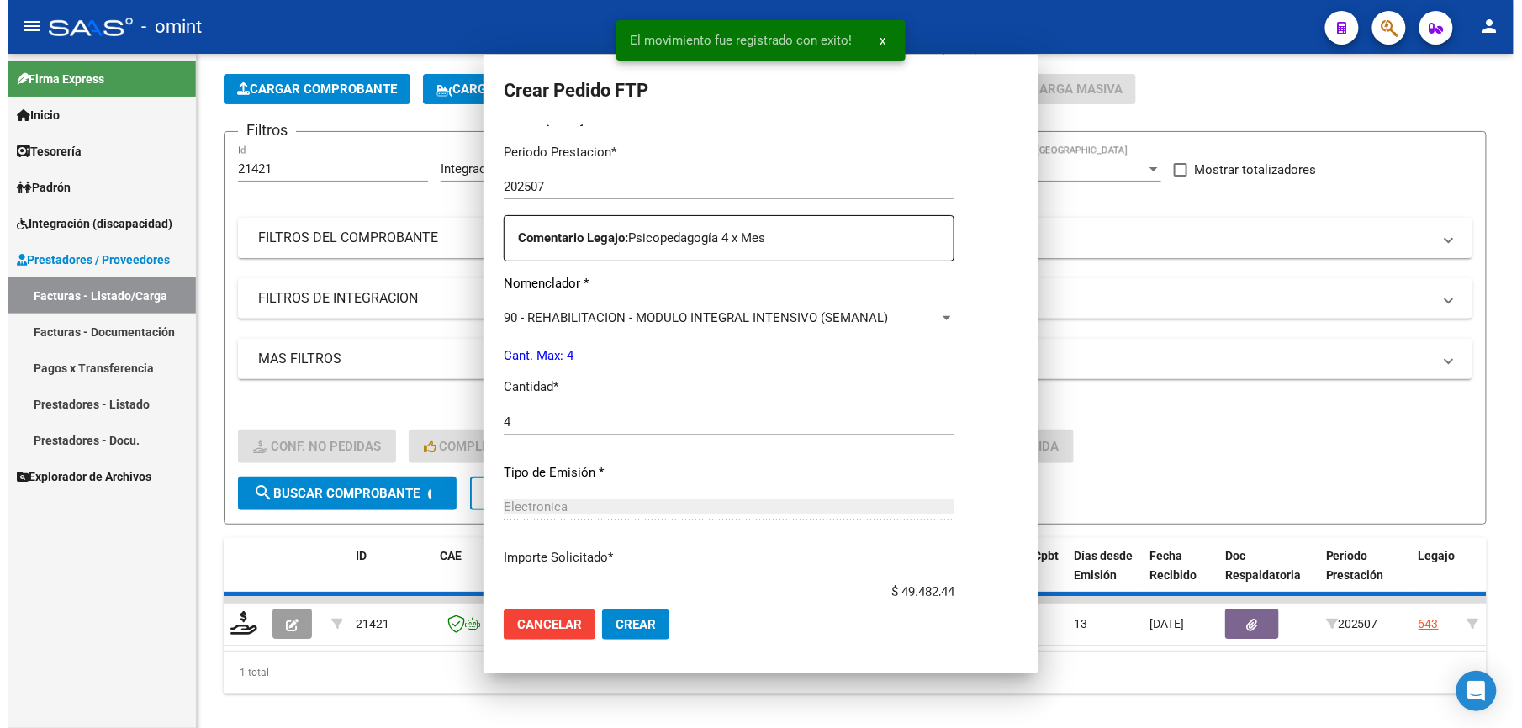
scroll to position [0, 0]
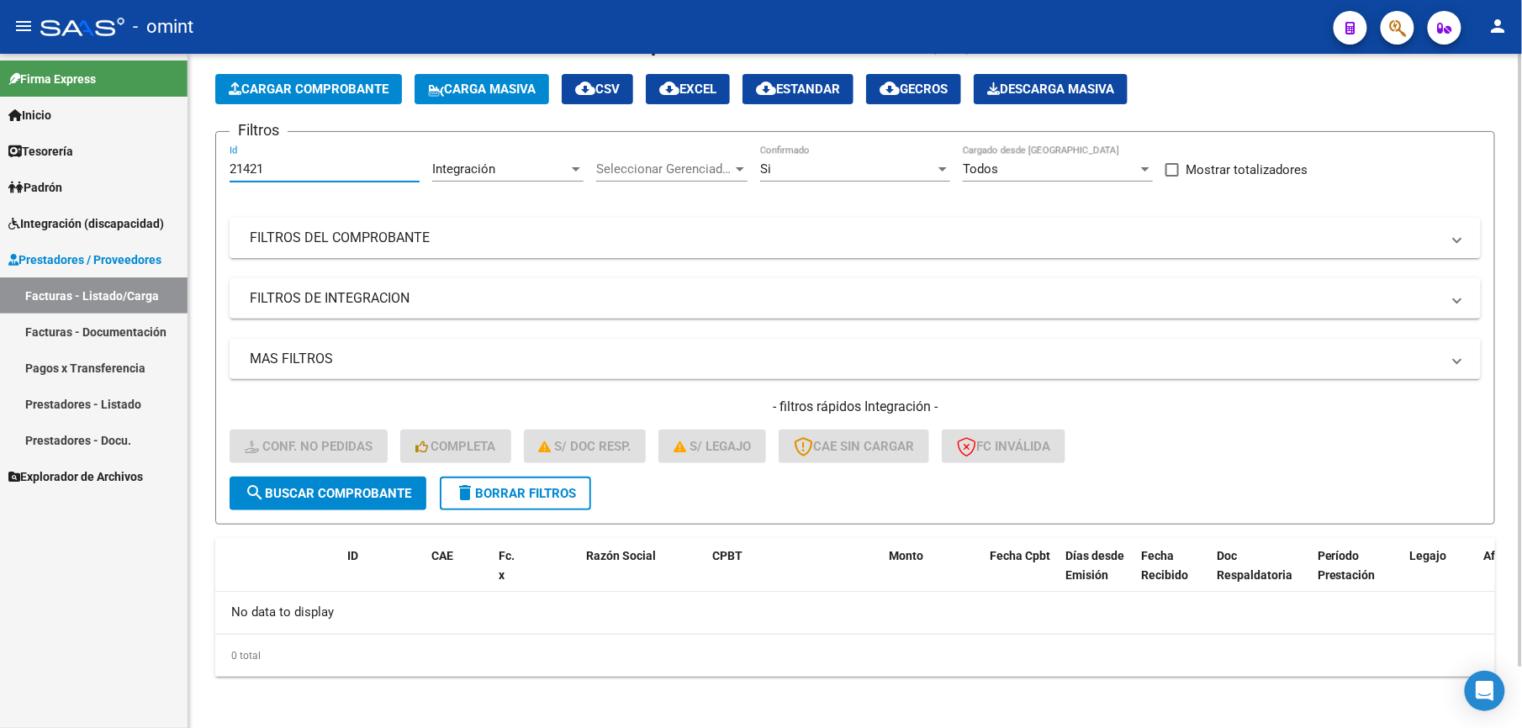
click at [288, 173] on input "21421" at bounding box center [325, 168] width 190 height 15
type input "21422"
click at [368, 491] on span "search Buscar Comprobante" at bounding box center [328, 493] width 167 height 15
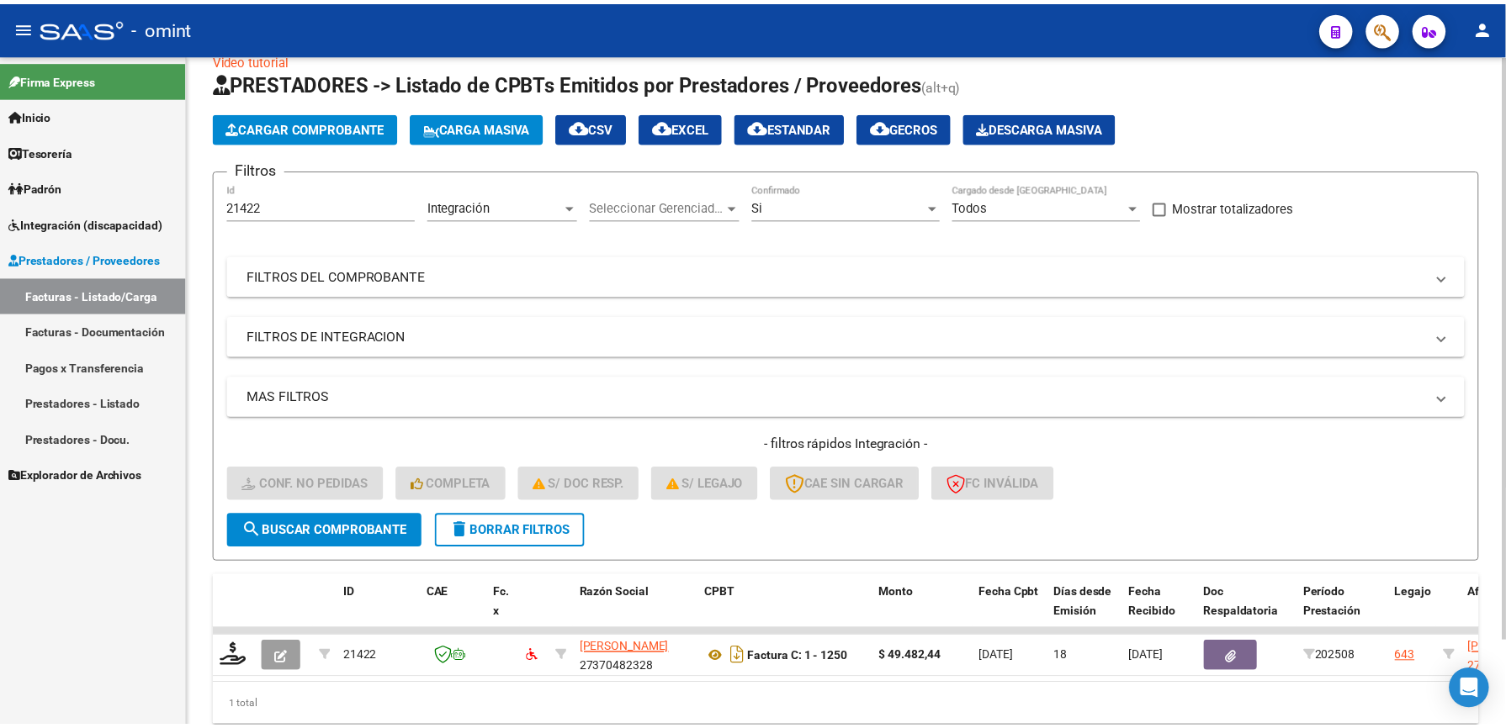
scroll to position [68, 0]
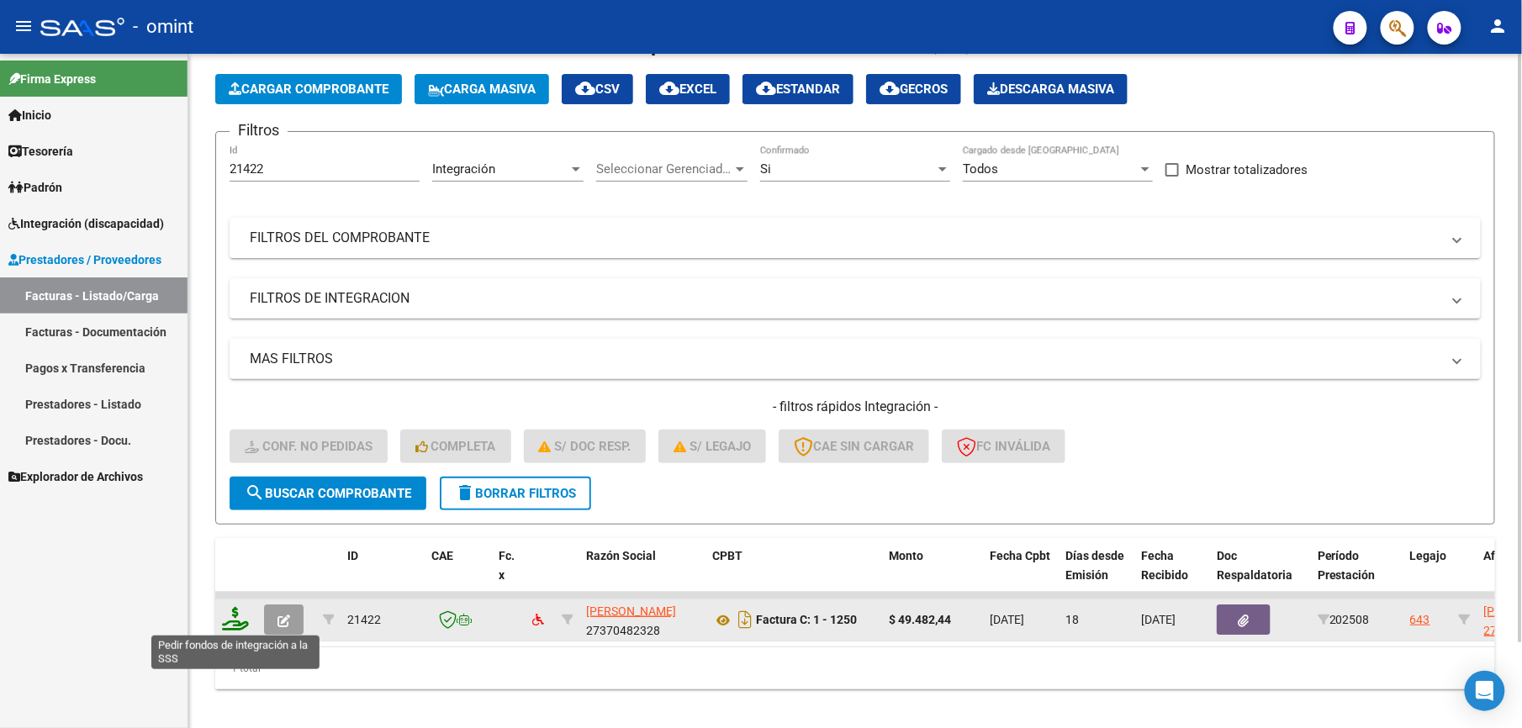
click at [229, 619] on icon at bounding box center [235, 619] width 27 height 24
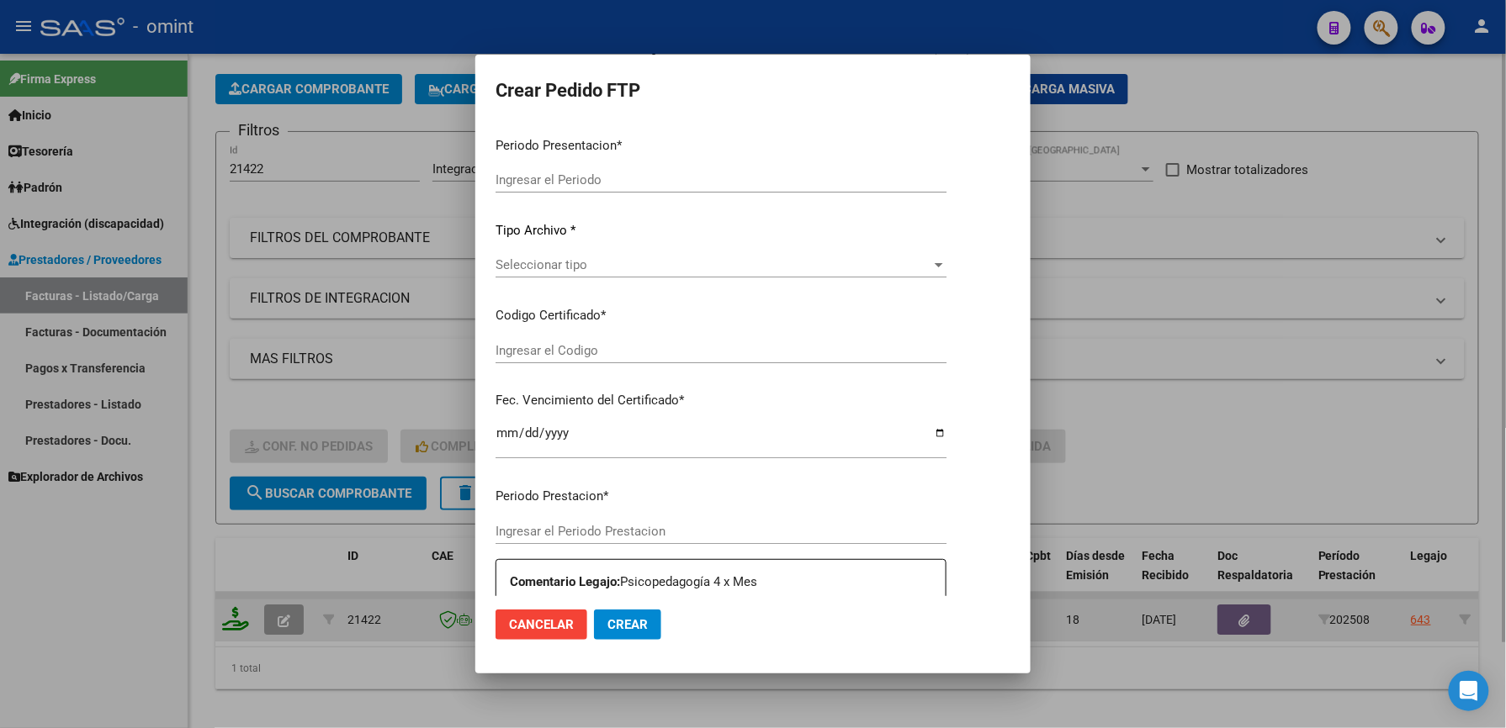
type input "202508"
type input "$ 49.482,44"
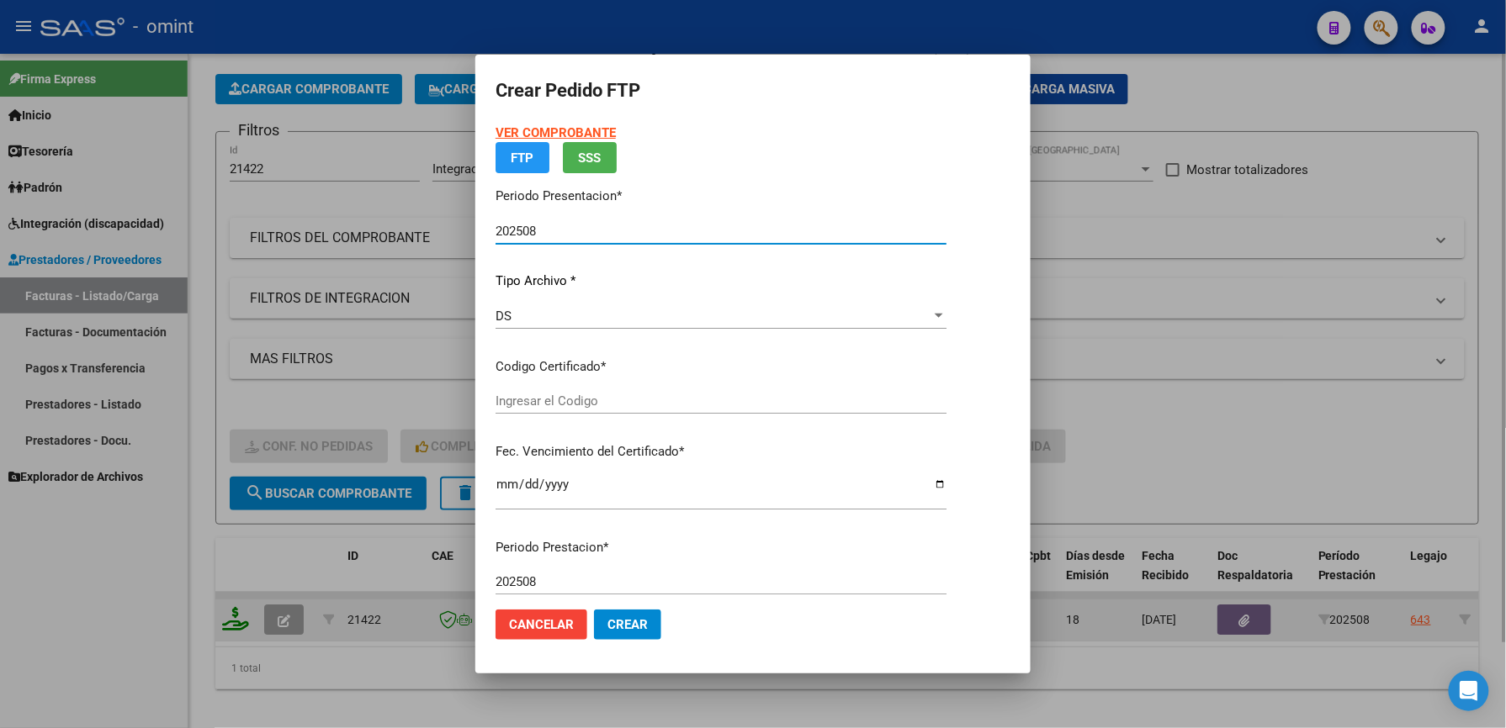
type input "222729280"
type input "2026-03-23"
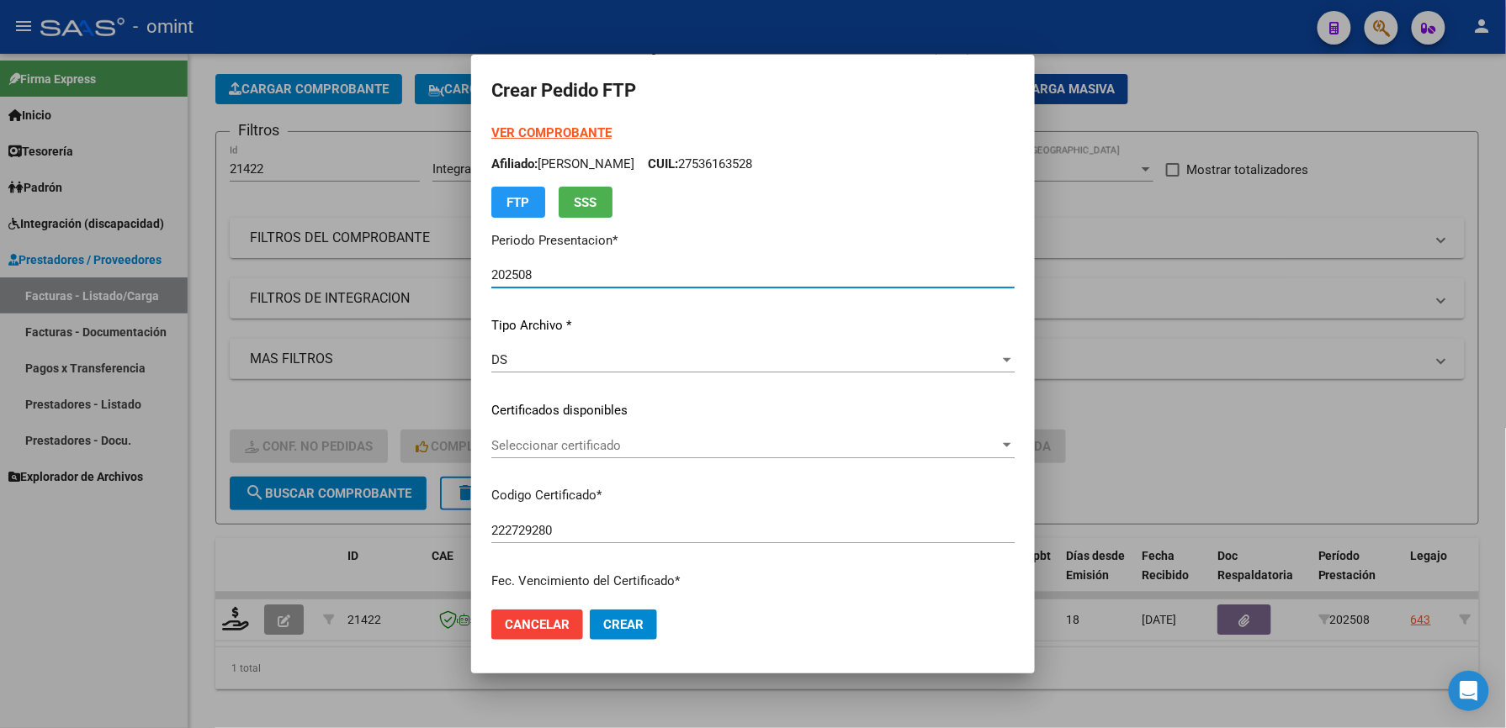
click at [535, 456] on div "Seleccionar certificado Seleccionar certificado" at bounding box center [752, 445] width 523 height 25
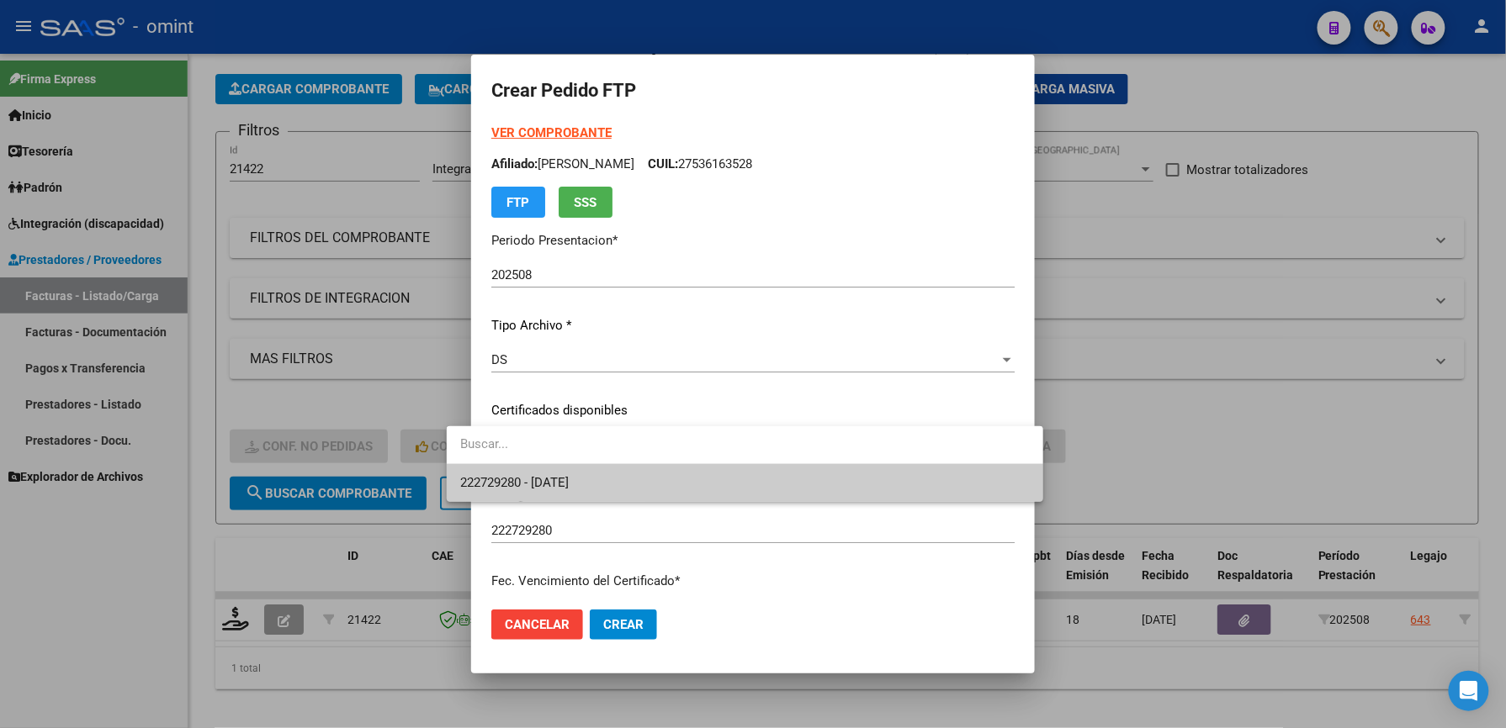
click at [516, 468] on span "222729280 - 2026-03-23" at bounding box center [744, 483] width 569 height 38
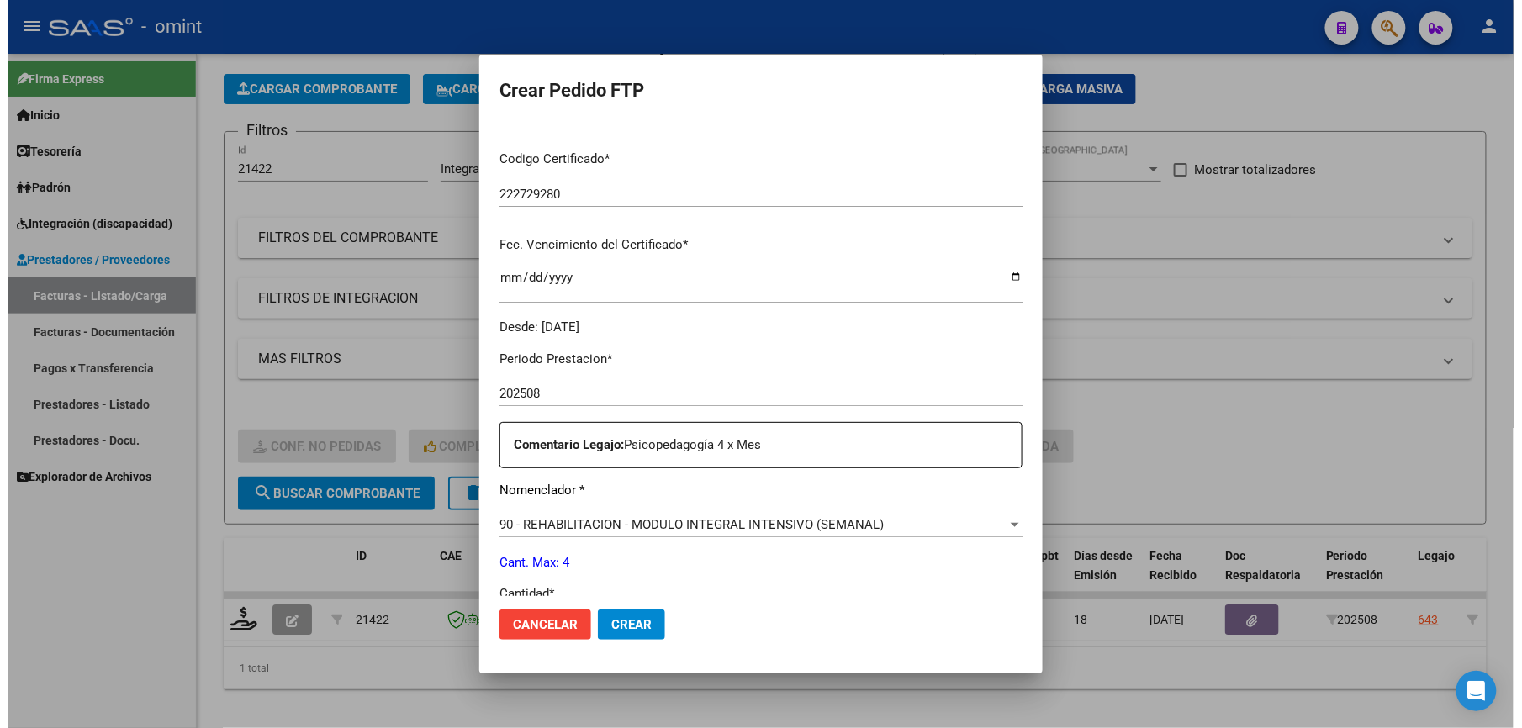
scroll to position [560, 0]
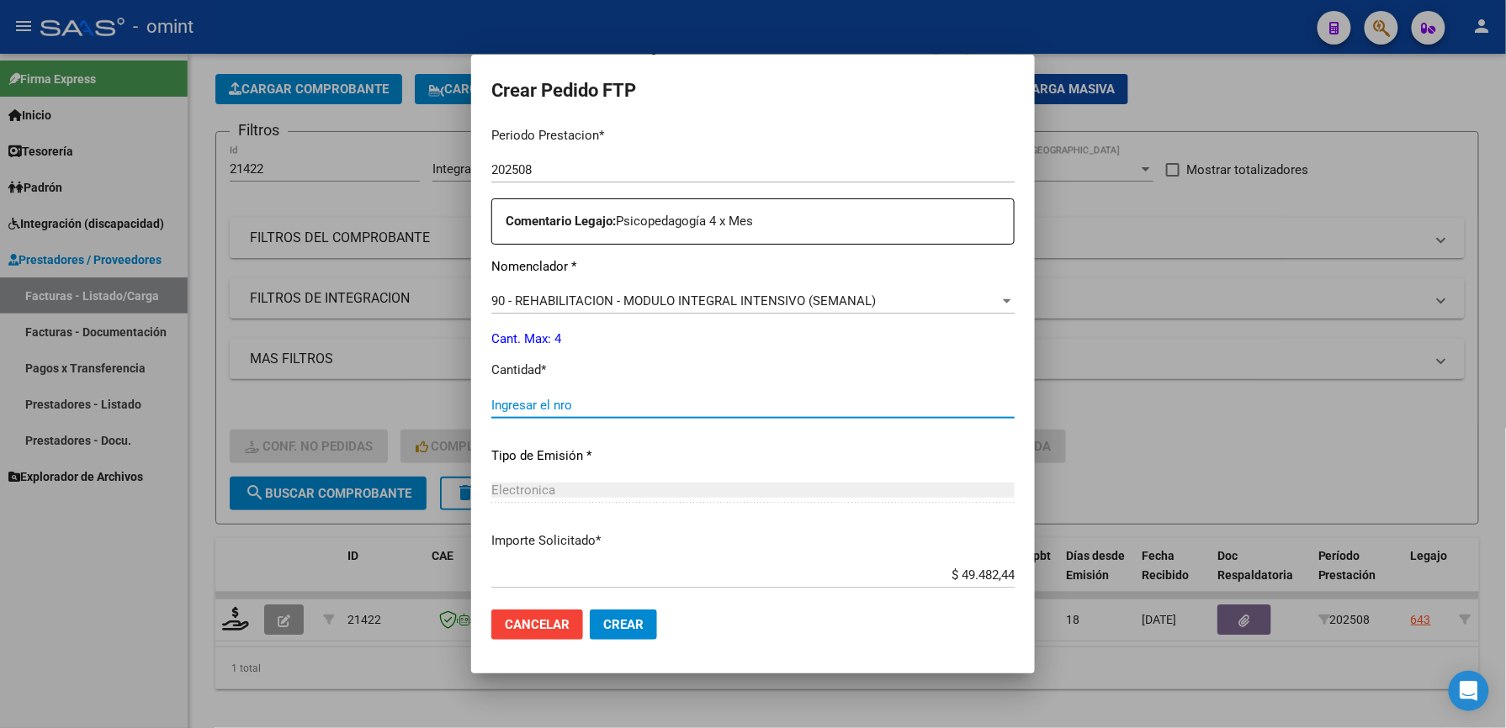
click at [518, 402] on input "Ingresar el nro" at bounding box center [752, 405] width 523 height 15
type input "4"
click at [603, 622] on span "Crear" at bounding box center [623, 624] width 40 height 15
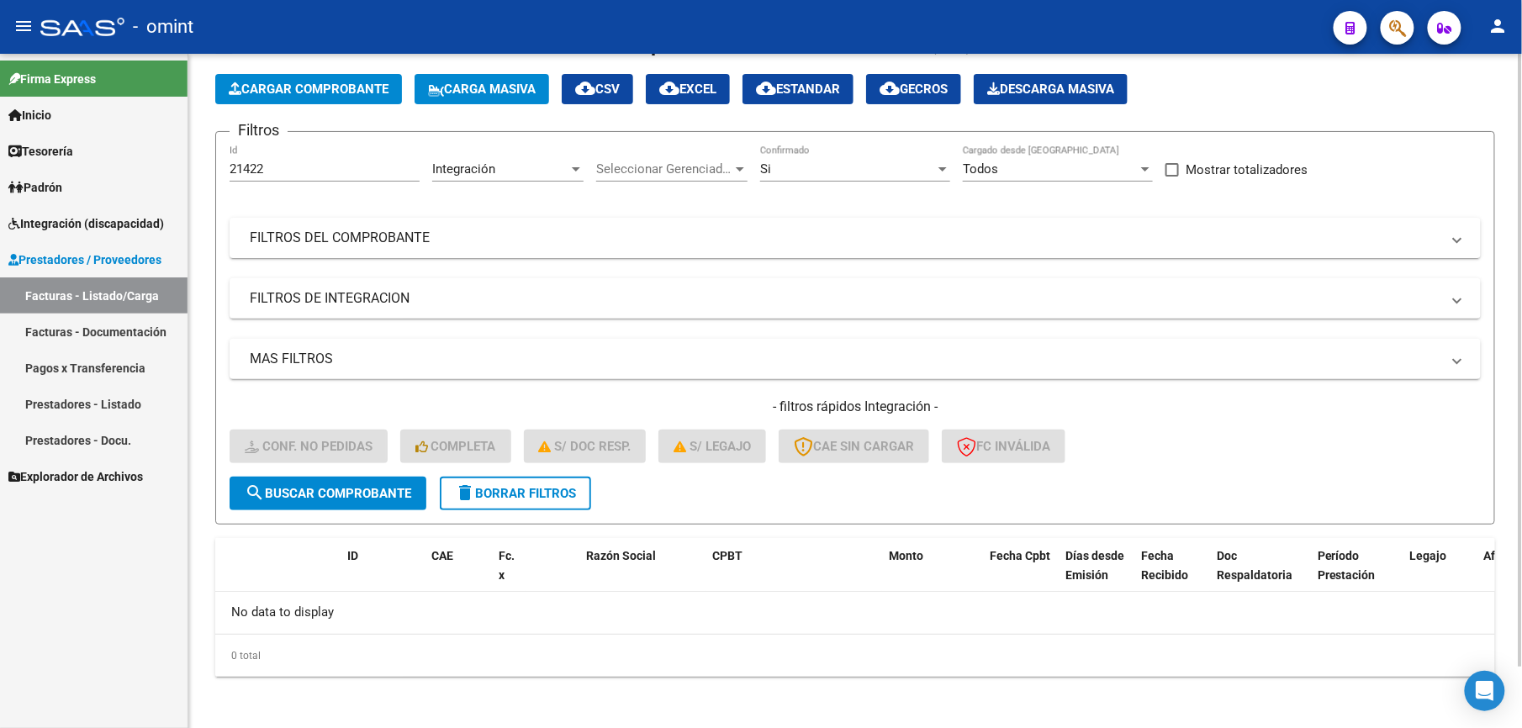
click at [274, 163] on input "21422" at bounding box center [325, 168] width 190 height 15
type input "21423"
click at [324, 498] on span "search Buscar Comprobante" at bounding box center [328, 493] width 167 height 15
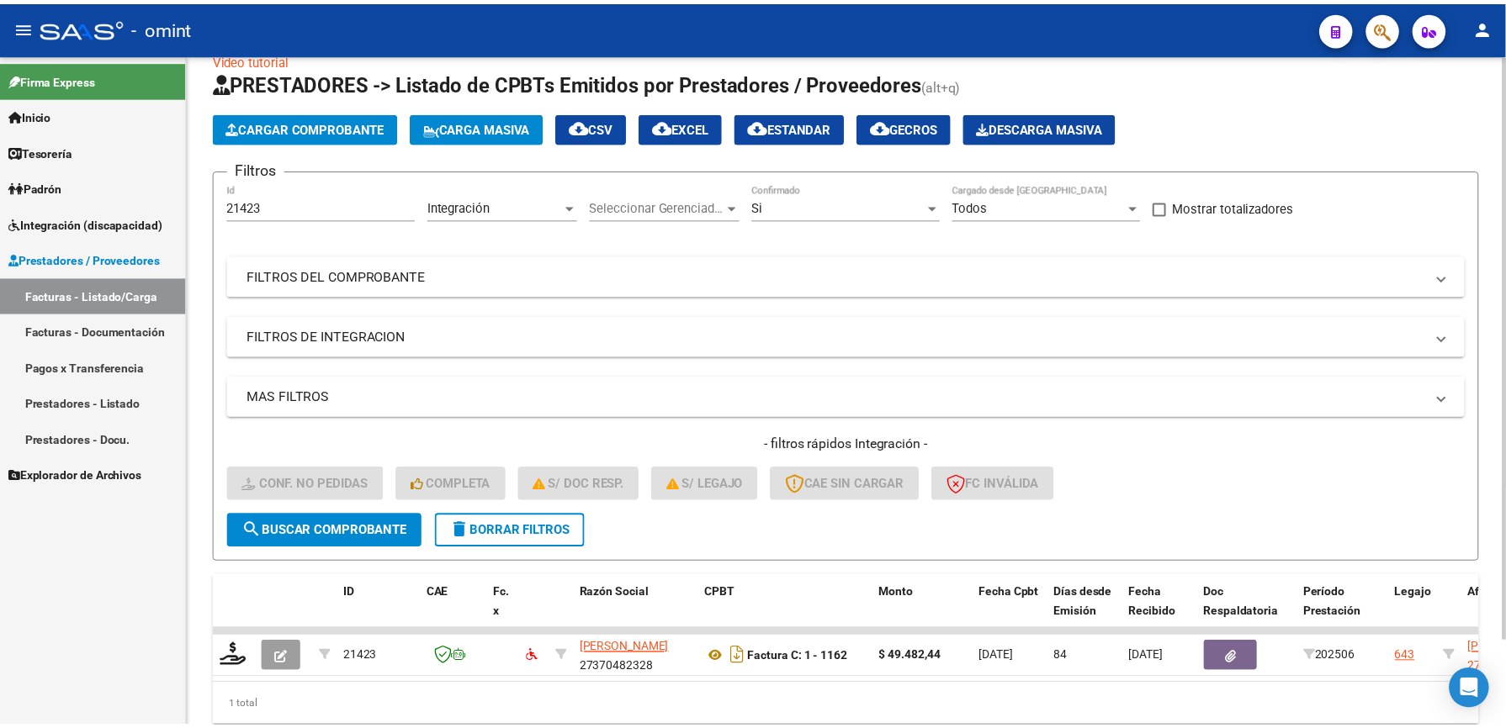
scroll to position [68, 0]
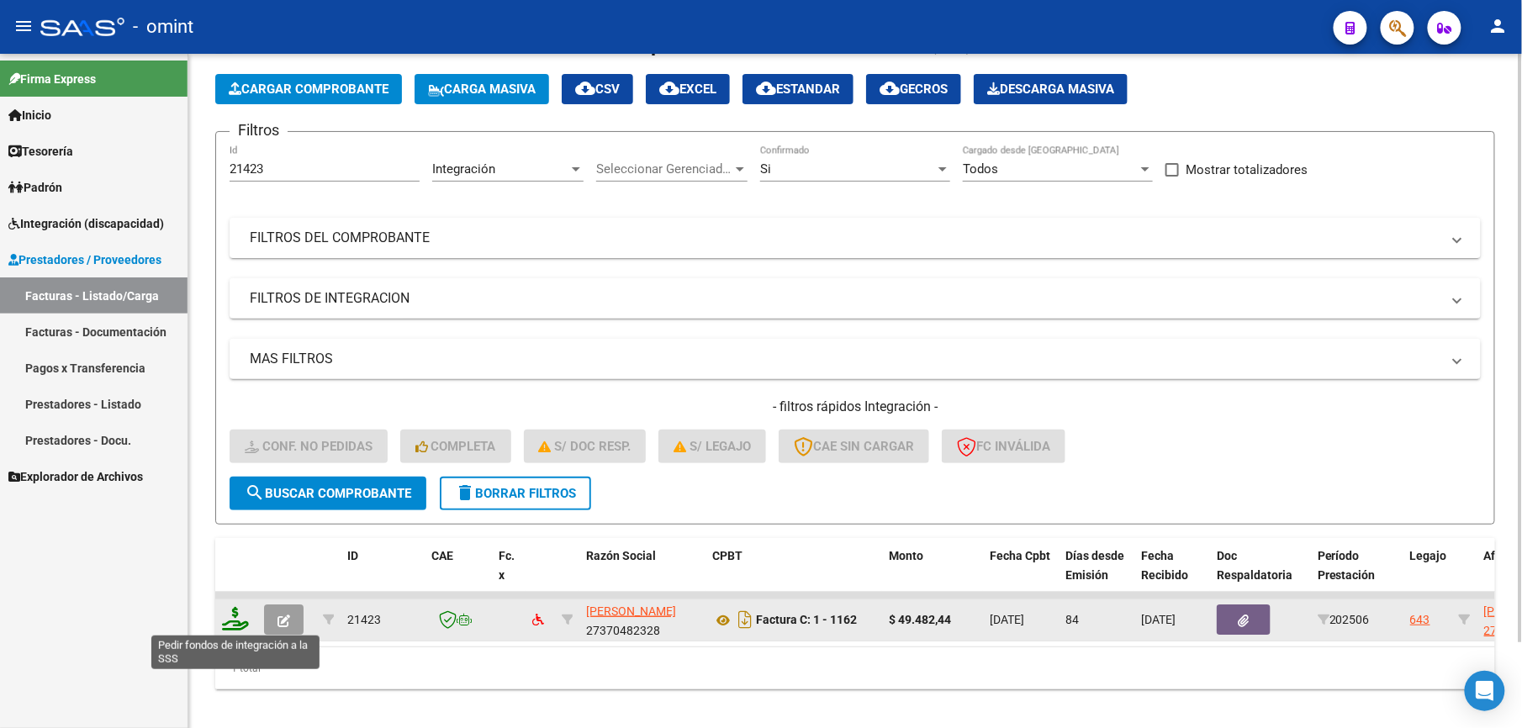
click at [230, 626] on icon at bounding box center [235, 619] width 27 height 24
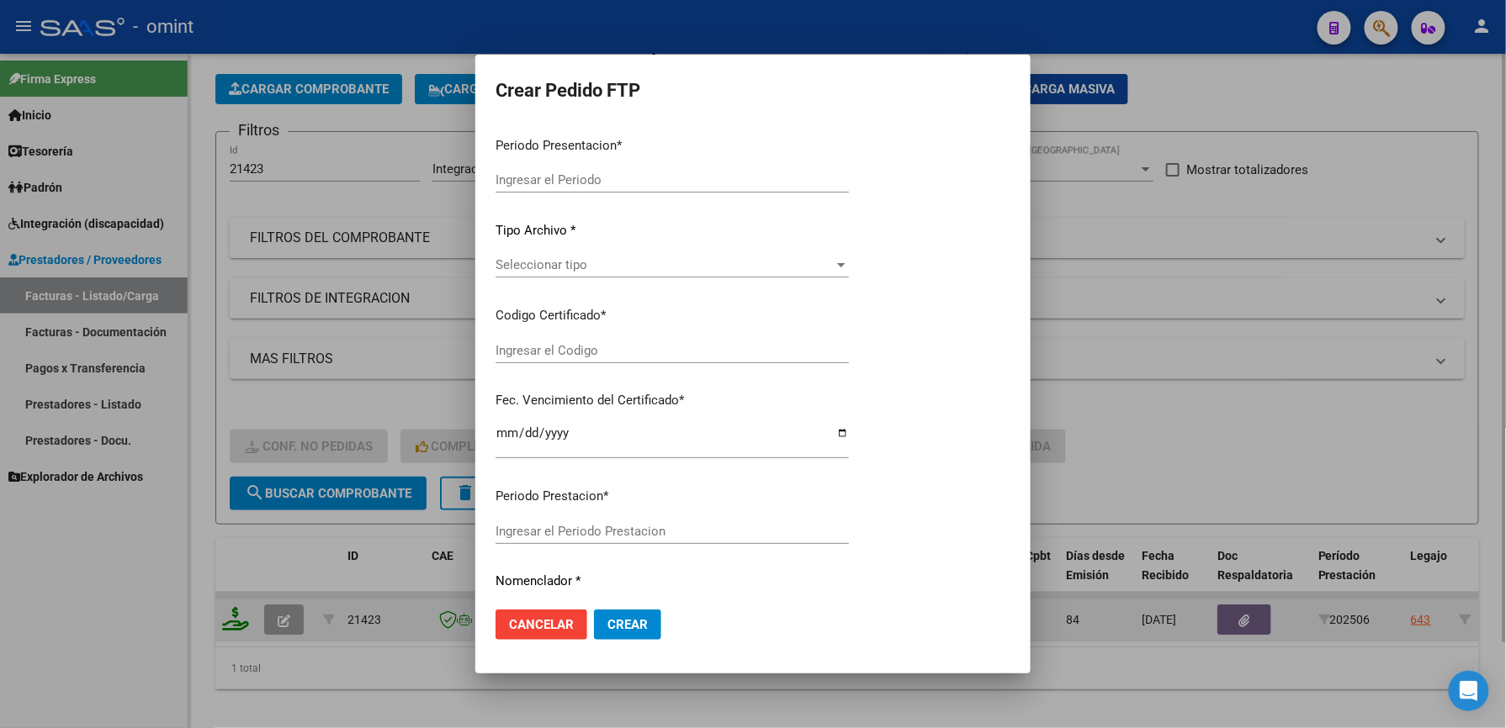
type input "202508"
type input "202506"
type input "$ 49.482,44"
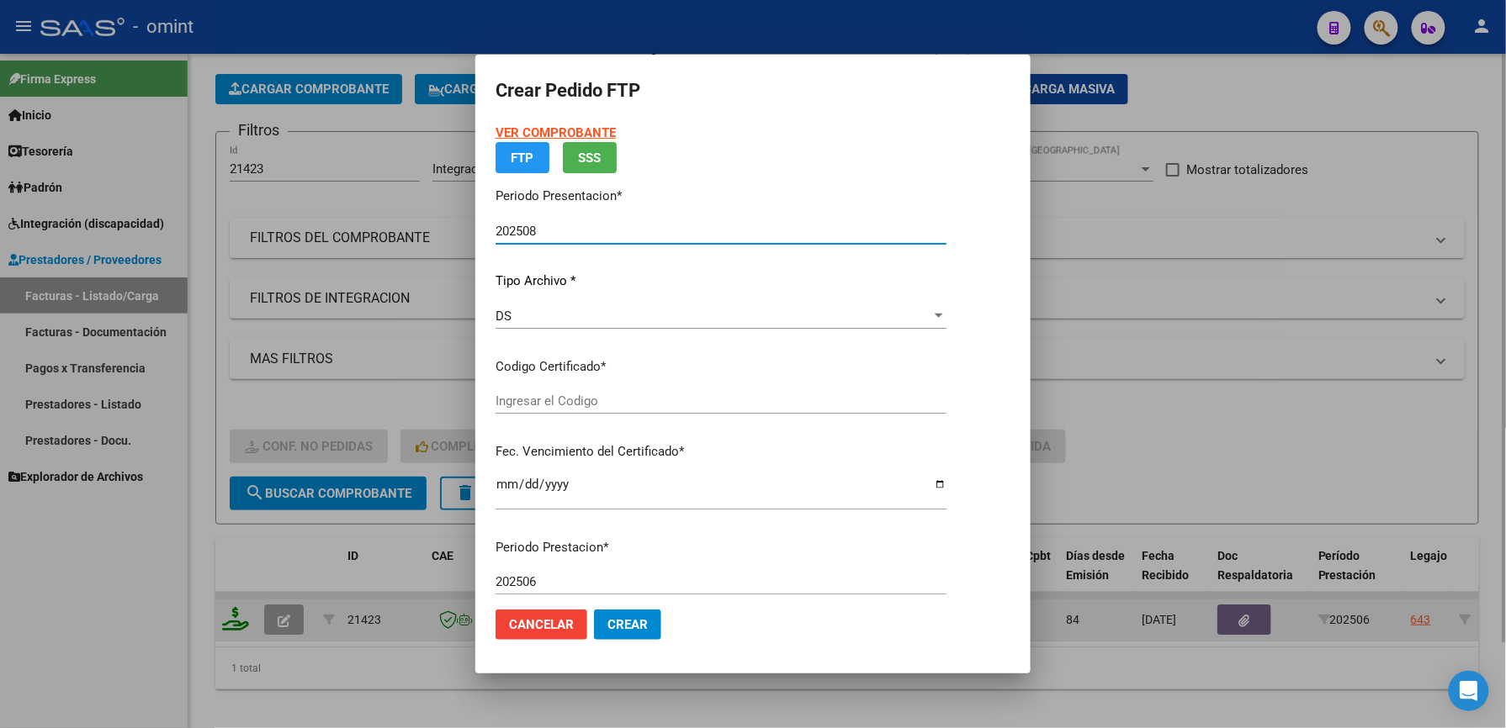
type input "222729280"
type input "2026-03-23"
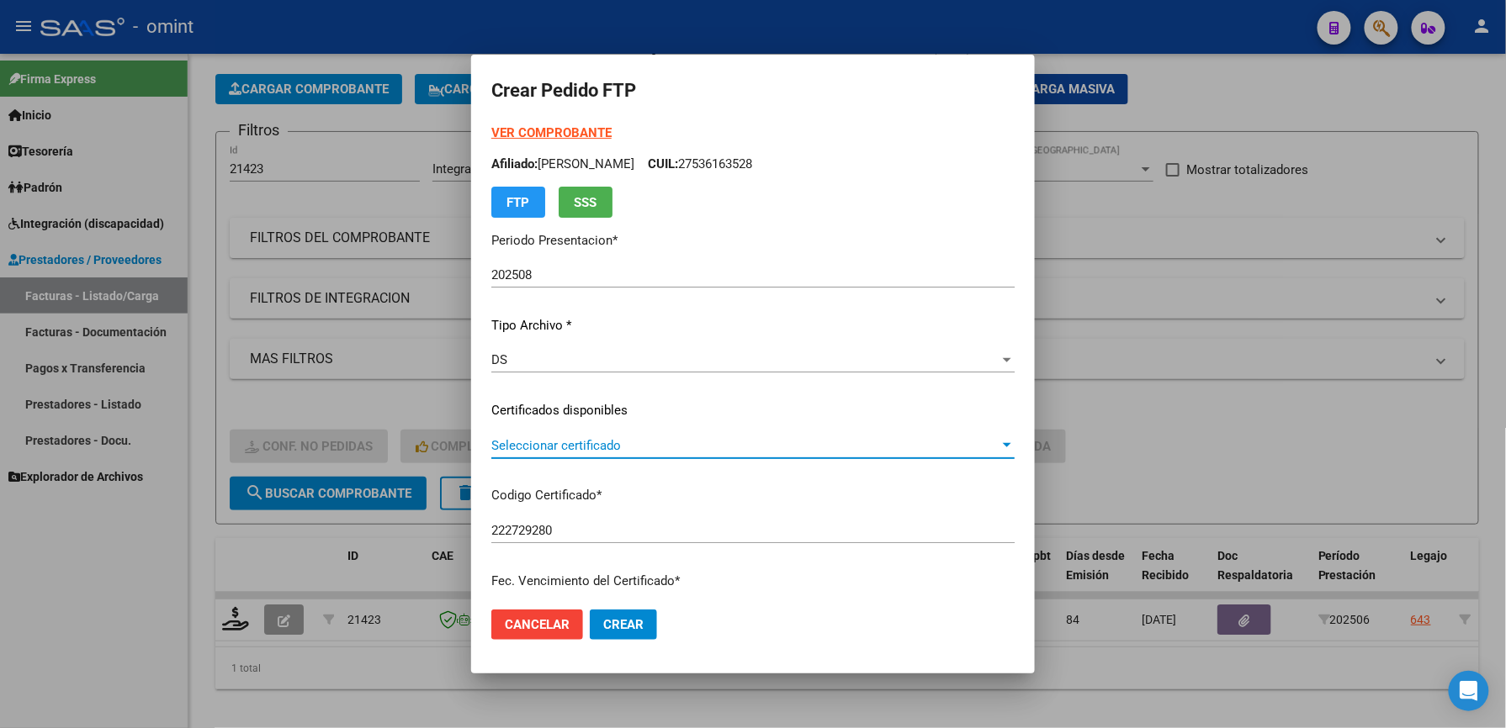
click at [521, 449] on span "Seleccionar certificado" at bounding box center [745, 445] width 508 height 15
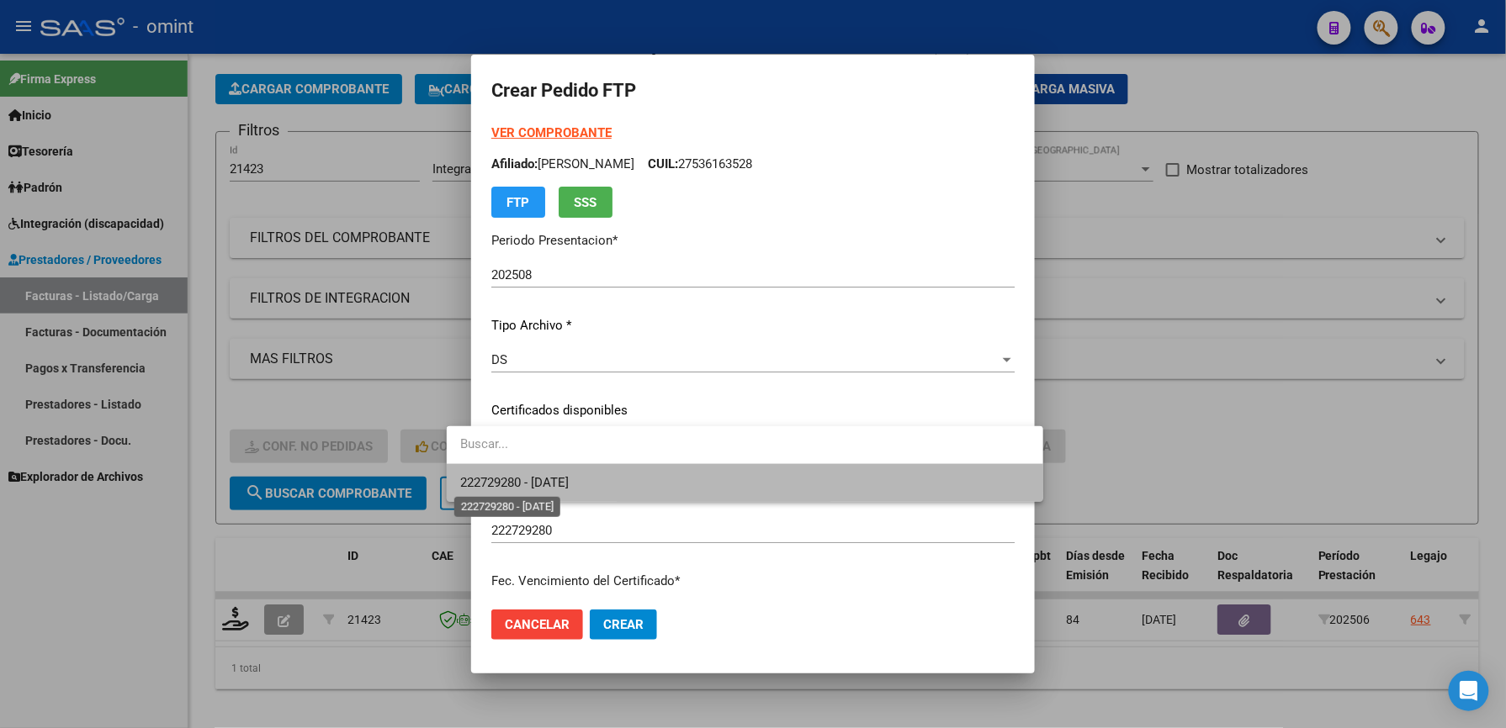
click at [509, 481] on span "222729280 - 2026-03-23" at bounding box center [514, 482] width 108 height 15
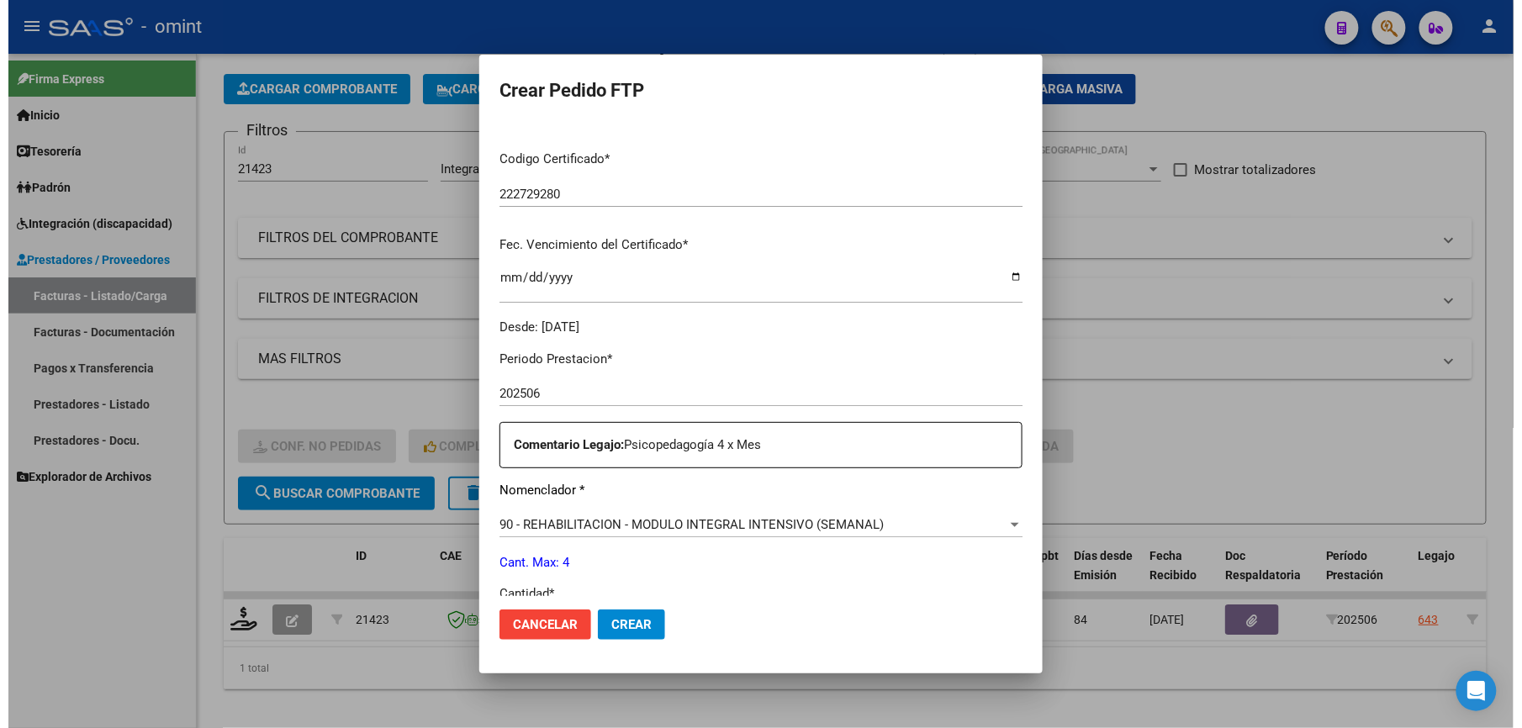
scroll to position [651, 0]
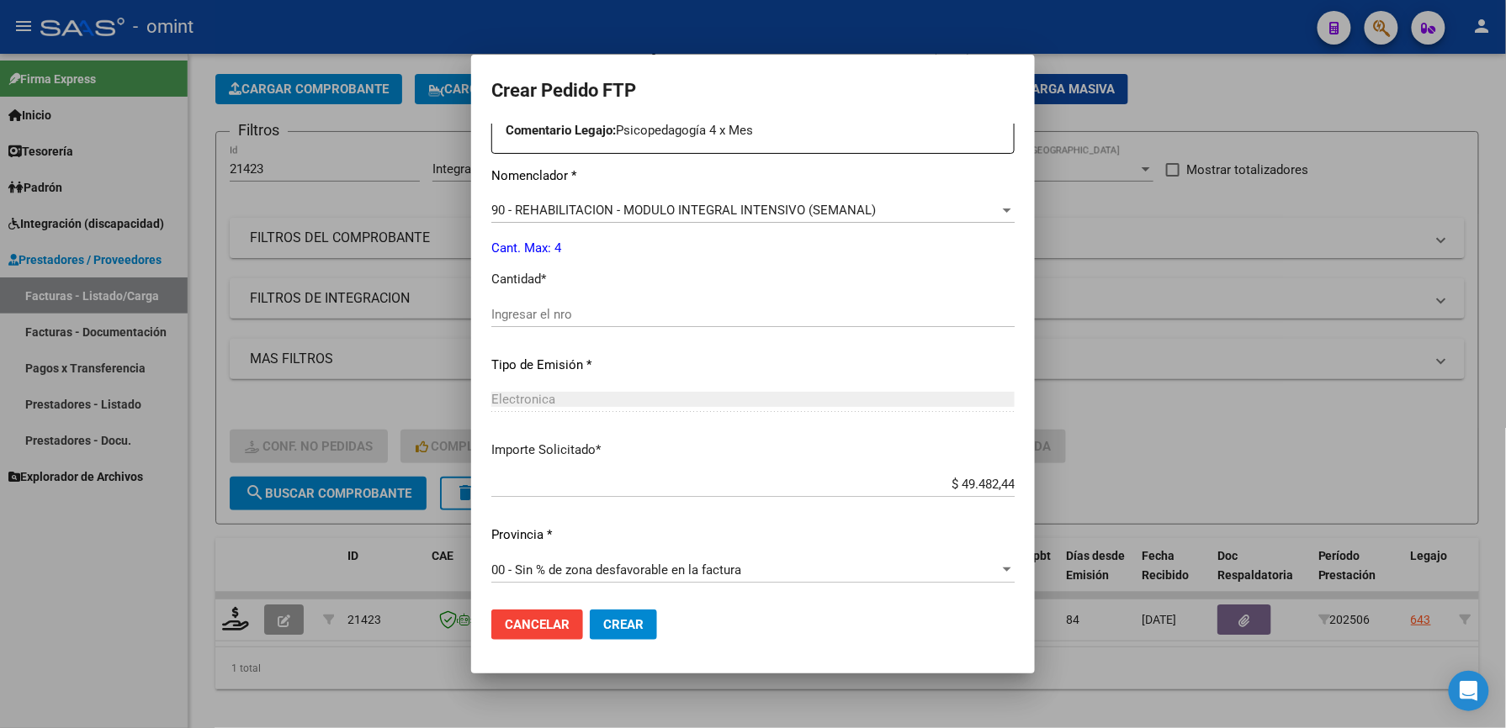
click at [516, 302] on div "Ingresar el nro" at bounding box center [752, 314] width 523 height 25
type input "4"
click at [603, 622] on span "Crear" at bounding box center [623, 624] width 40 height 15
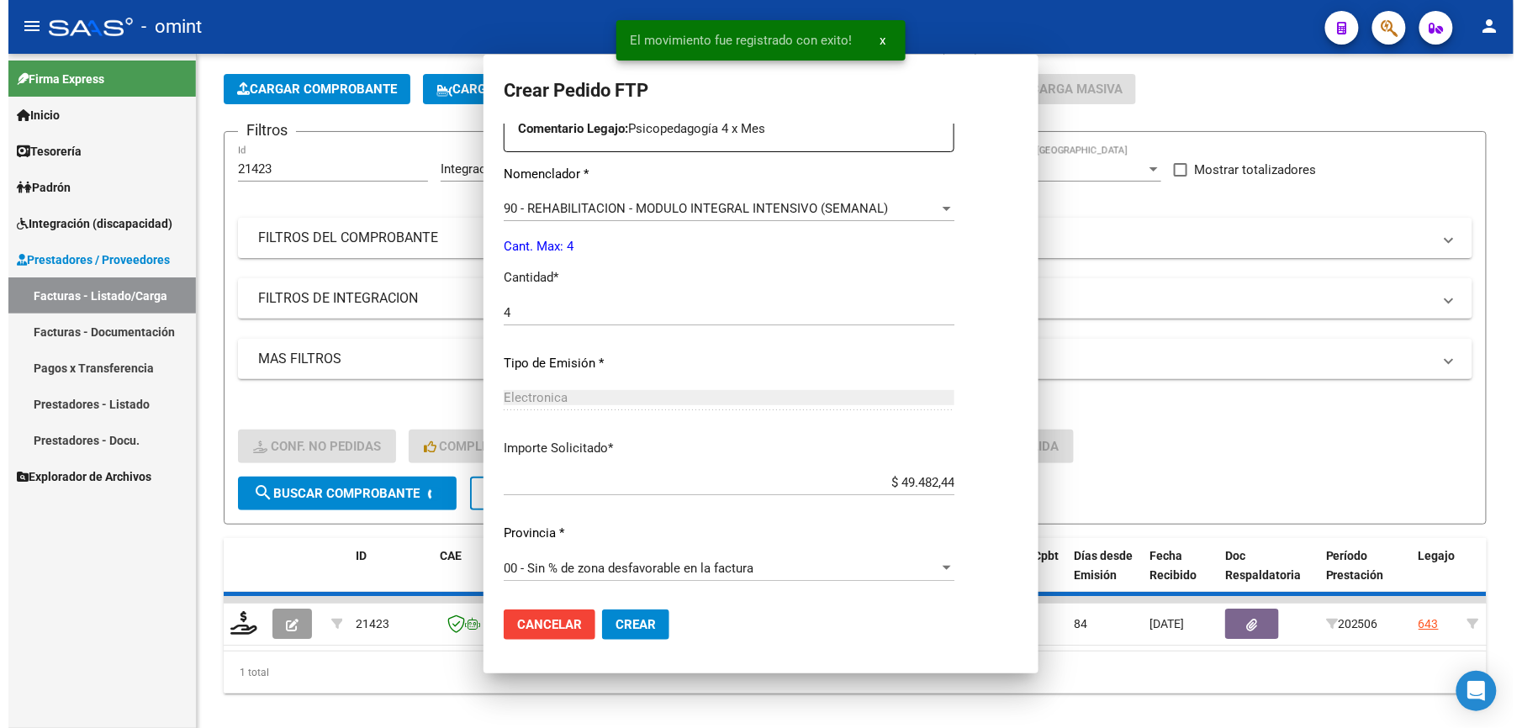
scroll to position [0, 0]
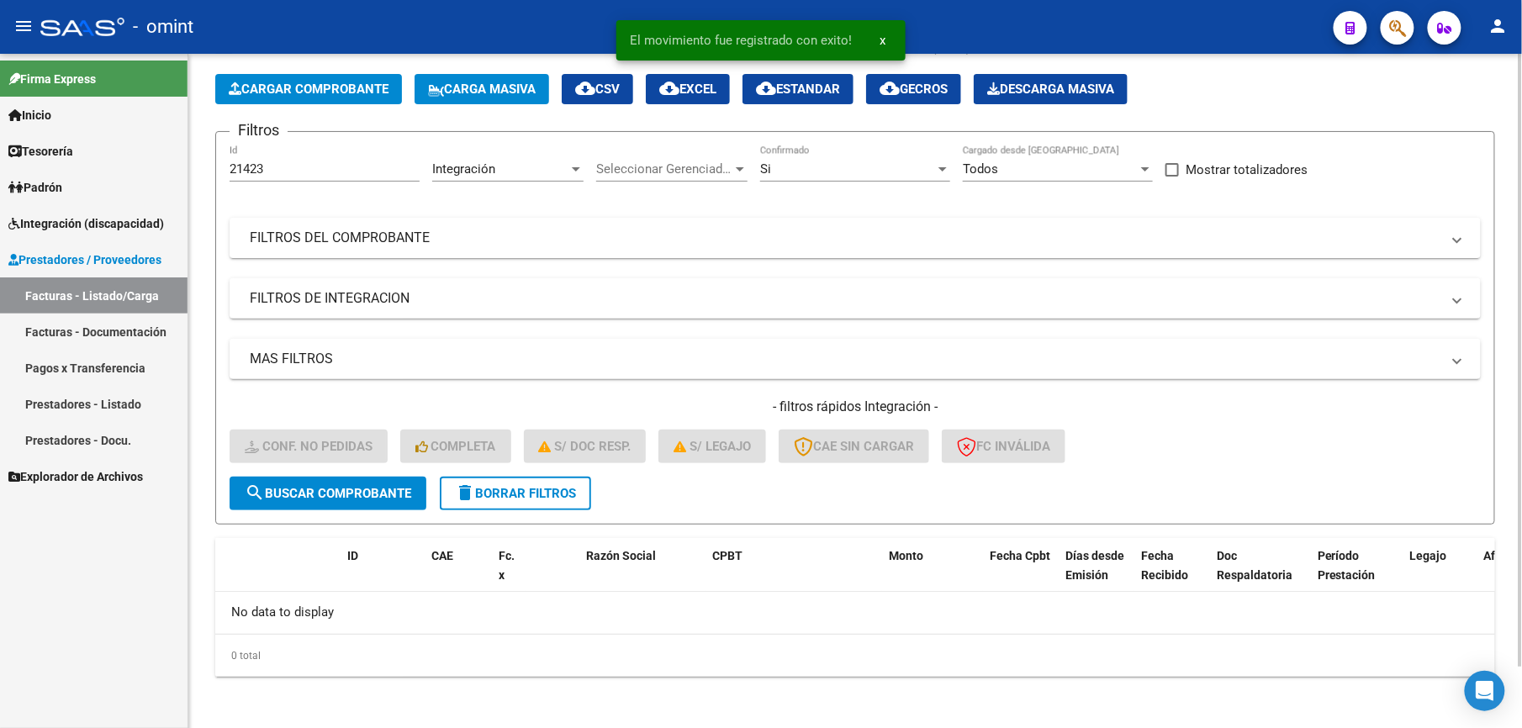
click at [1282, 415] on h4 "- filtros rápidos Integración -" at bounding box center [856, 407] width 1252 height 19
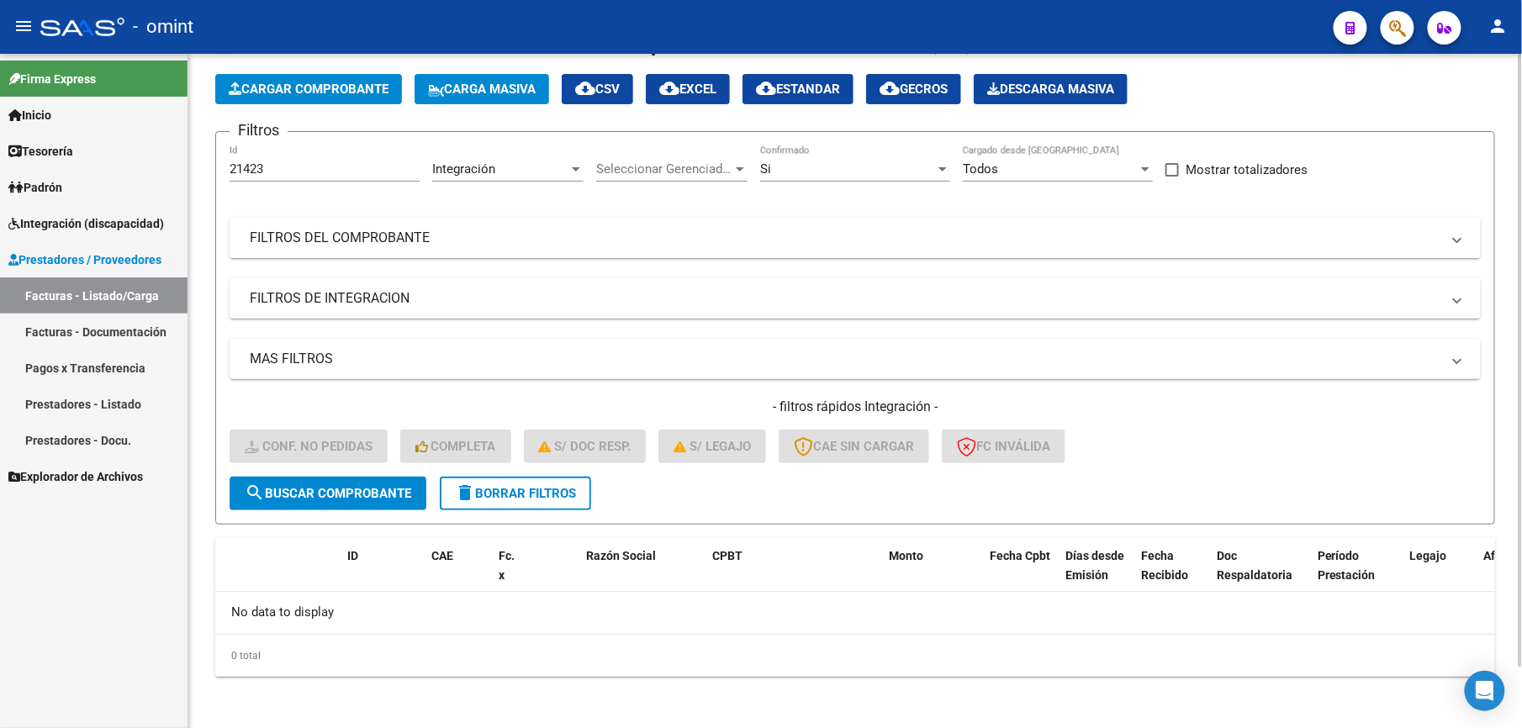
drag, startPoint x: 290, startPoint y: 177, endPoint x: 223, endPoint y: 172, distance: 67.5
click at [223, 172] on form "Filtros 21423 Id Integración Area Seleccionar Gerenciador Seleccionar Gerenciad…" at bounding box center [855, 328] width 1280 height 394
drag, startPoint x: 223, startPoint y: 172, endPoint x: 276, endPoint y: 173, distance: 53.0
click at [276, 173] on input "21423" at bounding box center [325, 168] width 190 height 15
drag, startPoint x: 271, startPoint y: 172, endPoint x: 162, endPoint y: 151, distance: 110.5
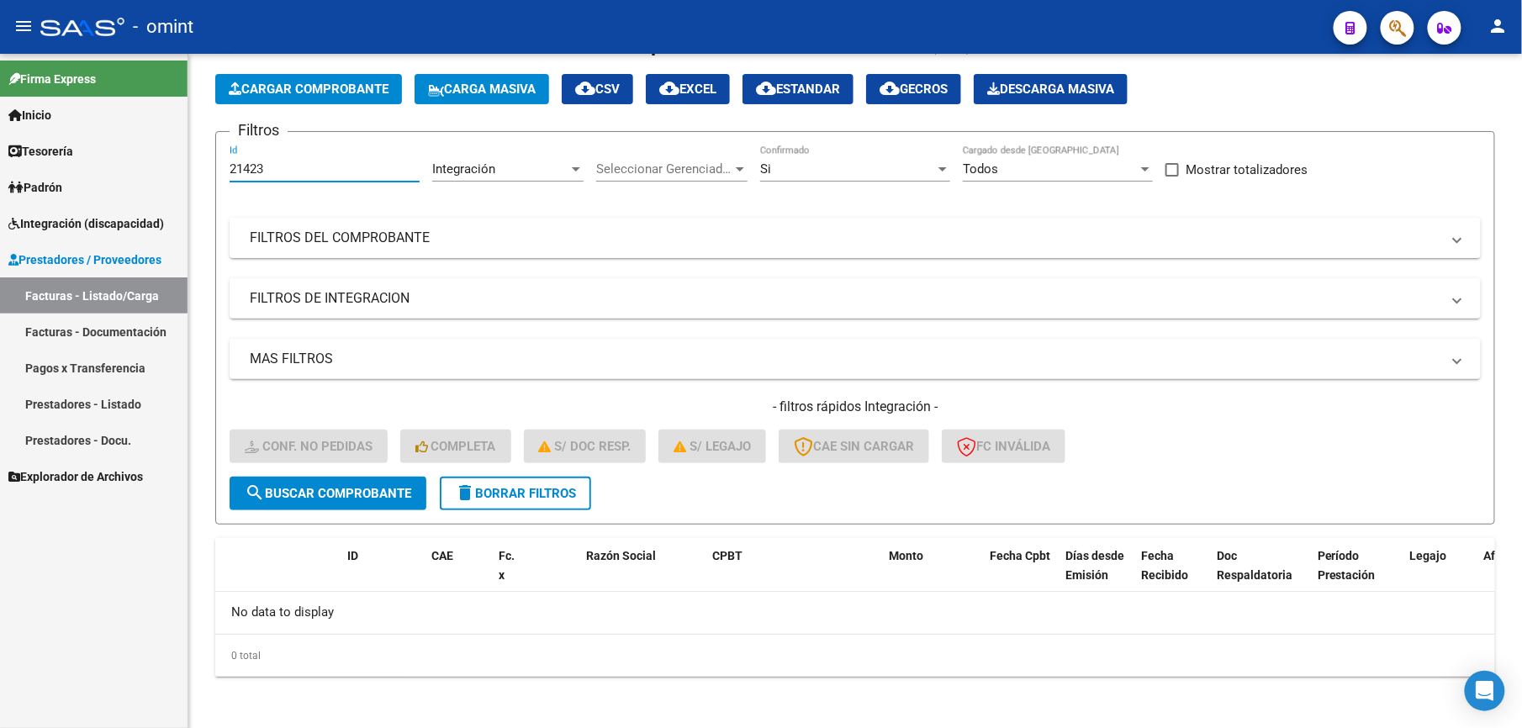
click at [162, 151] on mat-sidenav-container "Firma Express Inicio Calendario SSS Instructivos Contacto OS Tesorería Extracto…" at bounding box center [761, 391] width 1522 height 675
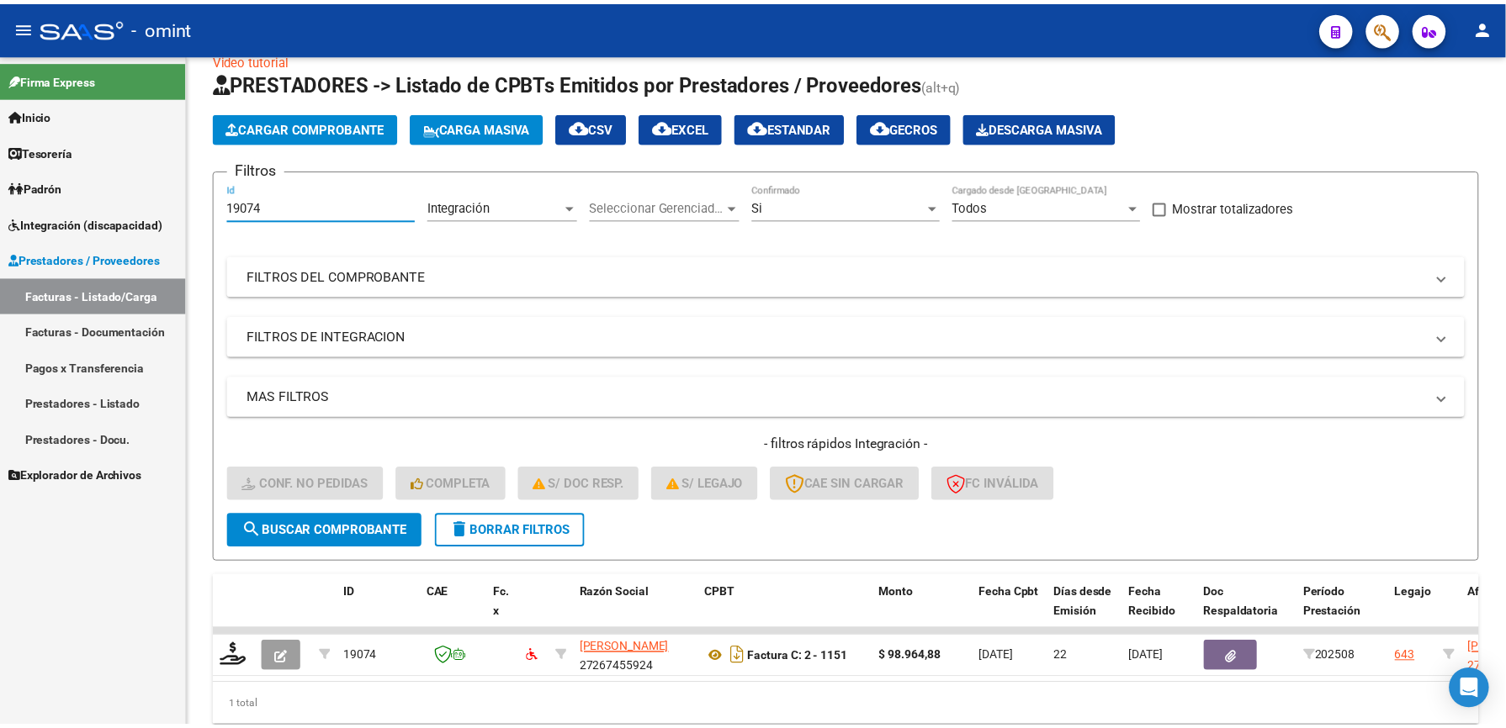
scroll to position [68, 0]
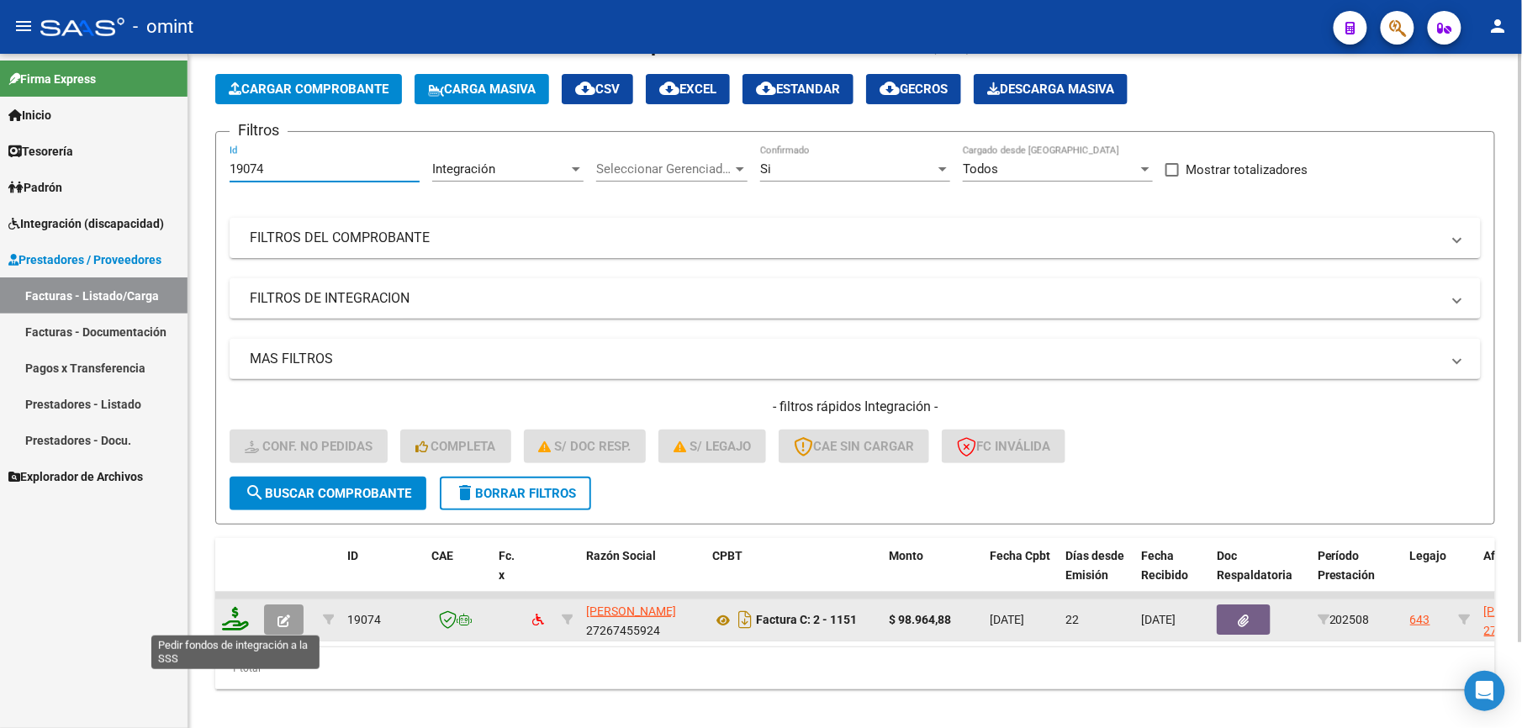
type input "19074"
click at [230, 627] on icon at bounding box center [235, 619] width 27 height 24
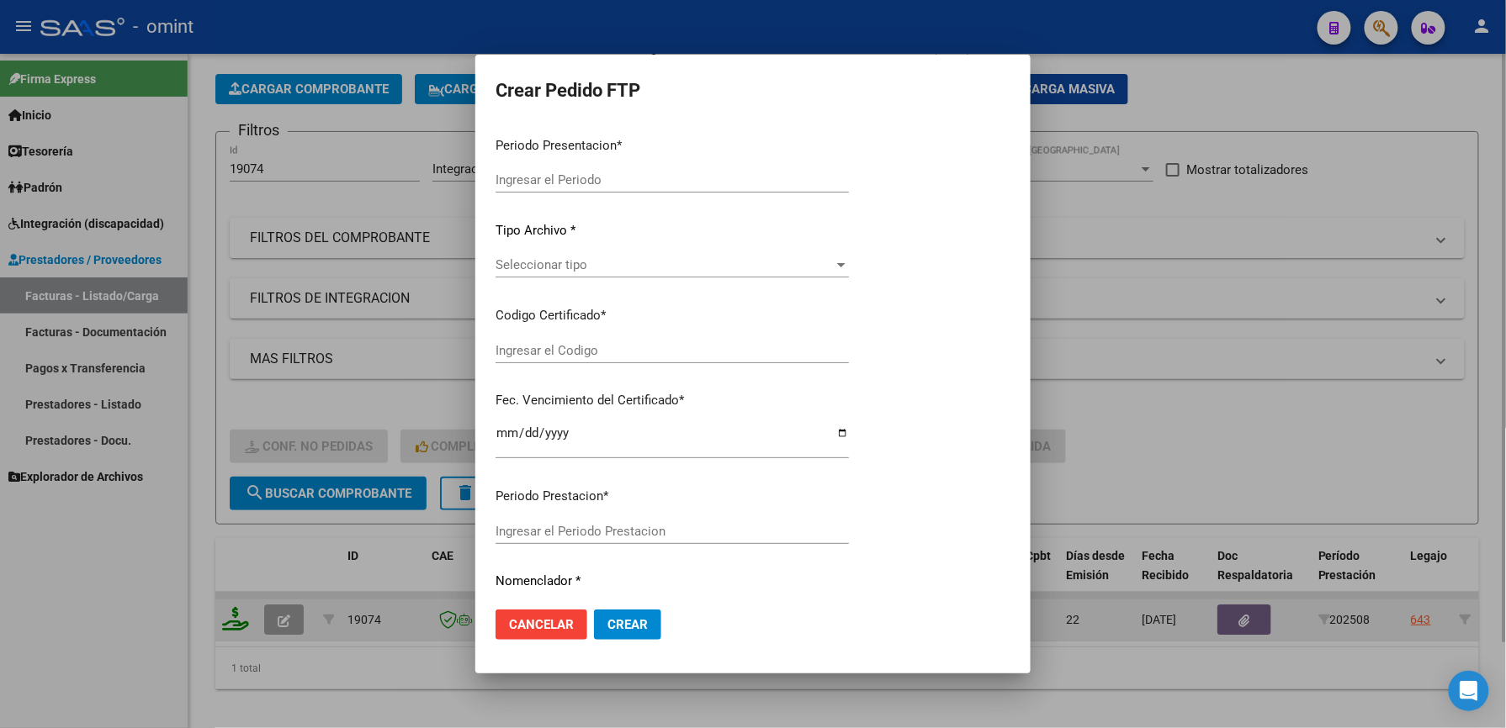
type input "202508"
type input "$ 98.964,88"
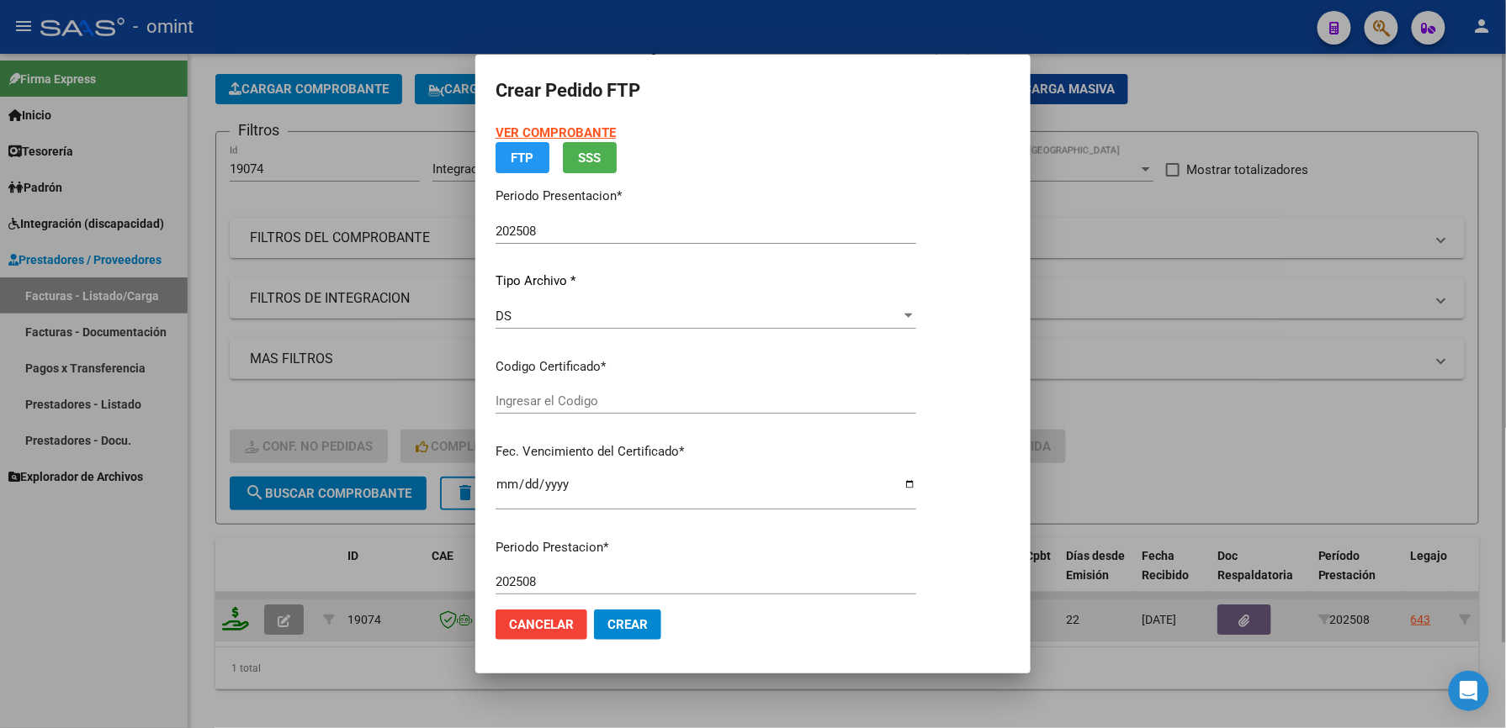
type input "222729280"
type input "2026-03-23"
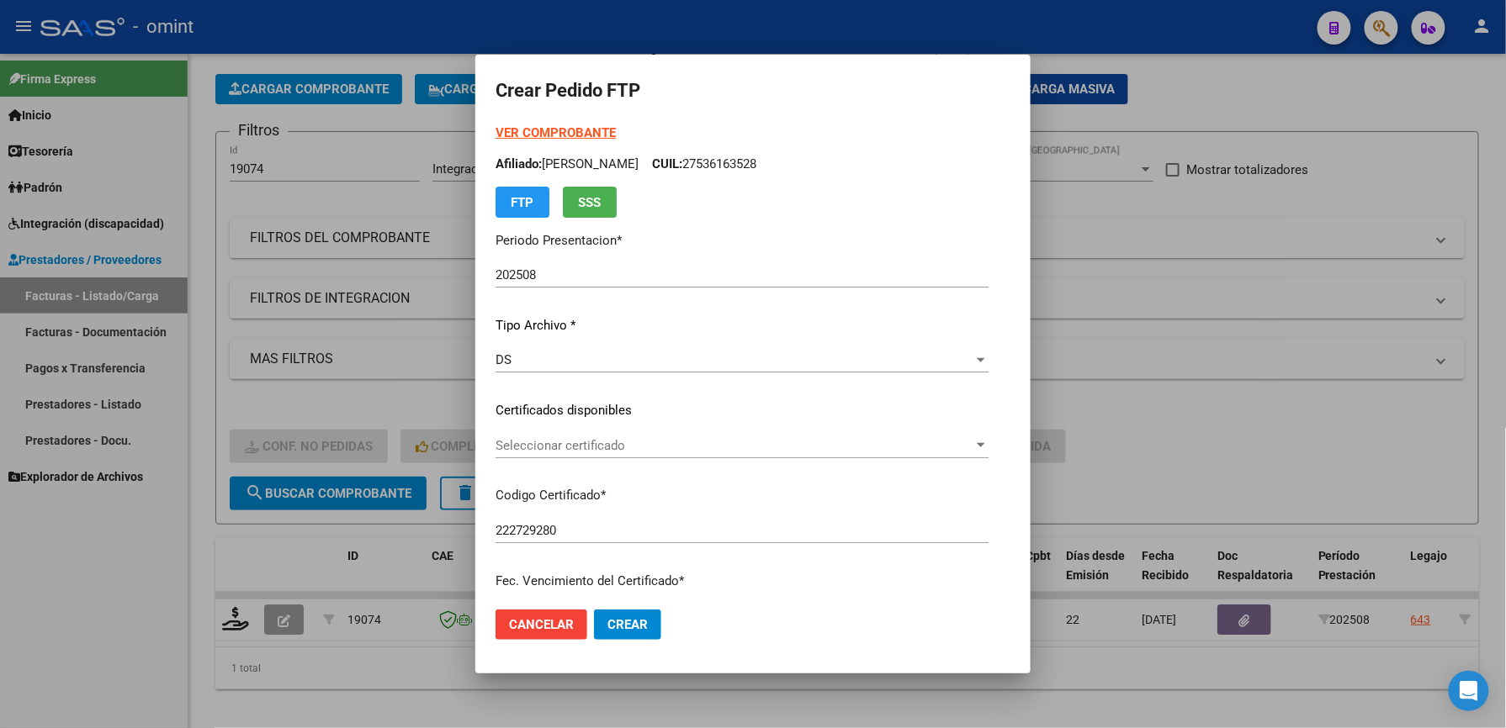
click at [495, 368] on div "DS Seleccionar tipo" at bounding box center [741, 359] width 493 height 25
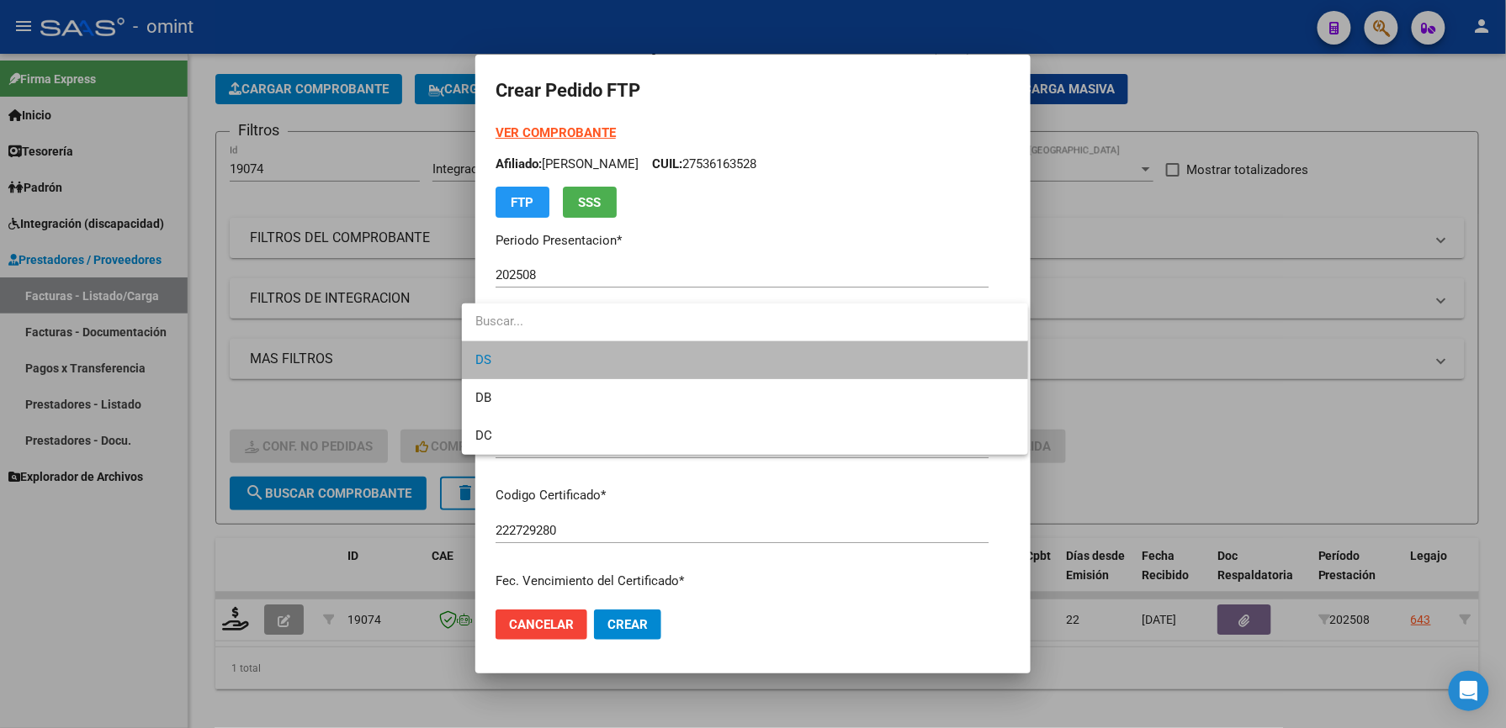
click at [500, 351] on span "DS" at bounding box center [744, 360] width 539 height 38
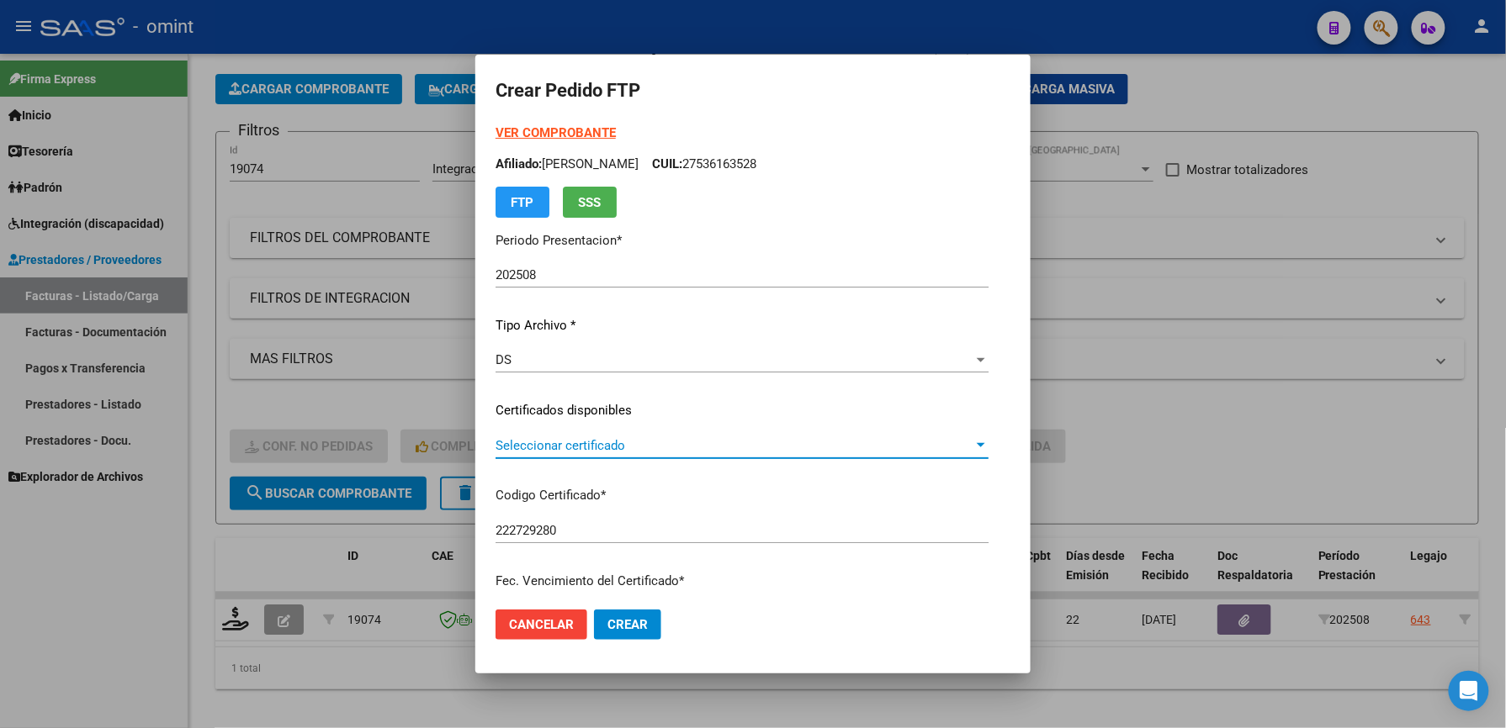
click at [538, 447] on span "Seleccionar certificado" at bounding box center [734, 445] width 478 height 15
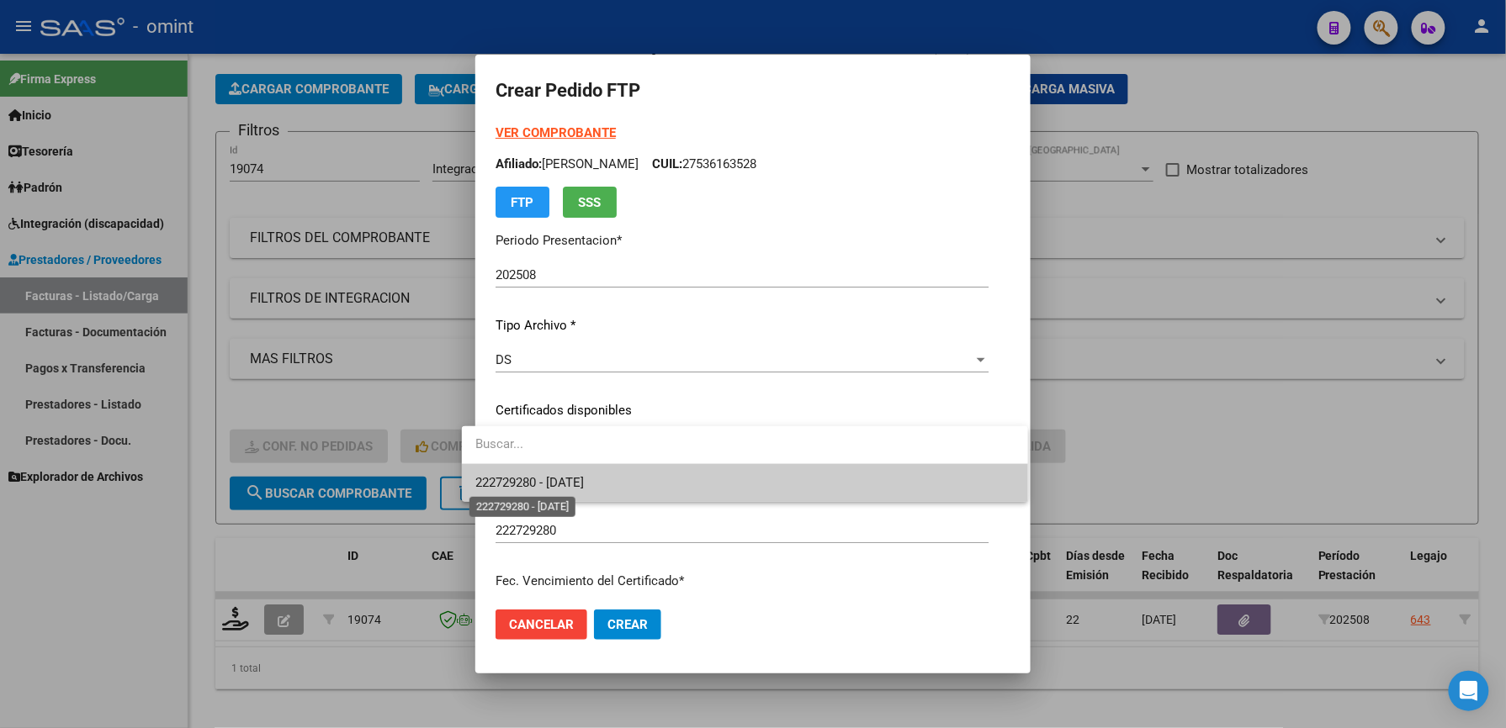
click at [515, 483] on span "222729280 - 2026-03-23" at bounding box center [529, 482] width 108 height 15
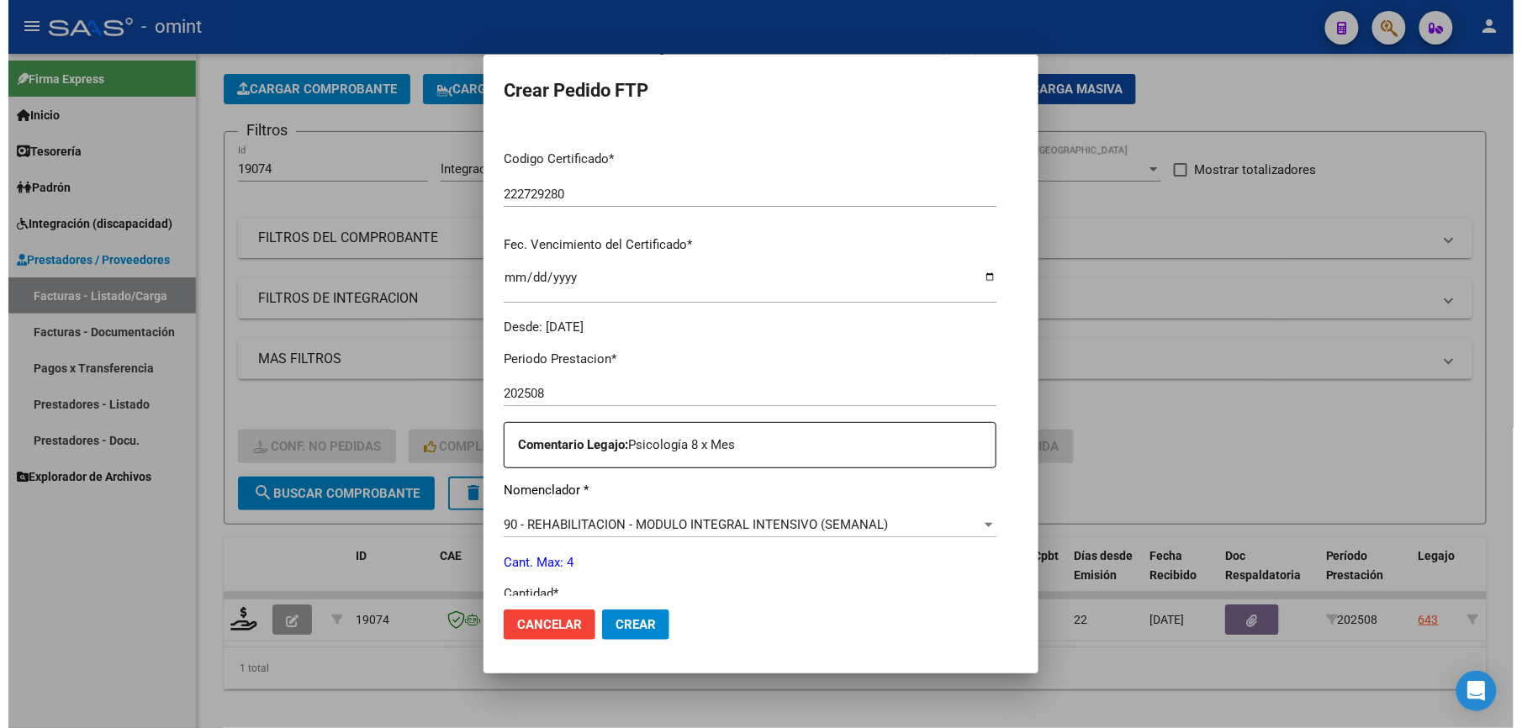
scroll to position [560, 0]
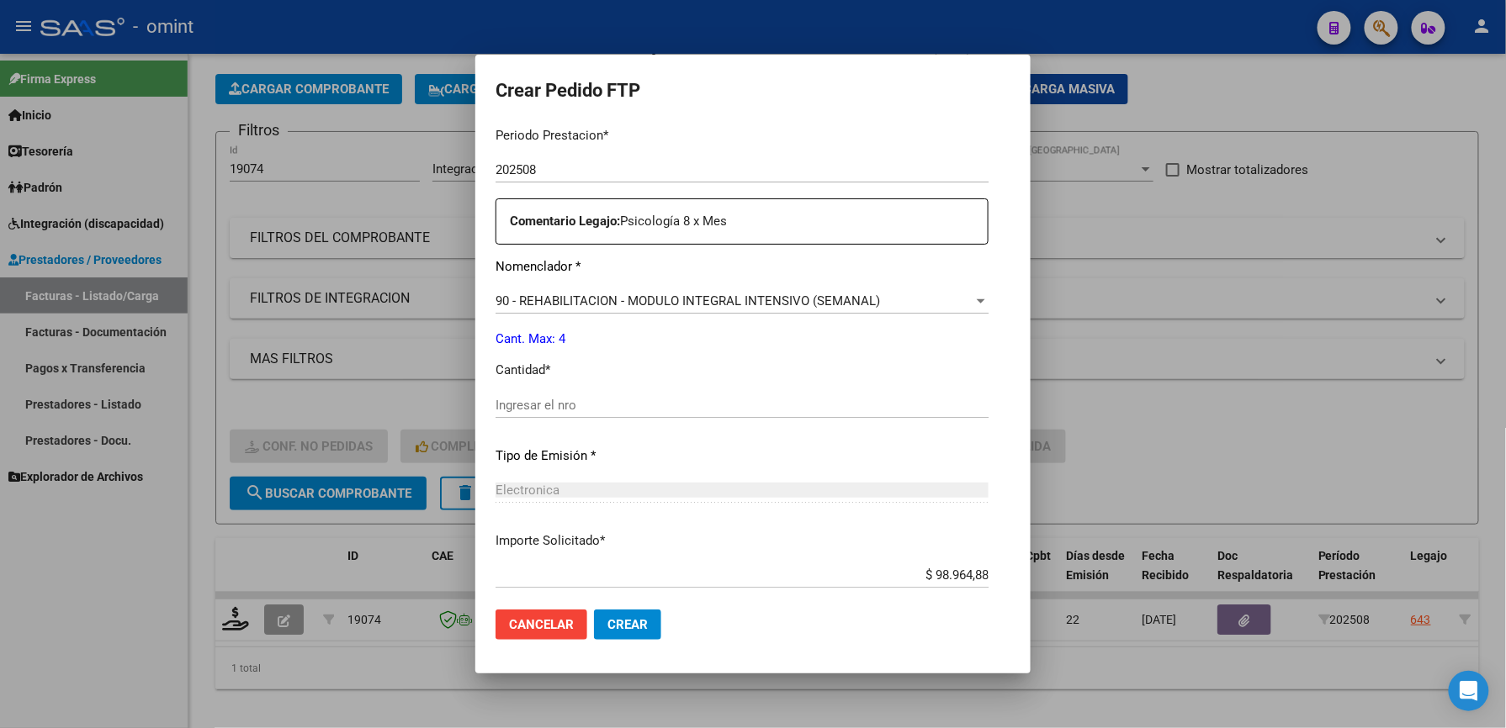
click at [529, 398] on input "Ingresar el nro" at bounding box center [741, 405] width 493 height 15
type input "4"
click at [613, 627] on span "Crear" at bounding box center [627, 624] width 40 height 15
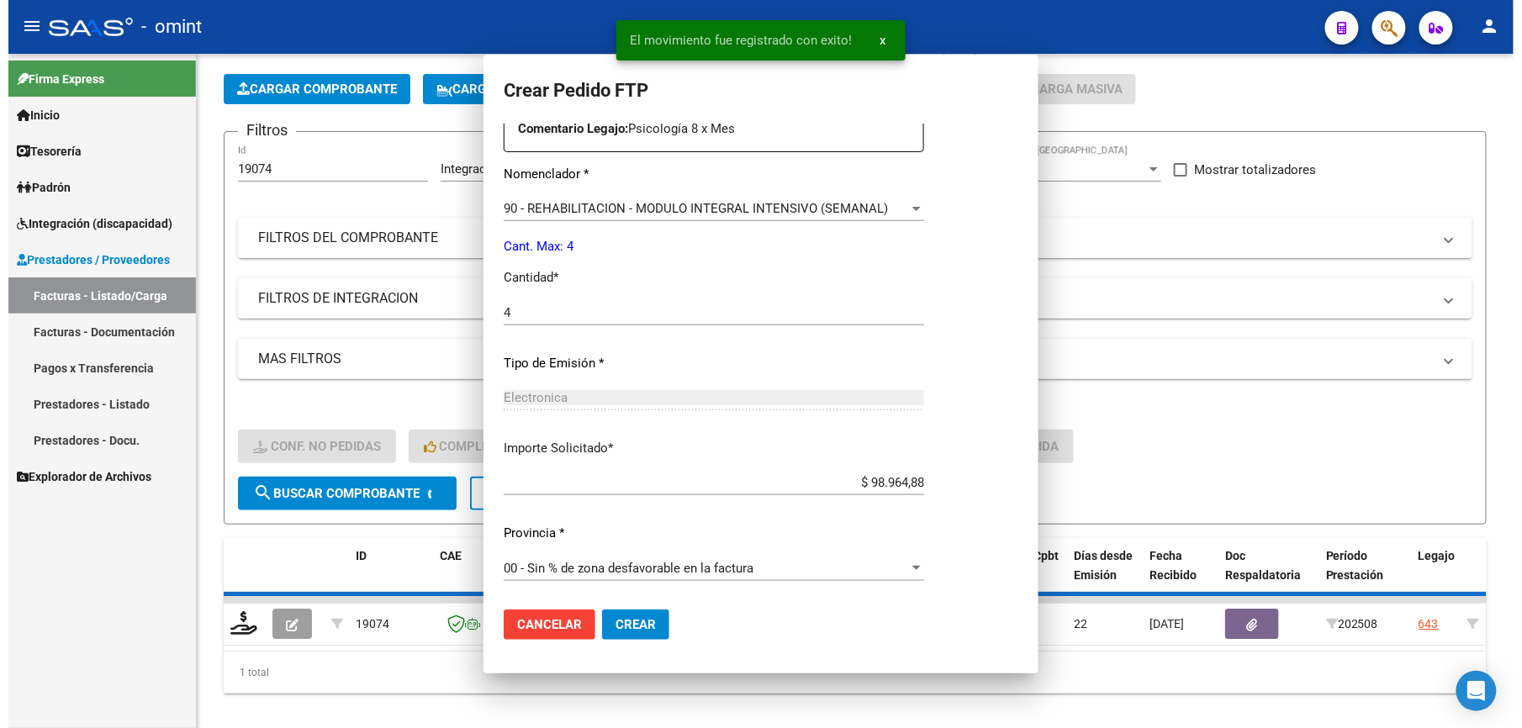
scroll to position [0, 0]
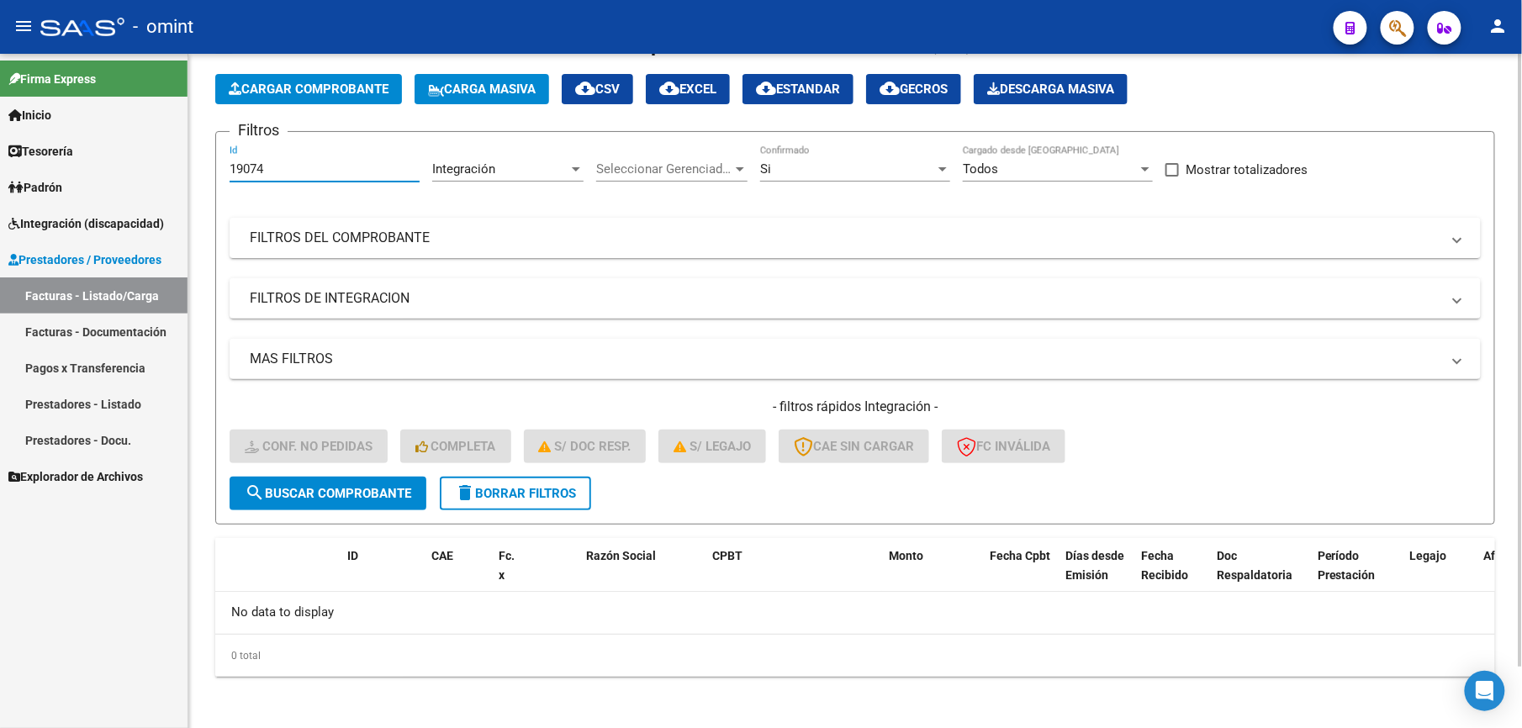
drag, startPoint x: 277, startPoint y: 173, endPoint x: 209, endPoint y: 176, distance: 68.2
click at [209, 176] on div "Video tutorial PRESTADORES -> Listado de CPBTs Emitidos por Prestadores / Prove…" at bounding box center [855, 358] width 1334 height 745
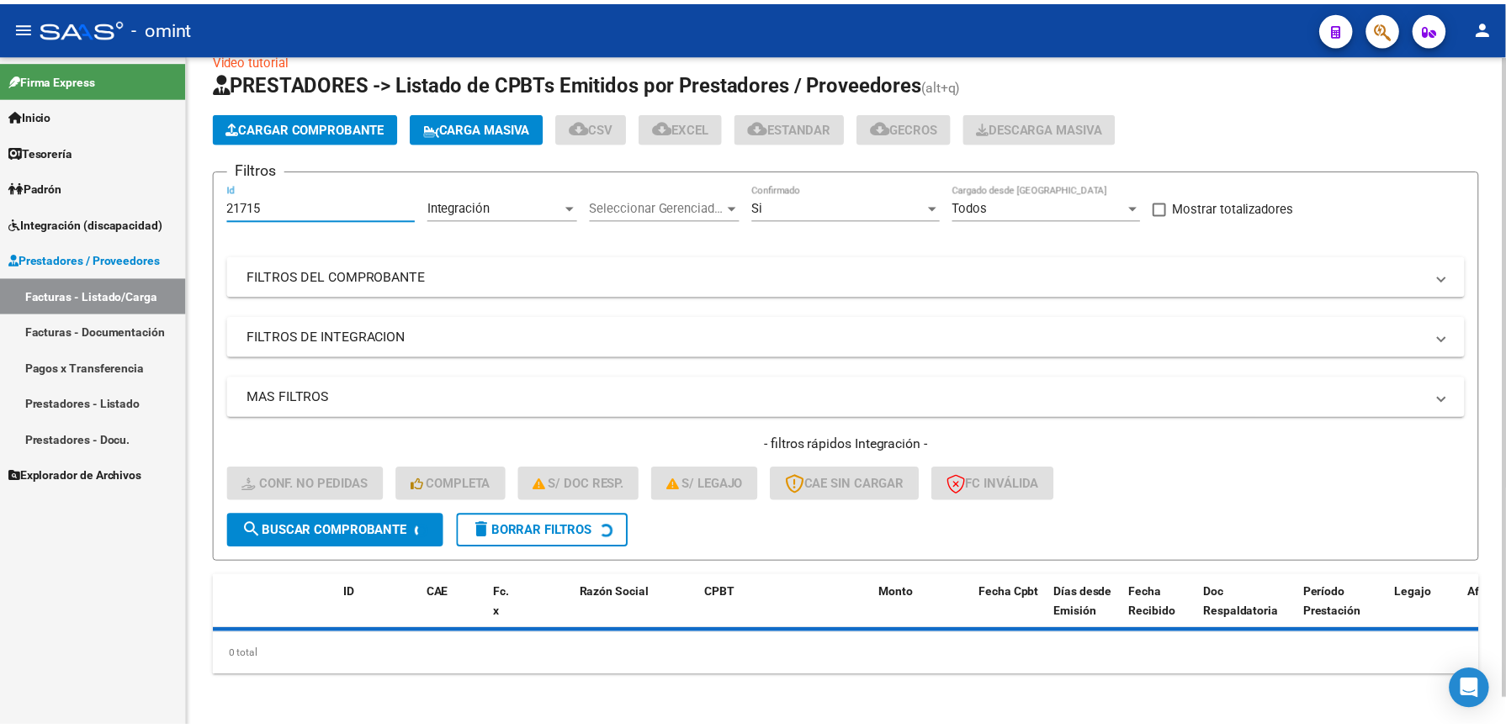
scroll to position [68, 0]
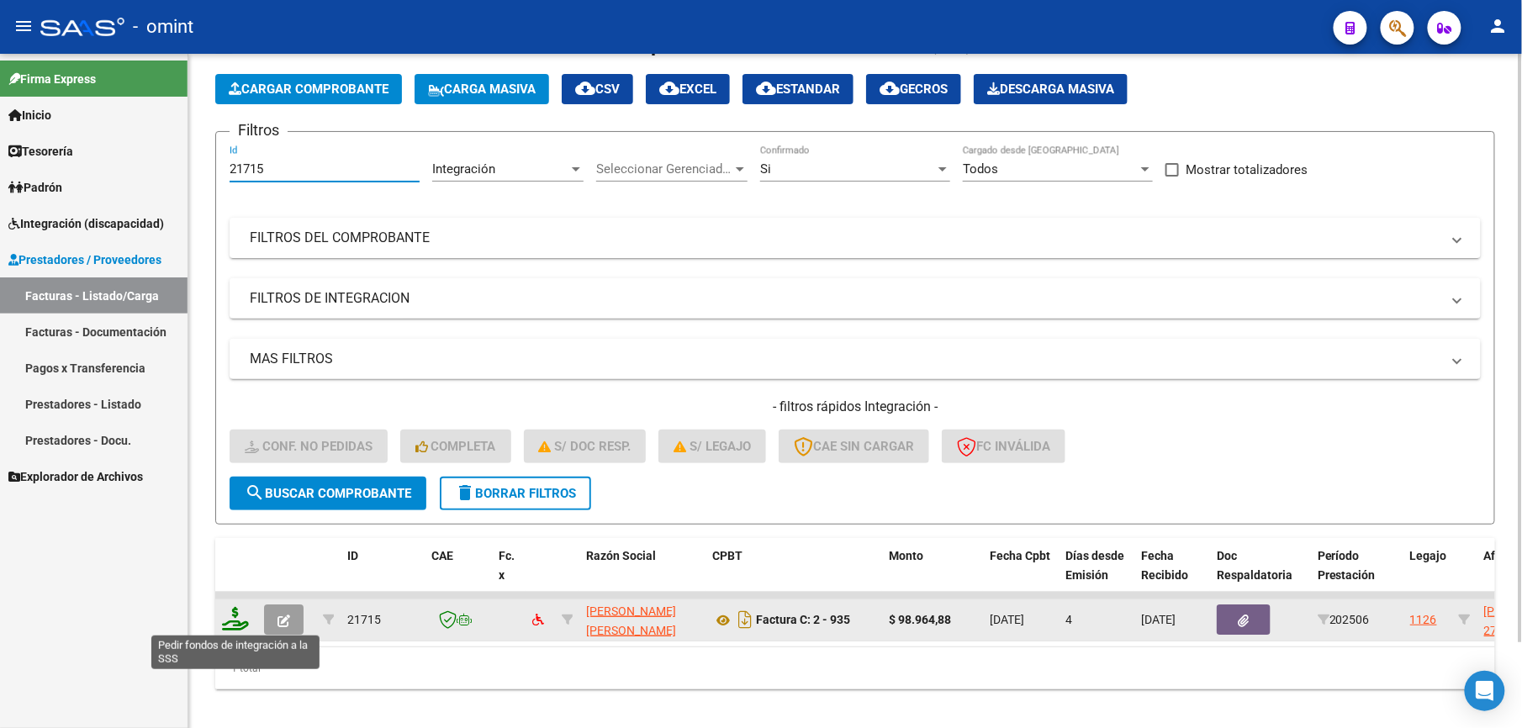
type input "21715"
click at [230, 627] on icon at bounding box center [235, 619] width 27 height 24
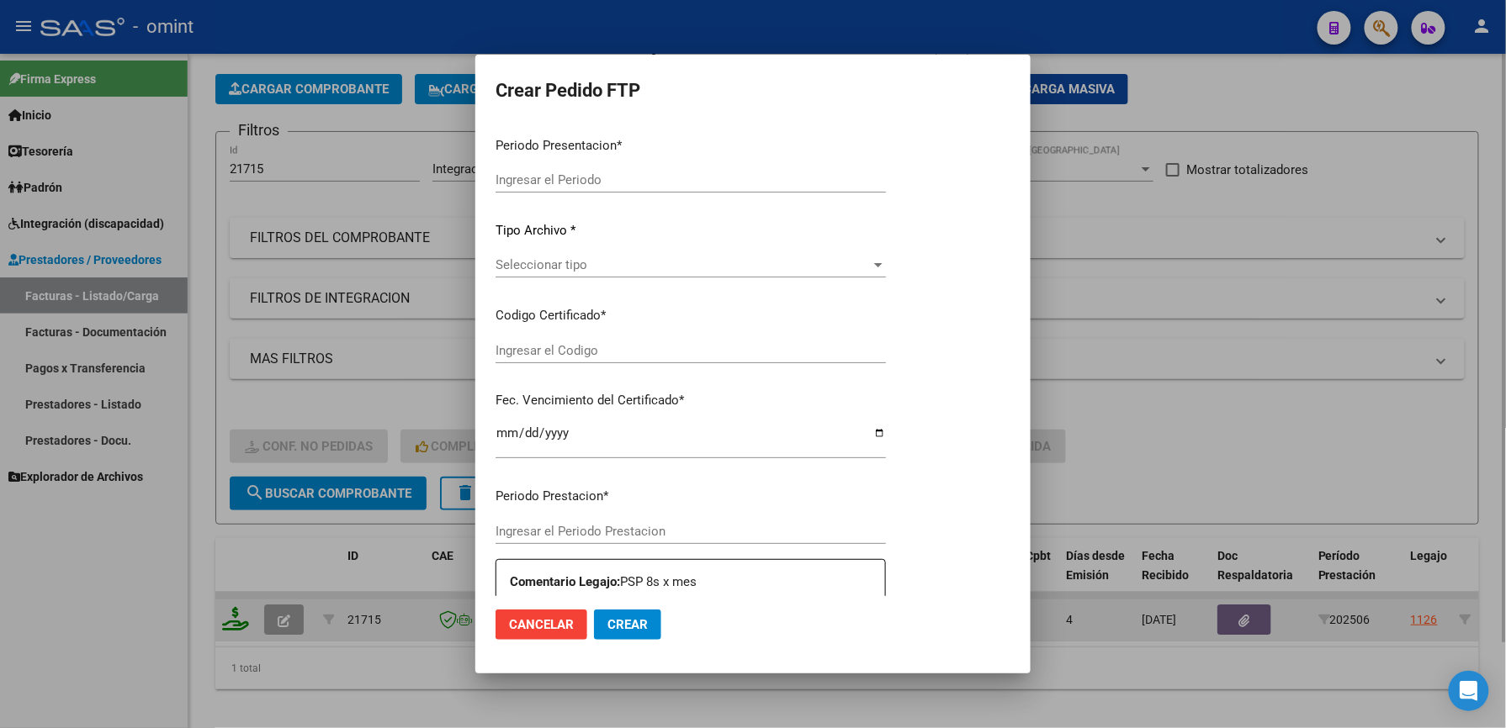
type input "202508"
type input "202506"
type input "$ 98.964,88"
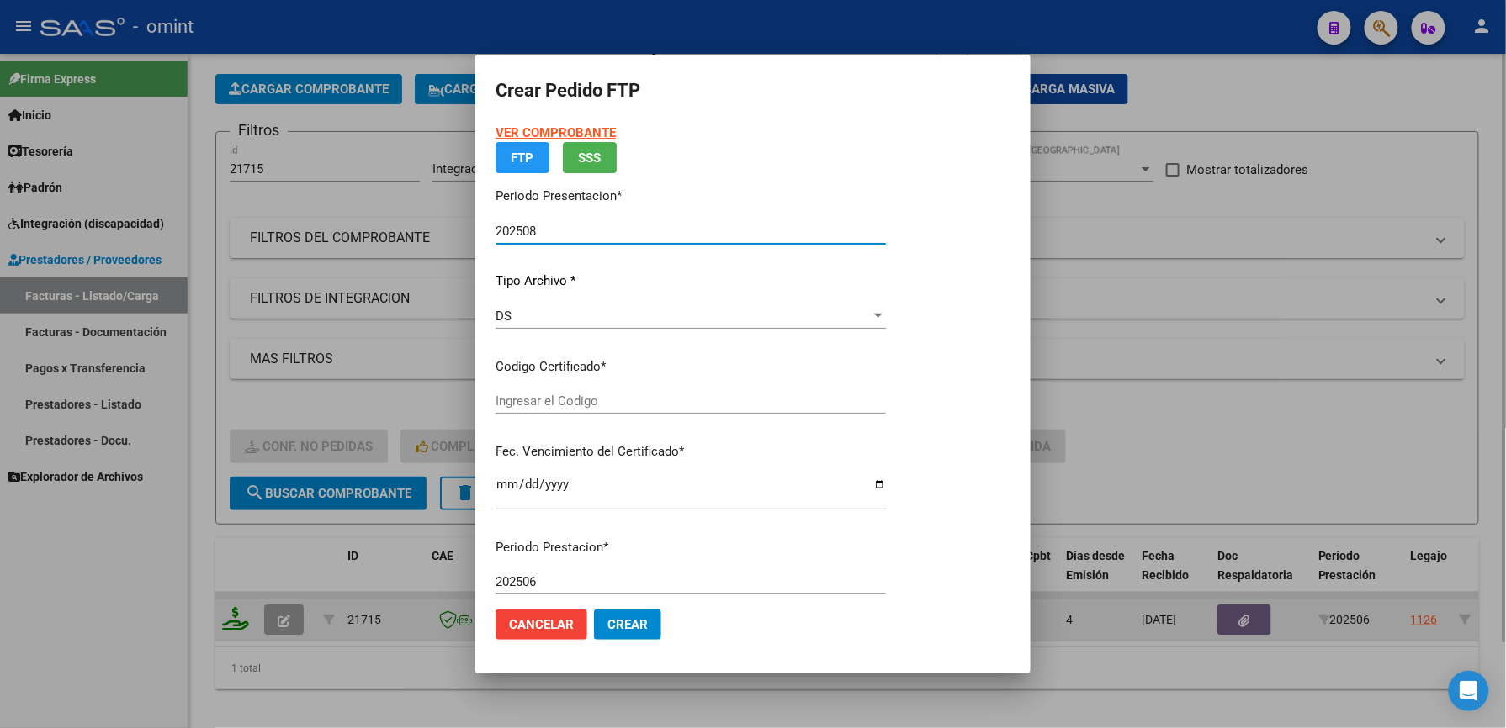
type input "3835741616"
type input "2029-01-10"
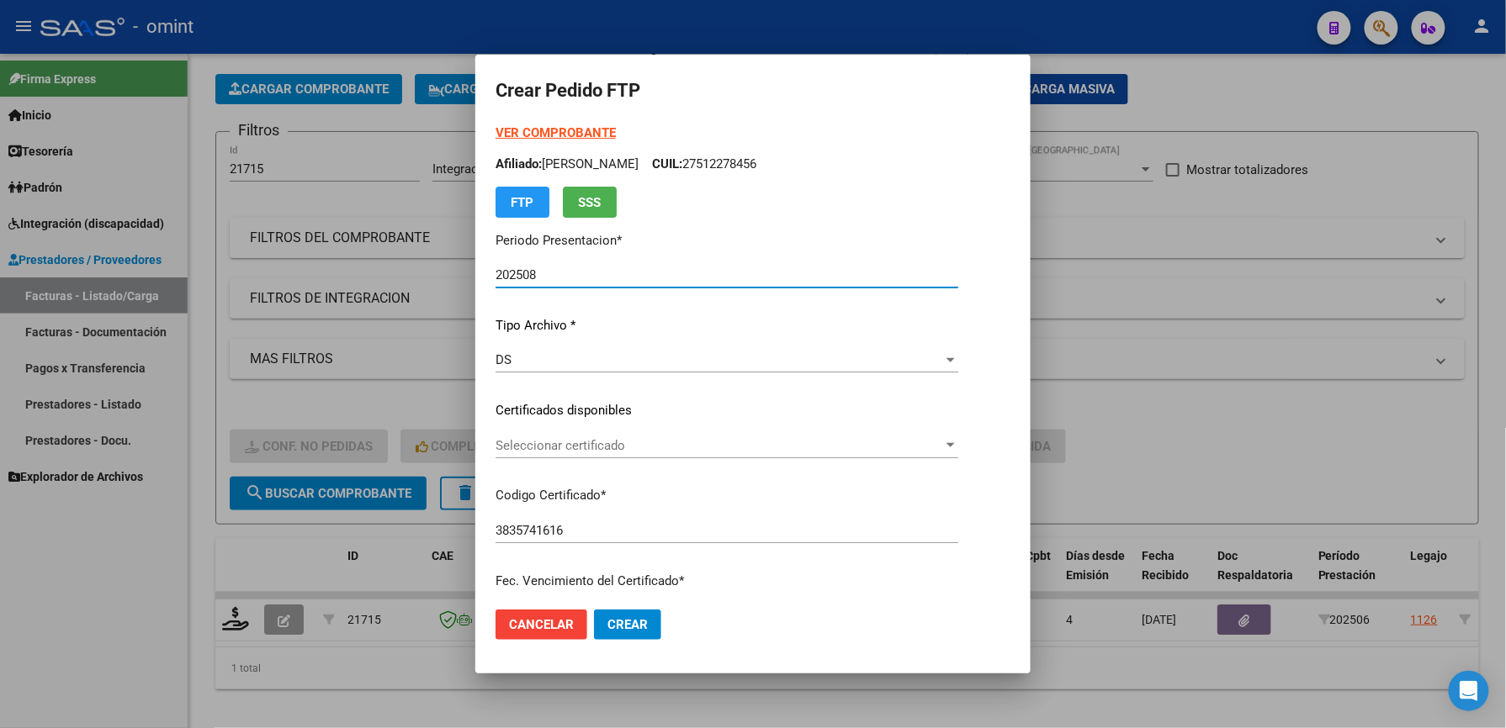
click at [526, 442] on span "Seleccionar certificado" at bounding box center [718, 445] width 447 height 15
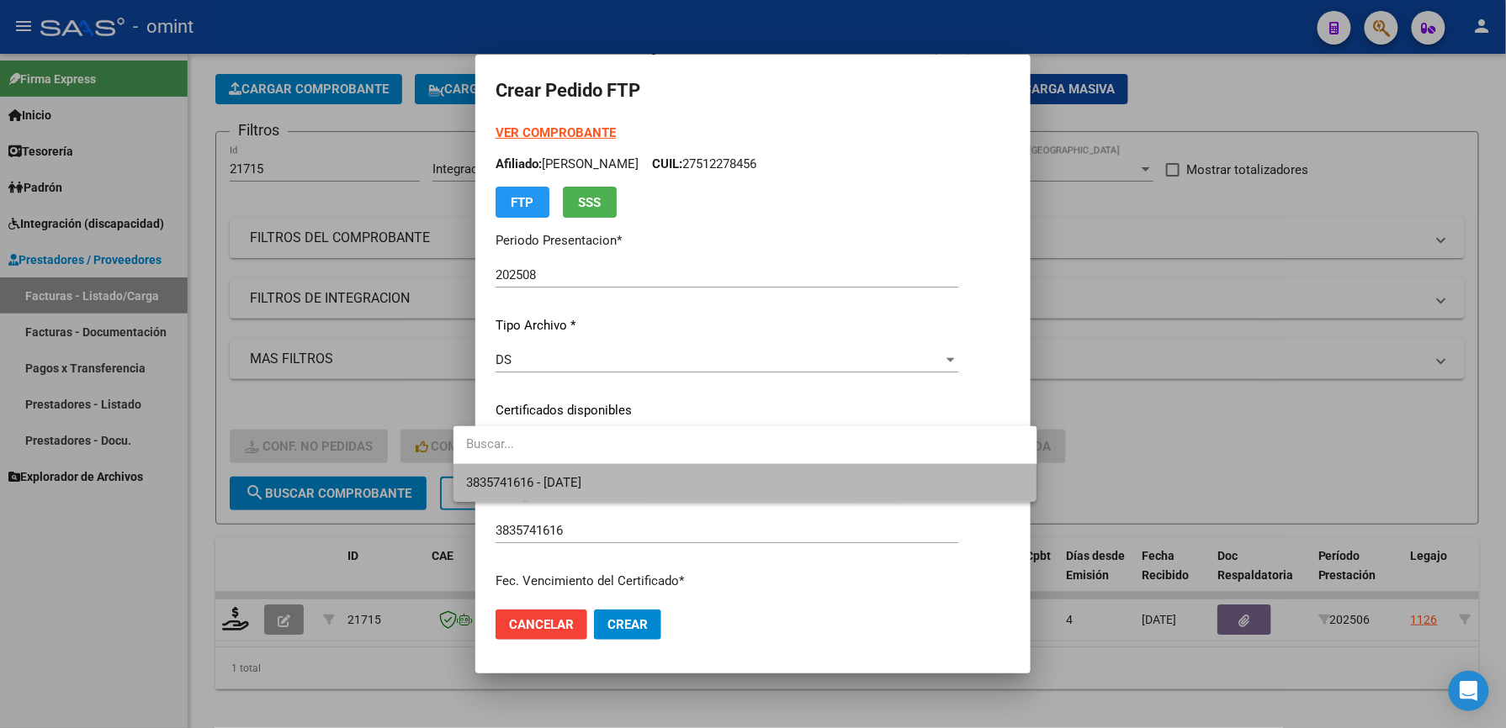
click at [540, 495] on span "3835741616 - 2029-01-10" at bounding box center [745, 483] width 557 height 38
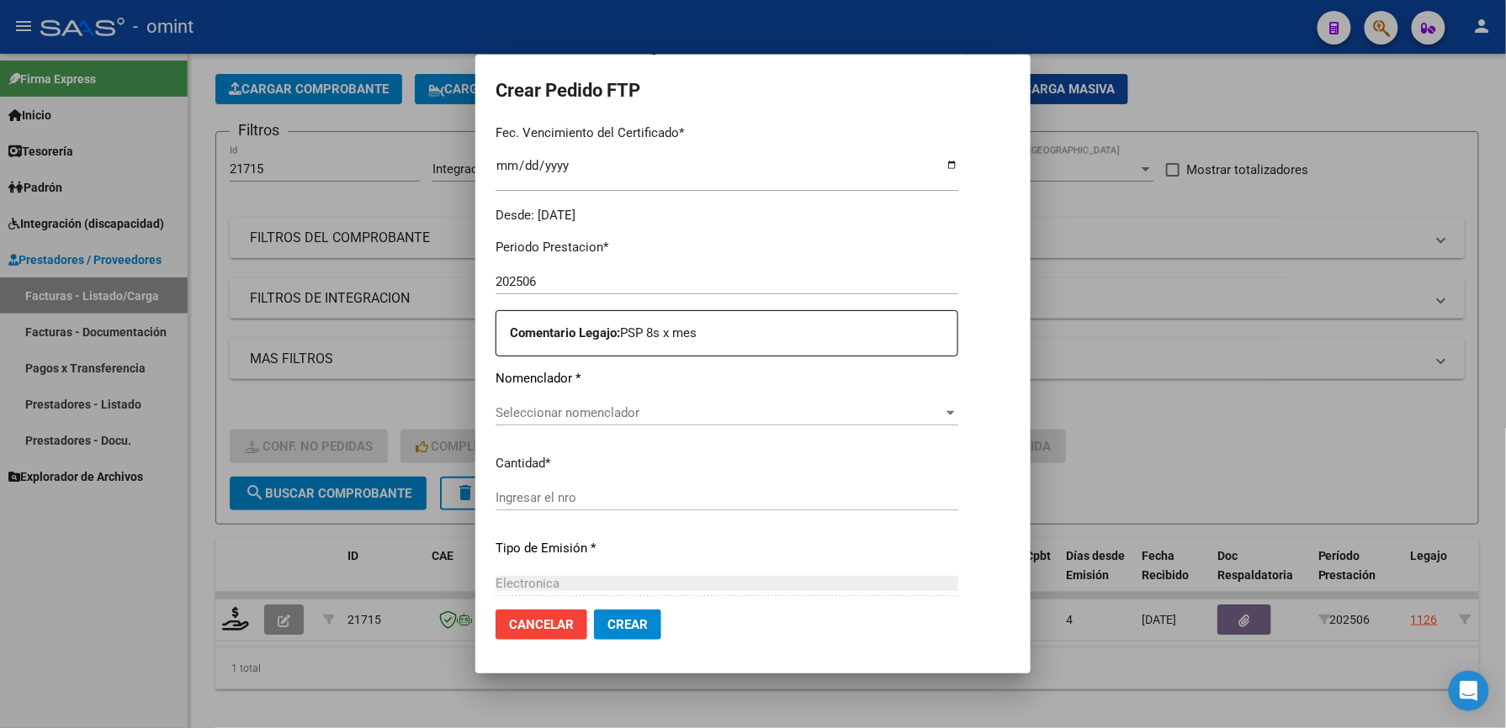
scroll to position [632, 0]
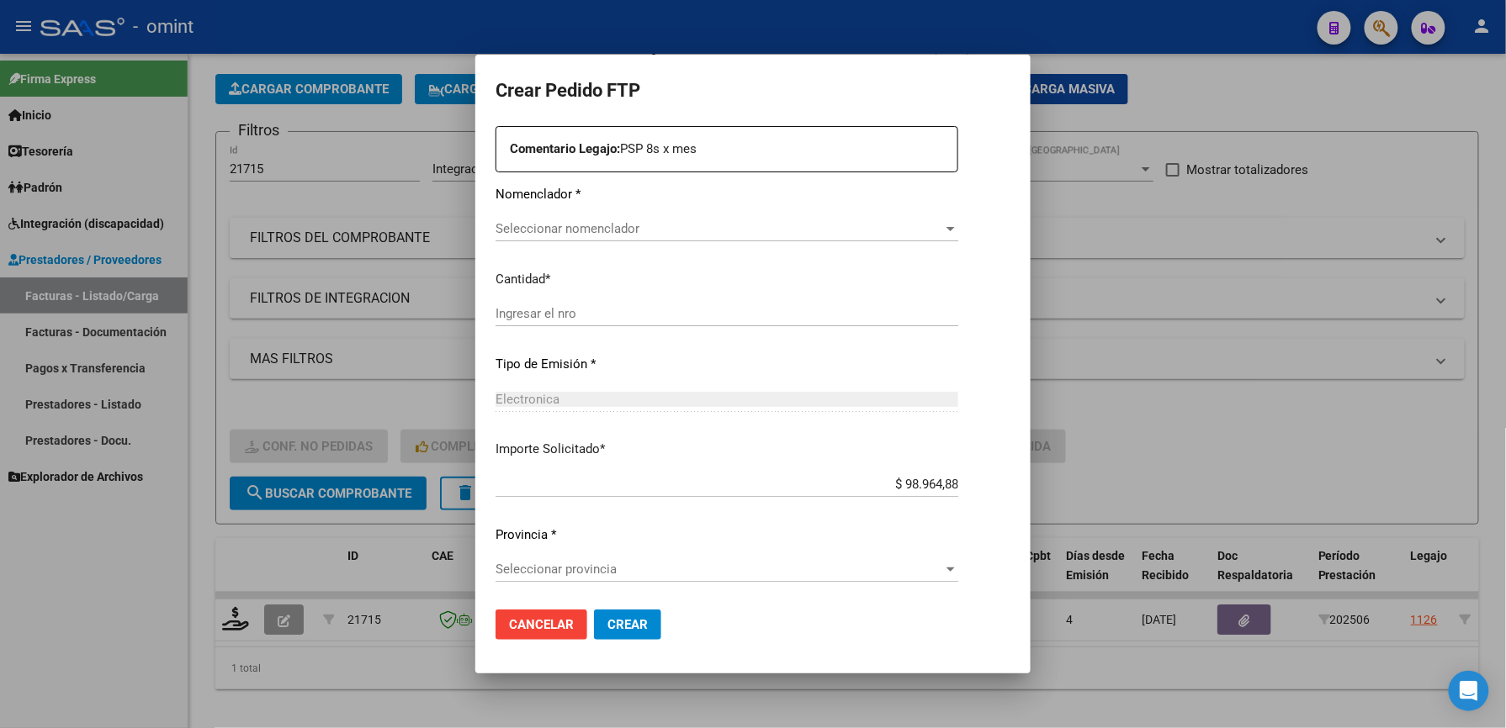
click at [632, 236] on span "Seleccionar nomenclador" at bounding box center [718, 228] width 447 height 15
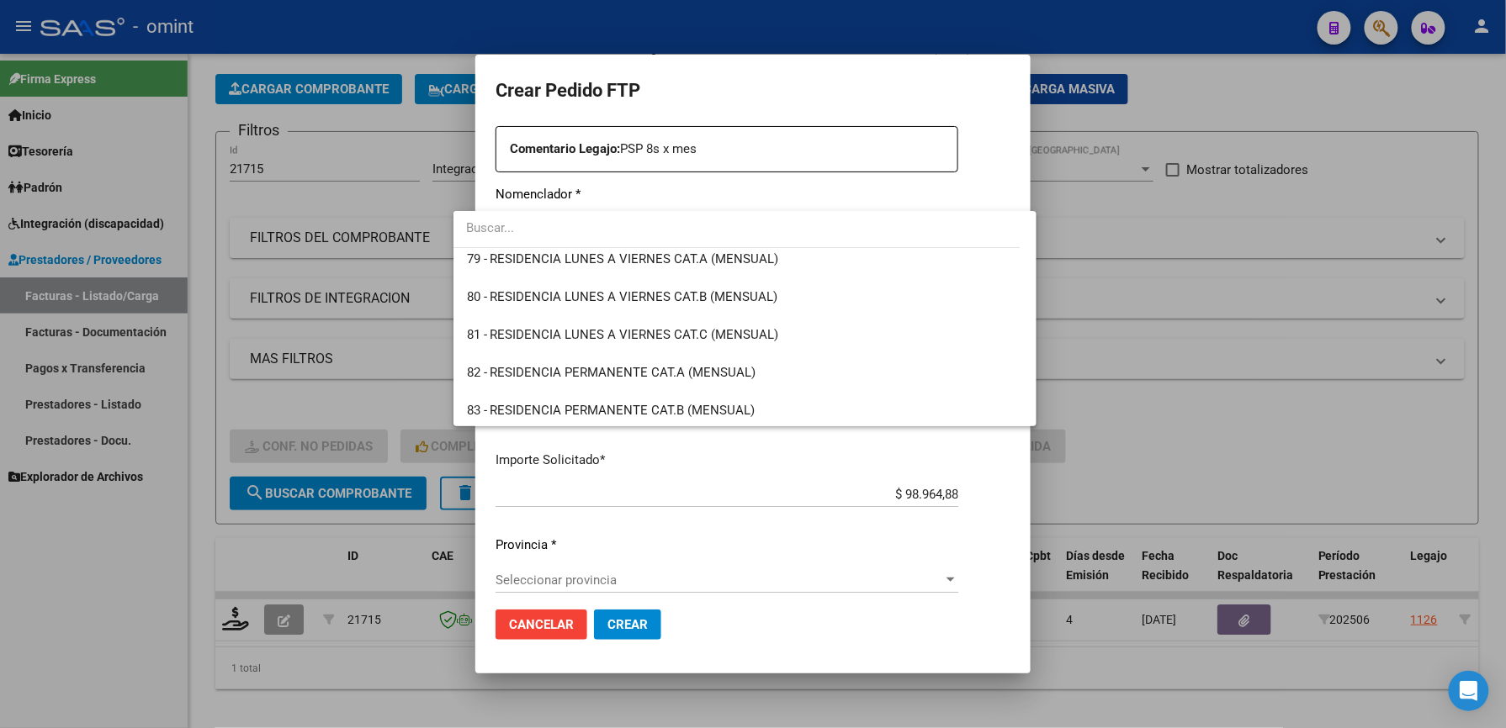
scroll to position [3348, 0]
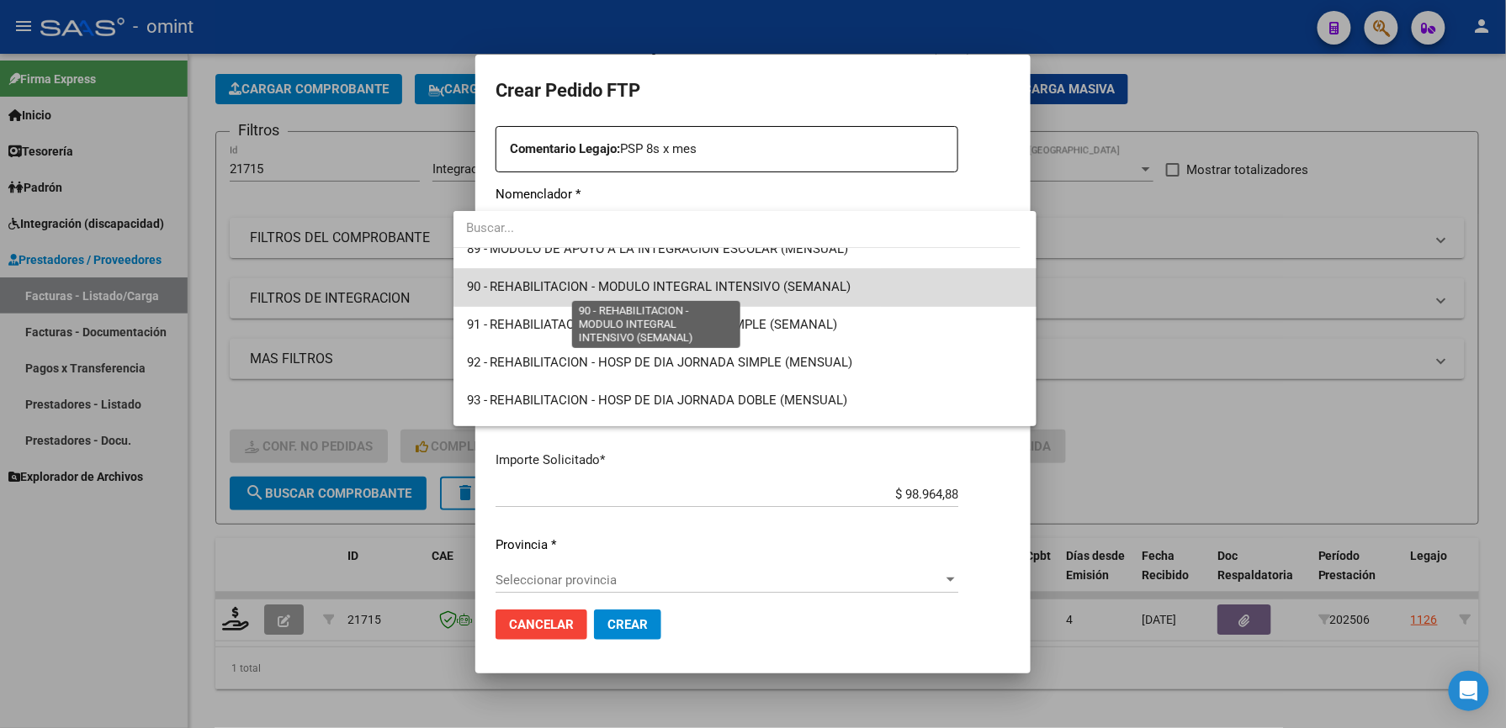
click at [754, 283] on span "90 - REHABILITACION - MODULO INTEGRAL INTENSIVO (SEMANAL)" at bounding box center [659, 287] width 384 height 15
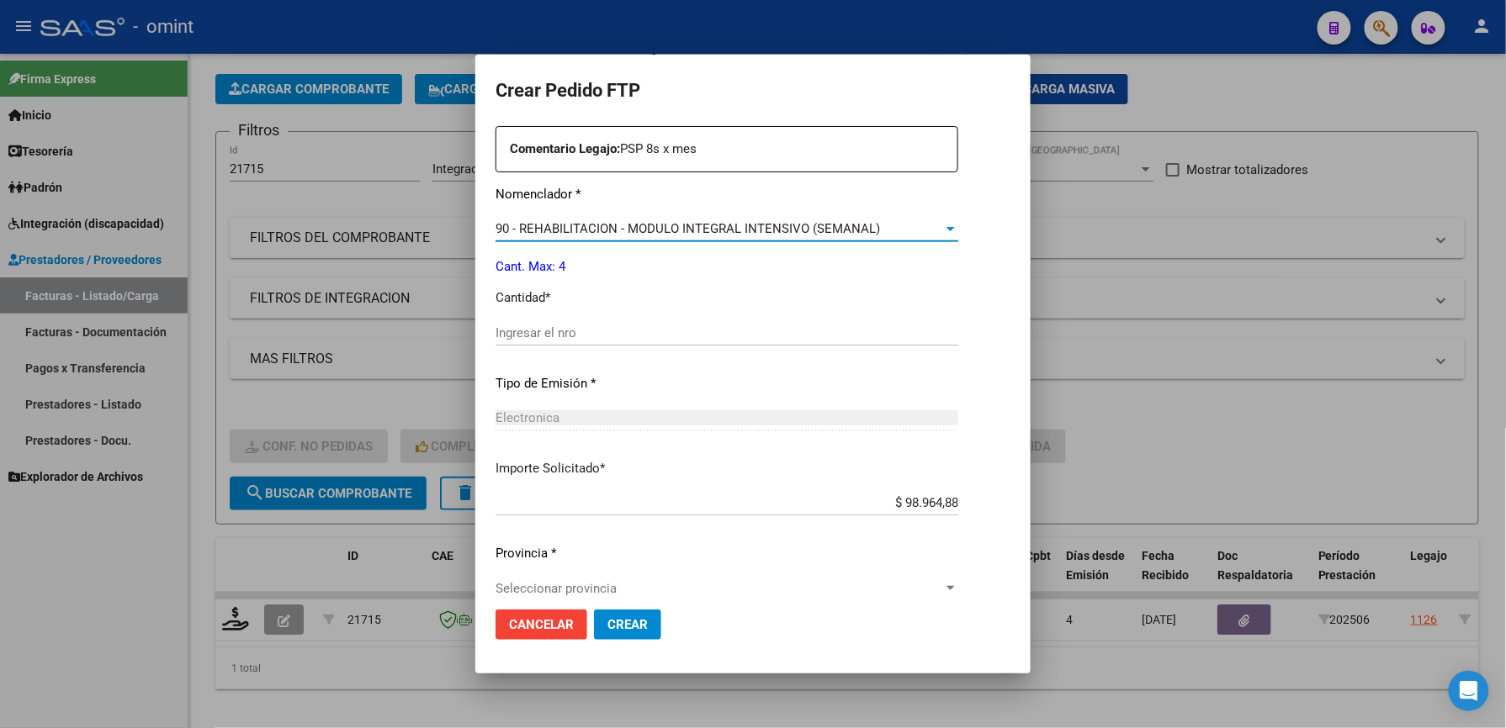
click at [529, 323] on div "Ingresar el nro" at bounding box center [726, 332] width 463 height 25
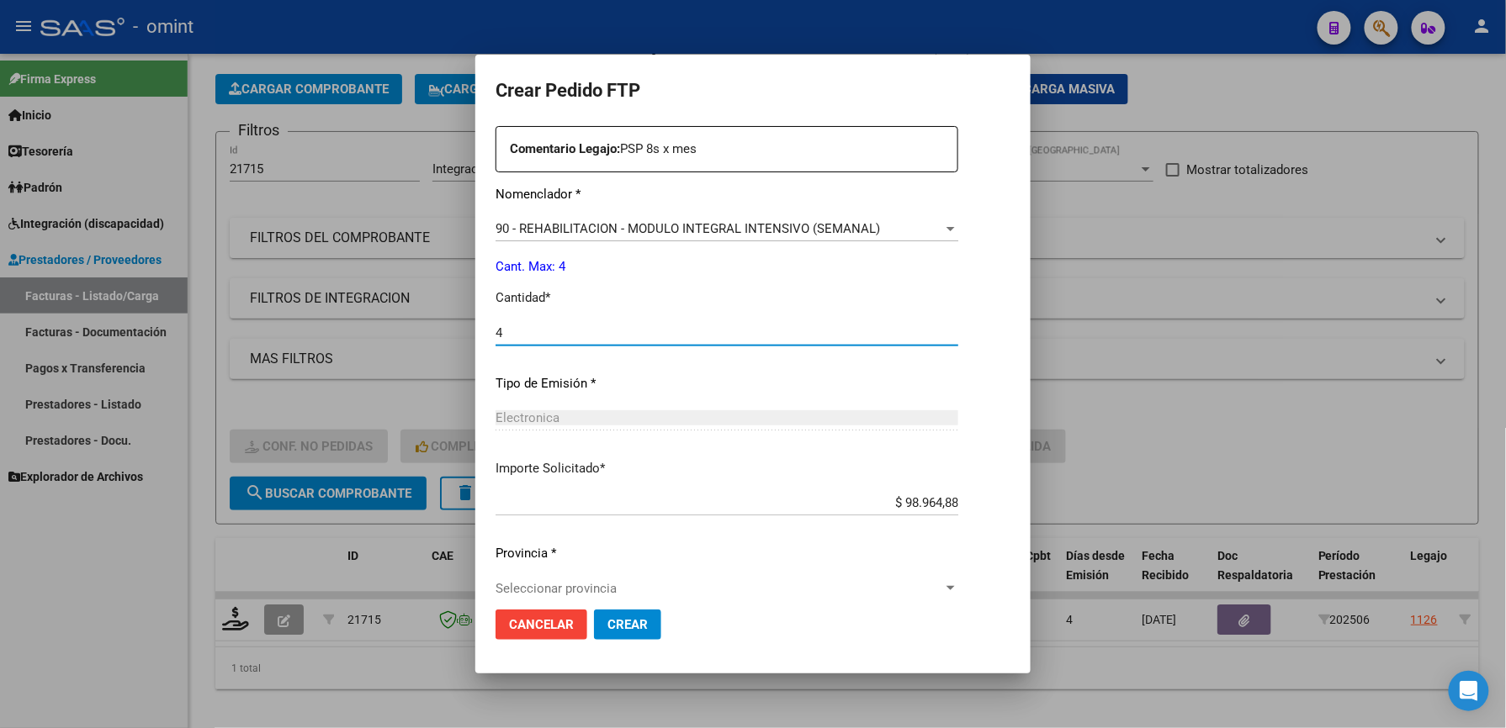
scroll to position [651, 0]
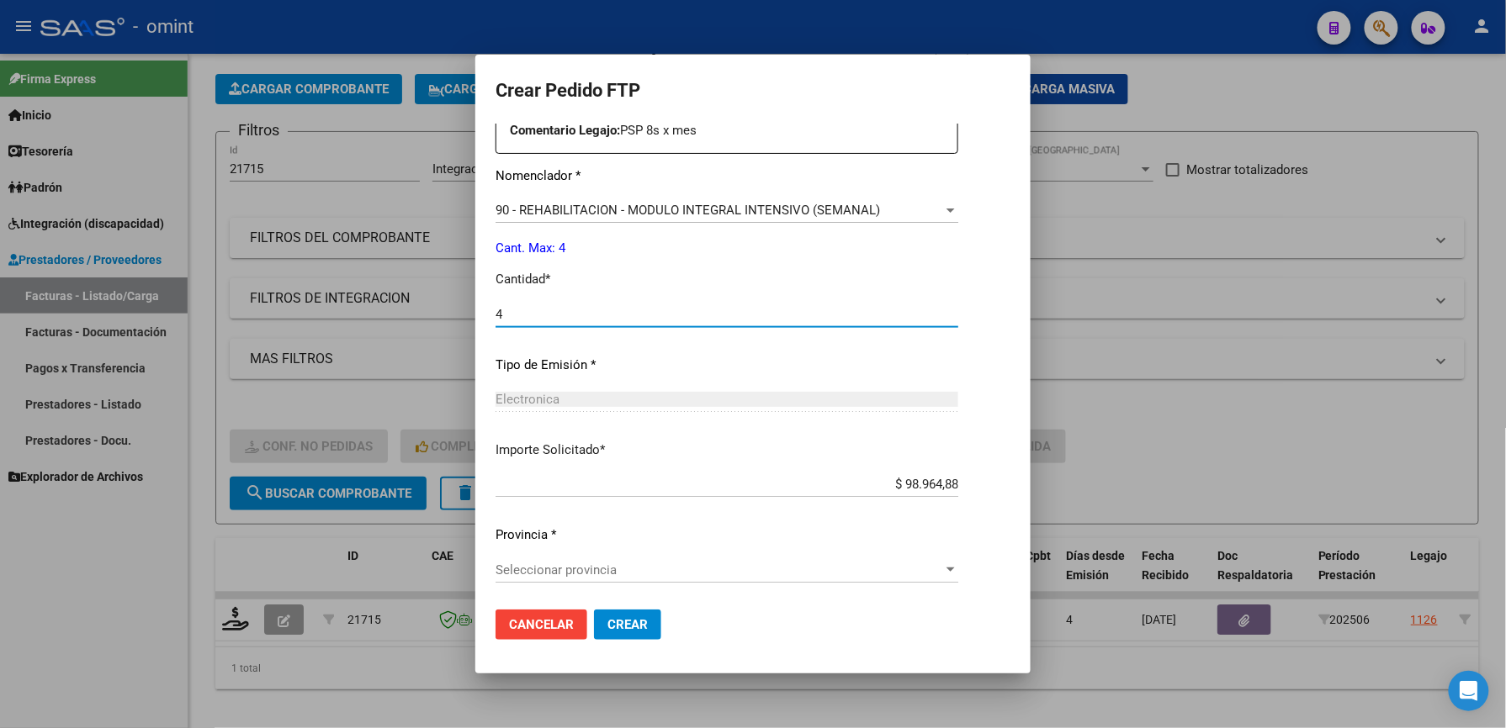
type input "4"
click at [603, 564] on span "Seleccionar provincia" at bounding box center [718, 570] width 447 height 15
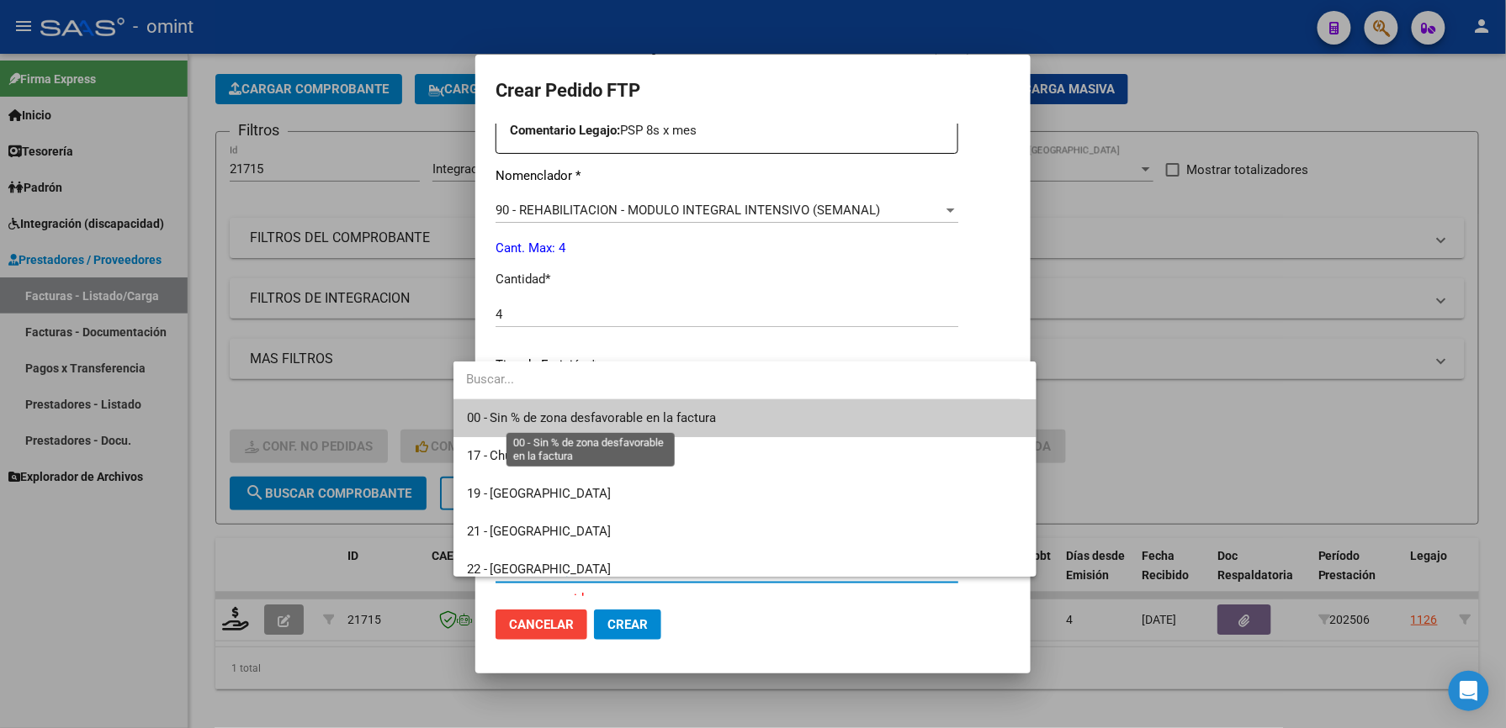
click at [513, 424] on span "00 - Sin % de zona desfavorable en la factura" at bounding box center [592, 417] width 250 height 15
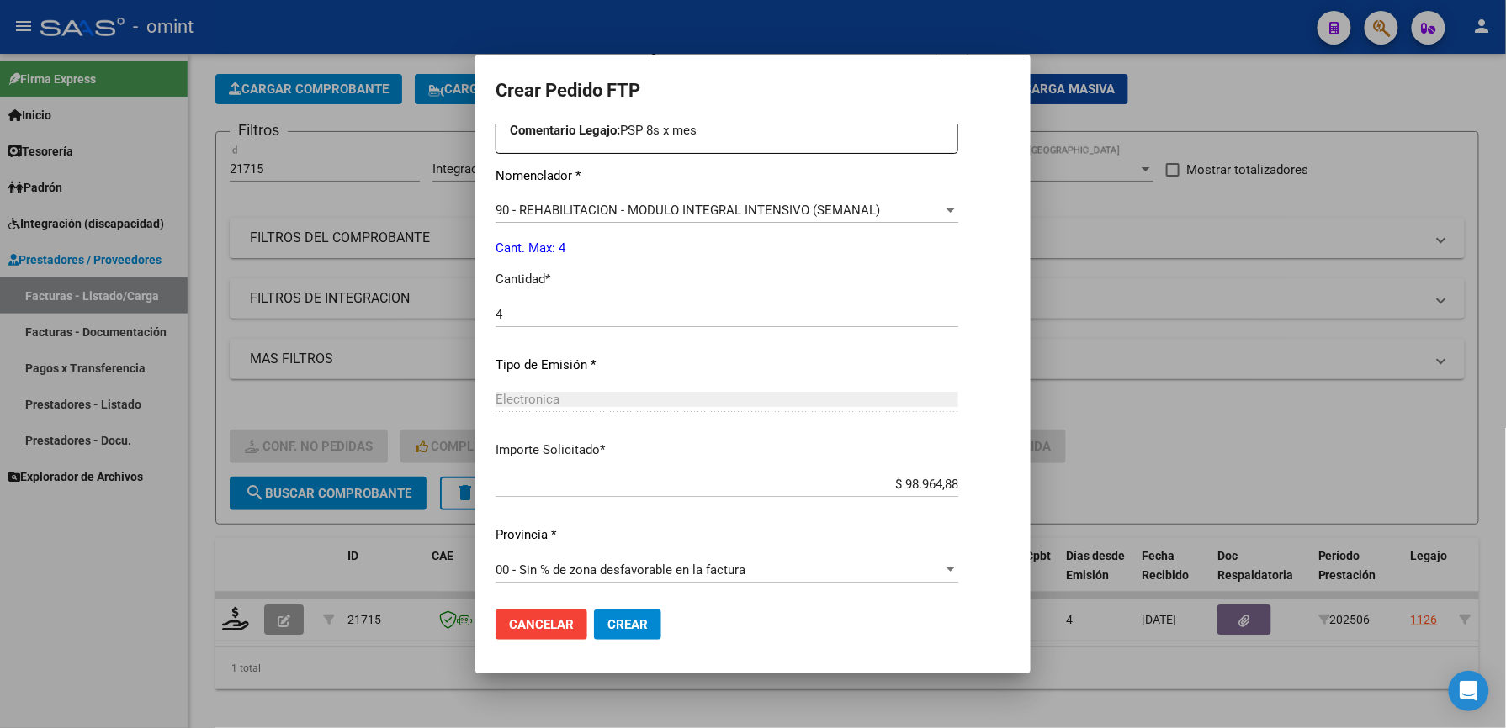
drag, startPoint x: 609, startPoint y: 624, endPoint x: 1480, endPoint y: 394, distance: 901.3
click at [1480, 394] on div "Crear Pedido FTP VER COMPROBANTE ARCA Padrón Afiliado: CRISAFULLI BIANCA ISABEL…" at bounding box center [753, 364] width 1506 height 728
drag, startPoint x: 826, startPoint y: 93, endPoint x: 1430, endPoint y: 41, distance: 606.1
click at [1430, 41] on div "Crear Pedido FTP VER COMPROBANTE ARCA Padrón Afiliado: CRISAFULLI BIANCA ISABEL…" at bounding box center [753, 364] width 1506 height 728
drag, startPoint x: 1430, startPoint y: 41, endPoint x: 1313, endPoint y: 156, distance: 163.6
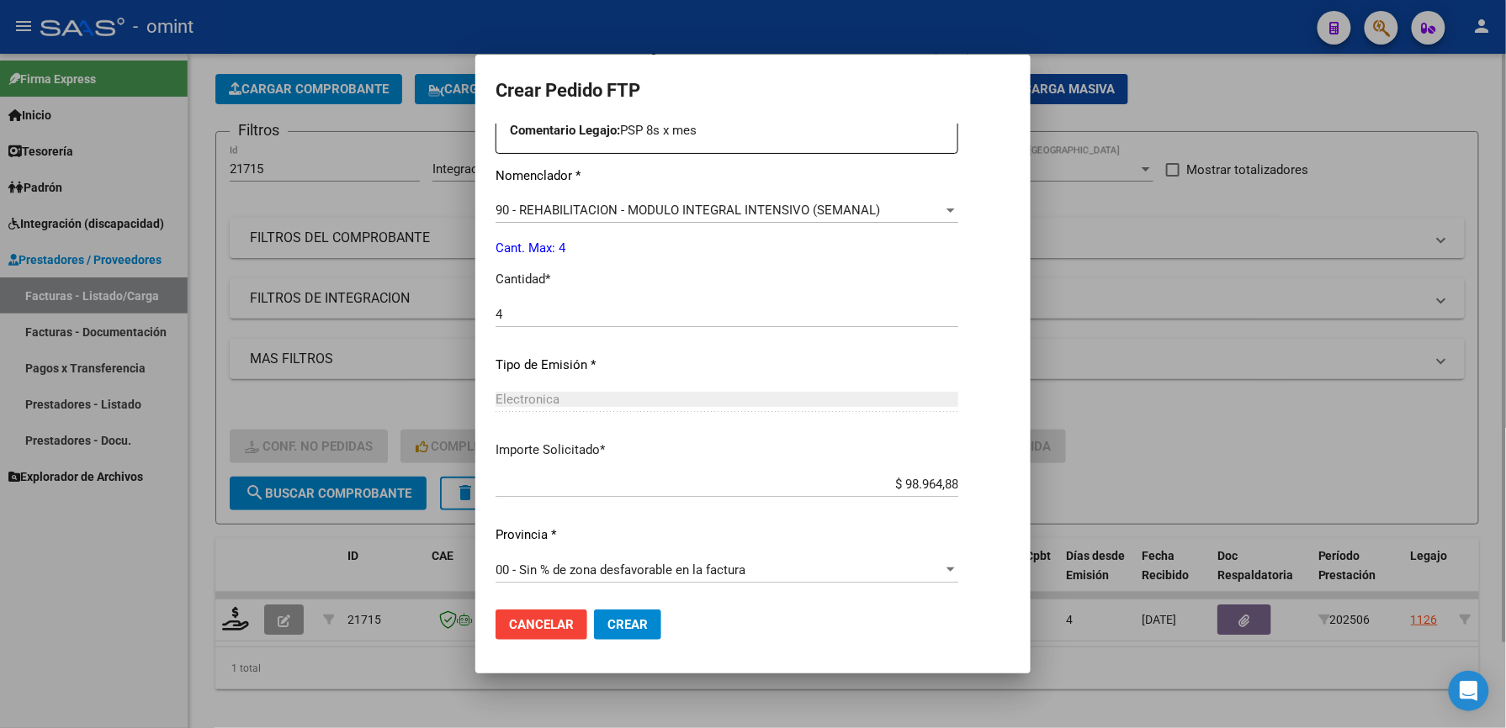
click at [1334, 183] on div at bounding box center [753, 364] width 1506 height 728
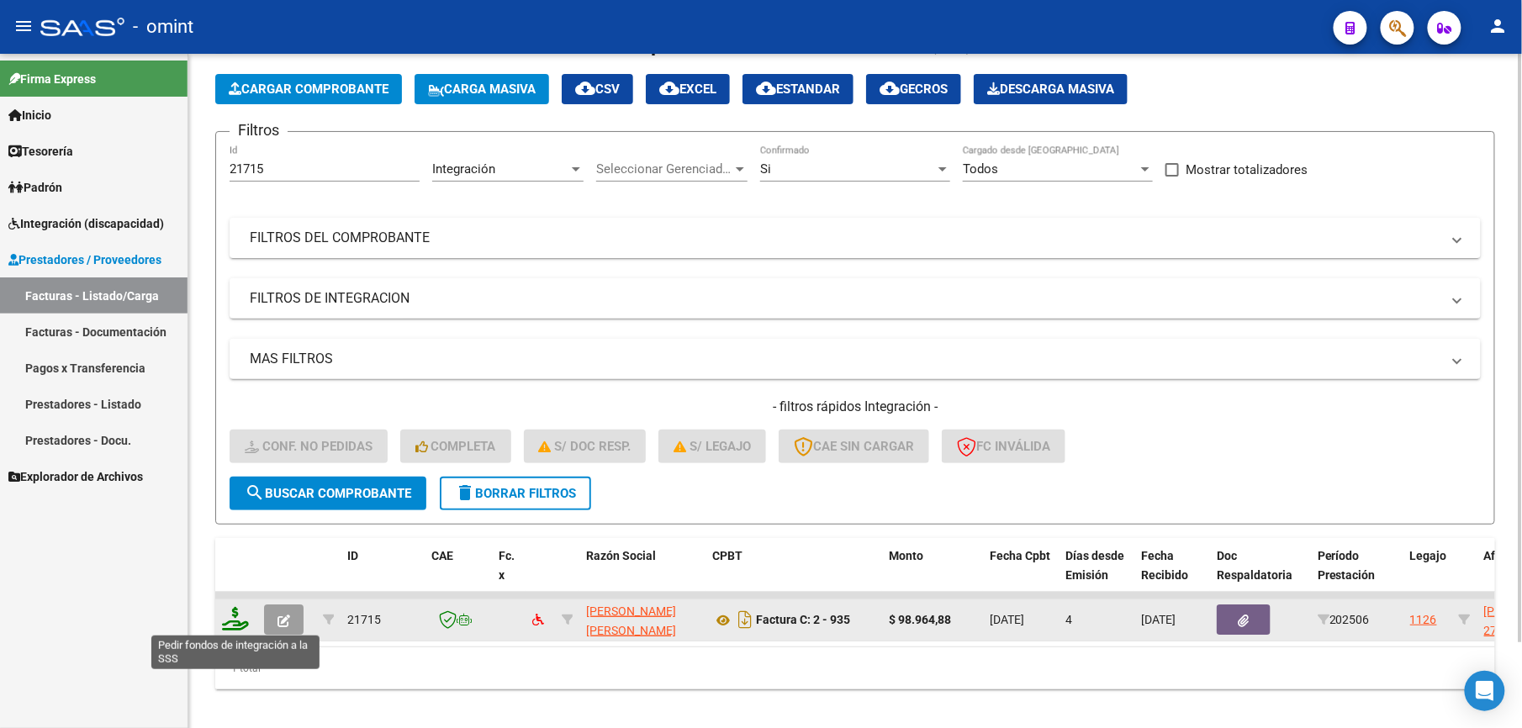
click at [236, 622] on icon at bounding box center [235, 619] width 27 height 24
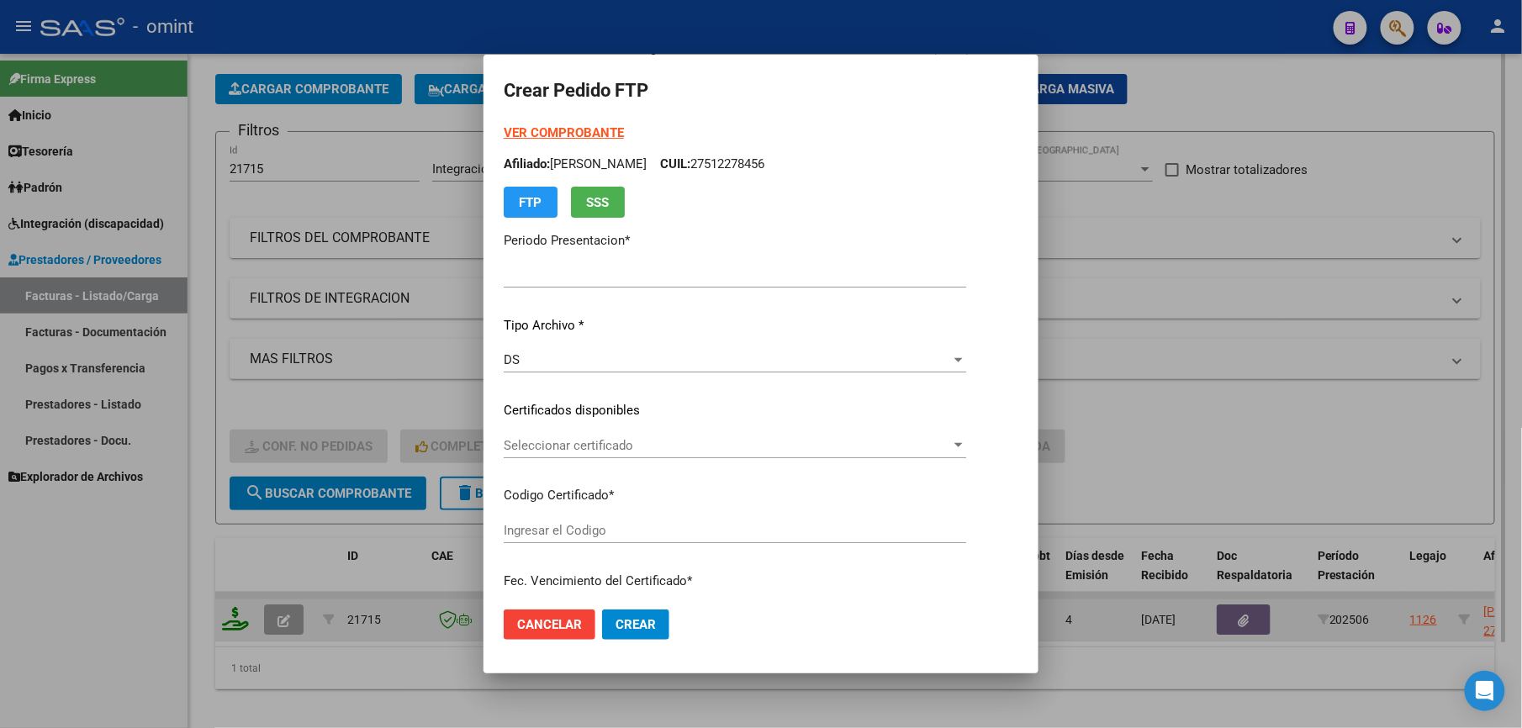
type input "202508"
type input "202506"
type input "$ 98.964,88"
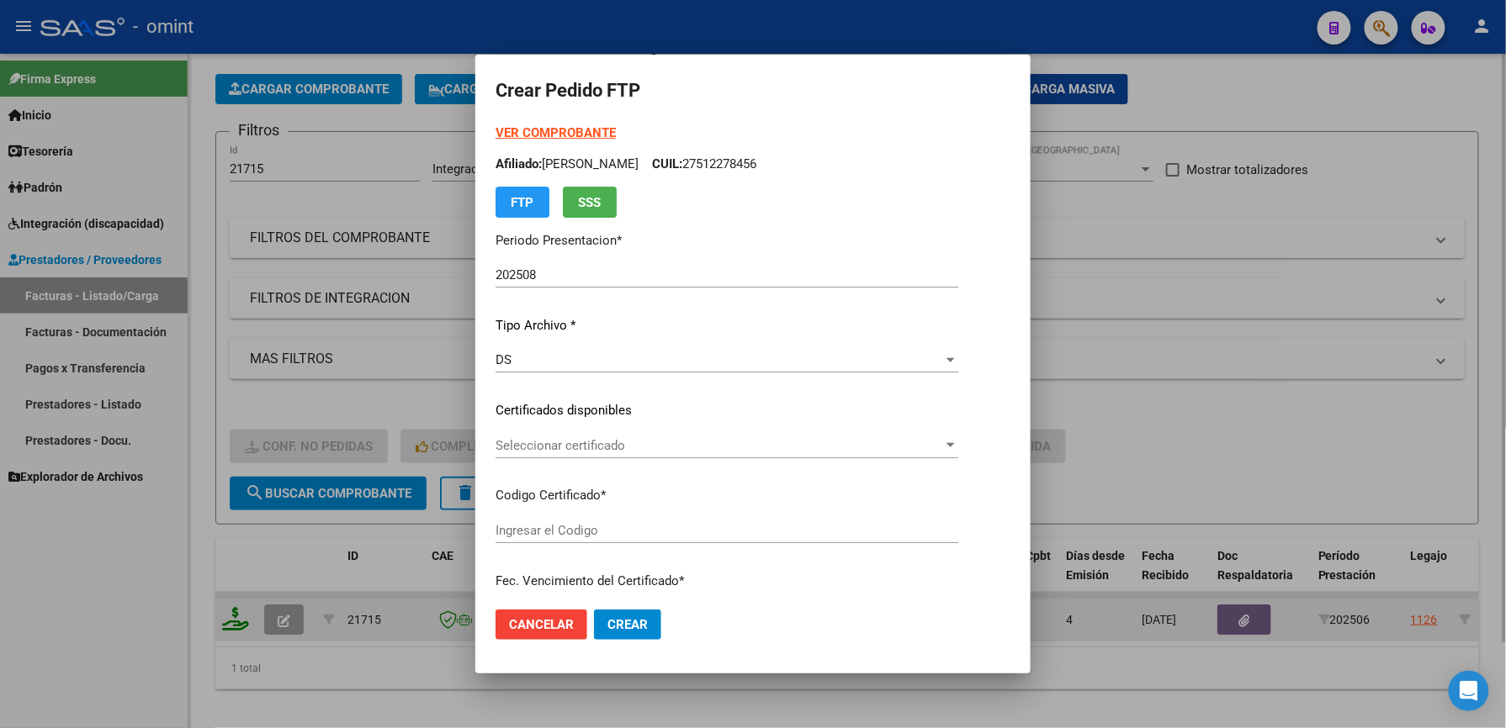
type input "3835741616"
type input "2029-01-10"
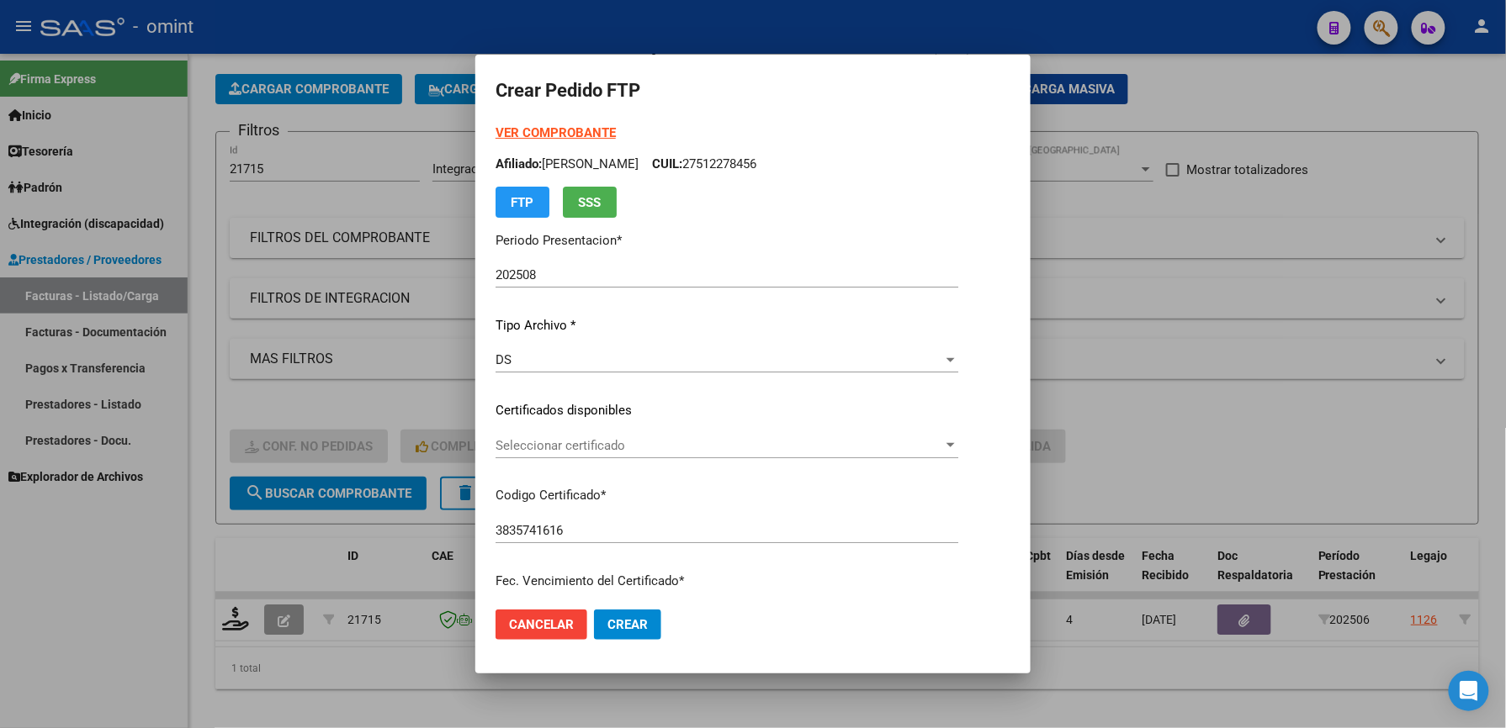
click at [580, 438] on span "Seleccionar certificado" at bounding box center [718, 445] width 447 height 15
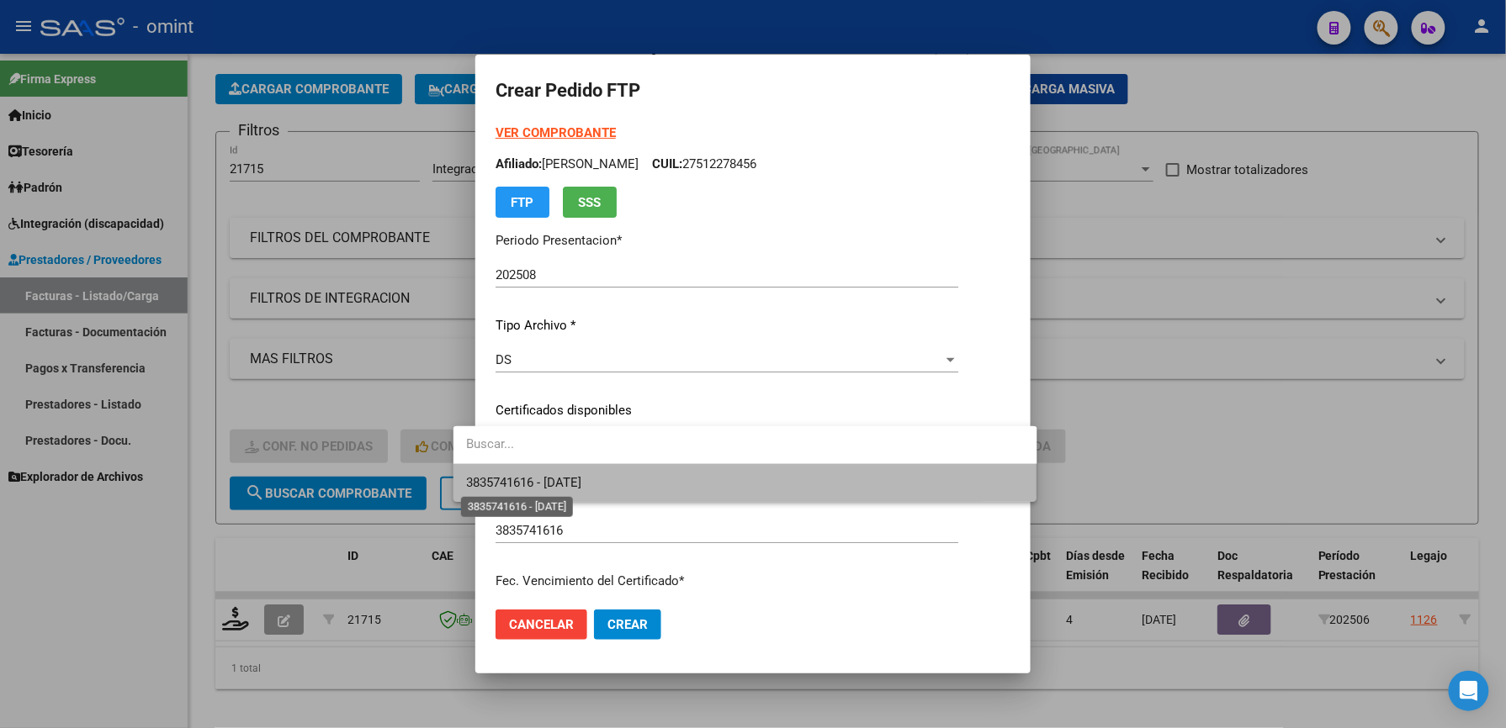
click at [582, 475] on span "3835741616 - 2029-01-10" at bounding box center [524, 482] width 115 height 15
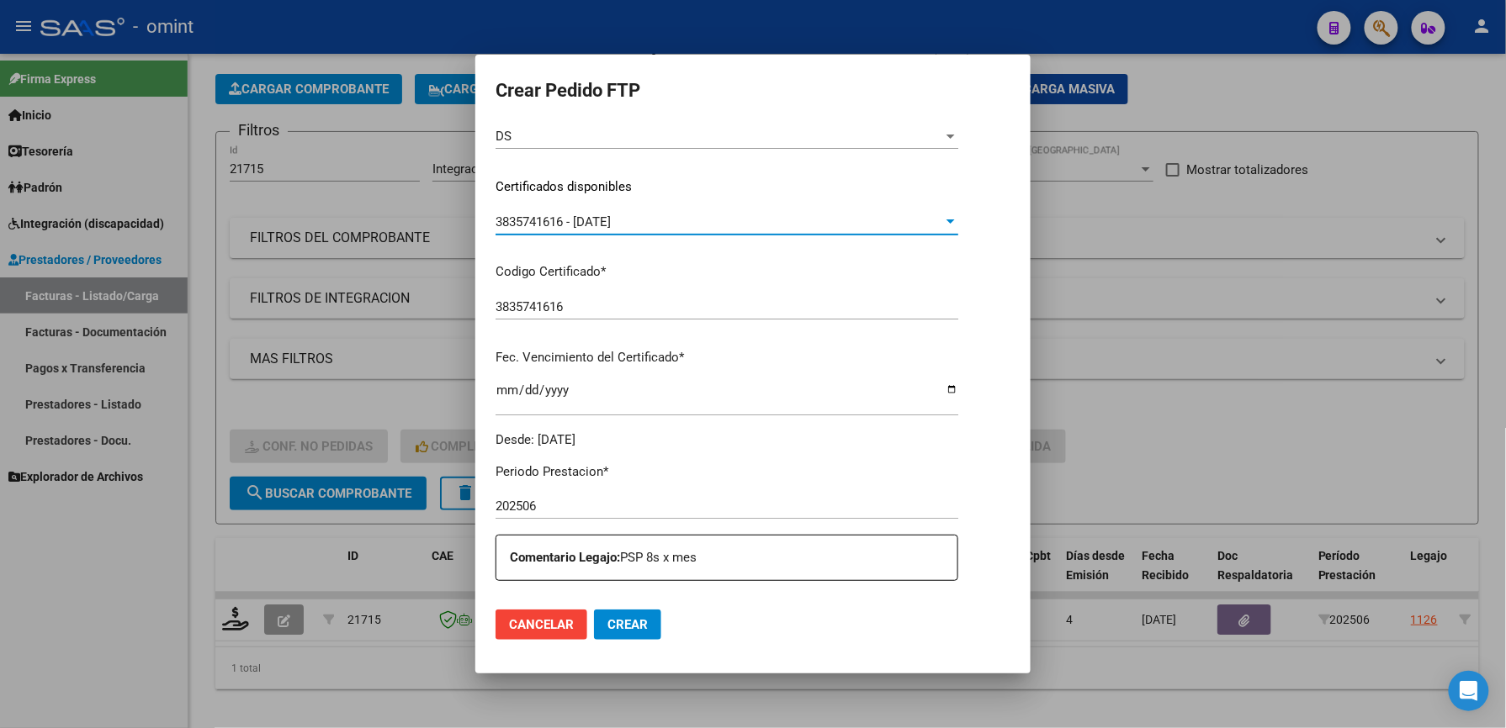
scroll to position [336, 0]
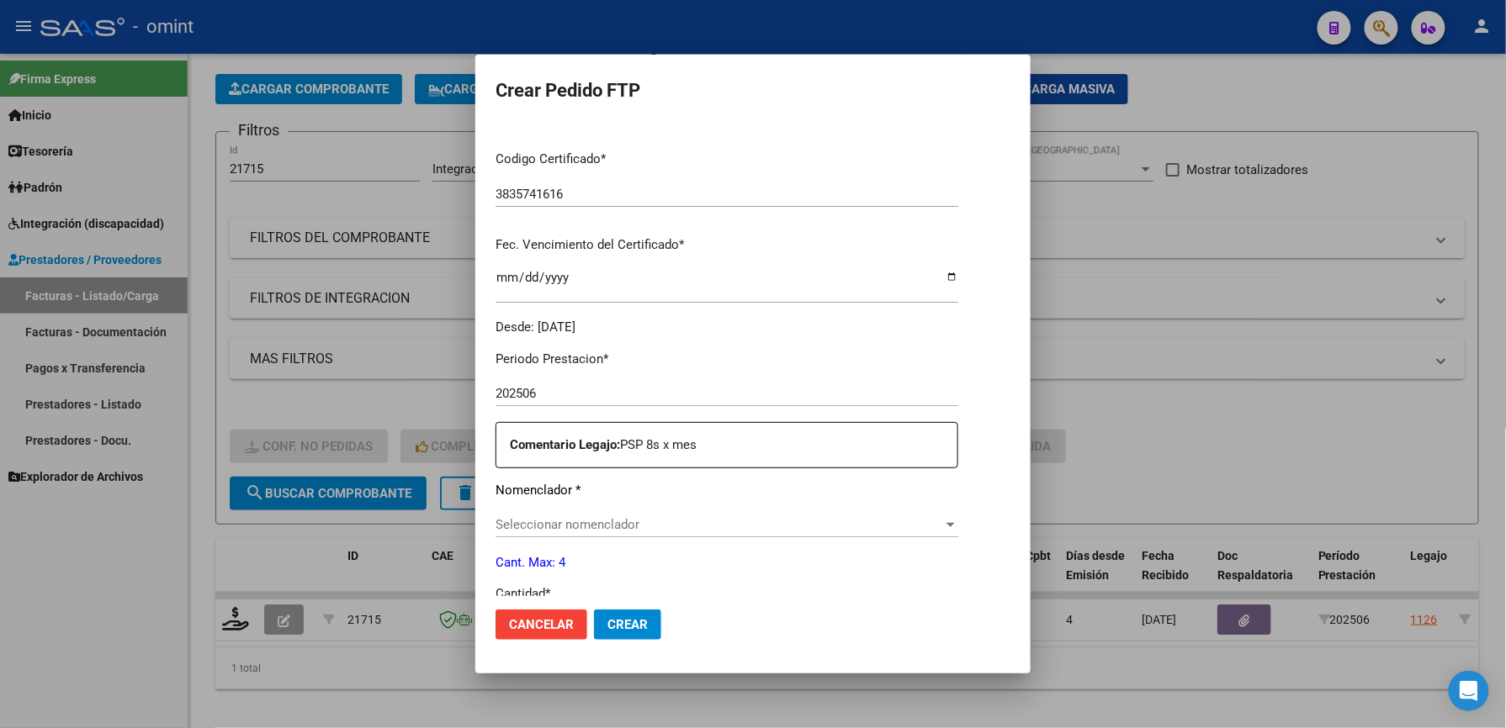
click at [560, 517] on span "Seleccionar nomenclador" at bounding box center [718, 524] width 447 height 15
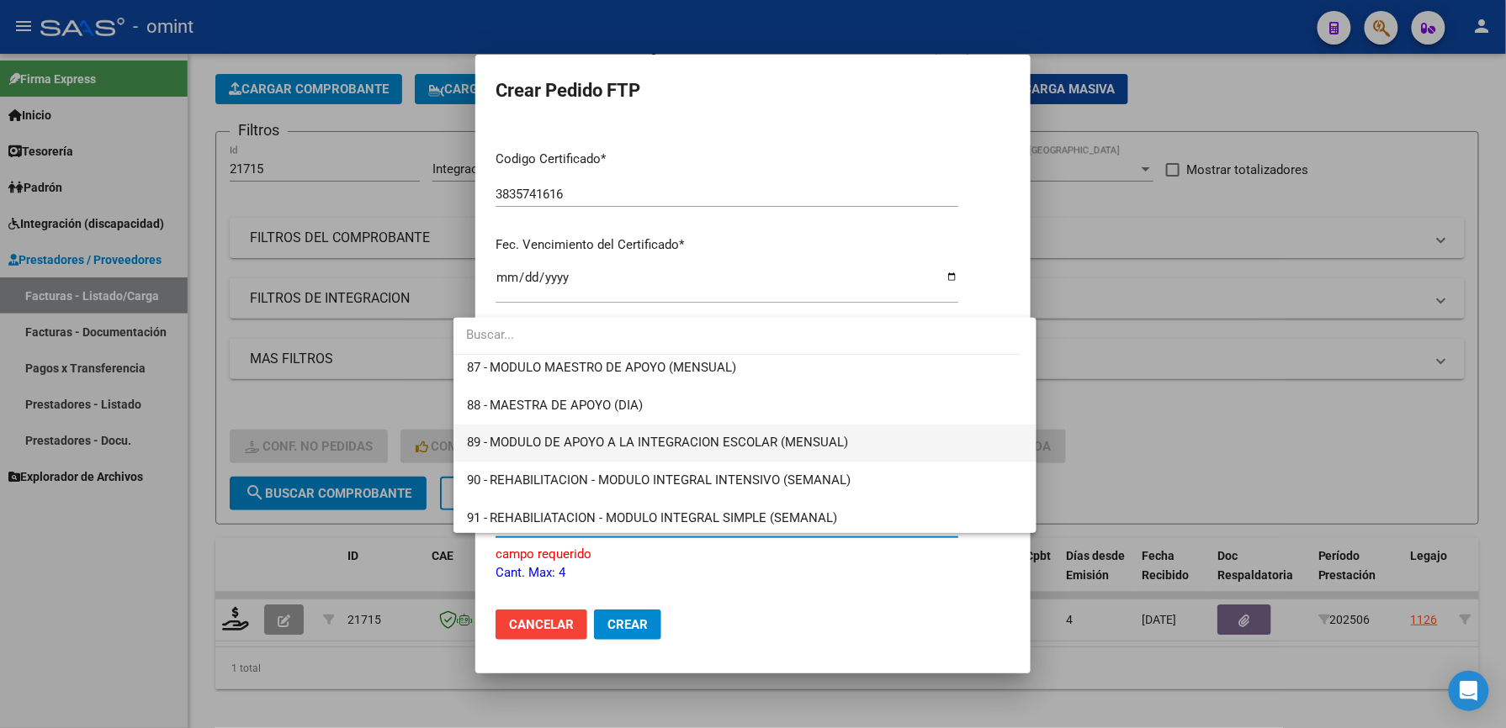
scroll to position [3374, 0]
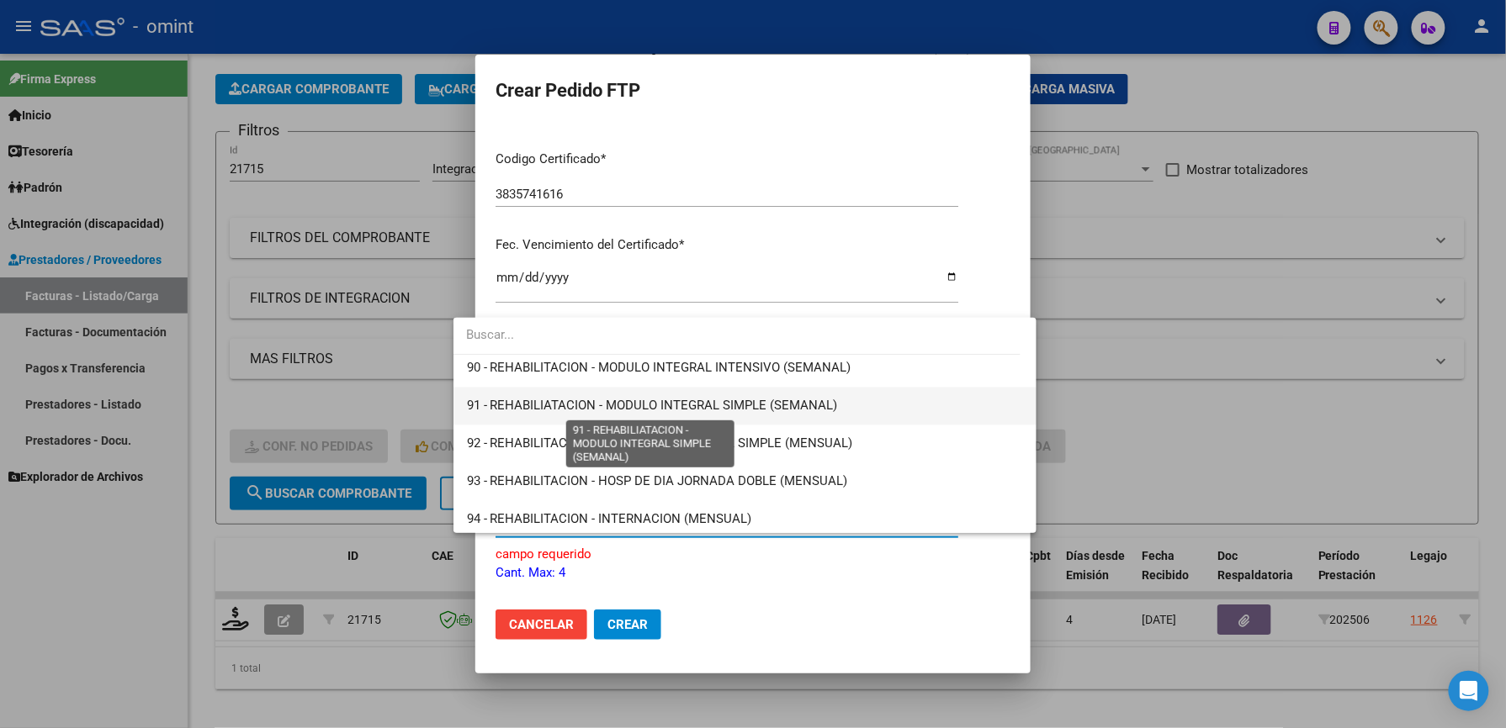
click at [802, 407] on span "91 - REHABILIATACION - MODULO INTEGRAL SIMPLE (SEMANAL)" at bounding box center [652, 406] width 371 height 15
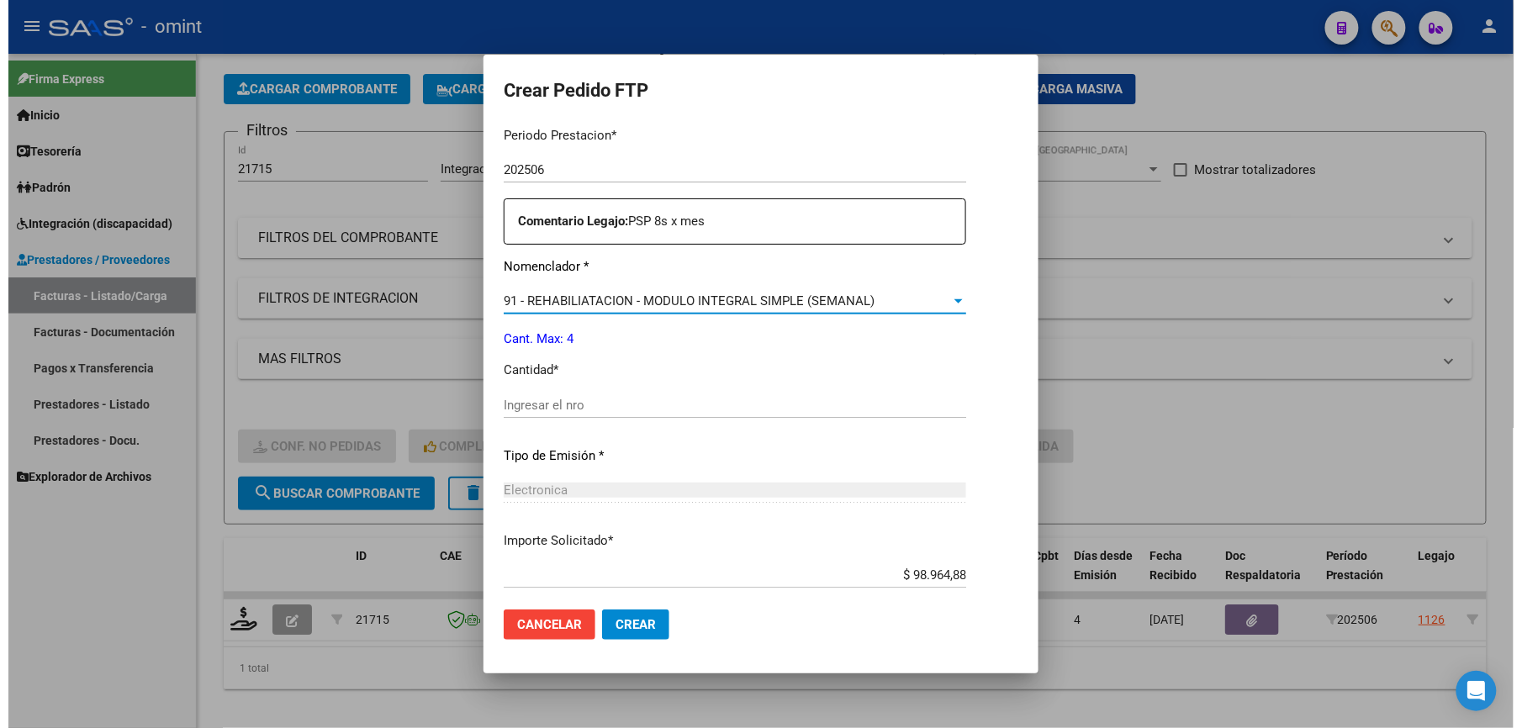
scroll to position [651, 0]
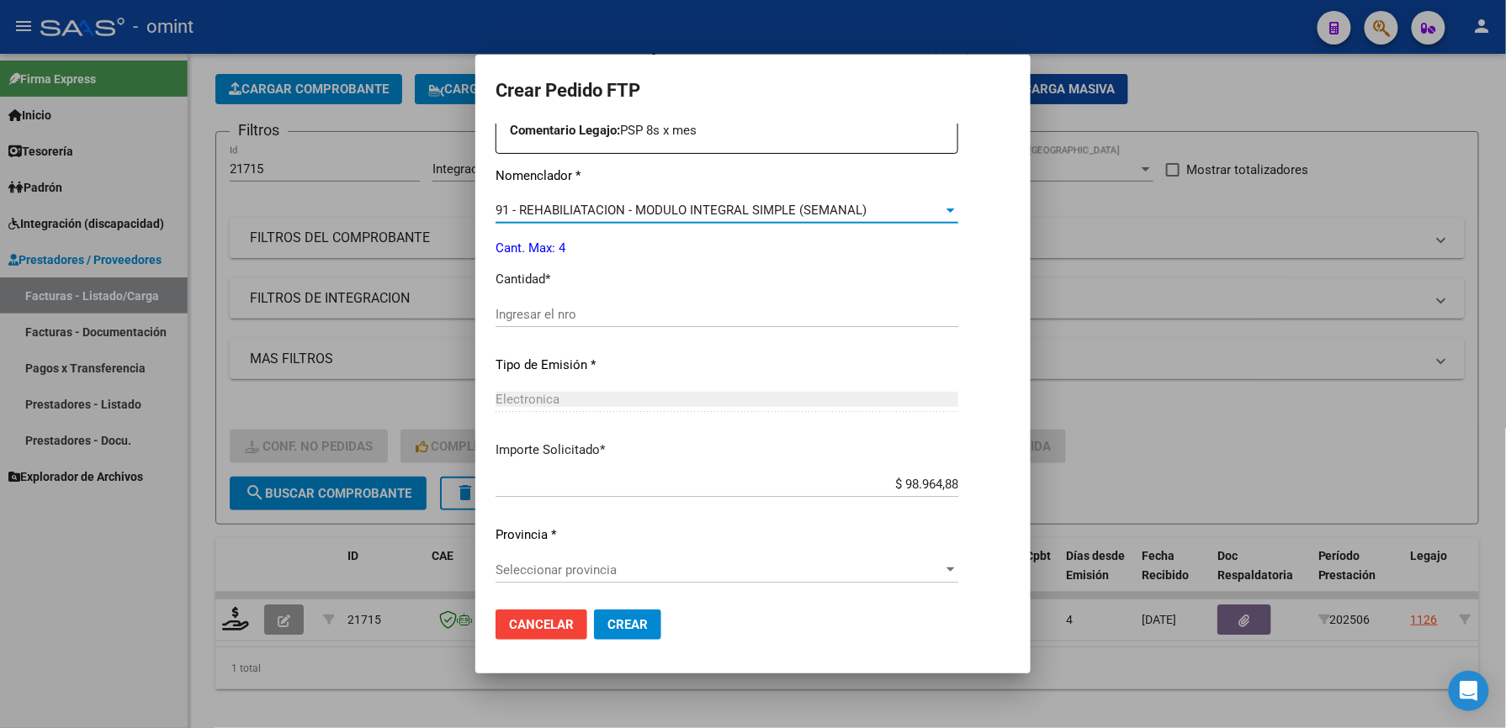
click at [564, 569] on span "Seleccionar provincia" at bounding box center [718, 570] width 447 height 15
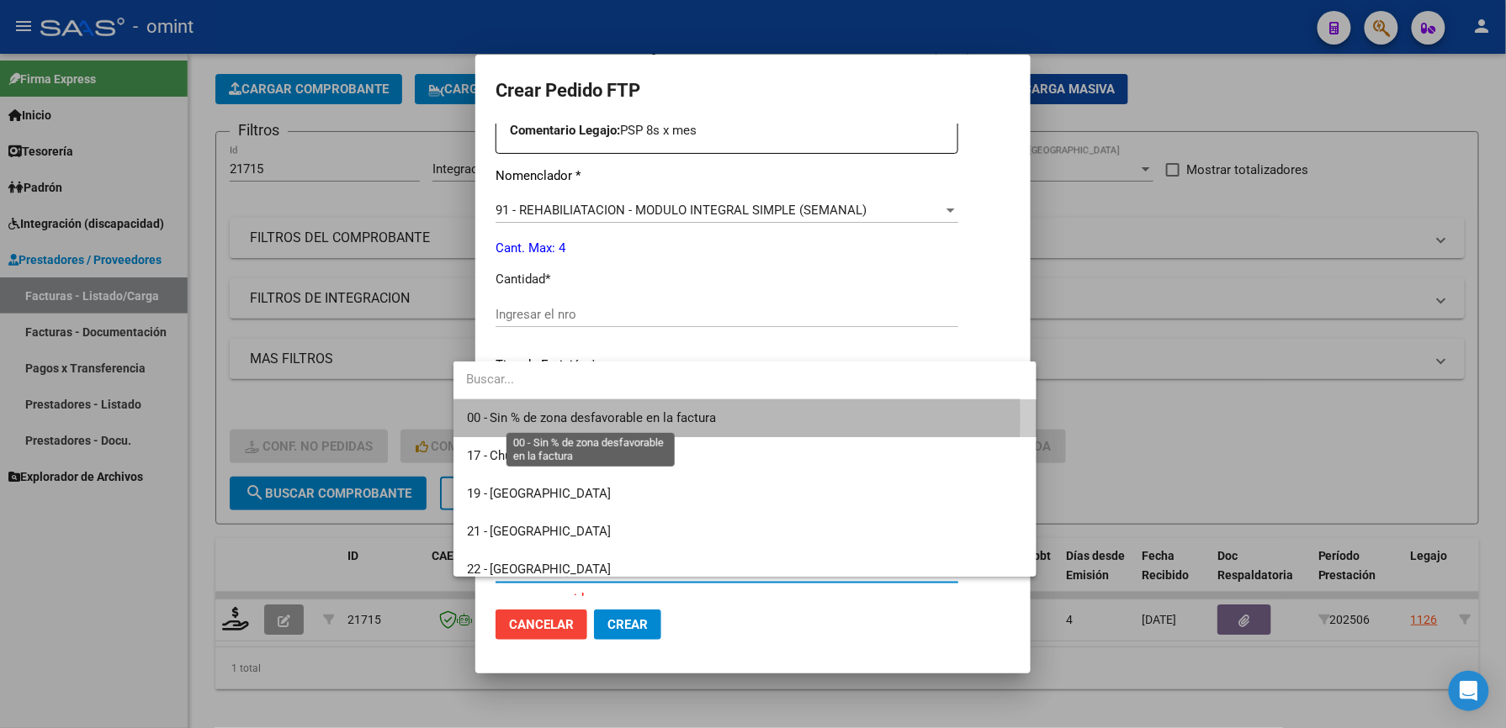
click at [546, 418] on span "00 - Sin % de zona desfavorable en la factura" at bounding box center [592, 417] width 250 height 15
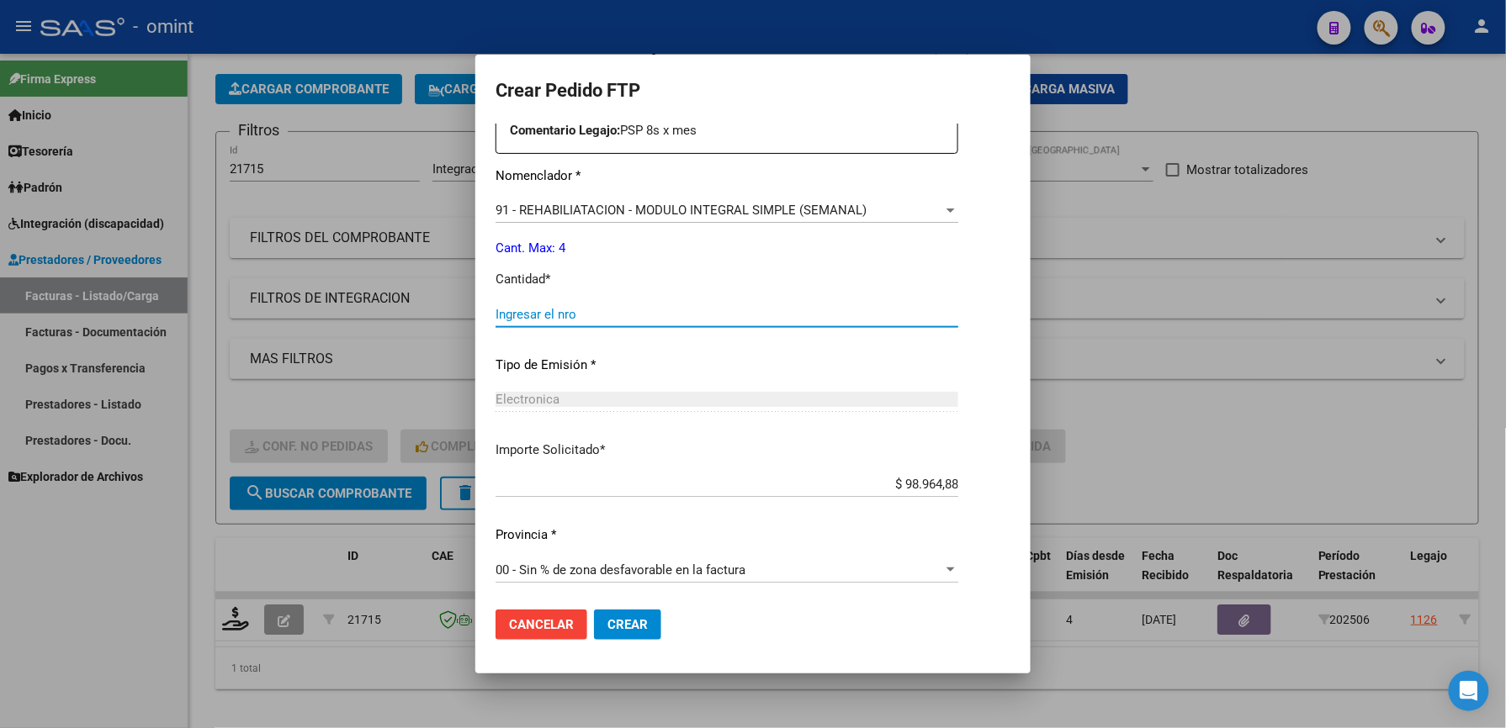
click at [536, 316] on input "Ingresar el nro" at bounding box center [726, 314] width 463 height 15
type input "4"
click at [607, 621] on span "Crear" at bounding box center [627, 624] width 40 height 15
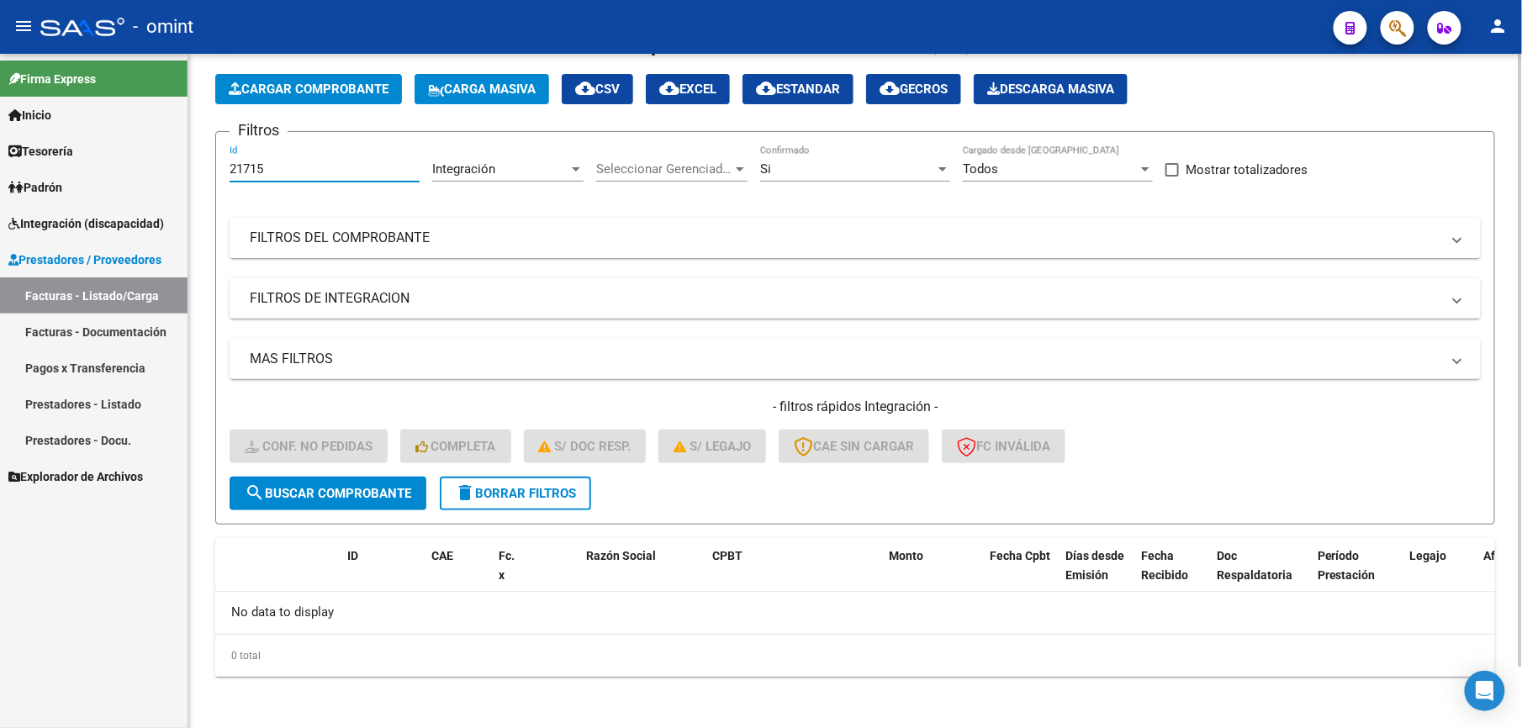
click at [284, 169] on input "21715" at bounding box center [325, 168] width 190 height 15
type input "21716"
click at [341, 479] on button "search Buscar Comprobante" at bounding box center [328, 494] width 197 height 34
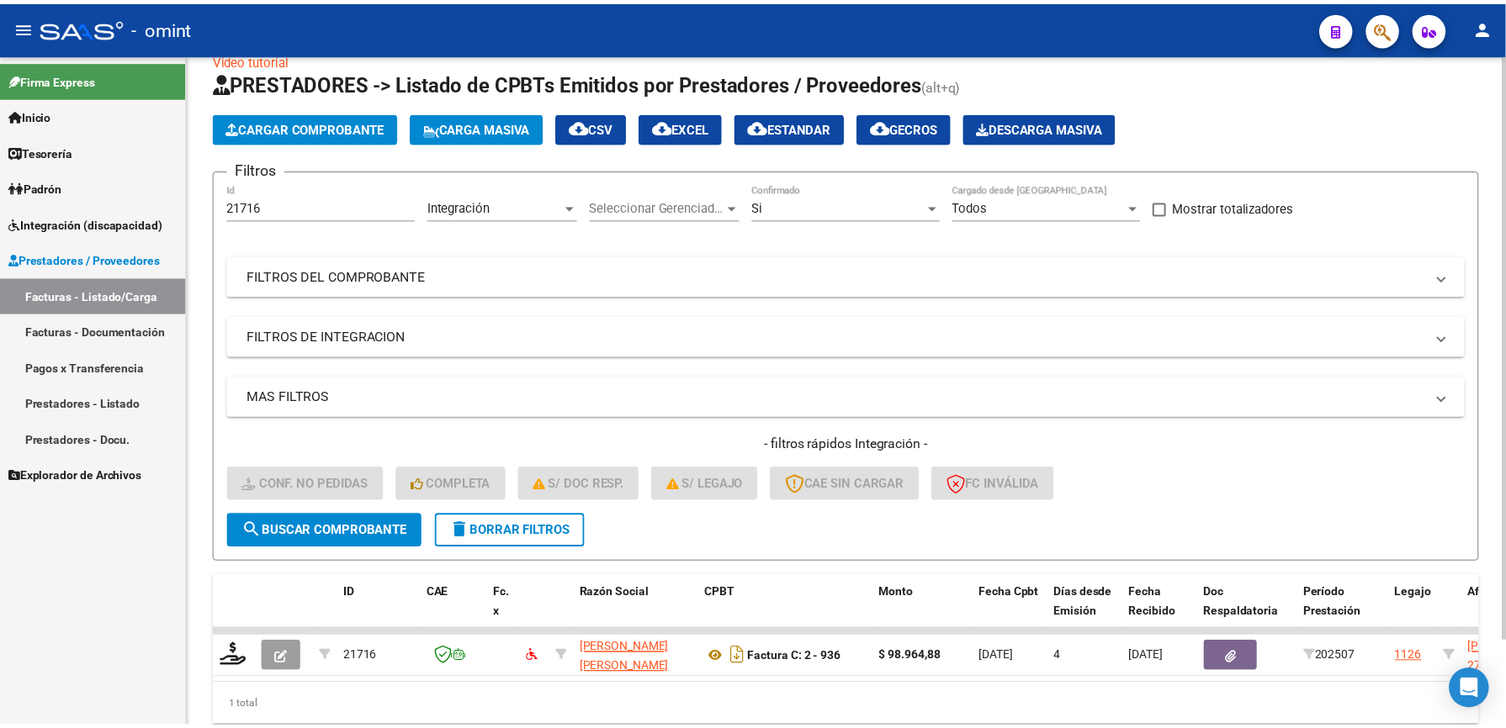
scroll to position [68, 0]
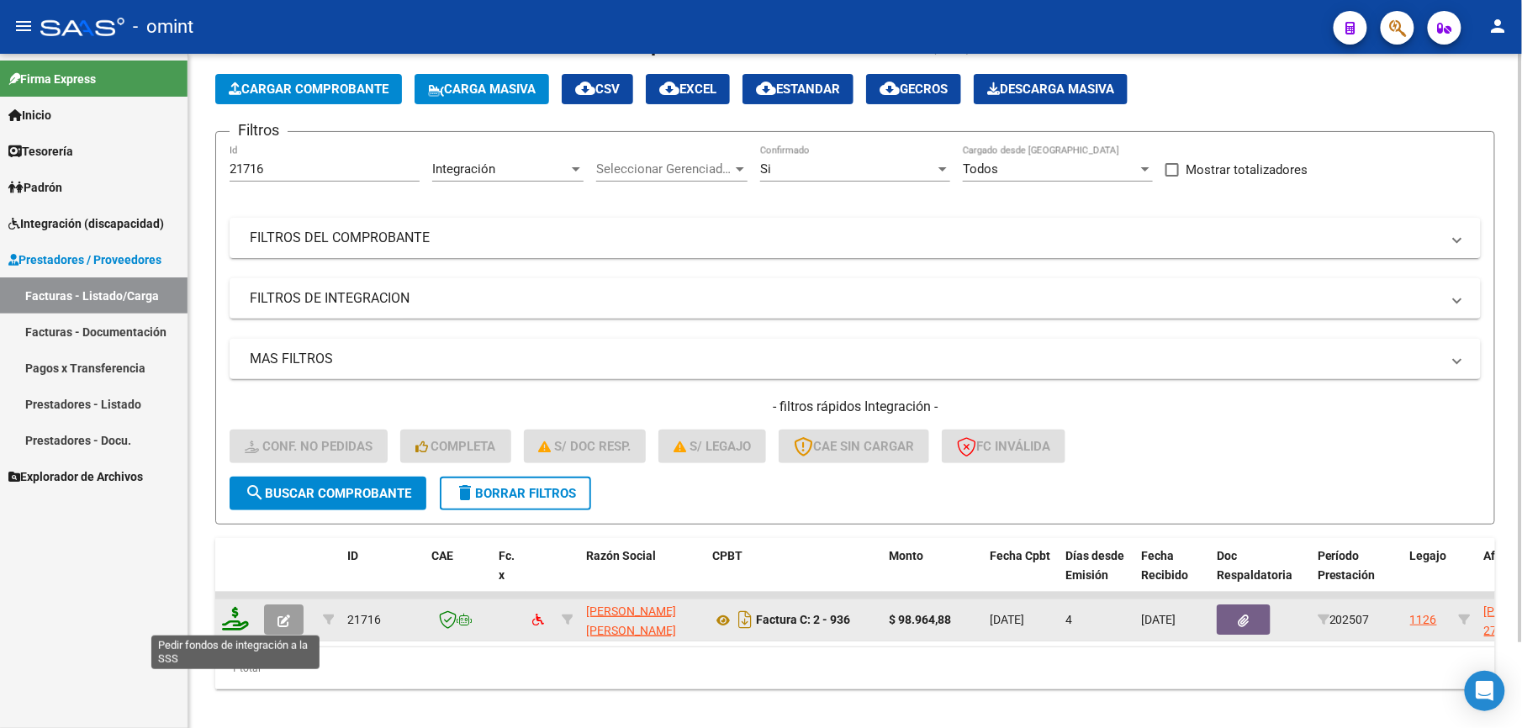
click at [236, 623] on icon at bounding box center [235, 619] width 27 height 24
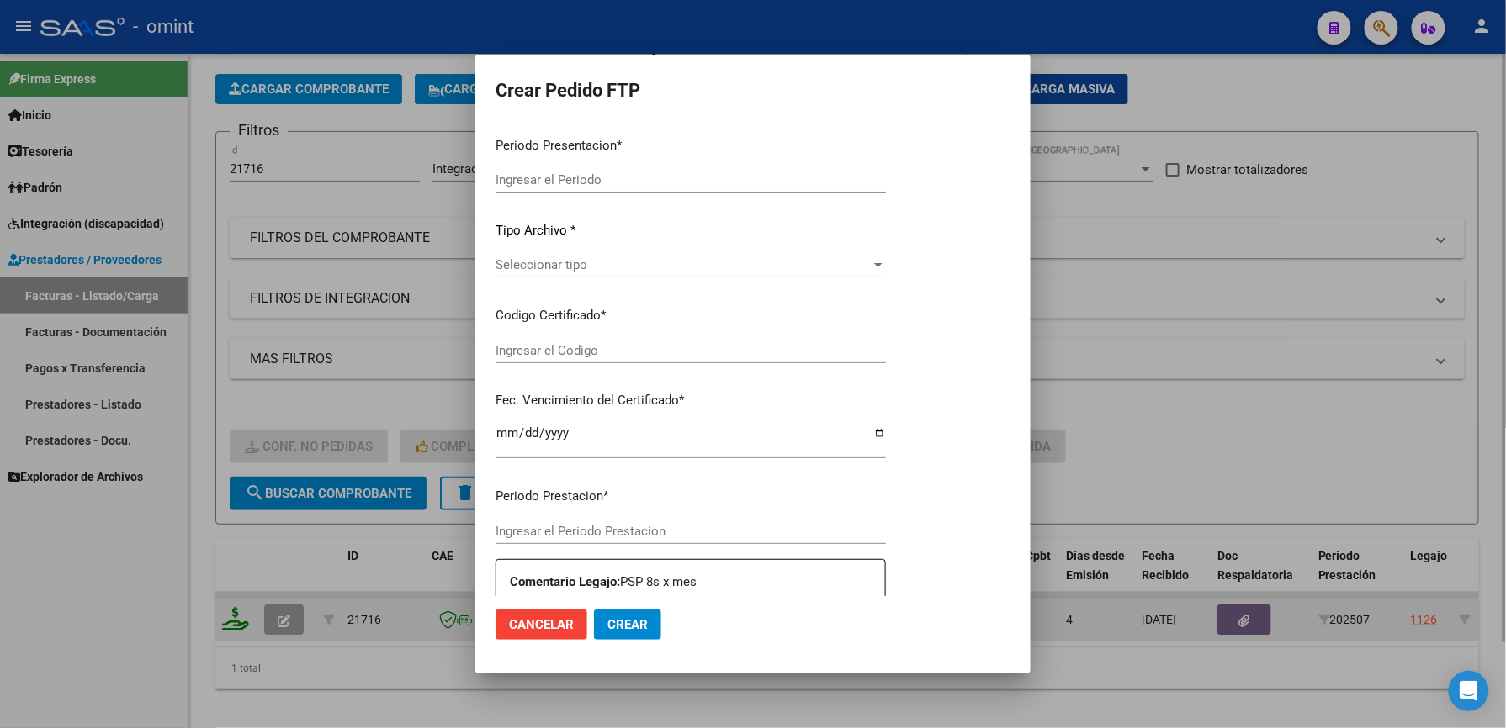
type input "202508"
type input "202507"
type input "$ 98.964,88"
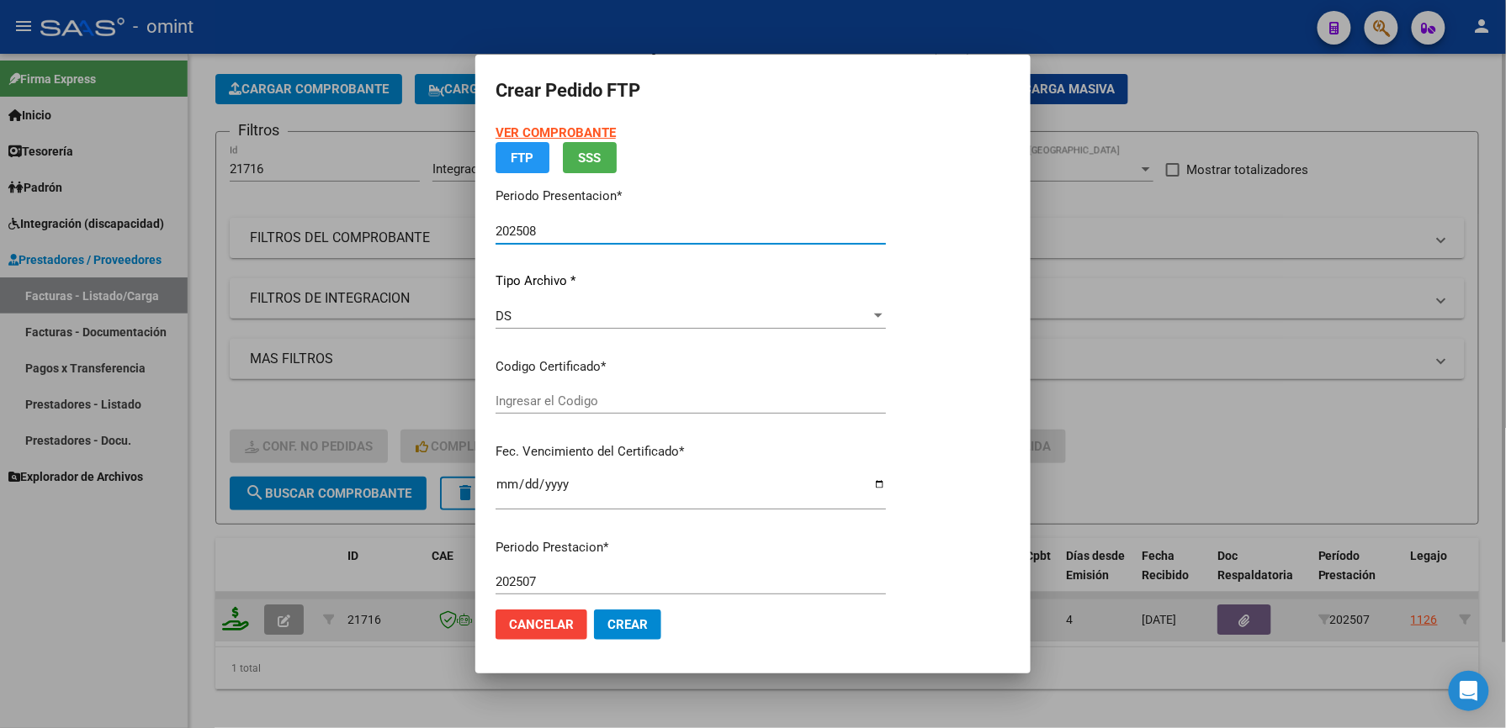
type input "3835741616"
type input "2029-01-10"
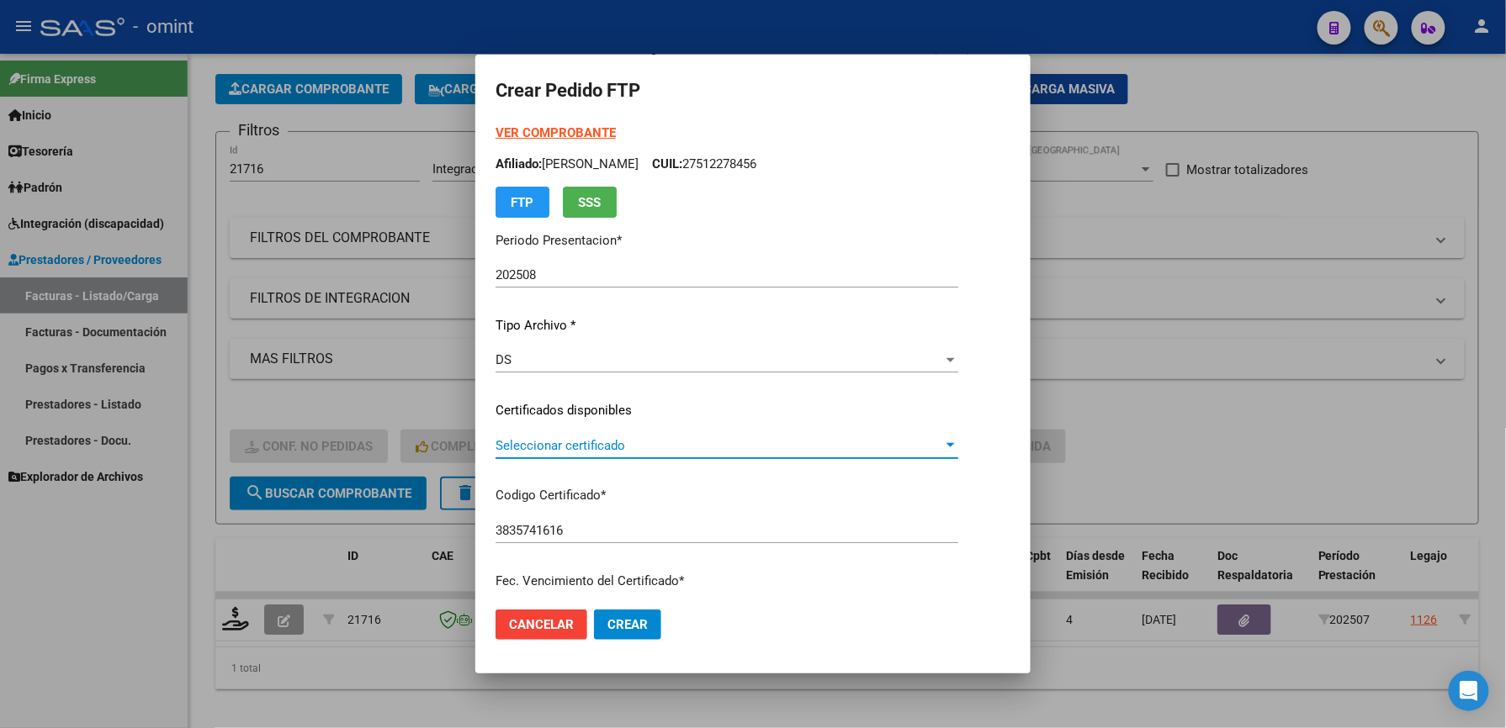
click at [543, 439] on span "Seleccionar certificado" at bounding box center [718, 445] width 447 height 15
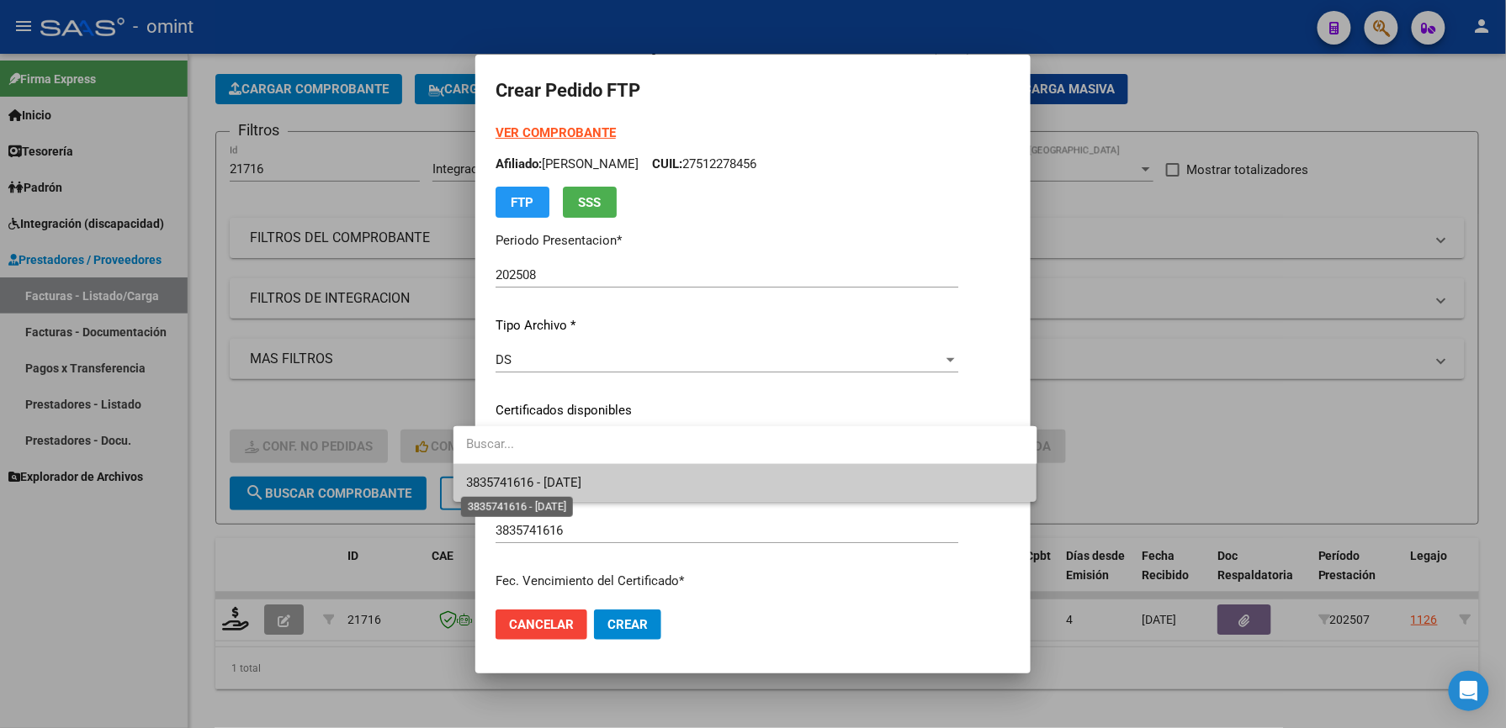
click at [516, 490] on span "3835741616 - 2029-01-10" at bounding box center [524, 482] width 115 height 15
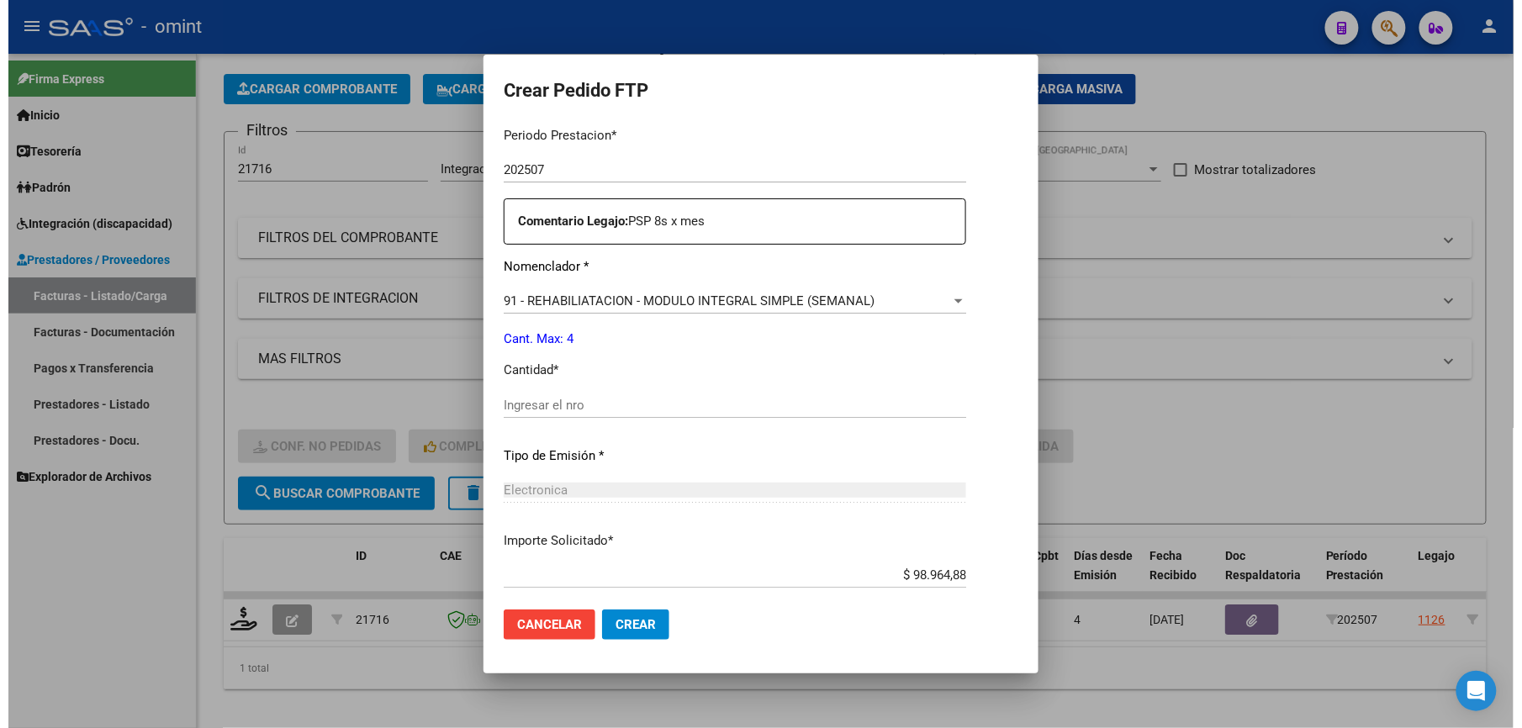
scroll to position [651, 0]
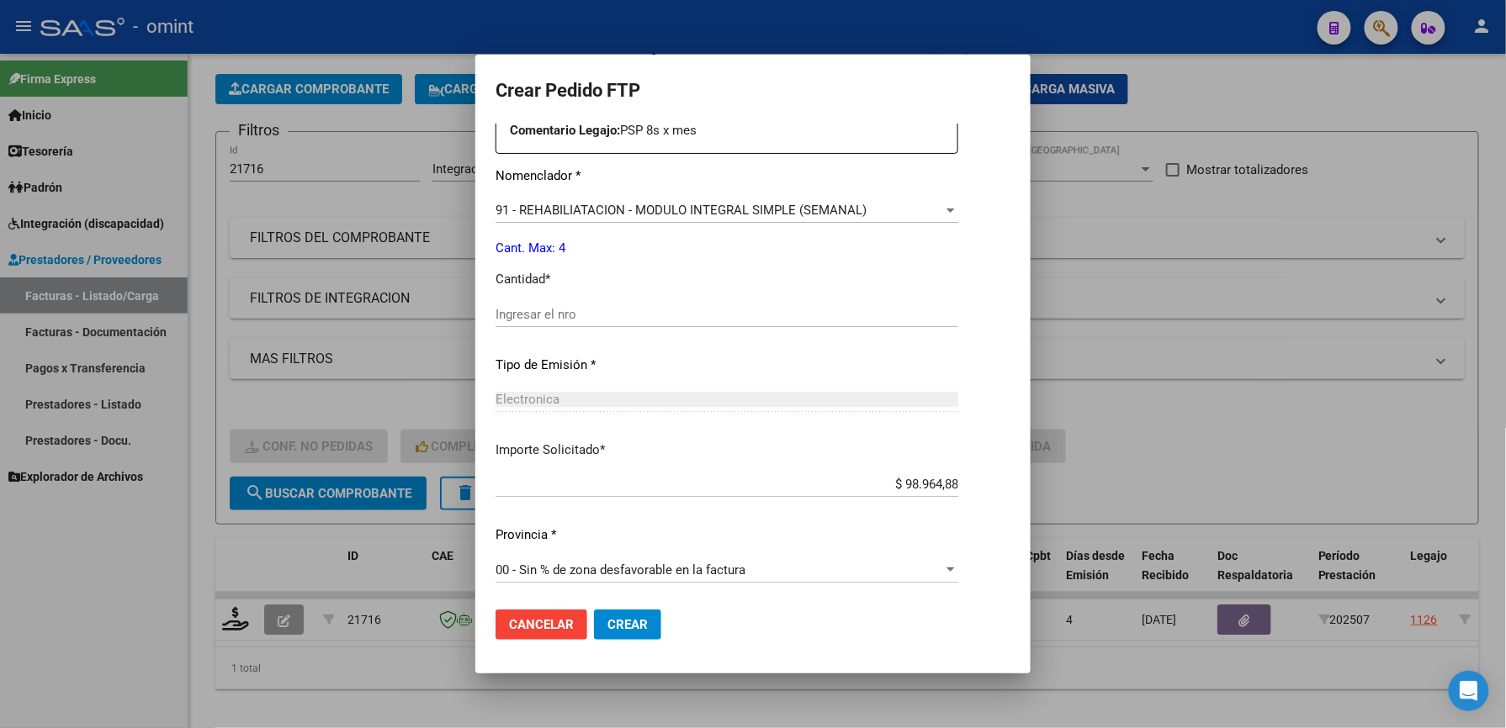
click at [512, 320] on input "Ingresar el nro" at bounding box center [726, 314] width 463 height 15
type input "4"
click at [607, 631] on span "Crear" at bounding box center [627, 624] width 40 height 15
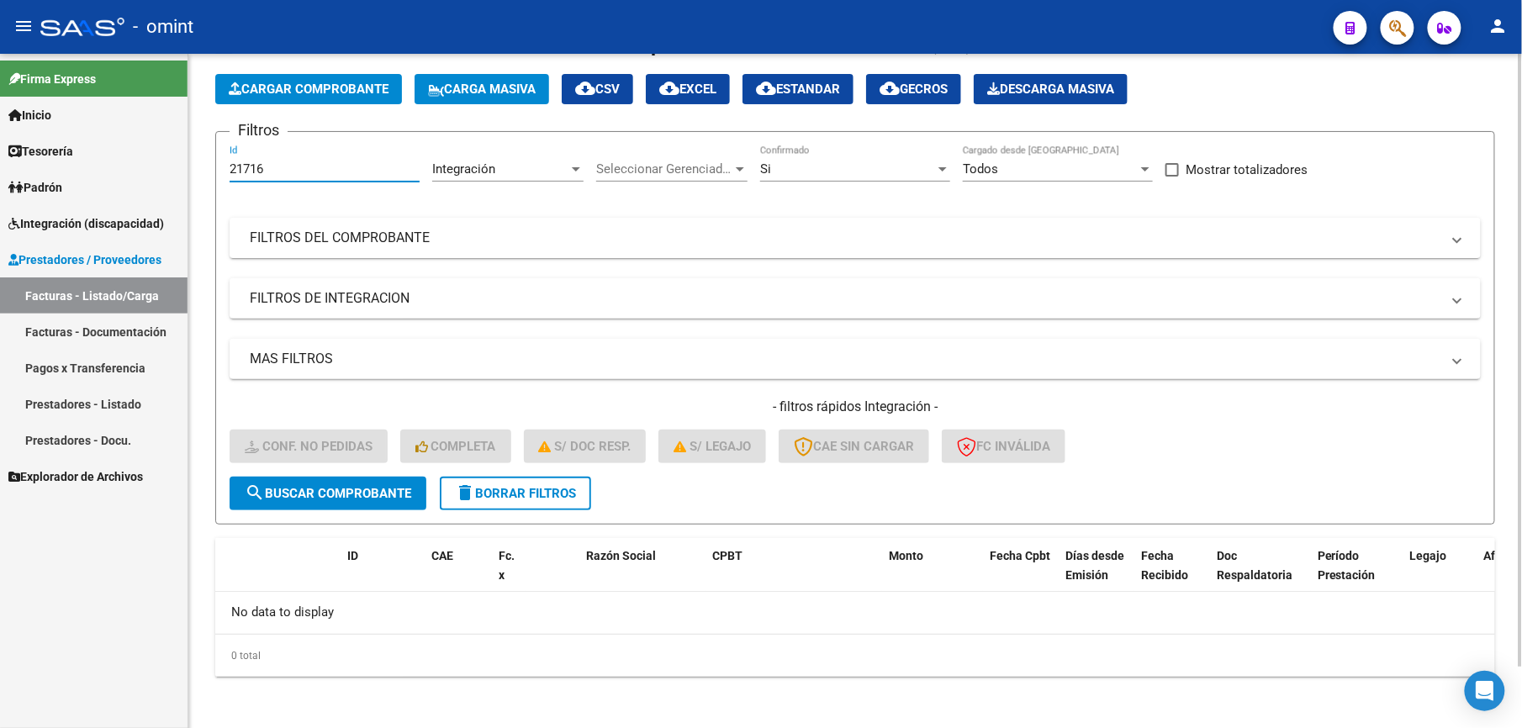
click at [279, 173] on input "21716" at bounding box center [325, 168] width 190 height 15
type input "21717"
click at [368, 477] on button "search Buscar Comprobante" at bounding box center [328, 494] width 197 height 34
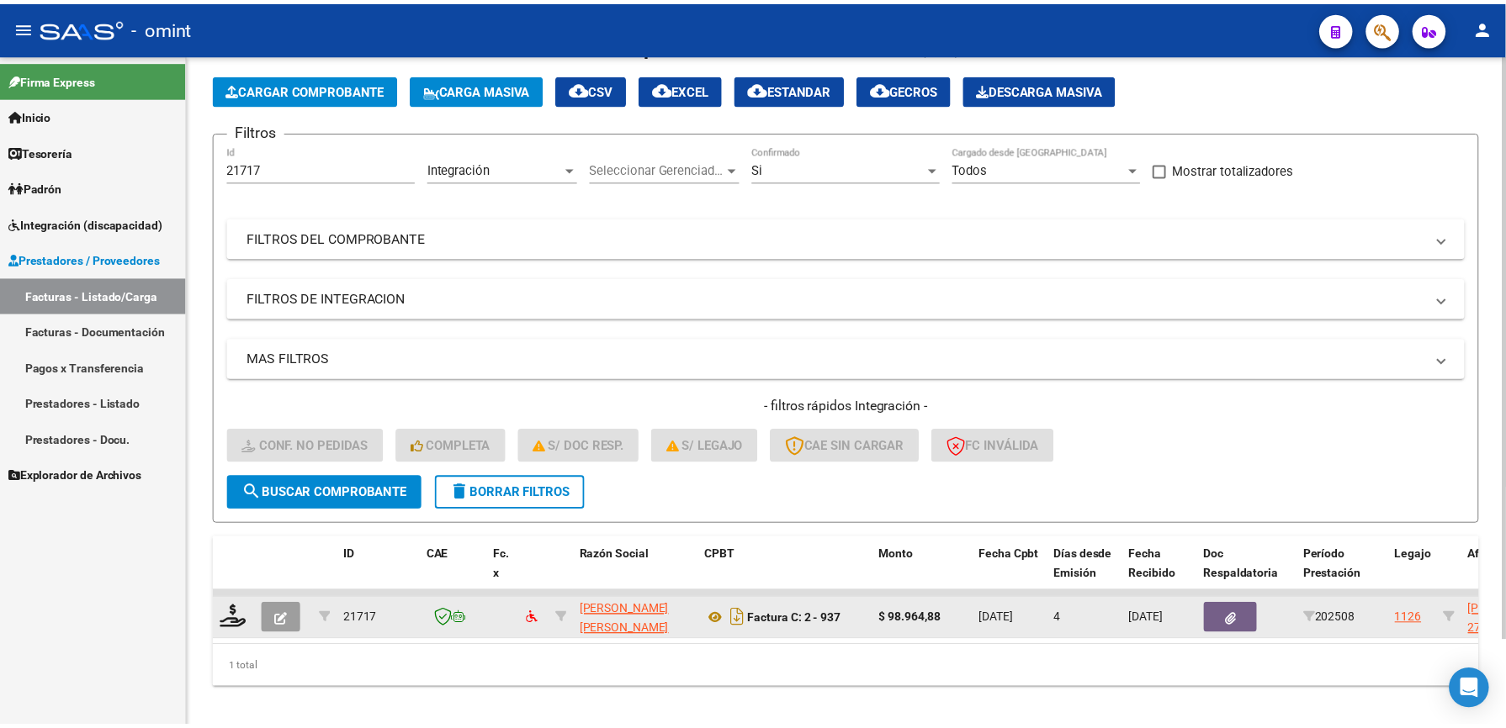
scroll to position [99, 0]
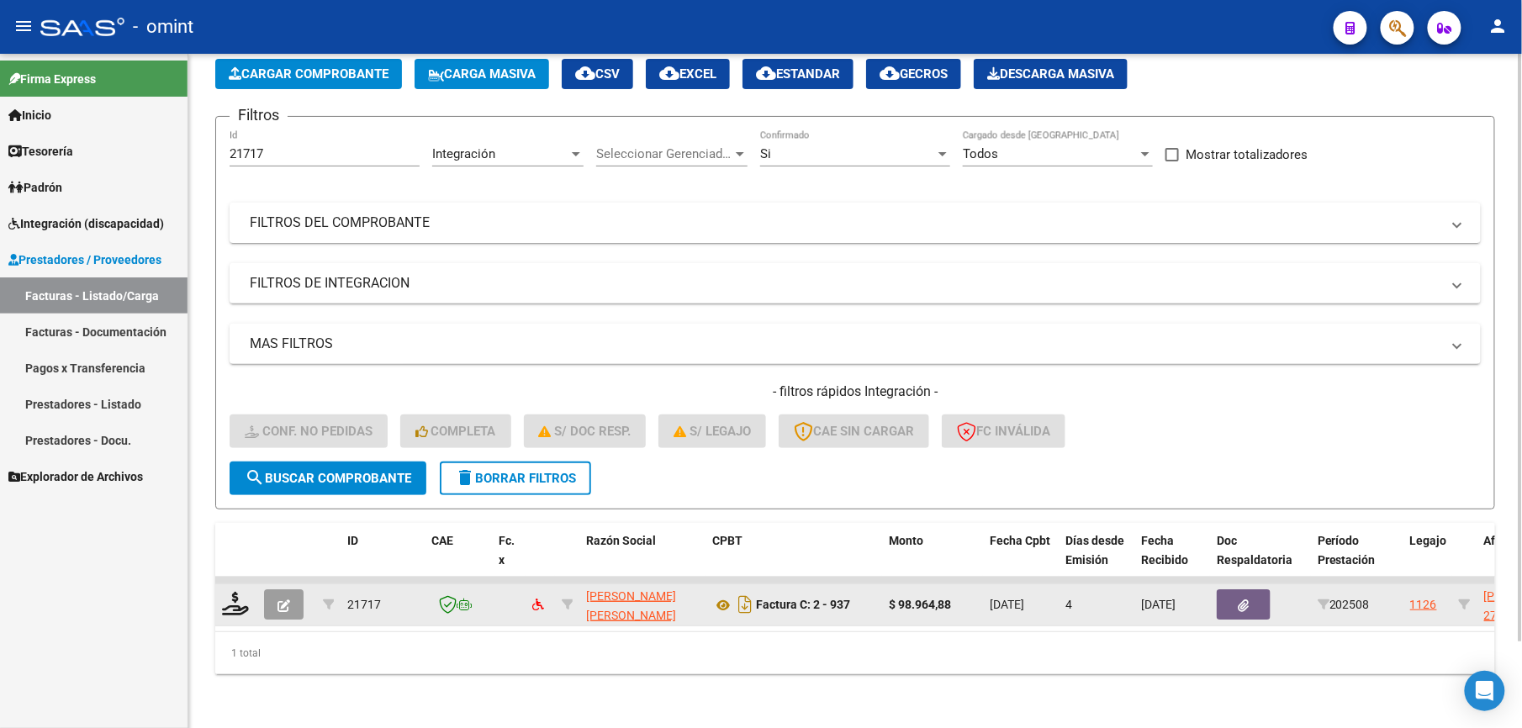
click at [232, 603] on datatable-body-cell at bounding box center [236, 605] width 42 height 41
click at [236, 592] on icon at bounding box center [235, 604] width 27 height 24
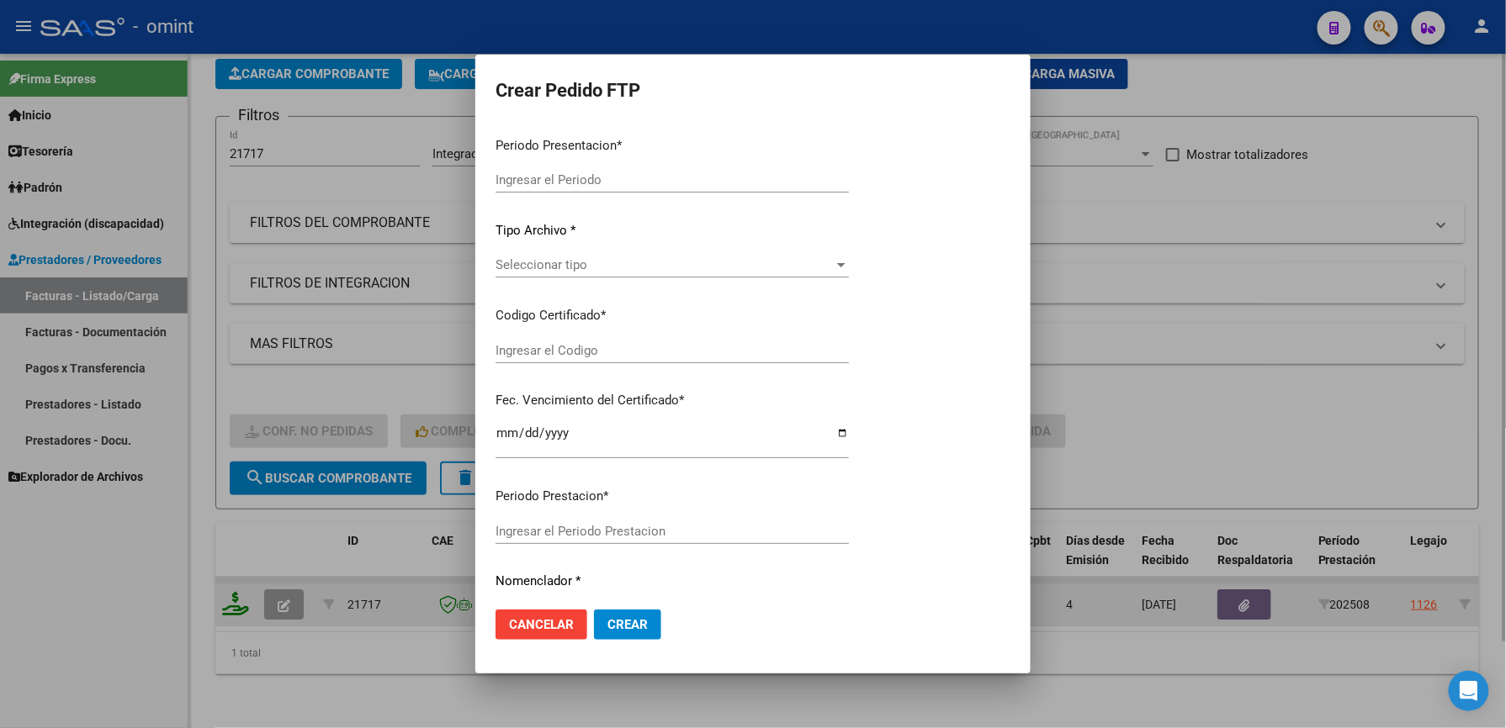
type input "202508"
type input "$ 98.964,88"
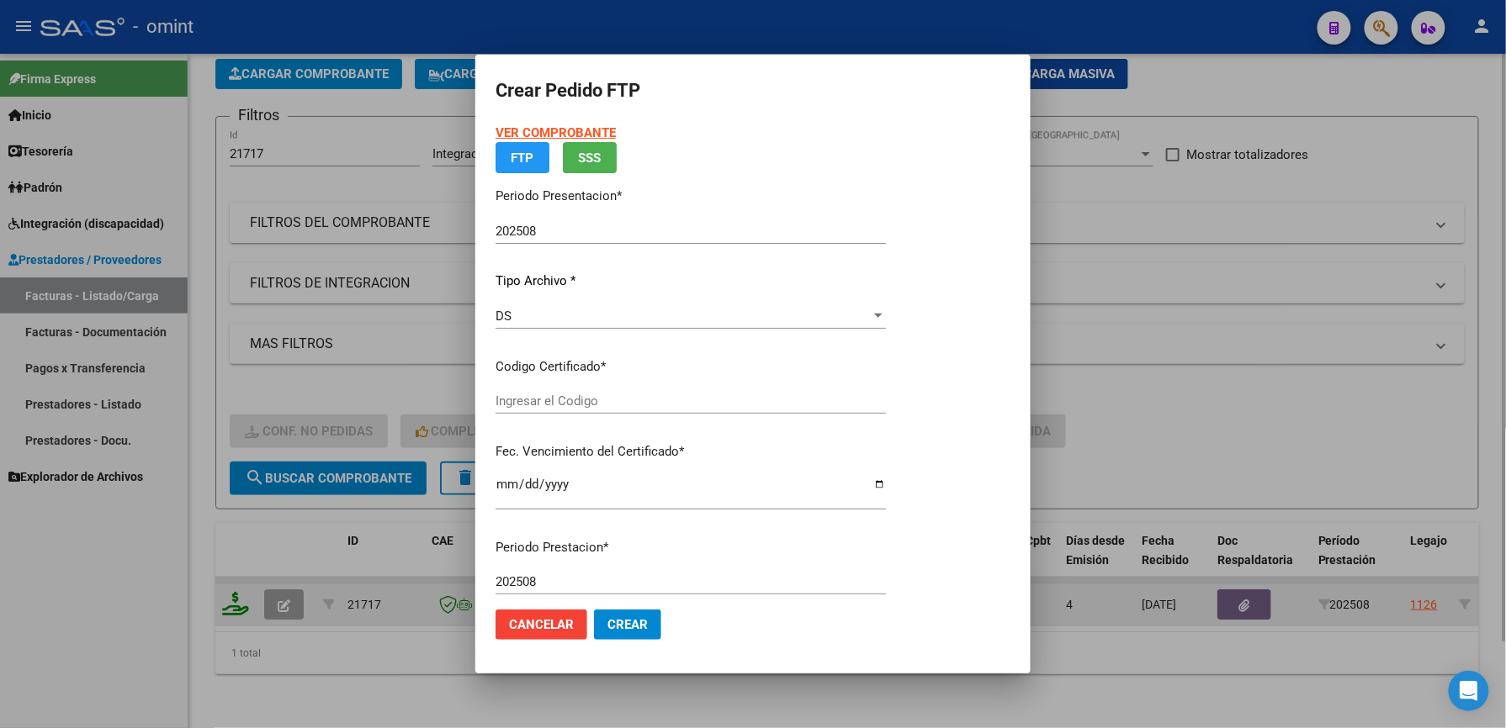
type input "3835741616"
type input "2029-01-10"
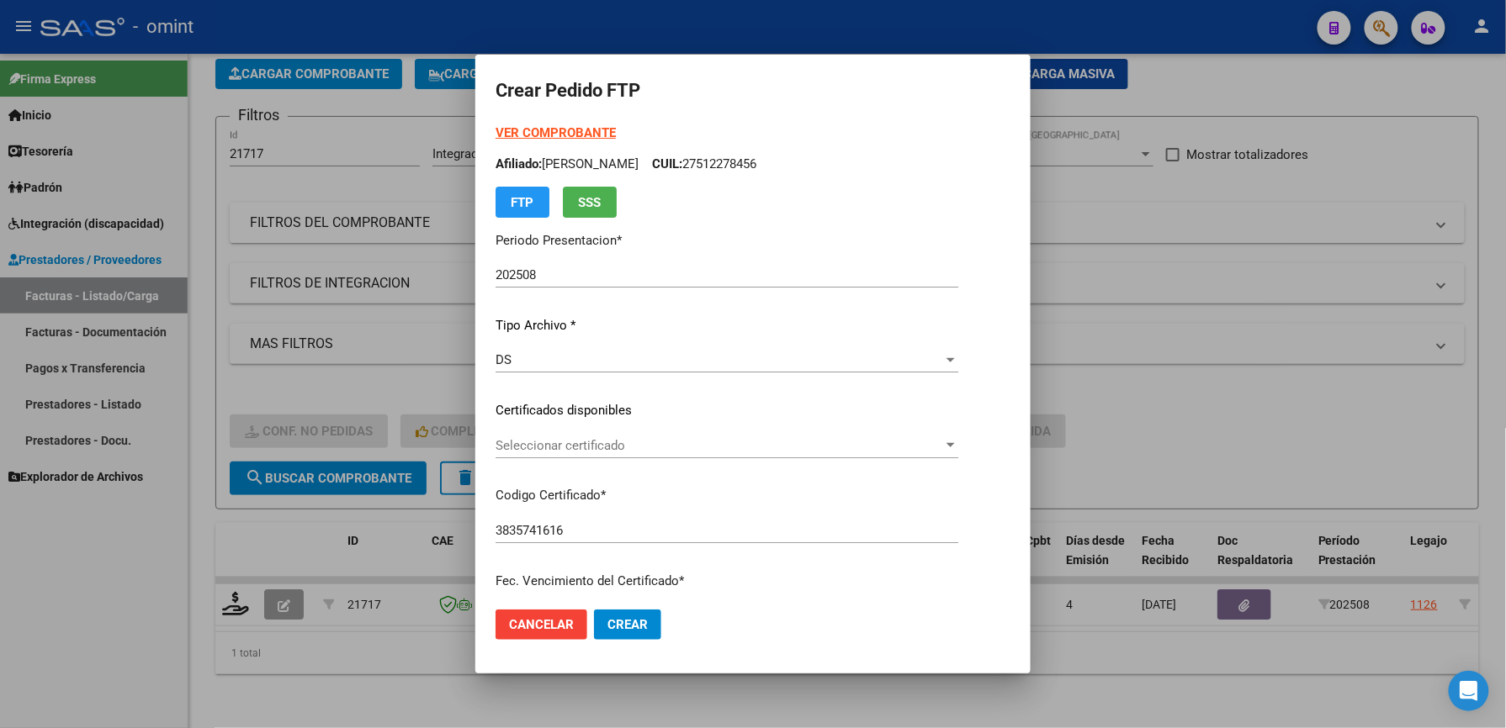
click at [553, 433] on div "Seleccionar certificado Seleccionar certificado" at bounding box center [726, 445] width 463 height 25
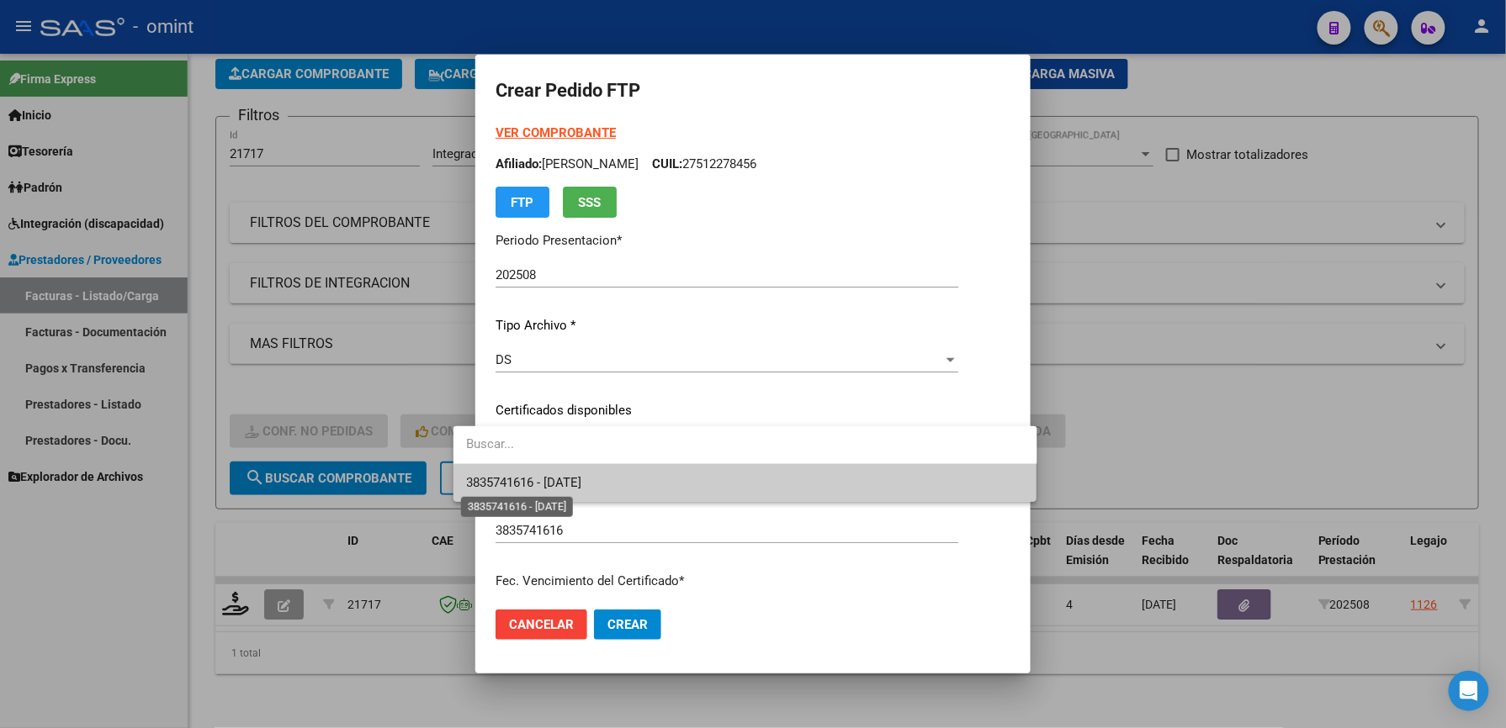
click at [553, 486] on span "3835741616 - 2029-01-10" at bounding box center [524, 482] width 115 height 15
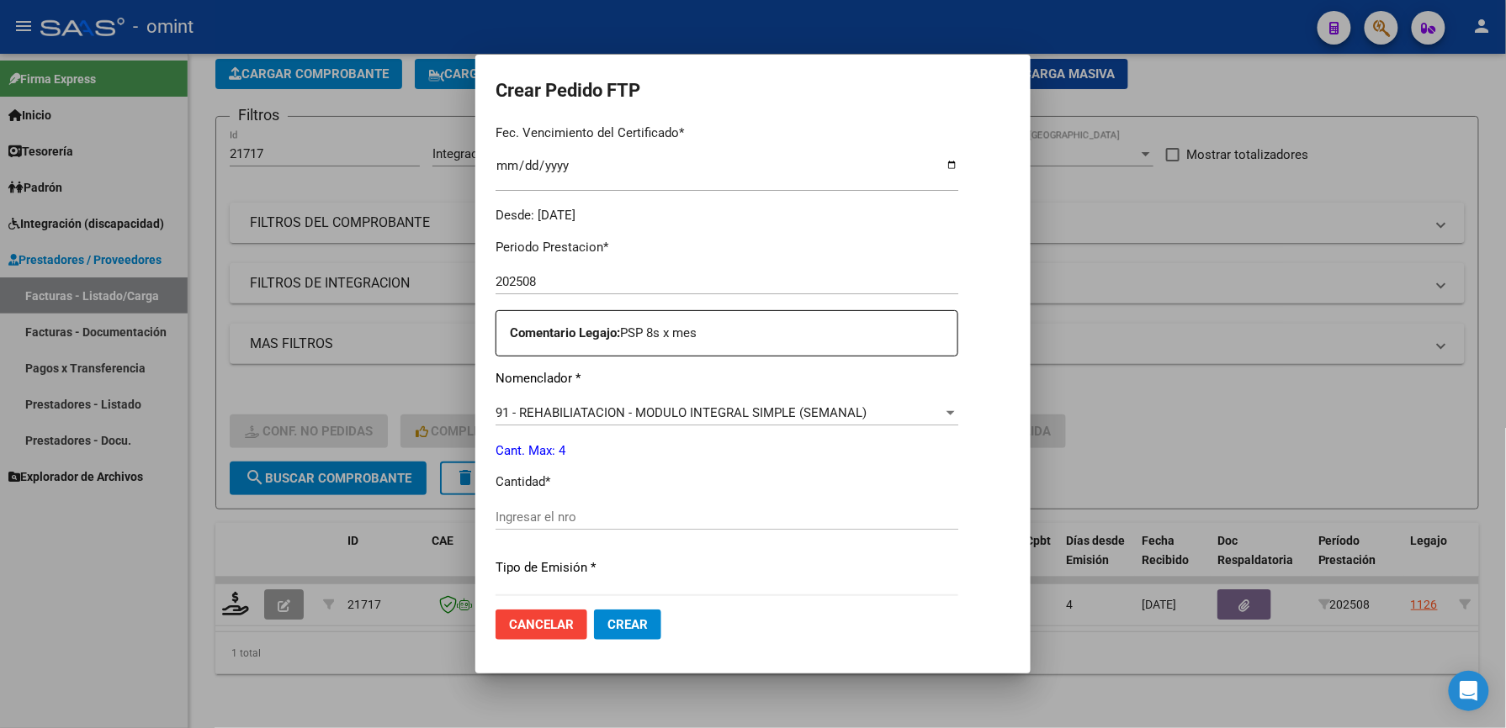
scroll to position [560, 0]
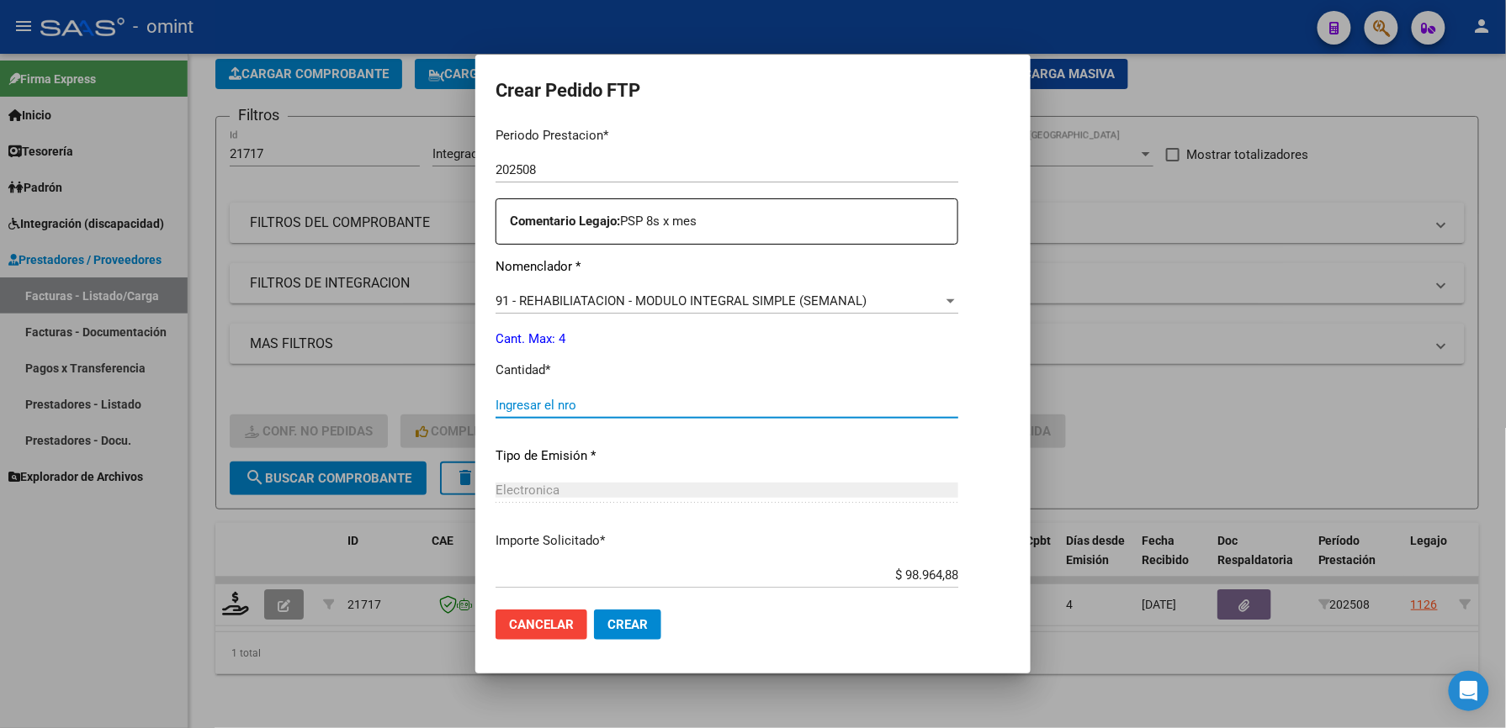
click at [525, 405] on input "Ingresar el nro" at bounding box center [726, 405] width 463 height 15
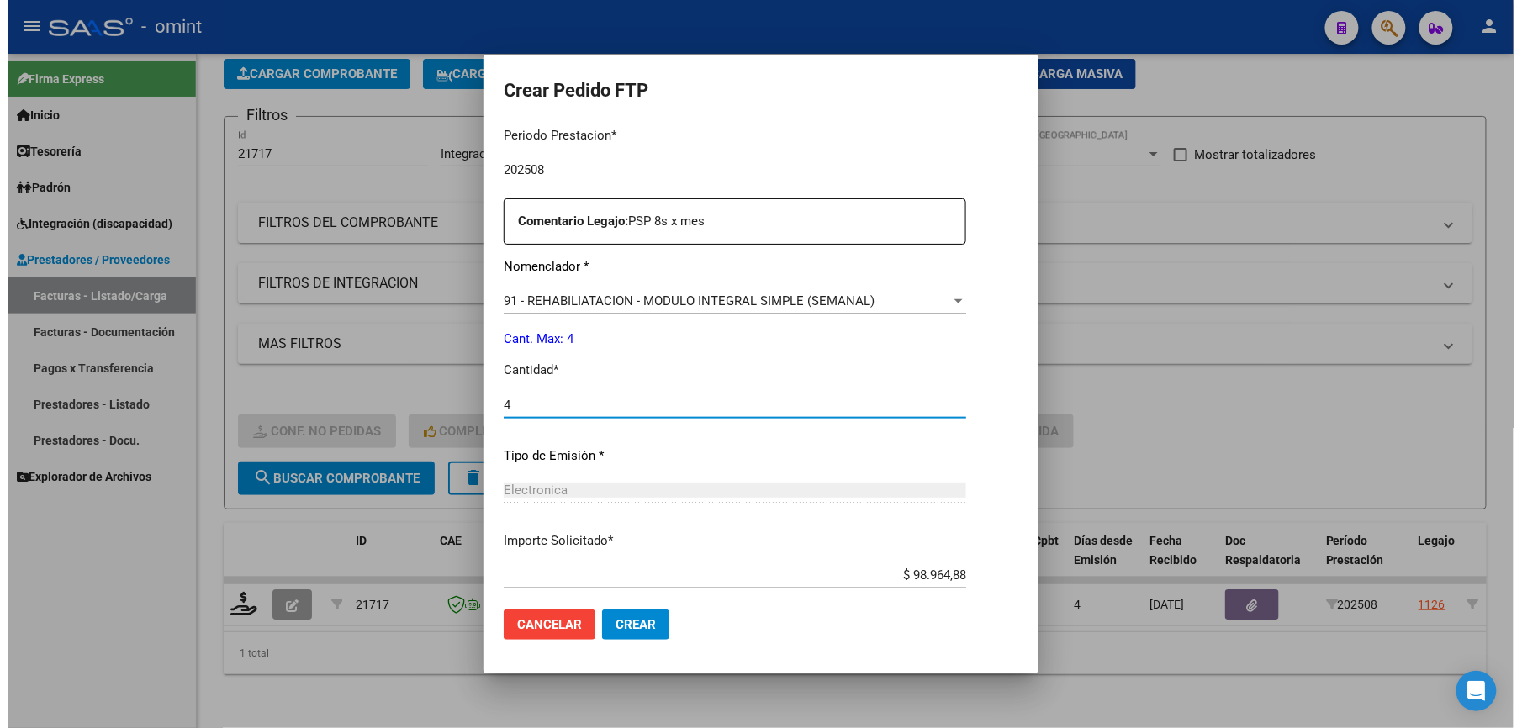
scroll to position [651, 0]
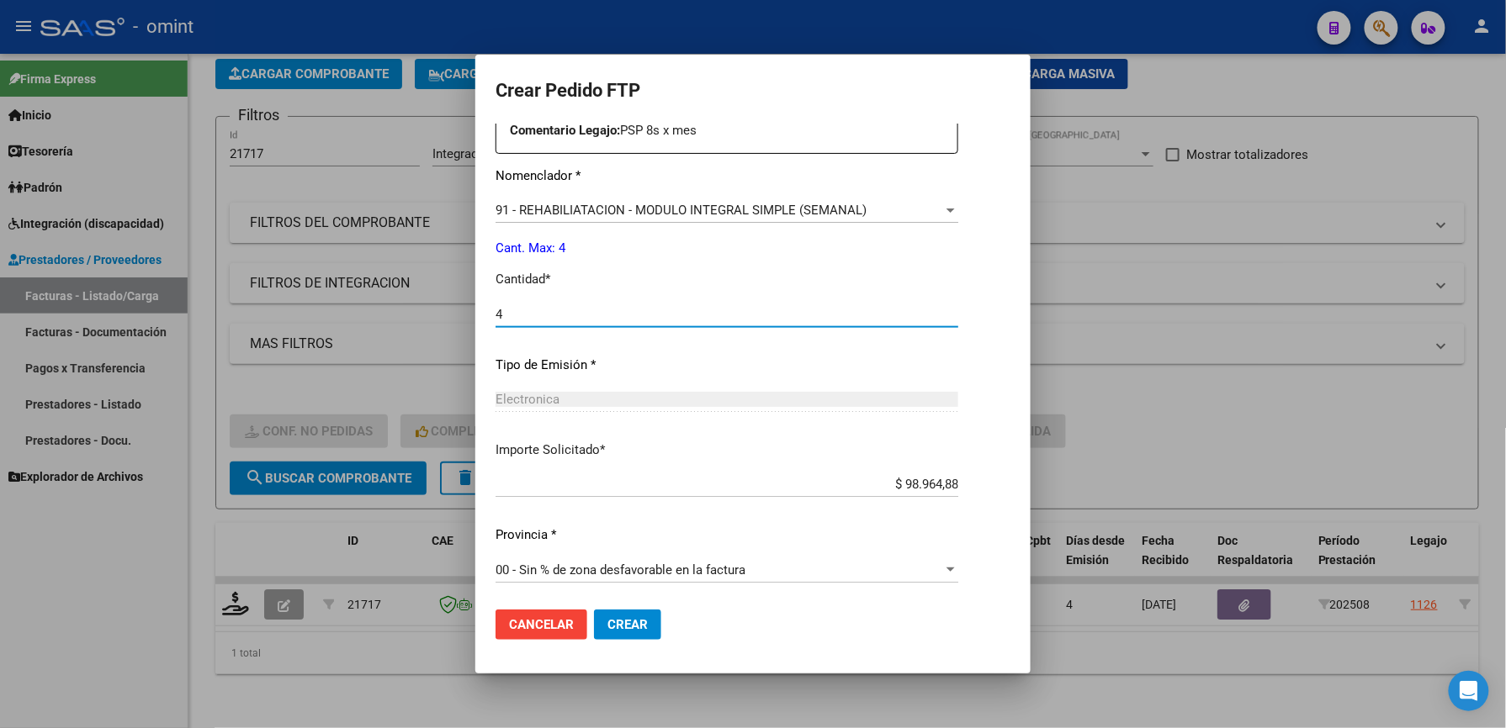
type input "4"
click at [607, 617] on span "Crear" at bounding box center [627, 624] width 40 height 15
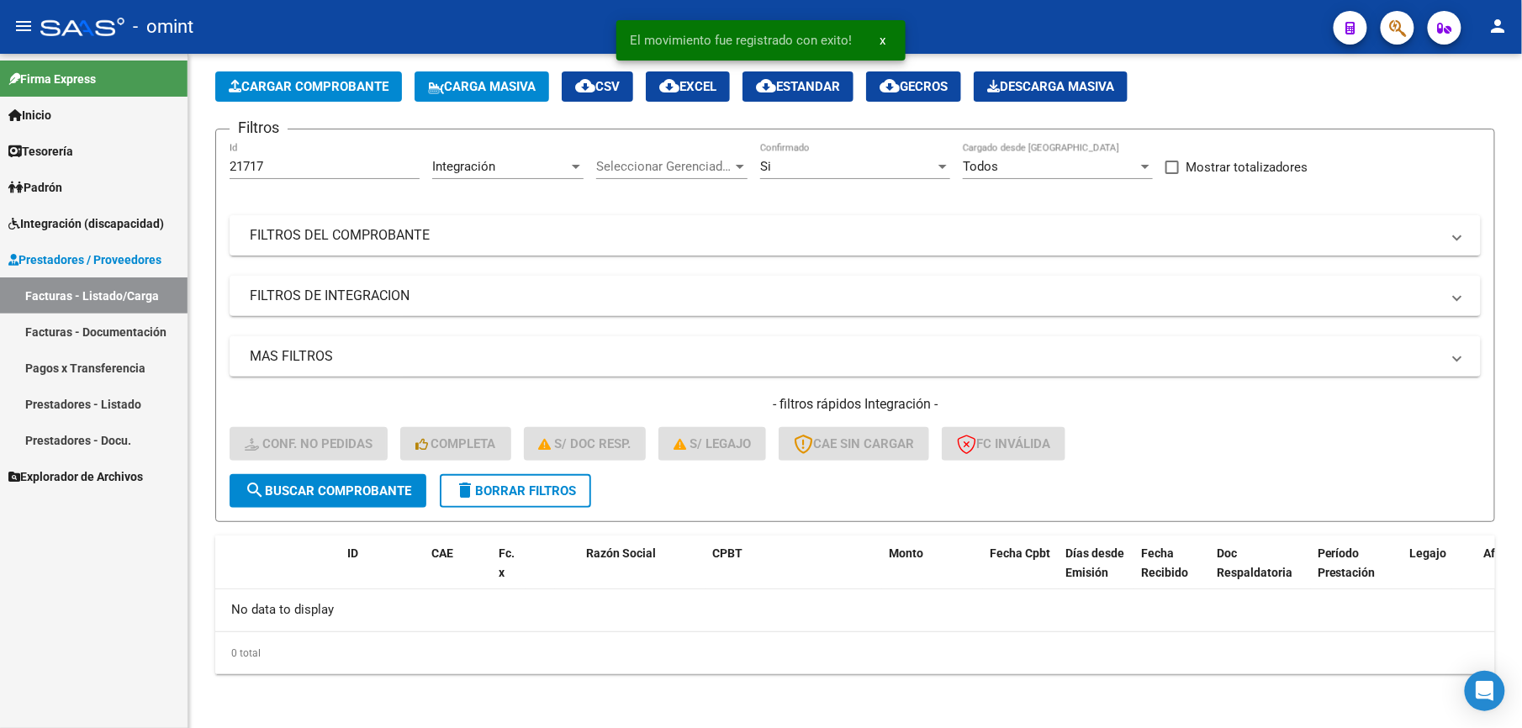
scroll to position [68, 0]
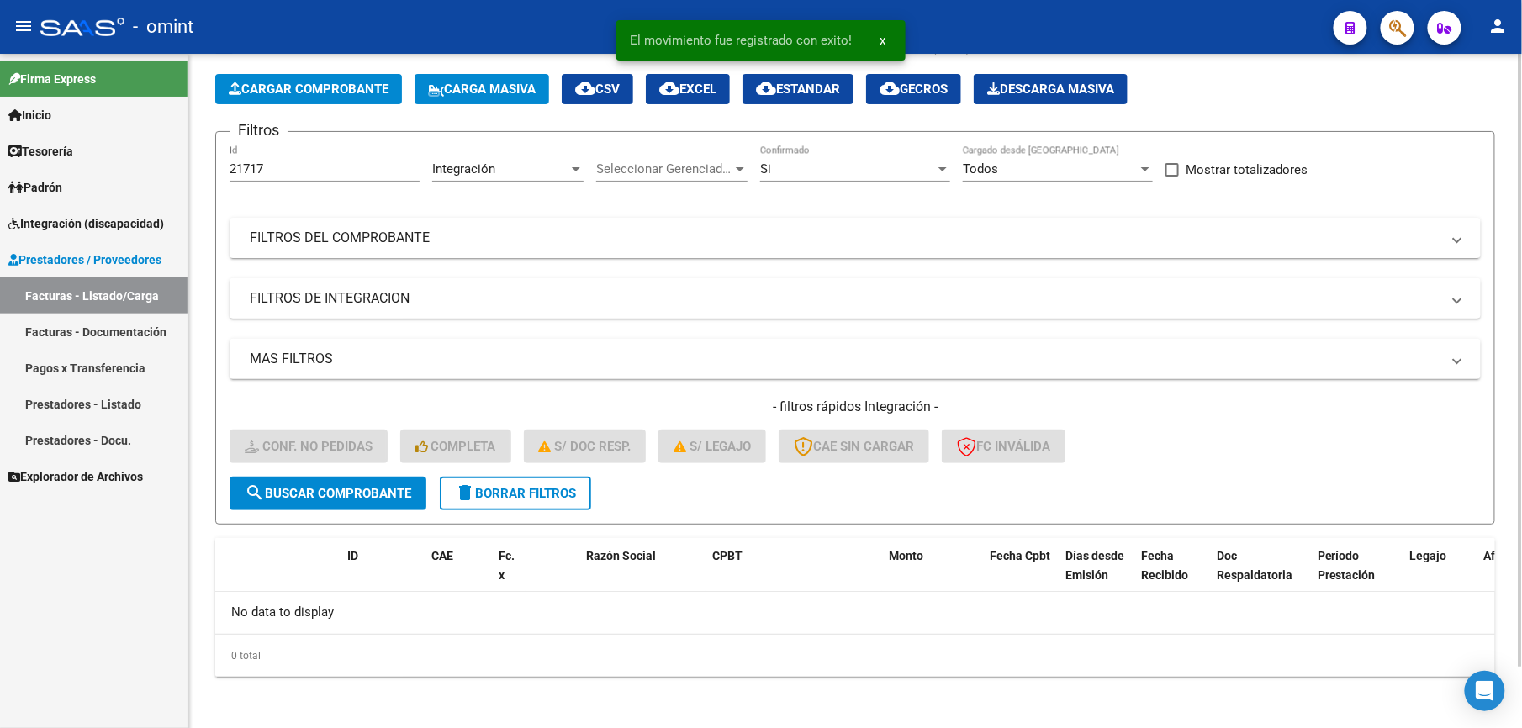
click at [1248, 304] on mat-panel-title "FILTROS DE INTEGRACION" at bounding box center [845, 298] width 1191 height 19
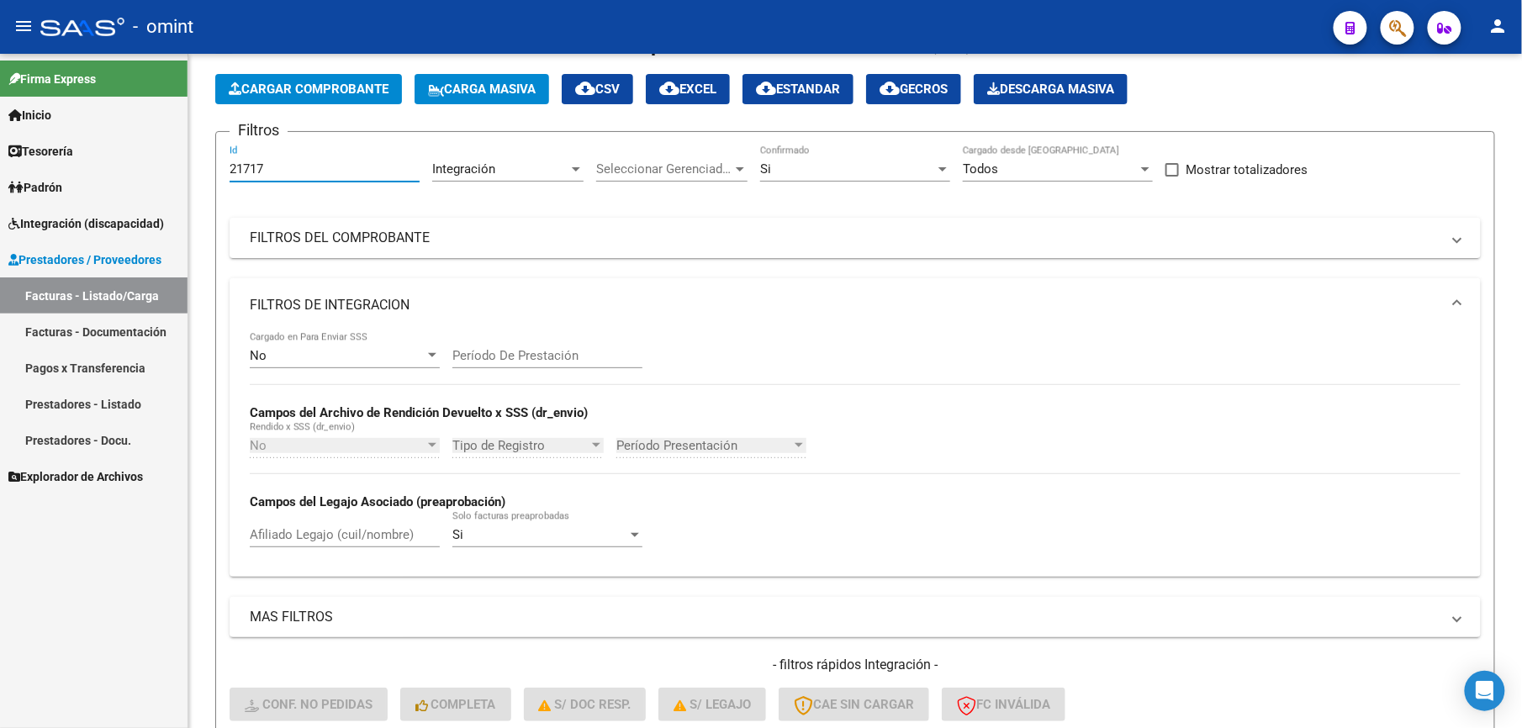
drag, startPoint x: 280, startPoint y: 161, endPoint x: 59, endPoint y: 161, distance: 221.2
click at [59, 161] on mat-sidenav-container "Firma Express Inicio Calendario SSS Instructivos Contacto OS Tesorería Extracto…" at bounding box center [761, 391] width 1522 height 675
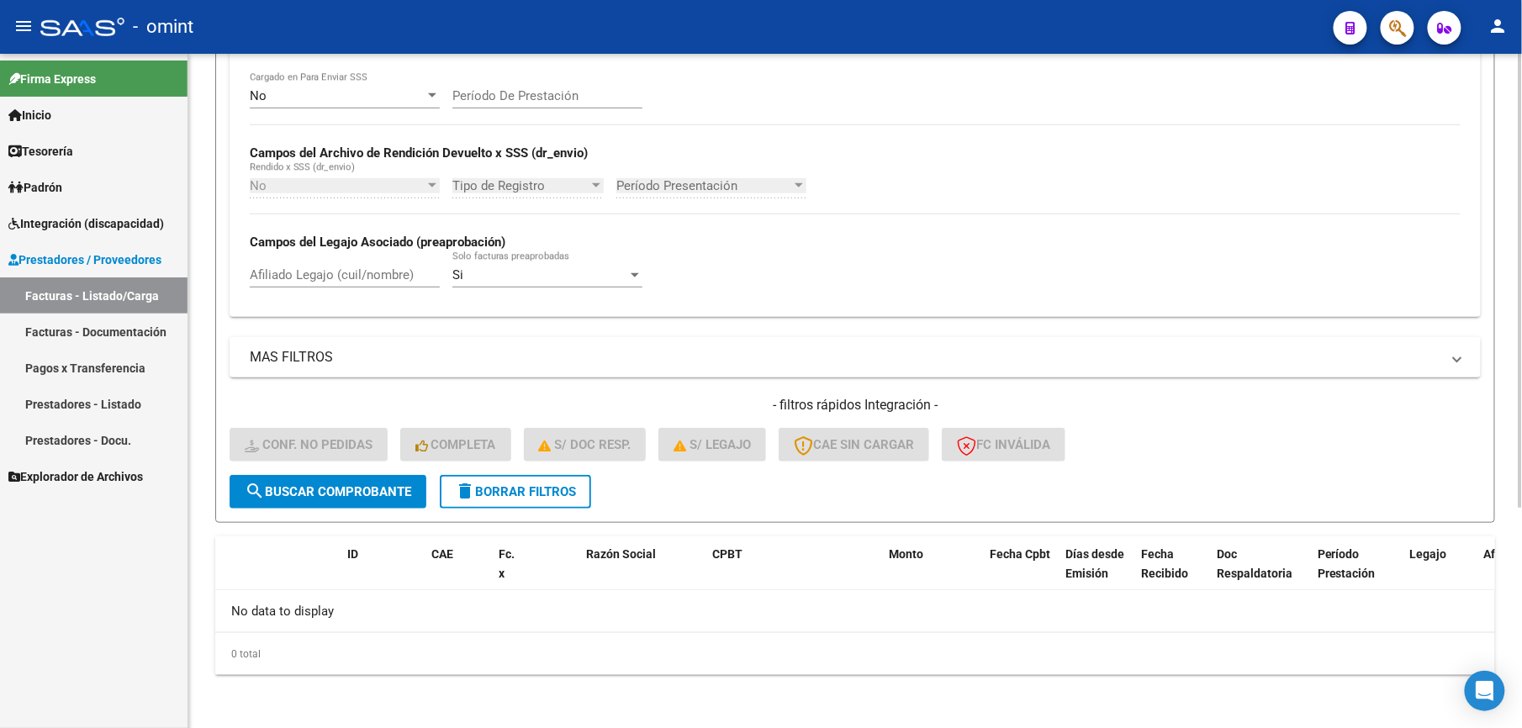
type input "20084"
click at [290, 484] on span "search Buscar Comprobante" at bounding box center [328, 491] width 167 height 15
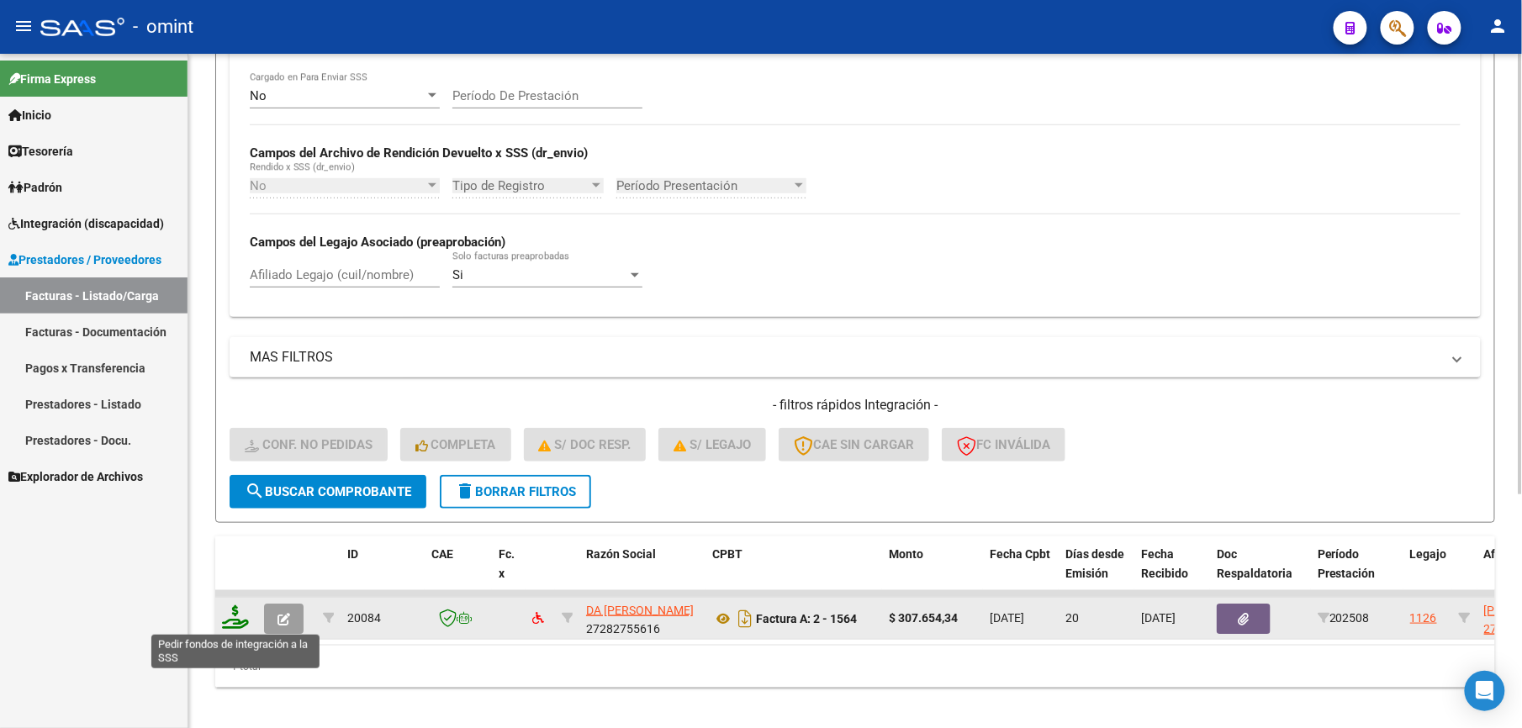
click at [232, 616] on icon at bounding box center [235, 618] width 27 height 24
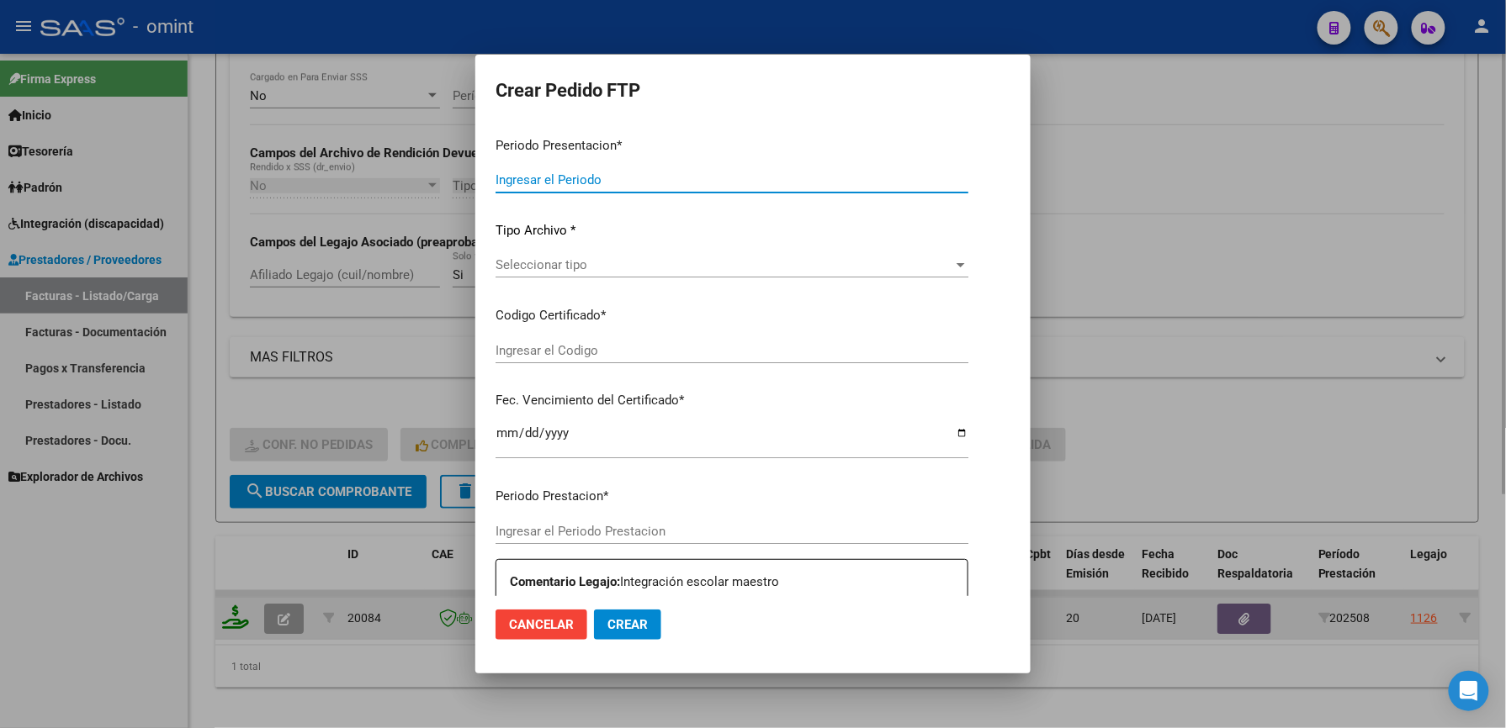
type input "202508"
type input "$ 307.654,34"
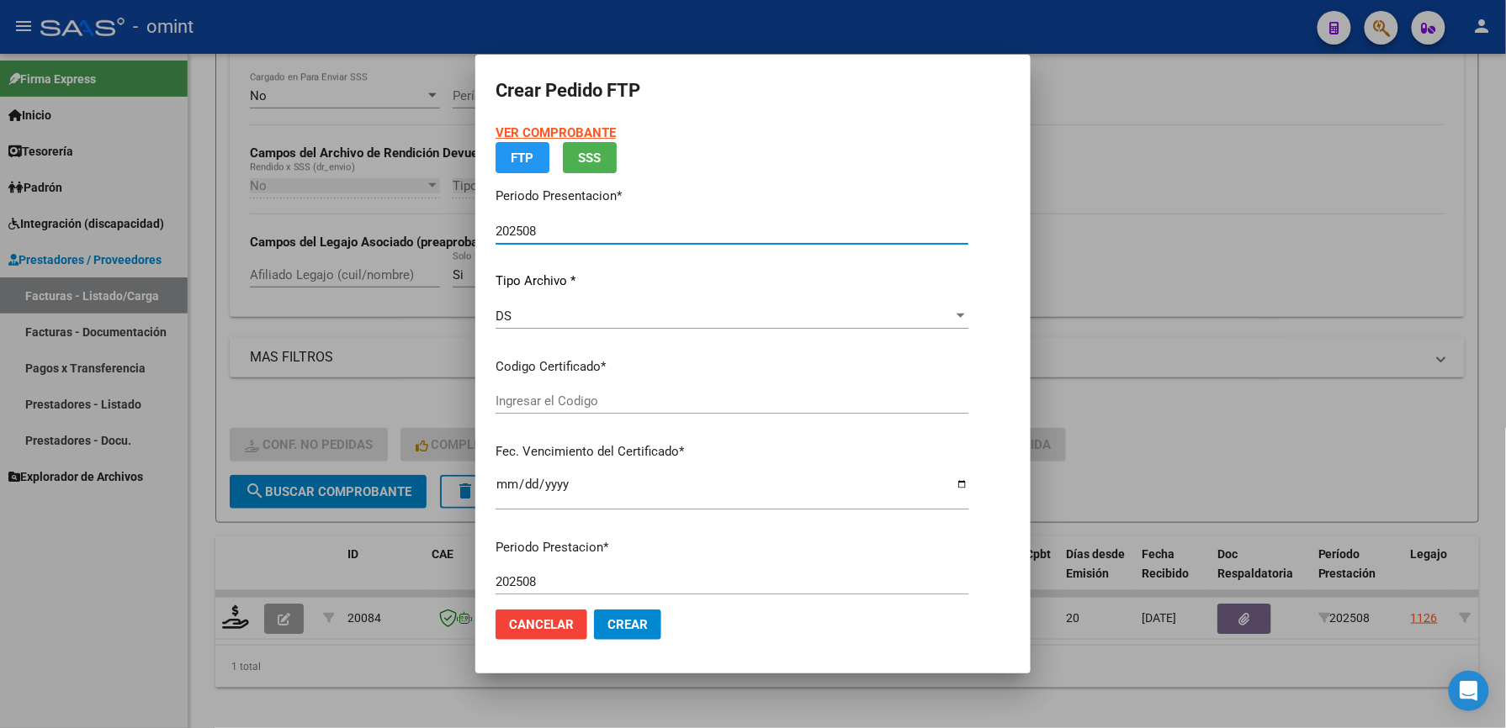
type input "3835741616"
type input "2029-01-10"
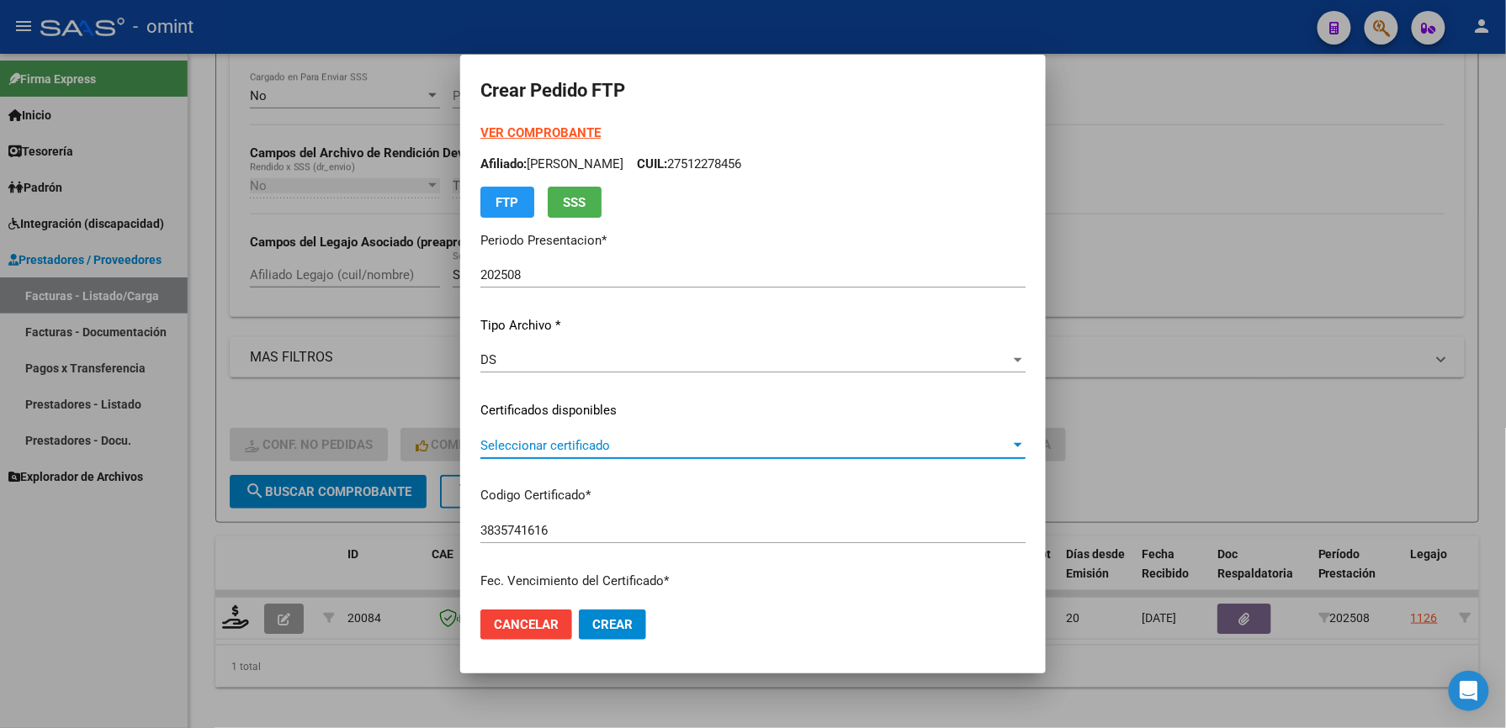
click at [493, 445] on span "Seleccionar certificado" at bounding box center [745, 445] width 530 height 15
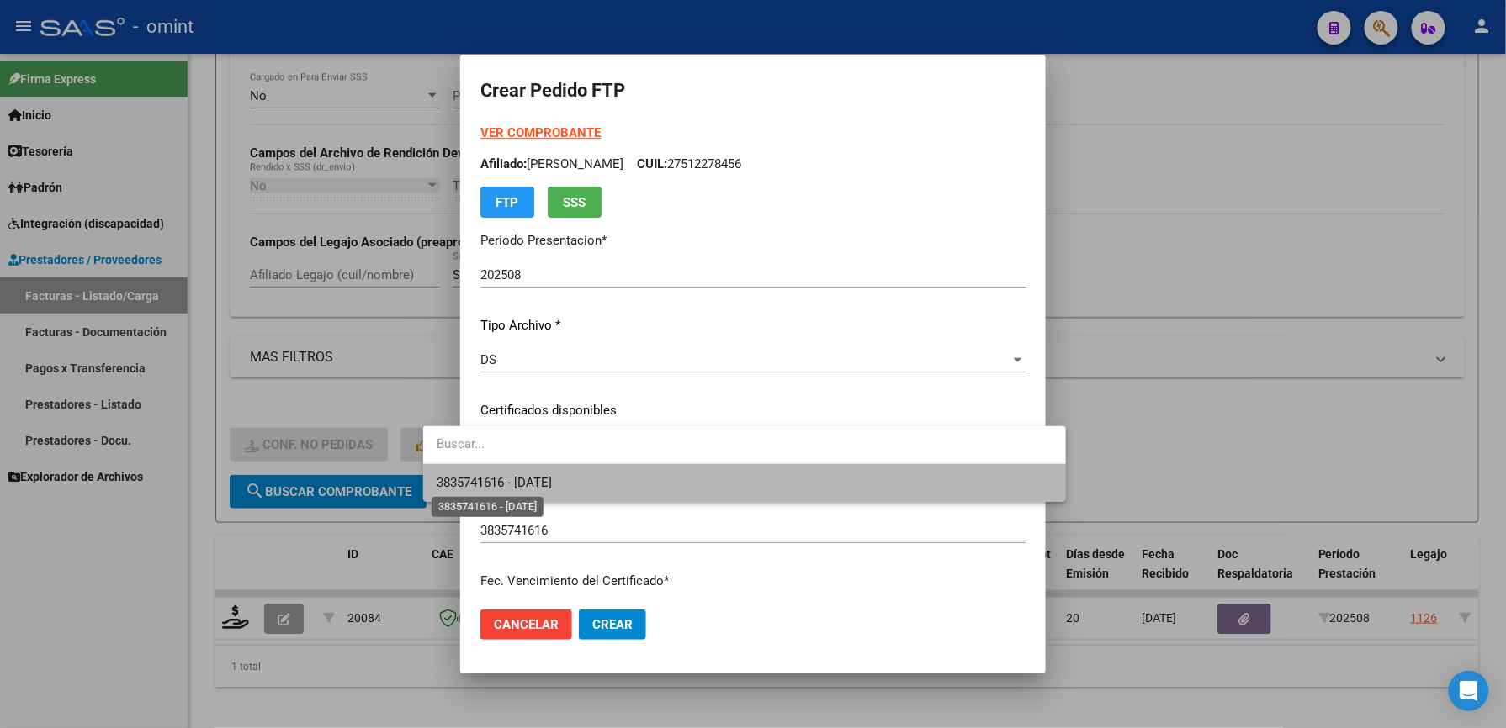
click at [473, 481] on span "3835741616 - 2029-01-10" at bounding box center [494, 482] width 115 height 15
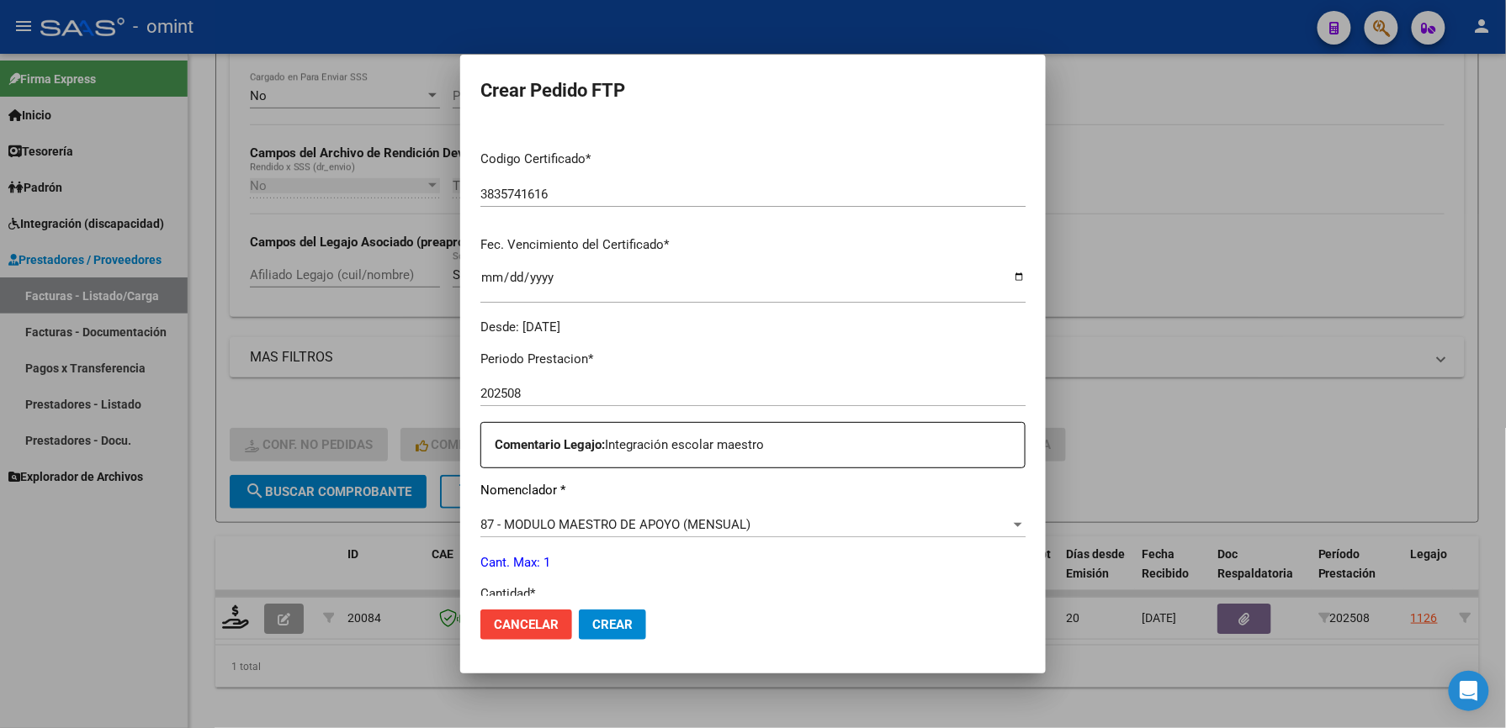
scroll to position [560, 0]
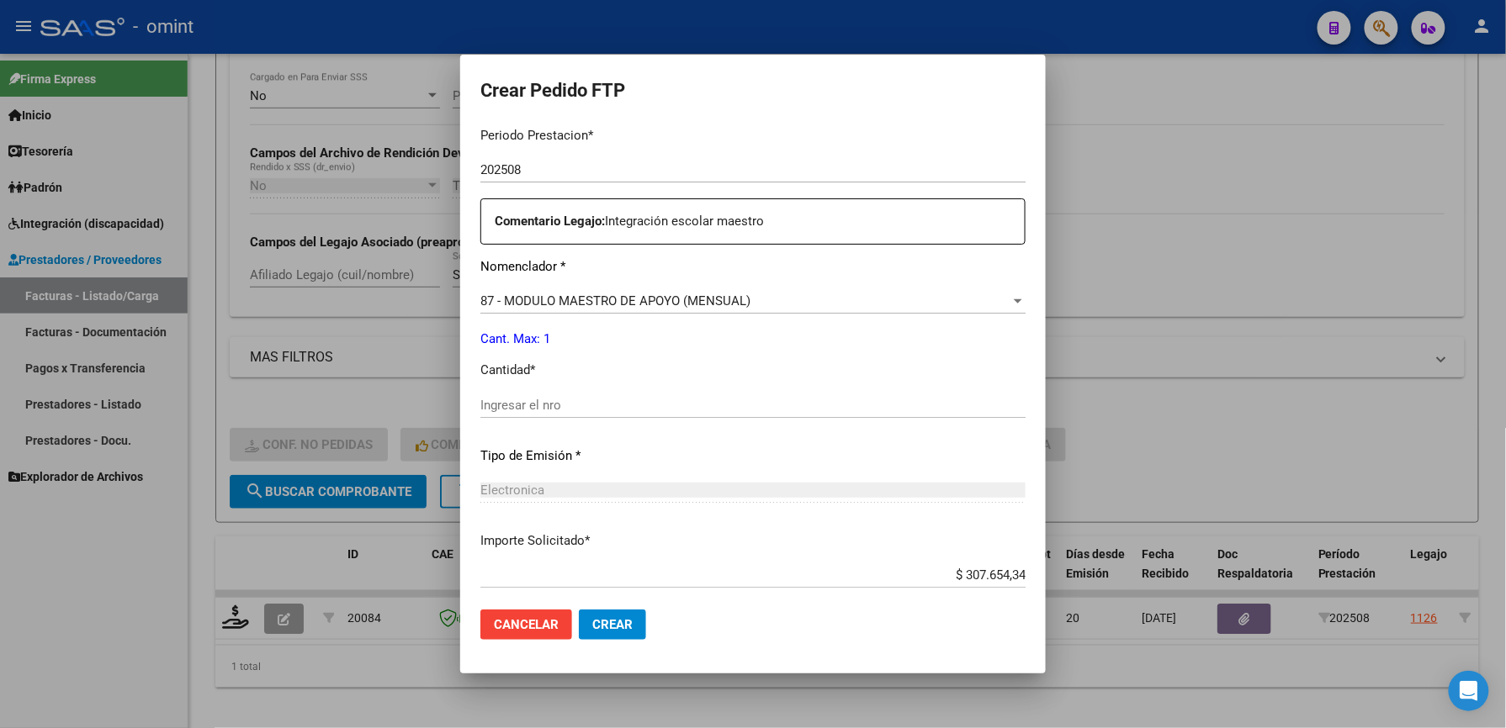
click at [481, 408] on input "Ingresar el nro" at bounding box center [752, 405] width 545 height 15
click at [503, 401] on input "Ingresar el nro" at bounding box center [752, 405] width 545 height 15
type input "1"
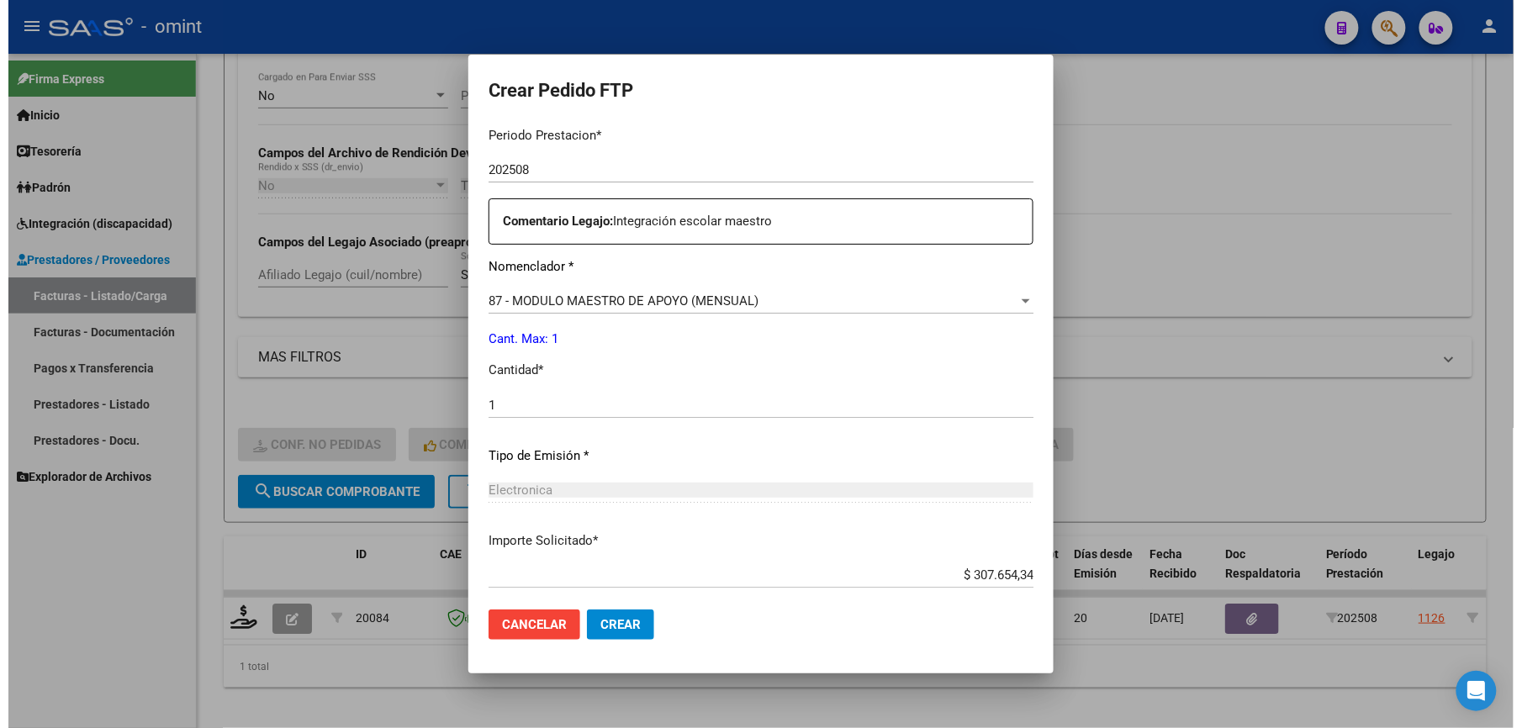
scroll to position [651, 0]
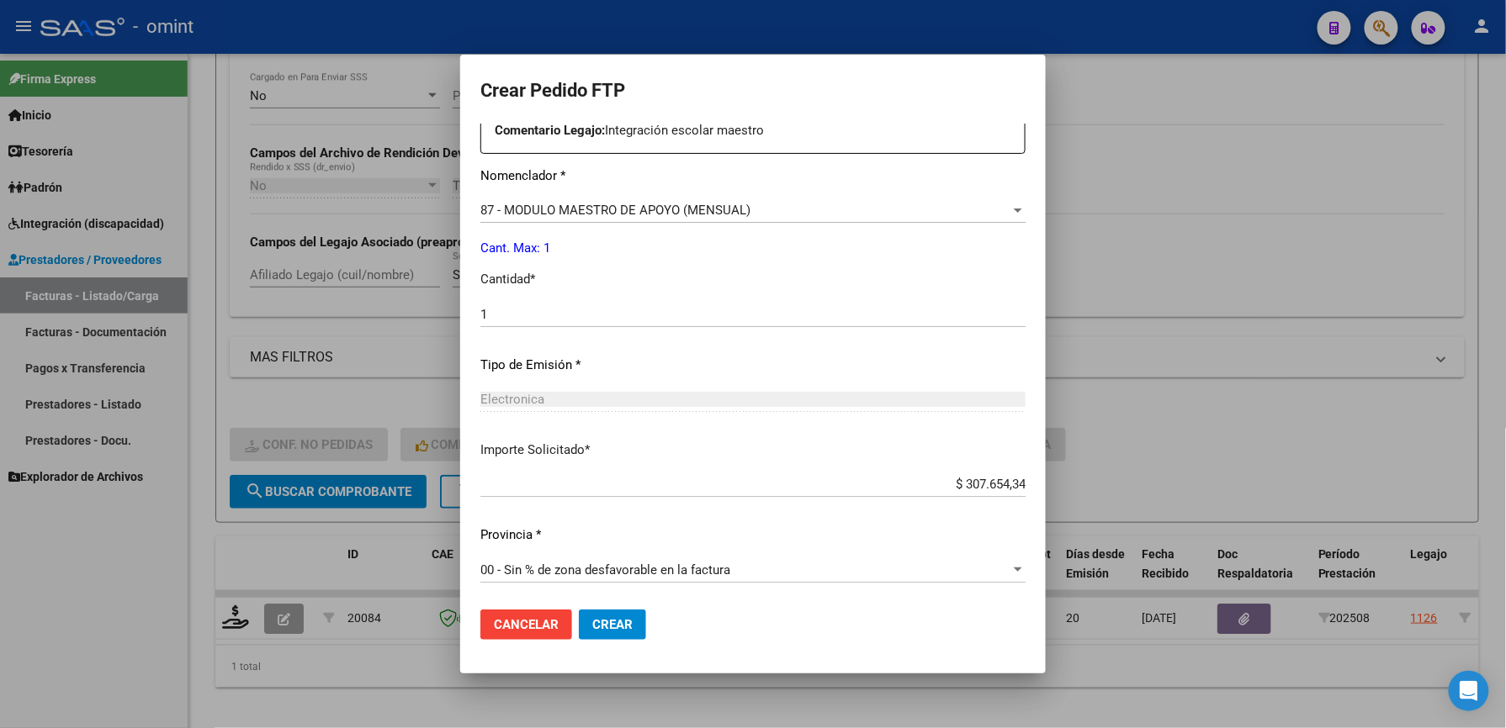
click at [579, 637] on button "Crear" at bounding box center [612, 625] width 67 height 30
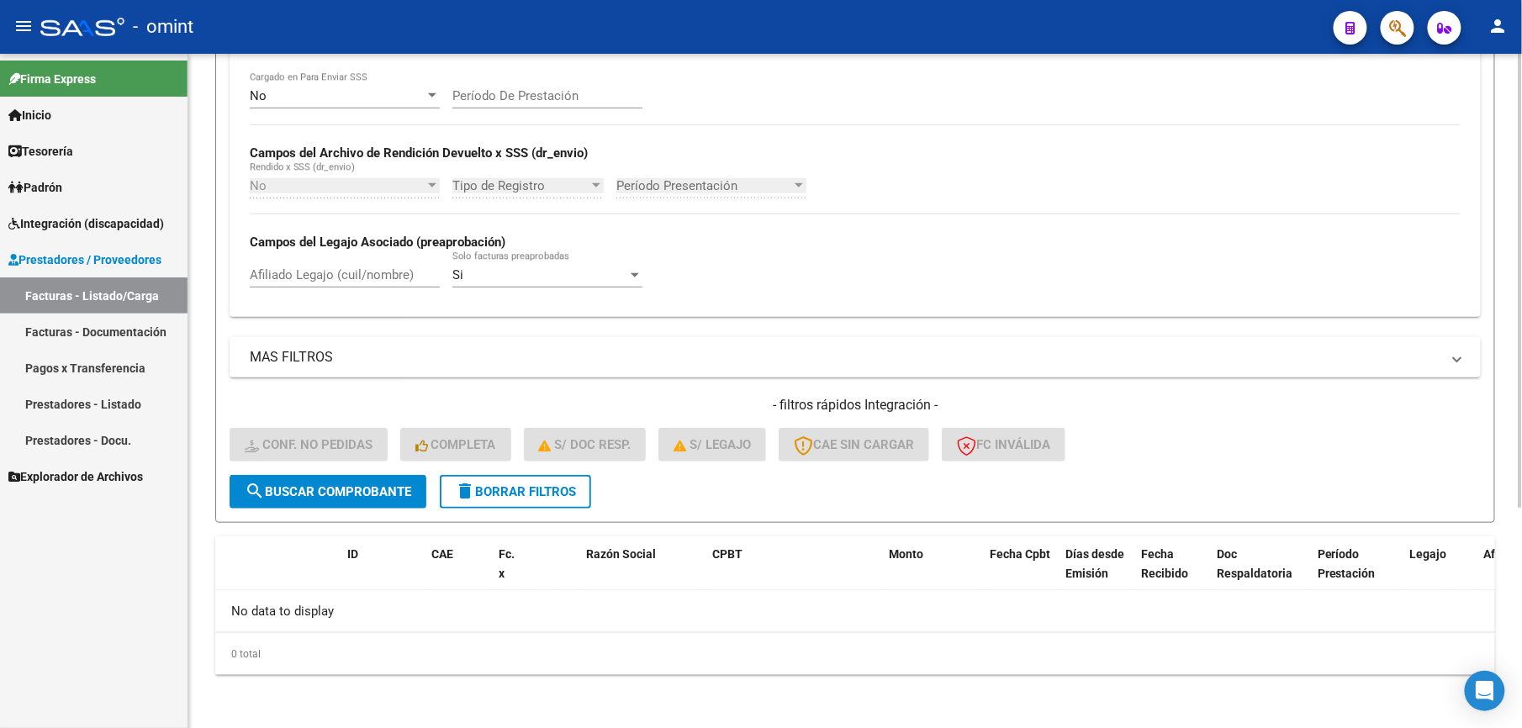
scroll to position [0, 0]
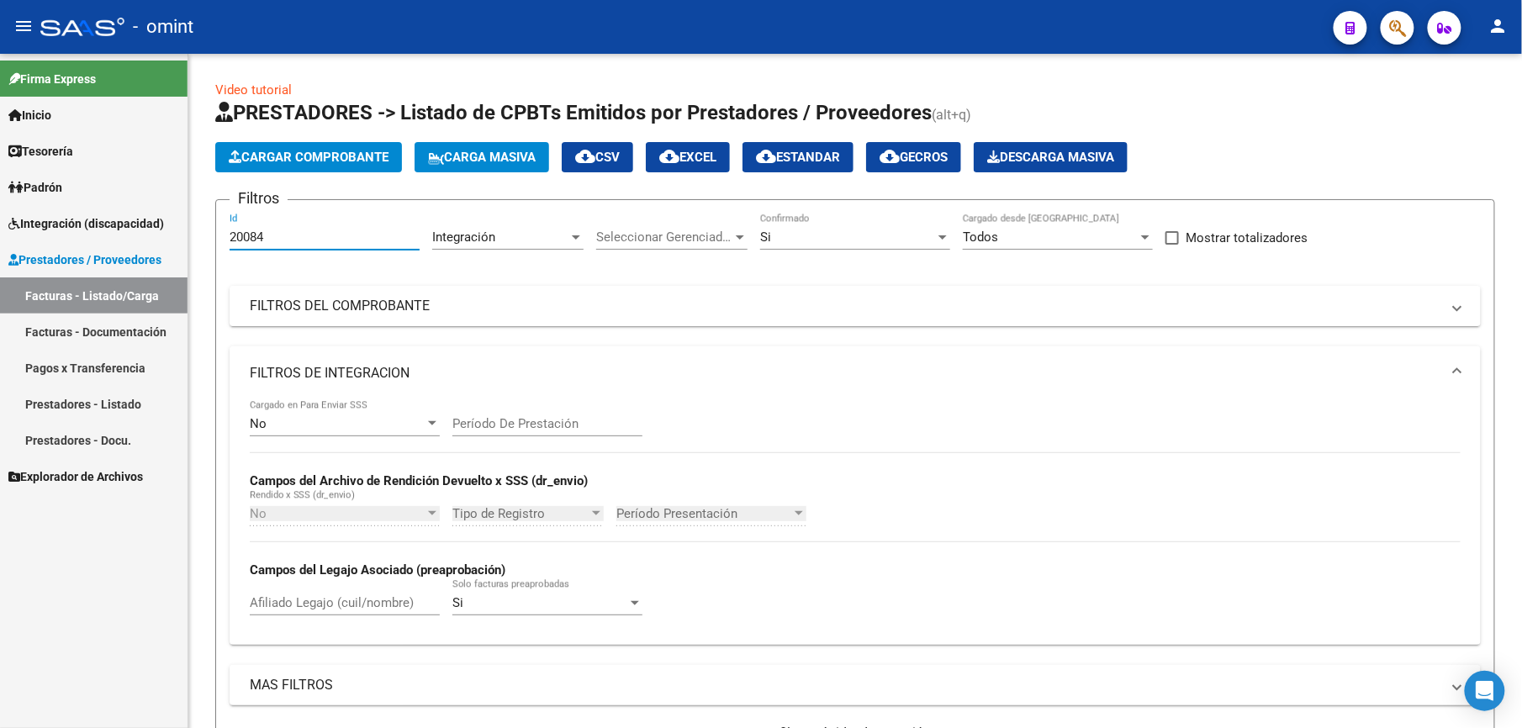
drag, startPoint x: 279, startPoint y: 237, endPoint x: 31, endPoint y: 230, distance: 248.2
click at [31, 230] on mat-sidenav-container "Firma Express Inicio Calendario SSS Instructivos Contacto OS Tesorería Extracto…" at bounding box center [761, 391] width 1522 height 675
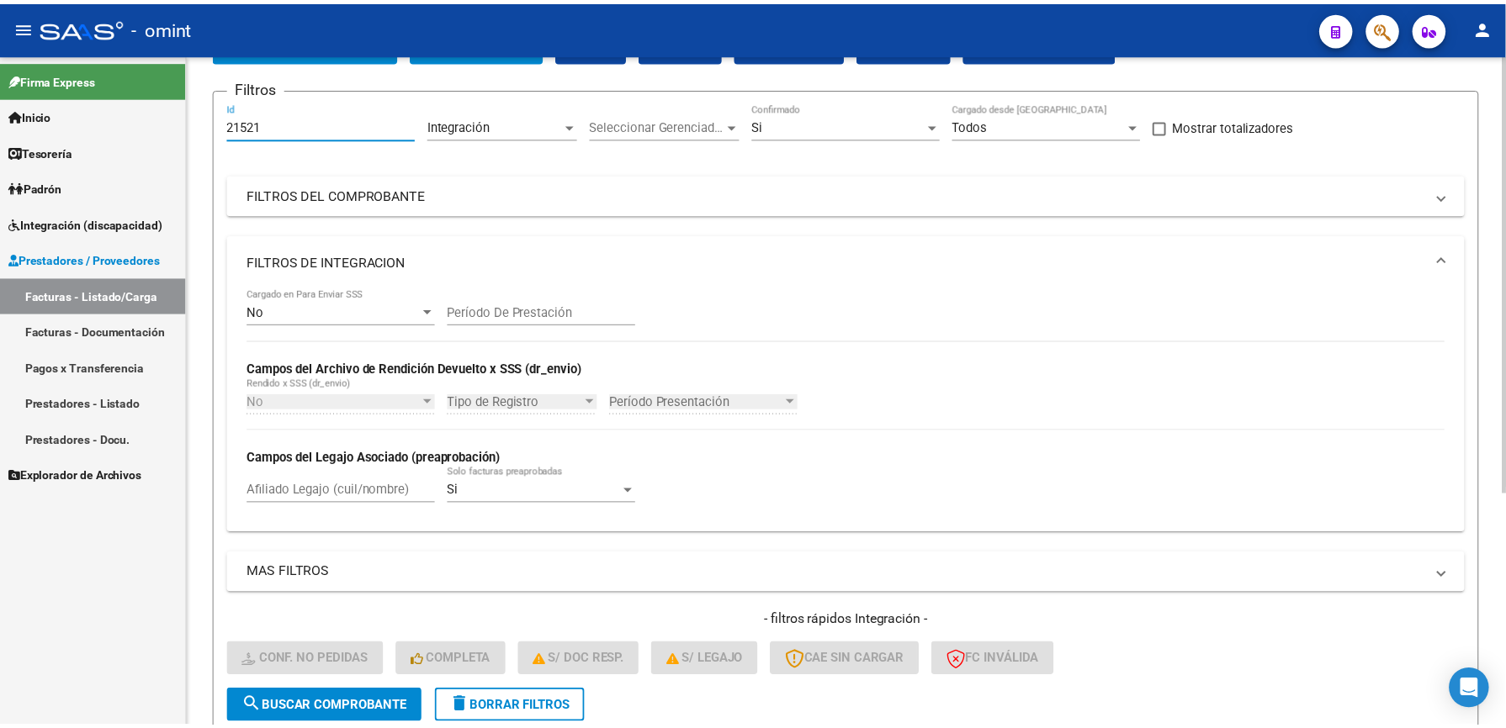
scroll to position [358, 0]
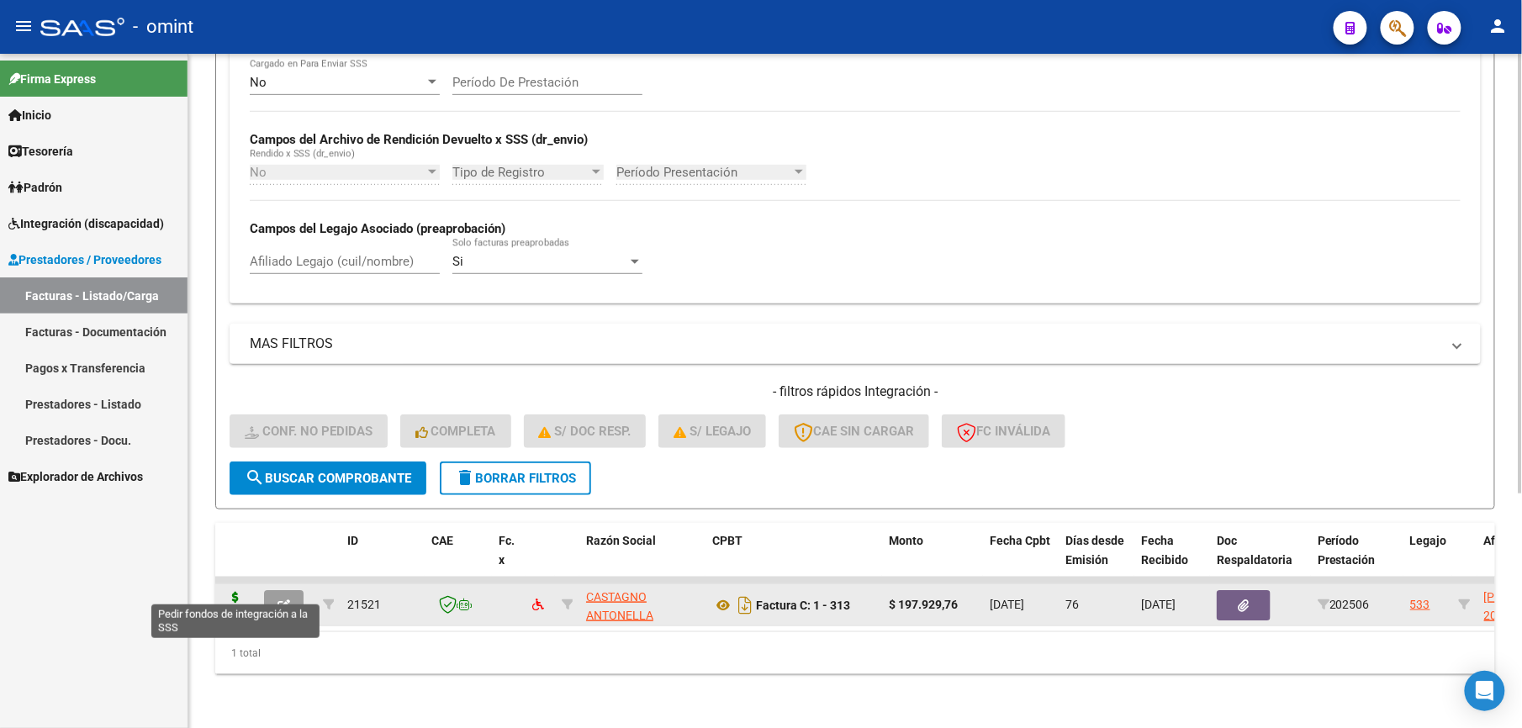
type input "21521"
click at [236, 592] on icon at bounding box center [235, 604] width 27 height 24
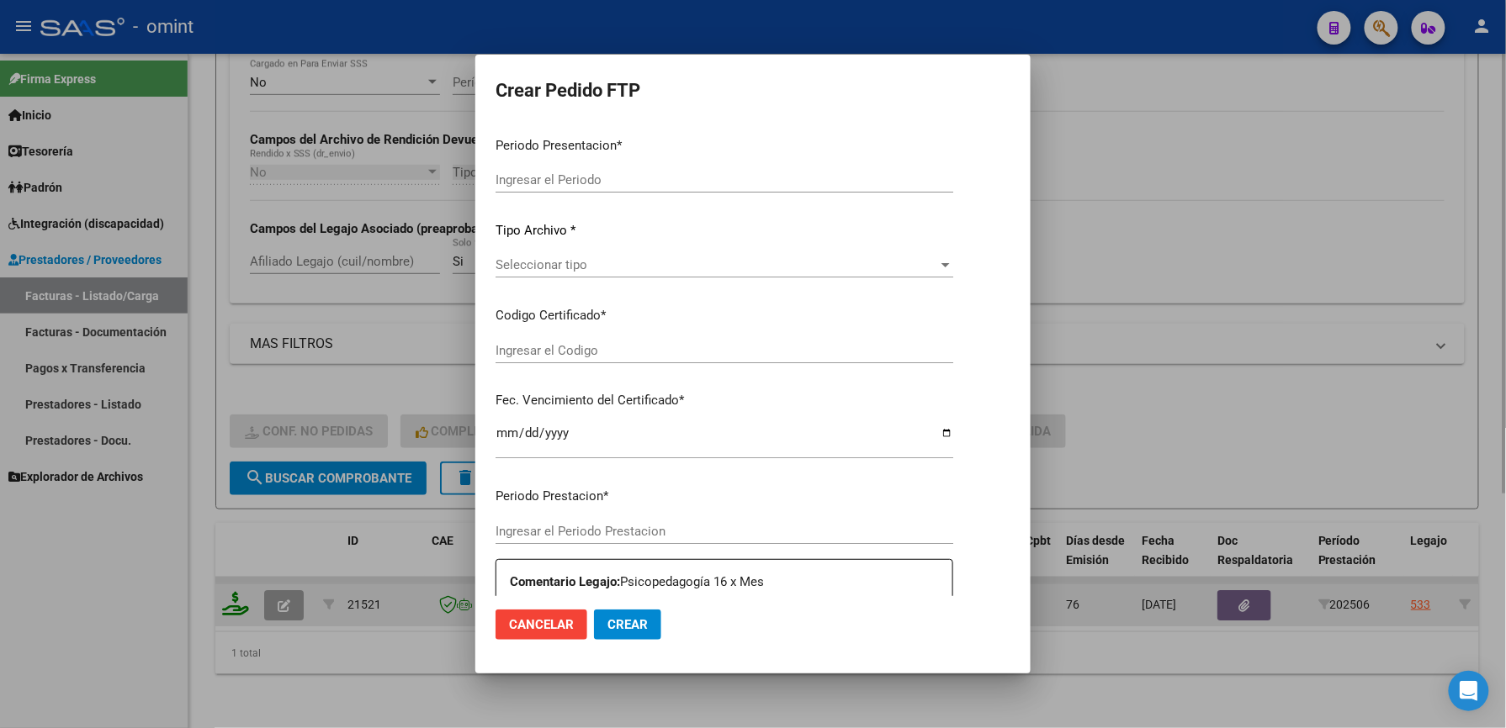
type input "202508"
type input "202506"
type input "$ 197.929,76"
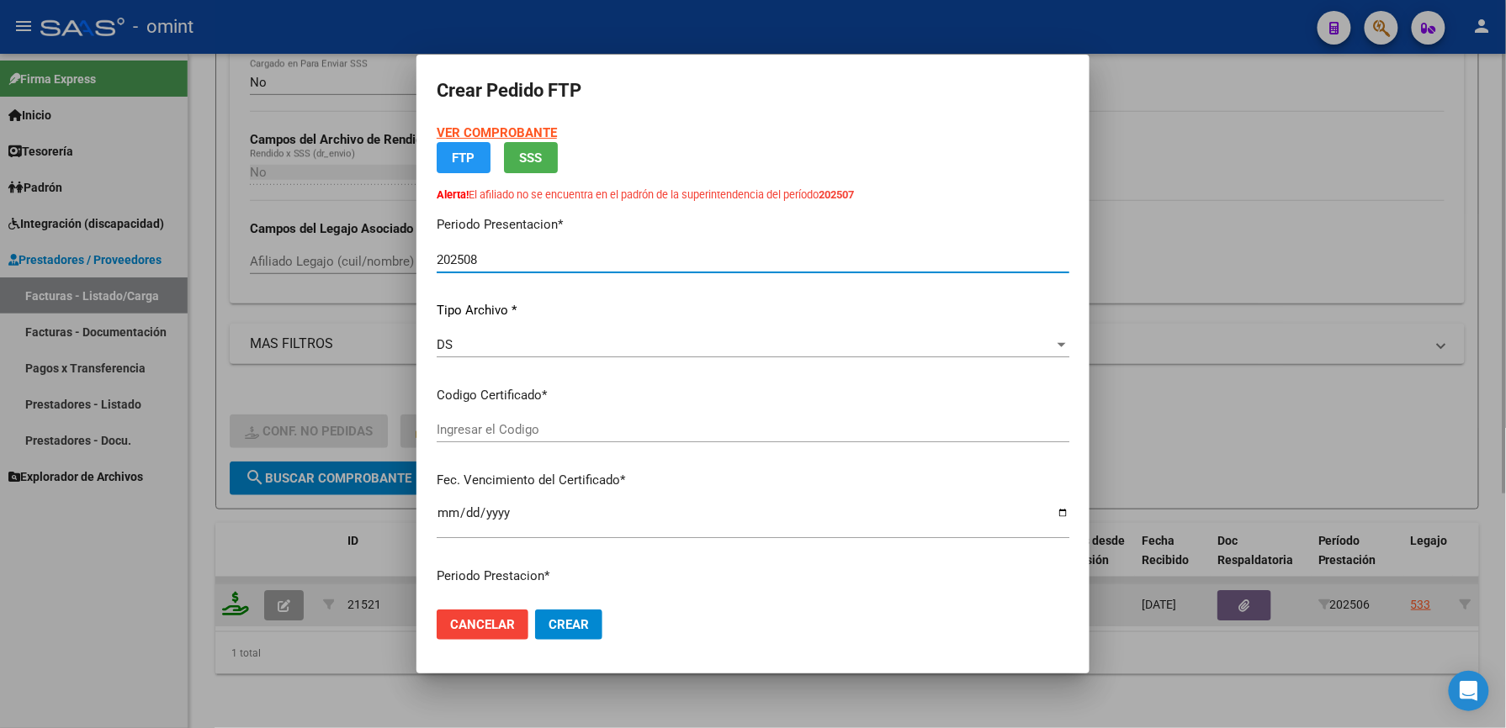
type input "1665430991"
type input "2027-06-18"
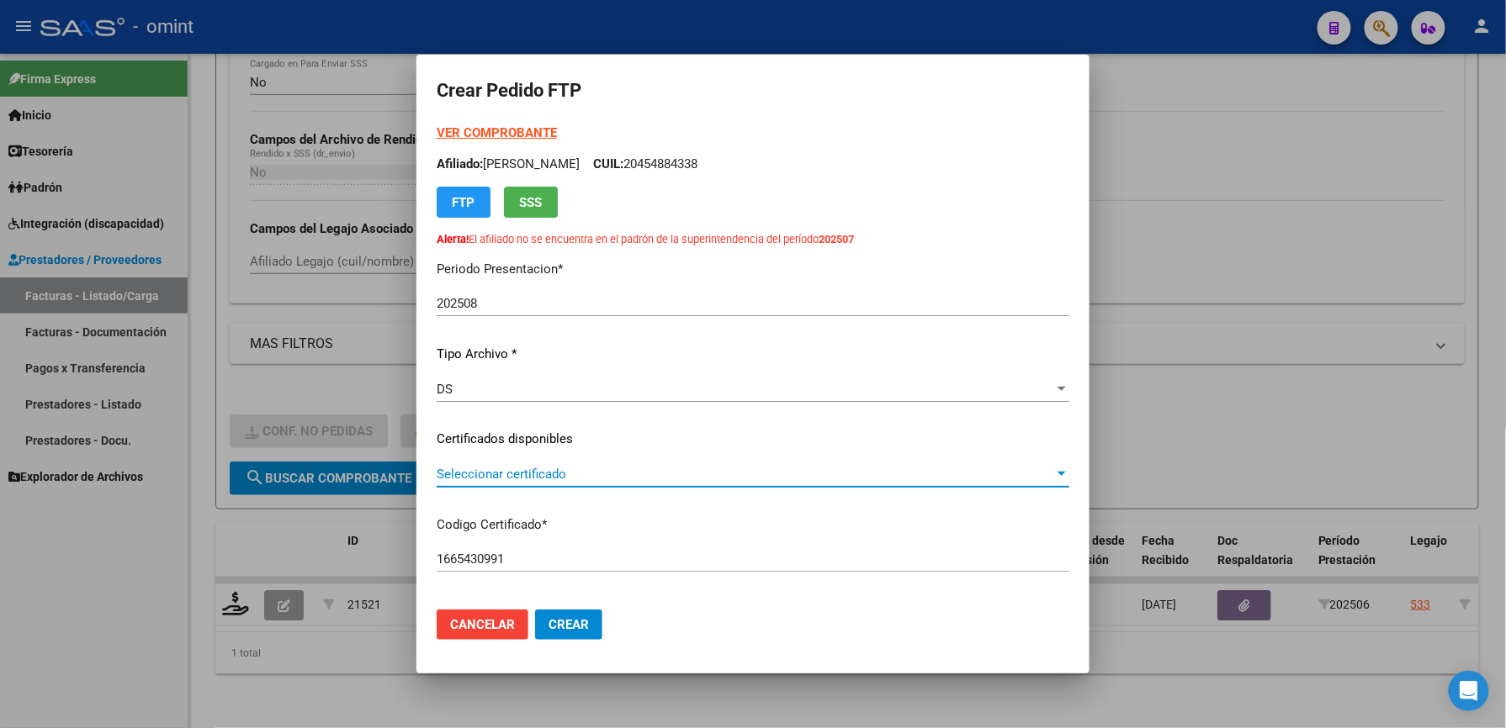
click at [522, 467] on span "Seleccionar certificado" at bounding box center [745, 474] width 617 height 15
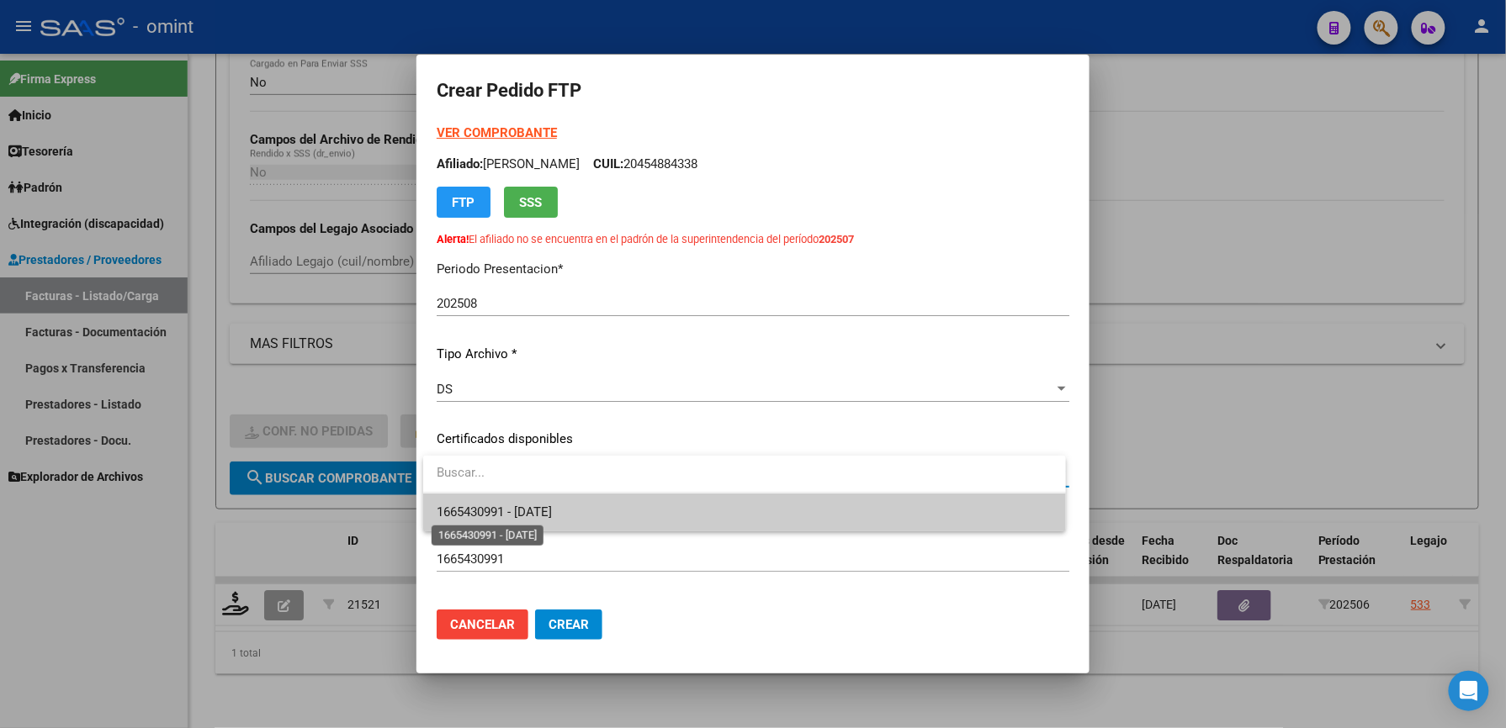
click at [528, 506] on span "1665430991 - 2027-06-18" at bounding box center [494, 512] width 115 height 15
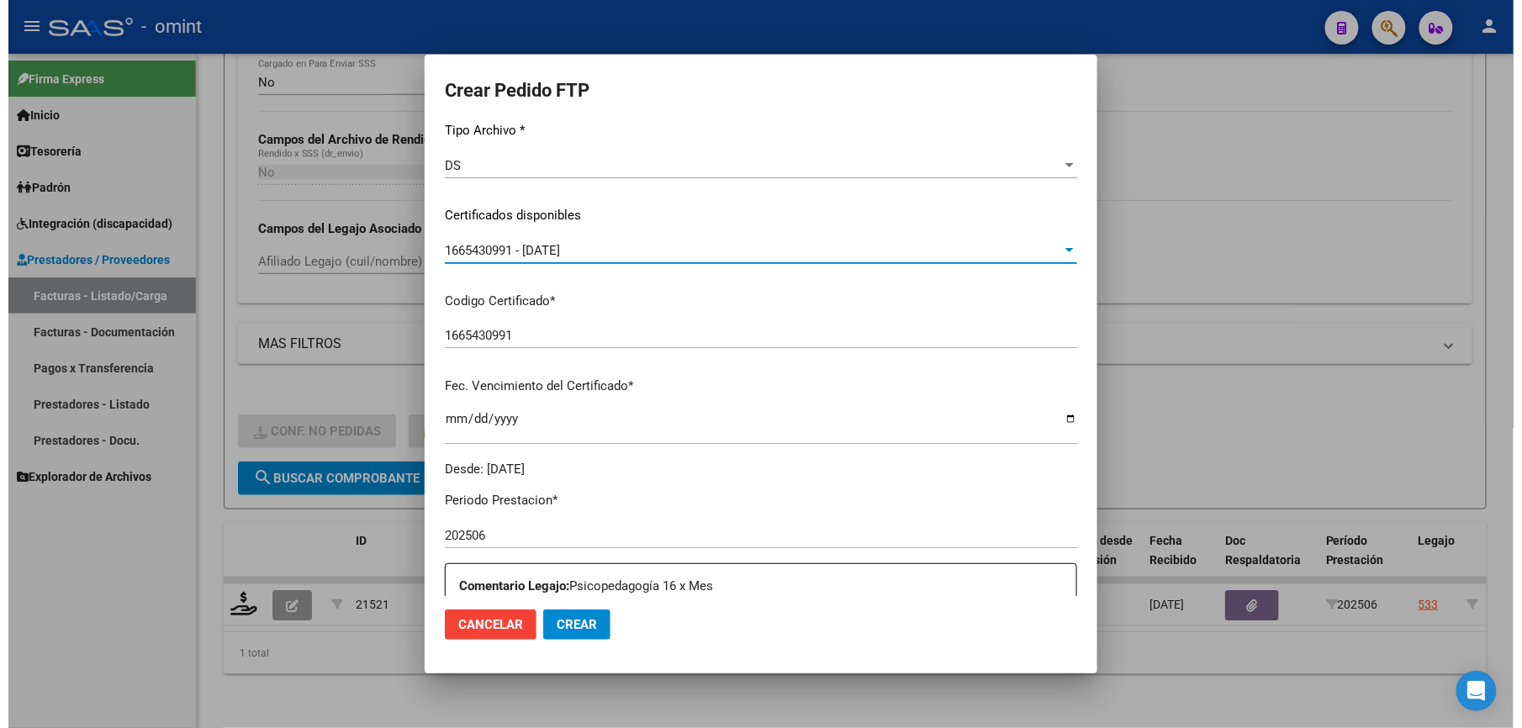
scroll to position [560, 0]
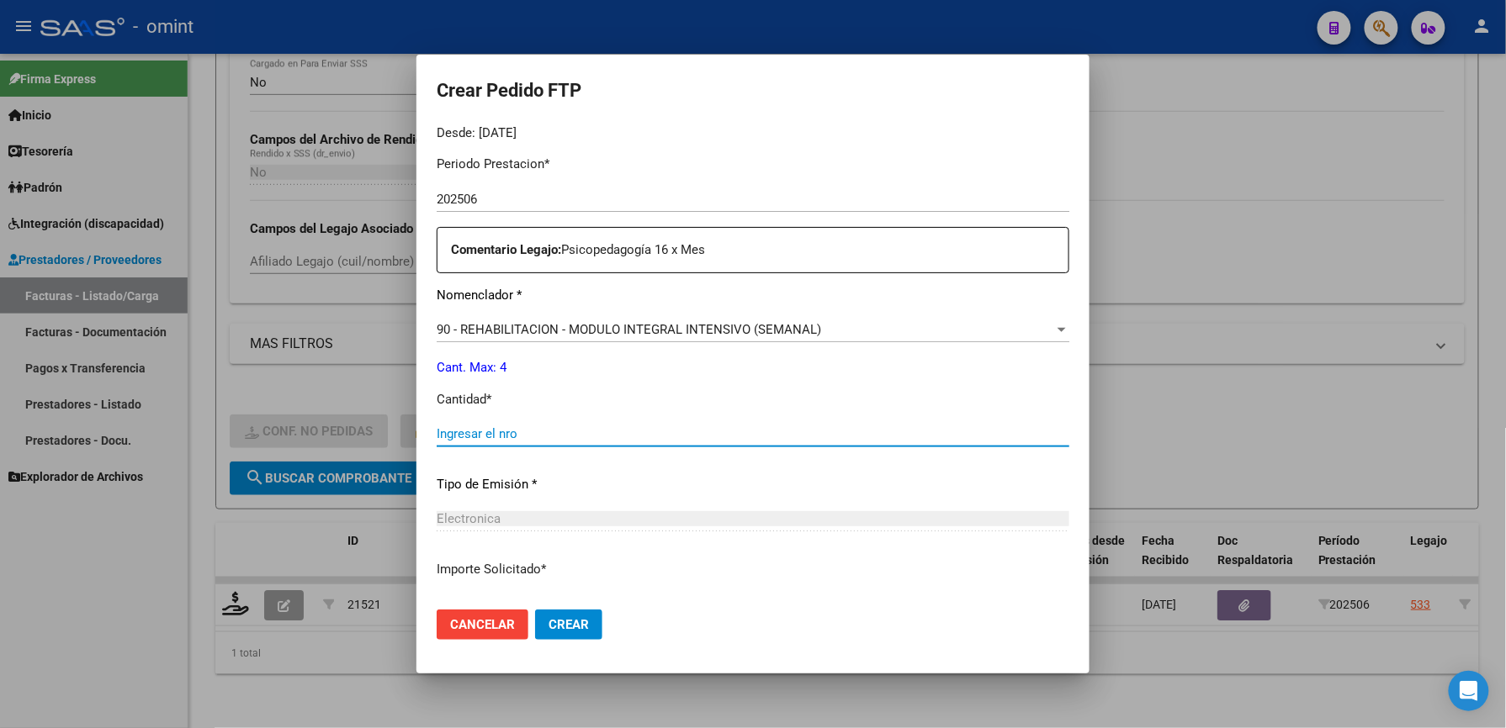
click at [478, 437] on input "Ingresar el nro" at bounding box center [753, 433] width 632 height 15
type input "4"
click at [562, 623] on span "Crear" at bounding box center [568, 624] width 40 height 15
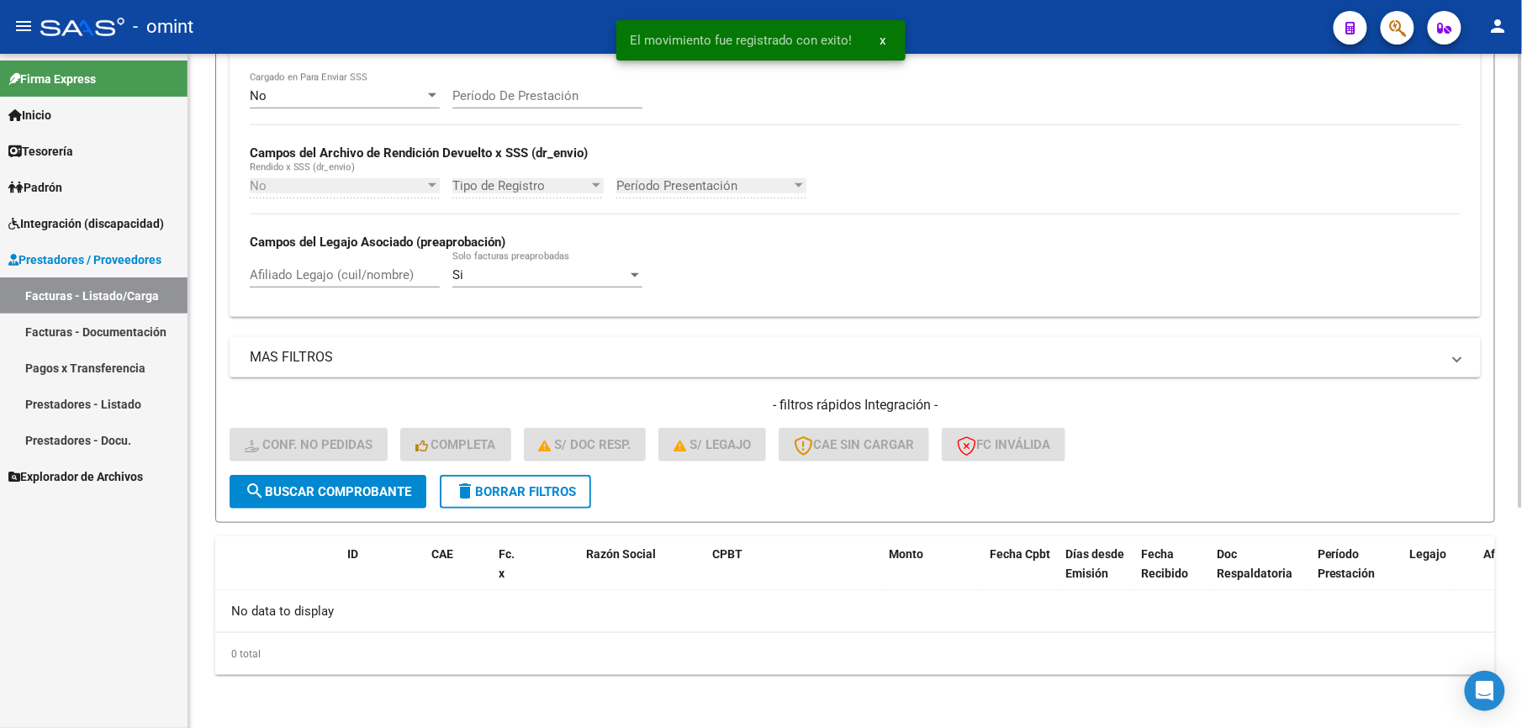
scroll to position [0, 0]
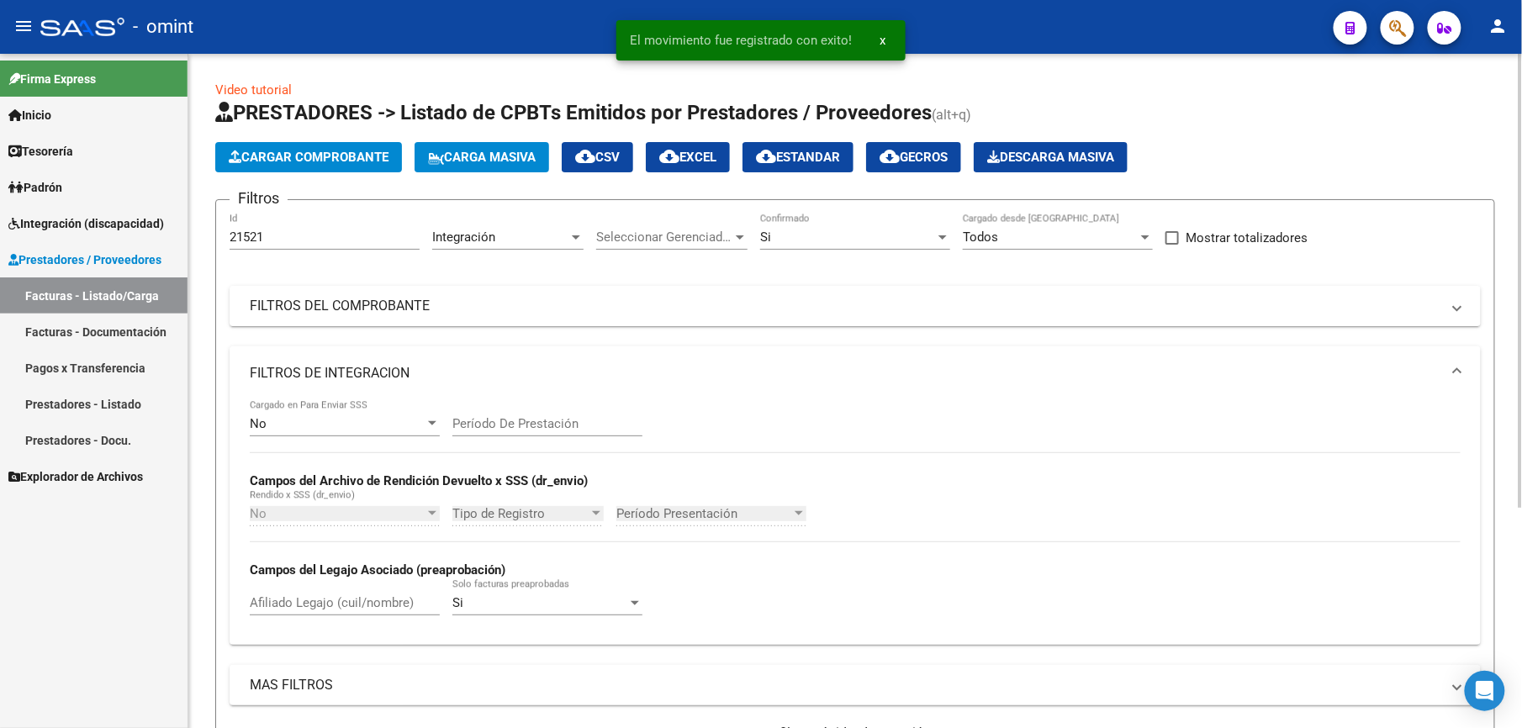
click at [277, 240] on input "21521" at bounding box center [325, 237] width 190 height 15
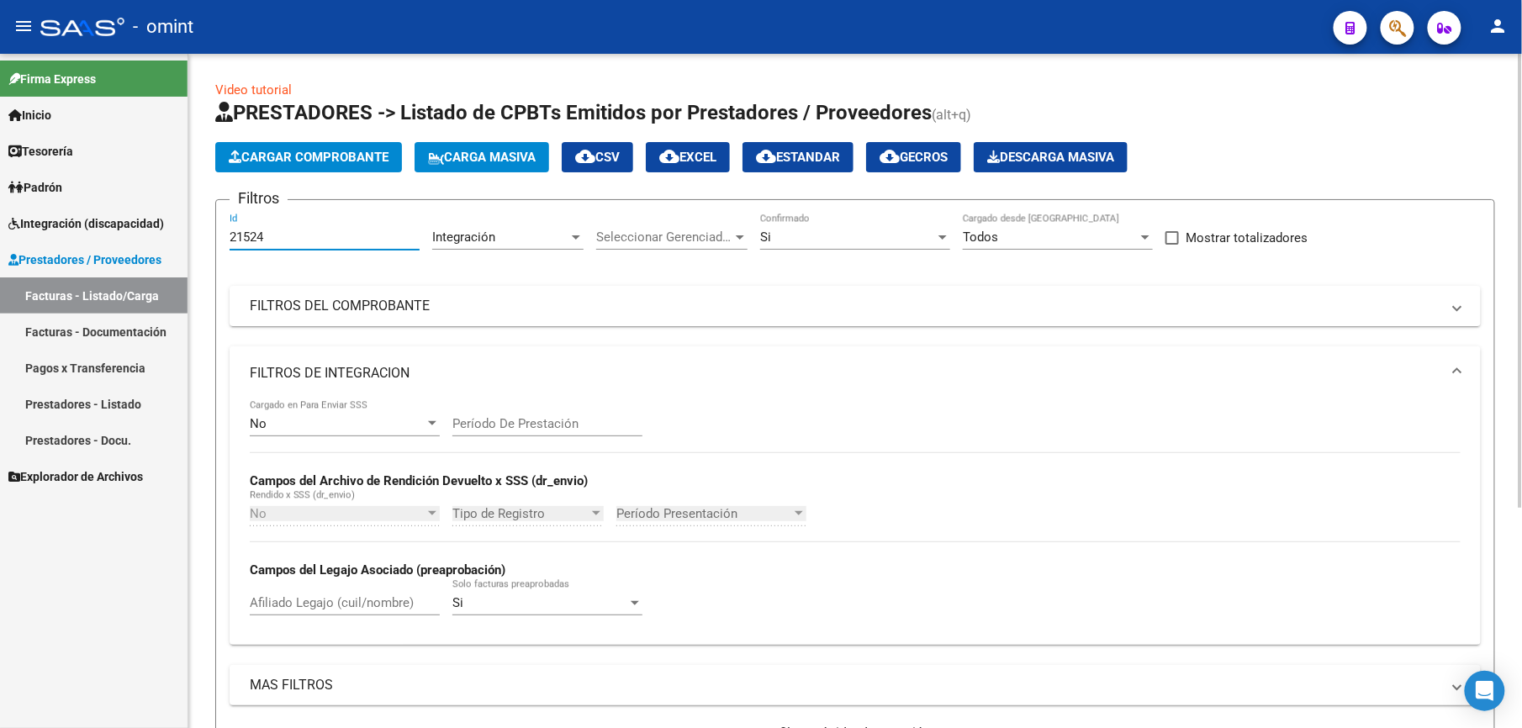
scroll to position [328, 0]
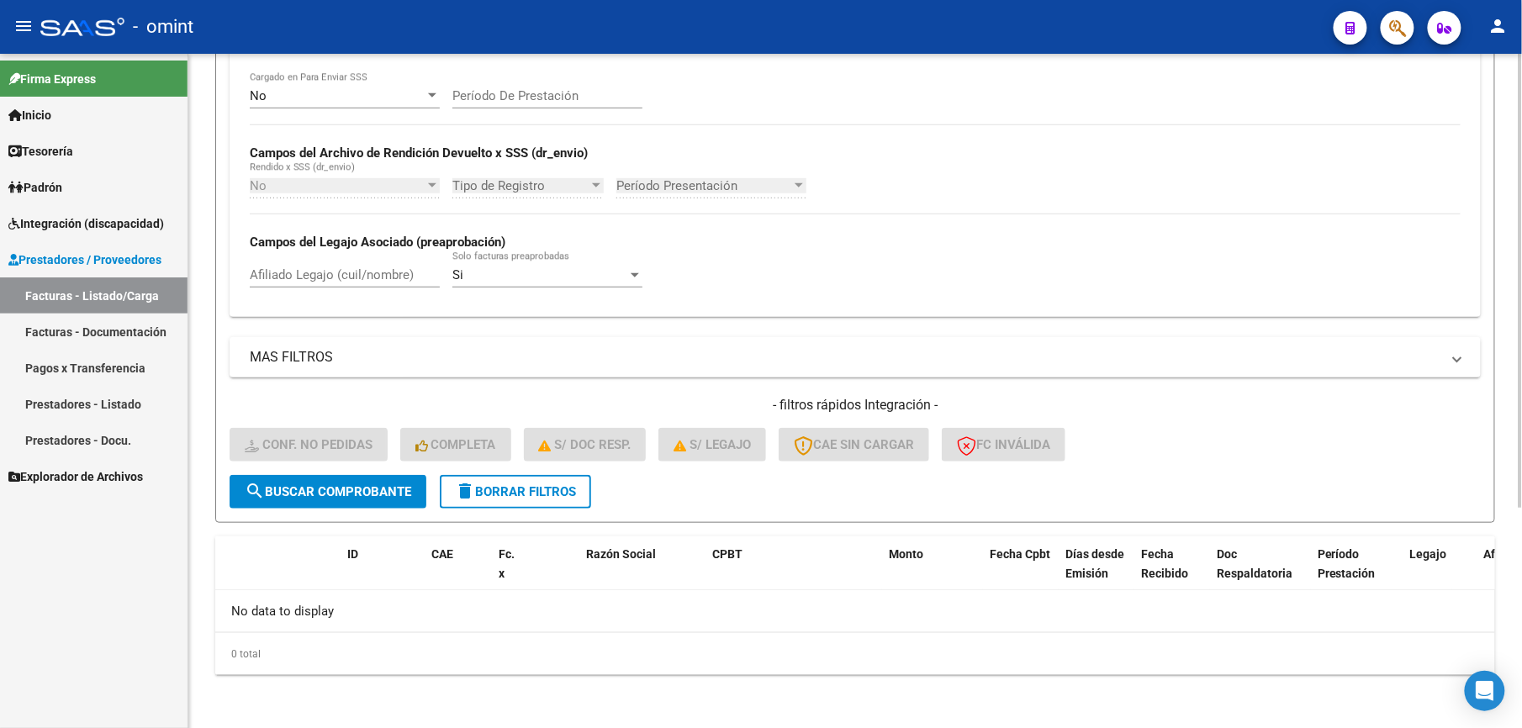
type input "21524"
click at [296, 488] on span "search Buscar Comprobante" at bounding box center [328, 491] width 167 height 15
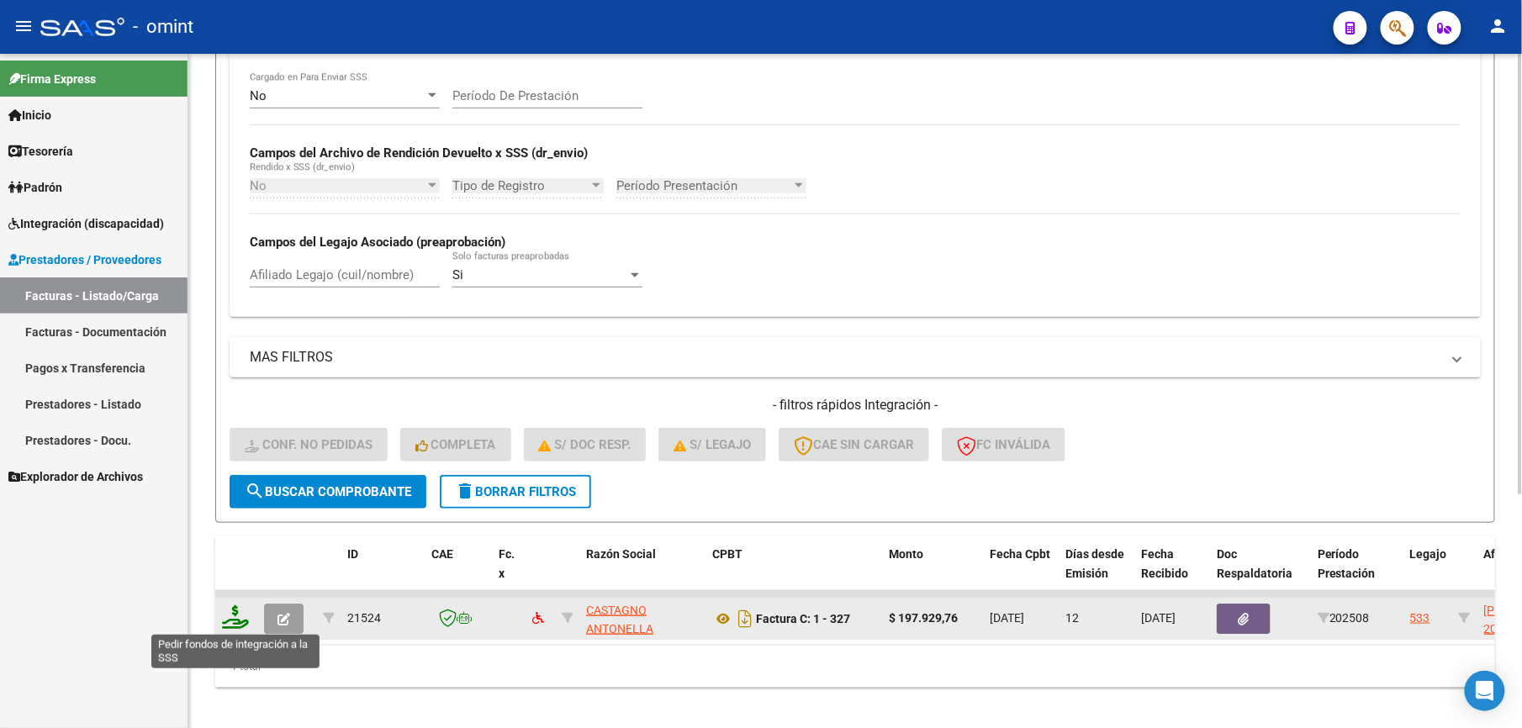
click at [236, 621] on icon at bounding box center [235, 618] width 27 height 24
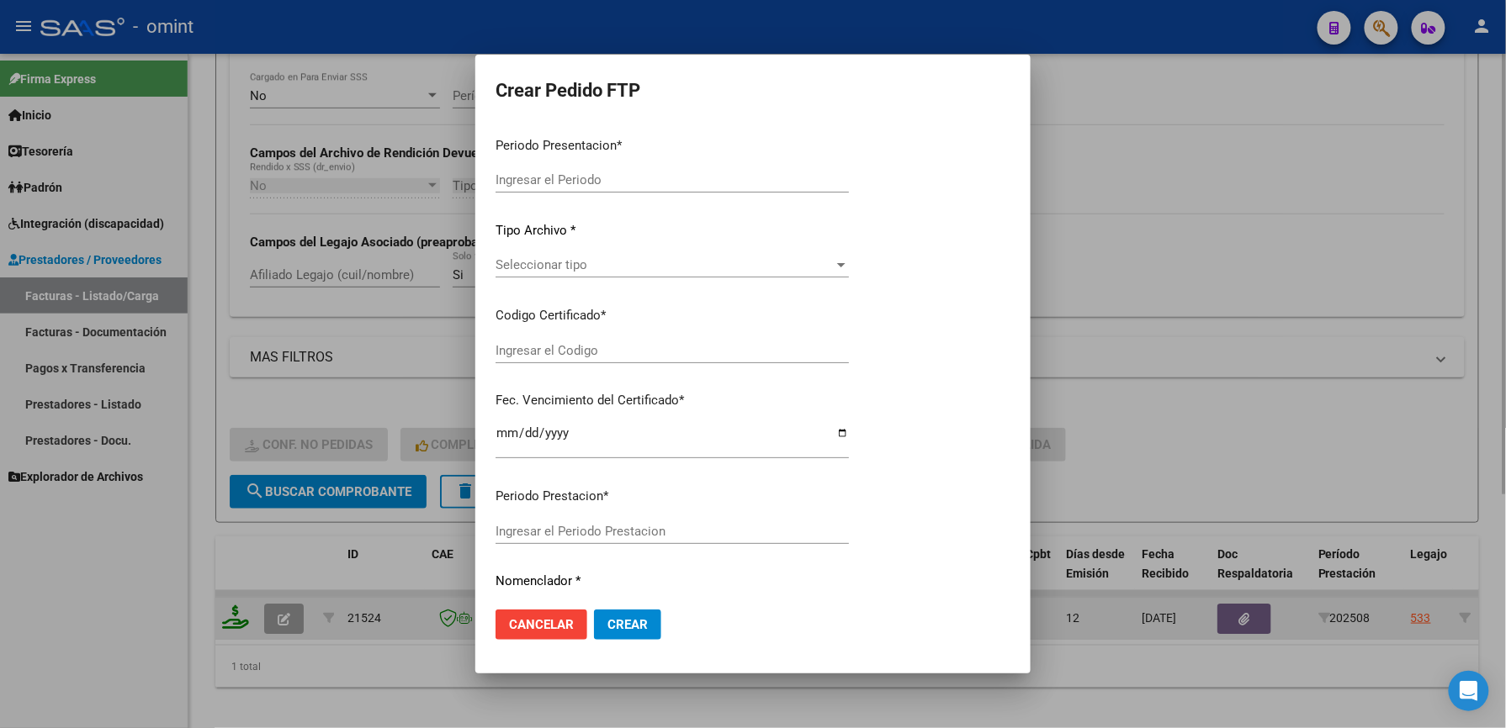
type input "202508"
type input "$ 197.929,76"
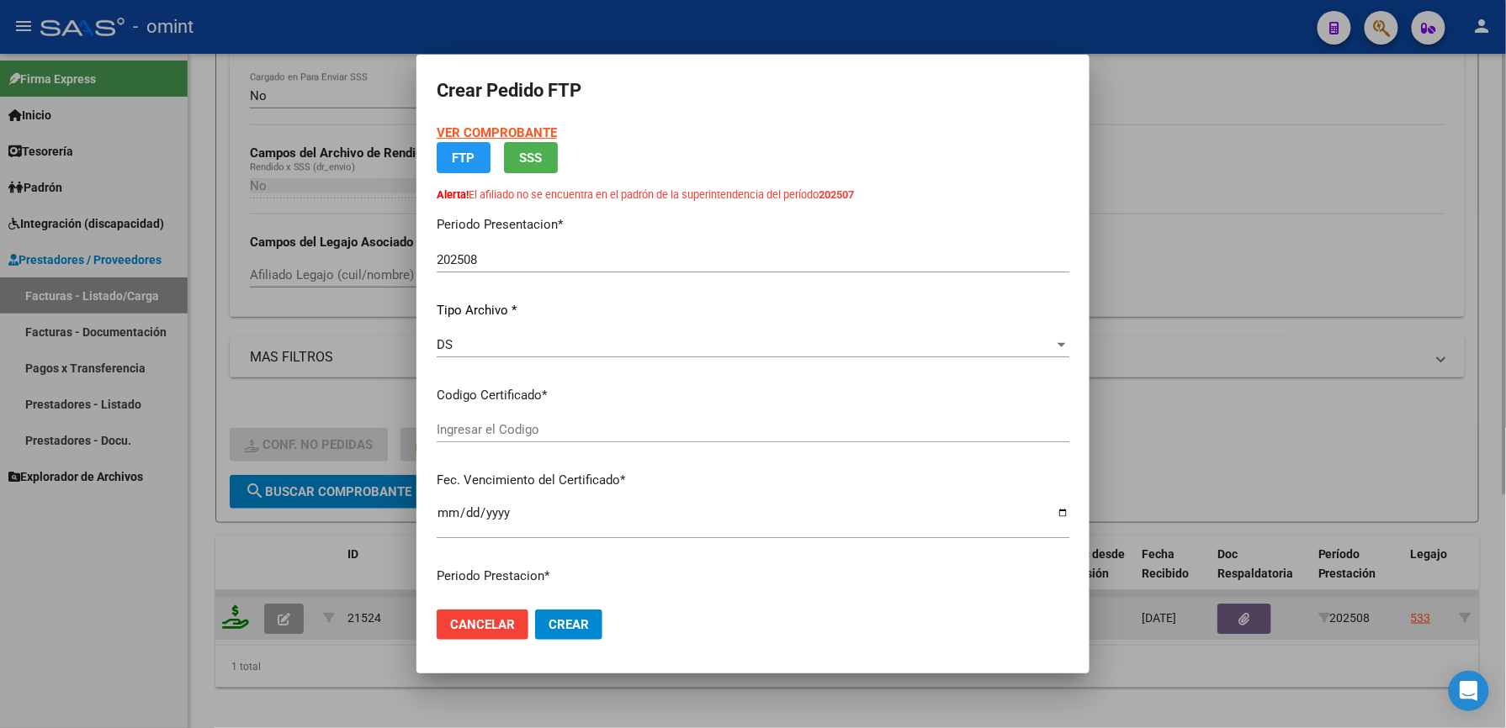
type input "1665430991"
type input "2027-06-18"
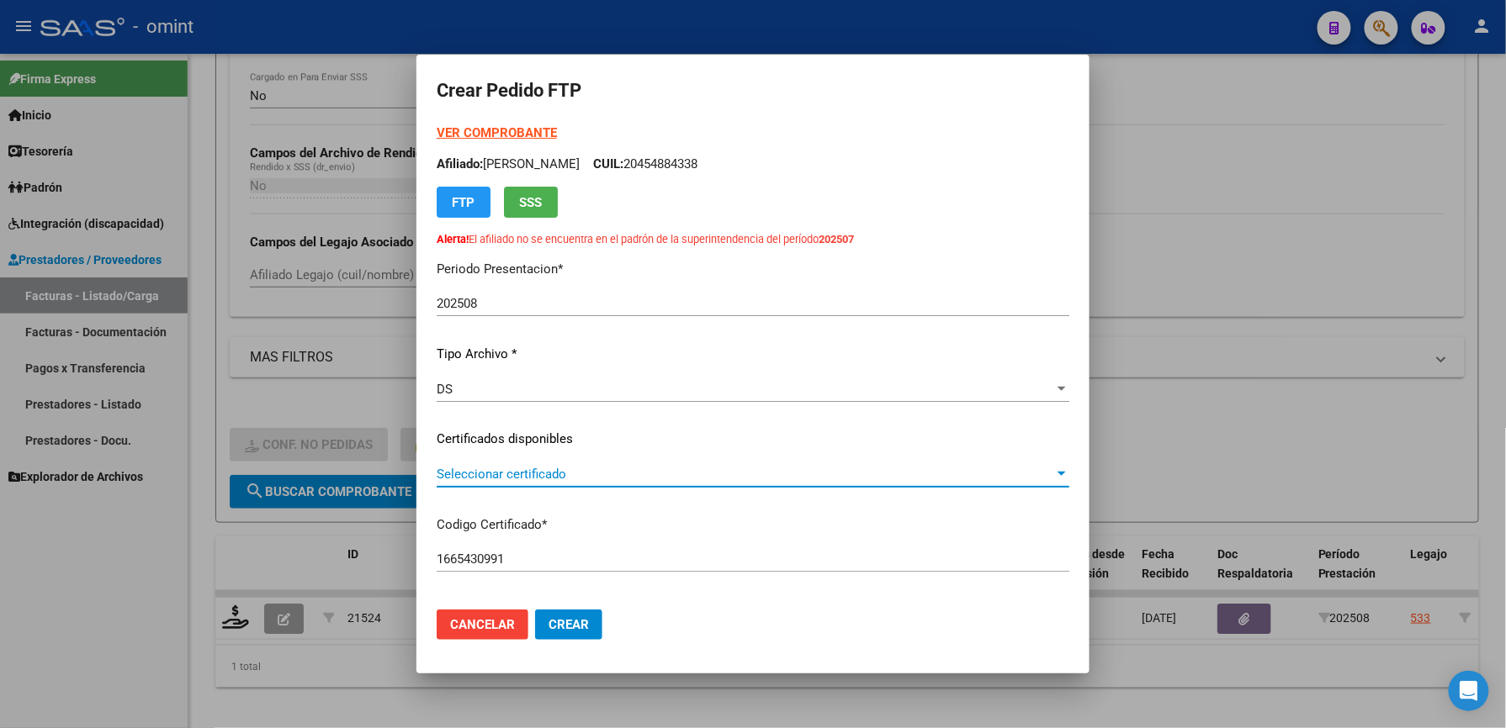
click at [500, 473] on span "Seleccionar certificado" at bounding box center [745, 474] width 617 height 15
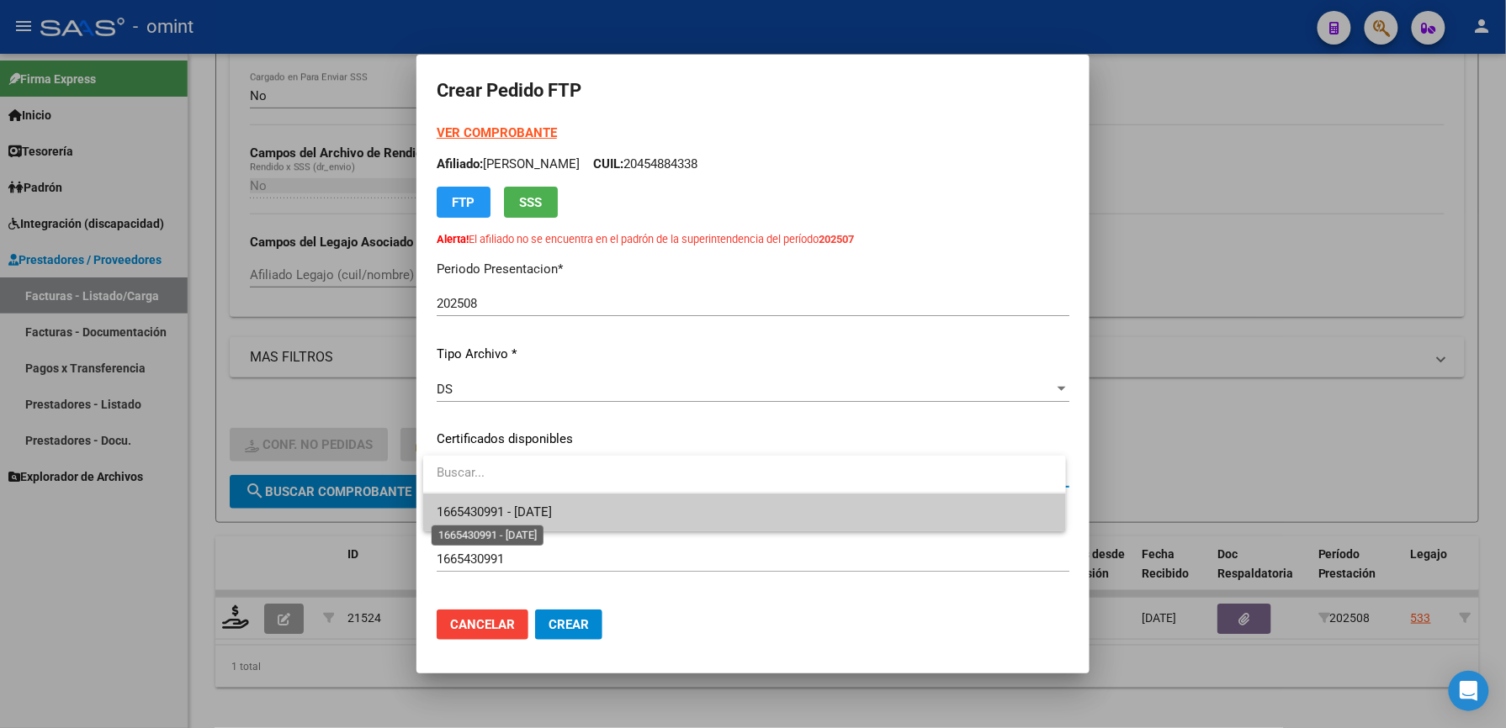
click at [502, 516] on span "1665430991 - 2027-06-18" at bounding box center [494, 512] width 115 height 15
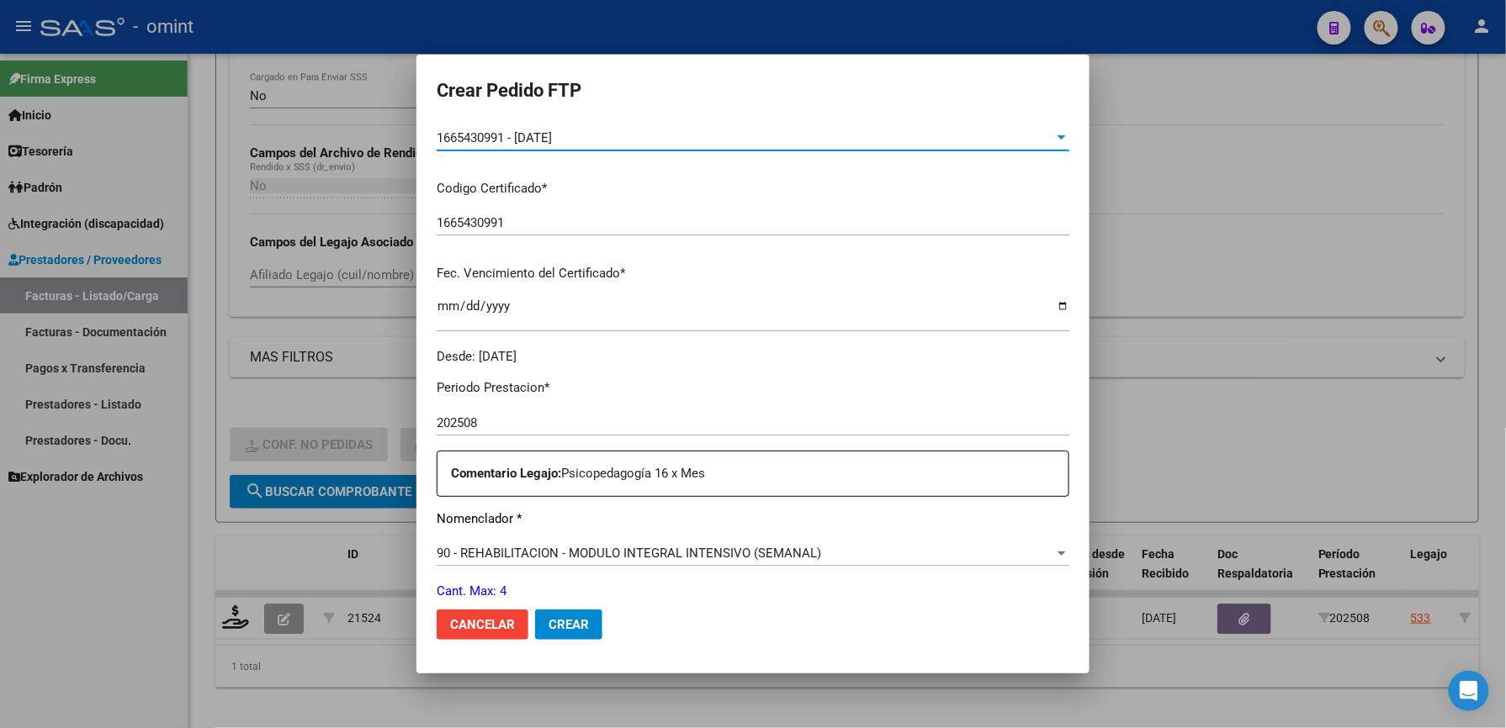
scroll to position [448, 0]
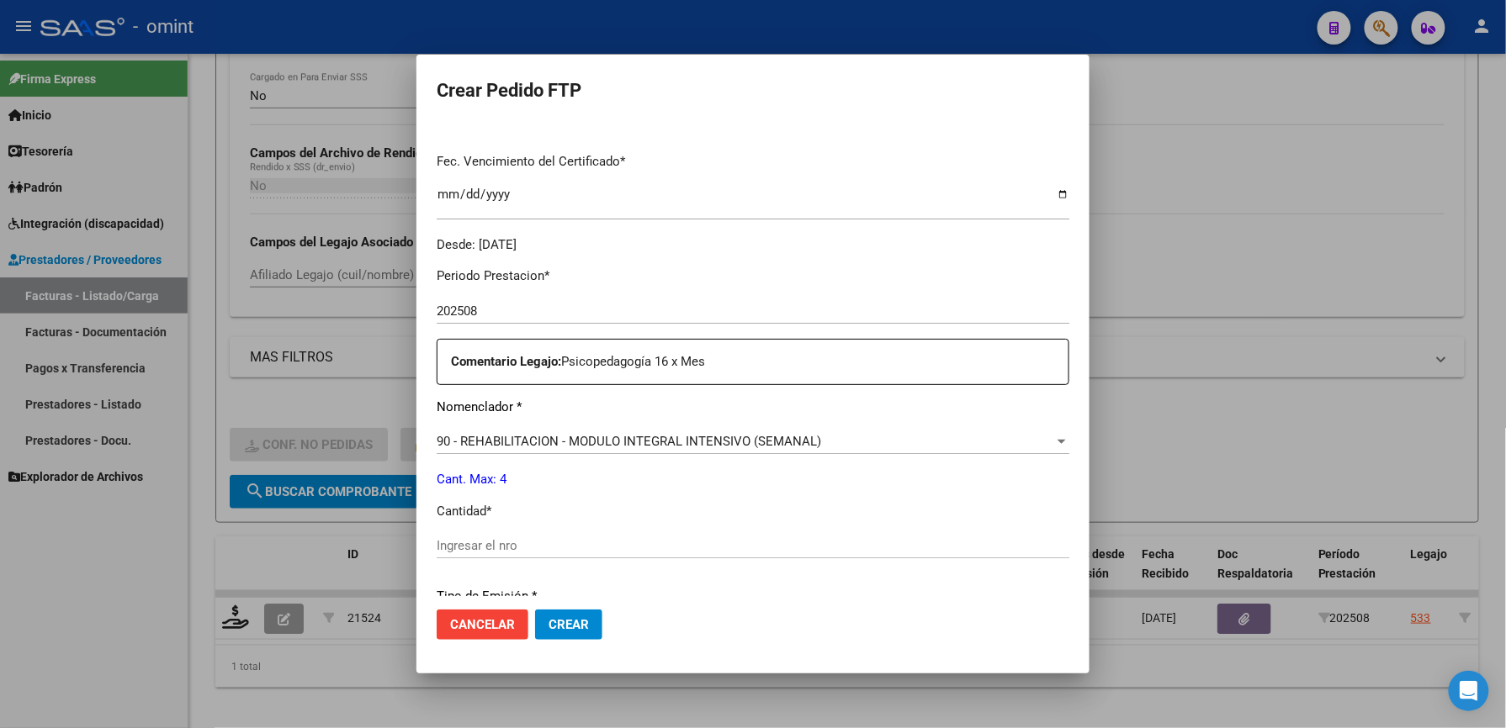
click at [481, 533] on div "Ingresar el nro" at bounding box center [753, 545] width 632 height 25
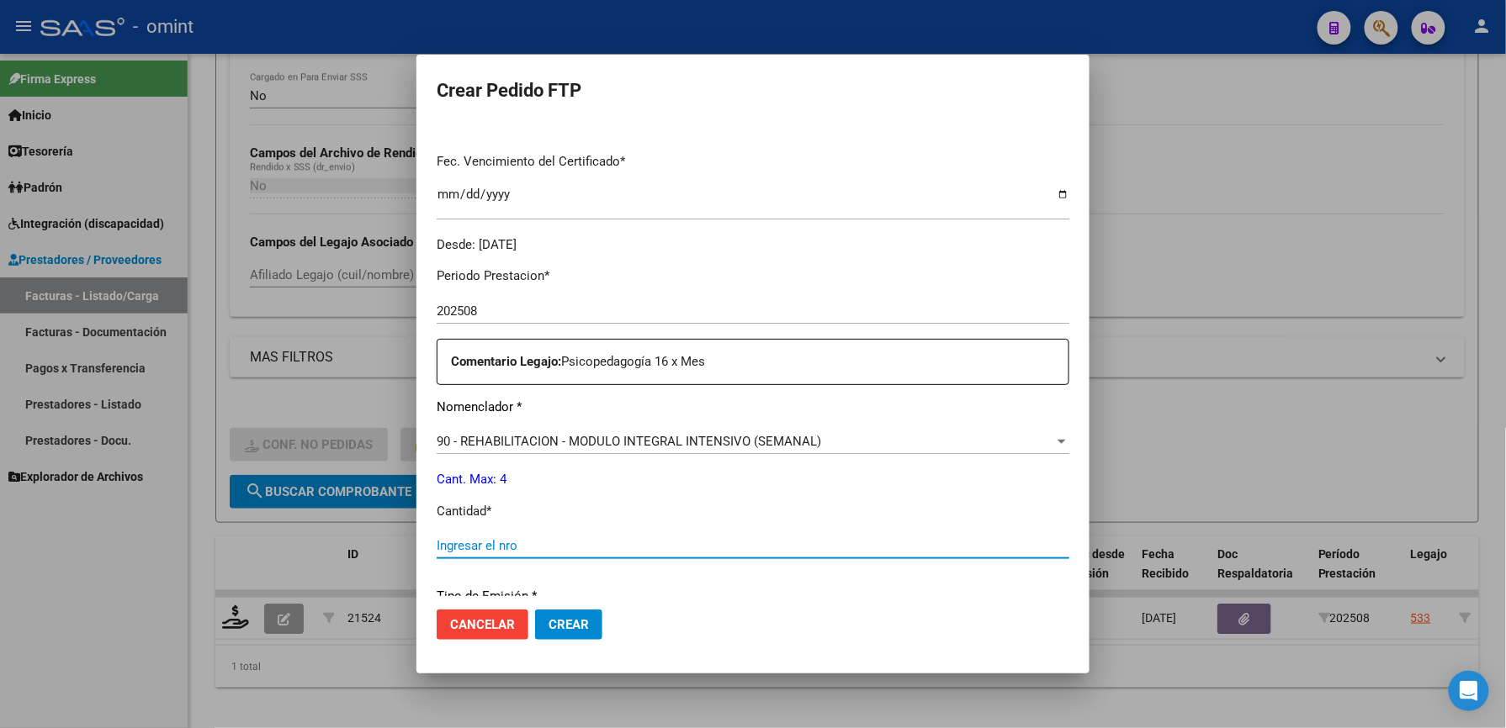
click at [485, 543] on input "Ingresar el nro" at bounding box center [753, 545] width 632 height 15
type input "4"
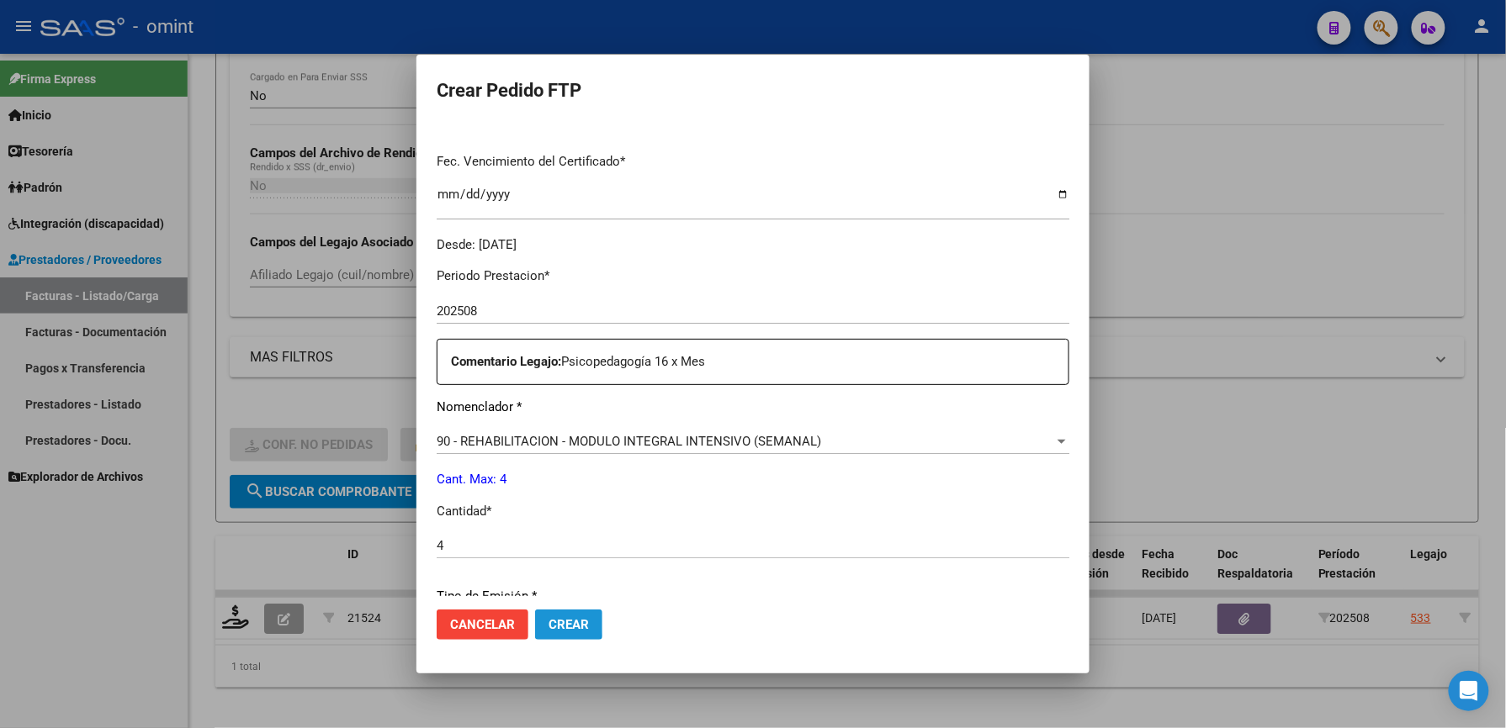
click at [550, 623] on span "Crear" at bounding box center [568, 624] width 40 height 15
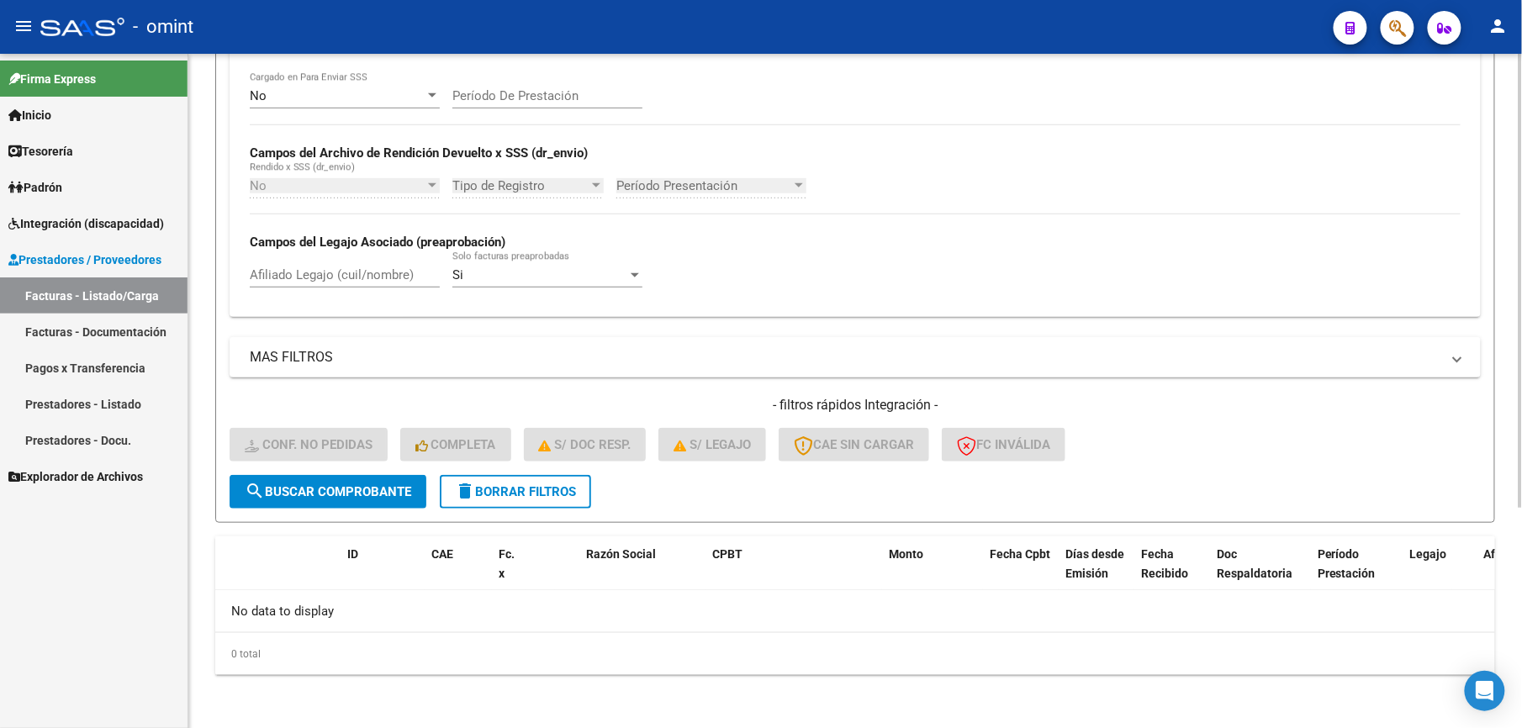
scroll to position [0, 0]
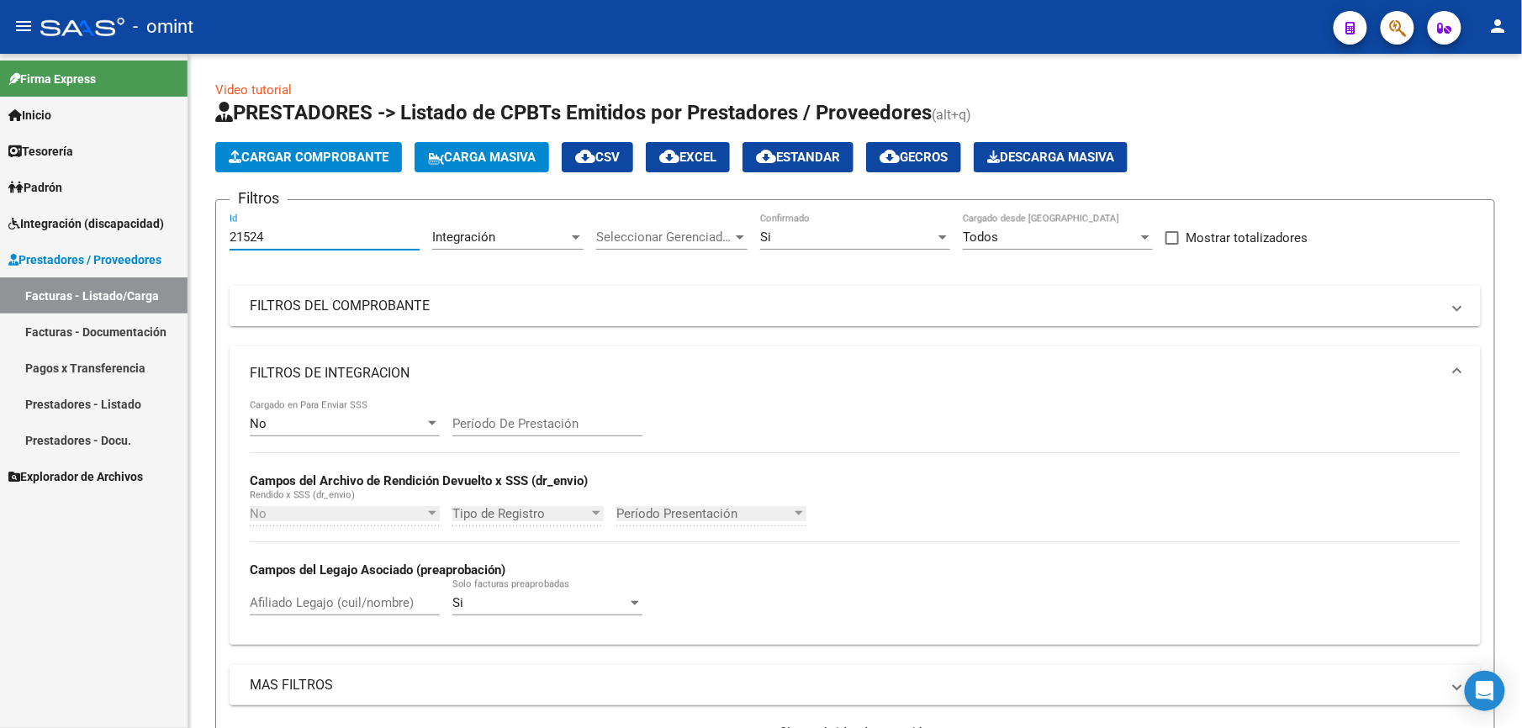
drag, startPoint x: 273, startPoint y: 239, endPoint x: 103, endPoint y: 223, distance: 171.5
click at [103, 223] on mat-sidenav-container "Firma Express Inicio Calendario SSS Instructivos Contacto OS Tesorería Extracto…" at bounding box center [761, 391] width 1522 height 675
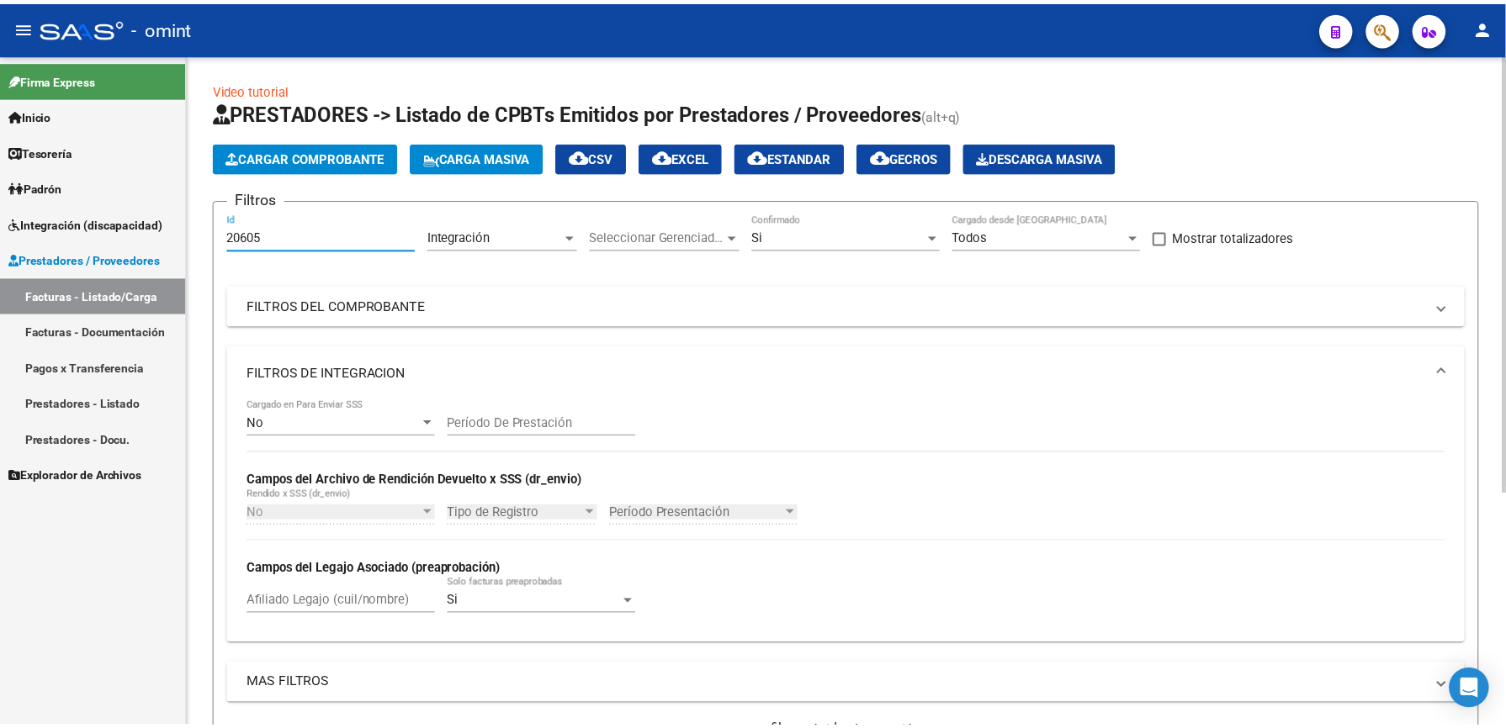
scroll to position [336, 0]
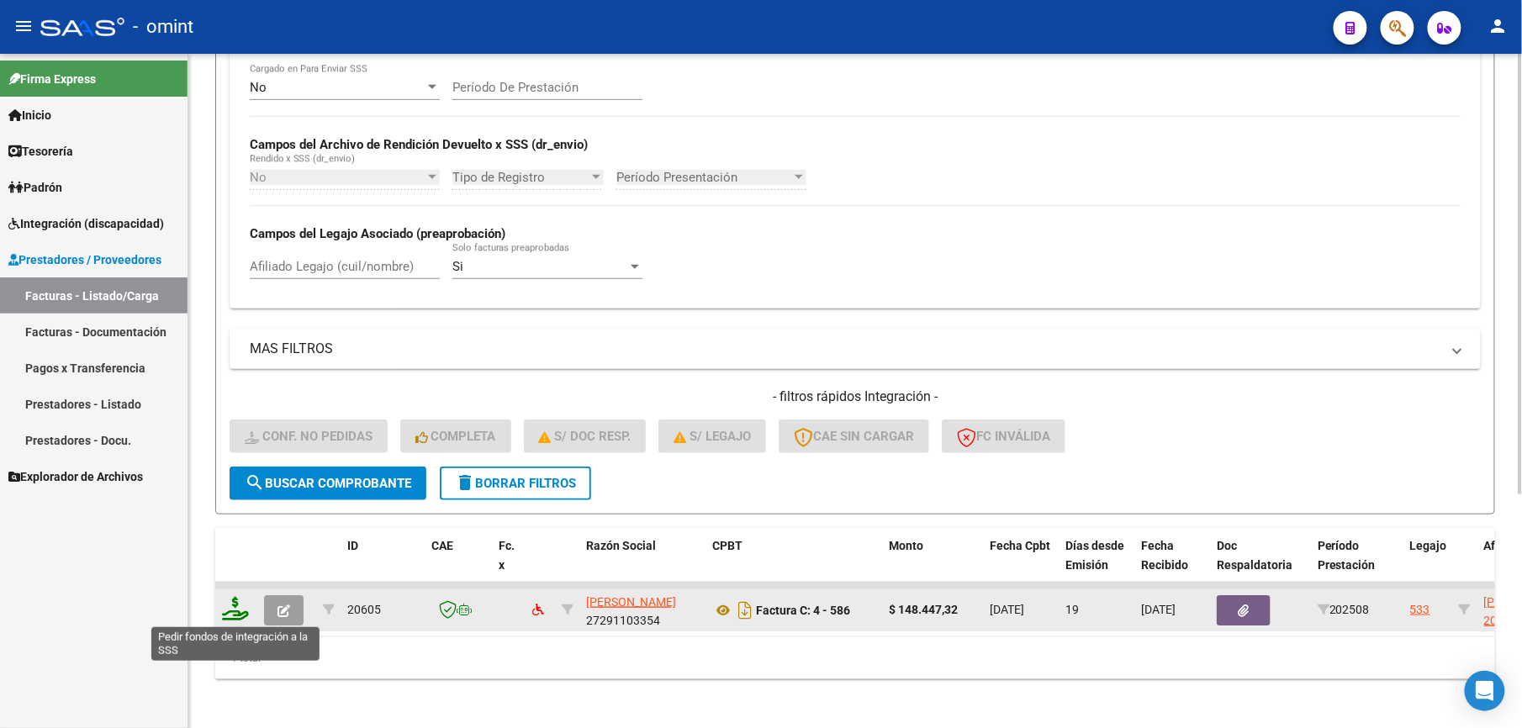
type input "20605"
click at [240, 607] on icon at bounding box center [235, 609] width 27 height 24
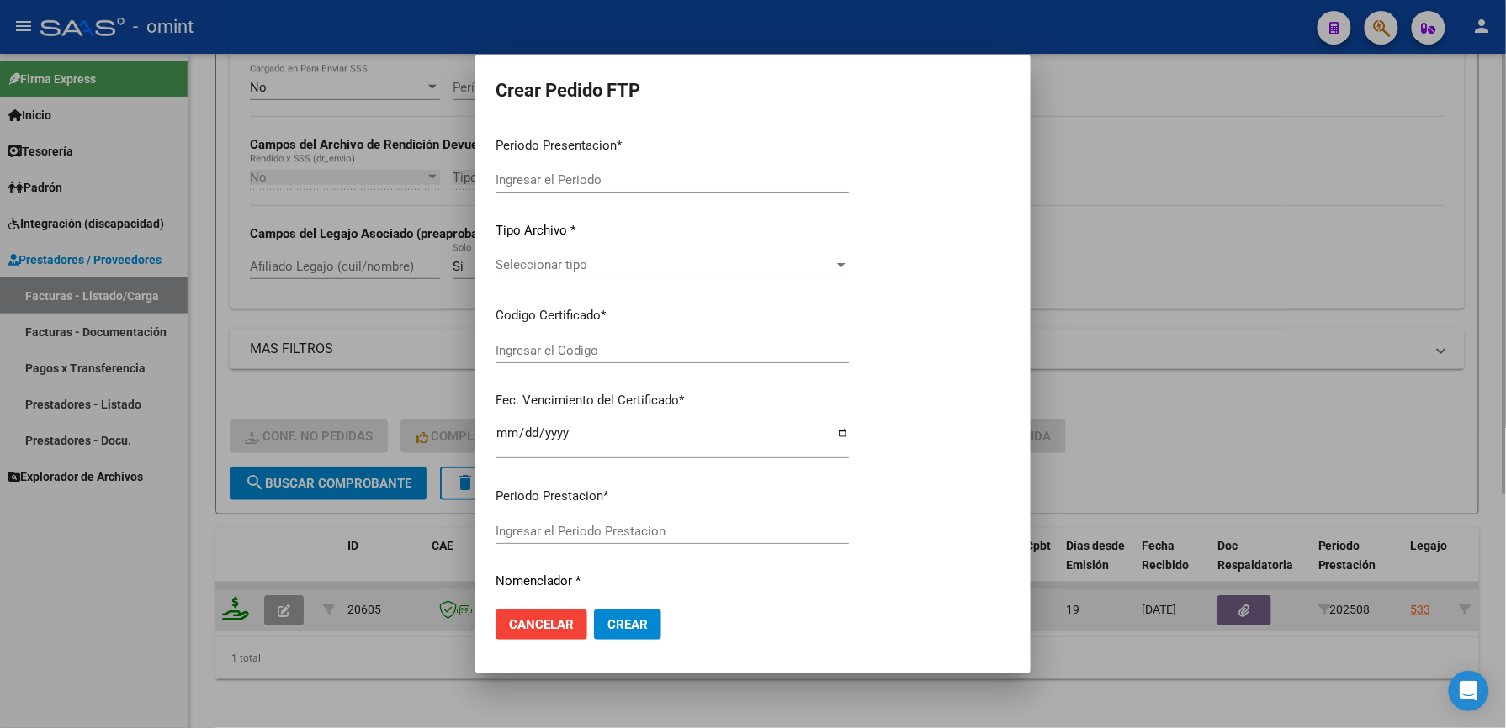
type input "202508"
type input "$ 148.447,32"
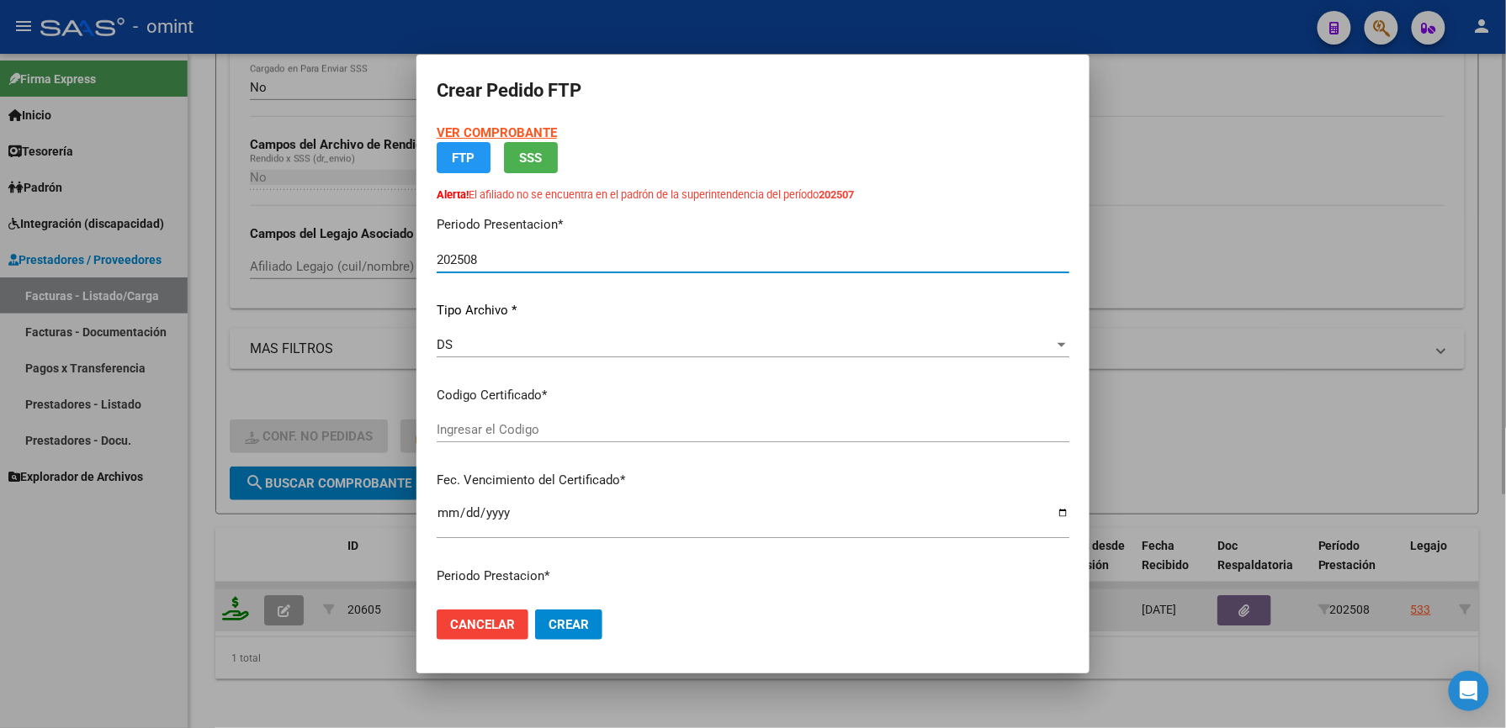
type input "1665430991"
type input "2027-06-18"
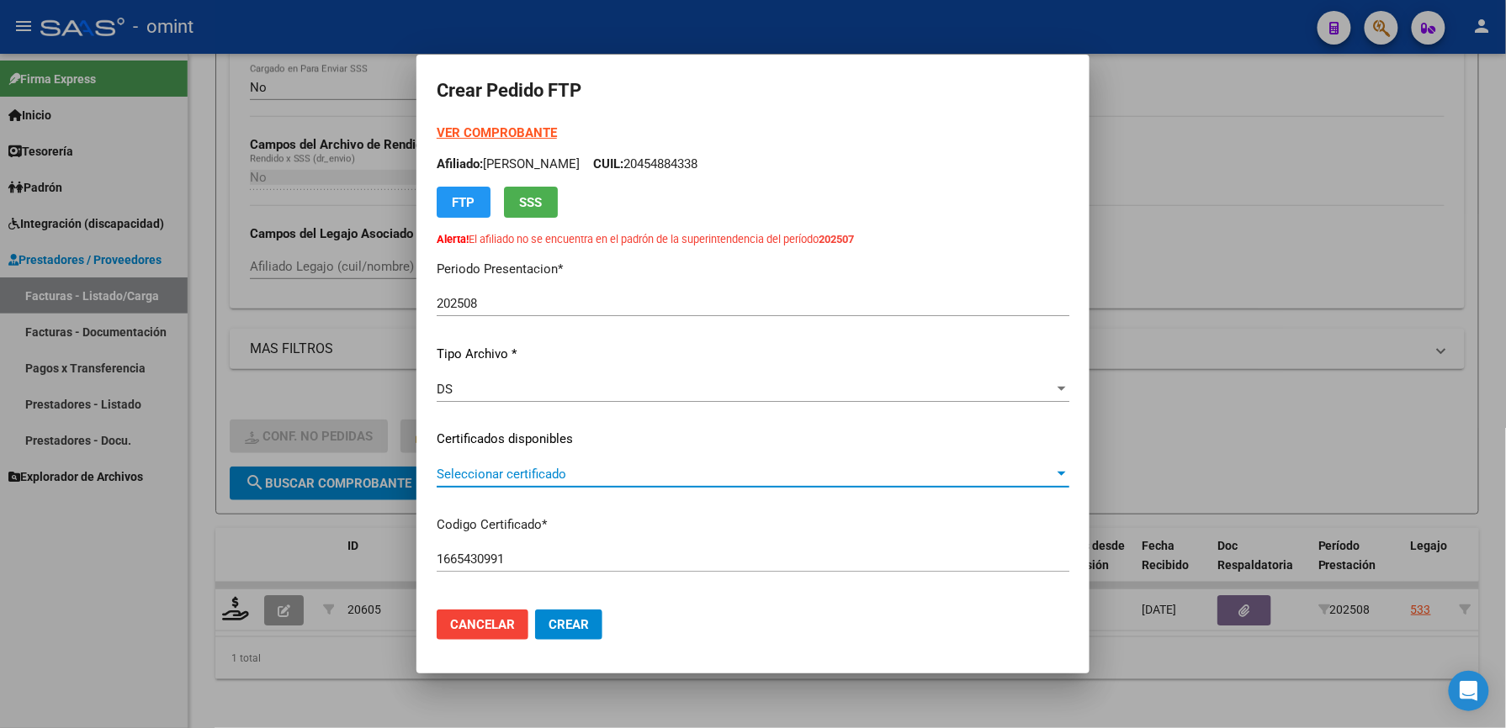
click at [521, 472] on span "Seleccionar certificado" at bounding box center [745, 474] width 617 height 15
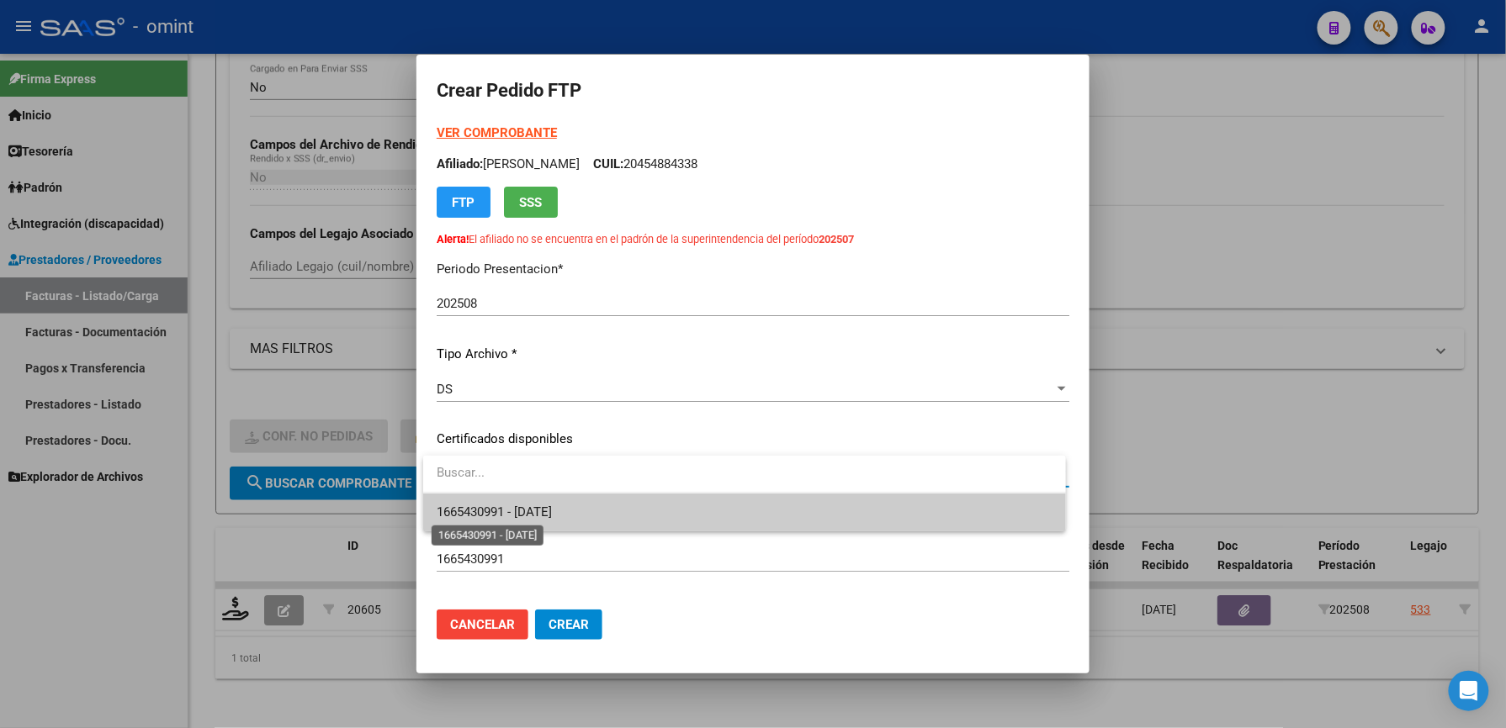
click at [542, 516] on span "1665430991 - 2027-06-18" at bounding box center [494, 512] width 115 height 15
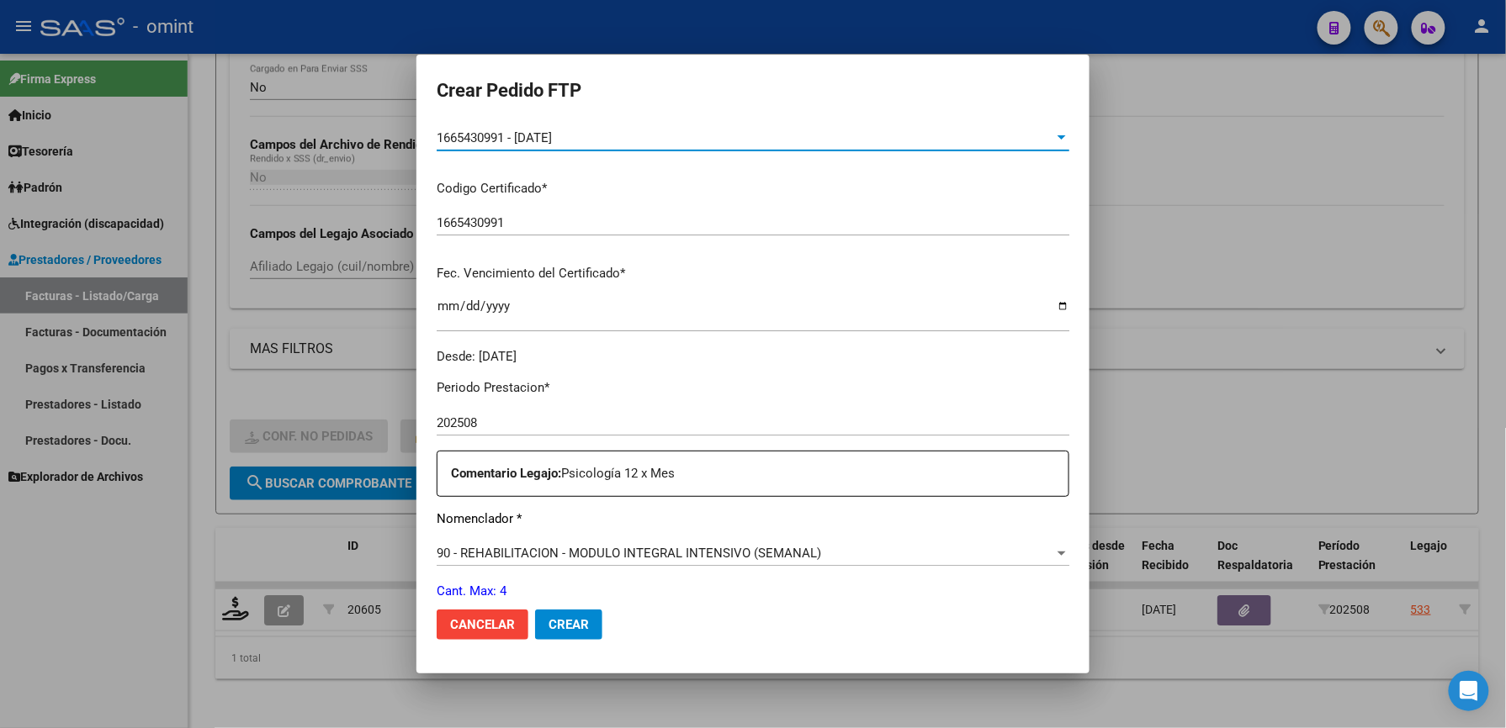
scroll to position [560, 0]
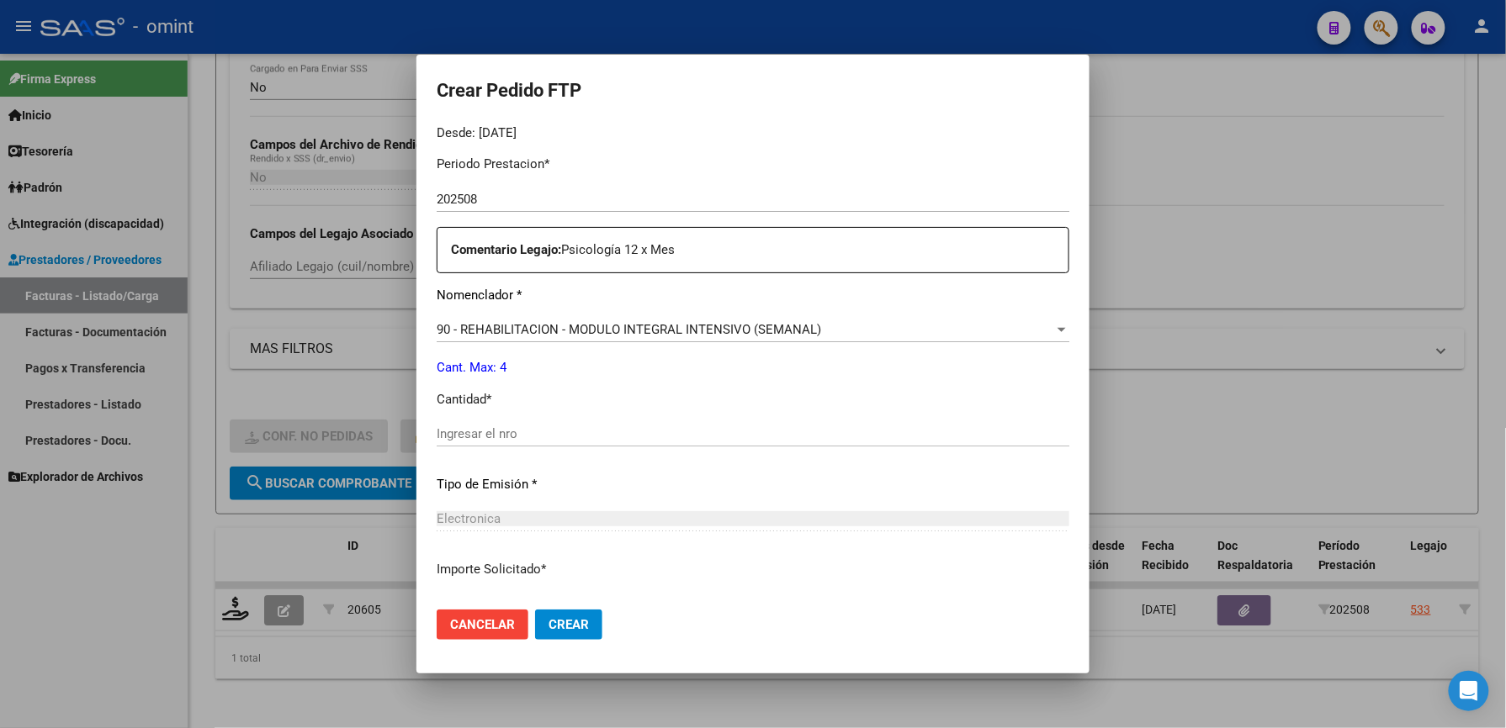
click at [491, 434] on input "Ingresar el nro" at bounding box center [753, 433] width 632 height 15
type input "4"
click at [576, 623] on span "Crear" at bounding box center [568, 624] width 40 height 15
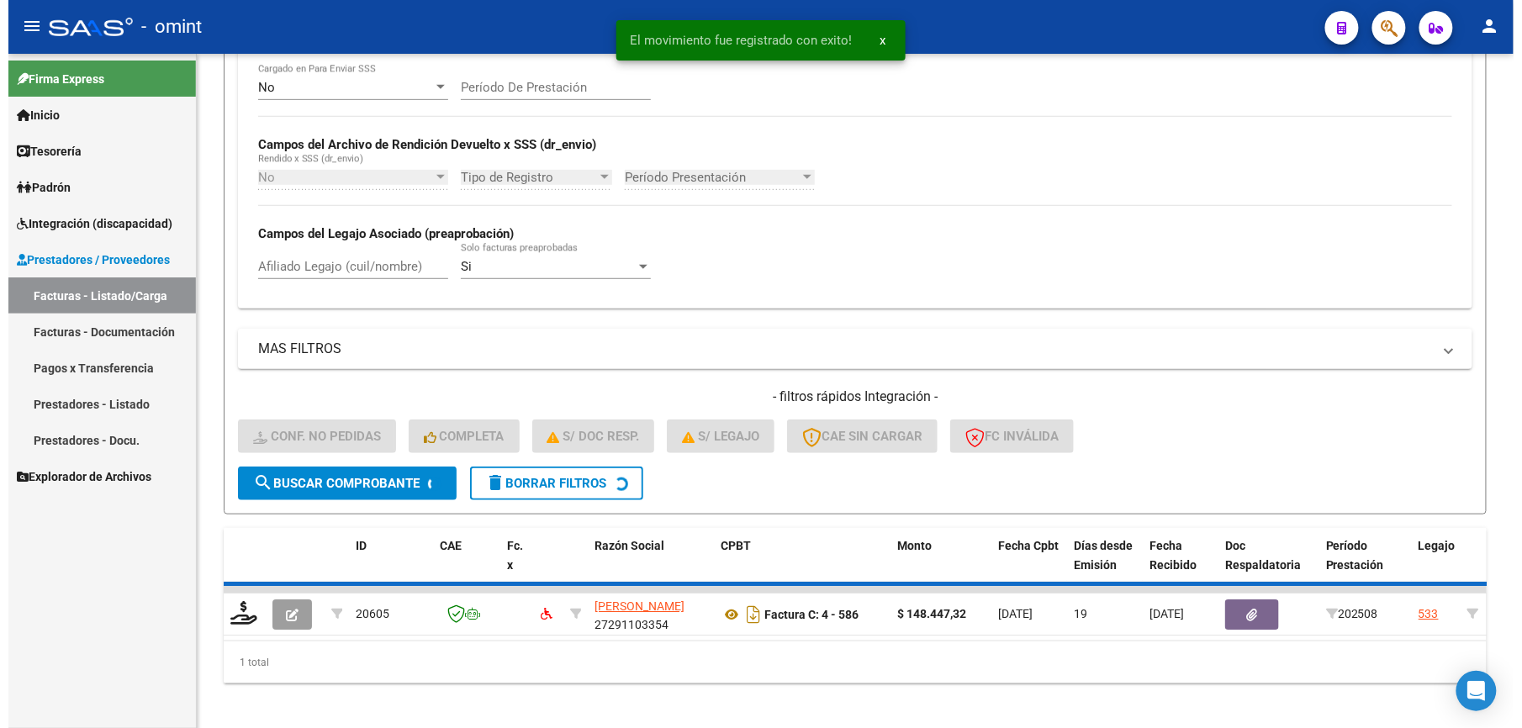
scroll to position [328, 0]
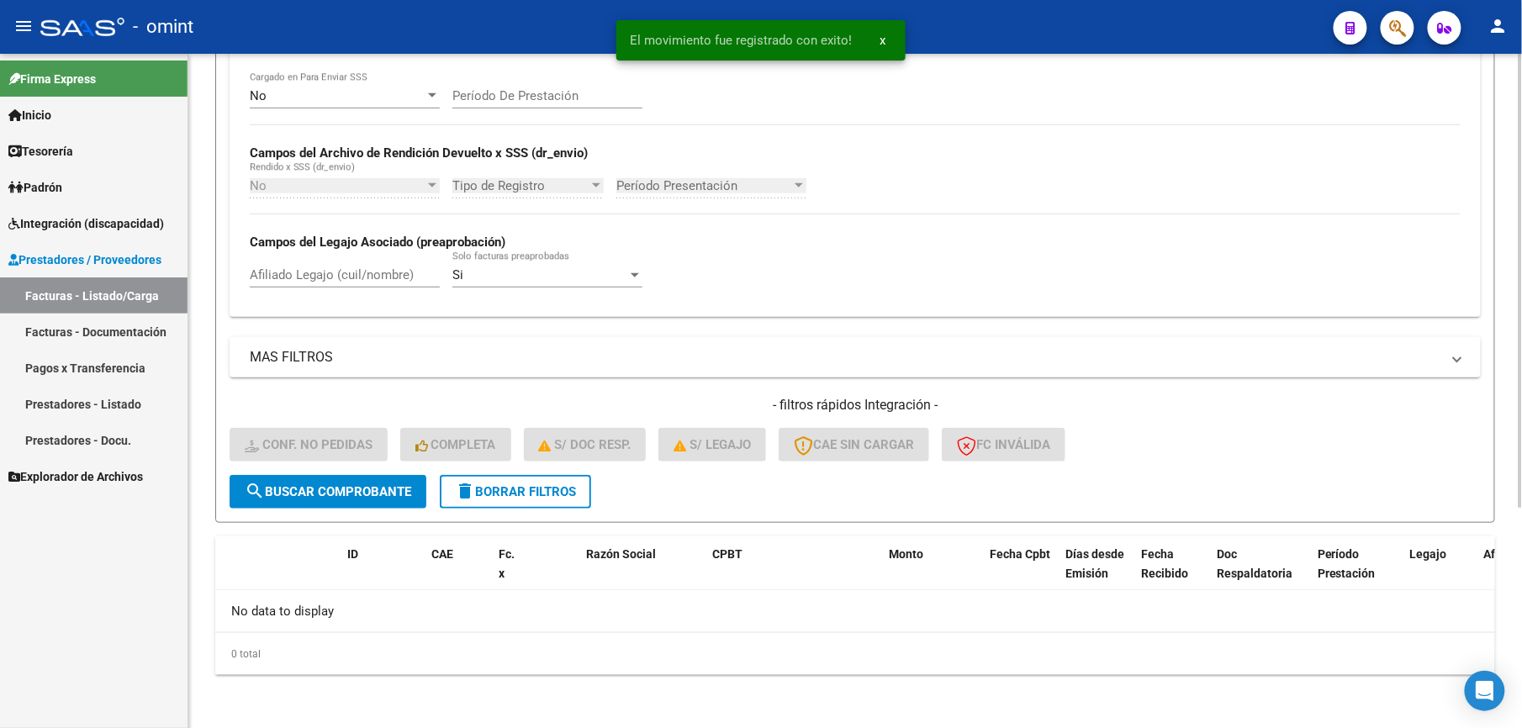
click at [1135, 158] on div "No Cargado en Para Enviar SSS Período De Prestación Campos del Archivo de Rendi…" at bounding box center [855, 187] width 1211 height 231
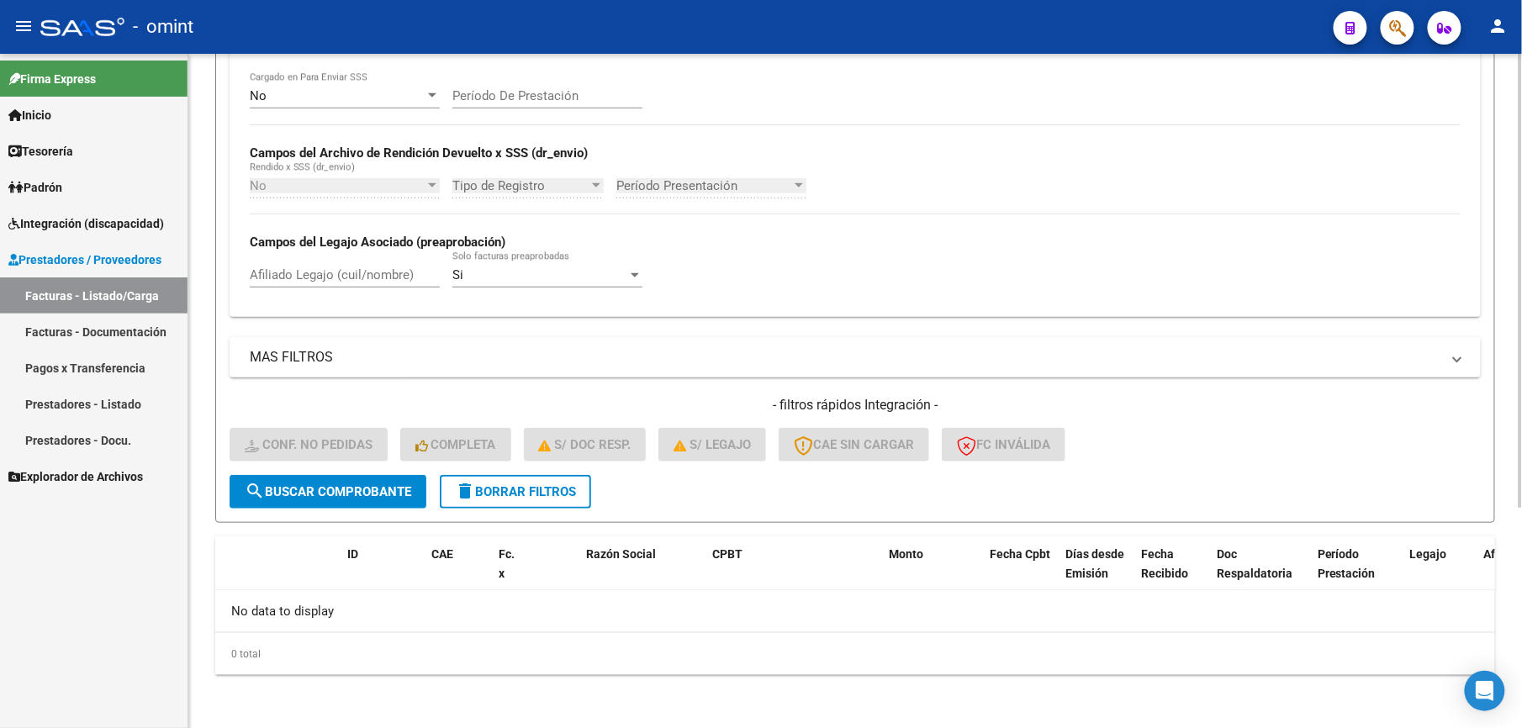
scroll to position [0, 0]
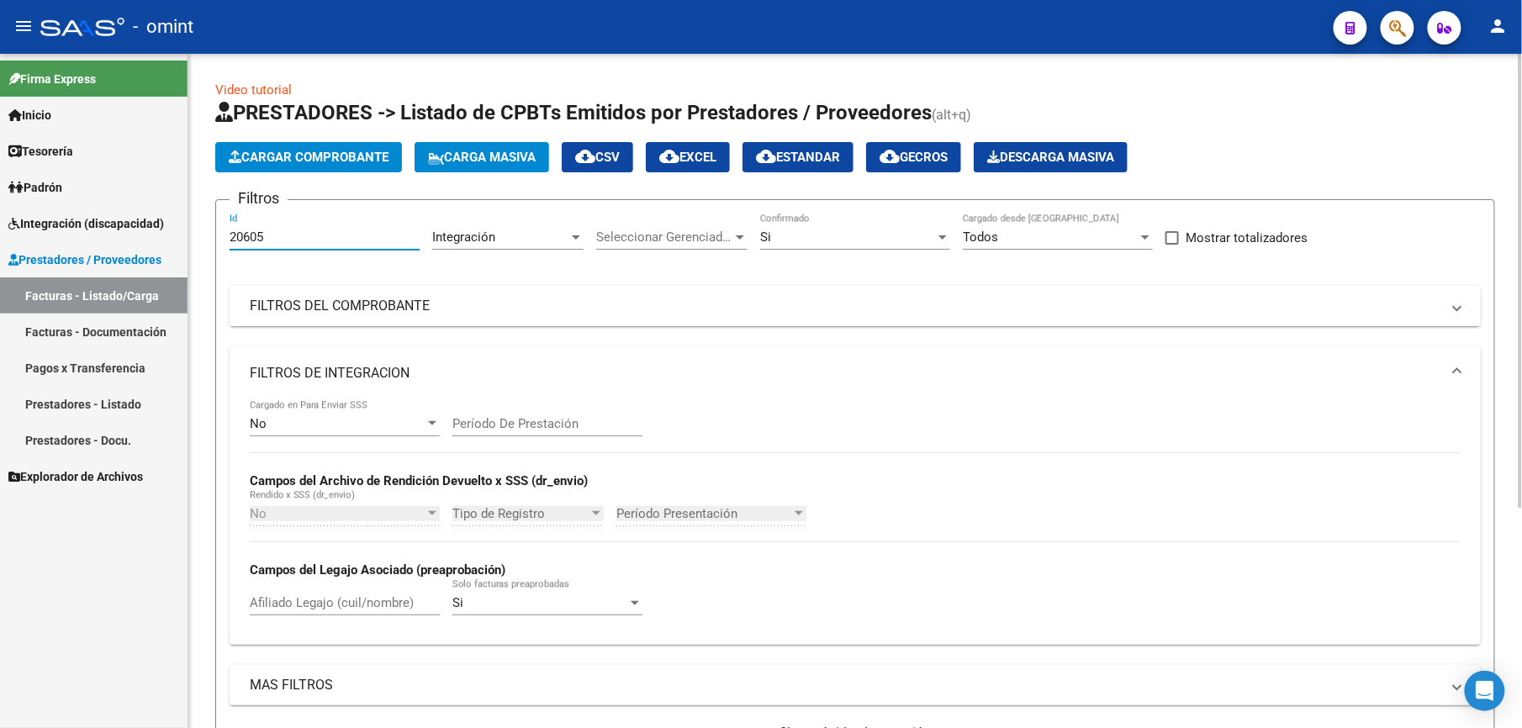
drag, startPoint x: 273, startPoint y: 241, endPoint x: 195, endPoint y: 232, distance: 77.8
click at [195, 232] on div "Video tutorial PRESTADORES -> Listado de CPBTs Emitidos por Prestadores / Prove…" at bounding box center [855, 555] width 1334 height 1003
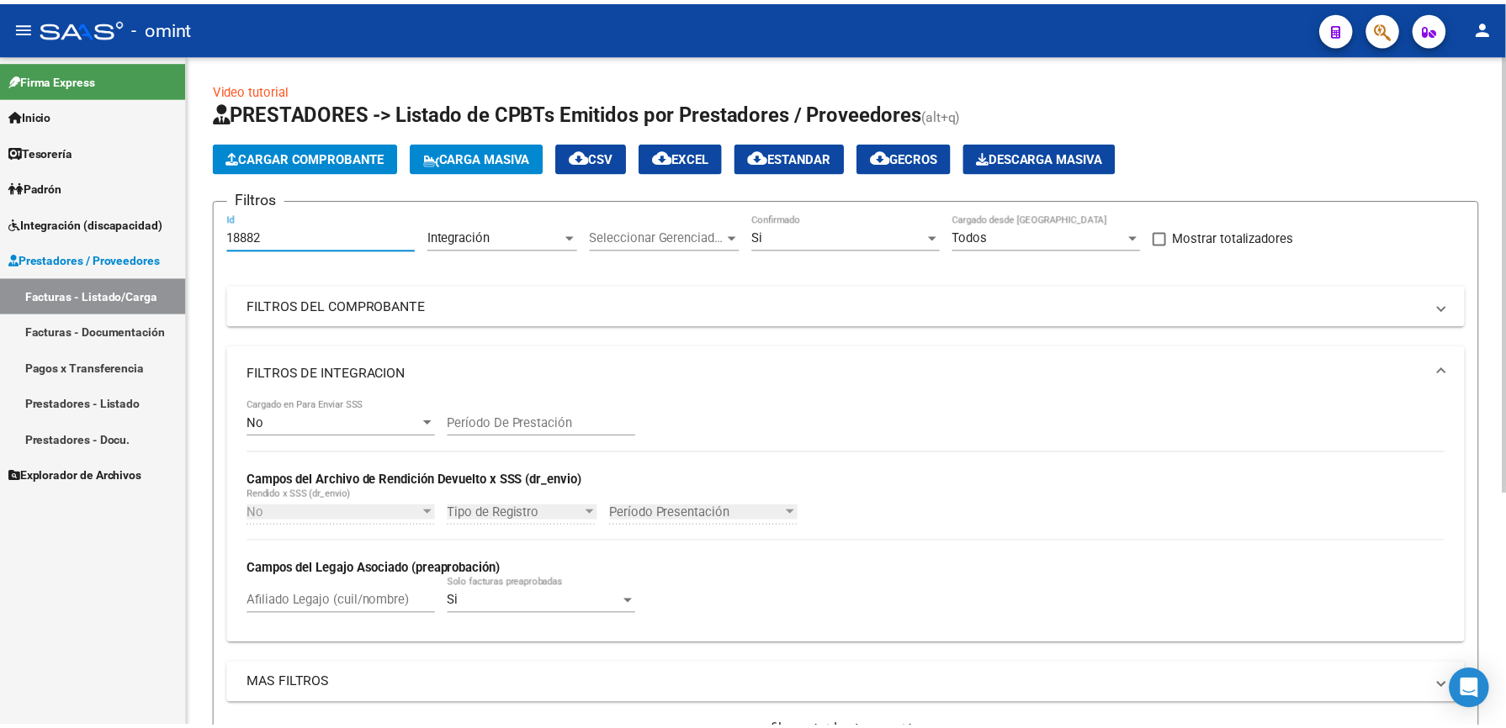
scroll to position [336, 0]
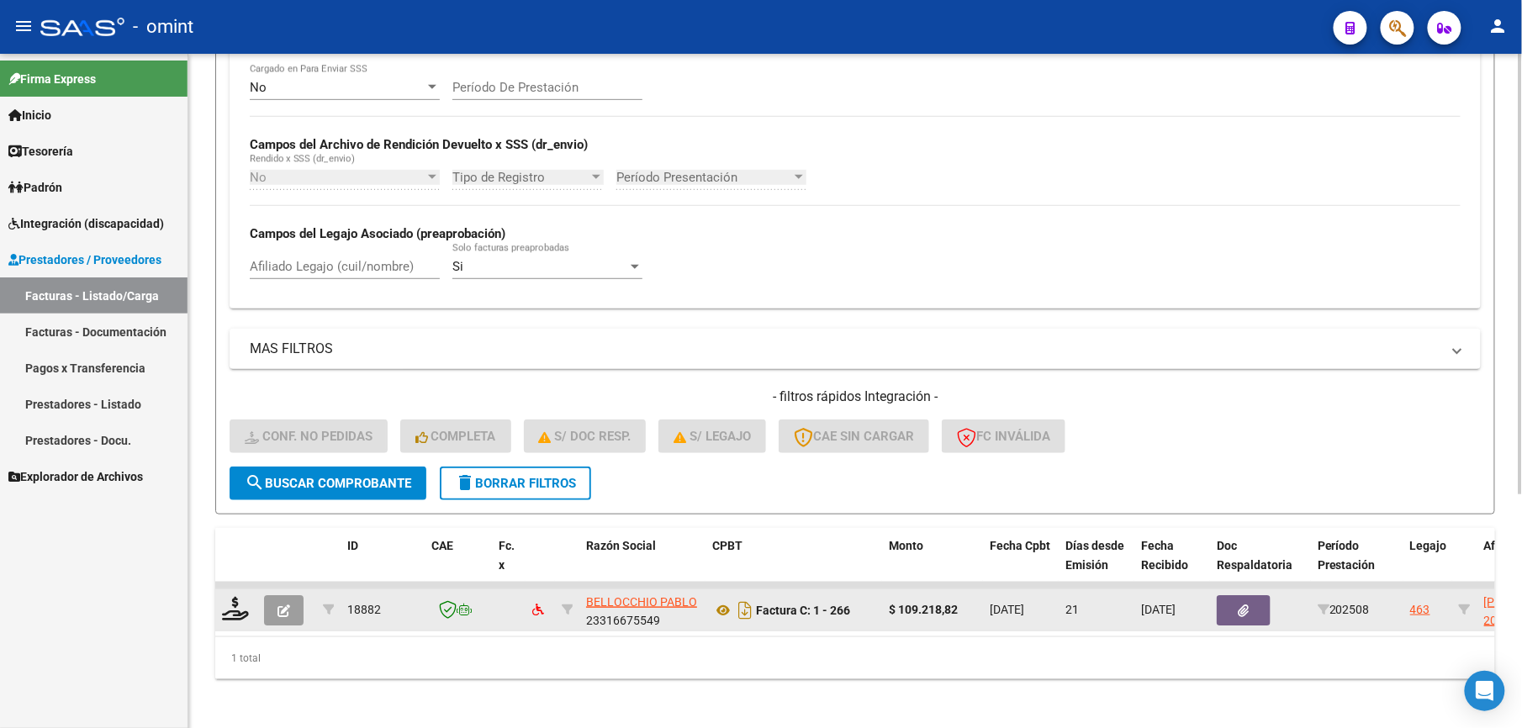
type input "18882"
click at [217, 601] on datatable-body-cell at bounding box center [236, 610] width 42 height 41
click at [232, 620] on icon at bounding box center [235, 609] width 27 height 24
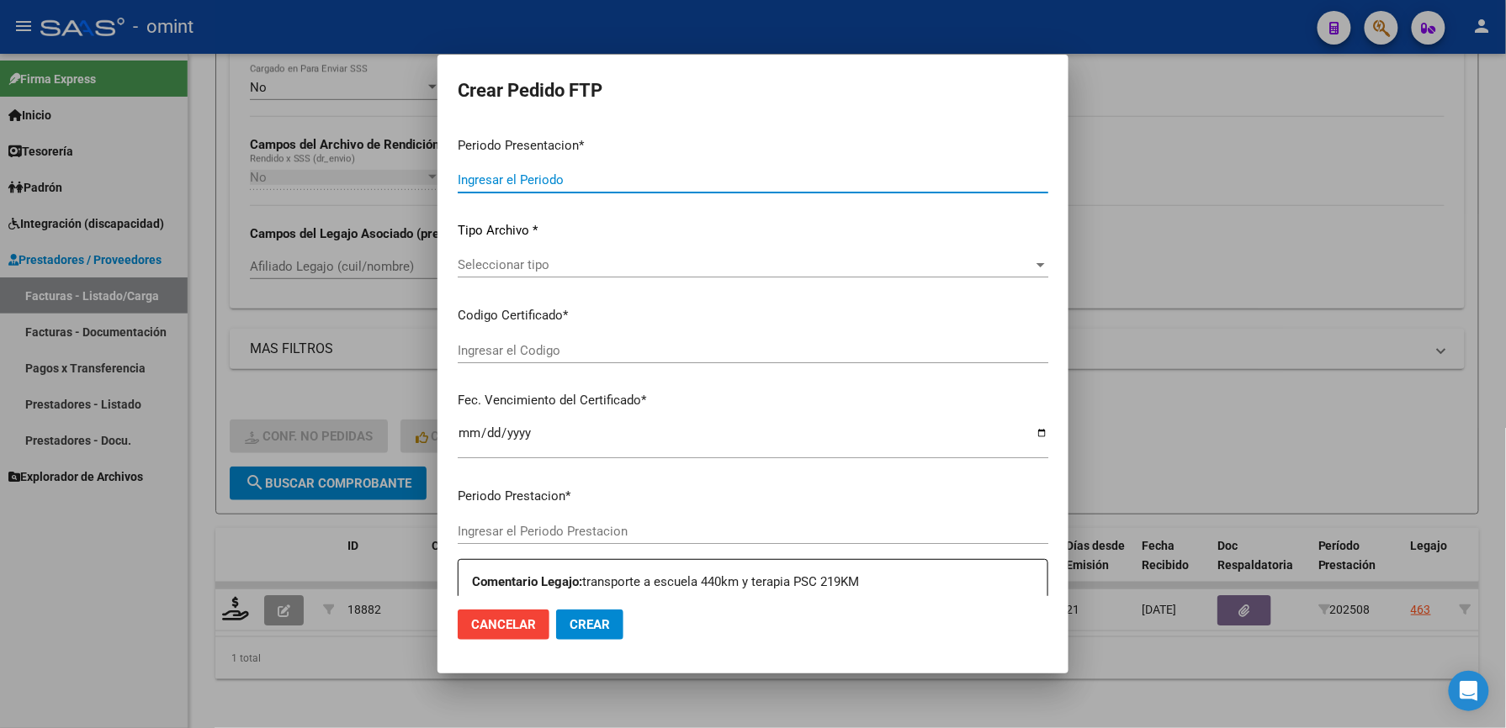
type input "202508"
type input "$ 109.218,82"
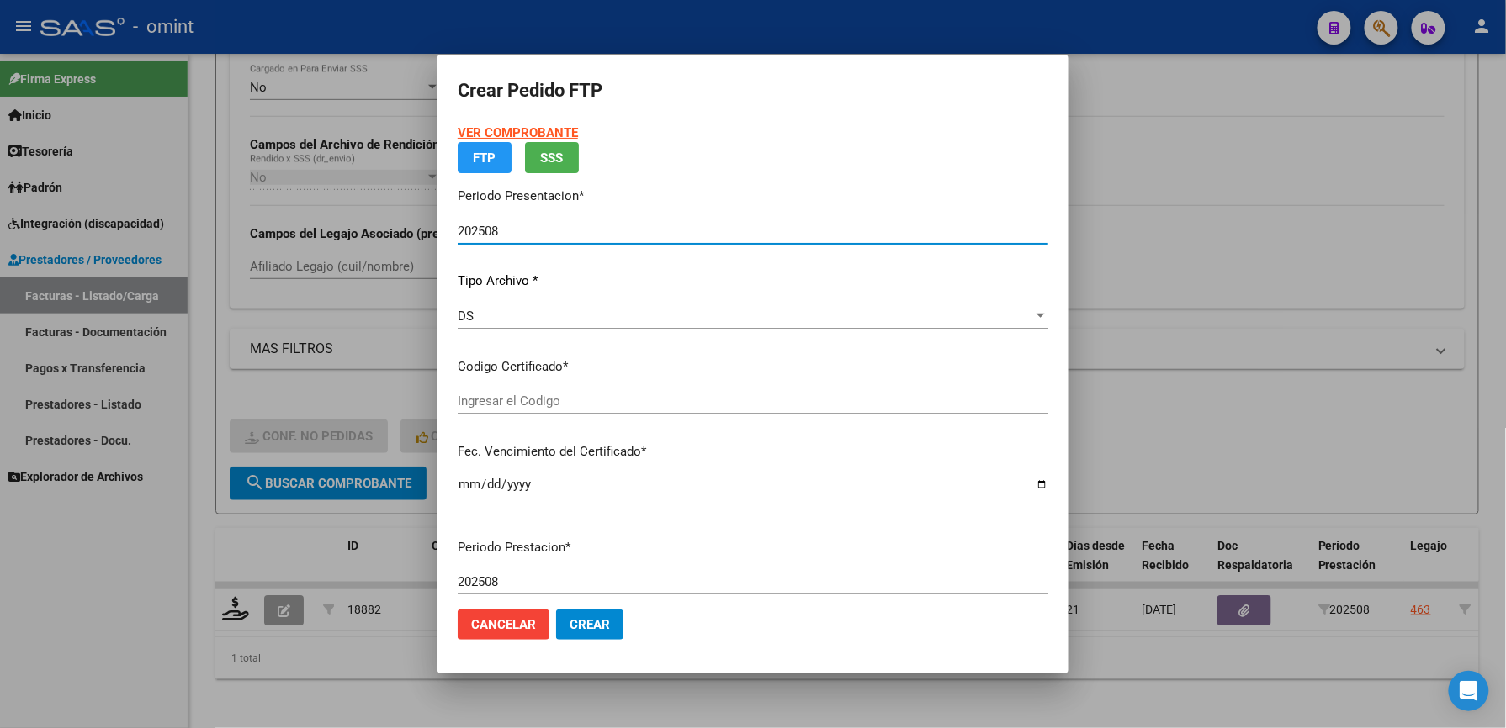
type input "1665430991"
type input "2027-06-18"
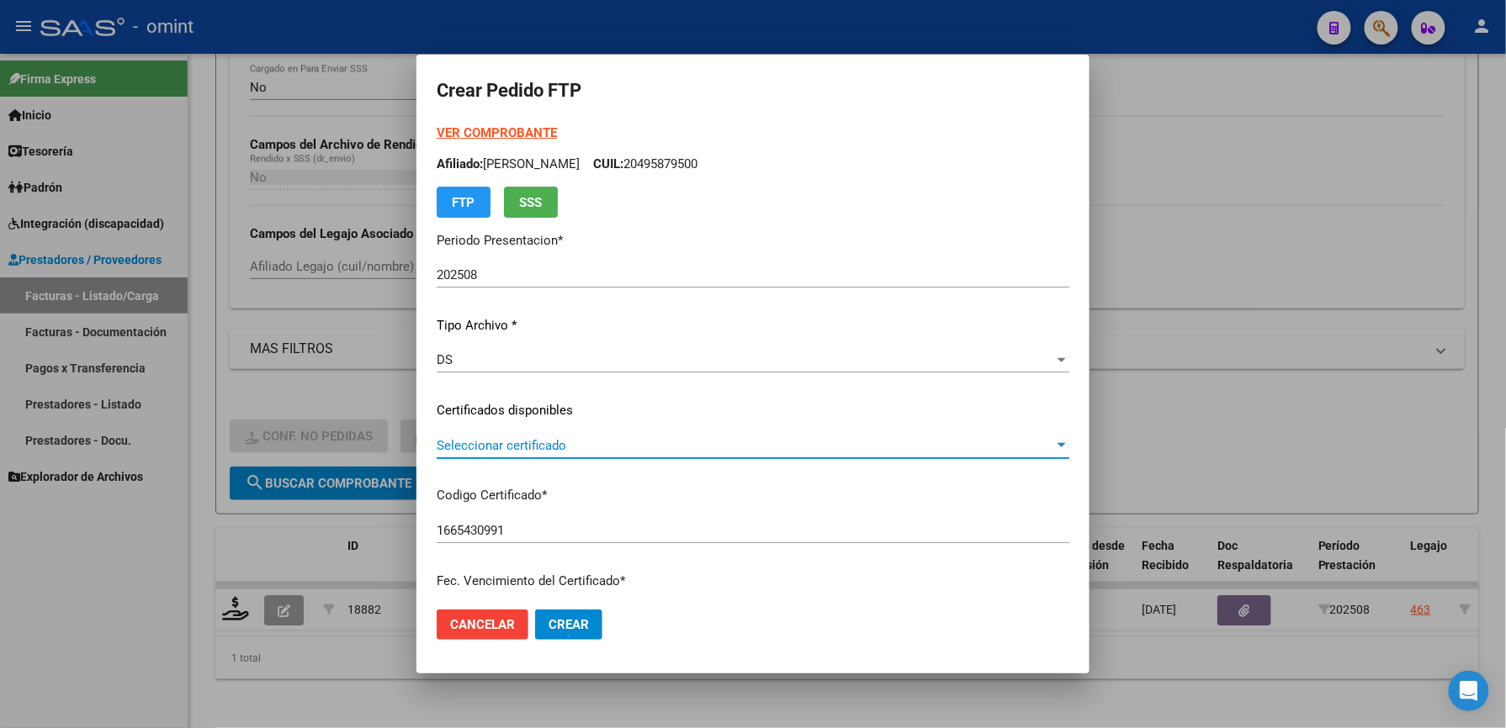
click at [492, 451] on span "Seleccionar certificado" at bounding box center [745, 445] width 617 height 15
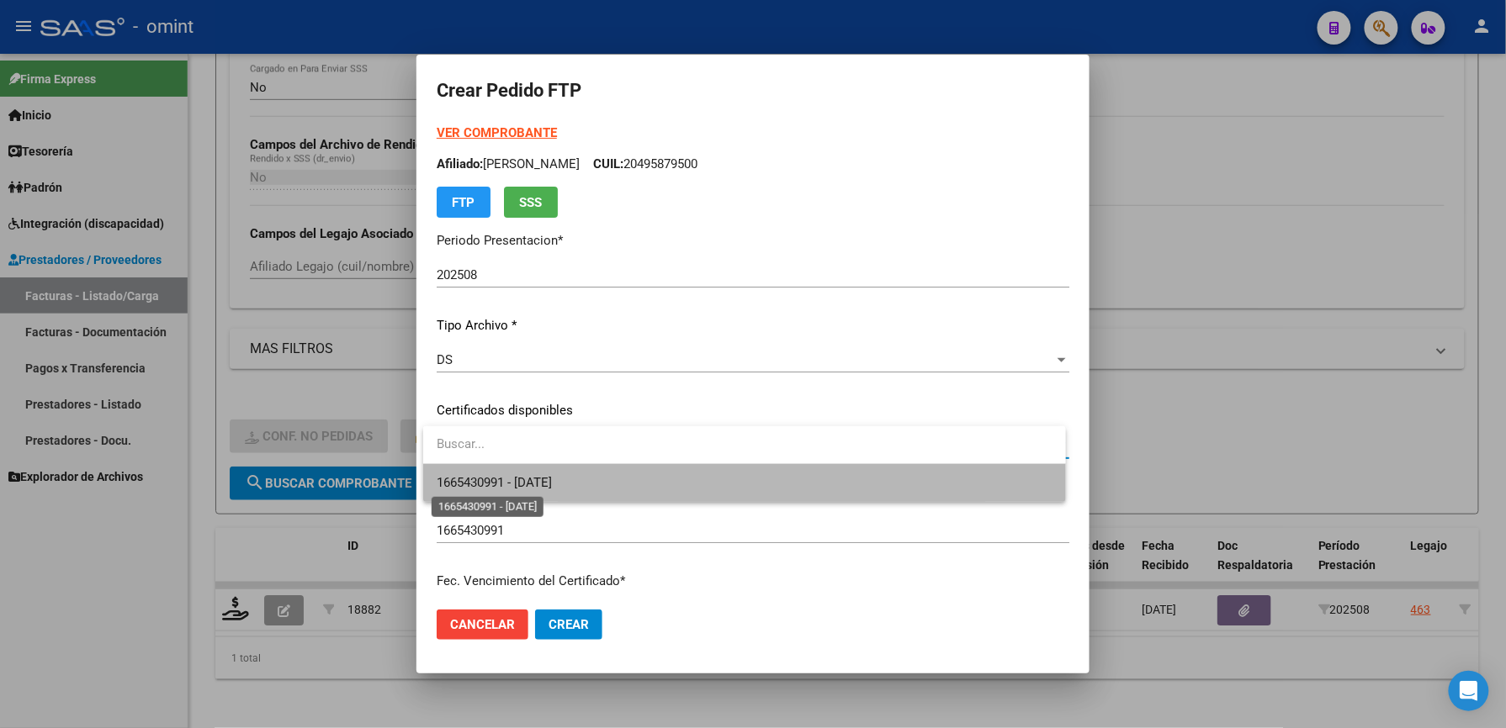
click at [491, 488] on span "1665430991 - 2027-06-18" at bounding box center [494, 482] width 115 height 15
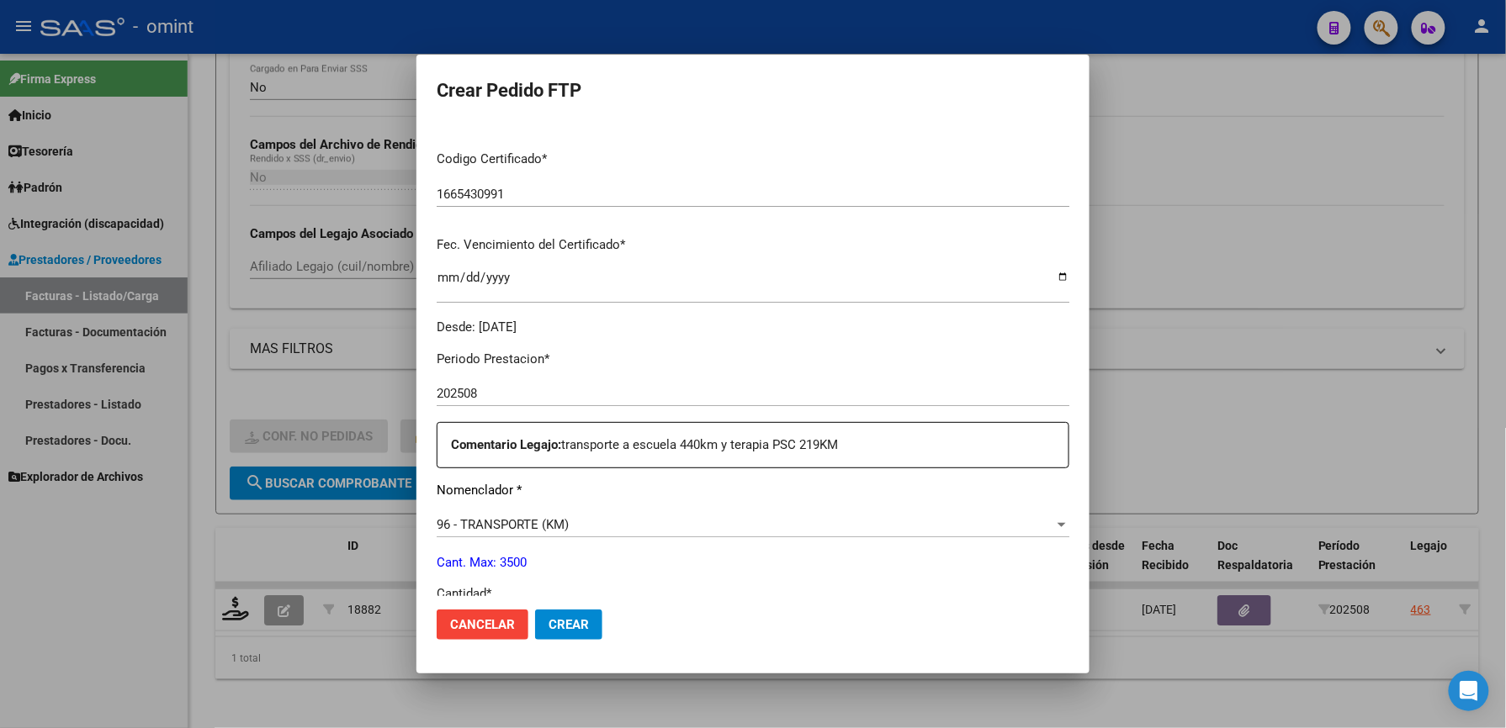
scroll to position [560, 0]
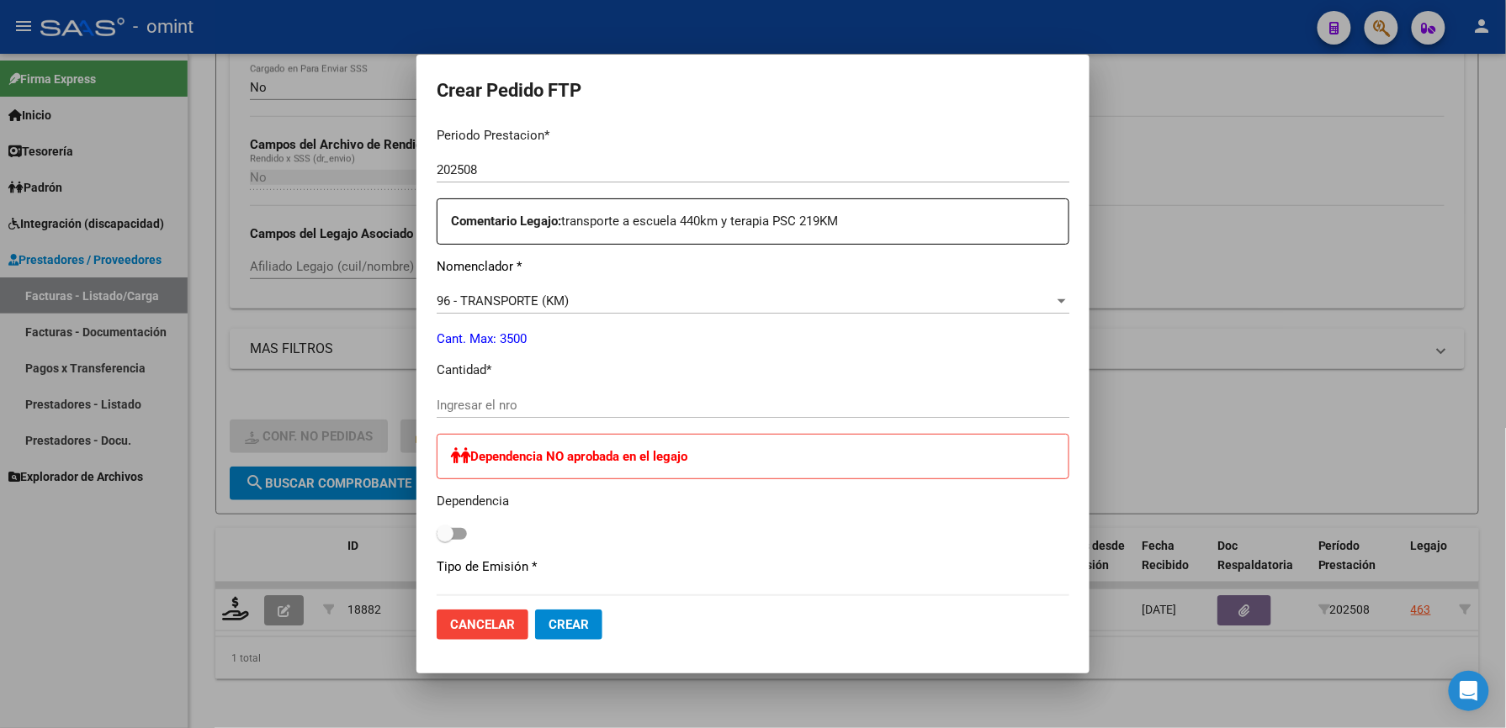
click at [479, 289] on div "96 - TRANSPORTE (KM) Seleccionar nomenclador" at bounding box center [753, 300] width 632 height 25
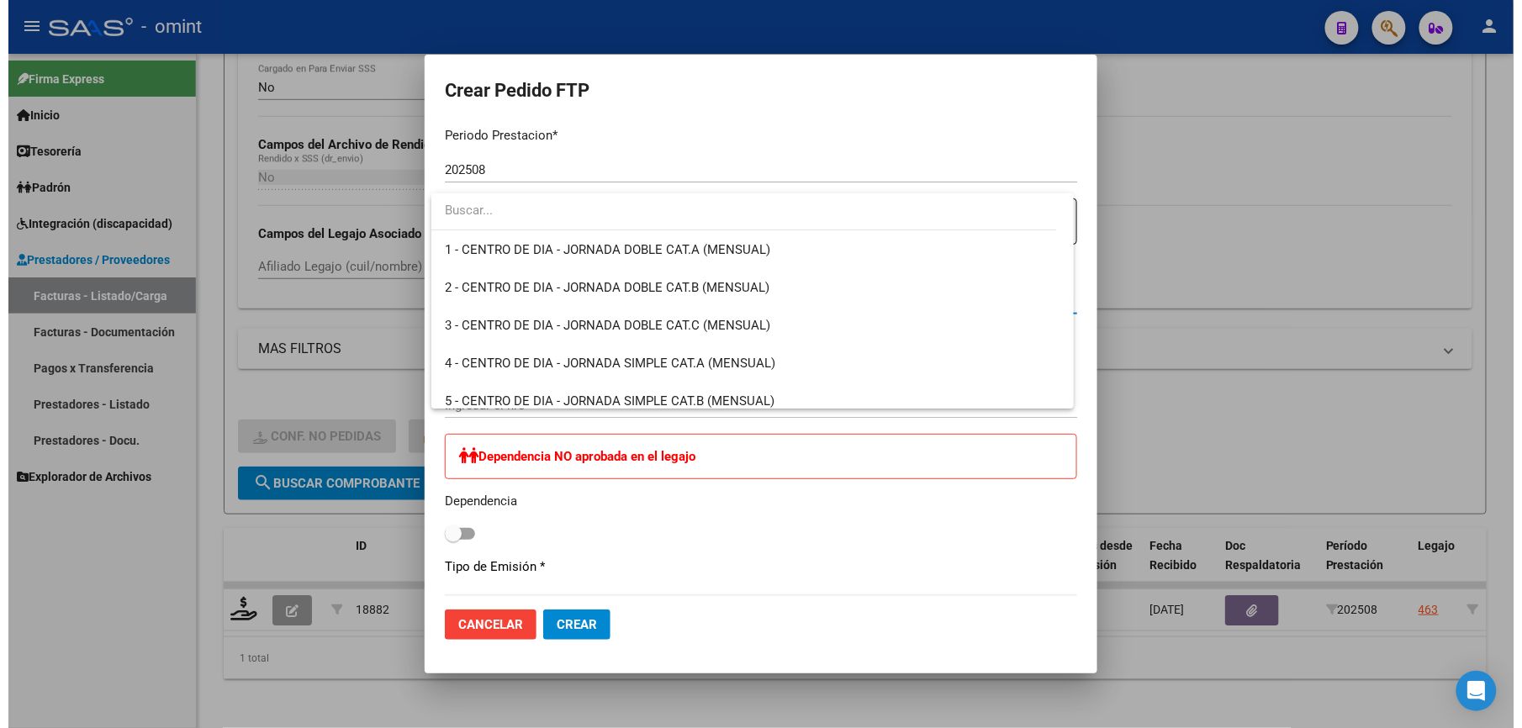
scroll to position [3544, 0]
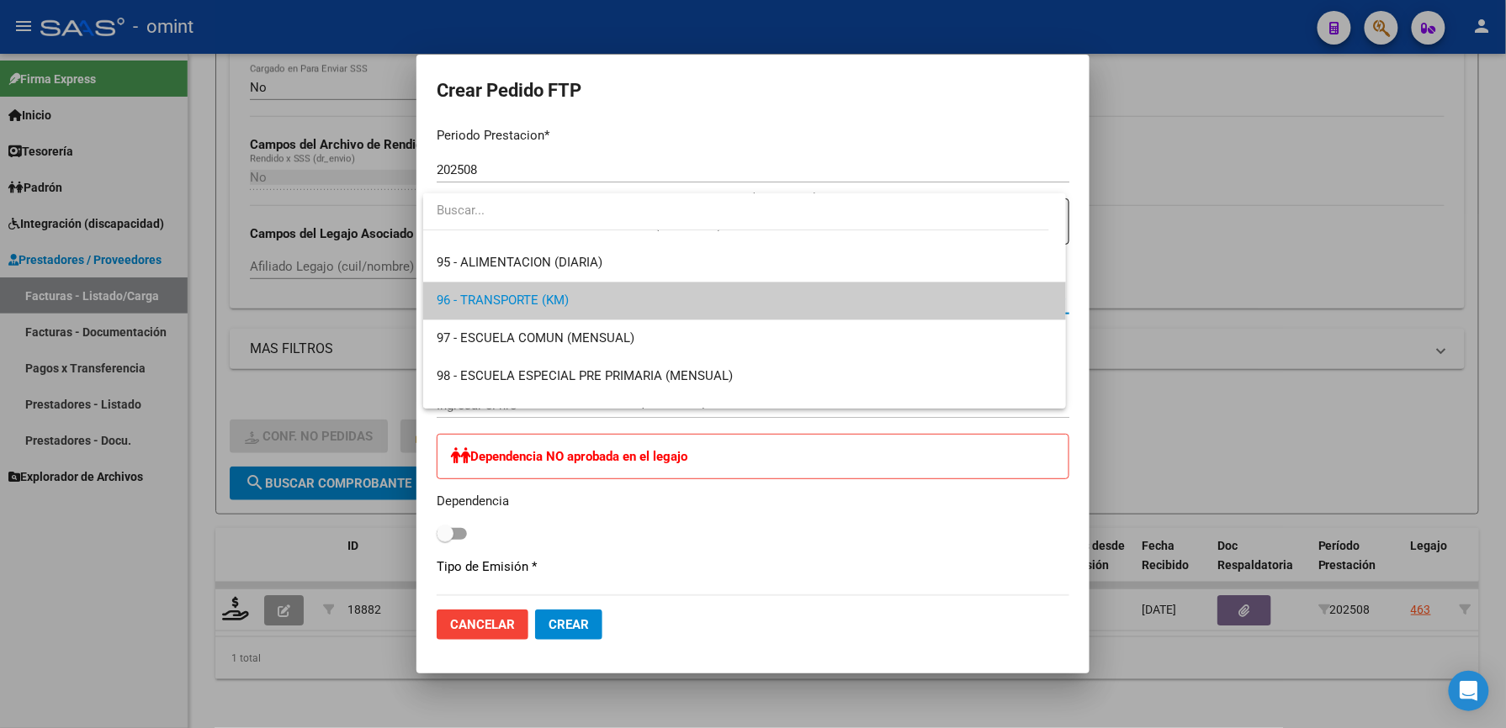
click at [495, 289] on span "96 - TRANSPORTE (KM)" at bounding box center [745, 302] width 616 height 38
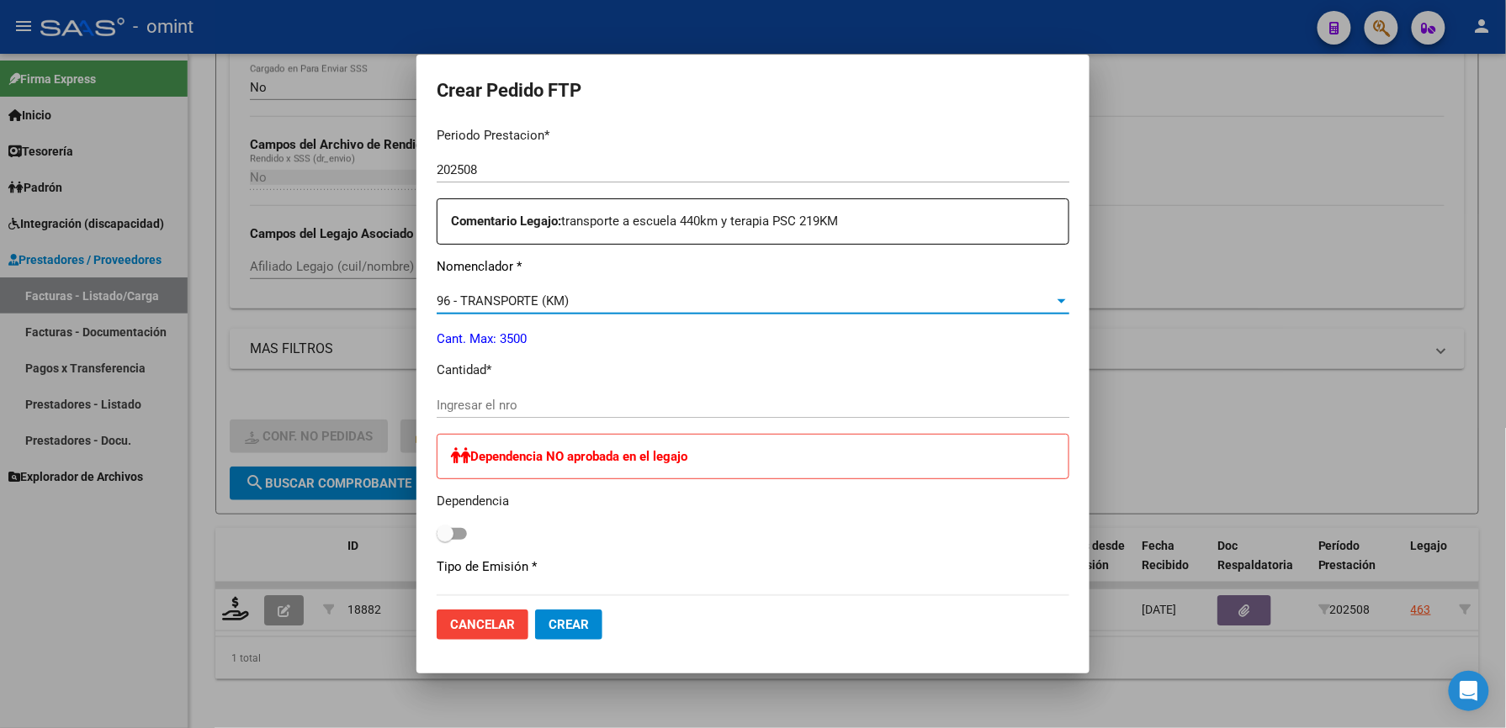
click at [475, 404] on input "Ingresar el nro" at bounding box center [753, 405] width 632 height 15
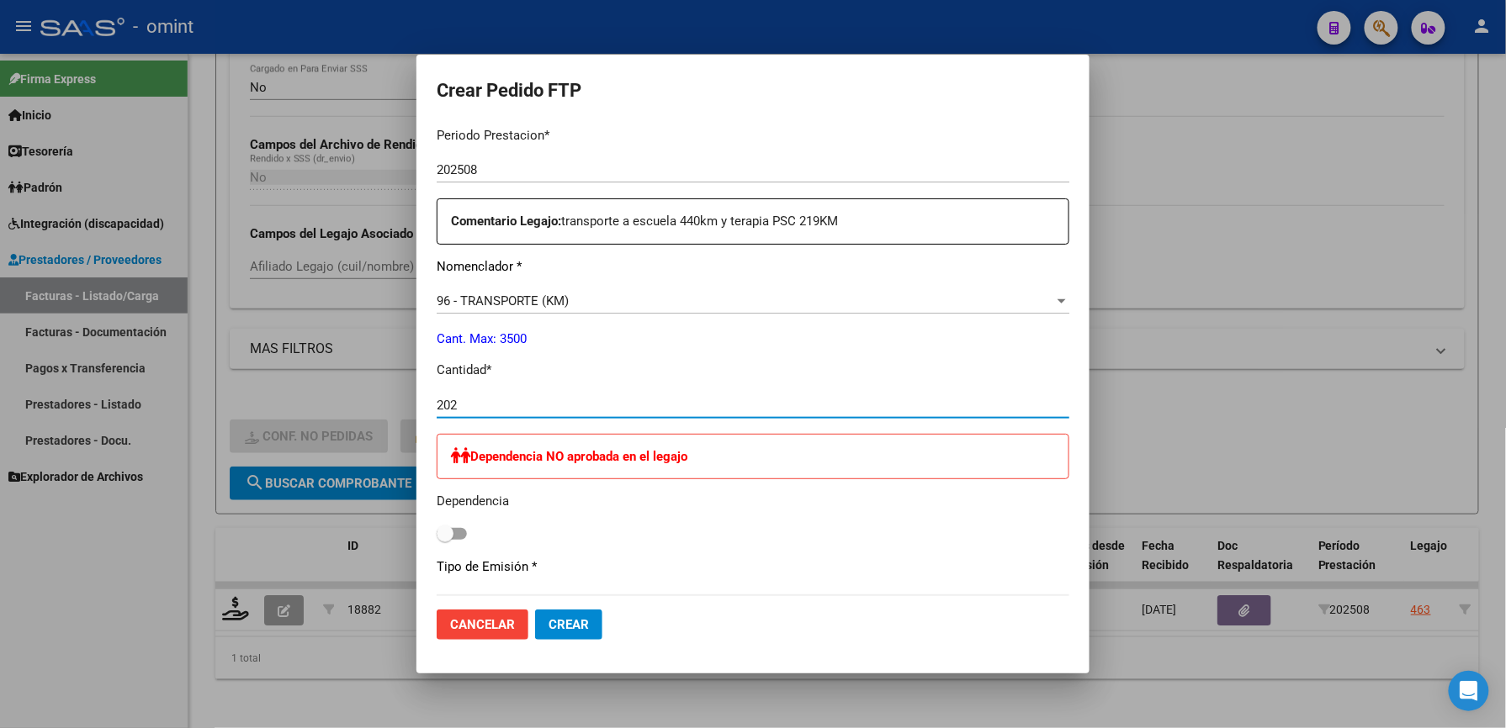
type input "202"
click at [582, 620] on span "Crear" at bounding box center [568, 624] width 40 height 15
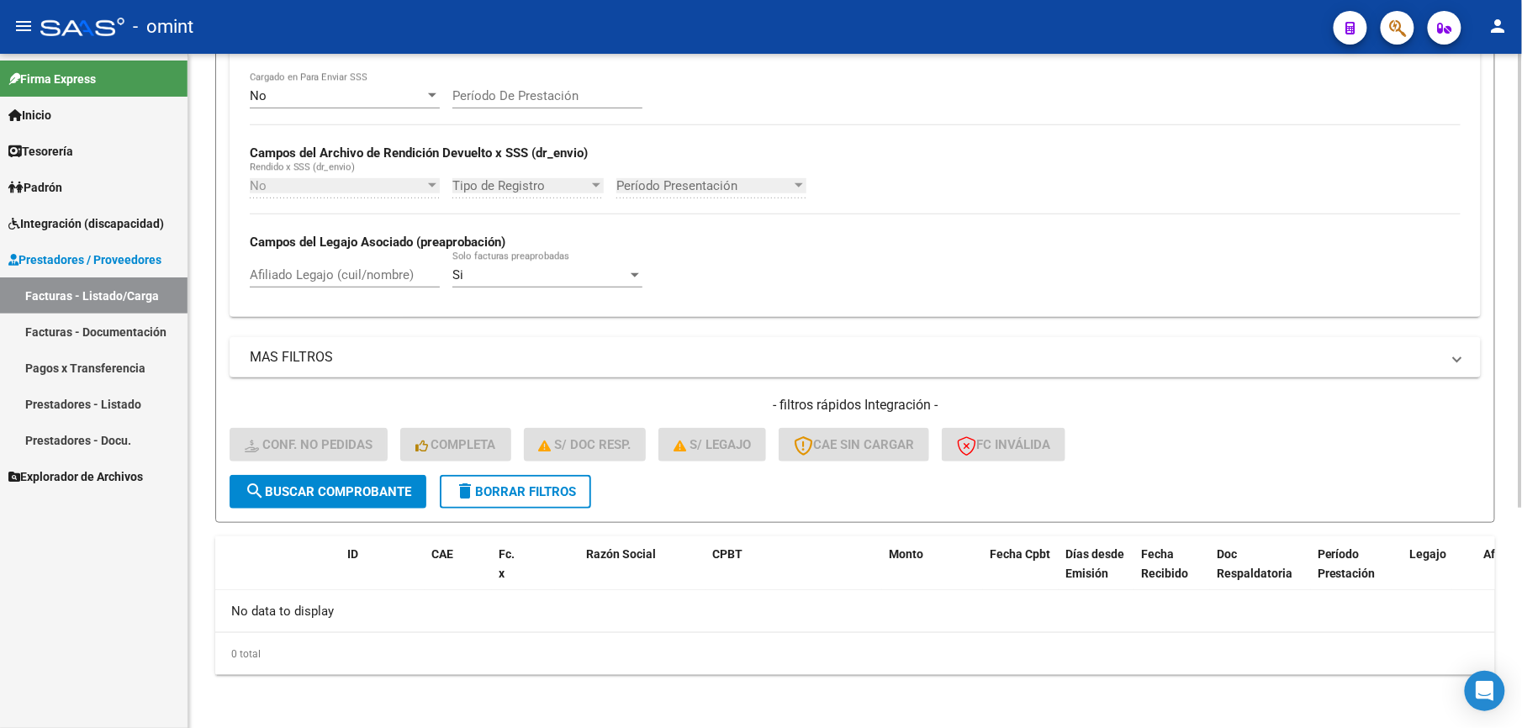
scroll to position [0, 0]
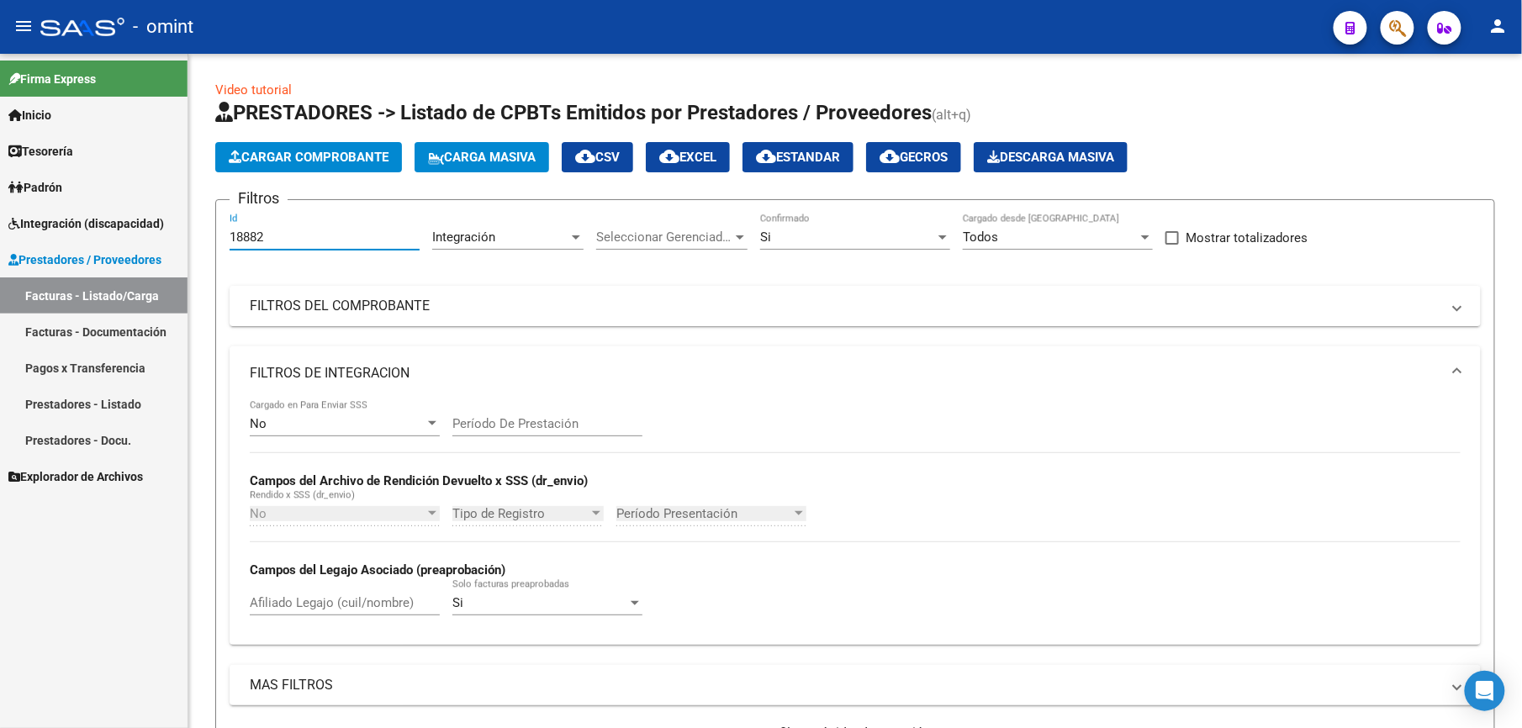
drag, startPoint x: 283, startPoint y: 233, endPoint x: 146, endPoint y: 239, distance: 137.2
click at [146, 239] on mat-sidenav-container "Firma Express Inicio Calendario SSS Instructivos Contacto OS Tesorería Extracto…" at bounding box center [761, 391] width 1522 height 675
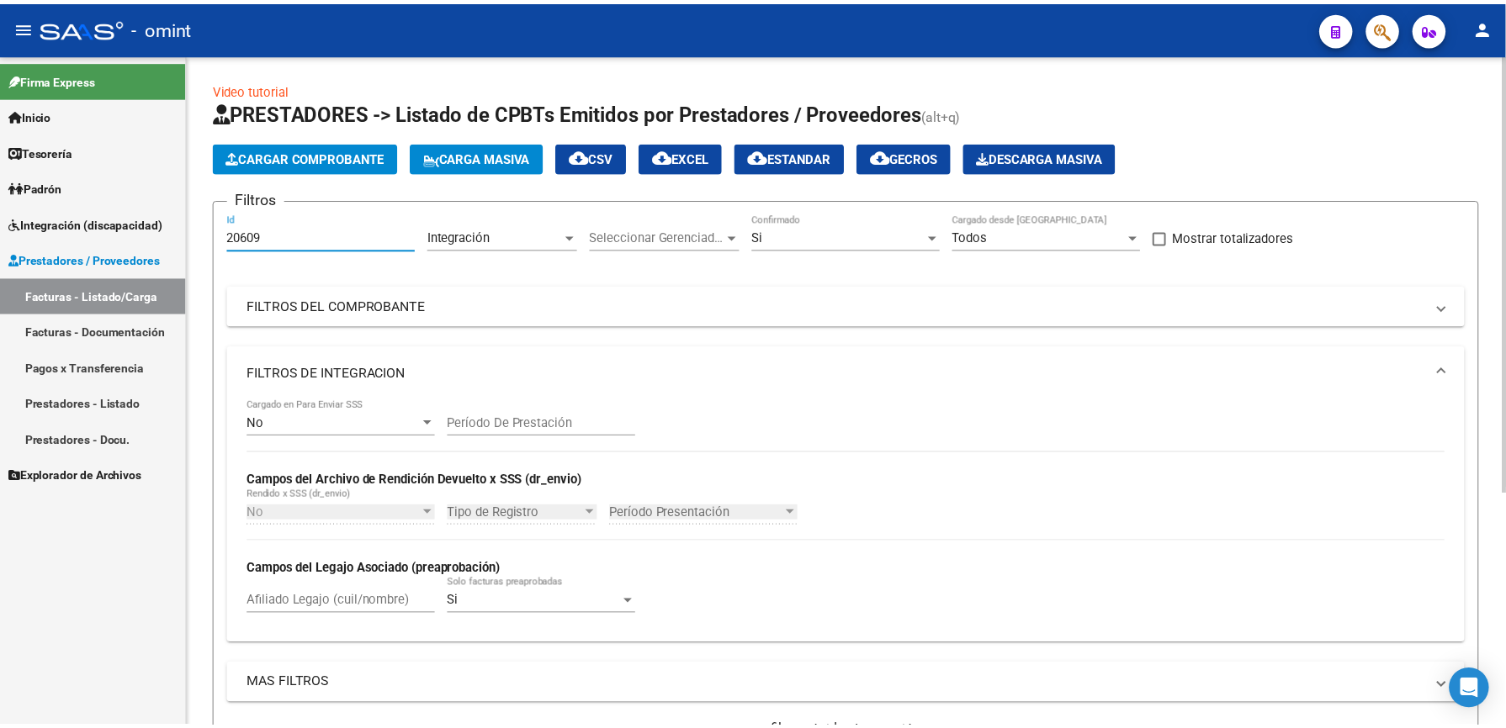
scroll to position [336, 0]
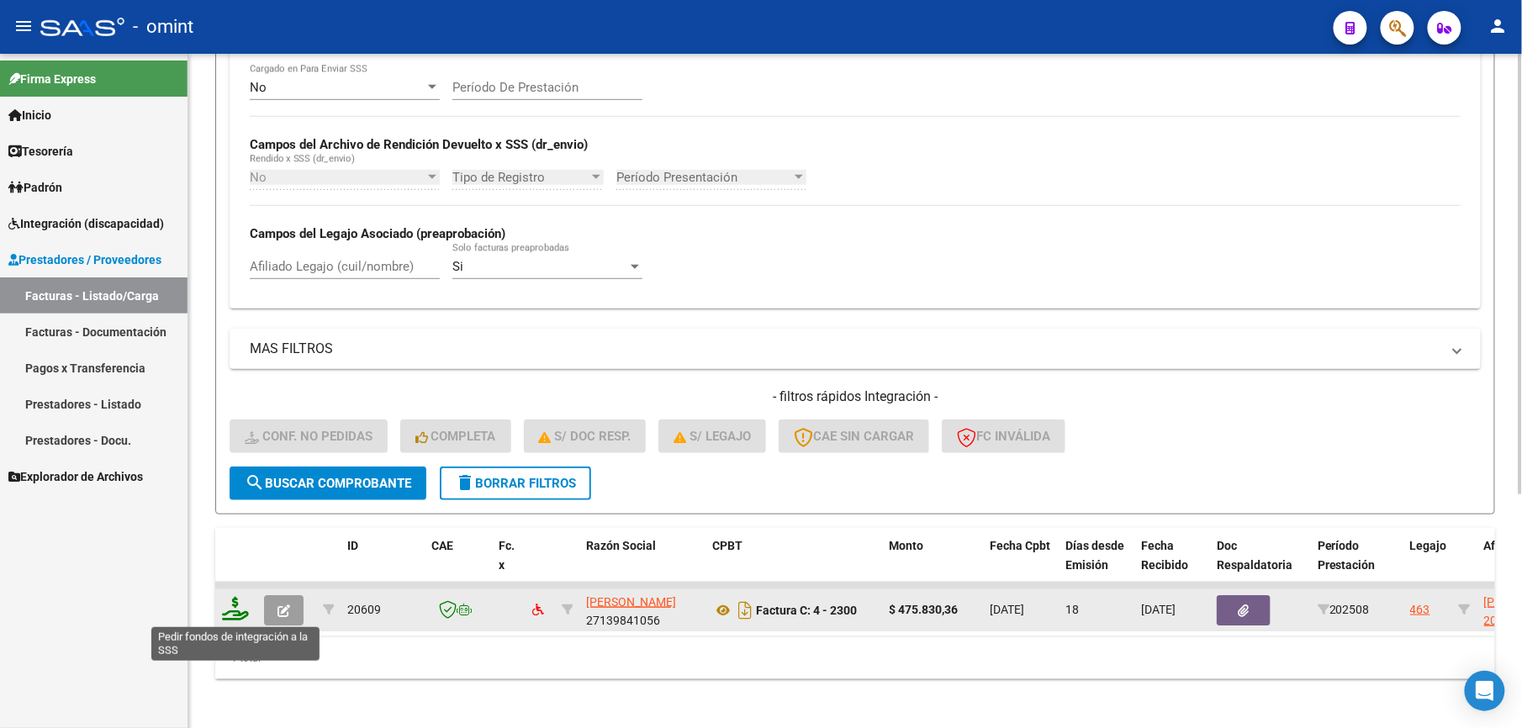
type input "20609"
click at [233, 607] on icon at bounding box center [235, 609] width 27 height 24
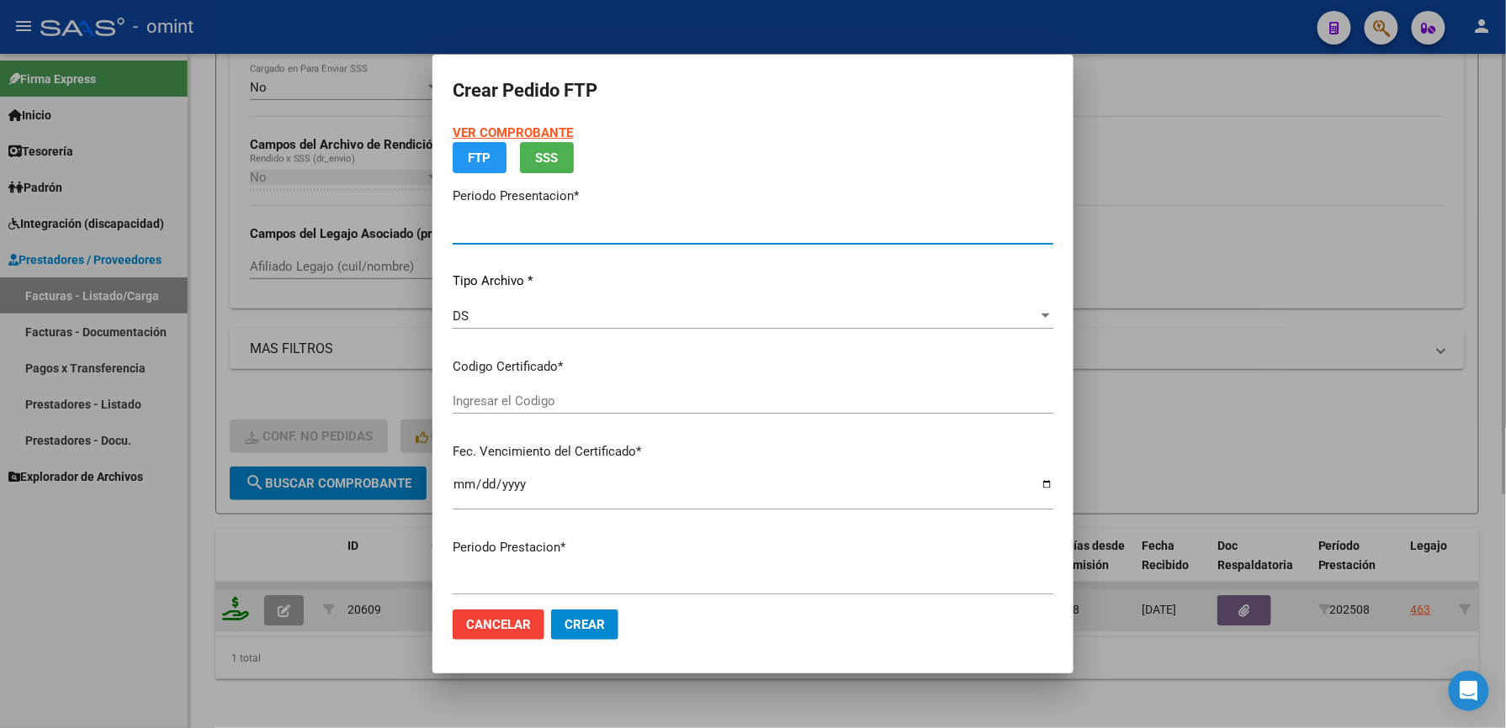
type input "202508"
type input "$ 475.830,36"
type input "1665430991"
type input "2027-06-18"
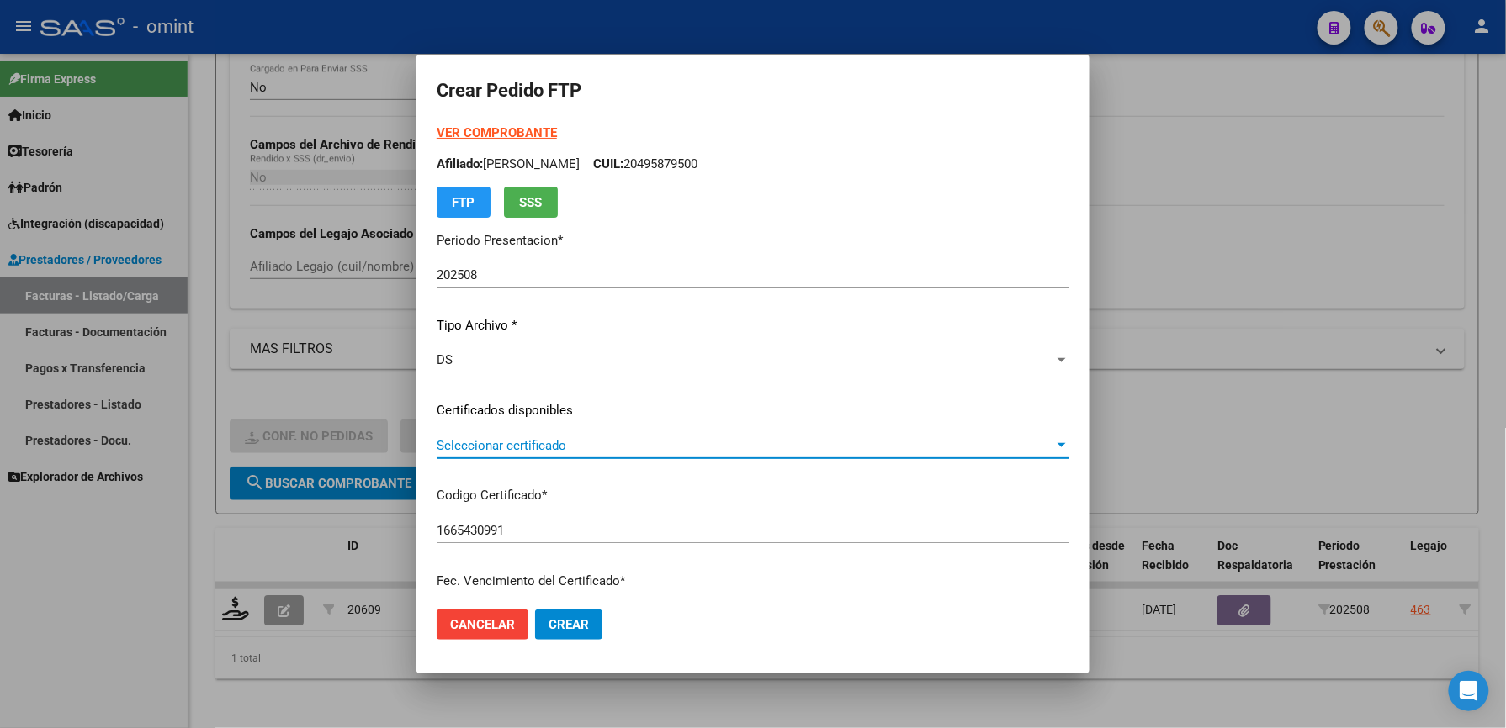
click at [533, 444] on span "Seleccionar certificado" at bounding box center [745, 445] width 617 height 15
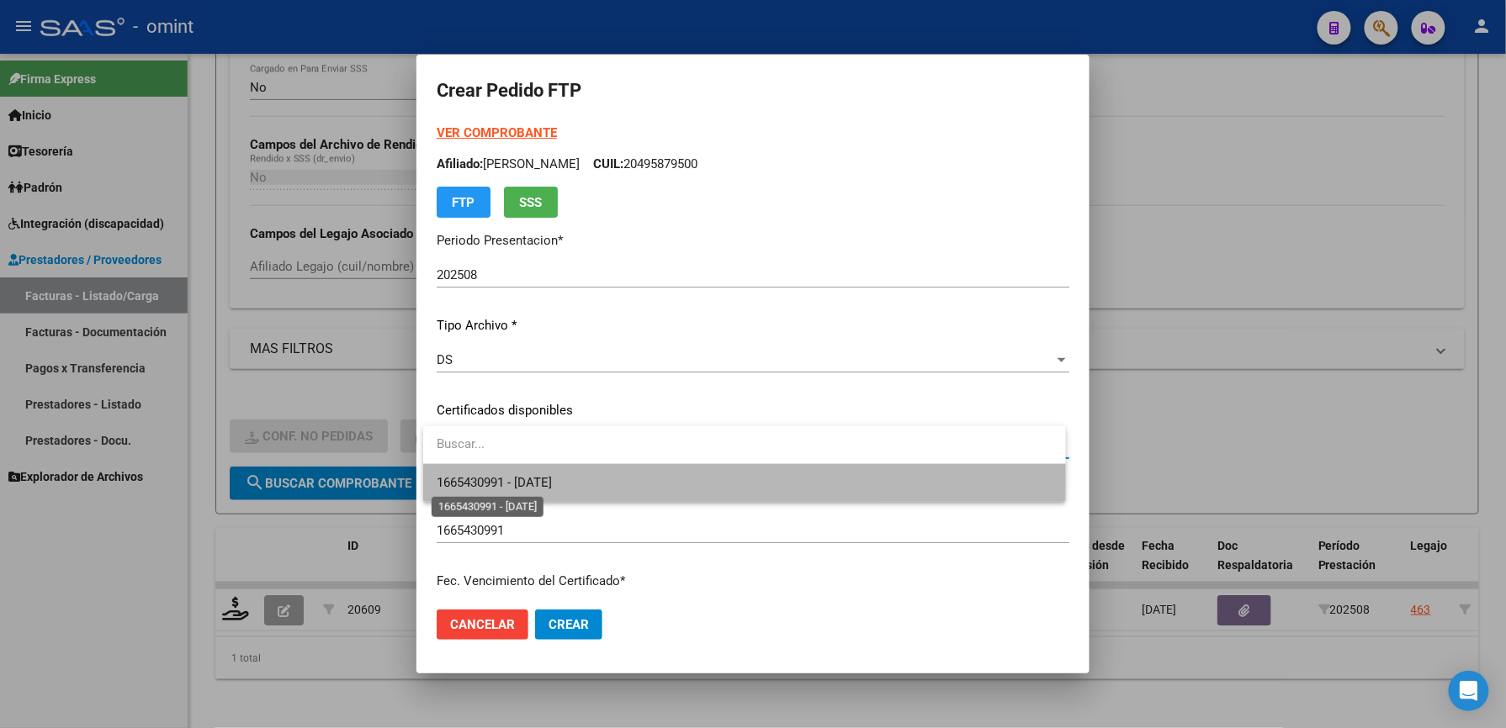
click at [547, 486] on span "1665430991 - 2027-06-18" at bounding box center [494, 482] width 115 height 15
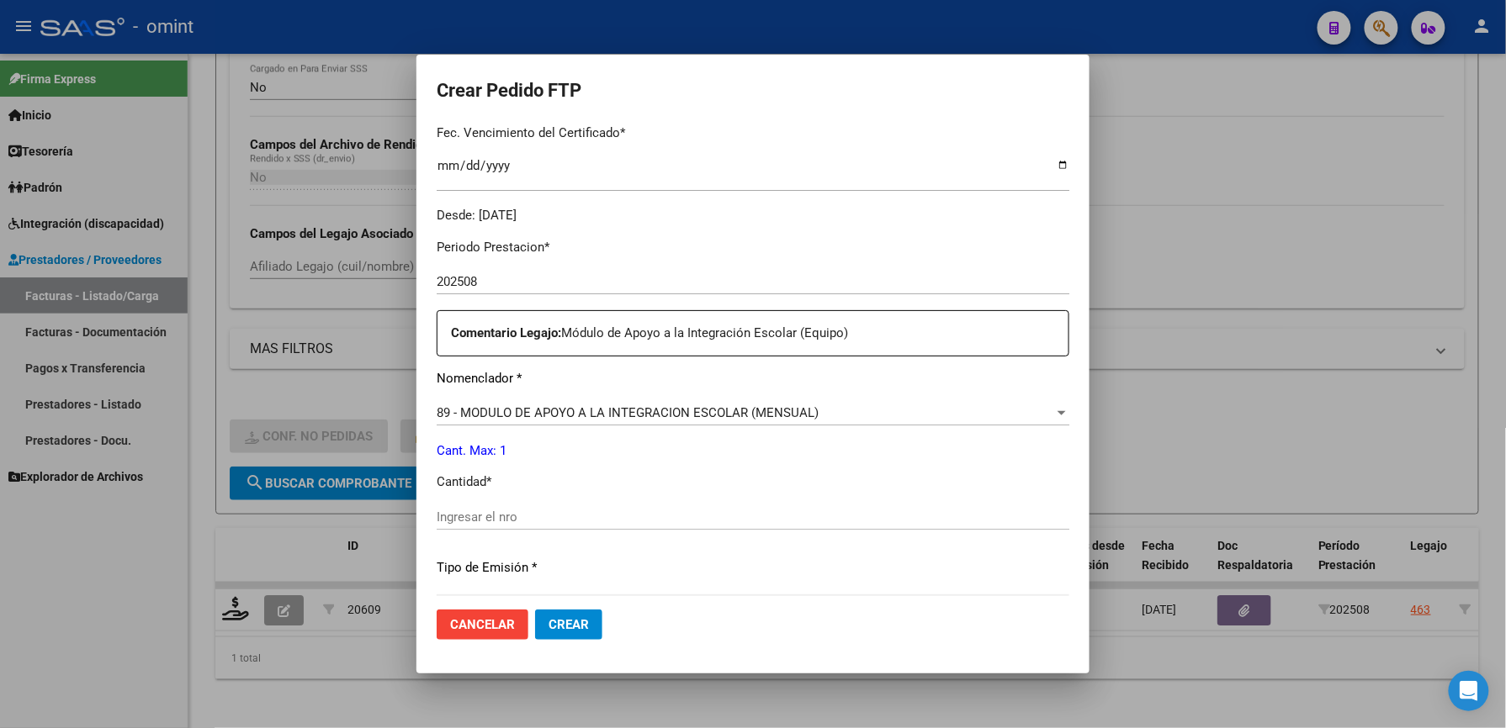
scroll to position [651, 0]
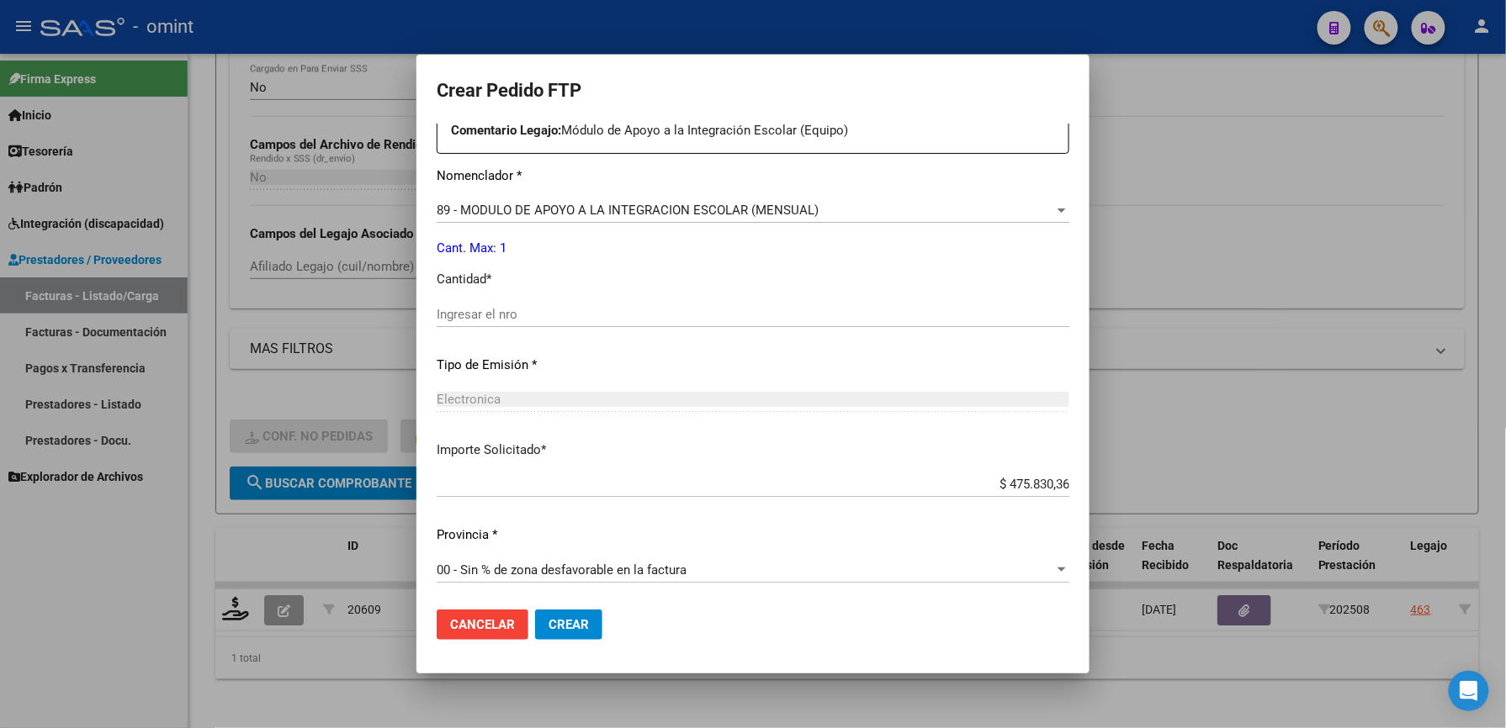
click at [476, 304] on div "Ingresar el nro" at bounding box center [753, 314] width 632 height 25
type input "1"
click at [573, 626] on span "Crear" at bounding box center [568, 624] width 40 height 15
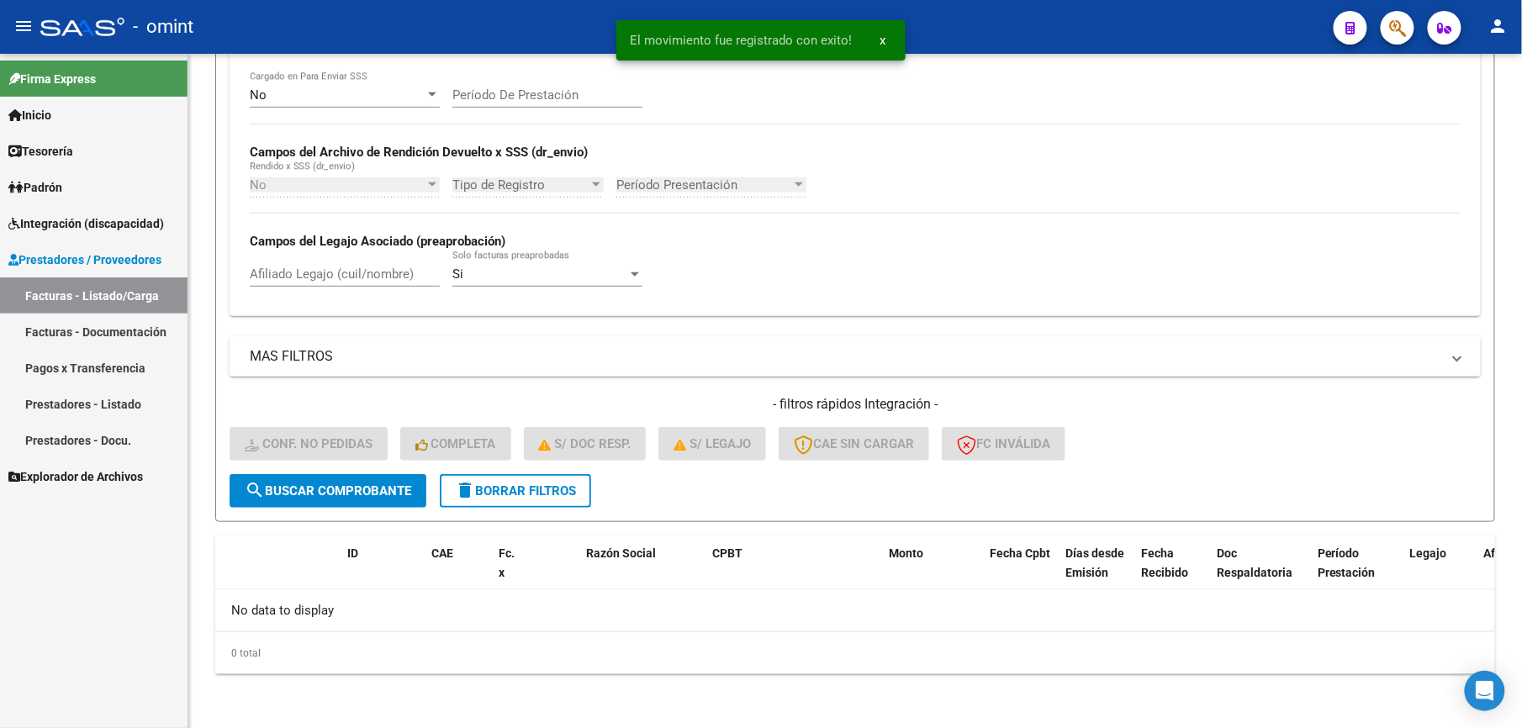
scroll to position [328, 0]
